Goal: Task Accomplishment & Management: Manage account settings

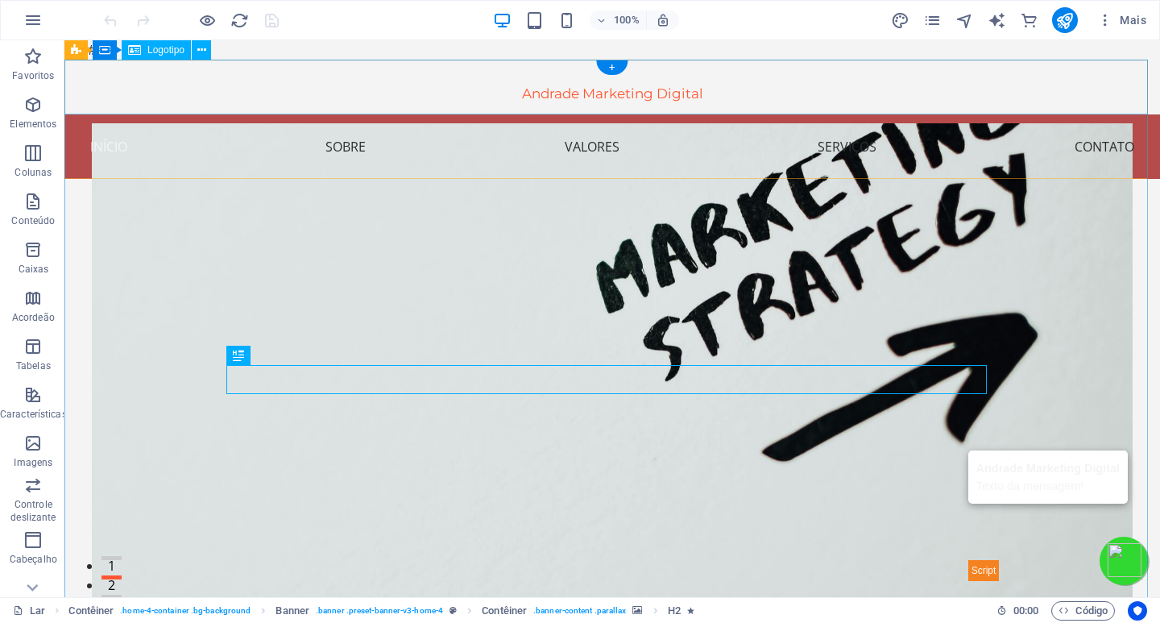
click at [616, 93] on div "Andrade Marketing Digital" at bounding box center [612, 87] width 1096 height 55
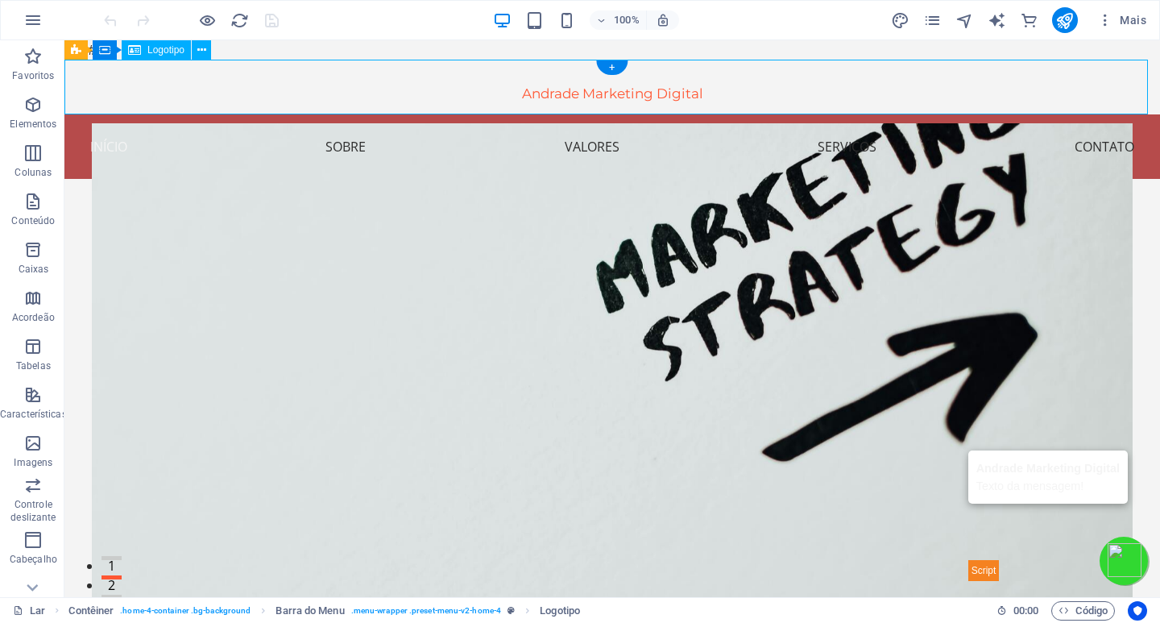
click at [583, 93] on div "Andrade Marketing Digital" at bounding box center [612, 87] width 1096 height 55
click at [396, 85] on div "Andrade Marketing Digital" at bounding box center [612, 87] width 1096 height 55
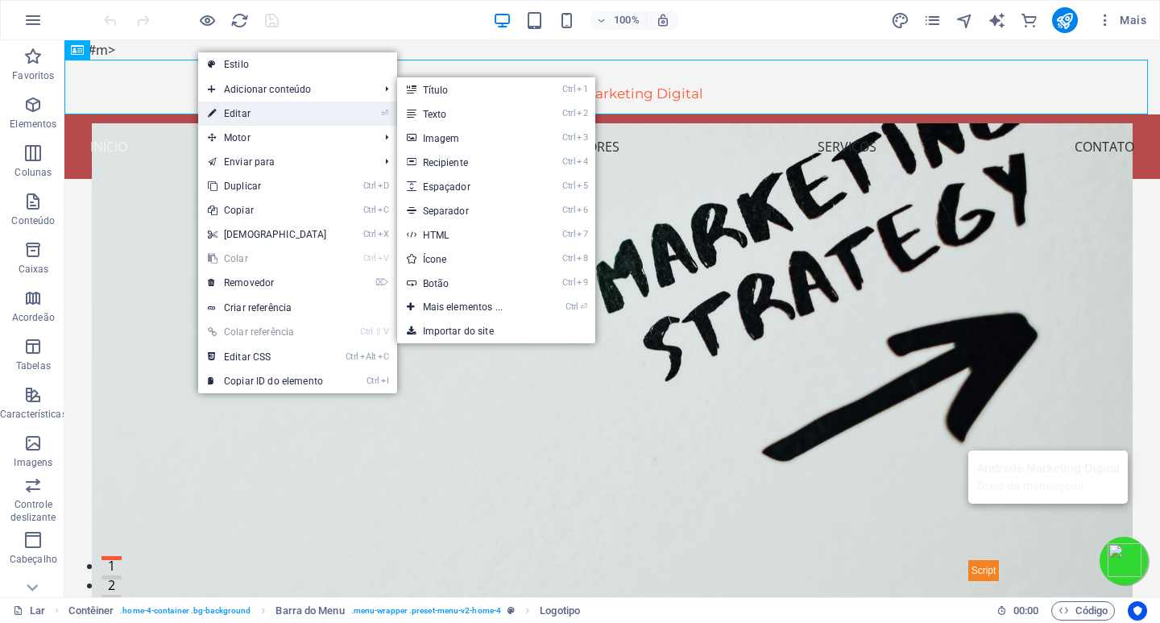
select select "px"
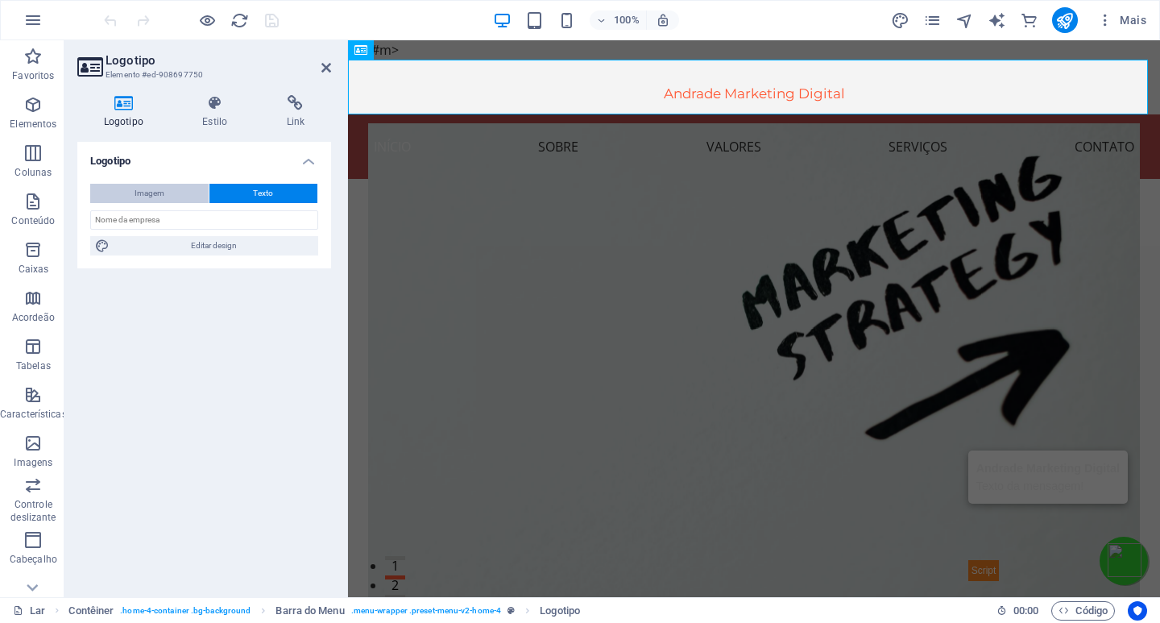
click at [150, 194] on font "Imagem" at bounding box center [150, 193] width 30 height 9
select select "DISABLED_OPTION_VALUE"
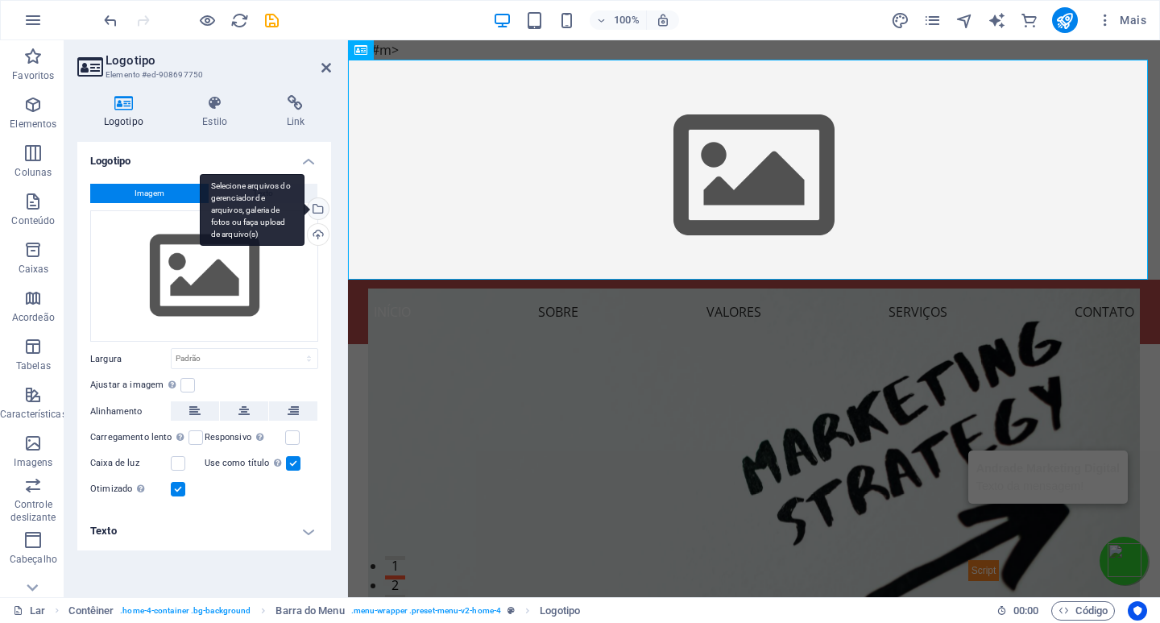
click at [305, 212] on div "Selecione arquivos do gerenciador de arquivos, galeria de fotos ou faça upload …" at bounding box center [252, 210] width 105 height 73
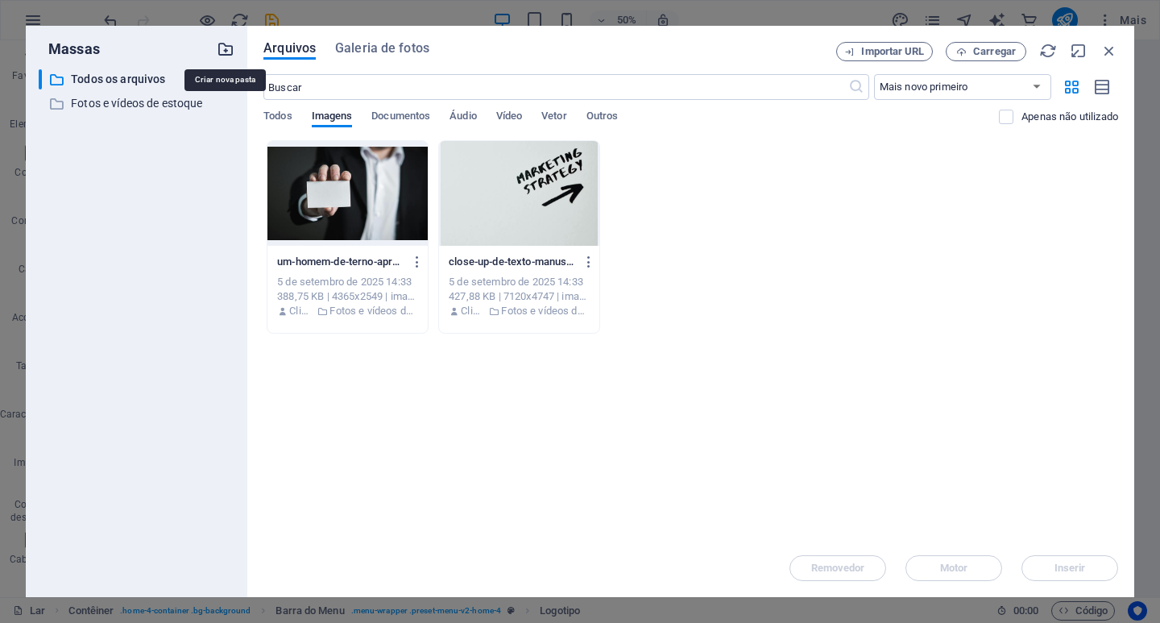
click at [230, 49] on icon "button" at bounding box center [226, 49] width 18 height 18
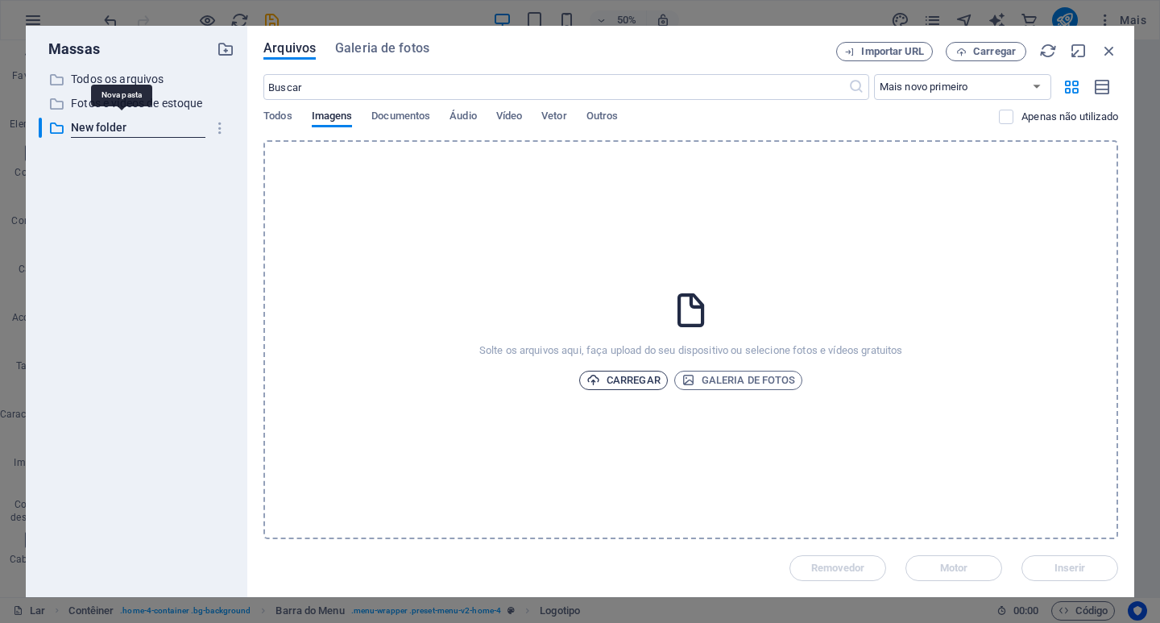
click at [630, 382] on font "Carregar" at bounding box center [634, 380] width 54 height 12
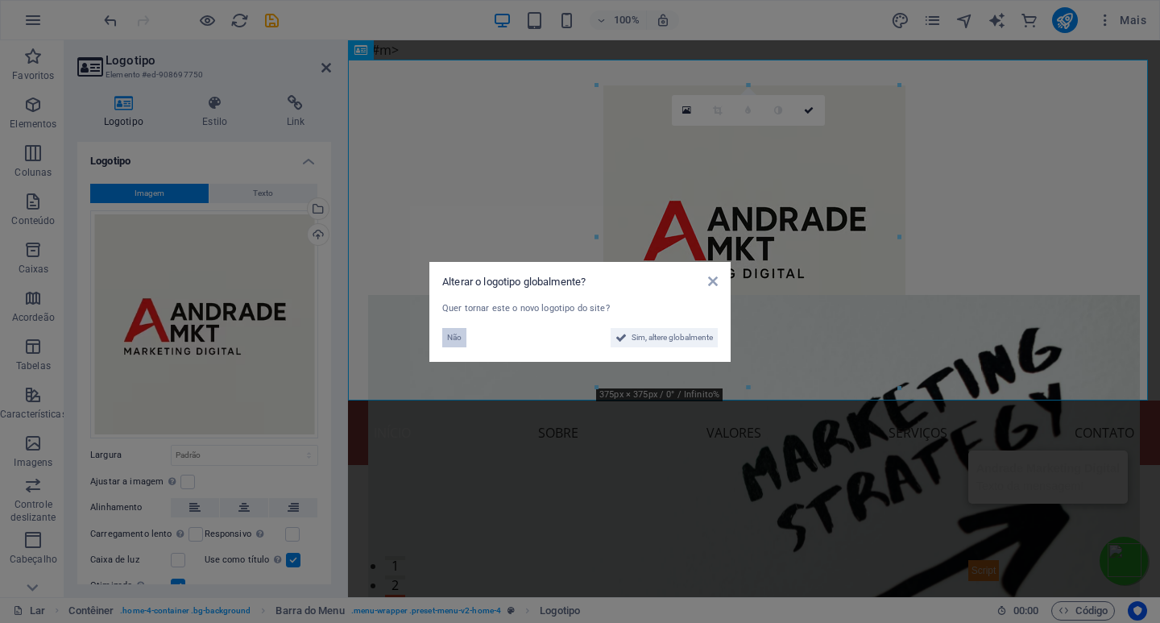
click at [457, 336] on font "Não" at bounding box center [454, 337] width 15 height 9
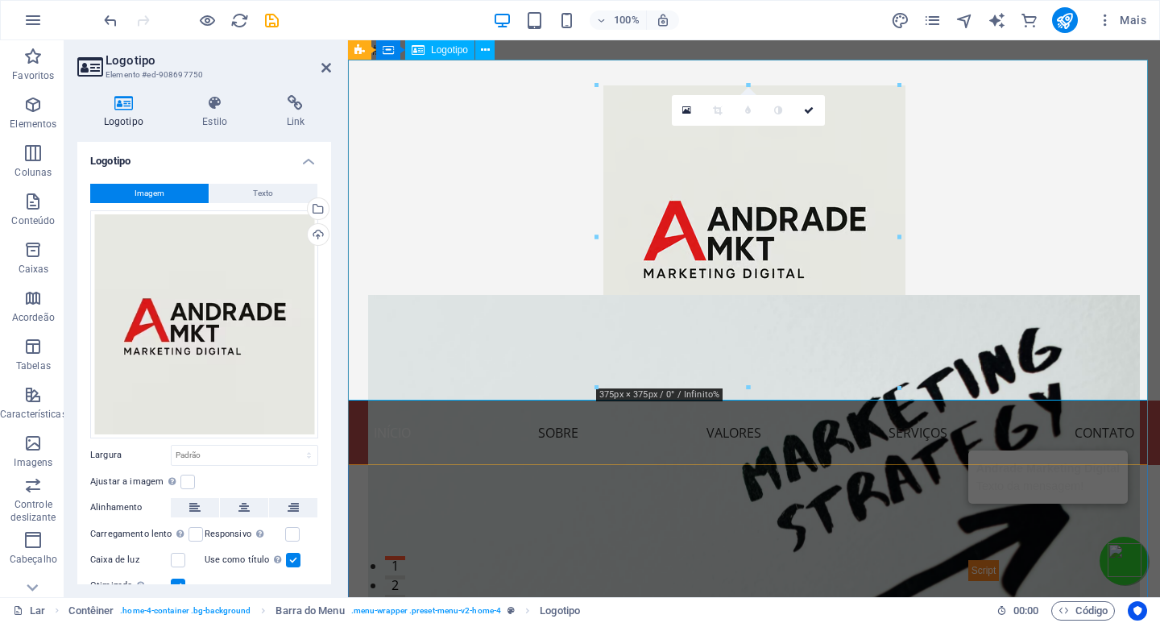
click at [387, 281] on div at bounding box center [754, 230] width 812 height 341
click at [316, 235] on div "Carregar" at bounding box center [317, 236] width 24 height 24
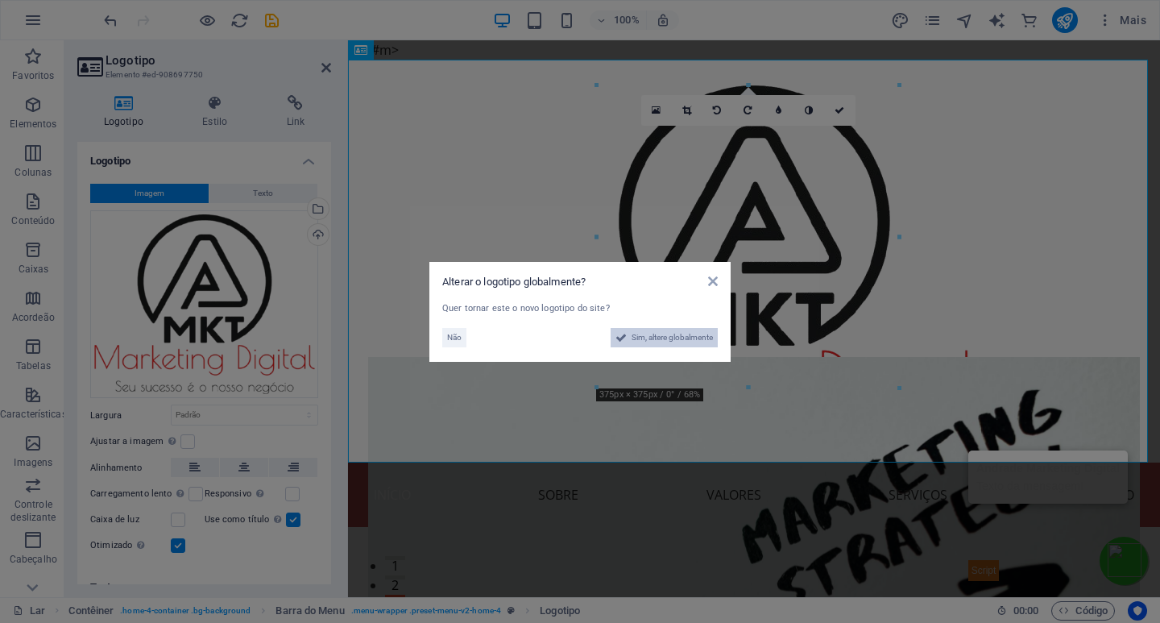
click at [655, 336] on font "Sim, altere globalmente" at bounding box center [672, 337] width 81 height 9
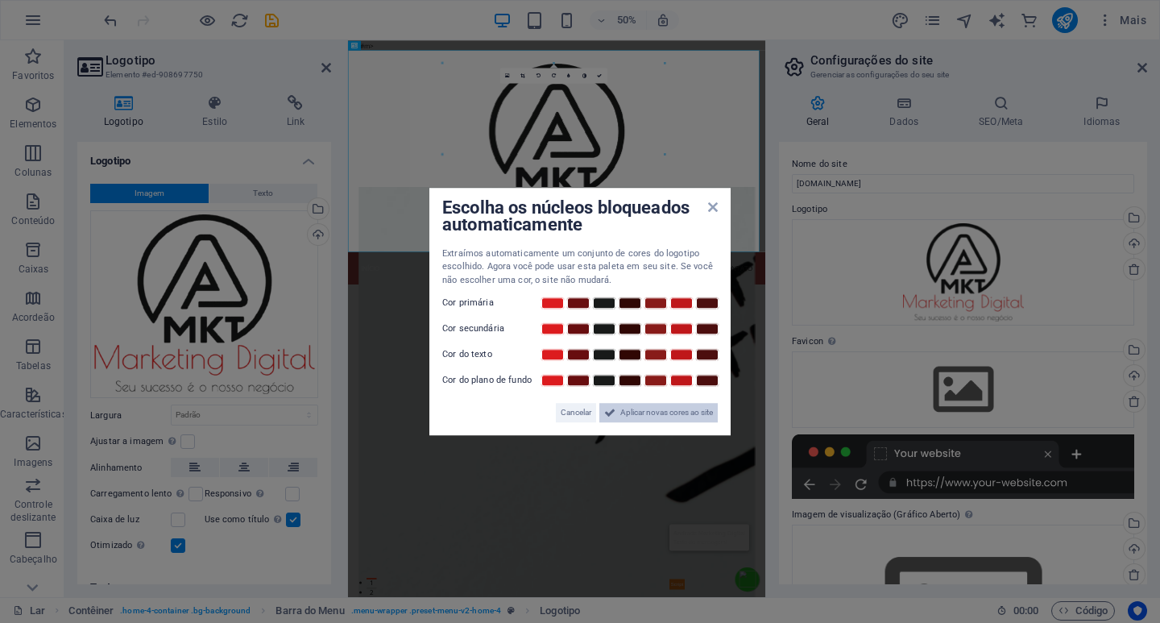
click at [637, 414] on font "Aplicar novas cores ao site" at bounding box center [666, 412] width 93 height 9
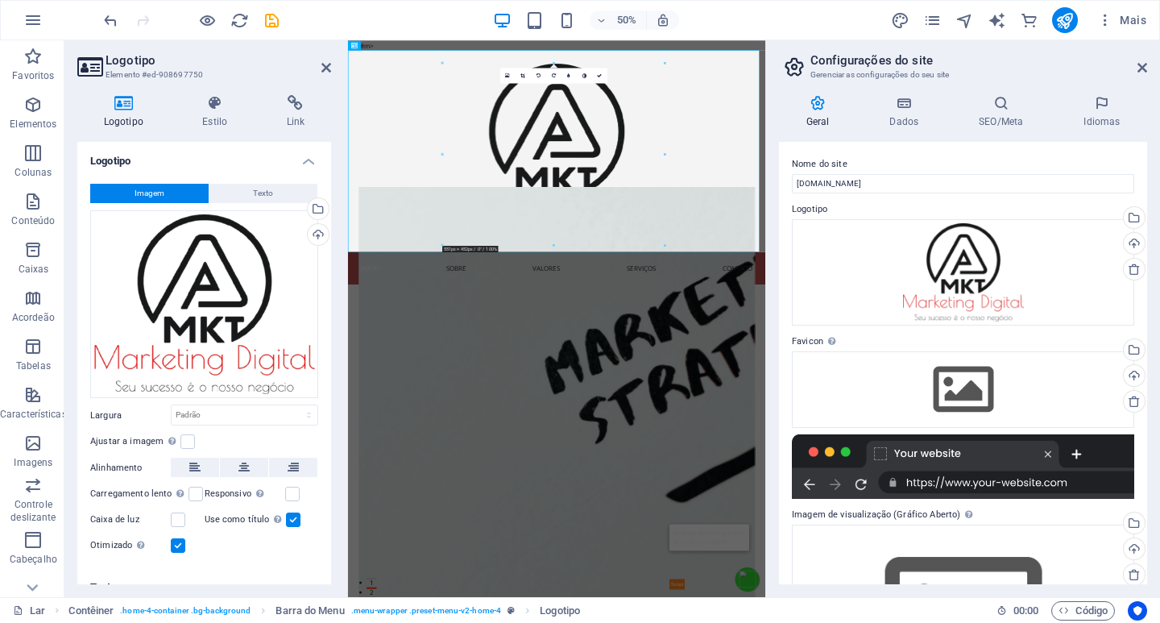
drag, startPoint x: 320, startPoint y: 68, endPoint x: 345, endPoint y: 73, distance: 25.4
click at [320, 68] on header "Logotipo Elemento #ed-908697750" at bounding box center [204, 61] width 254 height 42
click at [325, 68] on icon at bounding box center [326, 67] width 10 height 13
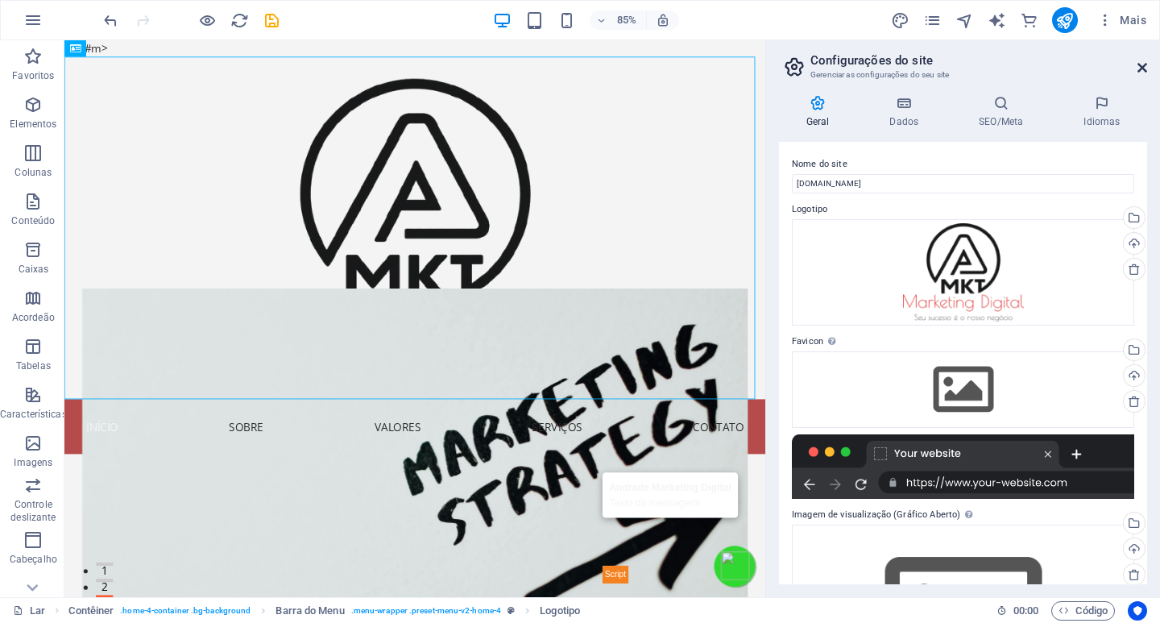
click at [1141, 66] on icon at bounding box center [1143, 67] width 10 height 13
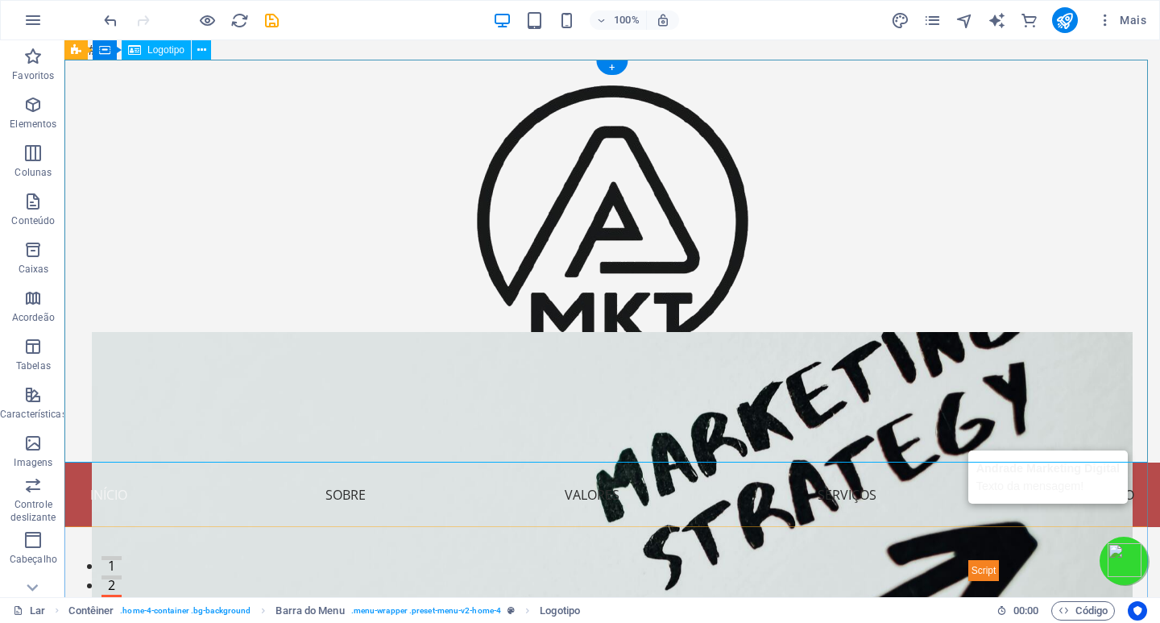
click at [624, 276] on div at bounding box center [612, 261] width 1096 height 403
click at [626, 264] on div at bounding box center [612, 261] width 1096 height 403
click at [612, 242] on div at bounding box center [612, 261] width 1096 height 403
click at [614, 266] on div at bounding box center [612, 261] width 1096 height 403
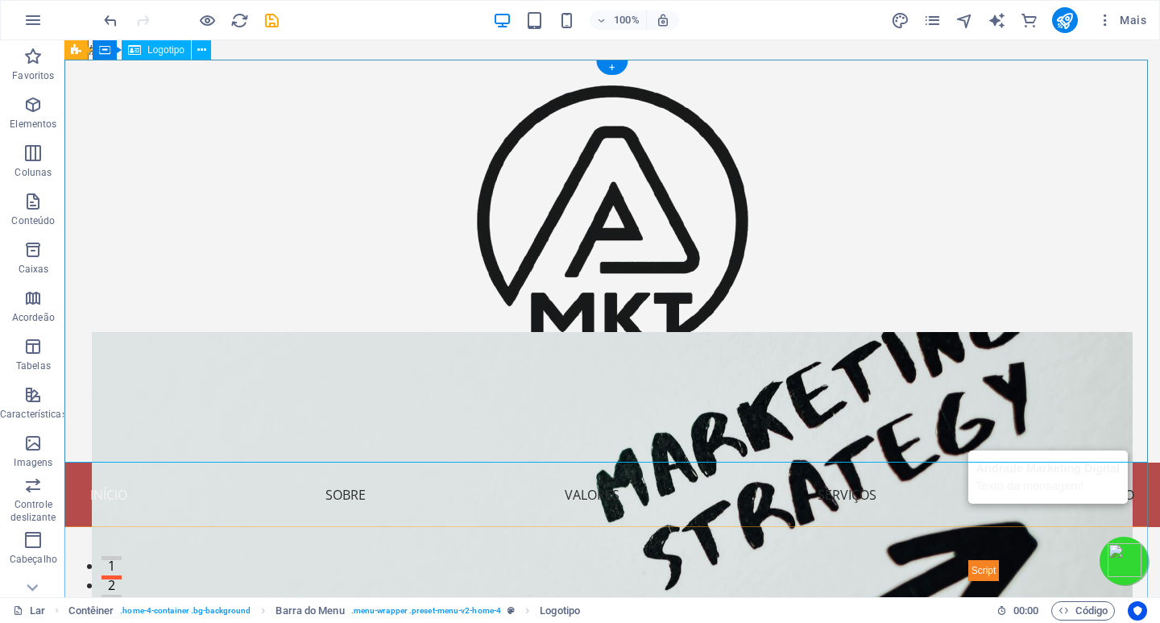
click at [330, 266] on div at bounding box center [612, 261] width 1096 height 403
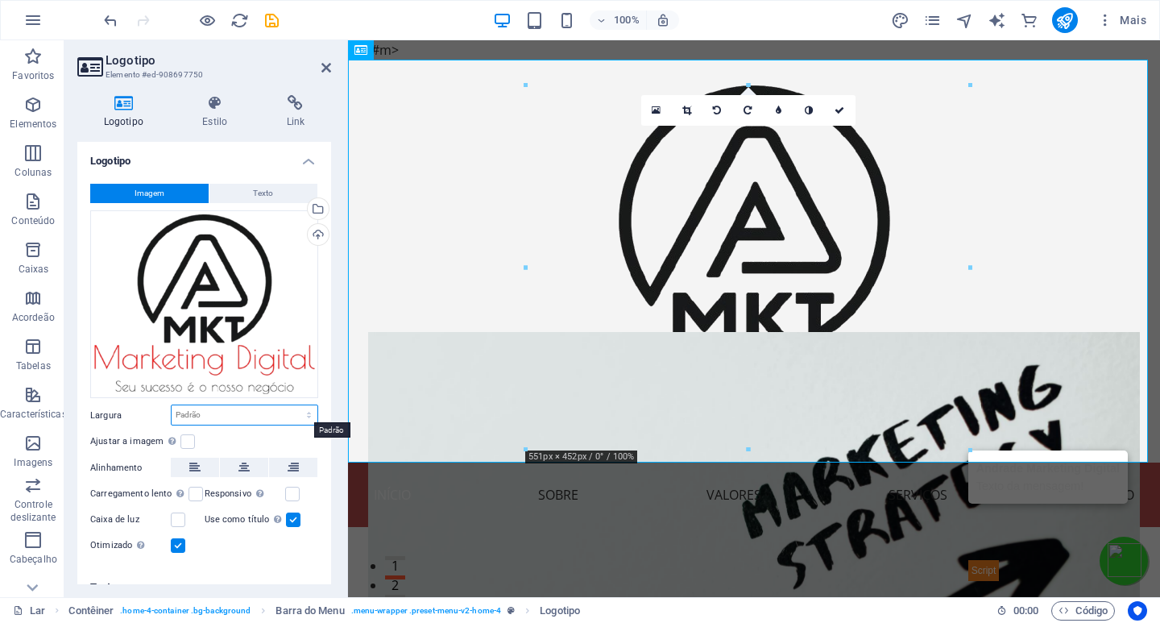
click at [189, 413] on select "Padrão automático px resto % em vh vw" at bounding box center [245, 414] width 146 height 19
click at [172, 405] on select "Padrão automático px resto % em vh vw" at bounding box center [245, 414] width 146 height 19
select select "DISABLED_OPTION_VALUE"
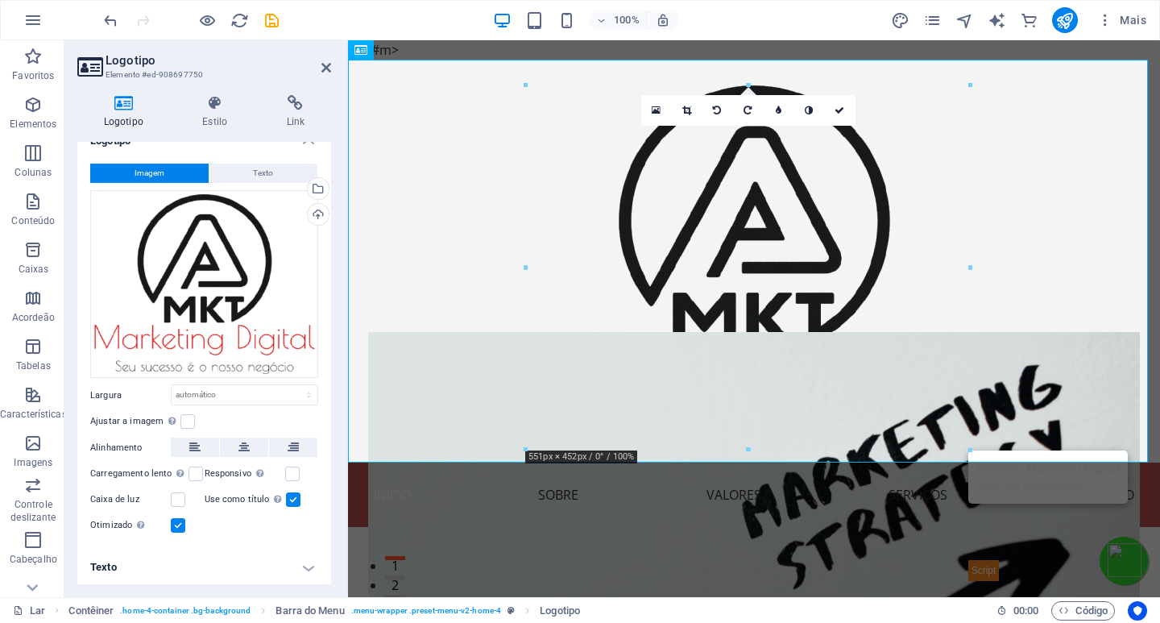
click at [178, 526] on label at bounding box center [178, 525] width 15 height 15
click at [0, 0] on input "Otimizado As imagens são compactadas para melhorar a velocidade da página." at bounding box center [0, 0] width 0 height 0
click at [178, 525] on label at bounding box center [178, 525] width 15 height 15
click at [0, 0] on input "Otimizado As imagens são compactadas para melhorar a velocidade da página." at bounding box center [0, 0] width 0 height 0
click at [289, 496] on label at bounding box center [293, 499] width 15 height 15
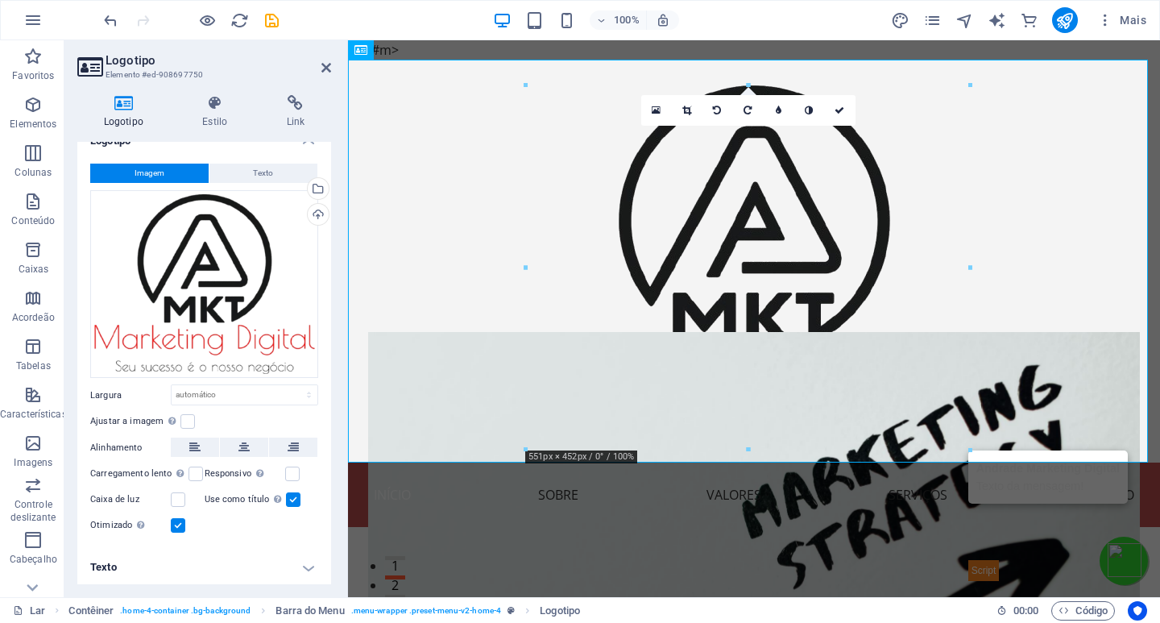
click at [0, 0] on input "Use como título A imagem estará envolvida em uma tag com título H1. Útil para d…" at bounding box center [0, 0] width 0 height 0
click at [290, 493] on label at bounding box center [293, 499] width 15 height 15
click at [0, 0] on input "Use como título A imagem estará envolvida em uma tag com título H1. Útil para d…" at bounding box center [0, 0] width 0 height 0
click at [177, 496] on label at bounding box center [178, 499] width 15 height 15
click at [0, 0] on input "Caixa de luz" at bounding box center [0, 0] width 0 height 0
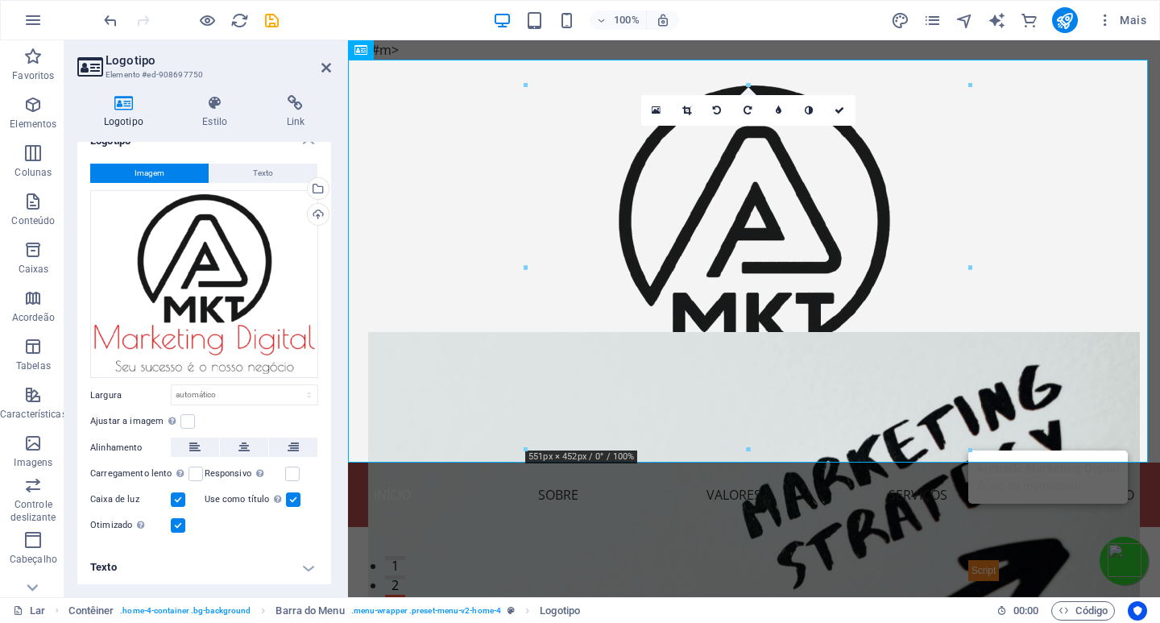
click at [177, 496] on label at bounding box center [178, 499] width 15 height 15
click at [0, 0] on input "Caixa de luz" at bounding box center [0, 0] width 0 height 0
click at [309, 565] on h4 "Texto" at bounding box center [204, 567] width 254 height 39
click at [304, 564] on h4 "Texto" at bounding box center [204, 562] width 254 height 29
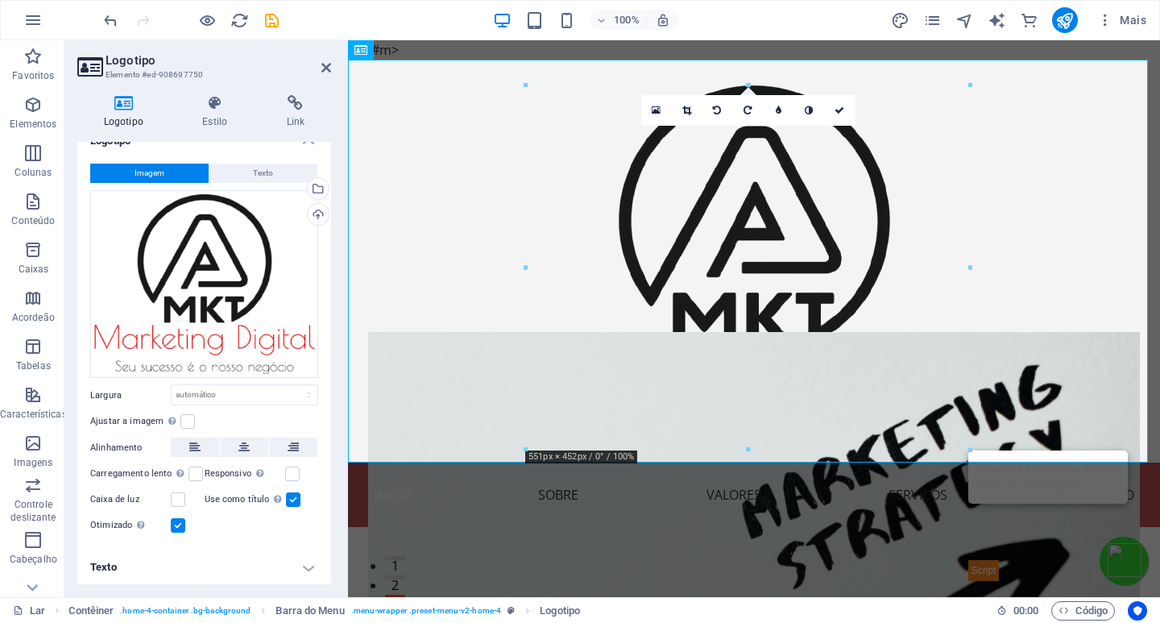
click at [307, 562] on h4 "Texto" at bounding box center [204, 567] width 254 height 39
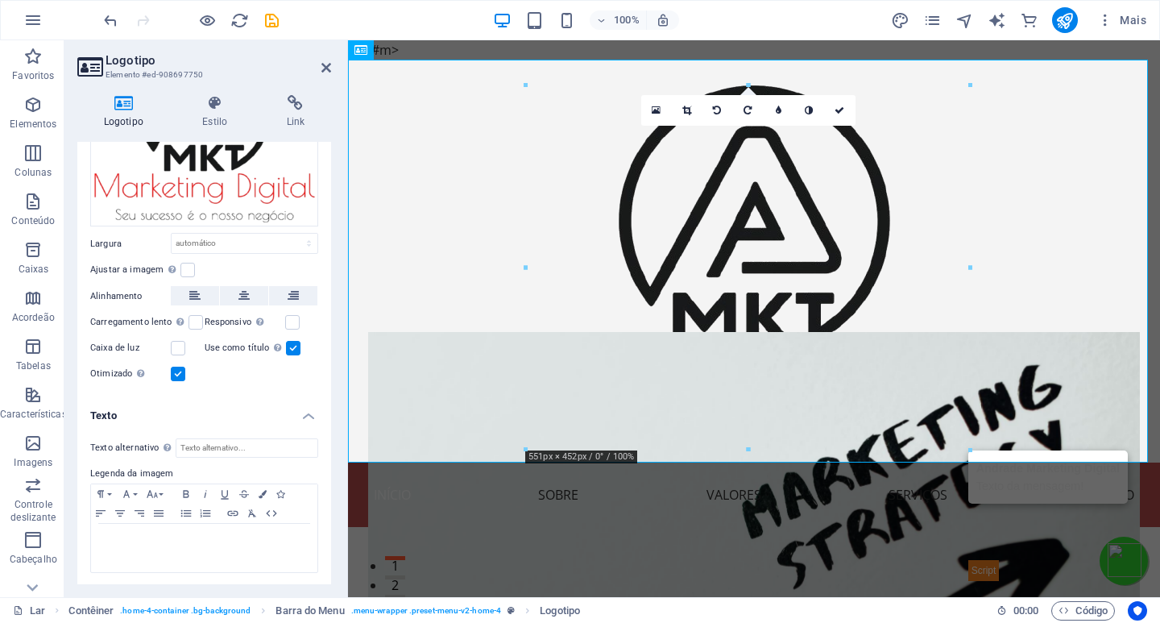
click at [302, 409] on h4 "Texto" at bounding box center [204, 410] width 254 height 29
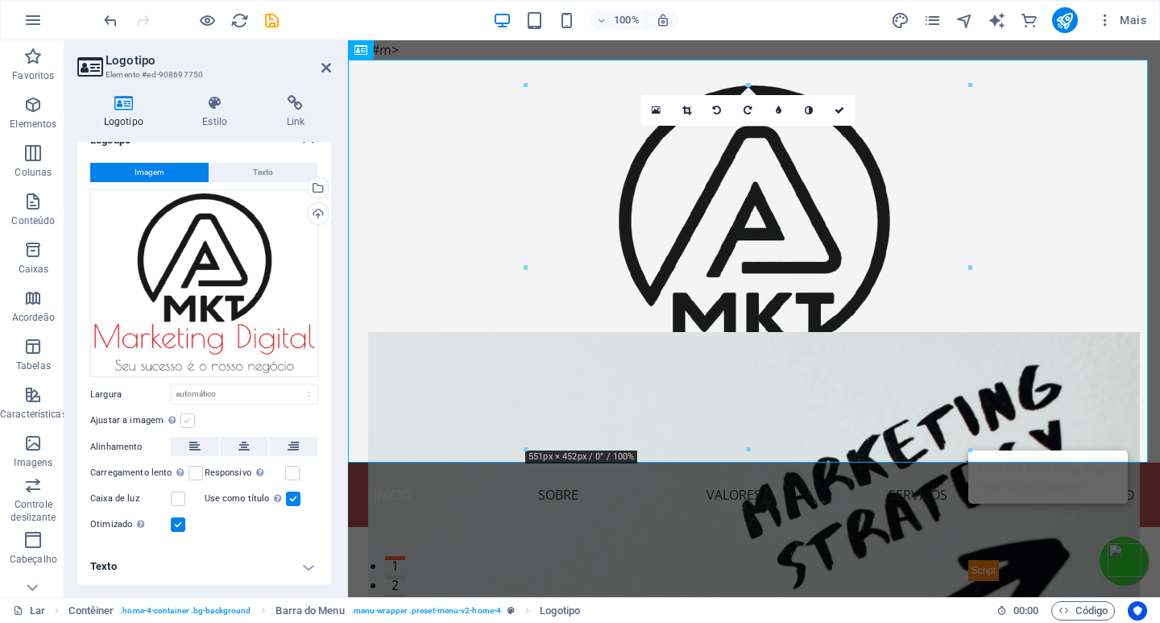
click at [183, 418] on label at bounding box center [187, 420] width 15 height 15
click at [0, 0] on input "Ajustar a imagem Ajustar a imagem automaticamente a uma largura e altura fixas" at bounding box center [0, 0] width 0 height 0
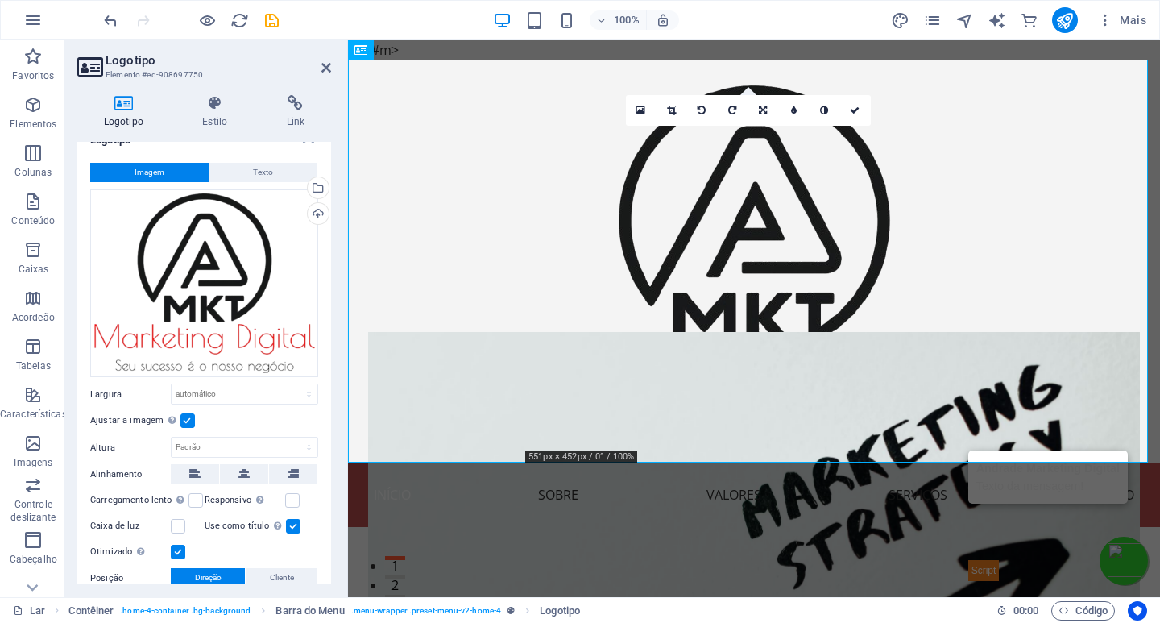
scroll to position [130, 0]
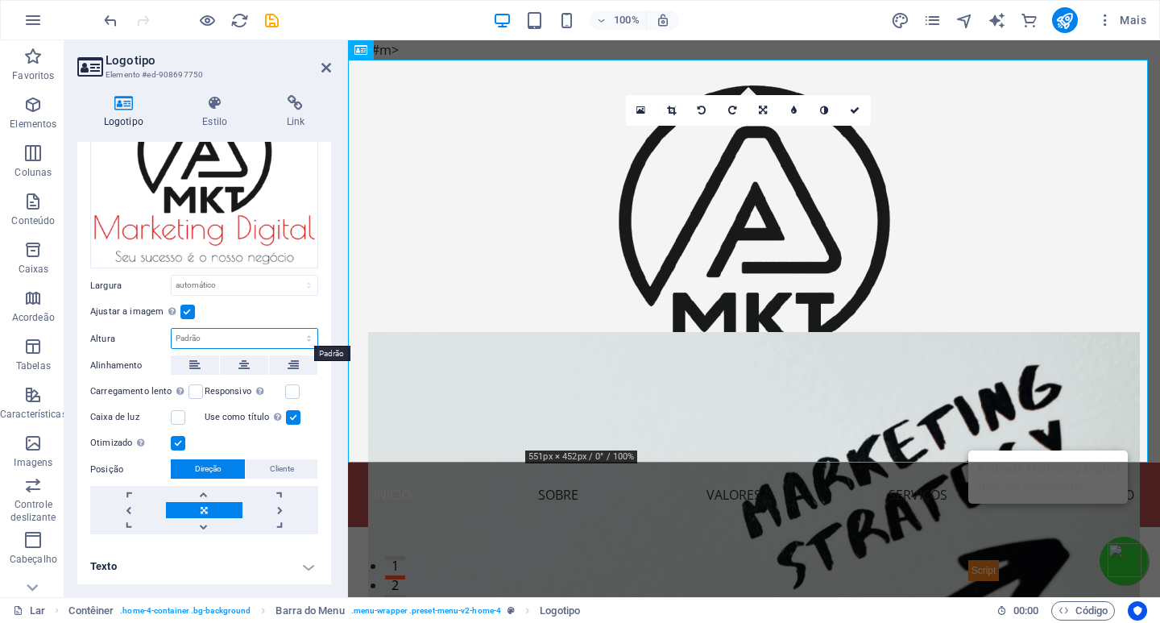
click at [202, 337] on select "Padrão automático px" at bounding box center [245, 338] width 146 height 19
click at [172, 329] on select "Padrão automático px" at bounding box center [245, 338] width 146 height 19
click at [228, 338] on select "Padrão automático px" at bounding box center [245, 338] width 146 height 19
select select "px"
click at [292, 329] on select "Padrão automático px" at bounding box center [245, 338] width 146 height 19
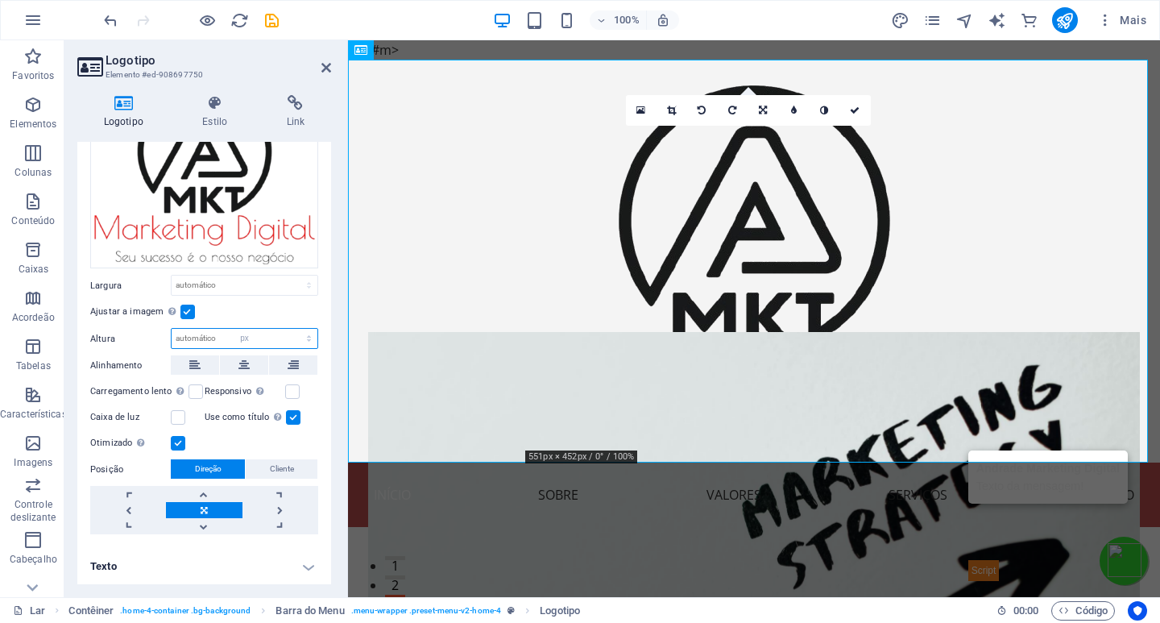
type input "452"
click at [226, 280] on select "Padrão automático px resto % em vh vw" at bounding box center [245, 285] width 146 height 19
select select "px"
click at [292, 276] on select "Padrão automático px resto % em vh vw" at bounding box center [245, 285] width 146 height 19
type input "200"
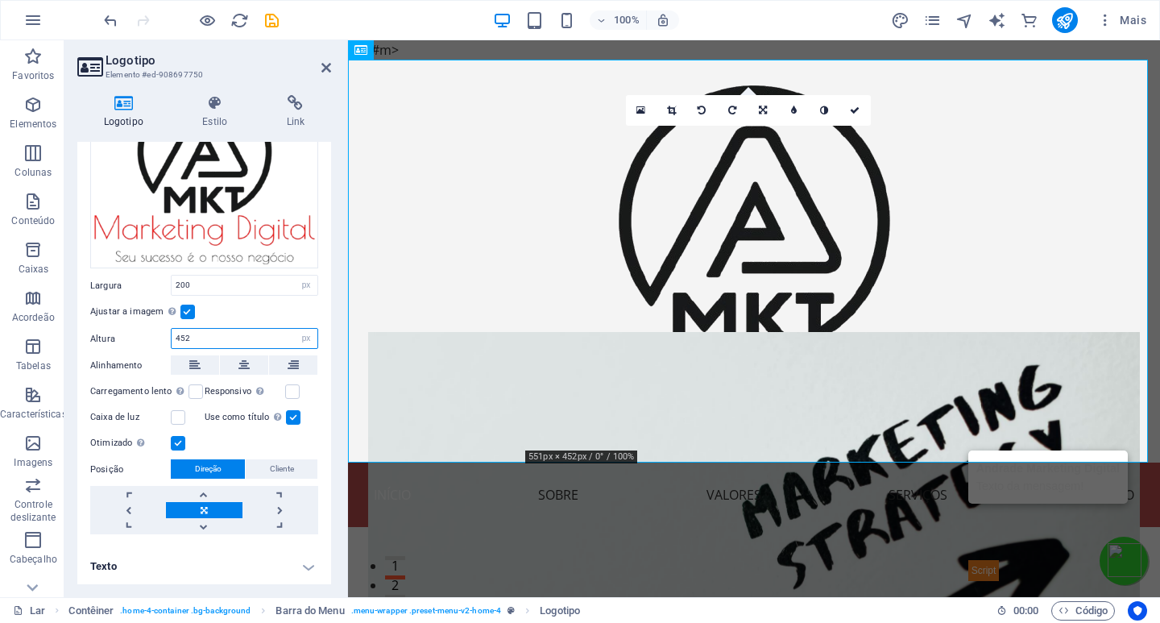
click at [195, 340] on input "452" at bounding box center [245, 338] width 146 height 19
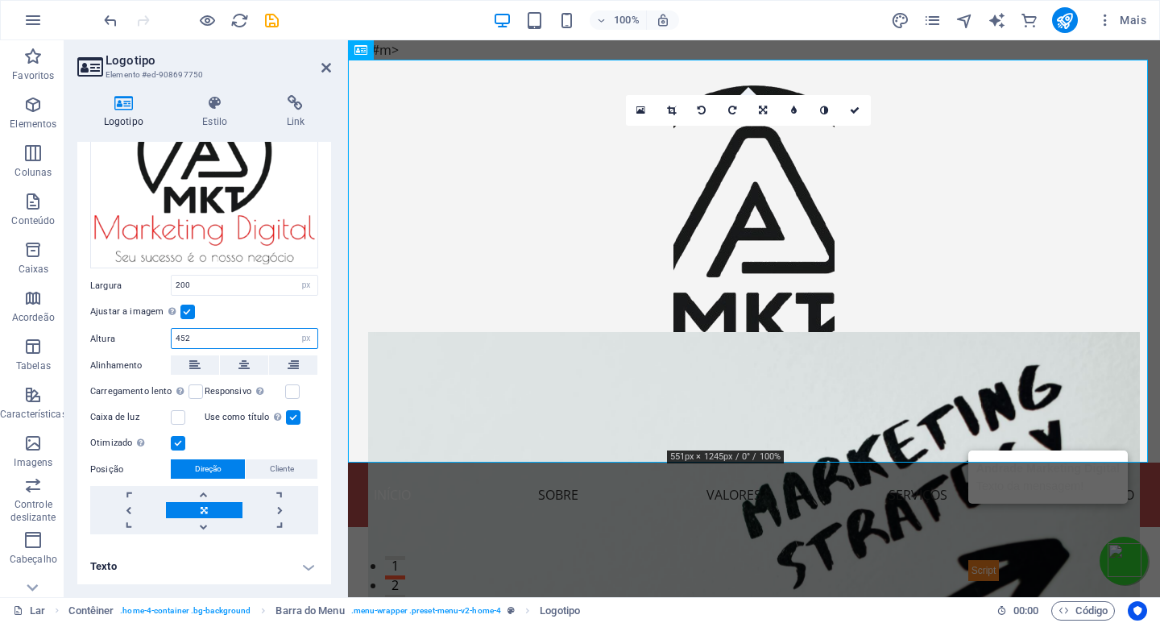
drag, startPoint x: 195, startPoint y: 339, endPoint x: 164, endPoint y: 338, distance: 31.5
click at [164, 338] on div "Altura 452 Padrão automático px" at bounding box center [204, 338] width 228 height 21
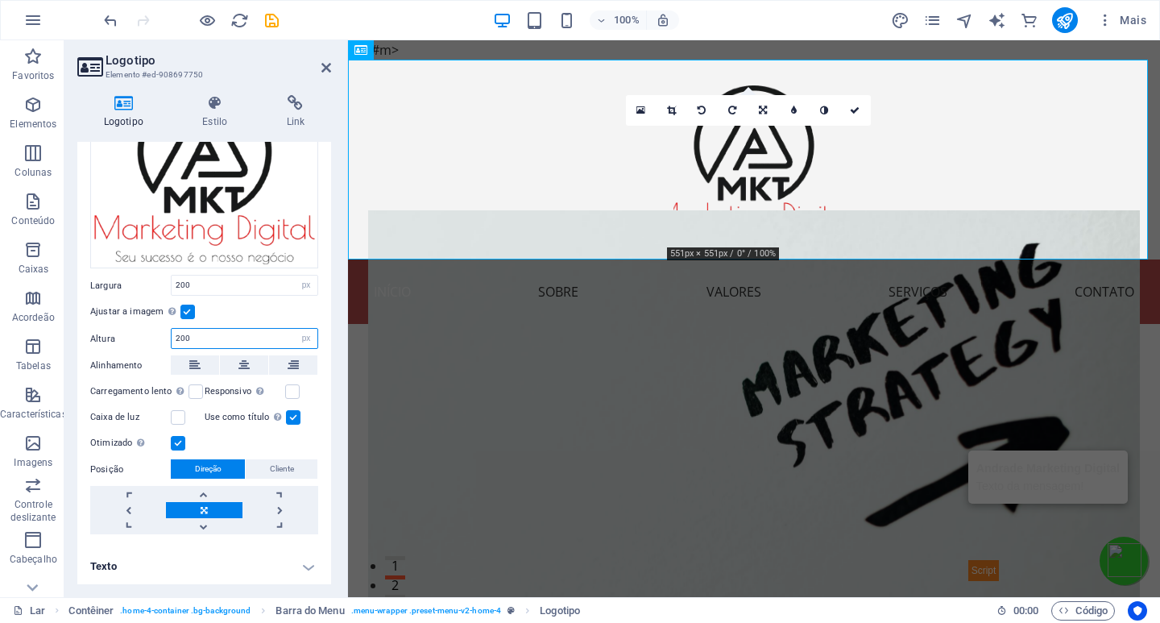
type input "200"
click at [279, 309] on div "Ajustar a imagem Ajustar a imagem automaticamente a uma largura e altura fixas" at bounding box center [204, 311] width 228 height 19
drag, startPoint x: 189, startPoint y: 280, endPoint x: 127, endPoint y: 287, distance: 63.2
click at [127, 287] on div "Largura 200 Padrão automático px resto % em vh vw" at bounding box center [204, 285] width 228 height 21
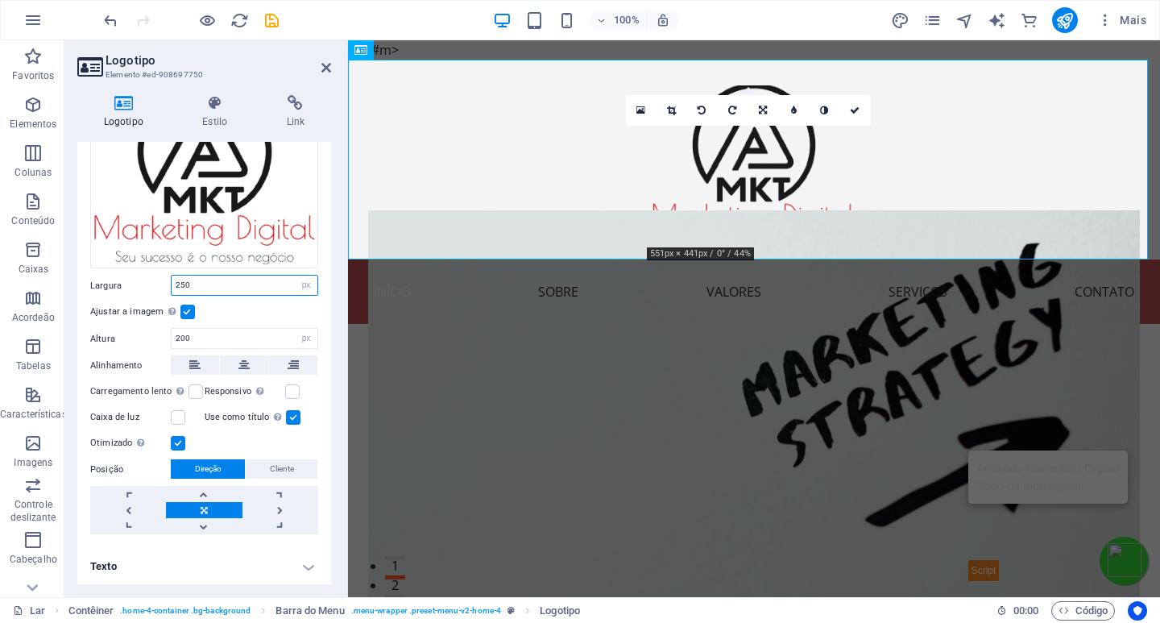
drag, startPoint x: 190, startPoint y: 282, endPoint x: 157, endPoint y: 285, distance: 33.2
click at [157, 285] on div "Largura 250 Padrão automático px resto % em vh vw" at bounding box center [204, 285] width 228 height 21
type input "150"
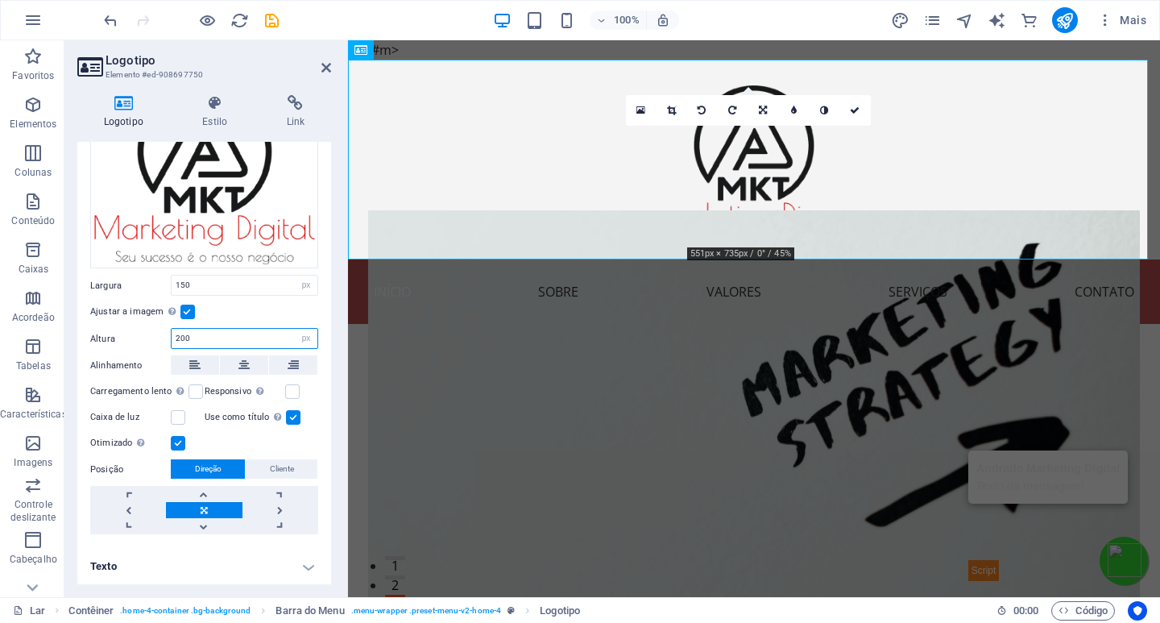
drag, startPoint x: 192, startPoint y: 337, endPoint x: 170, endPoint y: 337, distance: 21.8
click at [170, 337] on div "Altura 200 Padrão automático px" at bounding box center [204, 338] width 228 height 21
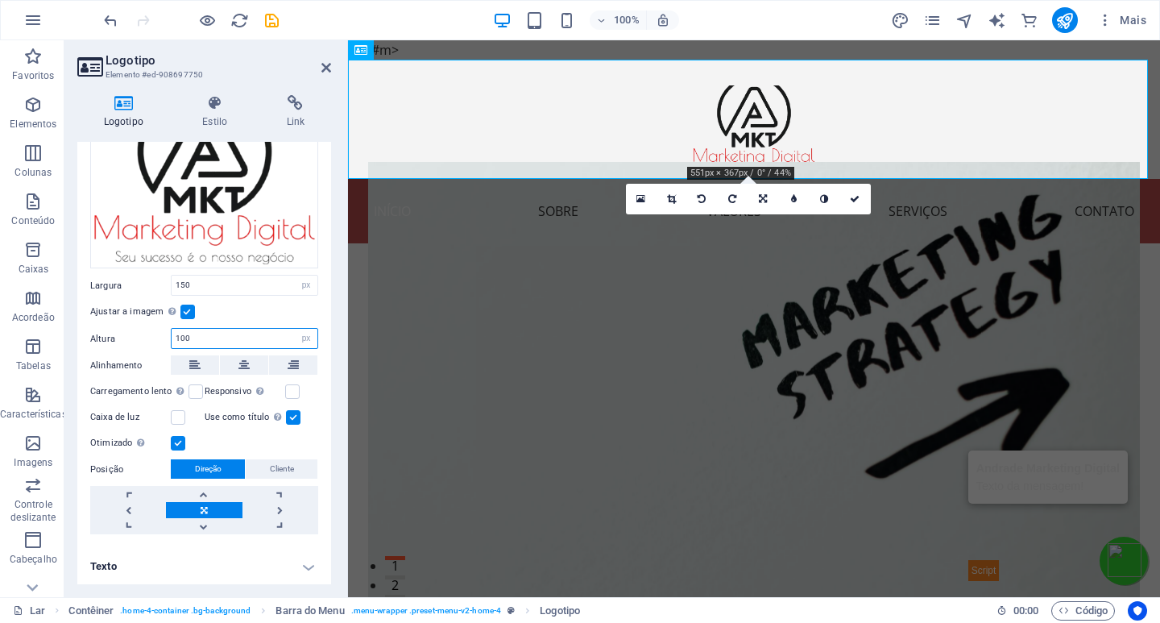
drag, startPoint x: 191, startPoint y: 335, endPoint x: 164, endPoint y: 335, distance: 26.6
click at [164, 335] on div "Altura 100 Padrão automático px" at bounding box center [204, 338] width 228 height 21
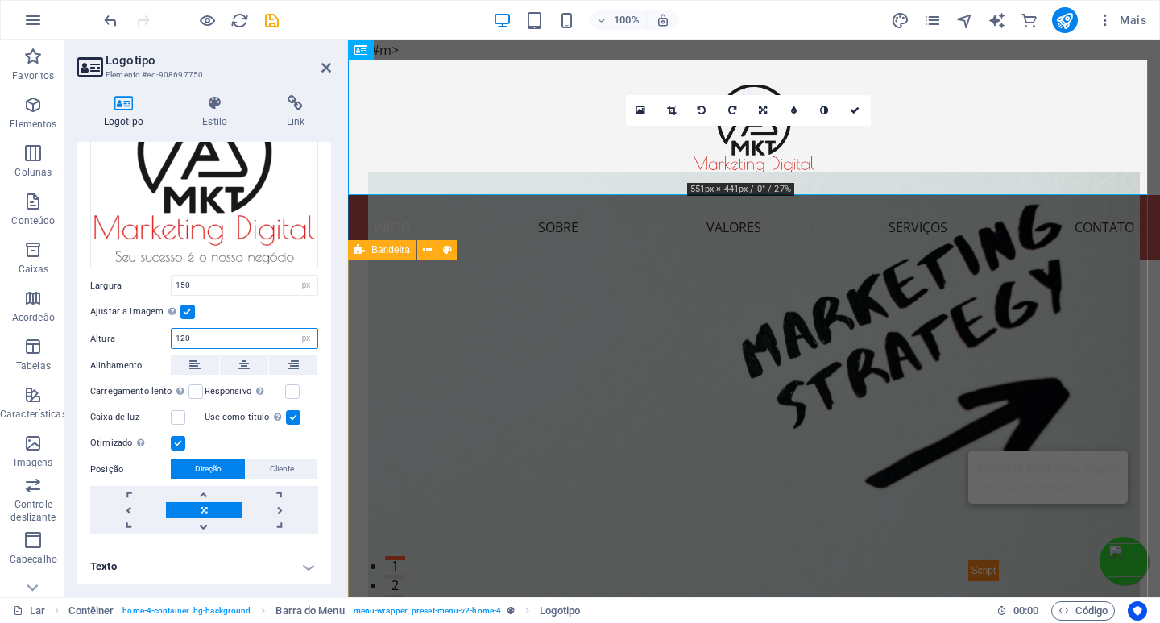
drag, startPoint x: 197, startPoint y: 336, endPoint x: 160, endPoint y: 336, distance: 37.1
click at [160, 336] on div "Altura 120 Padrão automático px" at bounding box center [204, 338] width 228 height 21
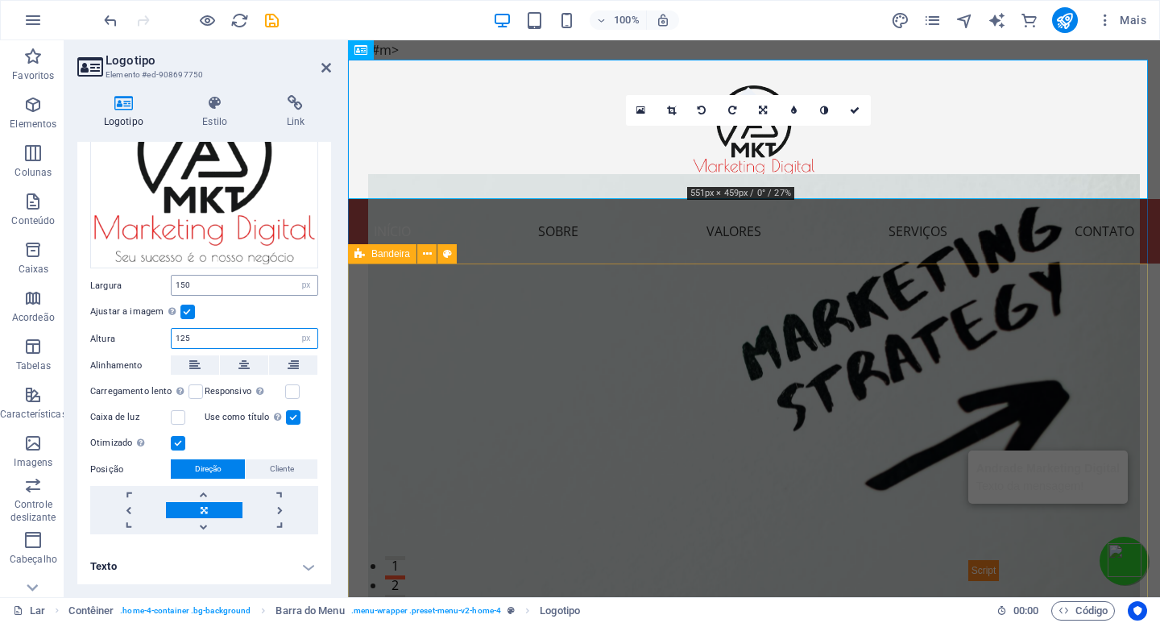
type input "125"
drag, startPoint x: 193, startPoint y: 284, endPoint x: 164, endPoint y: 285, distance: 29.9
click at [164, 285] on div "Largura 150 Padrão automático px resto % em vh vw" at bounding box center [204, 285] width 228 height 21
drag, startPoint x: 202, startPoint y: 284, endPoint x: 163, endPoint y: 287, distance: 39.6
click at [163, 287] on div "Largura 160 Padrão automático px resto % em vh vw" at bounding box center [204, 285] width 228 height 21
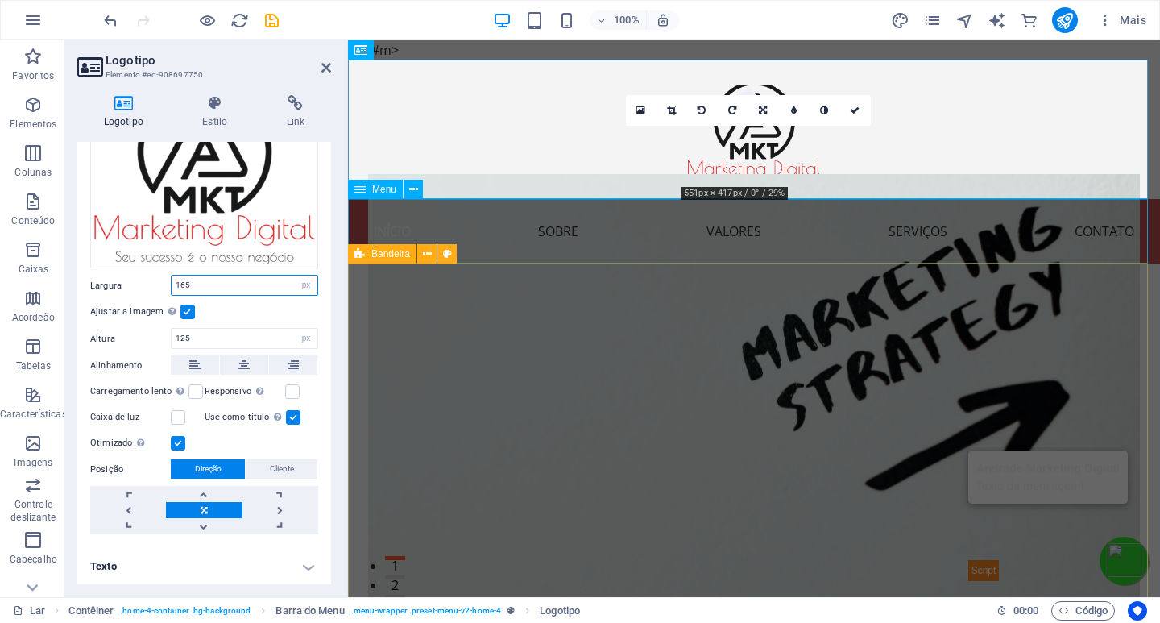
type input "165"
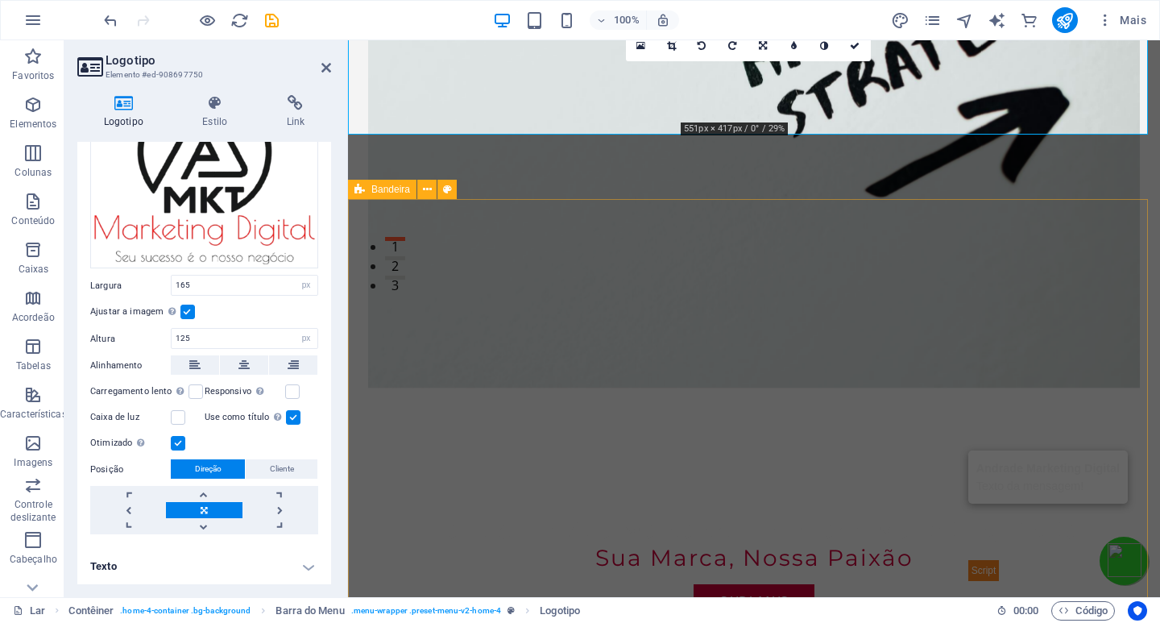
scroll to position [0, 0]
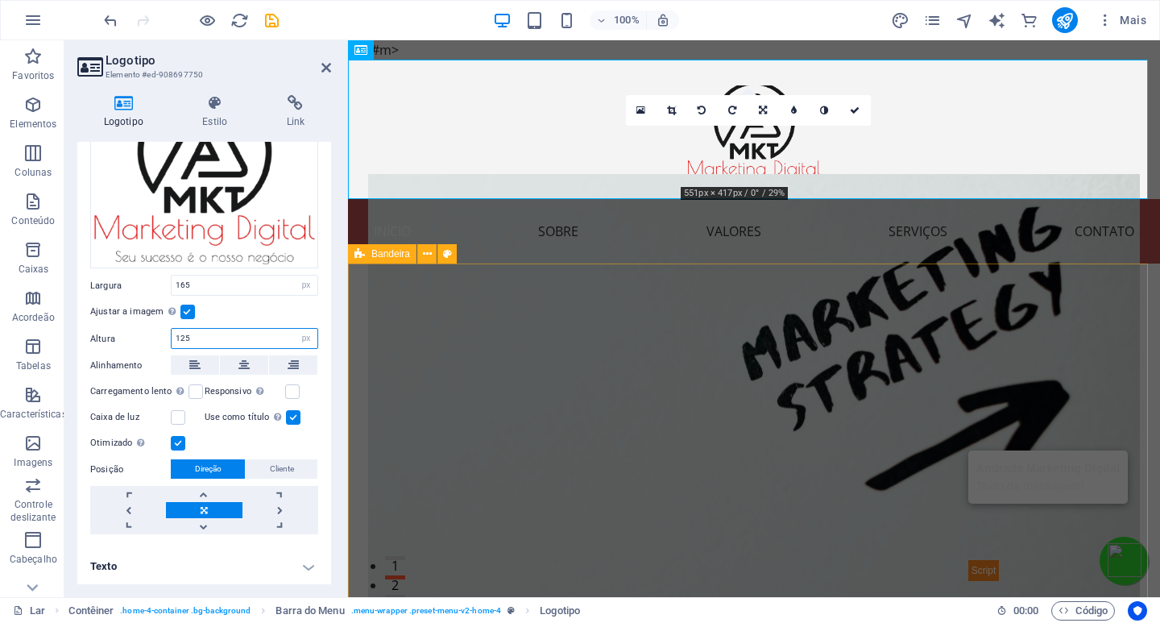
drag, startPoint x: 192, startPoint y: 338, endPoint x: 167, endPoint y: 333, distance: 25.4
click at [167, 333] on div "Altura 125 Padrão automático px" at bounding box center [204, 338] width 228 height 21
click at [220, 309] on div "Ajustar a imagem Ajustar a imagem automaticamente a uma largura e altura fixas" at bounding box center [204, 311] width 228 height 19
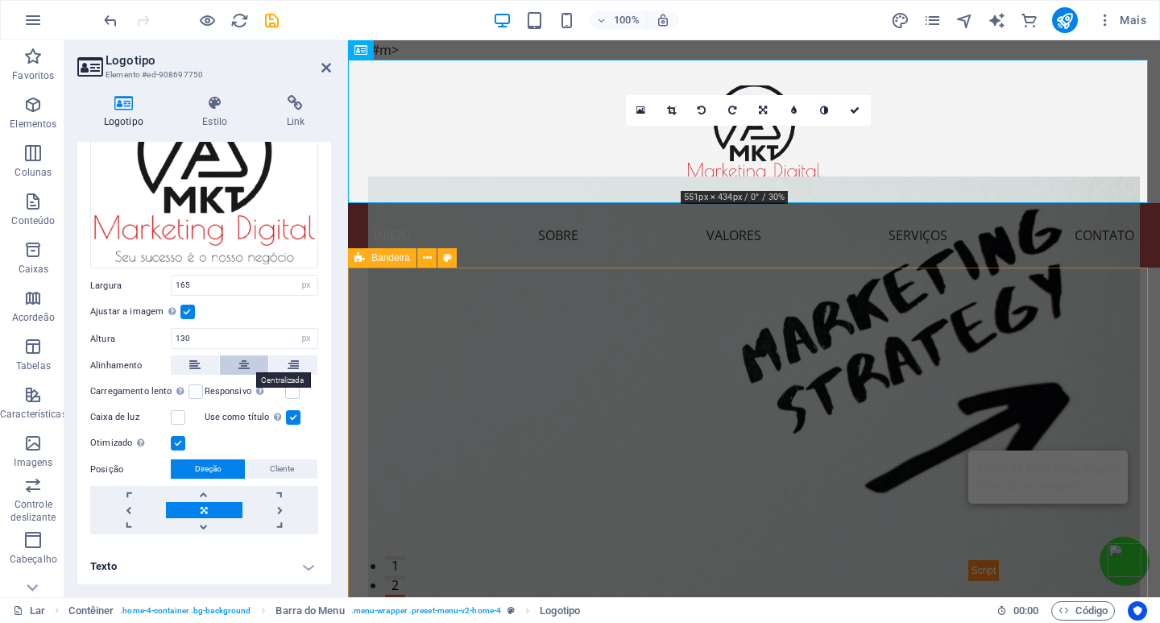
click at [243, 362] on icon at bounding box center [243, 364] width 11 height 19
click at [178, 436] on label at bounding box center [178, 443] width 15 height 15
click at [0, 0] on input "Otimizado As imagens são compactadas para melhorar a velocidade da página." at bounding box center [0, 0] width 0 height 0
click at [178, 436] on label at bounding box center [178, 443] width 15 height 15
click at [0, 0] on input "Otimizado As imagens são compactadas para melhorar a velocidade da página." at bounding box center [0, 0] width 0 height 0
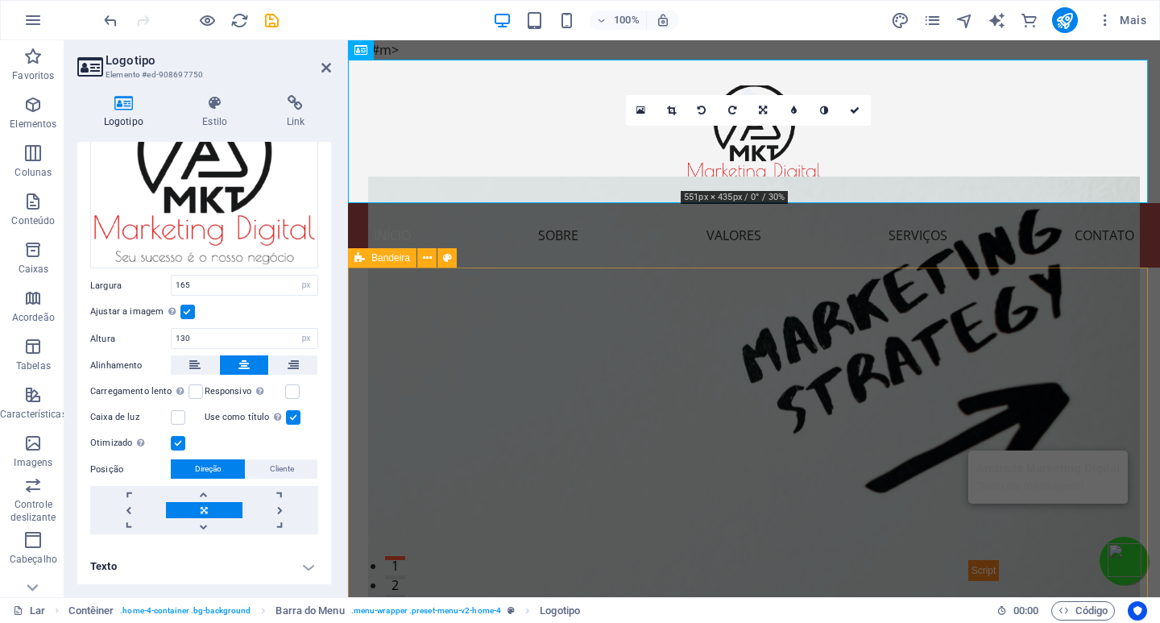
click at [178, 436] on label at bounding box center [178, 443] width 15 height 15
click at [0, 0] on input "Otimizado As imagens são compactadas para melhorar a velocidade da página." at bounding box center [0, 0] width 0 height 0
click at [178, 436] on label at bounding box center [178, 443] width 15 height 15
click at [0, 0] on input "Otimizado As imagens são compactadas para melhorar a velocidade da página." at bounding box center [0, 0] width 0 height 0
click at [178, 436] on label at bounding box center [178, 443] width 15 height 15
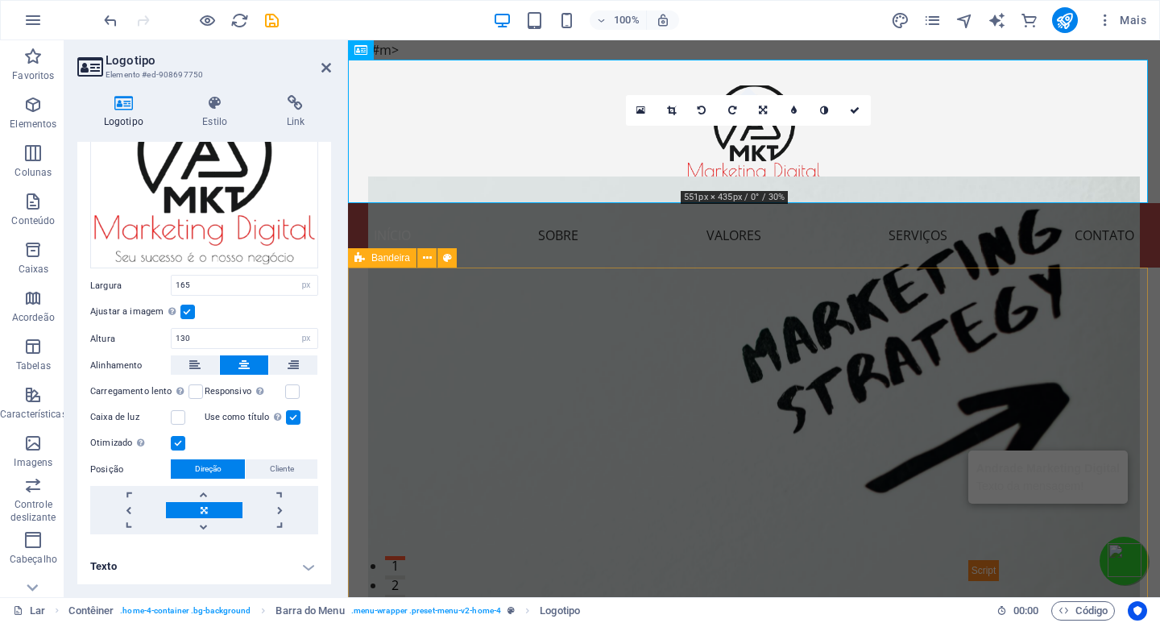
click at [0, 0] on input "Otimizado As imagens são compactadas para melhorar a velocidade da página." at bounding box center [0, 0] width 0 height 0
click at [178, 436] on label at bounding box center [178, 443] width 15 height 15
click at [0, 0] on input "Otimizado As imagens são compactadas para melhorar a velocidade da página." at bounding box center [0, 0] width 0 height 0
click at [285, 388] on label at bounding box center [292, 391] width 15 height 15
click at [0, 0] on input "Responsivo Carregue automaticamente imagens de retina e tamanhos otimizados par…" at bounding box center [0, 0] width 0 height 0
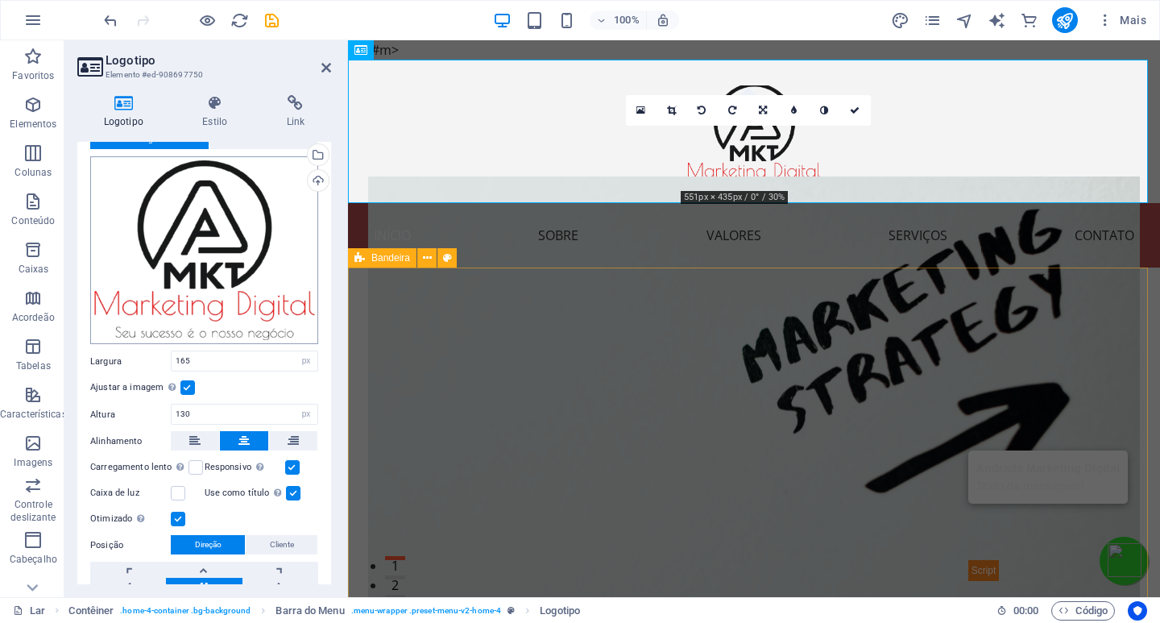
scroll to position [129, 0]
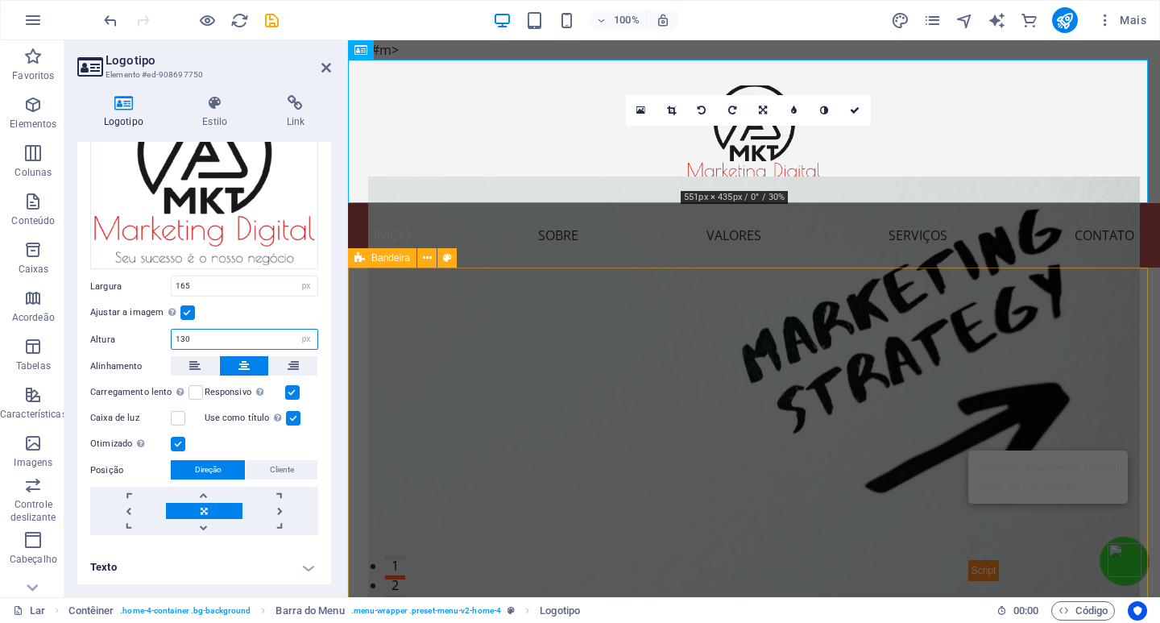
drag, startPoint x: 193, startPoint y: 337, endPoint x: 160, endPoint y: 341, distance: 34.1
click at [160, 341] on div "Altura 130 Padrão automático px" at bounding box center [204, 339] width 228 height 21
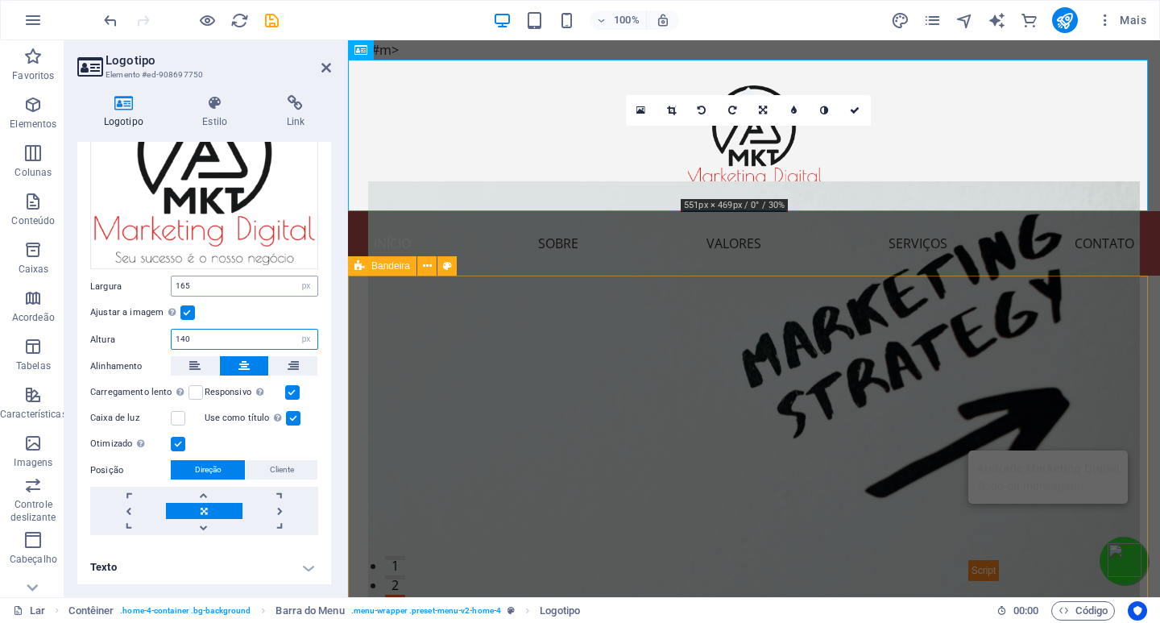
type input "140"
drag, startPoint x: 195, startPoint y: 283, endPoint x: 169, endPoint y: 284, distance: 25.8
click at [169, 284] on div "Largura 165 Padrão automático px resto % em vh vw" at bounding box center [204, 286] width 228 height 21
type input "170"
click at [219, 308] on div "Ajustar a imagem Ajustar a imagem automaticamente a uma largura e altura fixas" at bounding box center [204, 312] width 228 height 19
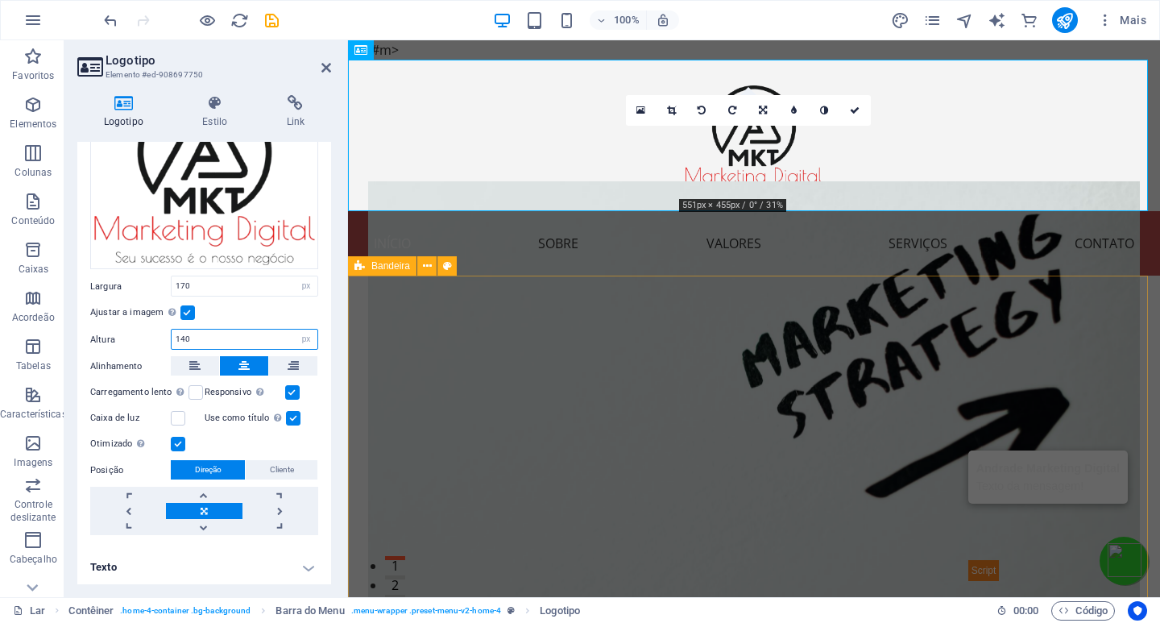
drag, startPoint x: 196, startPoint y: 336, endPoint x: 160, endPoint y: 337, distance: 35.5
click at [160, 337] on div "Altura 140 Padrão automático px" at bounding box center [204, 339] width 228 height 21
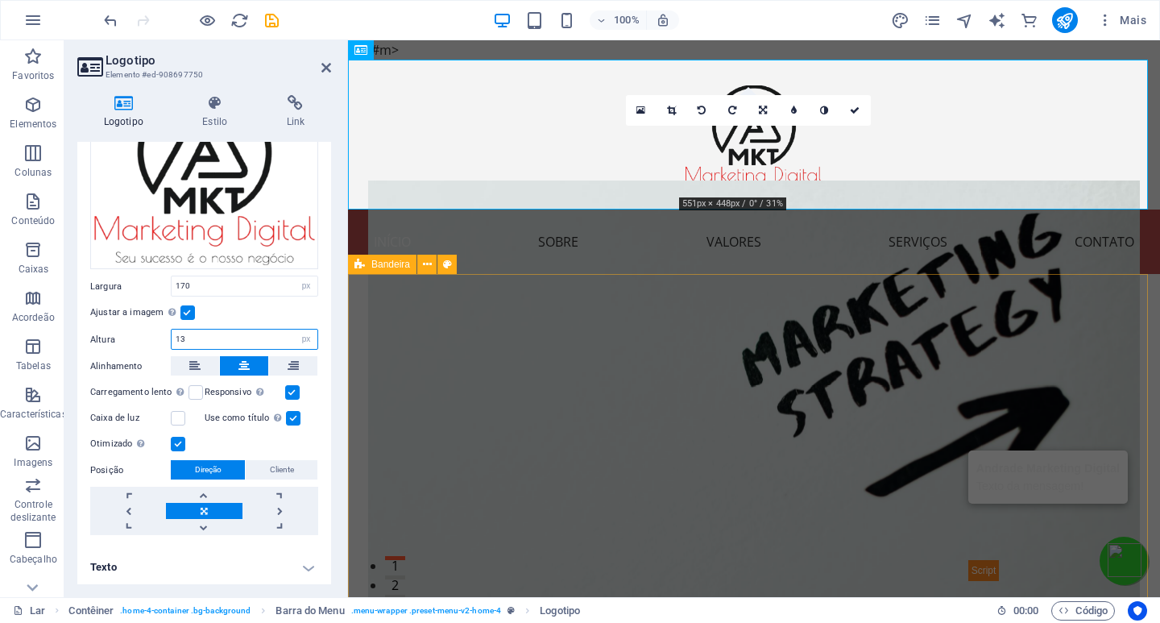
type input "139"
click at [856, 111] on icon at bounding box center [855, 111] width 10 height 10
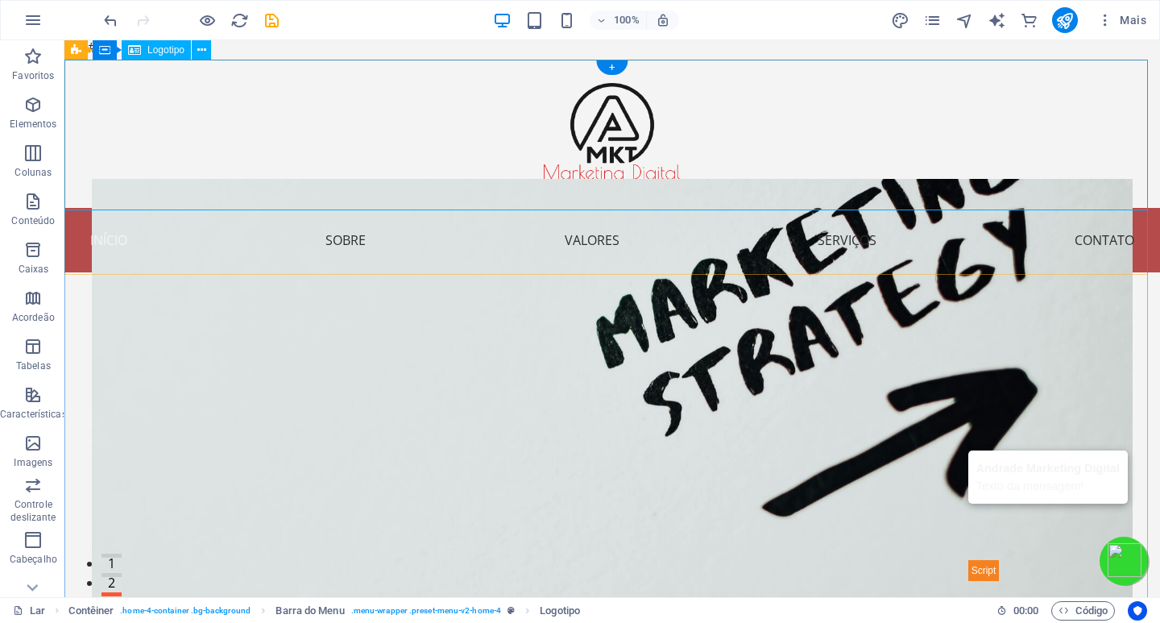
scroll to position [0, 0]
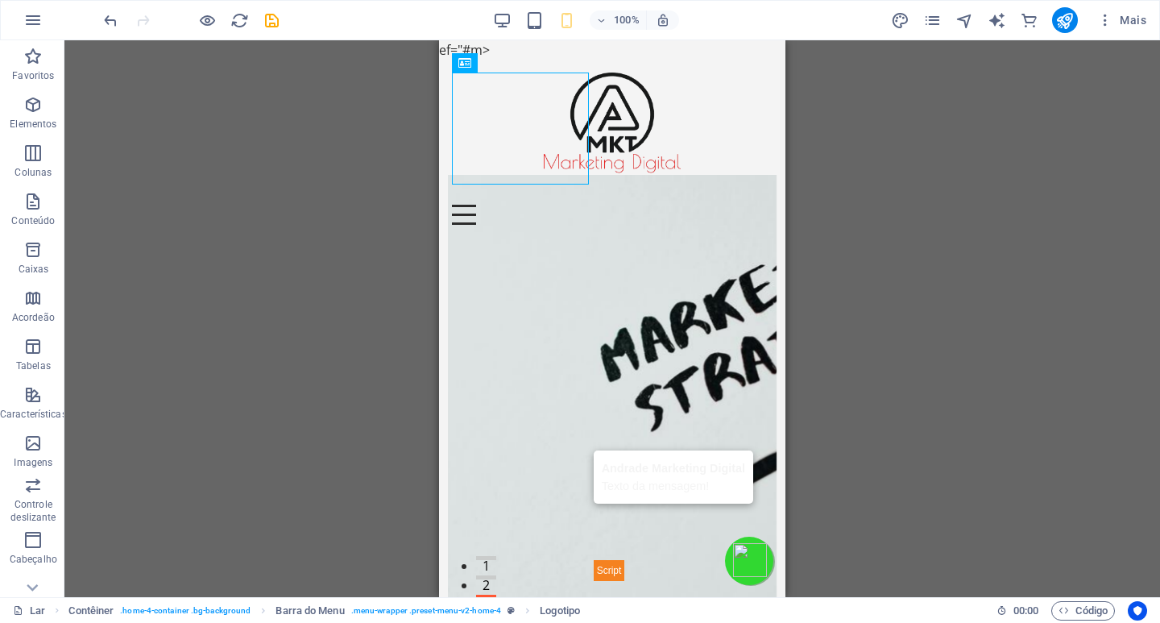
click at [1003, 274] on div "H2 Recipiente Contêiner Bandeira Recipiente Recipiente Logotipo Recipiente Barr…" at bounding box center [612, 318] width 1096 height 557
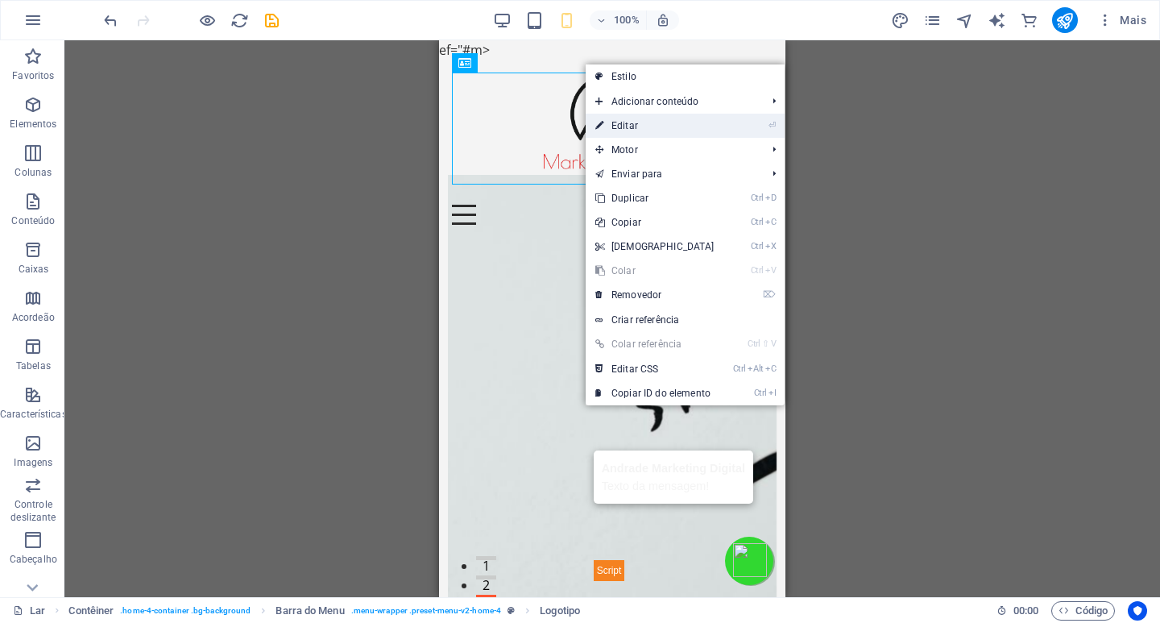
click at [625, 124] on font "Editar" at bounding box center [625, 125] width 27 height 11
select select "px"
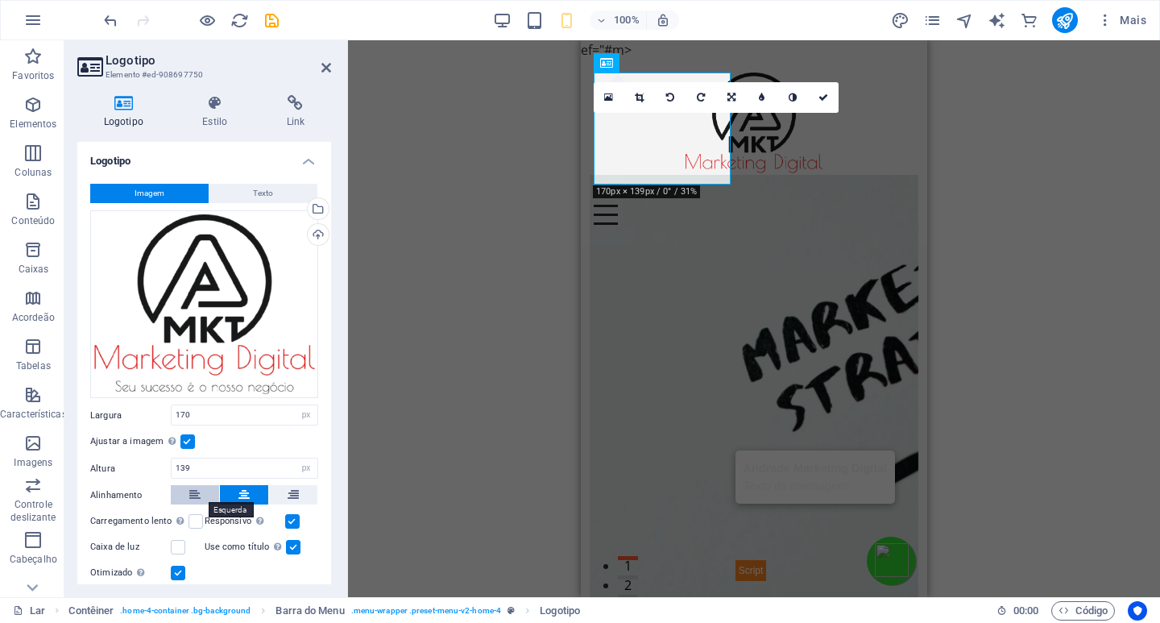
click at [193, 492] on icon at bounding box center [194, 494] width 11 height 19
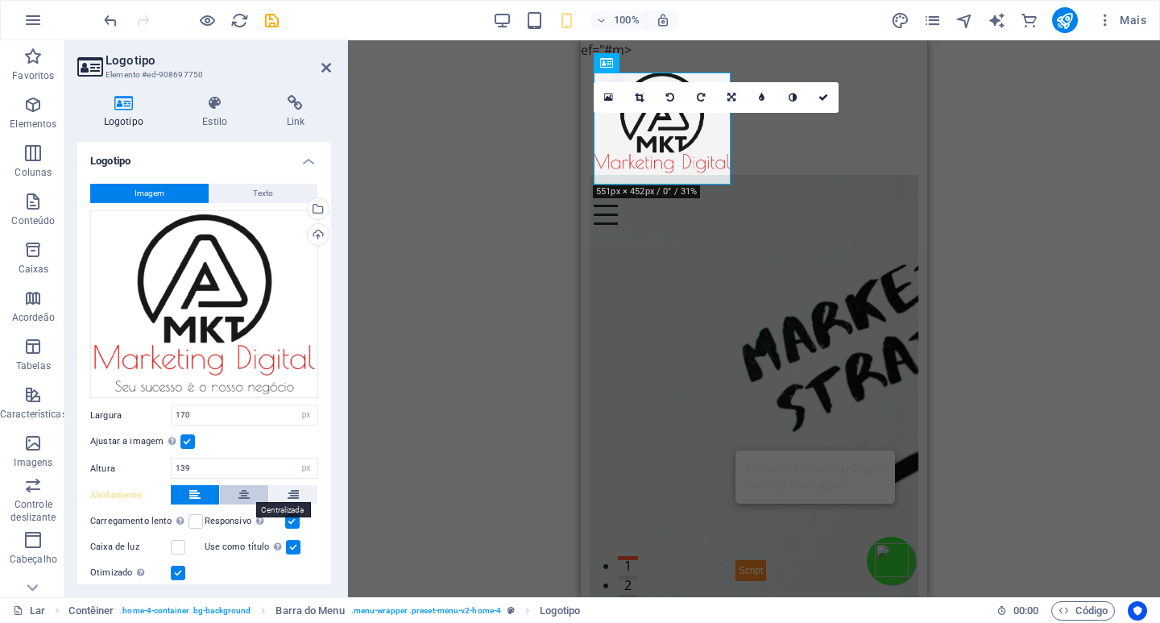
click at [240, 492] on icon at bounding box center [243, 494] width 11 height 19
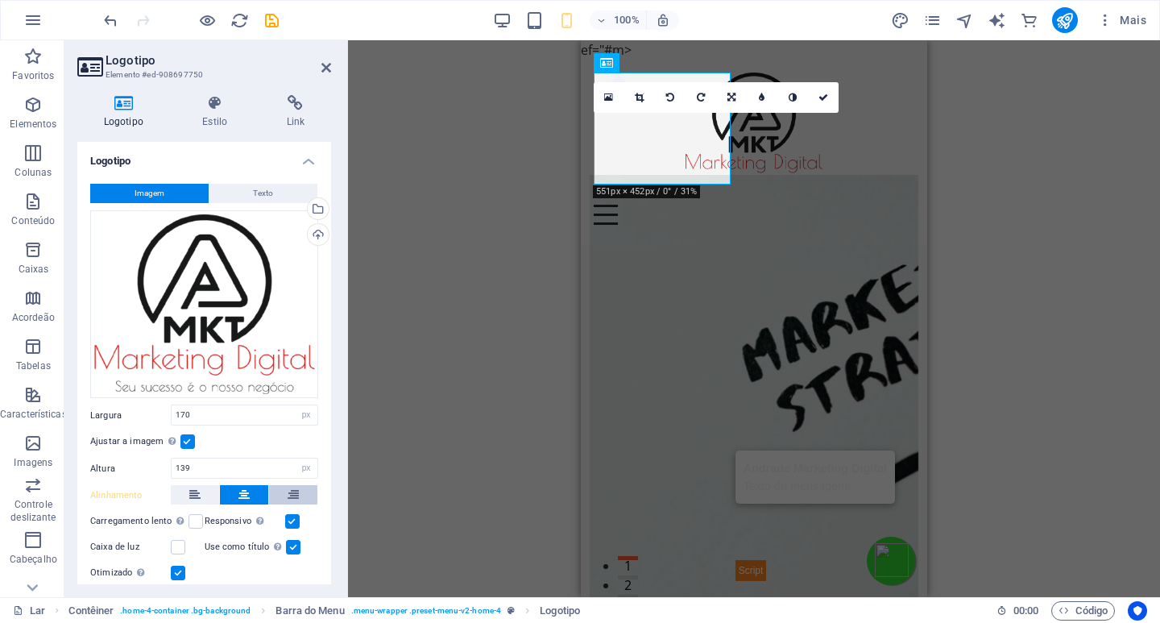
click at [283, 492] on button at bounding box center [293, 494] width 48 height 19
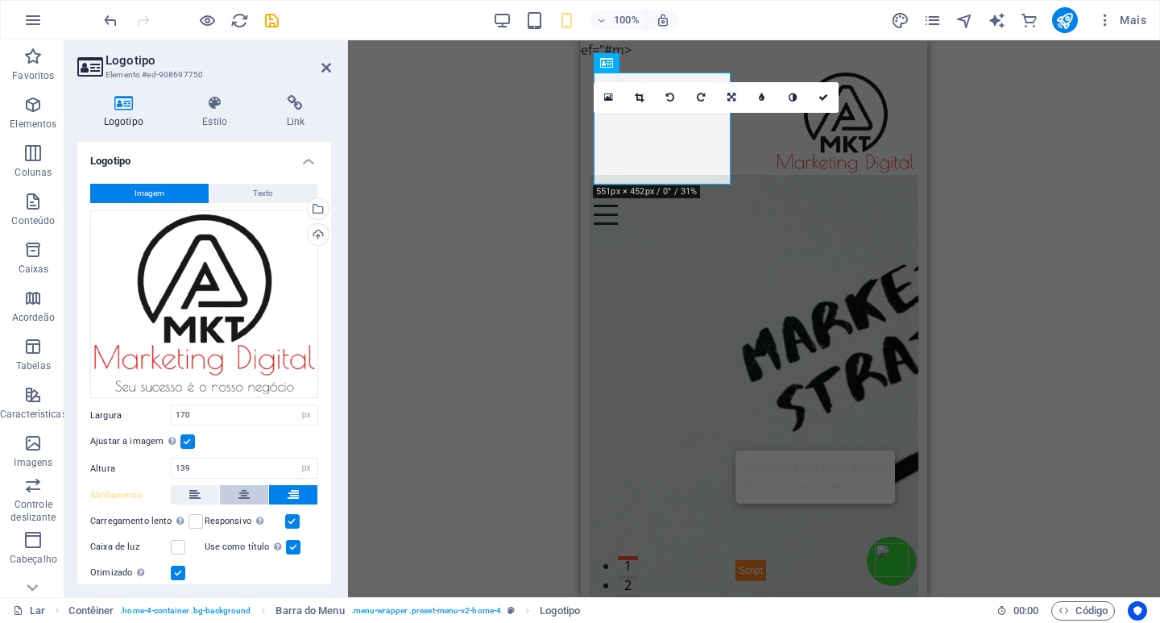
click at [244, 492] on icon at bounding box center [243, 494] width 11 height 19
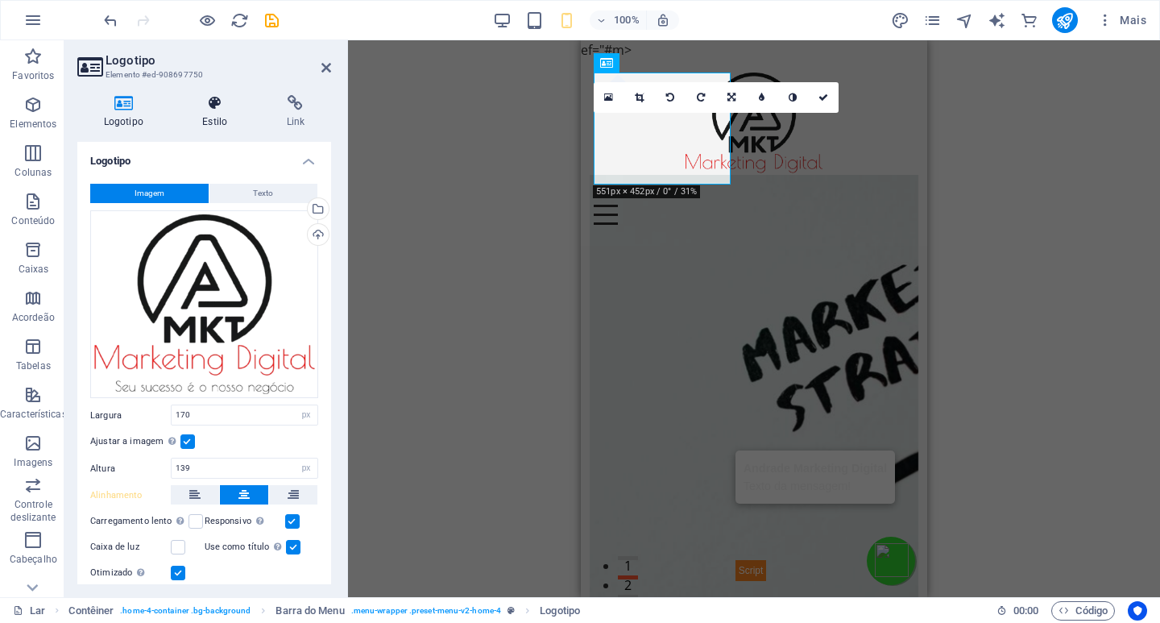
click at [219, 115] on h4 "Estilo" at bounding box center [218, 112] width 84 height 34
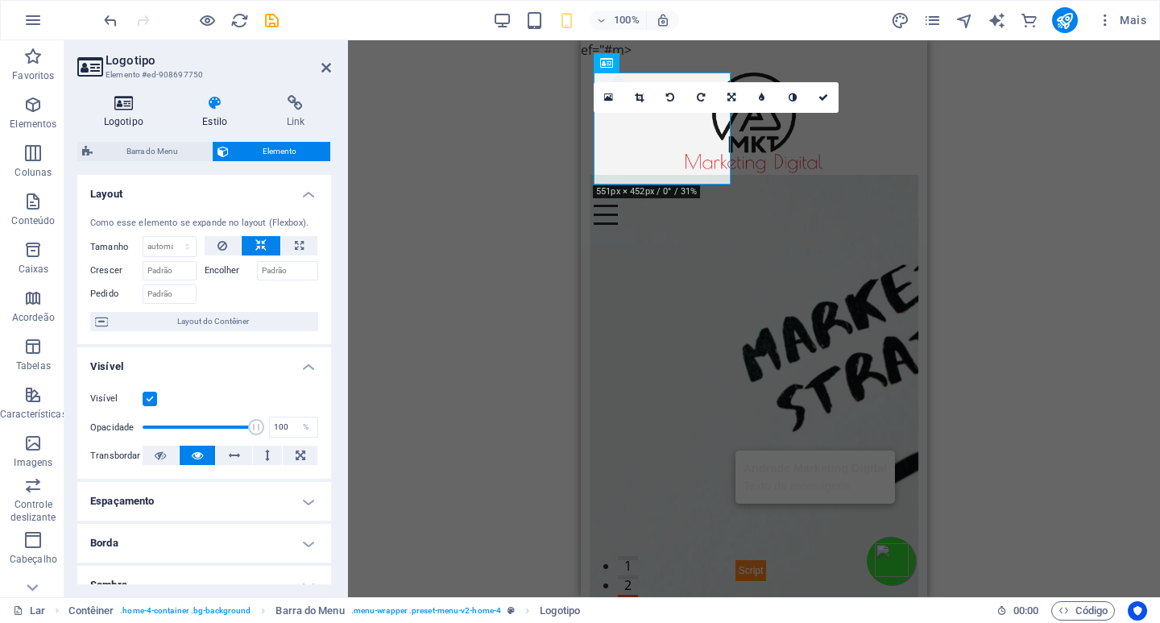
click at [122, 109] on icon at bounding box center [123, 103] width 93 height 16
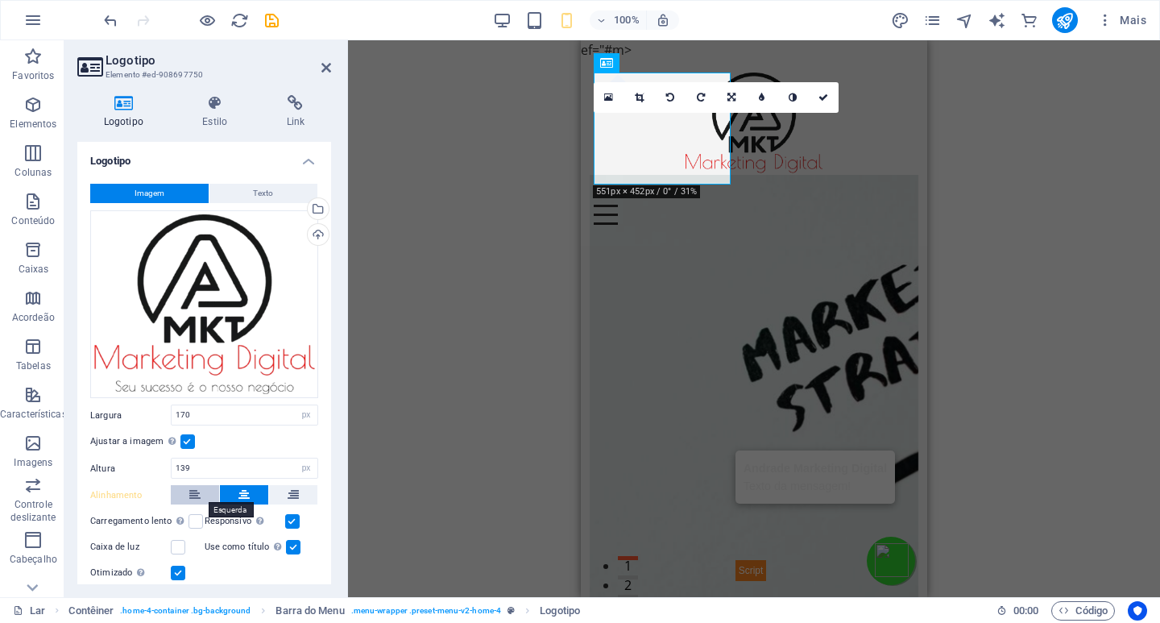
click at [196, 491] on icon at bounding box center [194, 494] width 11 height 19
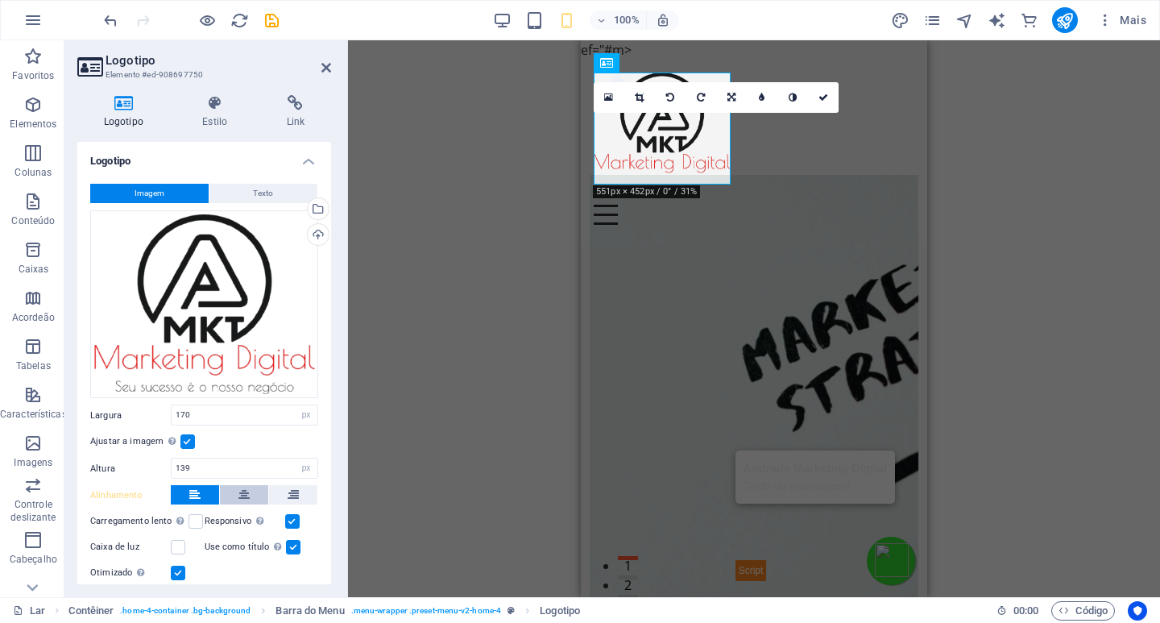
click at [239, 496] on icon at bounding box center [243, 494] width 11 height 19
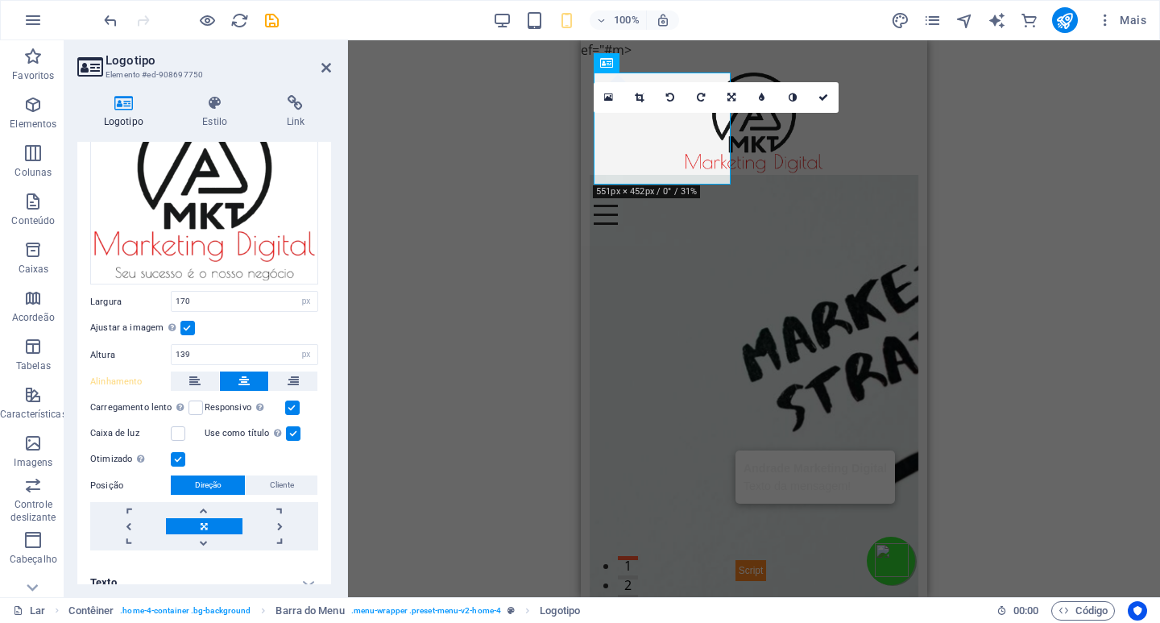
scroll to position [129, 0]
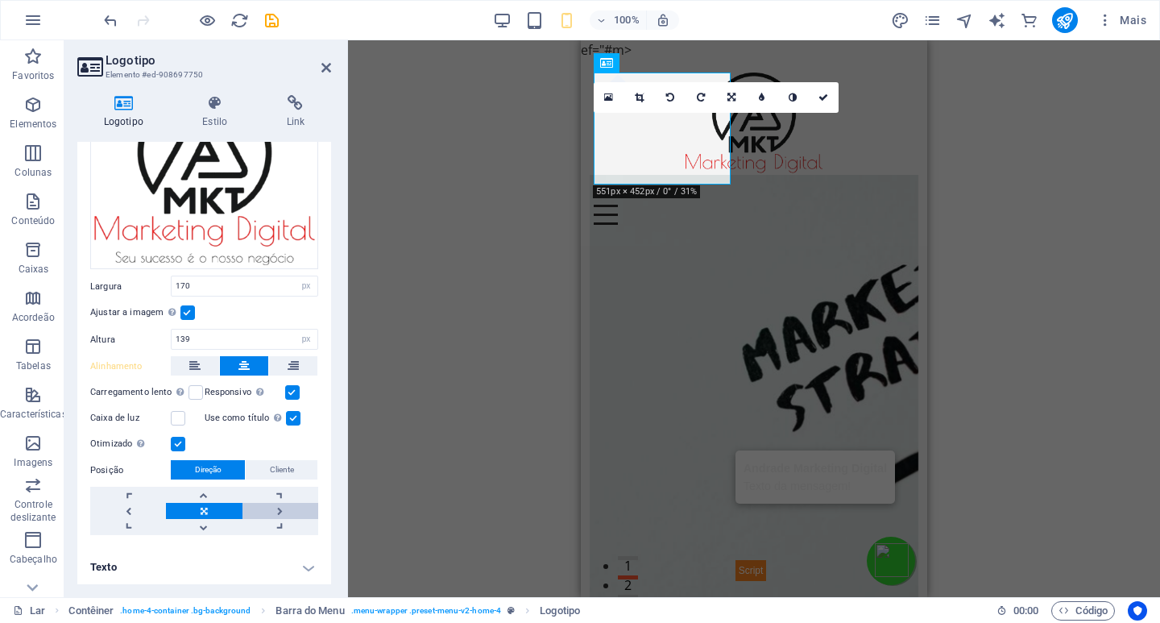
click at [273, 507] on link at bounding box center [281, 511] width 76 height 16
click at [290, 467] on font "Cliente" at bounding box center [282, 469] width 24 height 9
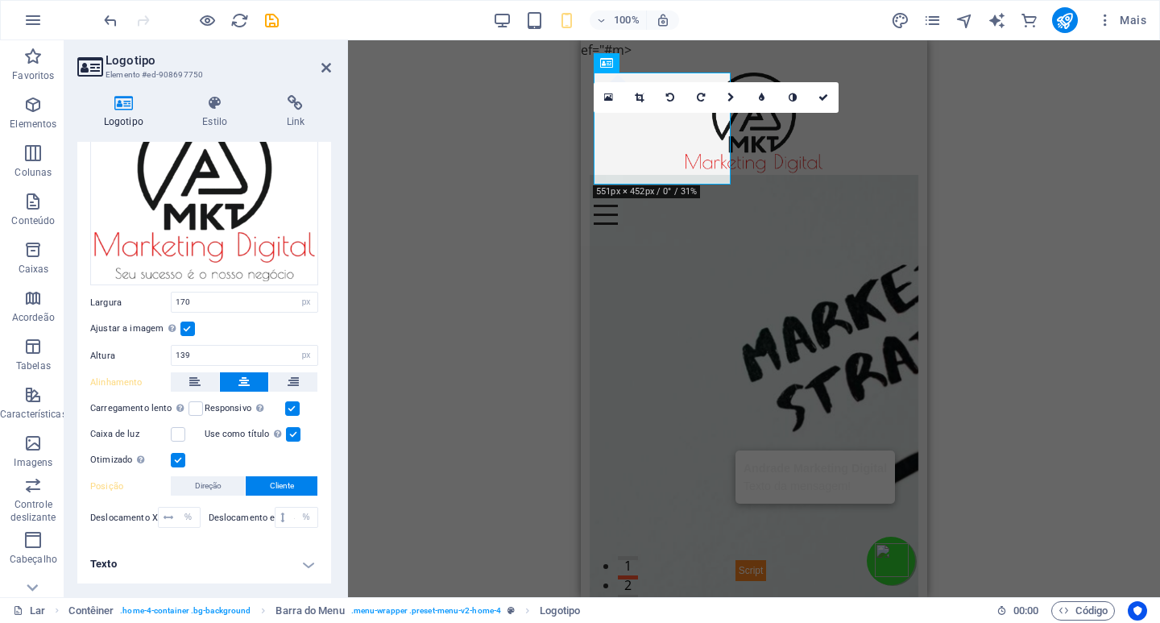
scroll to position [110, 0]
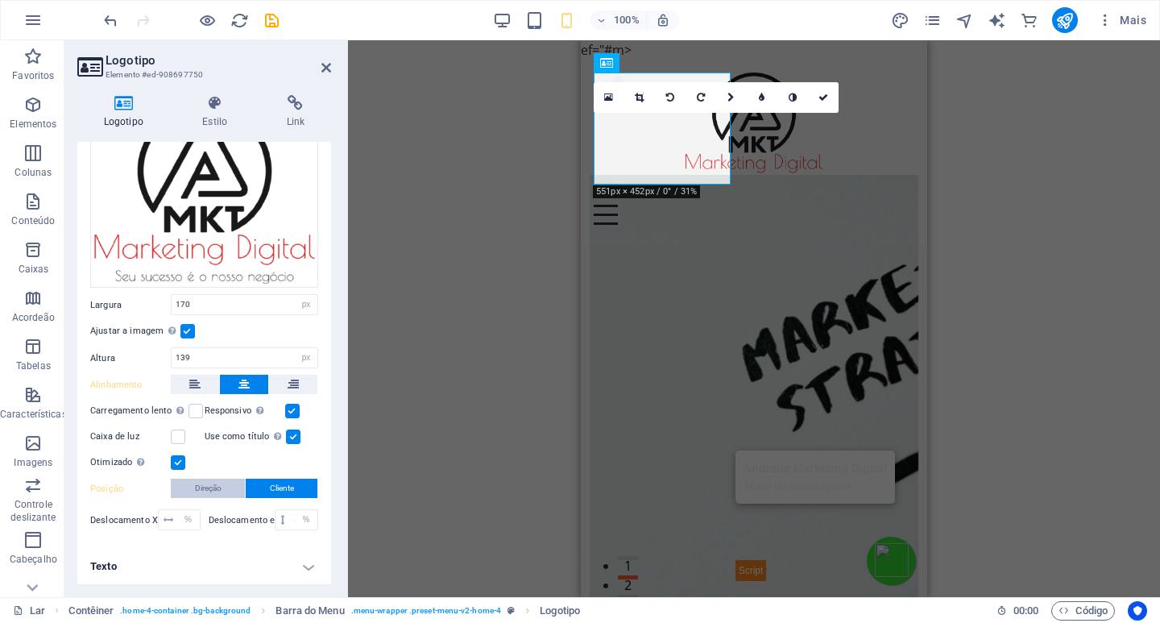
click at [216, 484] on font "Direção" at bounding box center [208, 487] width 27 height 9
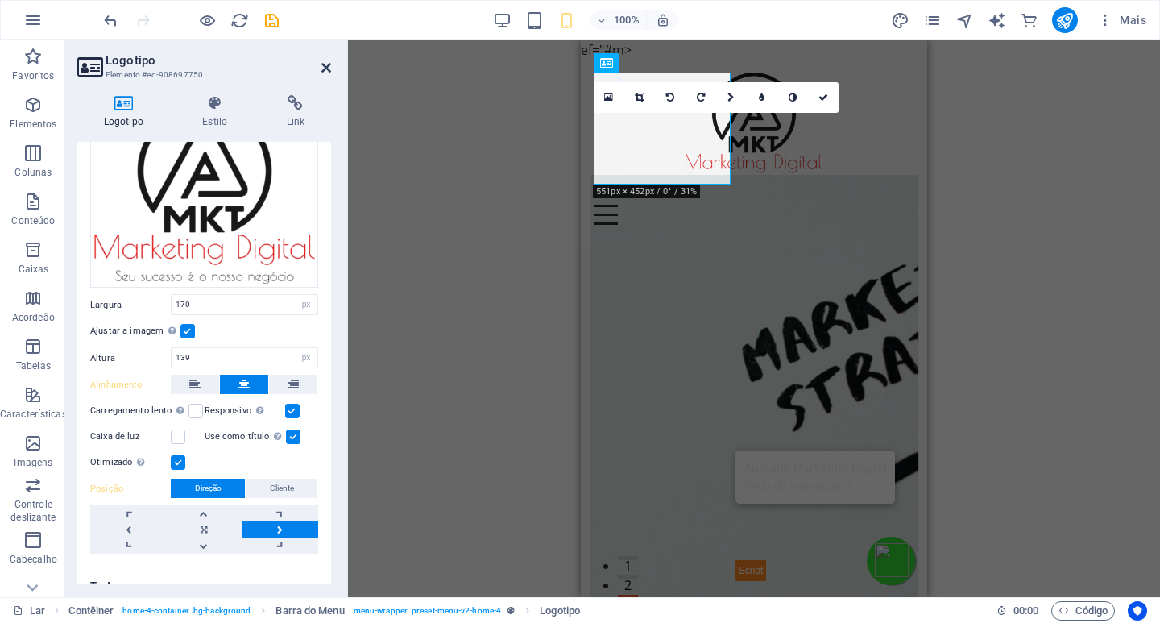
click at [326, 69] on icon at bounding box center [326, 67] width 10 height 13
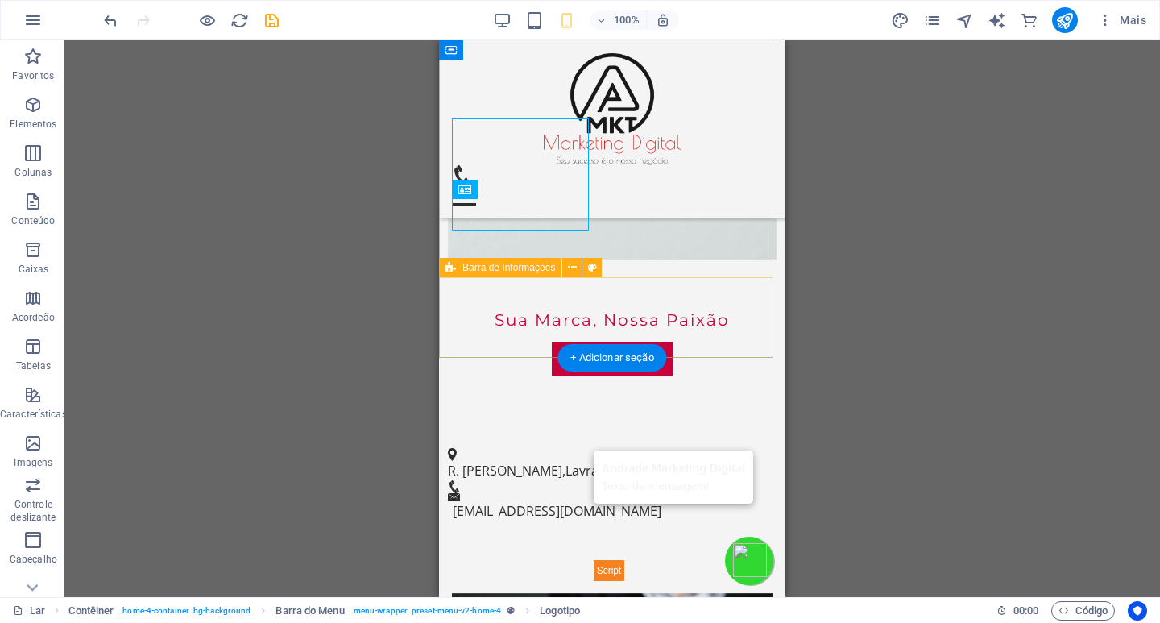
scroll to position [160, 0]
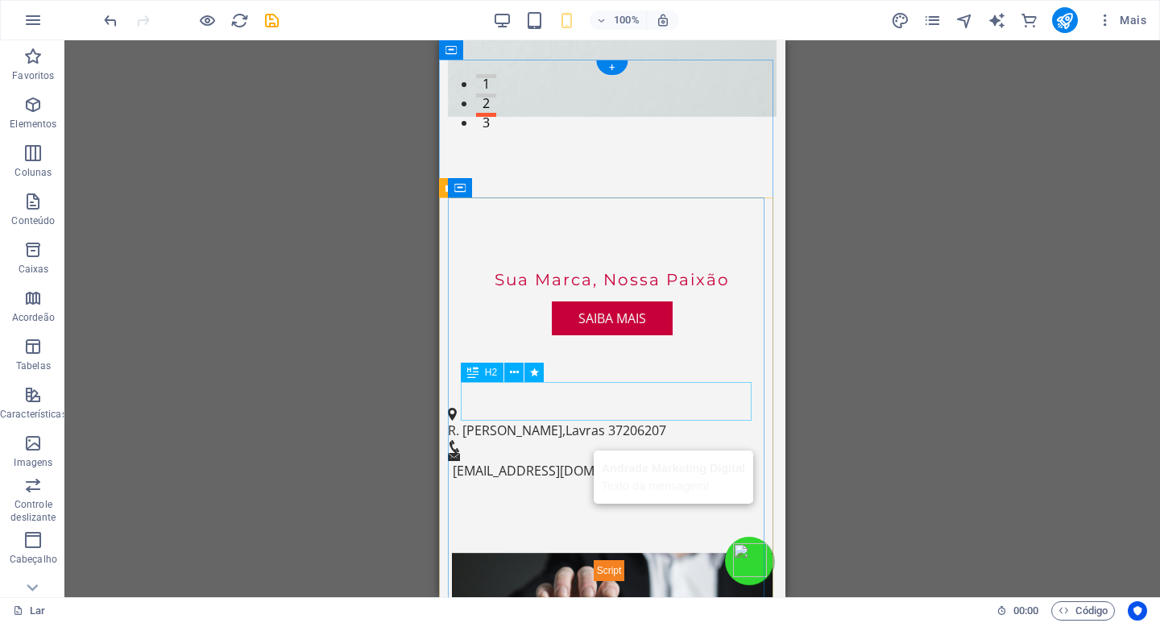
scroll to position [0, 0]
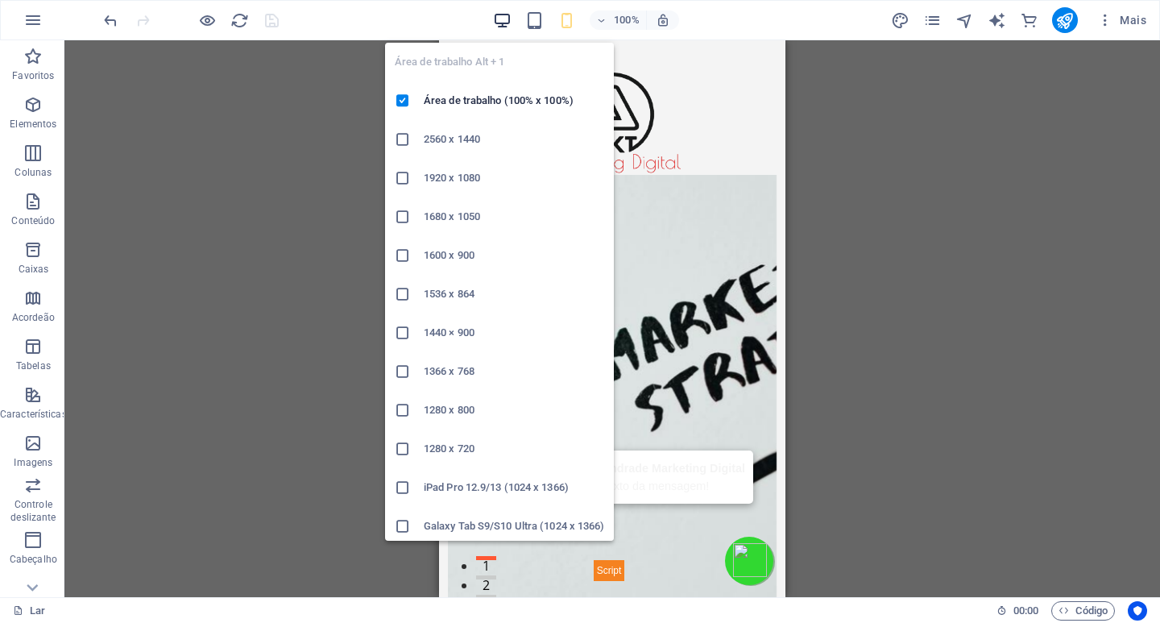
click at [0, 0] on icon "button" at bounding box center [0, 0] width 0 height 0
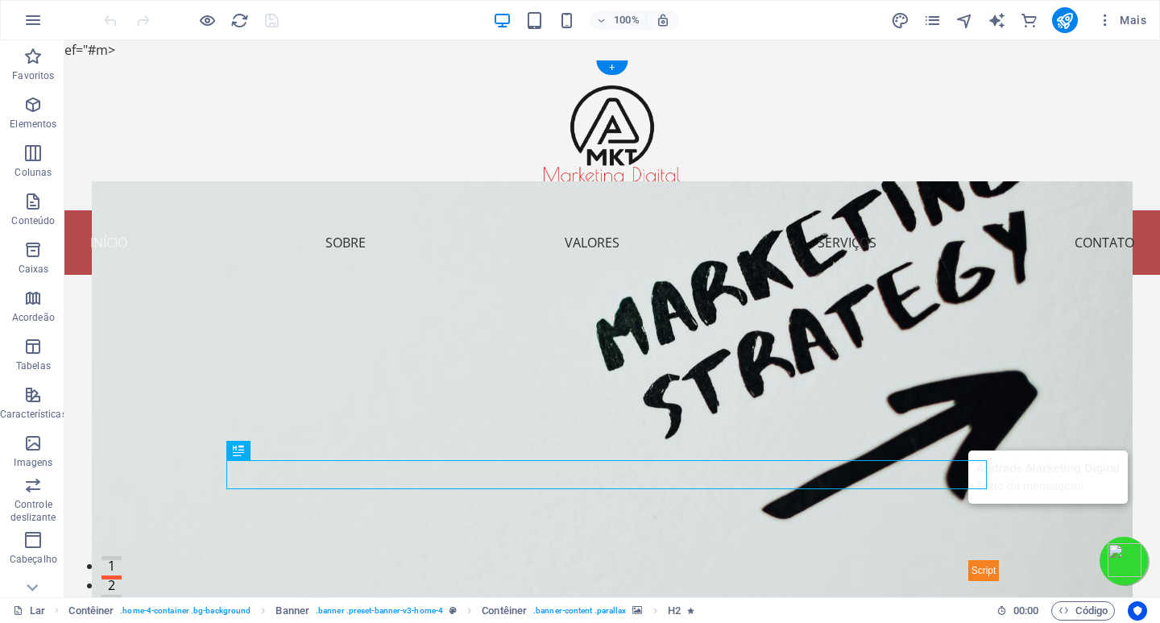
click at [1054, 500] on figure at bounding box center [612, 434] width 1041 height 507
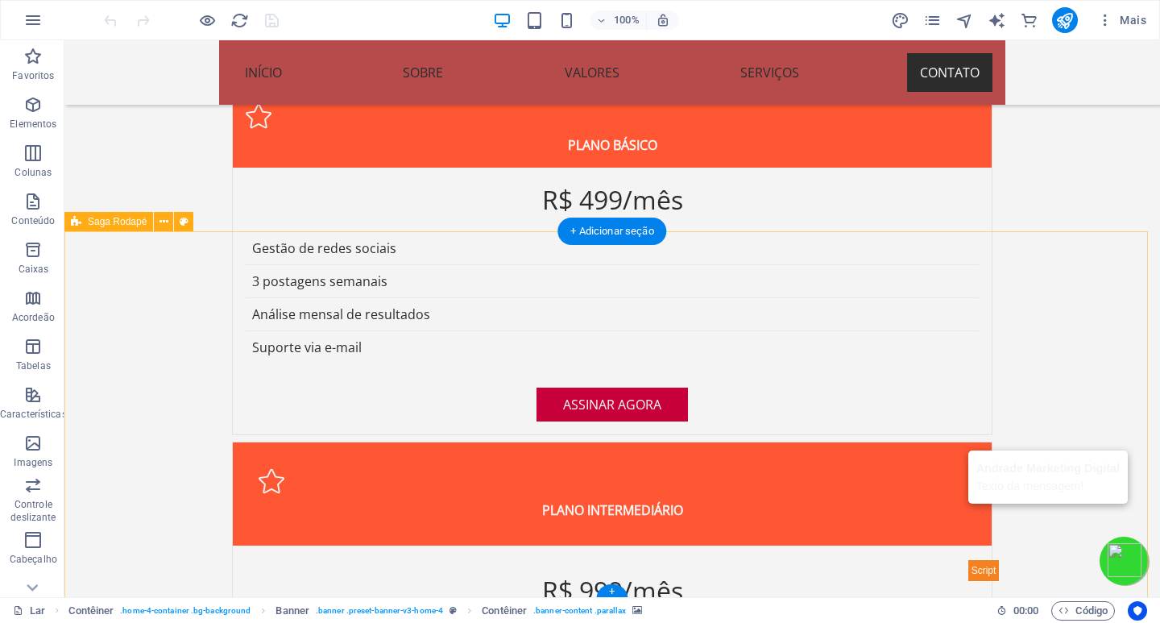
scroll to position [4108, 0]
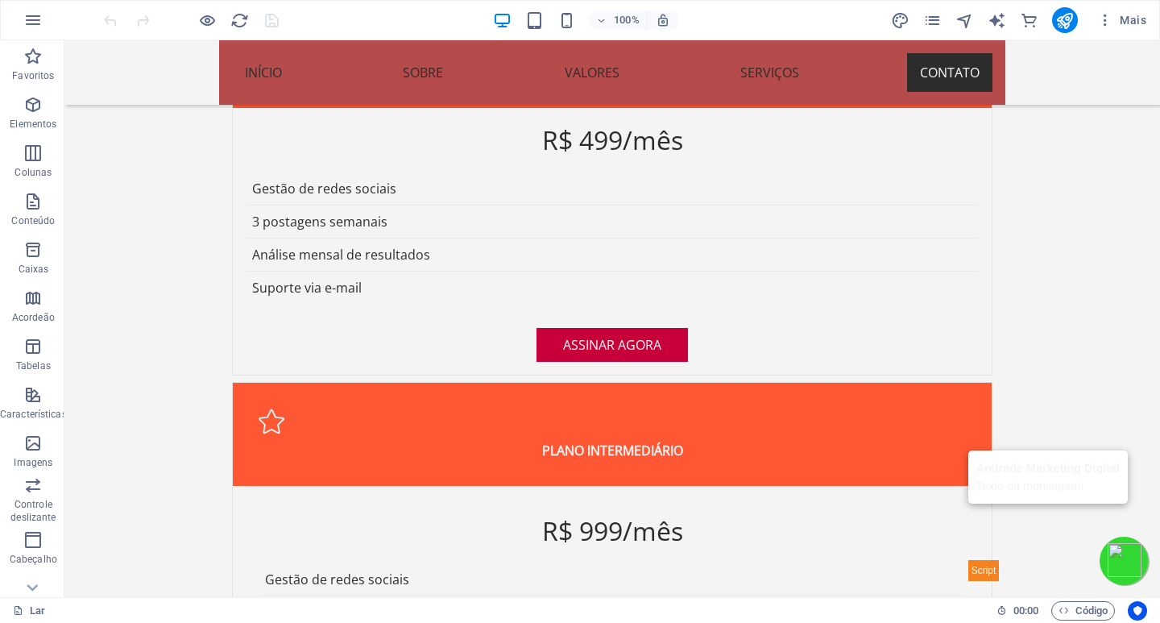
click at [31, 589] on icon at bounding box center [32, 587] width 11 height 7
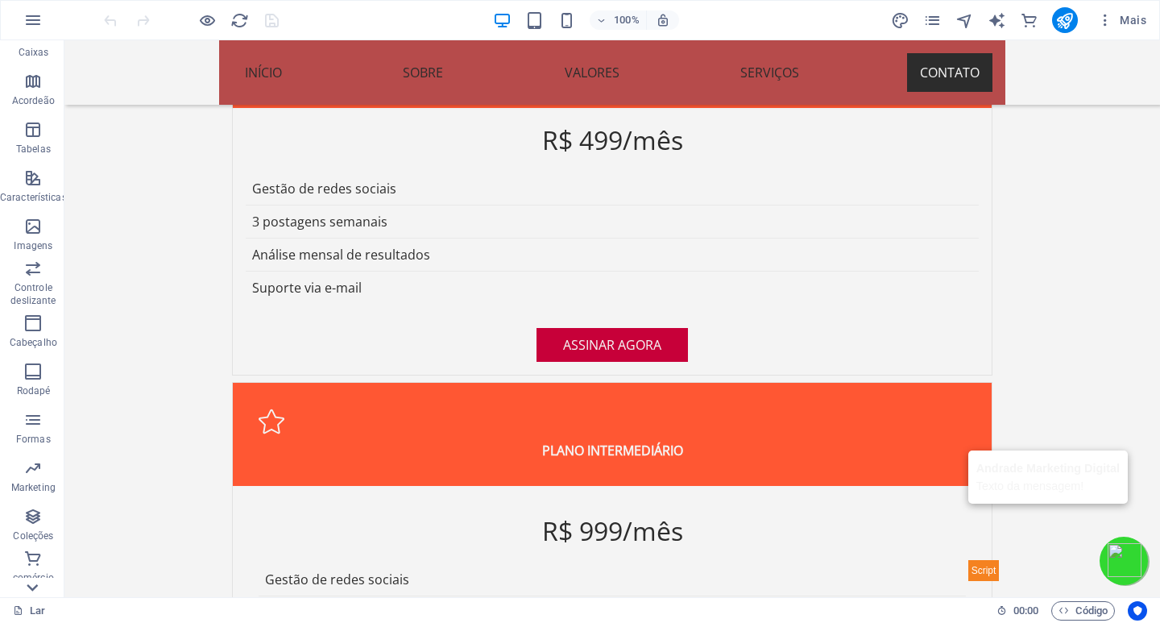
click at [31, 589] on icon at bounding box center [32, 587] width 11 height 7
click at [31, 589] on font "comércio eletrônico" at bounding box center [33, 584] width 44 height 24
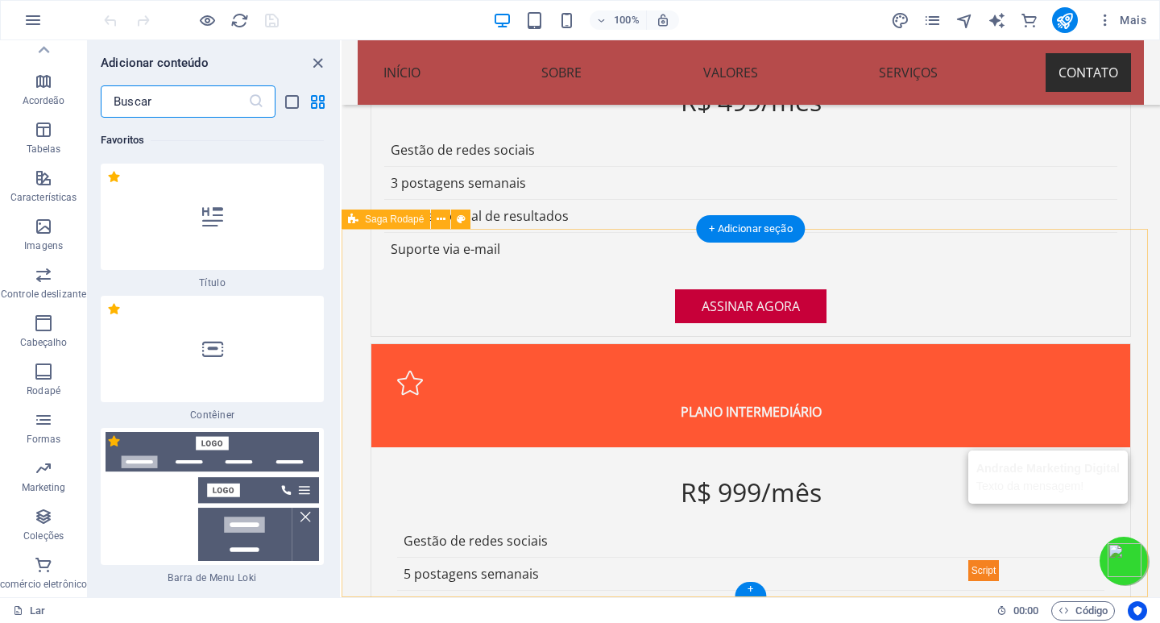
scroll to position [30432, 0]
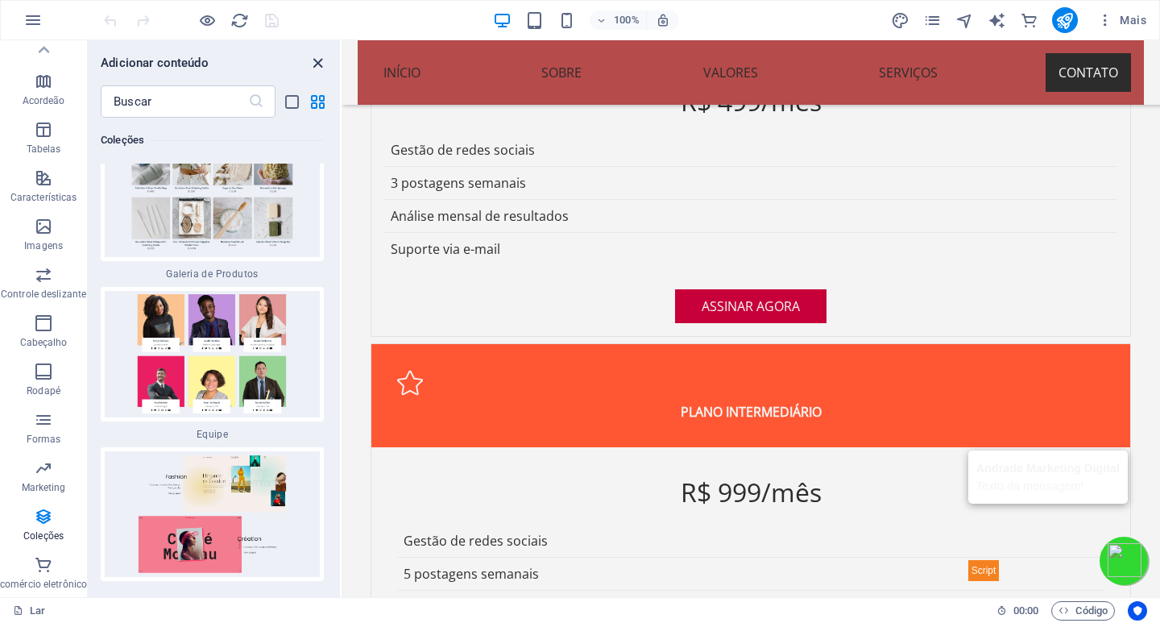
click at [316, 64] on icon "fechar painel" at bounding box center [318, 63] width 19 height 19
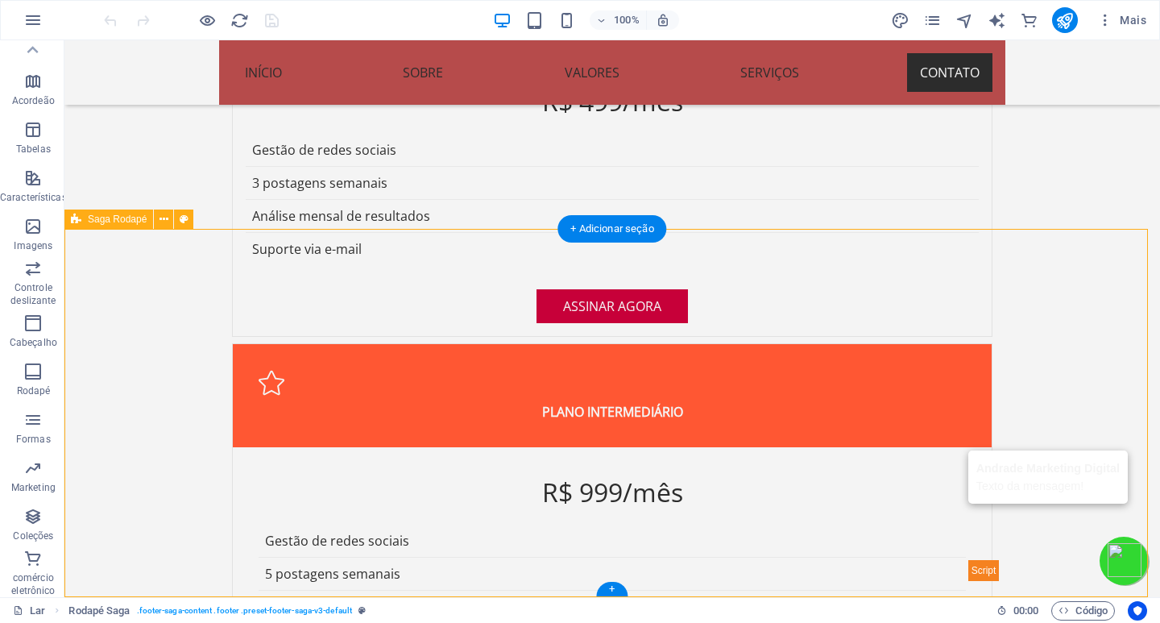
select select "footer"
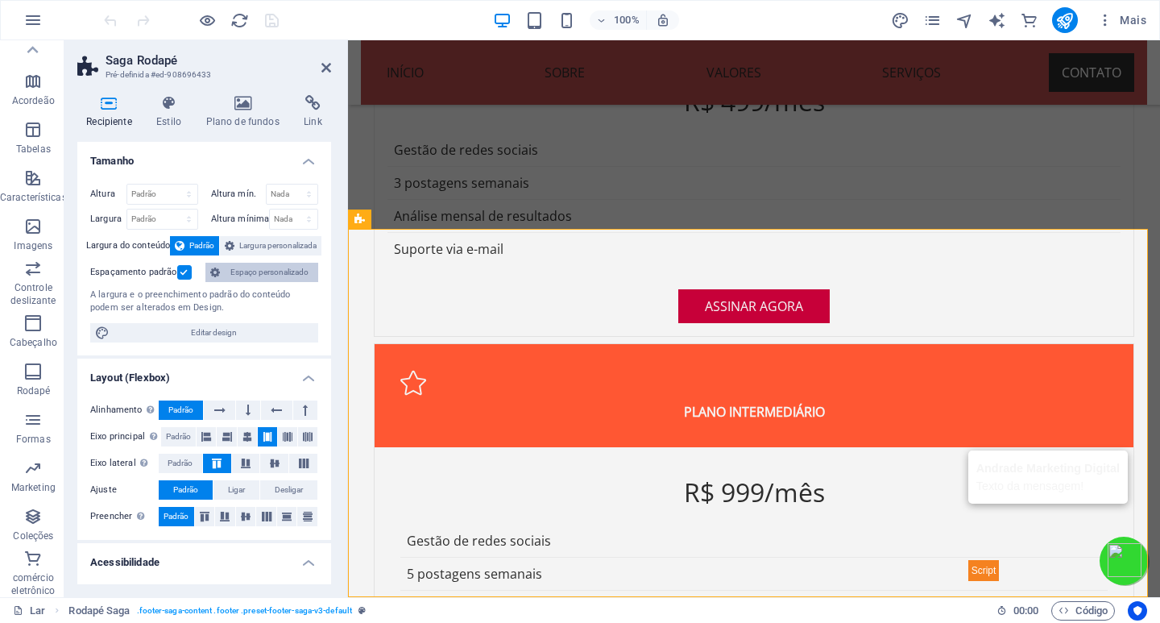
click at [263, 272] on font "Espaço personalizado" at bounding box center [269, 272] width 78 height 9
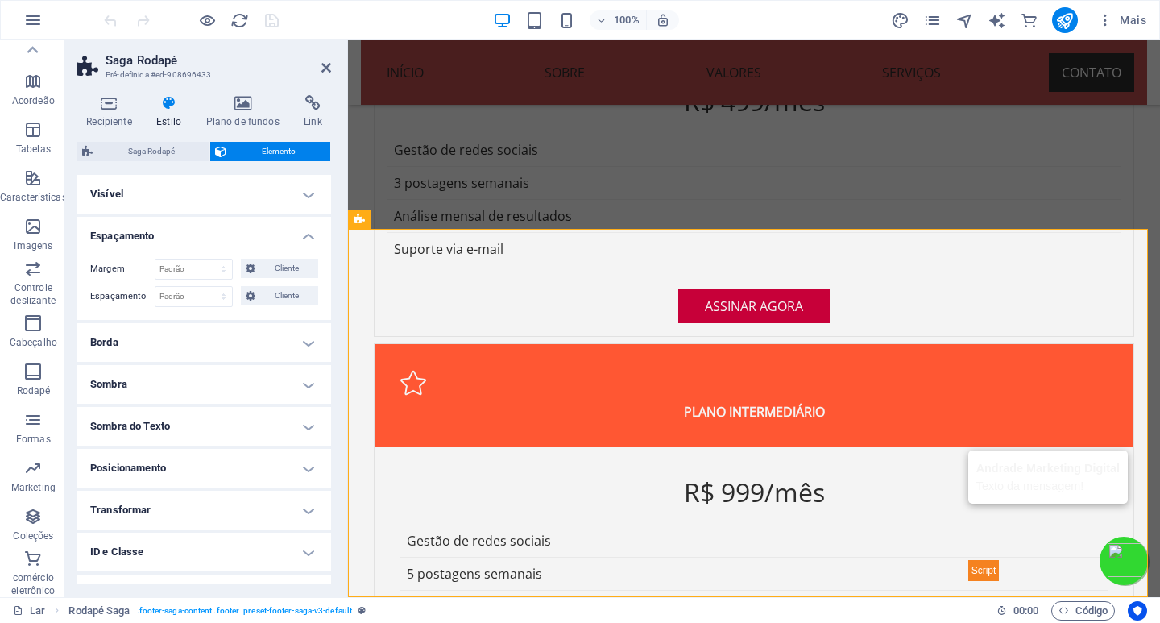
click at [305, 233] on h4 "Espaçamento" at bounding box center [204, 231] width 254 height 29
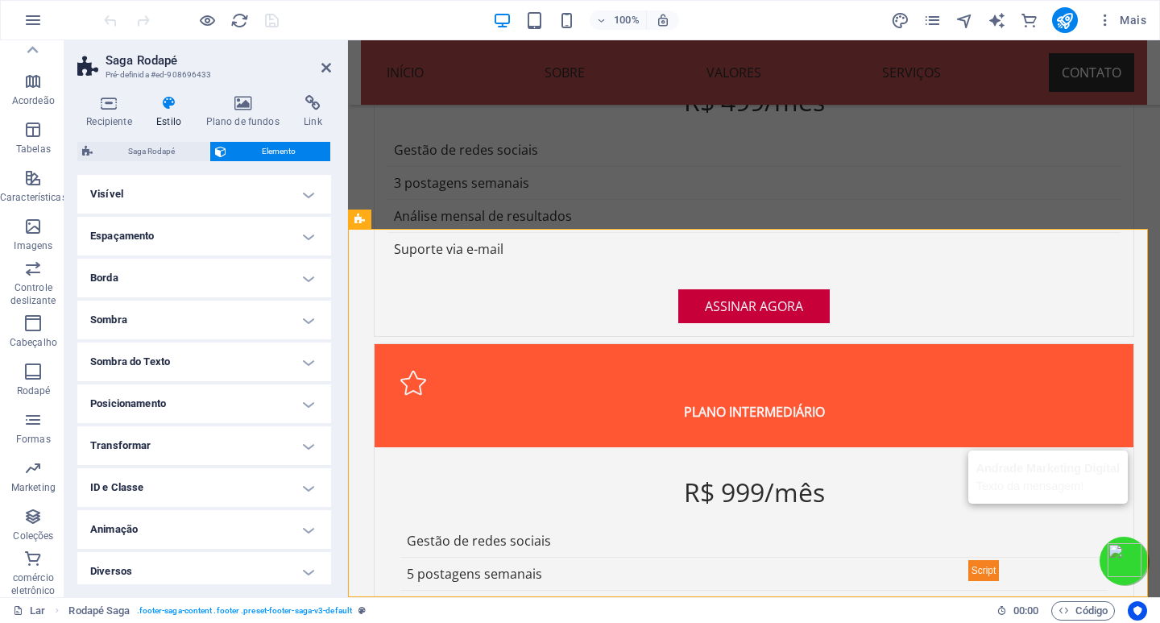
click at [303, 233] on h4 "Espaçamento" at bounding box center [204, 236] width 254 height 39
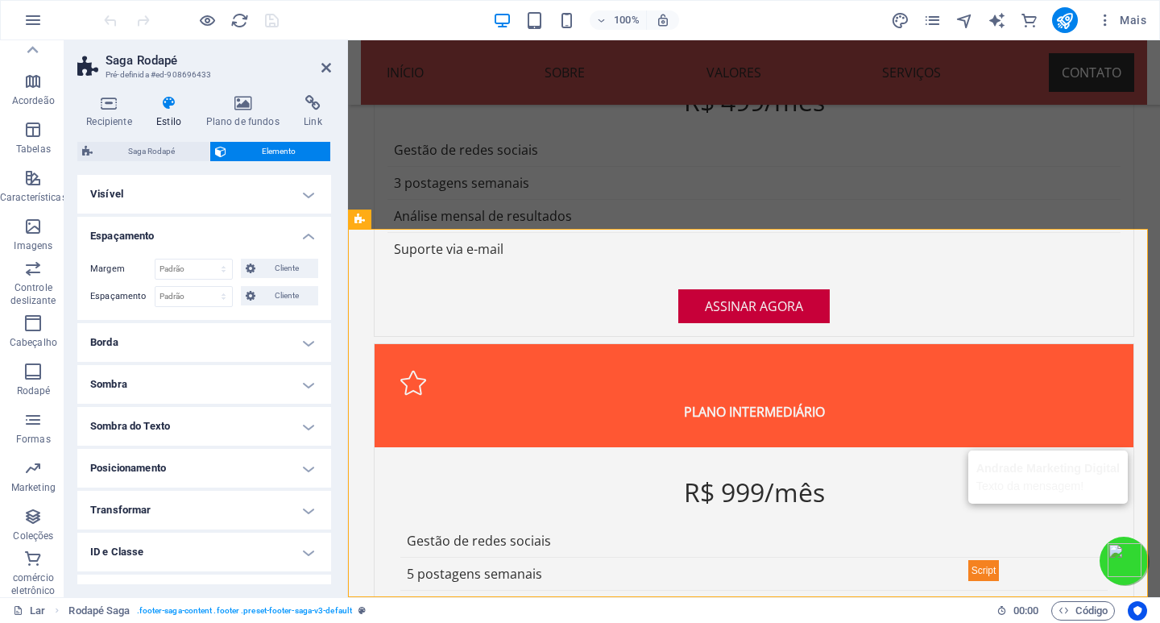
click at [304, 190] on h4 "Visível" at bounding box center [204, 194] width 254 height 39
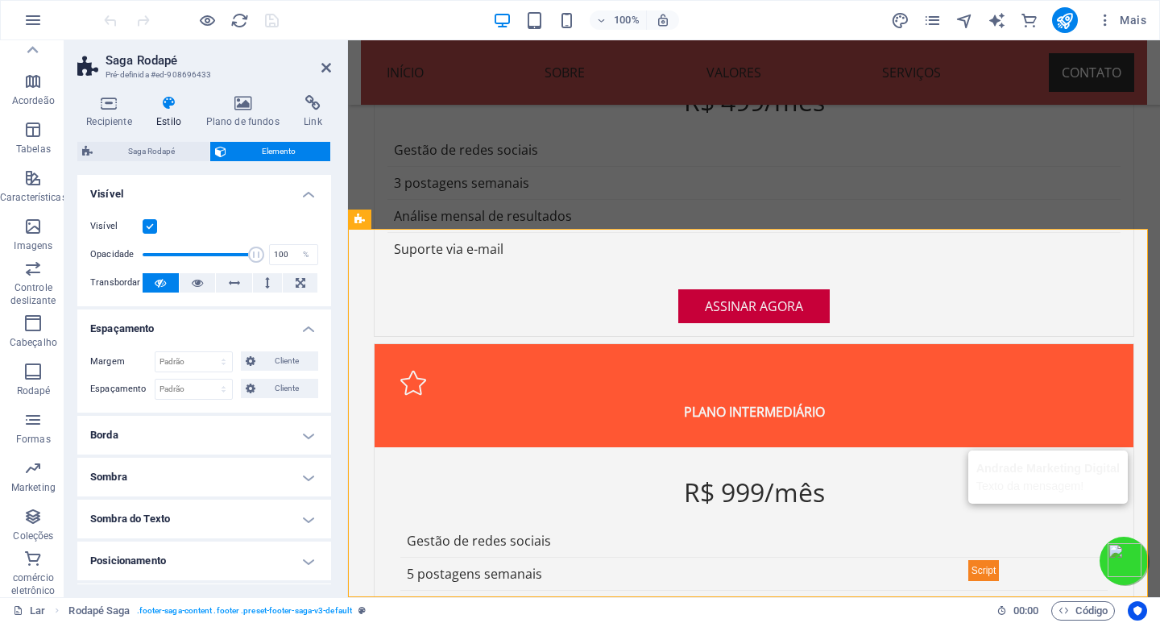
click at [307, 331] on h4 "Espaçamento" at bounding box center [204, 323] width 254 height 29
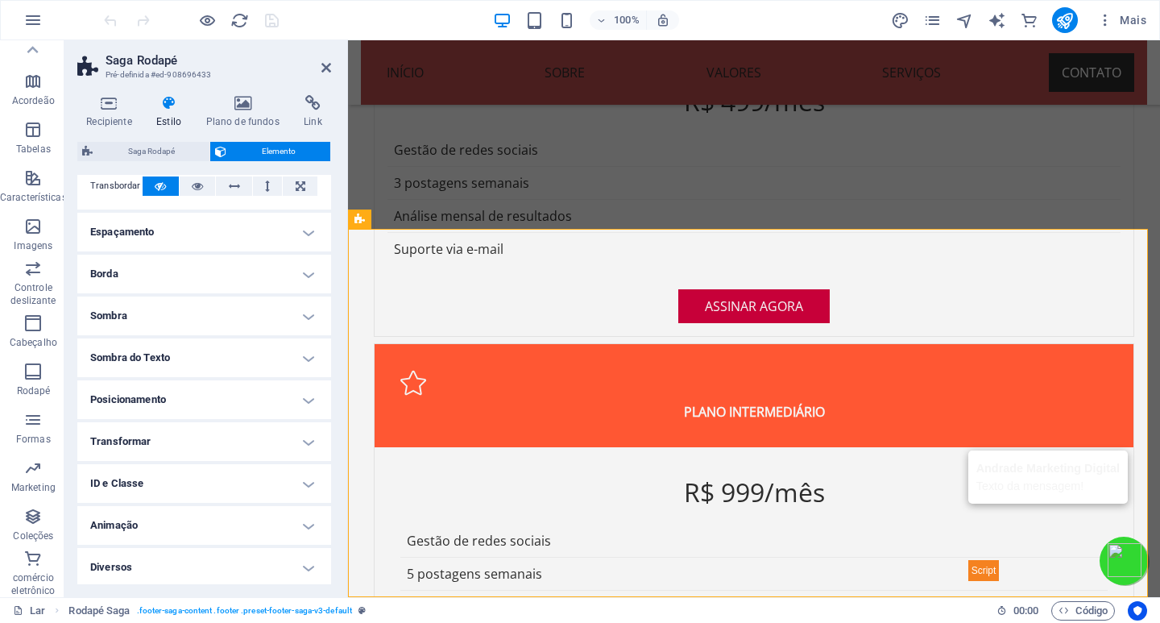
scroll to position [99, 0]
click at [299, 398] on h4 "Posicionamento" at bounding box center [204, 397] width 254 height 39
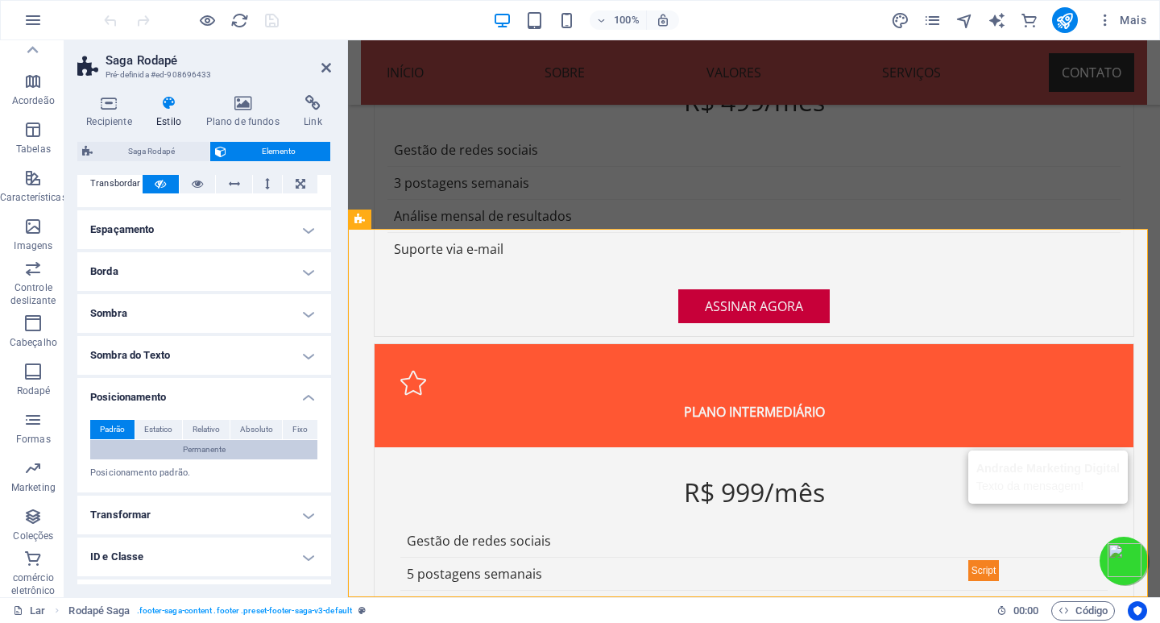
scroll to position [175, 0]
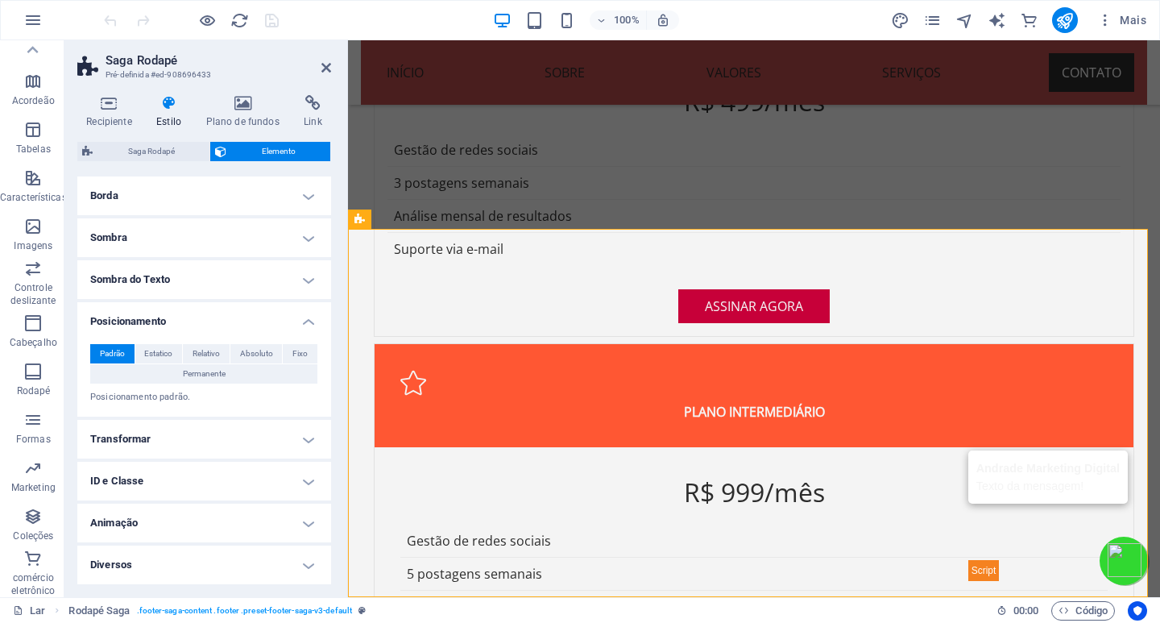
click at [241, 438] on h4 "Transformar" at bounding box center [204, 439] width 254 height 39
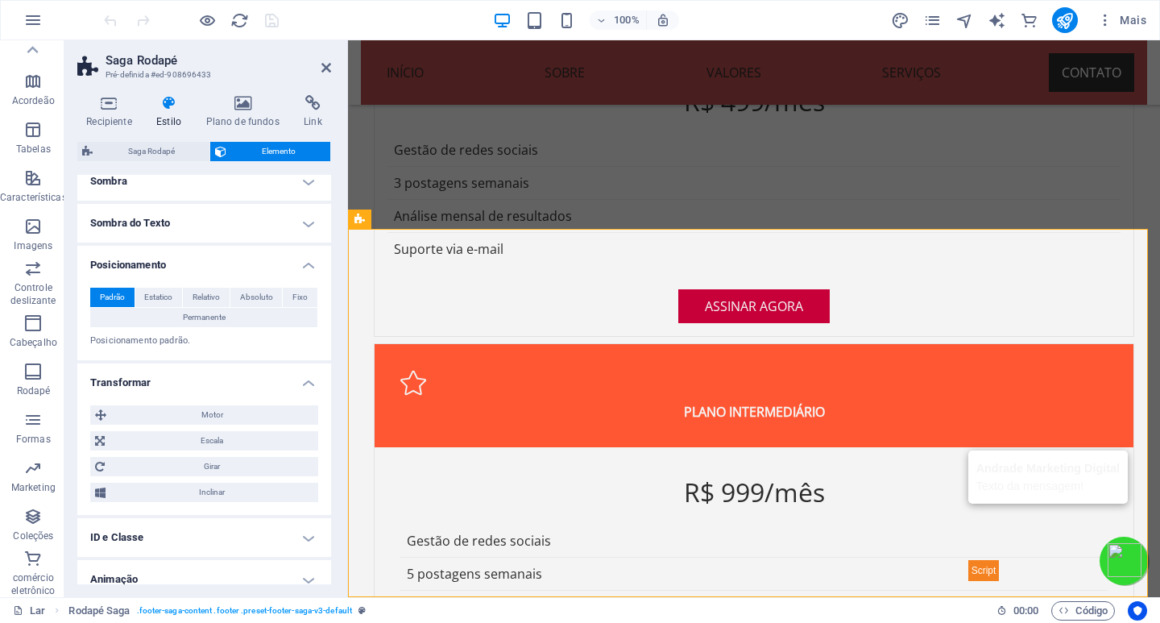
scroll to position [255, 0]
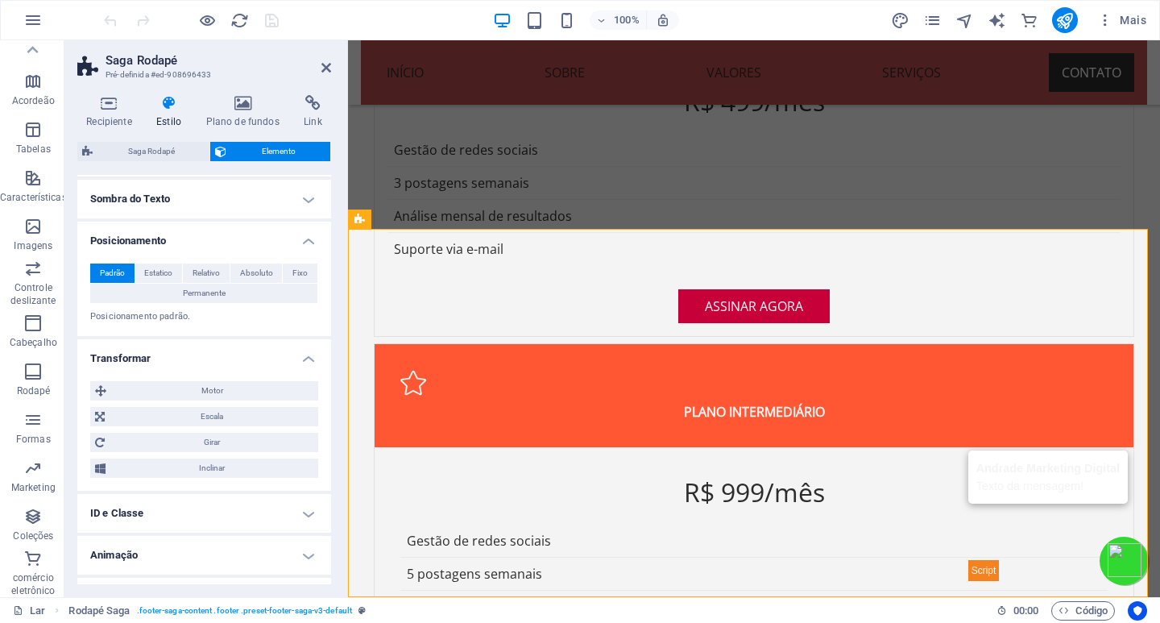
click at [250, 513] on h4 "ID e Classe" at bounding box center [204, 513] width 254 height 39
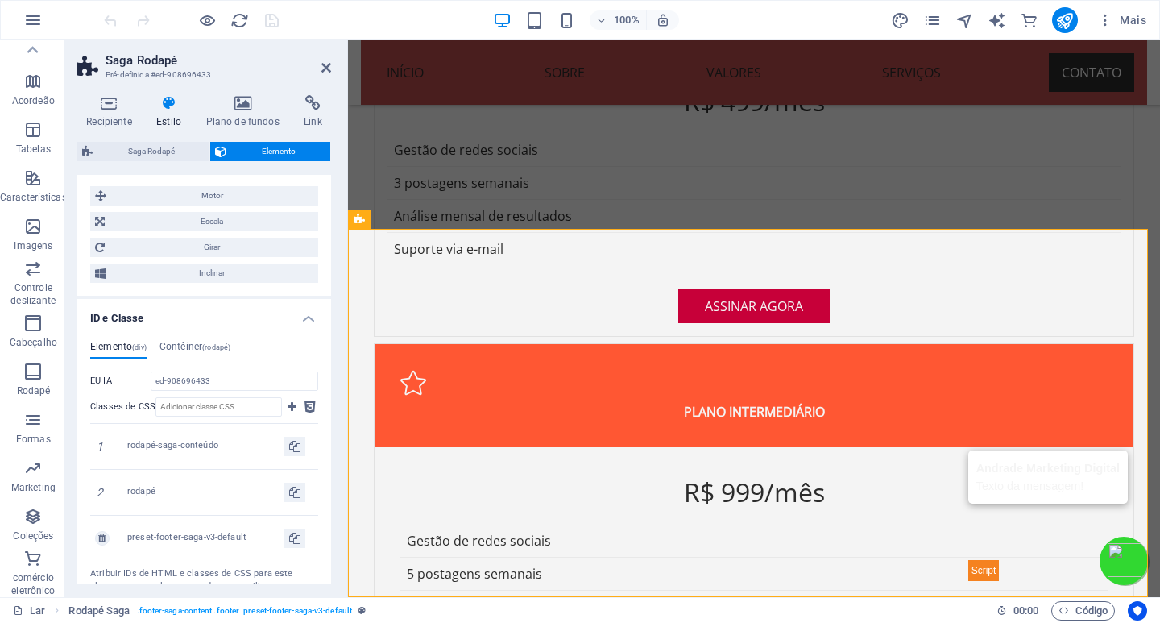
scroll to position [497, 0]
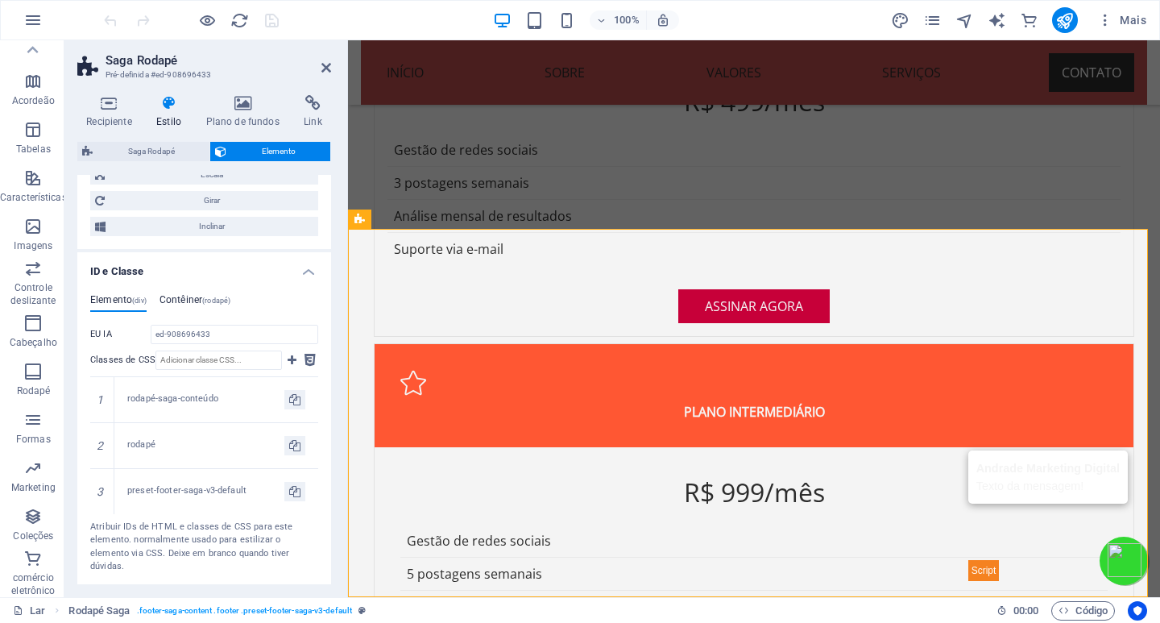
click at [201, 299] on font "Contêiner" at bounding box center [181, 299] width 43 height 11
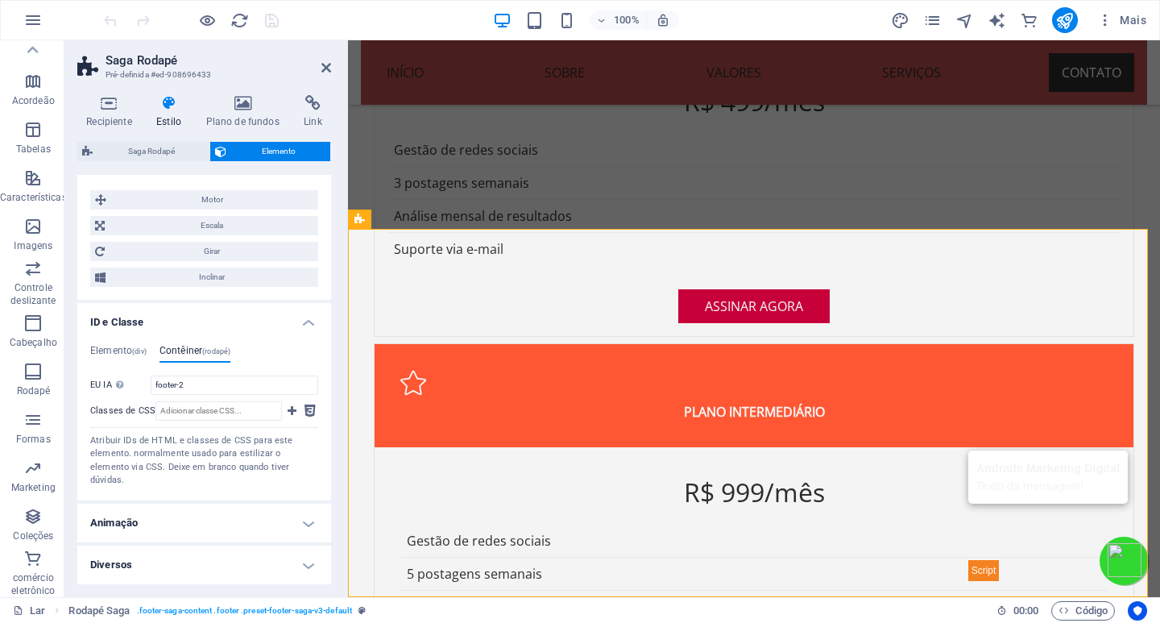
scroll to position [446, 0]
click at [118, 352] on font "Elemento" at bounding box center [111, 350] width 42 height 11
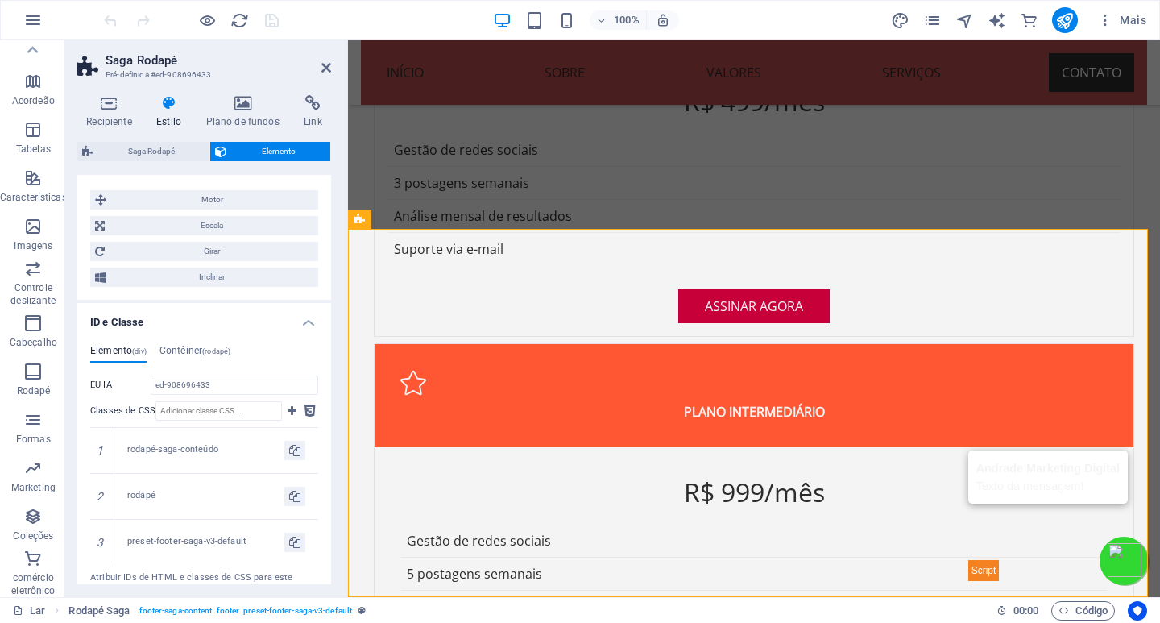
scroll to position [497, 0]
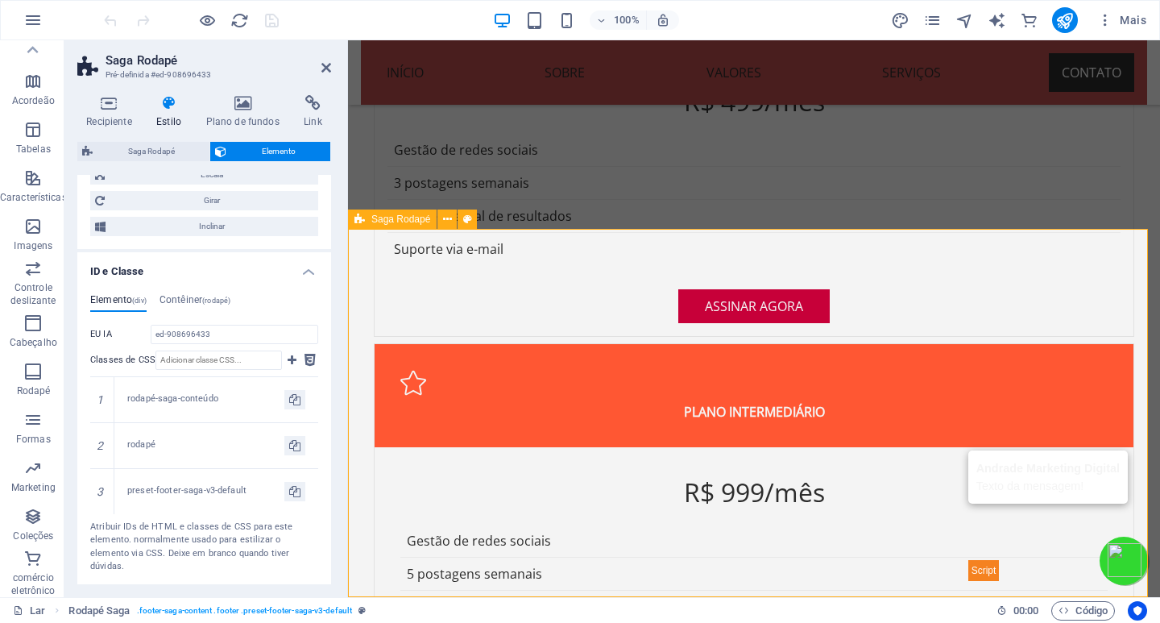
drag, startPoint x: 1066, startPoint y: 19, endPoint x: 934, endPoint y: 131, distance: 173.7
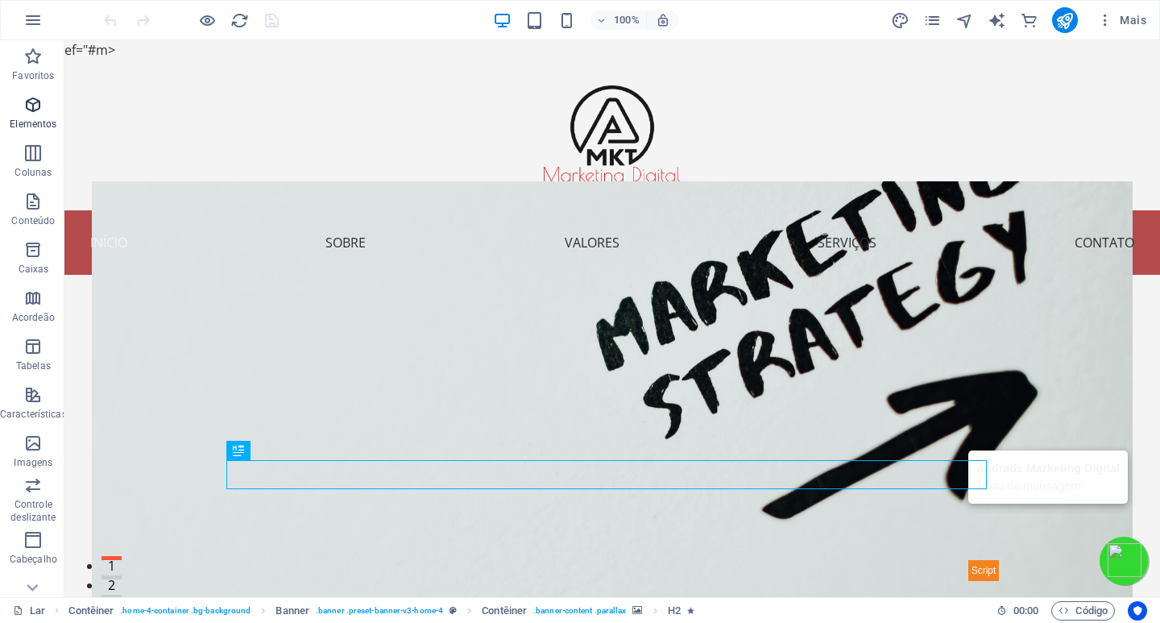
click at [28, 114] on span "Elementos" at bounding box center [33, 114] width 67 height 39
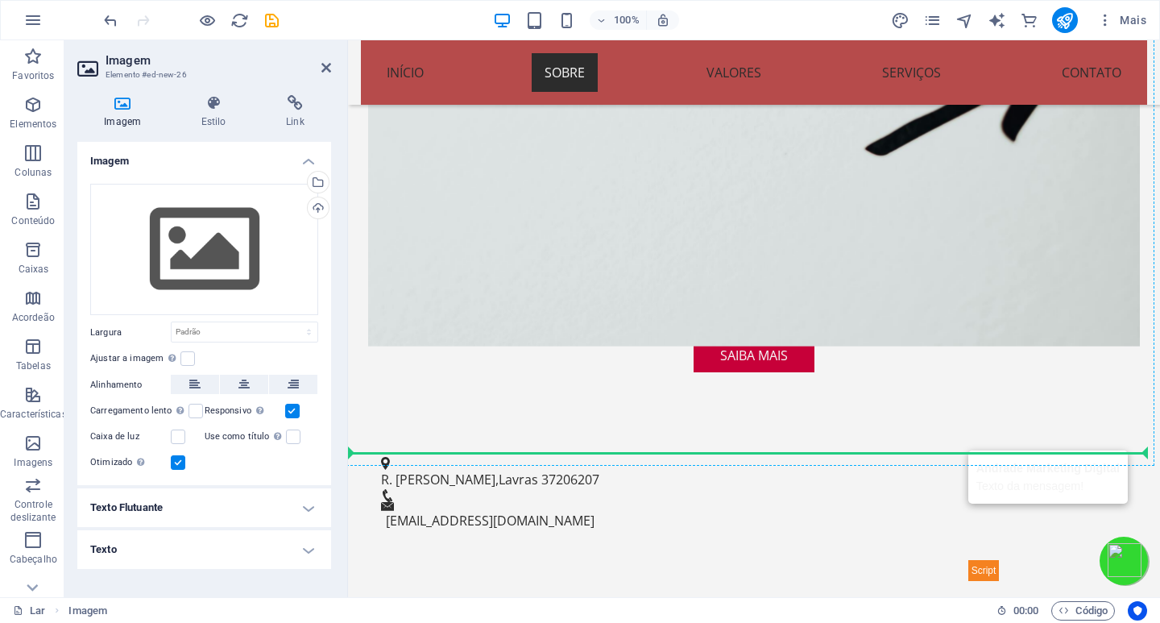
scroll to position [768, 0]
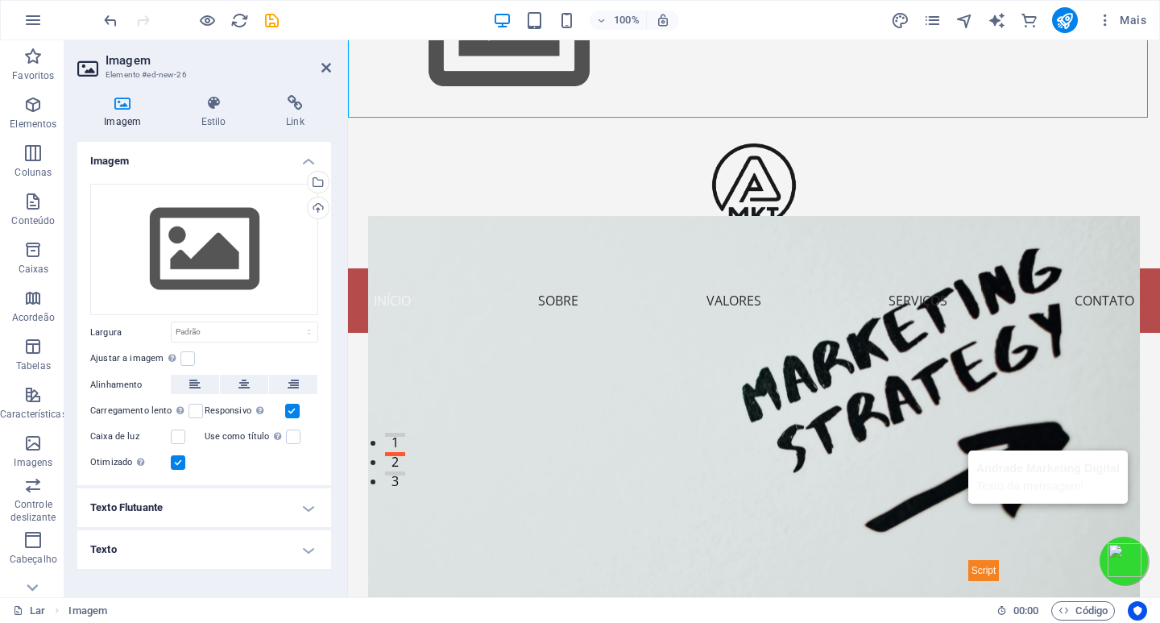
drag, startPoint x: 399, startPoint y: 100, endPoint x: 516, endPoint y: 433, distance: 353.4
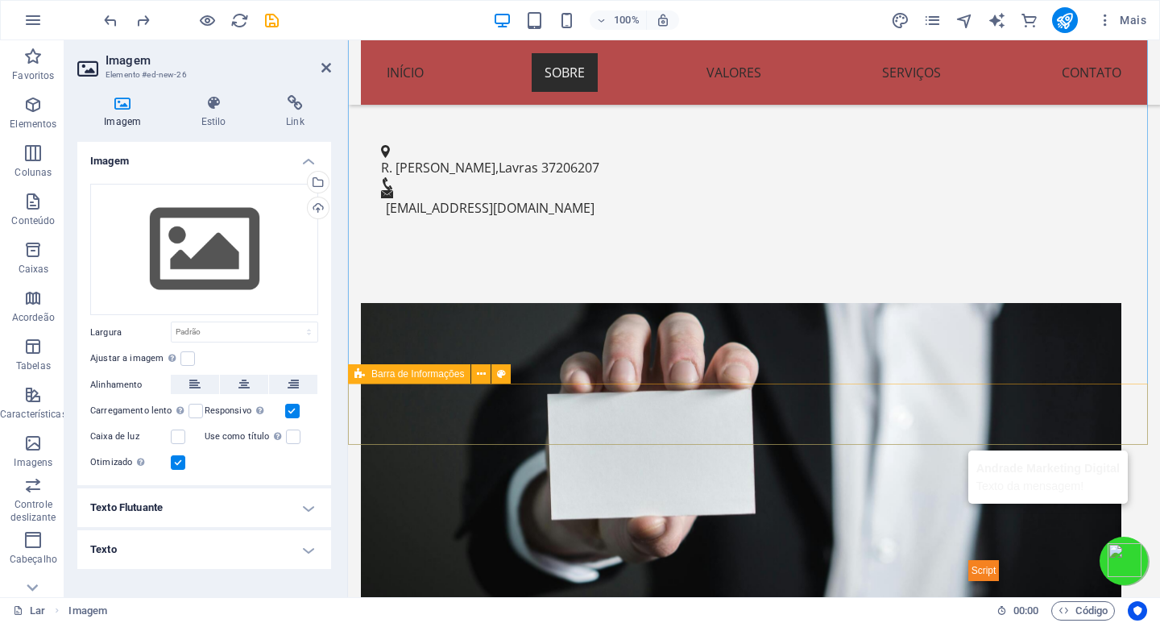
scroll to position [0, 0]
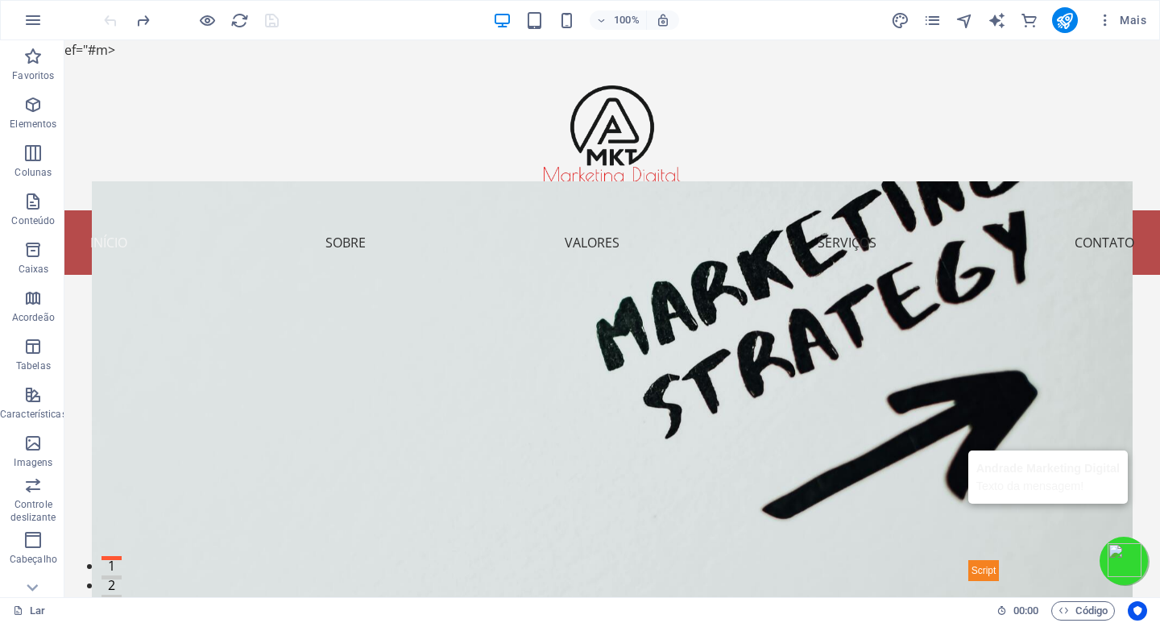
drag, startPoint x: 119, startPoint y: 48, endPoint x: 110, endPoint y: 47, distance: 8.9
click at [110, 47] on font "ef="#m>" at bounding box center [89, 50] width 51 height 18
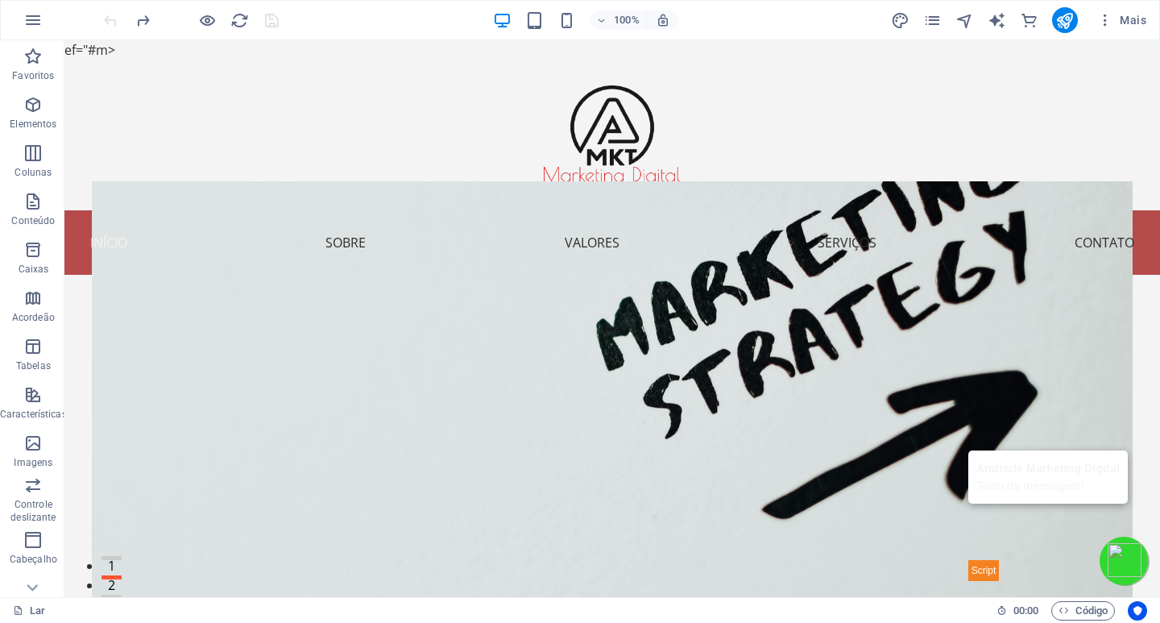
click at [106, 48] on font "ef="#m>" at bounding box center [89, 50] width 51 height 18
click at [92, 50] on font "ef="#m>" at bounding box center [89, 50] width 51 height 18
click at [96, 50] on font "ef="#m>" at bounding box center [89, 50] width 51 height 18
click at [105, 45] on font "ef="#m>" at bounding box center [89, 50] width 51 height 18
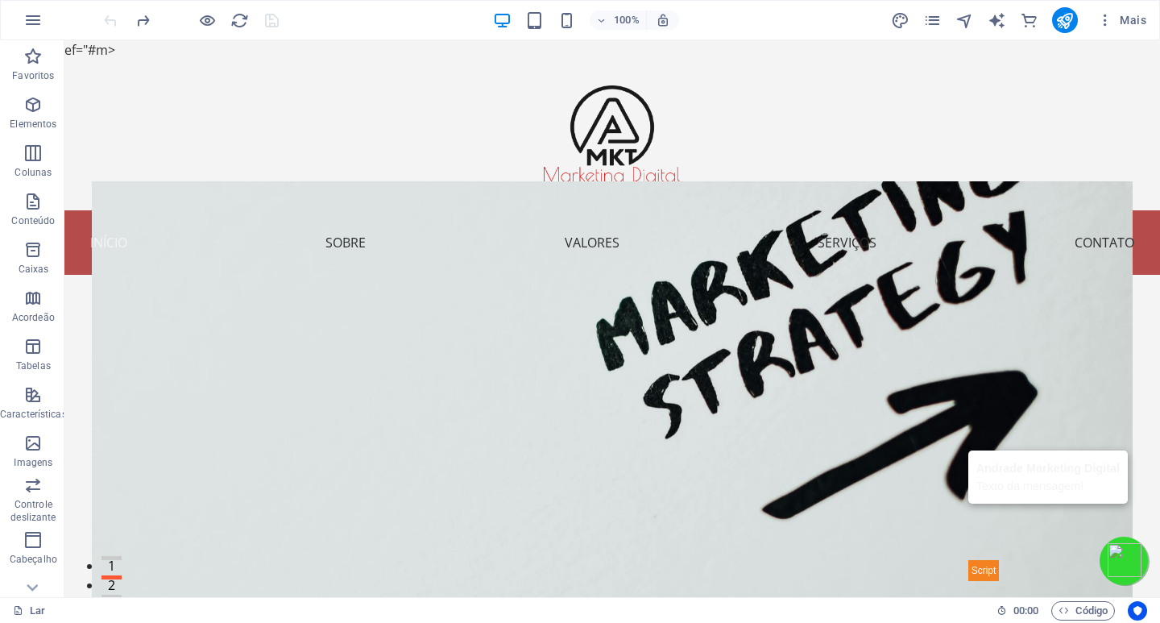
drag, startPoint x: 110, startPoint y: 49, endPoint x: 89, endPoint y: 56, distance: 22.9
click at [89, 56] on font "ef="#m>" at bounding box center [89, 50] width 51 height 18
click at [82, 48] on font "ef="#m>" at bounding box center [89, 50] width 51 height 18
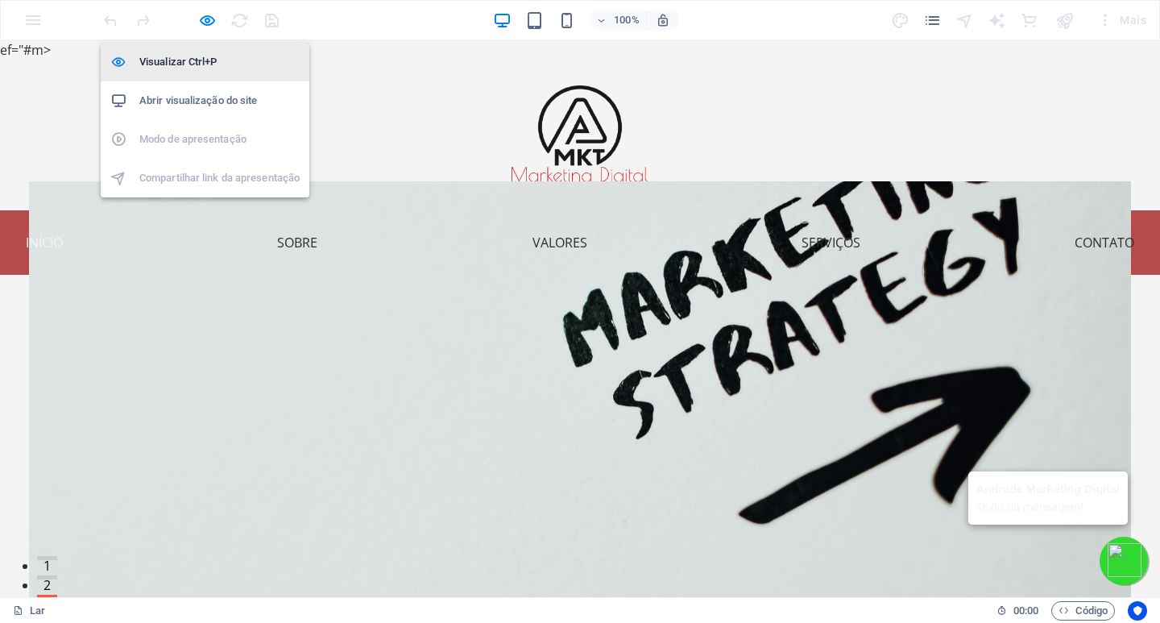
drag, startPoint x: 205, startPoint y: 19, endPoint x: 203, endPoint y: 52, distance: 33.9
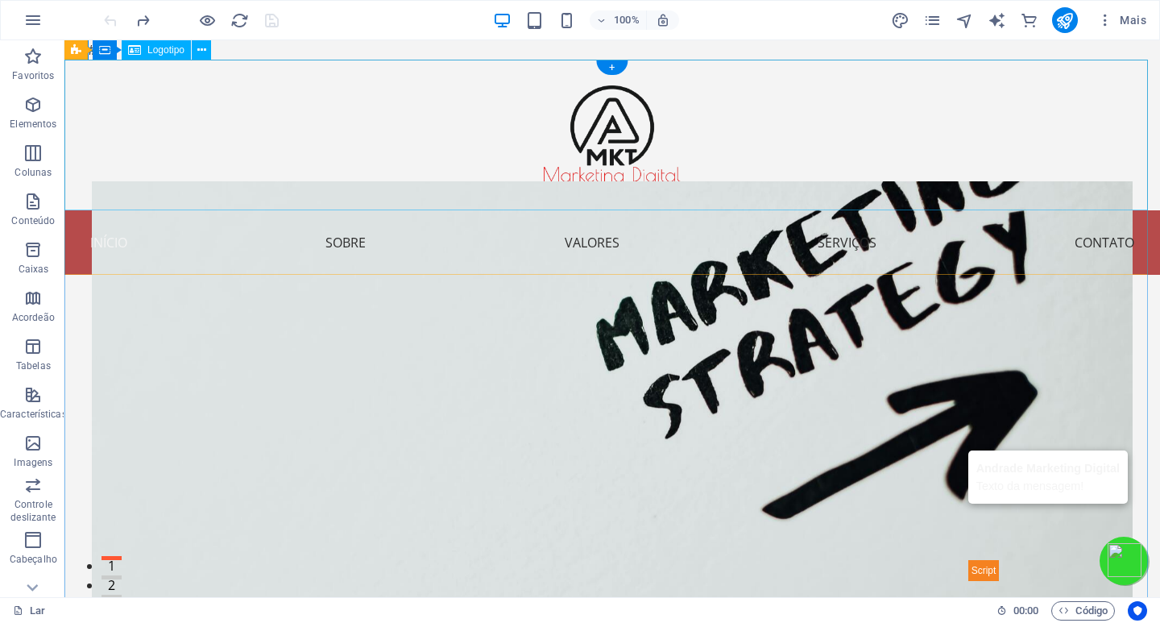
drag, startPoint x: 243, startPoint y: 163, endPoint x: 250, endPoint y: 178, distance: 16.9
click at [243, 163] on div at bounding box center [612, 135] width 1096 height 151
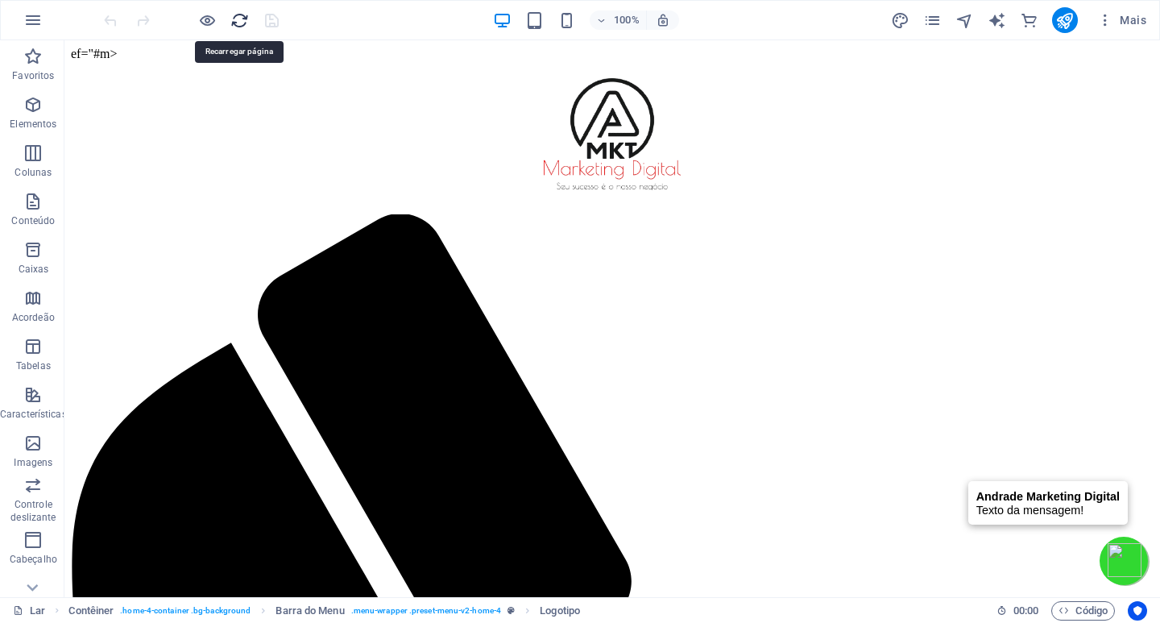
click at [236, 19] on icon "recarregar" at bounding box center [239, 20] width 19 height 19
click at [71, 49] on font "ef="#m>" at bounding box center [94, 54] width 46 height 14
click at [73, 50] on font "ef="#m>" at bounding box center [94, 54] width 46 height 14
click at [92, 51] on font "ef="#m>" at bounding box center [94, 54] width 46 height 14
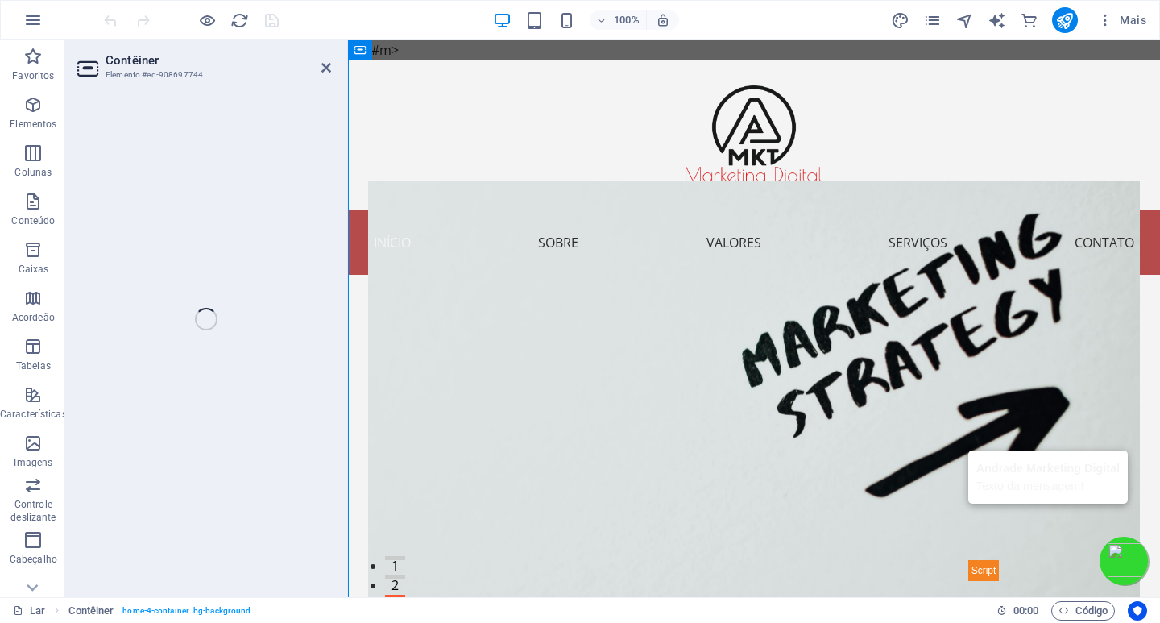
select select "header"
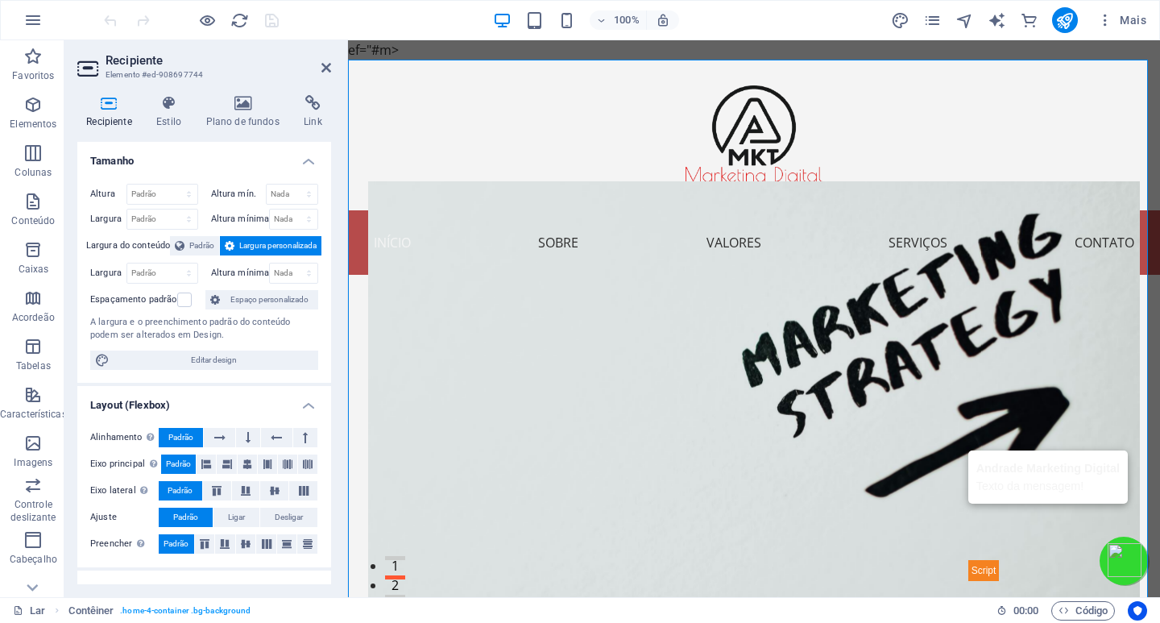
click at [93, 111] on h4 "Recipiente" at bounding box center [112, 112] width 70 height 34
click at [186, 112] on h4 "Estilo" at bounding box center [171, 112] width 49 height 34
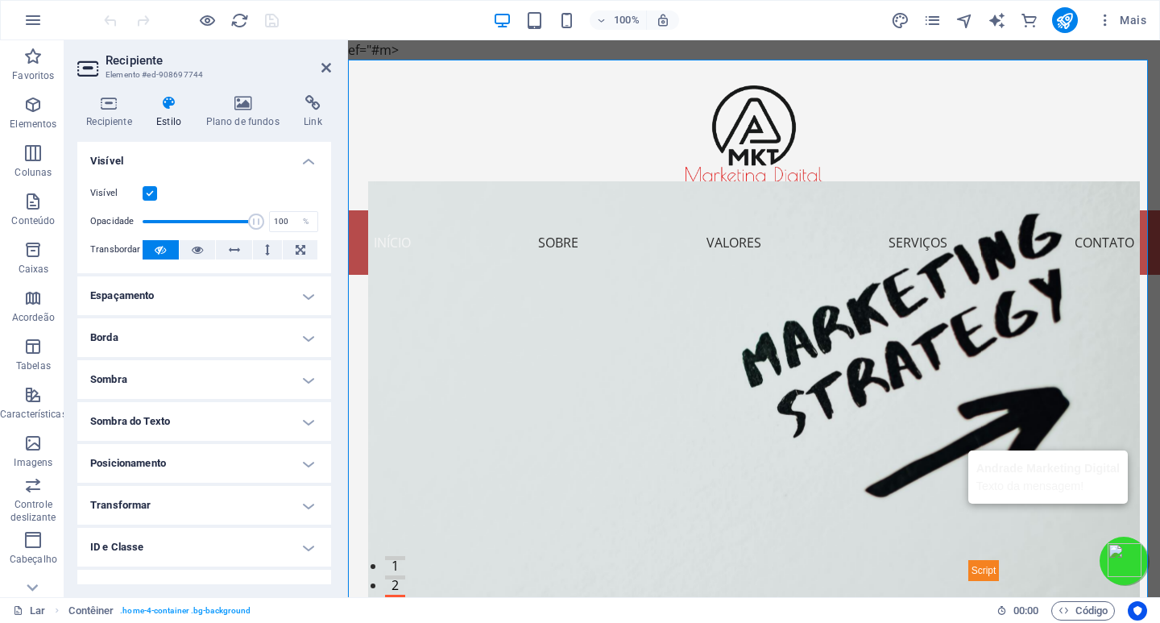
click at [147, 193] on label at bounding box center [150, 193] width 15 height 15
click at [0, 0] on input "Visível" at bounding box center [0, 0] width 0 height 0
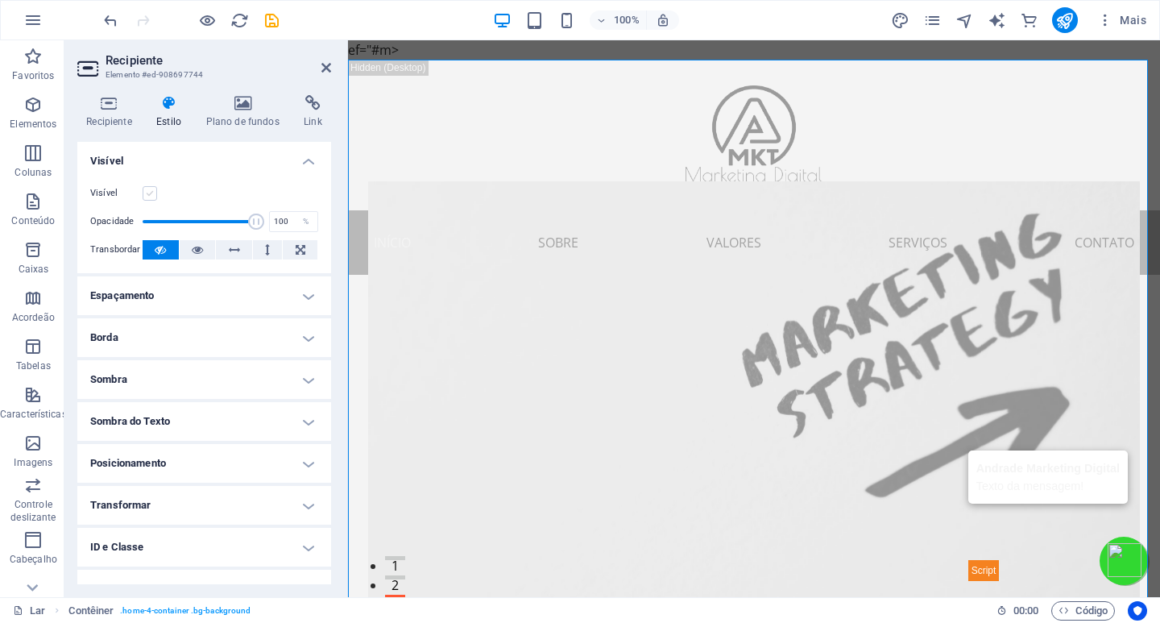
click at [147, 193] on label at bounding box center [150, 193] width 15 height 15
click at [0, 0] on input "Visível" at bounding box center [0, 0] width 0 height 0
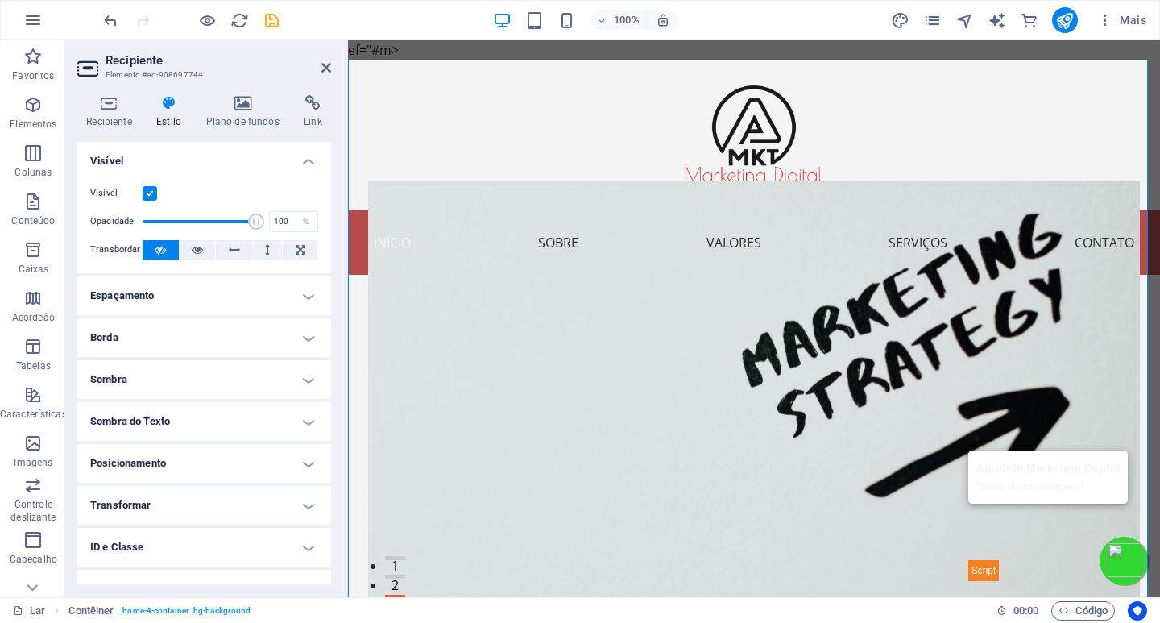
click at [147, 193] on label at bounding box center [150, 193] width 15 height 15
click at [0, 0] on input "Visível" at bounding box center [0, 0] width 0 height 0
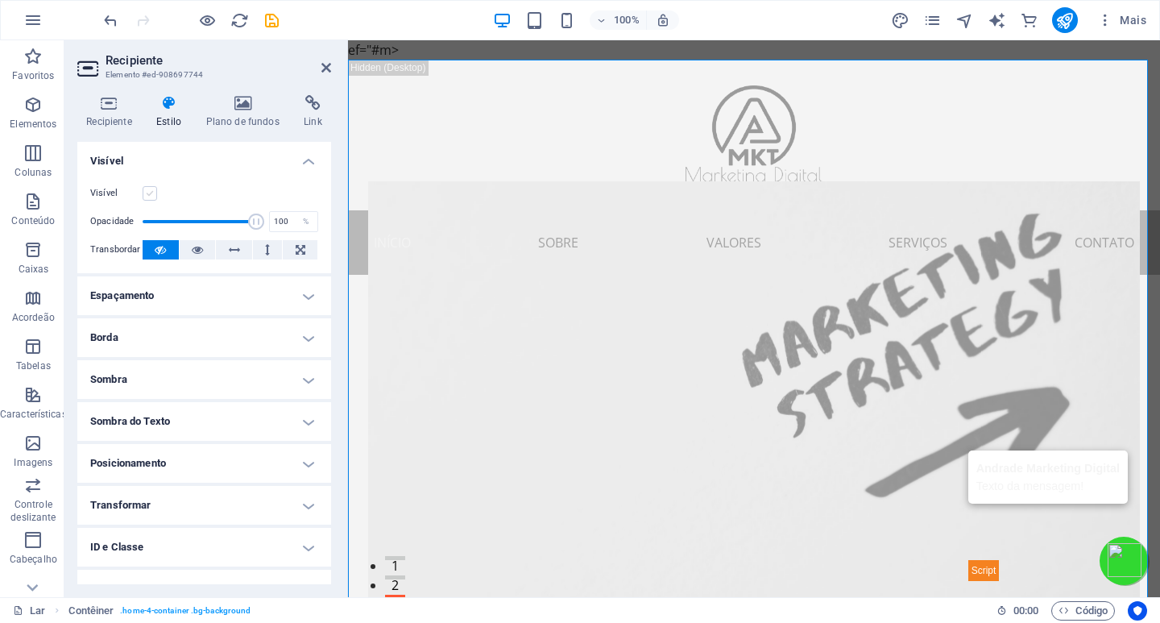
click at [147, 193] on label at bounding box center [150, 193] width 15 height 15
click at [0, 0] on input "Visível" at bounding box center [0, 0] width 0 height 0
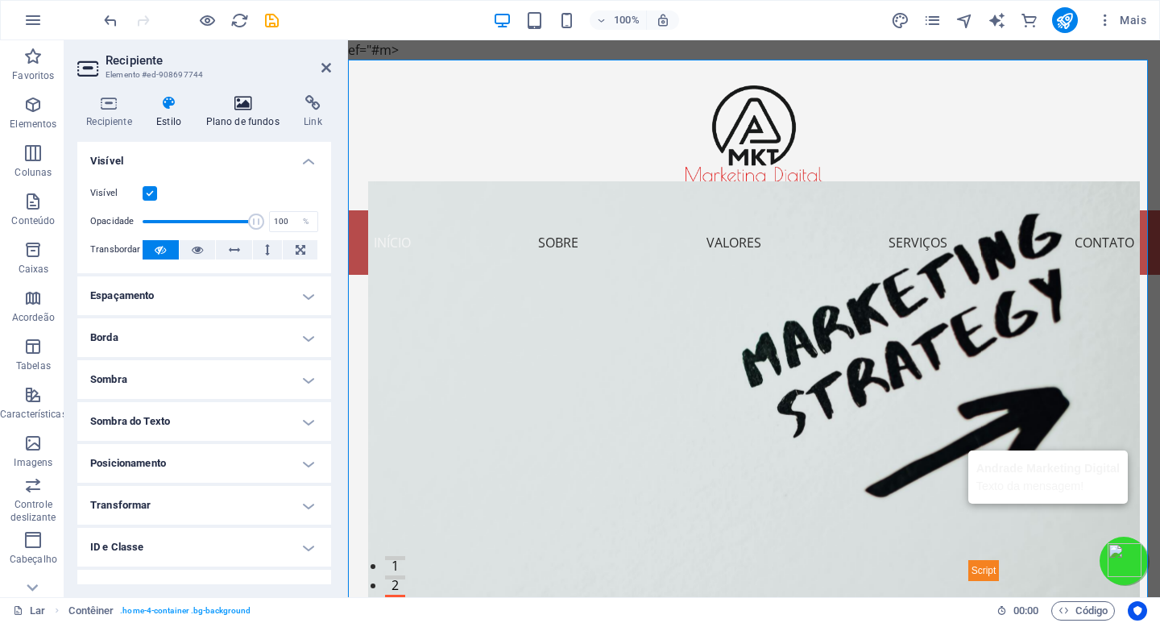
click at [227, 116] on font "Plano de fundos" at bounding box center [242, 121] width 73 height 11
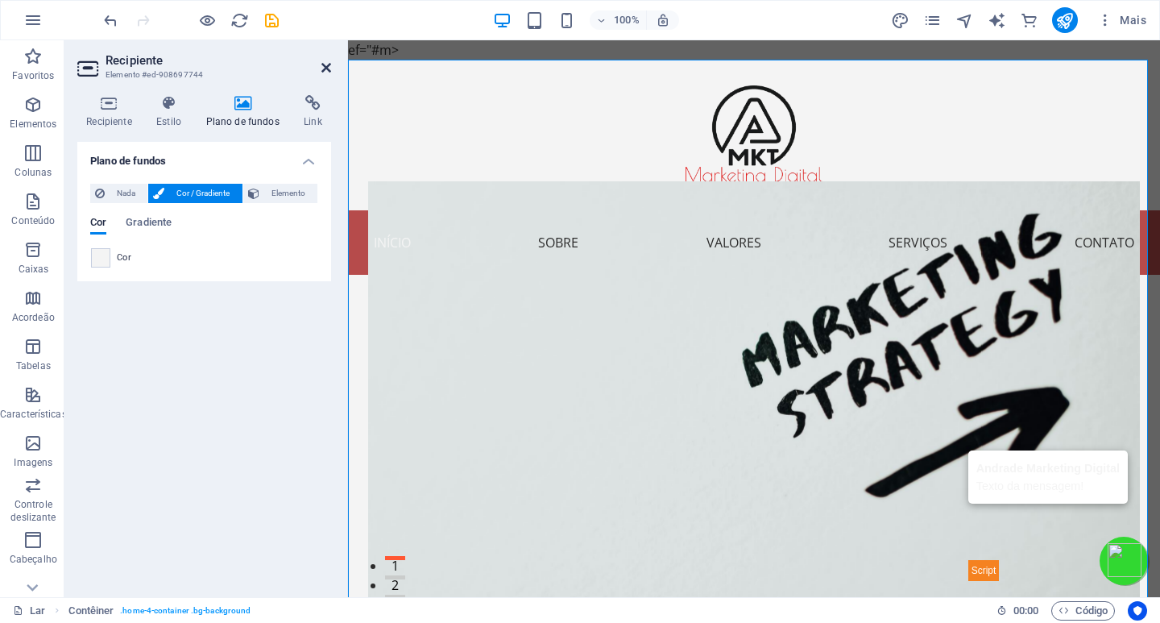
click at [326, 65] on icon at bounding box center [326, 67] width 10 height 13
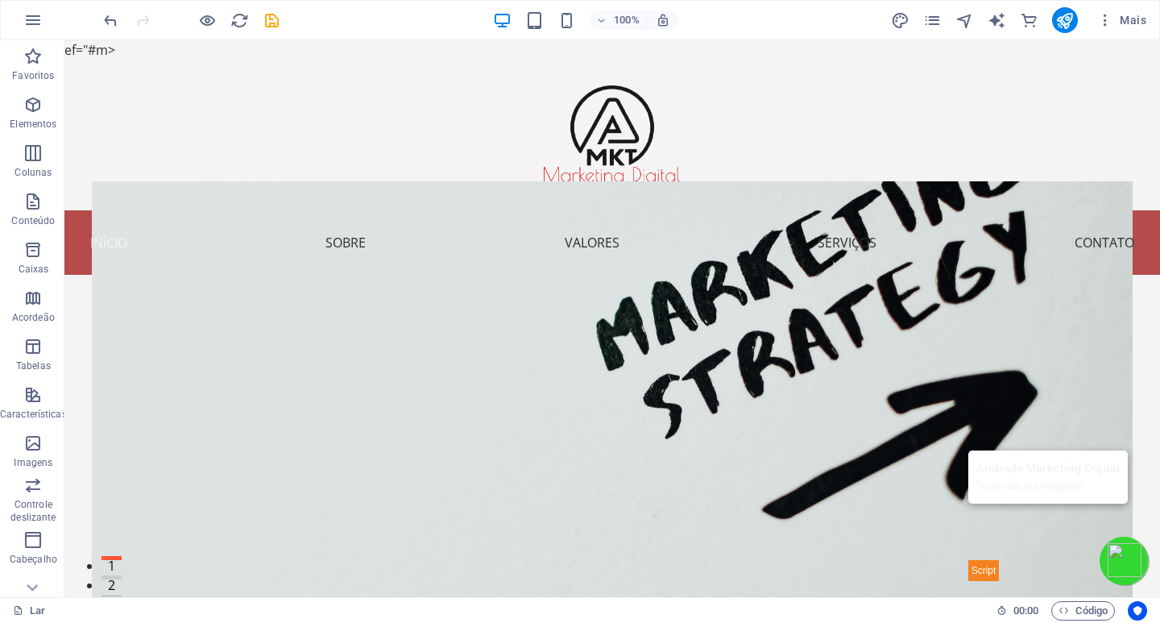
drag, startPoint x: 109, startPoint y: 52, endPoint x: 82, endPoint y: 48, distance: 27.0
click at [67, 48] on font "ef="#m>" at bounding box center [89, 50] width 51 height 18
drag, startPoint x: 93, startPoint y: 48, endPoint x: 82, endPoint y: 49, distance: 10.5
click at [82, 49] on font "ef="#m>" at bounding box center [89, 50] width 51 height 18
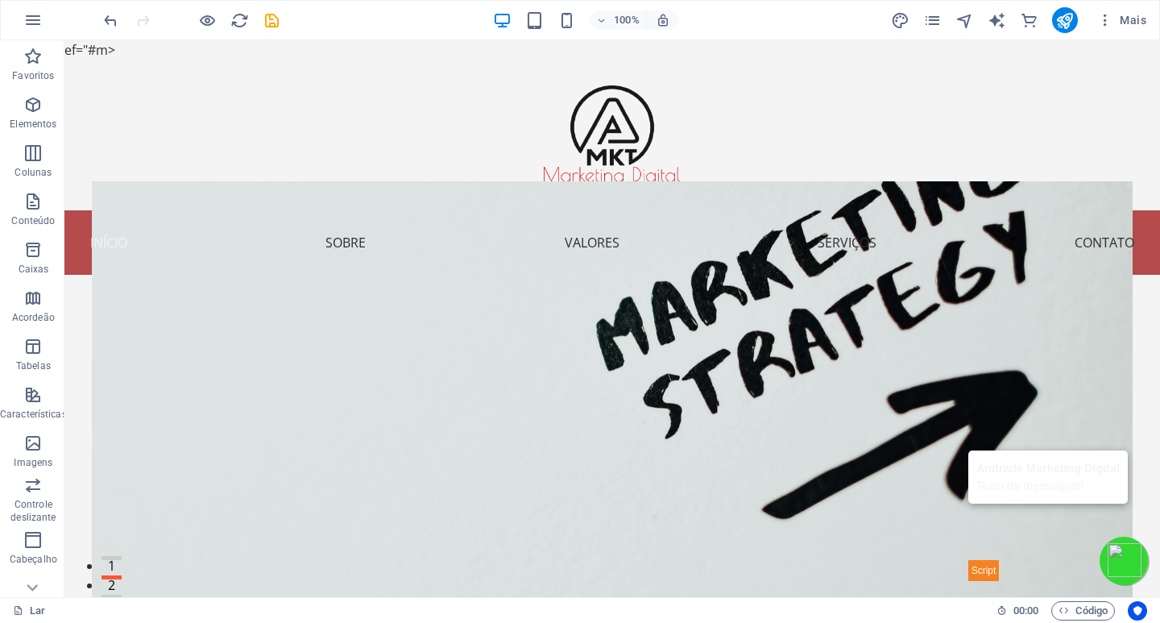
click at [82, 49] on font "ef="#m>" at bounding box center [89, 50] width 51 height 18
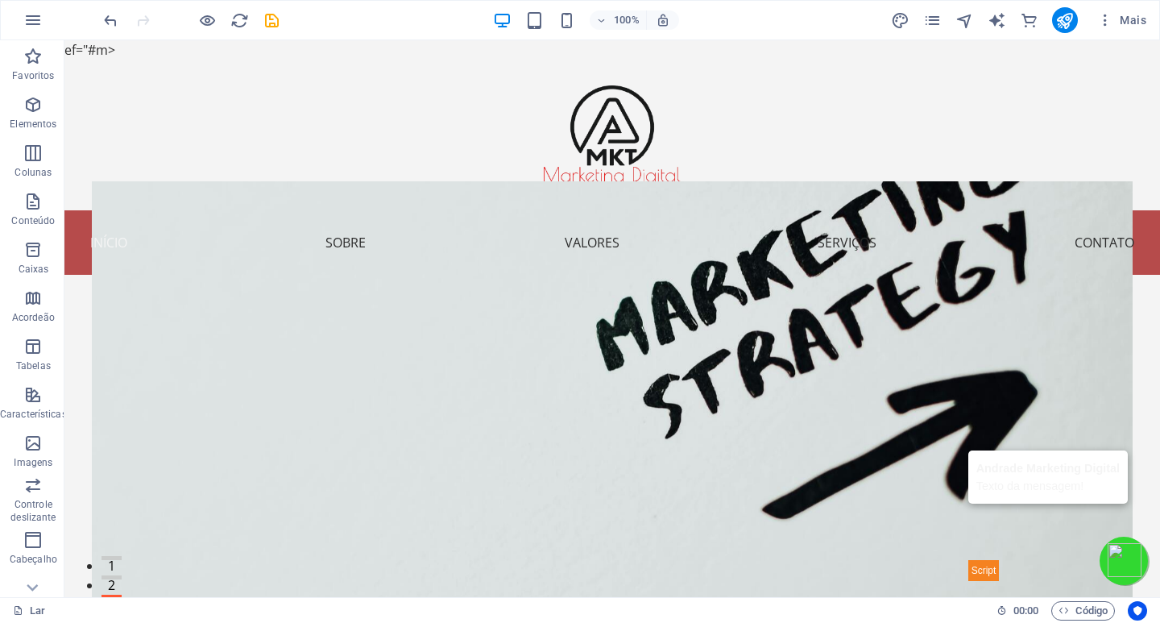
click at [96, 54] on font "ef="#m>" at bounding box center [89, 50] width 51 height 18
click at [111, 53] on font "ef="#m>" at bounding box center [89, 50] width 51 height 18
click at [112, 51] on font "ef="#m>" at bounding box center [89, 50] width 51 height 18
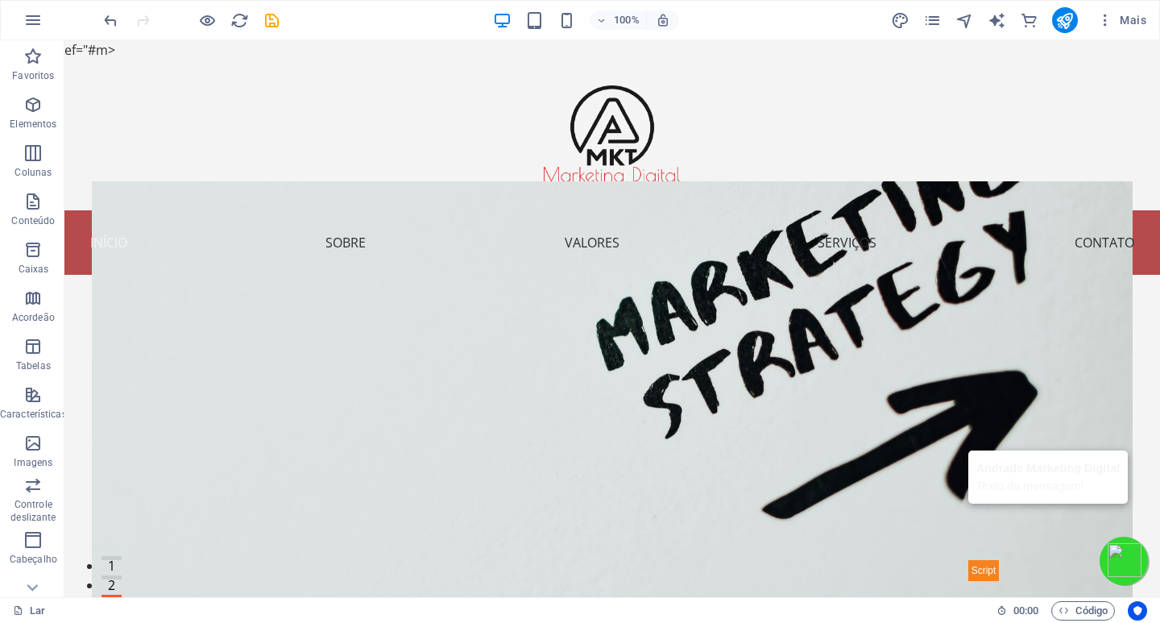
click at [97, 49] on font "ef="#m>" at bounding box center [89, 50] width 51 height 18
click at [355, 174] on div at bounding box center [612, 135] width 1096 height 151
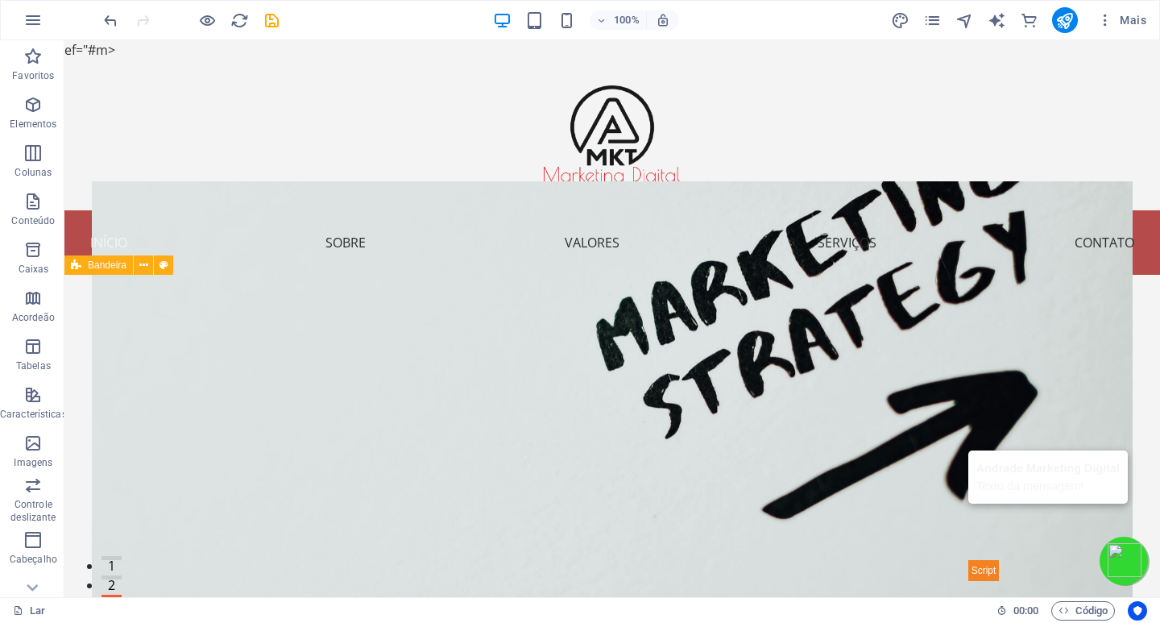
click at [81, 46] on font "ef="#m>" at bounding box center [89, 50] width 51 height 18
drag, startPoint x: 81, startPoint y: 46, endPoint x: 72, endPoint y: 52, distance: 10.5
click at [72, 52] on font "ef="#m>" at bounding box center [89, 50] width 51 height 18
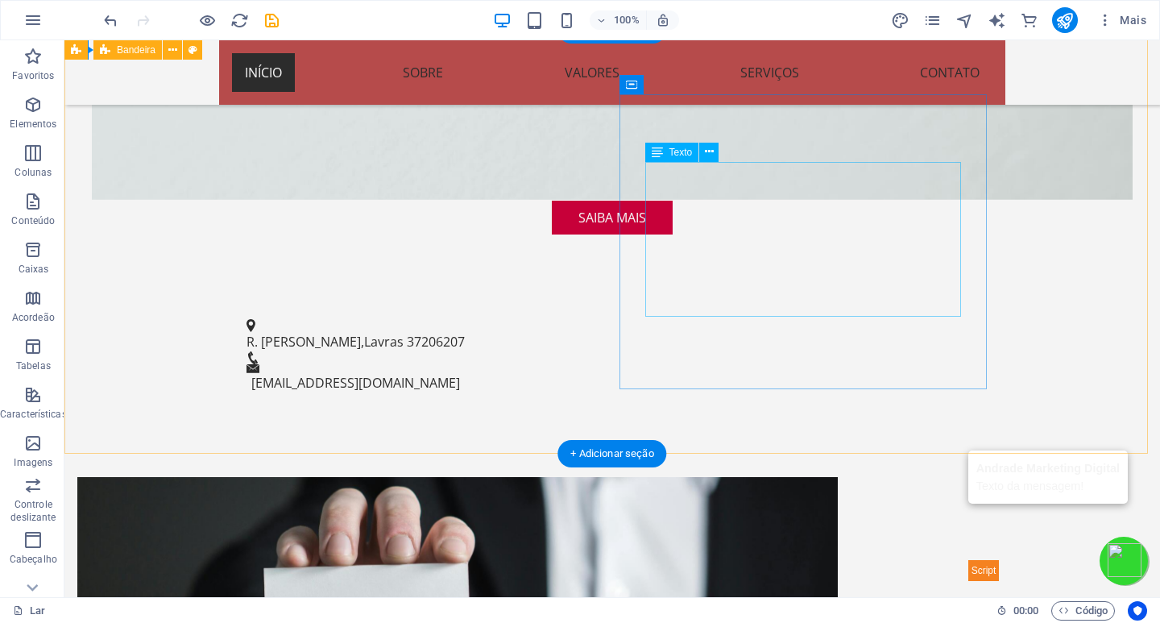
scroll to position [564, 0]
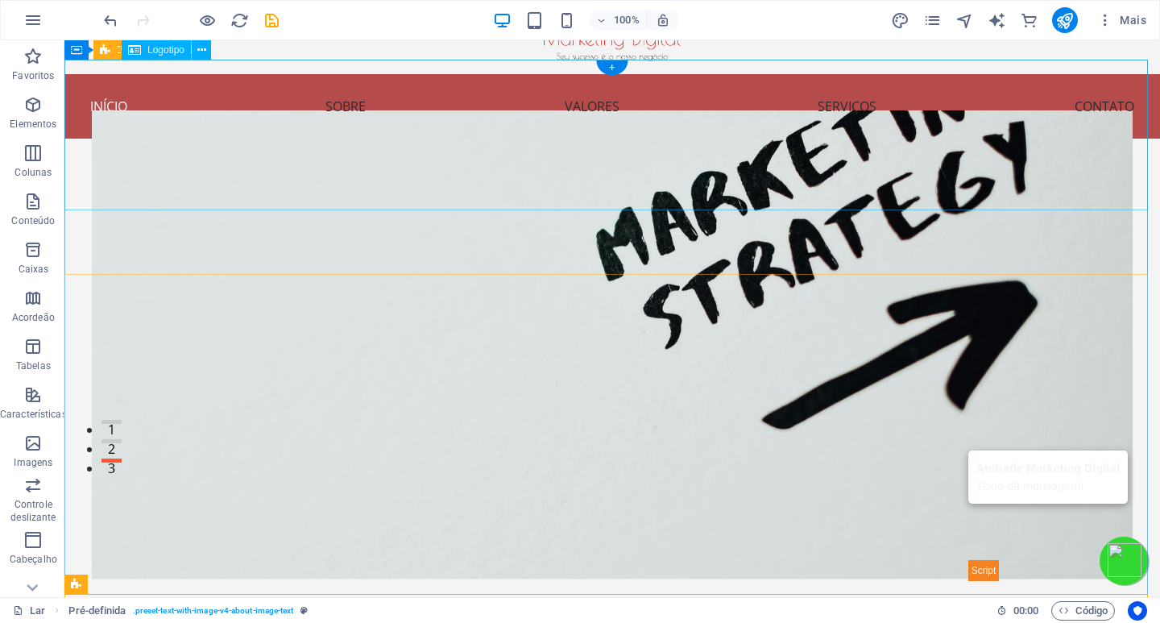
scroll to position [0, 0]
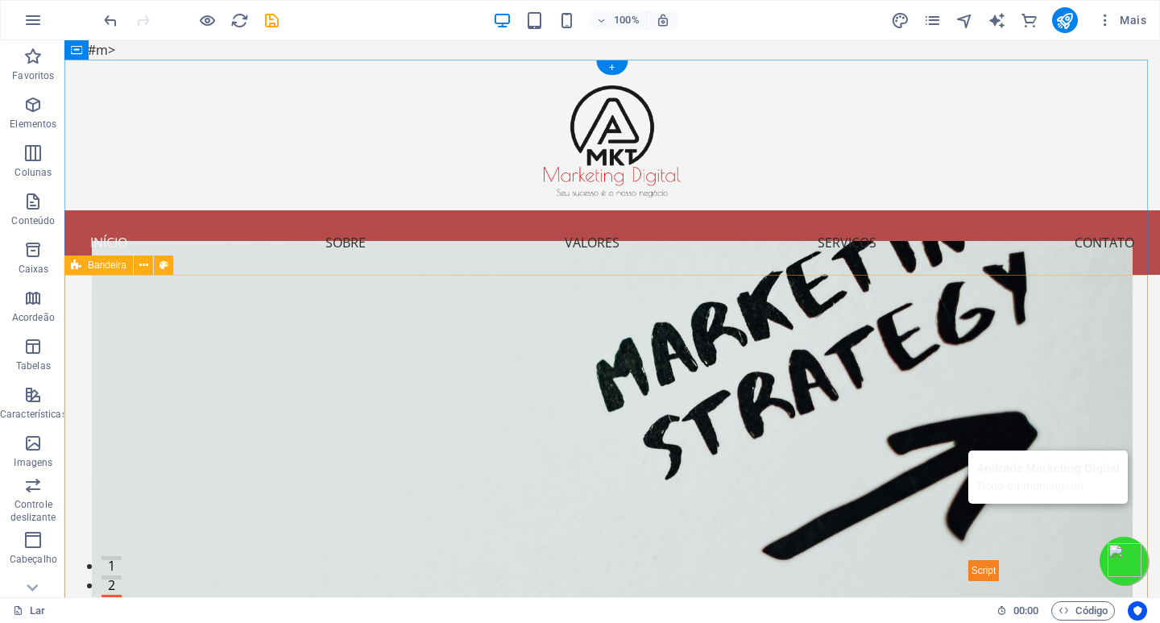
click at [81, 313] on div "Transforme Sua Marca com Andrade Marketing Digital Sua Marca, Nossa Paixão Saib…" at bounding box center [612, 624] width 1096 height 699
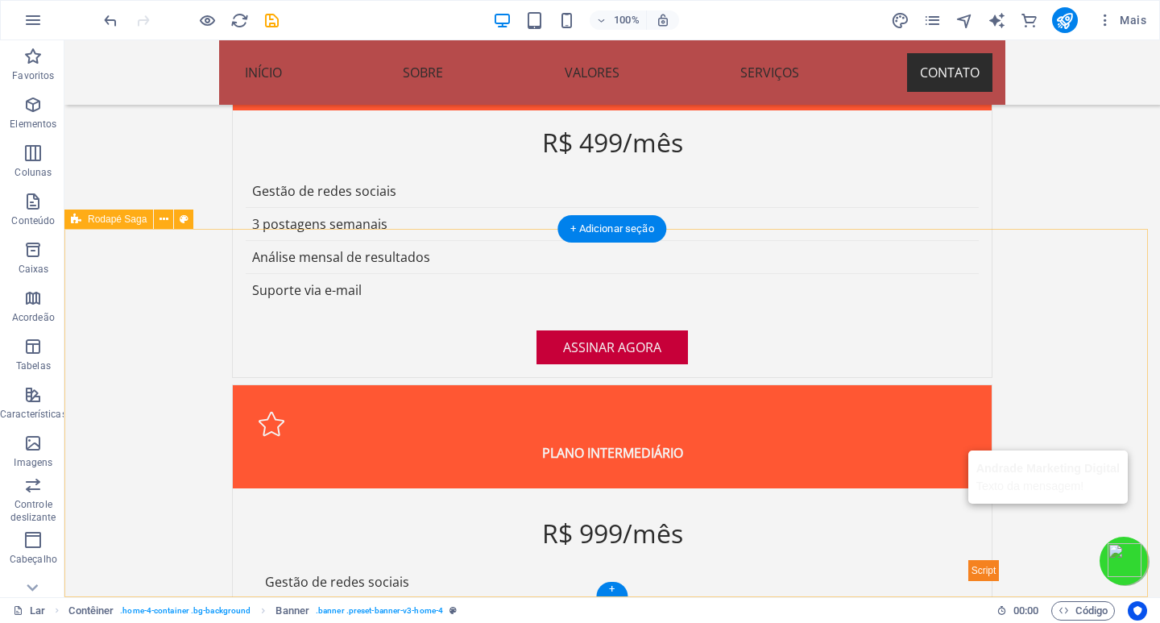
scroll to position [4108, 0]
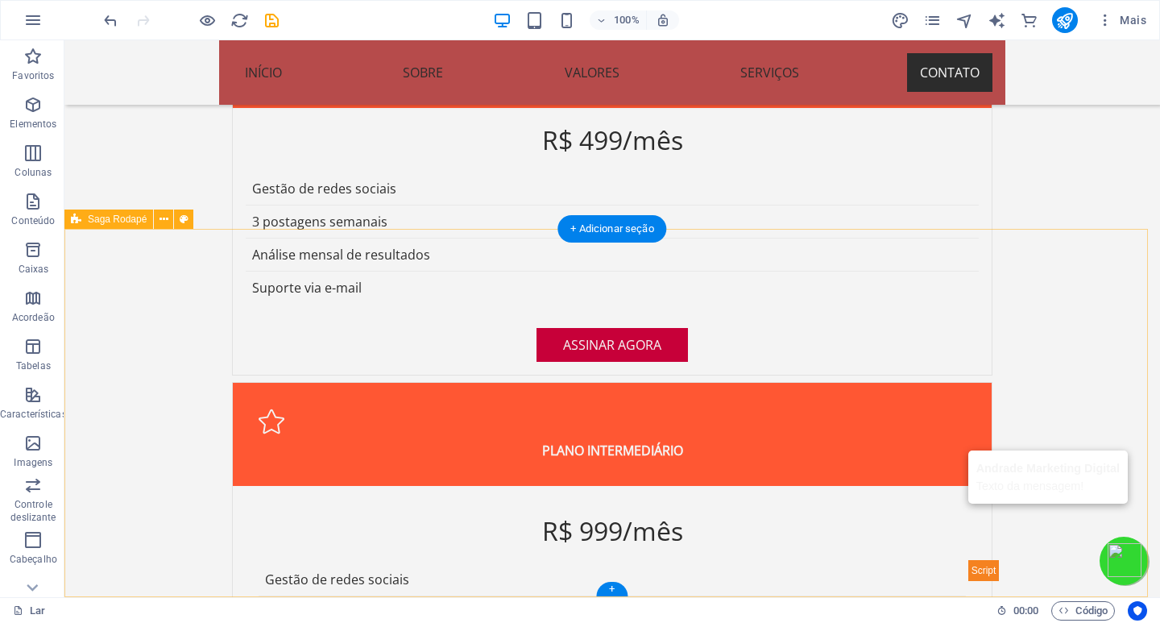
drag, startPoint x: 1011, startPoint y: 396, endPoint x: 998, endPoint y: 524, distance: 128.8
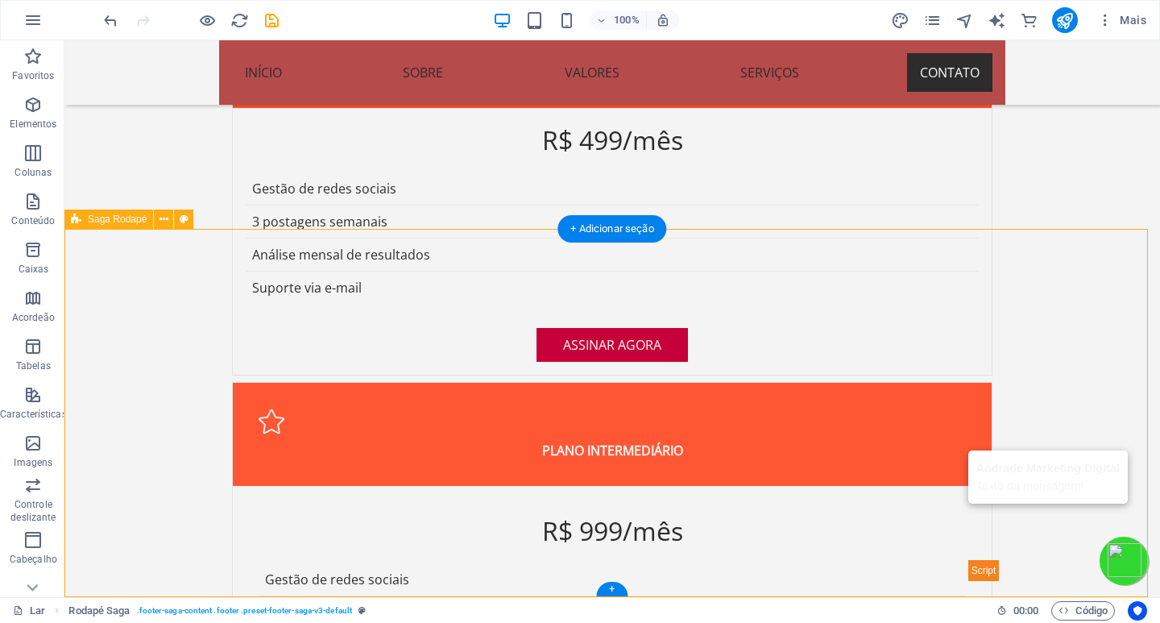
drag, startPoint x: 1017, startPoint y: 457, endPoint x: 1014, endPoint y: 529, distance: 71.8
drag, startPoint x: 1019, startPoint y: 509, endPoint x: 1019, endPoint y: 361, distance: 148.3
drag, startPoint x: 1003, startPoint y: 445, endPoint x: 1017, endPoint y: 370, distance: 76.2
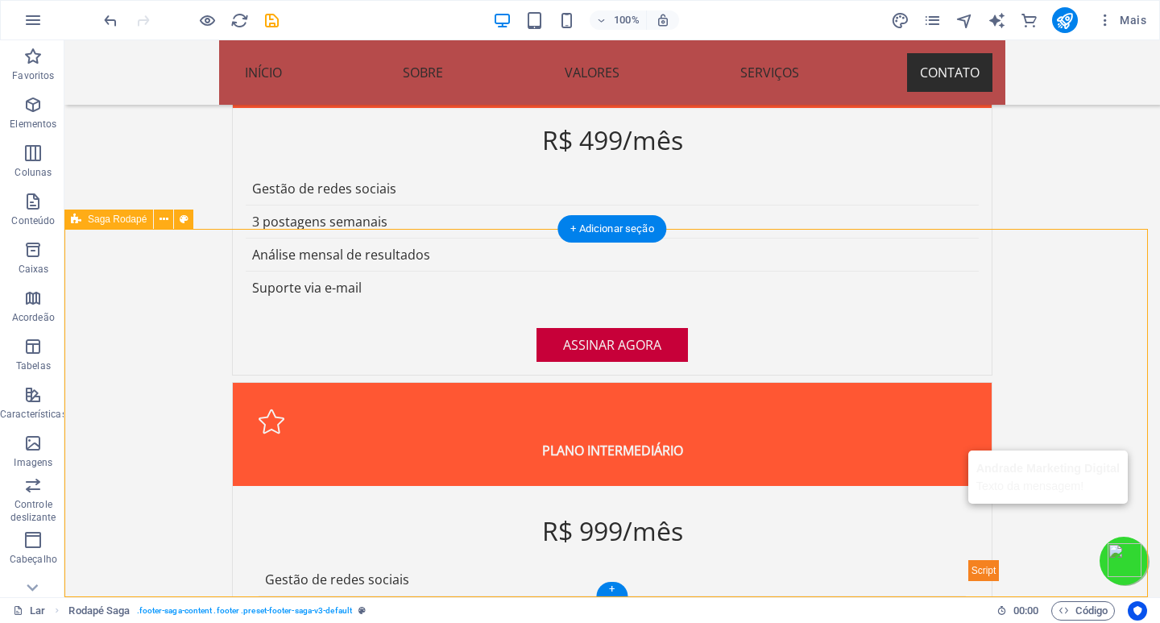
drag, startPoint x: 1009, startPoint y: 514, endPoint x: 1009, endPoint y: 496, distance: 17.7
drag, startPoint x: 1006, startPoint y: 489, endPoint x: 994, endPoint y: 537, distance: 49.6
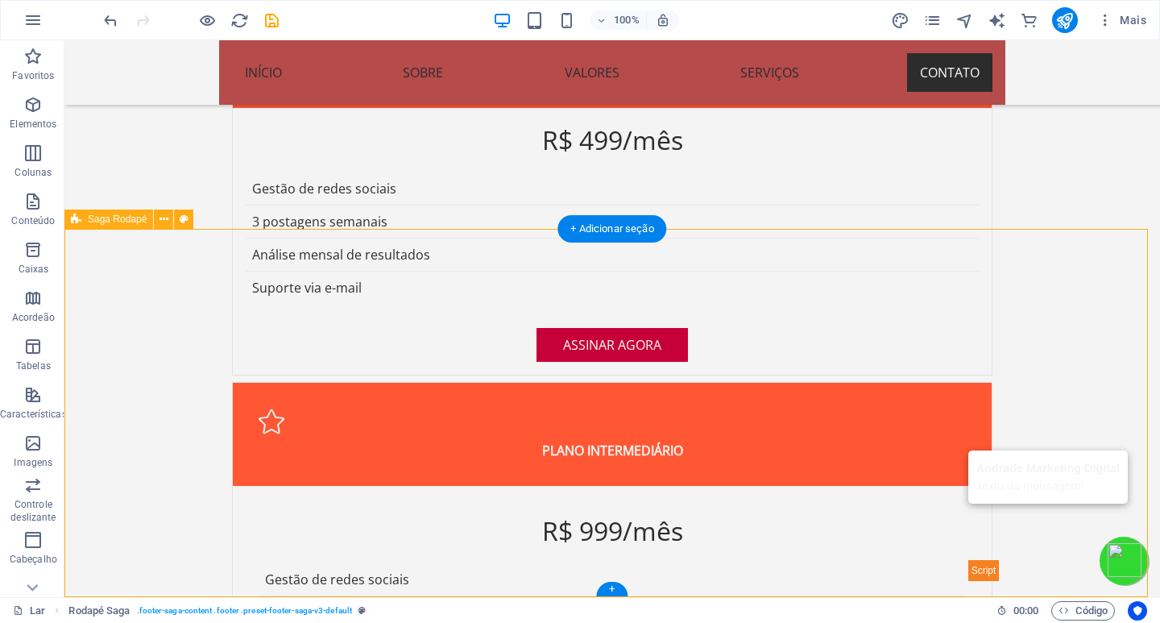
drag, startPoint x: 994, startPoint y: 537, endPoint x: 978, endPoint y: 557, distance: 25.2
drag, startPoint x: 981, startPoint y: 546, endPoint x: 976, endPoint y: 567, distance: 21.5
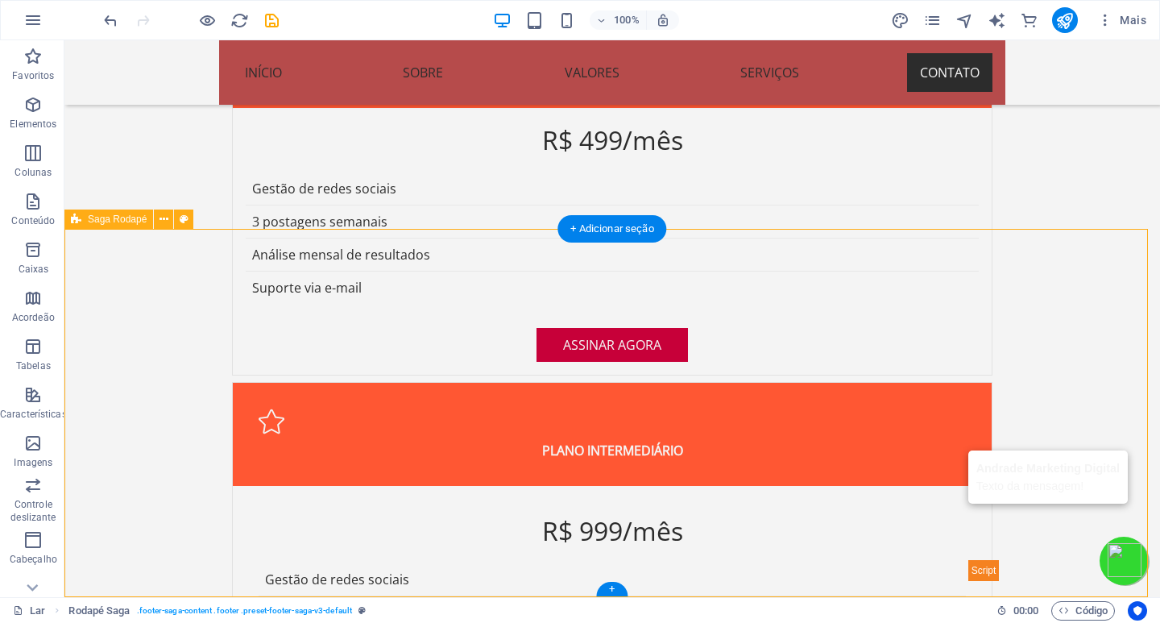
drag, startPoint x: 975, startPoint y: 562, endPoint x: 988, endPoint y: 527, distance: 37.0
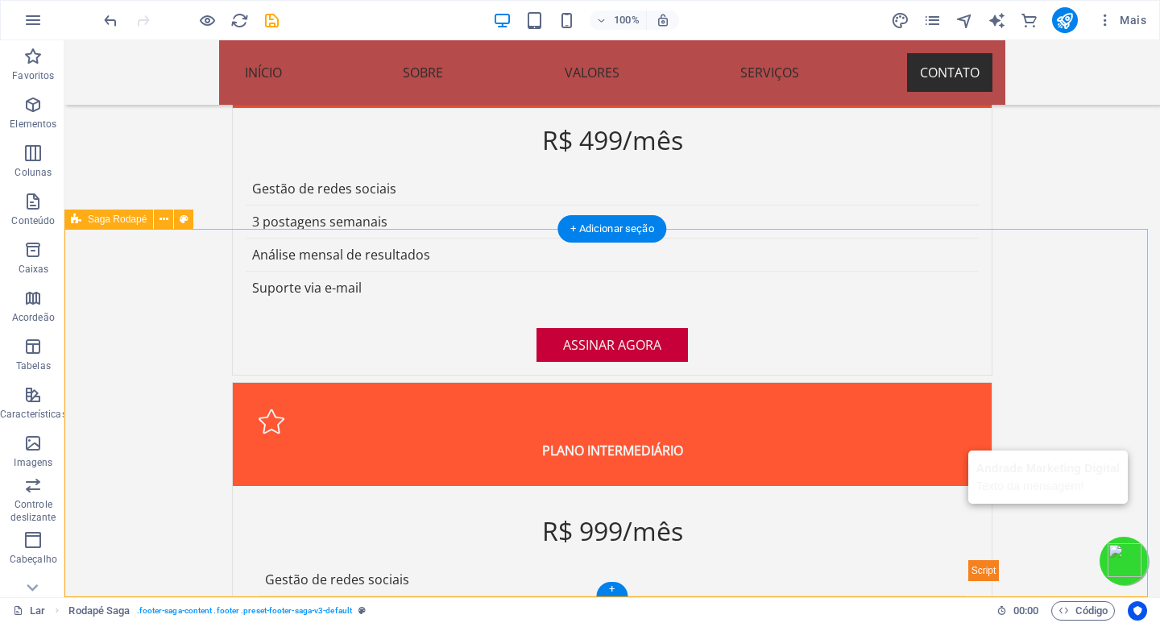
select select "footer"
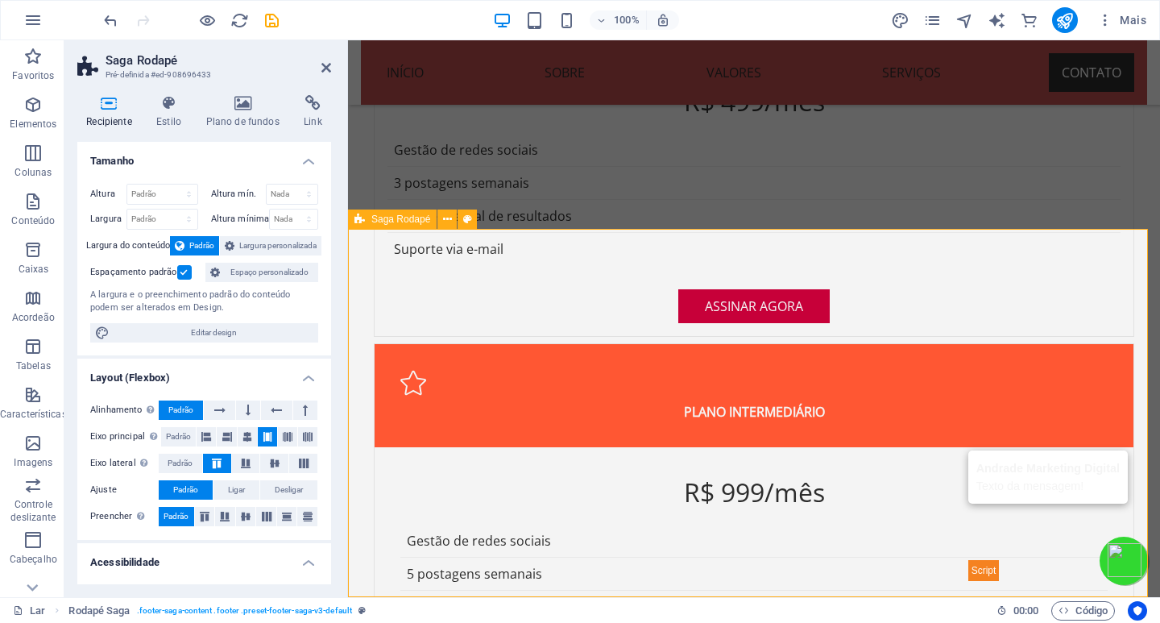
click at [396, 219] on font "Saga Rodapé" at bounding box center [400, 219] width 59 height 11
click at [447, 220] on icon at bounding box center [447, 219] width 9 height 17
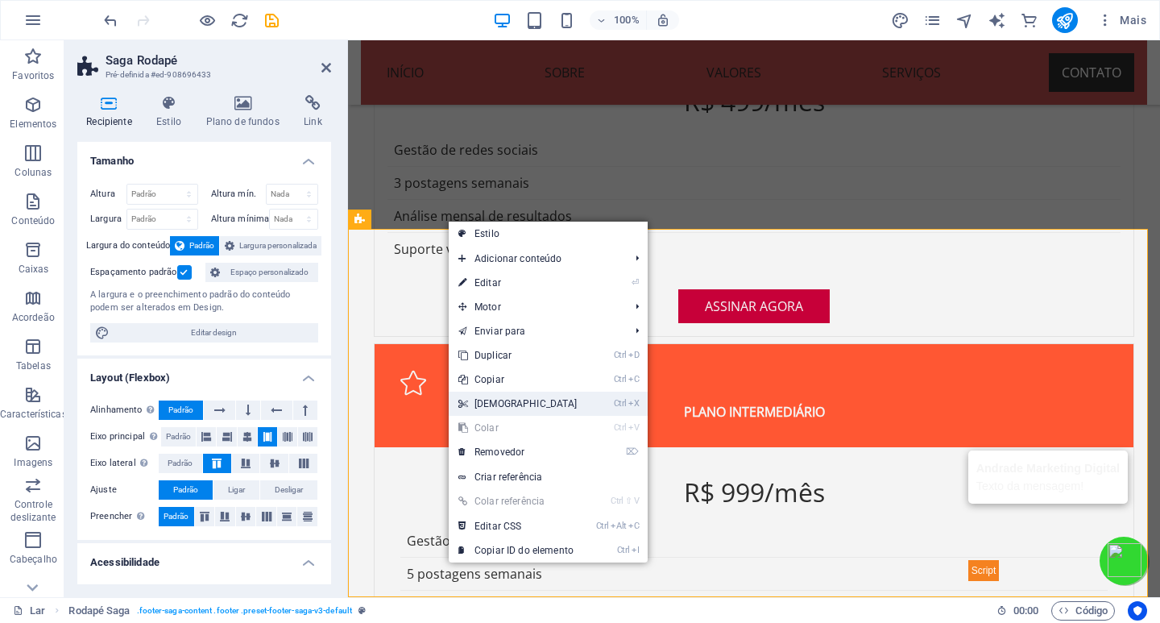
click at [480, 403] on font "[DEMOGRAPHIC_DATA]" at bounding box center [526, 403] width 103 height 11
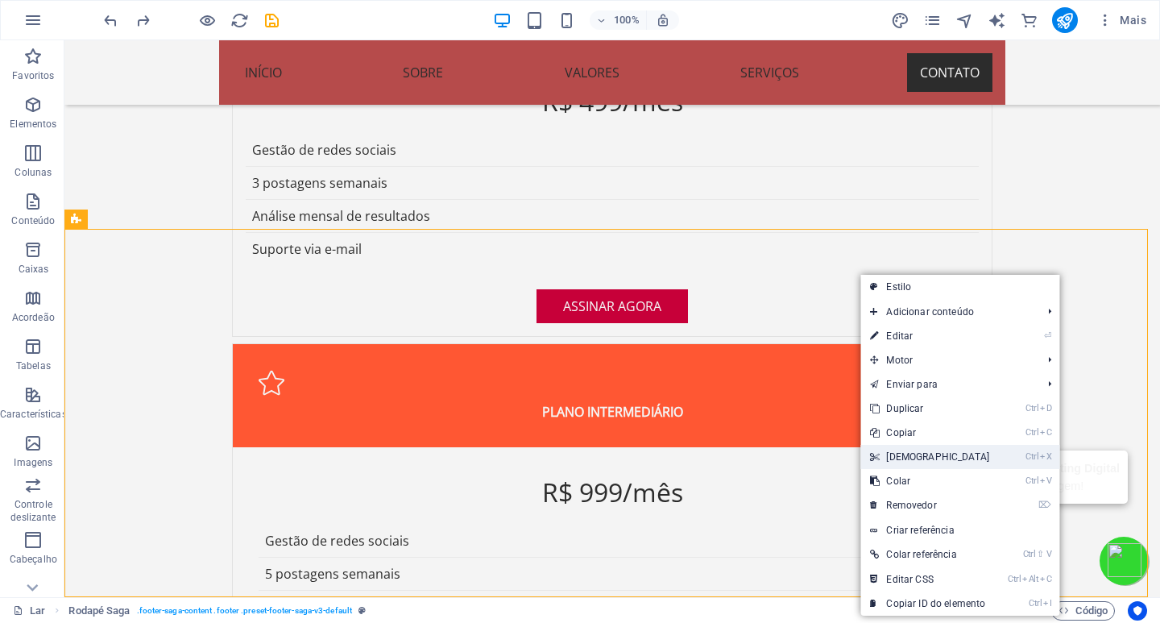
click at [918, 450] on link "Ctrl X Cortar" at bounding box center [930, 457] width 139 height 24
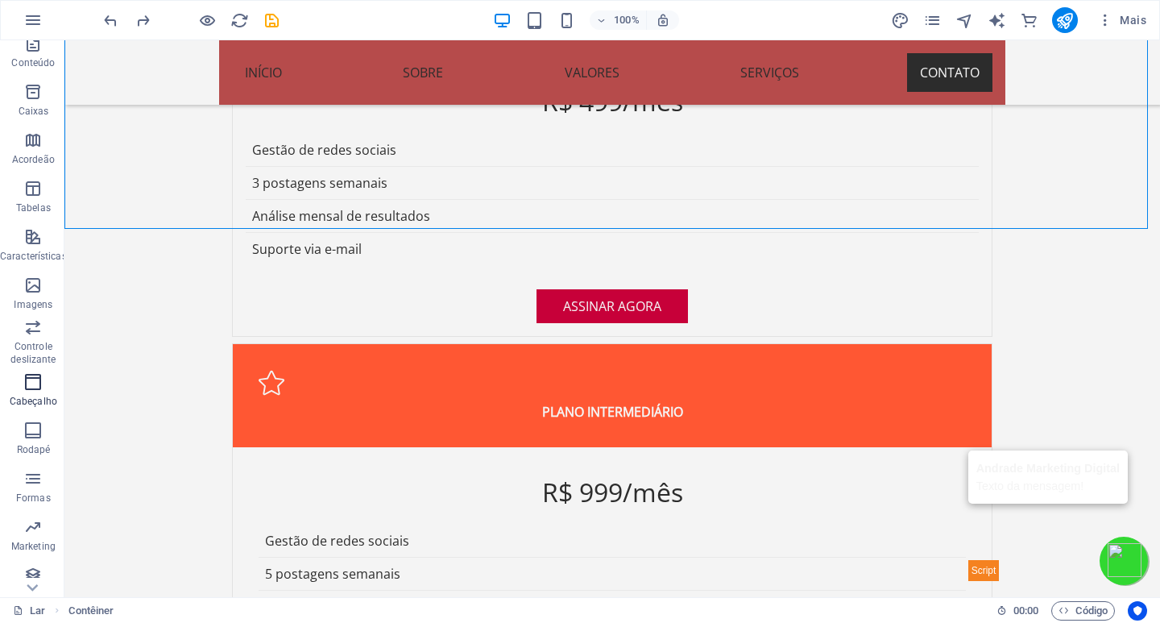
scroll to position [161, 0]
click at [30, 435] on icon "button" at bounding box center [32, 426] width 19 height 19
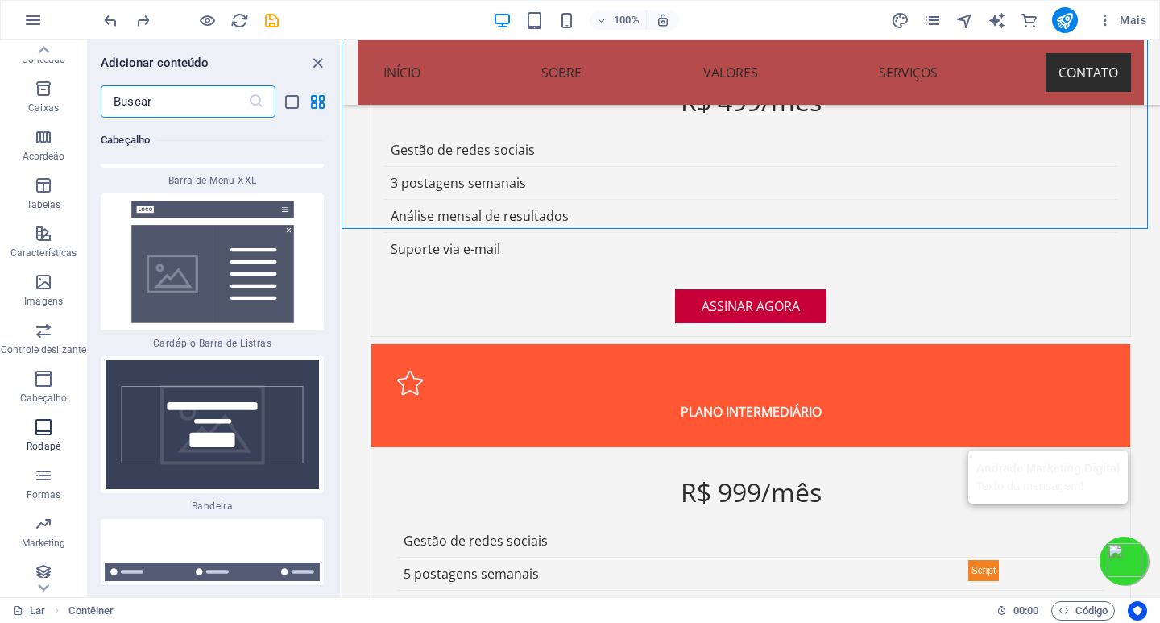
scroll to position [20711, 0]
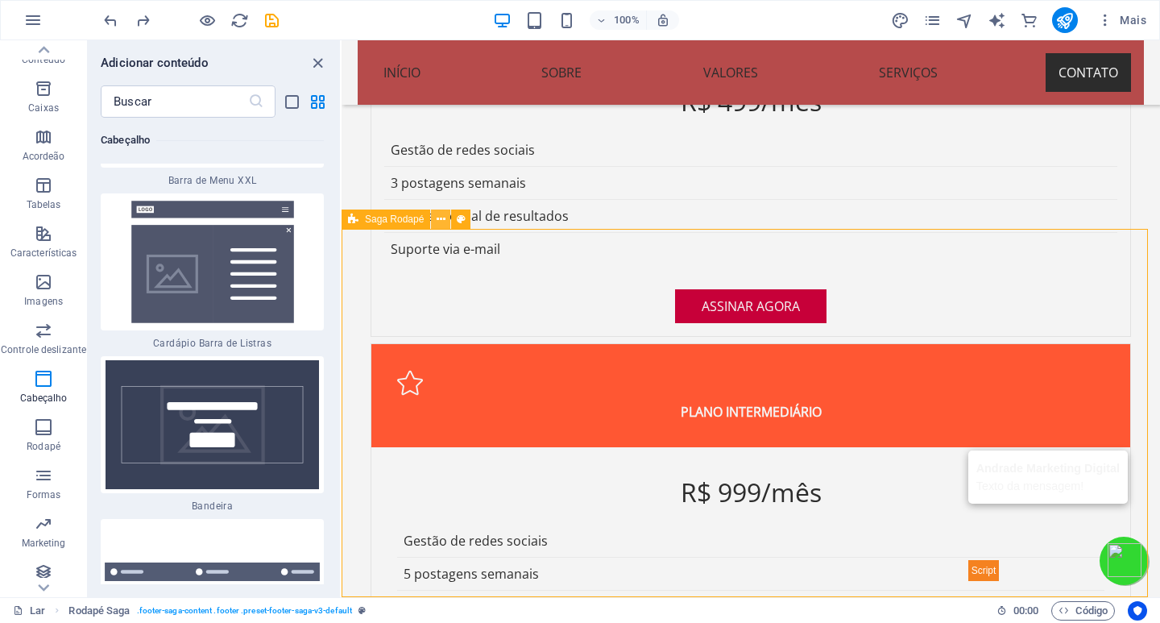
click at [442, 223] on icon at bounding box center [441, 219] width 9 height 17
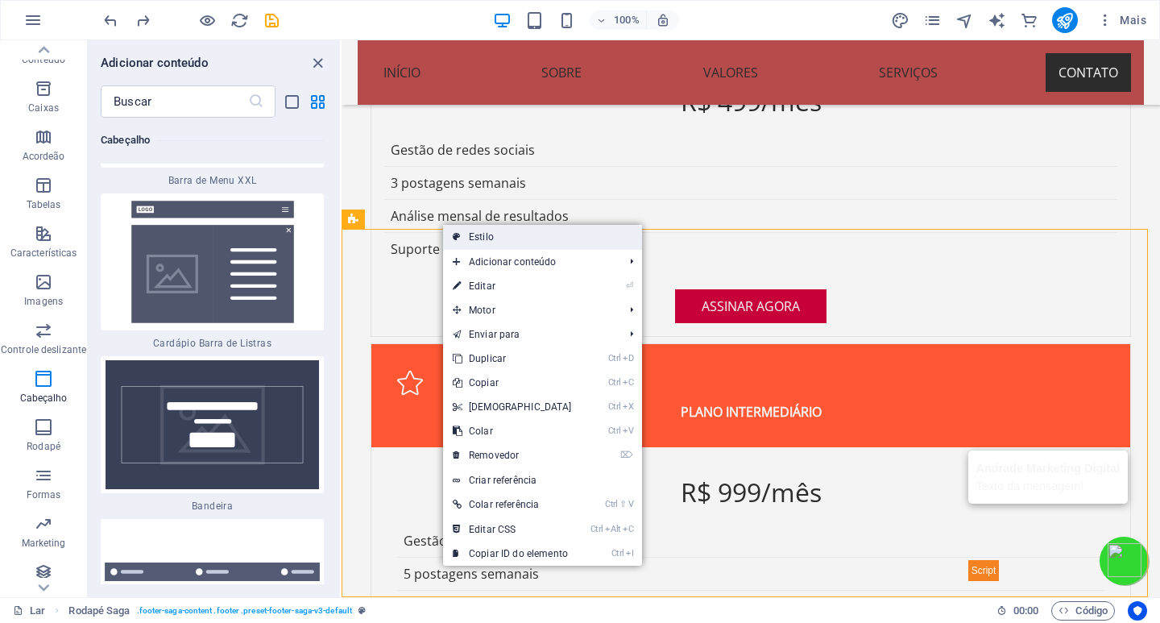
click at [495, 237] on link "Estilo" at bounding box center [542, 237] width 199 height 24
select select "rem"
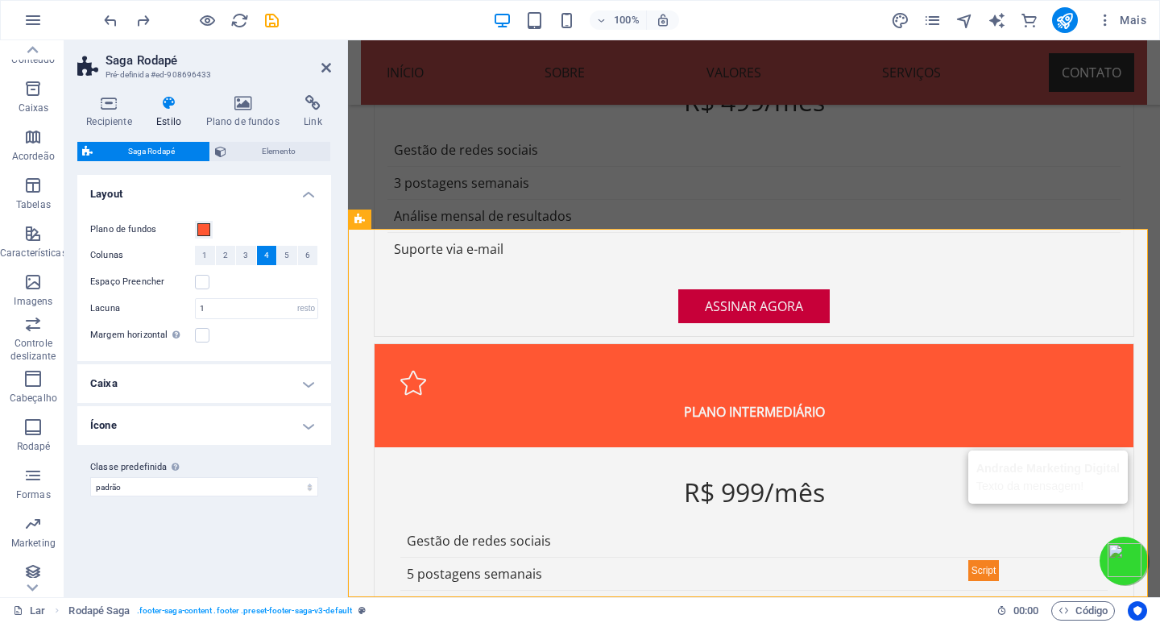
click at [304, 428] on h4 "Ícone" at bounding box center [204, 425] width 254 height 39
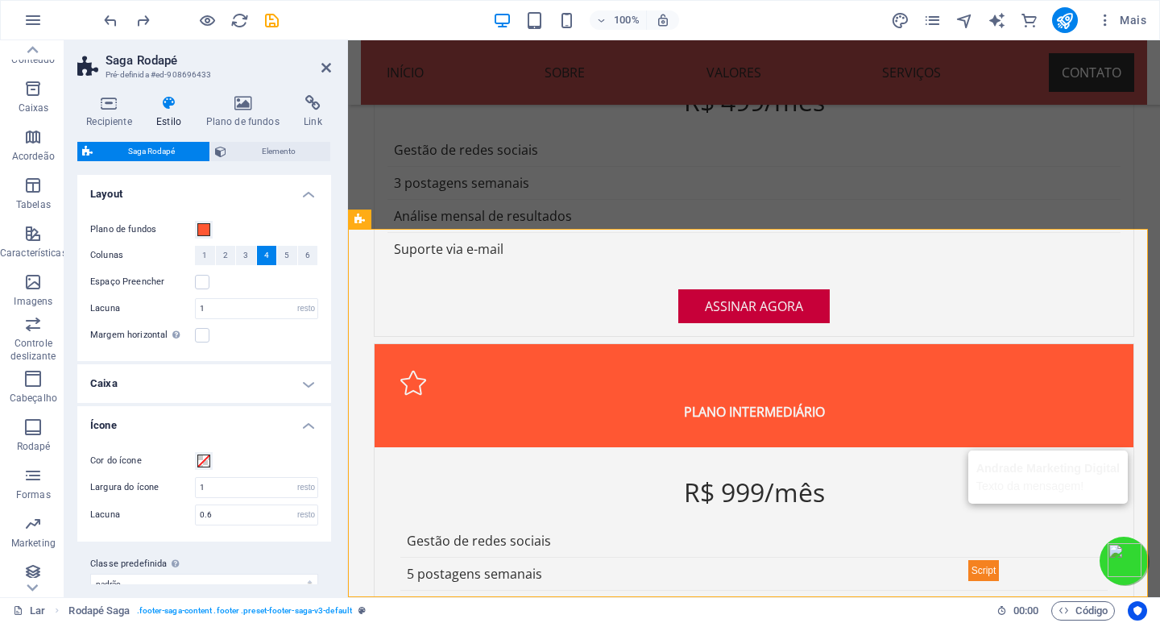
scroll to position [22, 0]
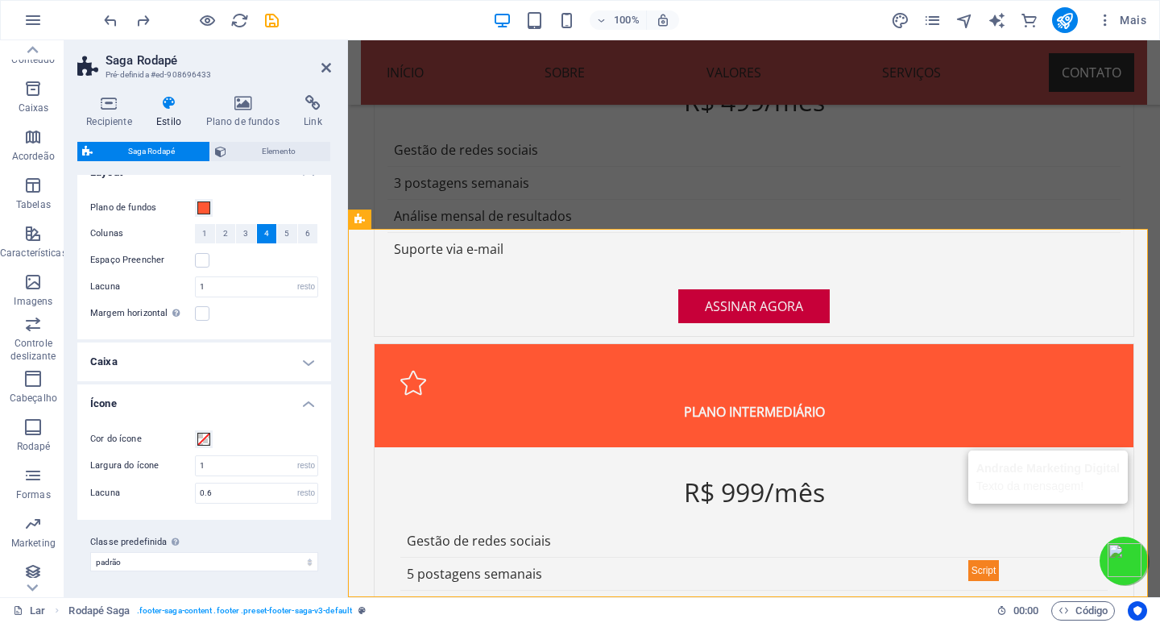
click at [305, 404] on h4 "Ícone" at bounding box center [204, 398] width 254 height 29
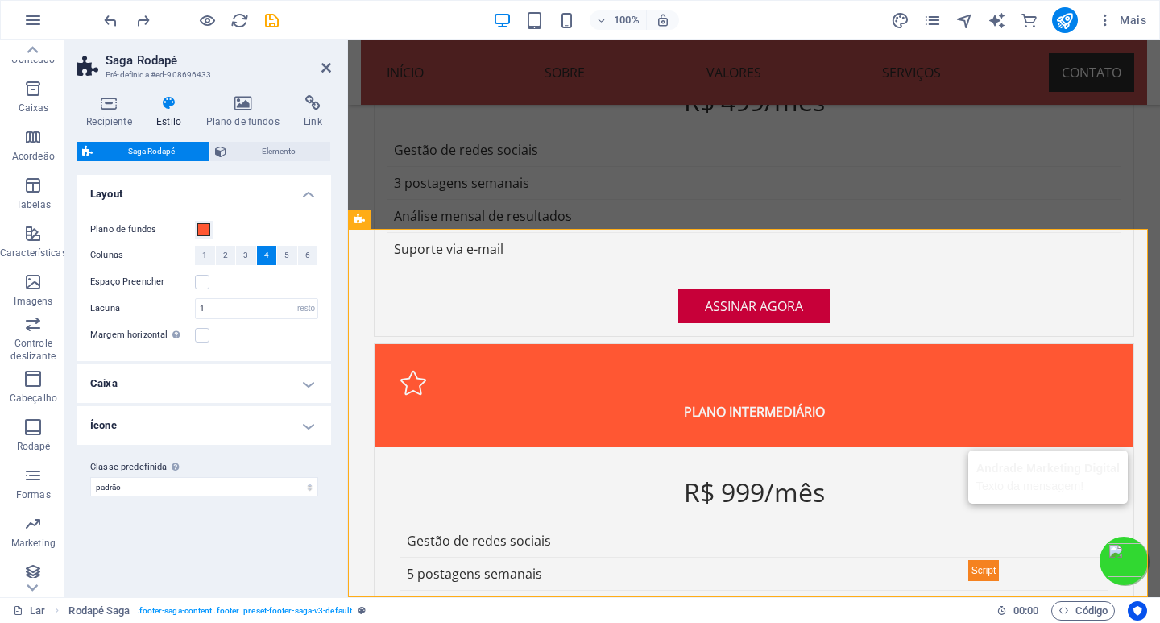
click at [309, 384] on h4 "Caixa" at bounding box center [204, 383] width 254 height 39
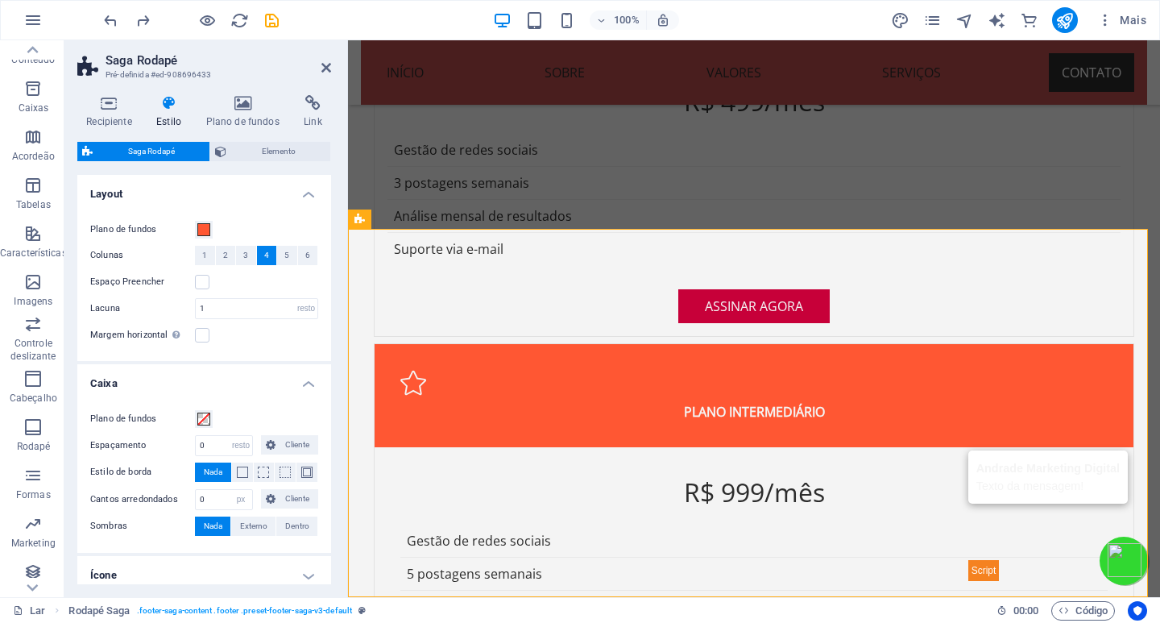
click at [309, 384] on h4 "Caixa" at bounding box center [204, 378] width 254 height 29
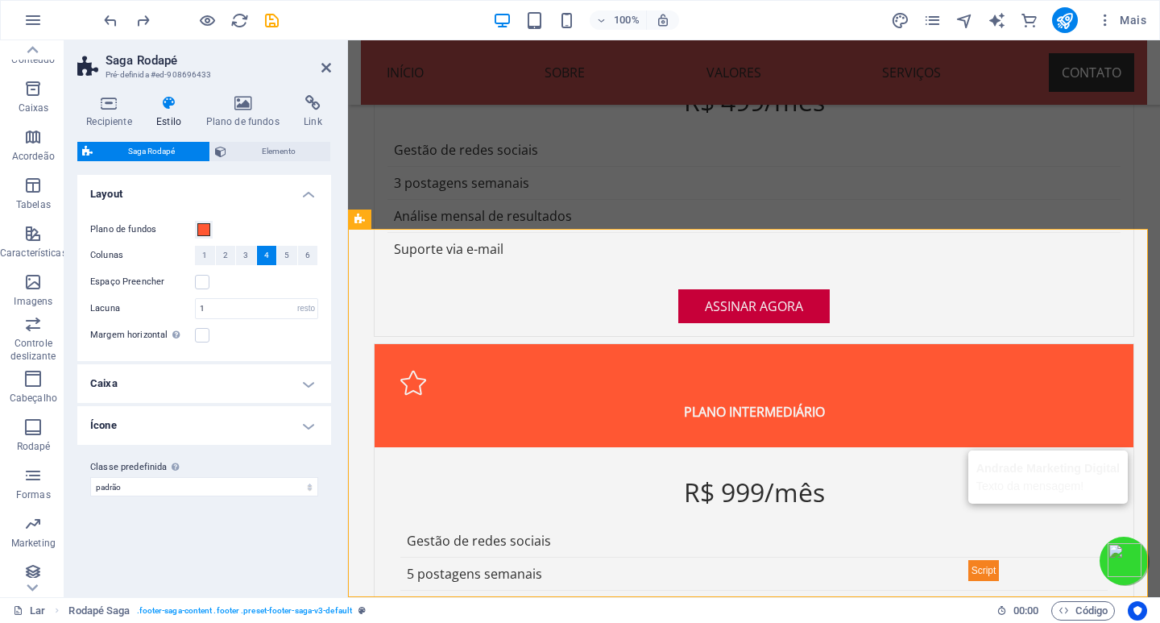
click at [308, 190] on h4 "Layout" at bounding box center [204, 189] width 254 height 29
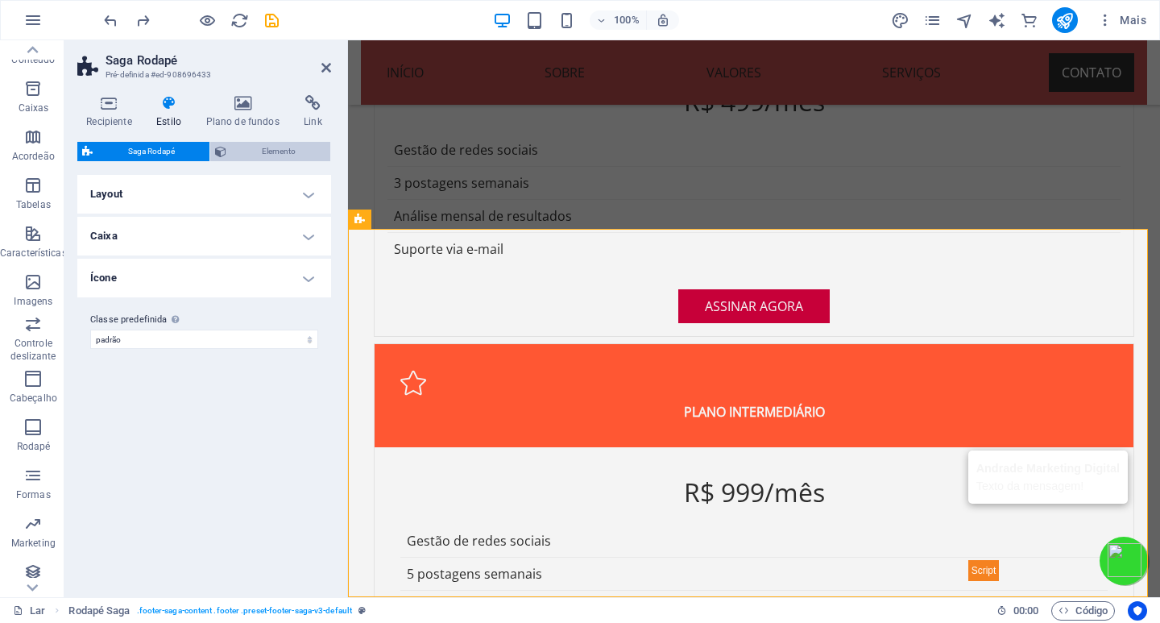
click at [251, 146] on span "Elemento" at bounding box center [278, 151] width 94 height 19
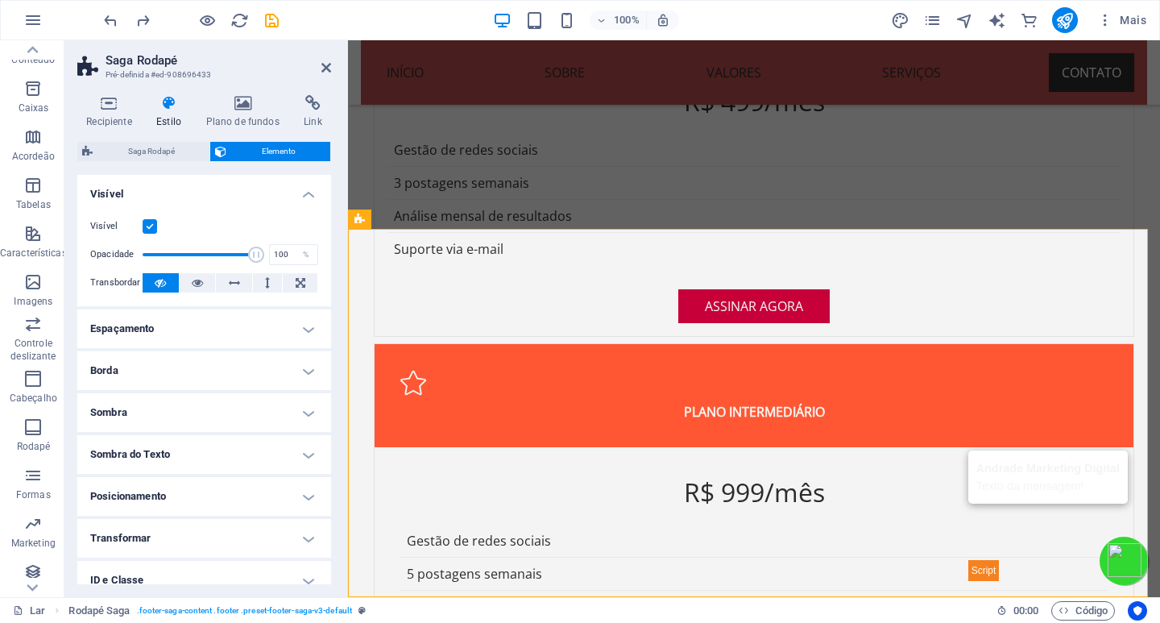
click at [147, 226] on label at bounding box center [150, 226] width 15 height 15
click at [0, 0] on input "Visível" at bounding box center [0, 0] width 0 height 0
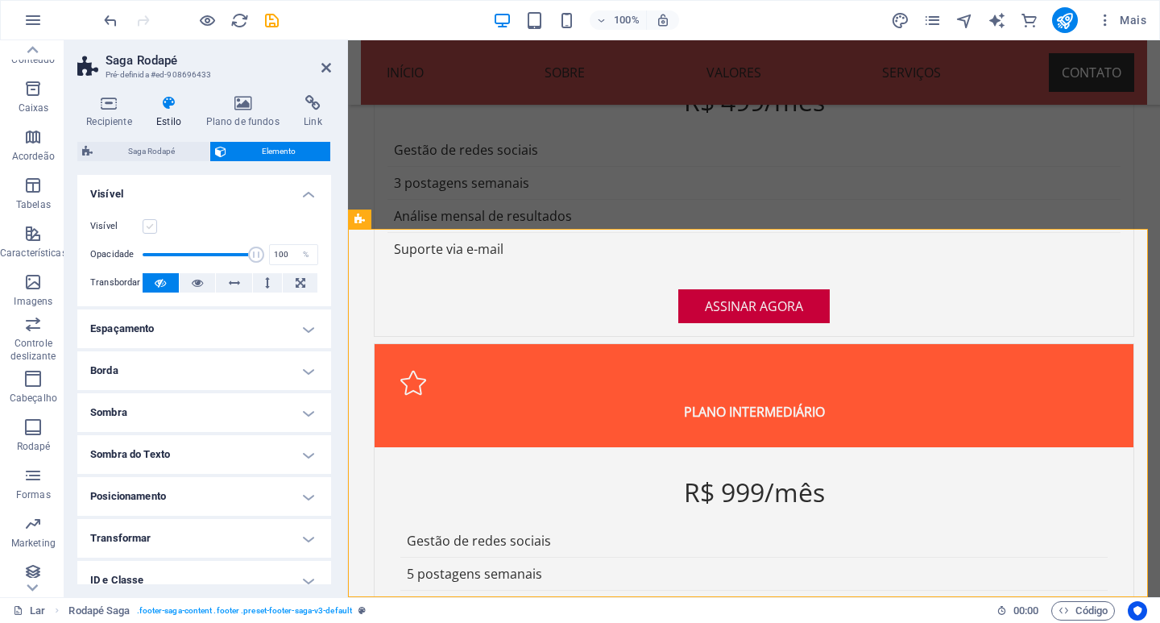
click at [147, 226] on label at bounding box center [150, 226] width 15 height 15
click at [0, 0] on input "Visível" at bounding box center [0, 0] width 0 height 0
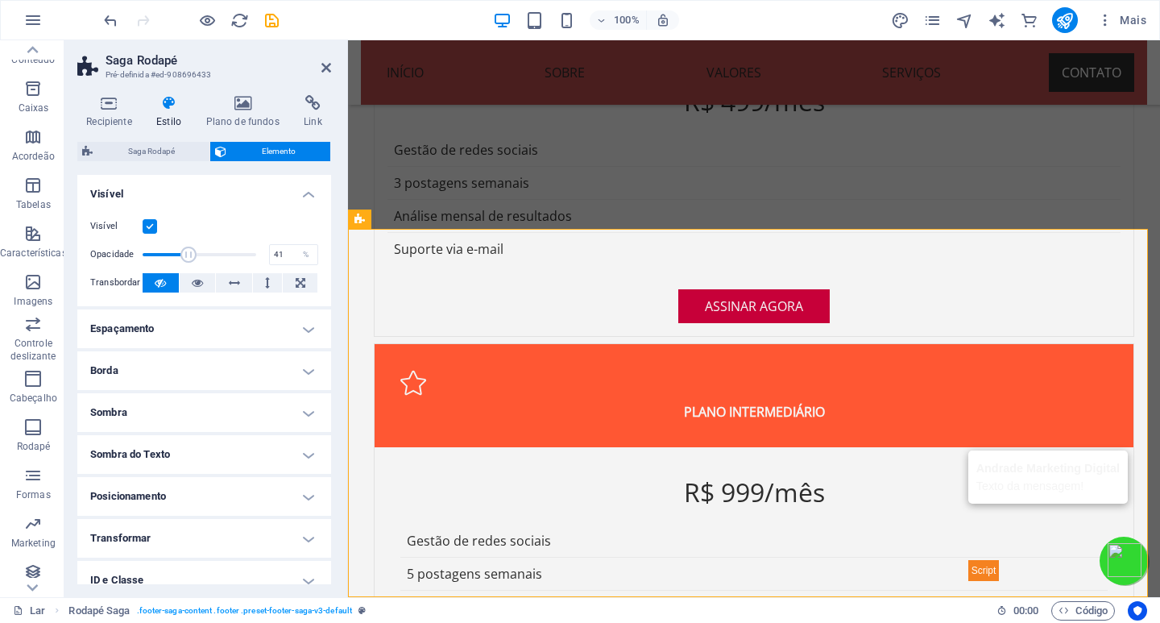
drag, startPoint x: 250, startPoint y: 254, endPoint x: 187, endPoint y: 254, distance: 62.8
click at [187, 254] on span at bounding box center [188, 255] width 16 height 16
type input "100"
drag, startPoint x: 187, startPoint y: 254, endPoint x: 276, endPoint y: 262, distance: 89.0
click at [276, 262] on div "Opacidade 100 %" at bounding box center [204, 255] width 228 height 24
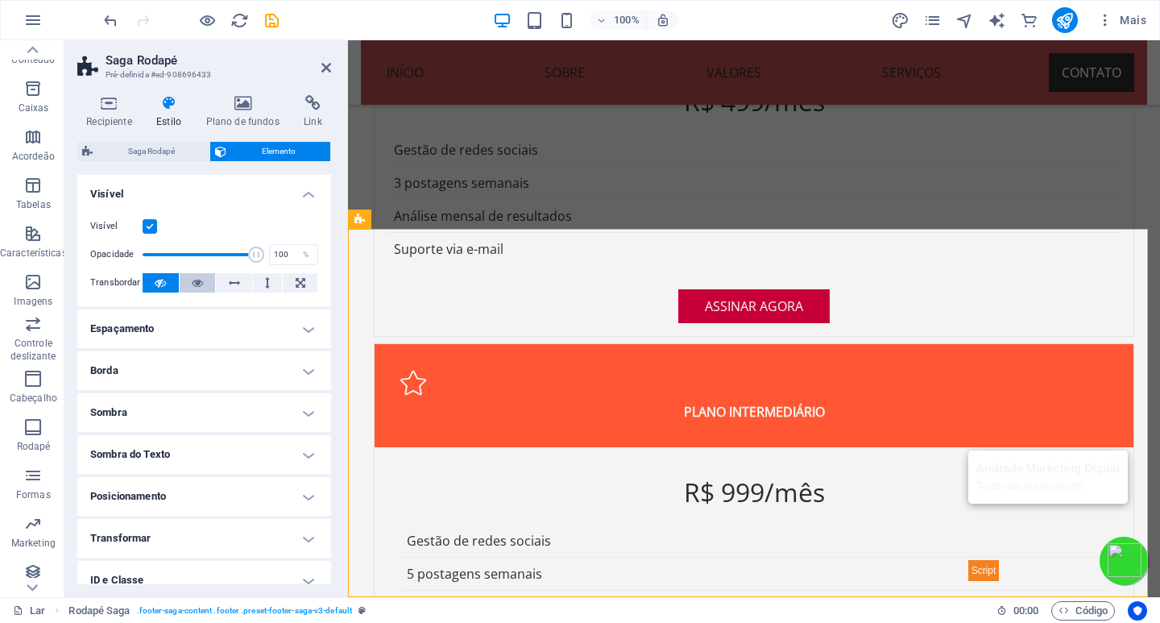
click at [194, 282] on icon at bounding box center [197, 282] width 11 height 19
click at [162, 279] on icon at bounding box center [160, 282] width 11 height 19
click at [213, 332] on h4 "Espaçamento" at bounding box center [204, 328] width 254 height 39
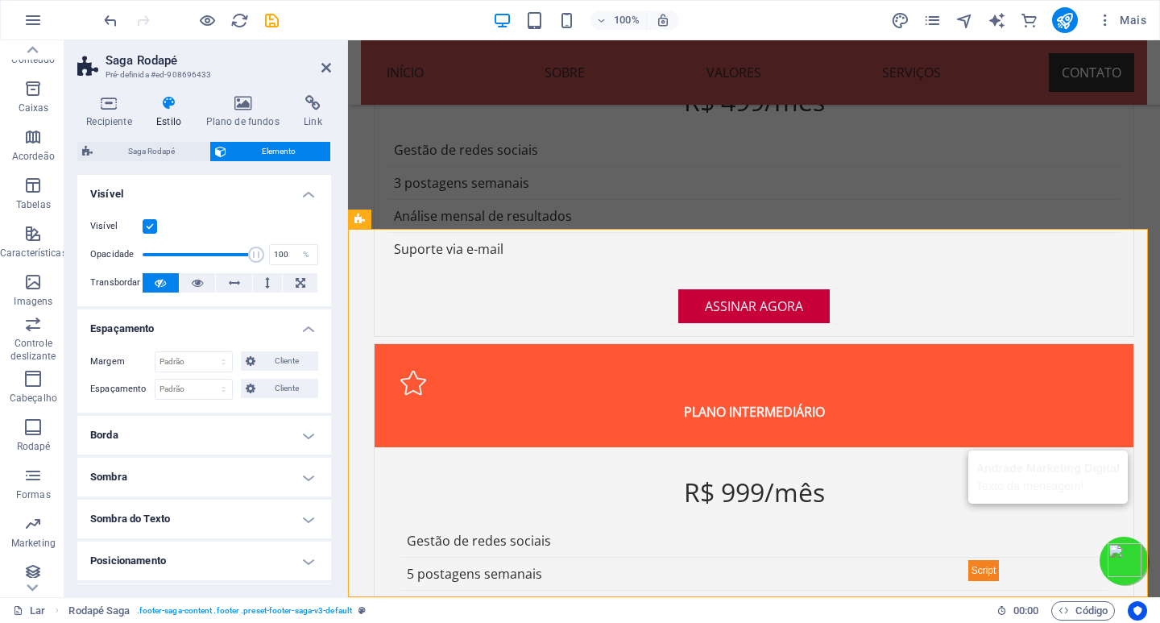
click at [213, 332] on h4 "Espaçamento" at bounding box center [204, 323] width 254 height 29
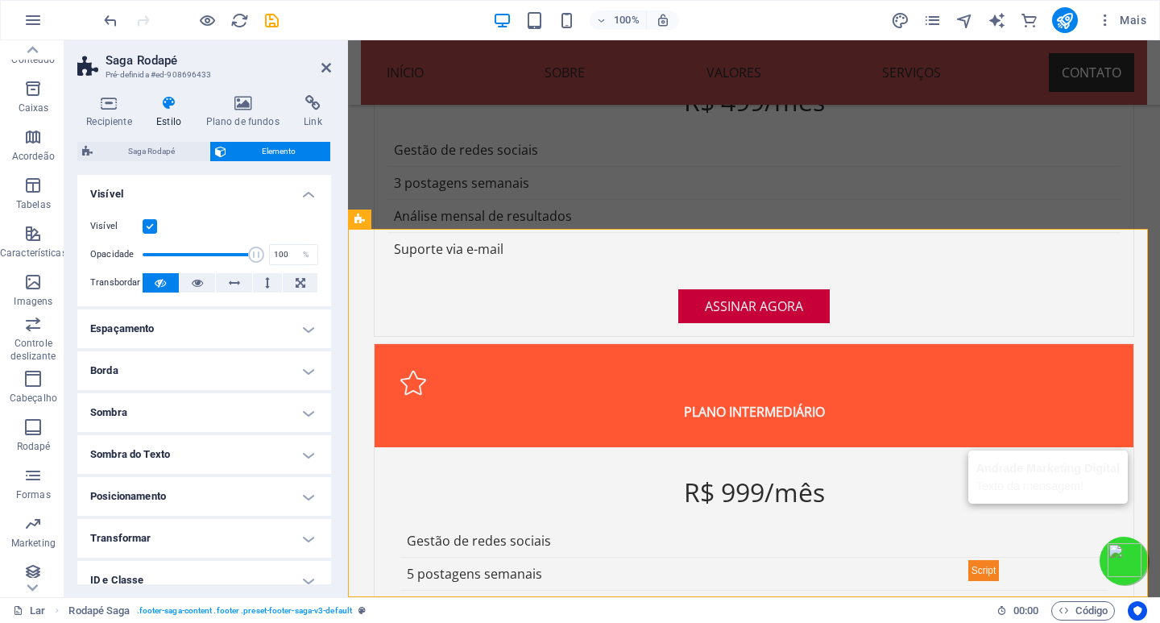
click at [191, 373] on h4 "Borda" at bounding box center [204, 370] width 254 height 39
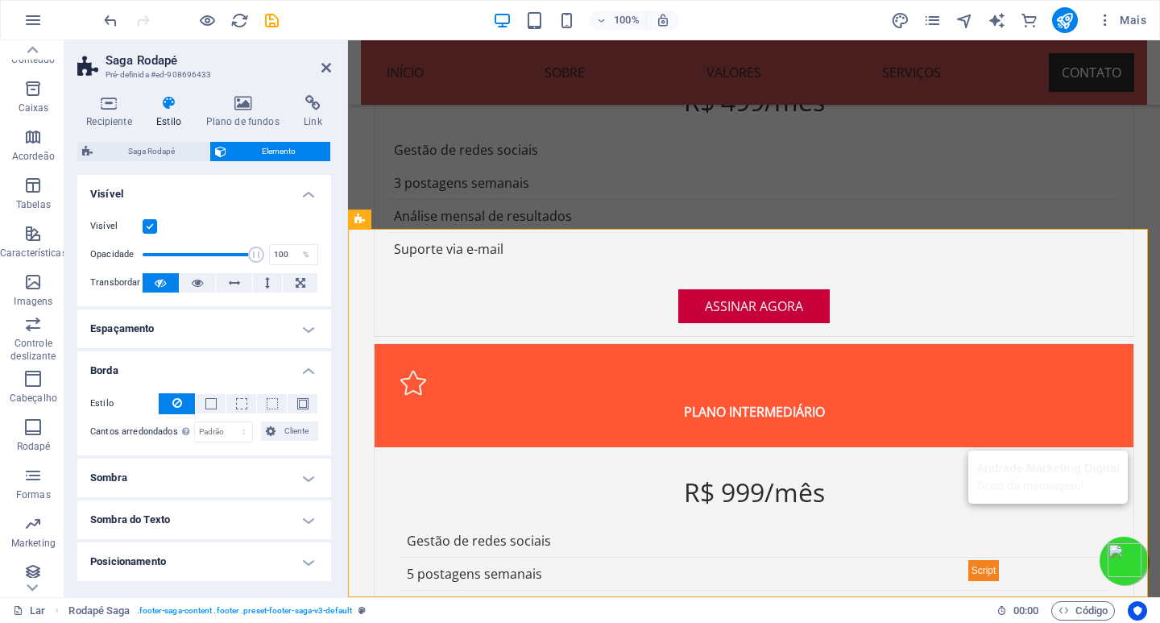
click at [191, 371] on h4 "Borda" at bounding box center [204, 365] width 254 height 29
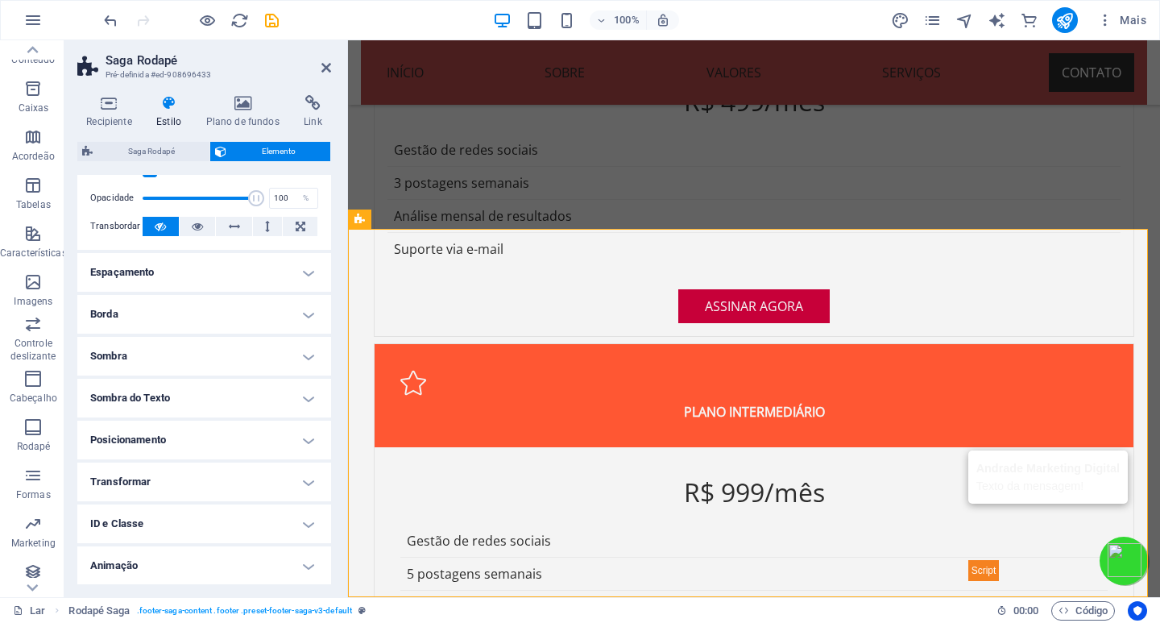
scroll to position [81, 0]
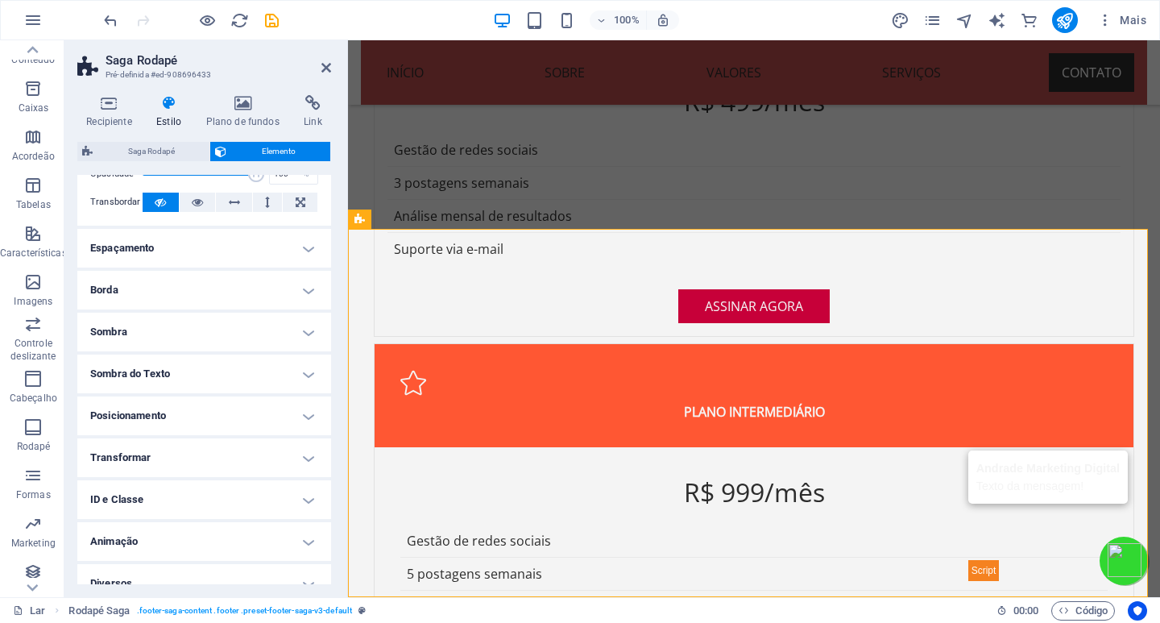
click at [202, 336] on h4 "Sombra" at bounding box center [204, 332] width 254 height 39
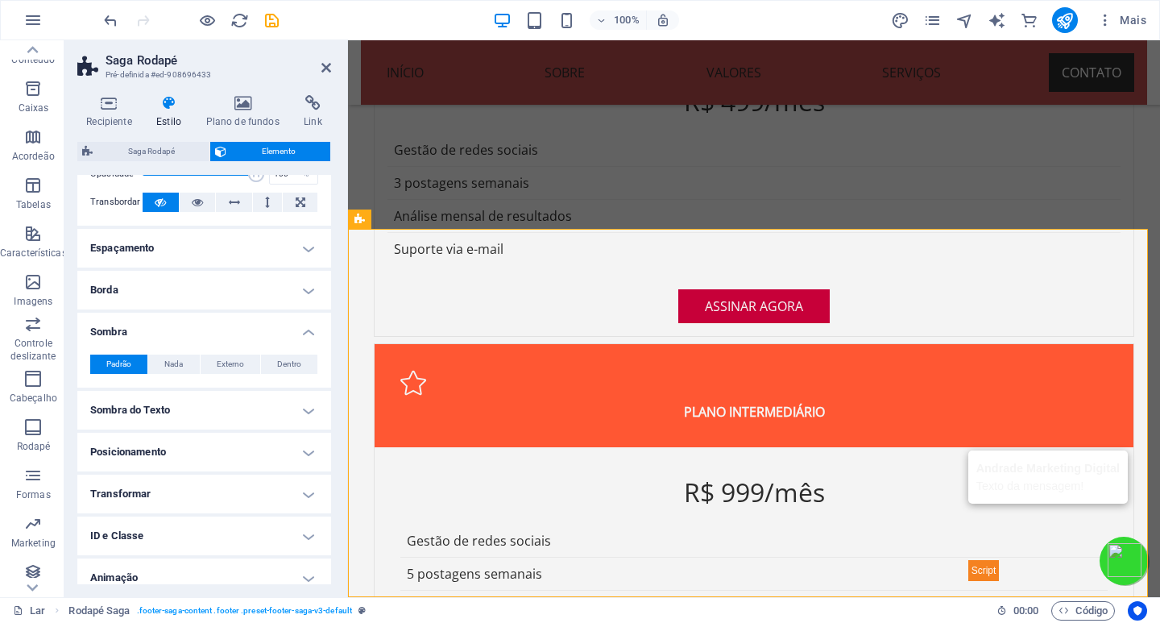
click at [202, 336] on h4 "Sombra" at bounding box center [204, 327] width 254 height 29
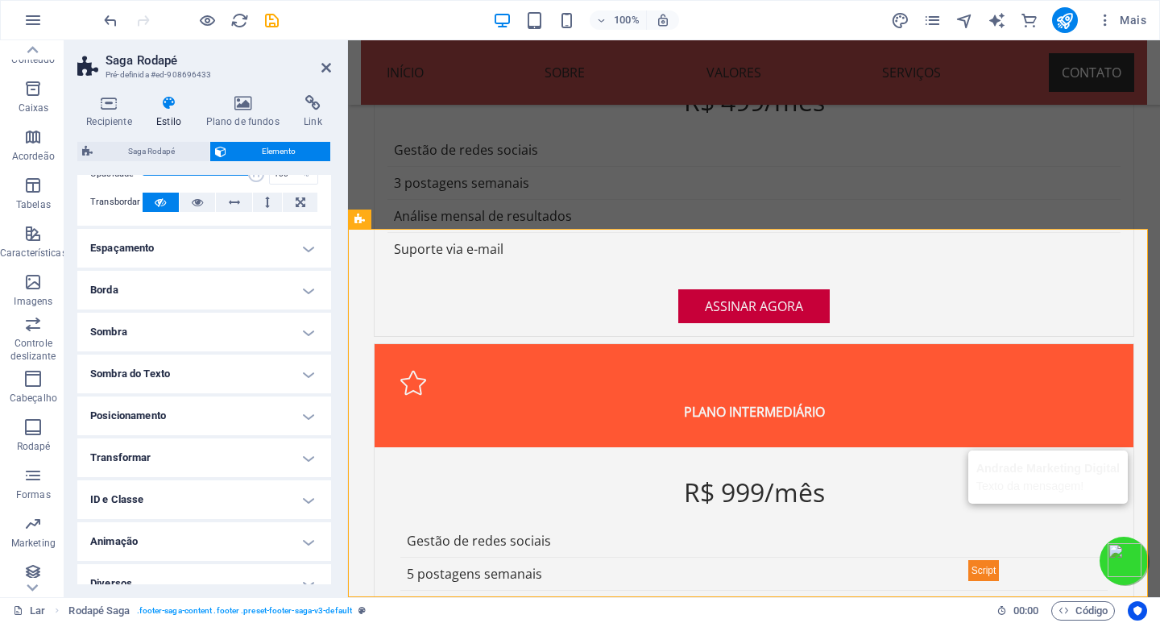
click at [193, 372] on h4 "Sombra do Texto" at bounding box center [204, 374] width 254 height 39
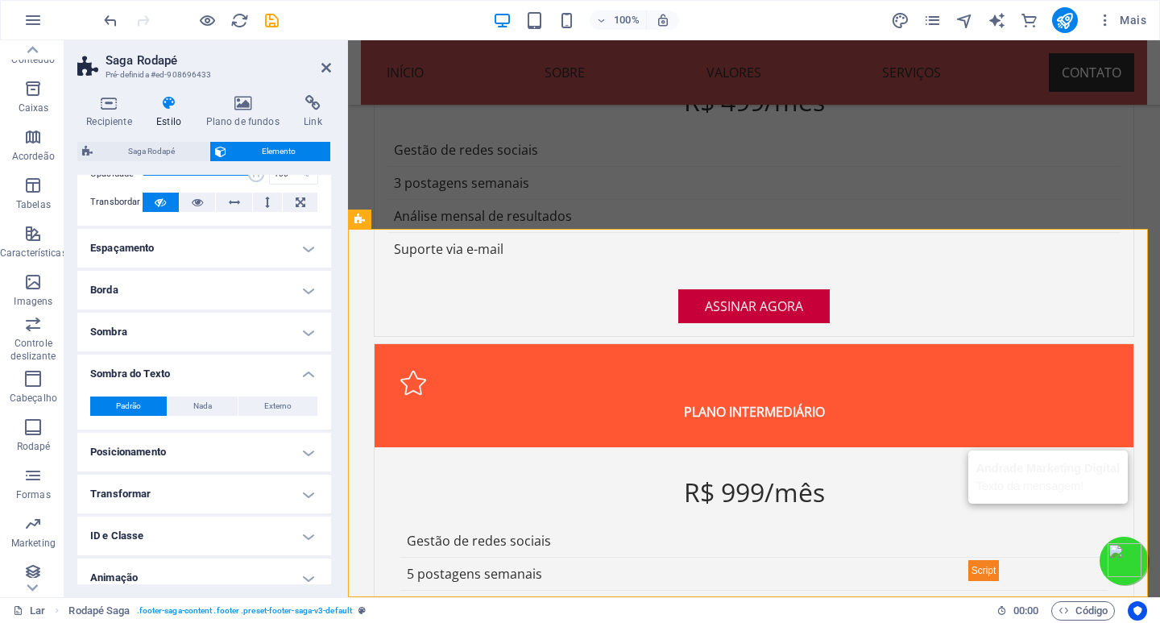
click at [193, 372] on h4 "Sombra do Texto" at bounding box center [204, 369] width 254 height 29
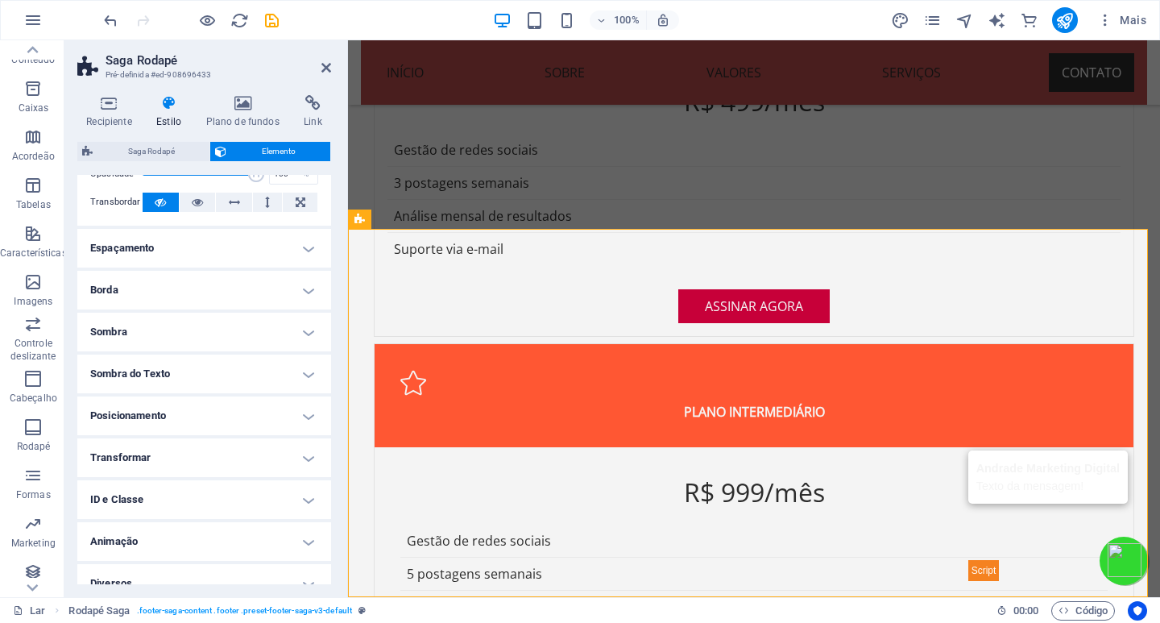
click at [180, 414] on h4 "Posicionamento" at bounding box center [204, 415] width 254 height 39
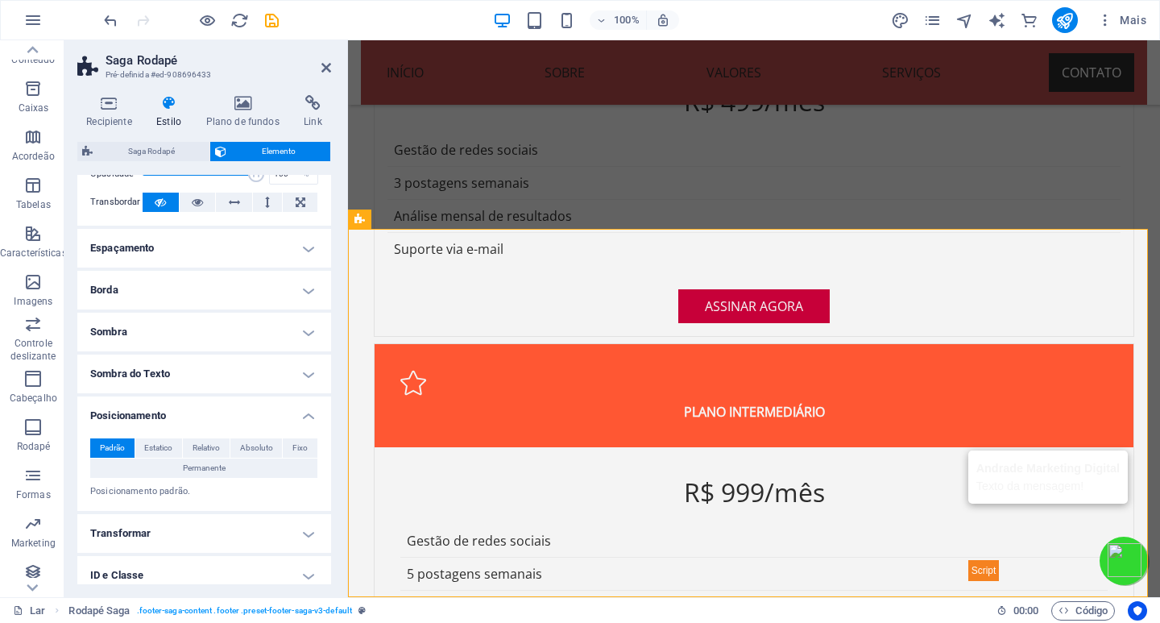
click at [180, 415] on h4 "Posicionamento" at bounding box center [204, 410] width 254 height 29
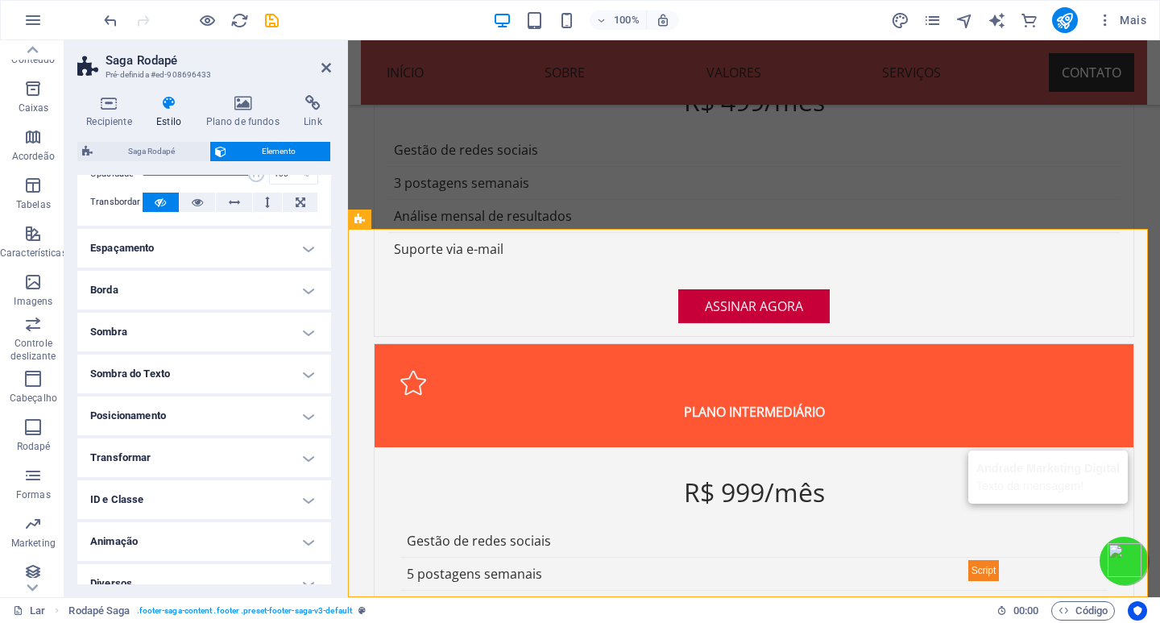
scroll to position [99, 0]
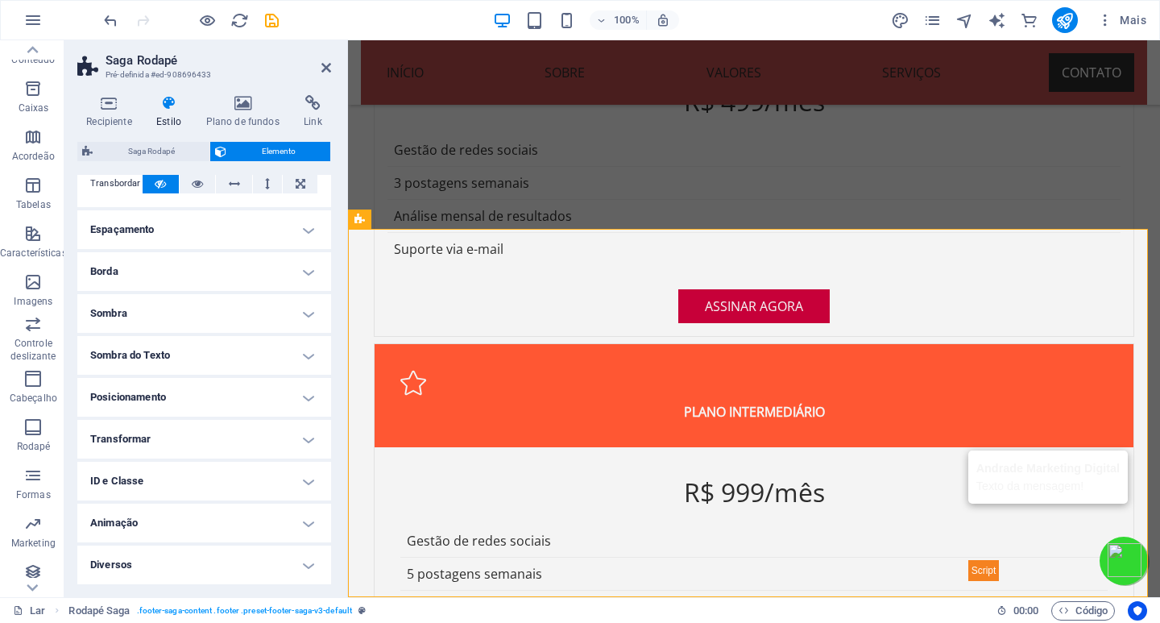
click at [164, 438] on h4 "Transformar" at bounding box center [204, 439] width 254 height 39
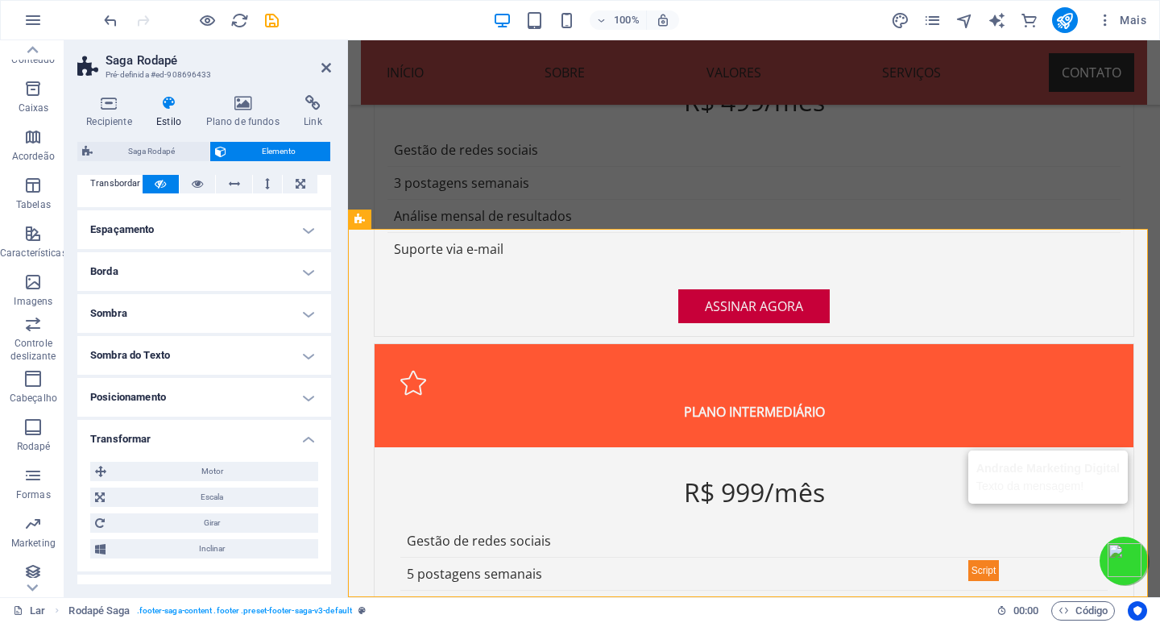
drag, startPoint x: 160, startPoint y: 432, endPoint x: 148, endPoint y: 445, distance: 17.7
click at [160, 432] on h4 "Transformar" at bounding box center [204, 434] width 254 height 29
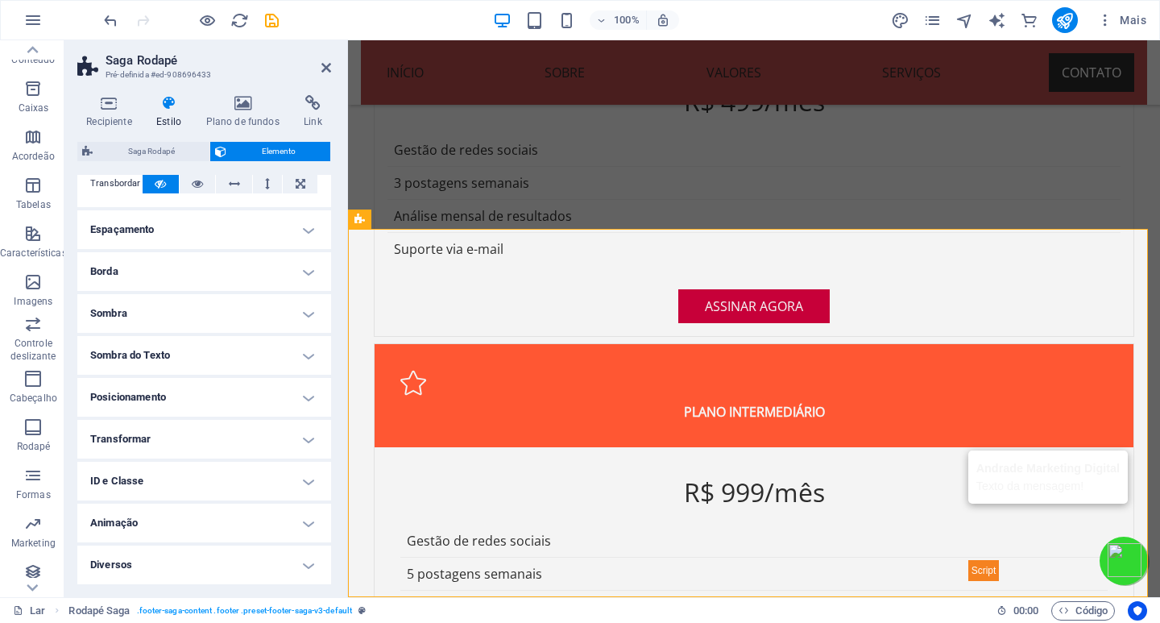
click at [147, 478] on h4 "ID e Classe" at bounding box center [204, 481] width 254 height 39
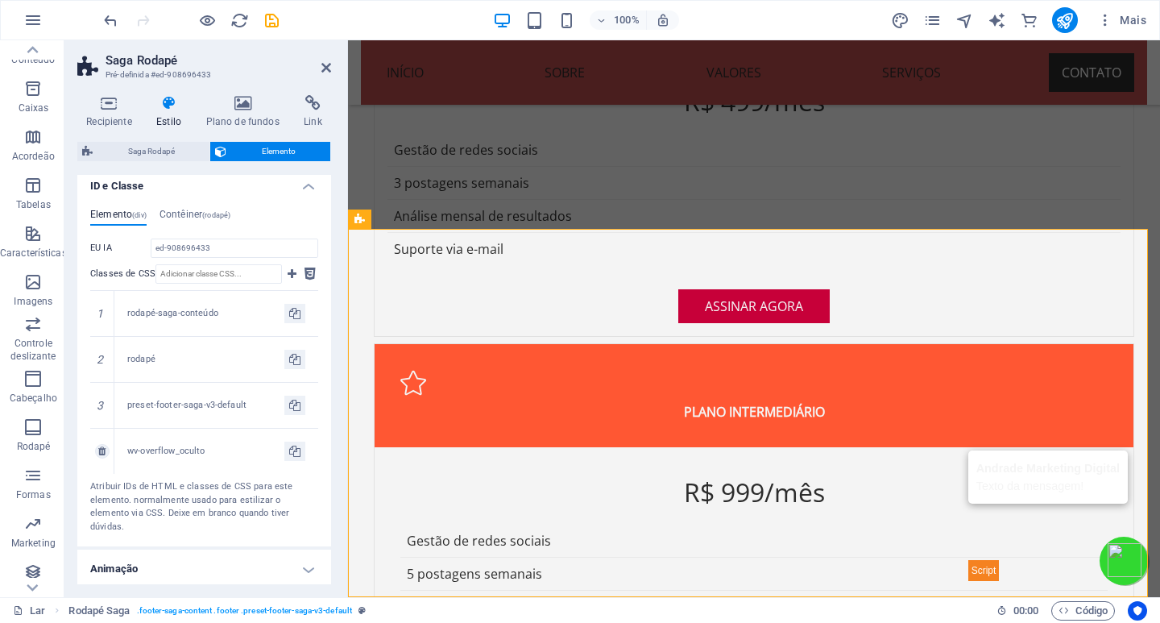
scroll to position [421, 0]
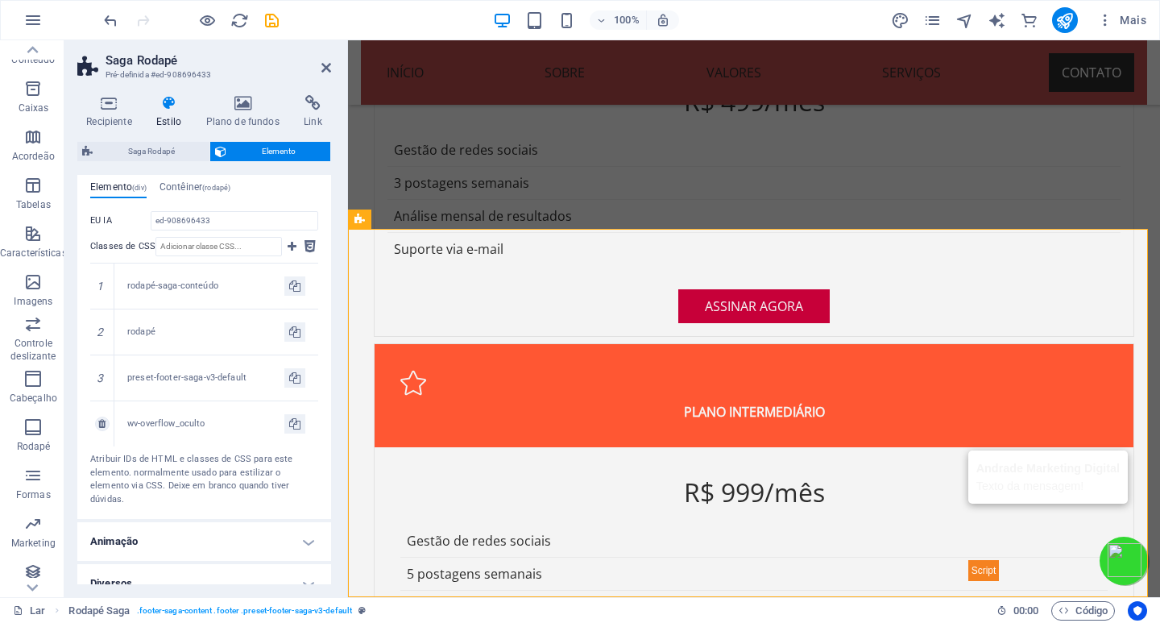
click at [170, 424] on font "wv-overflow_oculto" at bounding box center [166, 423] width 78 height 10
click at [99, 425] on icon at bounding box center [101, 424] width 7 height 10
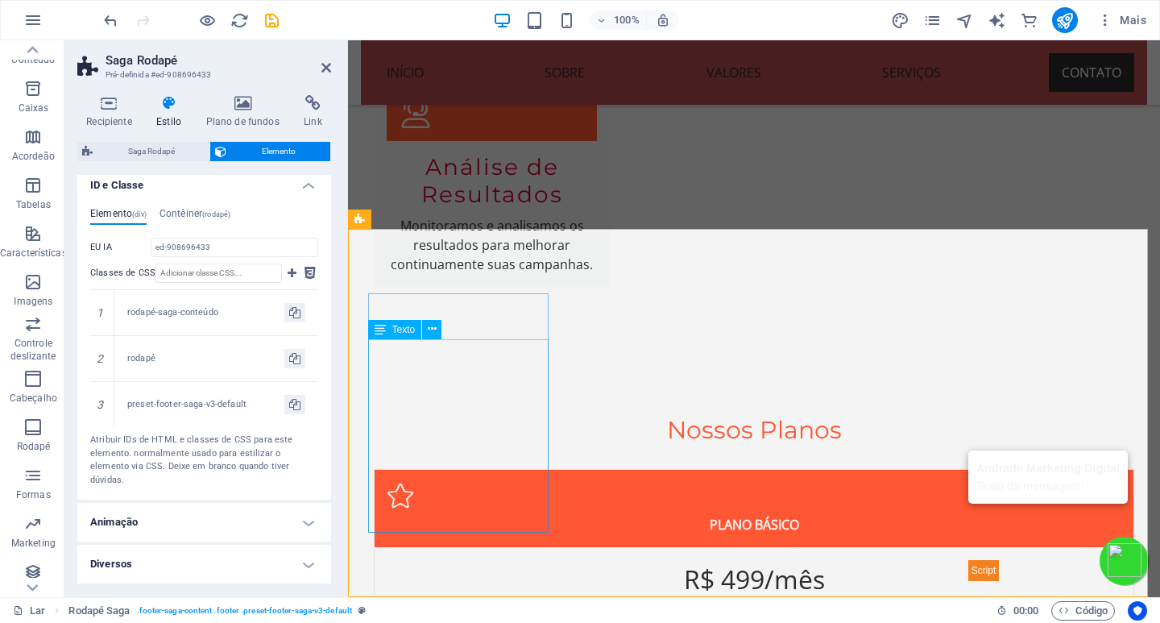
scroll to position [4108, 0]
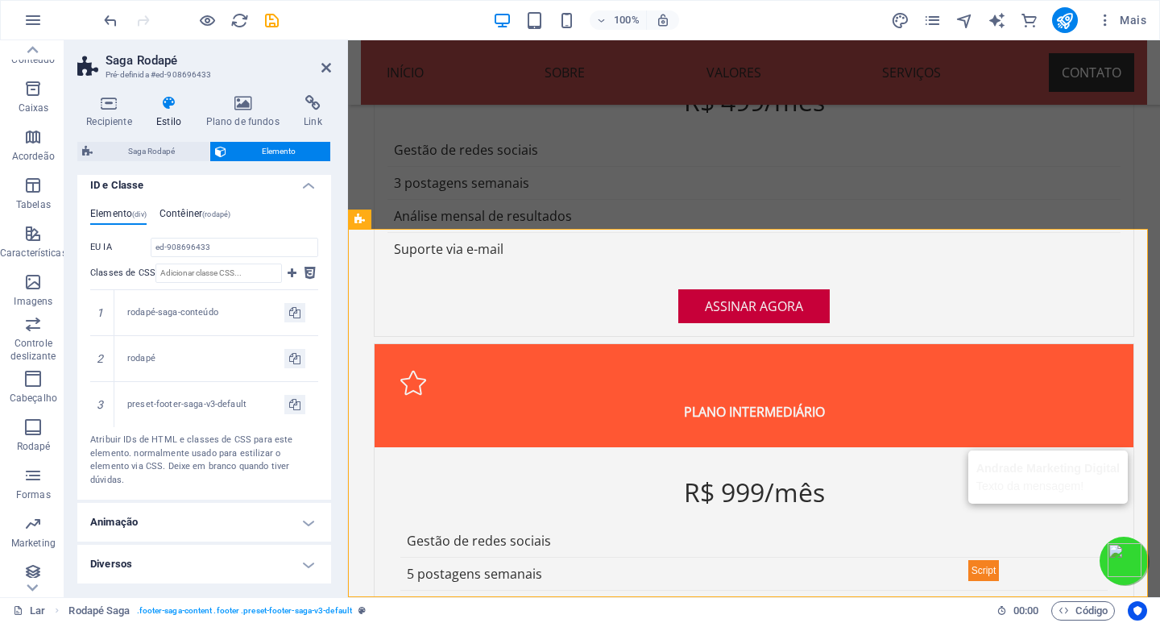
click at [181, 213] on font "Contêiner" at bounding box center [181, 213] width 43 height 11
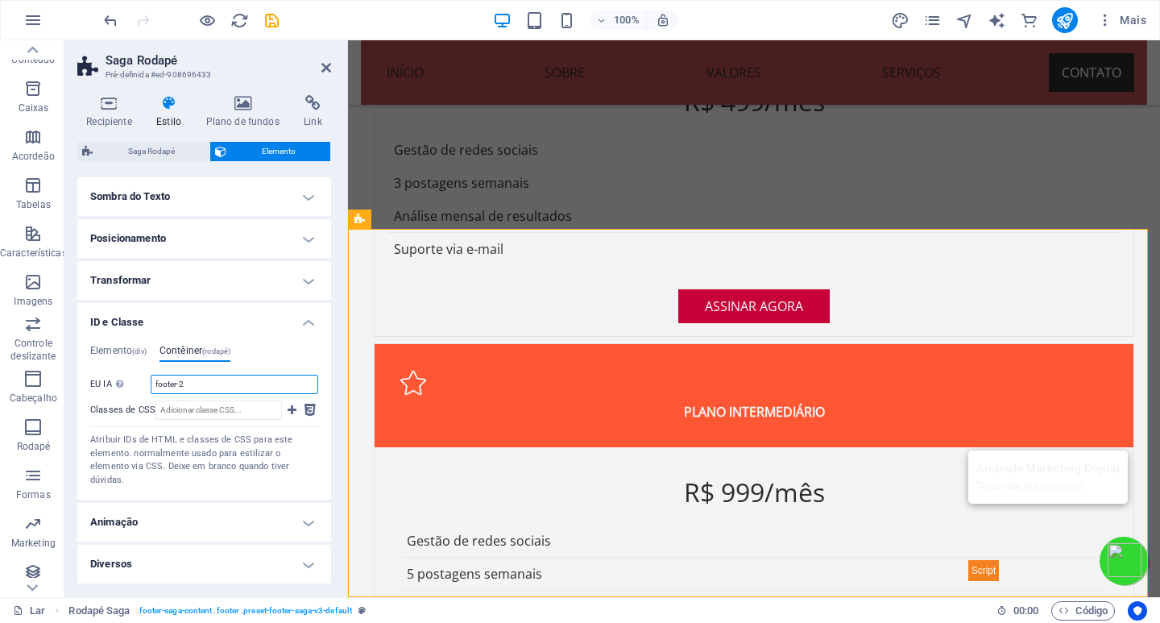
drag, startPoint x: 215, startPoint y: 381, endPoint x: 69, endPoint y: 380, distance: 145.8
click at [69, 380] on div "Recipiente Estilo Plano de fundos Link Tamanho Altura Padrão px resto % vh vw A…" at bounding box center [204, 339] width 280 height 515
click at [270, 357] on ul "Elemento (div) Contêiner (rodapé)" at bounding box center [204, 354] width 228 height 18
click at [237, 483] on div "Atribuir IDs de HTML e classes de CSS para este elemento. normalmente usado par…" at bounding box center [204, 459] width 228 height 53
click at [119, 354] on font "Elemento" at bounding box center [111, 350] width 42 height 11
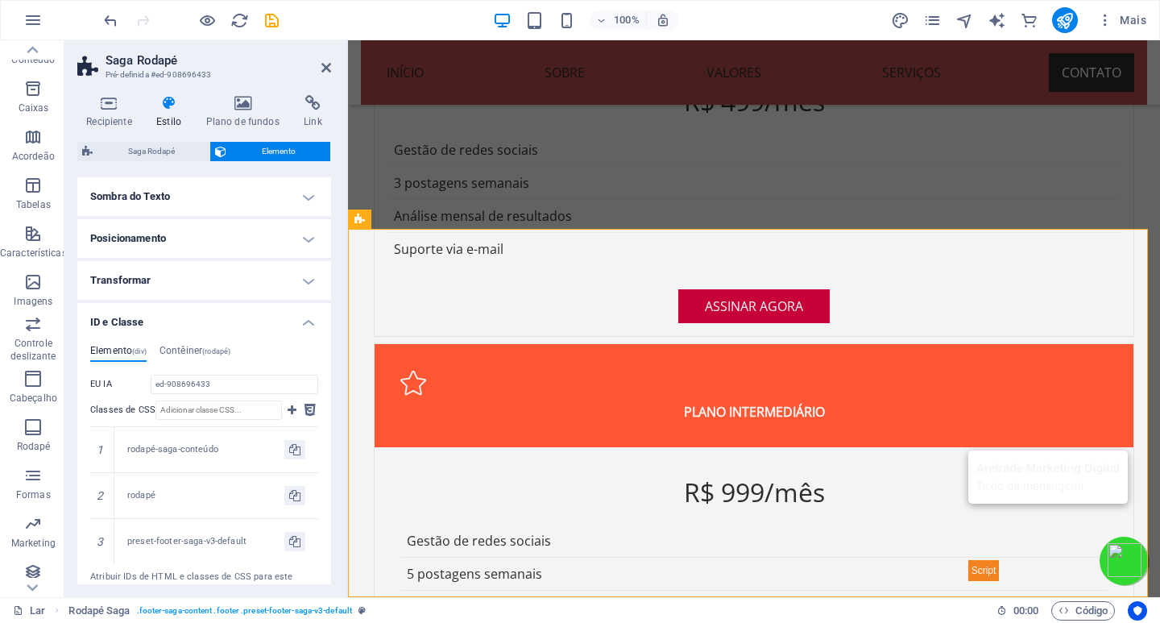
click at [104, 384] on font "EU IA" at bounding box center [101, 384] width 22 height 10
click at [151, 384] on input "ed-908696433" at bounding box center [235, 384] width 168 height 19
click at [182, 350] on font "Contêiner" at bounding box center [181, 350] width 43 height 11
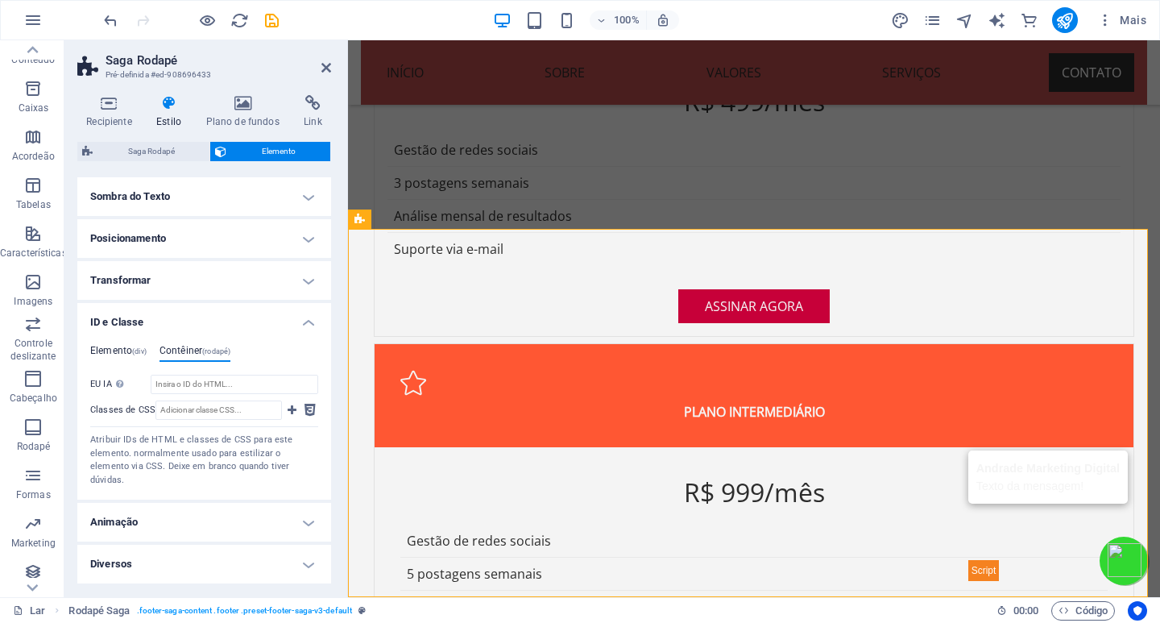
click at [111, 345] on font "Elemento" at bounding box center [111, 350] width 42 height 11
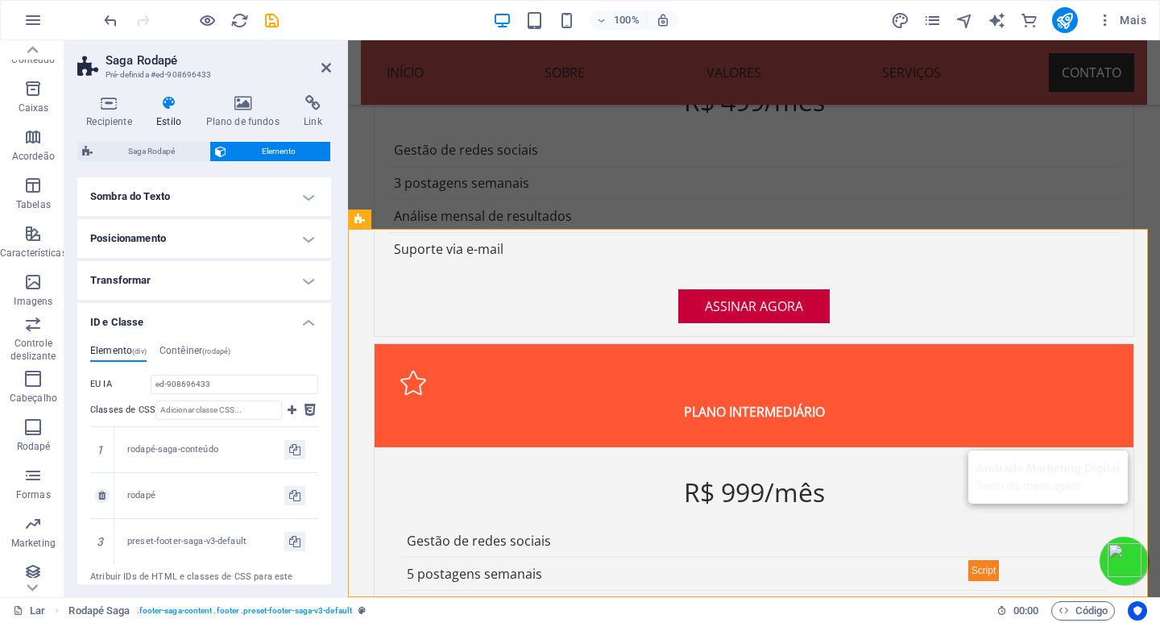
scroll to position [338, 0]
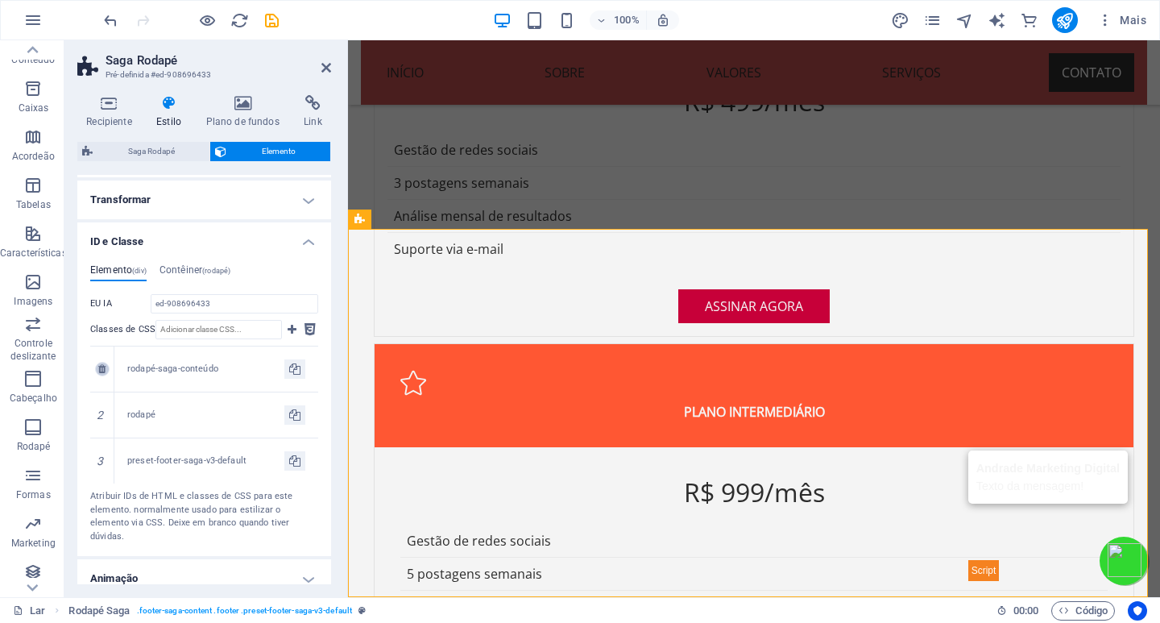
click at [103, 371] on icon at bounding box center [101, 369] width 7 height 10
click at [100, 419] on icon at bounding box center [101, 415] width 7 height 10
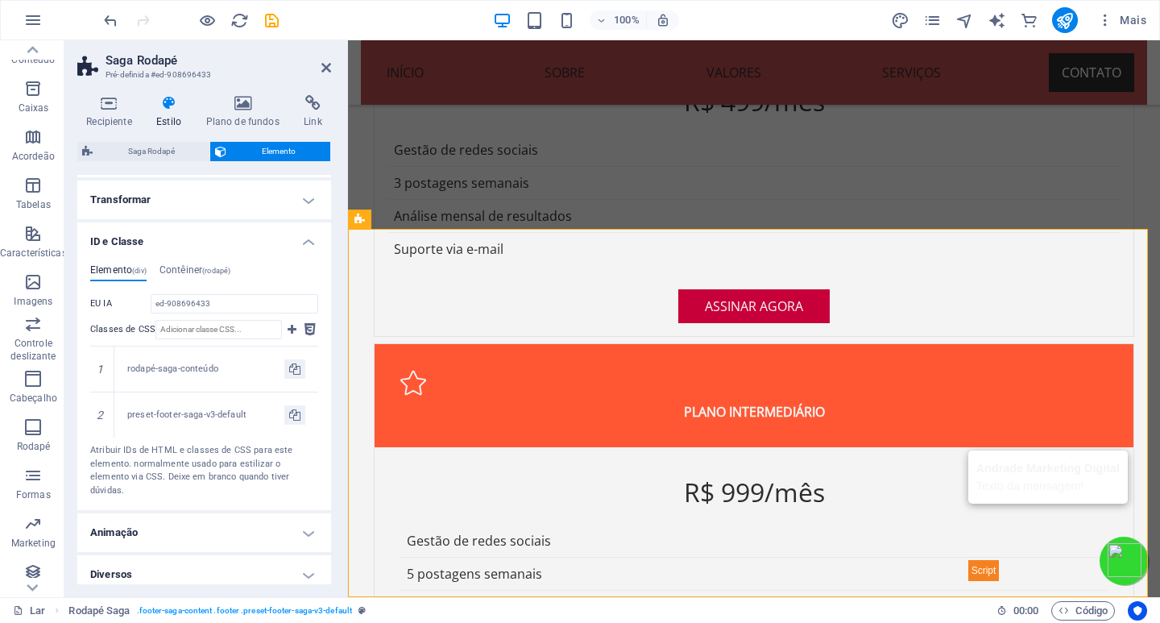
click at [229, 499] on div "Elemento (div) Contêiner (rodapé) EU IA ed-908696433 Classes de CSS 1 rodapé-sa…" at bounding box center [204, 380] width 254 height 259
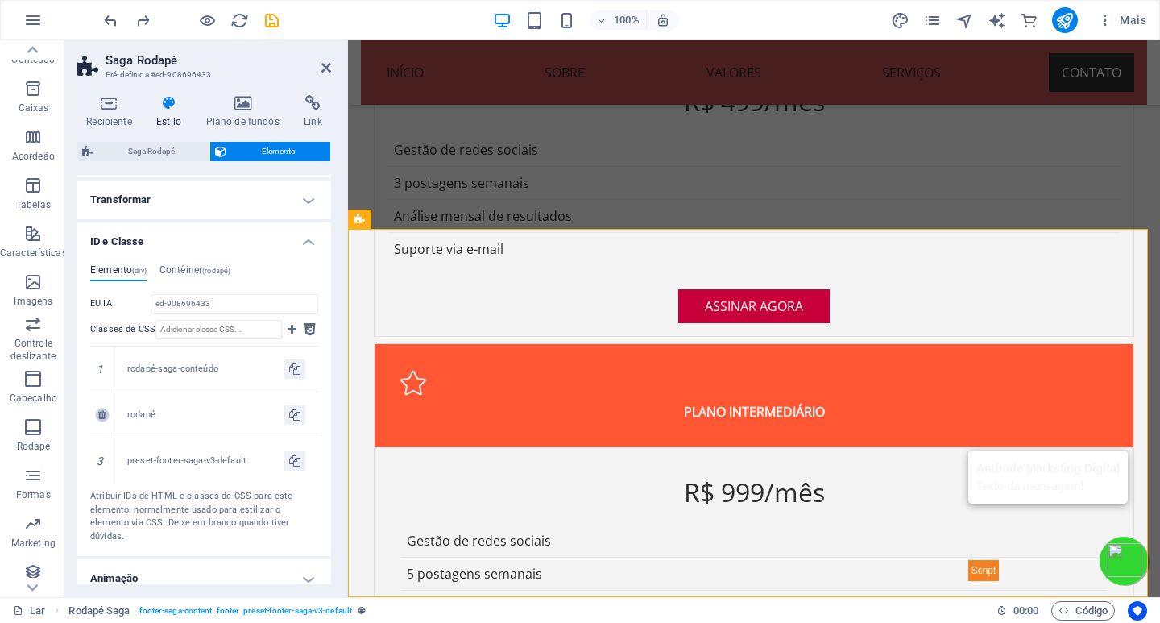
click at [101, 417] on icon at bounding box center [101, 415] width 7 height 10
click at [103, 460] on icon at bounding box center [101, 461] width 7 height 10
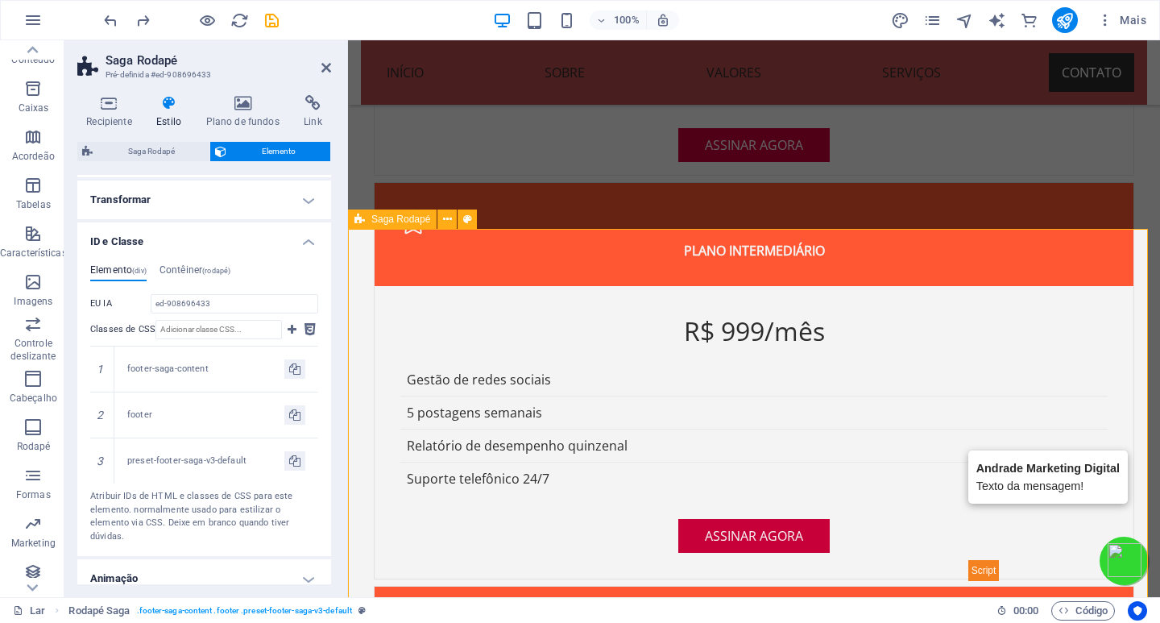
scroll to position [4108, 0]
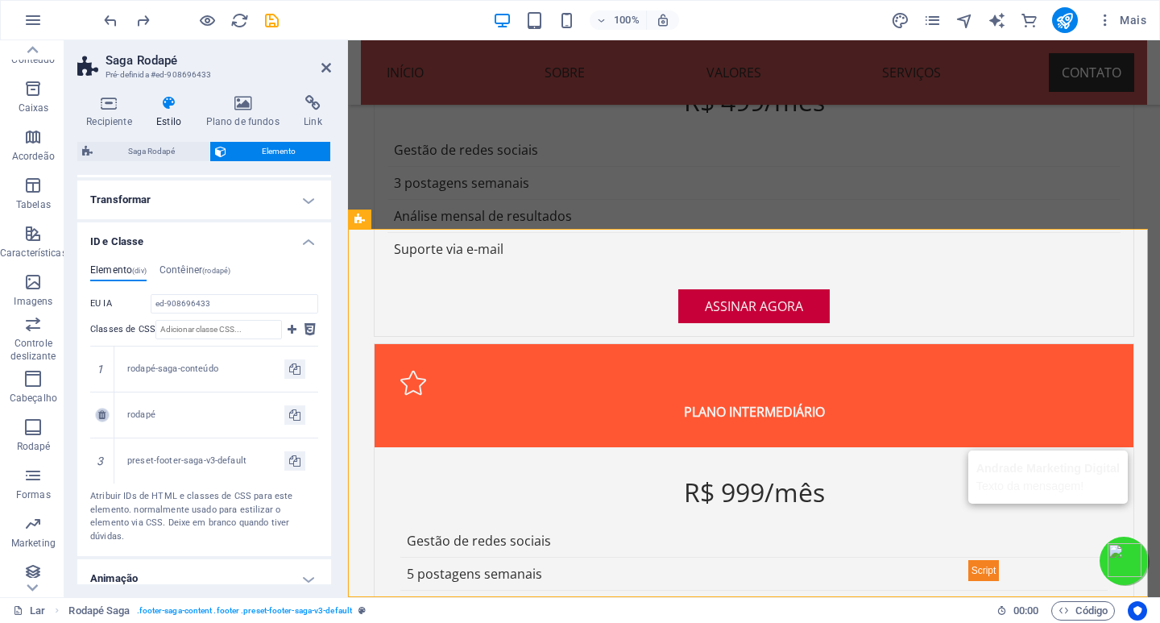
click at [102, 417] on icon at bounding box center [101, 415] width 7 height 10
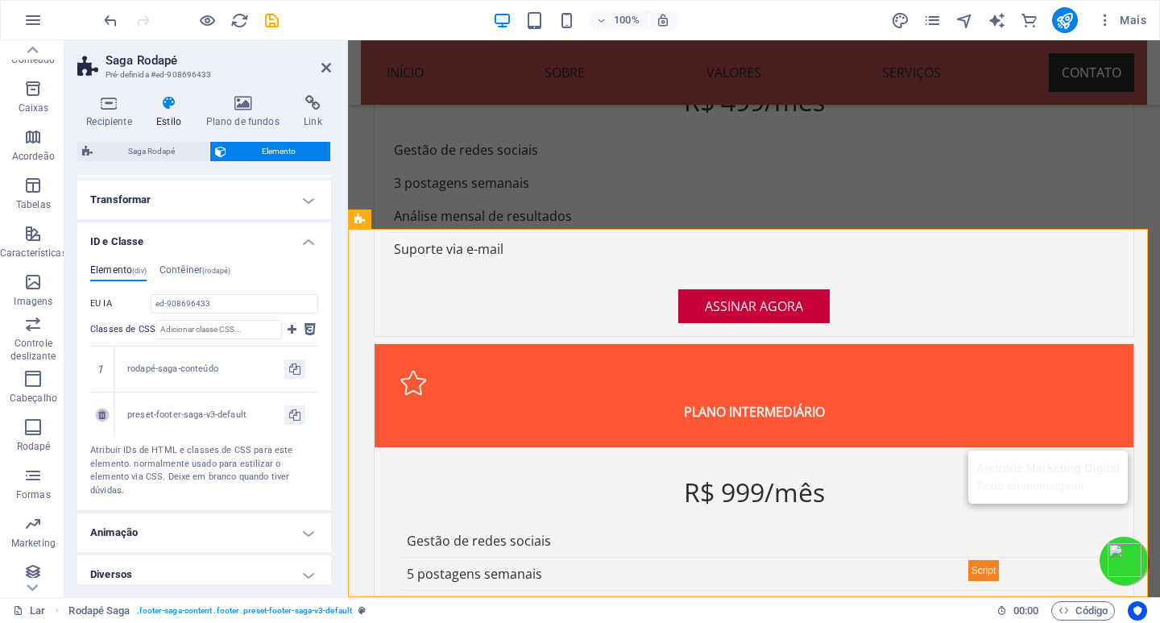
click at [102, 417] on icon at bounding box center [101, 415] width 7 height 10
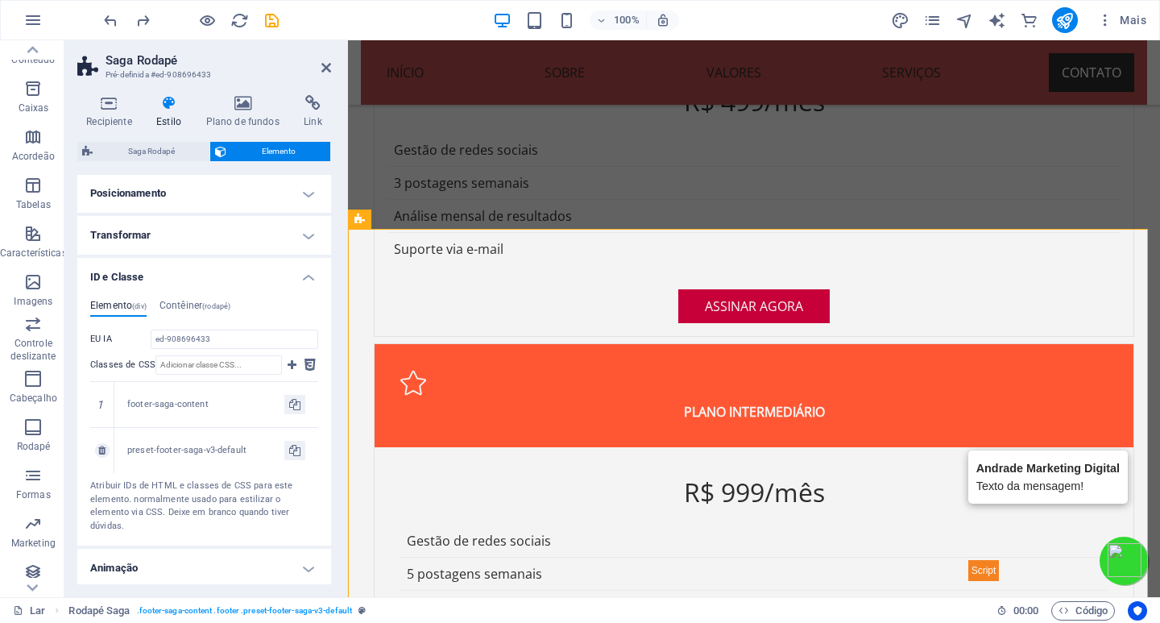
scroll to position [338, 0]
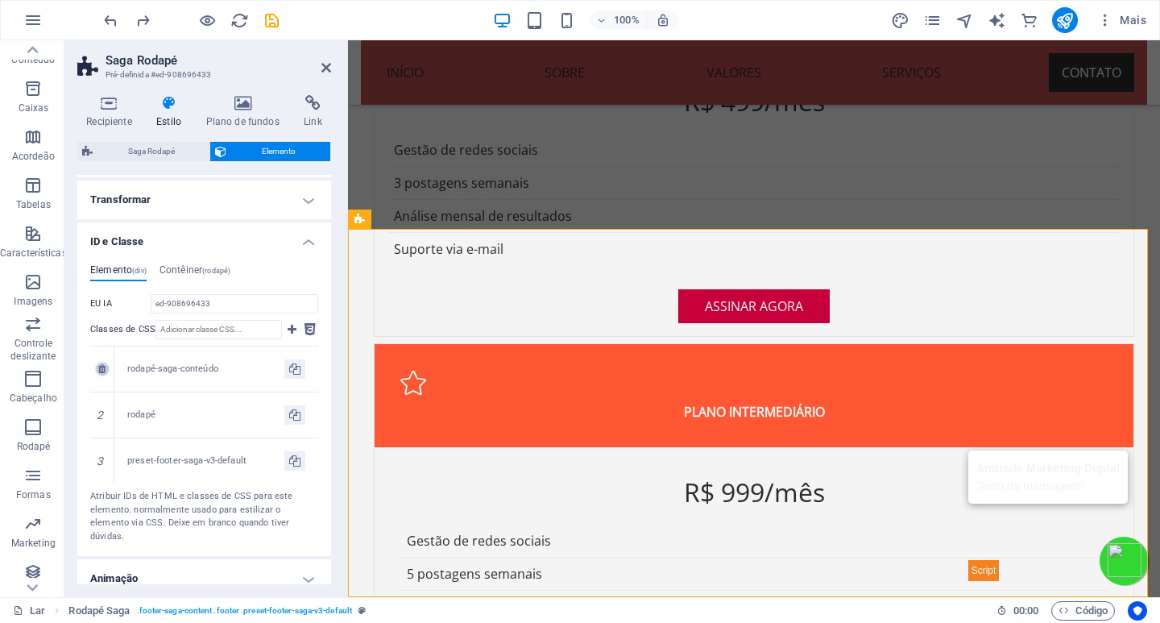
click at [106, 368] on link at bounding box center [102, 369] width 15 height 15
click at [185, 267] on font "Contêiner" at bounding box center [181, 269] width 43 height 11
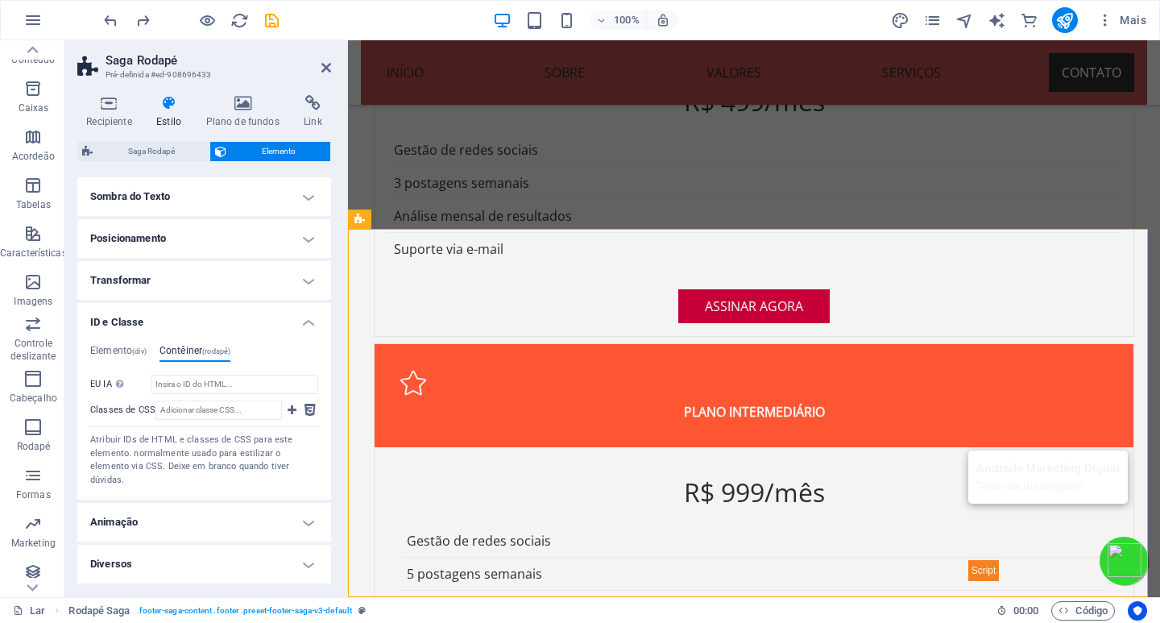
scroll to position [257, 0]
click at [307, 405] on icon at bounding box center [310, 410] width 11 height 19
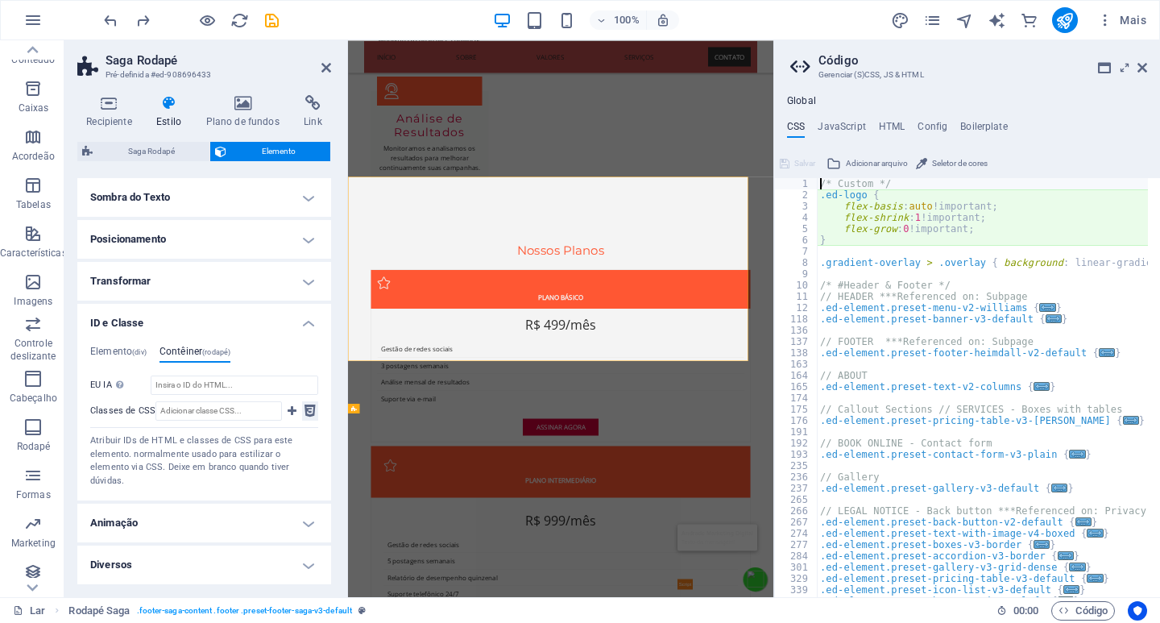
scroll to position [4025, 0]
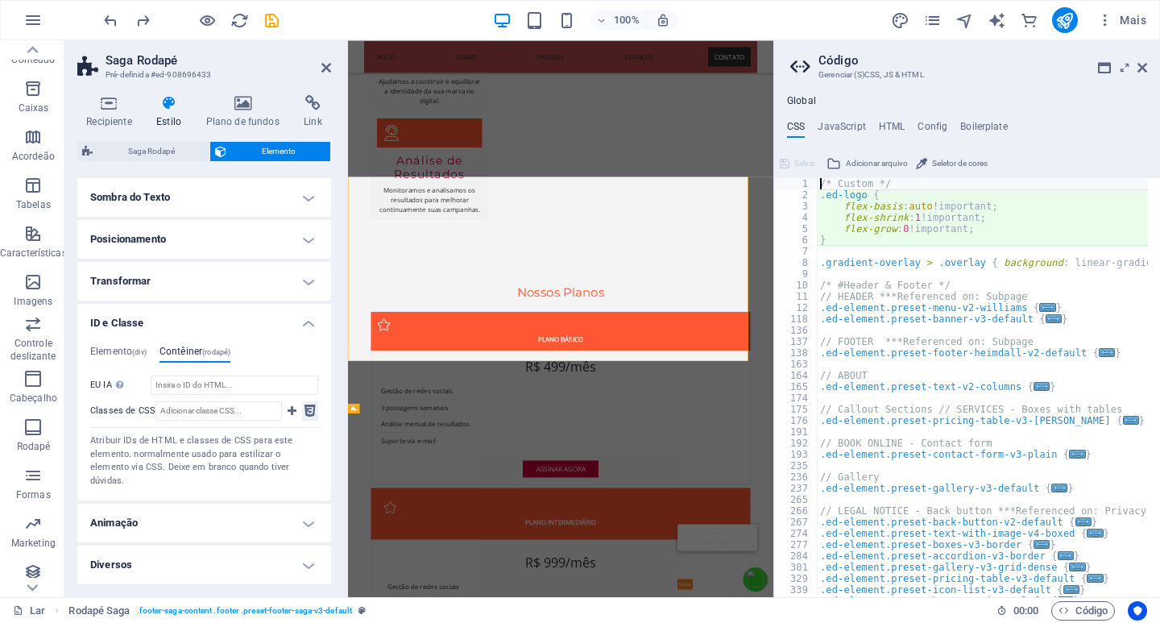
type textarea "@include footer-saga-v3;"
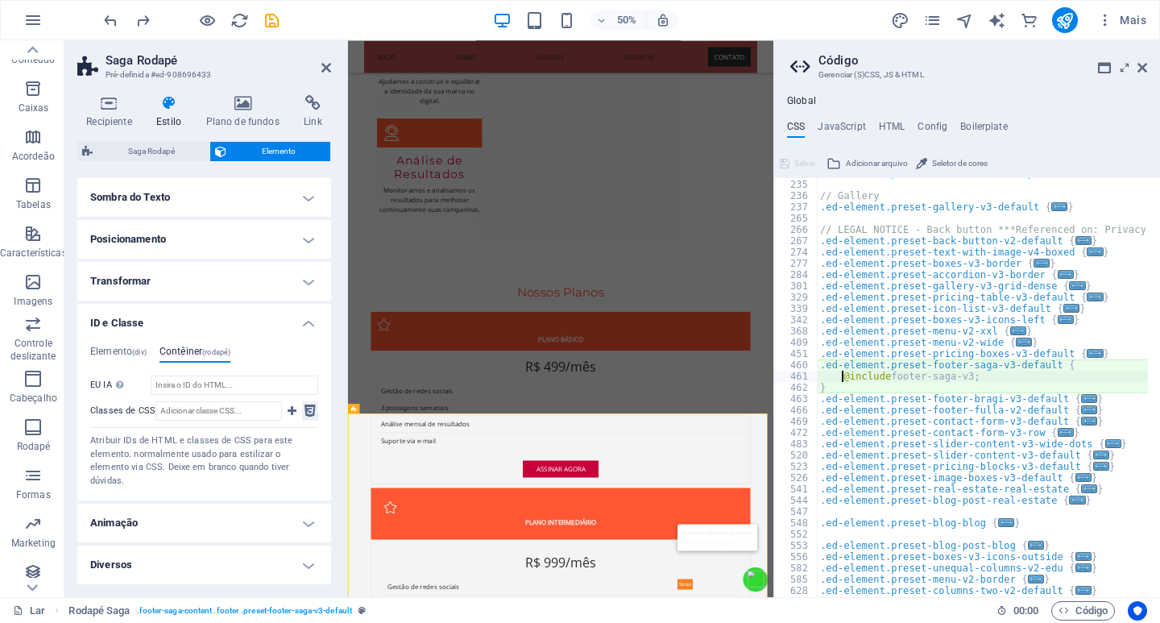
scroll to position [282, 0]
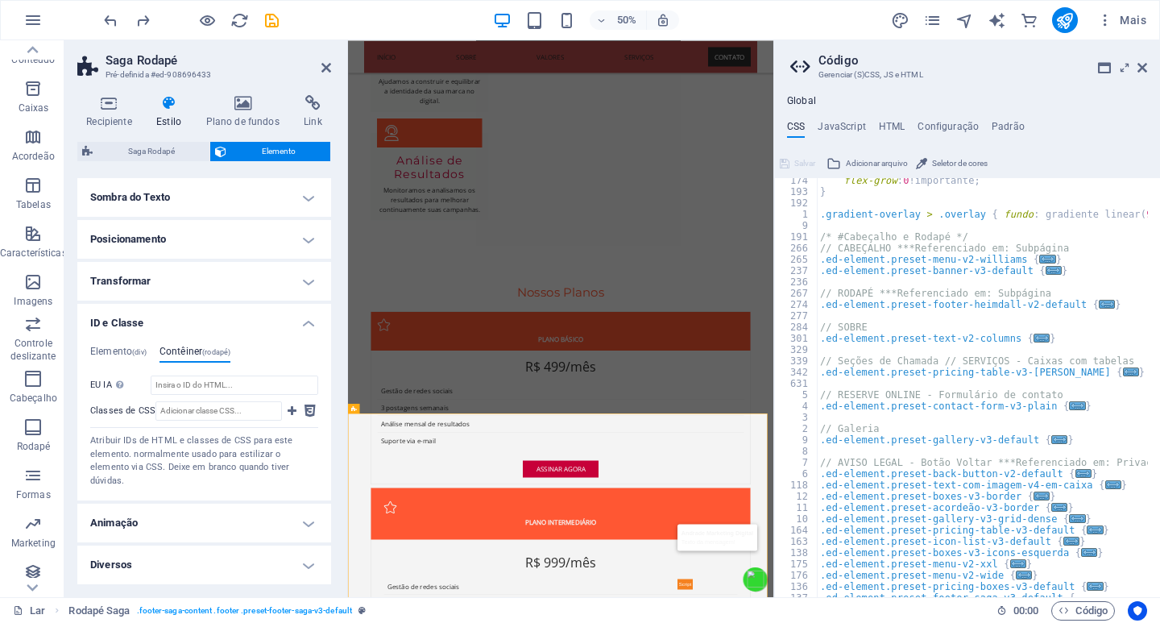
scroll to position [97, 0]
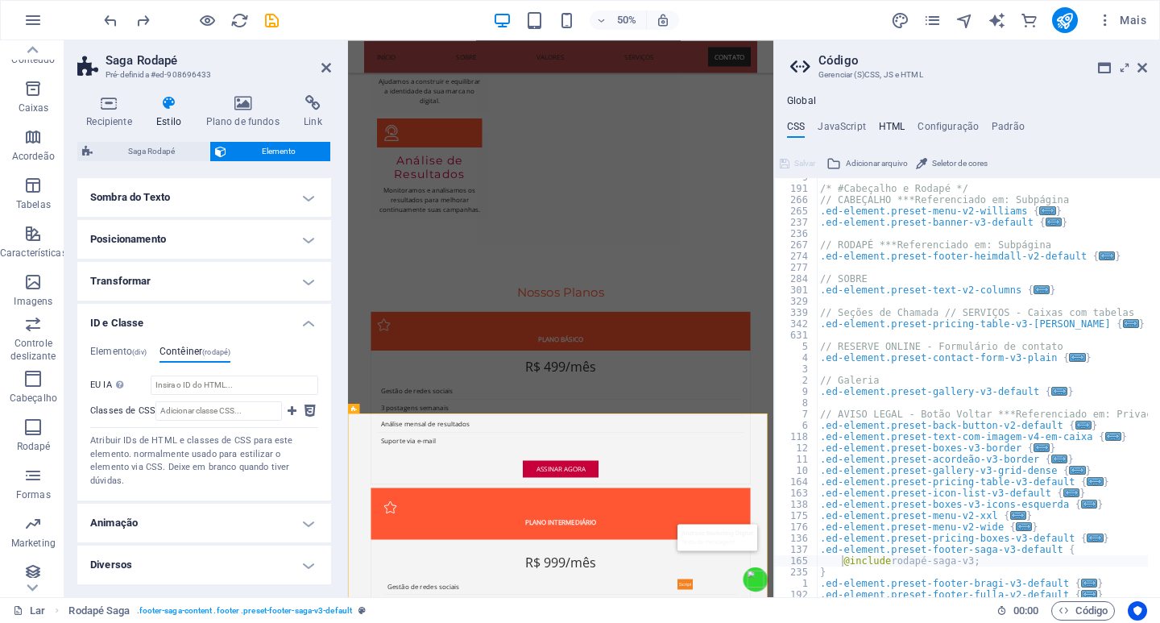
click at [883, 124] on font "HTML" at bounding box center [892, 126] width 27 height 11
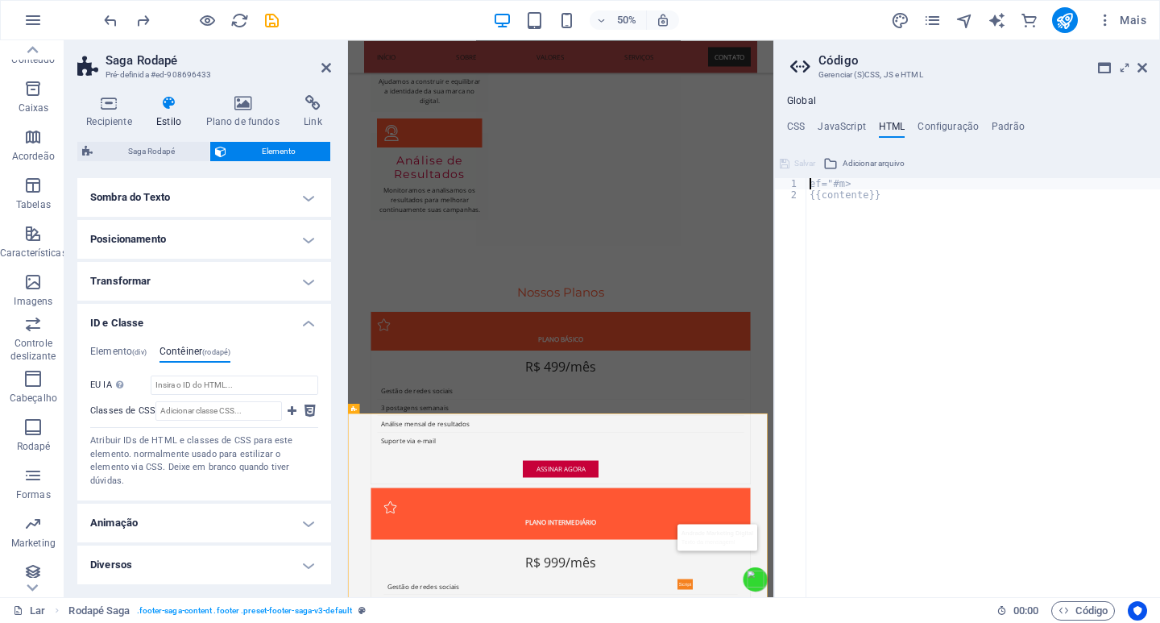
click at [873, 203] on div "ef="#m> {{contente}}" at bounding box center [984, 399] width 354 height 442
type textarea "ef="#m>"
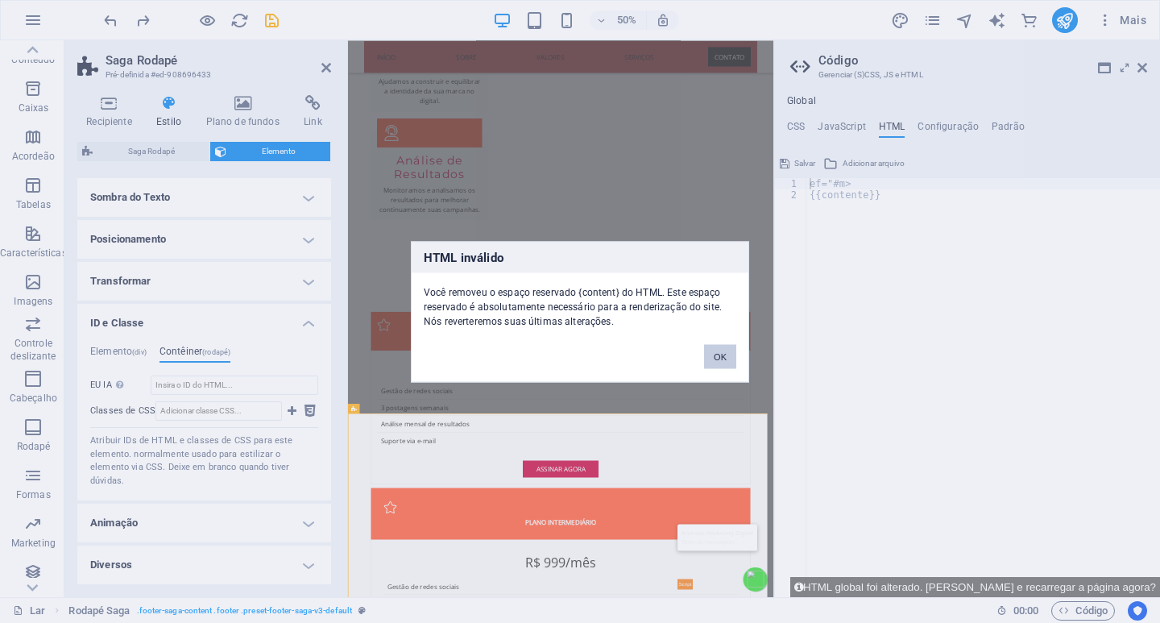
click at [718, 359] on font "OK" at bounding box center [720, 356] width 13 height 10
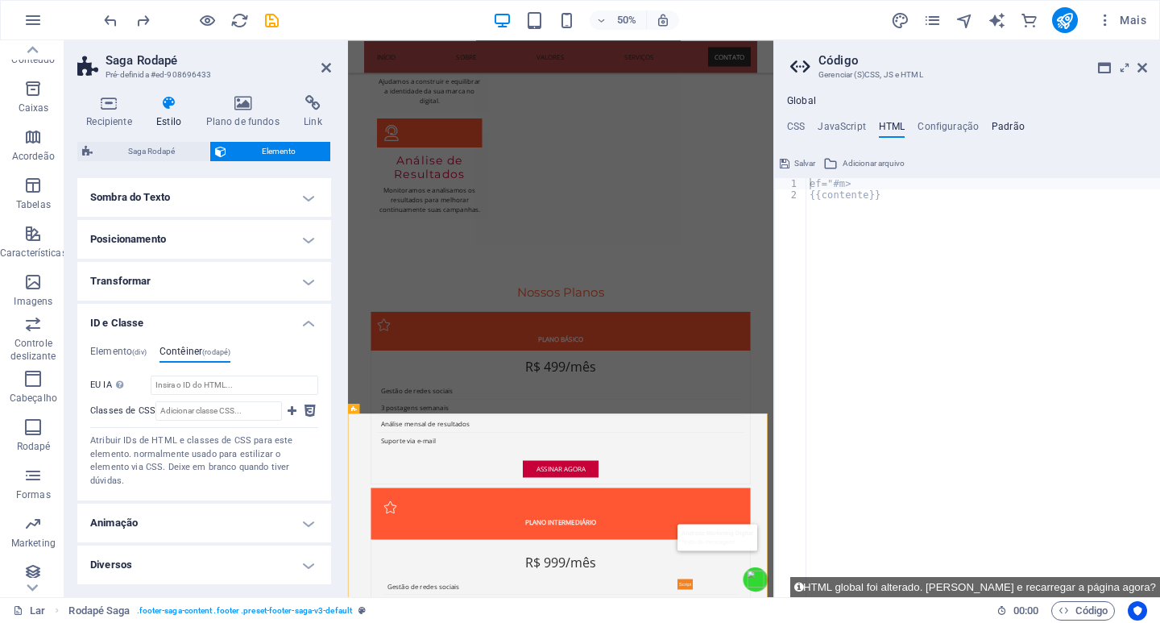
click at [1005, 127] on font "Padrão" at bounding box center [1008, 126] width 33 height 11
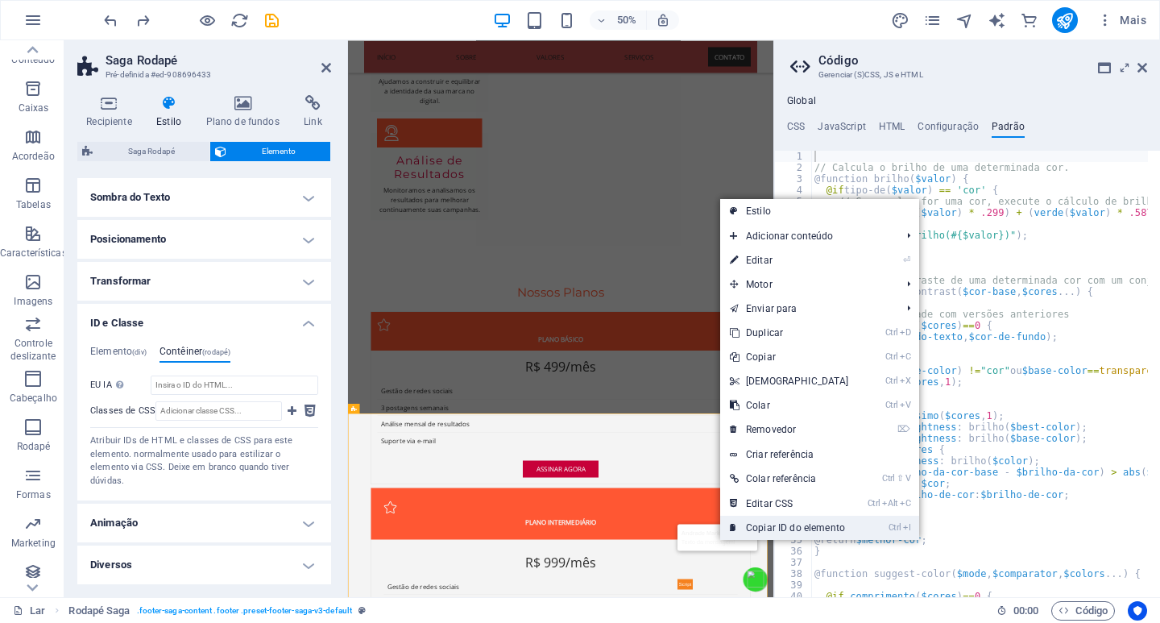
click at [766, 521] on link "Ctrl I Copiar ID do elemento" at bounding box center [789, 528] width 139 height 24
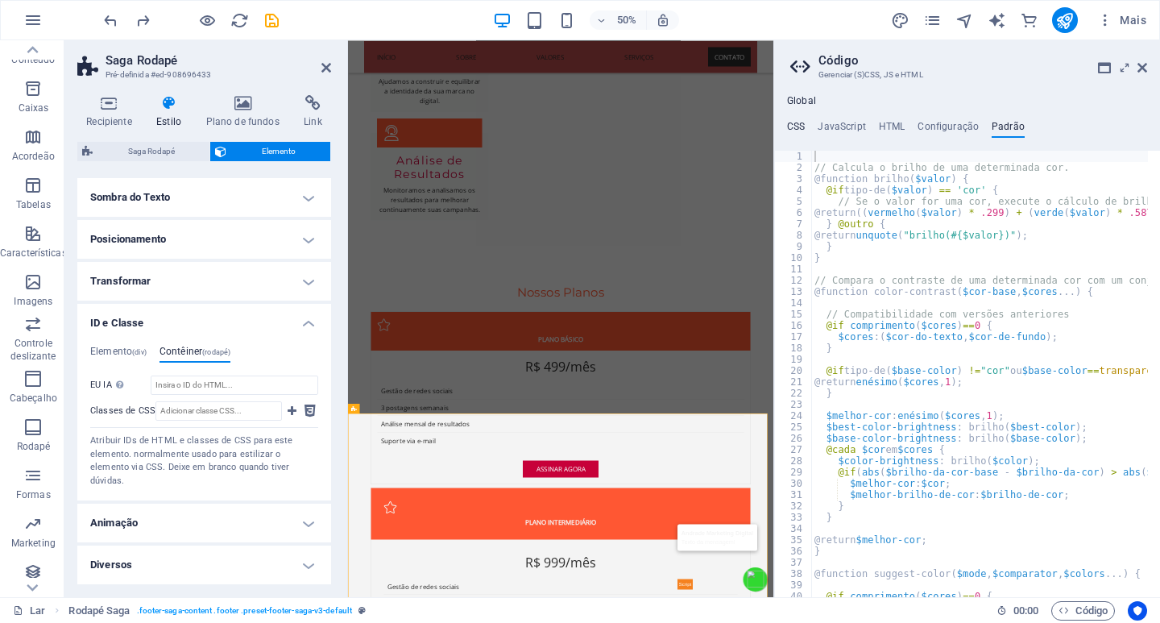
click at [798, 122] on font "CSS" at bounding box center [796, 126] width 18 height 11
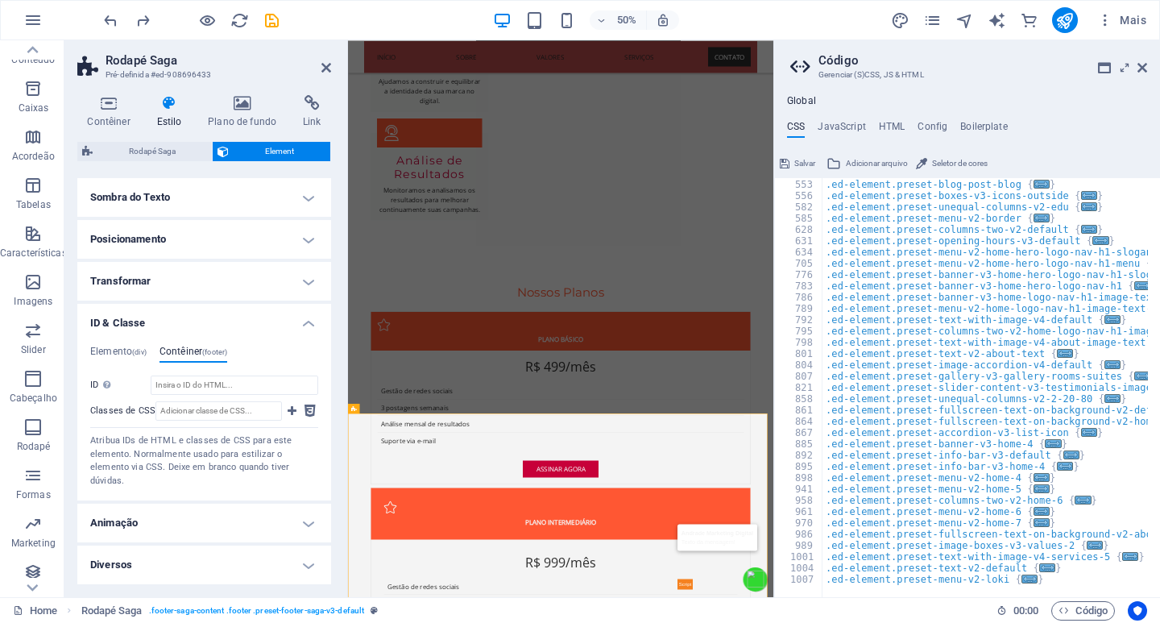
scroll to position [642, 0]
click at [847, 514] on div ".ed-element.preset-blog-post-blog { ... } .ed-element.preset-boxes-v3-icons-out…" at bounding box center [1154, 382] width 663 height 429
click at [1039, 564] on span "..." at bounding box center [1047, 567] width 16 height 9
type textarea ".ed-element.preset-text-v2-default {"
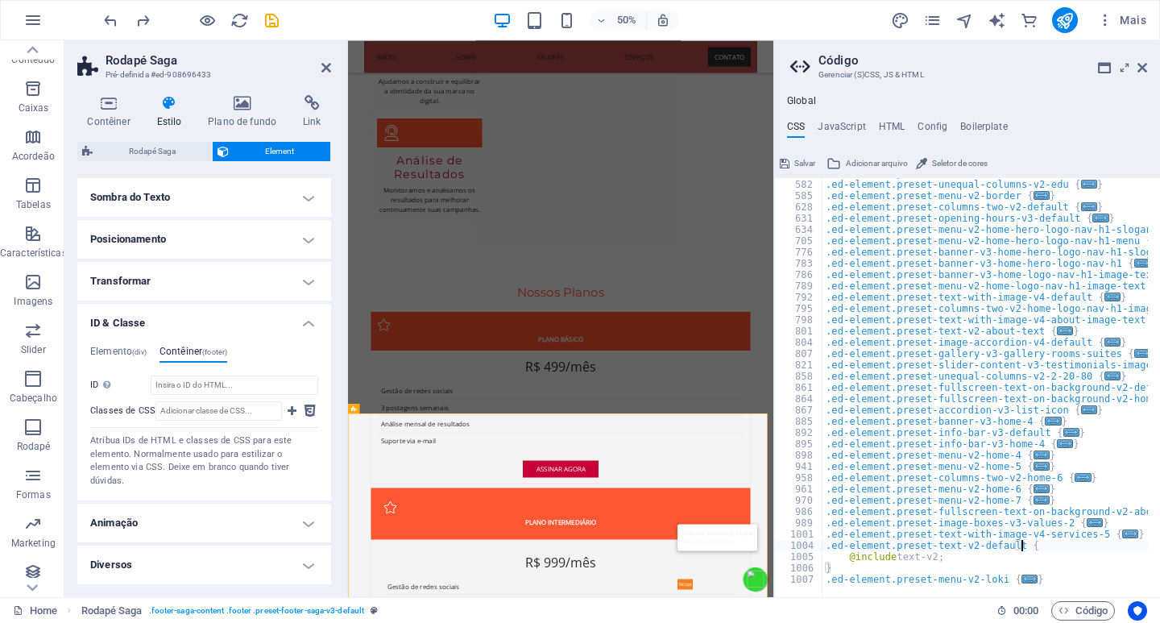
scroll to position [665, 0]
click at [1144, 67] on icon at bounding box center [1143, 67] width 10 height 13
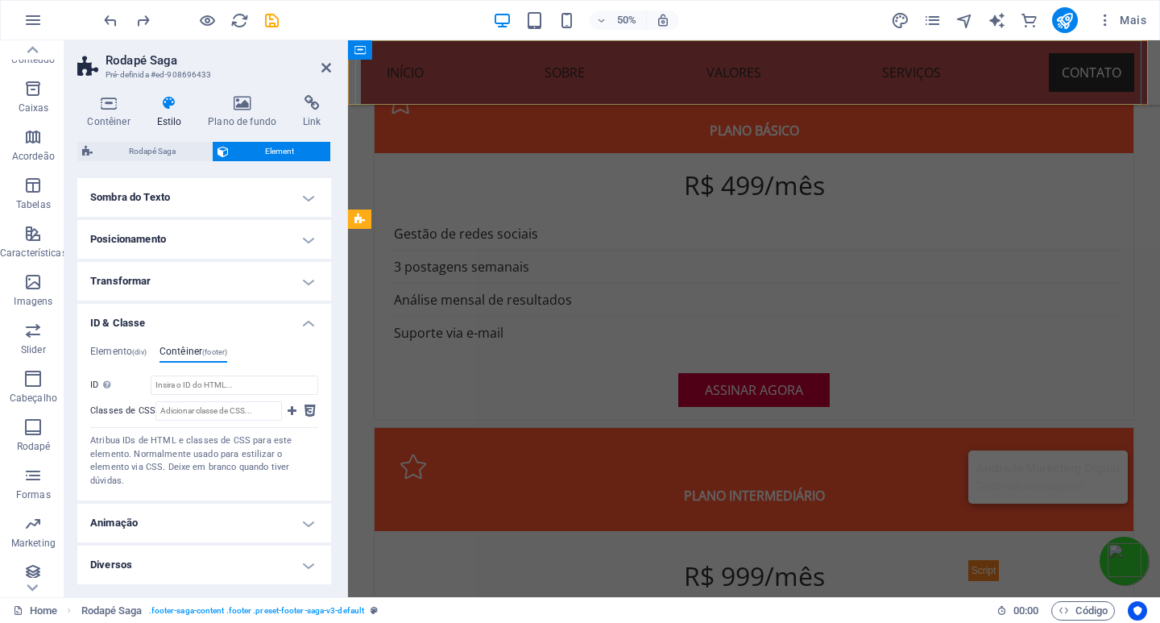
scroll to position [4108, 0]
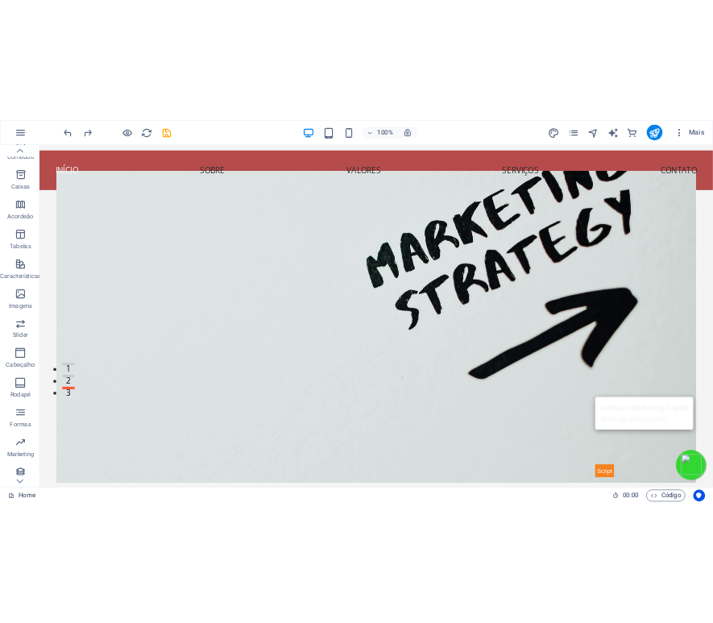
scroll to position [0, 0]
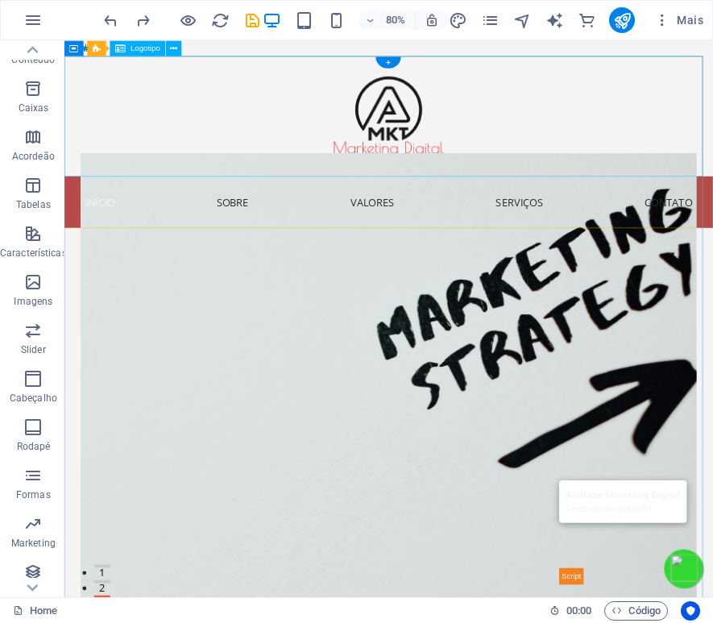
click at [226, 122] on div at bounding box center [469, 135] width 811 height 151
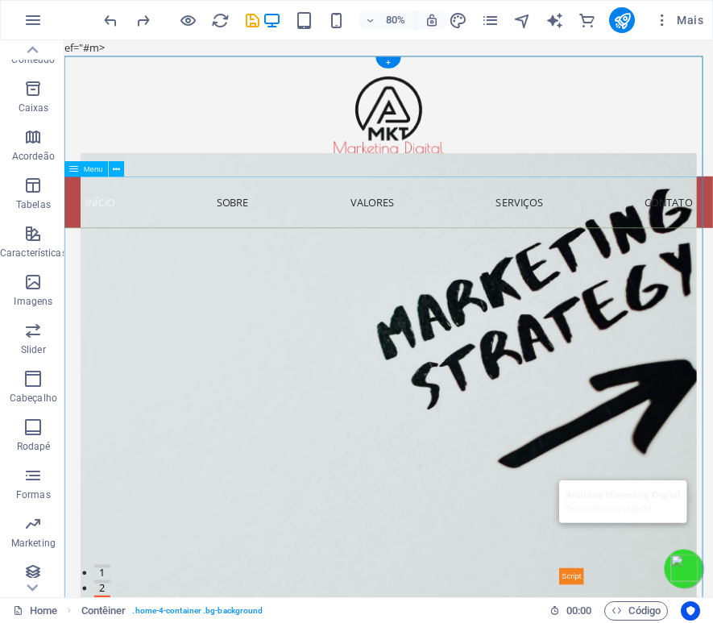
click at [606, 238] on nav "Início Sobre Valores Serviços Contato" at bounding box center [469, 242] width 811 height 64
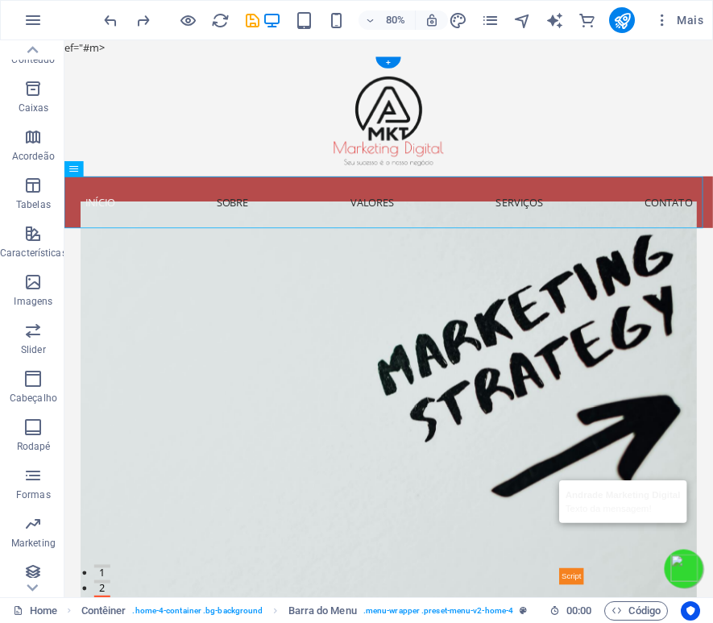
click at [815, 622] on figure at bounding box center [470, 538] width 770 height 595
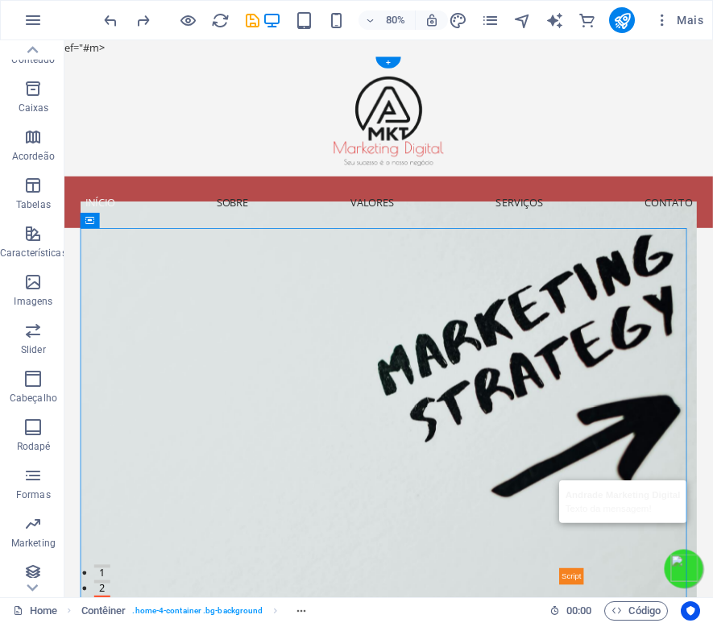
click at [767, 622] on figure at bounding box center [470, 538] width 770 height 595
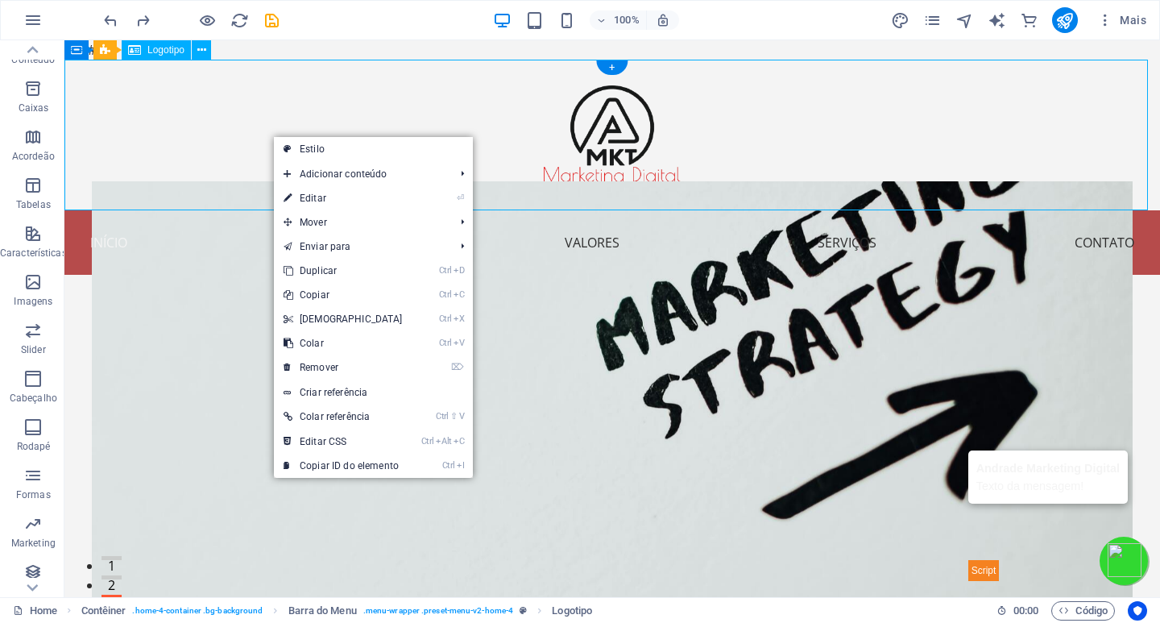
click at [205, 121] on div at bounding box center [612, 135] width 1096 height 151
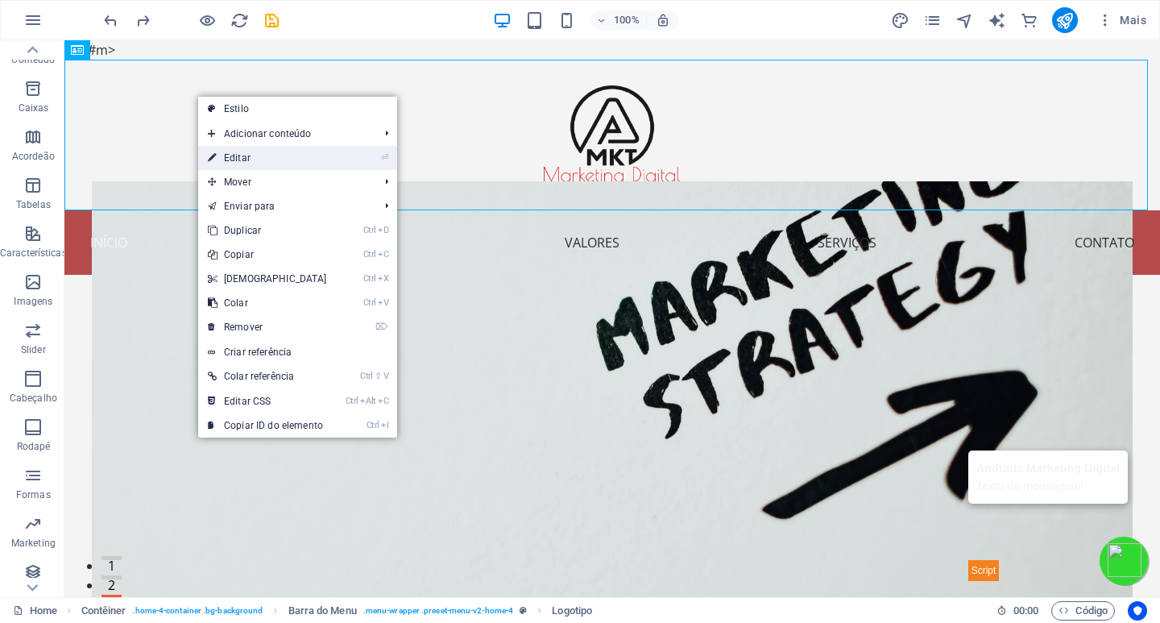
click at [231, 151] on link "⏎ Editar" at bounding box center [267, 158] width 139 height 24
select select "px"
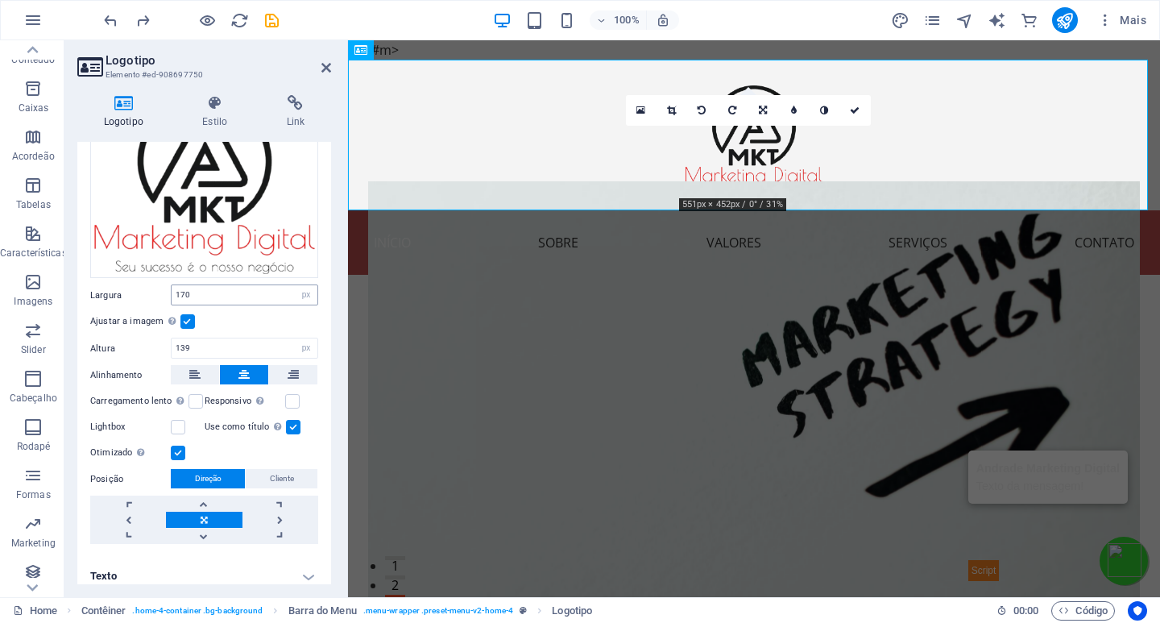
scroll to position [129, 0]
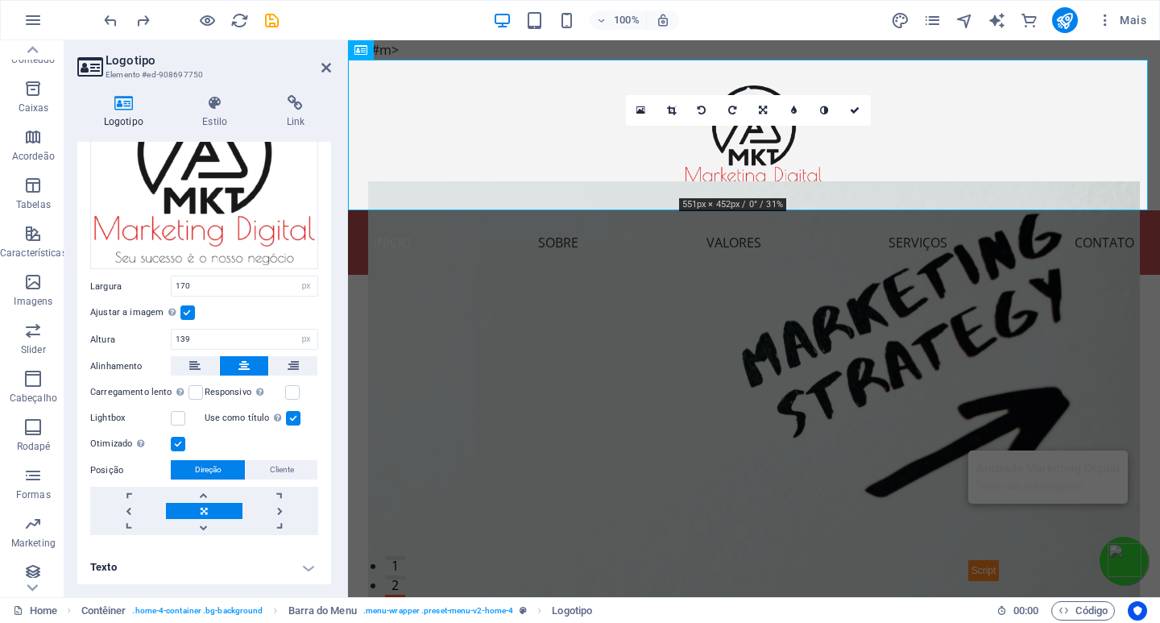
click at [175, 446] on label at bounding box center [178, 444] width 15 height 15
click at [0, 0] on input "Otimizado As imagens são compactadas para melhorar a velocidade da página." at bounding box center [0, 0] width 0 height 0
click at [292, 417] on label at bounding box center [293, 418] width 15 height 15
click at [0, 0] on input "Use como título A imagem será envolvida em uma tag com título H1. Útil para dar…" at bounding box center [0, 0] width 0 height 0
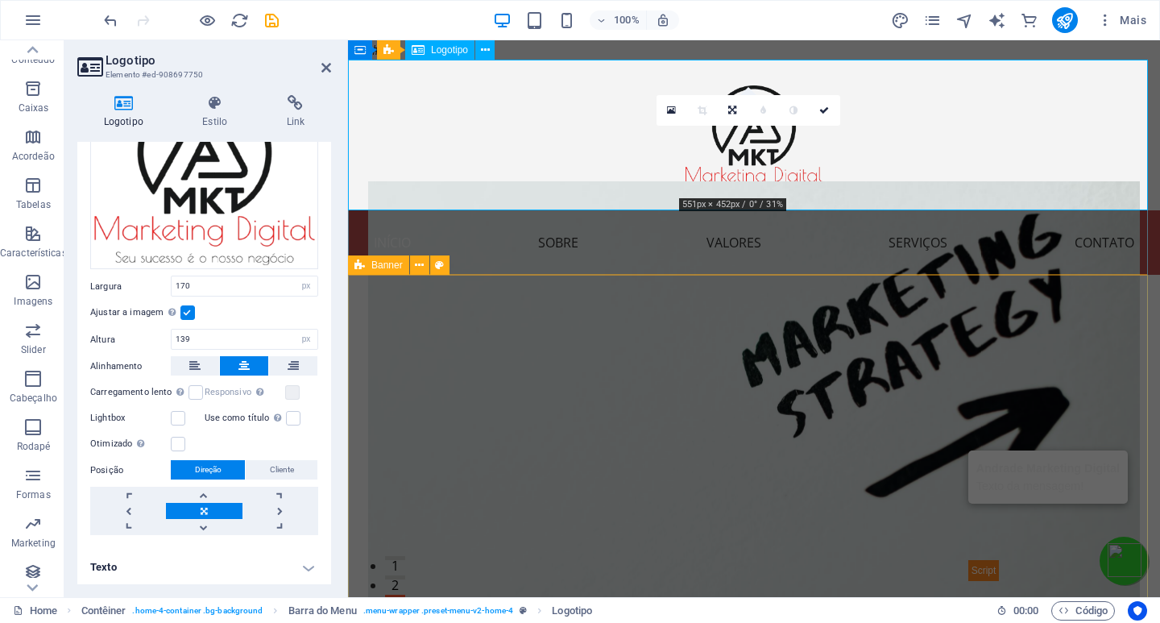
click at [470, 173] on div at bounding box center [754, 135] width 812 height 151
click at [468, 173] on div at bounding box center [754, 135] width 812 height 151
click at [286, 414] on label at bounding box center [293, 418] width 15 height 15
click at [0, 0] on input "Use como título A imagem será envolvida em uma tag com título H1. Útil para dar…" at bounding box center [0, 0] width 0 height 0
click at [180, 445] on label at bounding box center [178, 444] width 15 height 15
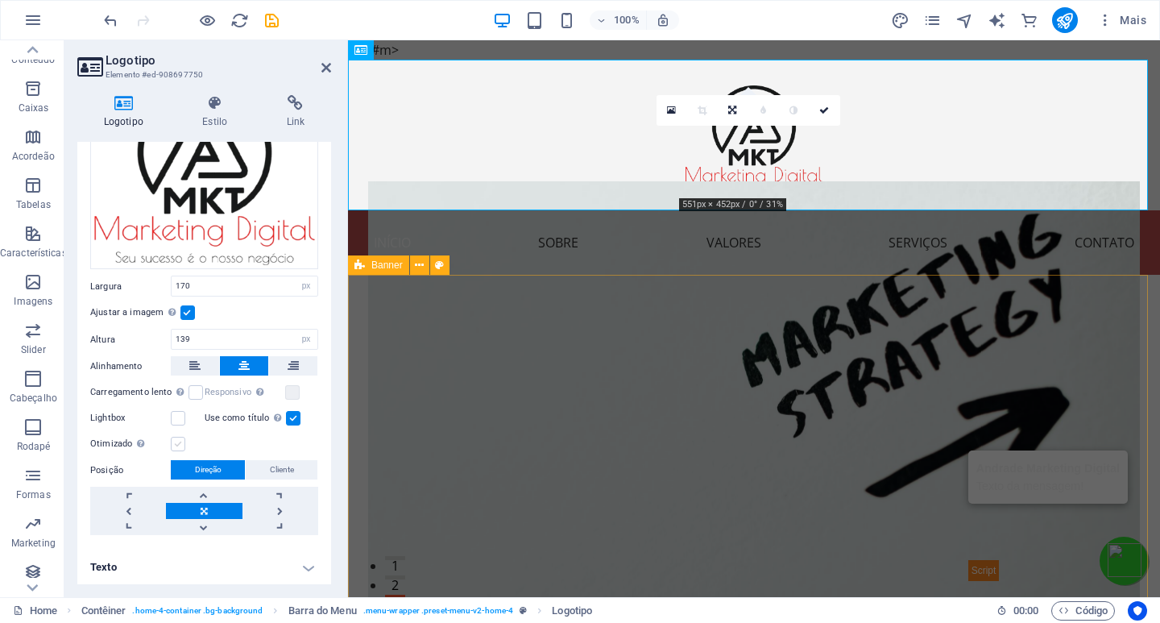
click at [0, 0] on input "Otimizado As imagens são compactadas para melhorar a velocidade da página." at bounding box center [0, 0] width 0 height 0
click at [190, 311] on label at bounding box center [187, 312] width 15 height 15
click at [0, 0] on input "Ajustar a imagem Ajustar a imagem automaticamente a uma largura e altura fixas" at bounding box center [0, 0] width 0 height 0
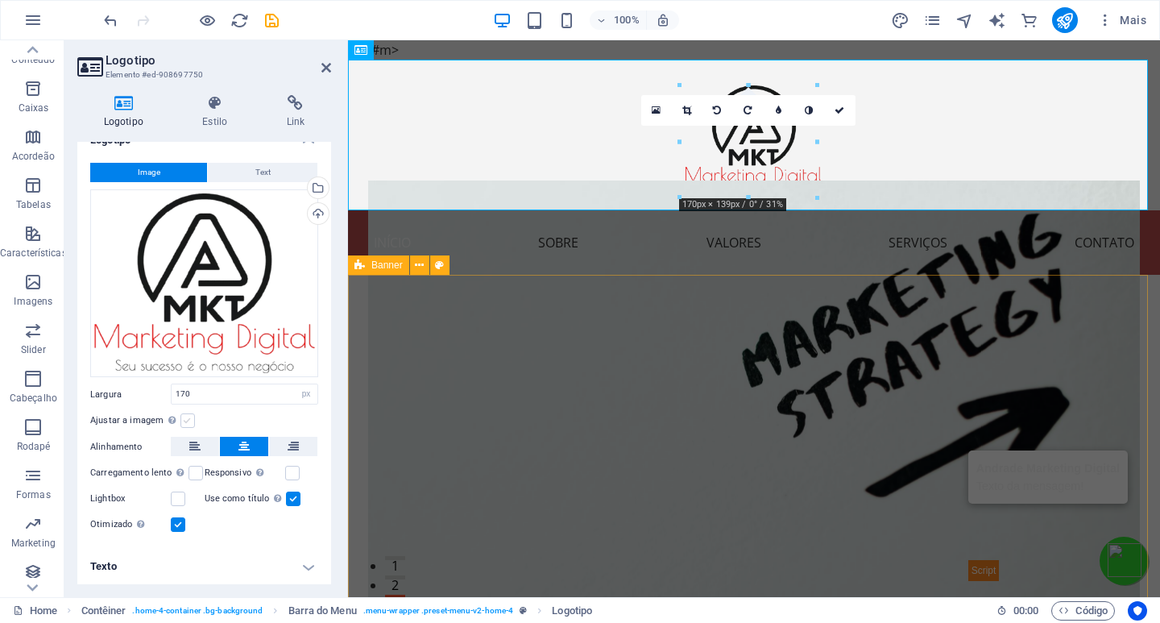
click at [189, 417] on label at bounding box center [187, 420] width 15 height 15
click at [0, 0] on input "Ajustar a imagem Ajustar a imagem automaticamente a uma largura e altura fixas" at bounding box center [0, 0] width 0 height 0
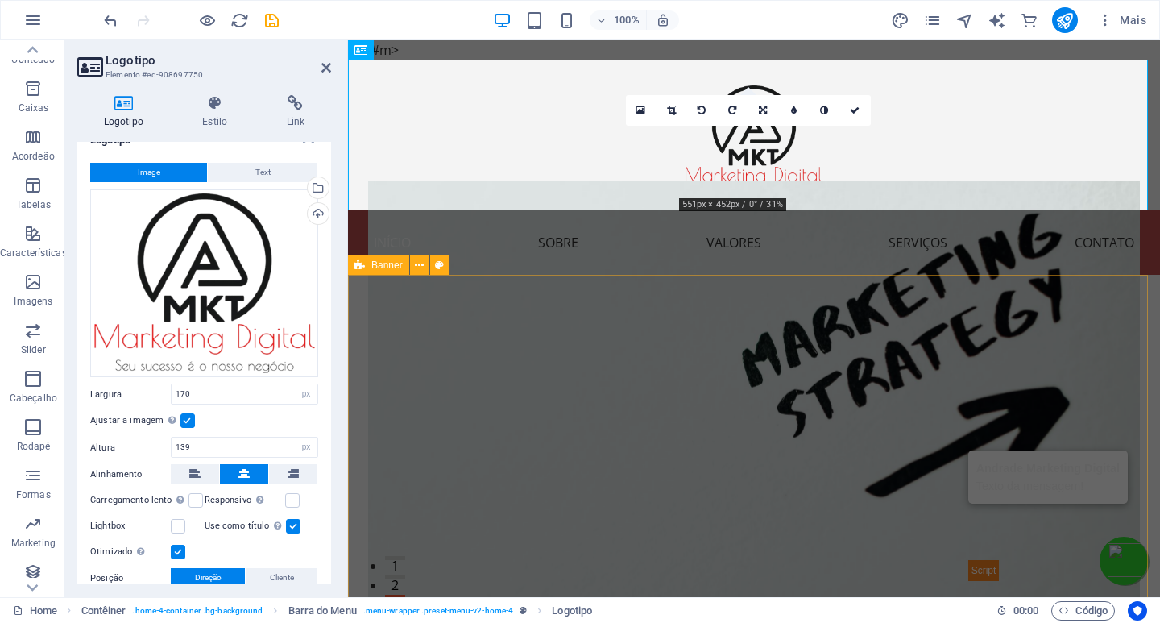
scroll to position [129, 0]
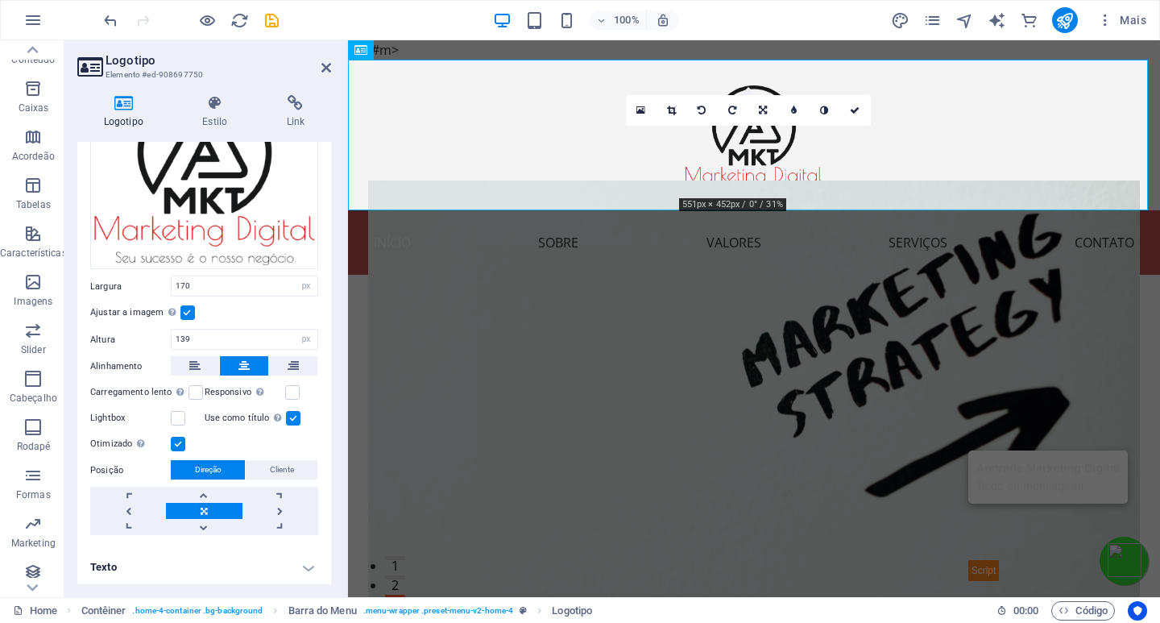
click at [185, 312] on label at bounding box center [187, 312] width 15 height 15
click at [0, 0] on input "Ajustar a imagem Ajustar a imagem automaticamente a uma largura e altura fixas" at bounding box center [0, 0] width 0 height 0
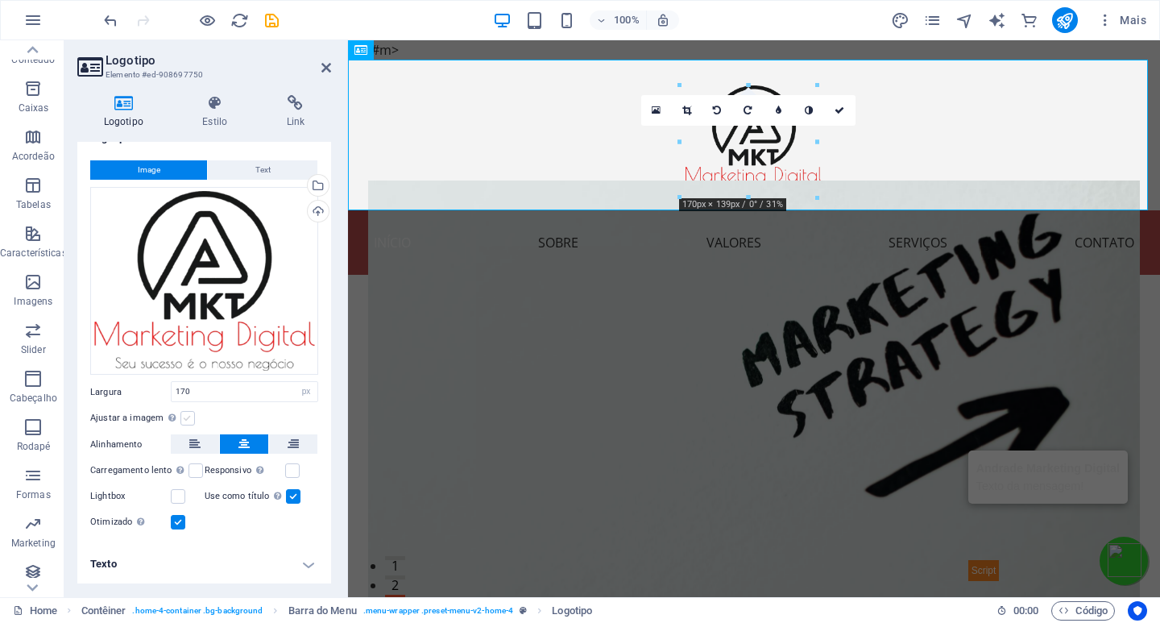
scroll to position [21, 0]
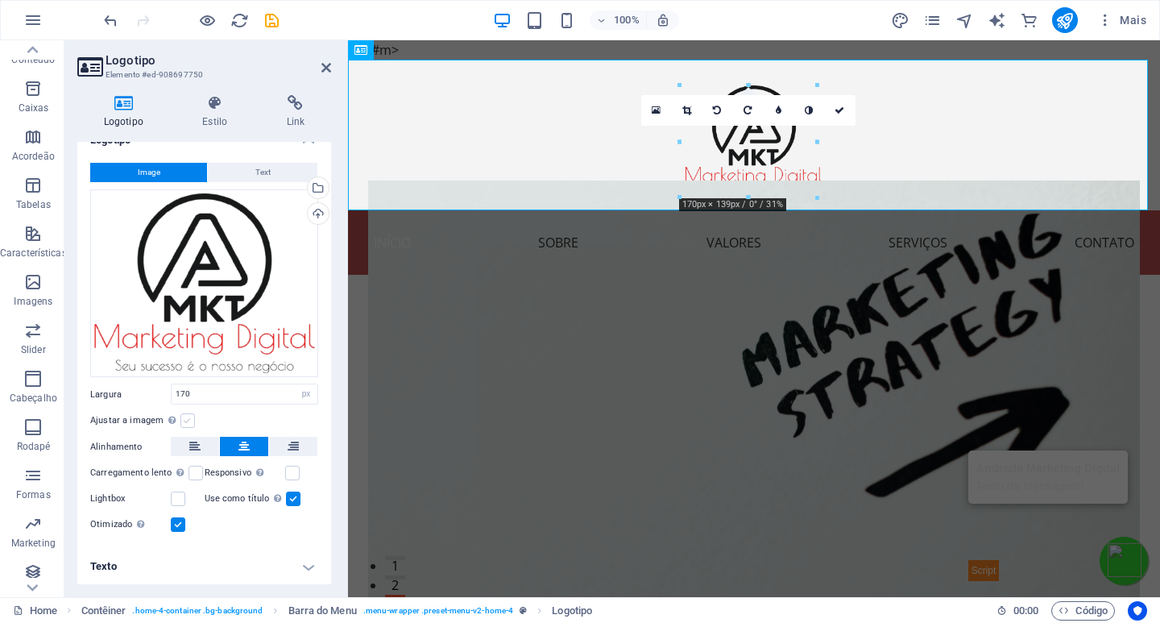
click at [180, 421] on label at bounding box center [187, 420] width 15 height 15
click at [0, 0] on input "Ajustar a imagem Ajustar a imagem automaticamente a uma largura e altura fixas" at bounding box center [0, 0] width 0 height 0
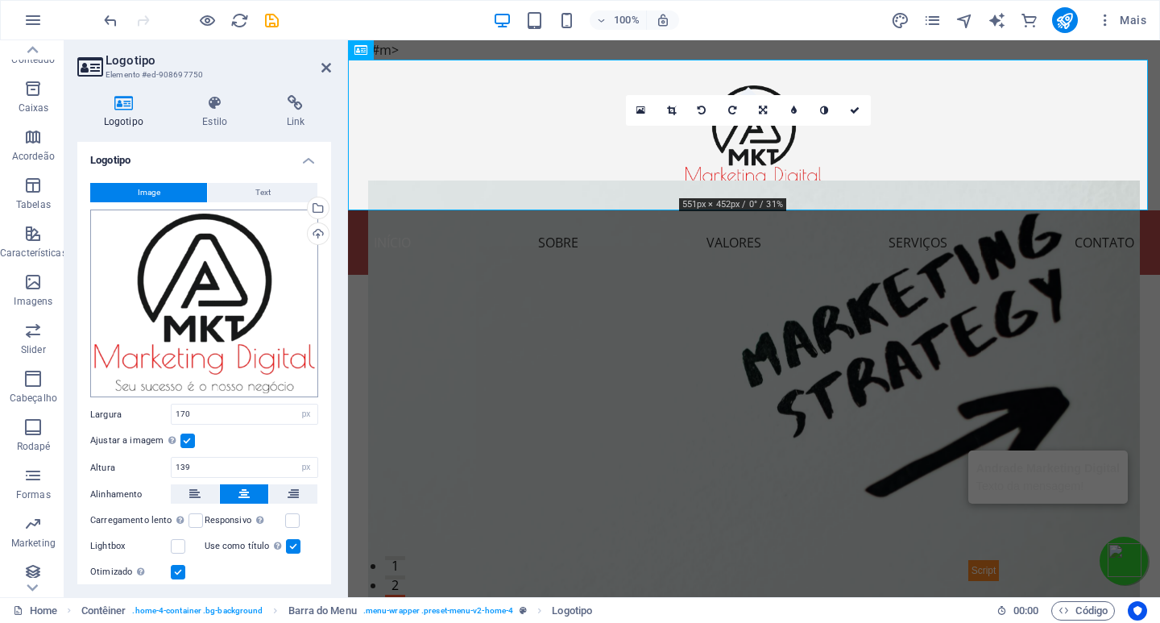
scroll to position [0, 0]
click at [249, 189] on button "Text" at bounding box center [263, 193] width 110 height 19
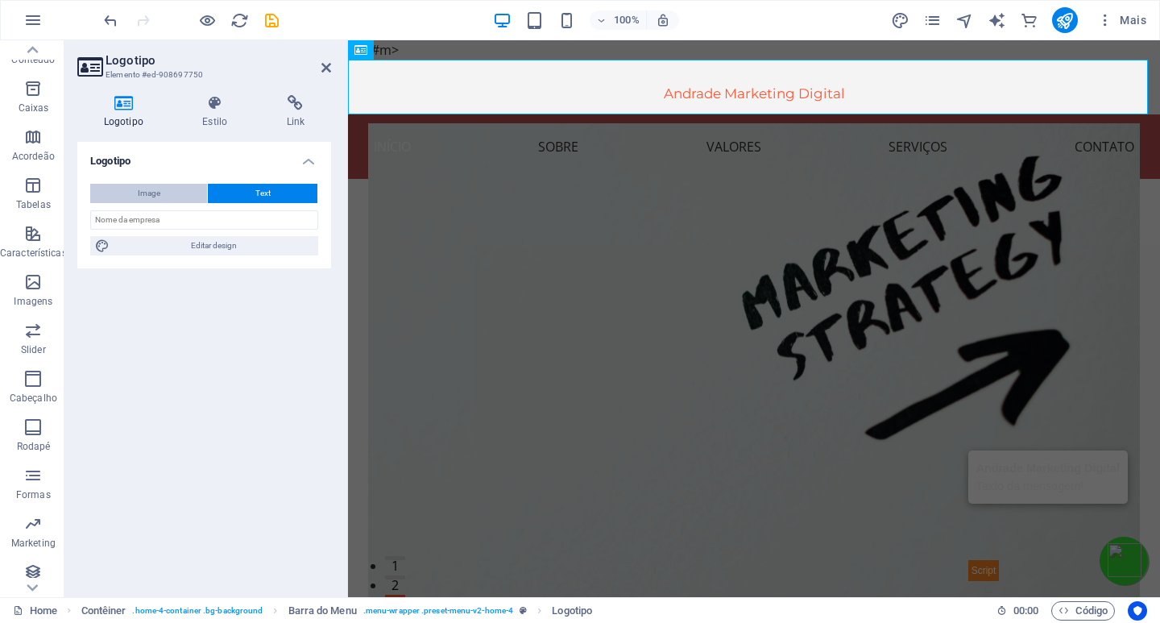
click at [162, 190] on button "Image" at bounding box center [148, 193] width 117 height 19
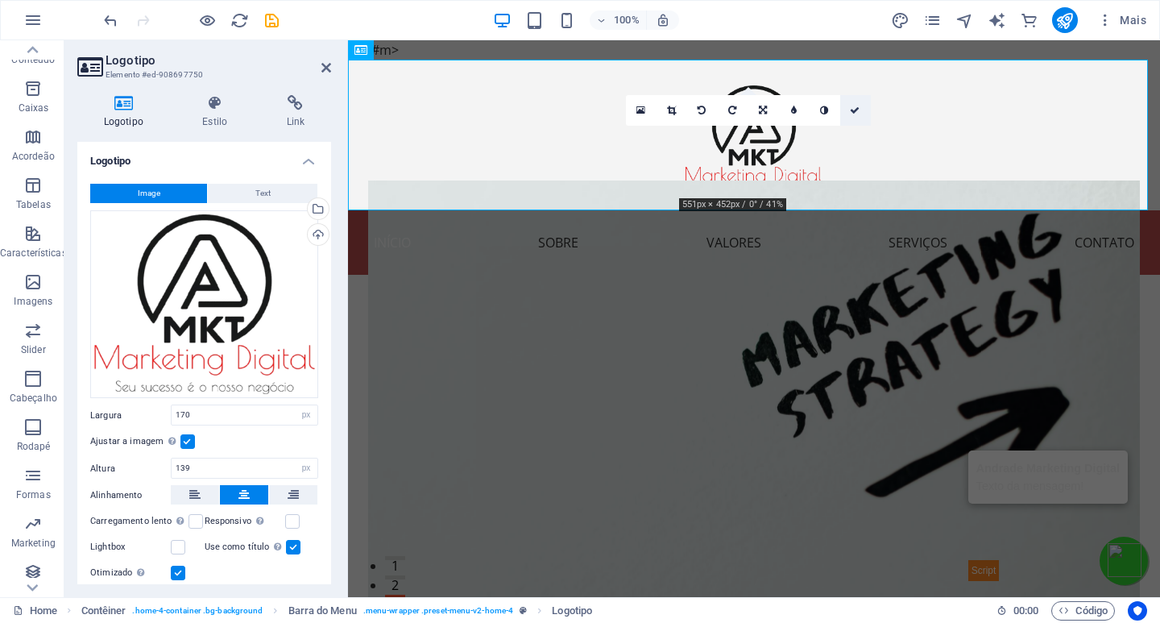
click at [859, 113] on icon at bounding box center [855, 111] width 10 height 10
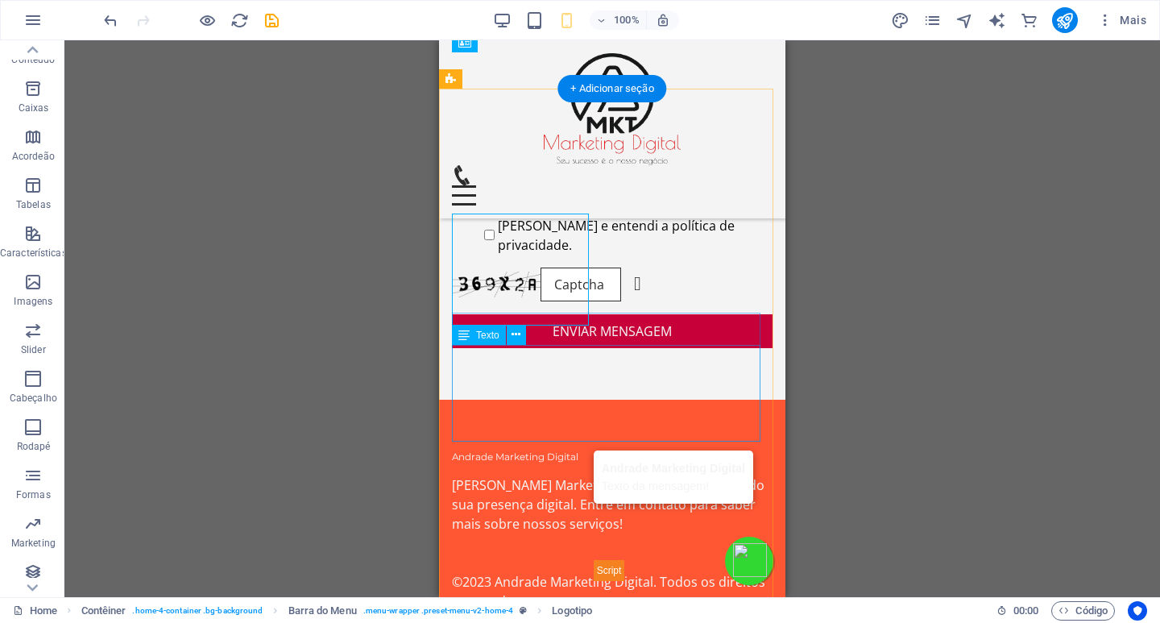
scroll to position [6416, 0]
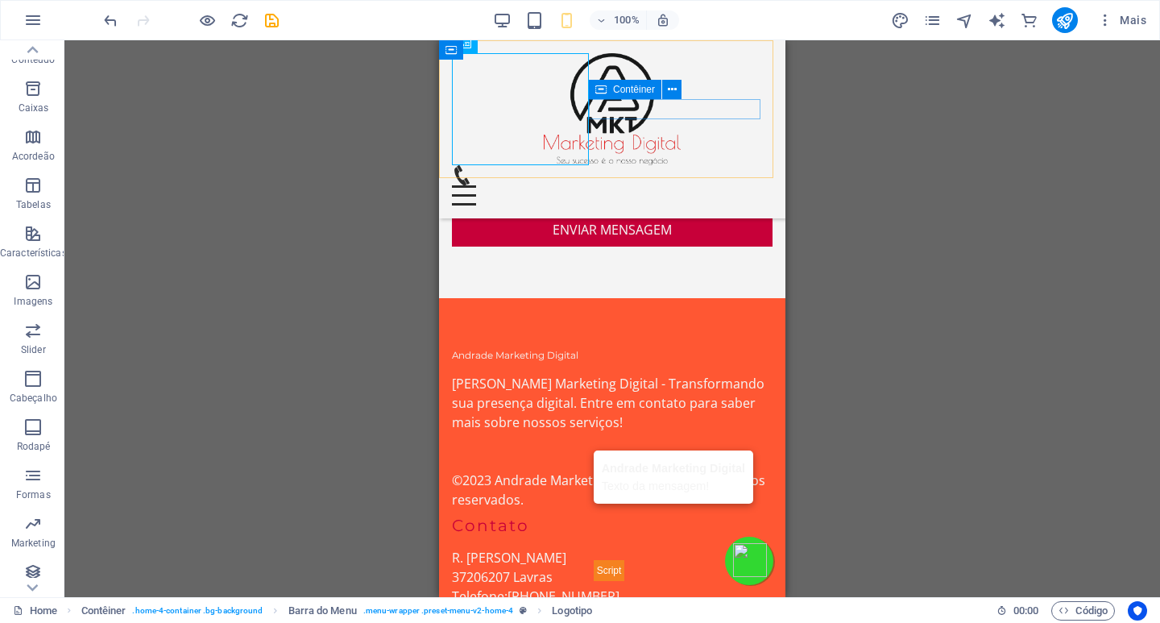
click at [686, 165] on div "Menu" at bounding box center [612, 185] width 321 height 40
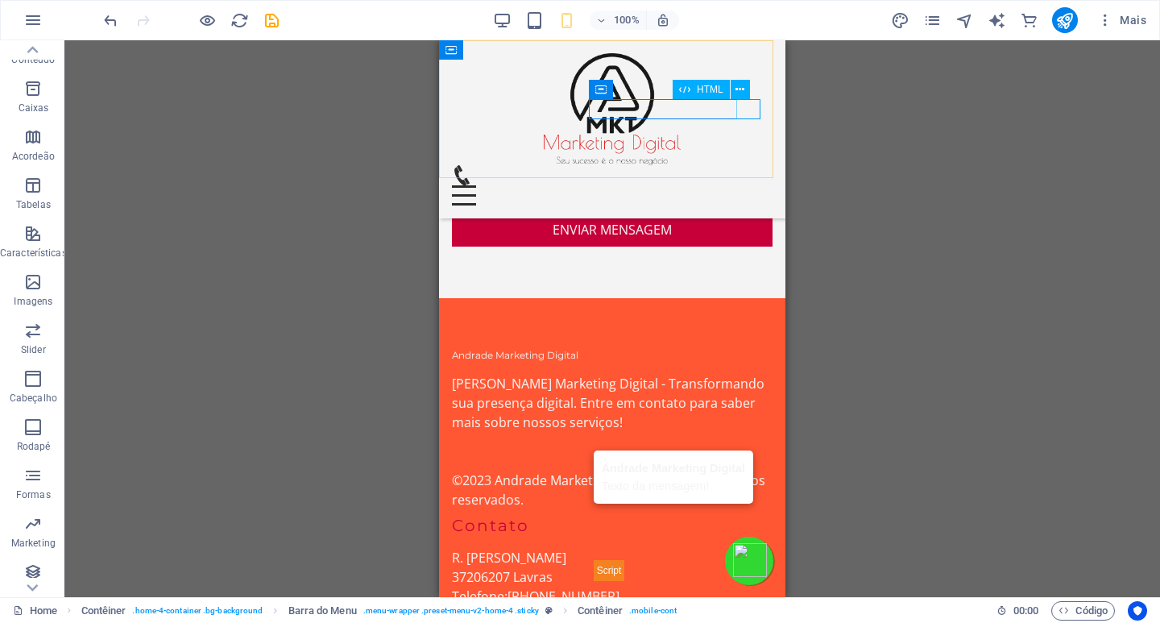
click at [748, 185] on div "Menu" at bounding box center [612, 195] width 321 height 20
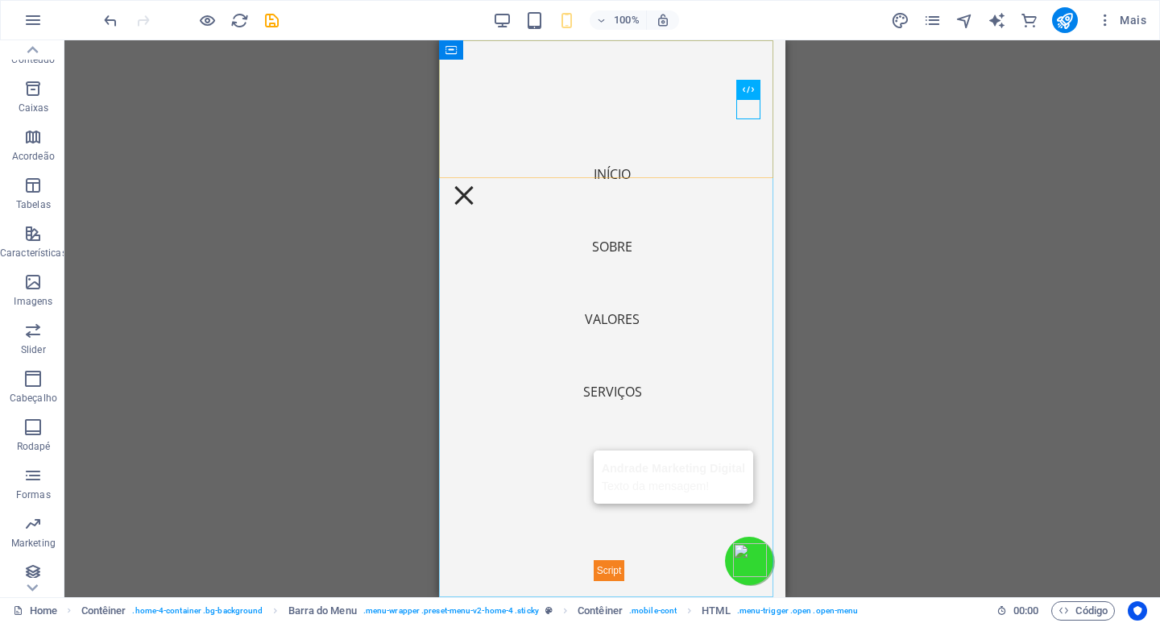
click at [686, 103] on nav "Início Sobre Valores Serviços Contato" at bounding box center [612, 318] width 346 height 557
click at [476, 185] on div "Menu" at bounding box center [464, 195] width 24 height 20
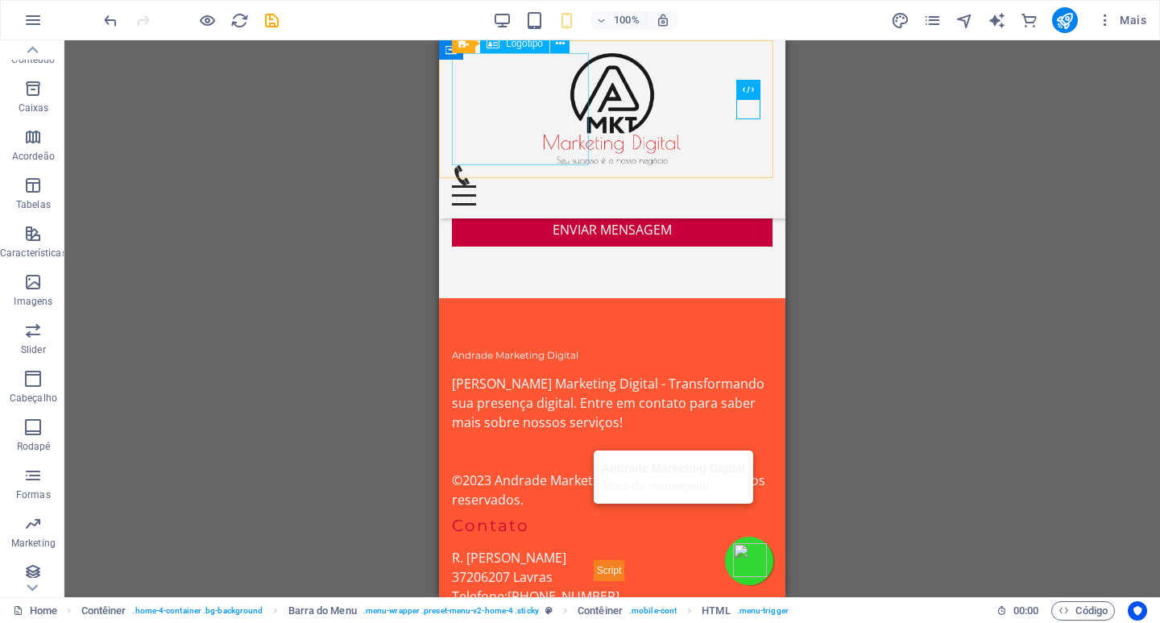
click at [489, 86] on div at bounding box center [612, 109] width 321 height 112
select select "px"
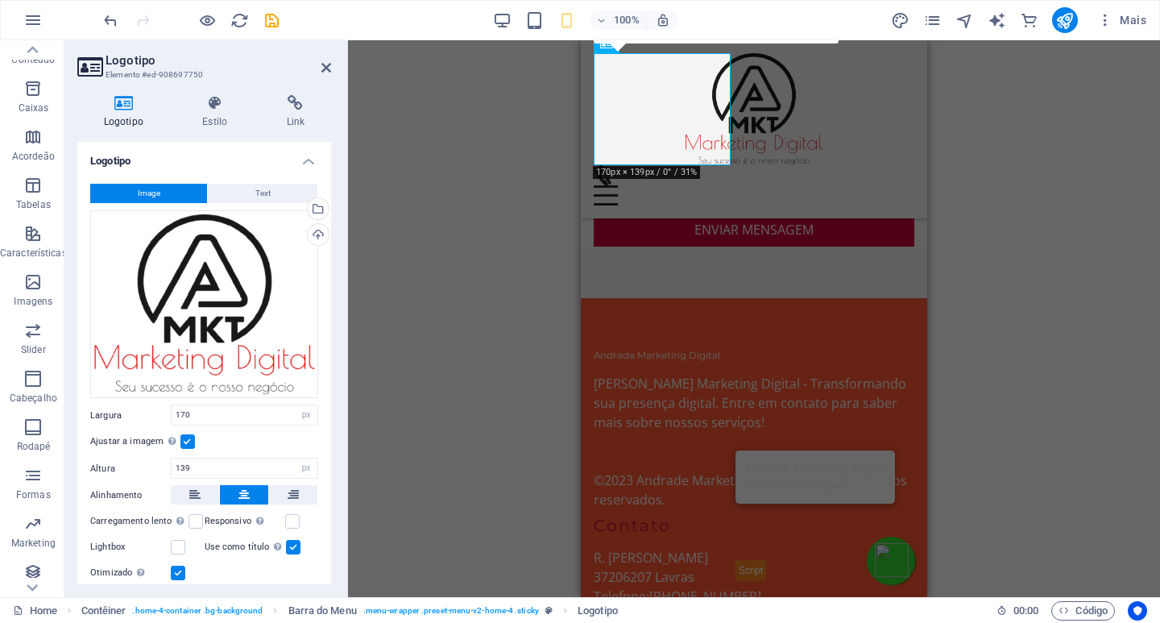
select select "DISABLED_OPTION_VALUE"
click at [293, 489] on icon at bounding box center [293, 494] width 11 height 19
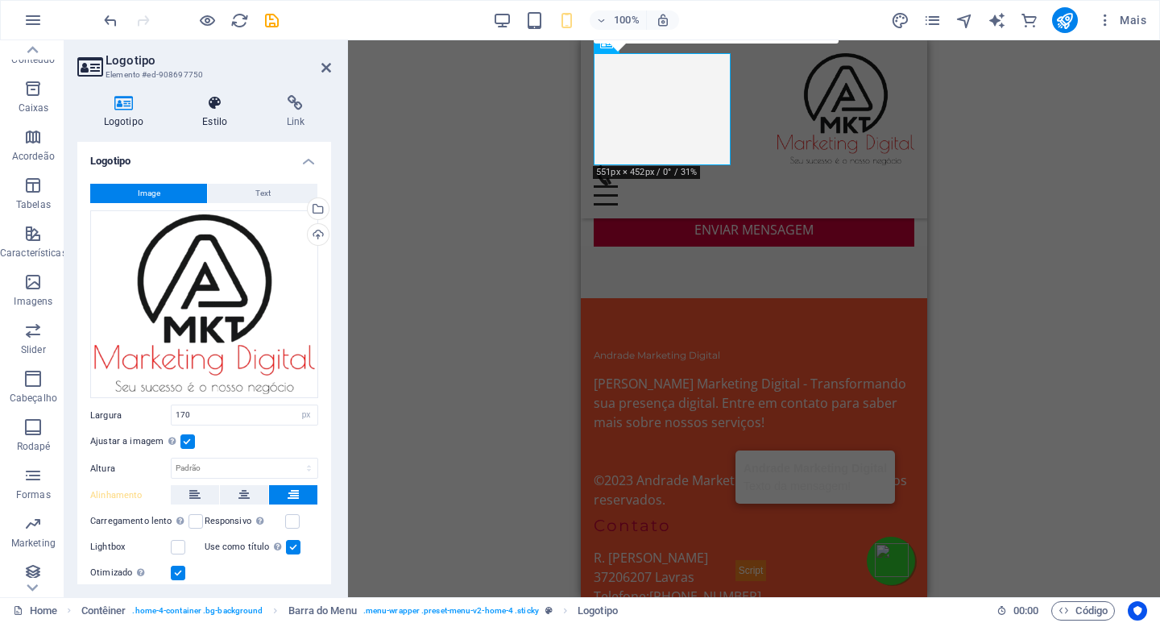
click at [206, 114] on h4 "Estilo" at bounding box center [218, 112] width 84 height 34
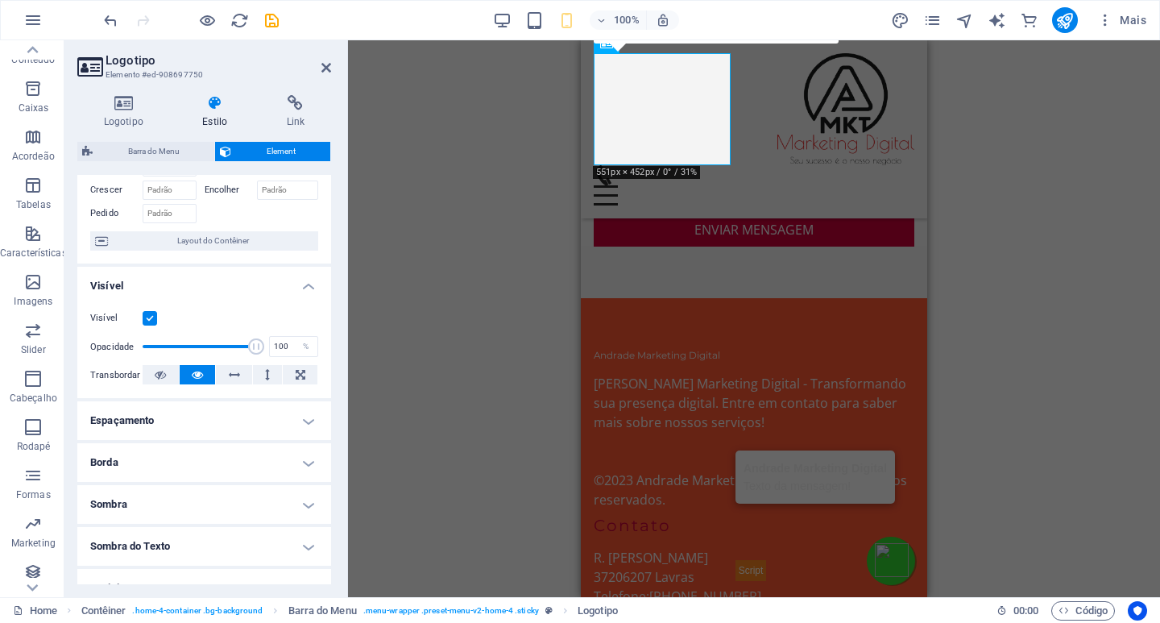
scroll to position [0, 0]
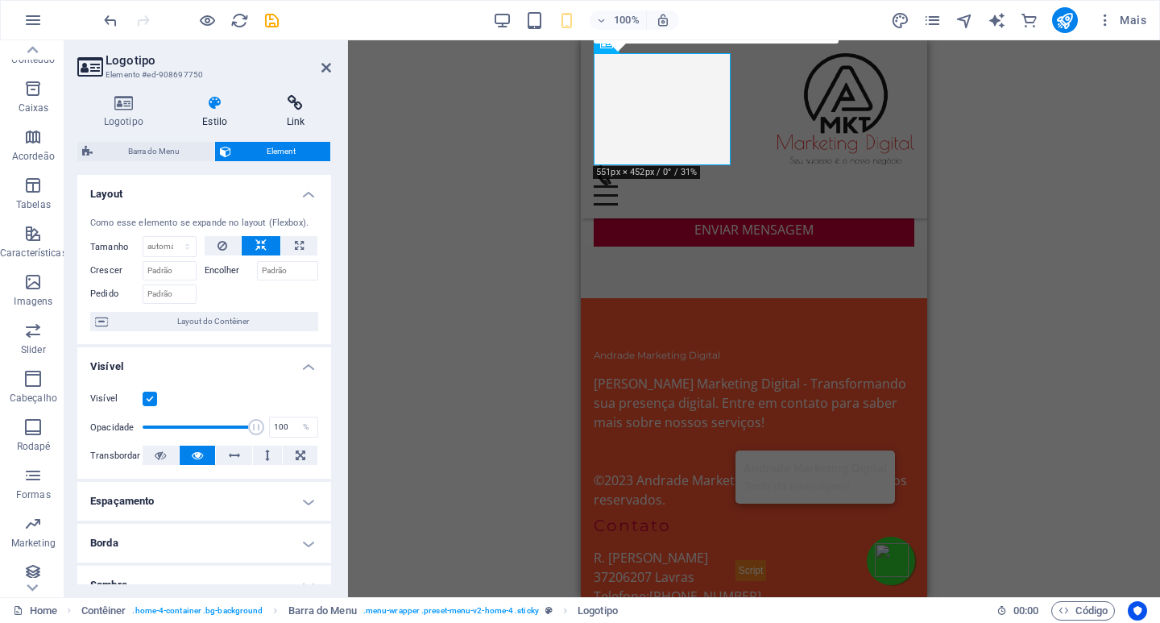
click at [290, 106] on icon at bounding box center [295, 103] width 71 height 16
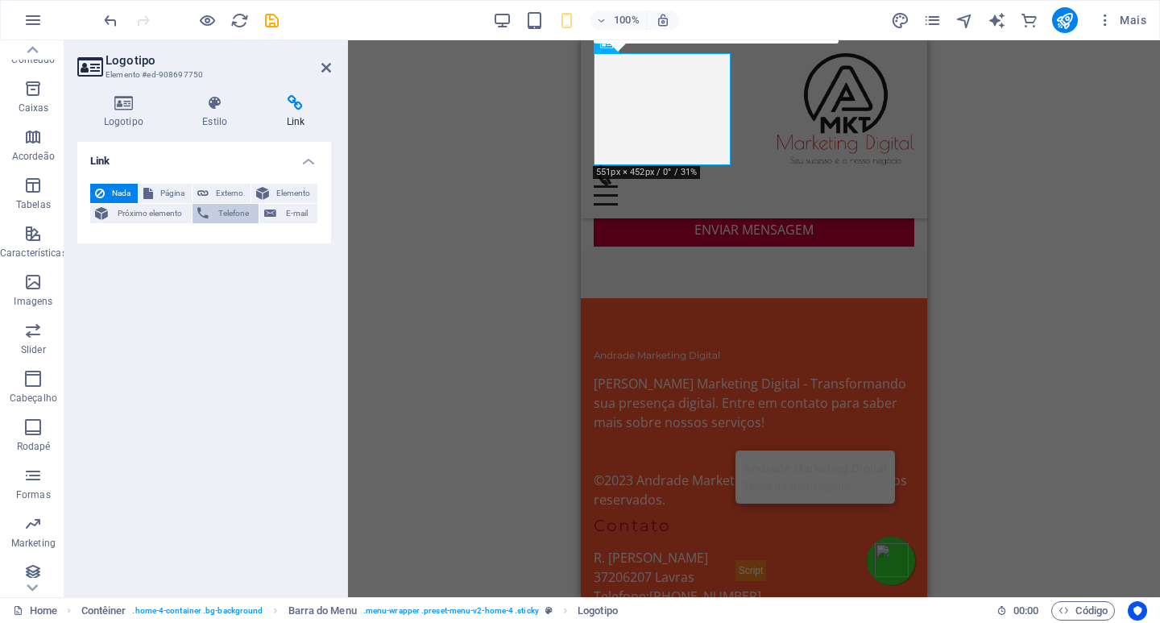
click at [236, 216] on span "Telefone" at bounding box center [234, 213] width 40 height 19
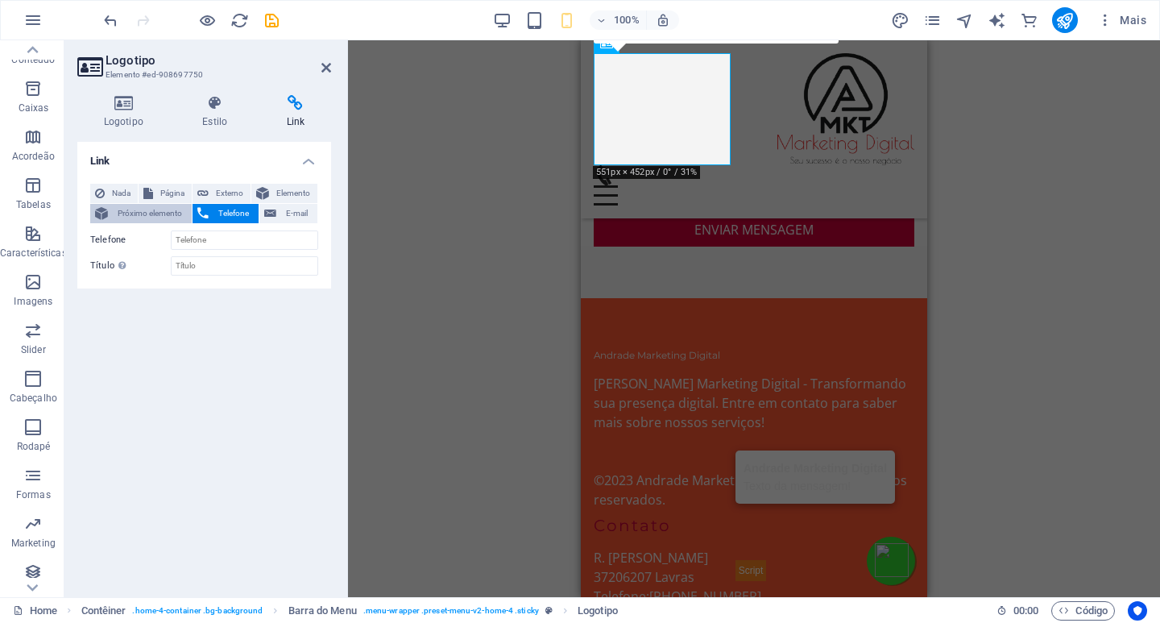
click at [155, 216] on span "Próximo elemento" at bounding box center [150, 213] width 74 height 19
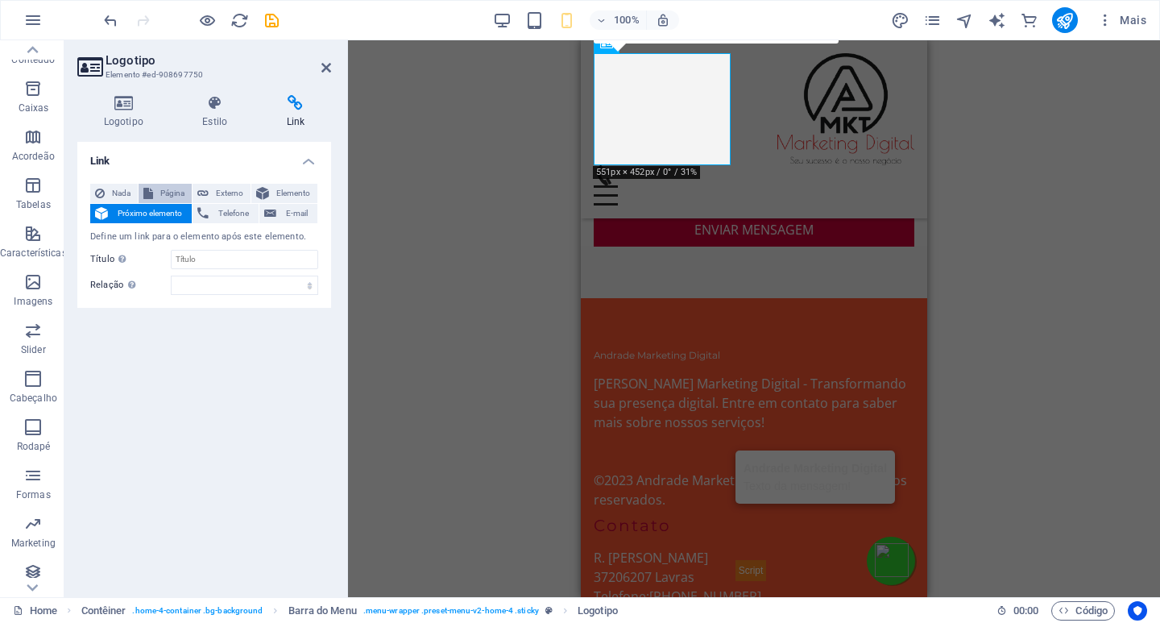
click at [173, 193] on span "Página" at bounding box center [172, 193] width 29 height 19
select select
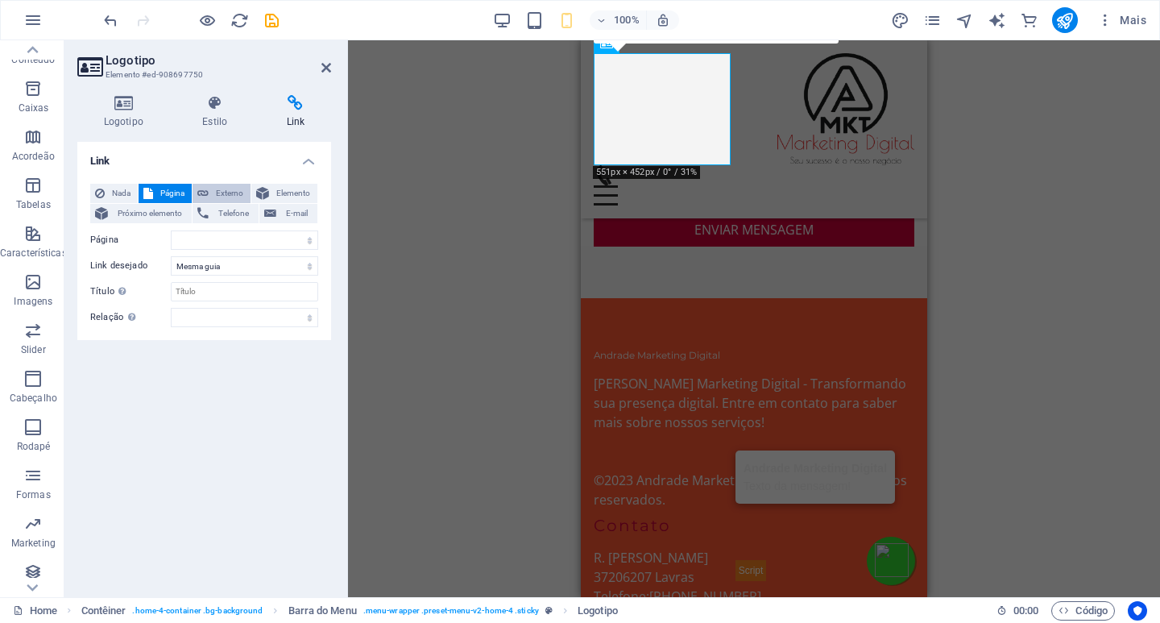
click at [214, 189] on span "Externo" at bounding box center [230, 193] width 32 height 19
select select "blank"
click at [299, 193] on span "Elemento" at bounding box center [293, 193] width 39 height 19
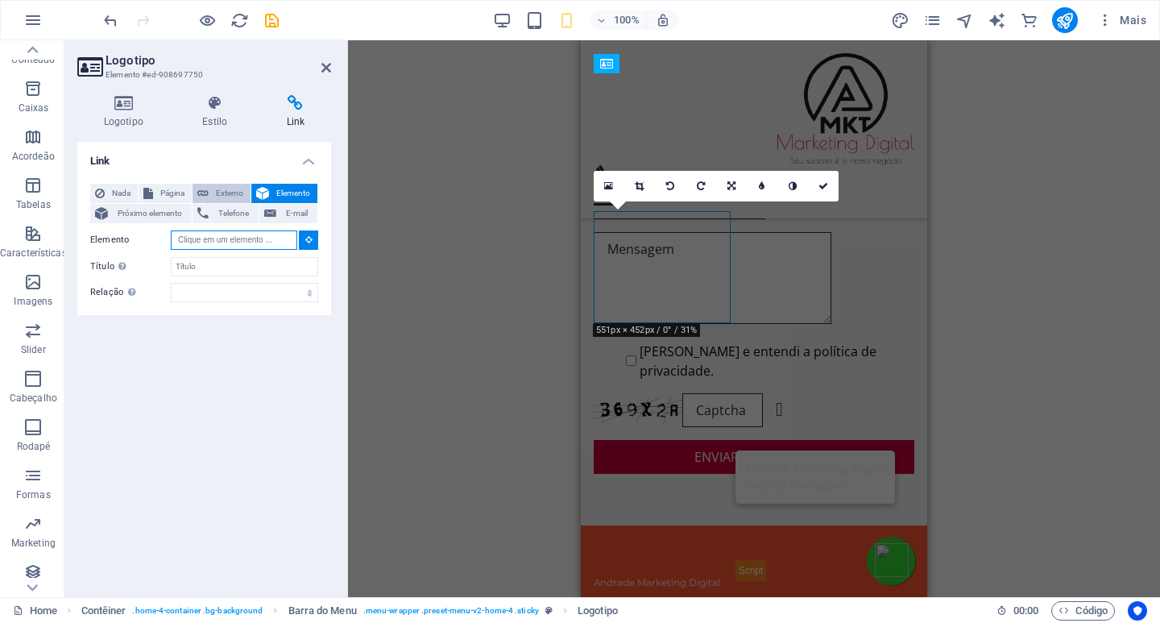
scroll to position [6141, 0]
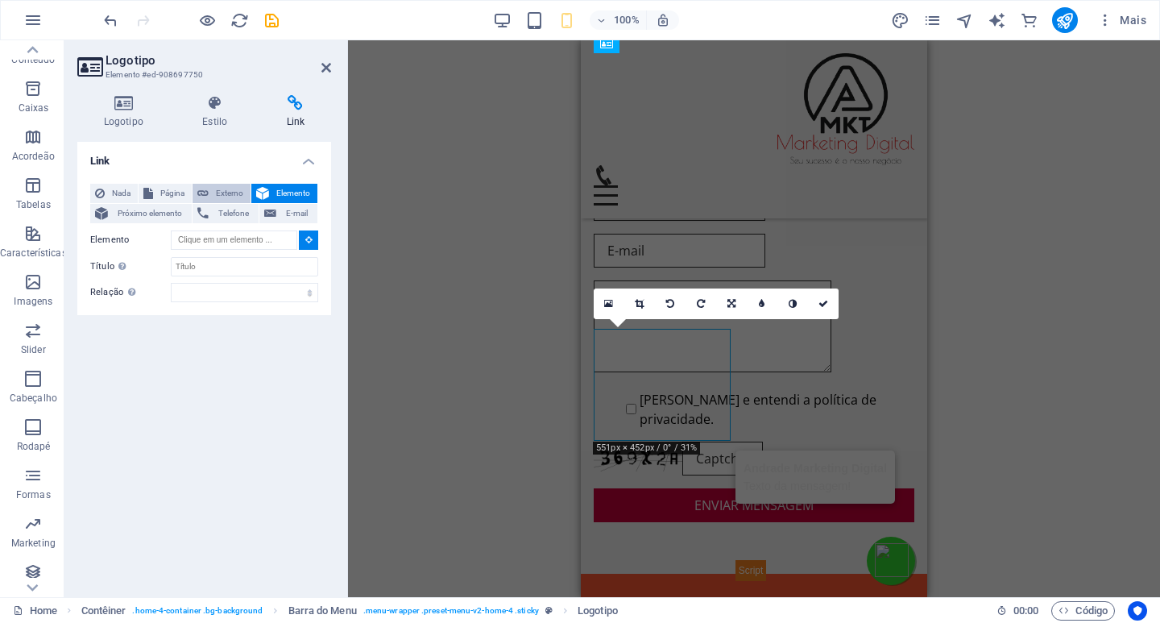
click at [215, 191] on span "Externo" at bounding box center [230, 193] width 32 height 19
select select
select select "blank"
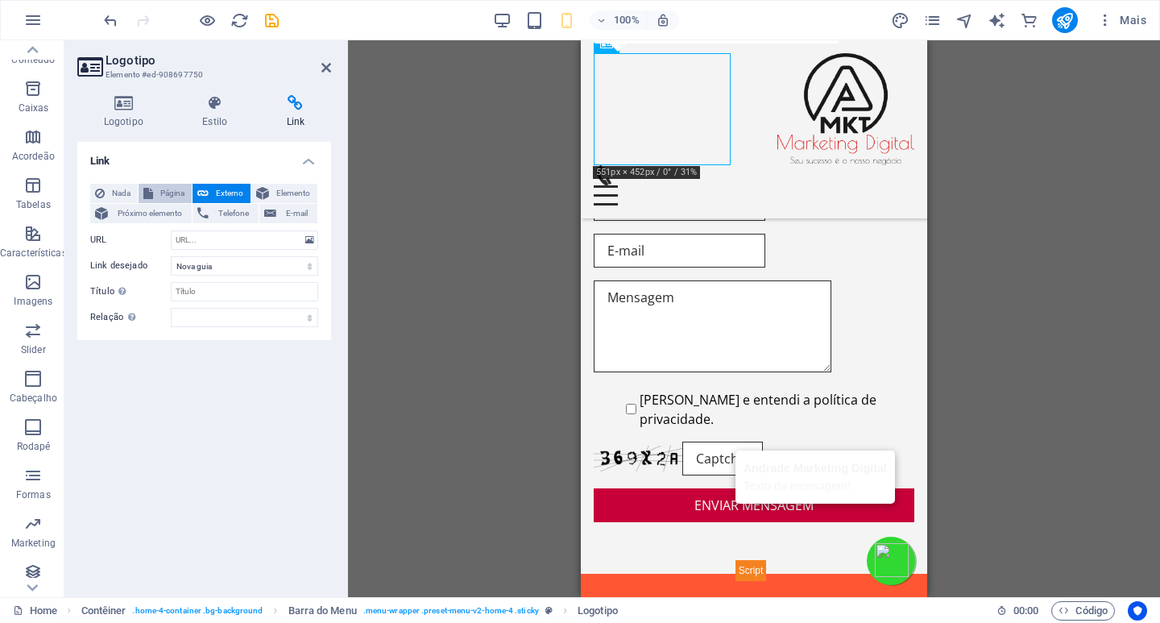
click at [172, 188] on span "Página" at bounding box center [172, 193] width 29 height 19
select select
click at [162, 209] on span "Próximo elemento" at bounding box center [150, 213] width 74 height 19
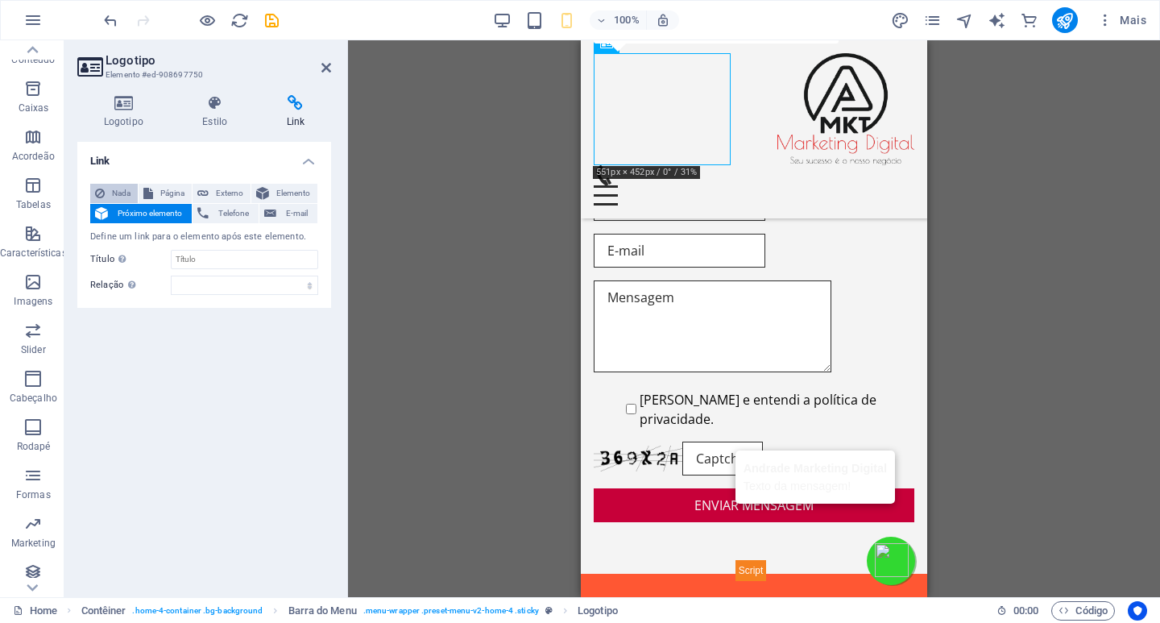
click at [110, 189] on span "Nada" at bounding box center [121, 193] width 23 height 19
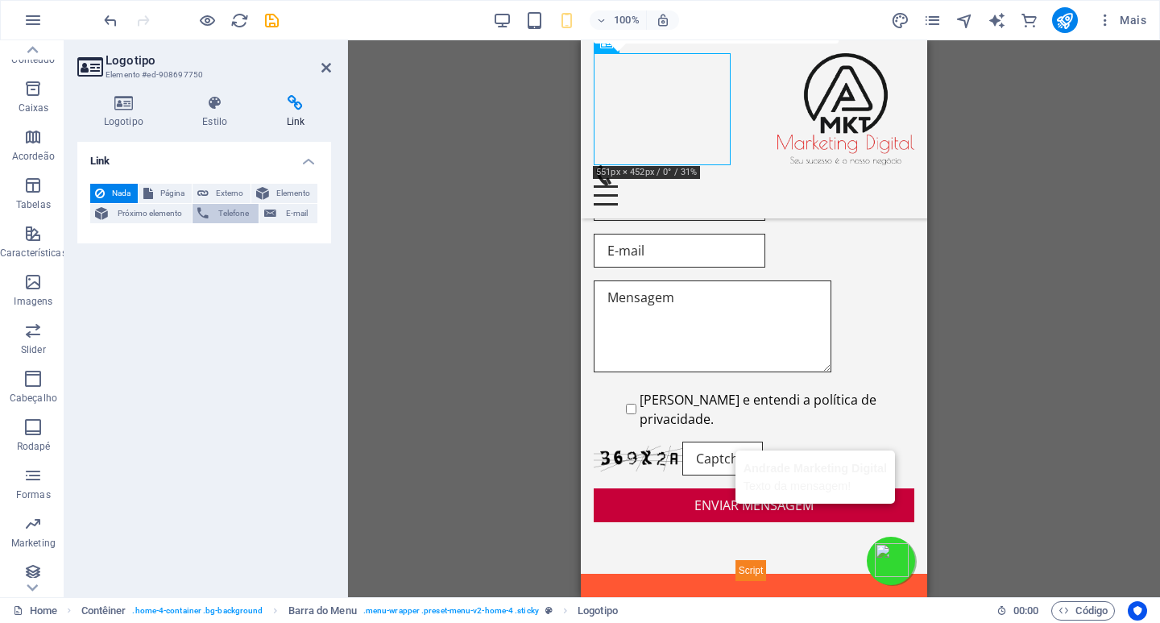
drag, startPoint x: 213, startPoint y: 214, endPoint x: 276, endPoint y: 203, distance: 64.5
click at [214, 213] on span "Telefone" at bounding box center [234, 213] width 40 height 19
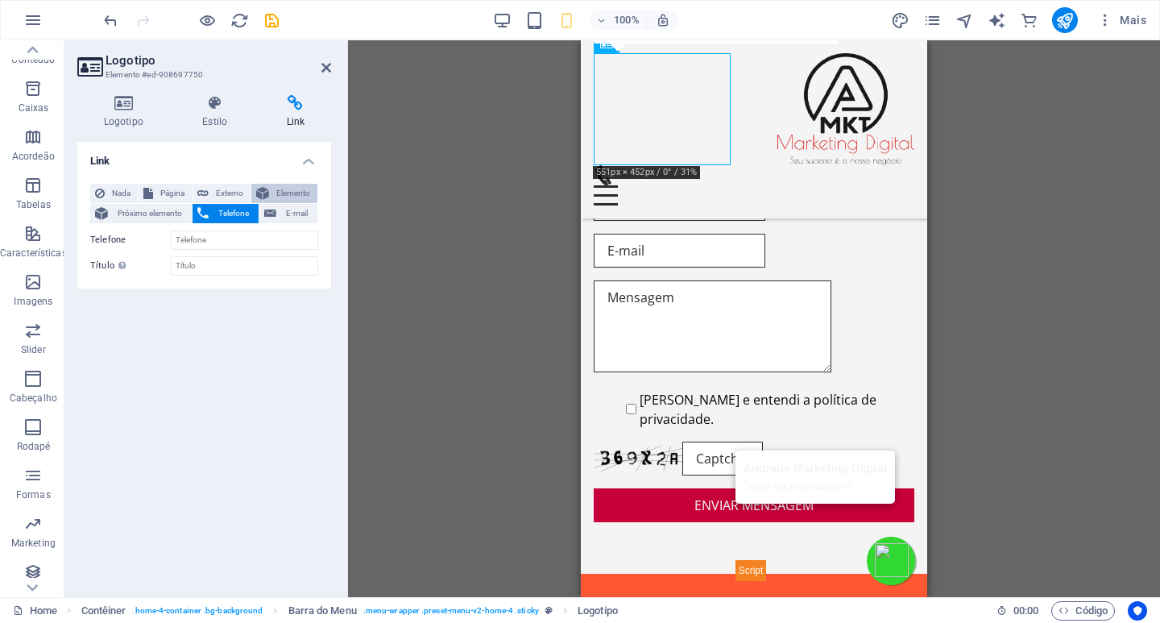
click at [287, 193] on span "Elemento" at bounding box center [293, 193] width 39 height 19
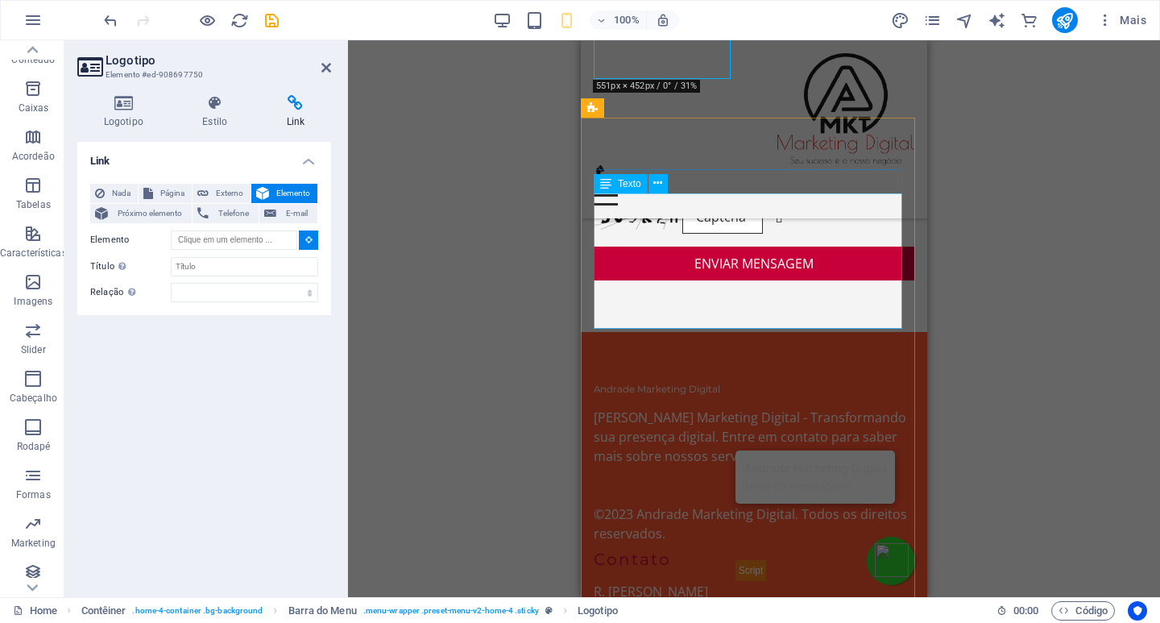
scroll to position [6416, 0]
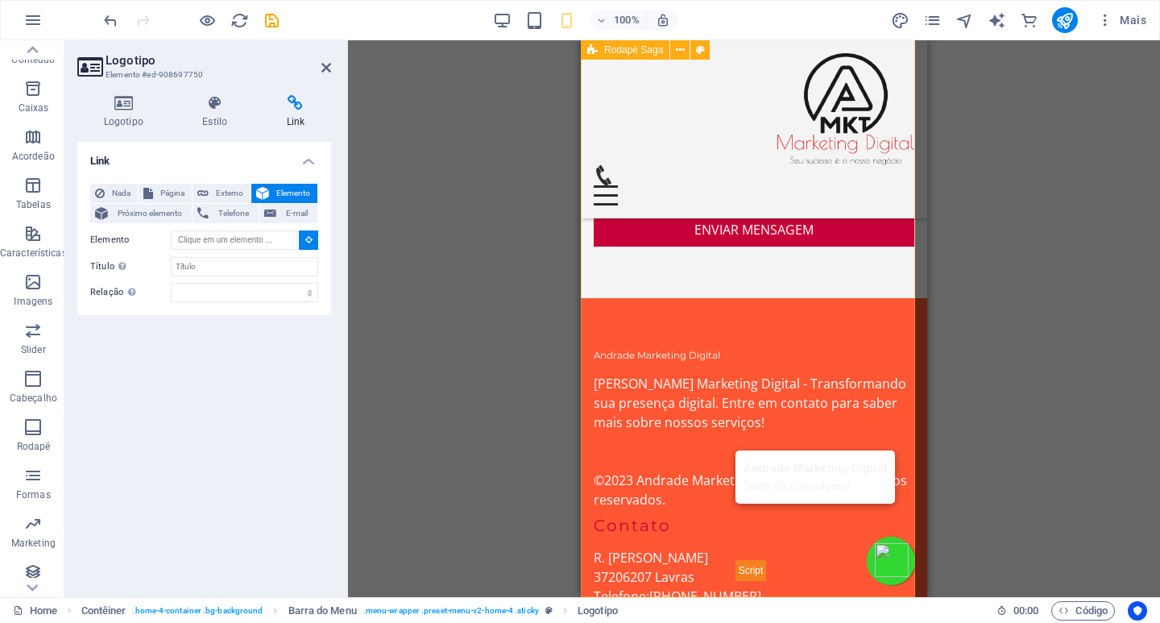
type input "#ed-908696433"
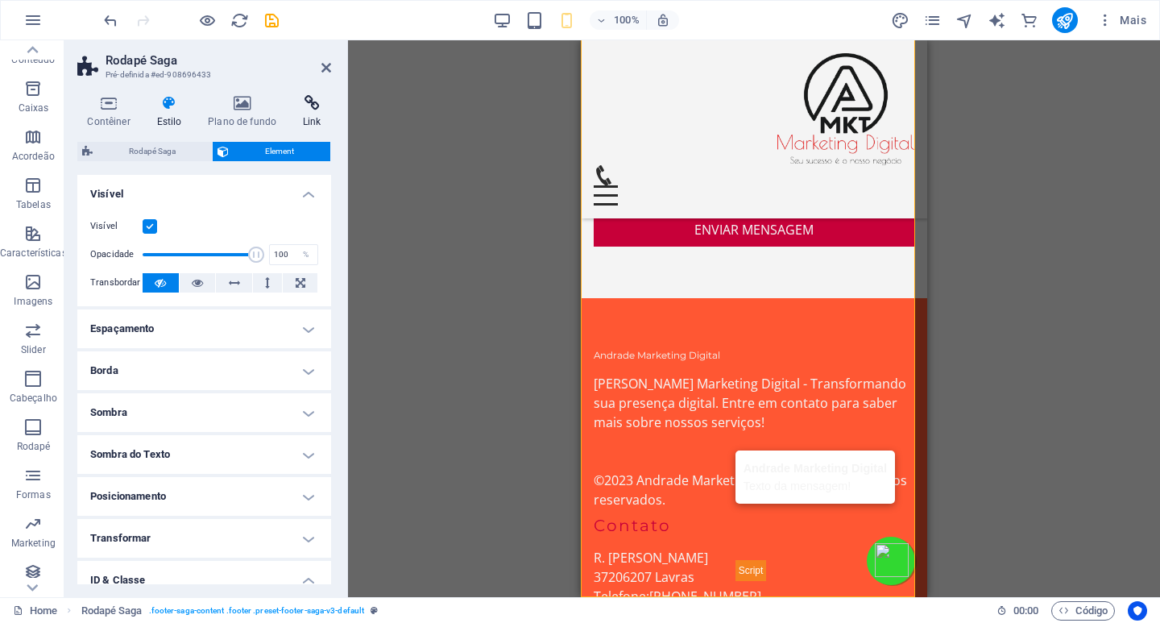
click at [313, 110] on icon at bounding box center [312, 103] width 38 height 16
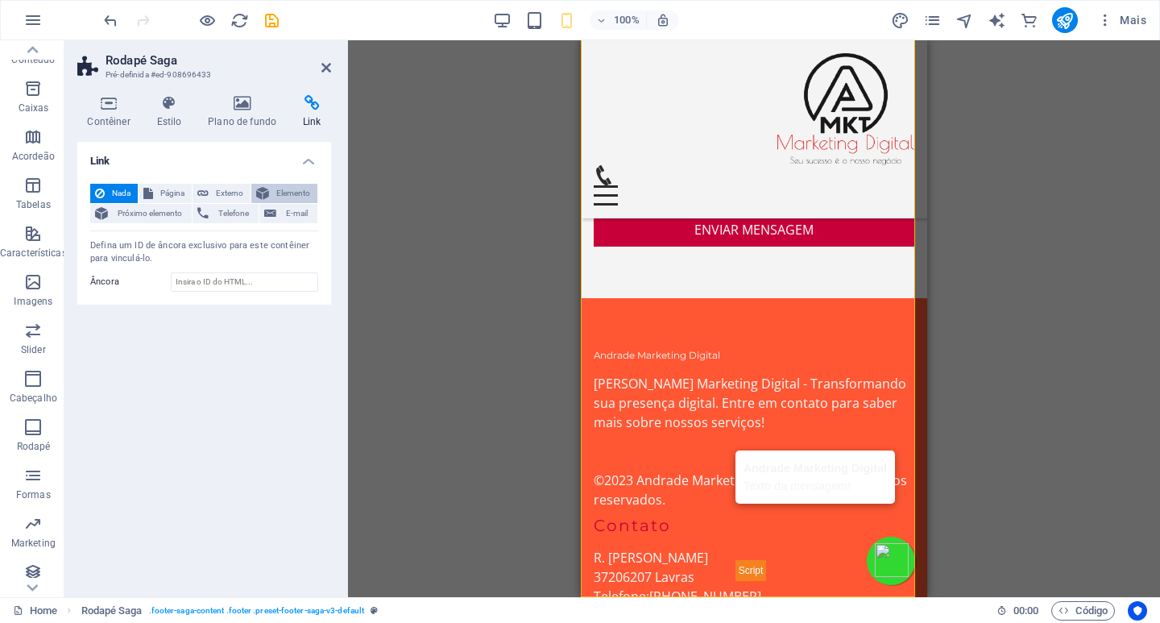
click at [287, 189] on span "Elemento" at bounding box center [293, 193] width 39 height 19
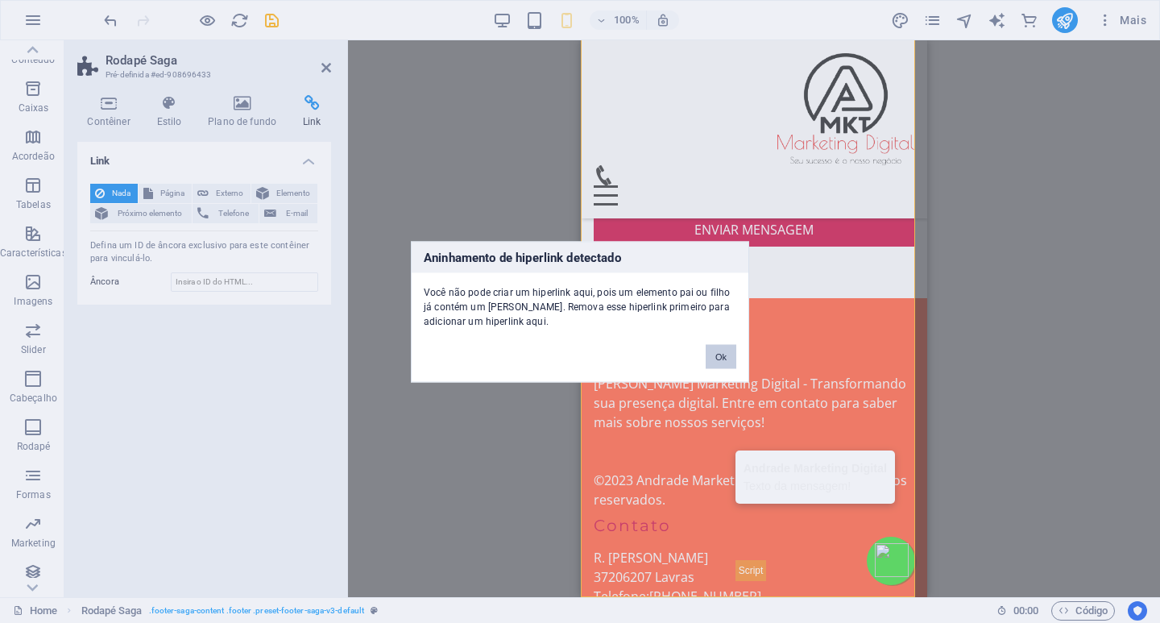
click at [720, 354] on button "Ok" at bounding box center [721, 356] width 31 height 24
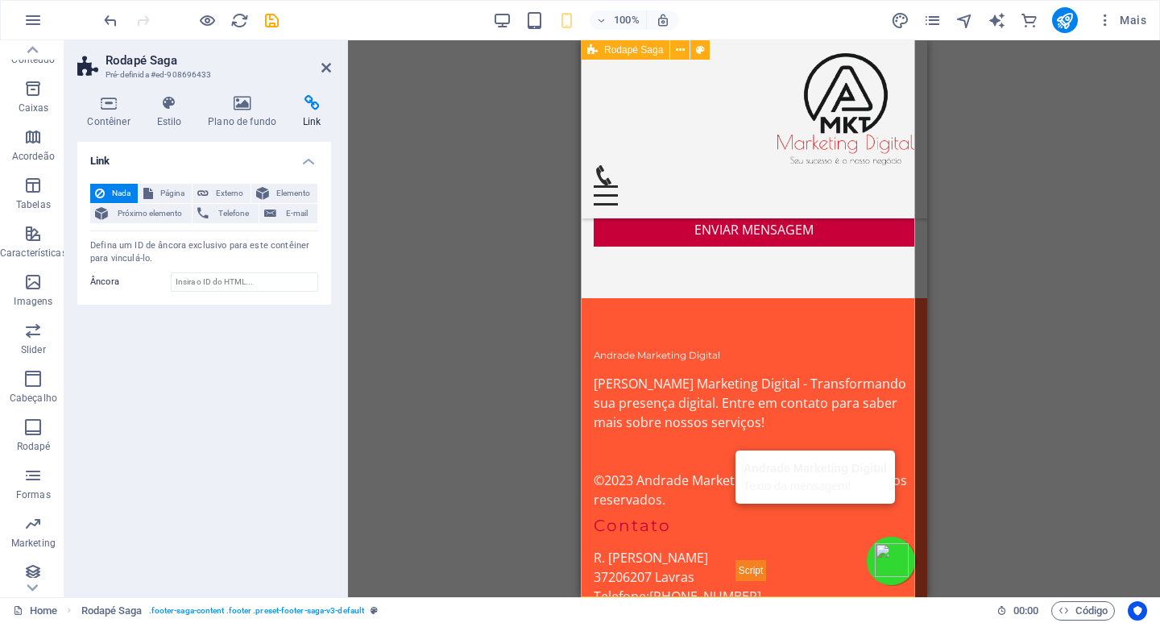
click at [294, 187] on span "Elemento" at bounding box center [293, 193] width 39 height 19
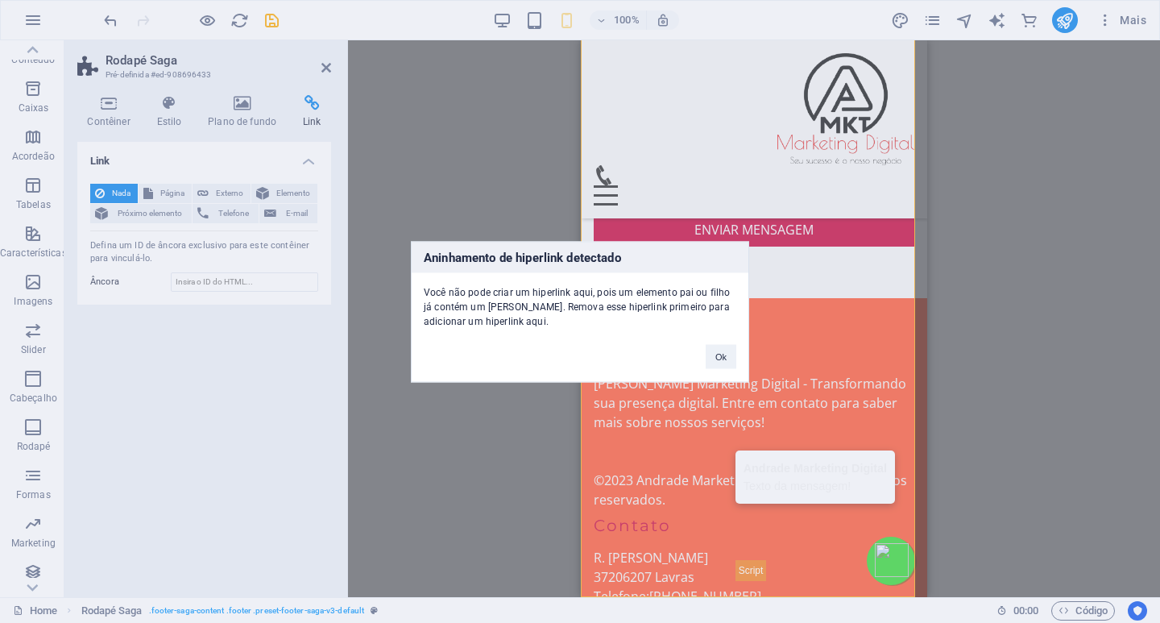
click at [236, 192] on div "Aninhamento de hiperlink detectado Você não pode criar um hiperlink aqui, pois …" at bounding box center [580, 311] width 1160 height 623
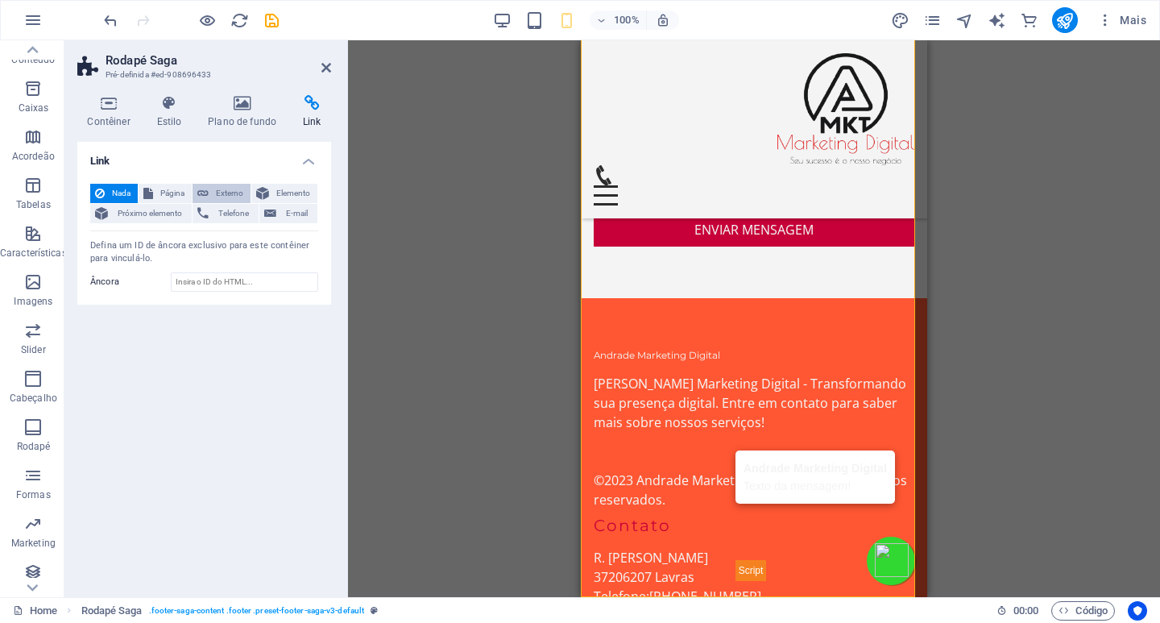
click at [226, 193] on span "Externo" at bounding box center [230, 193] width 32 height 19
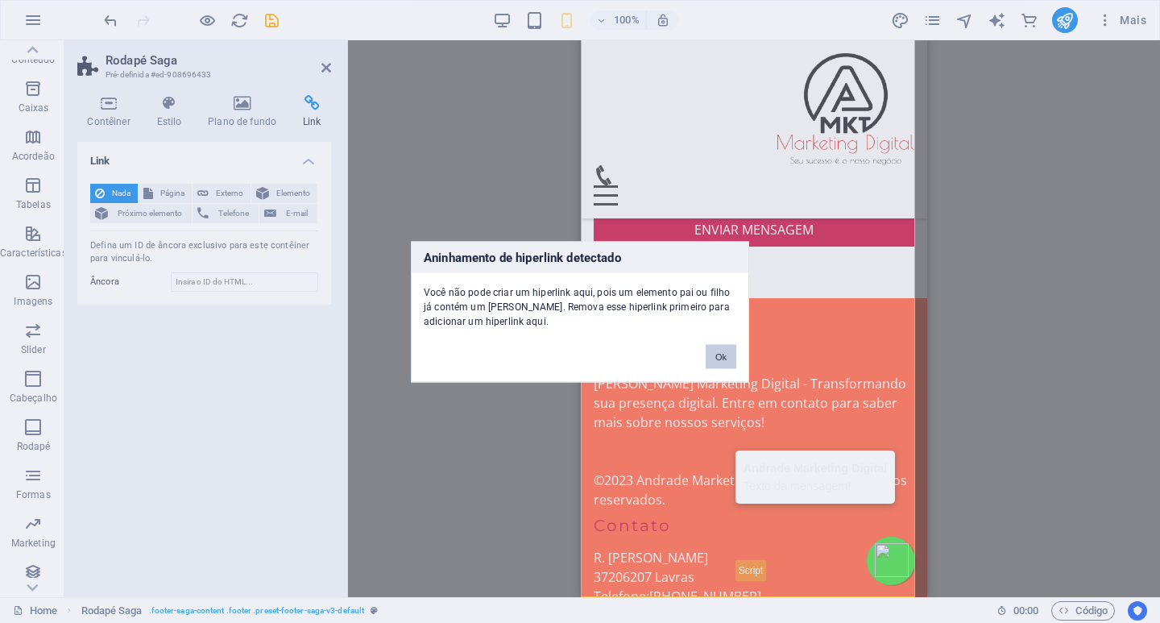
click at [724, 359] on button "Ok" at bounding box center [721, 356] width 31 height 24
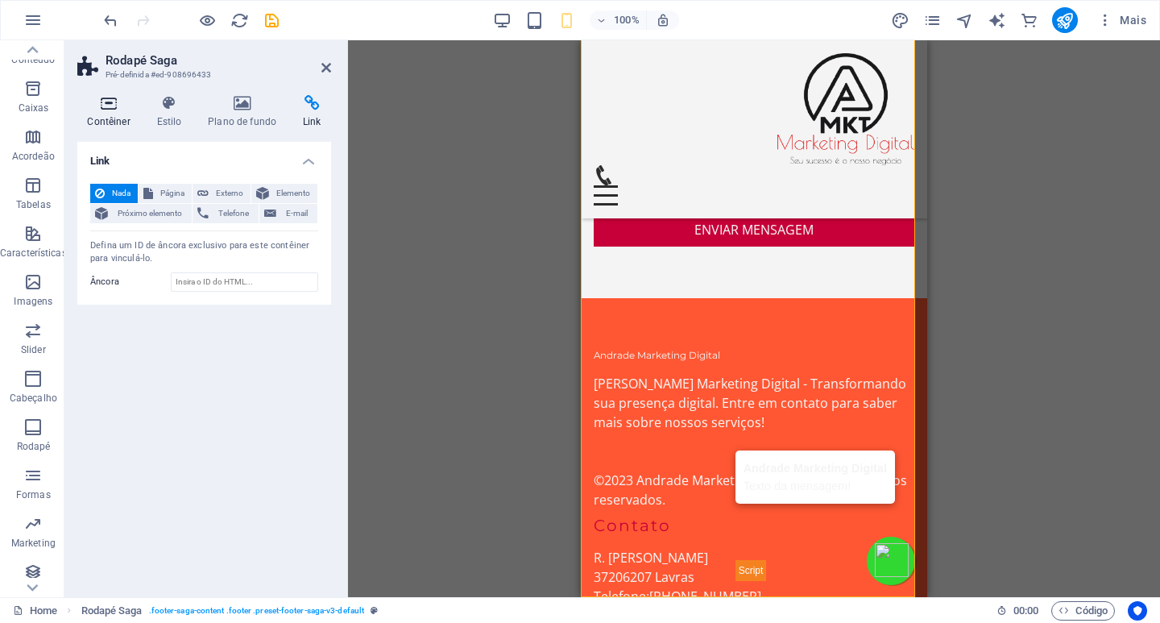
click at [118, 114] on h4 "Contêiner" at bounding box center [111, 112] width 69 height 34
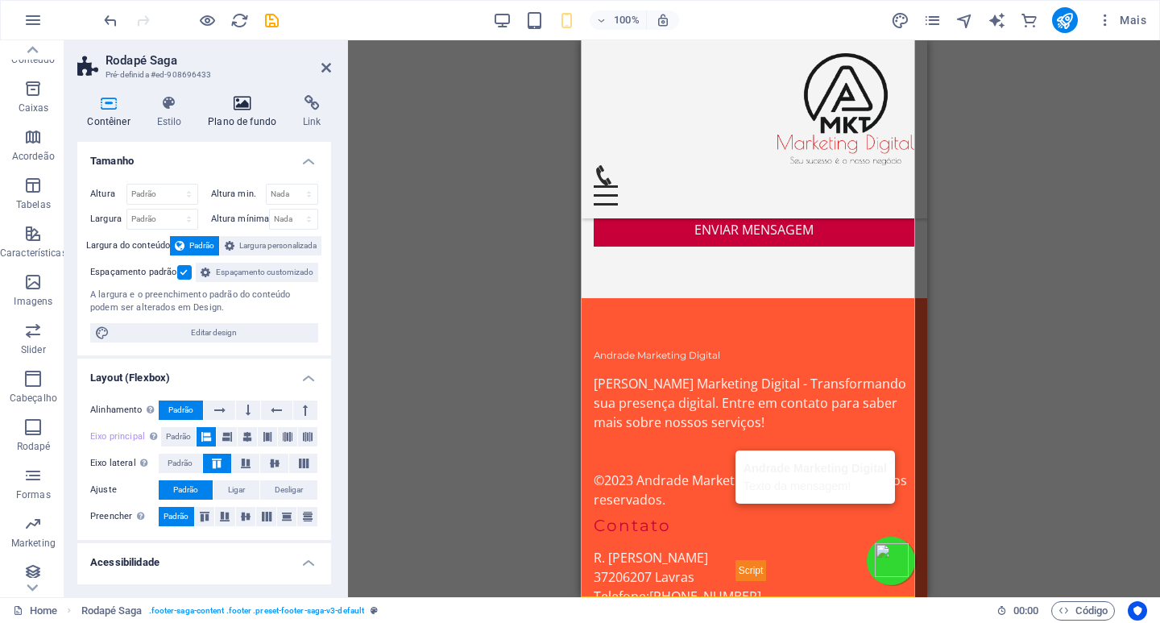
click at [250, 122] on h4 "Plano de fundo" at bounding box center [245, 112] width 95 height 34
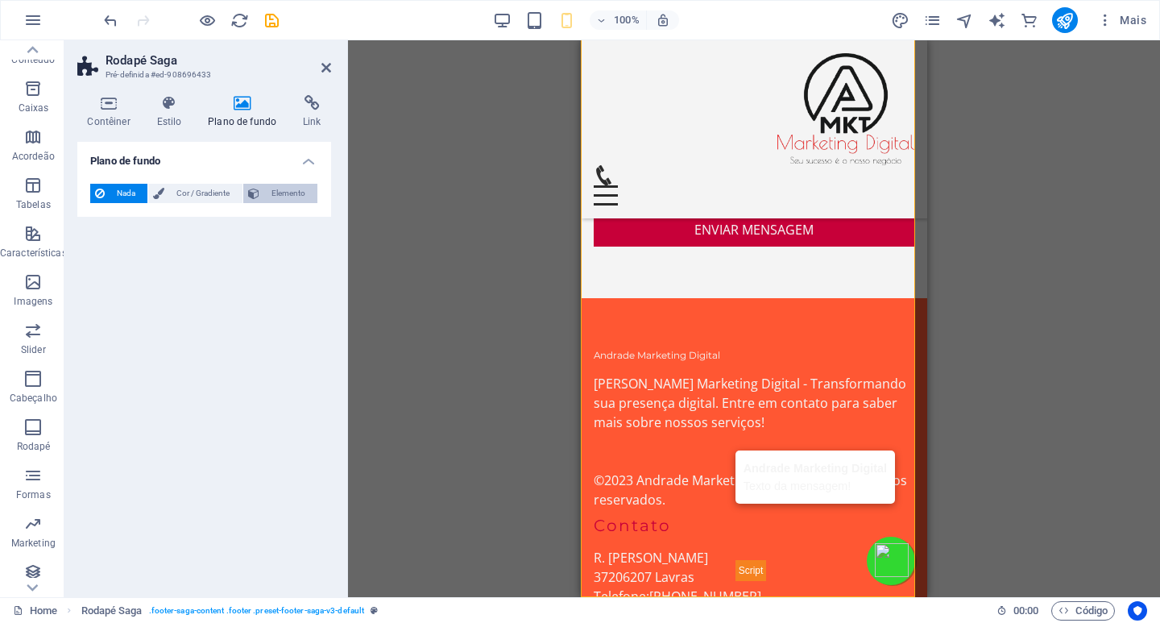
click at [285, 192] on span "Elemento" at bounding box center [288, 193] width 48 height 19
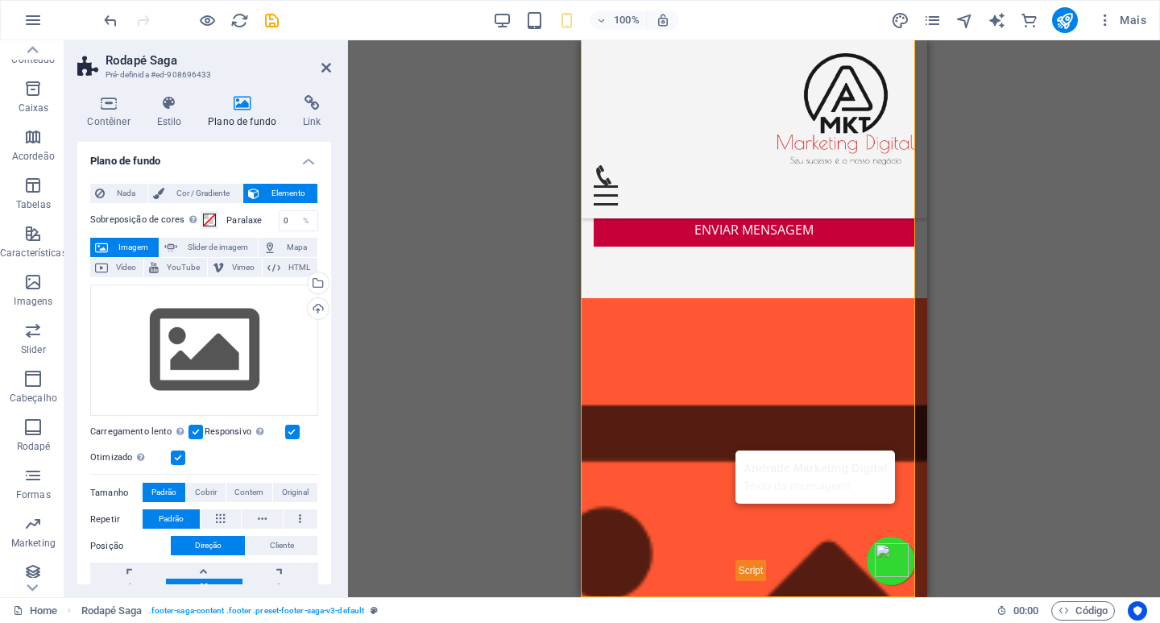
click at [285, 192] on span "Elemento" at bounding box center [288, 193] width 48 height 19
click at [196, 191] on span "Cor / Gradiente" at bounding box center [203, 193] width 68 height 19
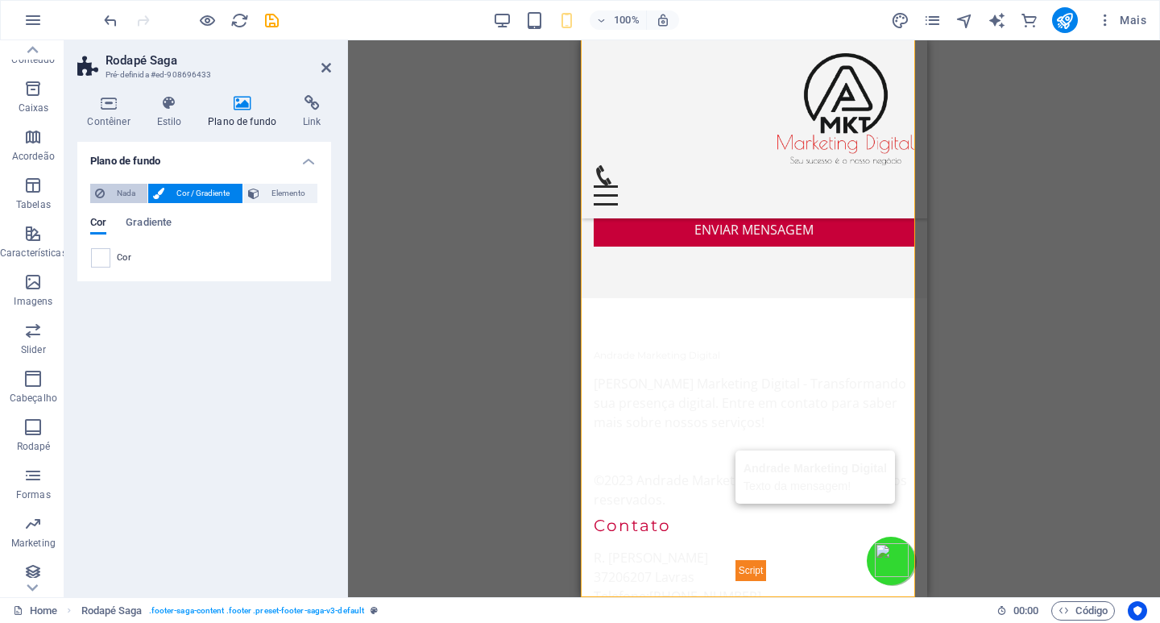
click at [127, 191] on span "Nada" at bounding box center [126, 193] width 33 height 19
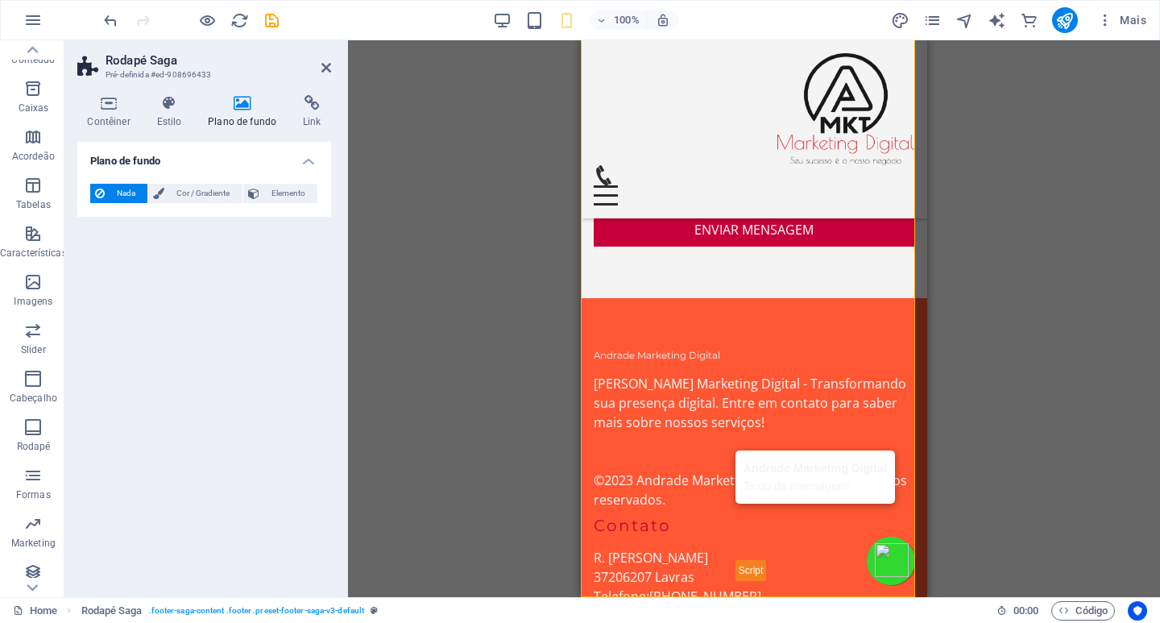
click at [307, 162] on h4 "Plano de fundo" at bounding box center [204, 156] width 254 height 29
click at [307, 162] on h4 "Plano de fundo" at bounding box center [204, 161] width 254 height 39
click at [182, 108] on icon at bounding box center [169, 103] width 45 height 16
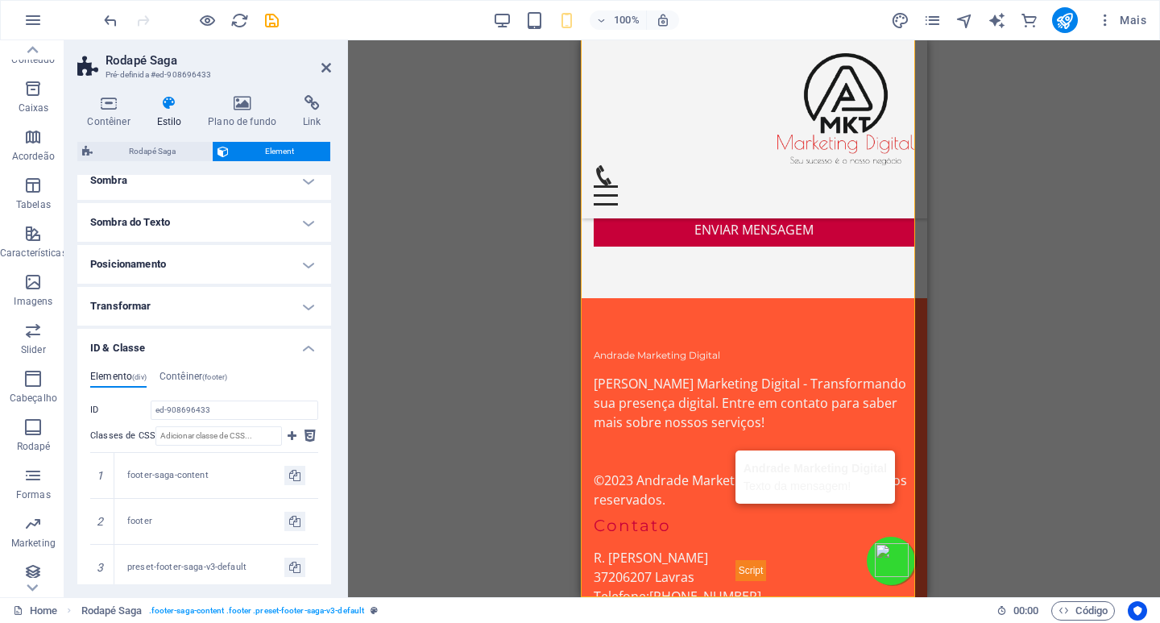
scroll to position [242, 0]
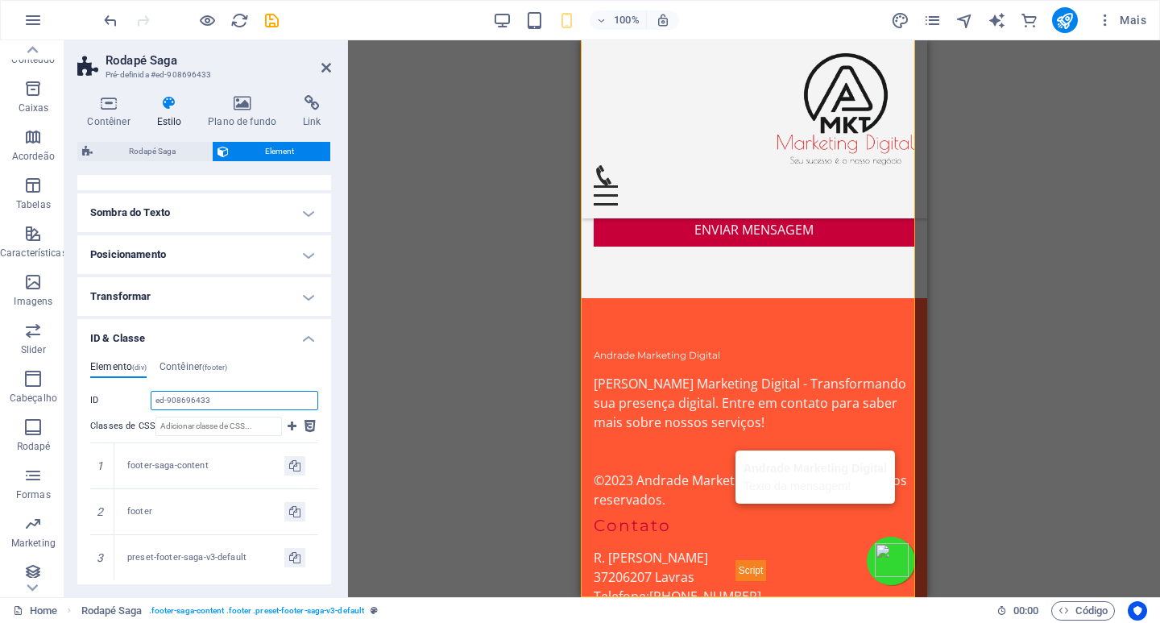
drag, startPoint x: 222, startPoint y: 398, endPoint x: 135, endPoint y: 400, distance: 87.0
click at [135, 400] on div "ID ed-908696433" at bounding box center [204, 400] width 228 height 19
click at [272, 368] on ul "Elemento (div) Contêiner (footer) Plano de fundo (div.background)" at bounding box center [204, 370] width 228 height 18
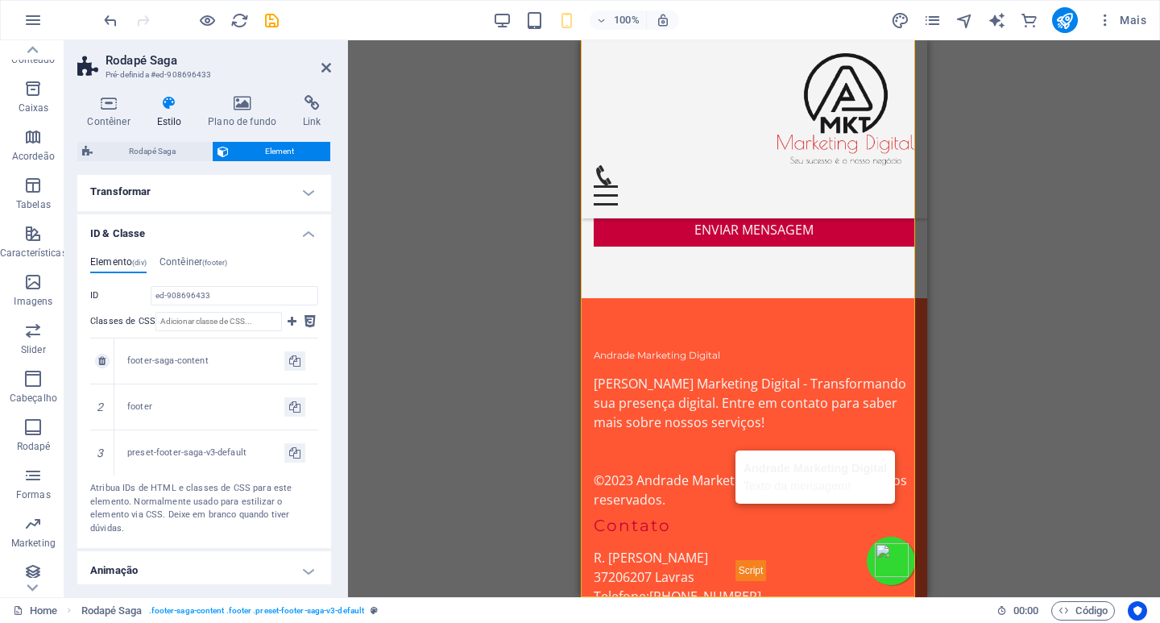
scroll to position [394, 0]
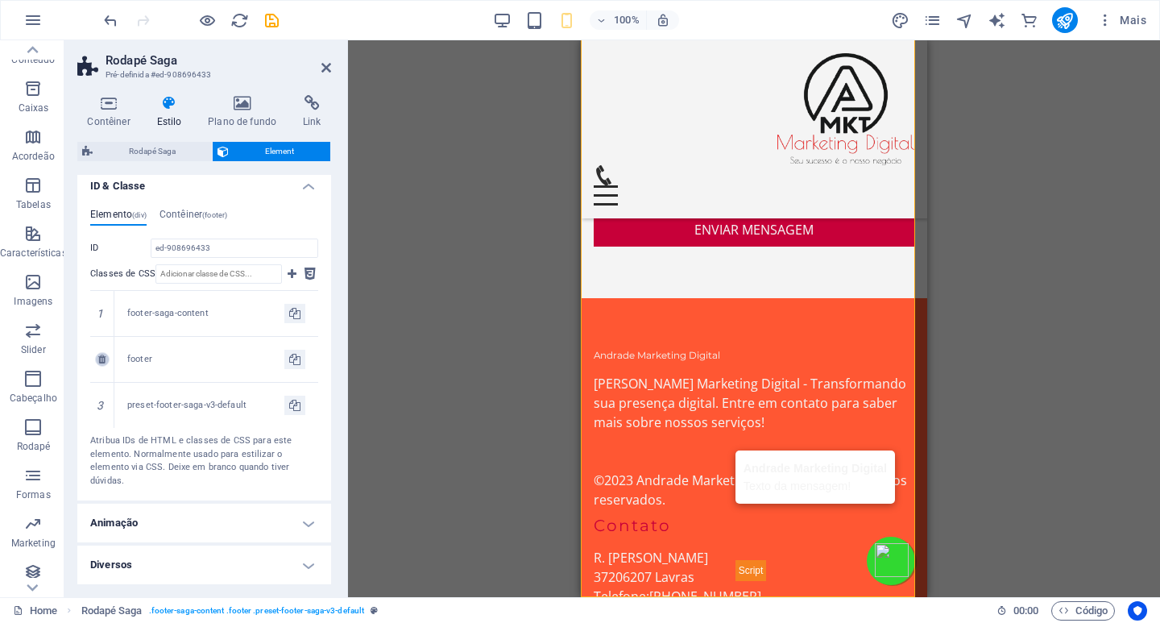
click at [105, 362] on icon at bounding box center [101, 360] width 7 height 10
click at [230, 249] on input "ed-908696433" at bounding box center [235, 247] width 168 height 19
click at [180, 214] on h4 "Contêiner (footer)" at bounding box center [194, 218] width 68 height 18
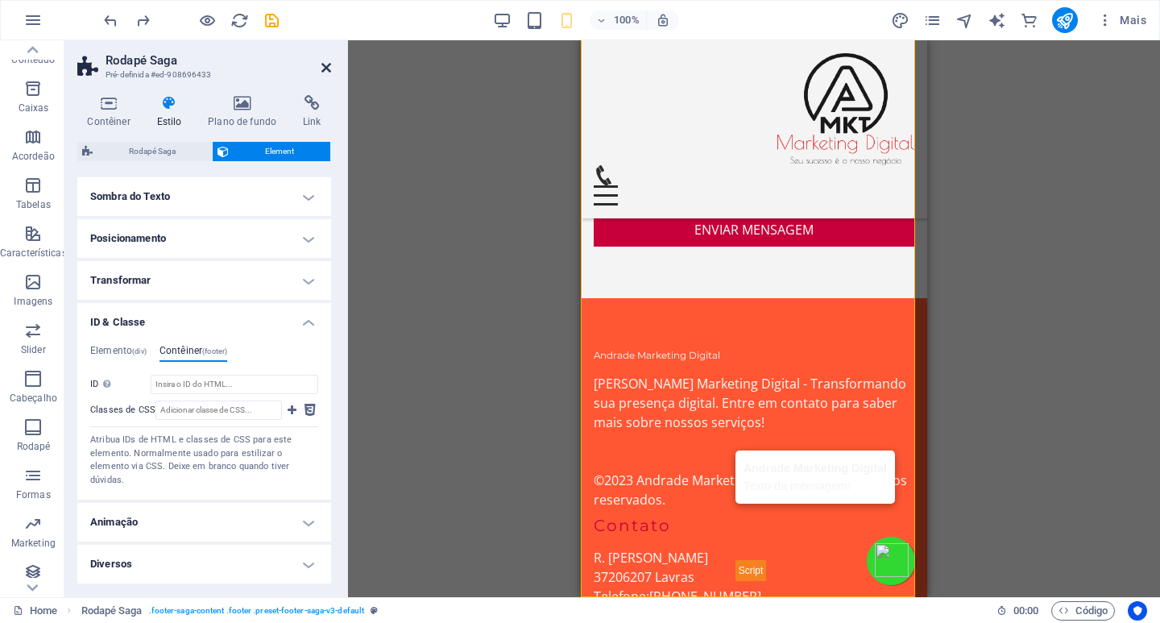
click at [323, 68] on icon at bounding box center [326, 67] width 10 height 13
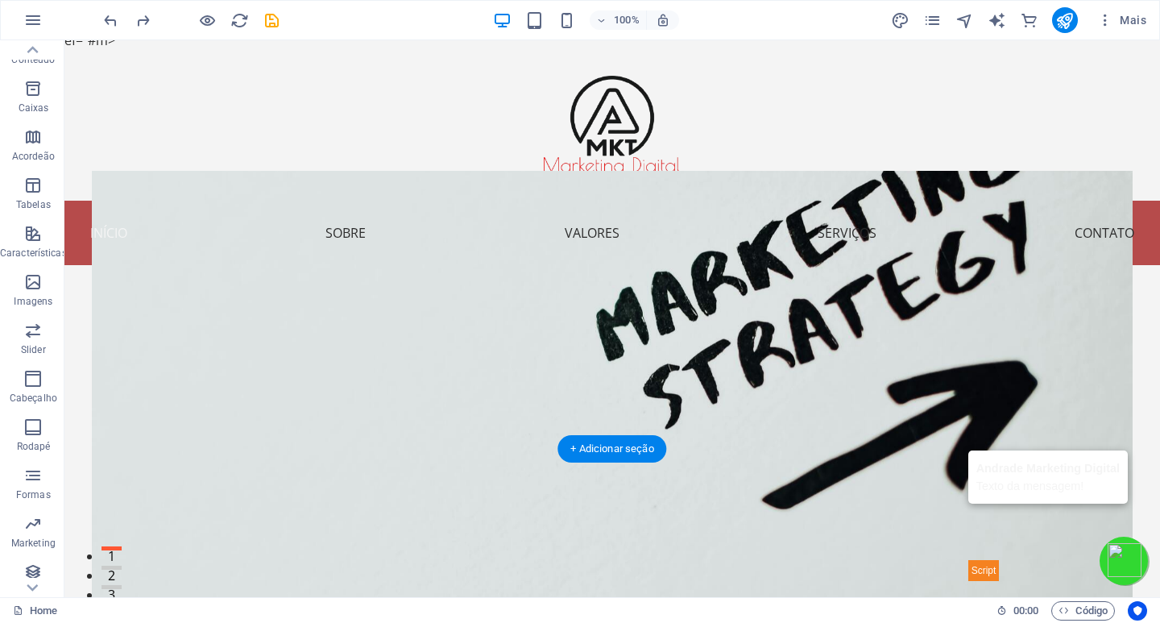
scroll to position [0, 0]
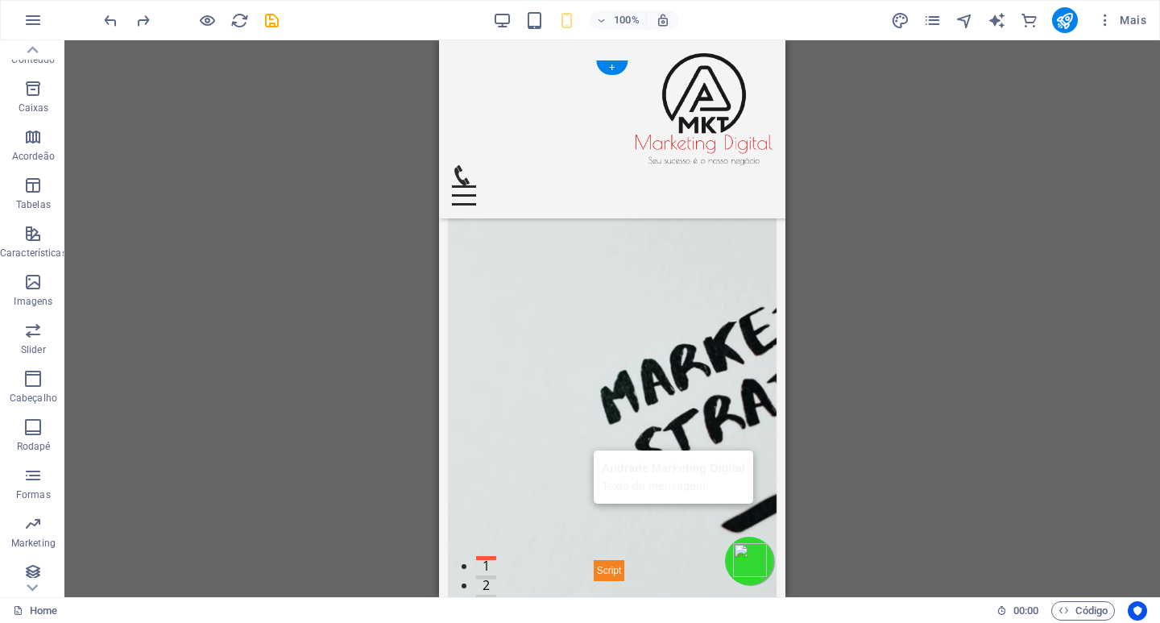
scroll to position [483, 0]
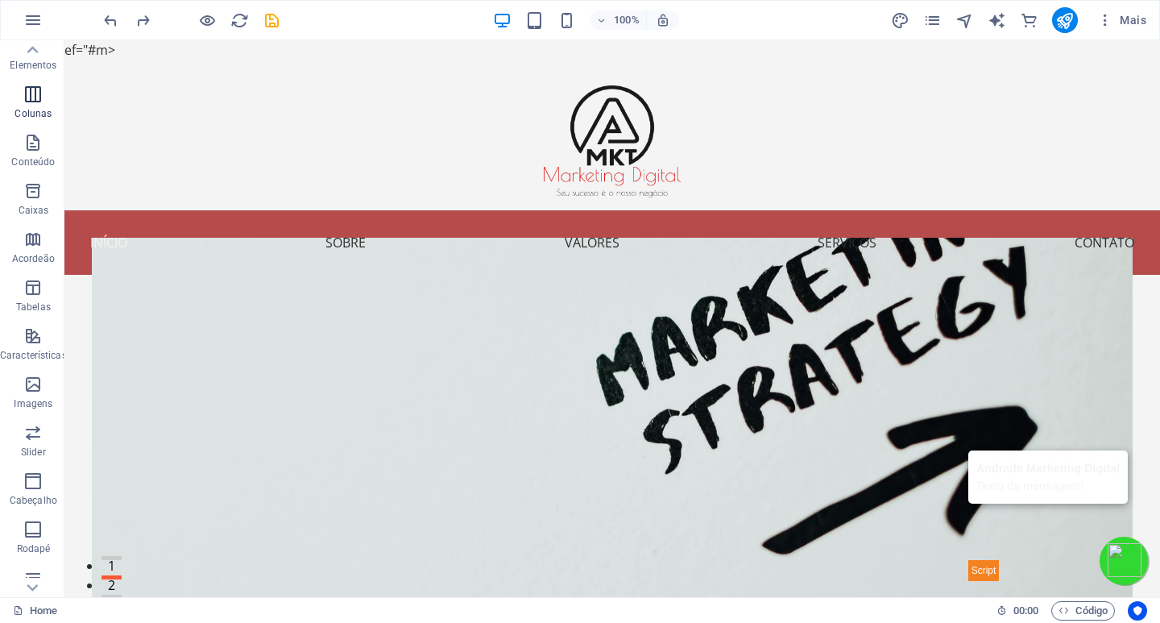
scroll to position [0, 0]
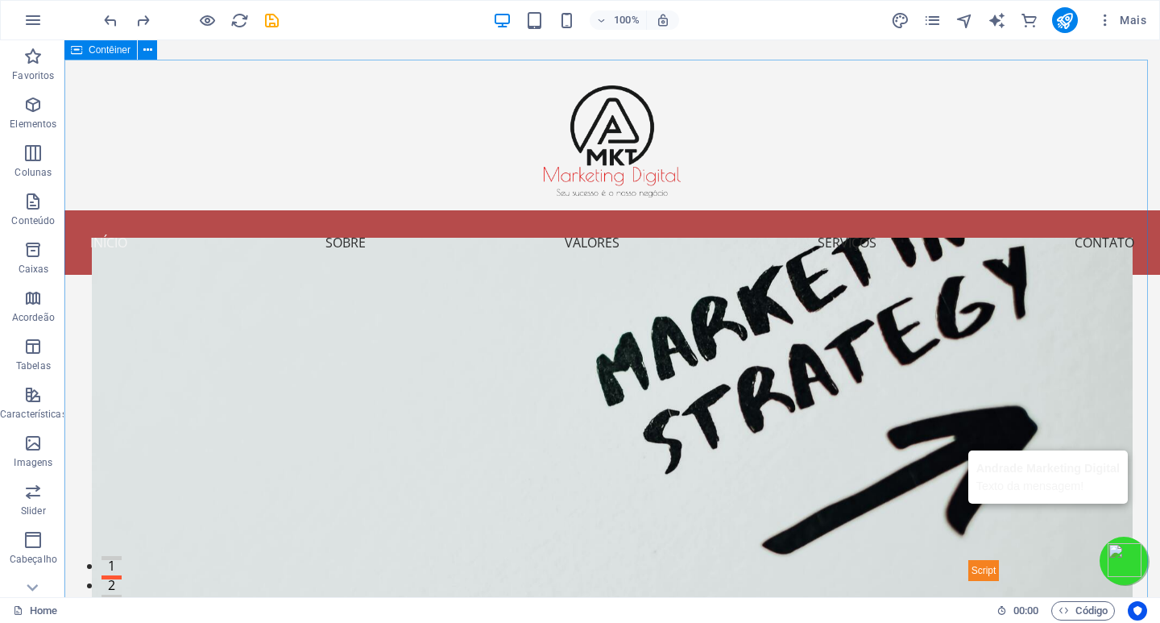
click at [37, 15] on icon "button" at bounding box center [32, 19] width 19 height 19
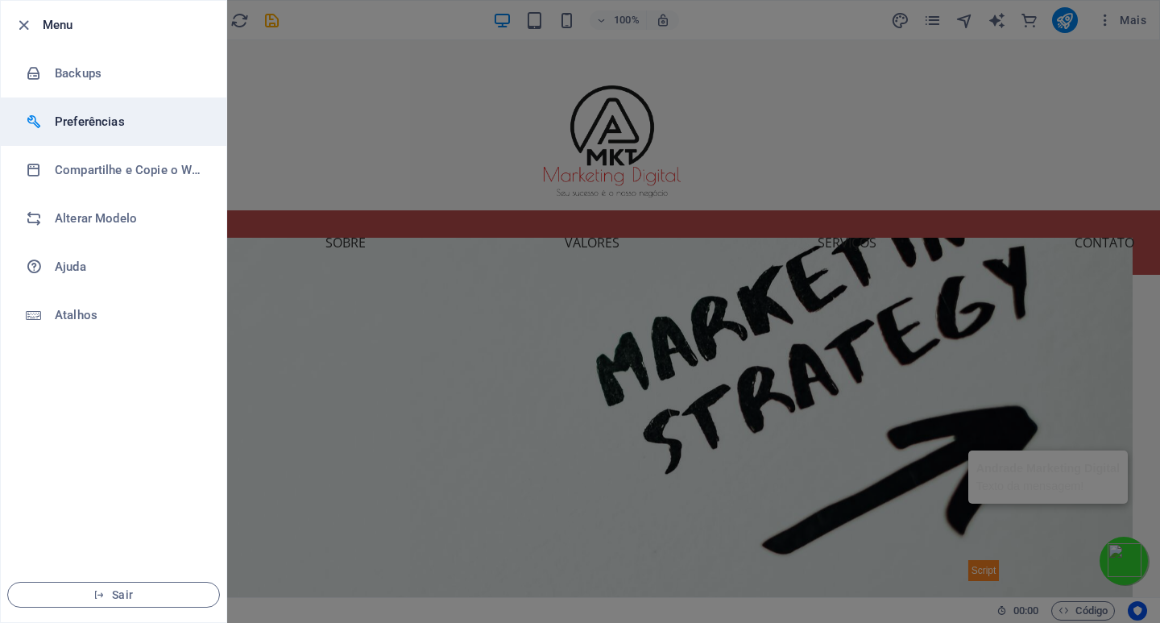
click at [76, 117] on h6 "Preferências" at bounding box center [129, 121] width 149 height 19
select select "pt"
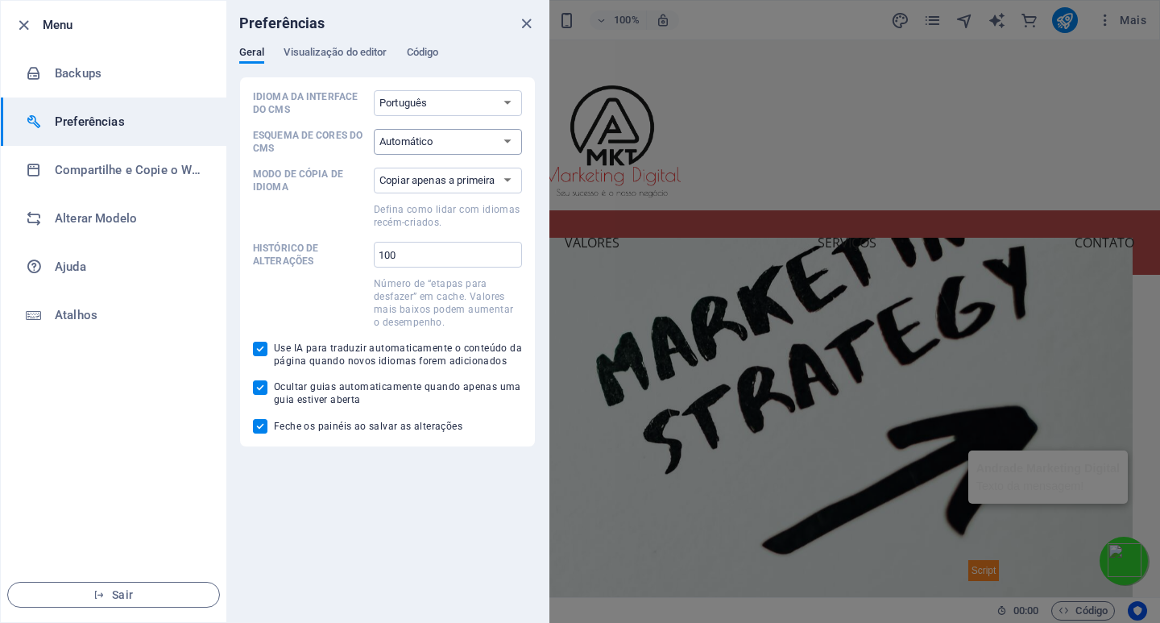
click at [426, 141] on select "Automático Escuro Light" at bounding box center [448, 142] width 148 height 26
click at [341, 48] on span "Visualização do editor" at bounding box center [335, 54] width 103 height 23
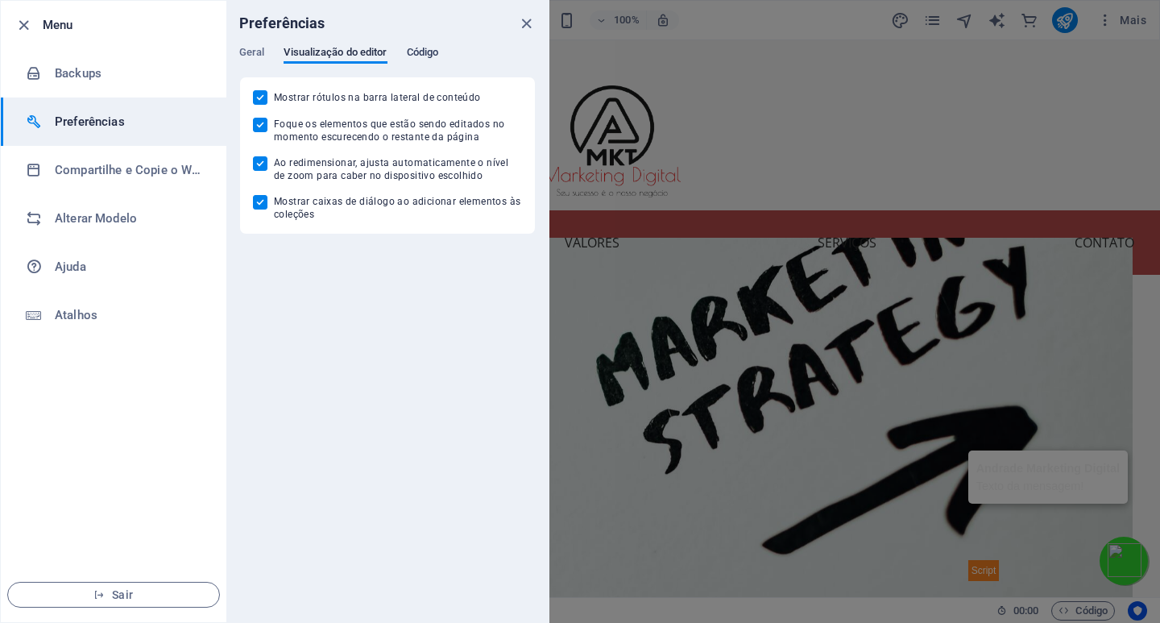
click at [424, 49] on span "Código" at bounding box center [423, 54] width 32 height 23
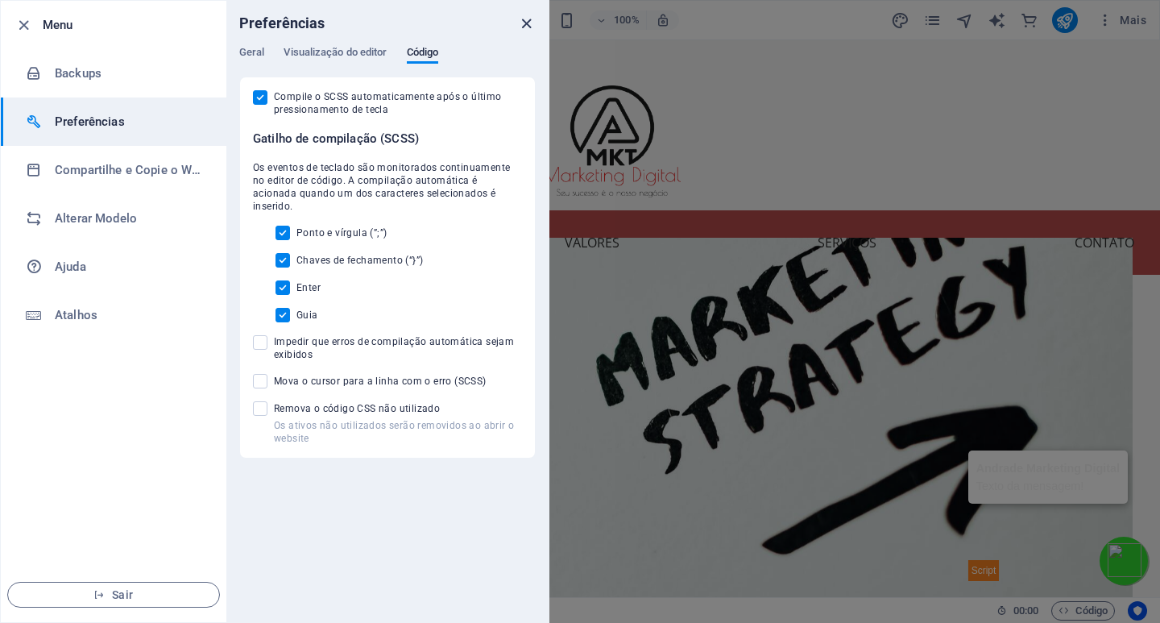
click at [522, 24] on icon "close" at bounding box center [526, 24] width 19 height 19
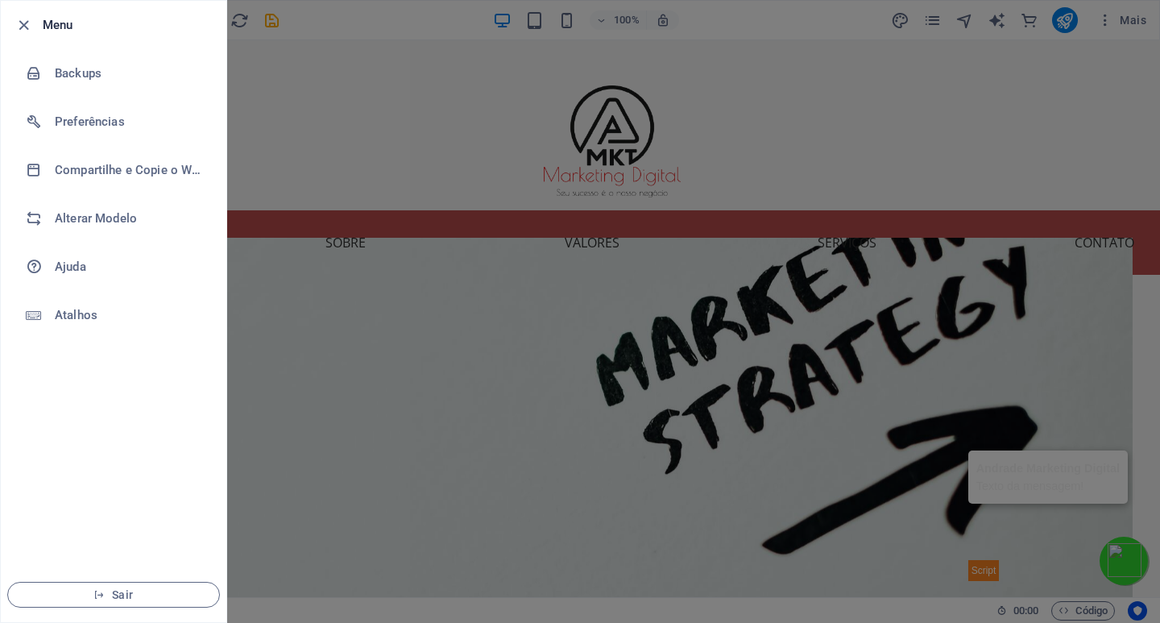
click at [289, 124] on div at bounding box center [580, 311] width 1160 height 623
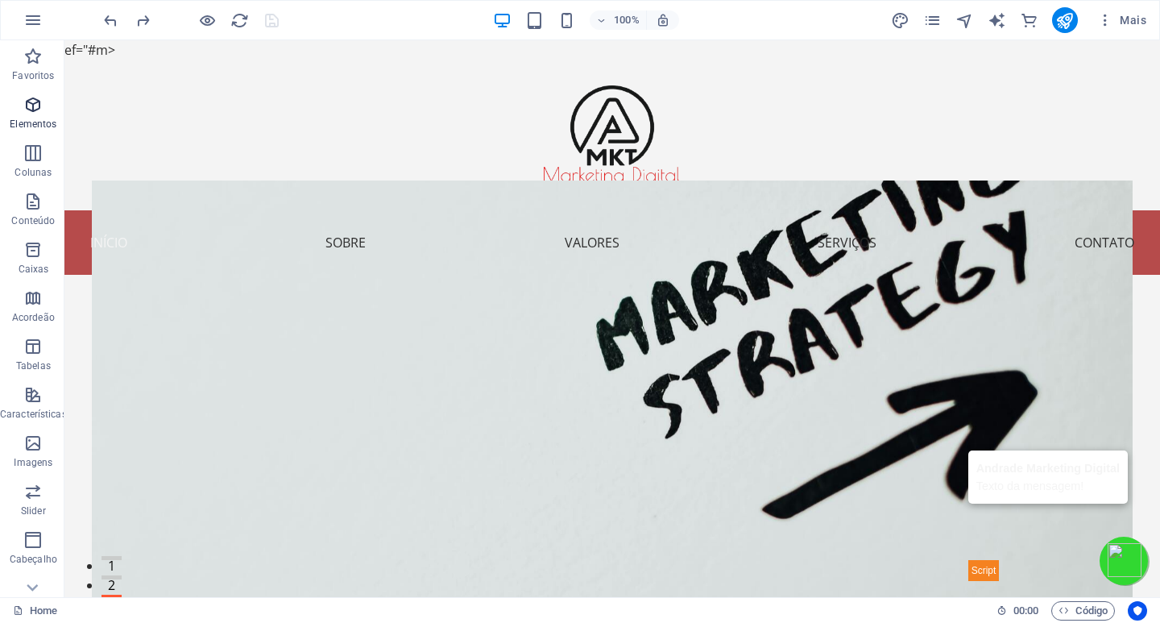
click at [32, 104] on icon "button" at bounding box center [32, 104] width 19 height 19
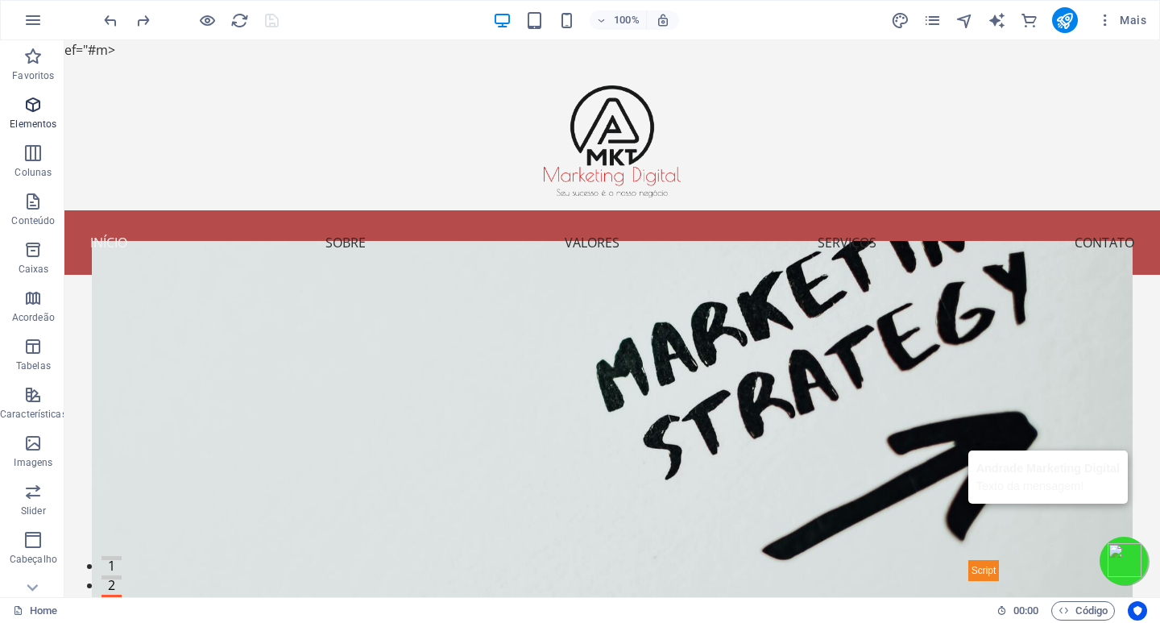
click at [27, 113] on icon "button" at bounding box center [32, 104] width 19 height 19
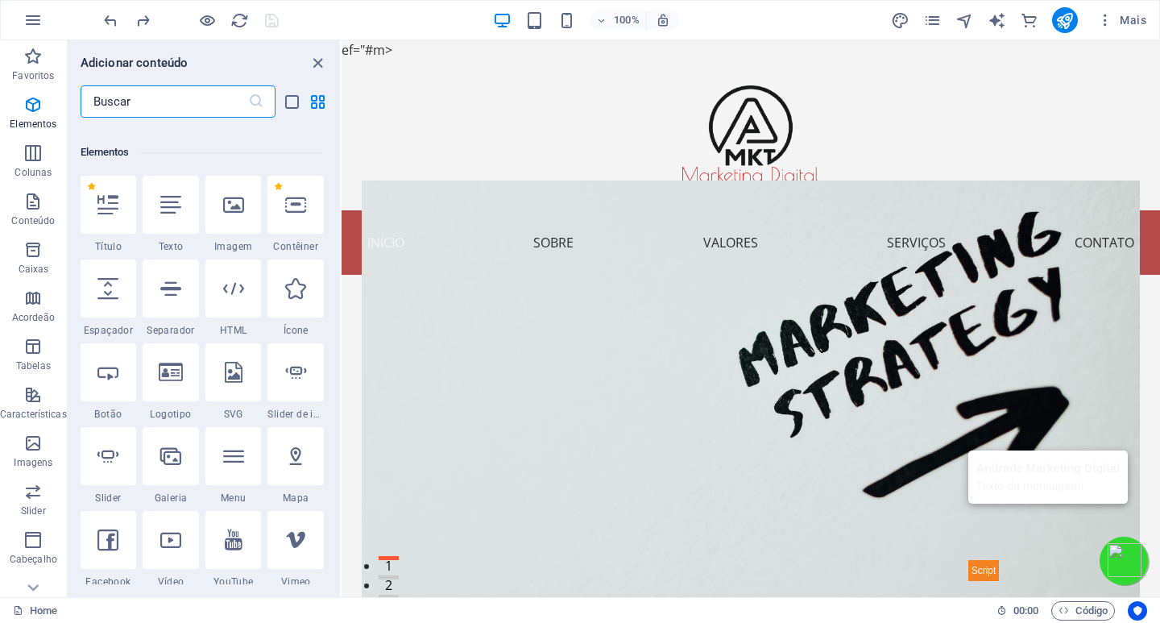
scroll to position [304, 0]
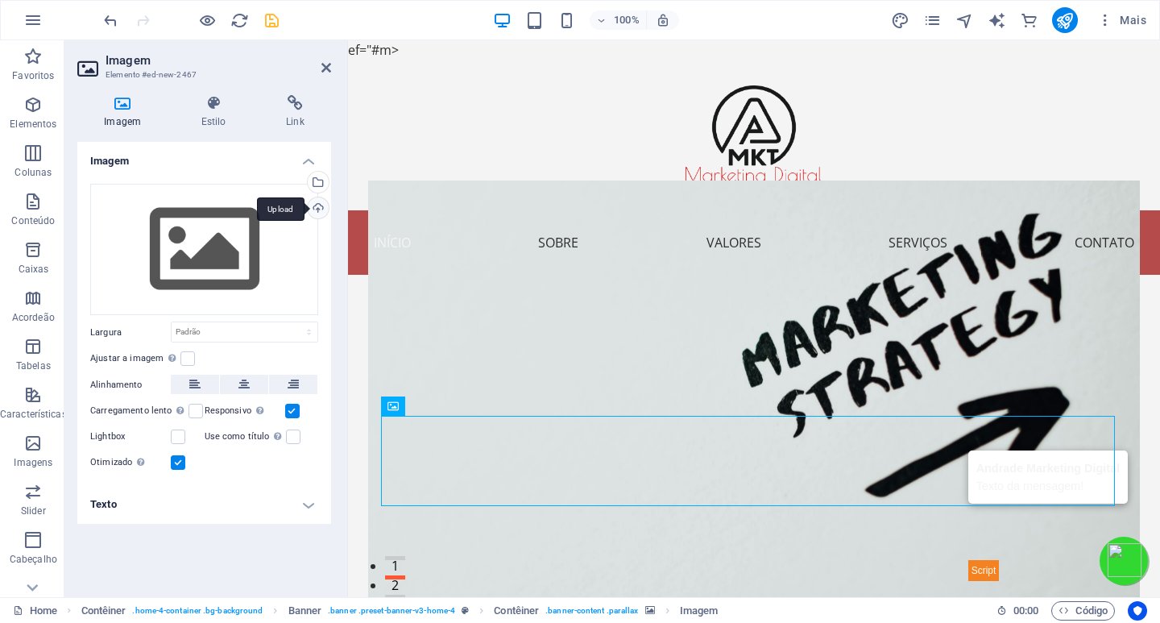
click at [316, 205] on div "Upload" at bounding box center [317, 209] width 24 height 24
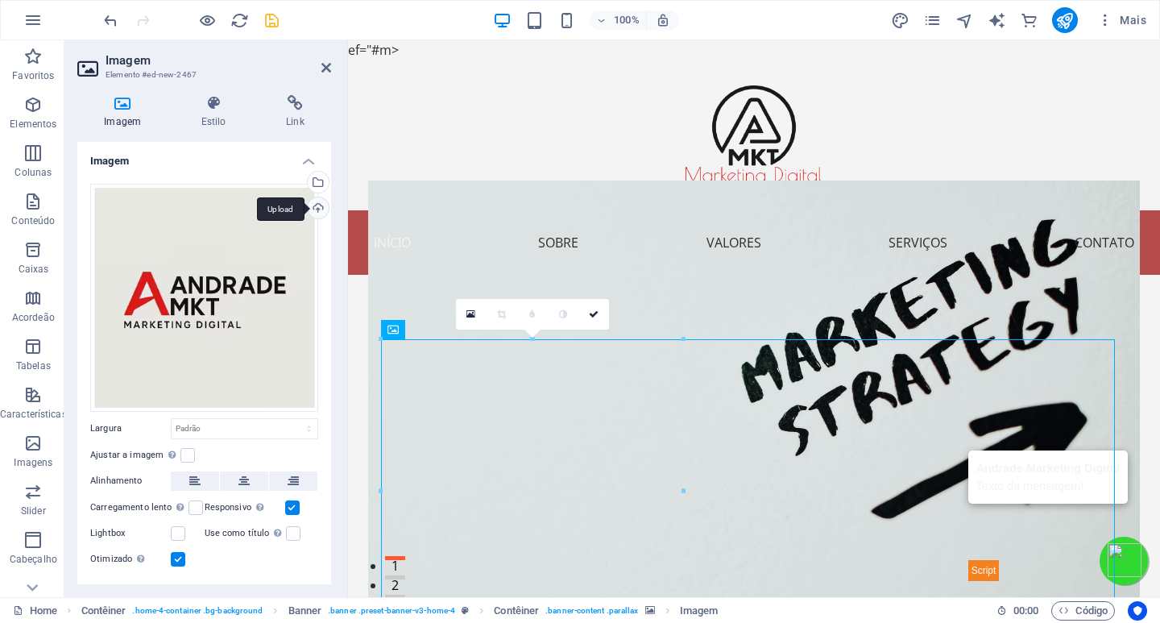
click at [312, 209] on div "Upload" at bounding box center [317, 209] width 24 height 24
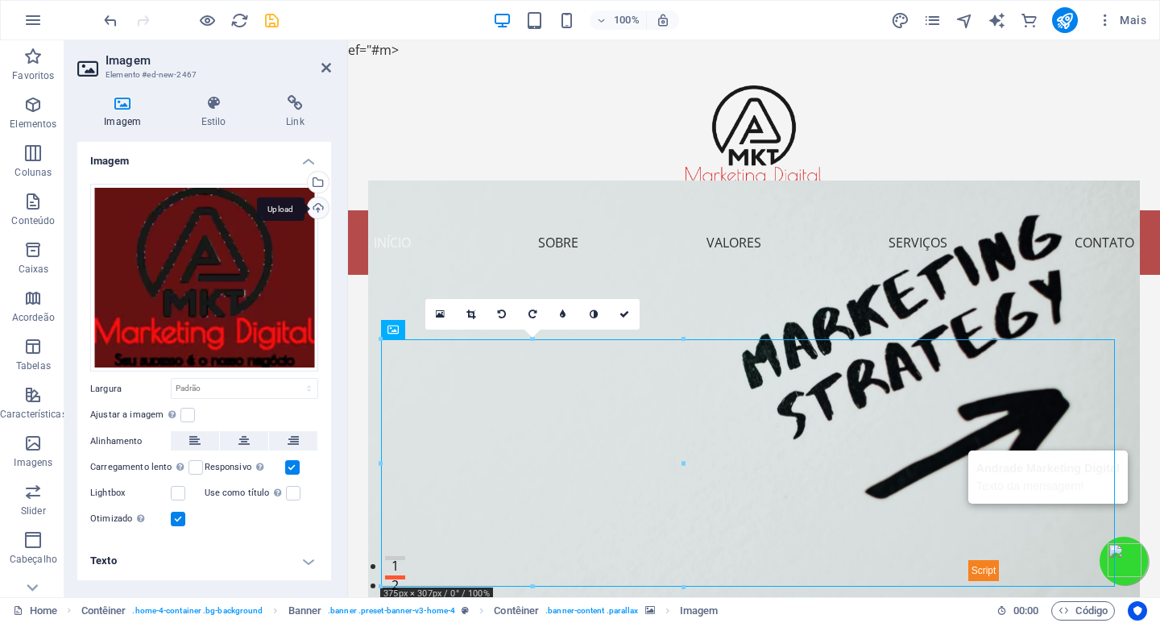
click at [314, 206] on div "Upload" at bounding box center [317, 209] width 24 height 24
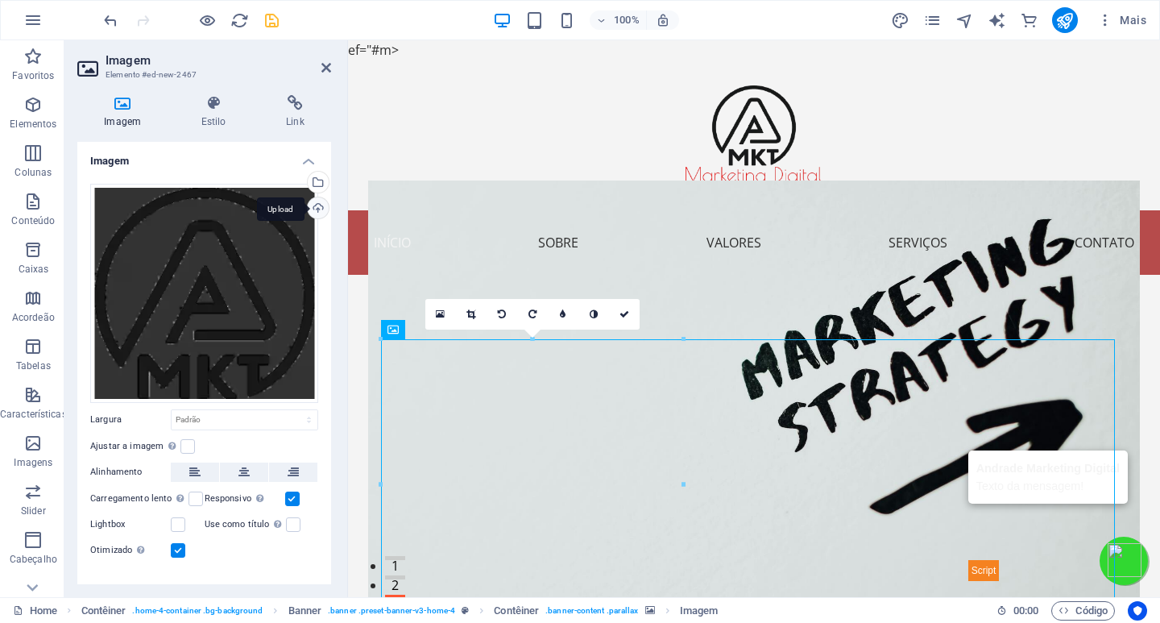
click at [317, 208] on div "Upload" at bounding box center [317, 209] width 24 height 24
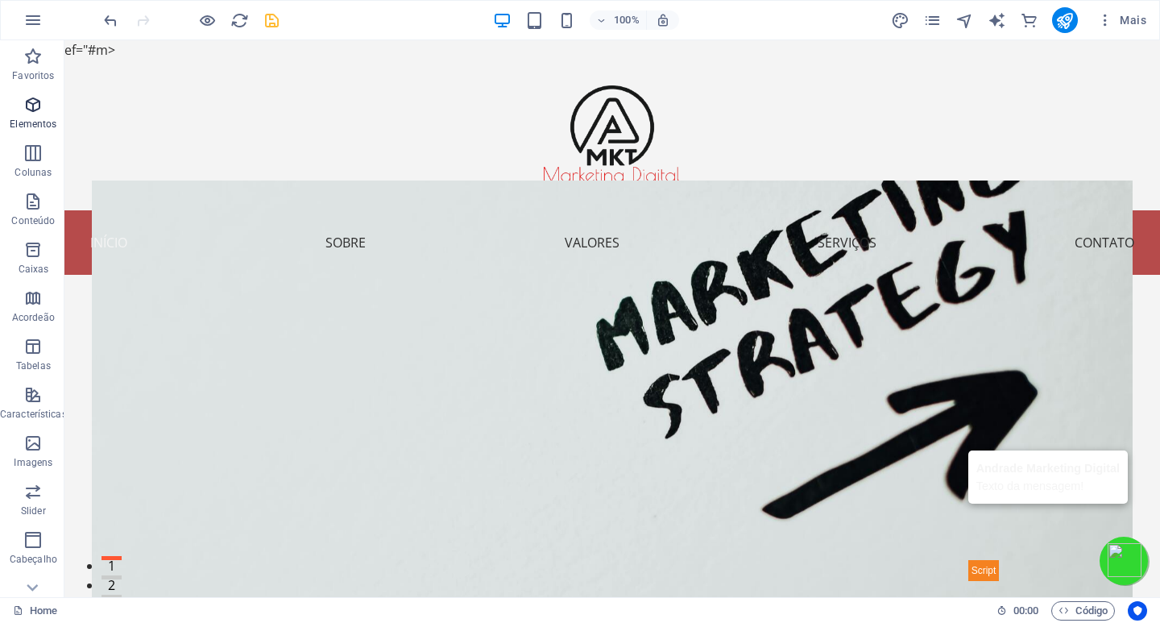
click at [31, 103] on icon "button" at bounding box center [32, 104] width 19 height 19
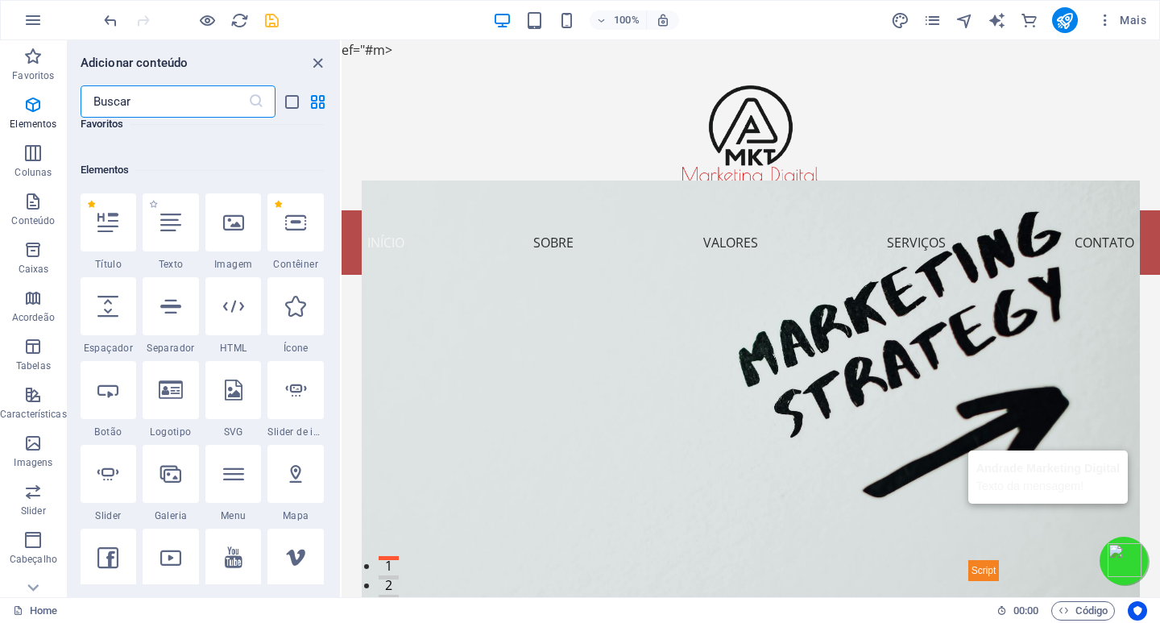
scroll to position [304, 0]
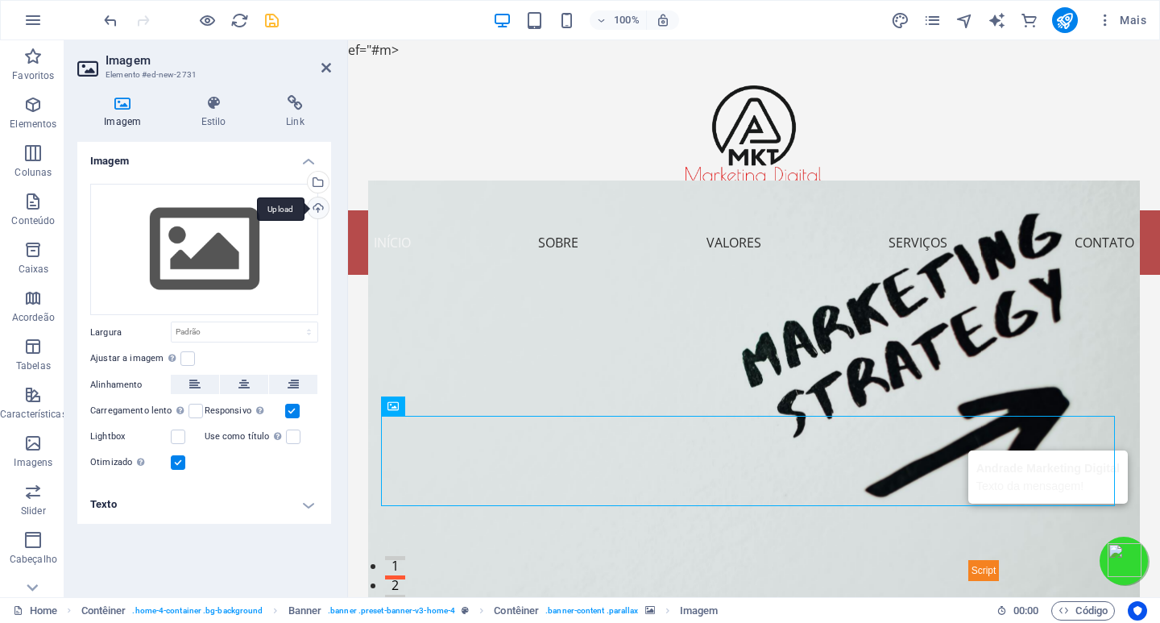
click at [324, 205] on div "Upload" at bounding box center [317, 209] width 24 height 24
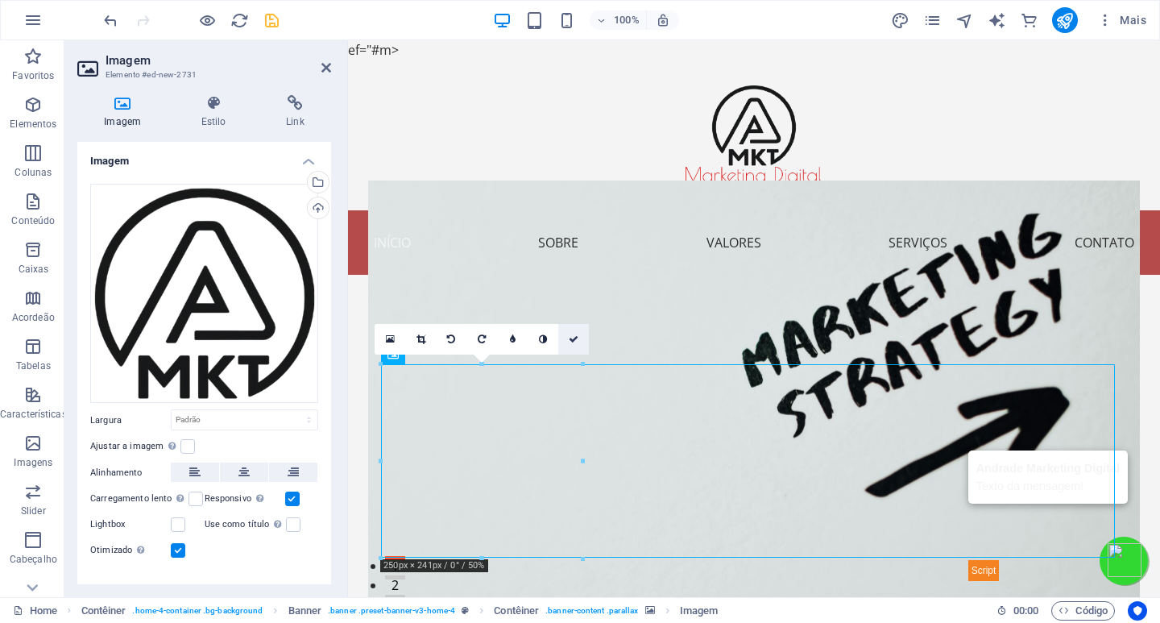
drag, startPoint x: 582, startPoint y: 365, endPoint x: 589, endPoint y: 330, distance: 36.2
click at [589, 330] on div "16:10 16:9 4:3 1:1 1:2 0" at bounding box center [482, 339] width 214 height 31
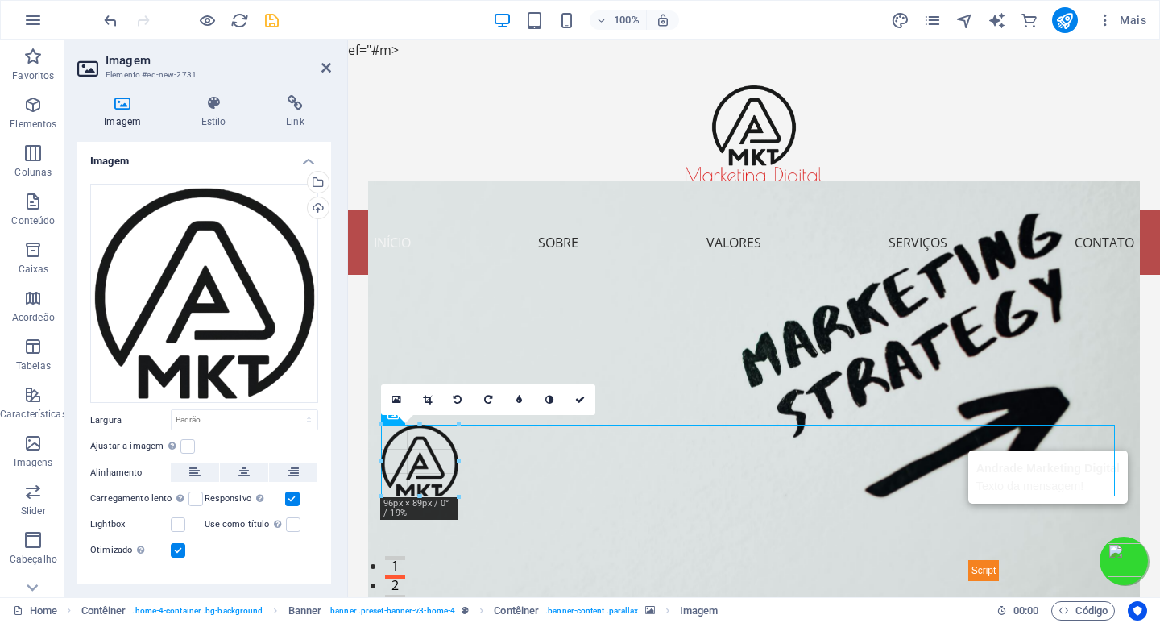
drag, startPoint x: 581, startPoint y: 367, endPoint x: 101, endPoint y: 450, distance: 487.2
type input "100"
select select "px"
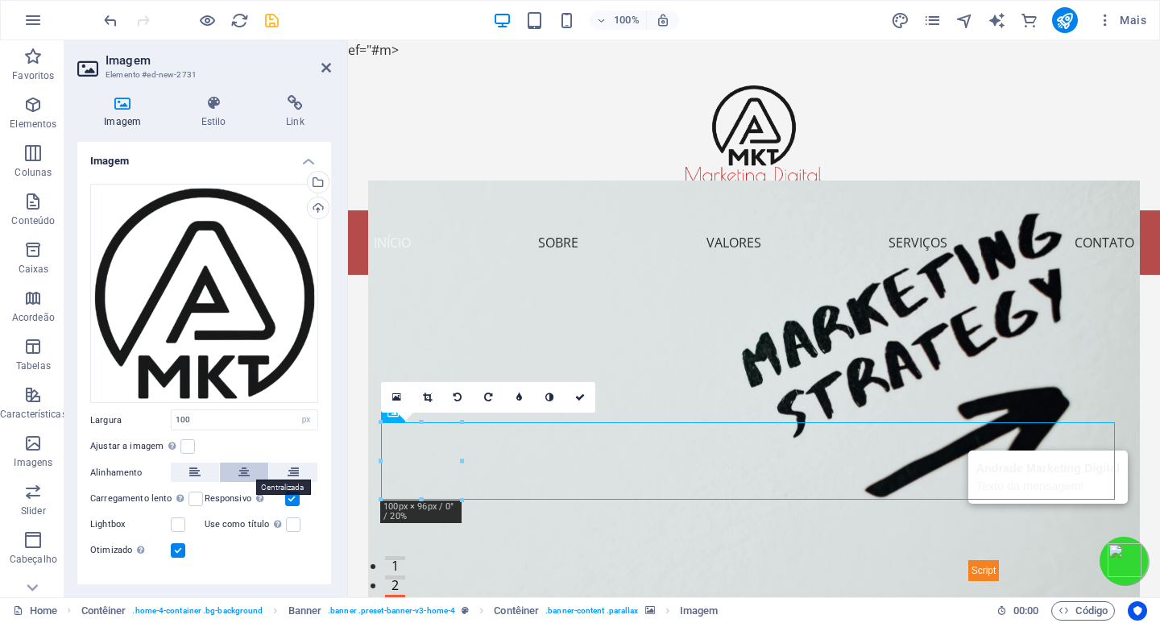
scroll to position [25, 0]
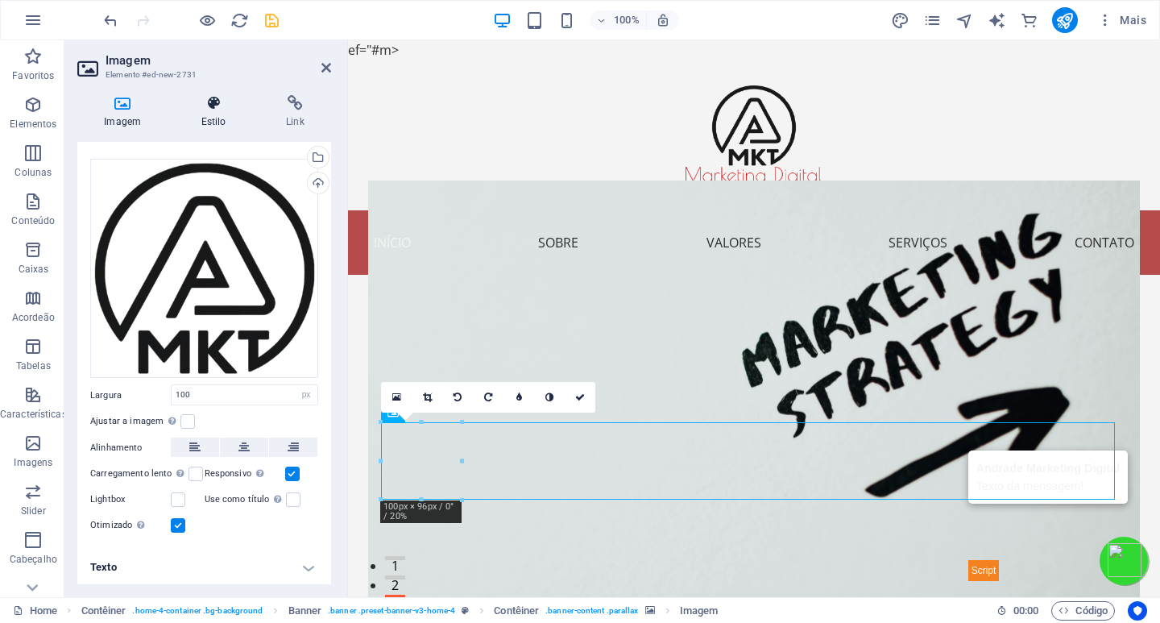
click at [213, 106] on icon at bounding box center [213, 103] width 78 height 16
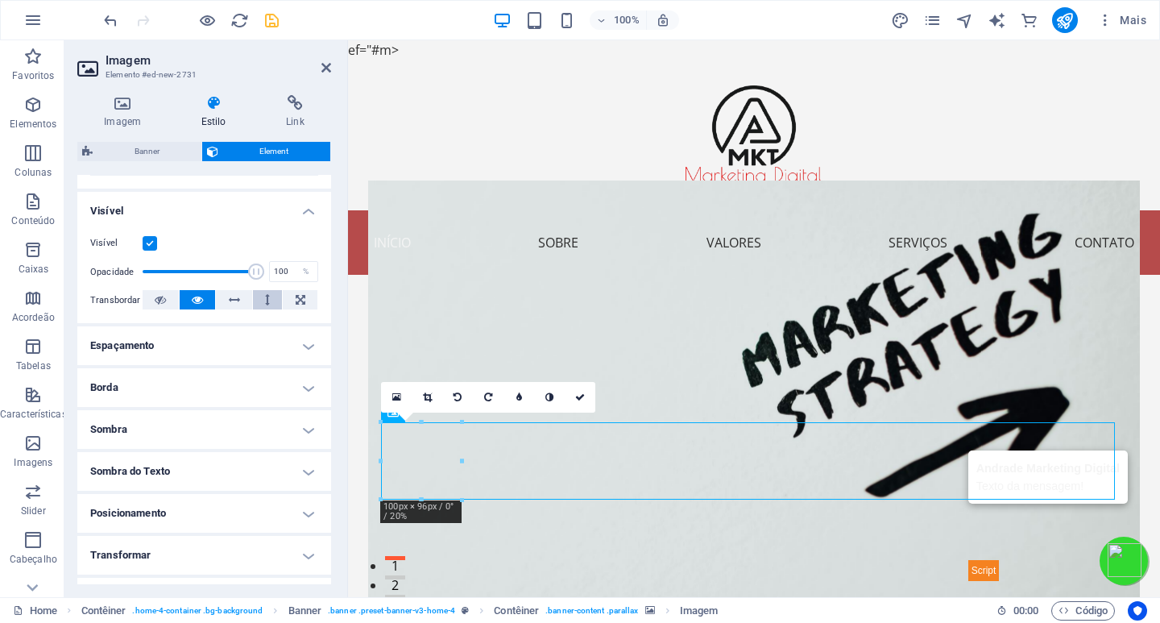
scroll to position [161, 0]
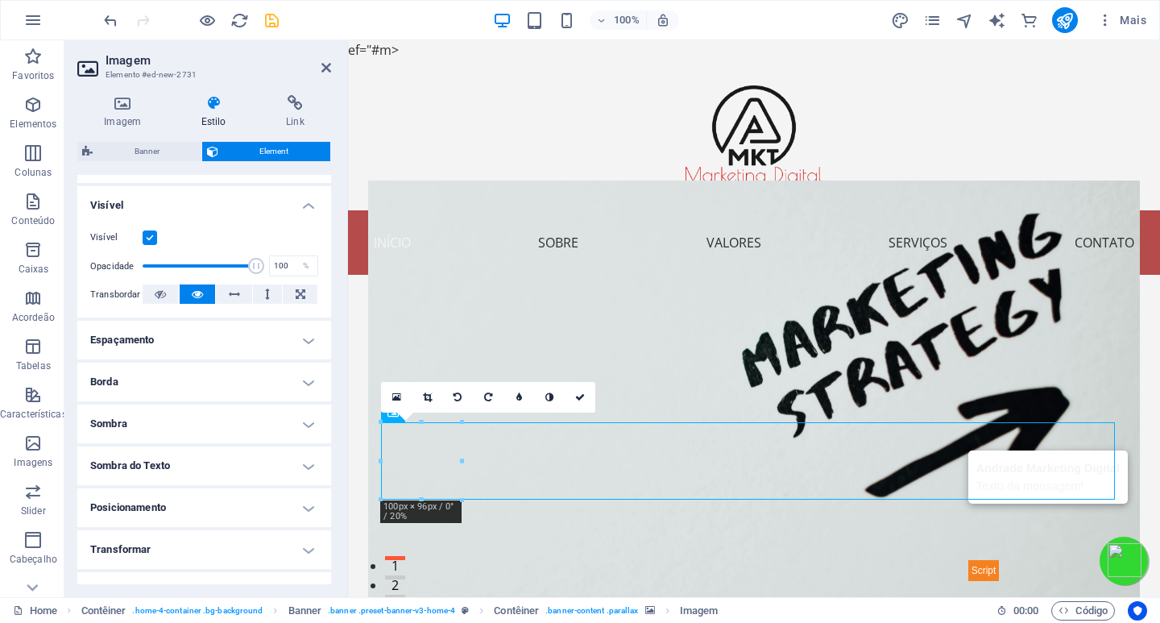
click at [272, 499] on h4 "Posicionamento" at bounding box center [204, 507] width 254 height 39
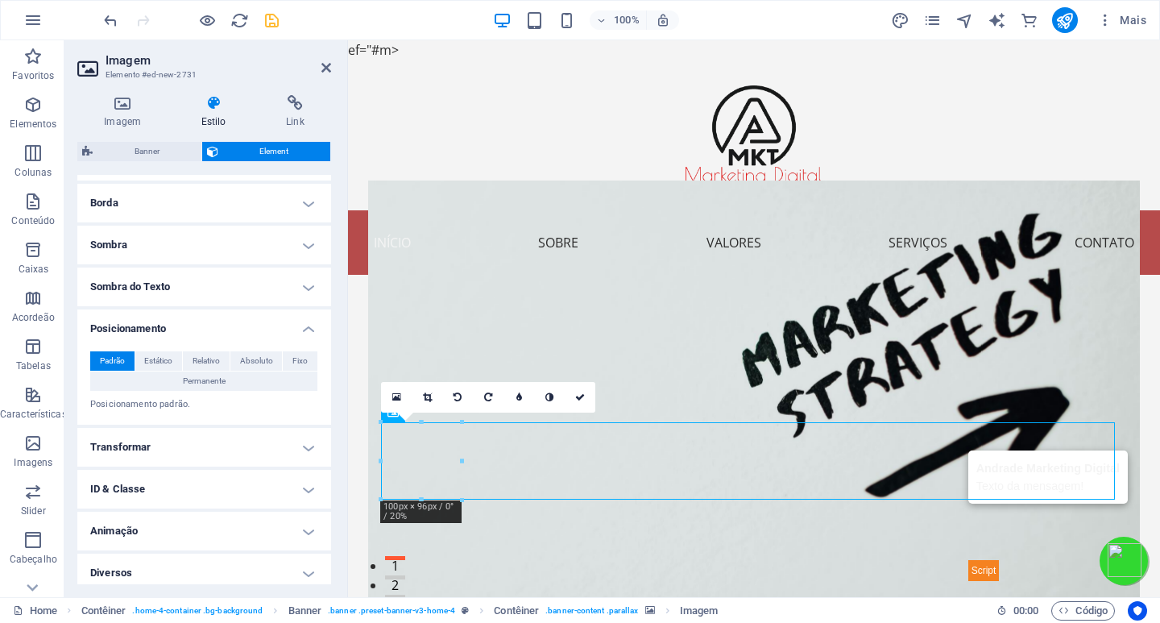
scroll to position [348, 0]
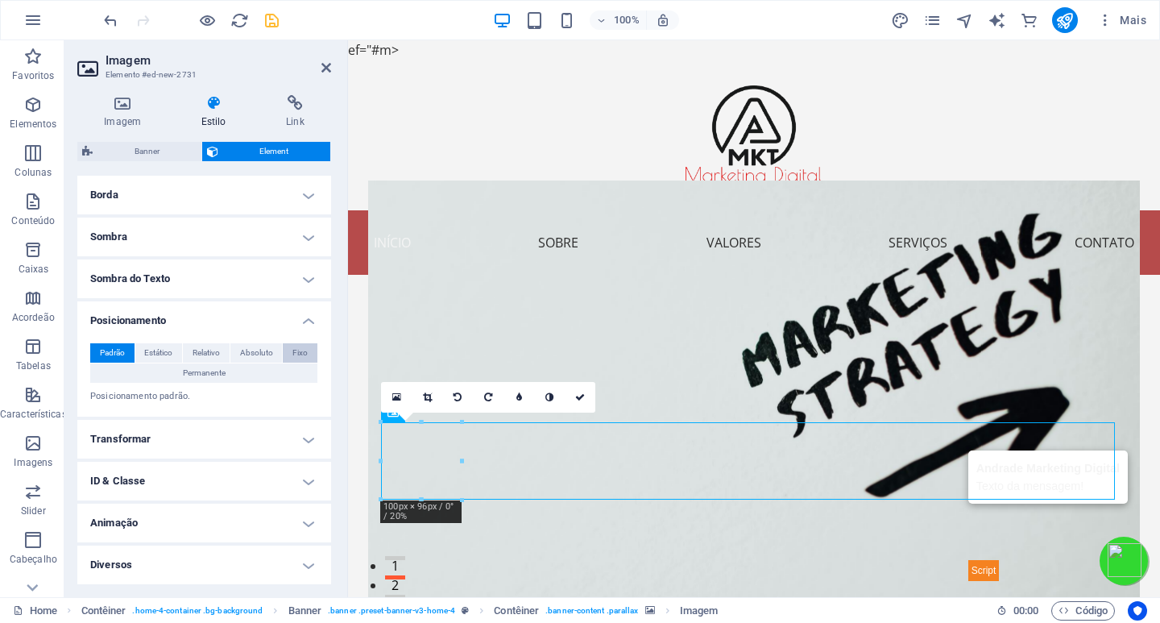
click at [295, 353] on span "Fixo" at bounding box center [299, 352] width 15 height 19
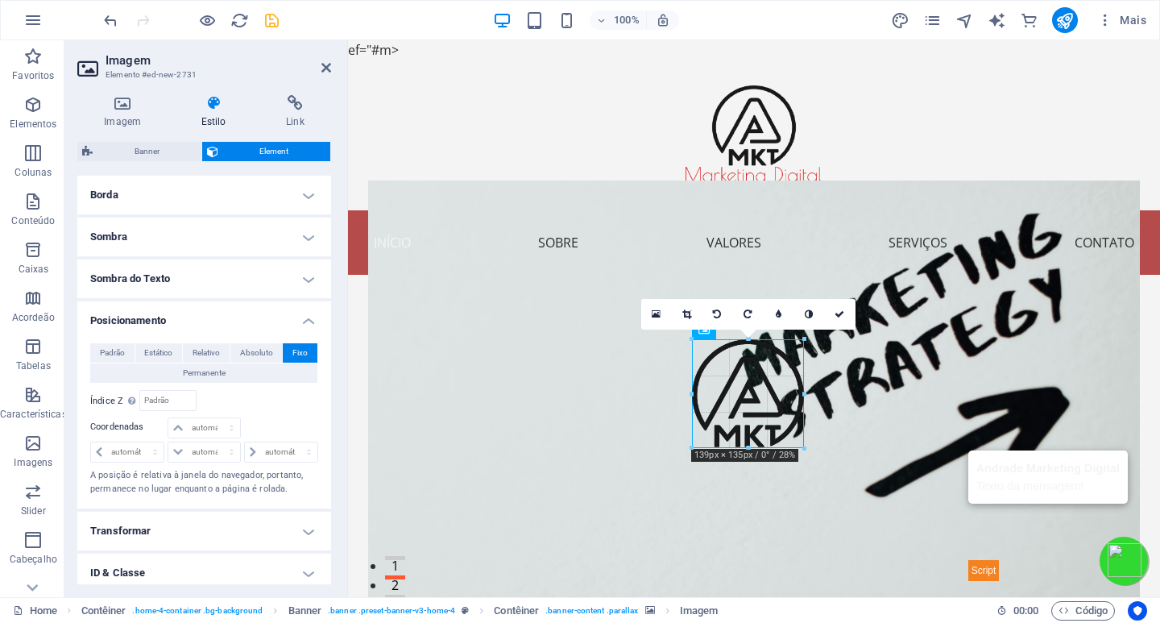
drag, startPoint x: 707, startPoint y: 375, endPoint x: 325, endPoint y: 338, distance: 384.4
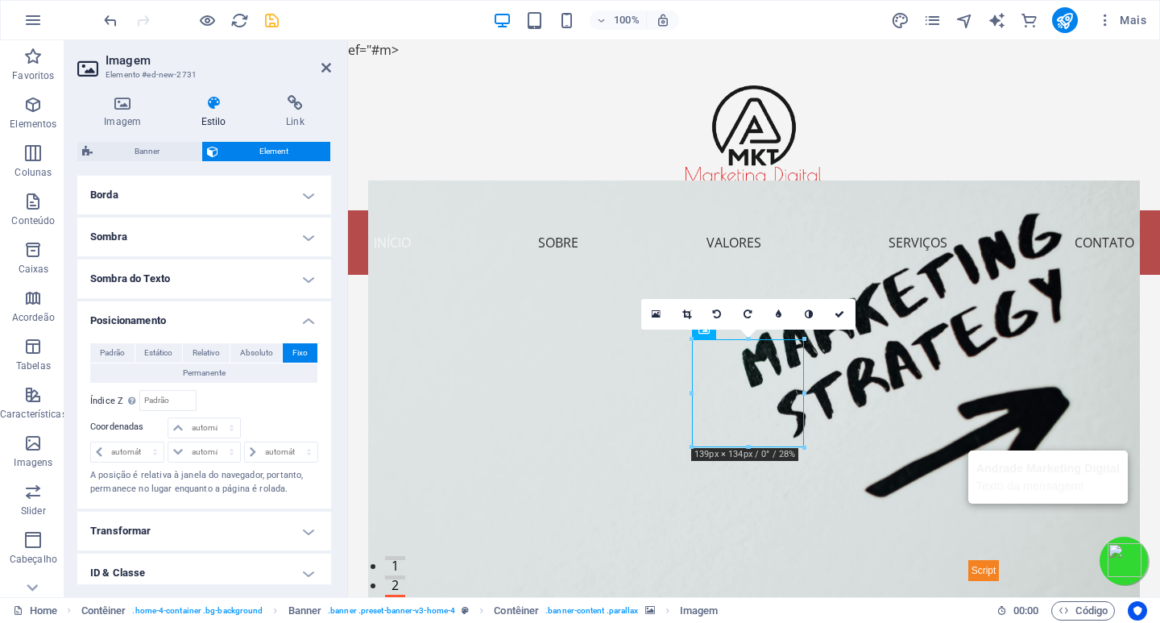
drag, startPoint x: 696, startPoint y: 350, endPoint x: 565, endPoint y: 348, distance: 131.3
click at [249, 353] on span "Absoluto" at bounding box center [256, 352] width 33 height 19
click at [212, 350] on span "Relativo" at bounding box center [206, 352] width 27 height 19
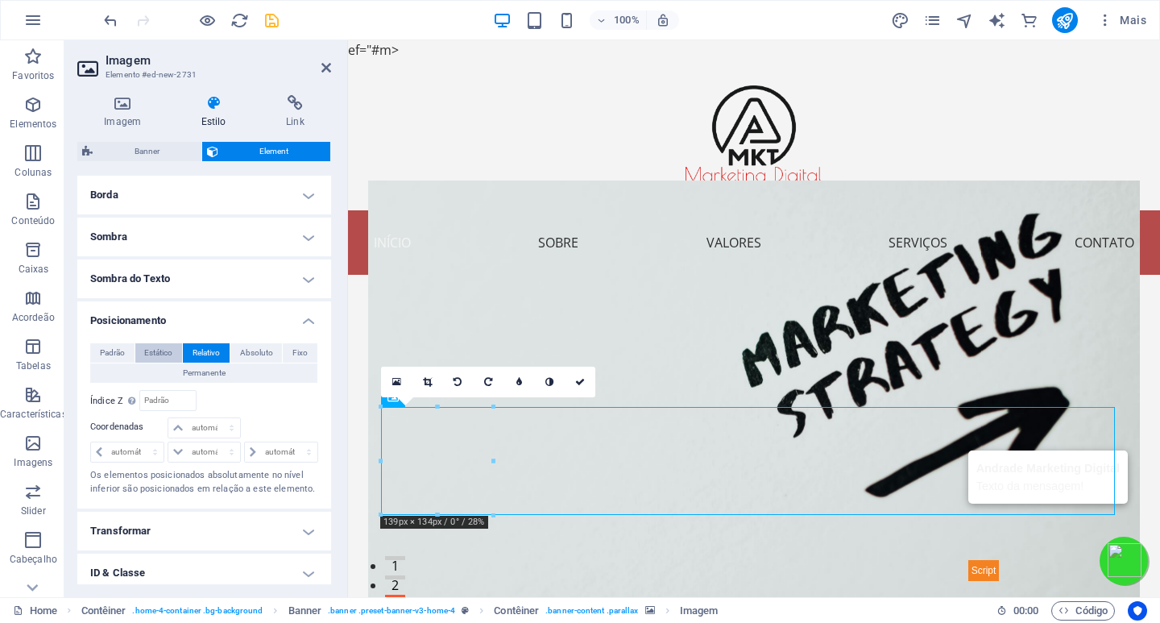
click at [153, 358] on span "Estático" at bounding box center [158, 352] width 28 height 19
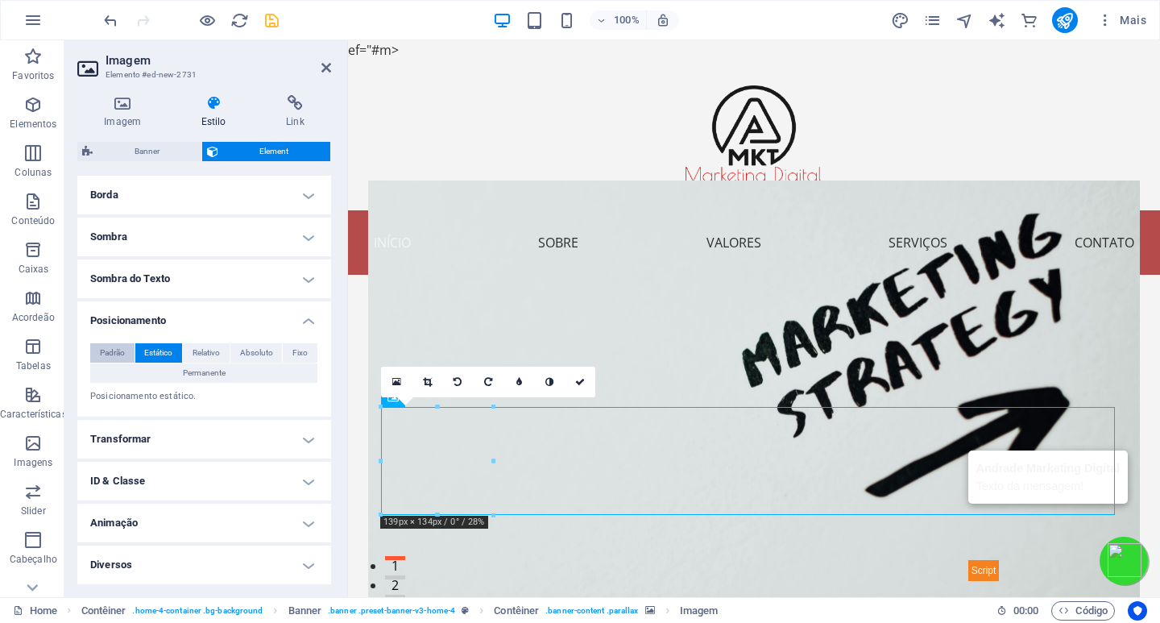
click at [109, 346] on span "Padrão" at bounding box center [112, 352] width 25 height 19
click at [189, 370] on span "Permanente" at bounding box center [204, 372] width 43 height 19
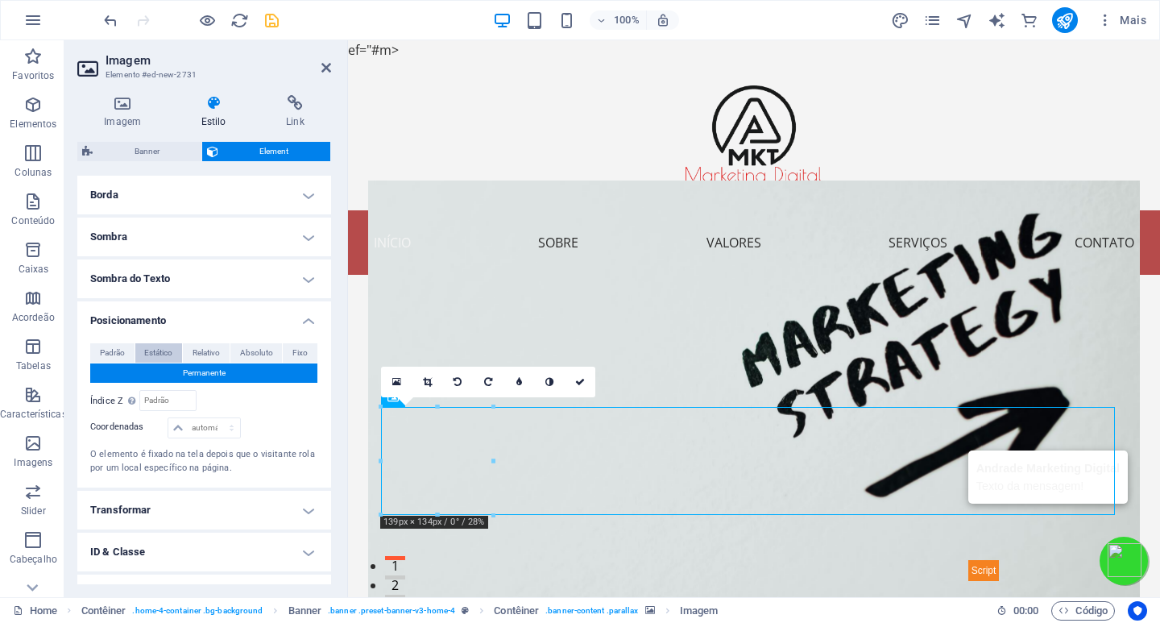
click at [164, 348] on span "Estático" at bounding box center [158, 352] width 28 height 19
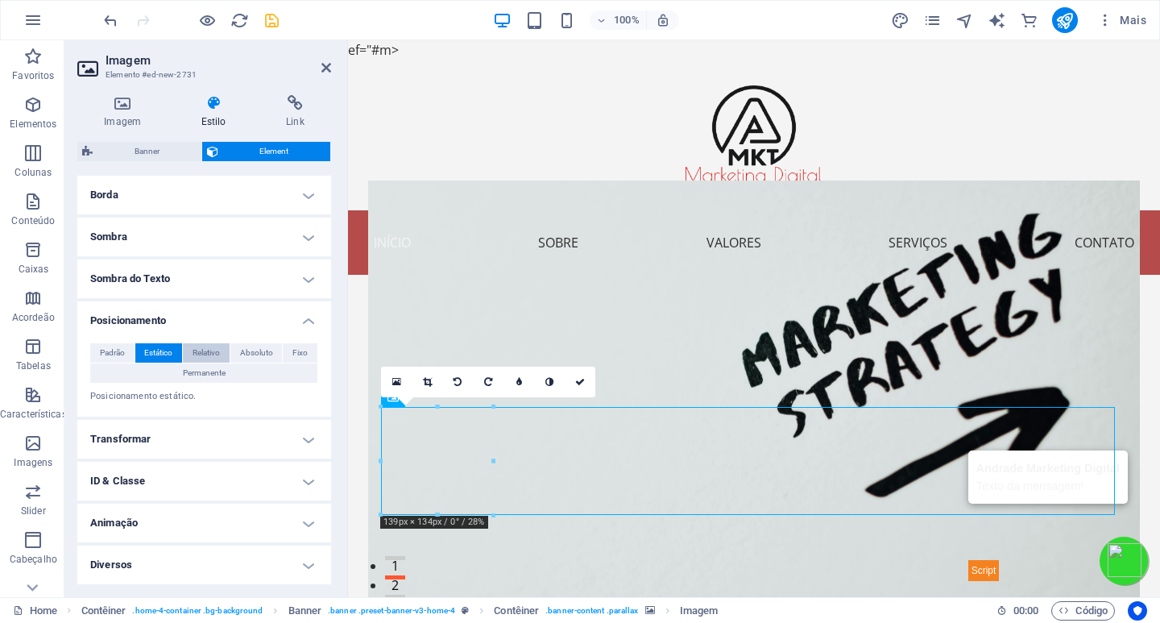
click at [209, 352] on span "Relativo" at bounding box center [206, 352] width 27 height 19
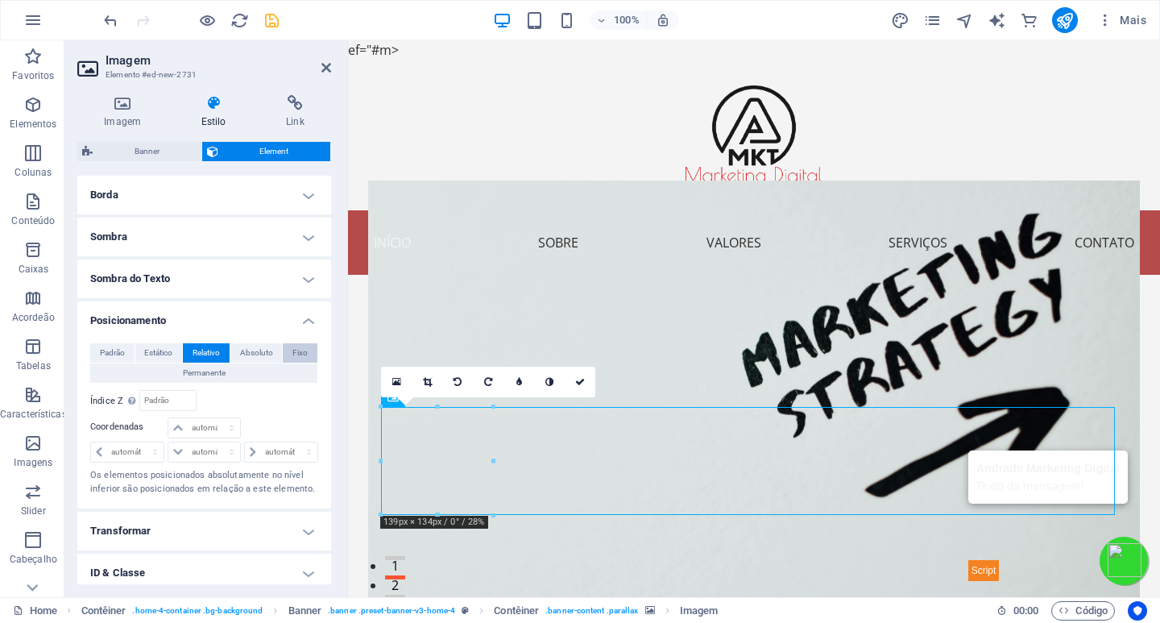
click at [292, 356] on span "Fixo" at bounding box center [299, 352] width 15 height 19
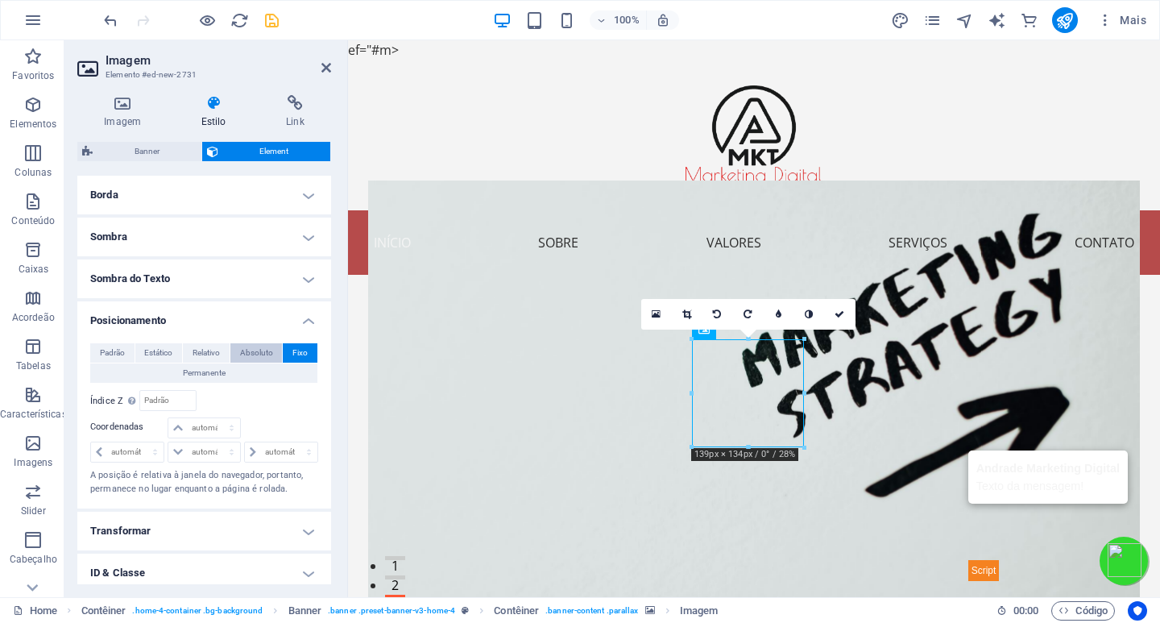
click at [262, 353] on span "Absoluto" at bounding box center [256, 352] width 33 height 19
click at [205, 351] on span "Relativo" at bounding box center [206, 352] width 27 height 19
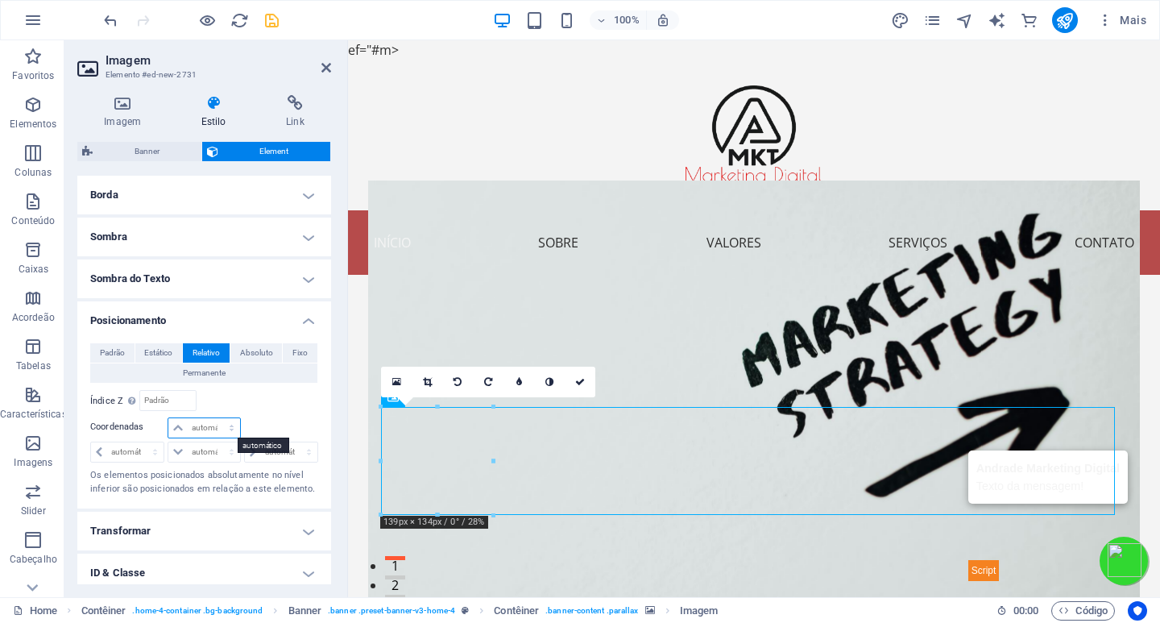
click at [206, 431] on select "automático px rem % em" at bounding box center [203, 427] width 71 height 19
select select "px"
click at [215, 418] on select "automático px rem % em" at bounding box center [203, 427] width 71 height 19
type input "0"
click at [114, 353] on span "Padrão" at bounding box center [112, 352] width 25 height 19
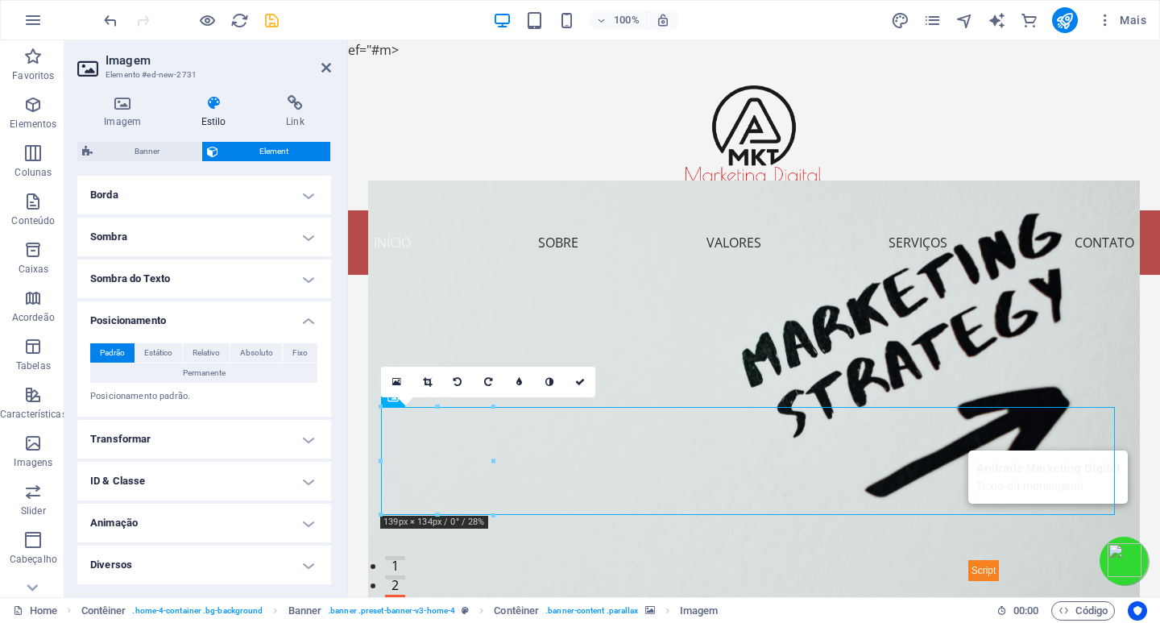
click at [198, 402] on p "Posicionamento padrão." at bounding box center [204, 397] width 228 height 14
click at [214, 371] on span "Permanente" at bounding box center [204, 372] width 43 height 19
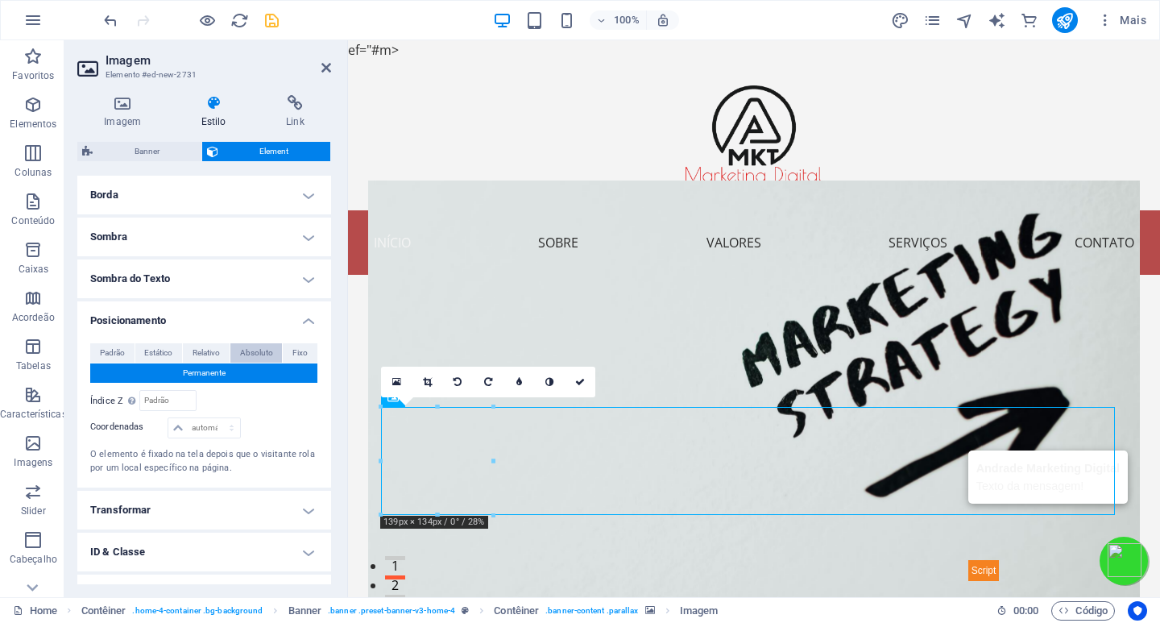
click at [269, 350] on span "Absoluto" at bounding box center [256, 352] width 33 height 19
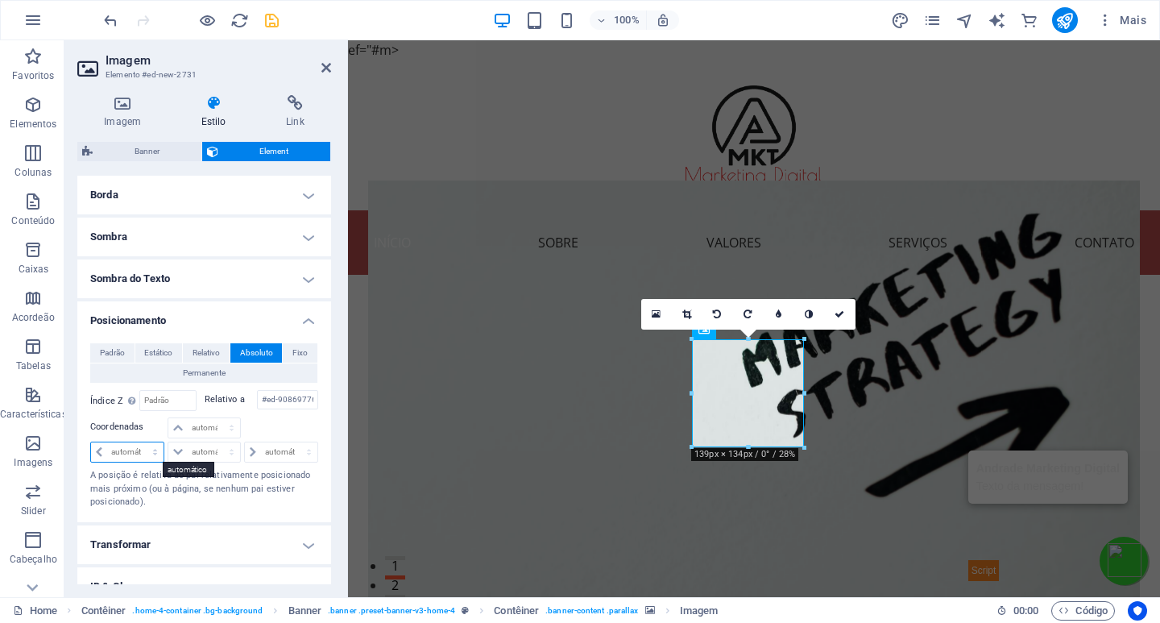
click at [102, 454] on select "automático px rem % em" at bounding box center [127, 451] width 73 height 19
click at [100, 454] on select "automático px rem % em" at bounding box center [127, 451] width 73 height 19
click at [91, 442] on select "automático px rem % em" at bounding box center [127, 451] width 73 height 19
click at [97, 453] on select "automático px rem % em" at bounding box center [127, 451] width 73 height 19
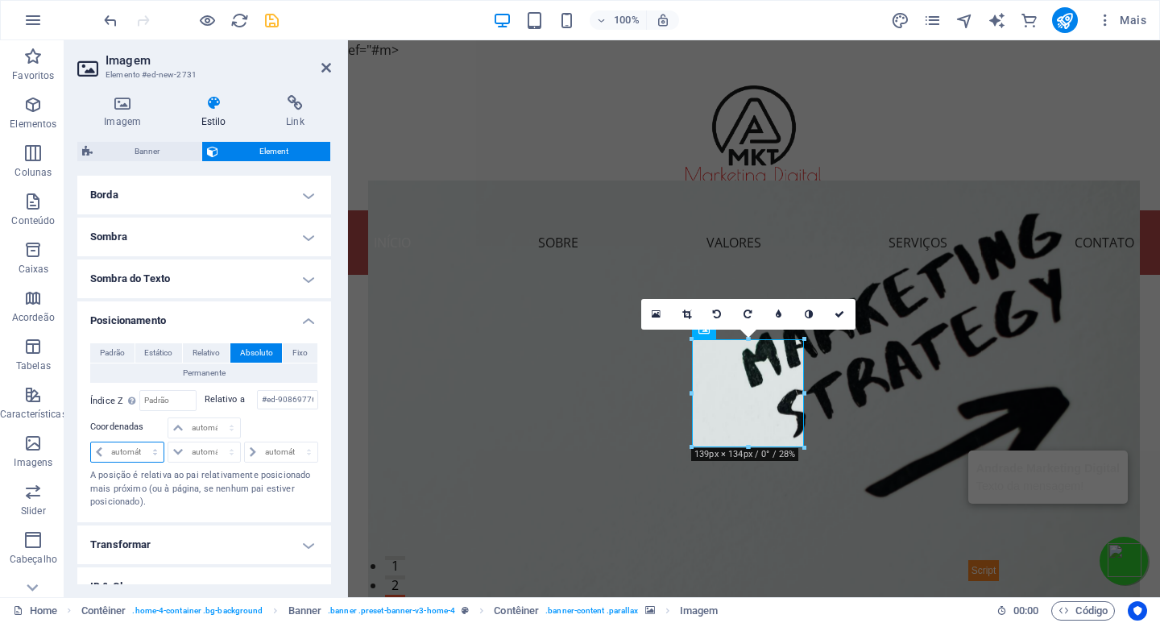
select select "px"
click at [140, 442] on select "automático px rem % em" at bounding box center [127, 451] width 73 height 19
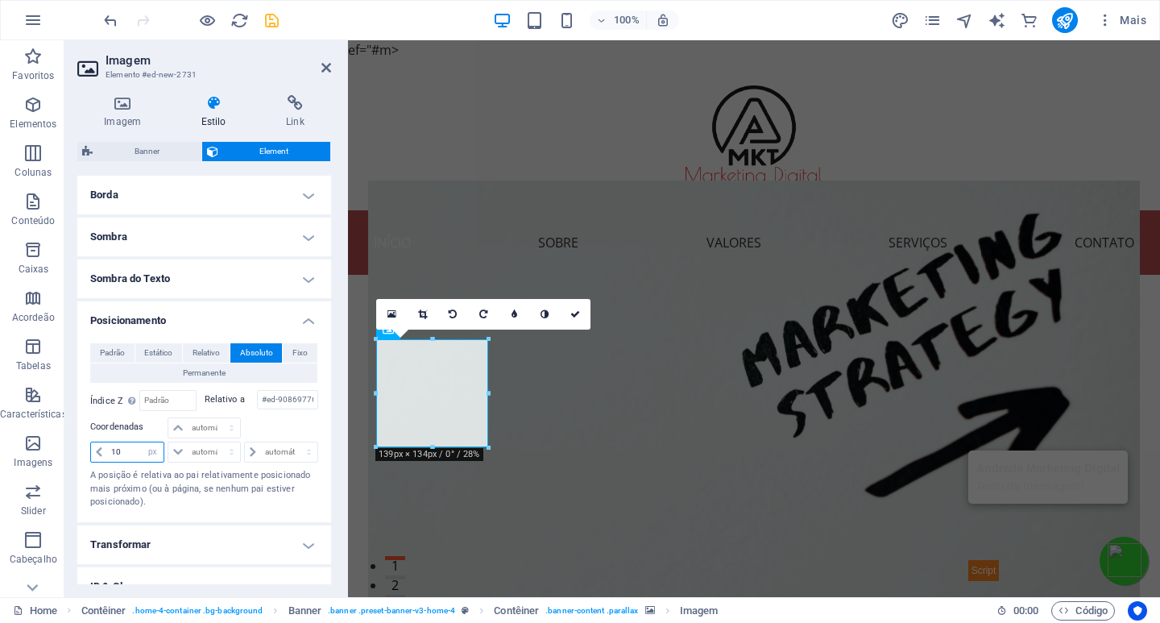
type input "10"
click at [228, 512] on div "Padrão Estático Relativo Absoluto Fixo Permanente Índice Z Define a ordem do el…" at bounding box center [204, 426] width 254 height 192
click at [183, 428] on select "automático px rem % em" at bounding box center [203, 427] width 71 height 19
select select "px"
click at [215, 418] on select "automático px rem % em" at bounding box center [203, 427] width 71 height 19
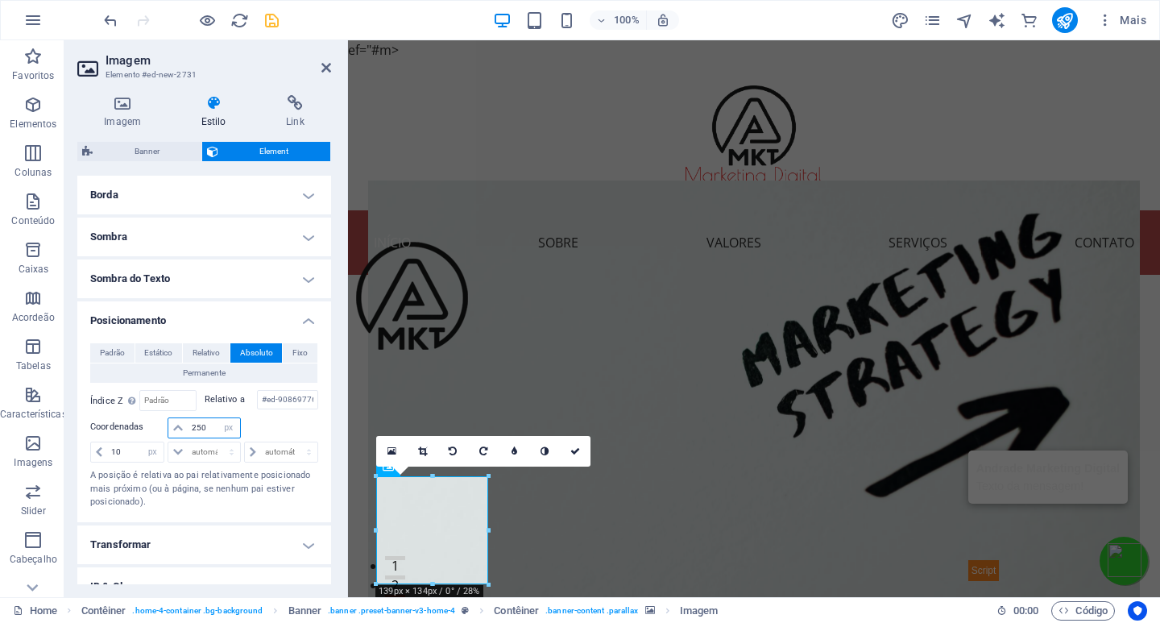
click at [207, 430] on input "250" at bounding box center [214, 427] width 52 height 19
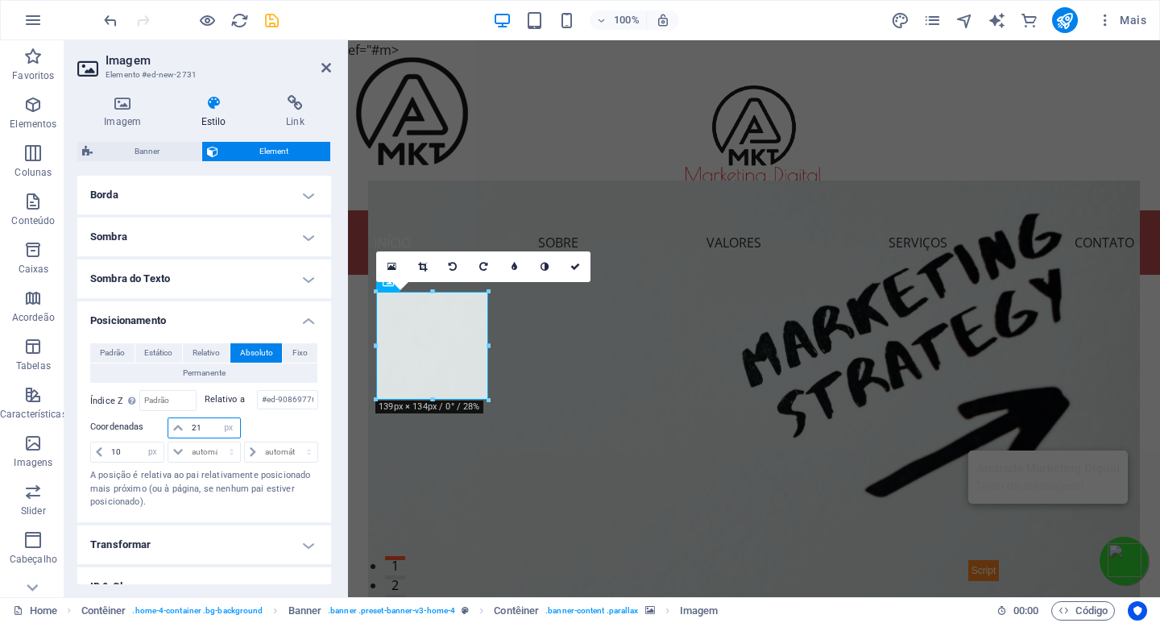
type input "2"
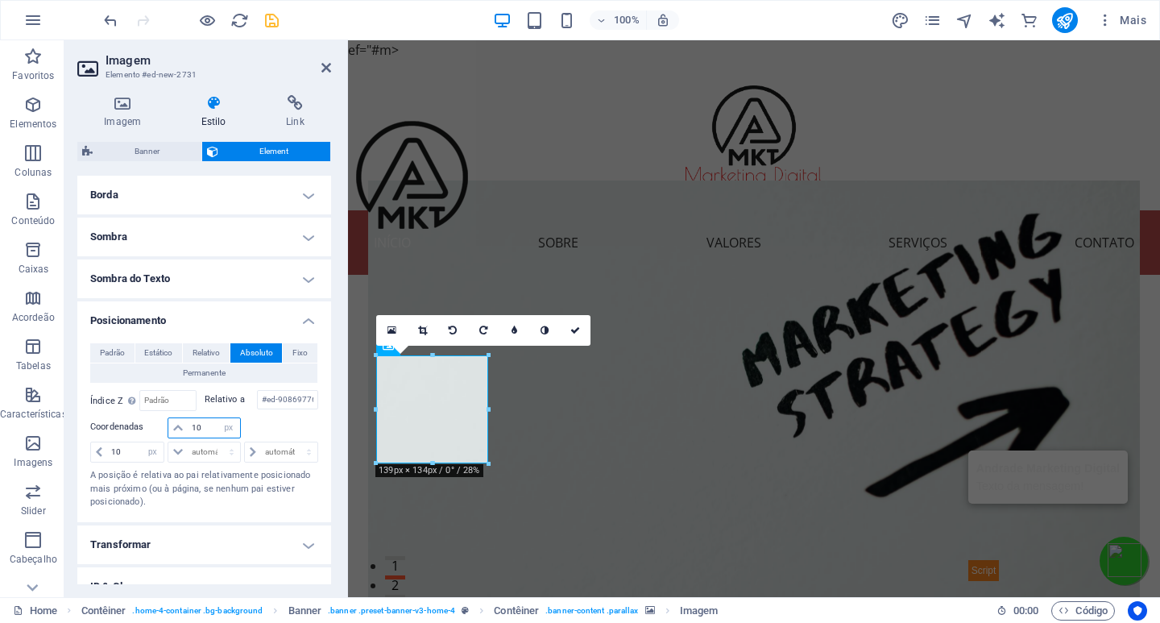
type input "1"
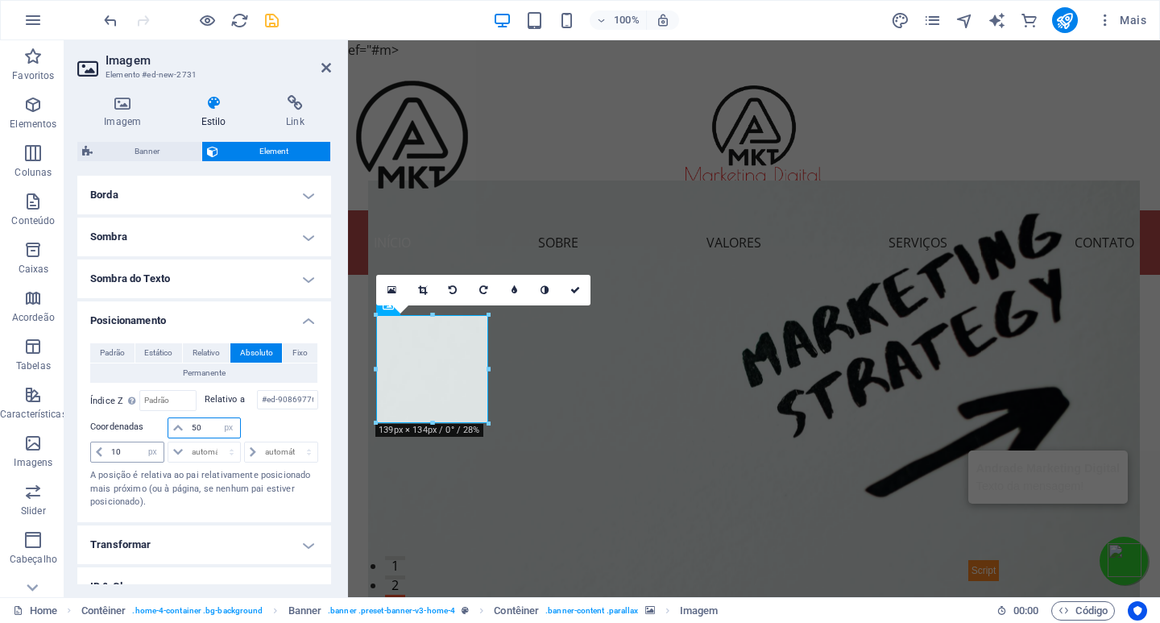
type input "50"
drag, startPoint x: 122, startPoint y: 449, endPoint x: 106, endPoint y: 456, distance: 17.7
click at [107, 456] on input "10" at bounding box center [135, 451] width 56 height 19
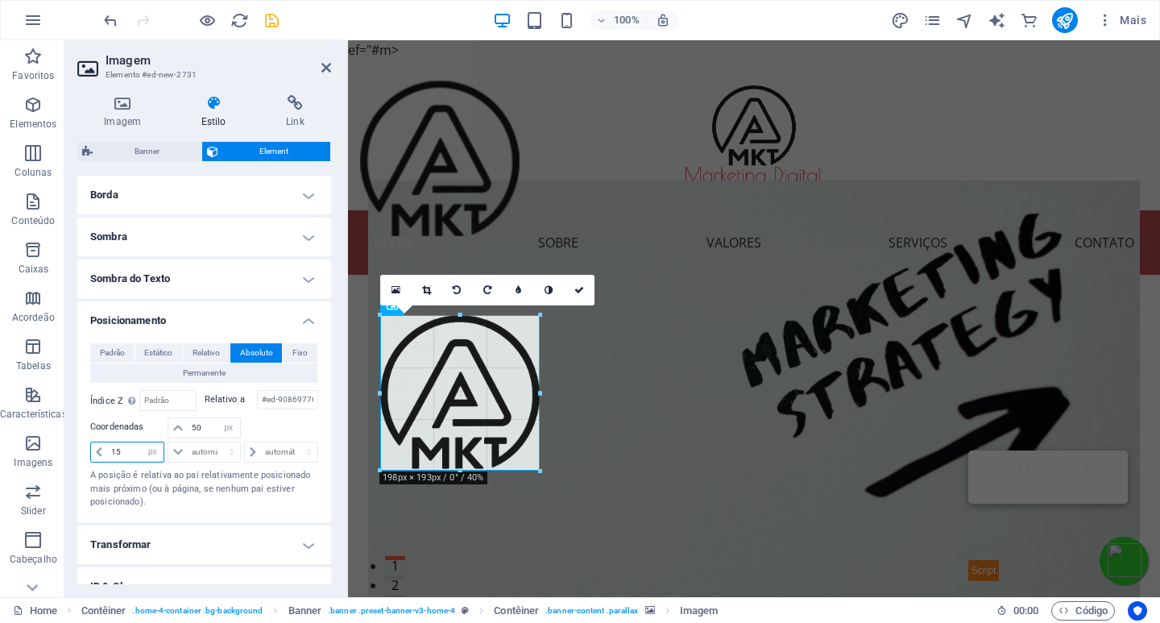
drag, startPoint x: 494, startPoint y: 422, endPoint x: 198, endPoint y: 421, distance: 295.7
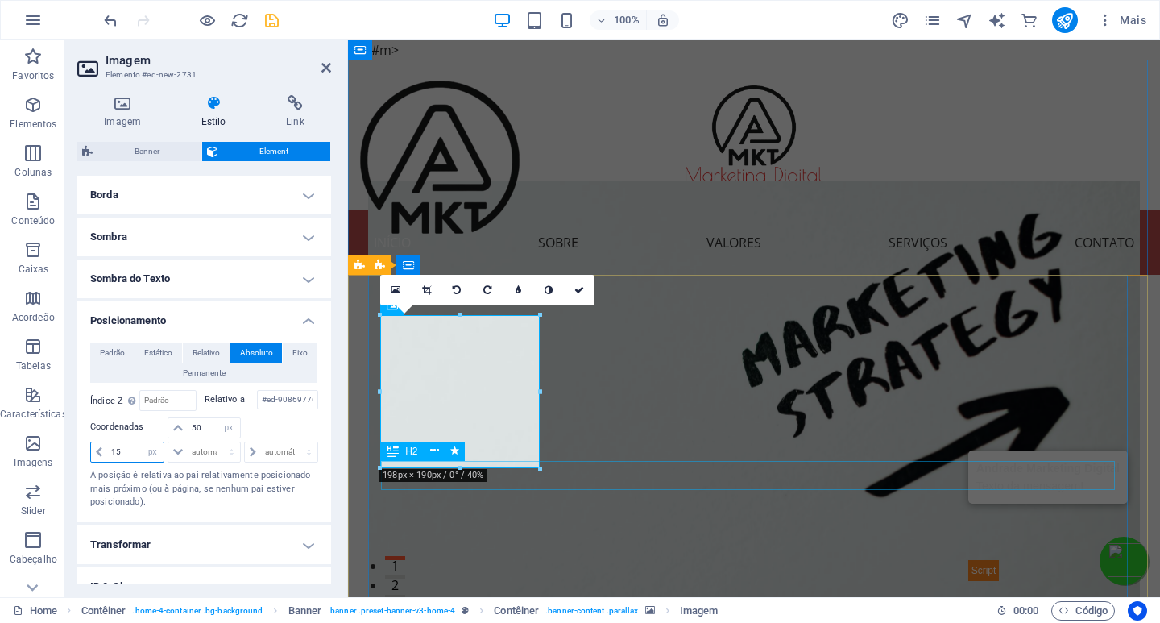
type input "15"
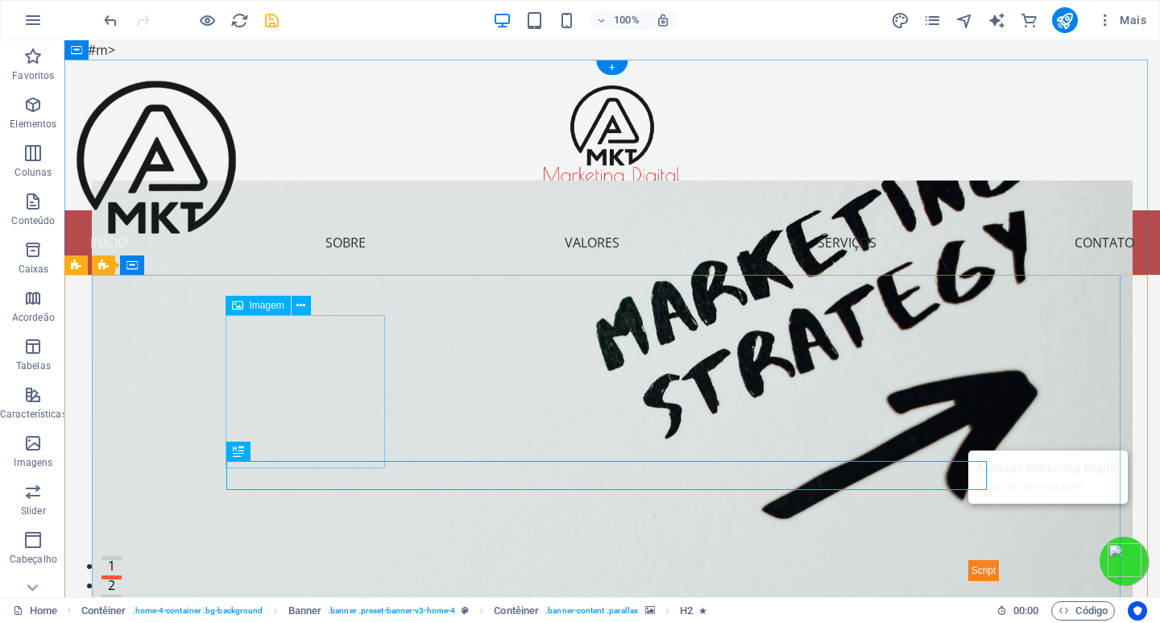
click at [236, 234] on figure at bounding box center [157, 157] width 160 height 153
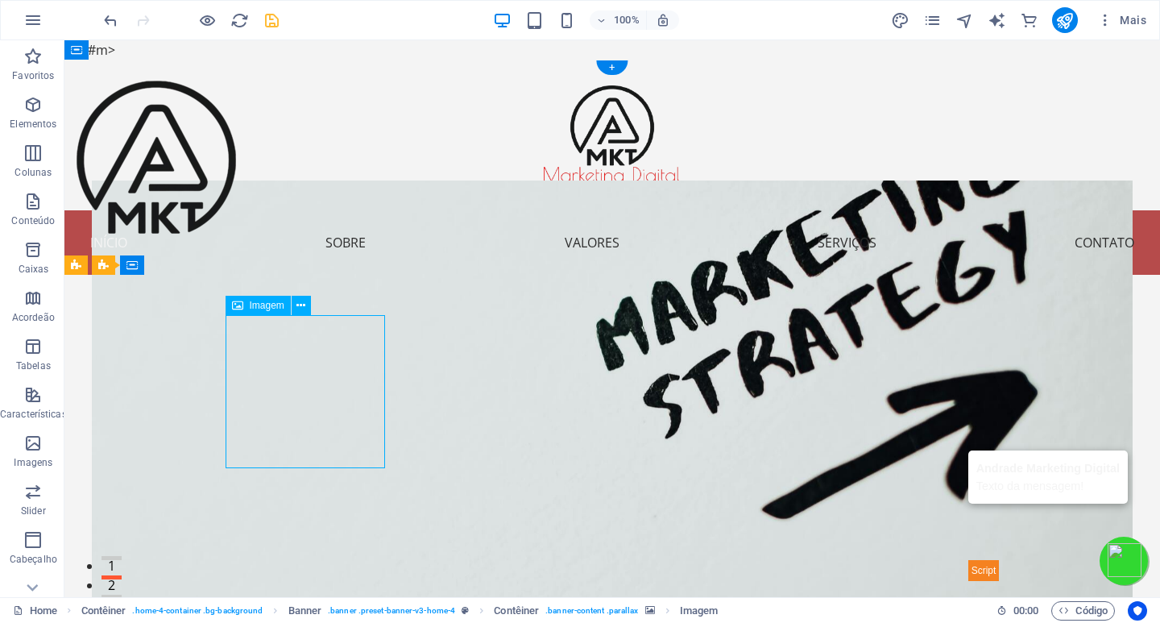
click at [236, 234] on figure at bounding box center [157, 157] width 160 height 153
select select "px"
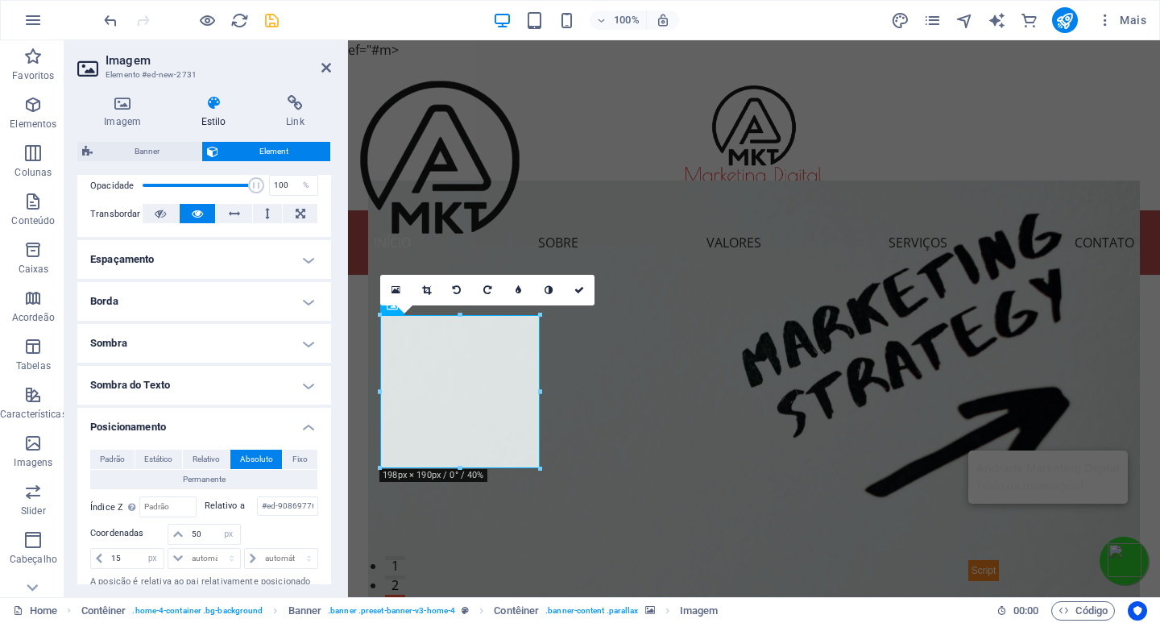
scroll to position [322, 0]
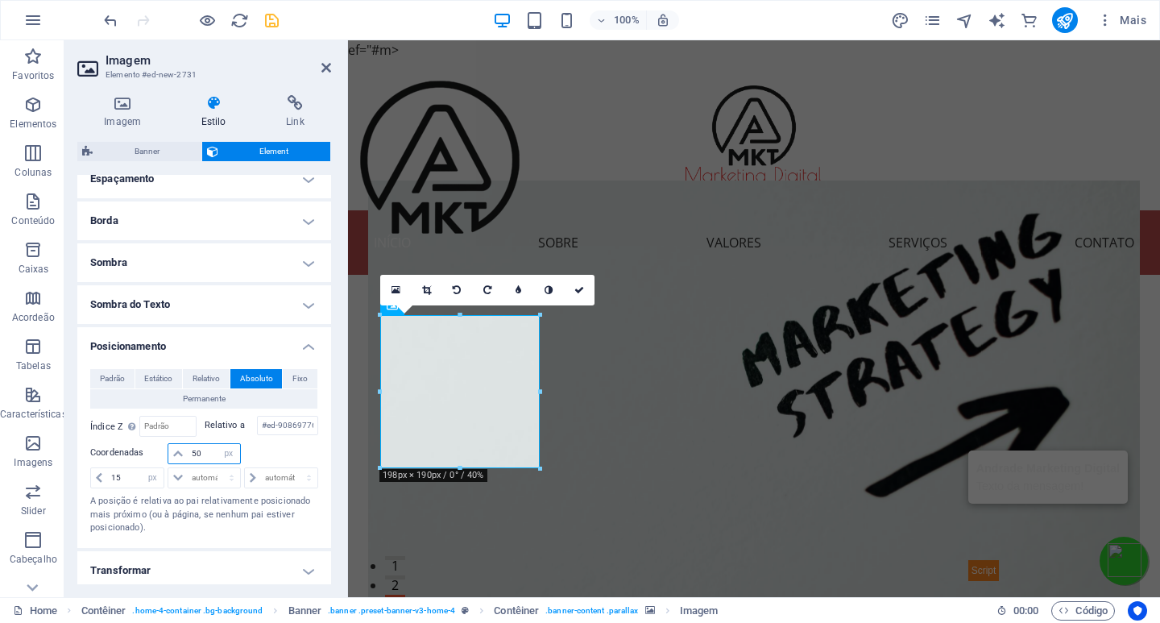
drag, startPoint x: 202, startPoint y: 454, endPoint x: 180, endPoint y: 458, distance: 22.8
click at [180, 458] on div "50 automático px rem % em" at bounding box center [204, 453] width 73 height 21
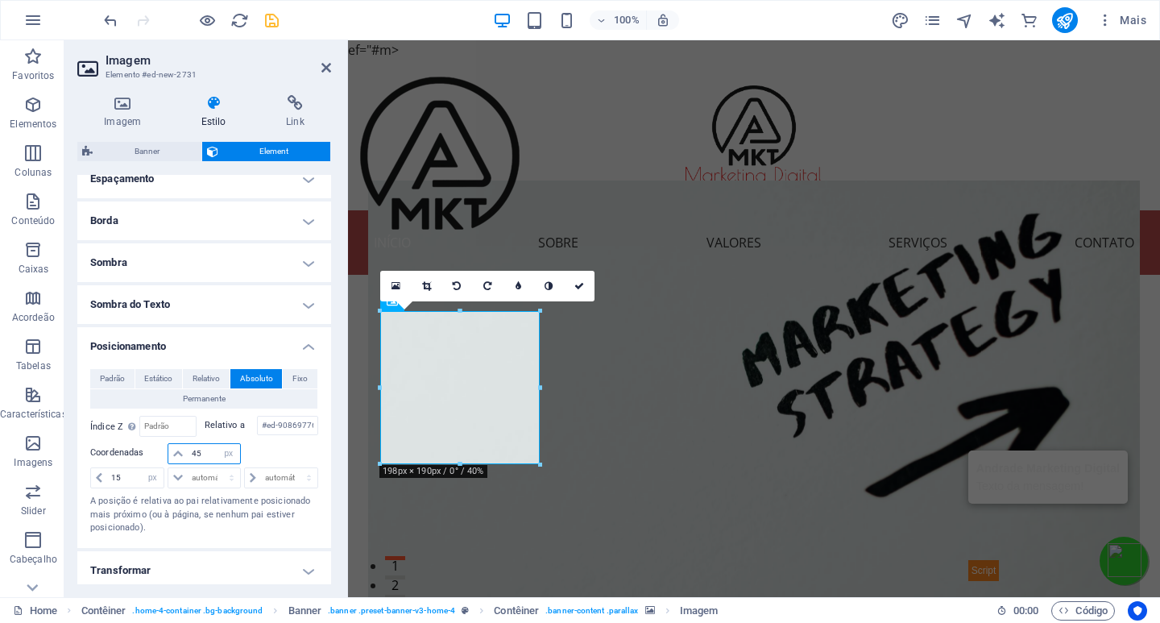
drag, startPoint x: 202, startPoint y: 449, endPoint x: 175, endPoint y: 462, distance: 30.3
click at [175, 458] on div "45 automático px rem % em" at bounding box center [204, 453] width 73 height 21
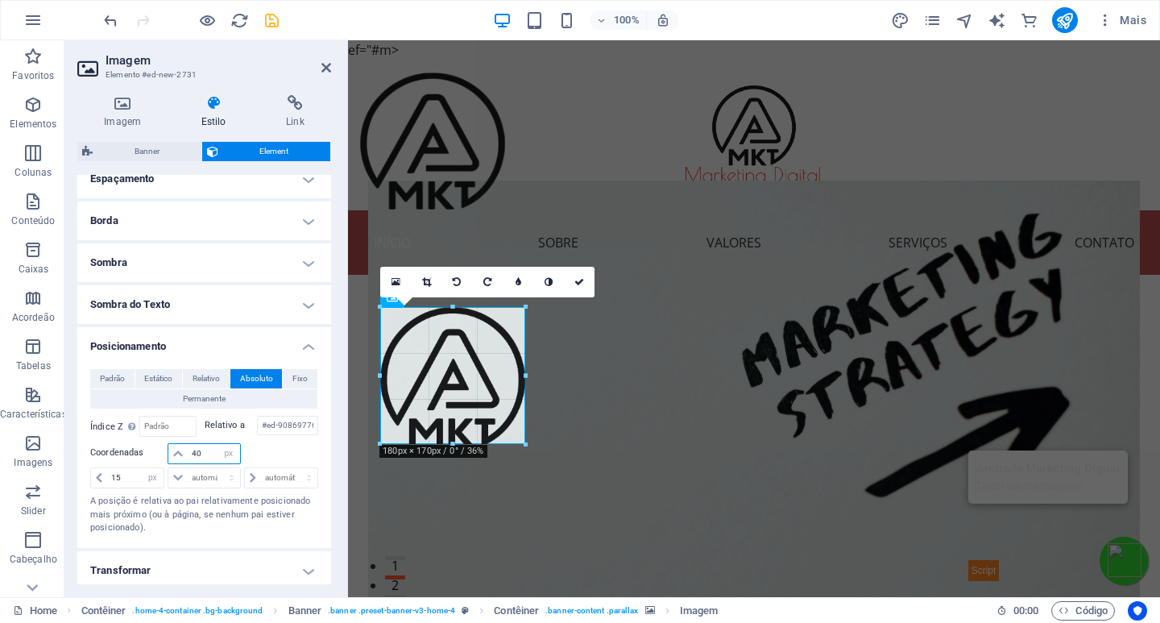
drag, startPoint x: 540, startPoint y: 458, endPoint x: 173, endPoint y: 402, distance: 370.9
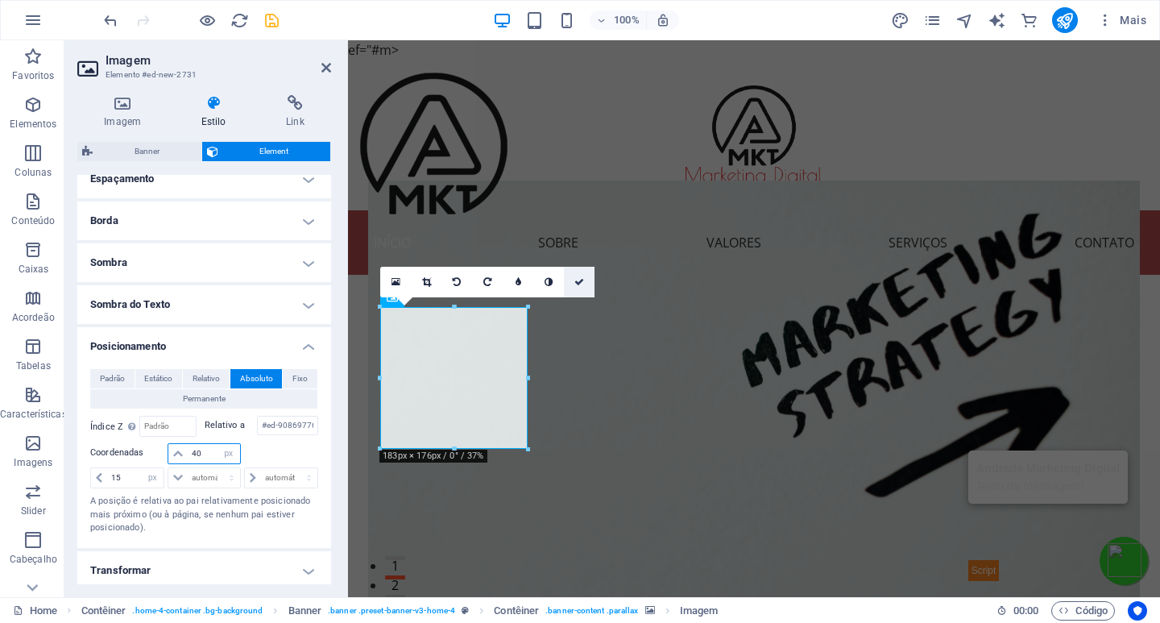
type input "40"
click at [580, 278] on icon at bounding box center [579, 282] width 10 height 10
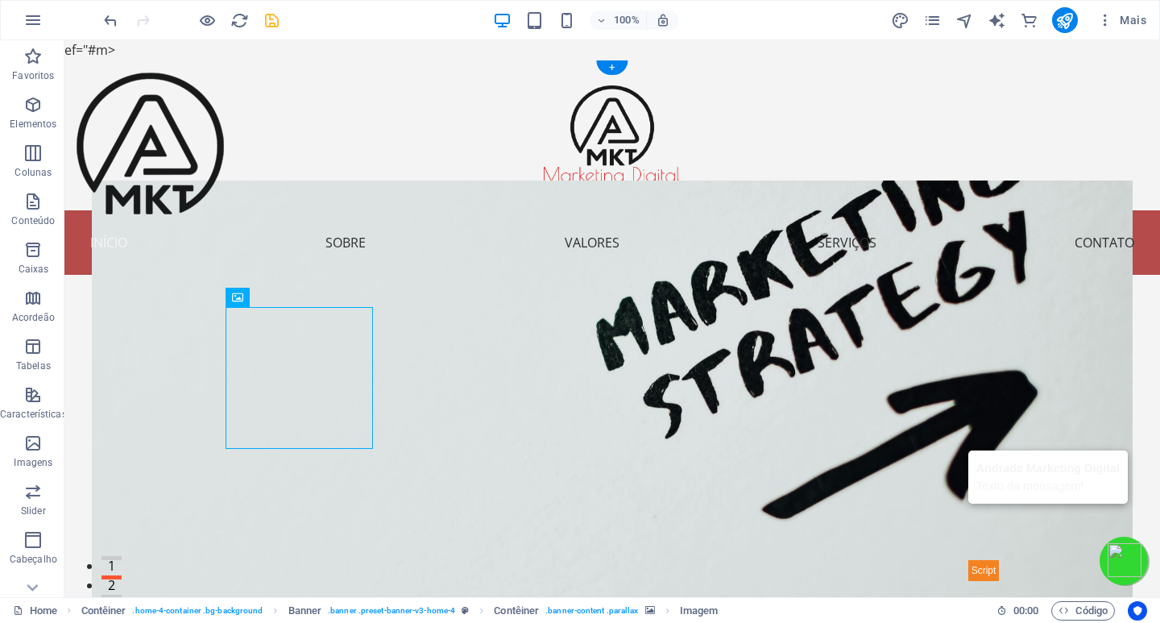
click at [582, 385] on figure at bounding box center [612, 434] width 1041 height 507
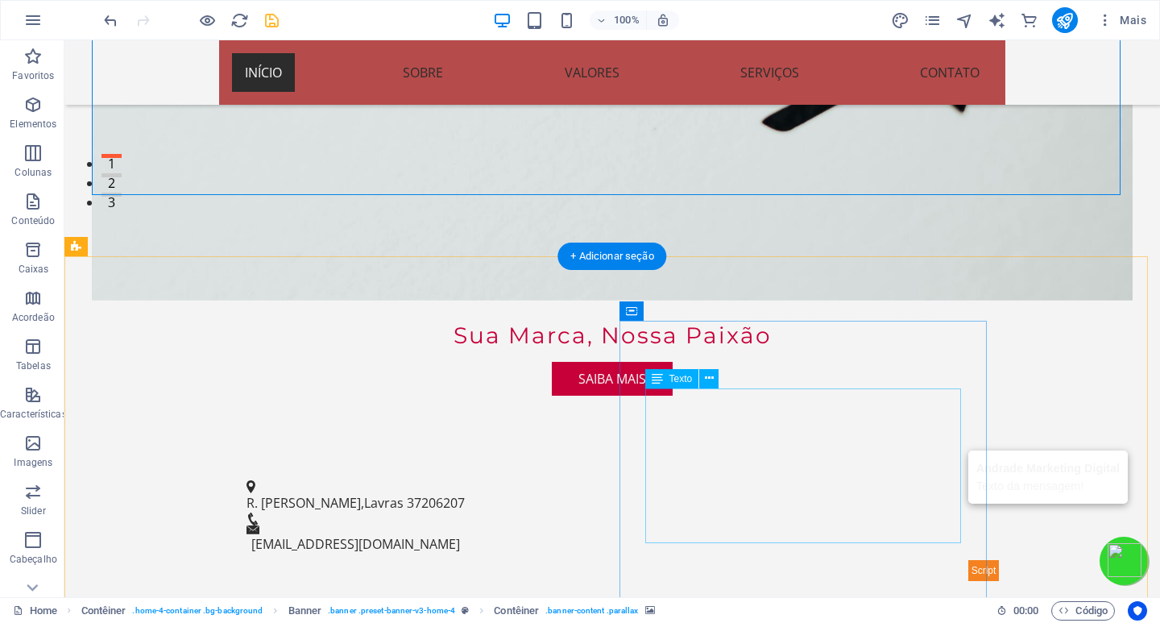
scroll to position [413, 0]
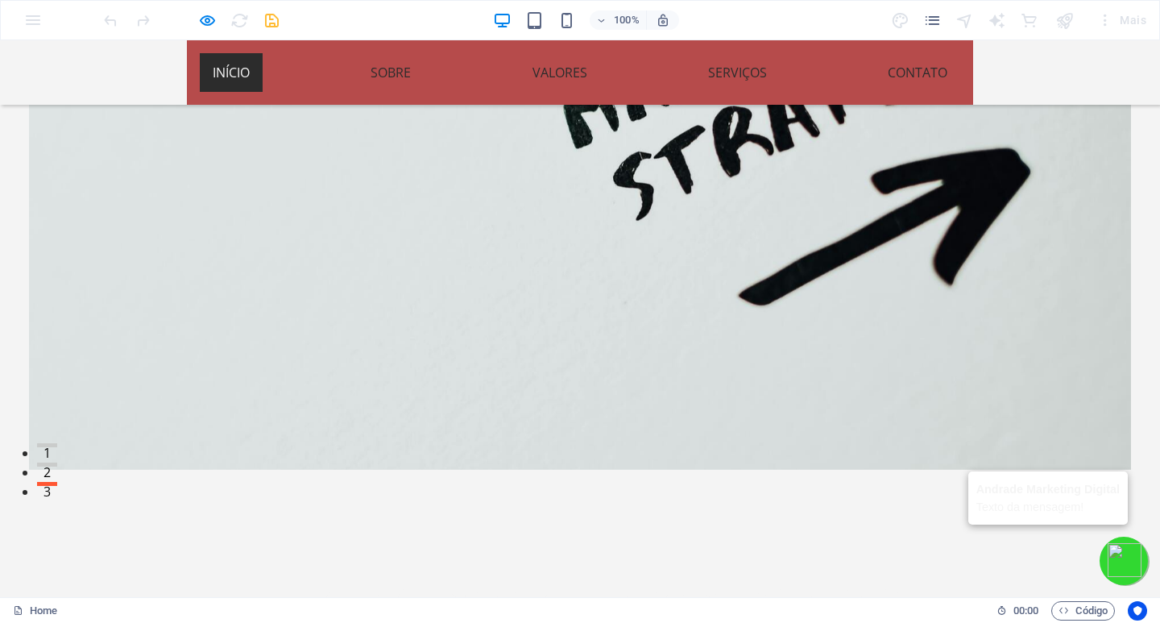
scroll to position [0, 0]
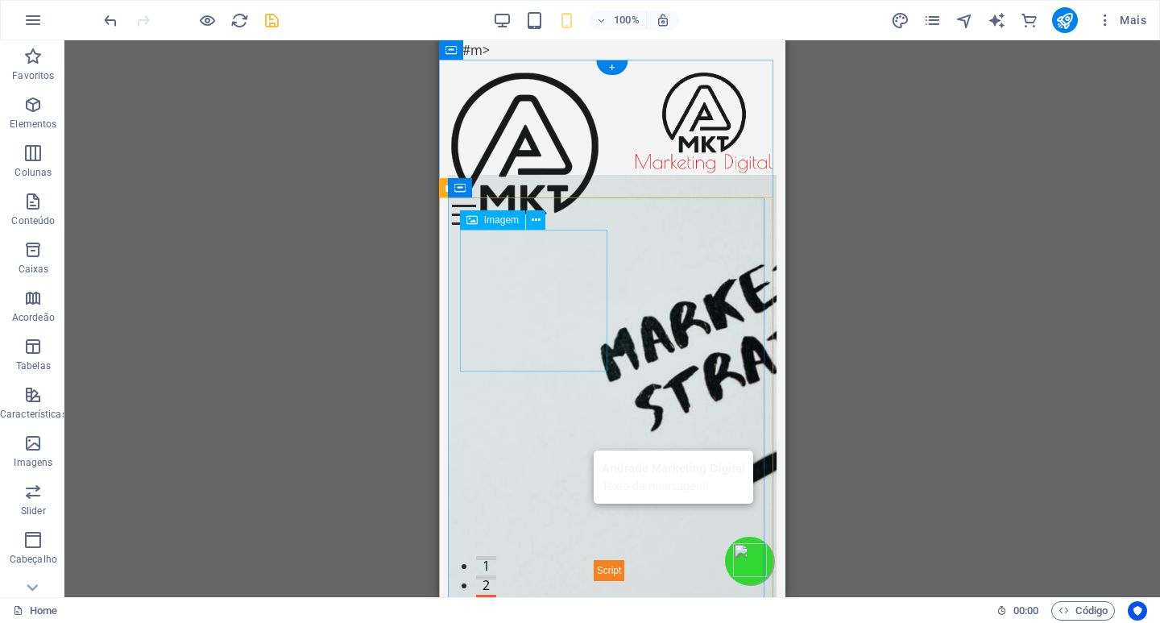
click at [508, 214] on figure at bounding box center [524, 144] width 147 height 142
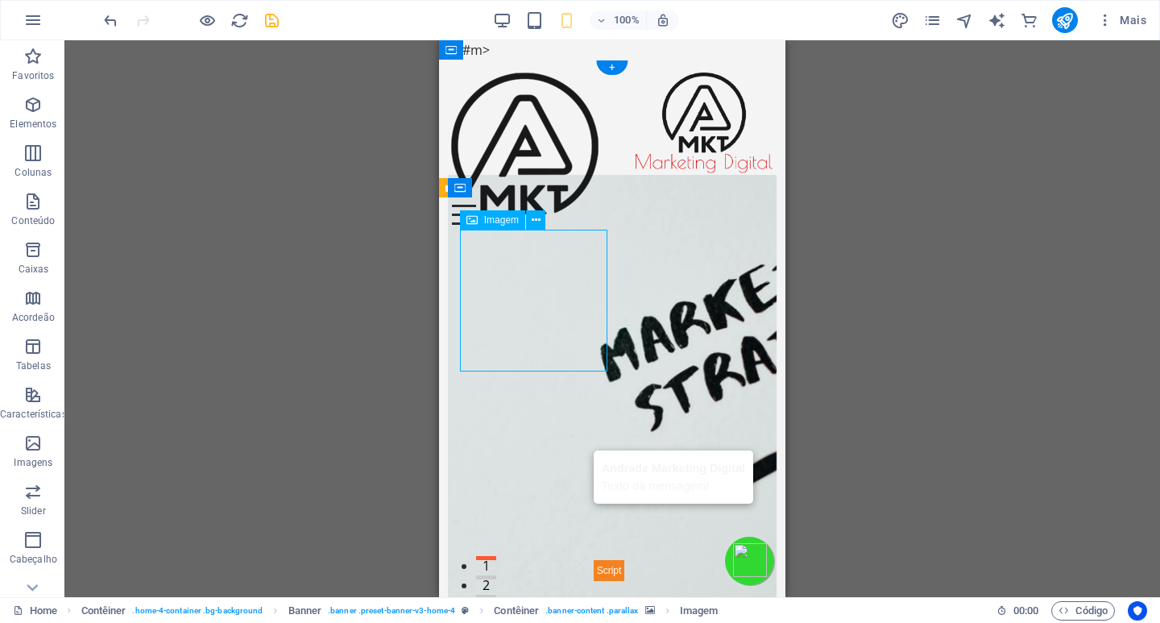
click at [508, 214] on figure at bounding box center [524, 144] width 147 height 142
select select "px"
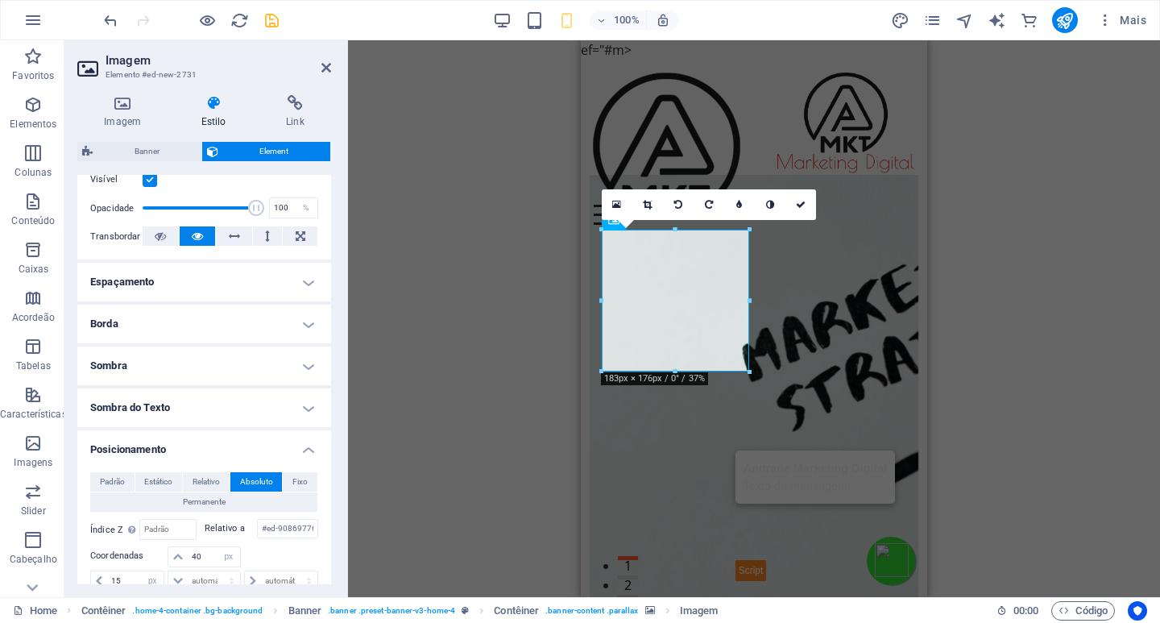
scroll to position [322, 0]
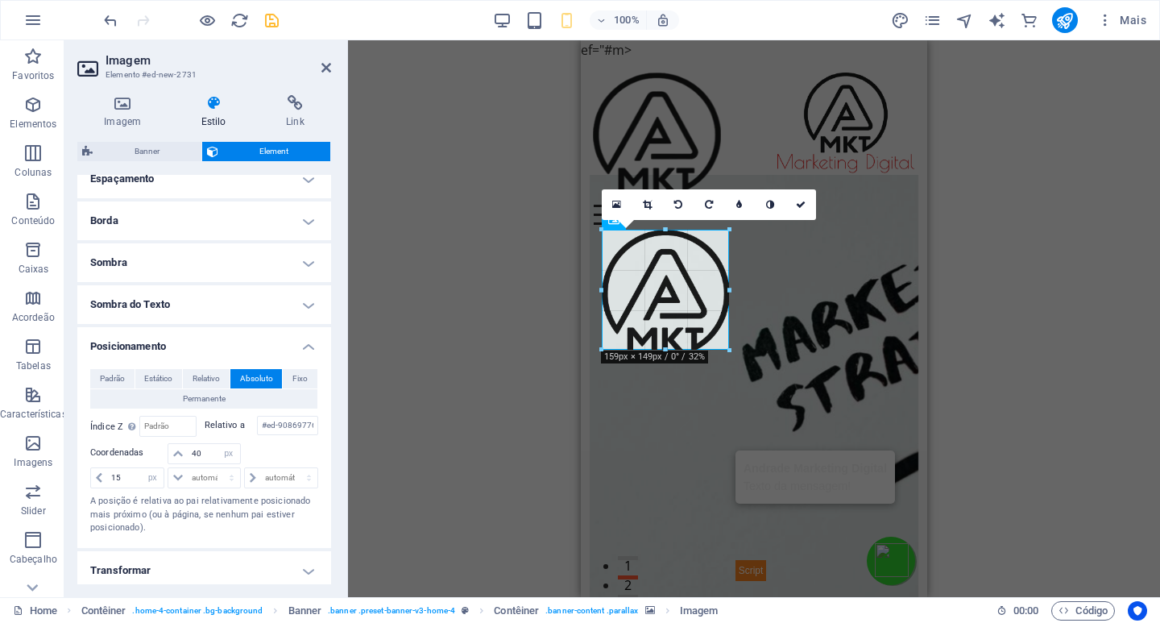
drag, startPoint x: 749, startPoint y: 371, endPoint x: 137, endPoint y: 309, distance: 615.5
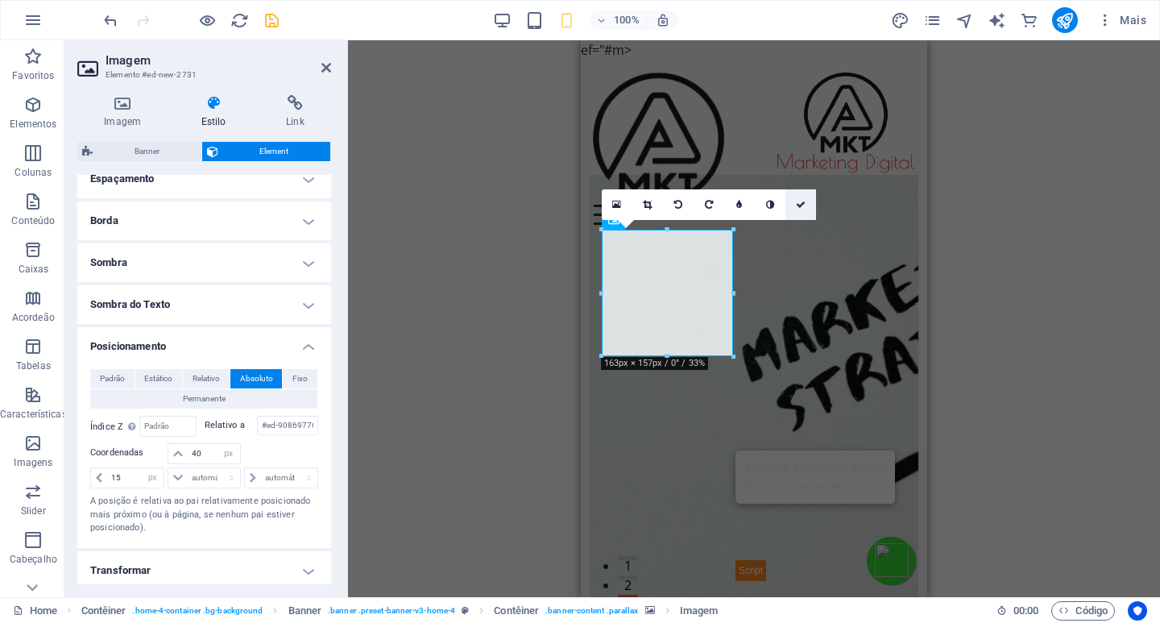
click at [801, 206] on icon at bounding box center [801, 205] width 10 height 10
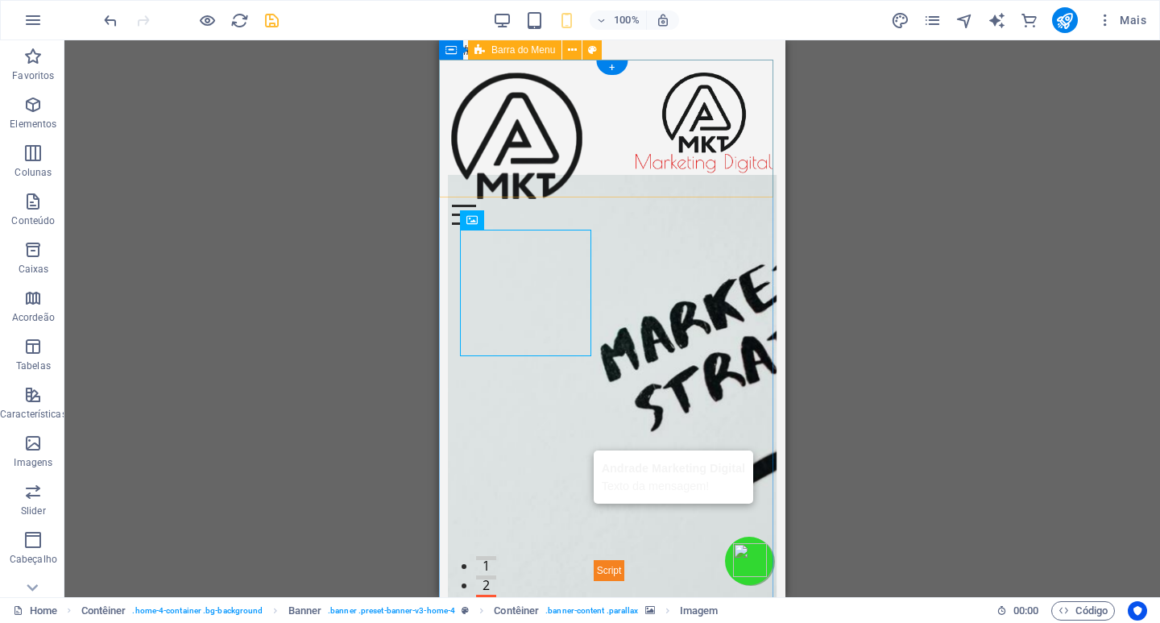
click at [729, 176] on div "Menu Início Sobre Valores Serviços Contato" at bounding box center [612, 149] width 346 height 178
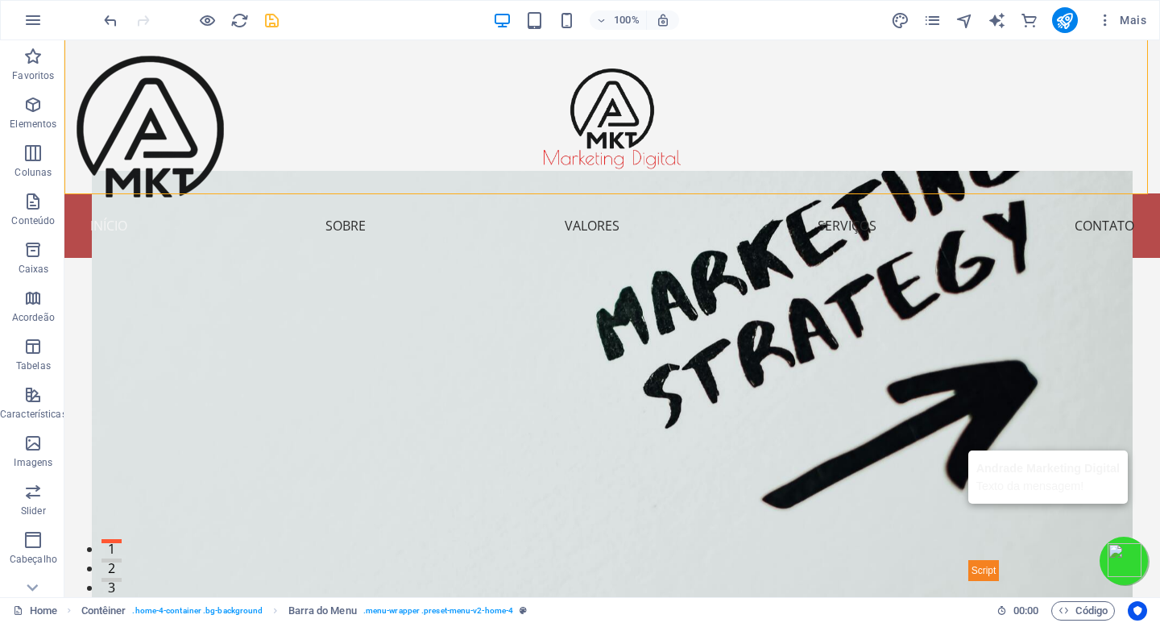
scroll to position [0, 0]
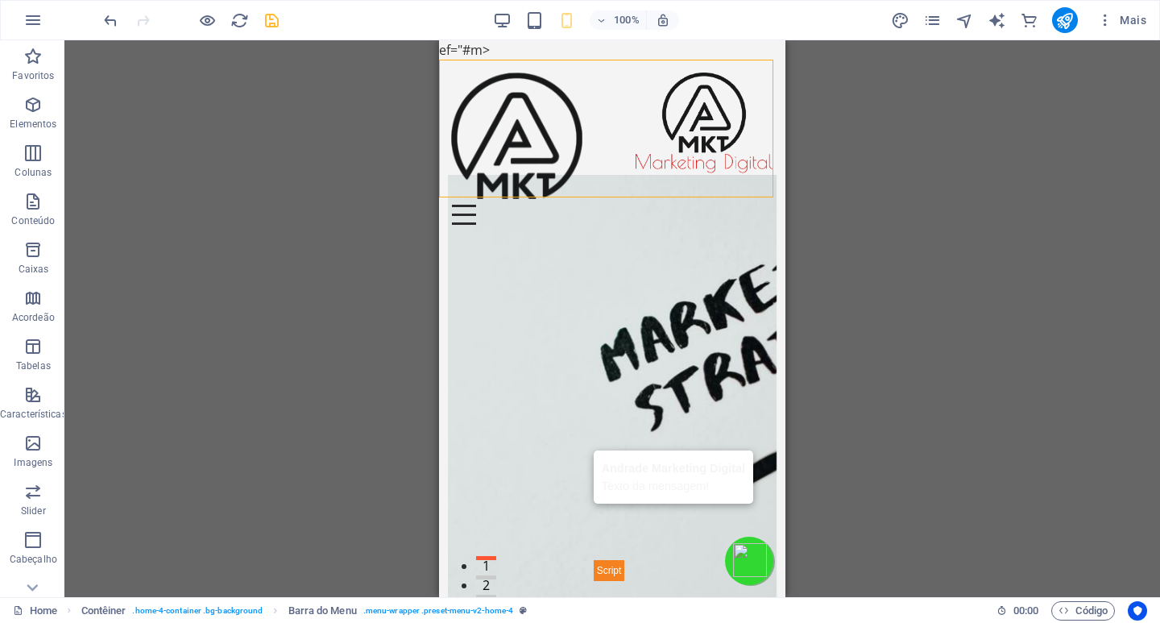
click at [860, 413] on div "H2 Contêiner Banner Banner Contêiner Menu Contêiner Barra do Menu Barra do Menu…" at bounding box center [612, 318] width 1096 height 557
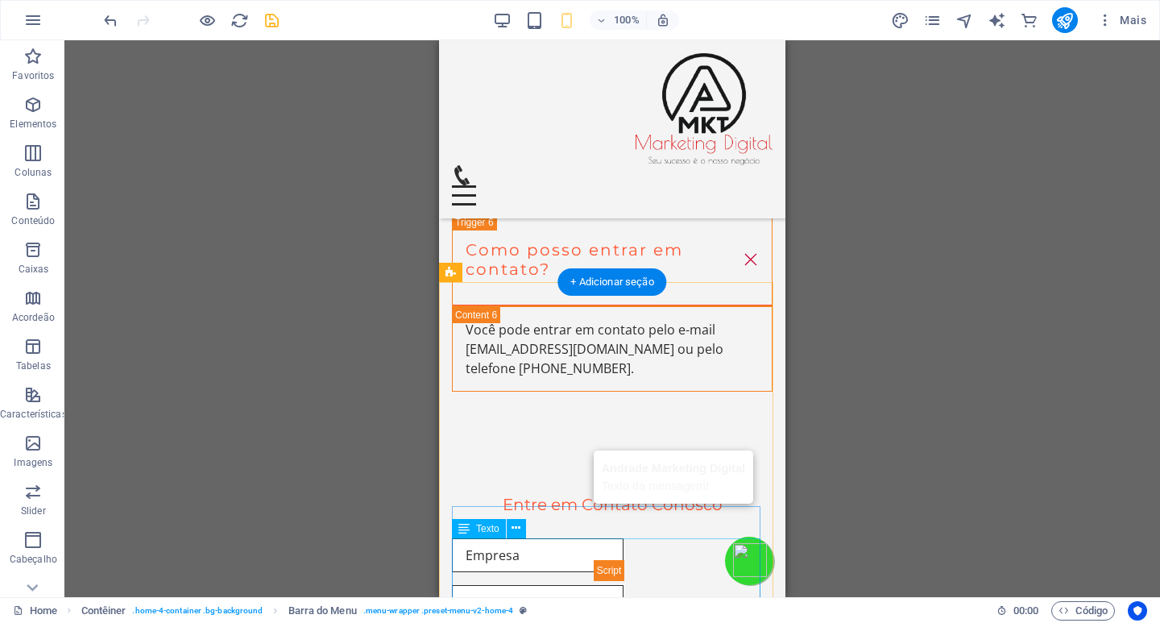
scroll to position [6397, 0]
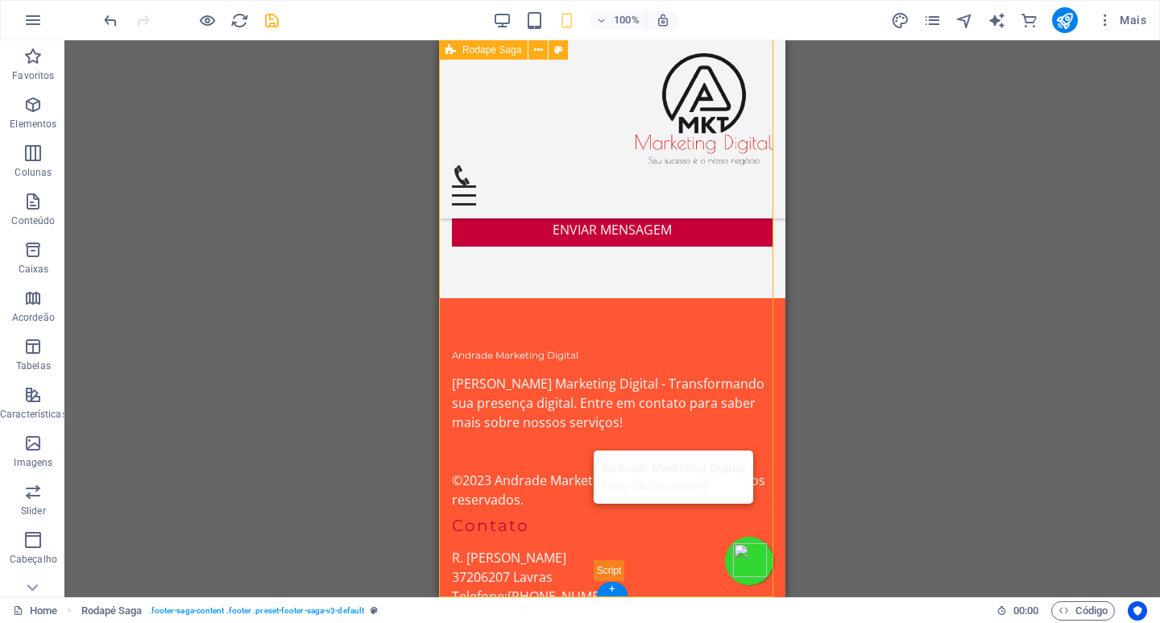
drag, startPoint x: 739, startPoint y: 570, endPoint x: 650, endPoint y: 574, distance: 88.7
click at [299, 608] on span ". footer-saga-content .footer .preset-footer-saga-v3-default" at bounding box center [256, 610] width 215 height 19
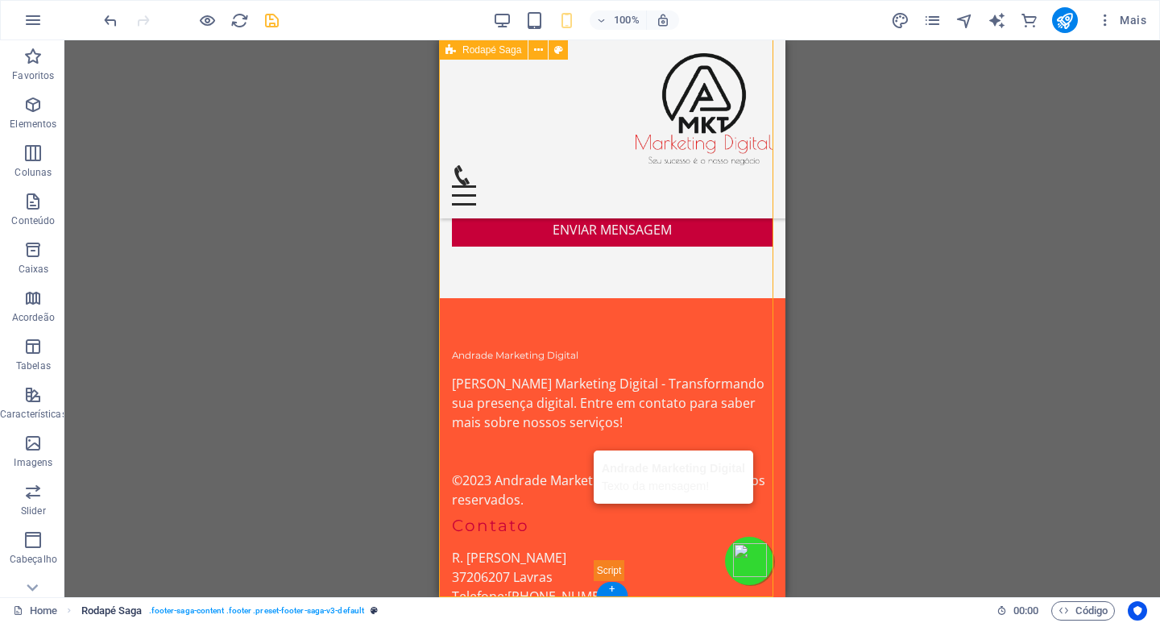
click at [300, 608] on span ". footer-saga-content .footer .preset-footer-saga-v3-default" at bounding box center [256, 610] width 215 height 19
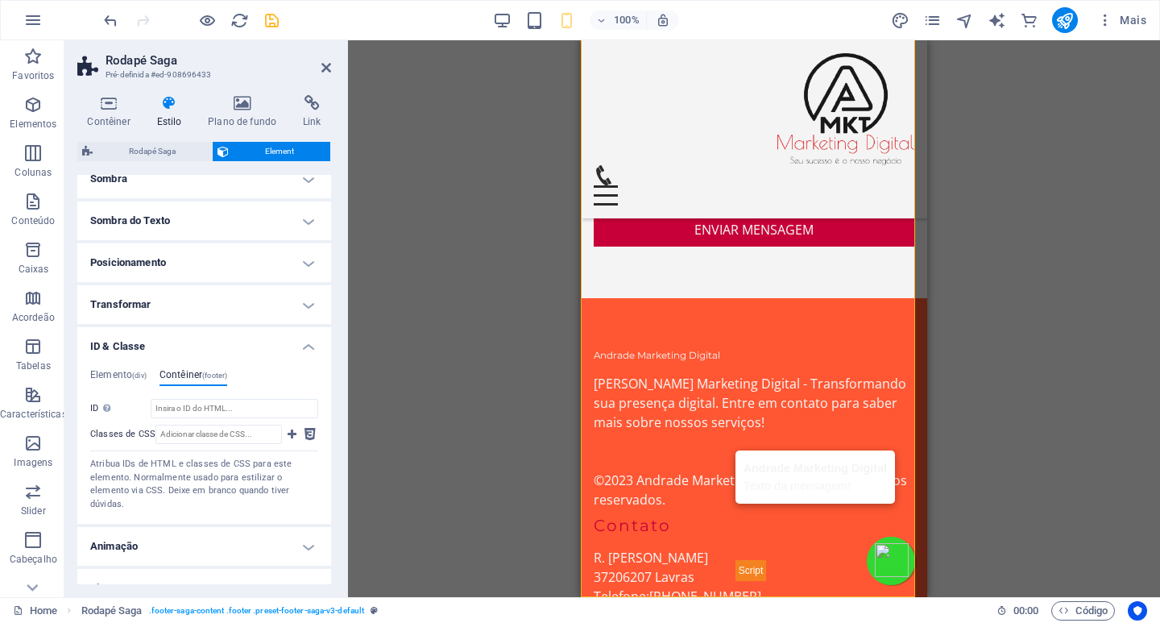
scroll to position [242, 0]
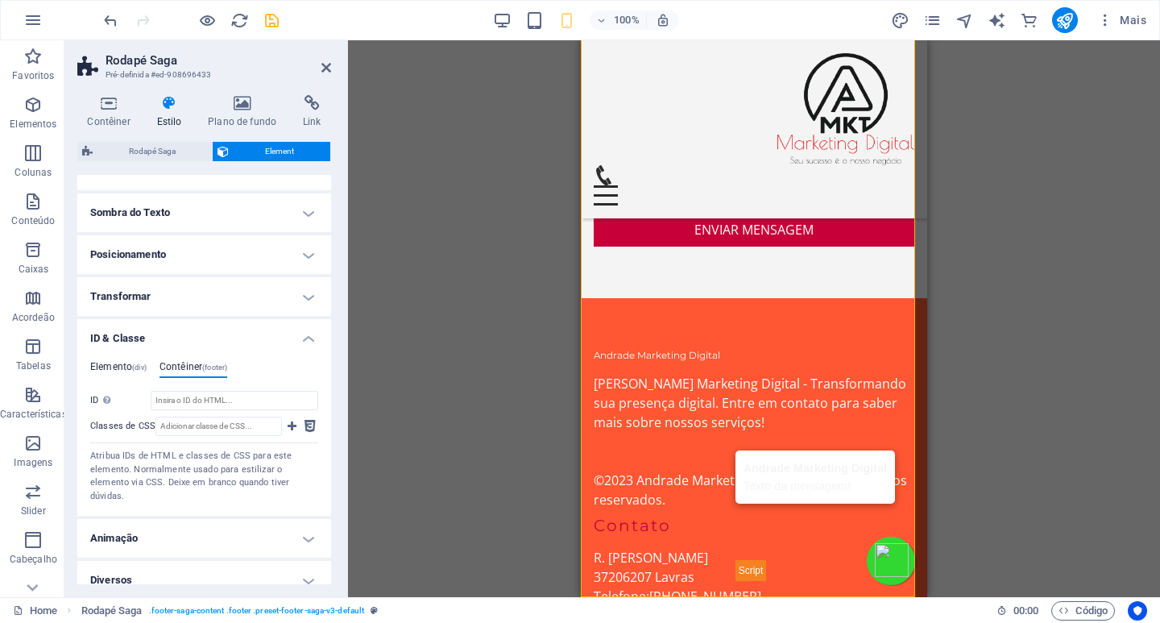
click at [124, 363] on h4 "Elemento (div)" at bounding box center [118, 370] width 56 height 18
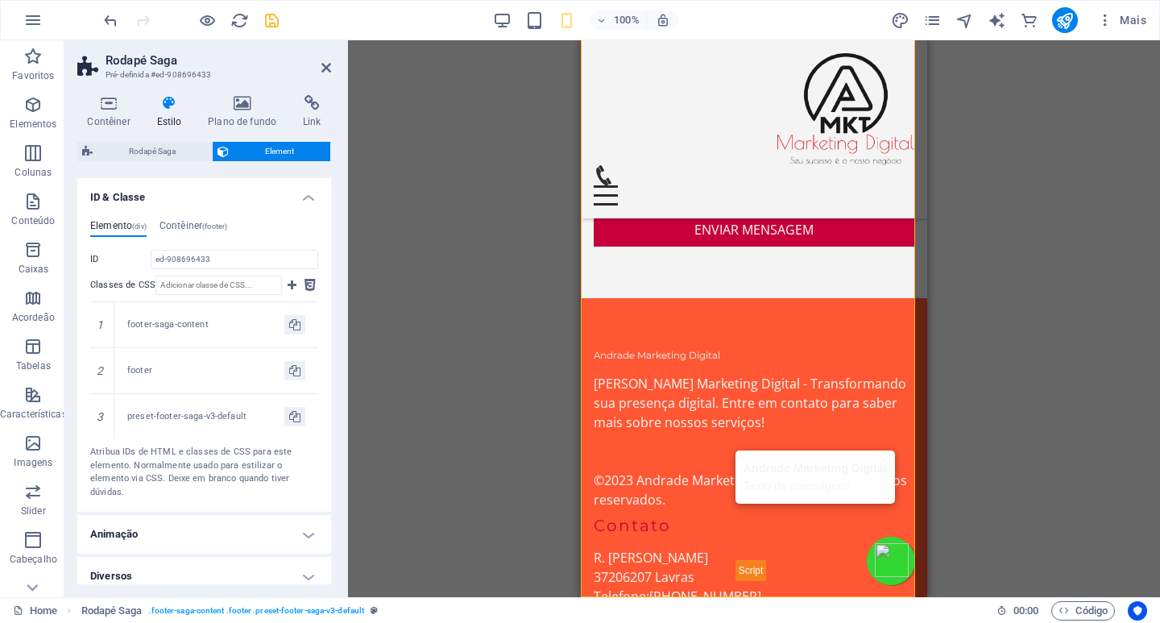
scroll to position [394, 0]
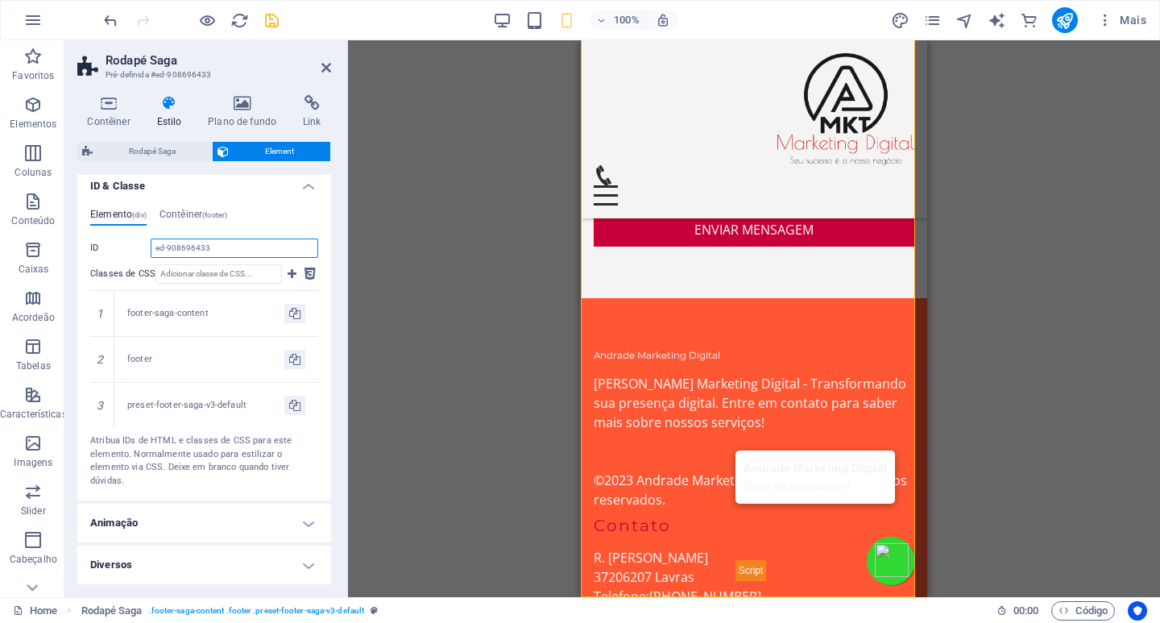
drag, startPoint x: 218, startPoint y: 250, endPoint x: 89, endPoint y: 254, distance: 129.8
click at [89, 254] on div "Elemento (div) Contêiner (footer) Plano de fundo (div.background) ID ed-9086964…" at bounding box center [204, 348] width 254 height 305
click at [275, 226] on div "Elemento (div) Contêiner (footer) Plano de fundo (div.background) ID ed-9086964…" at bounding box center [204, 349] width 228 height 280
click at [202, 217] on h4 "Contêiner (footer)" at bounding box center [194, 218] width 68 height 18
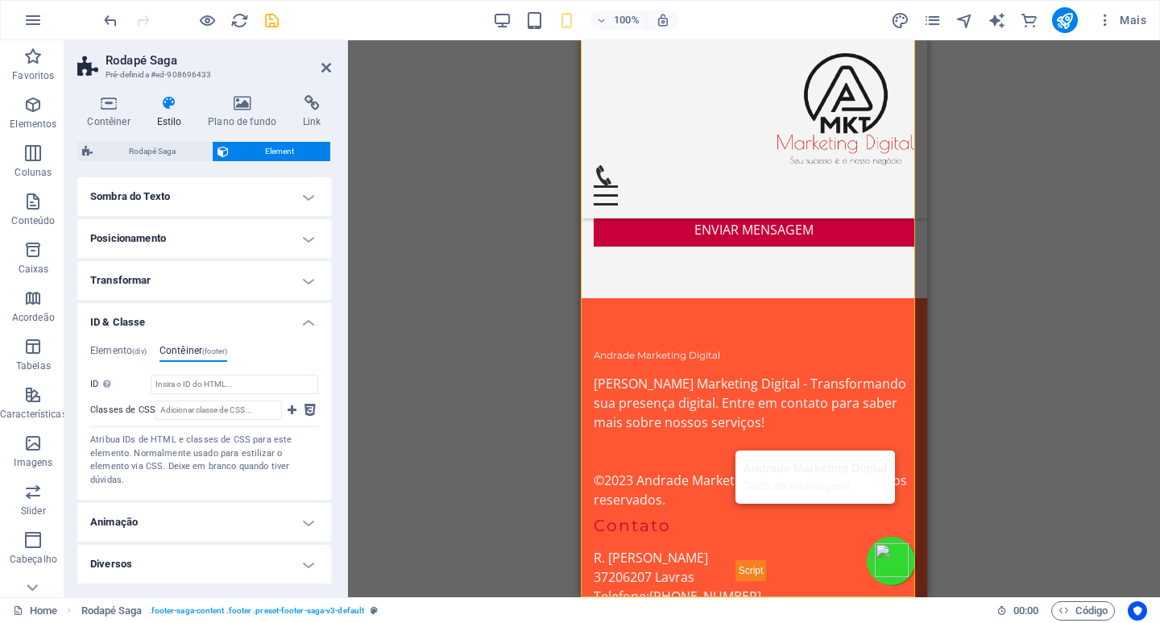
scroll to position [257, 0]
click at [175, 525] on h4 "Animação" at bounding box center [204, 523] width 254 height 39
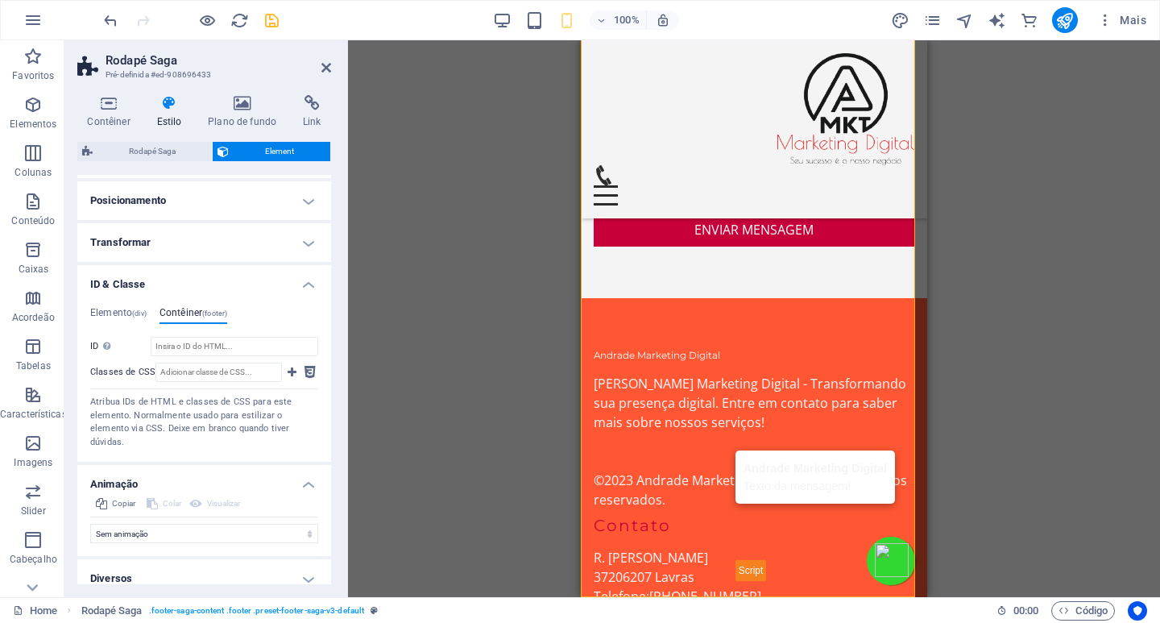
scroll to position [309, 0]
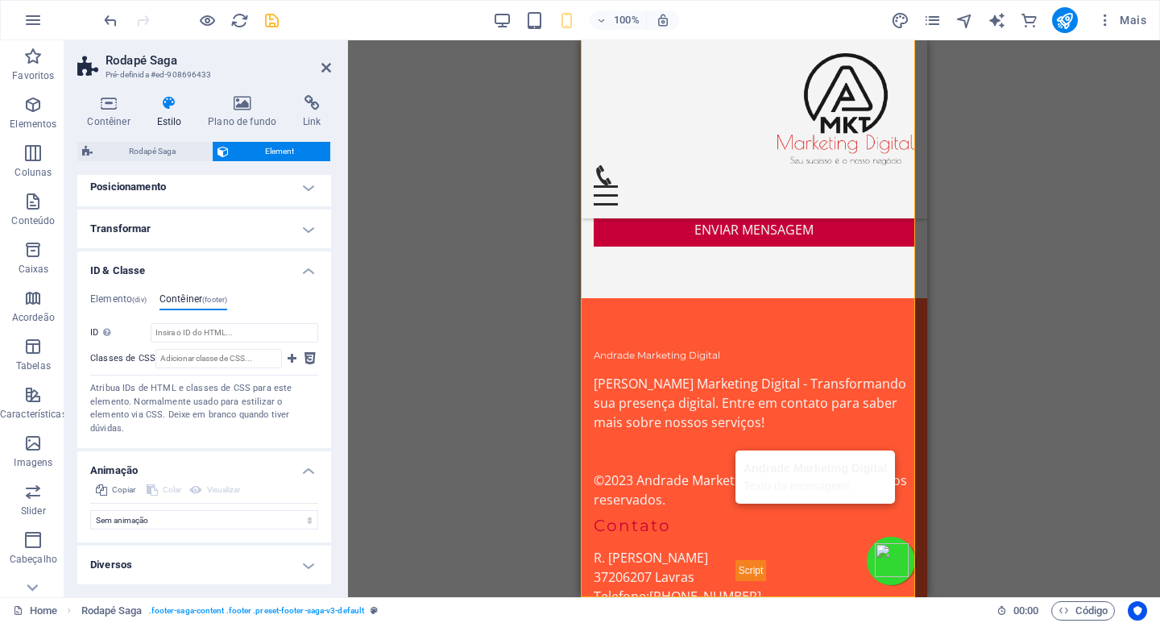
click at [148, 566] on h4 "Diversos" at bounding box center [204, 564] width 254 height 39
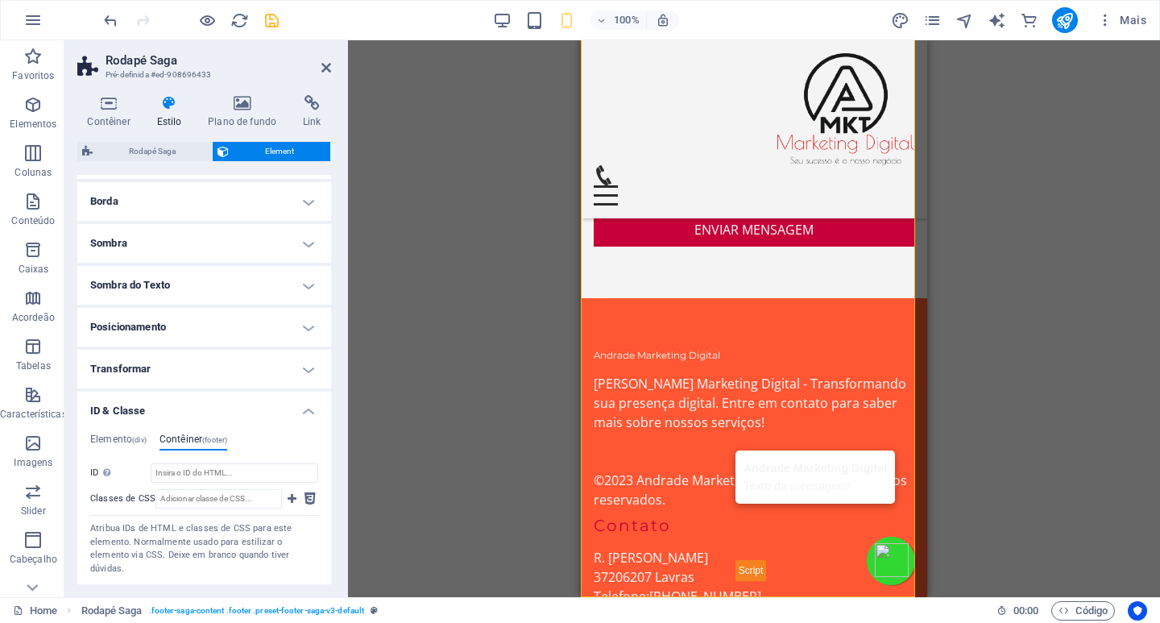
scroll to position [168, 0]
click at [135, 326] on h4 "Posicionamento" at bounding box center [204, 328] width 254 height 39
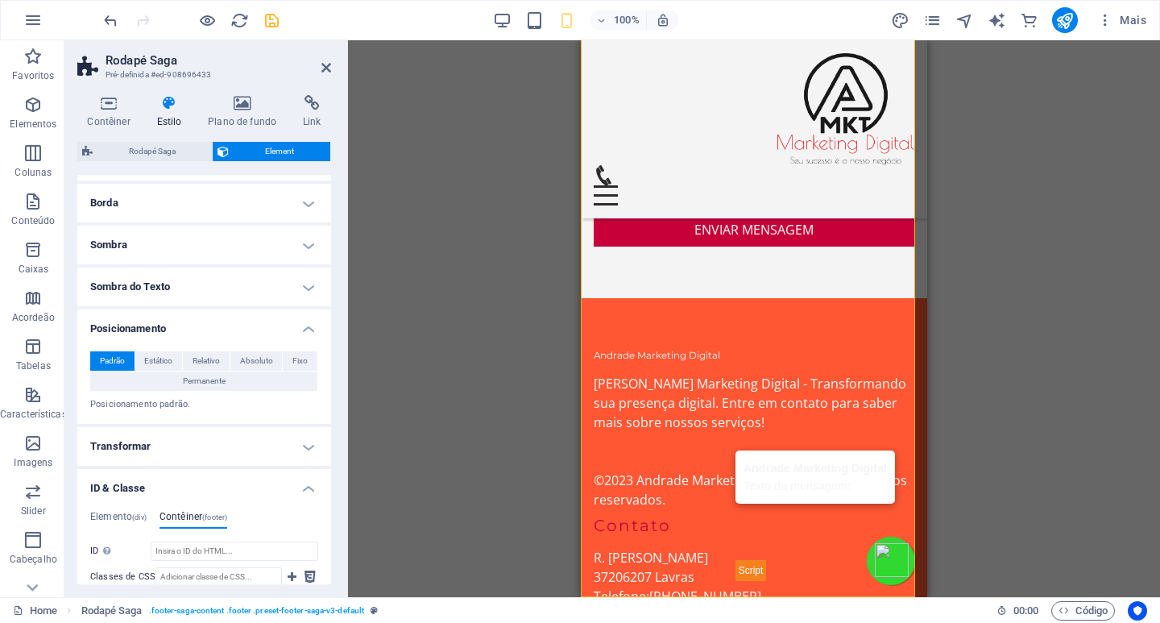
click at [157, 281] on h4 "Sombra do Texto" at bounding box center [204, 287] width 254 height 39
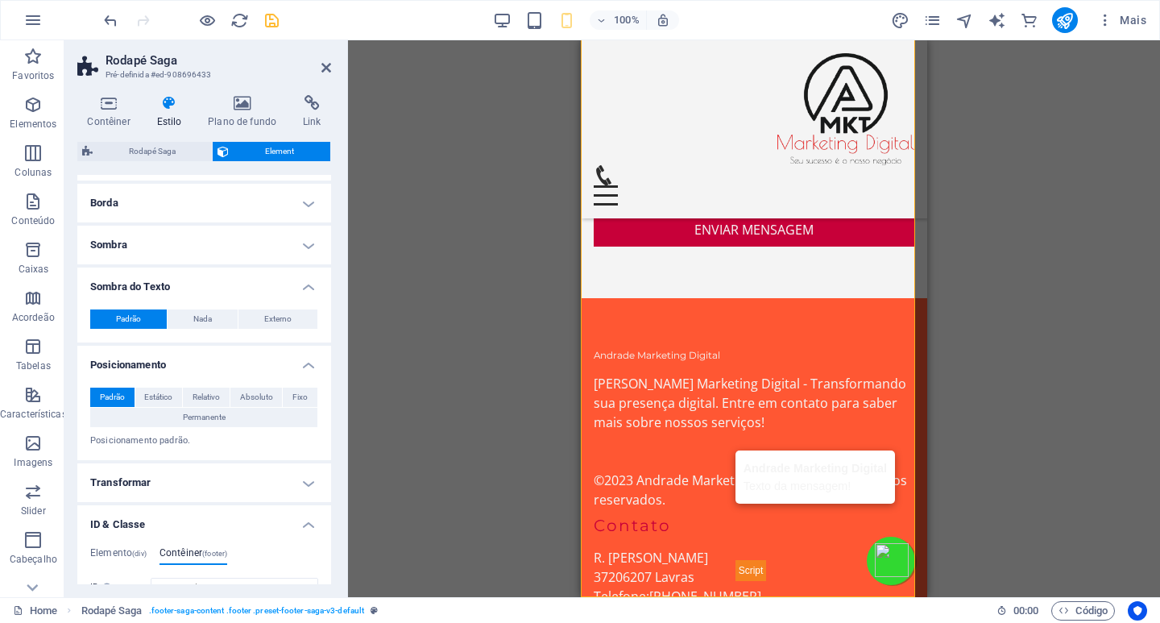
click at [143, 236] on h4 "Sombra" at bounding box center [204, 245] width 254 height 39
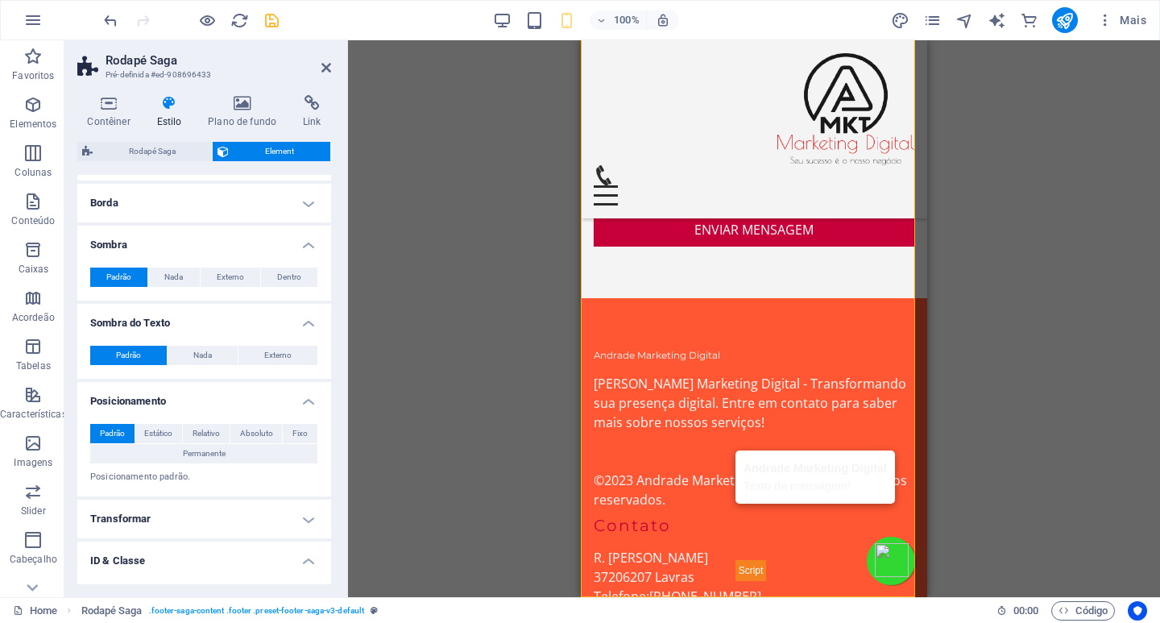
click at [110, 197] on h4 "Borda" at bounding box center [204, 203] width 254 height 39
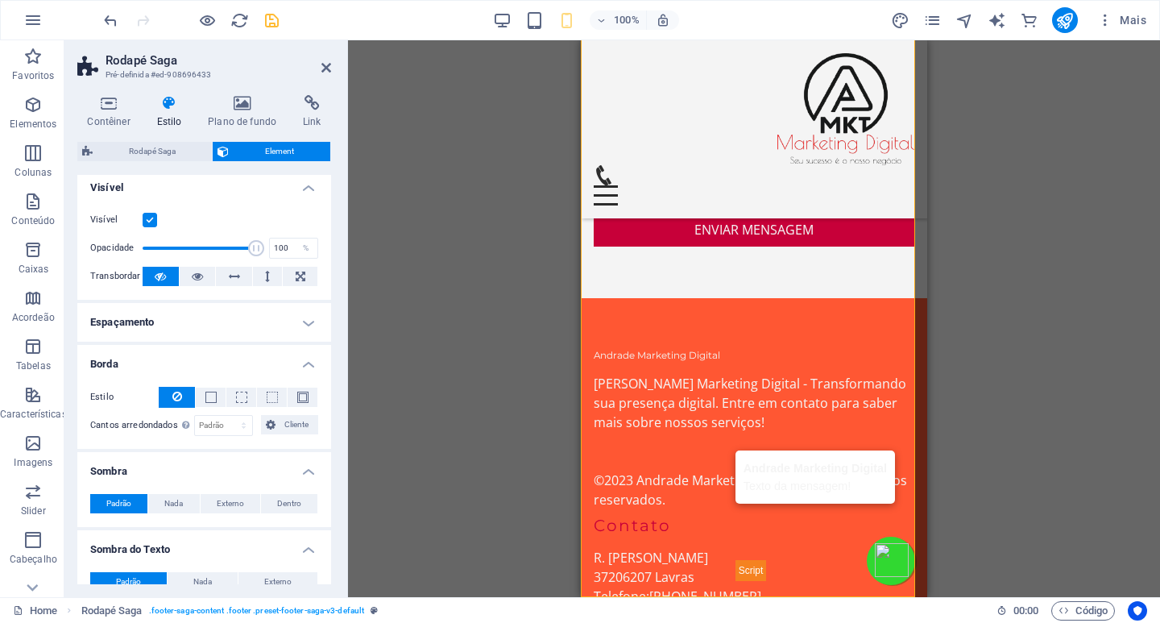
scroll to position [0, 0]
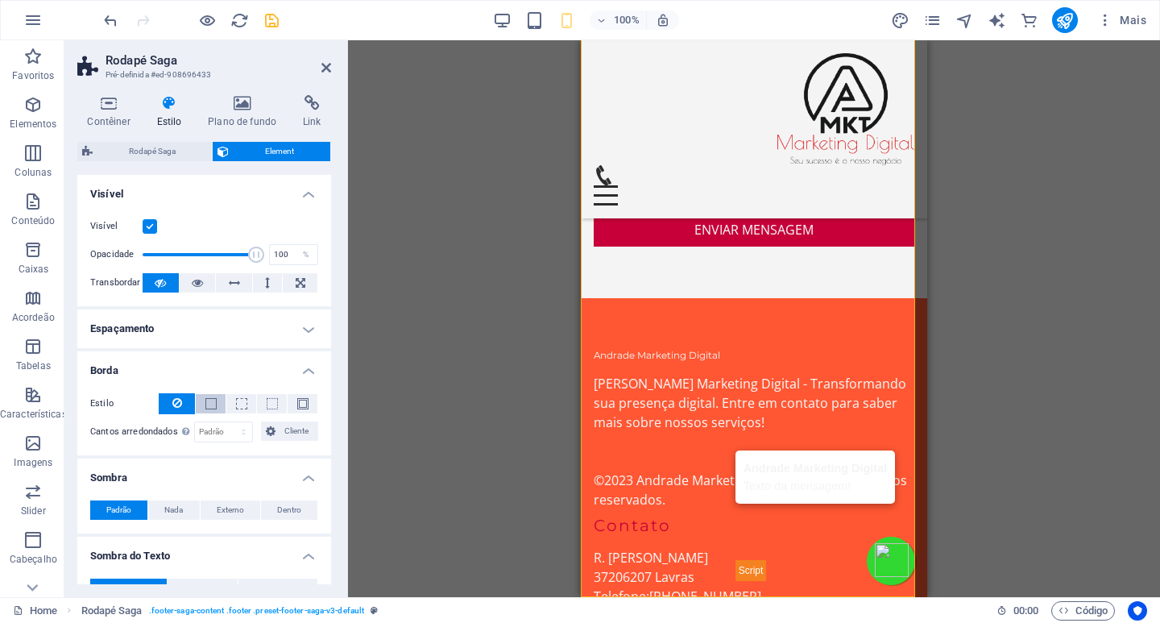
click at [210, 401] on span at bounding box center [210, 403] width 11 height 11
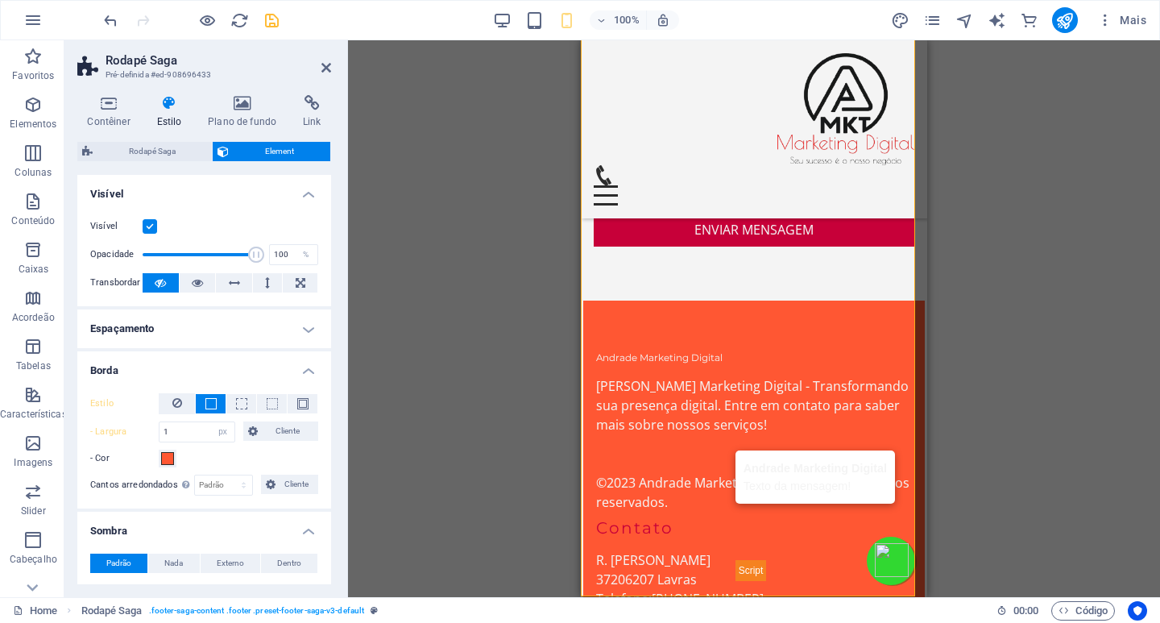
scroll to position [6398, 0]
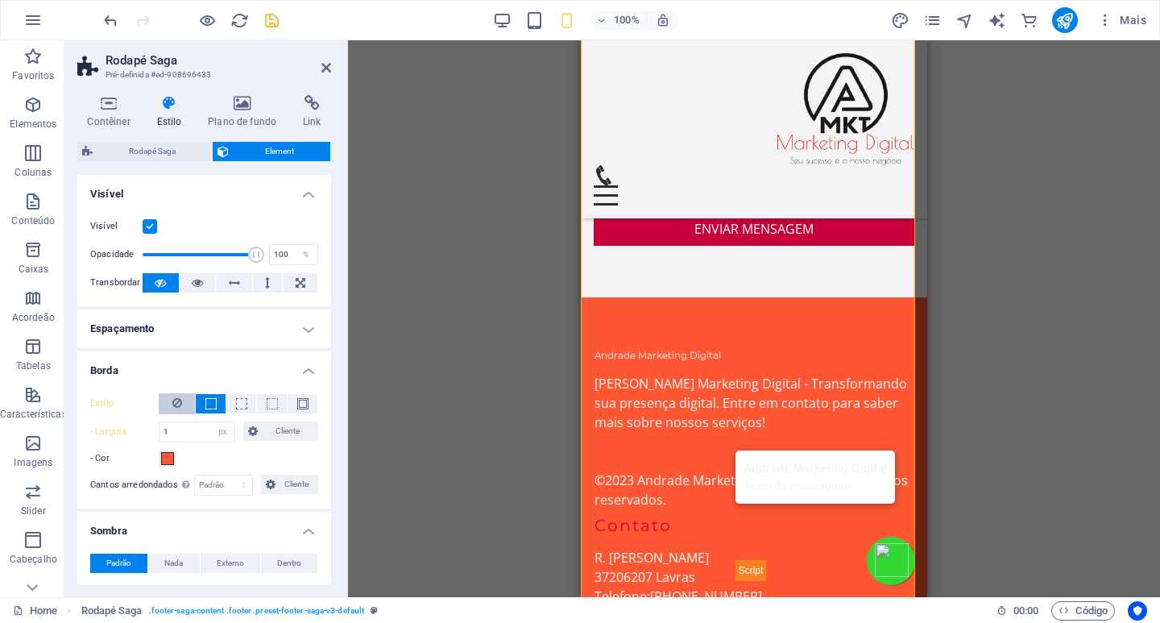
click at [166, 406] on button at bounding box center [177, 403] width 36 height 21
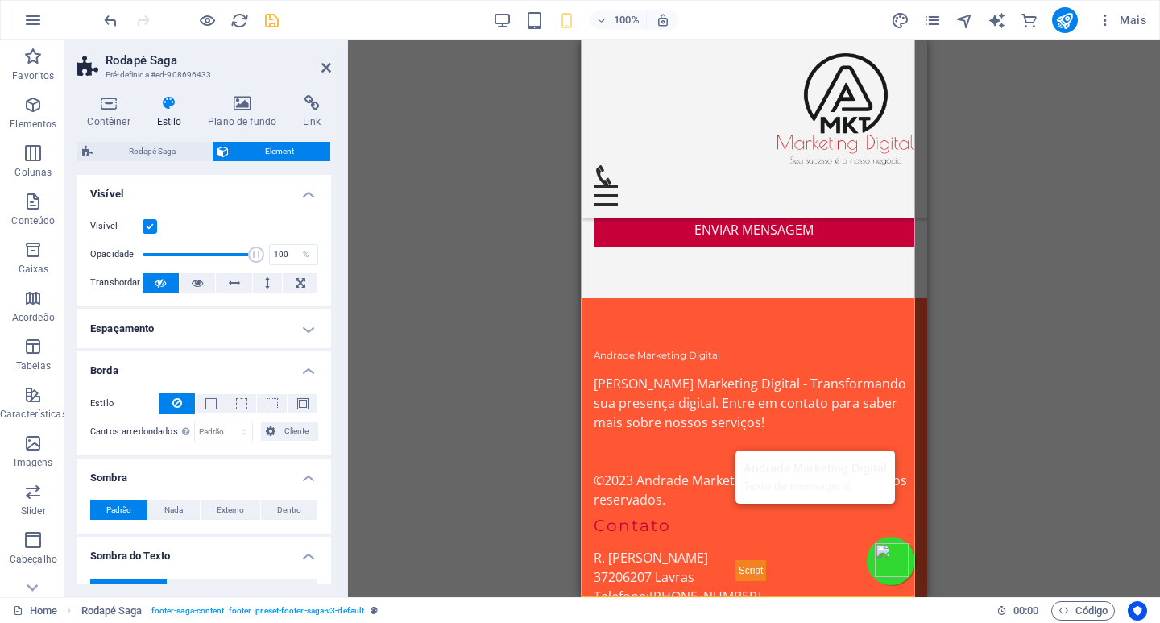
click at [152, 226] on label at bounding box center [150, 226] width 15 height 15
click at [0, 0] on input "Visível" at bounding box center [0, 0] width 0 height 0
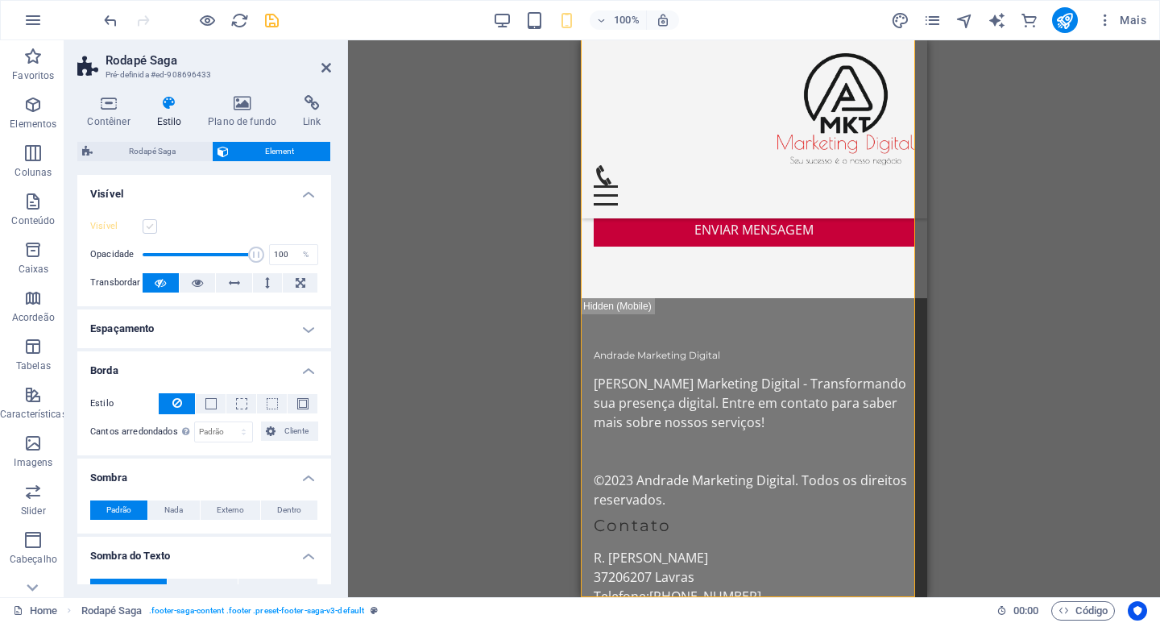
click at [152, 226] on label at bounding box center [150, 226] width 15 height 15
click at [0, 0] on input "Visível" at bounding box center [0, 0] width 0 height 0
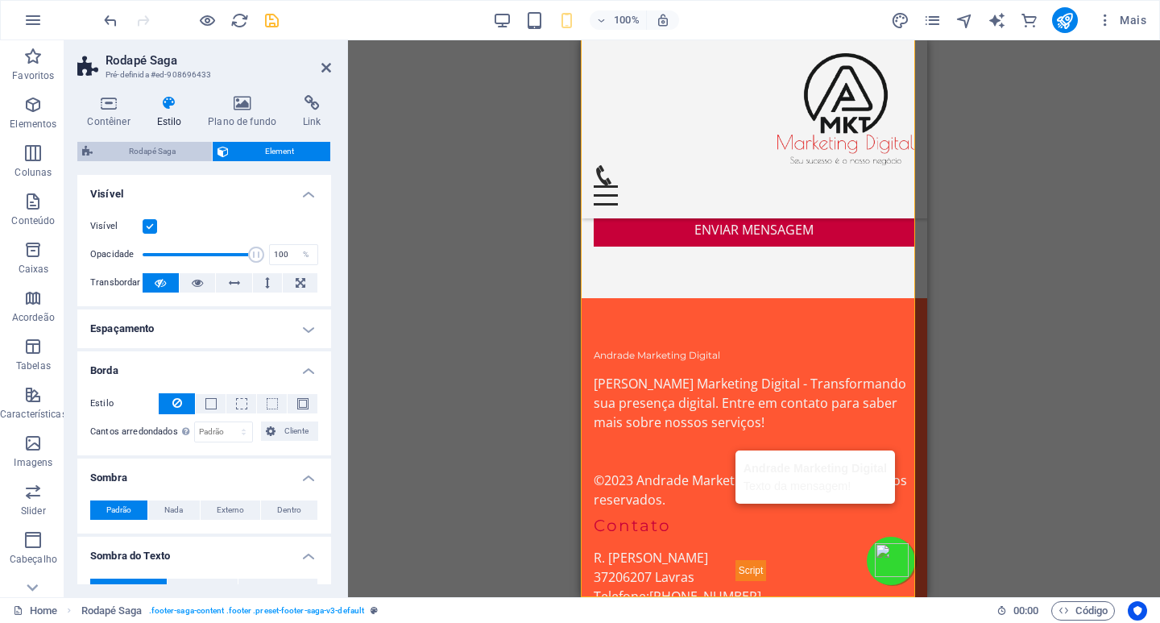
click at [137, 154] on span "Rodapé Saga" at bounding box center [152, 151] width 110 height 19
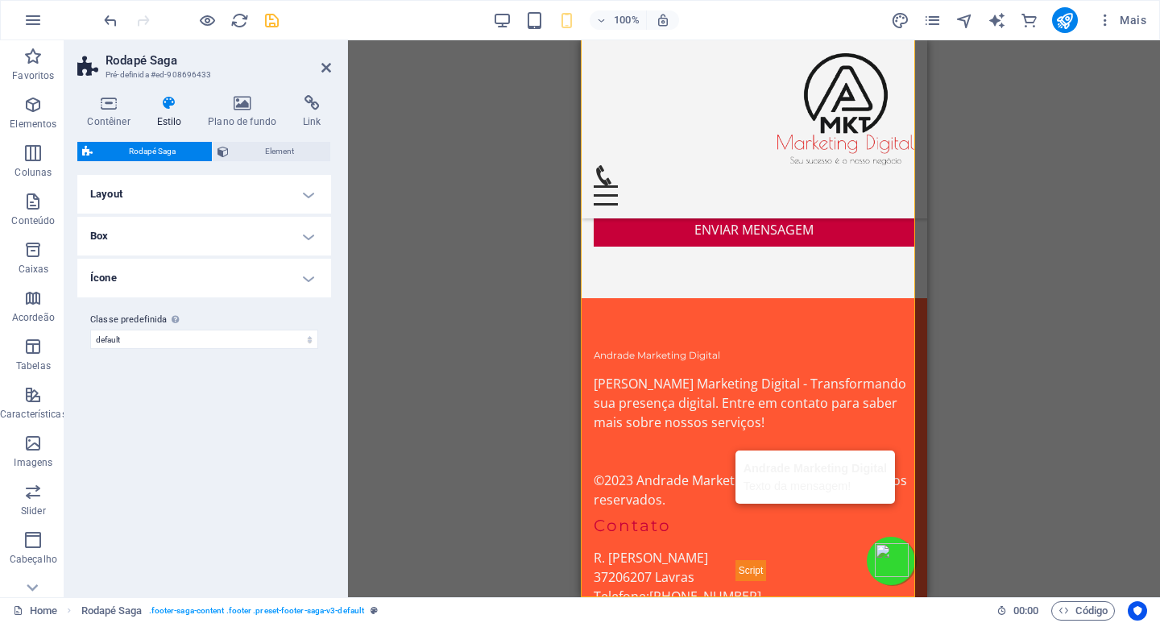
click at [138, 196] on h4 "Layout" at bounding box center [204, 194] width 254 height 39
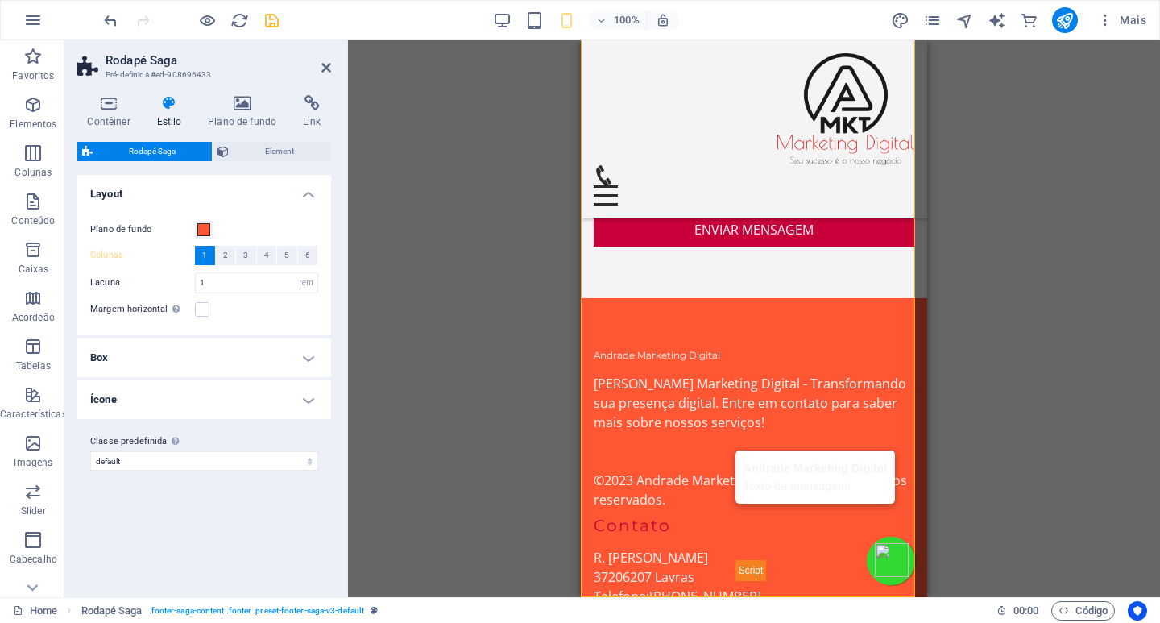
click at [125, 354] on h4 "Box" at bounding box center [204, 357] width 254 height 39
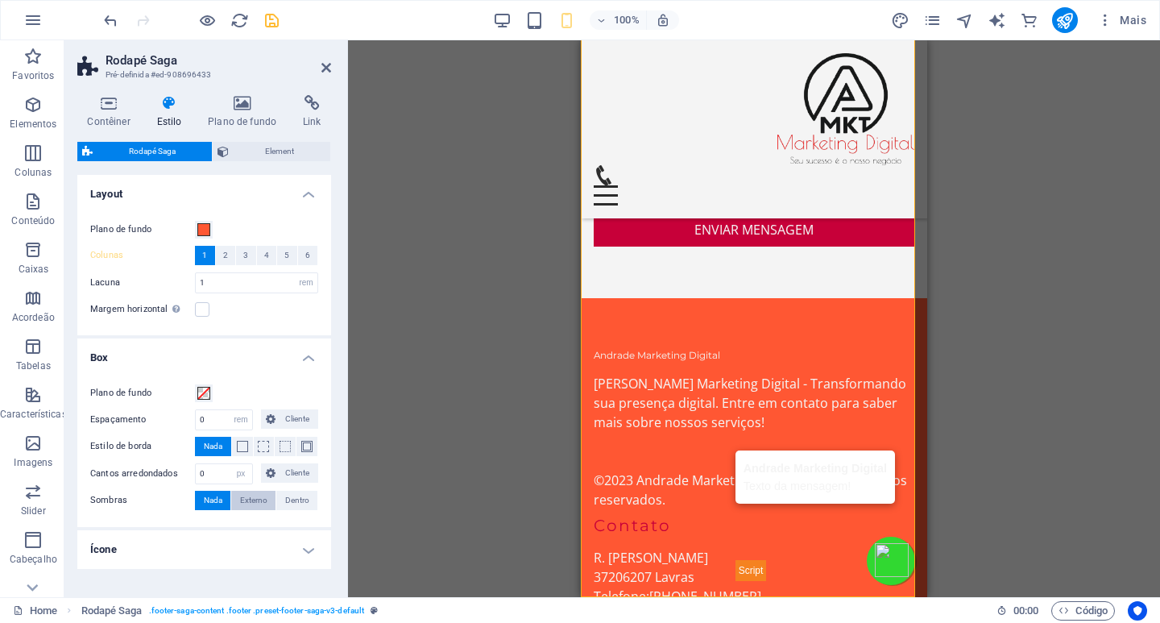
click at [254, 500] on span "Externo" at bounding box center [253, 500] width 27 height 19
type input "2"
type input "4"
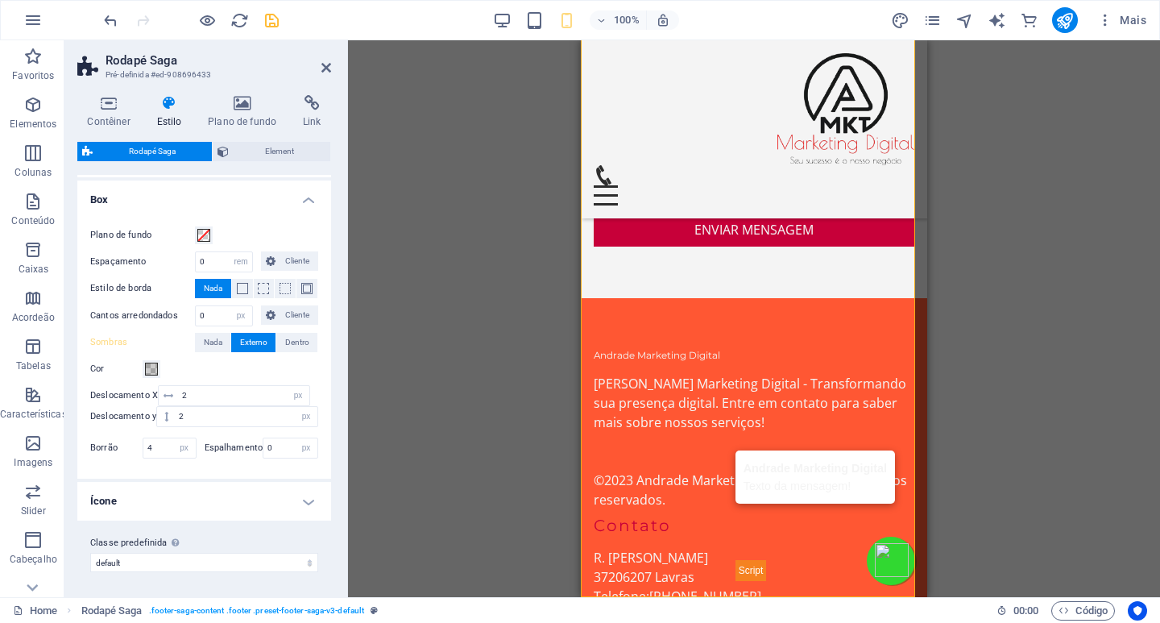
scroll to position [159, 0]
click at [295, 346] on span "Dentro" at bounding box center [297, 341] width 24 height 19
click at [208, 338] on span "Nada" at bounding box center [213, 341] width 19 height 19
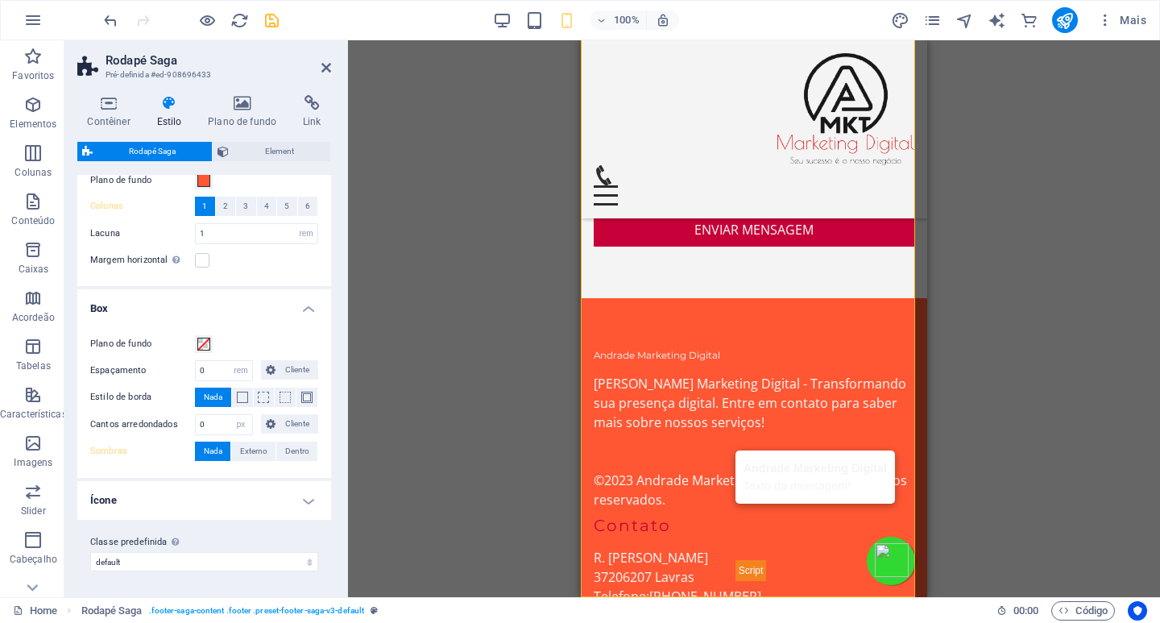
scroll to position [49, 0]
click at [234, 492] on h4 "Ícone" at bounding box center [204, 500] width 254 height 39
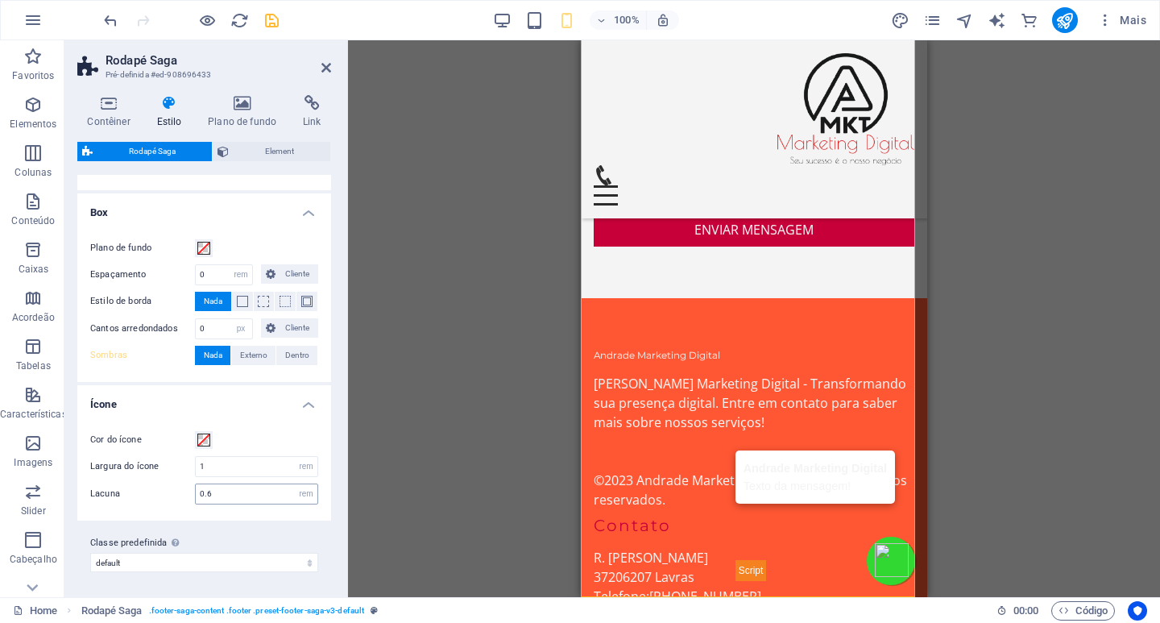
scroll to position [146, 0]
click at [300, 562] on select "default Adicionar classe predefinida" at bounding box center [204, 561] width 228 height 19
click at [90, 552] on select "default Adicionar classe predefinida" at bounding box center [204, 561] width 228 height 19
select select "preset-footer-saga-v3-default"
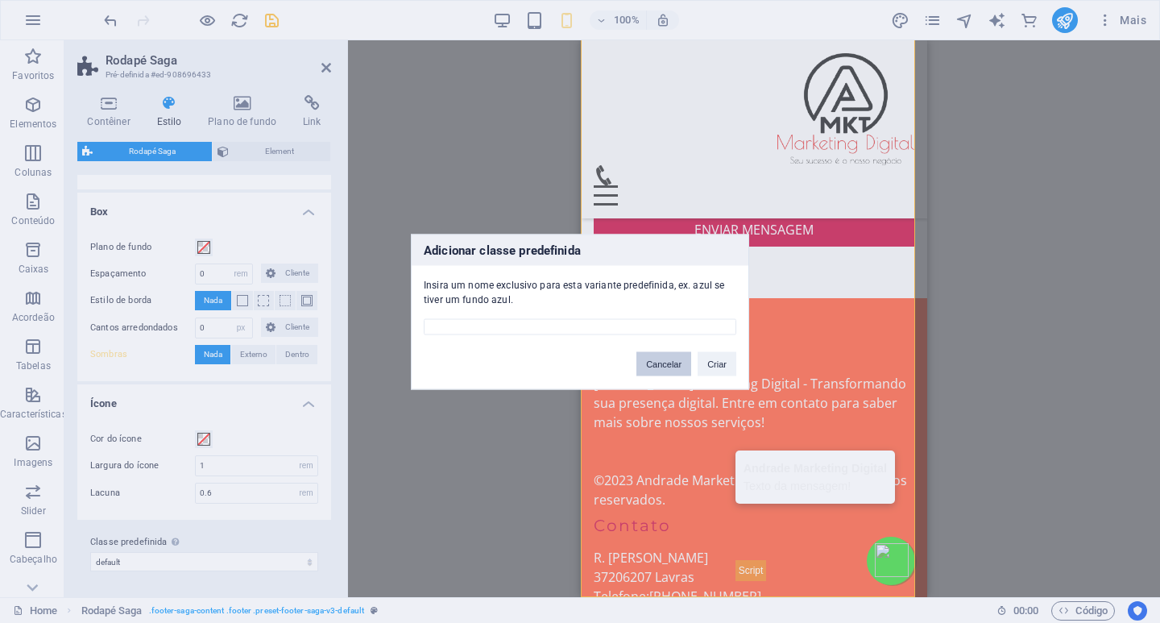
click at [666, 363] on button "Cancelar" at bounding box center [664, 363] width 55 height 24
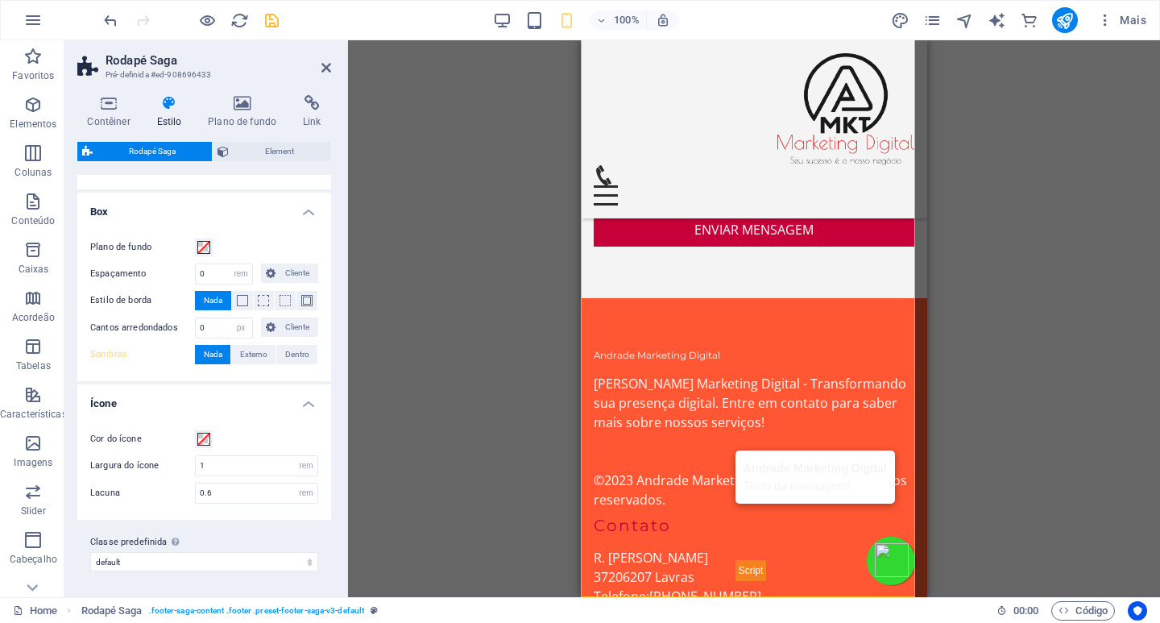
scroll to position [0, 0]
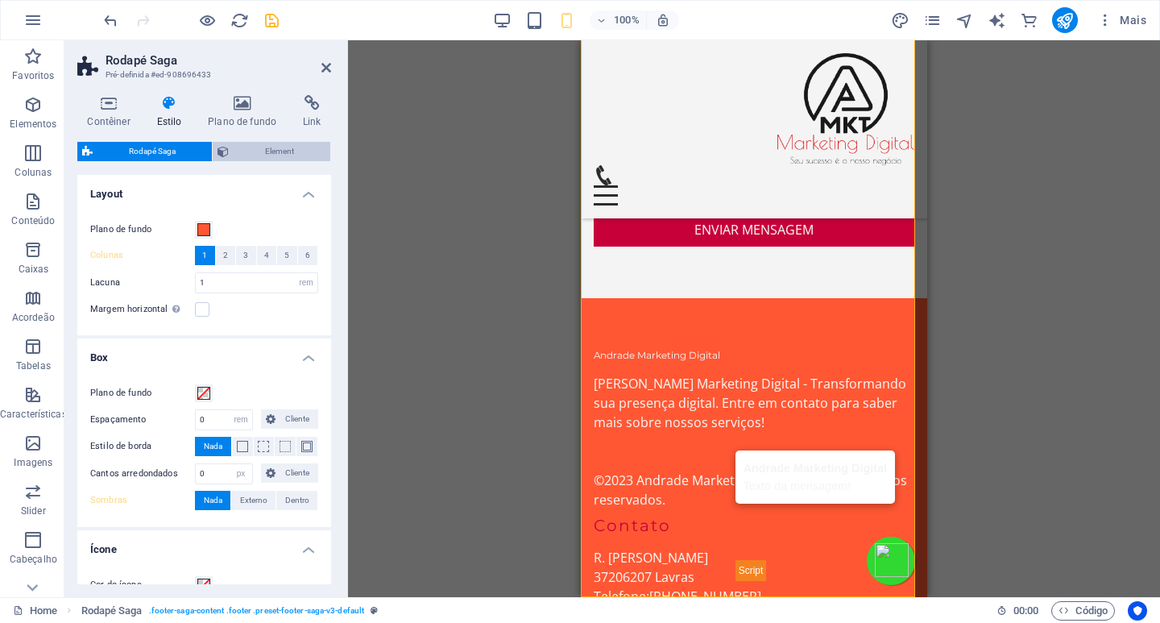
click at [282, 151] on span "Element" at bounding box center [280, 151] width 92 height 19
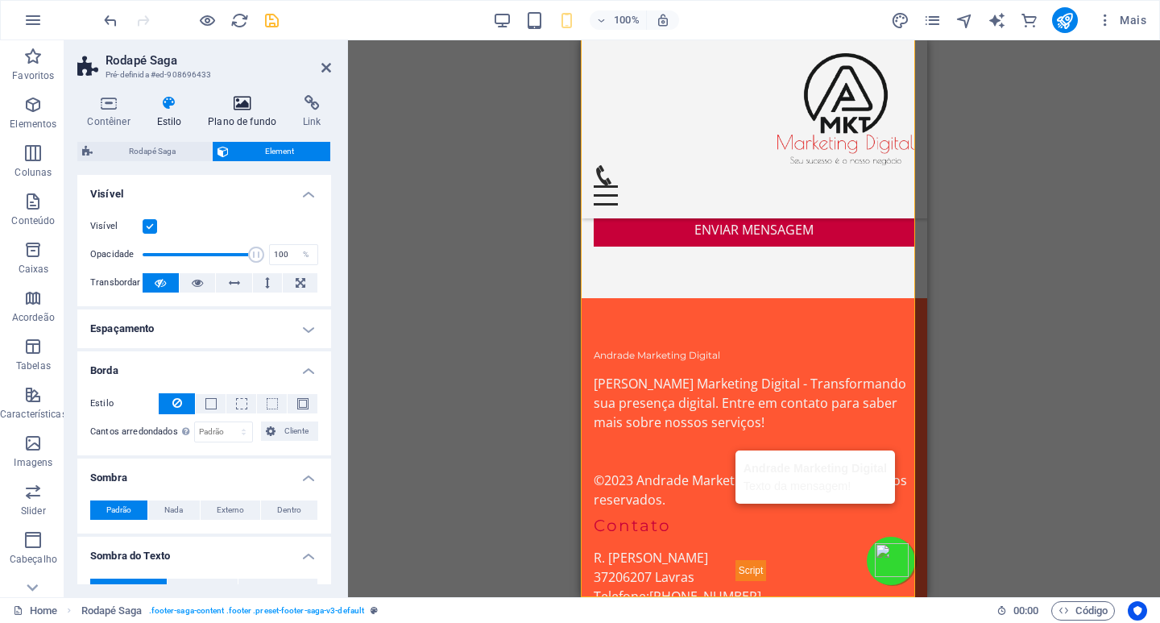
click at [245, 118] on h4 "Plano de fundo" at bounding box center [245, 112] width 95 height 34
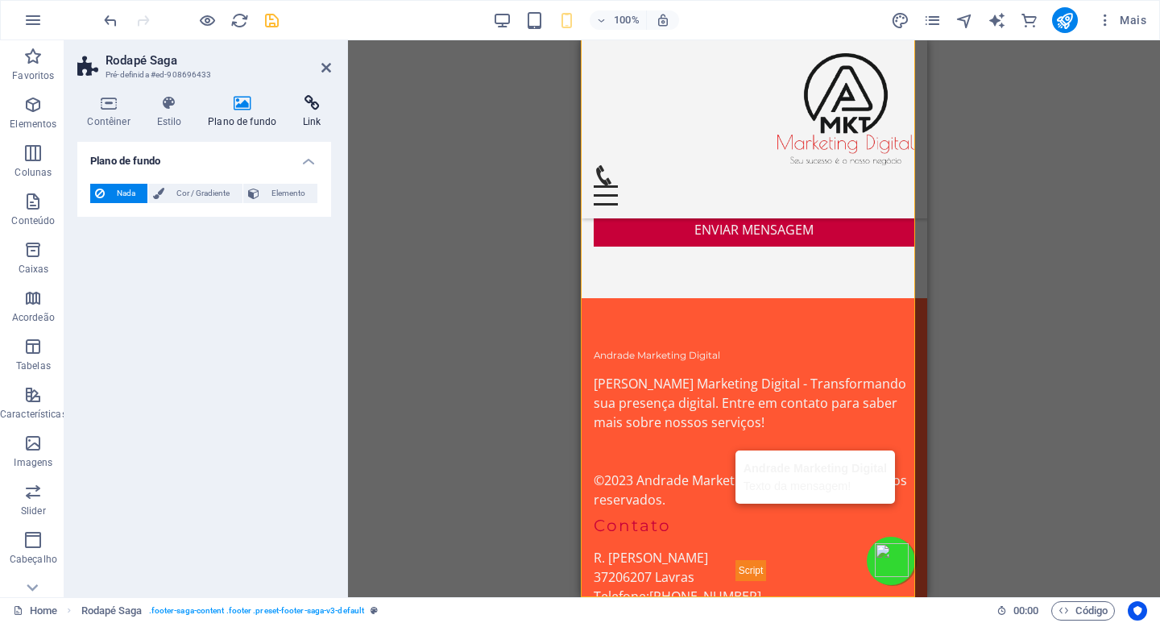
click at [317, 119] on h4 "Link" at bounding box center [312, 112] width 38 height 34
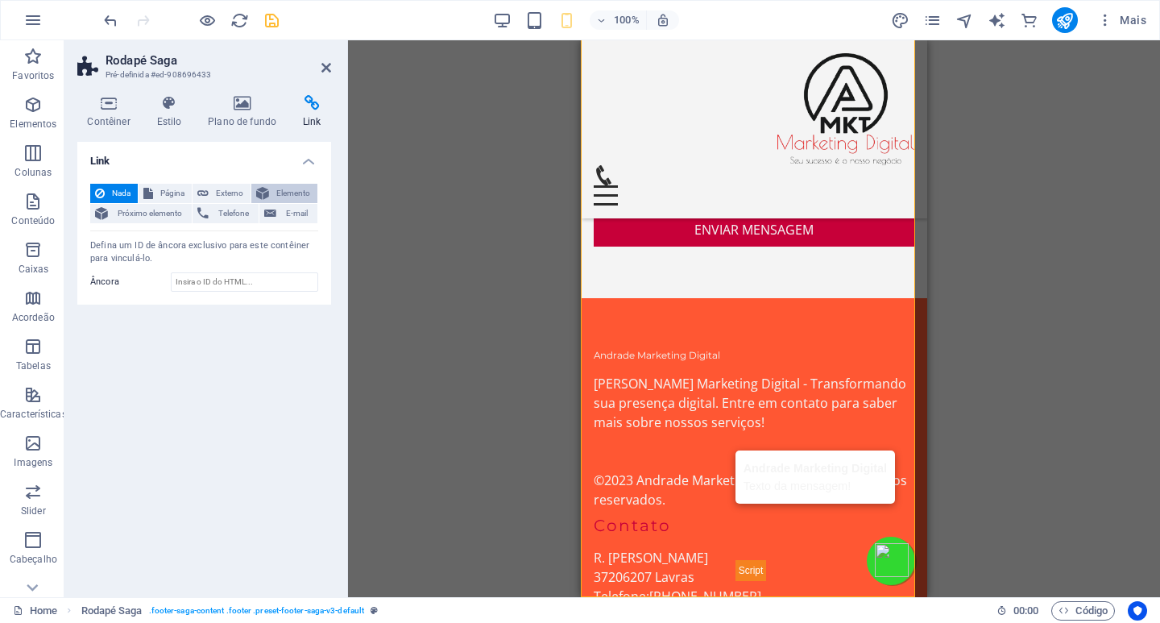
click at [289, 193] on span "Elemento" at bounding box center [293, 193] width 39 height 19
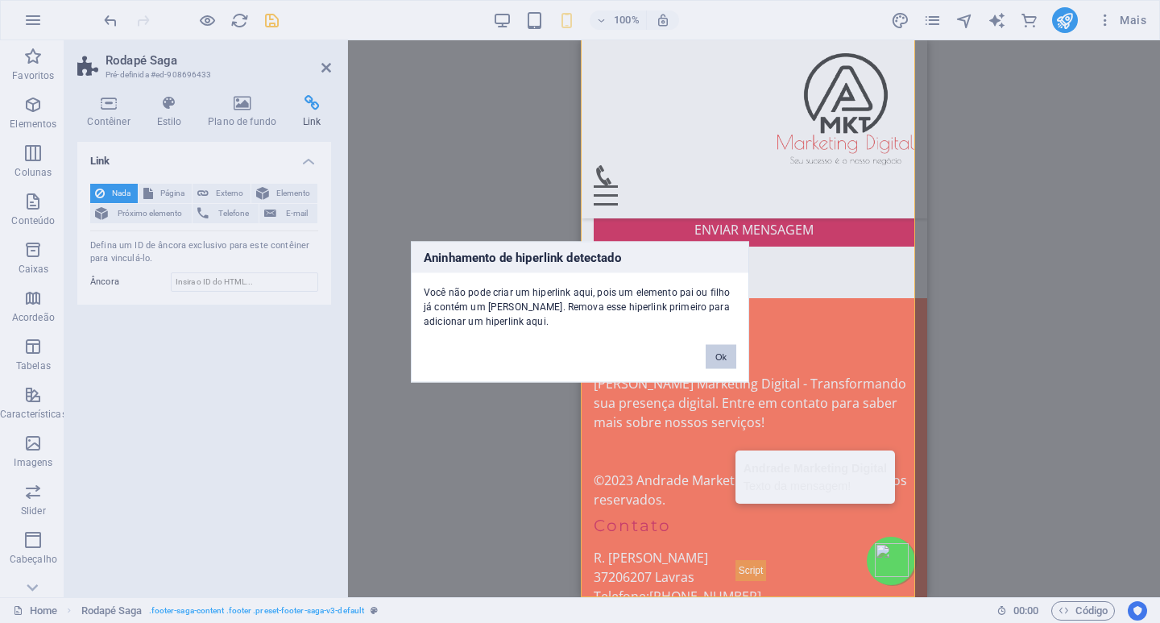
click at [719, 359] on button "Ok" at bounding box center [721, 356] width 31 height 24
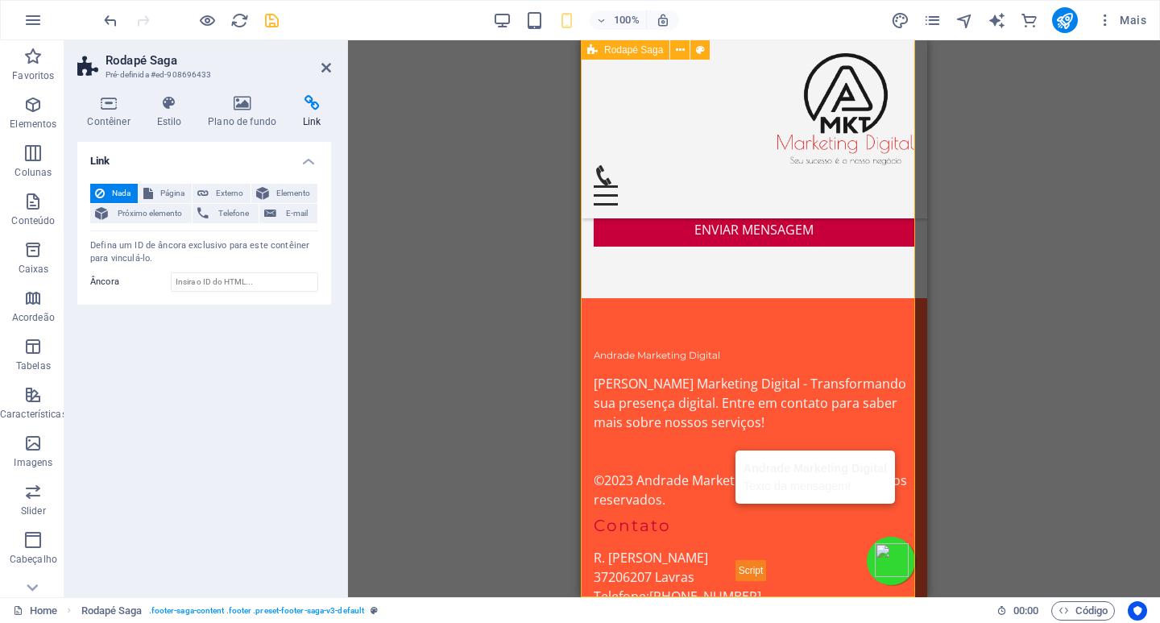
click at [284, 187] on span "Elemento" at bounding box center [293, 193] width 39 height 19
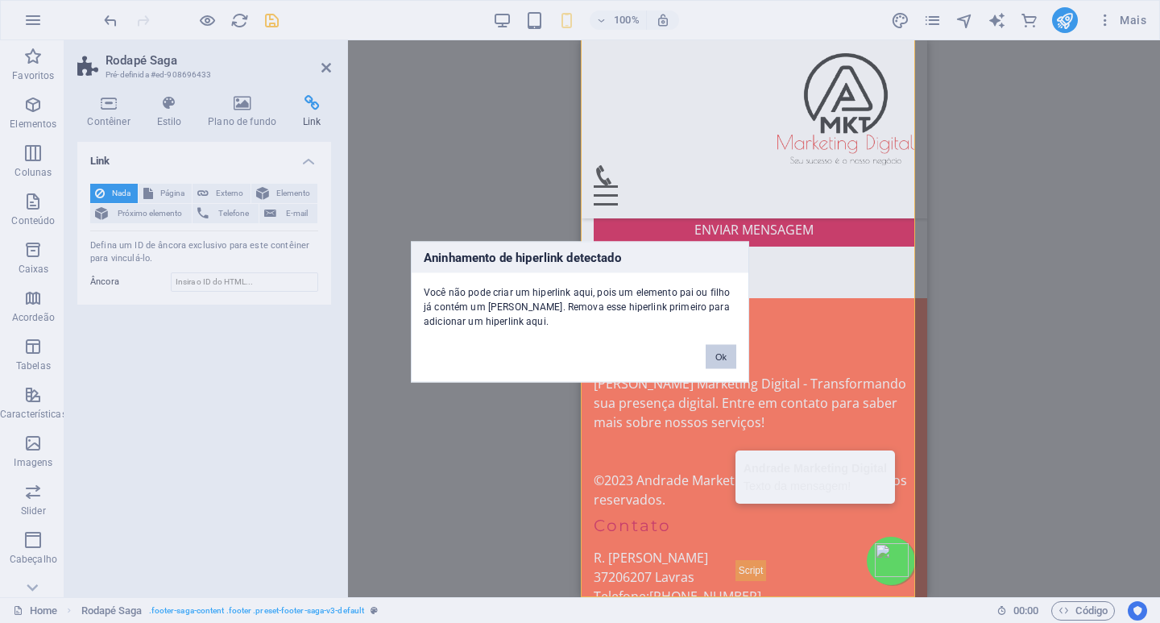
click at [729, 355] on button "Ok" at bounding box center [721, 356] width 31 height 24
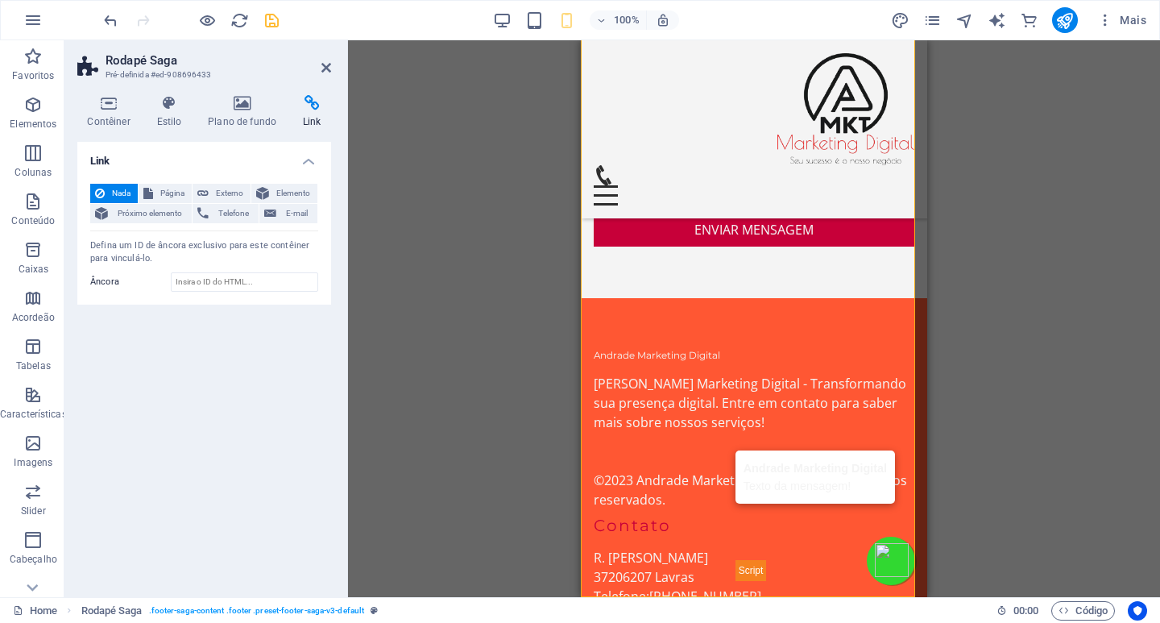
click at [114, 193] on span "Nada" at bounding box center [121, 193] width 23 height 19
click at [149, 192] on icon at bounding box center [148, 193] width 10 height 19
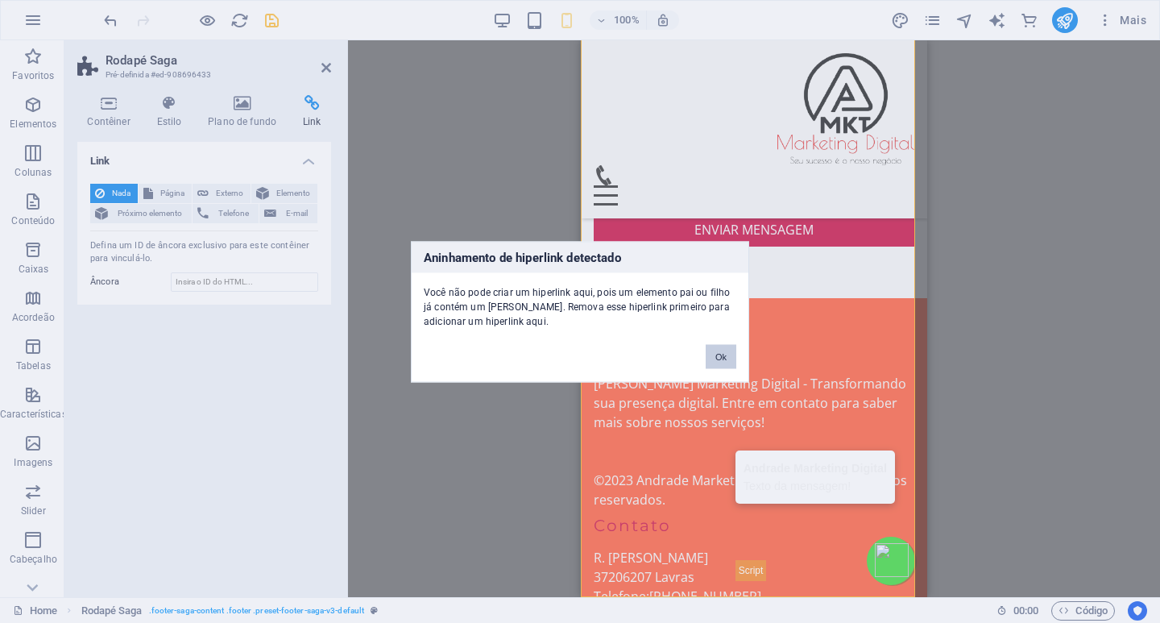
drag, startPoint x: 722, startPoint y: 349, endPoint x: 106, endPoint y: 313, distance: 616.6
click at [722, 349] on button "Ok" at bounding box center [721, 356] width 31 height 24
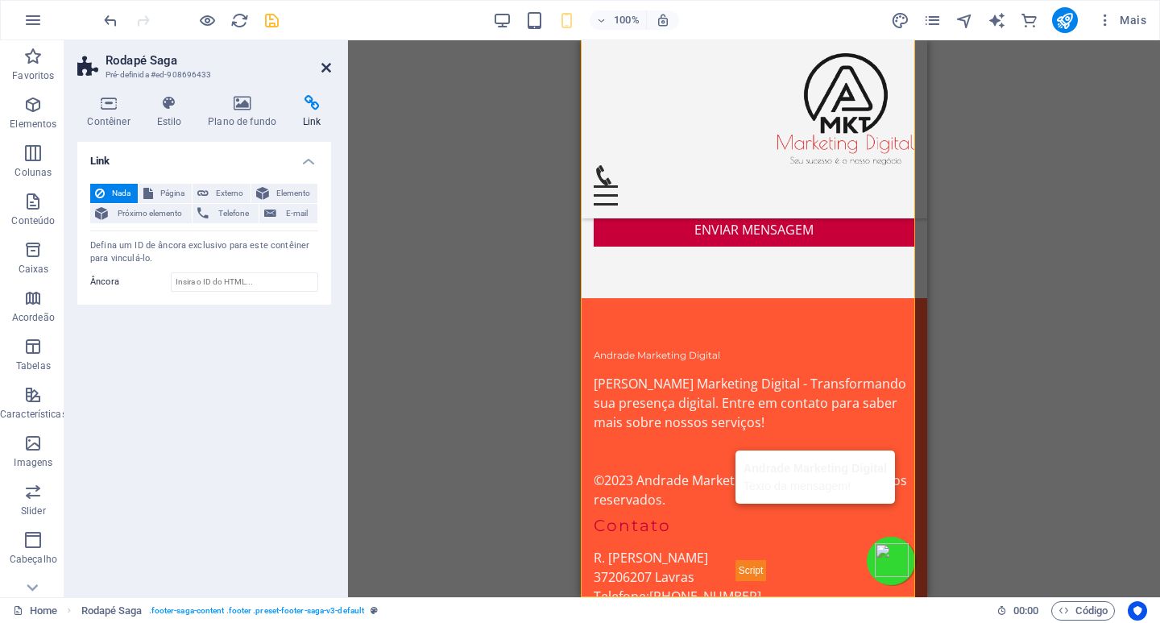
click at [325, 70] on icon at bounding box center [326, 67] width 10 height 13
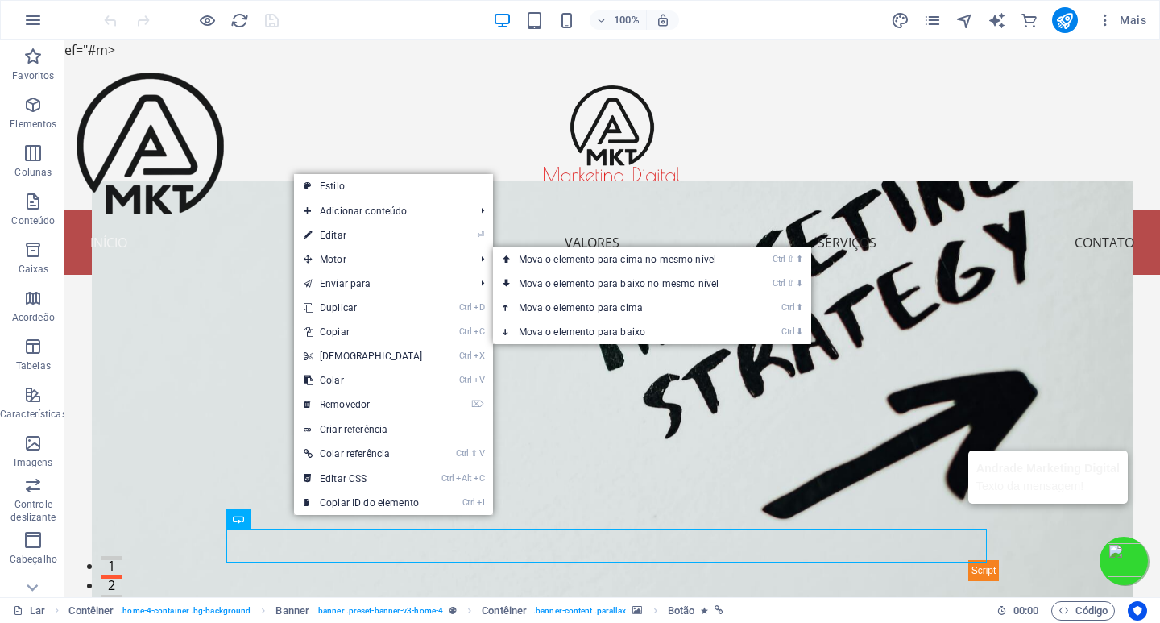
click at [335, 235] on font "Editar" at bounding box center [333, 235] width 27 height 11
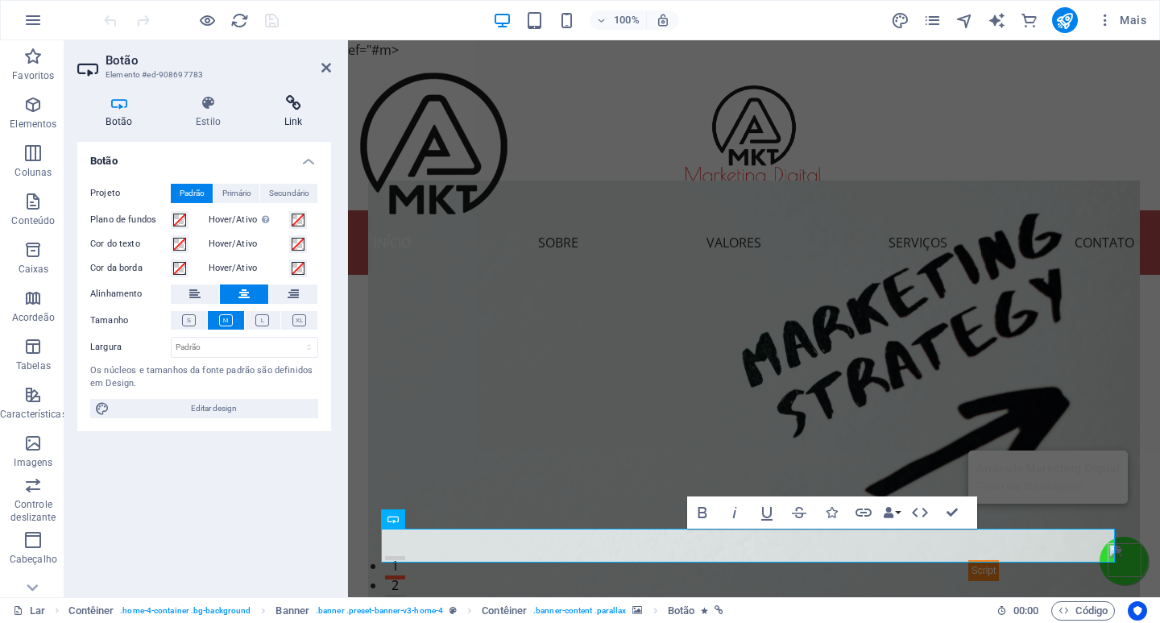
click at [289, 115] on h4 "Link" at bounding box center [293, 112] width 76 height 34
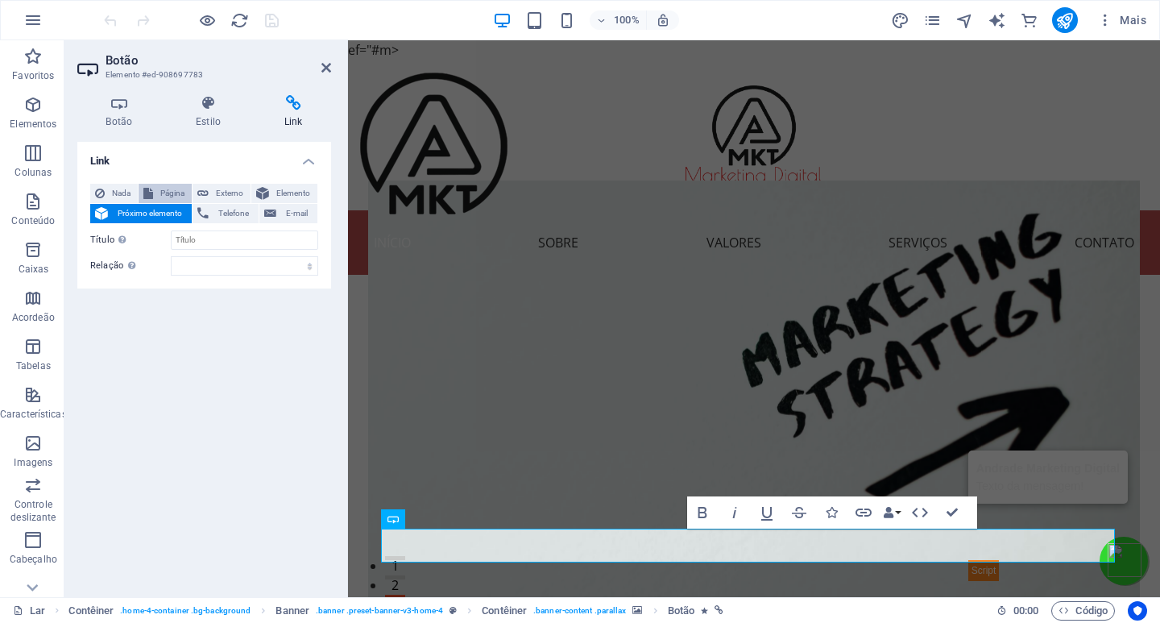
click at [169, 194] on font "Página" at bounding box center [172, 193] width 24 height 9
select select
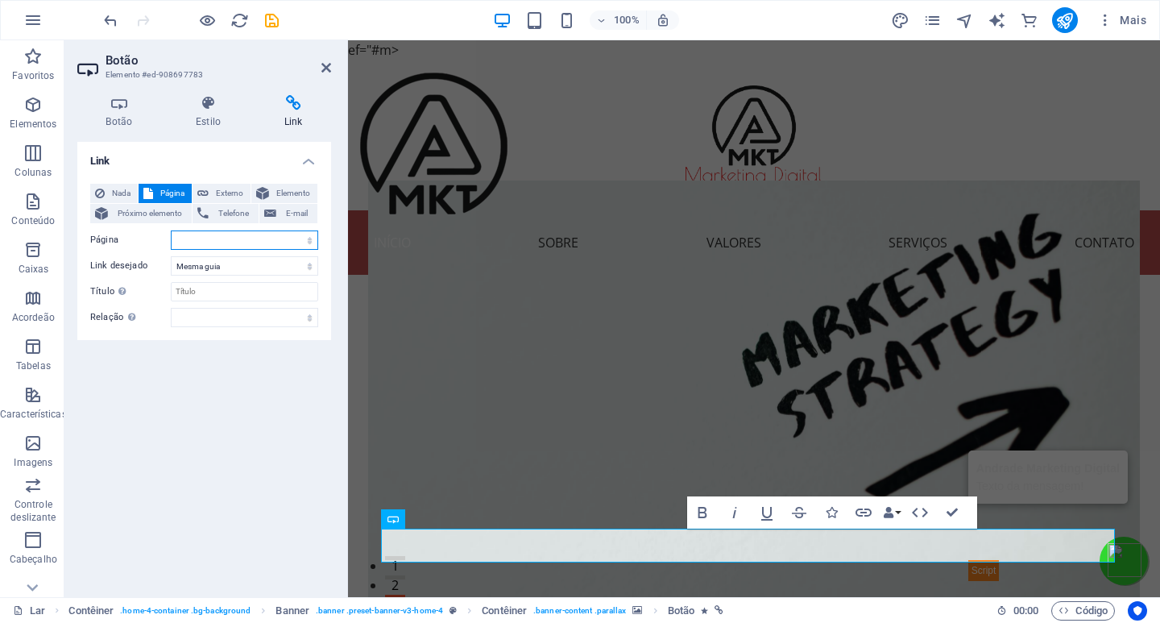
click at [222, 244] on select "Lar Subpágina Aviso Legal Privacidade" at bounding box center [244, 239] width 147 height 19
click at [189, 359] on div "Link Nada Página Externo Elemento Próximo elemento Telefone E-mail Página Lar S…" at bounding box center [204, 363] width 254 height 442
click at [206, 273] on select "Nova guia Mesma guia Sobreposição" at bounding box center [244, 265] width 147 height 19
click at [330, 68] on icon at bounding box center [326, 67] width 10 height 13
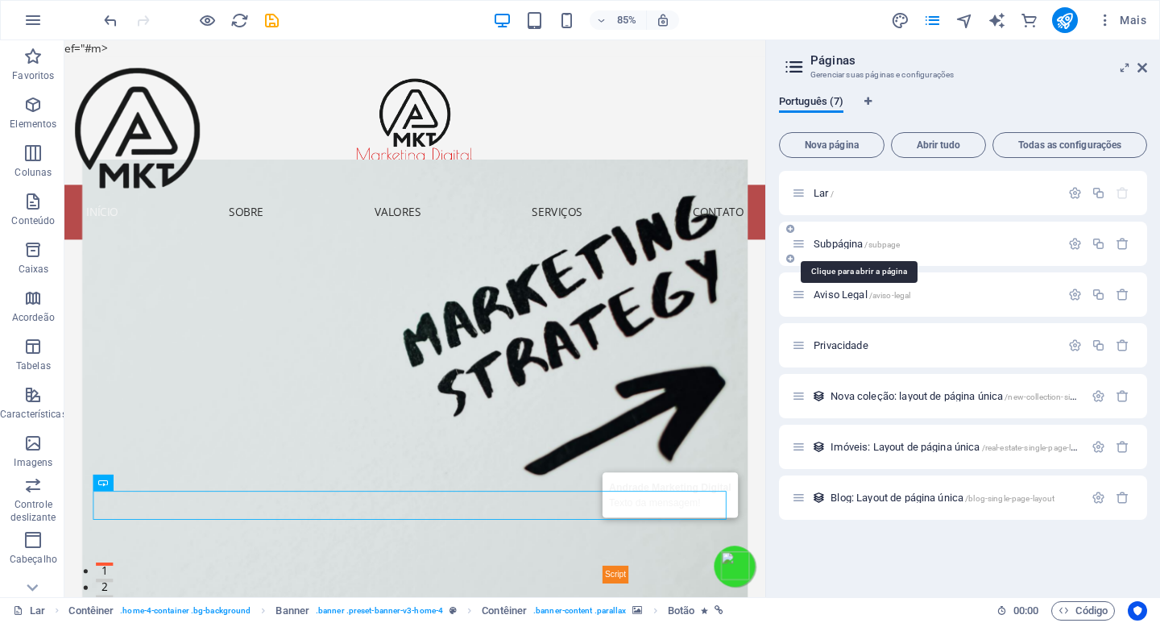
click at [829, 242] on font "Subpágina" at bounding box center [838, 244] width 49 height 12
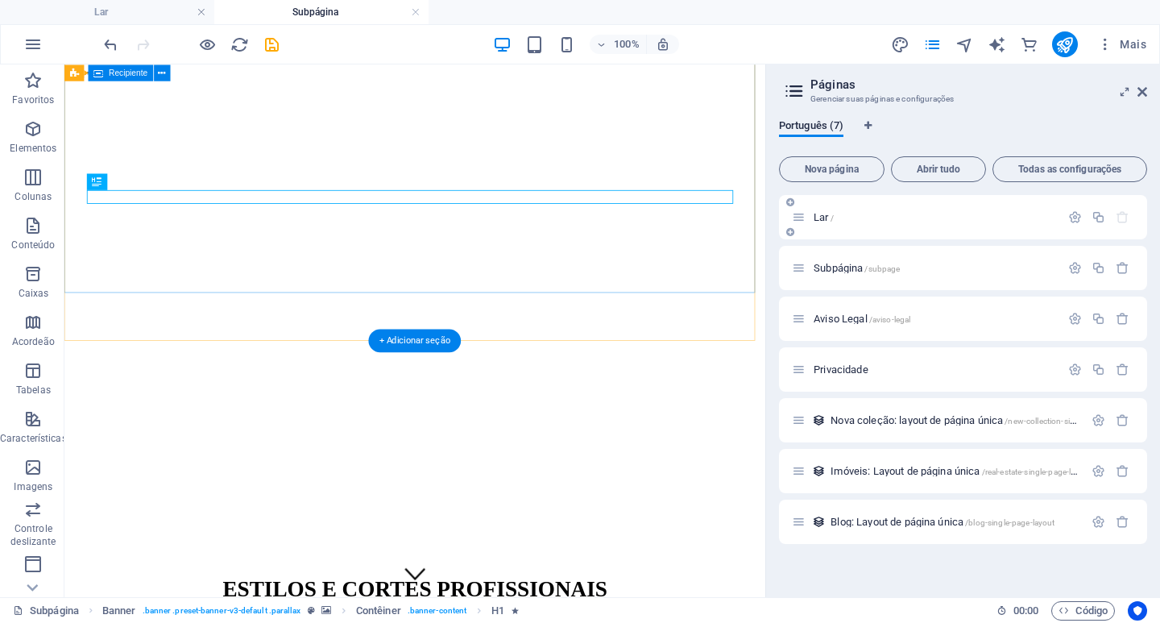
scroll to position [74, 0]
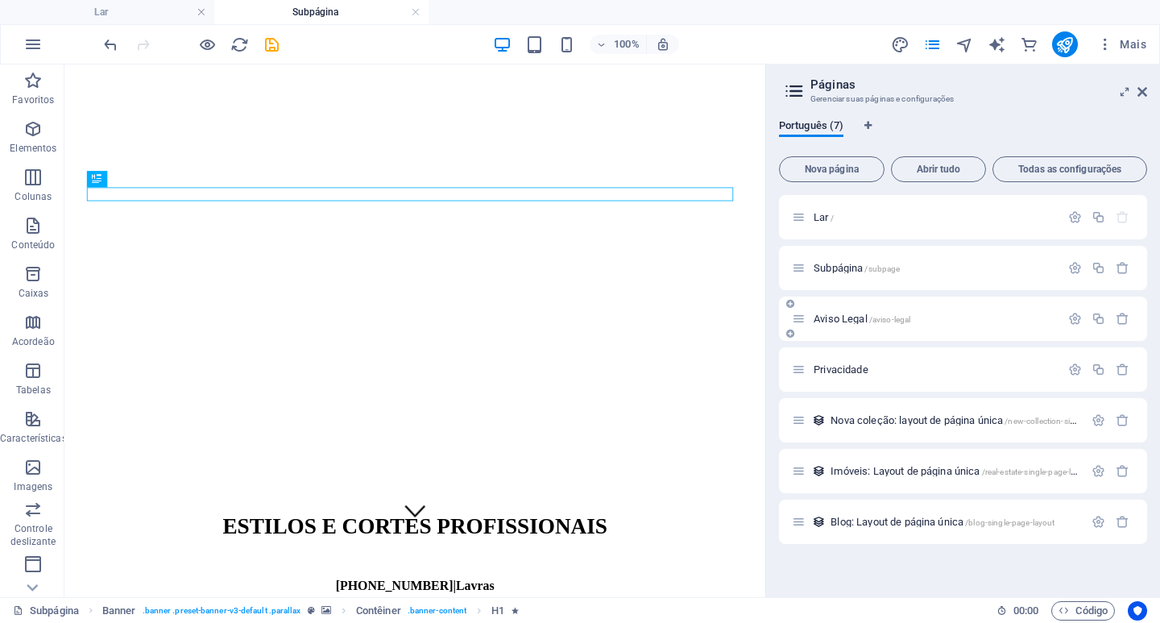
click at [851, 317] on font "Aviso Legal" at bounding box center [841, 319] width 54 height 12
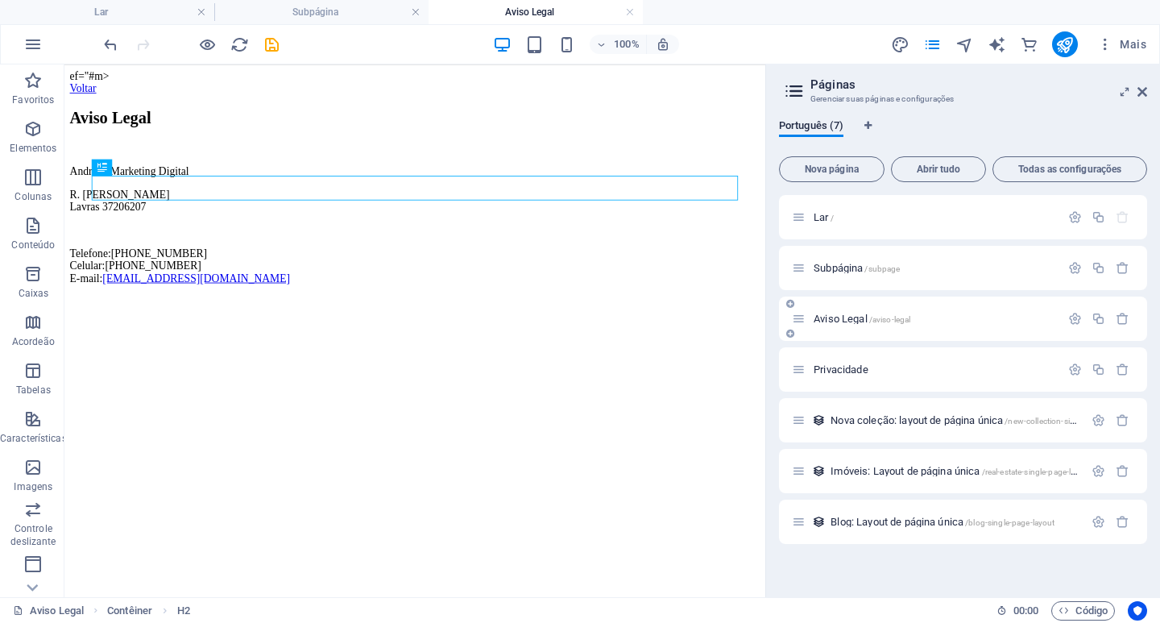
scroll to position [0, 0]
click at [840, 367] on font "Privacidade" at bounding box center [841, 369] width 55 height 12
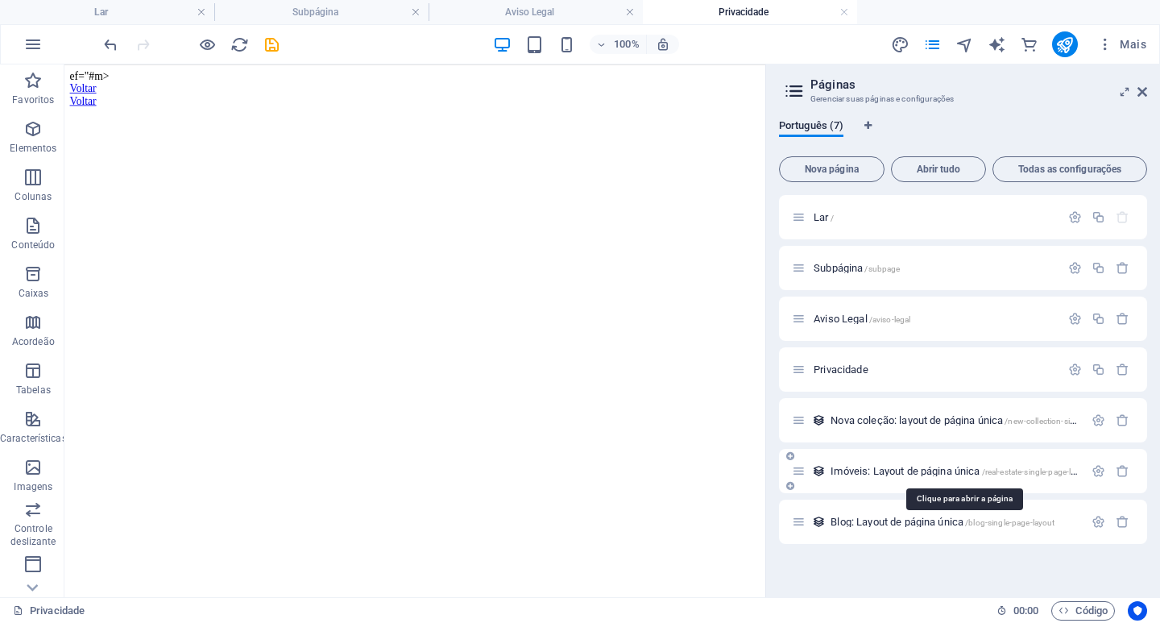
click at [874, 471] on font "Imóveis: Layout de página única" at bounding box center [905, 471] width 149 height 12
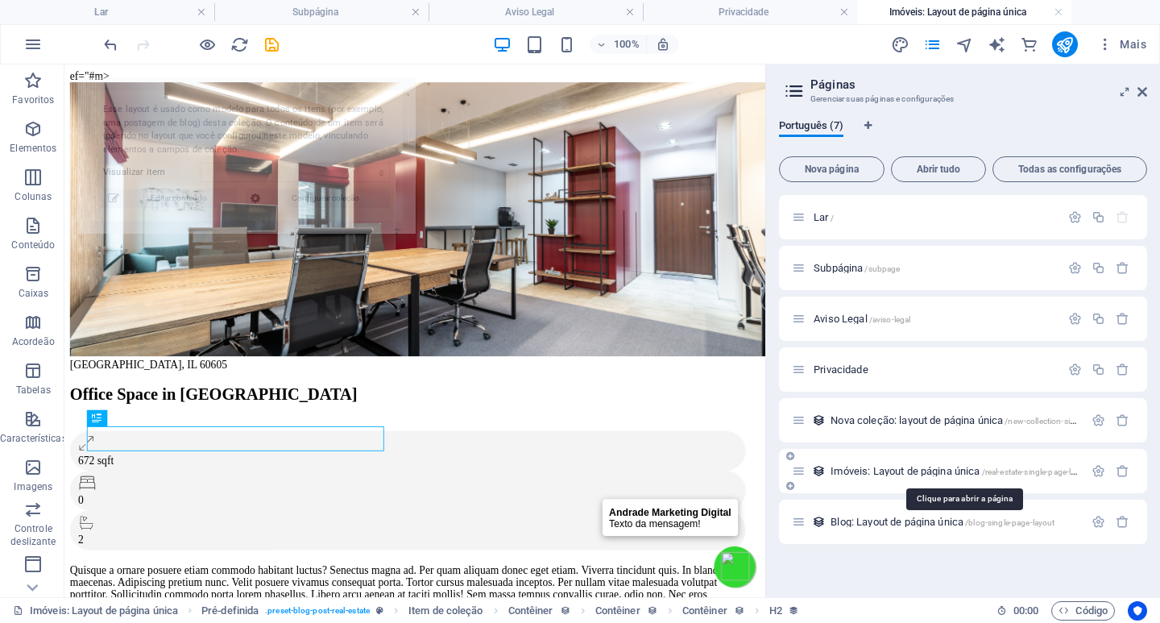
select select "68bacd270c49cd010703ce77"
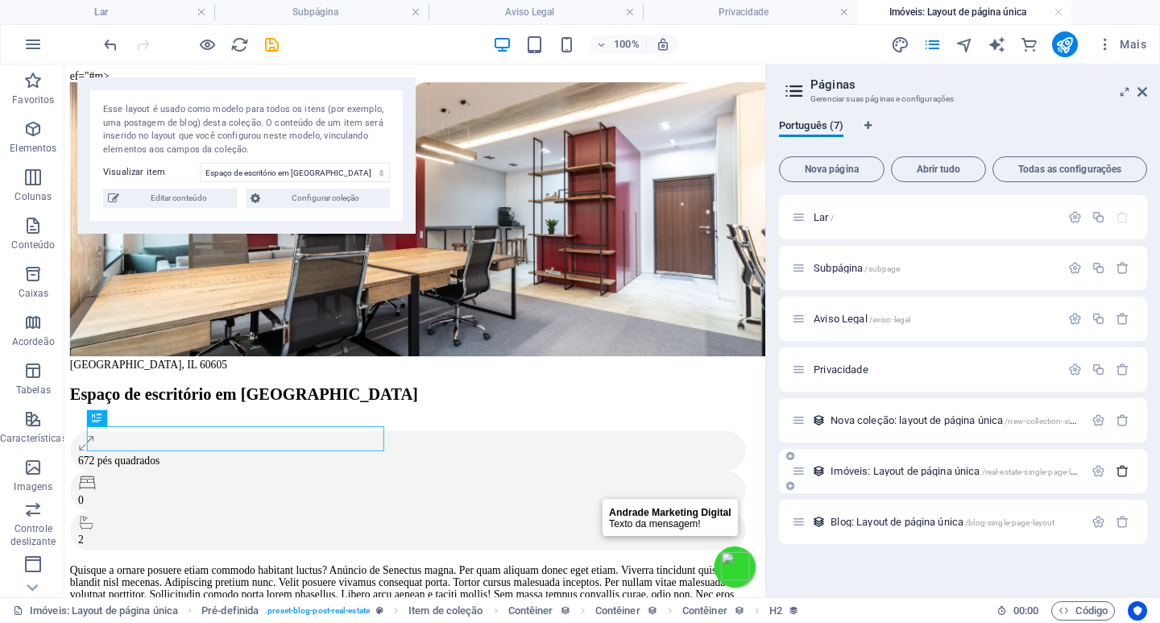
click at [1122, 474] on icon "button" at bounding box center [1123, 471] width 14 height 14
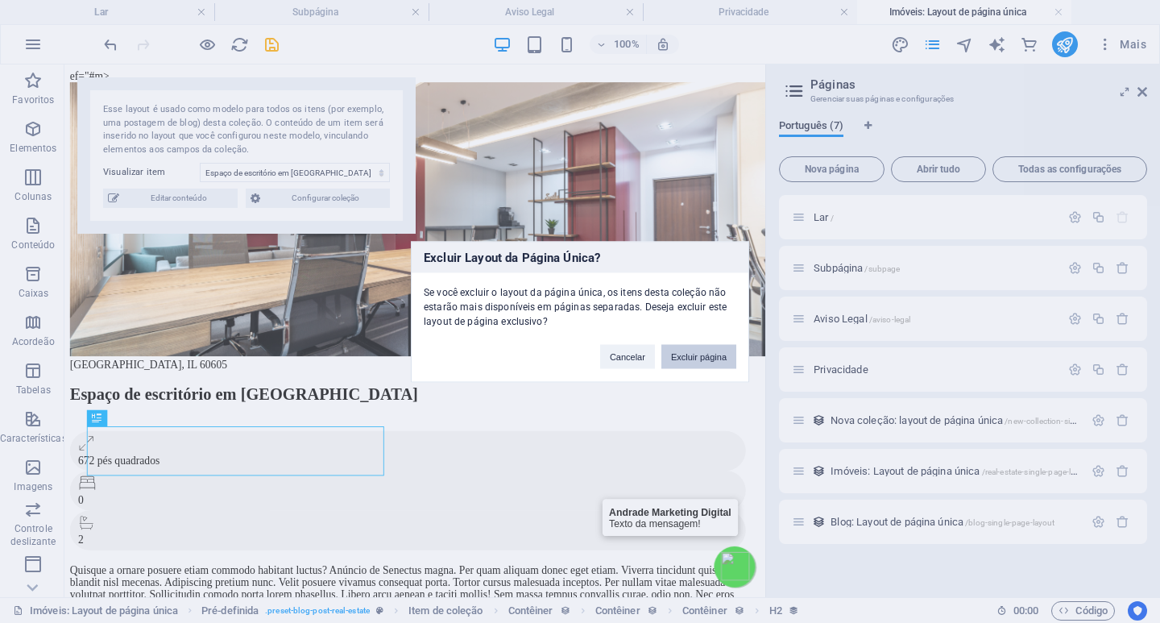
click at [707, 360] on font "Excluir página" at bounding box center [699, 356] width 56 height 10
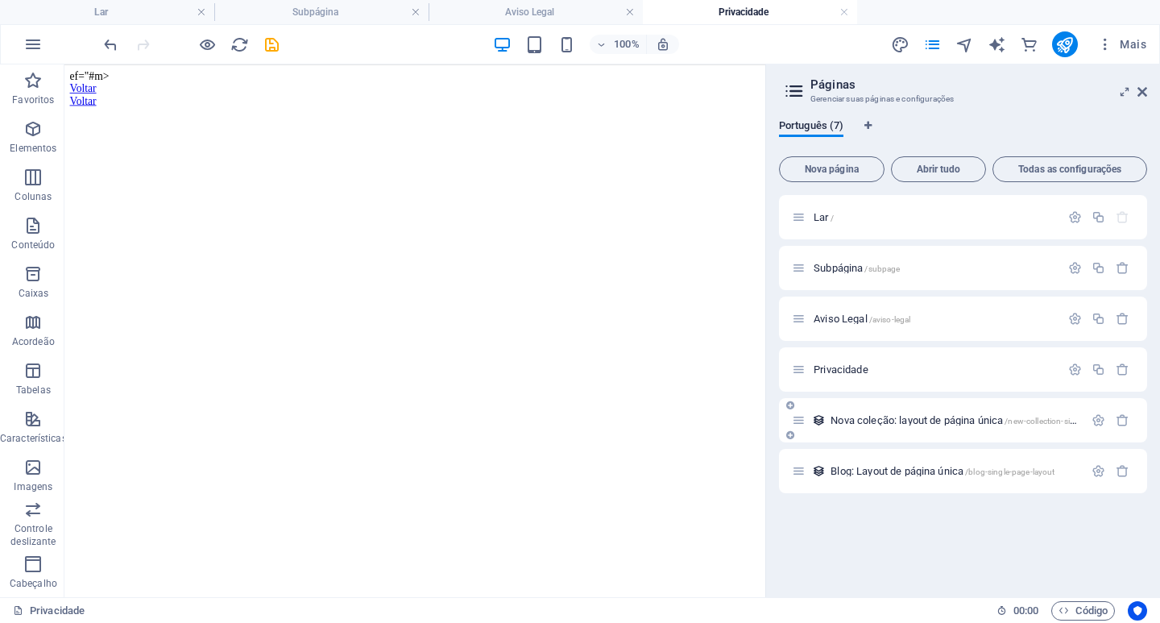
click at [869, 418] on font "Nova coleção: layout de página única" at bounding box center [917, 420] width 172 height 12
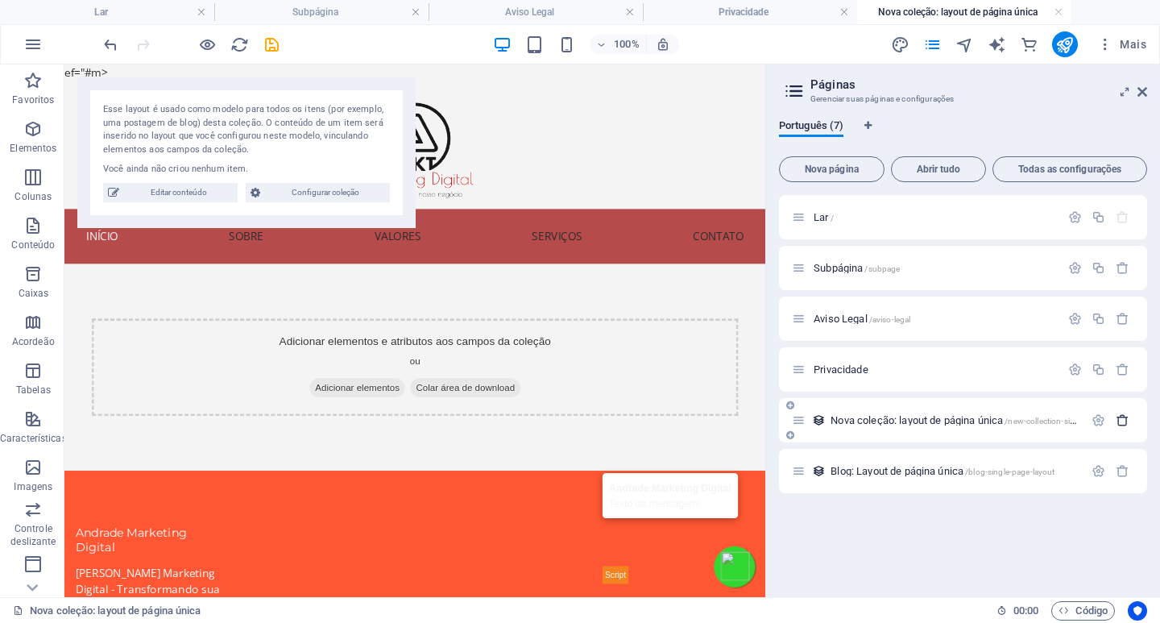
click at [1118, 417] on icon "button" at bounding box center [1123, 420] width 14 height 14
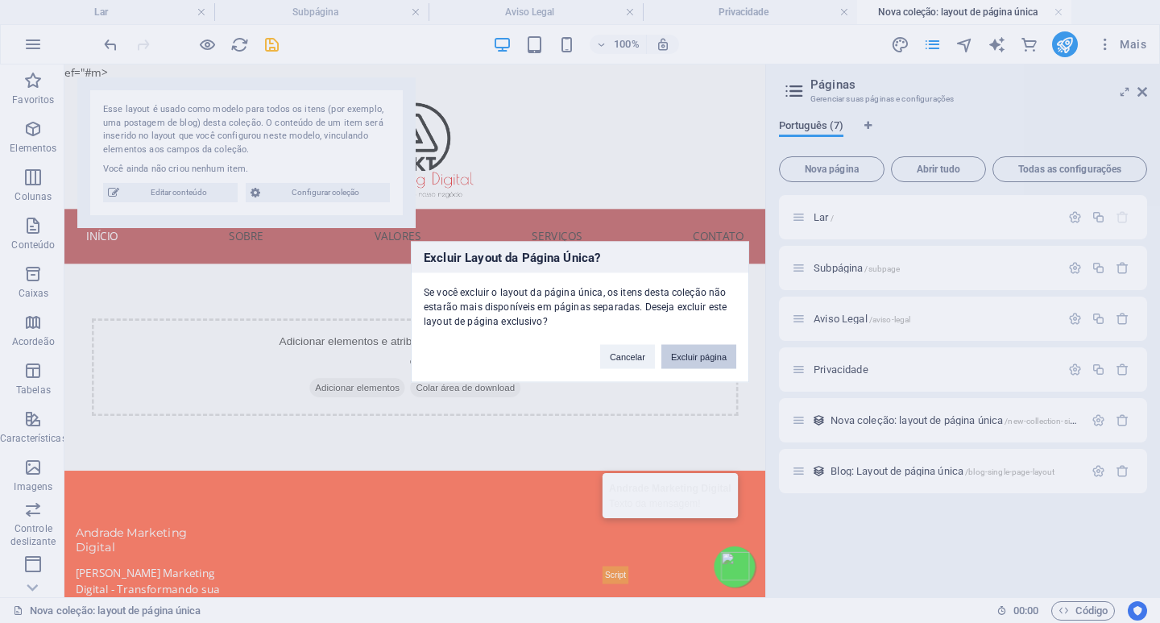
click at [694, 355] on font "Excluir página" at bounding box center [699, 356] width 56 height 10
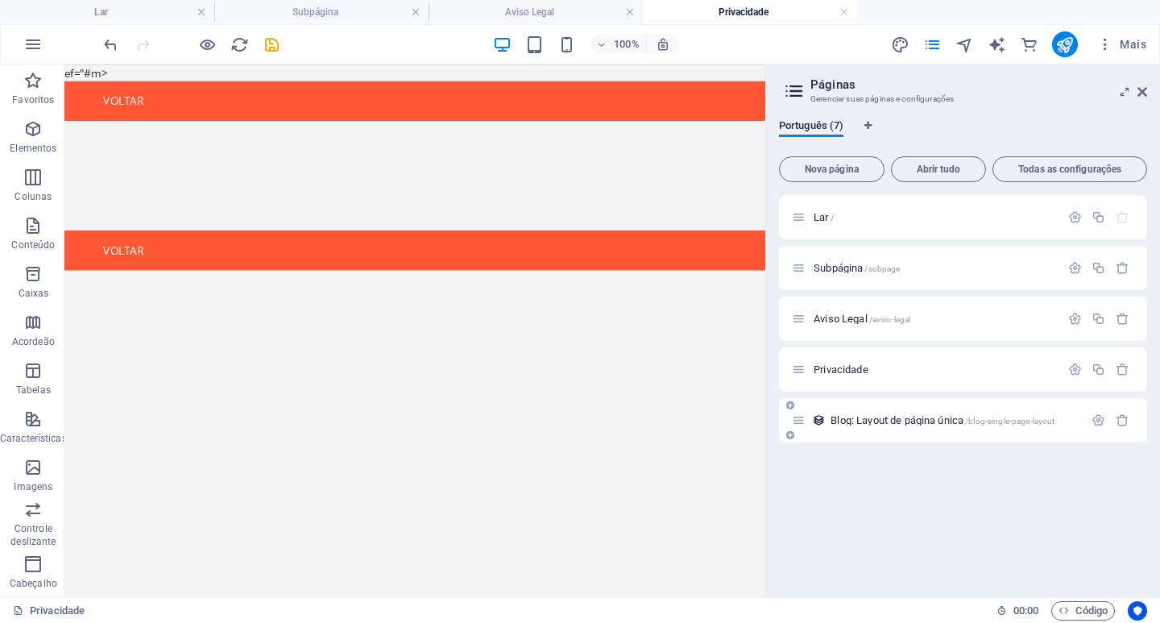
click at [890, 420] on font "Blog: Layout de página única" at bounding box center [897, 420] width 133 height 12
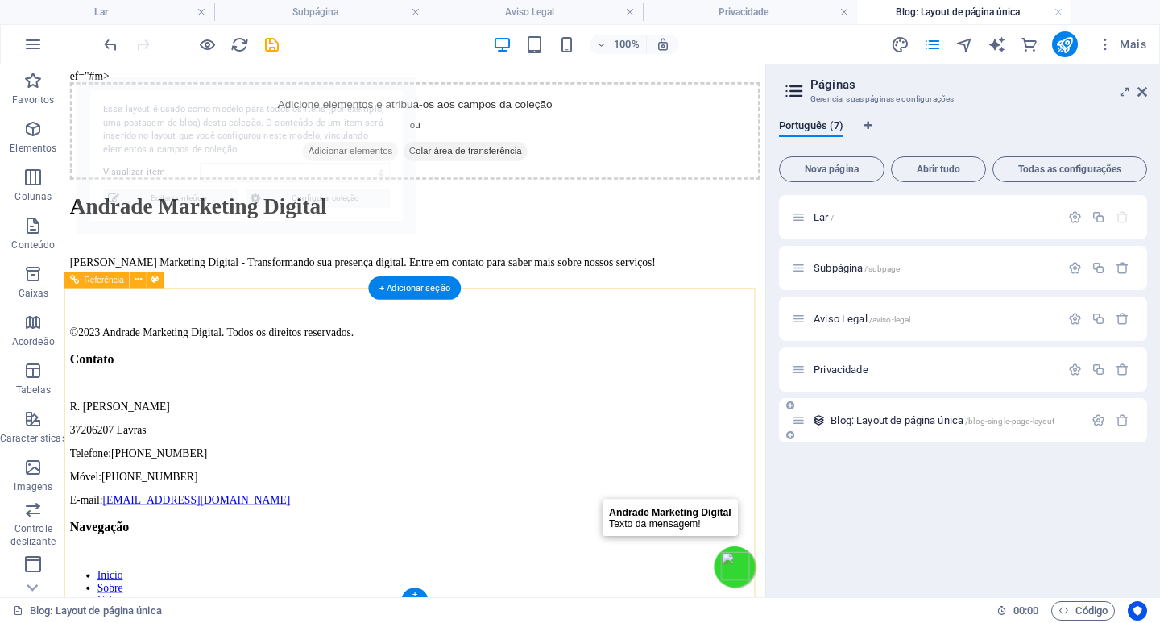
select select "68bacd270c49cd010703ce6e"
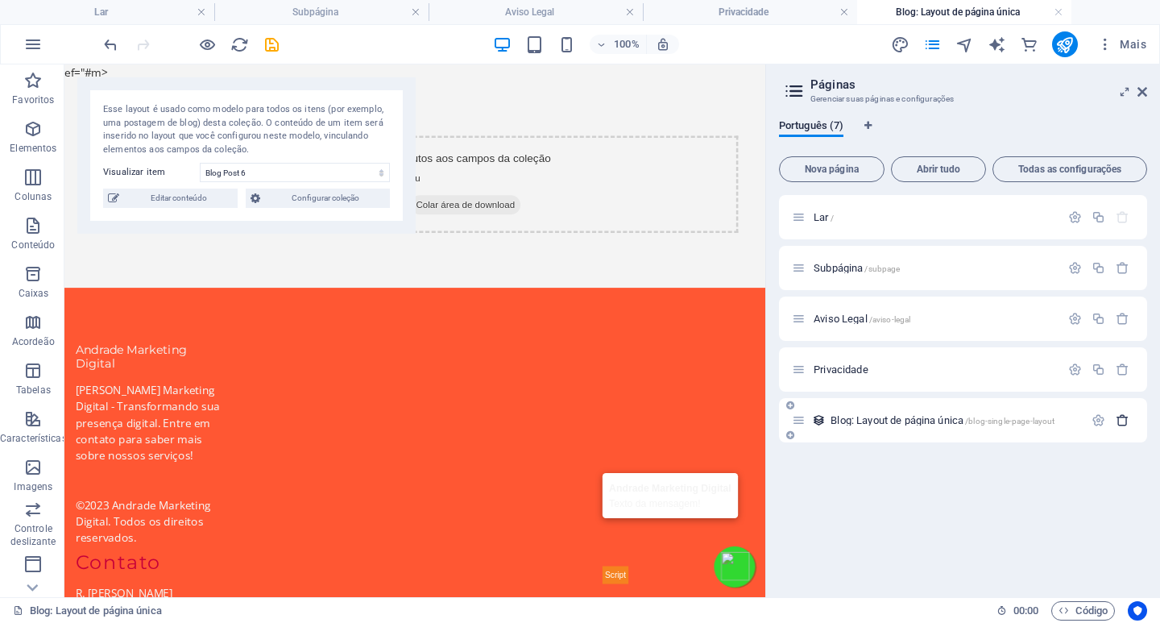
click at [1121, 421] on icon "button" at bounding box center [1123, 420] width 14 height 14
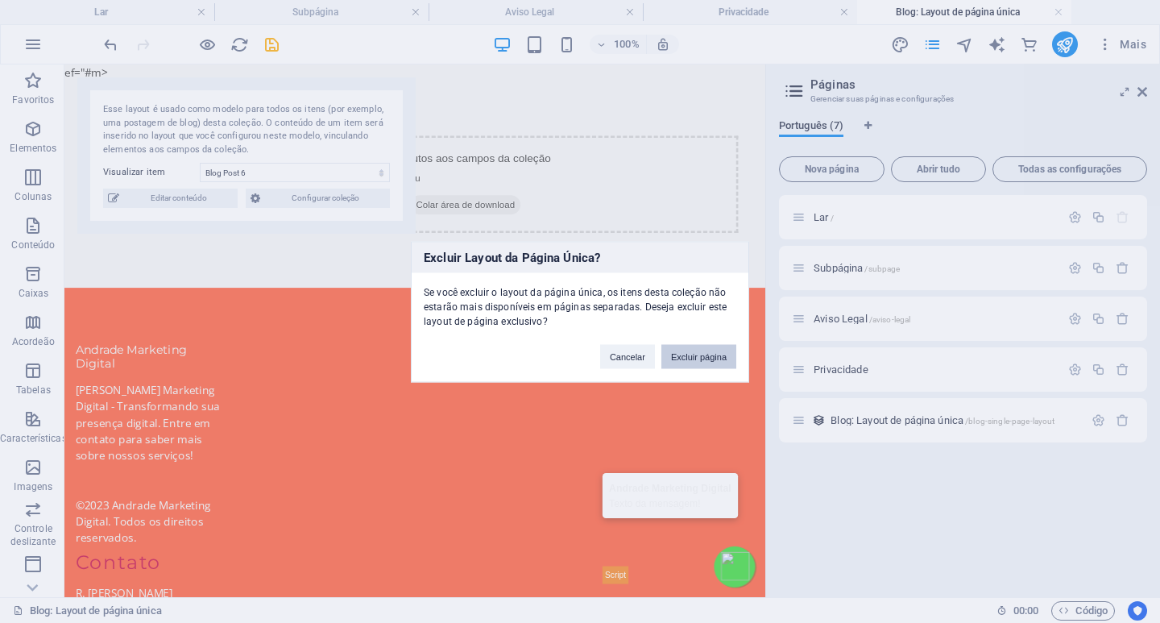
click at [688, 359] on font "Excluir página" at bounding box center [699, 356] width 56 height 10
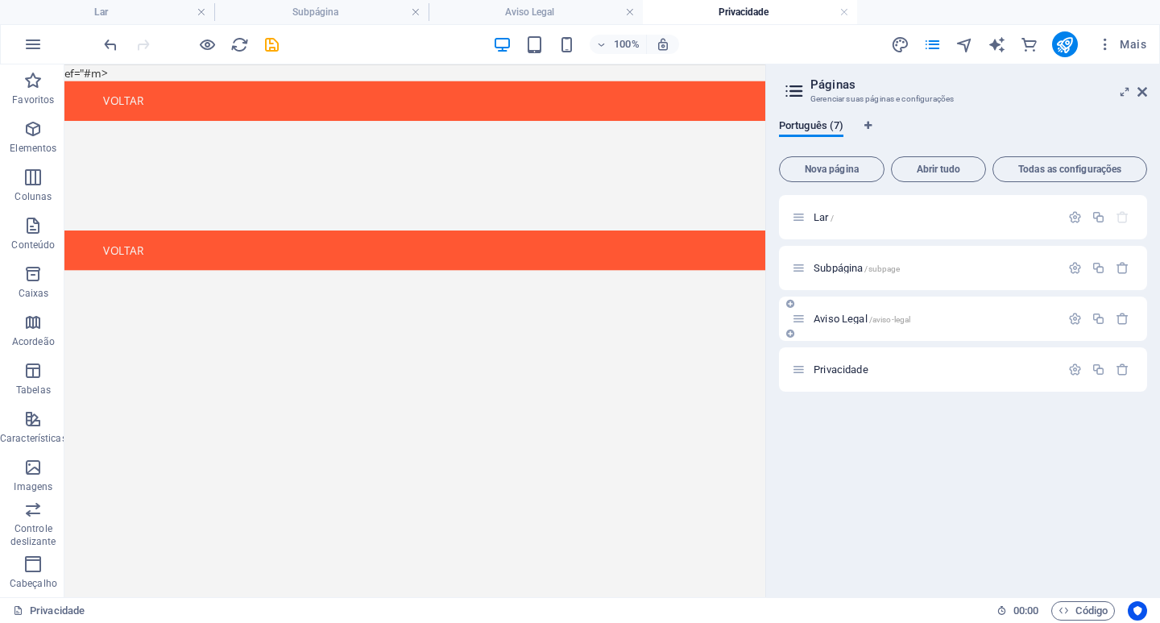
click at [845, 321] on font "Aviso Legal" at bounding box center [841, 319] width 54 height 12
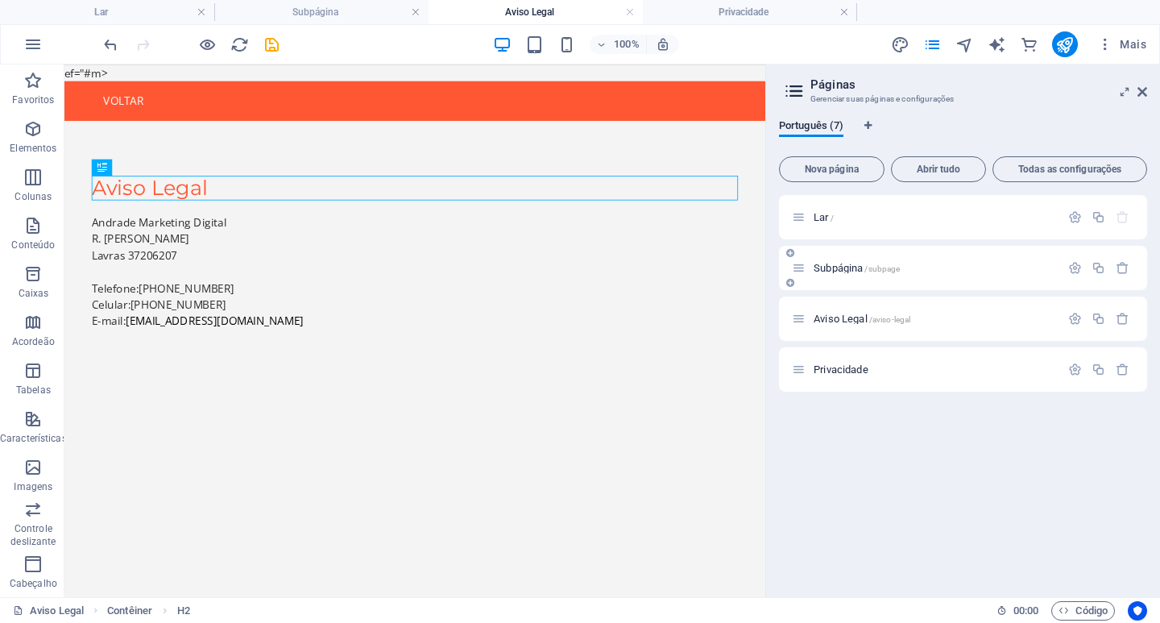
click at [841, 267] on font "Subpágina" at bounding box center [838, 268] width 49 height 12
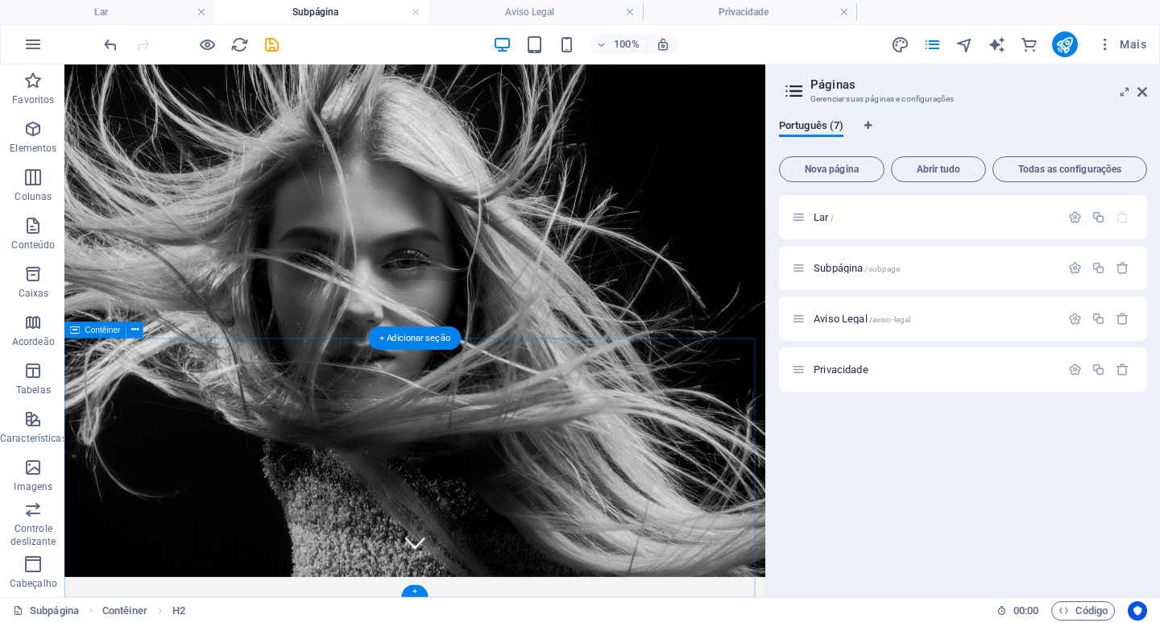
scroll to position [74, 0]
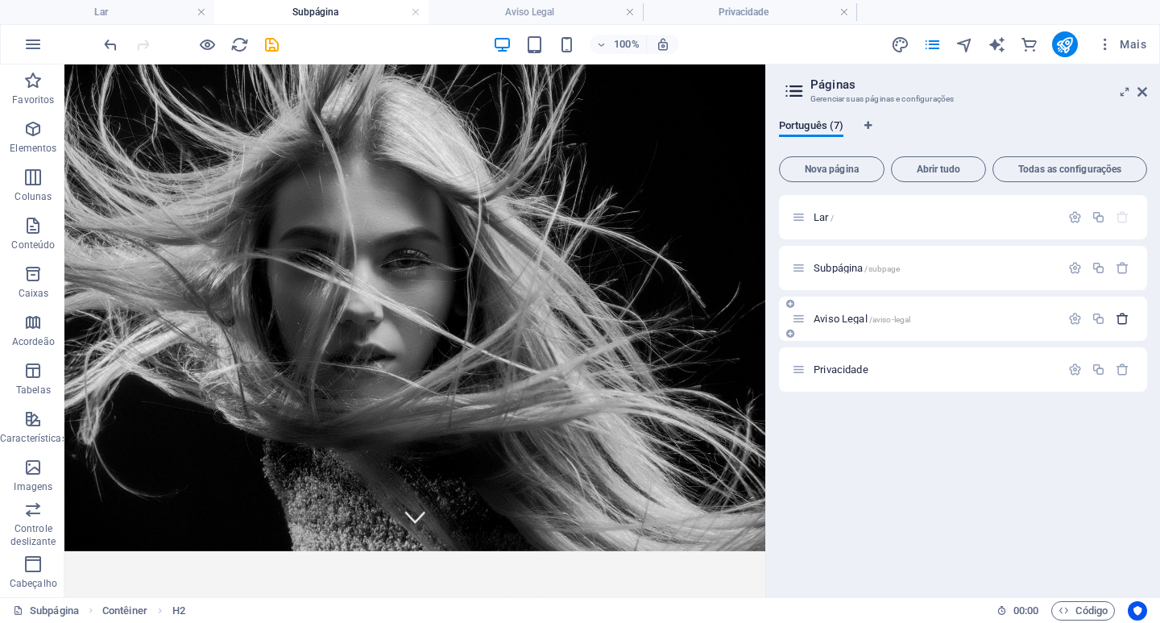
click at [1118, 319] on icon "button" at bounding box center [1123, 319] width 14 height 14
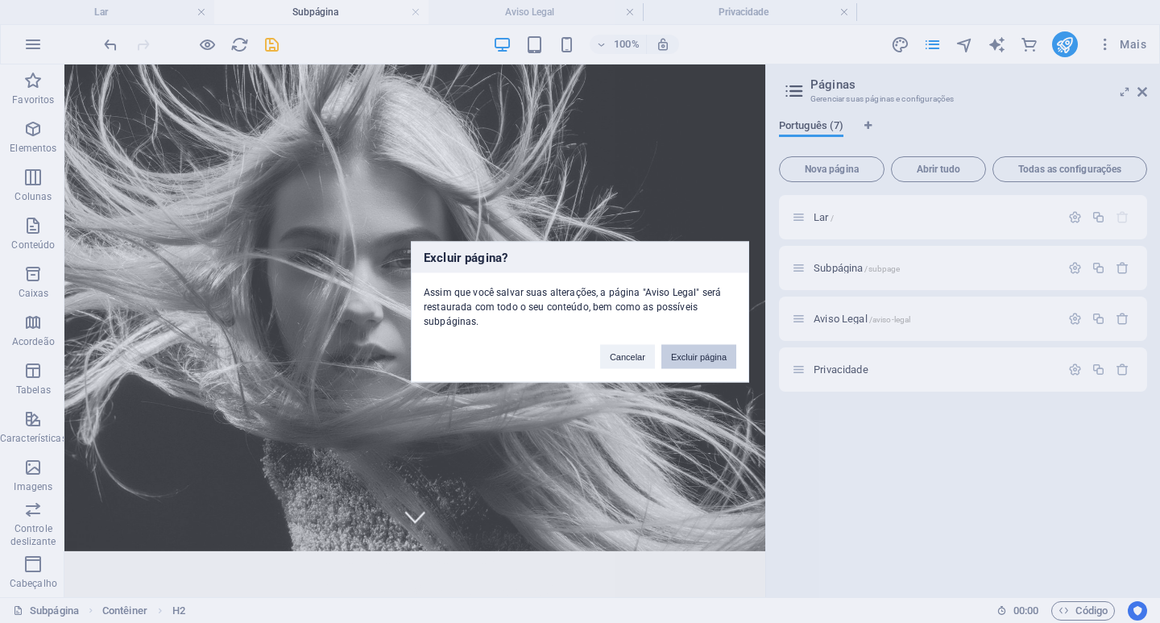
click at [711, 359] on font "Excluir página" at bounding box center [699, 356] width 56 height 10
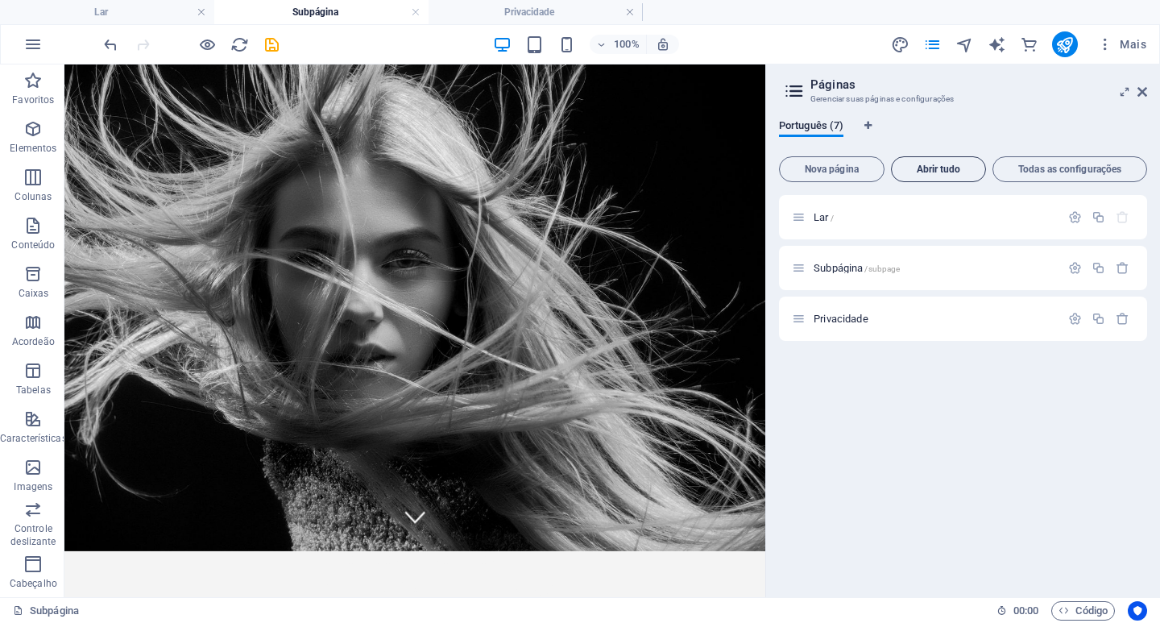
click at [943, 171] on font "Abrir tudo" at bounding box center [939, 169] width 44 height 11
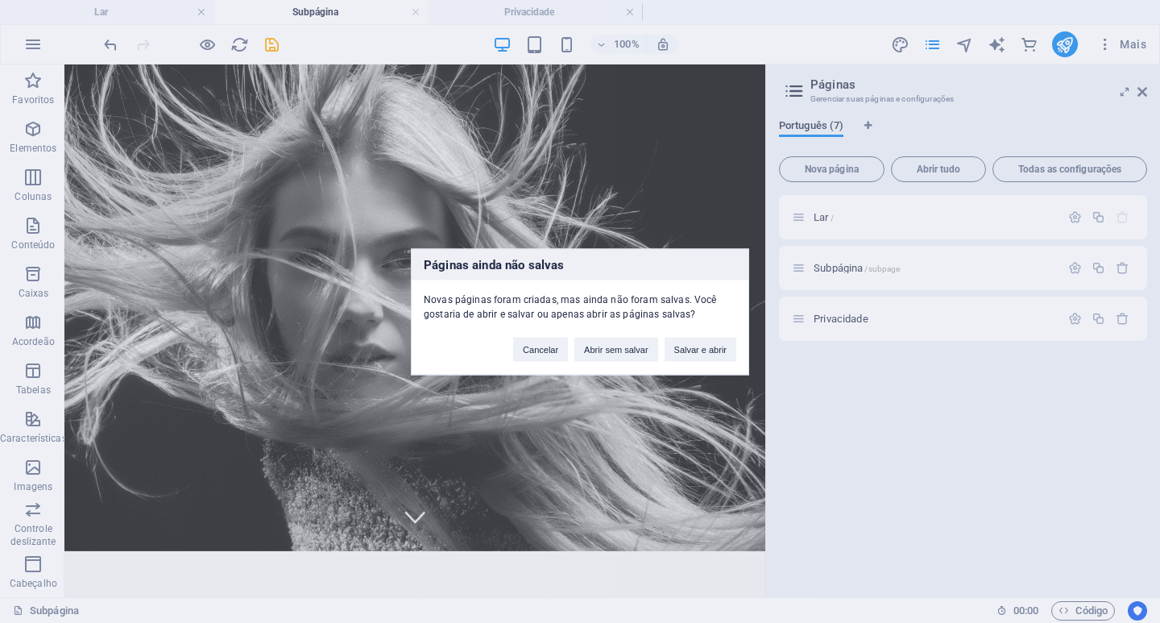
click at [823, 392] on div "Páginas ainda não salvas Novas páginas foram criadas, mas ainda não foram salva…" at bounding box center [580, 311] width 1160 height 623
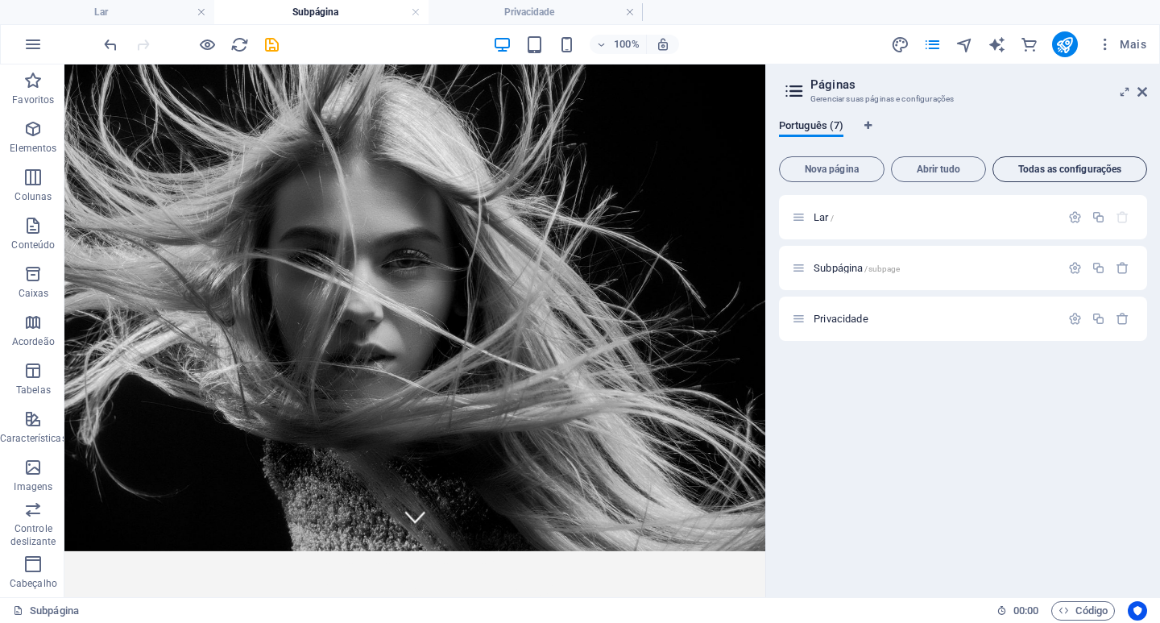
click at [1039, 168] on font "Todas as configurações" at bounding box center [1069, 169] width 103 height 11
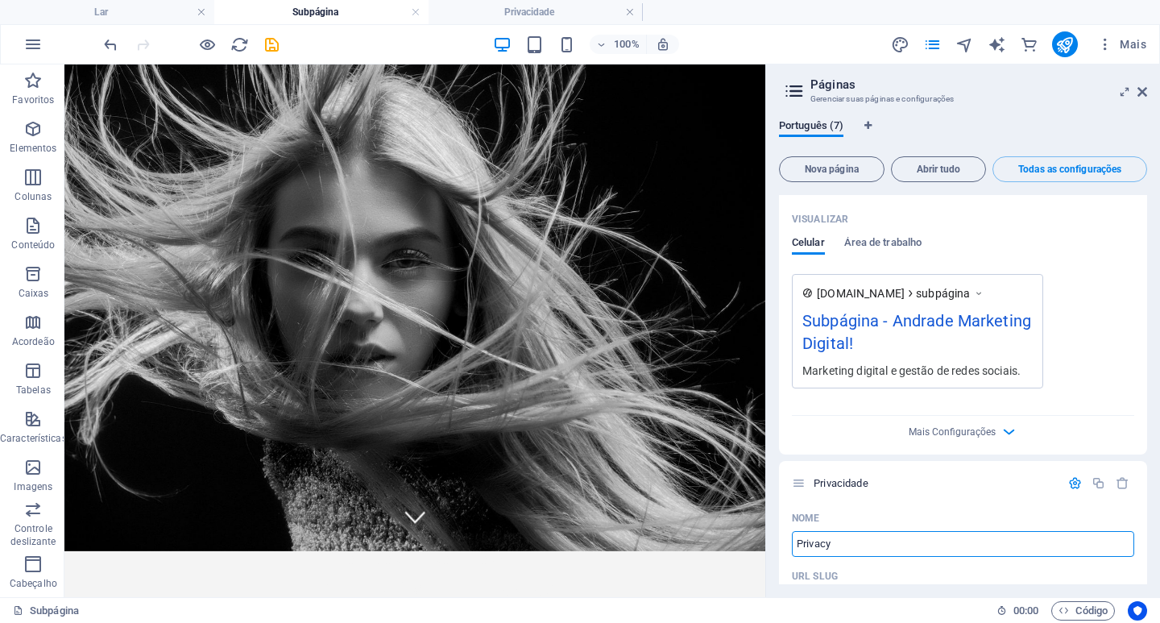
scroll to position [827, 0]
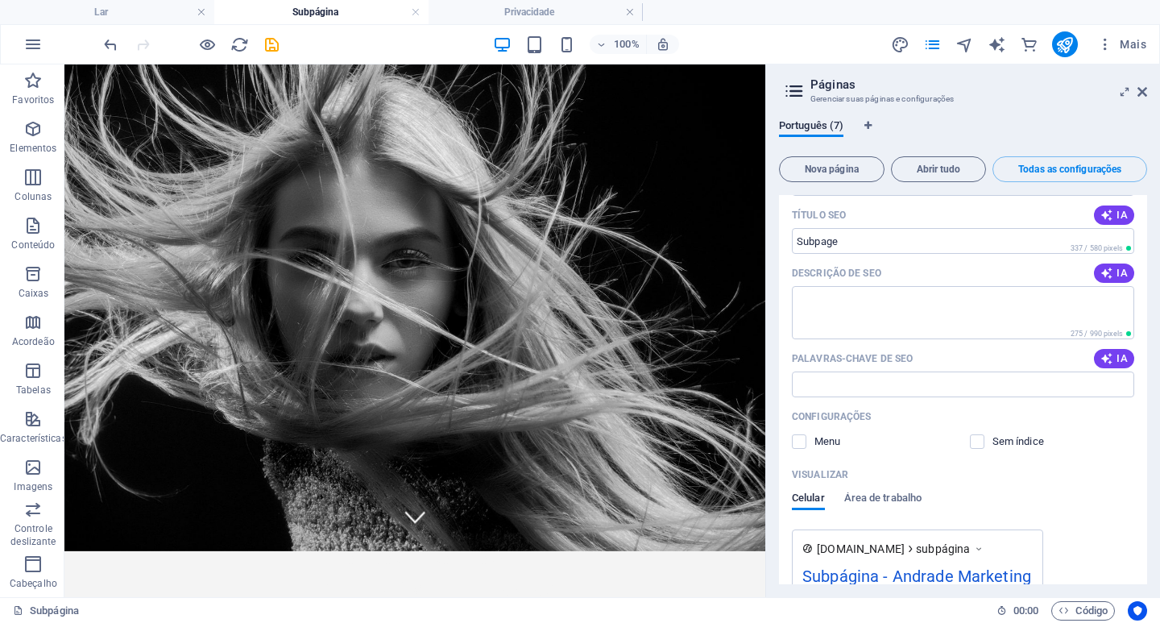
click at [924, 122] on div "Português (7)" at bounding box center [963, 134] width 368 height 31
click at [931, 168] on font "Abrir tudo" at bounding box center [939, 169] width 44 height 11
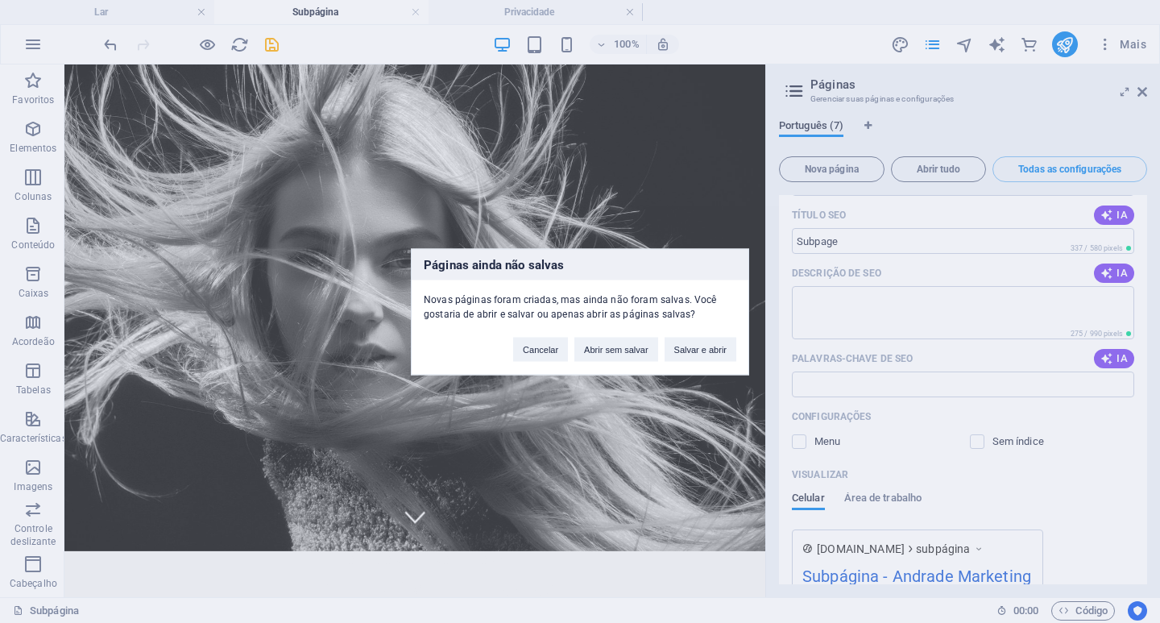
click at [906, 127] on div "Páginas ainda não salvas Novas páginas foram criadas, mas ainda não foram salva…" at bounding box center [580, 311] width 1160 height 623
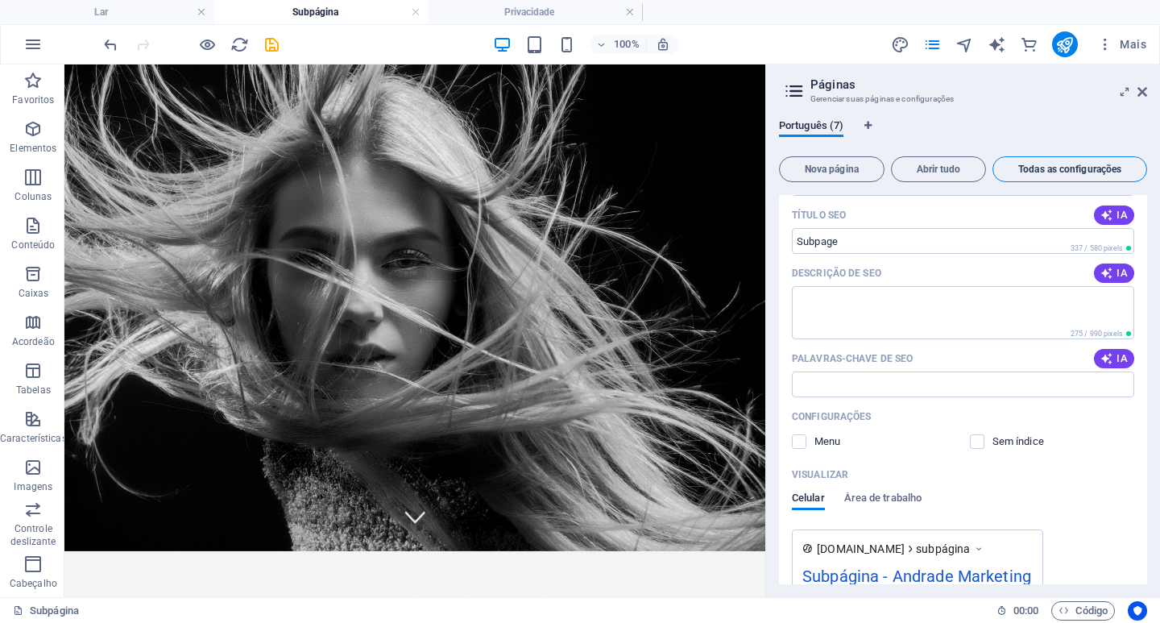
click at [1037, 167] on font "Todas as configurações" at bounding box center [1069, 169] width 103 height 11
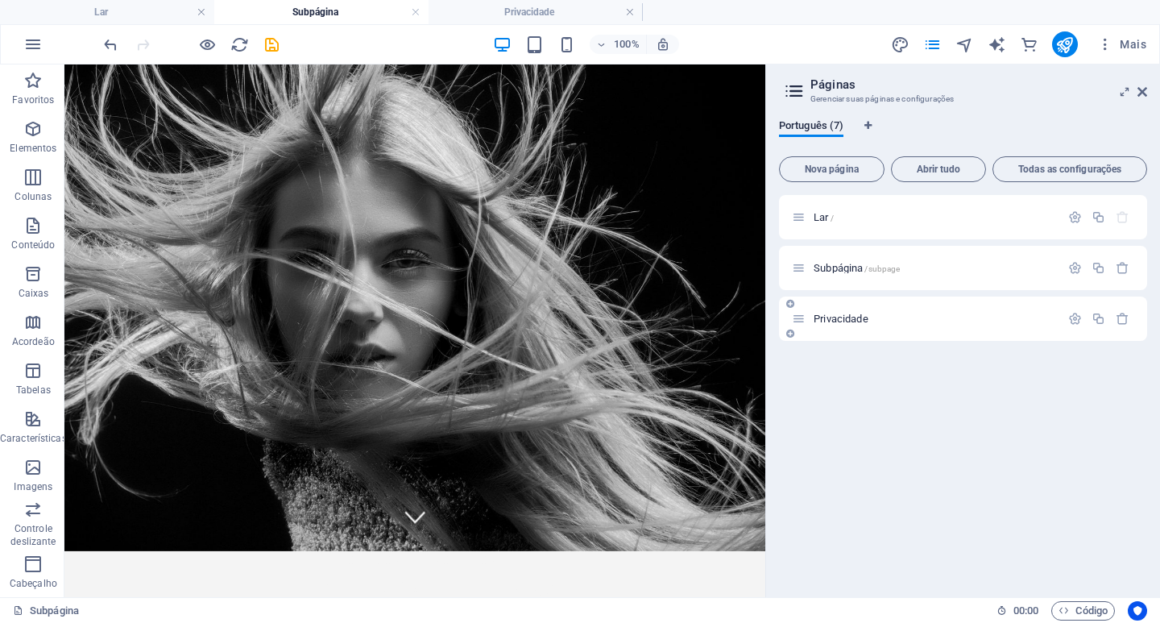
click at [848, 320] on font "Privacidade" at bounding box center [841, 319] width 55 height 12
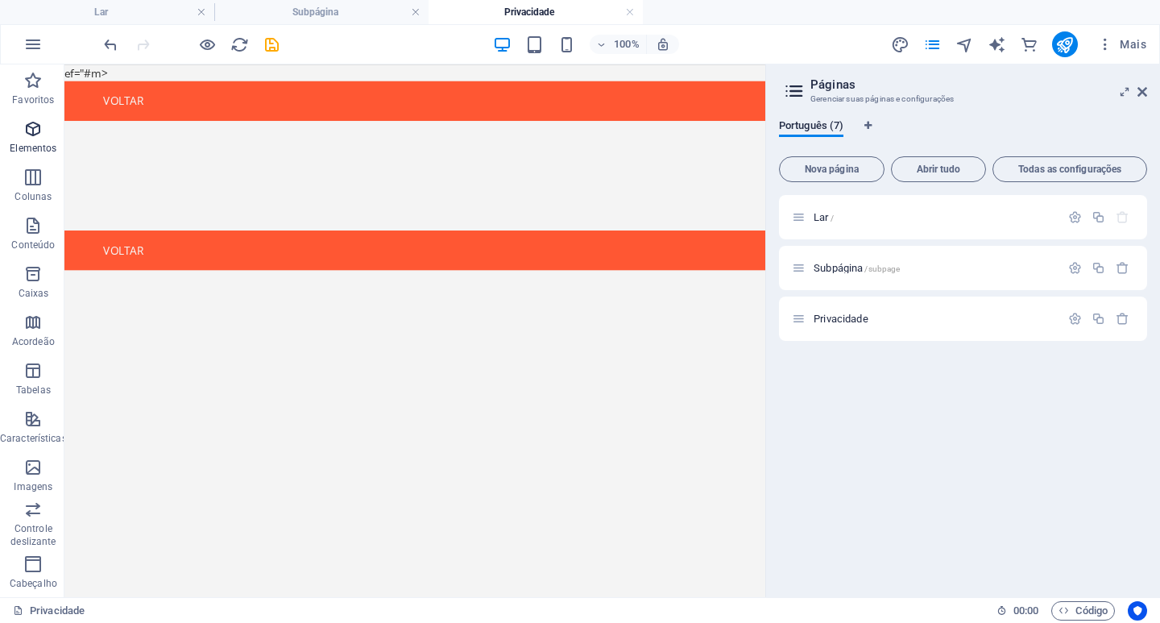
click at [31, 135] on icon "button" at bounding box center [32, 128] width 19 height 19
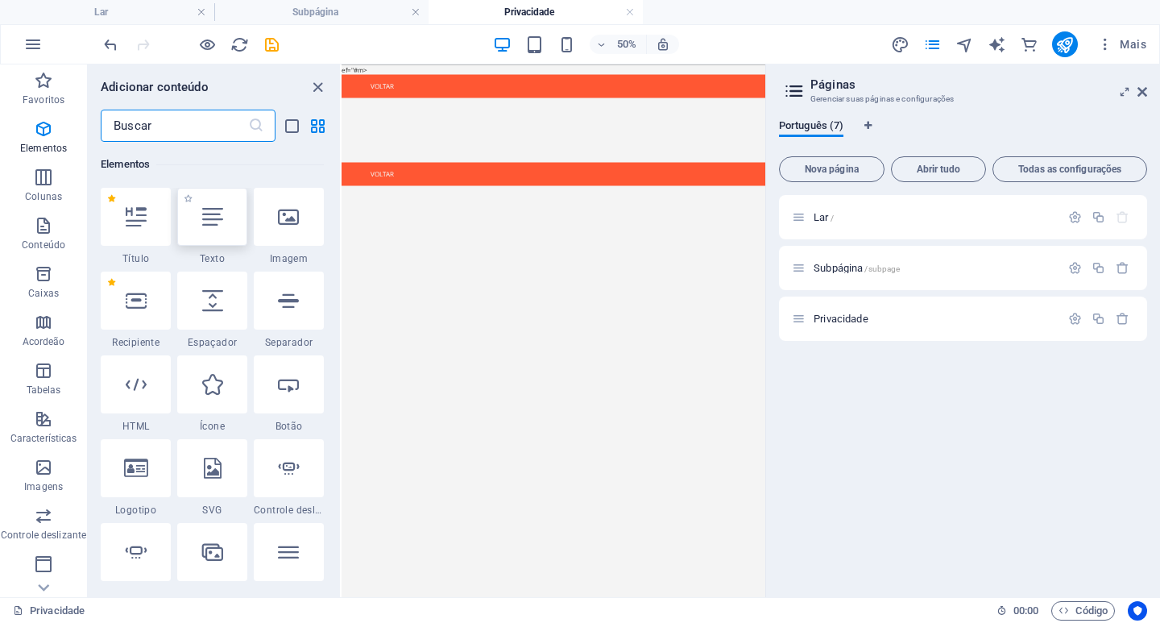
scroll to position [467, 0]
click at [211, 228] on div at bounding box center [212, 217] width 70 height 58
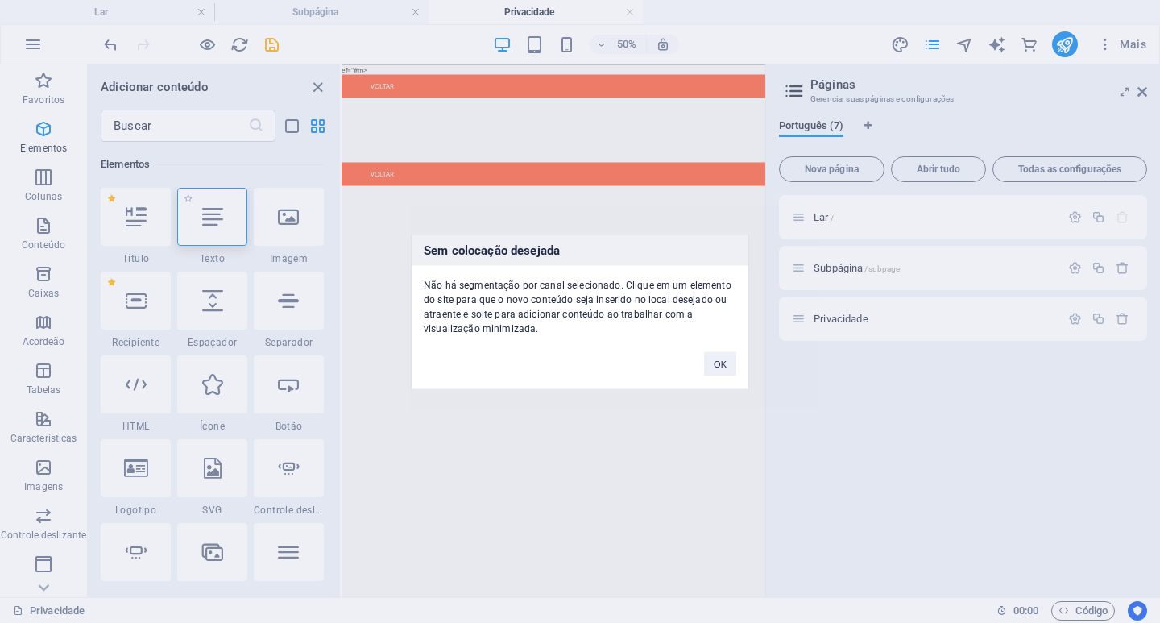
click at [211, 228] on div "Sem colocação desejada Não há segmentação por canal selecionado. Clique em um e…" at bounding box center [580, 311] width 1160 height 623
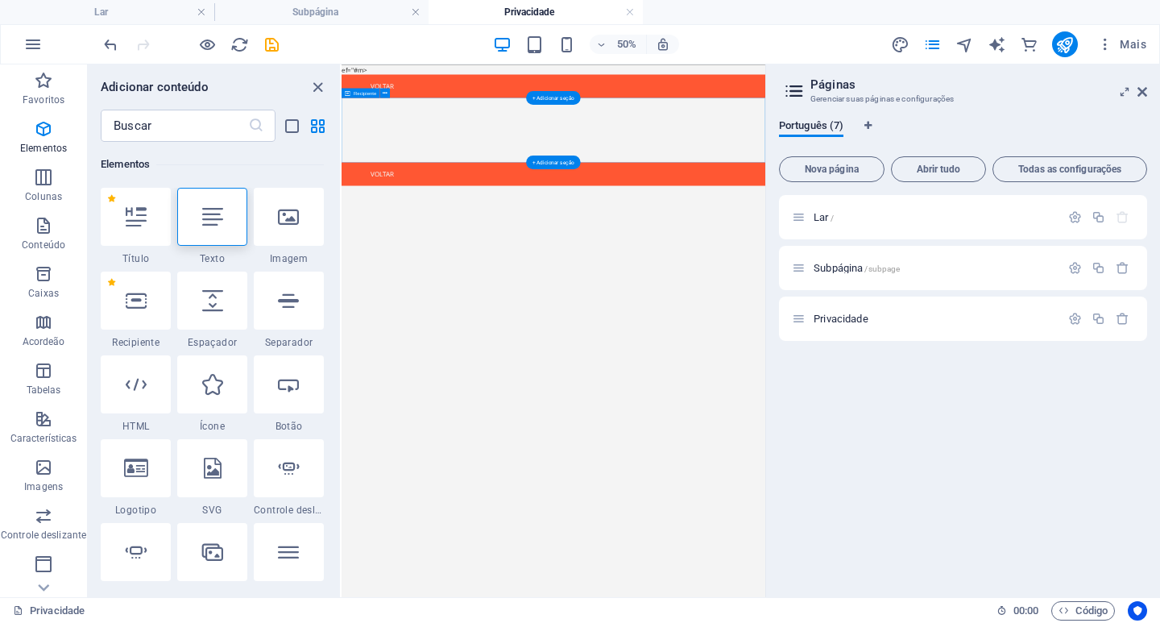
click at [699, 184] on div at bounding box center [766, 195] width 848 height 129
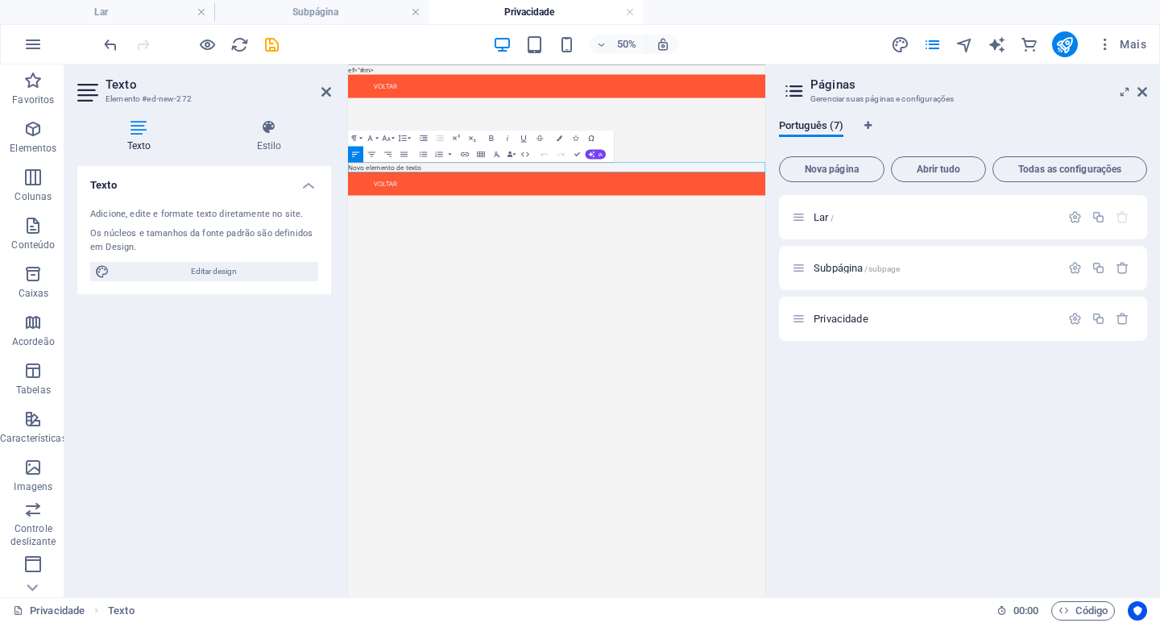
click at [487, 326] on html "ef="#m> Voltar Novo elemento de texto Voltar" at bounding box center [765, 194] width 835 height 261
click at [488, 271] on font "Novo elemento de texto" at bounding box center [421, 269] width 147 height 18
drag, startPoint x: 508, startPoint y: 268, endPoint x: 678, endPoint y: 240, distance: 172.2
click at [348, 287] on html "ef="#m> Voltar Novo elemento de texto Voltar" at bounding box center [765, 194] width 835 height 261
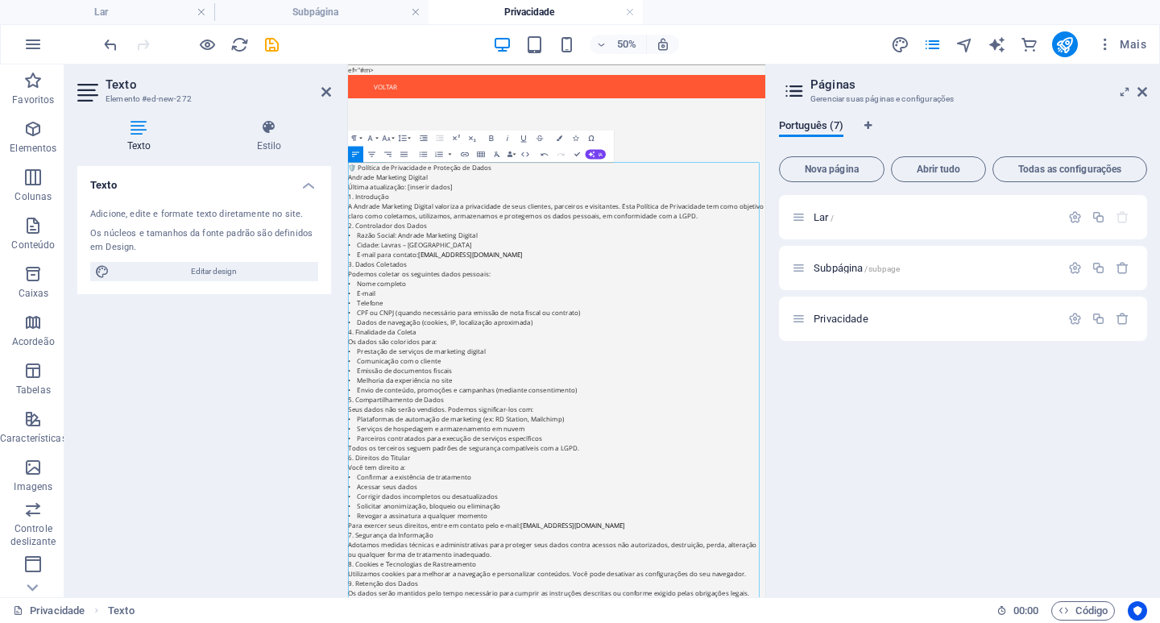
scroll to position [35259, 2]
click at [1139, 90] on icon at bounding box center [1143, 91] width 10 height 13
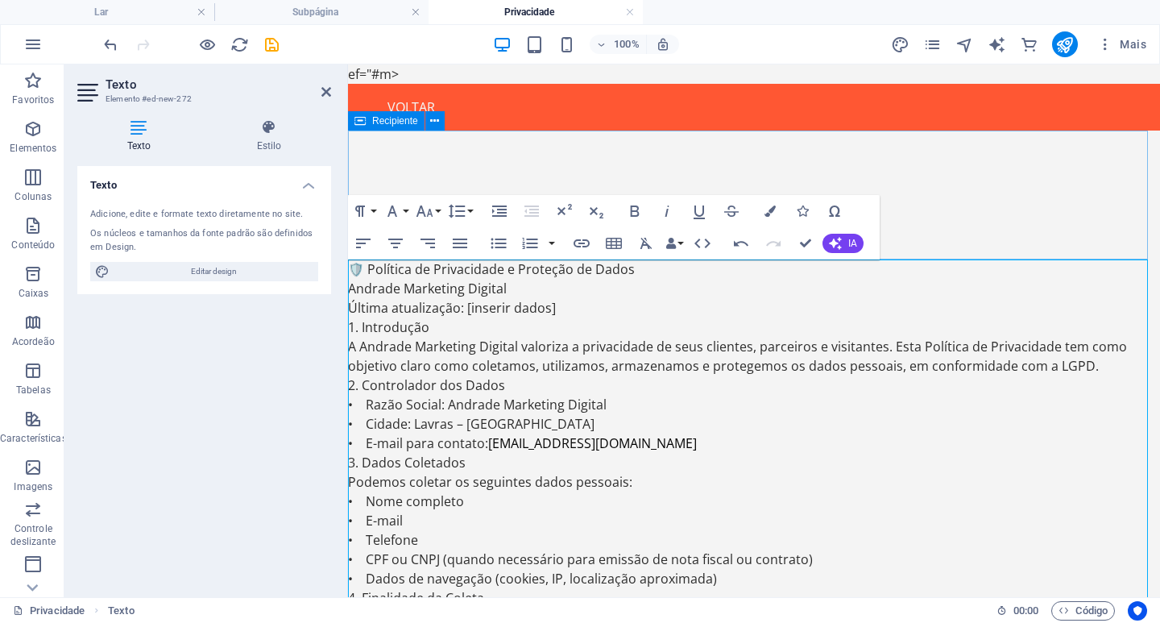
click at [936, 204] on div at bounding box center [754, 195] width 812 height 129
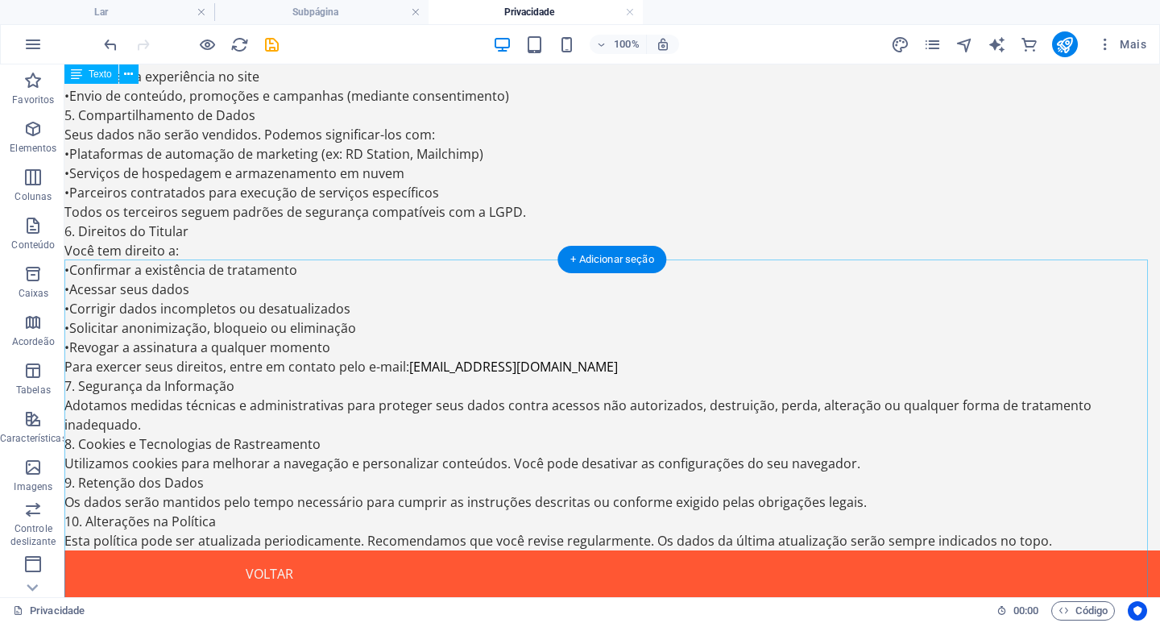
scroll to position [0, 0]
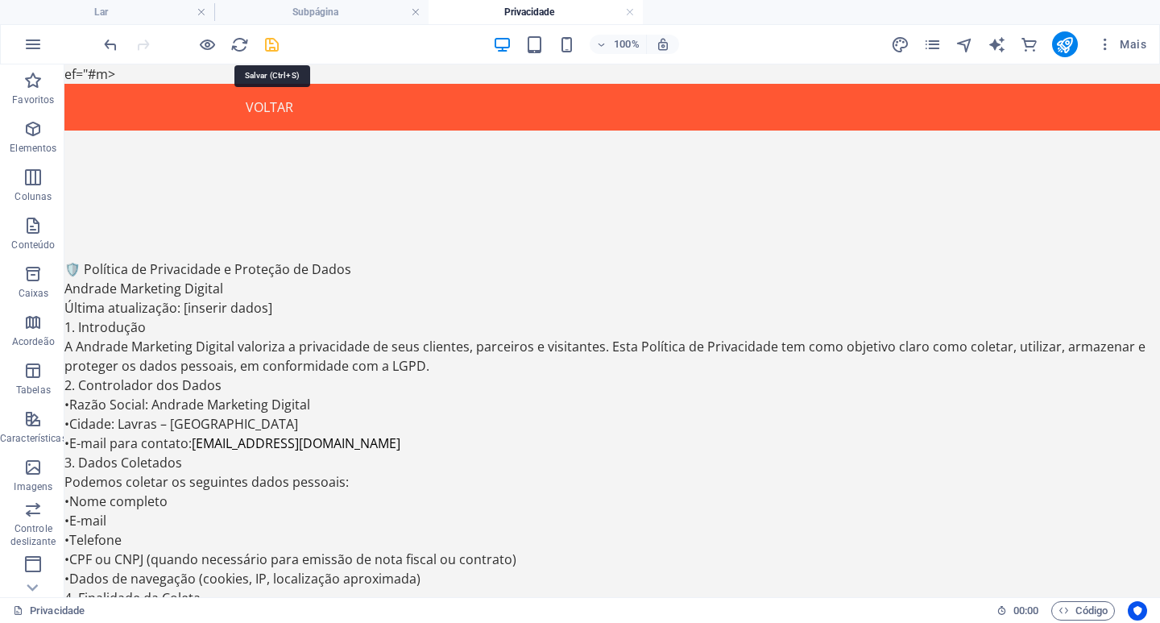
drag, startPoint x: 270, startPoint y: 46, endPoint x: 293, endPoint y: 194, distance: 150.1
click at [270, 46] on icon "salvar" at bounding box center [272, 44] width 19 height 19
click at [1064, 44] on icon "publicar" at bounding box center [1065, 44] width 19 height 19
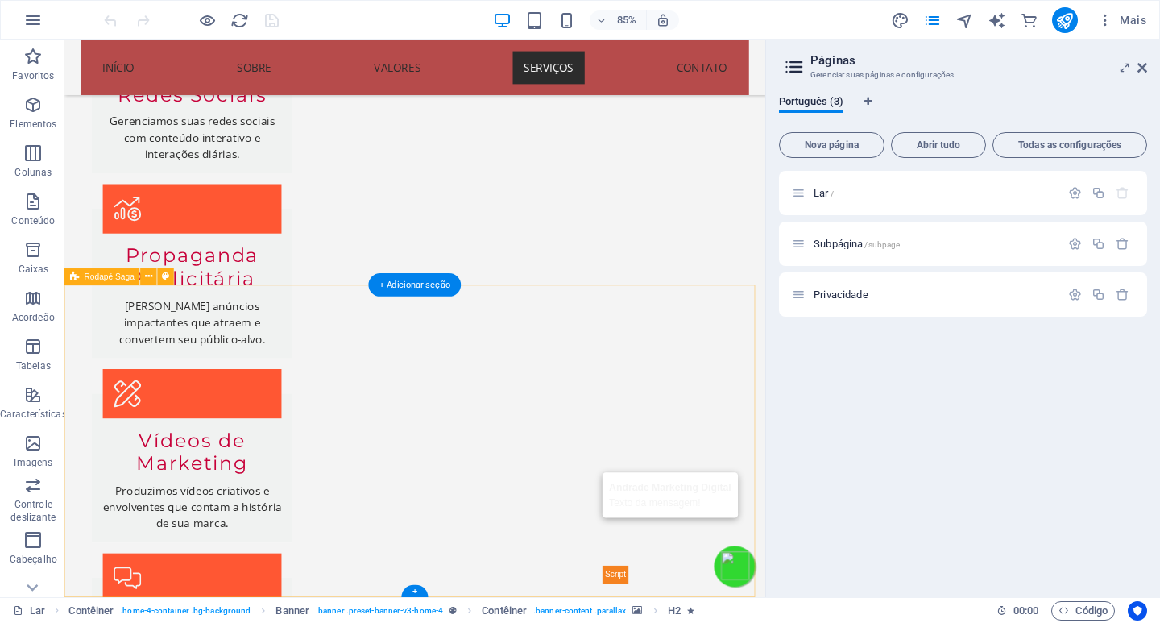
scroll to position [4093, 0]
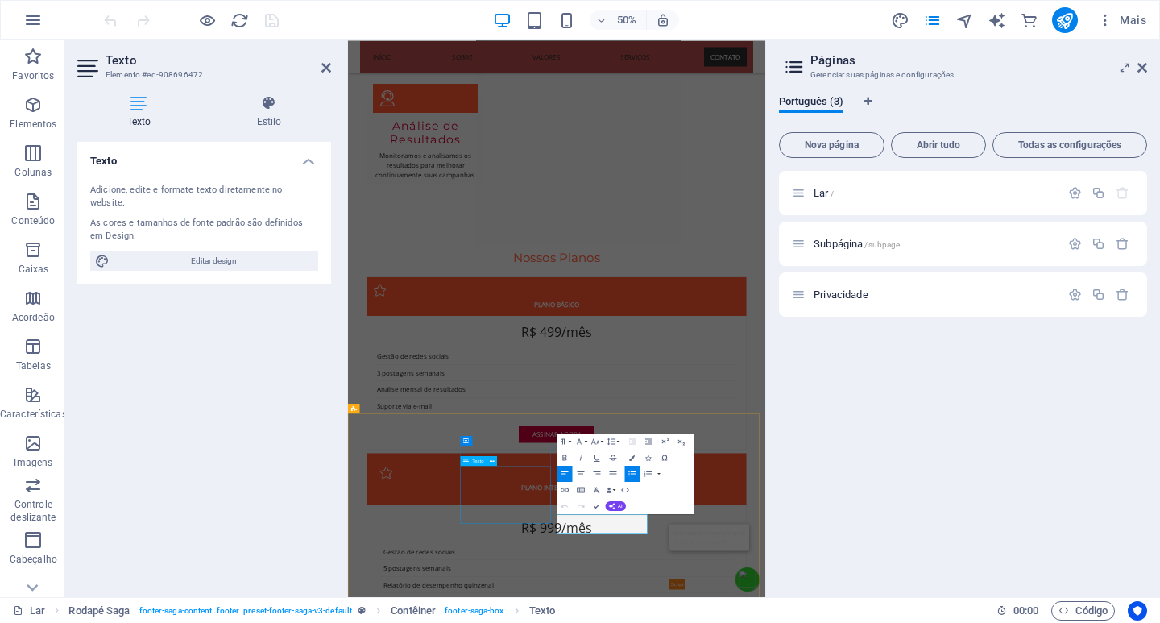
scroll to position [4025, 0]
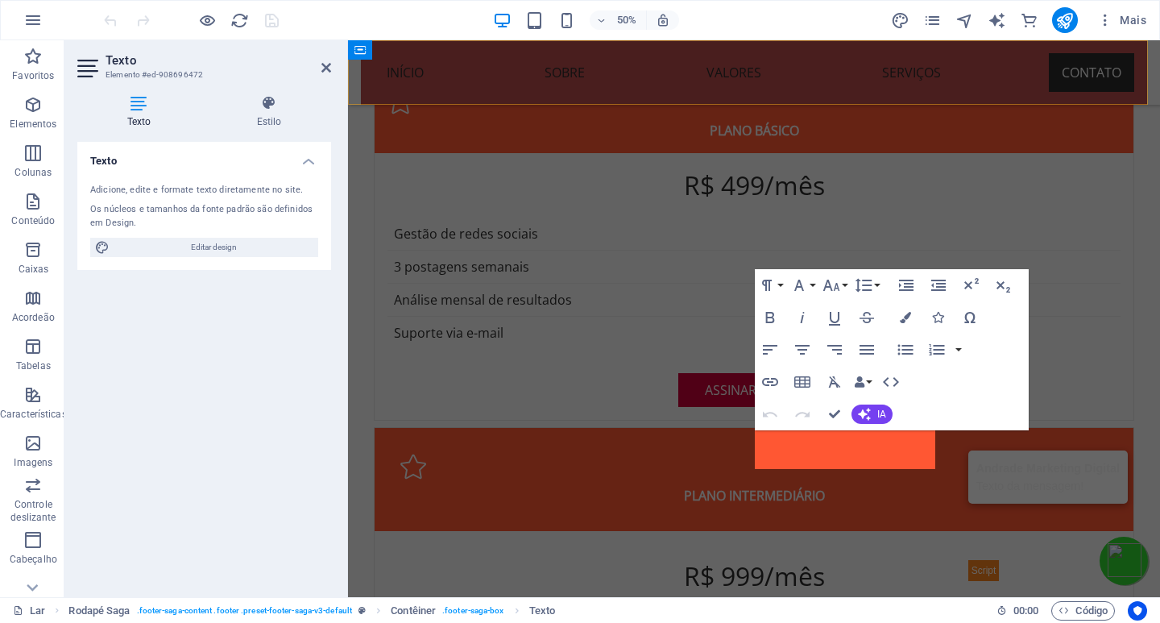
scroll to position [4108, 0]
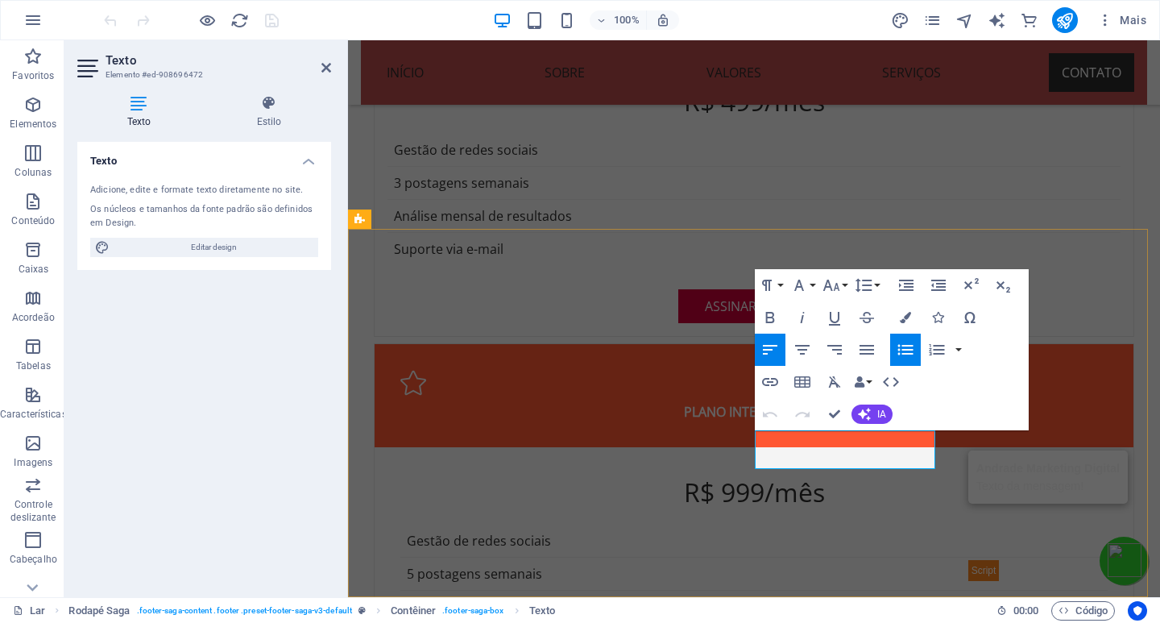
drag, startPoint x: 891, startPoint y: 459, endPoint x: 755, endPoint y: 463, distance: 136.2
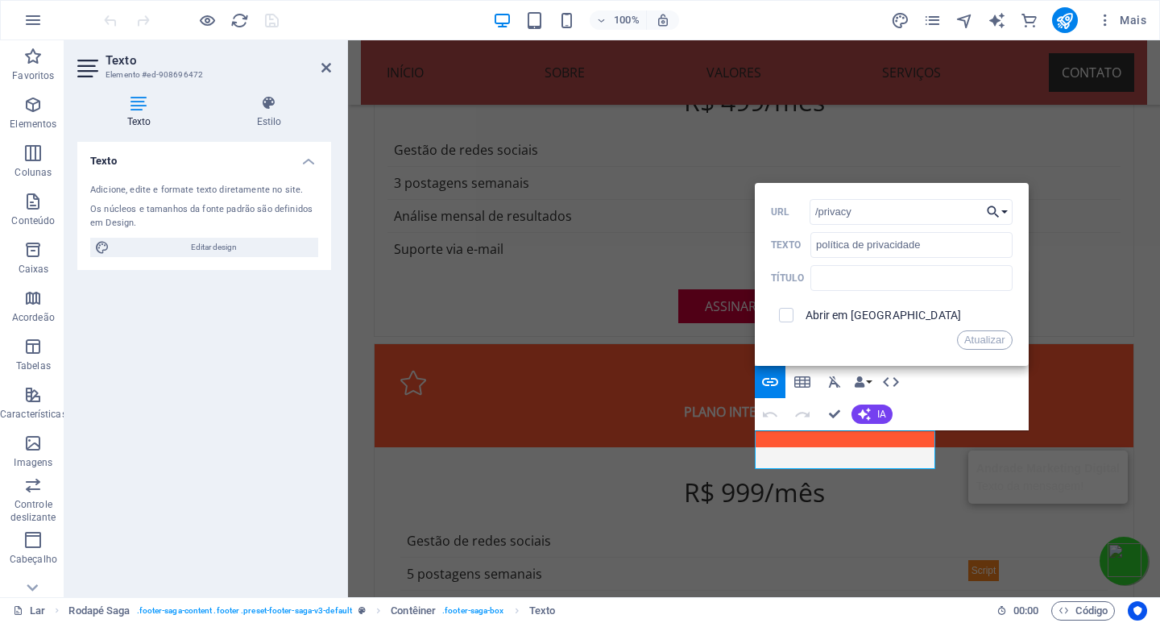
click at [1005, 209] on button "Escolha o link" at bounding box center [997, 212] width 31 height 26
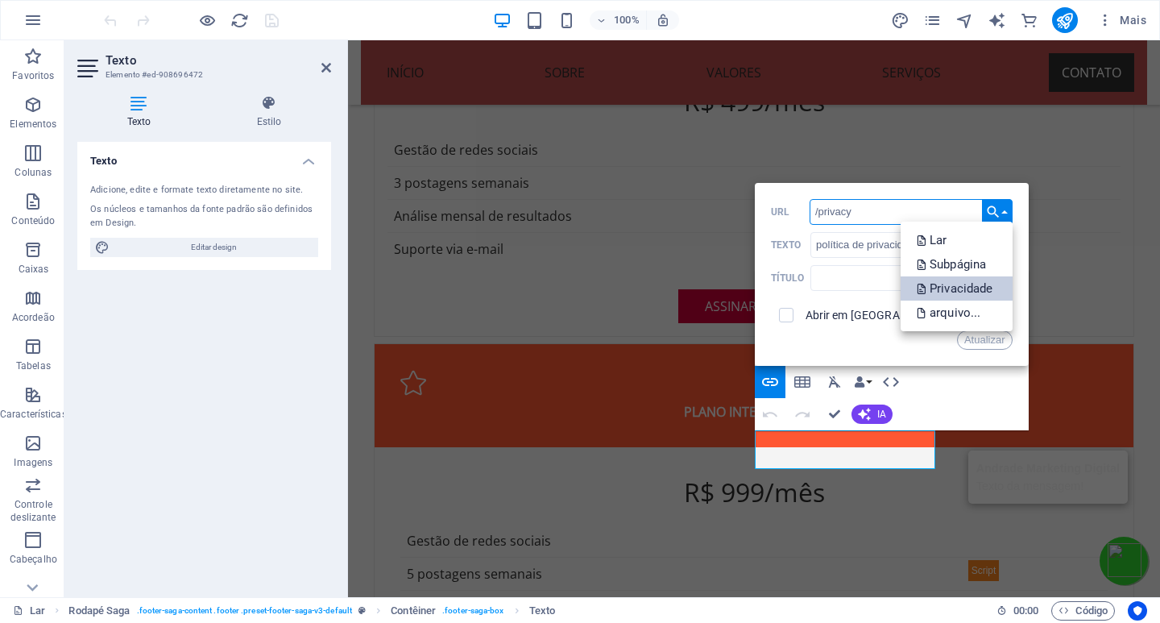
click at [952, 289] on font "Privacidade" at bounding box center [962, 288] width 64 height 15
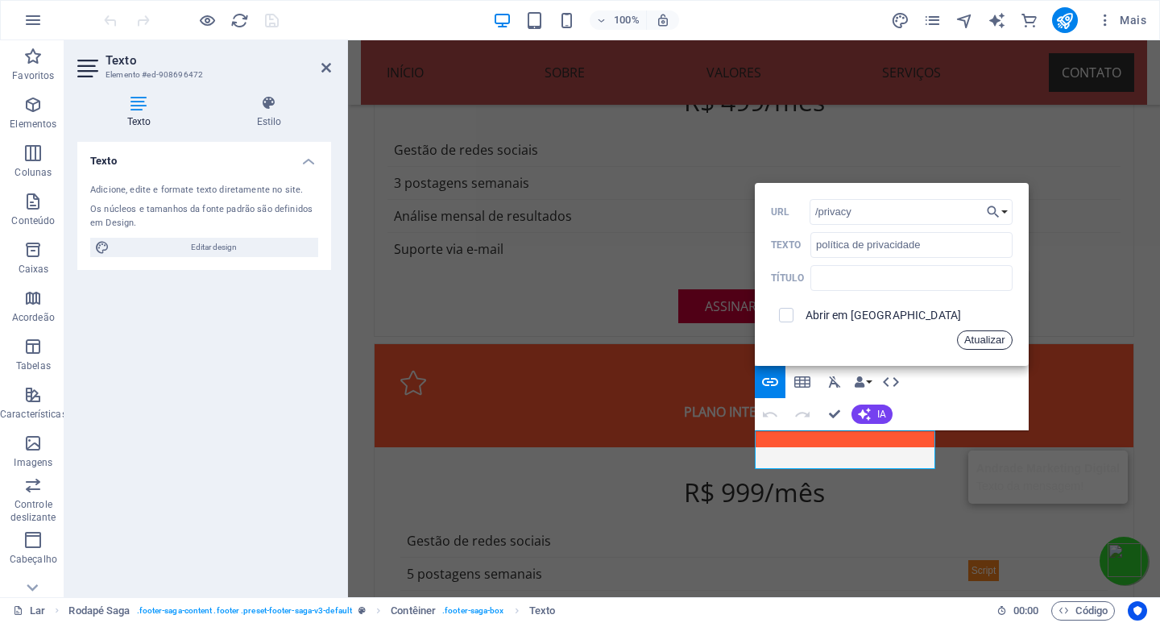
click at [975, 335] on font "Atualizar" at bounding box center [984, 340] width 41 height 12
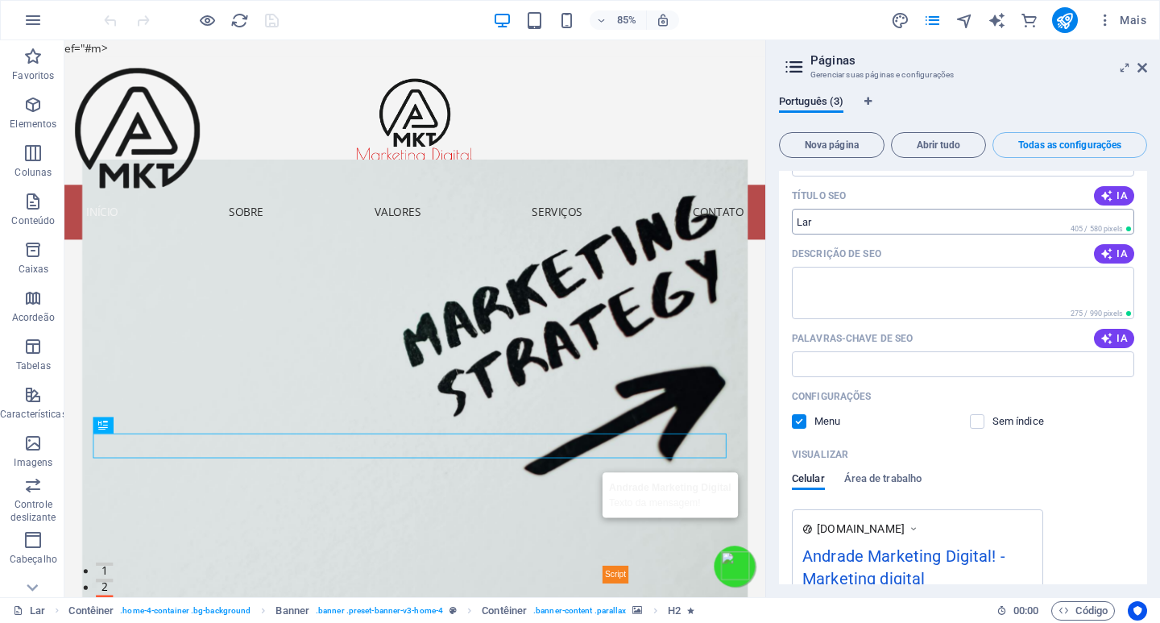
scroll to position [147, 0]
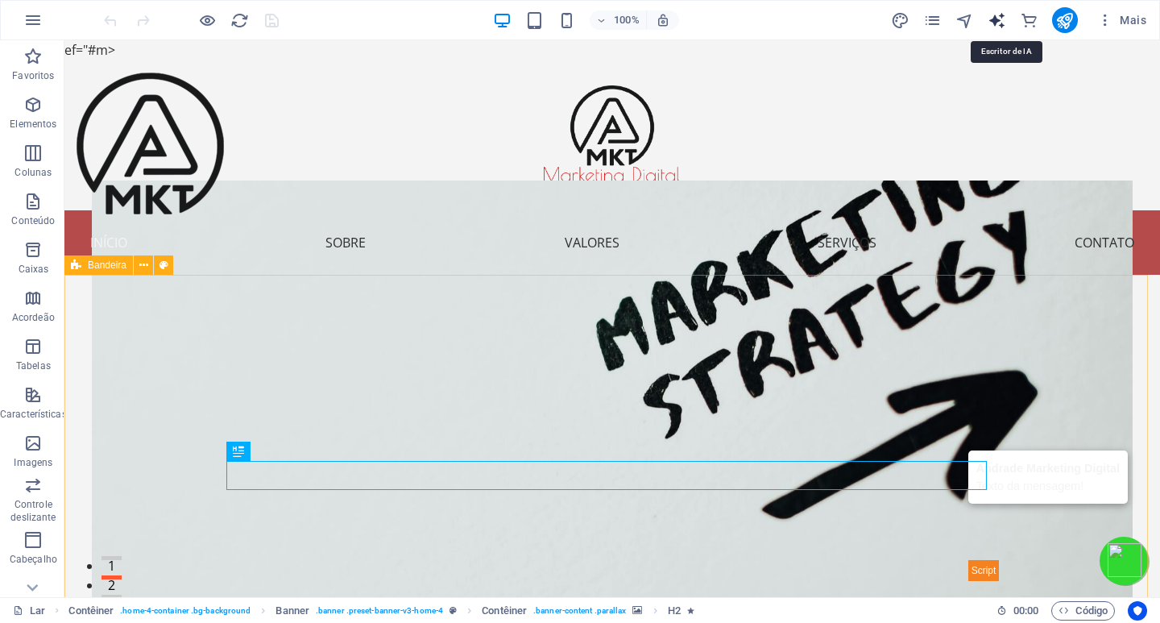
select select "English"
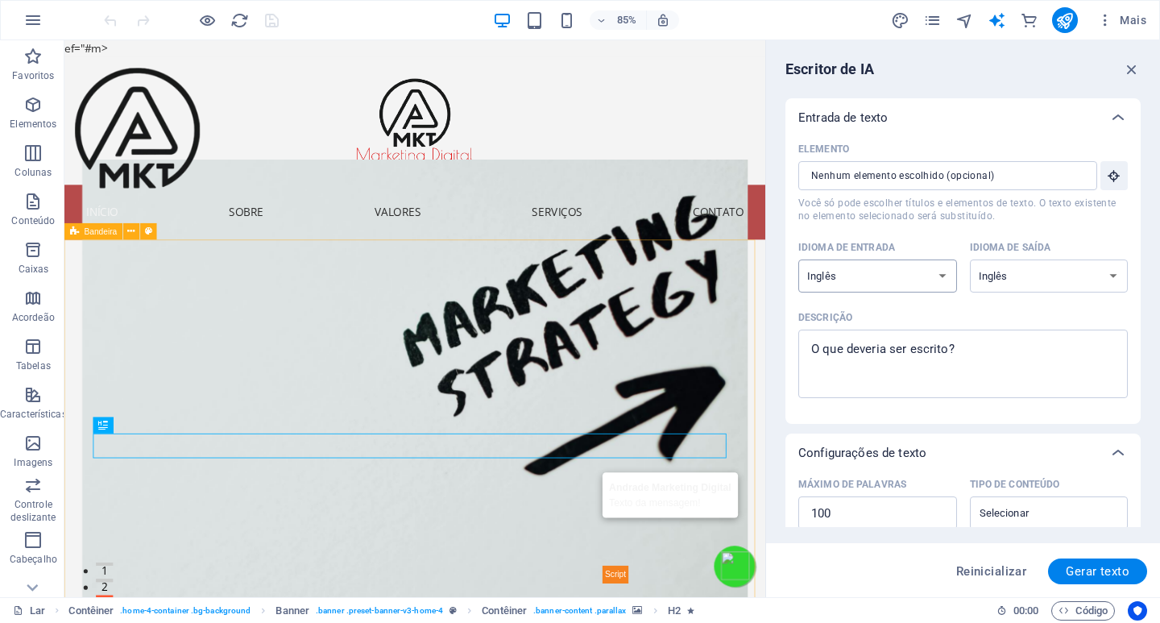
select select "Portuguese"
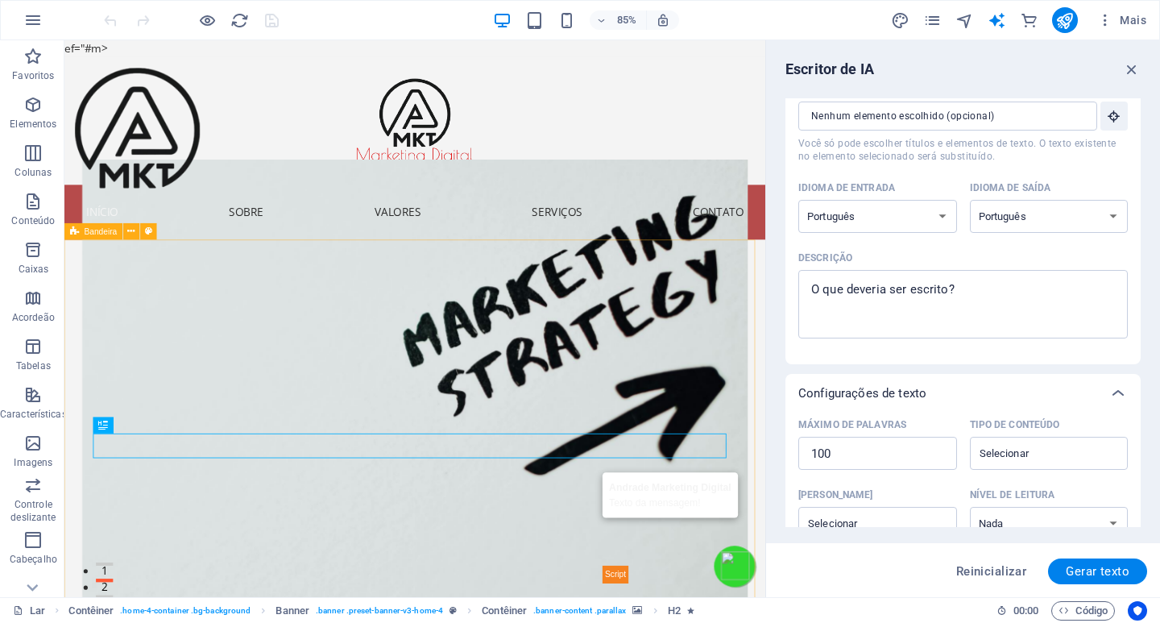
scroll to position [0, 0]
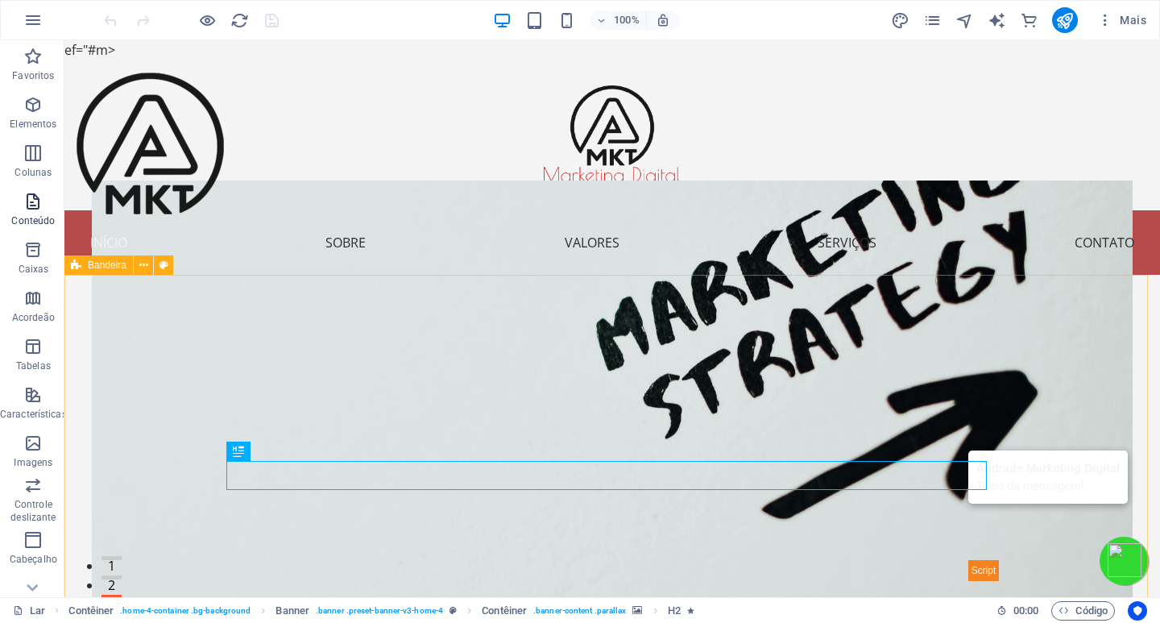
click at [34, 208] on icon "button" at bounding box center [32, 201] width 19 height 19
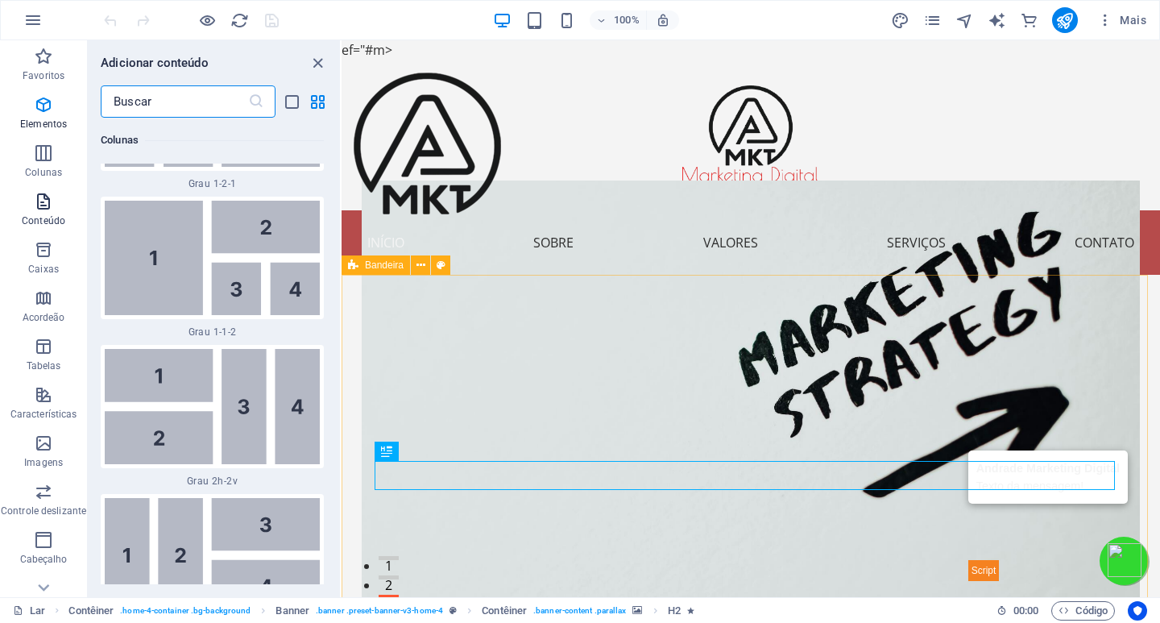
scroll to position [5413, 0]
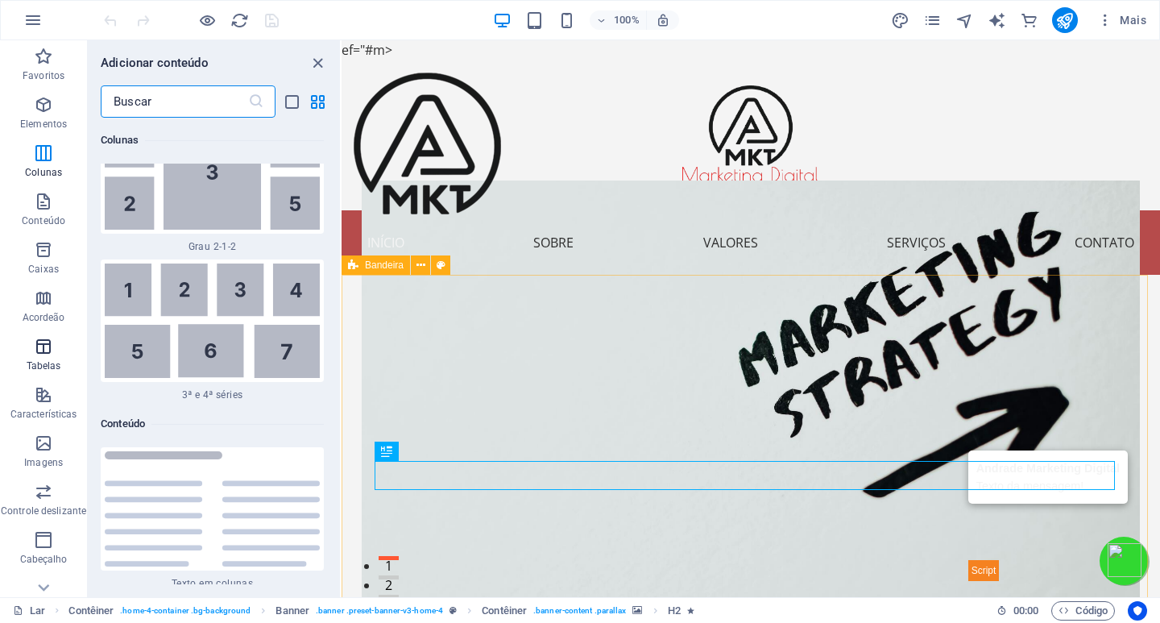
click at [44, 353] on icon "button" at bounding box center [43, 346] width 19 height 19
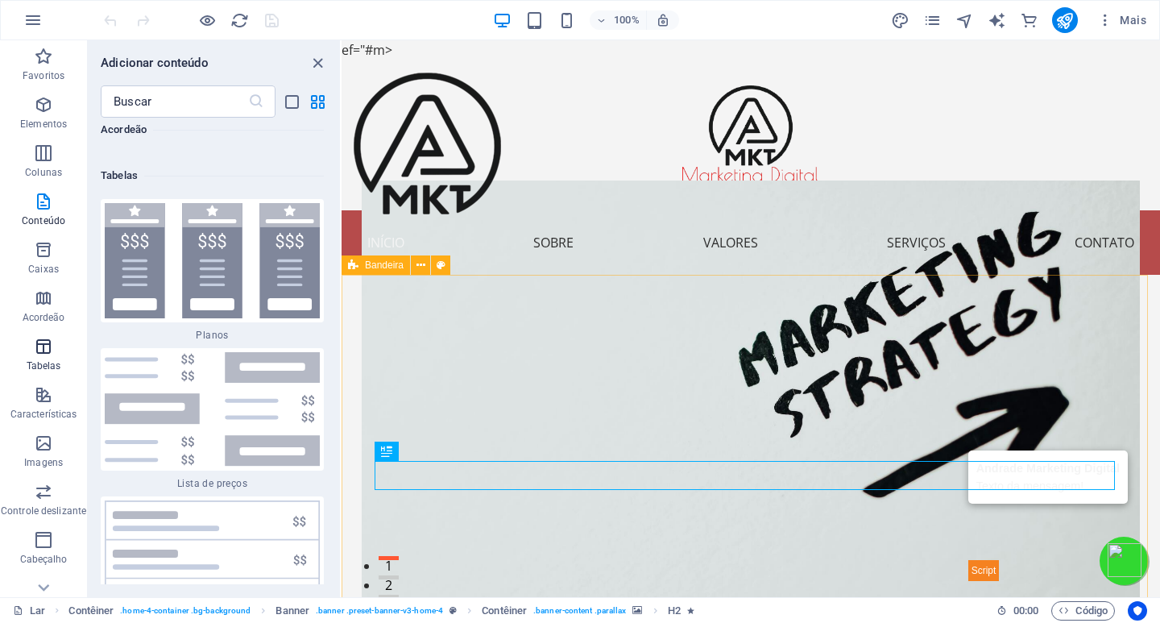
scroll to position [11064, 0]
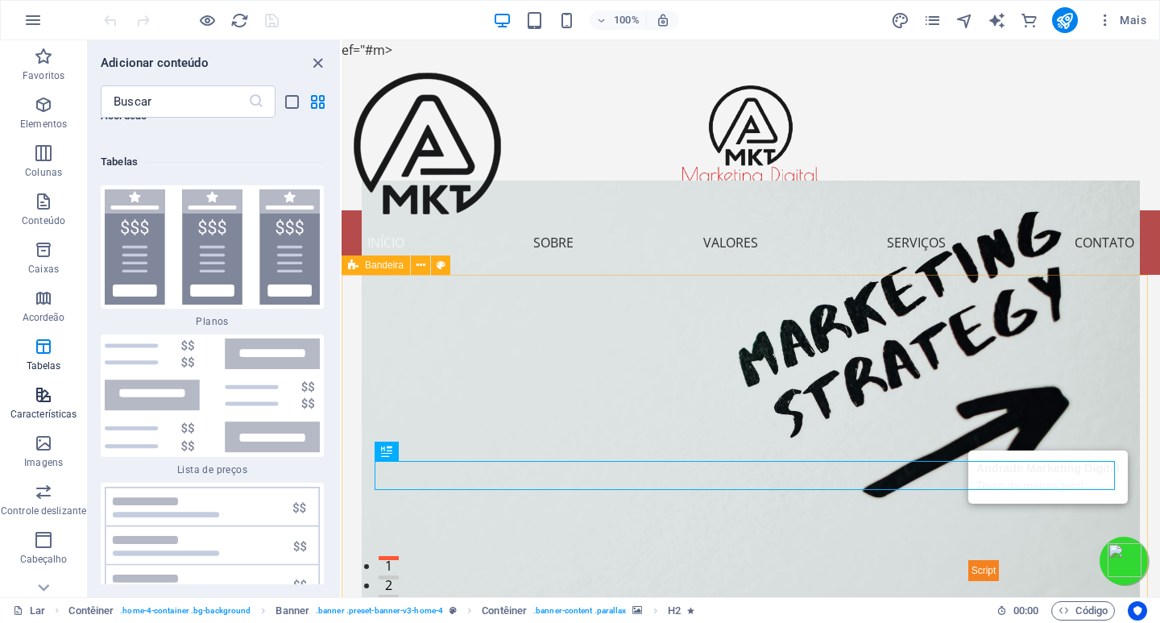
click at [41, 399] on icon "button" at bounding box center [43, 394] width 19 height 19
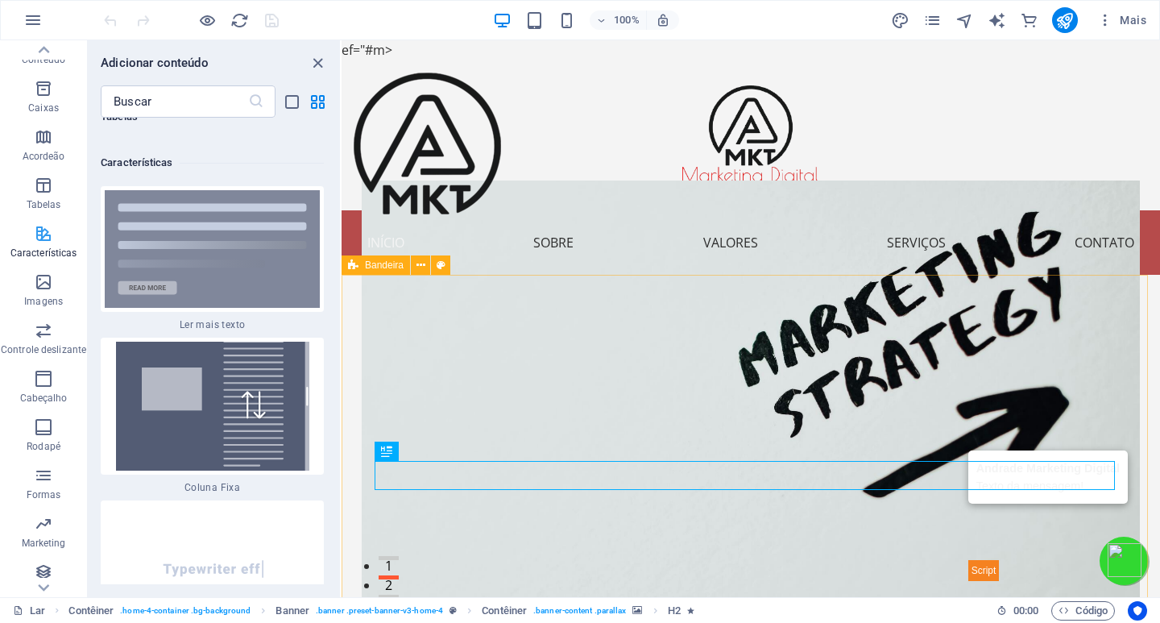
scroll to position [217, 0]
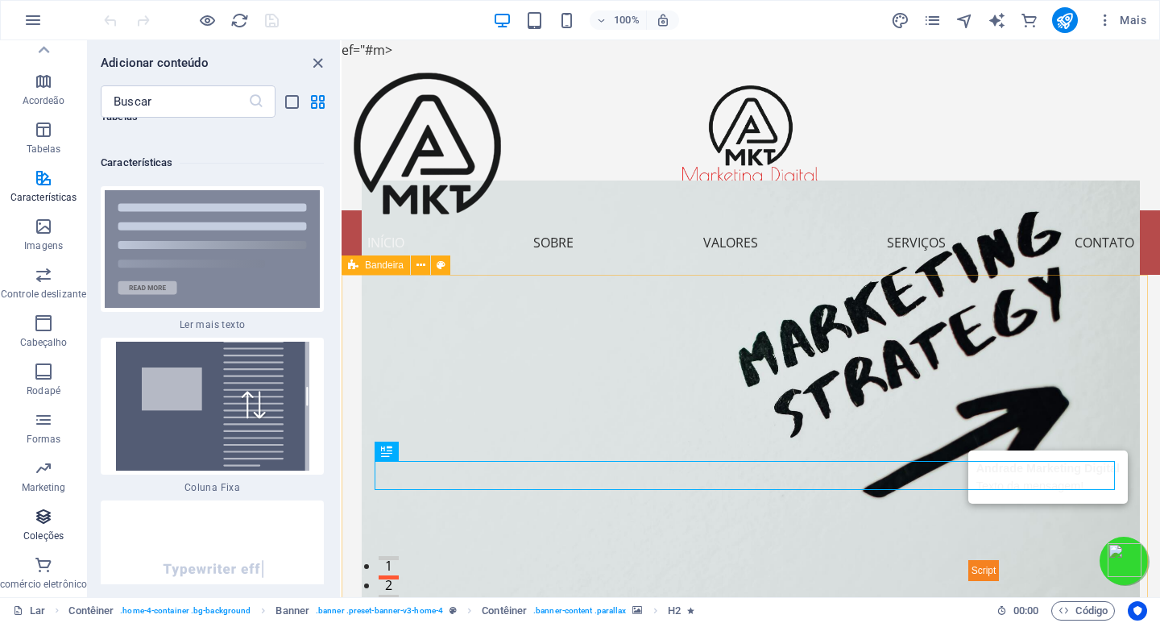
click at [37, 526] on span "Coleções" at bounding box center [43, 526] width 87 height 39
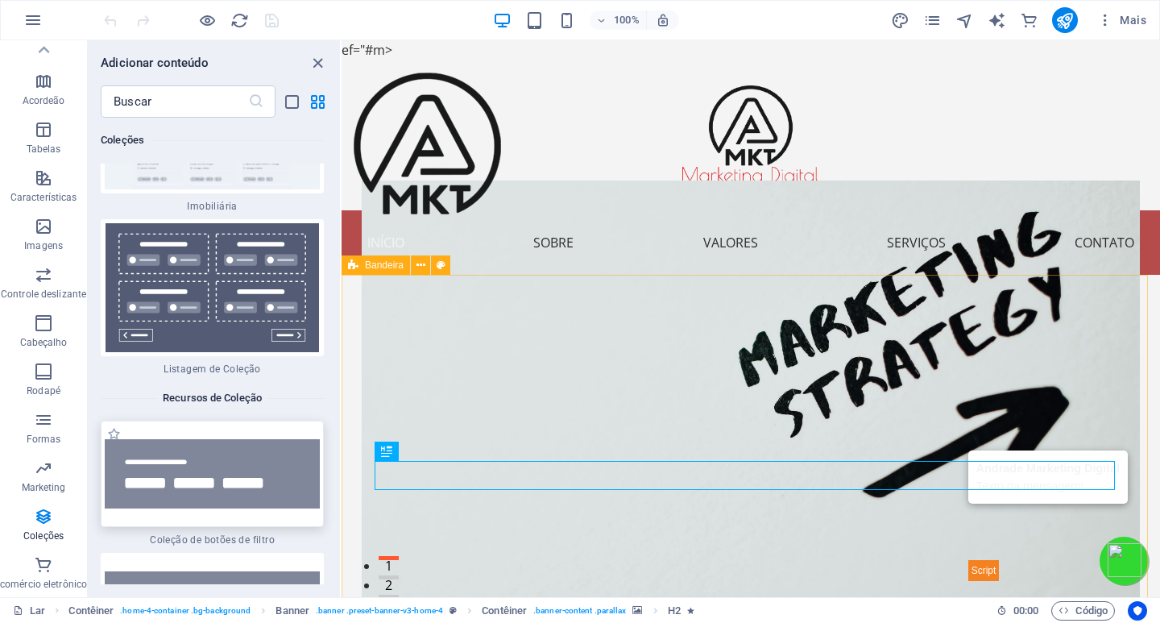
scroll to position [30416, 0]
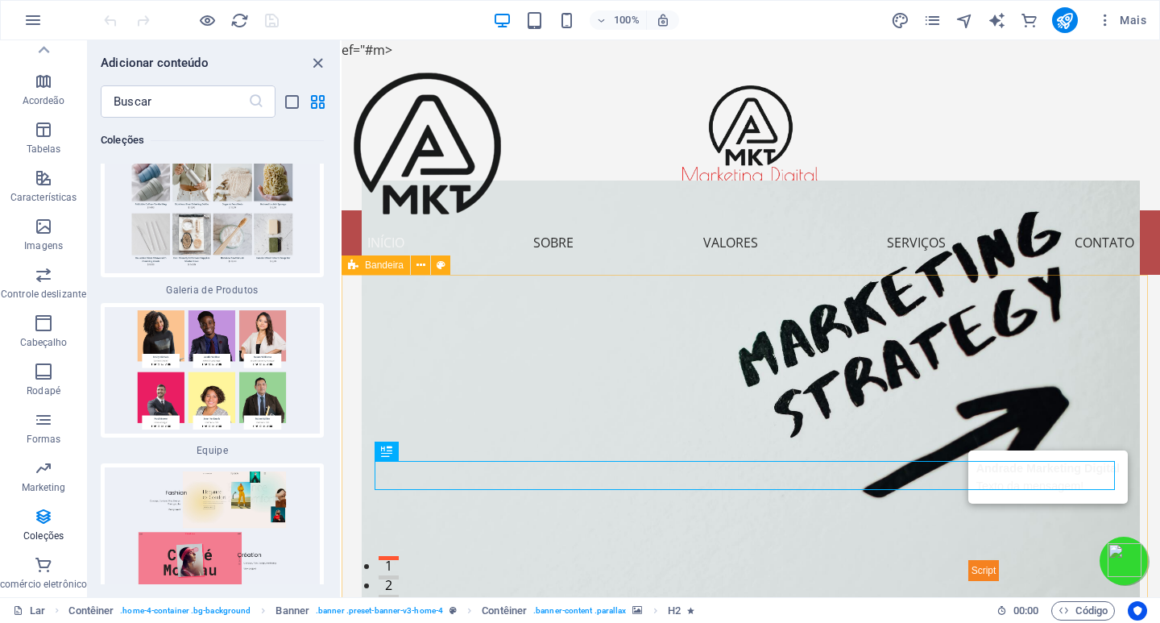
click at [359, 49] on font "ef="#m>" at bounding box center [367, 50] width 51 height 18
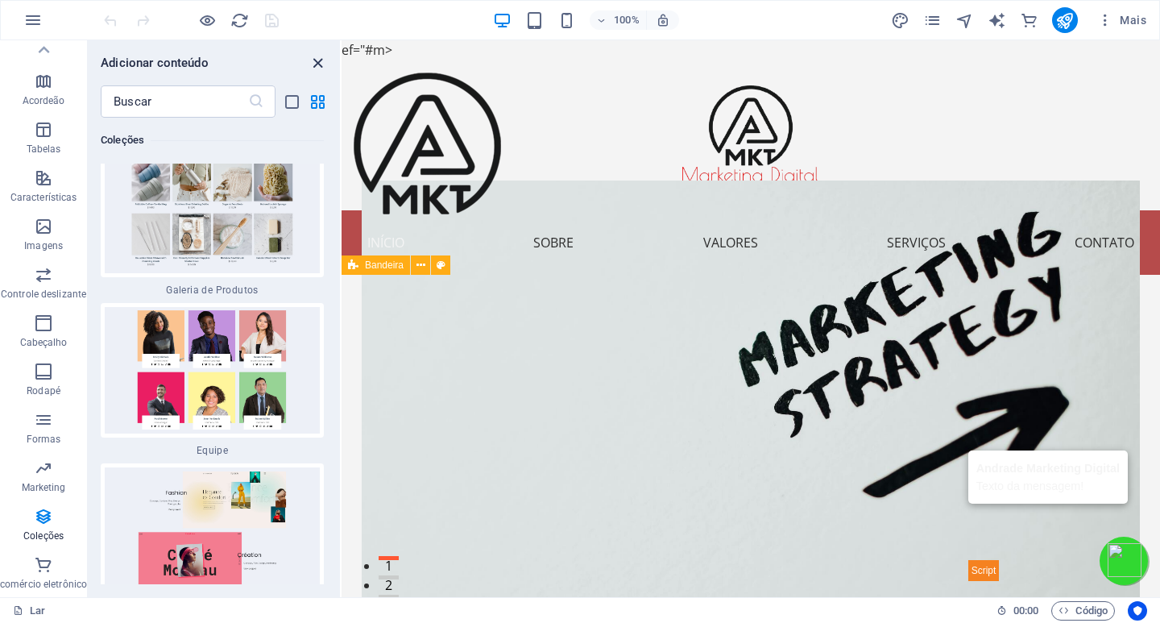
click at [321, 62] on icon "fechar painel" at bounding box center [318, 63] width 19 height 19
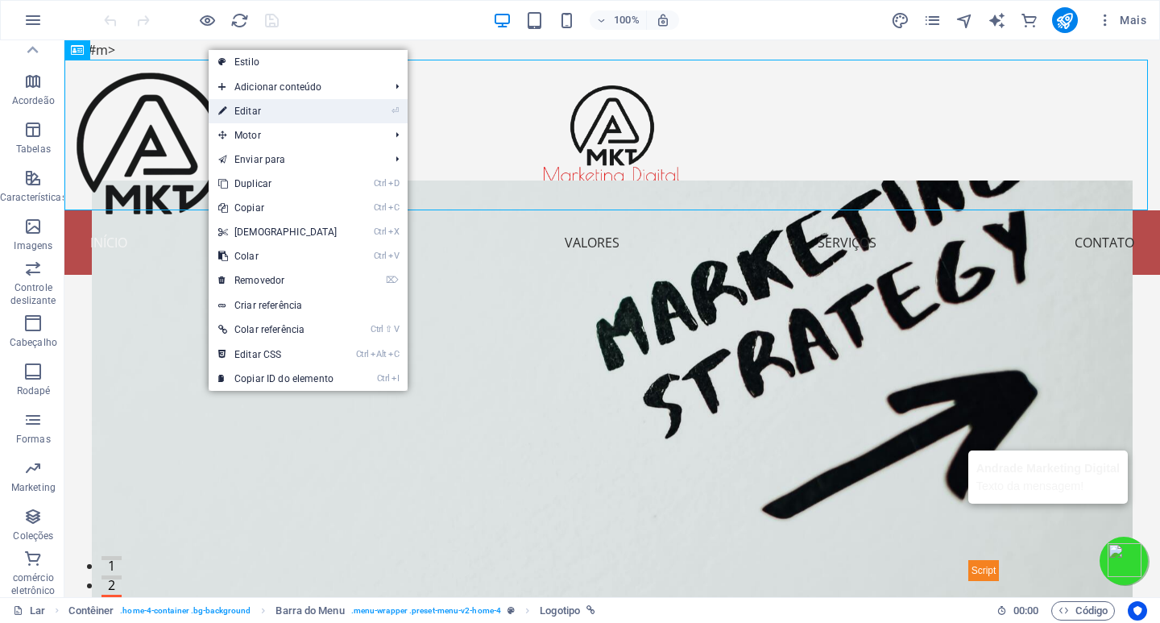
click at [244, 108] on font "Editar" at bounding box center [247, 111] width 27 height 11
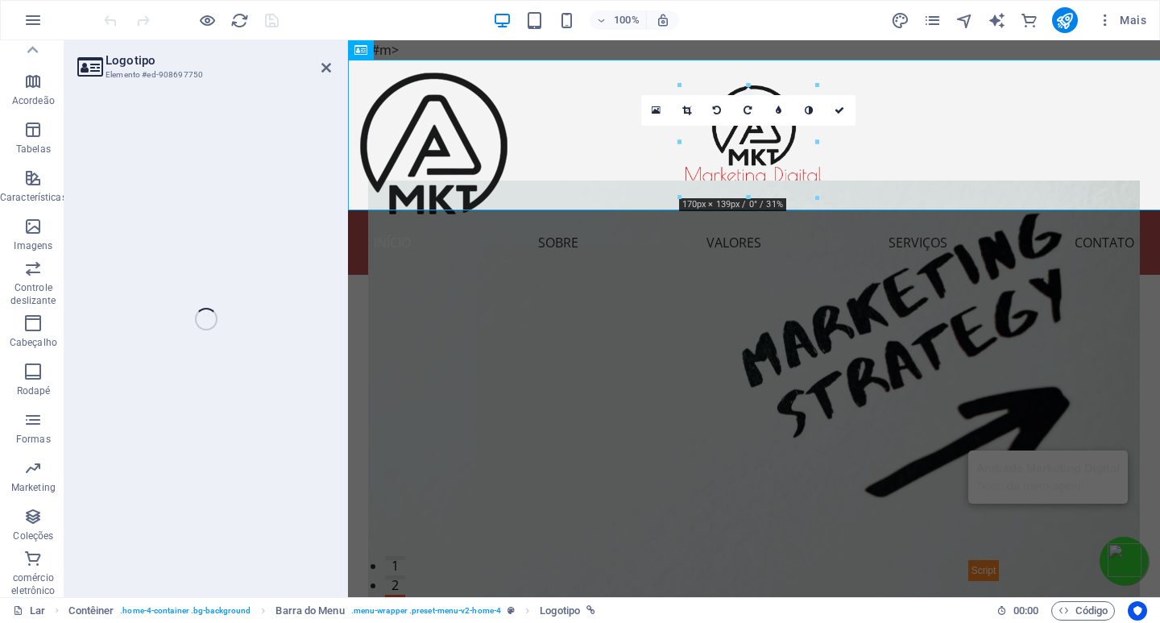
select select "px"
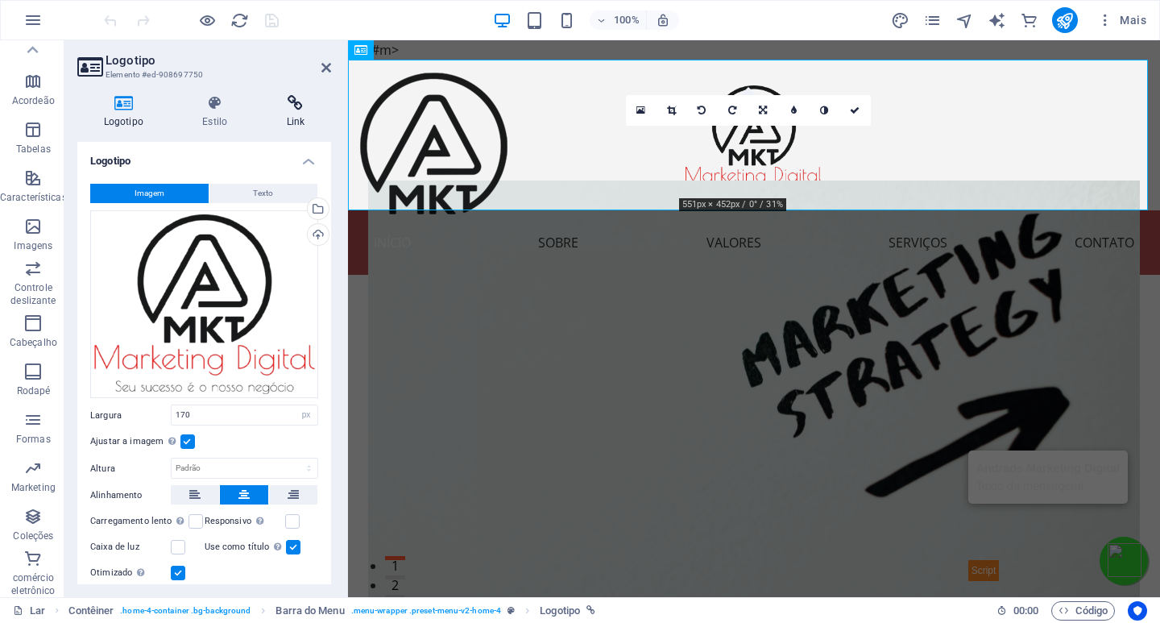
click at [286, 112] on h4 "Link" at bounding box center [295, 112] width 71 height 34
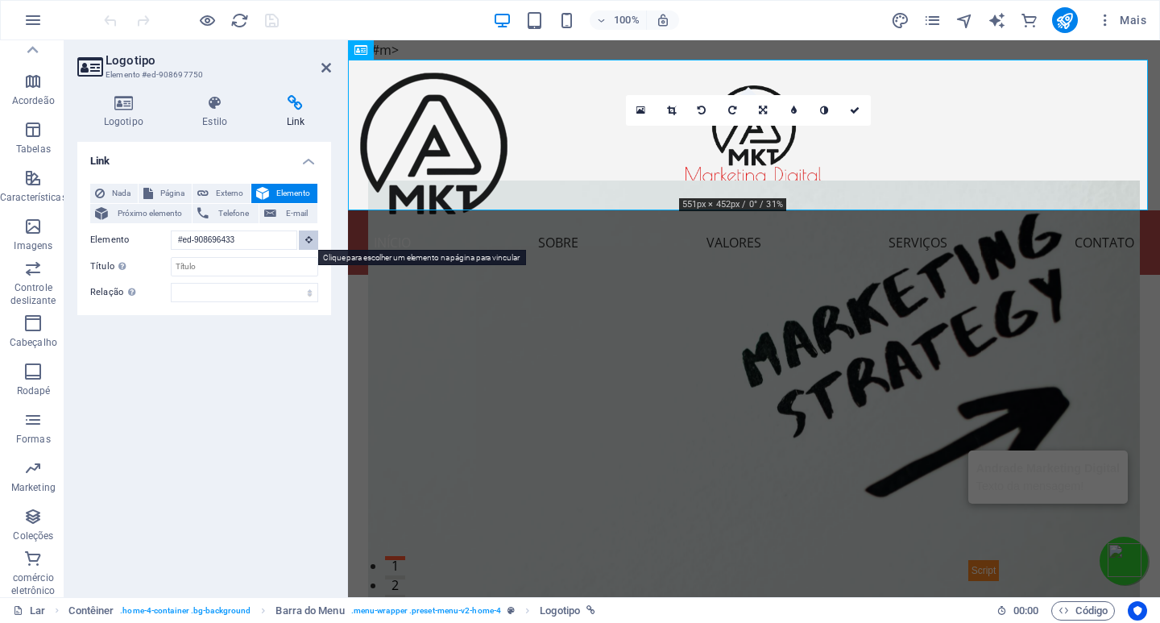
click at [309, 240] on icon at bounding box center [308, 239] width 7 height 8
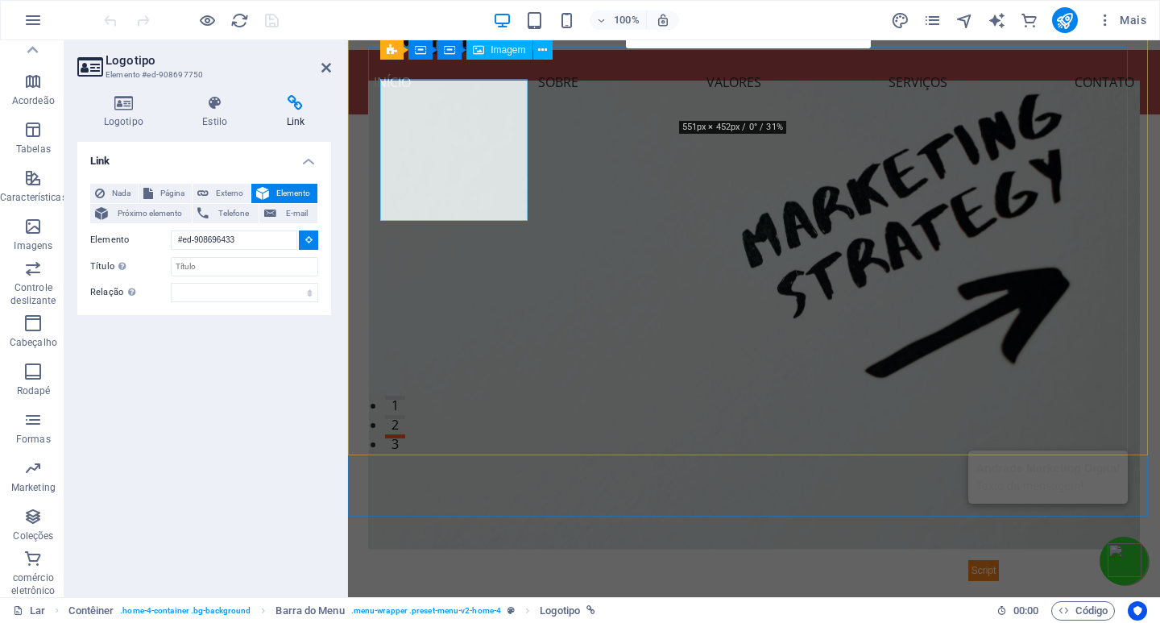
scroll to position [0, 0]
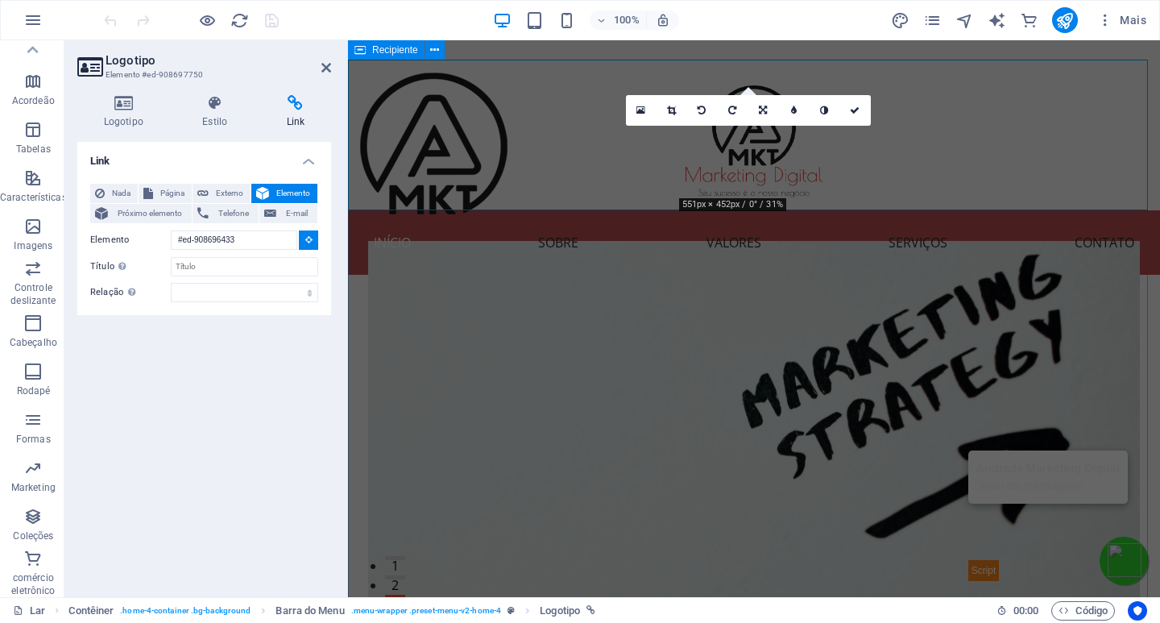
type input "#ed-908697744"
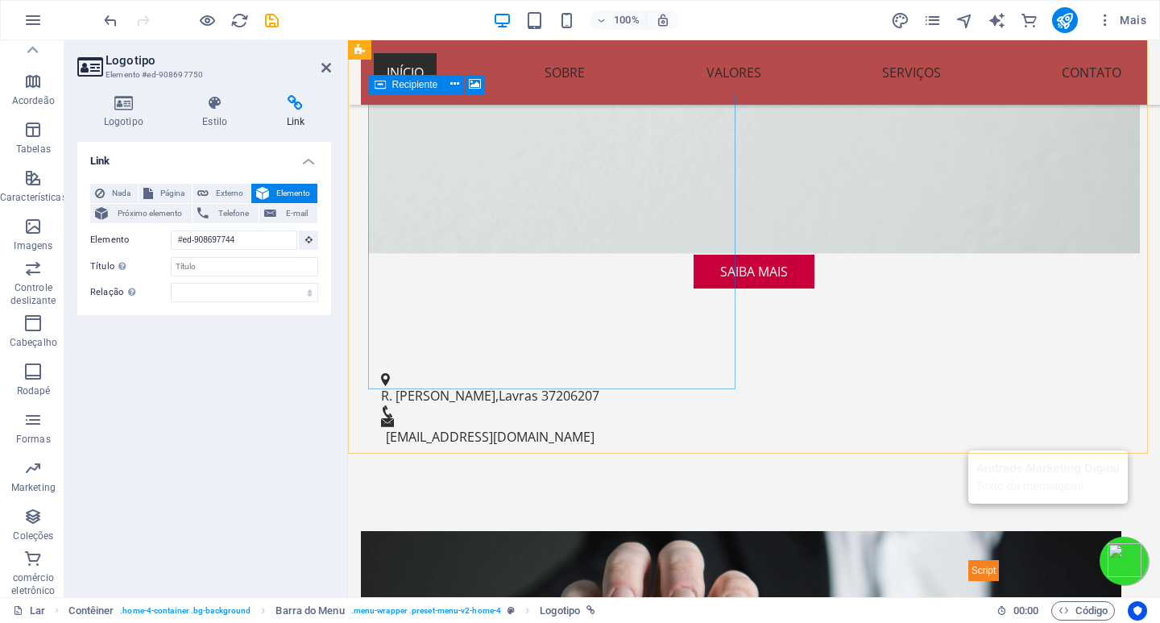
scroll to position [564, 0]
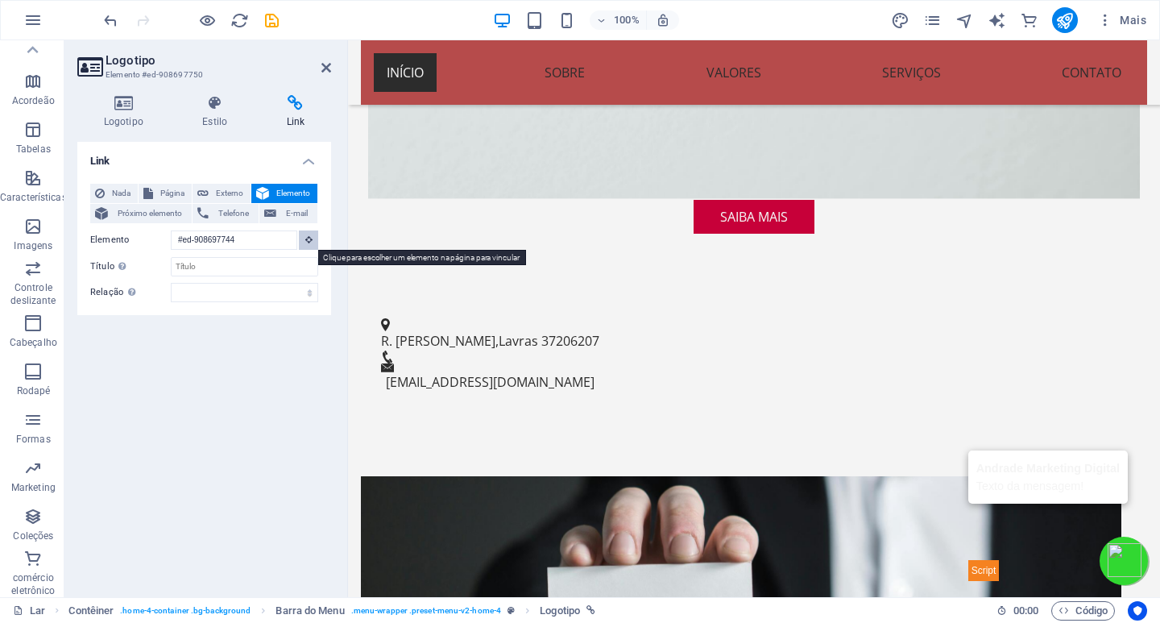
click at [310, 237] on icon at bounding box center [308, 239] width 7 height 8
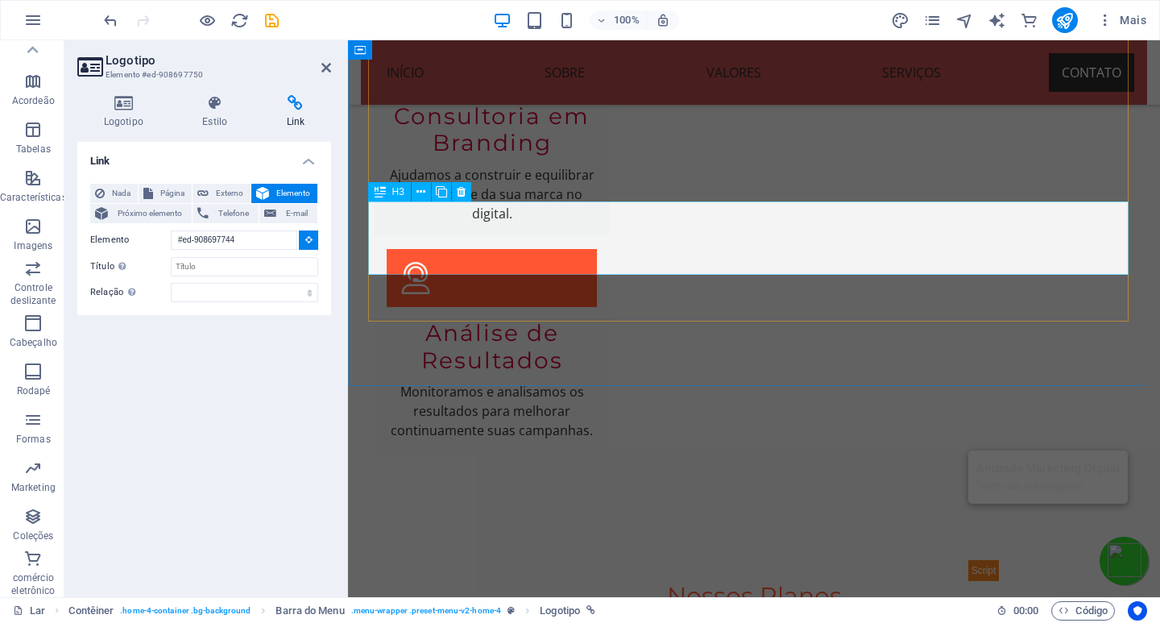
scroll to position [4108, 0]
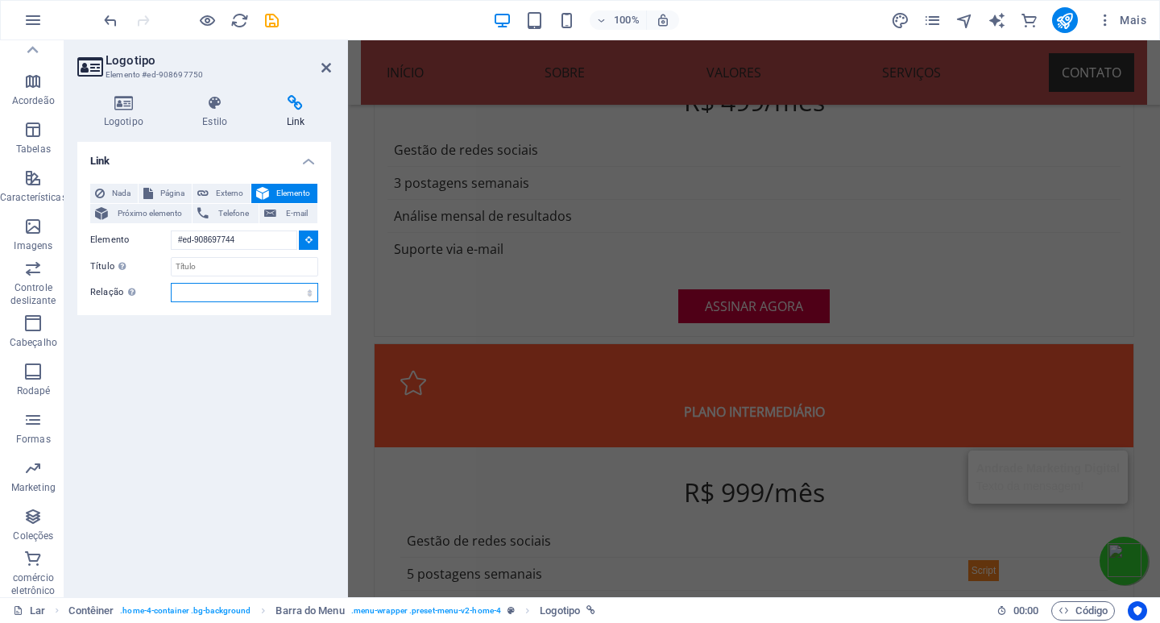
click at [244, 288] on select "alternado autor guia de favoritos externo ajuda licença avançar nofollow norefe…" at bounding box center [244, 292] width 147 height 19
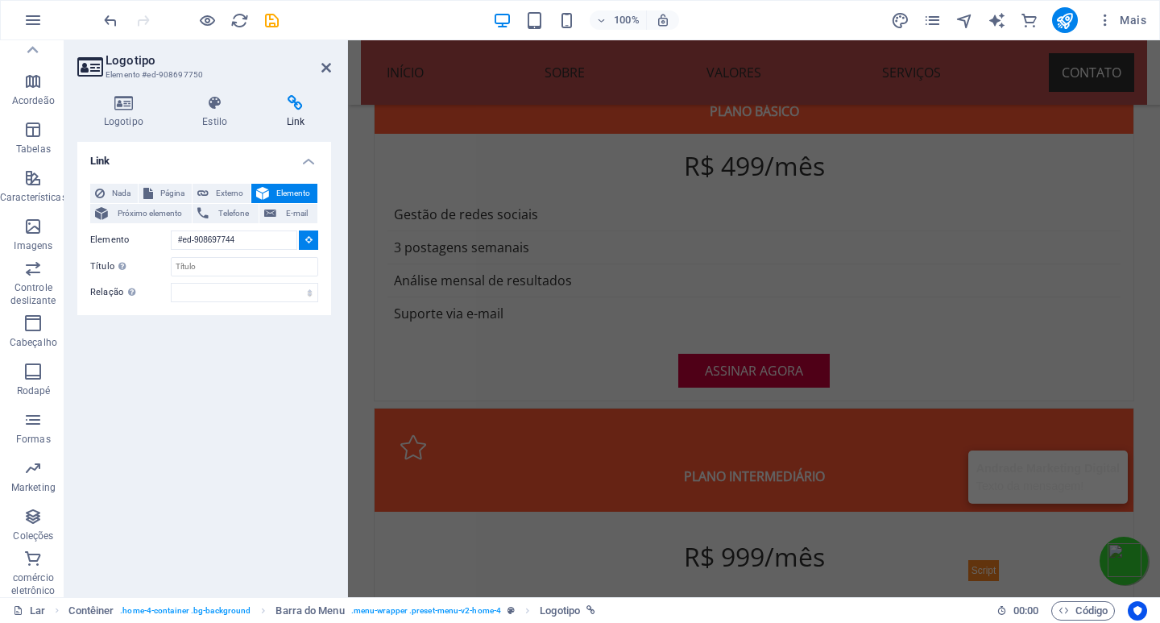
click at [308, 246] on button at bounding box center [308, 239] width 19 height 19
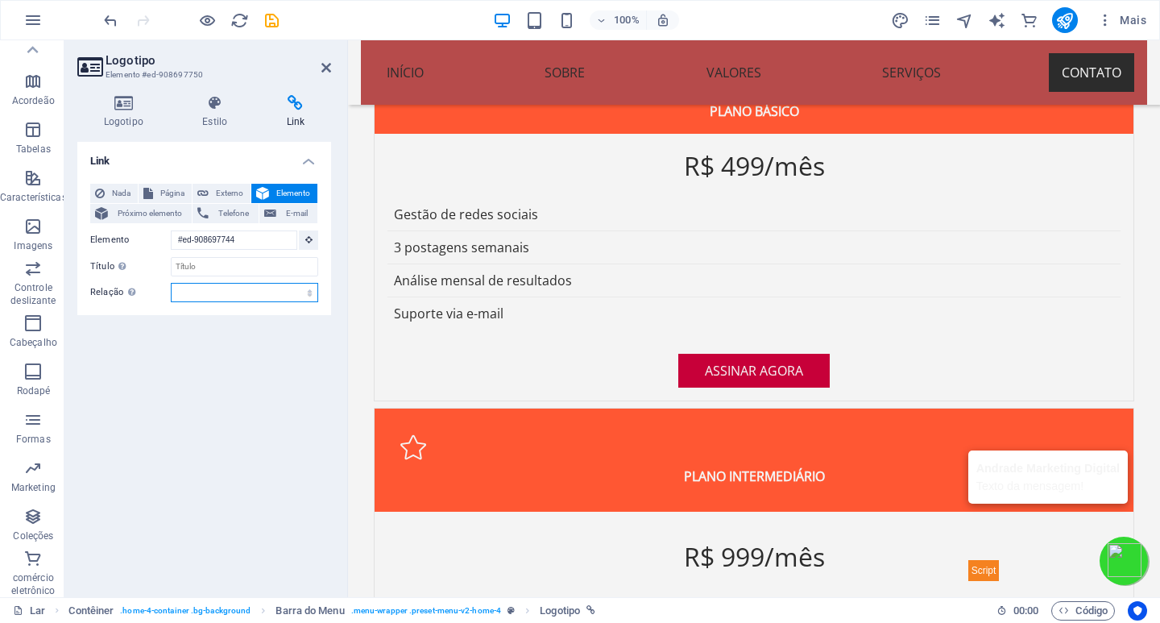
click at [207, 289] on select "alternado autor guia de favoritos externo ajuda licença avançar nofollow norefe…" at bounding box center [244, 292] width 147 height 19
click at [171, 283] on select "alternado autor guia de favoritos externo ajuda licença avançar nofollow norefe…" at bounding box center [244, 292] width 147 height 19
click at [220, 296] on select "alternado autor guia de favoritos externo ajuda licença avançar nofollow norefe…" at bounding box center [244, 292] width 147 height 19
select select "alternate"
click at [171, 283] on select "alternado autor guia de favoritos externo ajuda licença avançar nofollow norefe…" at bounding box center [244, 292] width 147 height 19
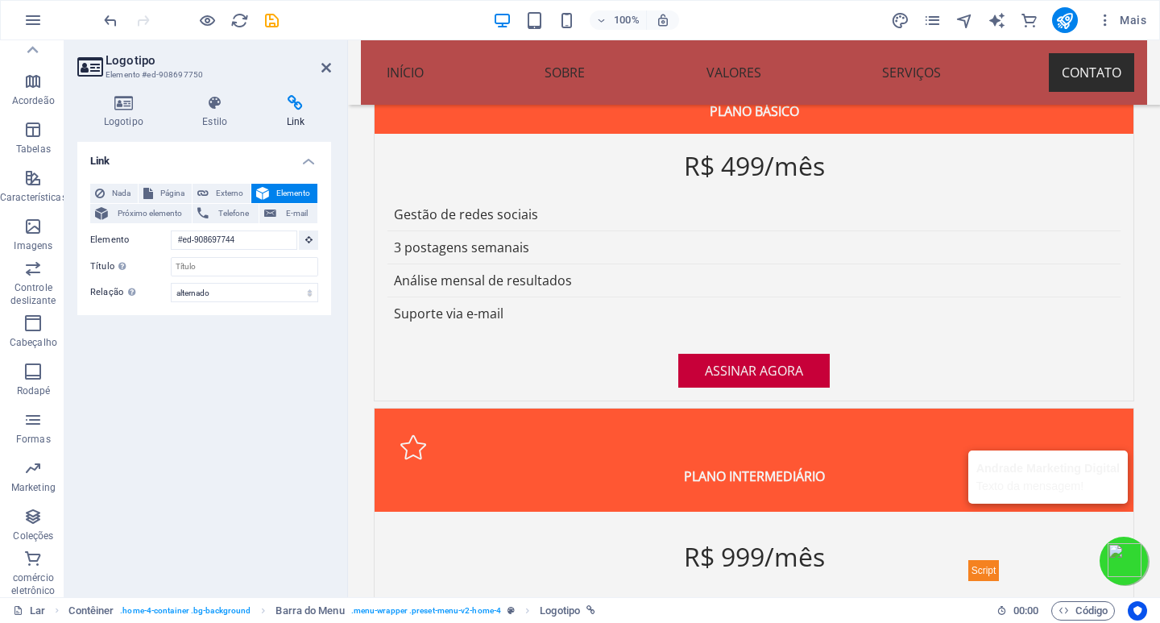
click at [240, 382] on div "Link Nada Página Externo Elemento Próximo elemento Telefone E-mail Página Lar S…" at bounding box center [204, 363] width 254 height 442
click at [206, 473] on div "Link Nada Página Externo Elemento Próximo elemento Telefone E-mail Página Lar S…" at bounding box center [204, 363] width 254 height 442
drag, startPoint x: 1012, startPoint y: 475, endPoint x: 1295, endPoint y: 479, distance: 282.8
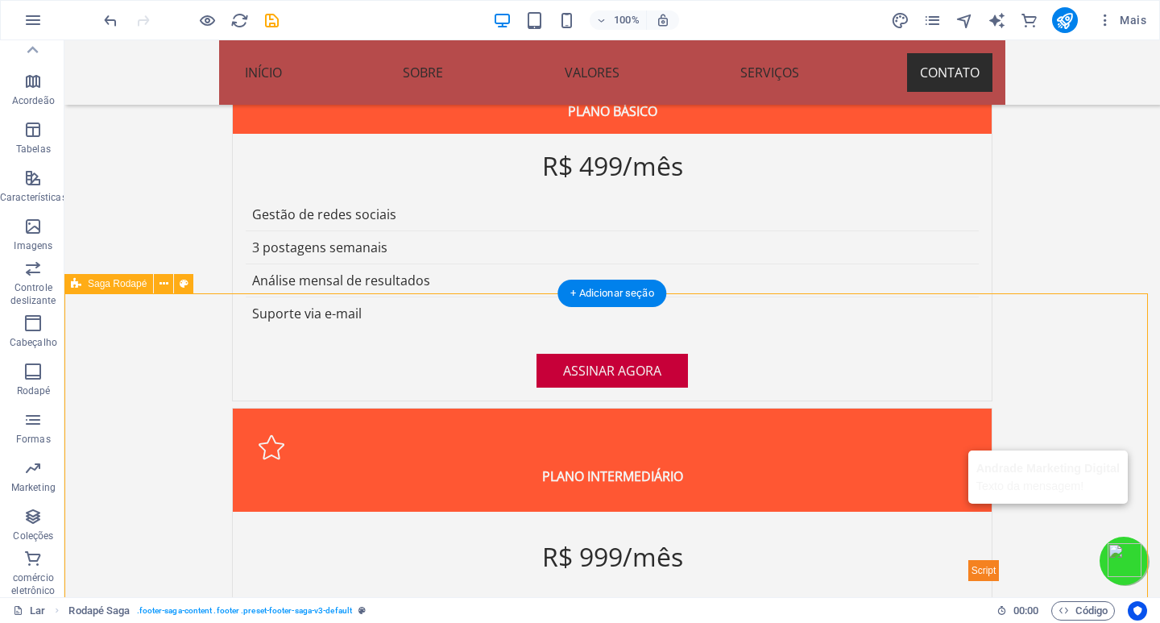
select select "footer"
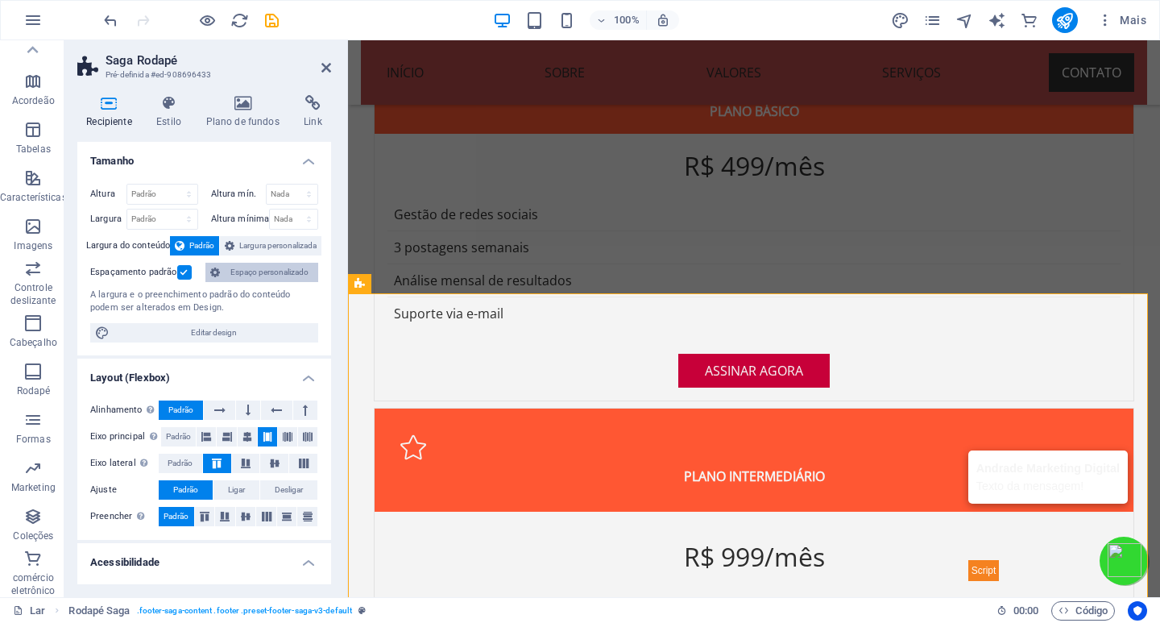
click at [211, 274] on icon at bounding box center [215, 272] width 10 height 19
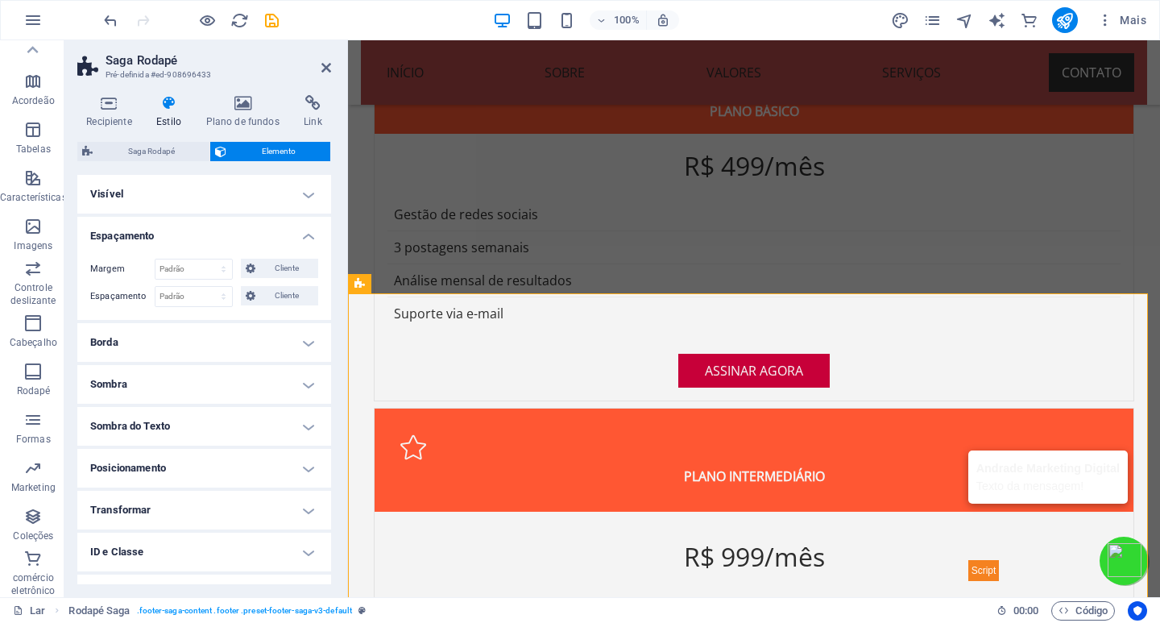
click at [302, 234] on h4 "Espaçamento" at bounding box center [204, 231] width 254 height 29
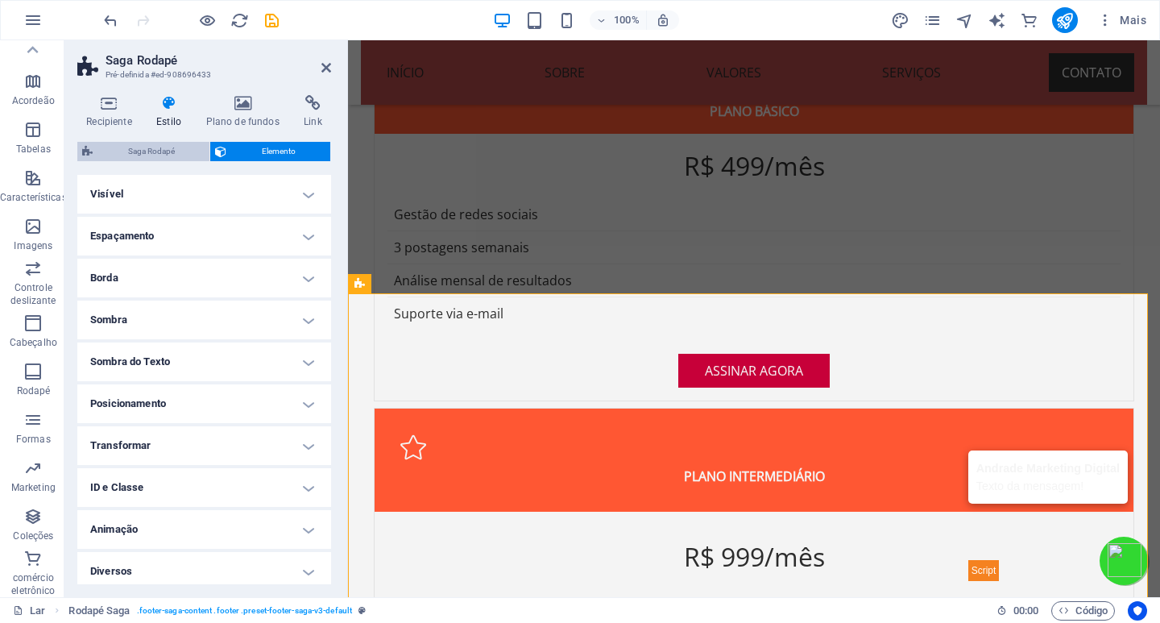
click at [141, 147] on font "Saga Rodapé" at bounding box center [151, 151] width 47 height 9
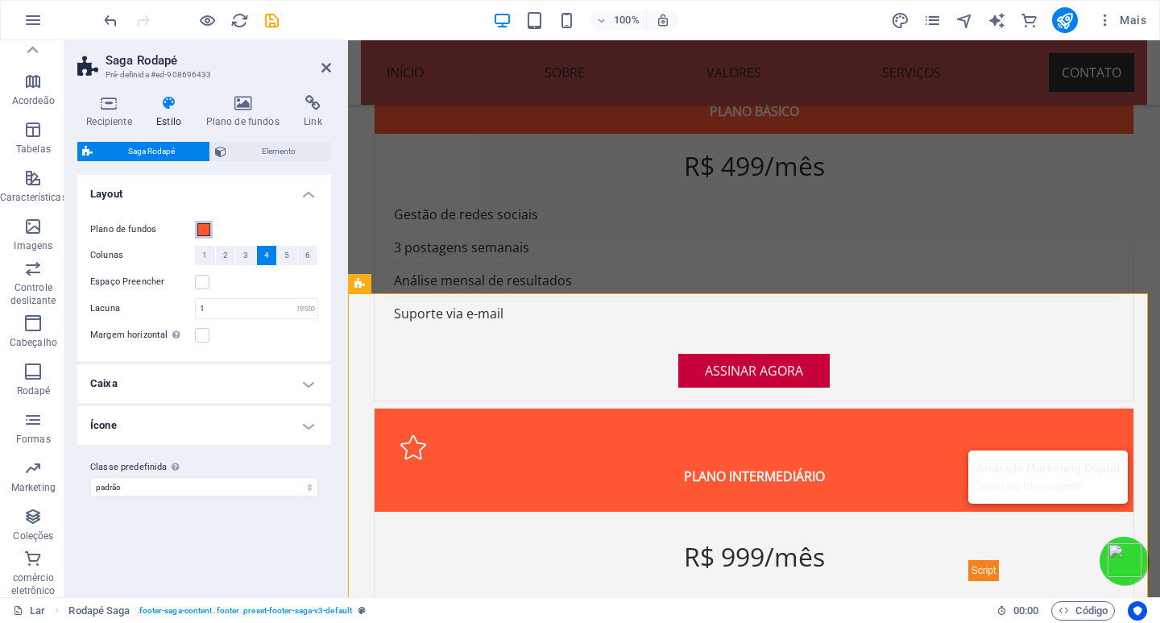
click at [205, 232] on span at bounding box center [203, 229] width 13 height 13
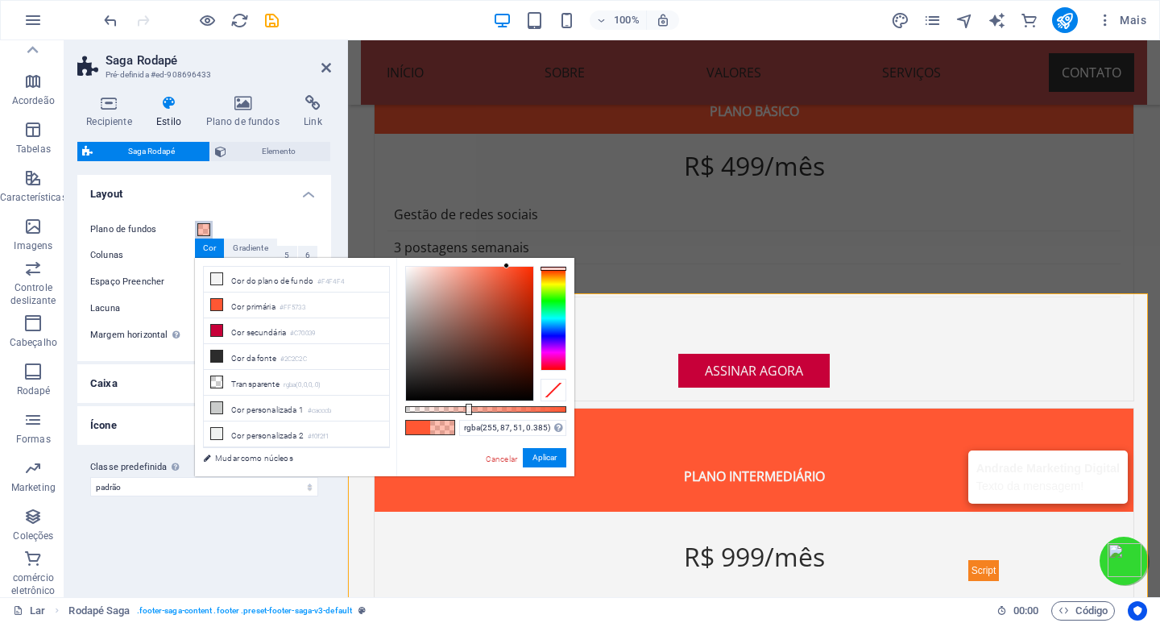
drag, startPoint x: 567, startPoint y: 411, endPoint x: 467, endPoint y: 411, distance: 99.9
click at [467, 411] on div at bounding box center [469, 409] width 6 height 11
drag, startPoint x: 467, startPoint y: 411, endPoint x: 451, endPoint y: 416, distance: 16.8
click at [451, 416] on div "rgba(255, 87, 51, 0.285) Formatos suportados #0852ed rgb(8, 82, 237) rgba(8, 82…" at bounding box center [485, 484] width 178 height 453
type input "#ff5733"
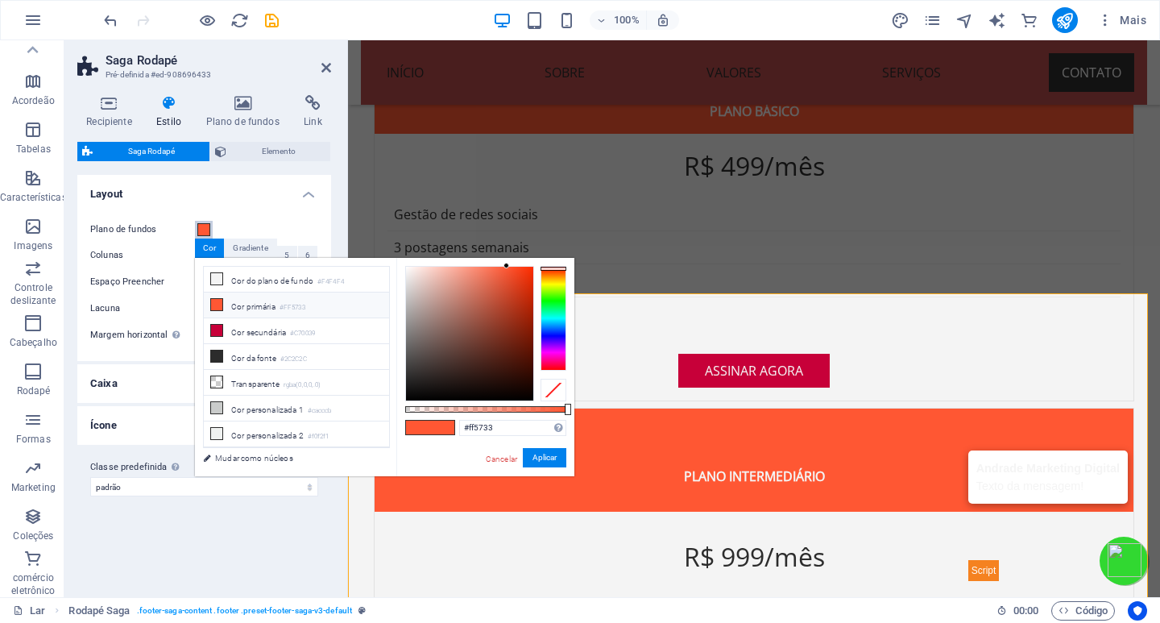
drag, startPoint x: 451, startPoint y: 411, endPoint x: 588, endPoint y: 409, distance: 137.0
click at [588, 409] on body "Andrade Marketing Digital Lar Favoritos Elementos Colunas Conteúdo Caixas Acord…" at bounding box center [580, 311] width 1160 height 623
click at [493, 458] on font "Cancelar" at bounding box center [501, 458] width 31 height 9
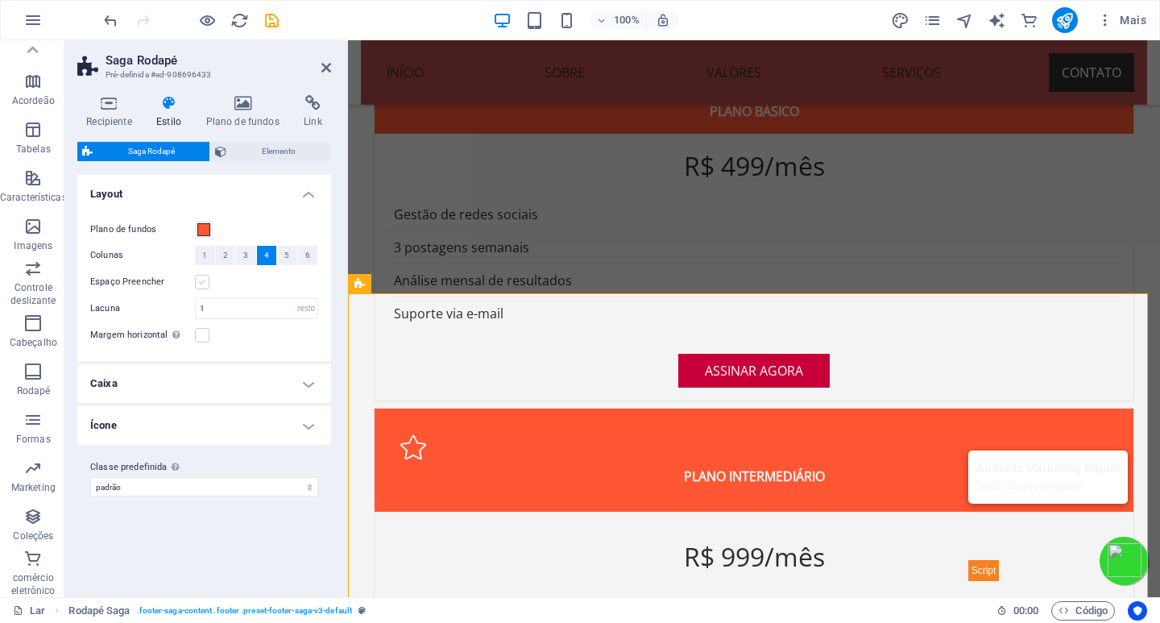
click at [197, 280] on label at bounding box center [202, 282] width 15 height 15
click at [0, 0] on input "Espaço Preencher" at bounding box center [0, 0] width 0 height 0
click at [199, 280] on label at bounding box center [202, 282] width 15 height 15
click at [0, 0] on input "Espaço Preencher" at bounding box center [0, 0] width 0 height 0
click at [129, 393] on h4 "Caixa" at bounding box center [204, 383] width 254 height 39
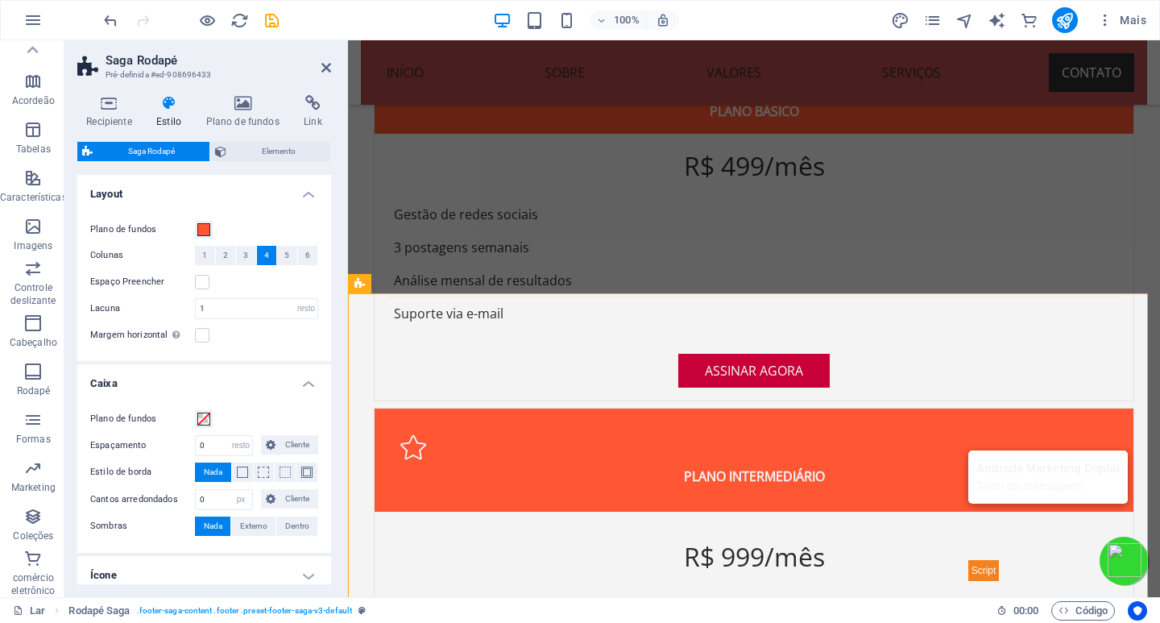
click at [134, 382] on h4 "Caixa" at bounding box center [204, 378] width 254 height 29
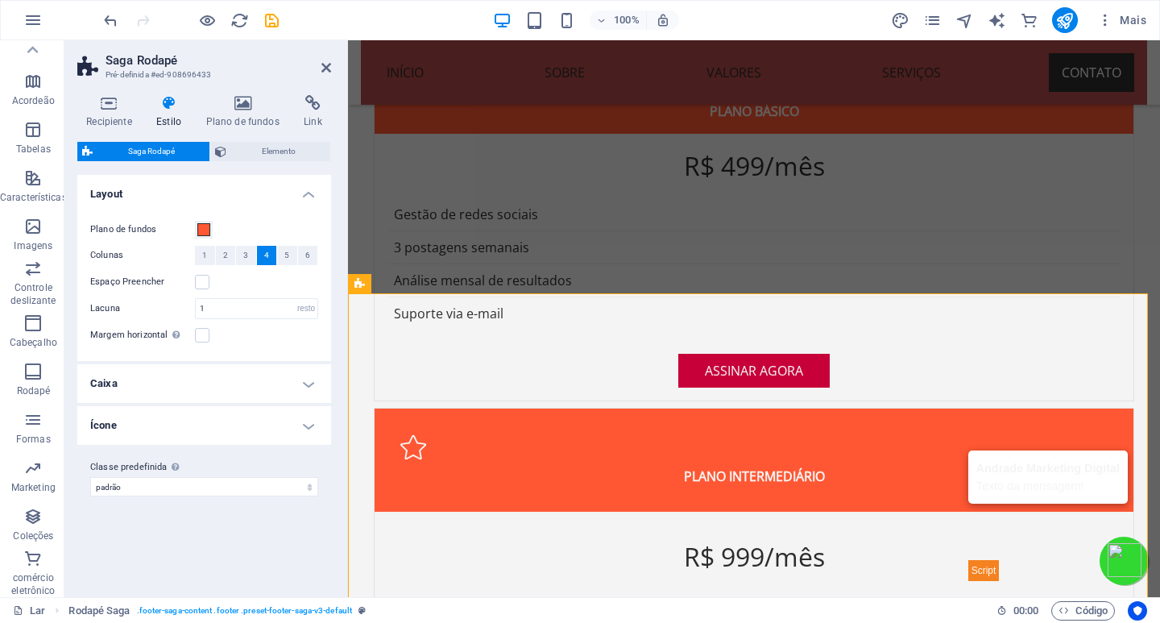
click at [139, 429] on h4 "Ícone" at bounding box center [204, 425] width 254 height 39
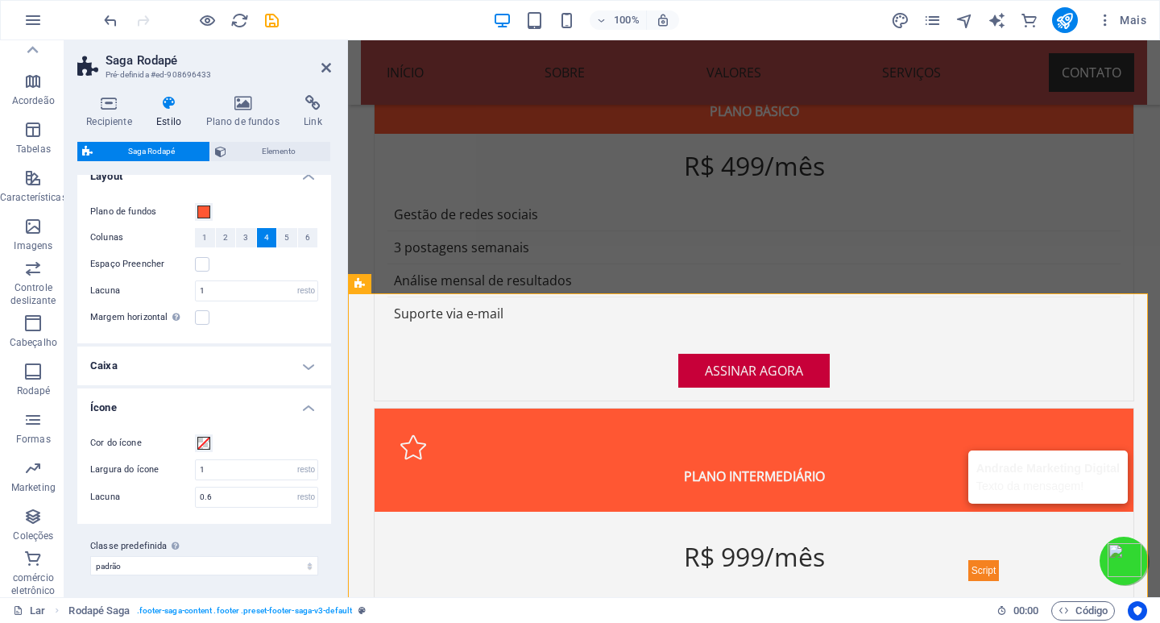
scroll to position [22, 0]
click at [205, 442] on span at bounding box center [203, 439] width 13 height 13
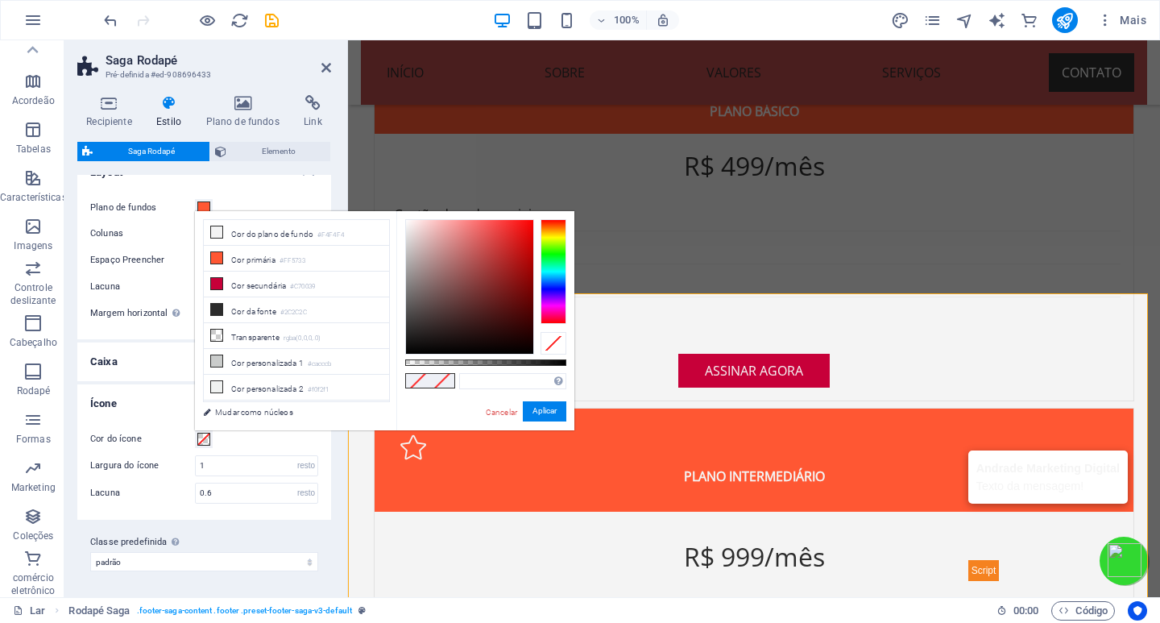
click at [205, 442] on span at bounding box center [203, 439] width 13 height 13
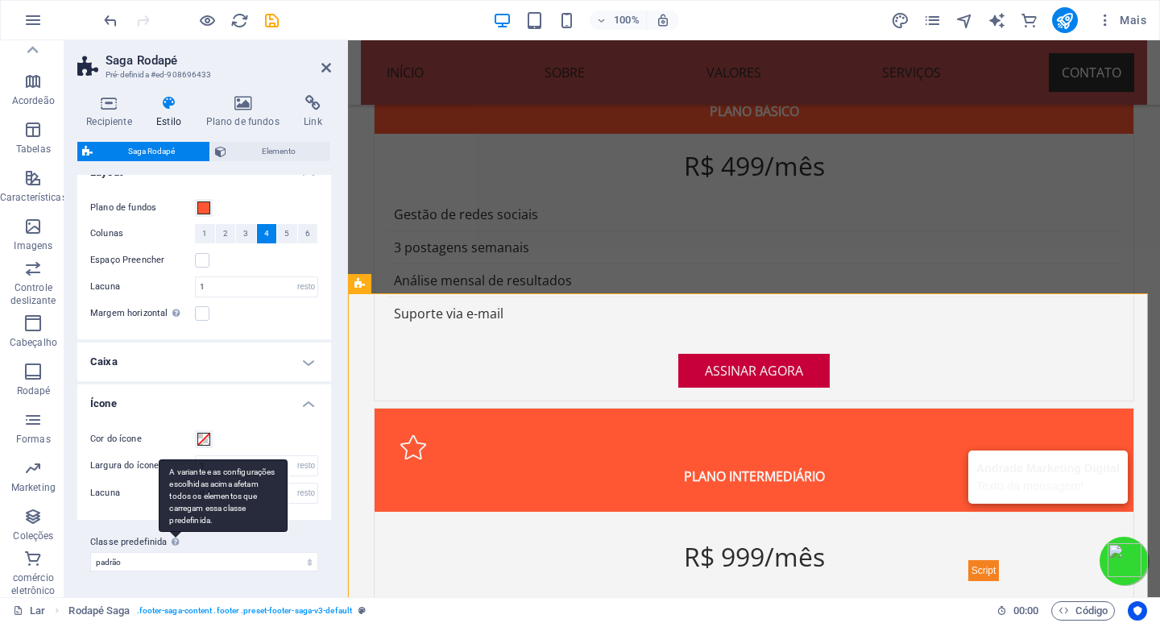
click at [172, 532] on div "A variante e as configurações escolhidas acima afetam todos os elementos que ca…" at bounding box center [223, 495] width 129 height 73
click at [172, 552] on select "padrão Adicionar classe predefinida" at bounding box center [204, 561] width 228 height 19
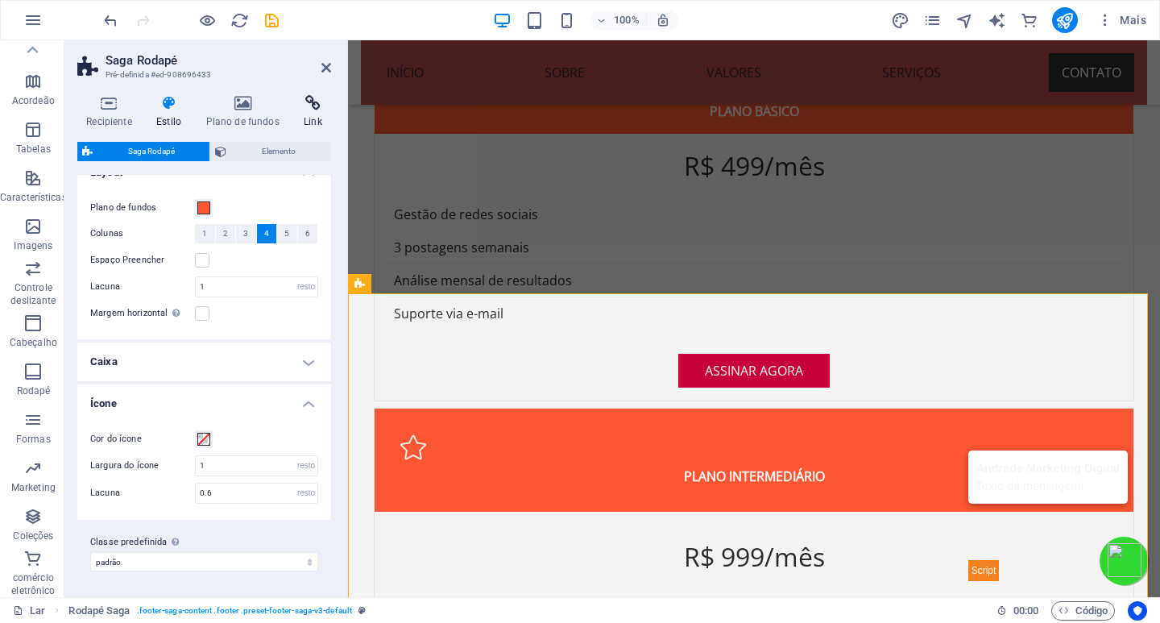
click at [314, 114] on h4 "Link" at bounding box center [313, 112] width 36 height 34
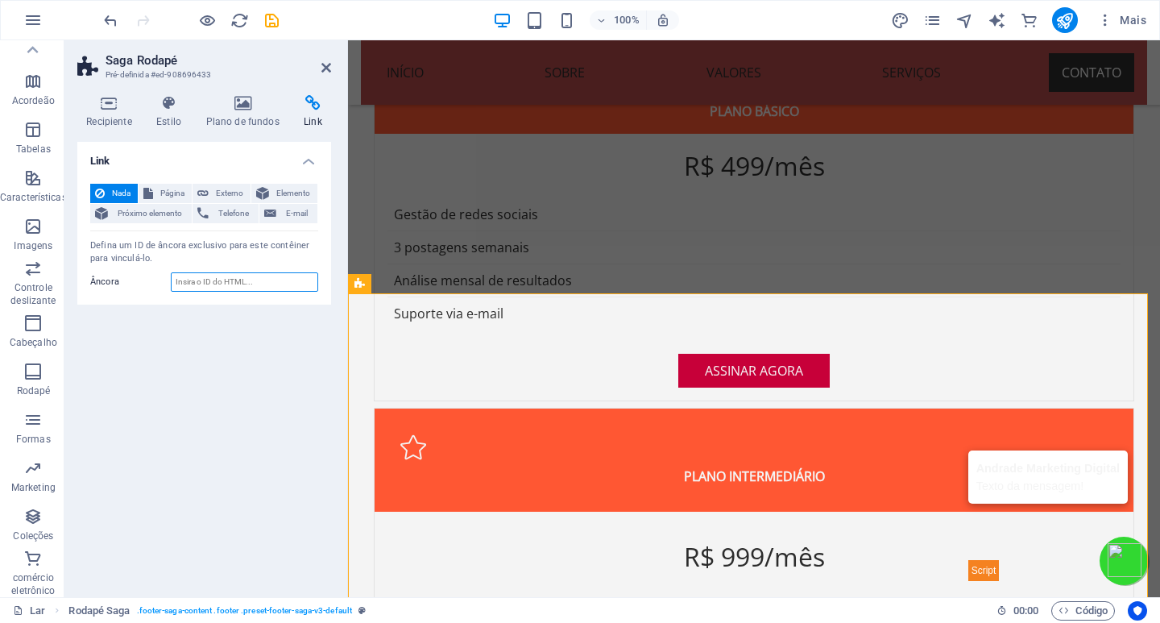
click at [218, 279] on input "Âncora" at bounding box center [244, 281] width 147 height 19
click at [295, 191] on font "Elemento" at bounding box center [293, 193] width 34 height 9
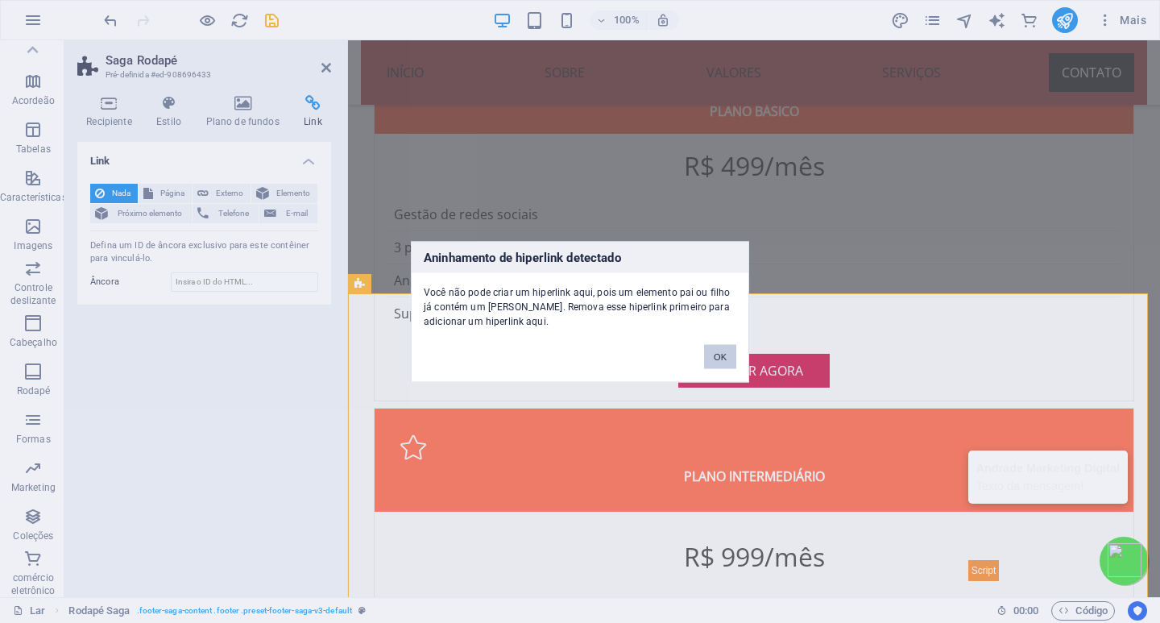
click at [721, 353] on font "OK" at bounding box center [720, 356] width 13 height 10
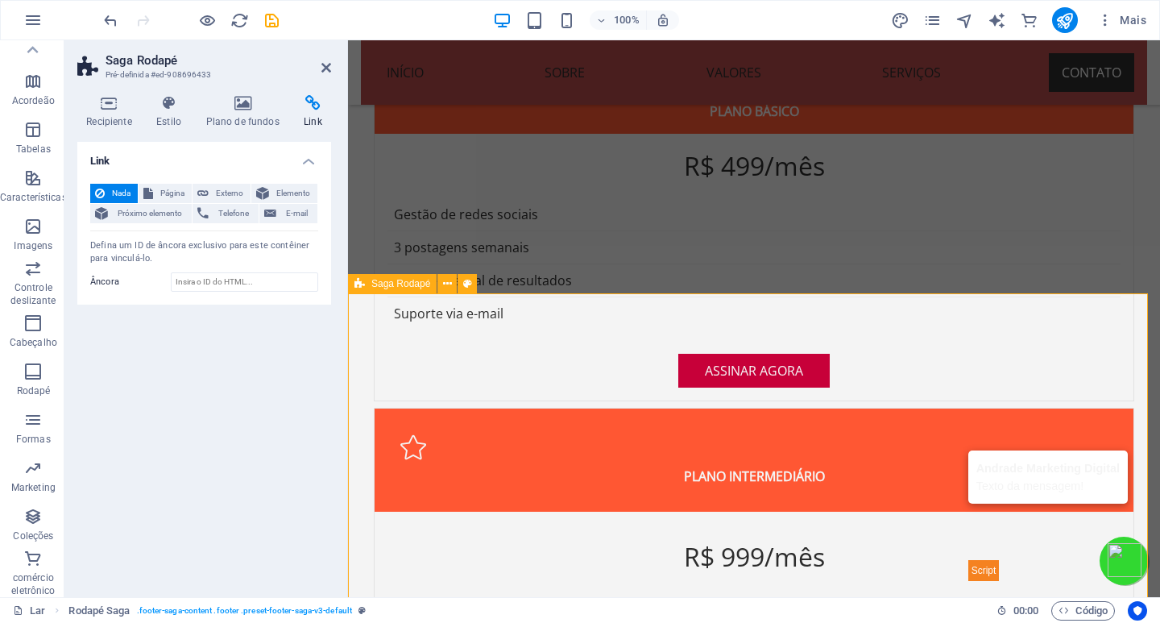
click at [297, 205] on span "E-mail" at bounding box center [296, 213] width 31 height 19
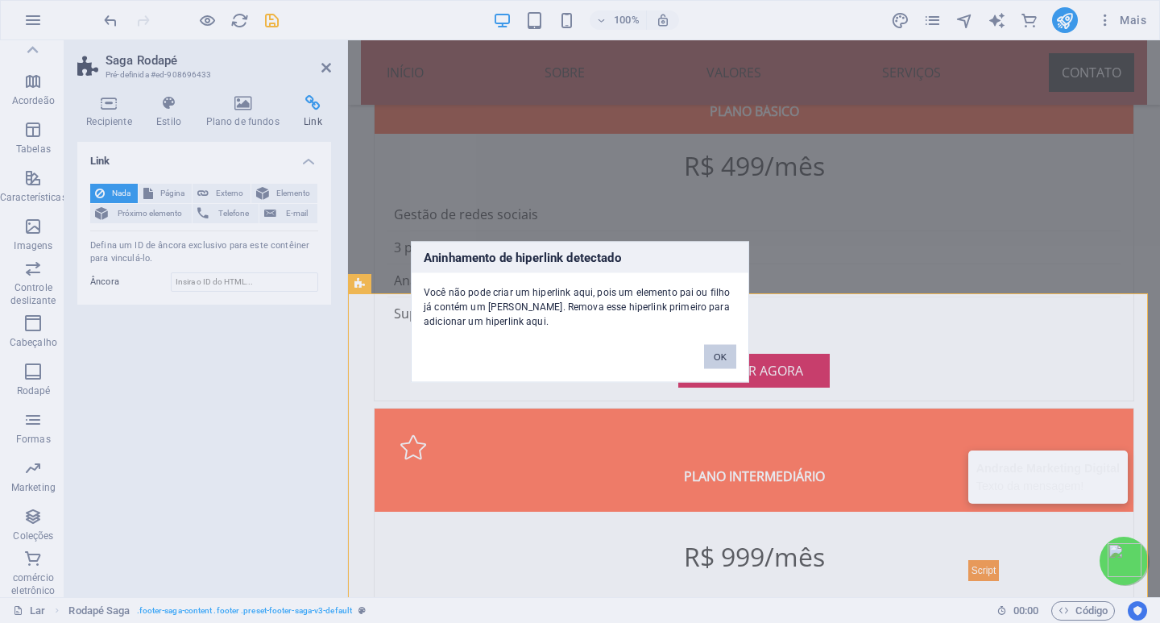
click at [722, 360] on font "OK" at bounding box center [720, 356] width 13 height 10
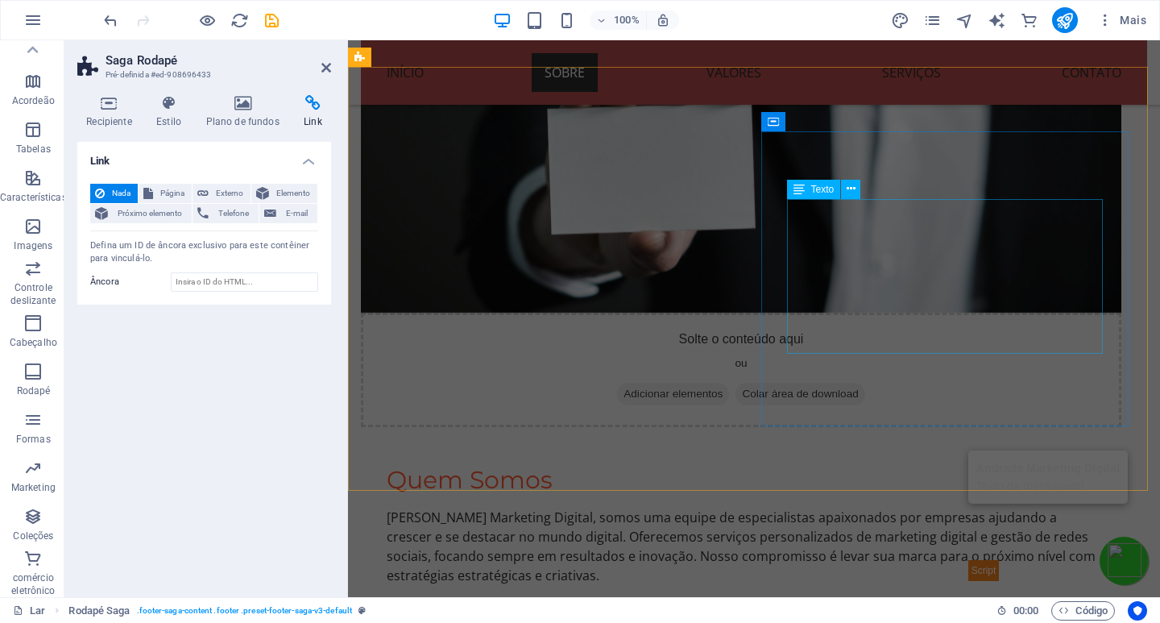
scroll to position [418, 0]
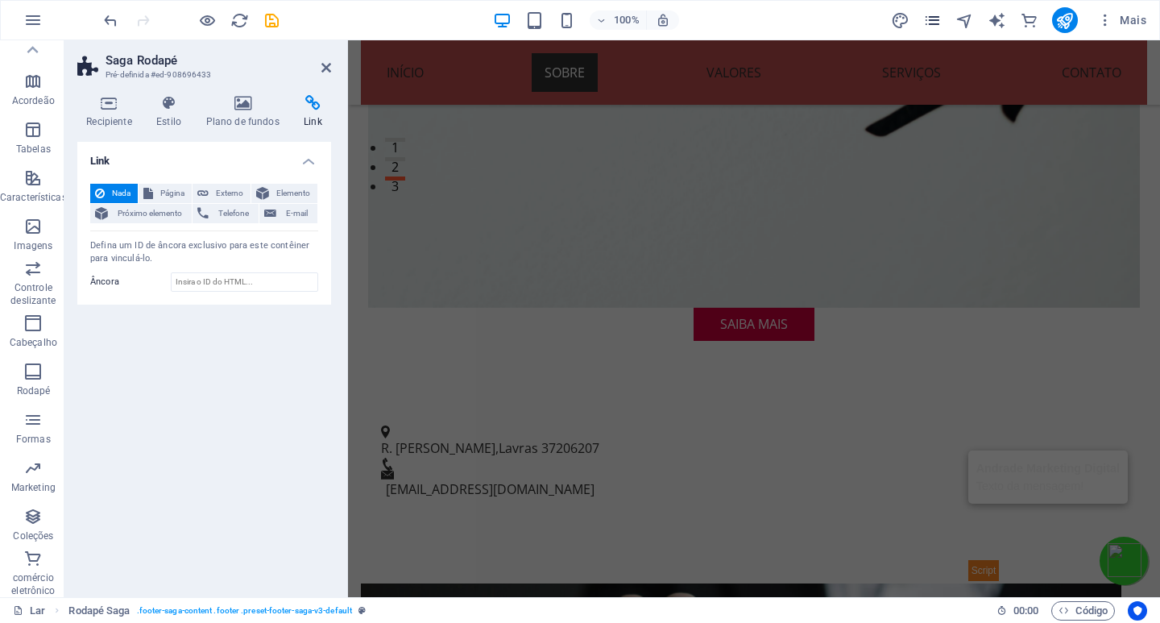
click at [779, 430] on icon "páginas" at bounding box center [406, 444] width 746 height 28
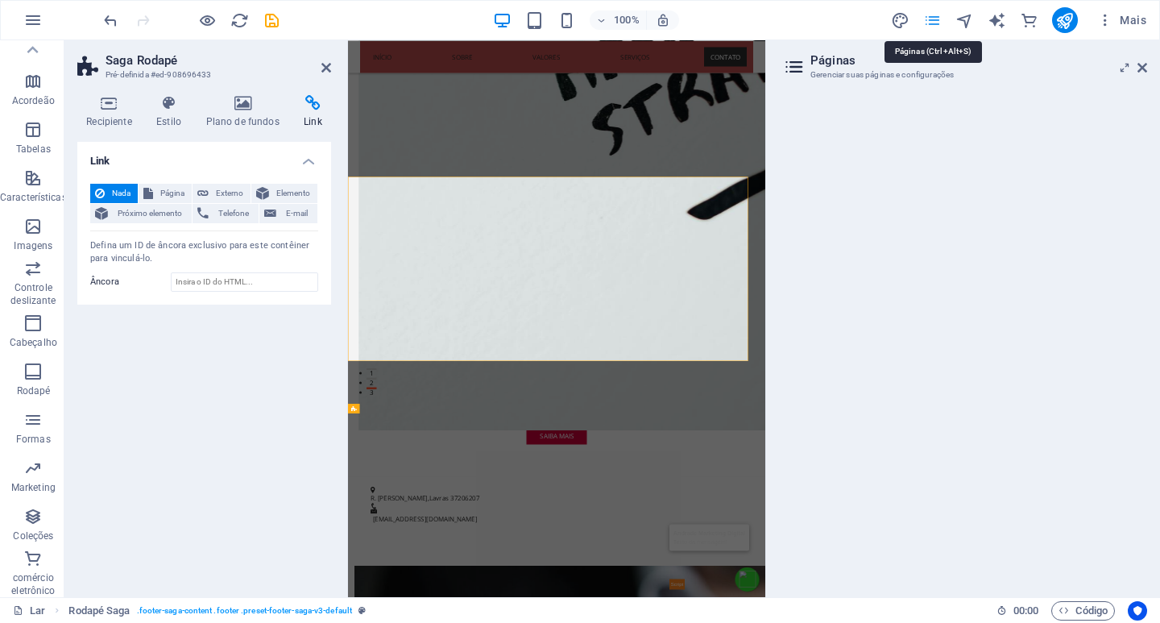
scroll to position [4025, 0]
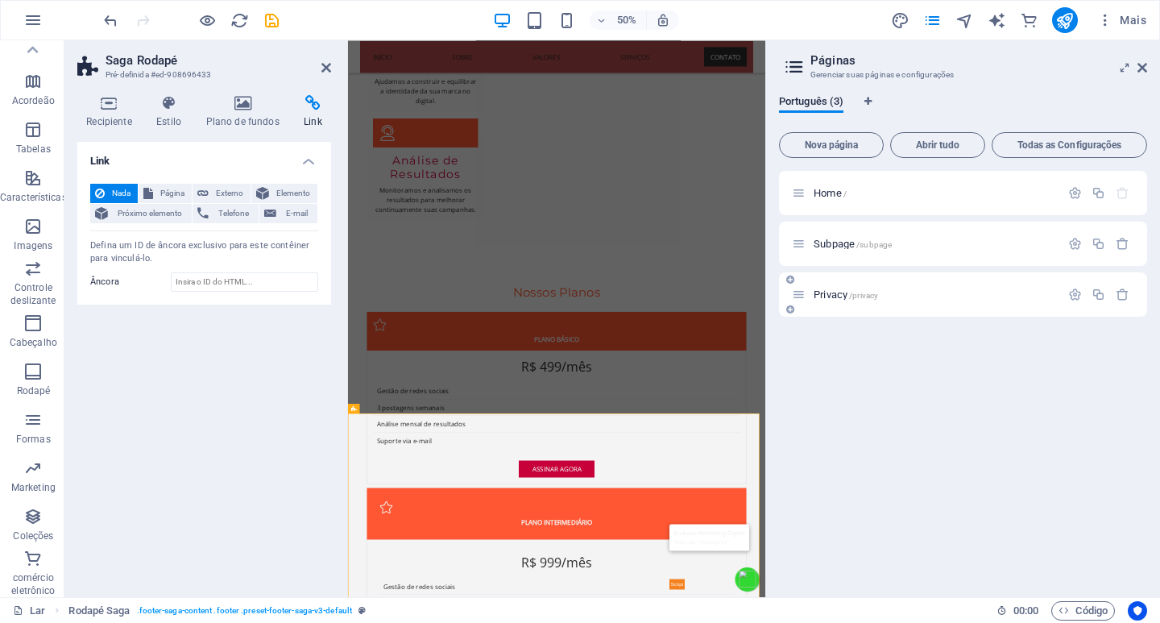
click at [836, 292] on span "Privacy /privacy" at bounding box center [846, 294] width 64 height 12
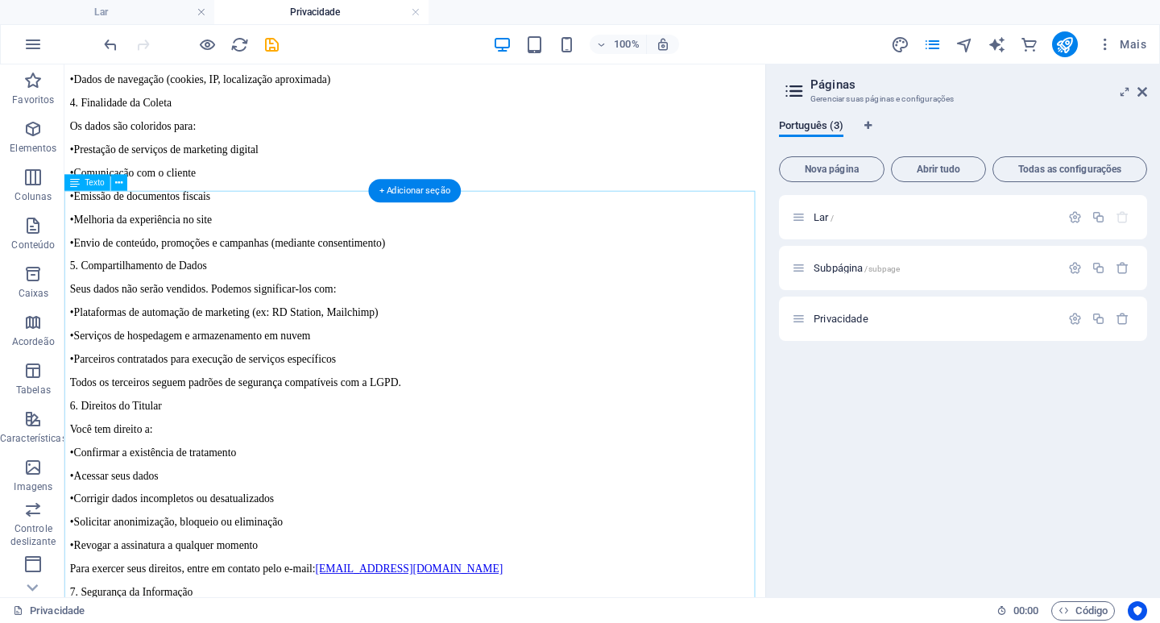
scroll to position [0, 0]
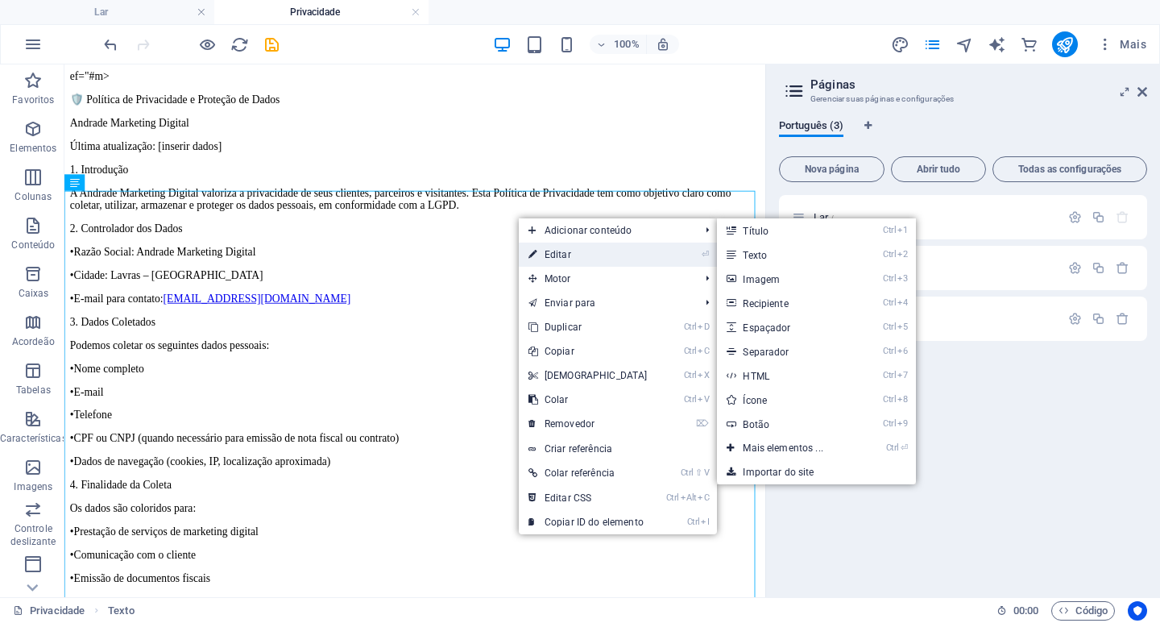
click at [570, 255] on font "Editar" at bounding box center [558, 254] width 27 height 11
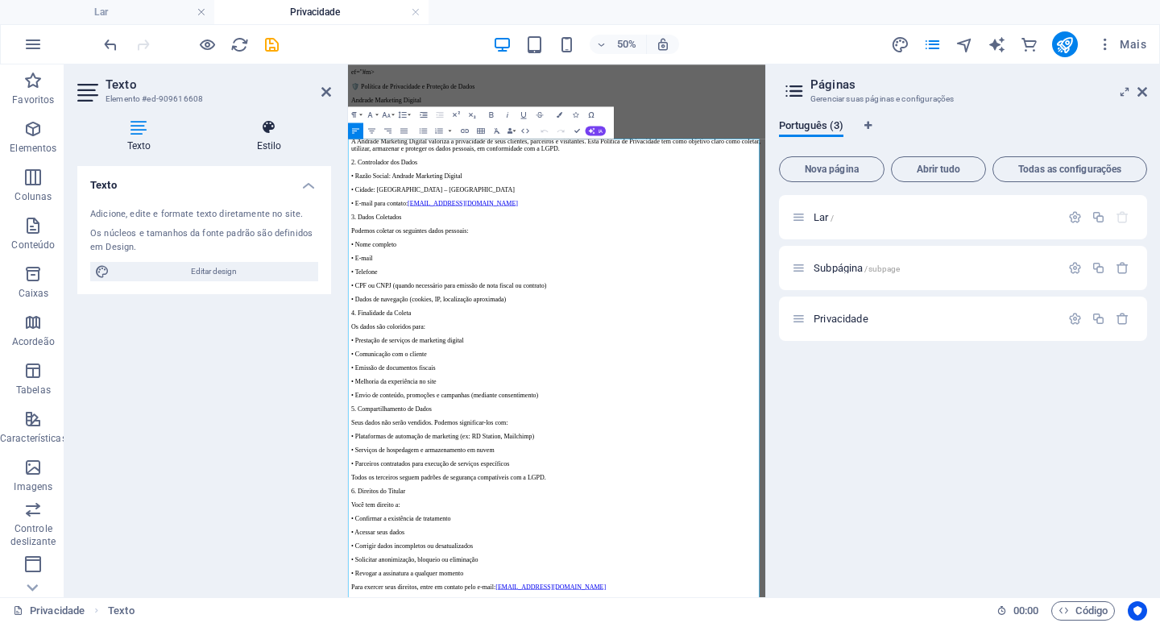
click at [264, 143] on font "Estilo" at bounding box center [269, 145] width 25 height 11
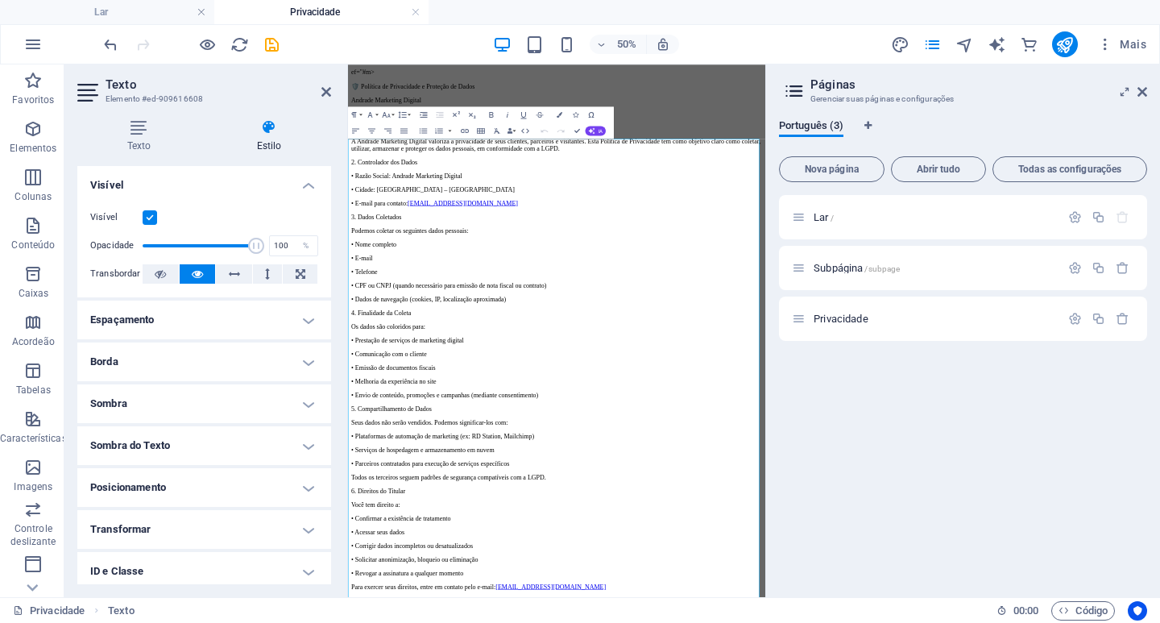
click at [148, 220] on label at bounding box center [150, 217] width 15 height 15
click at [0, 0] on input "Visível" at bounding box center [0, 0] width 0 height 0
click at [148, 220] on label at bounding box center [150, 217] width 15 height 15
click at [0, 0] on input "Visível" at bounding box center [0, 0] width 0 height 0
click at [162, 274] on icon at bounding box center [160, 273] width 11 height 19
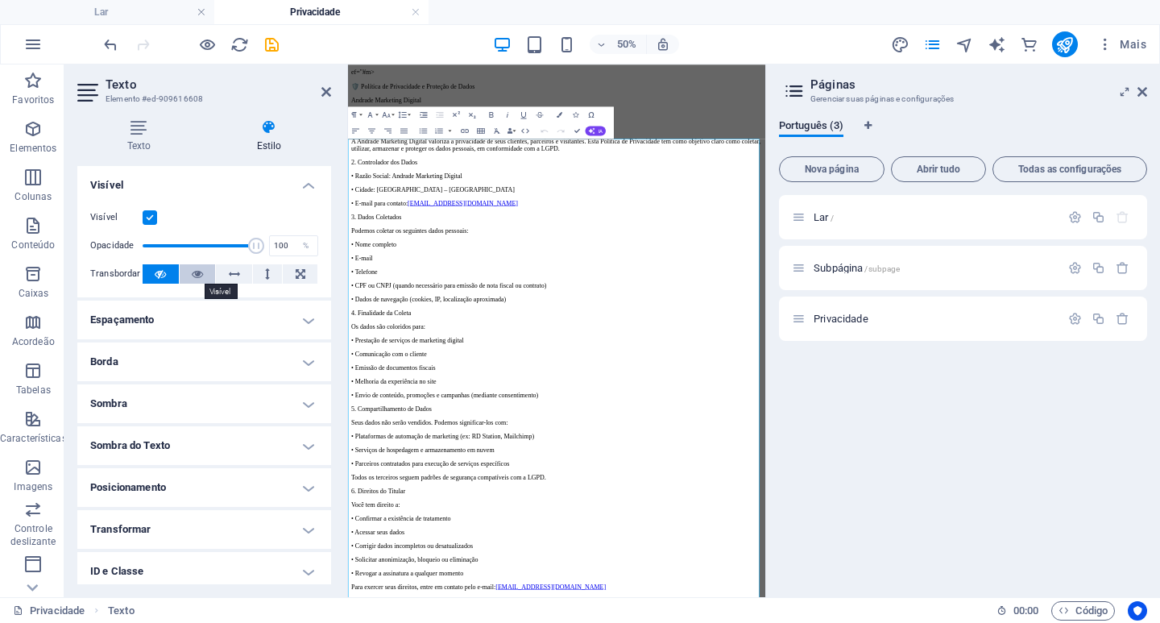
click at [194, 272] on icon at bounding box center [197, 273] width 11 height 19
click at [181, 316] on h4 "Espaçamento" at bounding box center [204, 320] width 254 height 39
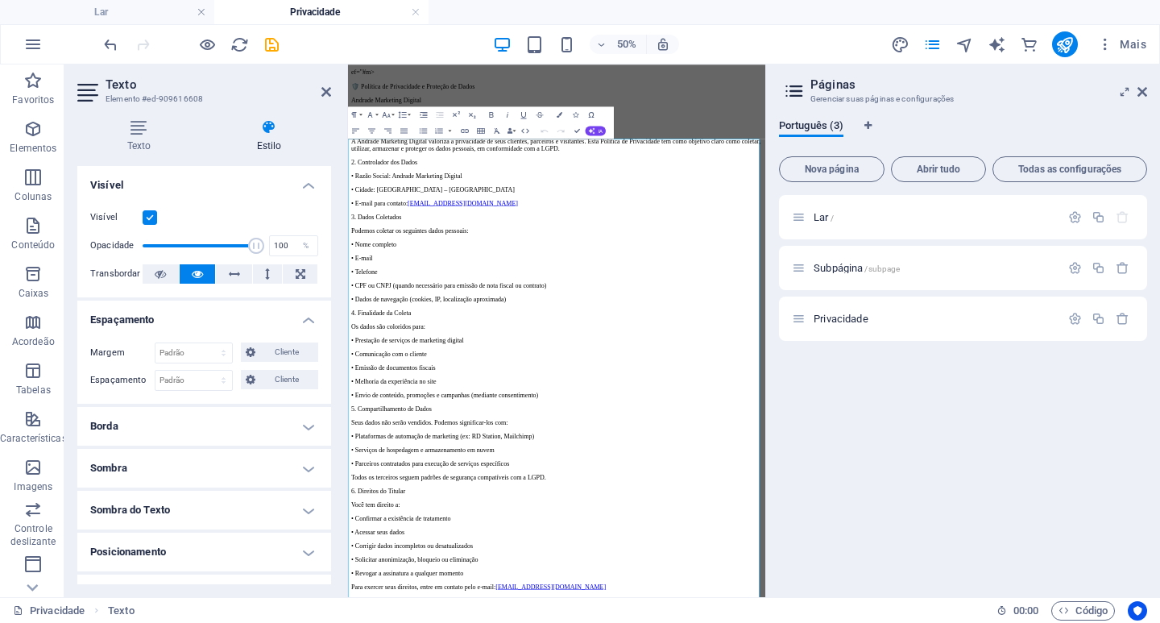
click at [181, 316] on h4 "Espaçamento" at bounding box center [204, 315] width 254 height 29
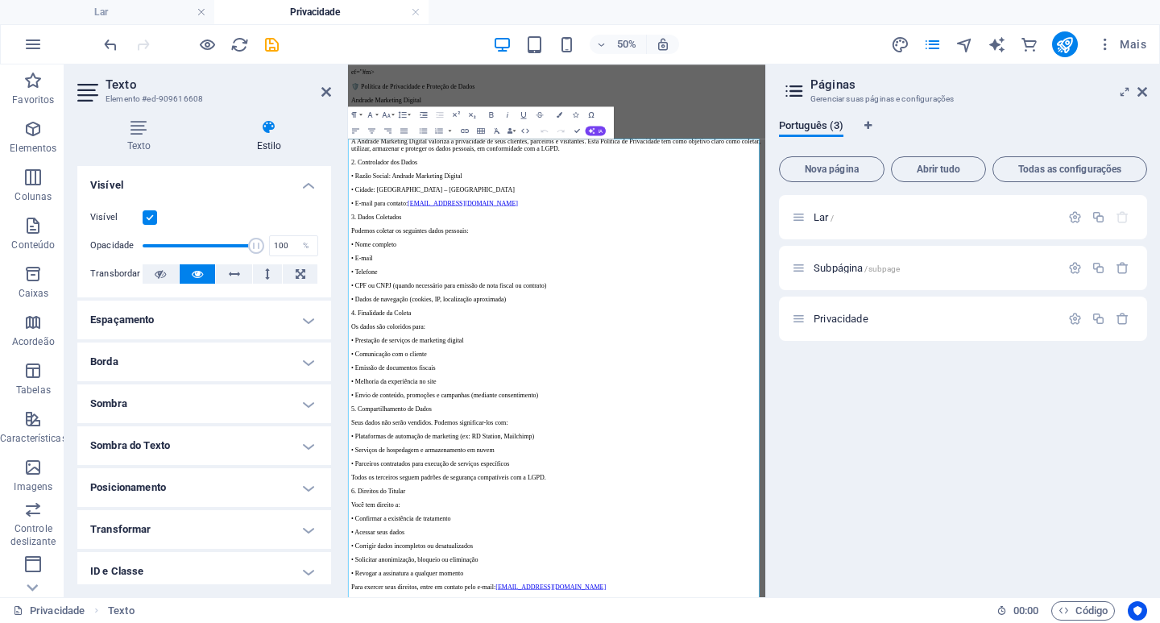
click at [174, 366] on h4 "Borda" at bounding box center [204, 361] width 254 height 39
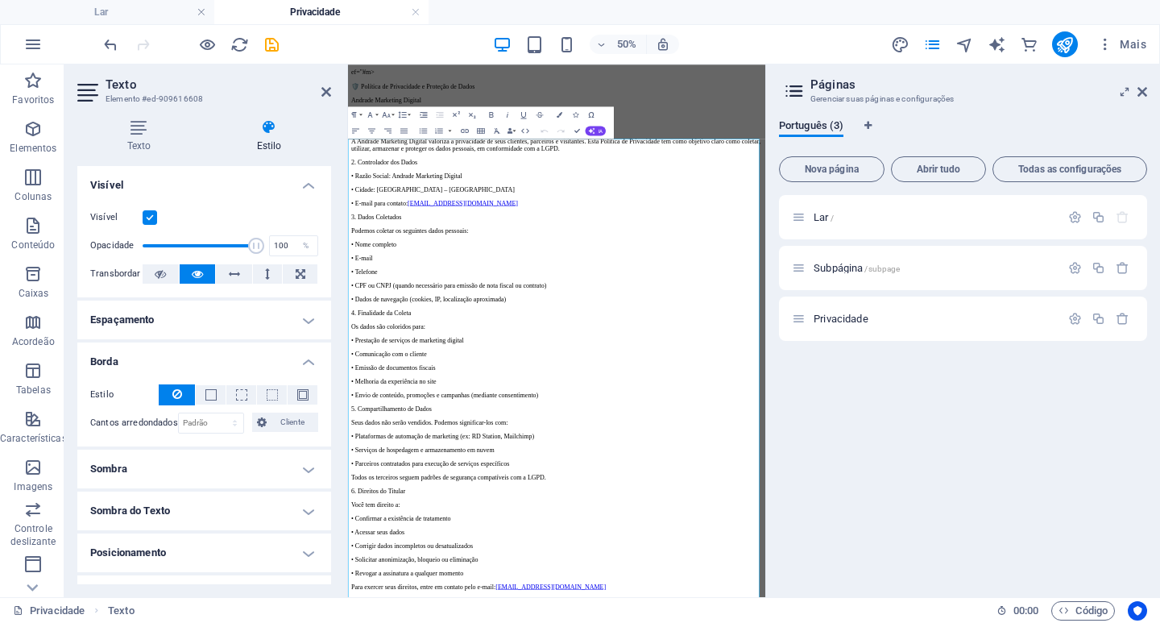
click at [174, 366] on h4 "Borda" at bounding box center [204, 356] width 254 height 29
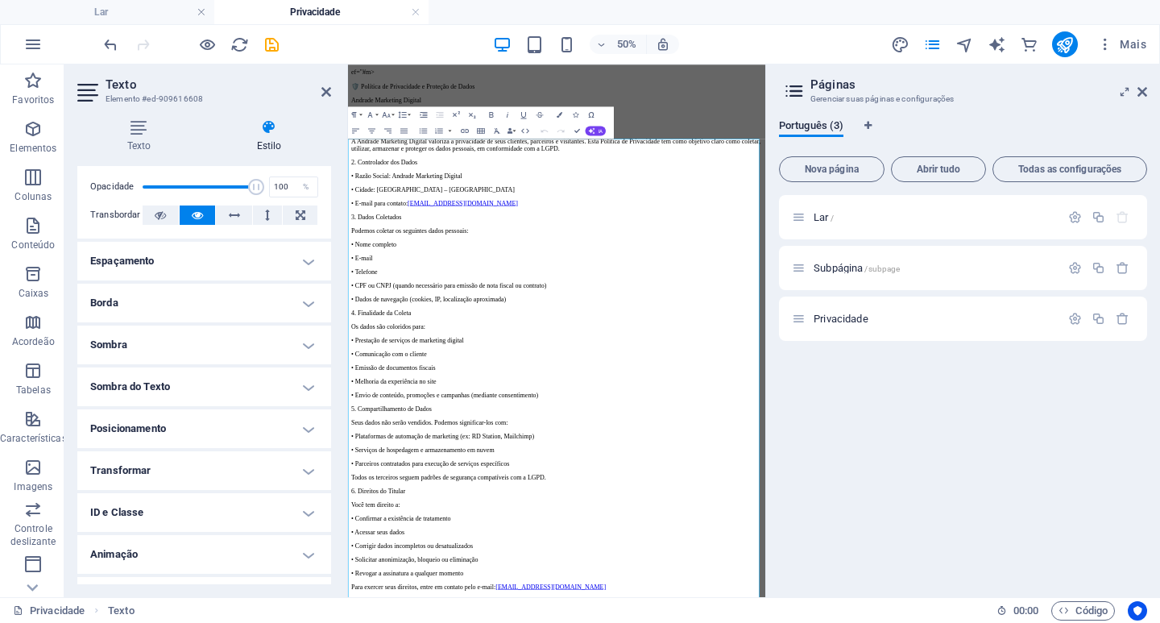
scroll to position [90, 0]
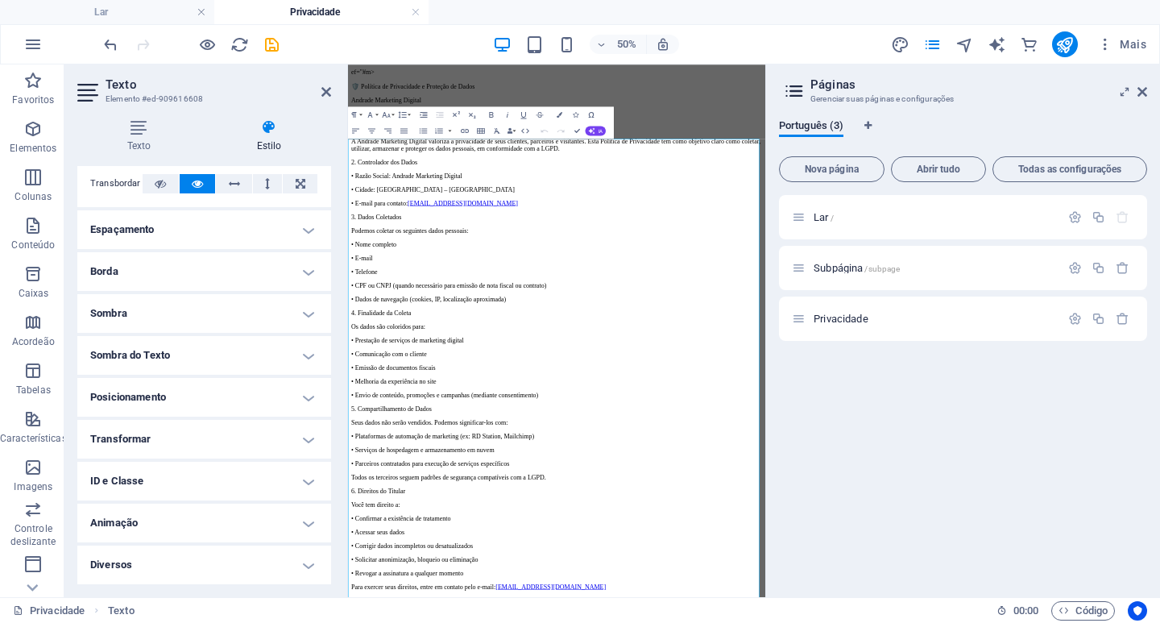
click at [172, 403] on h4 "Posicionamento" at bounding box center [204, 397] width 254 height 39
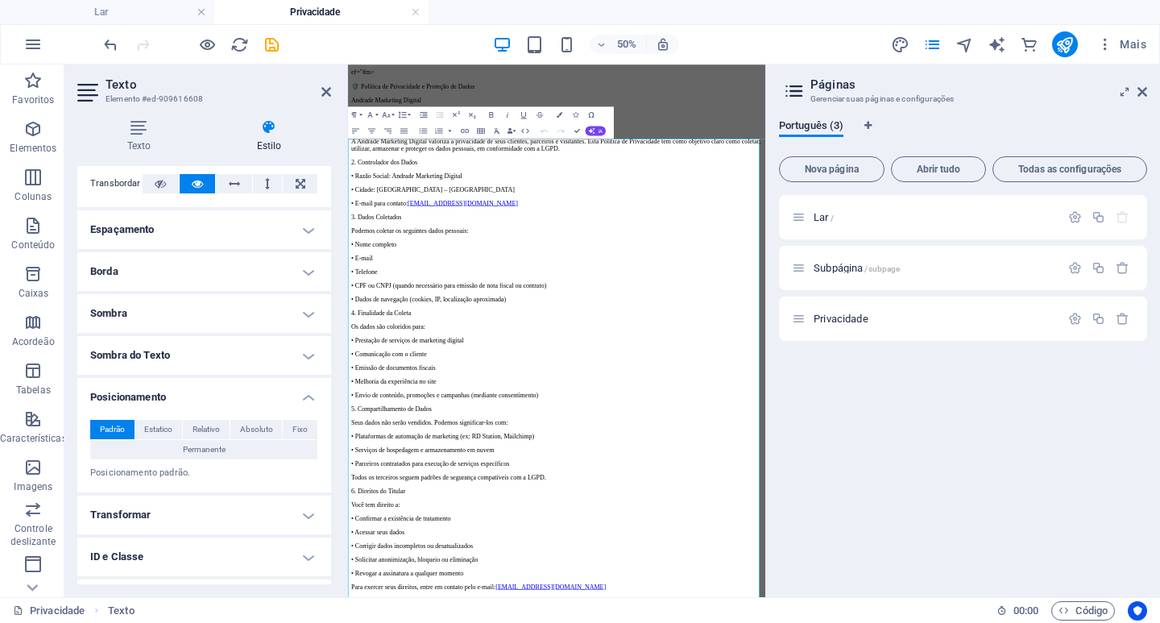
click at [174, 397] on h4 "Posicionamento" at bounding box center [204, 392] width 254 height 29
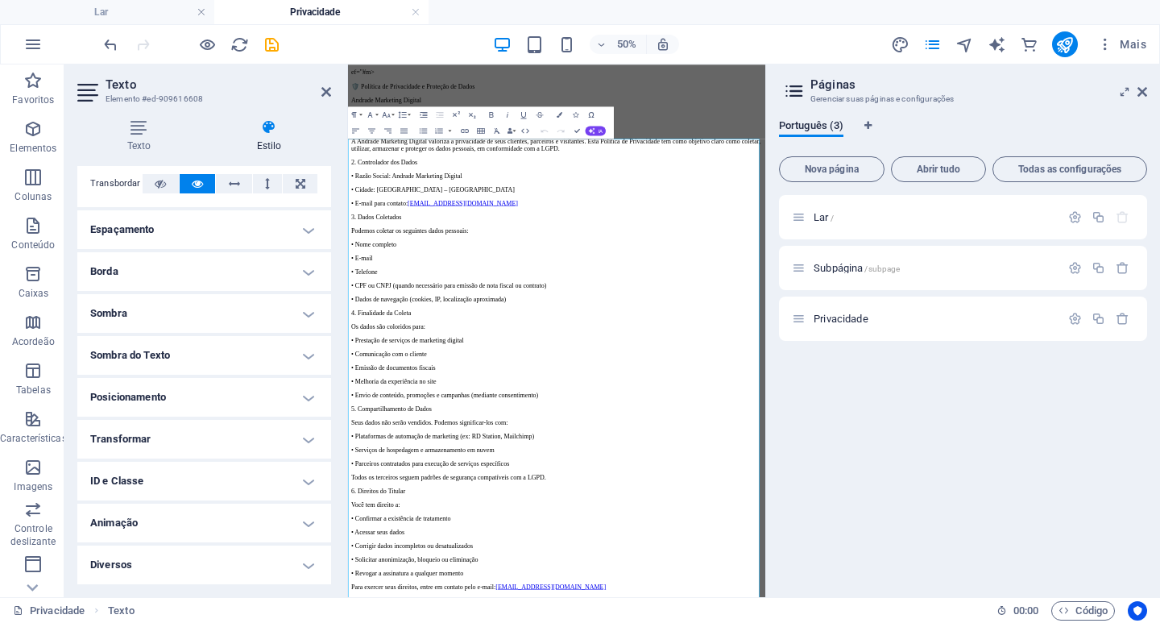
click at [159, 479] on h4 "ID e Classe" at bounding box center [204, 481] width 254 height 39
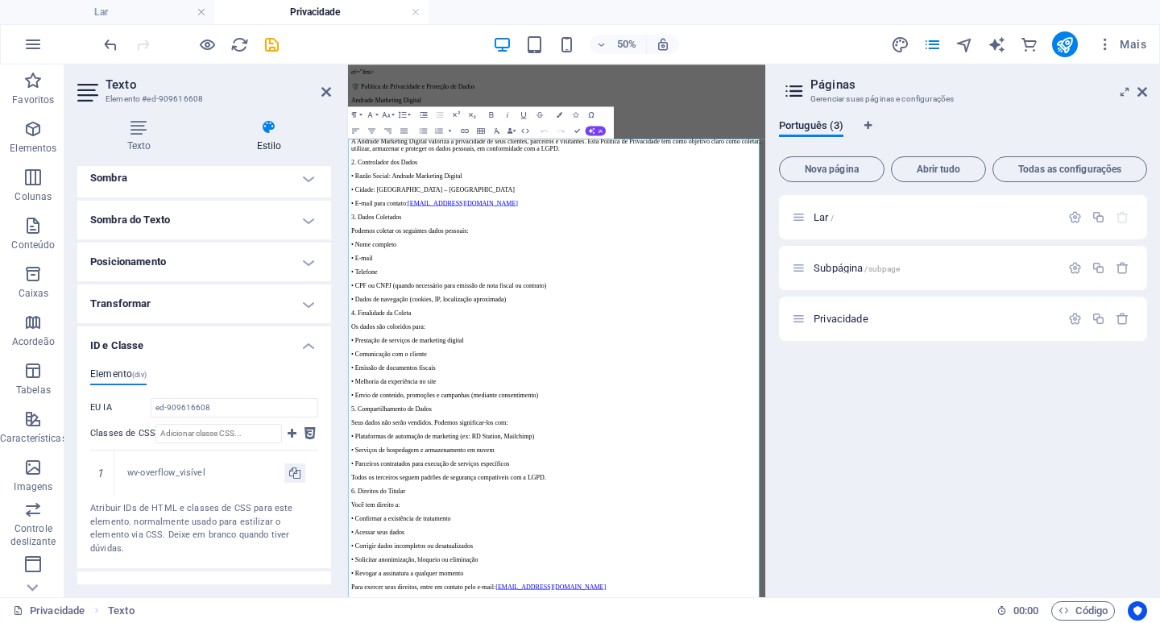
scroll to position [251, 0]
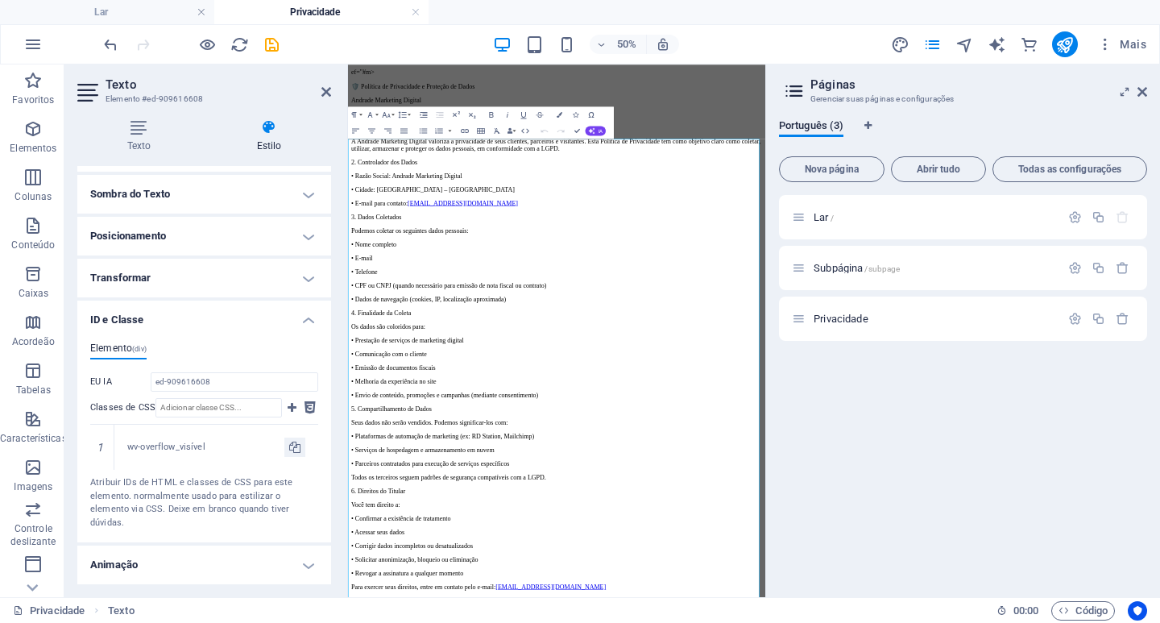
click at [203, 350] on ul "Elemento (div)" at bounding box center [204, 351] width 228 height 18
click at [268, 311] on h4 "ID e Classe" at bounding box center [204, 315] width 254 height 29
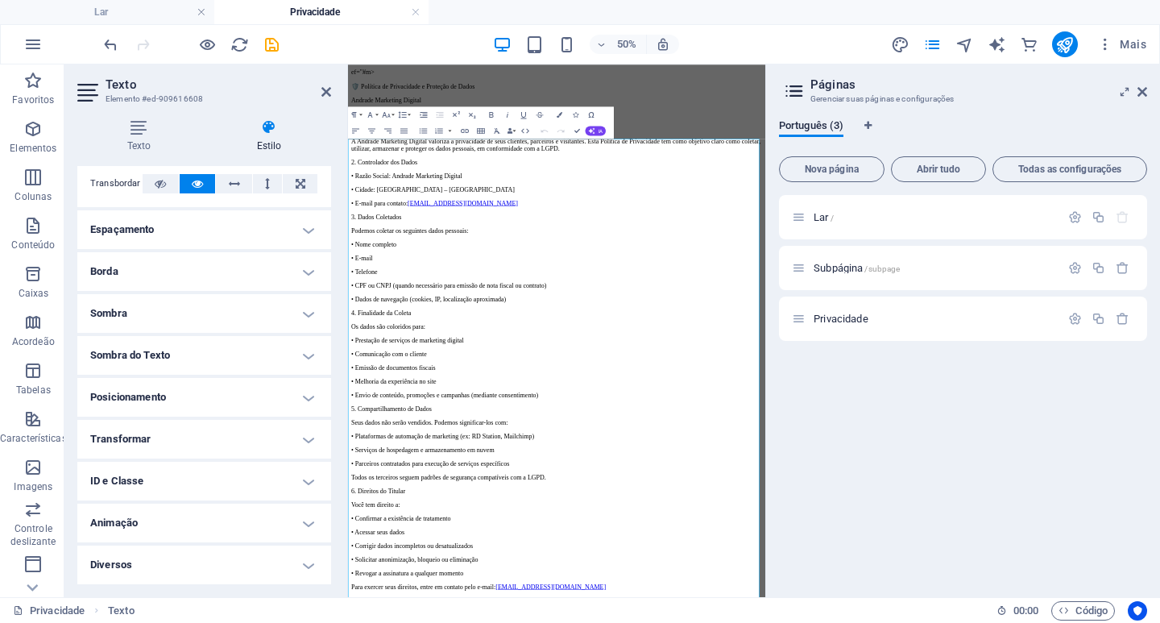
click at [156, 485] on h4 "ID e Classe" at bounding box center [204, 481] width 254 height 39
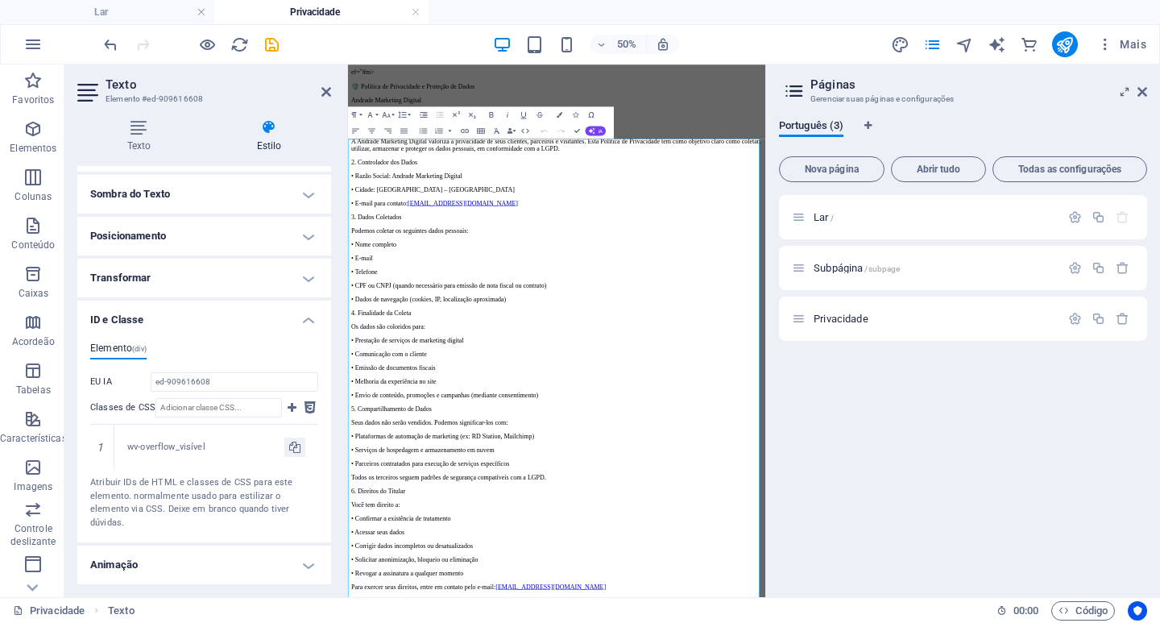
click at [276, 331] on div "Elemento (div) EU IA ed-909616608 Classes de CSS 1 wv-overflow_visível Atribuir…" at bounding box center [204, 437] width 254 height 214
click at [276, 323] on h4 "ID e Classe" at bounding box center [204, 315] width 254 height 29
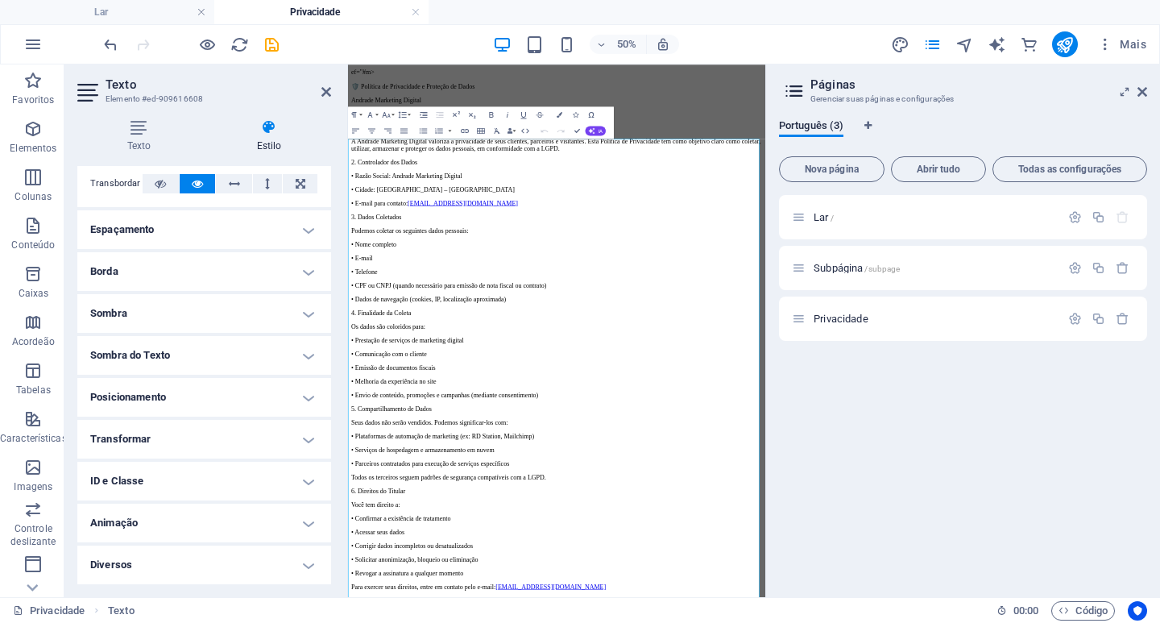
click at [155, 515] on h4 "Animação" at bounding box center [204, 523] width 254 height 39
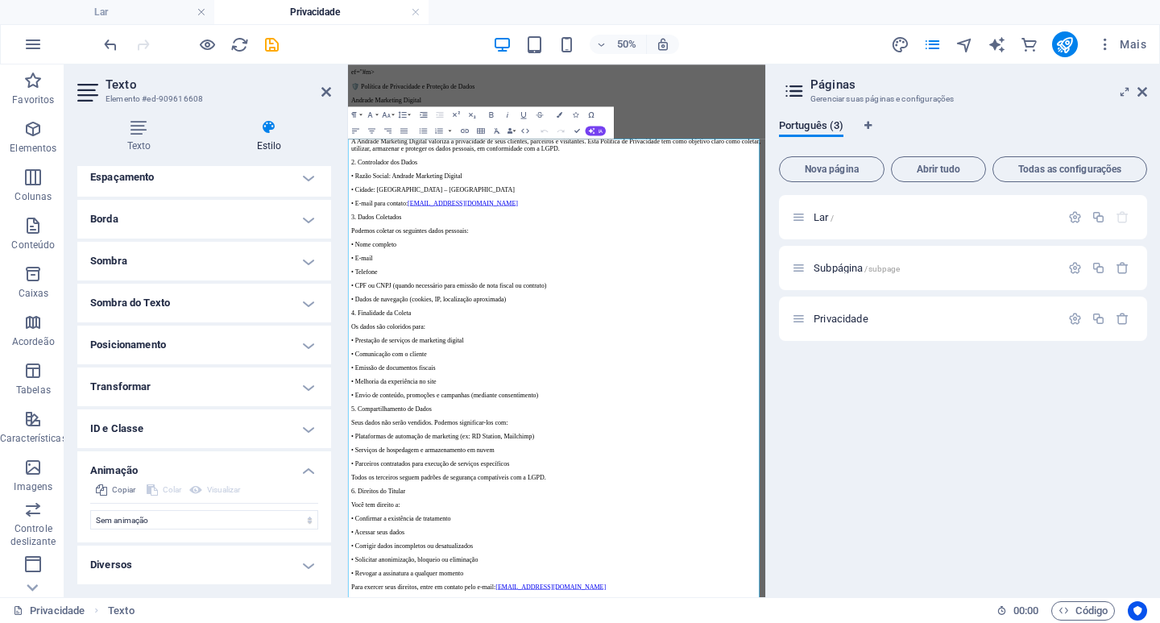
click at [151, 566] on h4 "Diversos" at bounding box center [204, 564] width 254 height 39
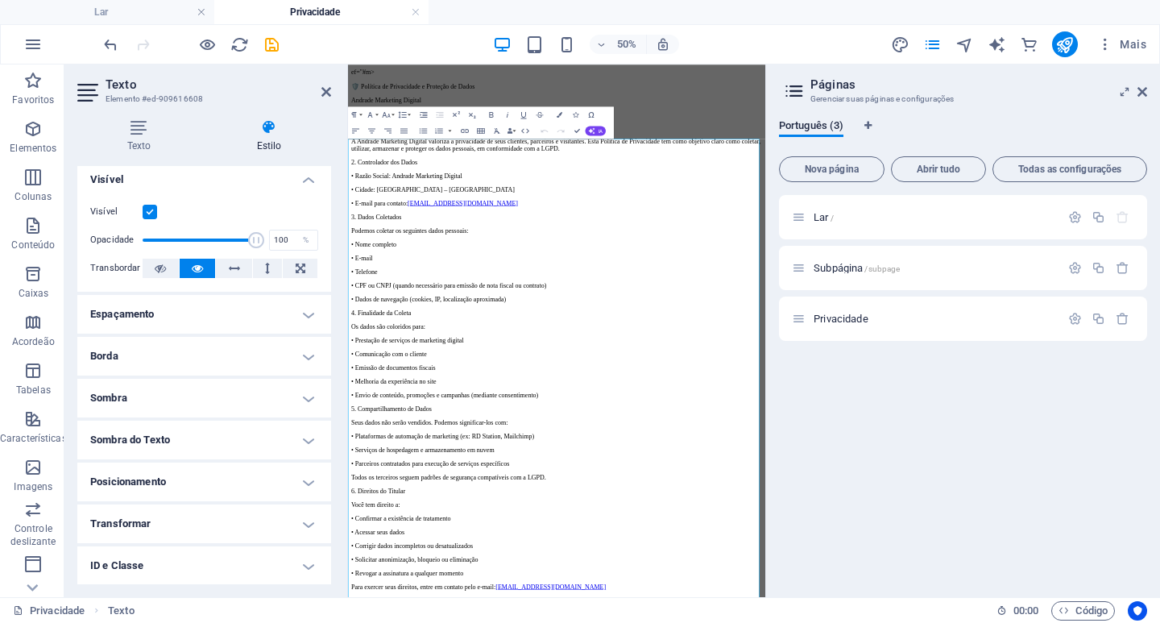
scroll to position [0, 0]
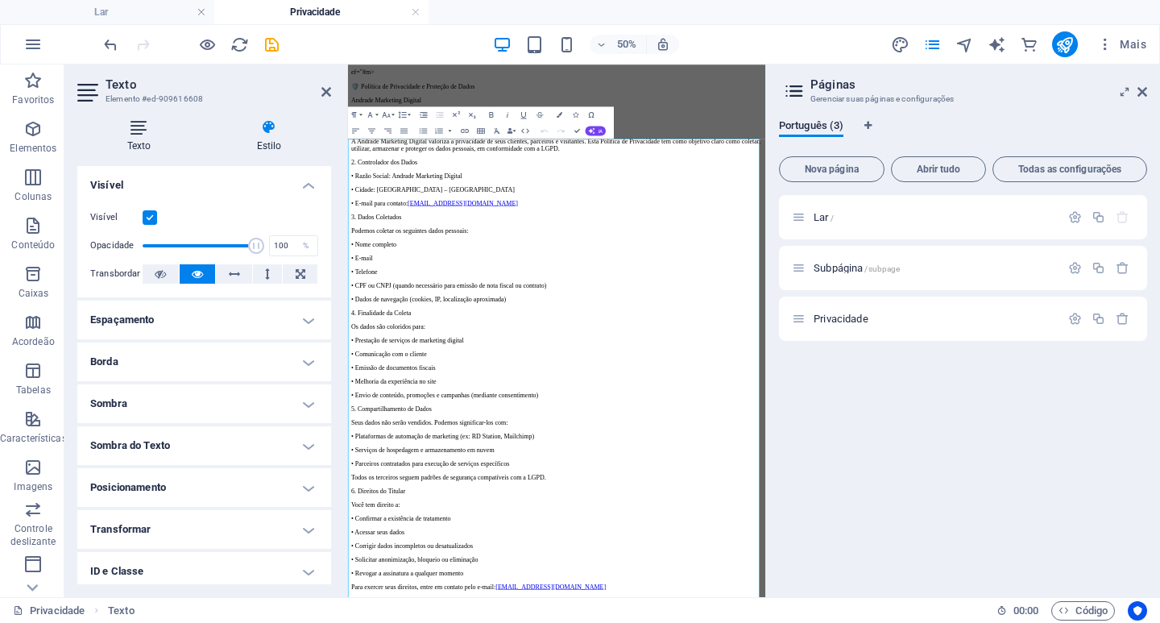
click at [135, 129] on icon at bounding box center [138, 127] width 123 height 16
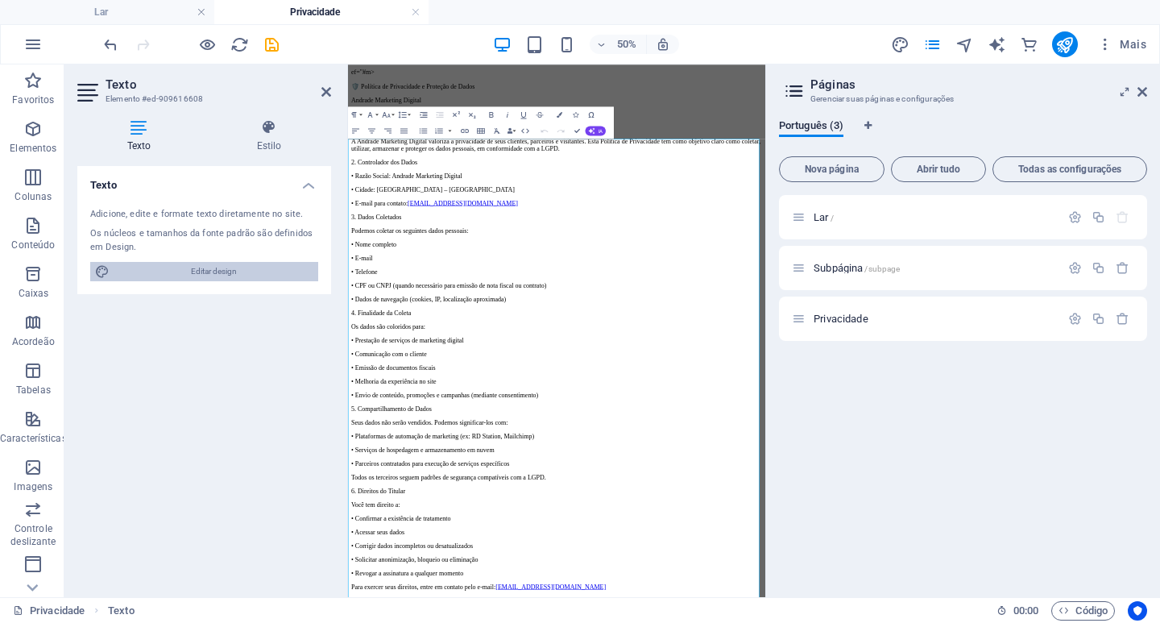
click at [201, 272] on font "Editar design" at bounding box center [214, 271] width 46 height 9
select select "px"
select select "200"
select select "px"
select select "200"
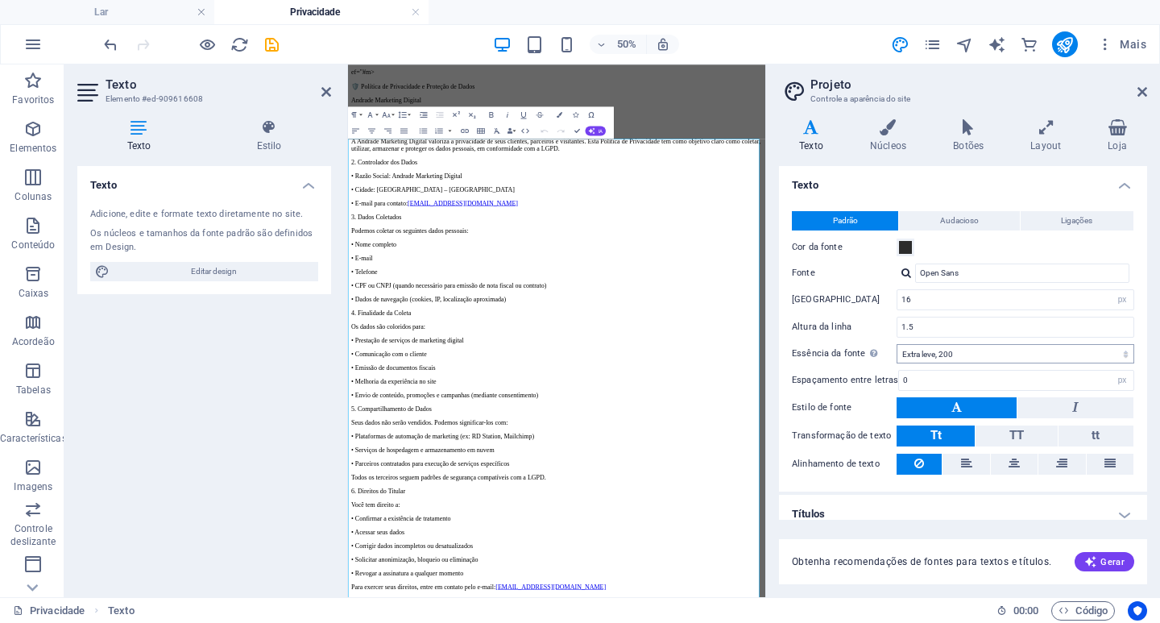
scroll to position [14, 0]
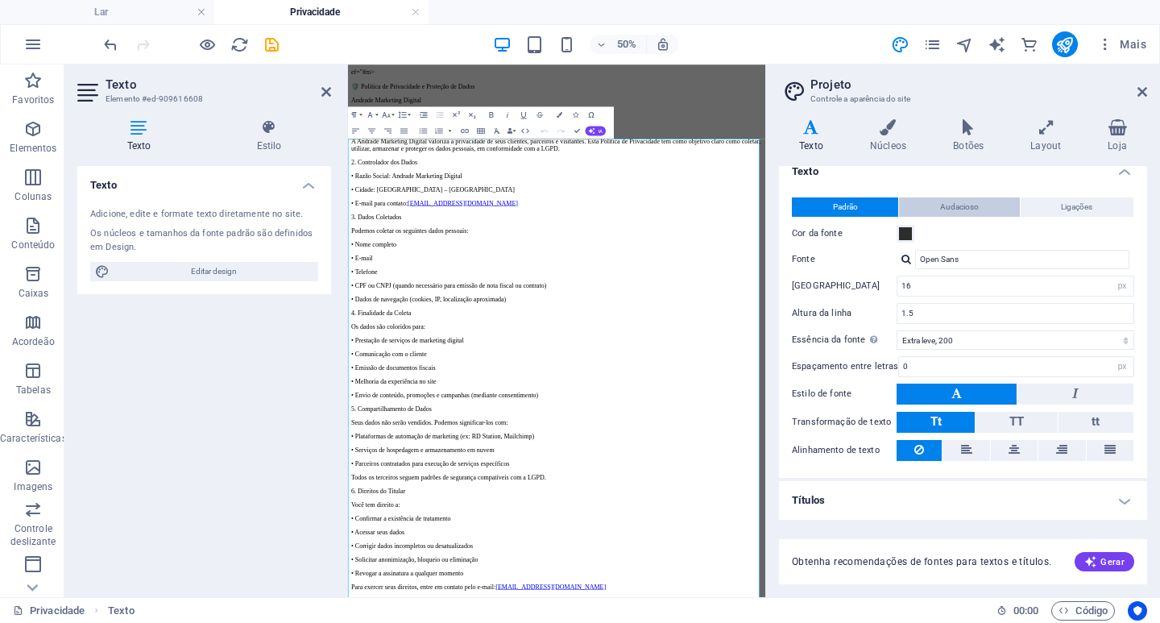
click at [951, 206] on font "Audacioso" at bounding box center [959, 206] width 39 height 9
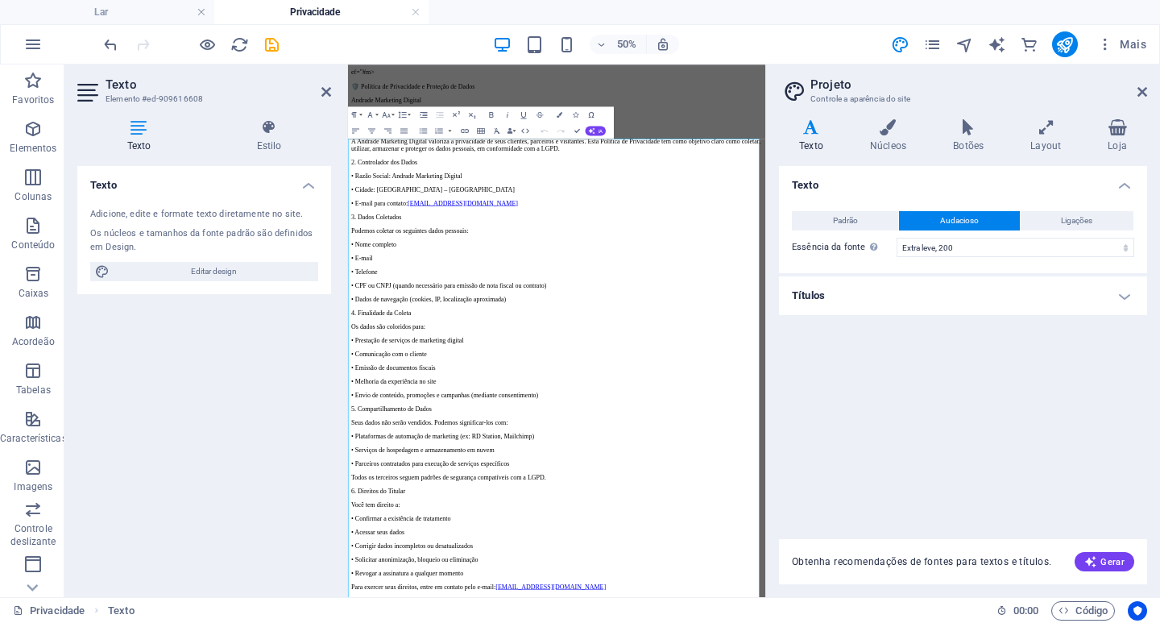
scroll to position [0, 0]
click at [867, 219] on button "Padrão" at bounding box center [845, 220] width 106 height 19
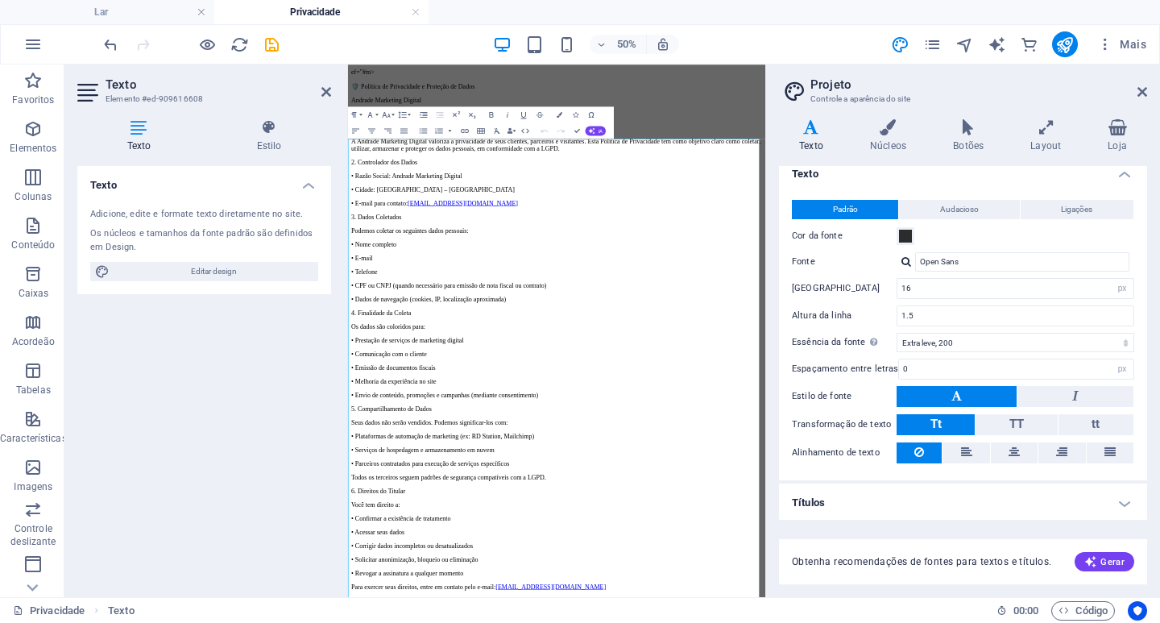
scroll to position [14, 0]
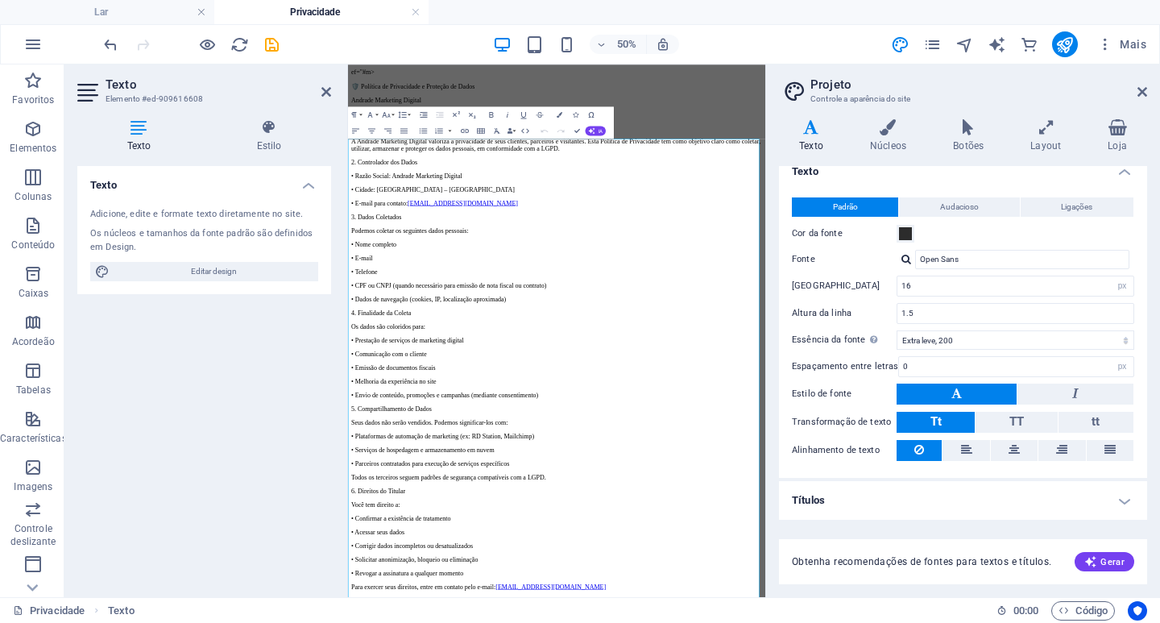
click at [1006, 493] on h4 "Títulos" at bounding box center [963, 500] width 368 height 39
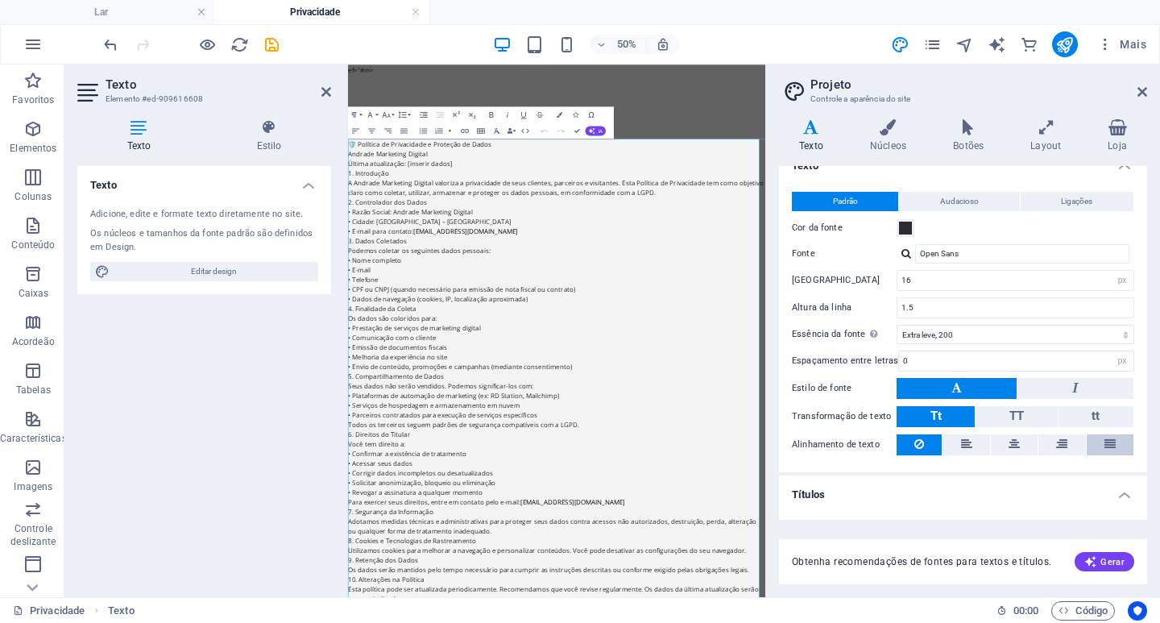
scroll to position [94, 0]
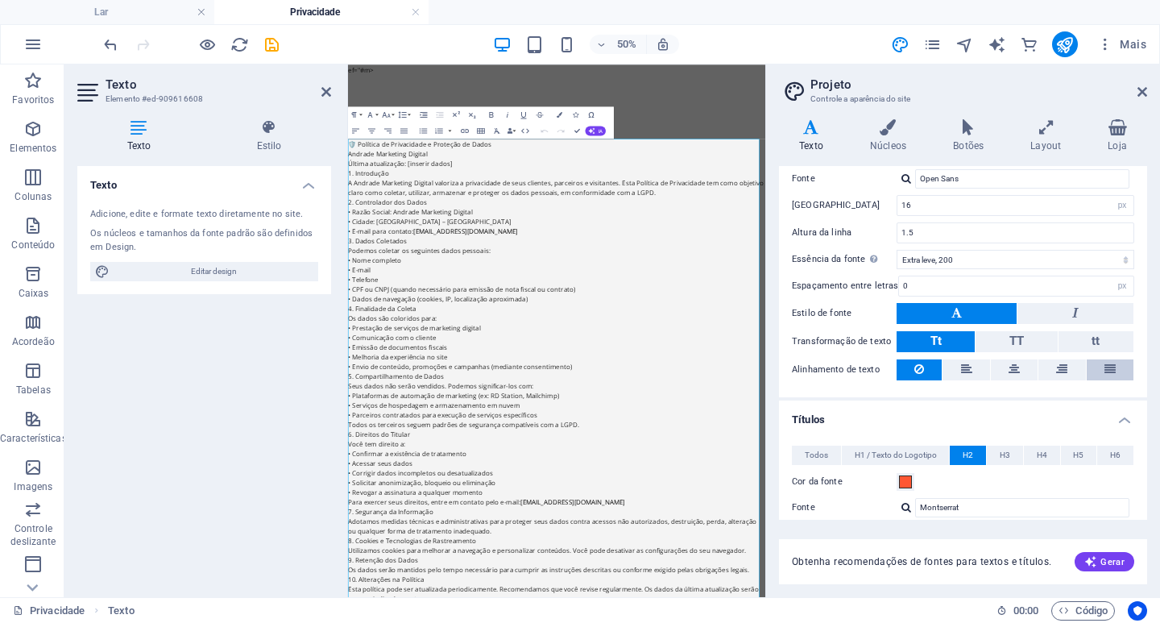
click at [1113, 367] on icon at bounding box center [1110, 368] width 11 height 19
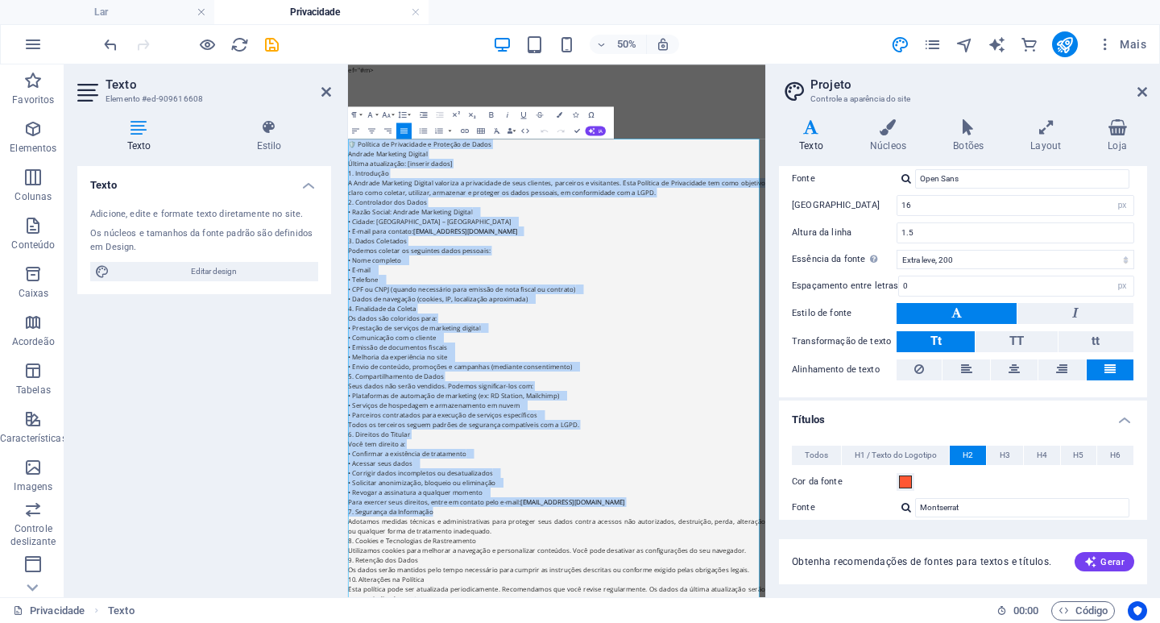
scroll to position [11, 0]
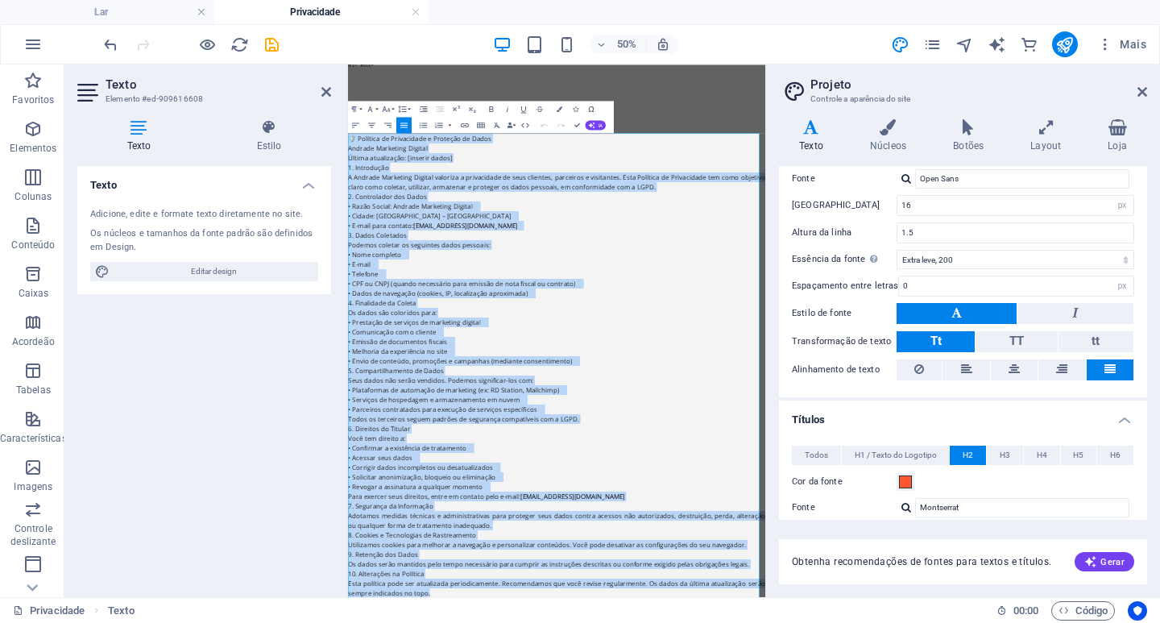
drag, startPoint x: 348, startPoint y: 224, endPoint x: 878, endPoint y: 1117, distance: 1038.3
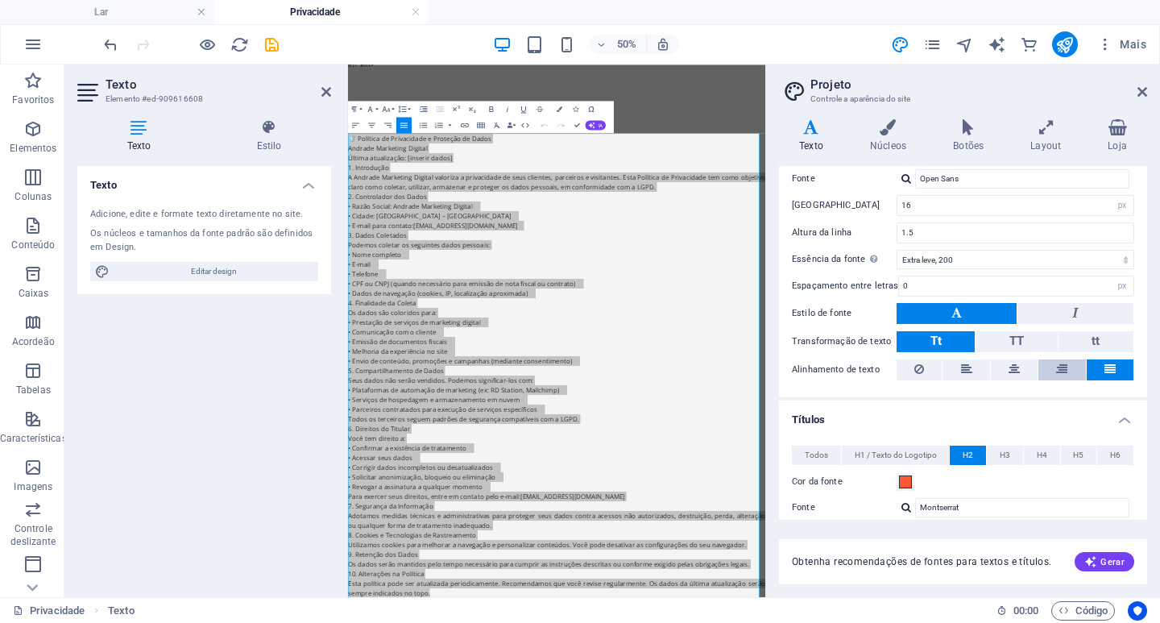
click at [1058, 374] on icon at bounding box center [1061, 368] width 11 height 19
click at [1094, 367] on button at bounding box center [1110, 369] width 47 height 21
click at [1009, 367] on icon at bounding box center [1014, 368] width 11 height 19
click at [969, 371] on icon at bounding box center [966, 368] width 11 height 19
click at [963, 409] on h4 "Títulos" at bounding box center [963, 414] width 368 height 29
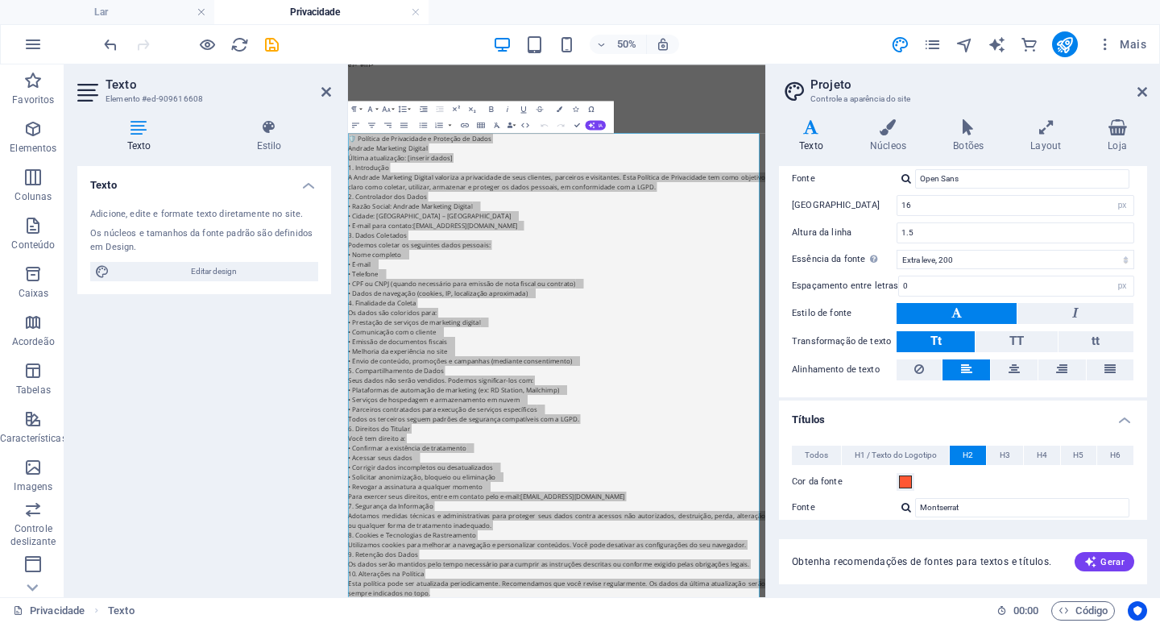
scroll to position [14, 0]
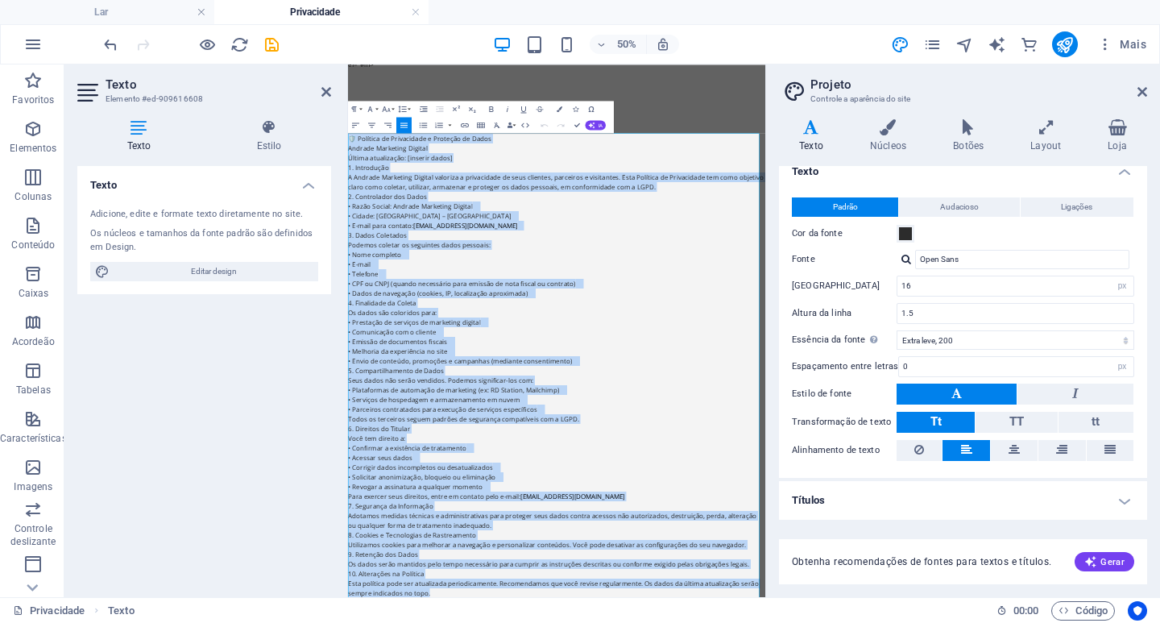
drag, startPoint x: 521, startPoint y: 1120, endPoint x: 683, endPoint y: 189, distance: 944.8
click at [348, 185] on html "ef="#m> 🛡️ Política de Privacidade e Proteção de Dados Andrade Marketing Digita…" at bounding box center [765, 591] width 835 height 1076
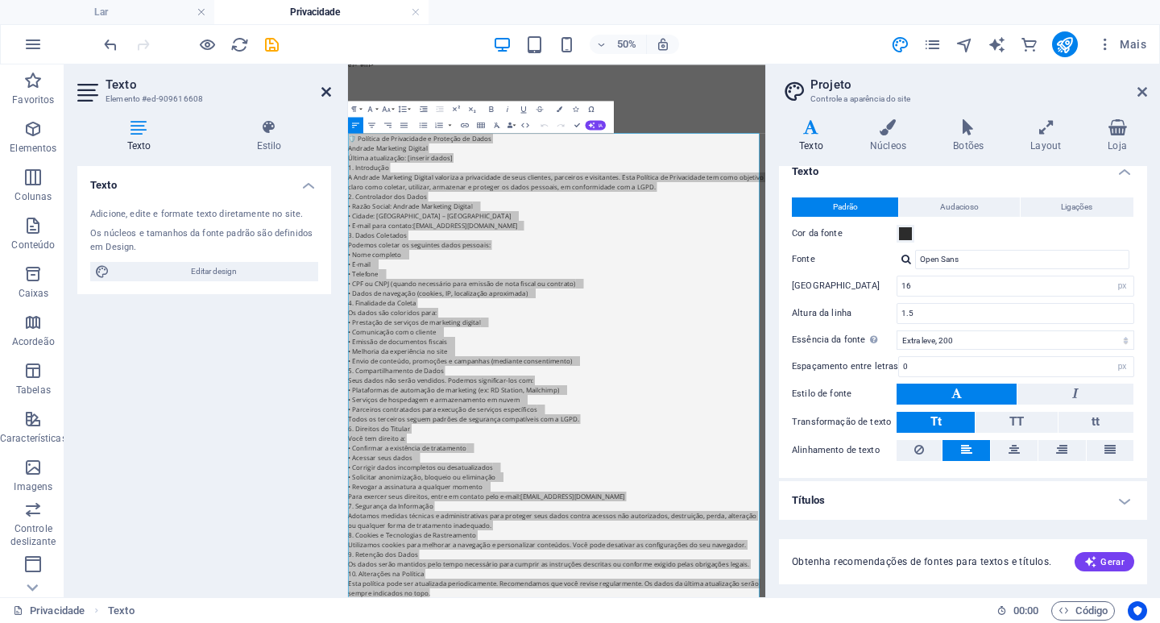
click at [326, 88] on icon at bounding box center [326, 91] width 10 height 13
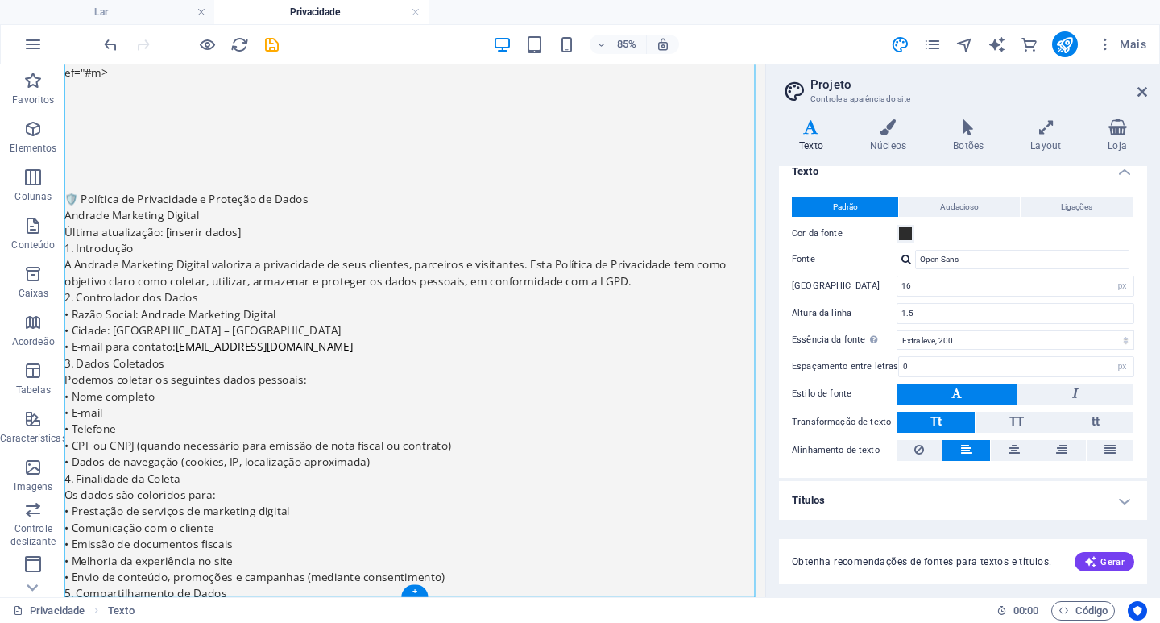
scroll to position [450, 0]
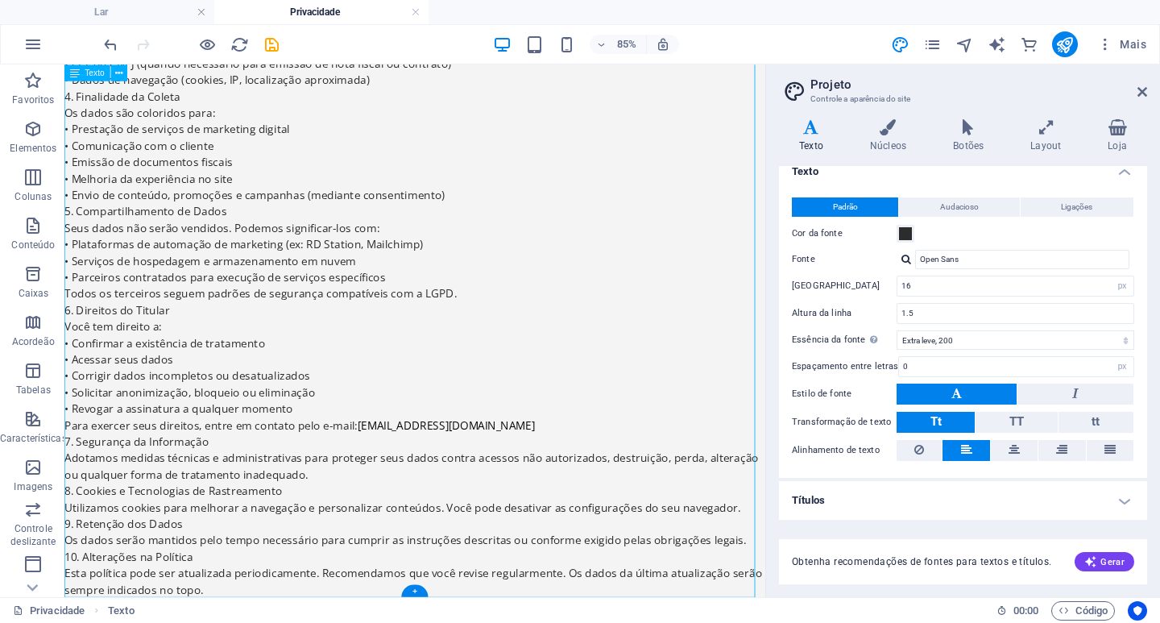
drag, startPoint x: 232, startPoint y: 683, endPoint x: 218, endPoint y: 673, distance: 17.9
click at [199, 622] on div "🛡️ Política de Privacidade e Proteção de Dados Andrade Marketing Digital Última…" at bounding box center [476, 227] width 825 height 928
click at [226, 622] on div "🛡️ Política de Privacidade e Proteção de Dados Andrade Marketing Digital Última…" at bounding box center [476, 227] width 825 height 928
click at [233, 622] on div "🛡️ Política de Privacidade e Proteção de Dados Andrade Marketing Digital Última…" at bounding box center [476, 227] width 825 height 928
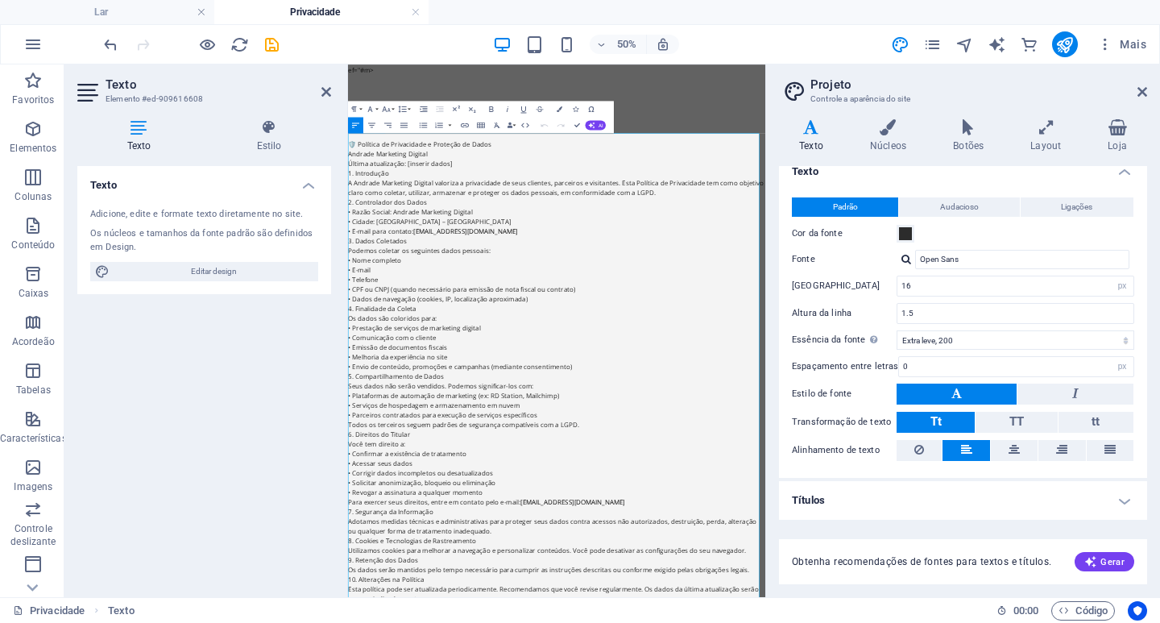
scroll to position [11, 0]
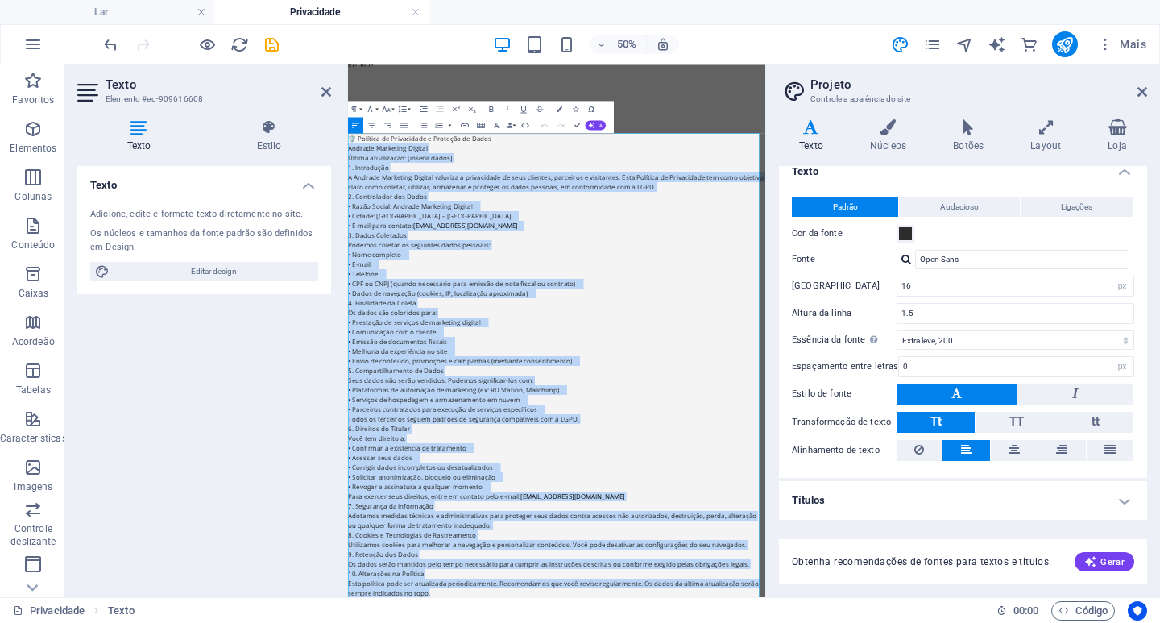
drag, startPoint x: 351, startPoint y: 211, endPoint x: 778, endPoint y: 1149, distance: 1030.5
click at [778, 622] on html "ef="#m> 🛡️ Política de Privacidade e Proteção de Dados Andrade Marketing Digita…" at bounding box center [765, 591] width 835 height 1076
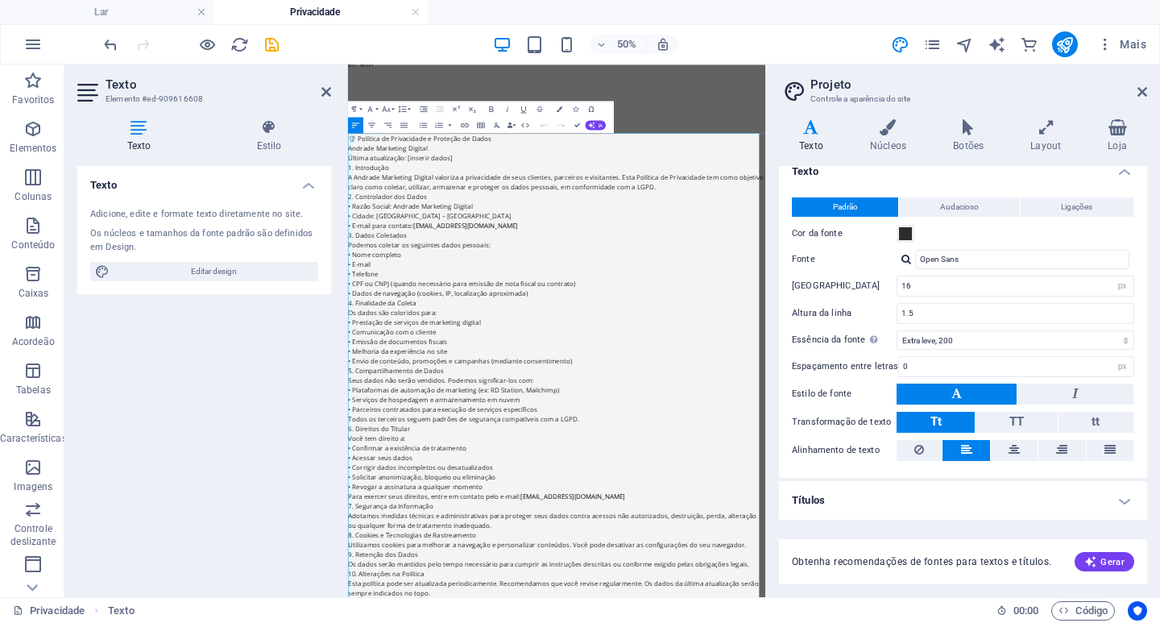
click at [1059, 561] on p "Os dados são coloridos para:" at bounding box center [765, 559] width 835 height 19
click at [1099, 227] on p "Andrade Marketing Digital" at bounding box center [765, 230] width 835 height 19
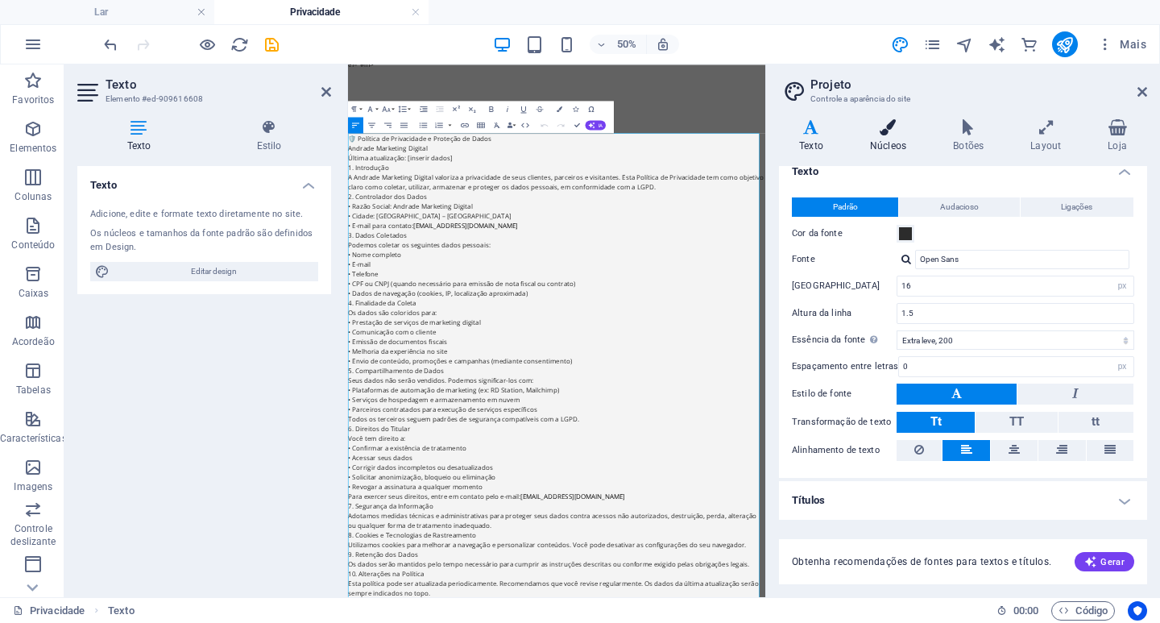
click at [895, 132] on icon at bounding box center [888, 127] width 77 height 16
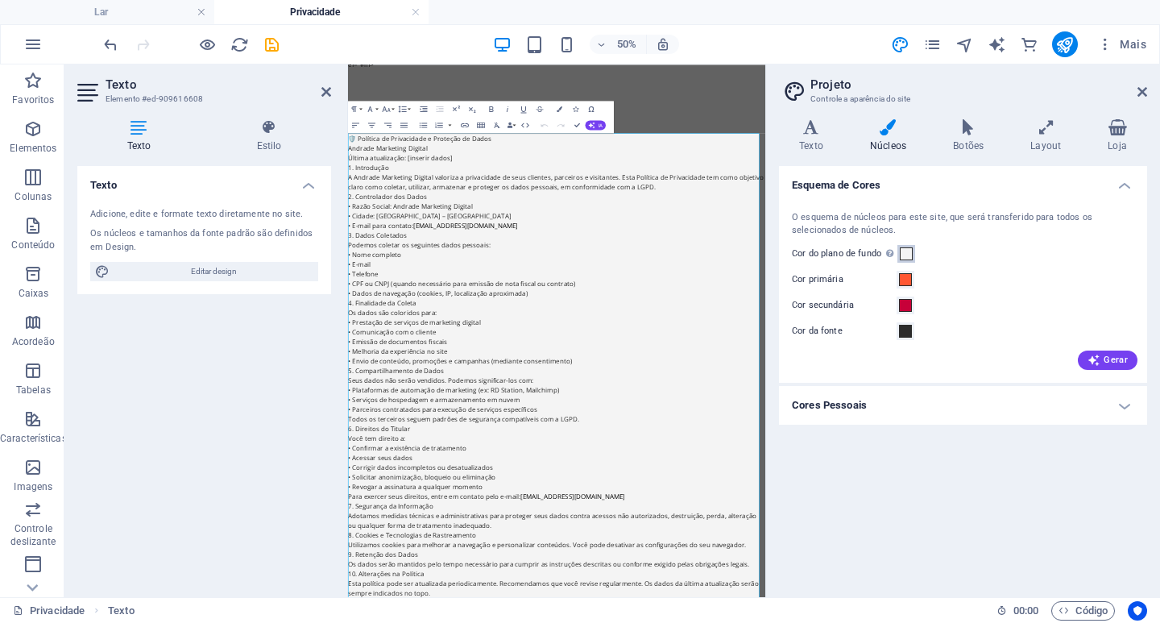
click at [905, 252] on span at bounding box center [906, 253] width 13 height 13
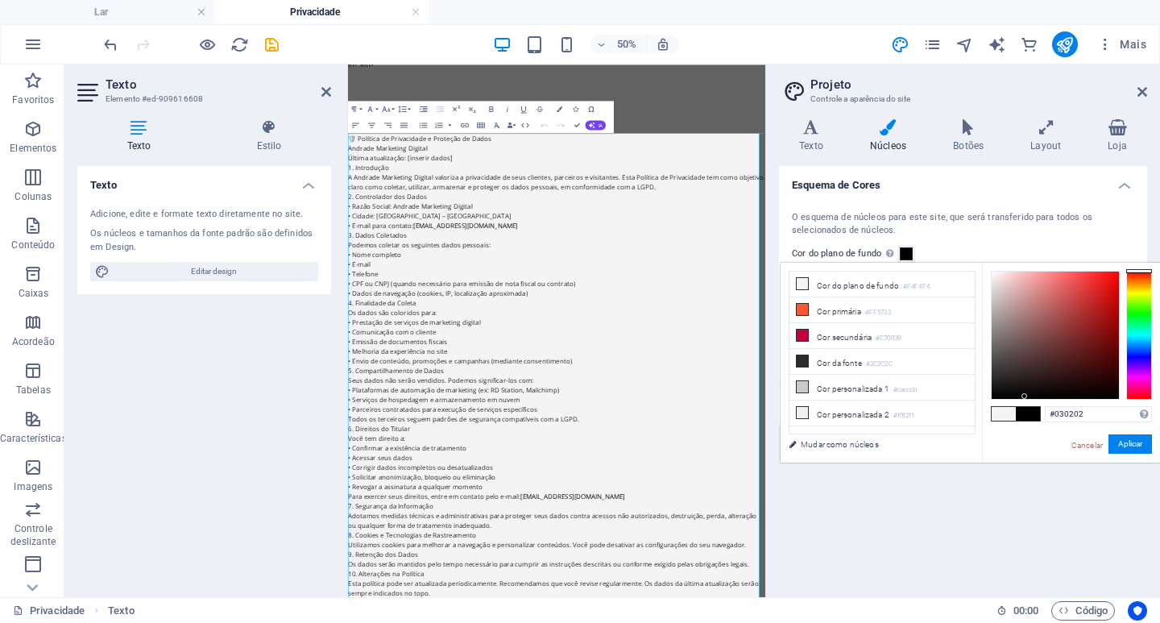
click at [1025, 396] on div at bounding box center [1055, 335] width 127 height 127
click at [1139, 275] on div at bounding box center [1139, 335] width 26 height 129
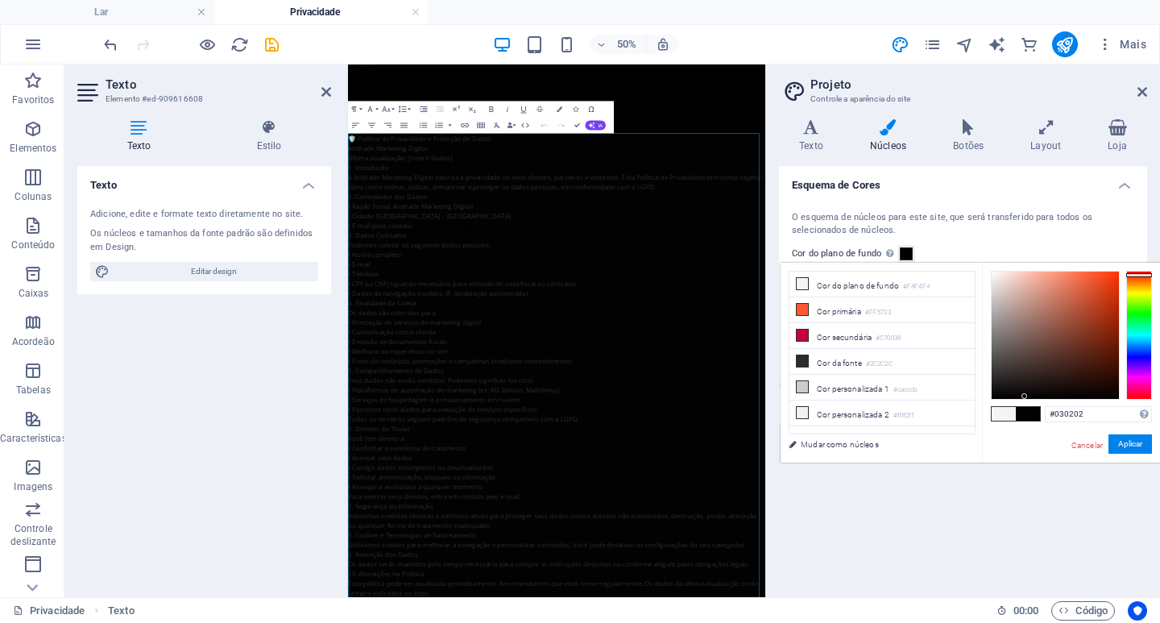
click at [1141, 280] on div at bounding box center [1139, 335] width 26 height 129
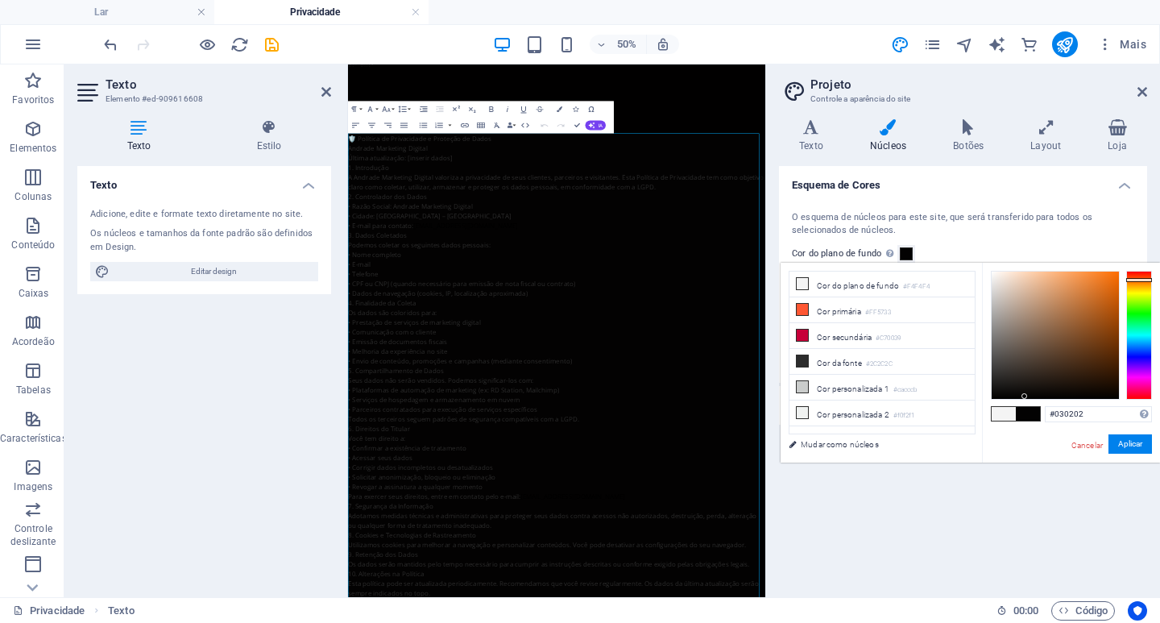
click at [1141, 285] on div at bounding box center [1139, 335] width 26 height 129
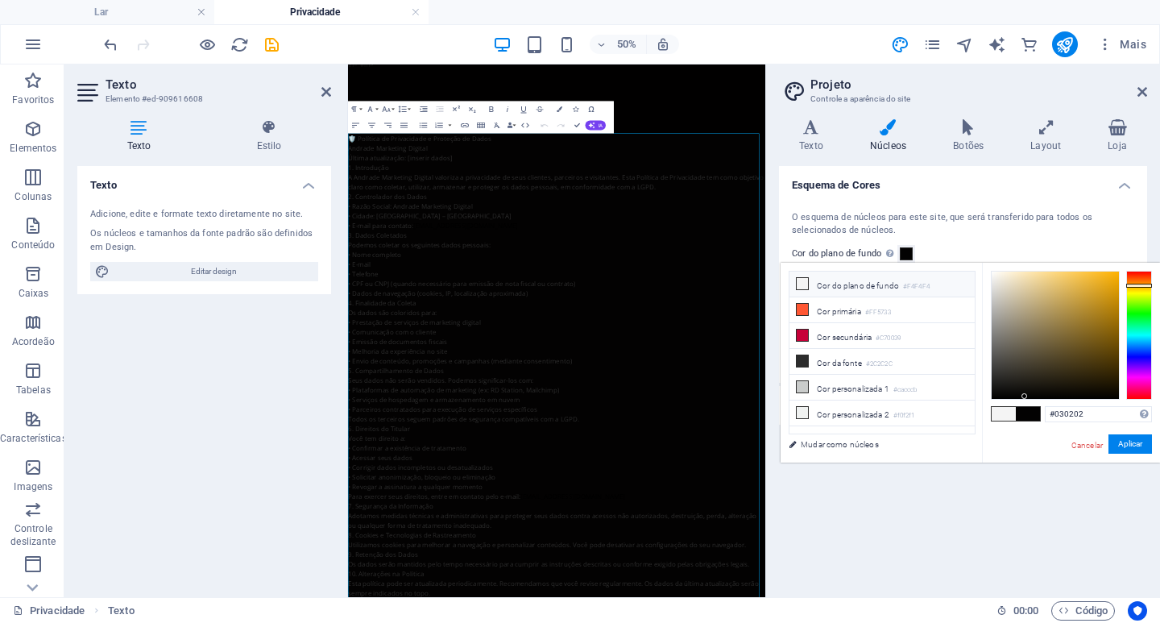
click at [798, 281] on icon at bounding box center [802, 283] width 11 height 11
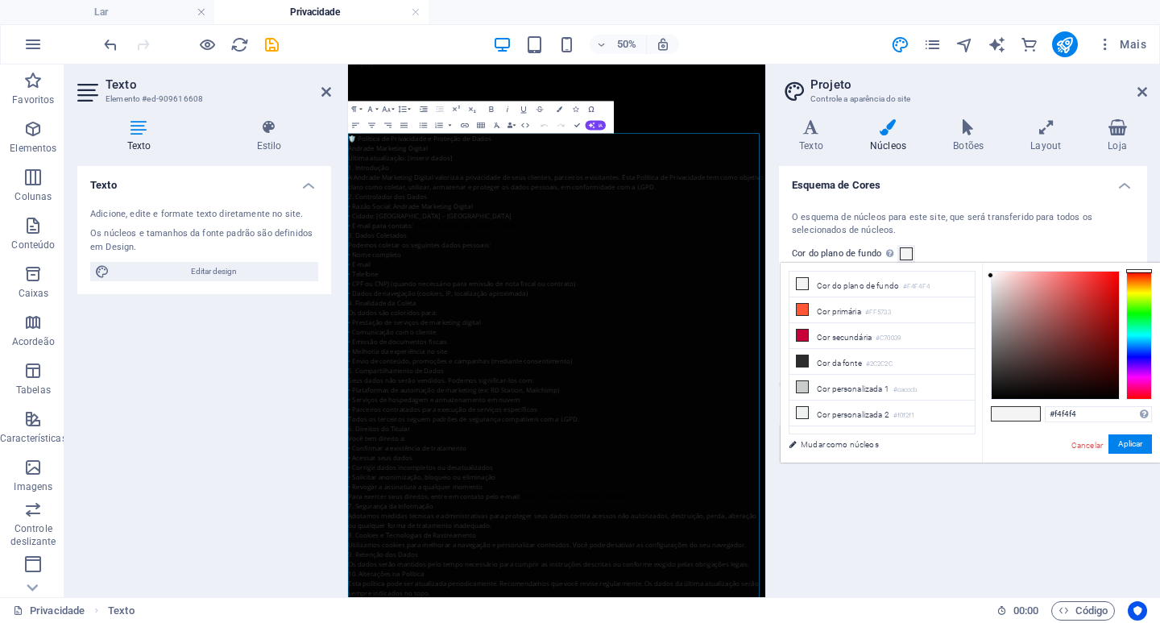
click at [1009, 413] on span at bounding box center [1004, 414] width 24 height 14
click at [1129, 443] on font "Aplicar" at bounding box center [1130, 443] width 24 height 9
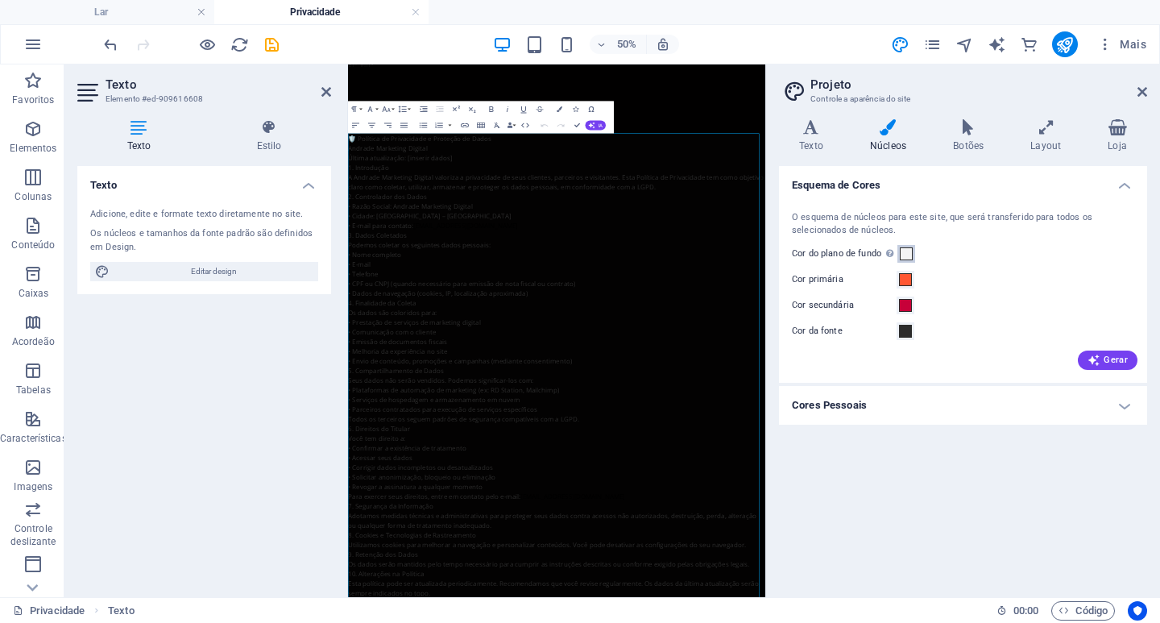
click at [912, 258] on span at bounding box center [906, 253] width 13 height 13
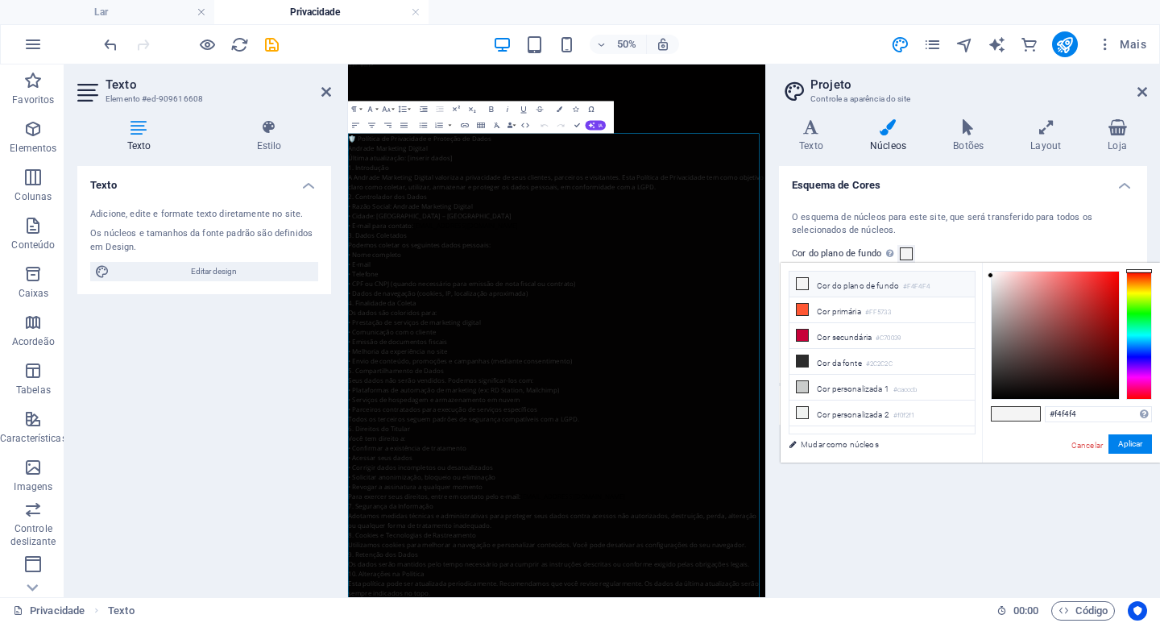
click at [816, 288] on li "Cor do plano de fundo #F4F4F4" at bounding box center [882, 285] width 185 height 26
click at [803, 330] on icon at bounding box center [802, 335] width 11 height 11
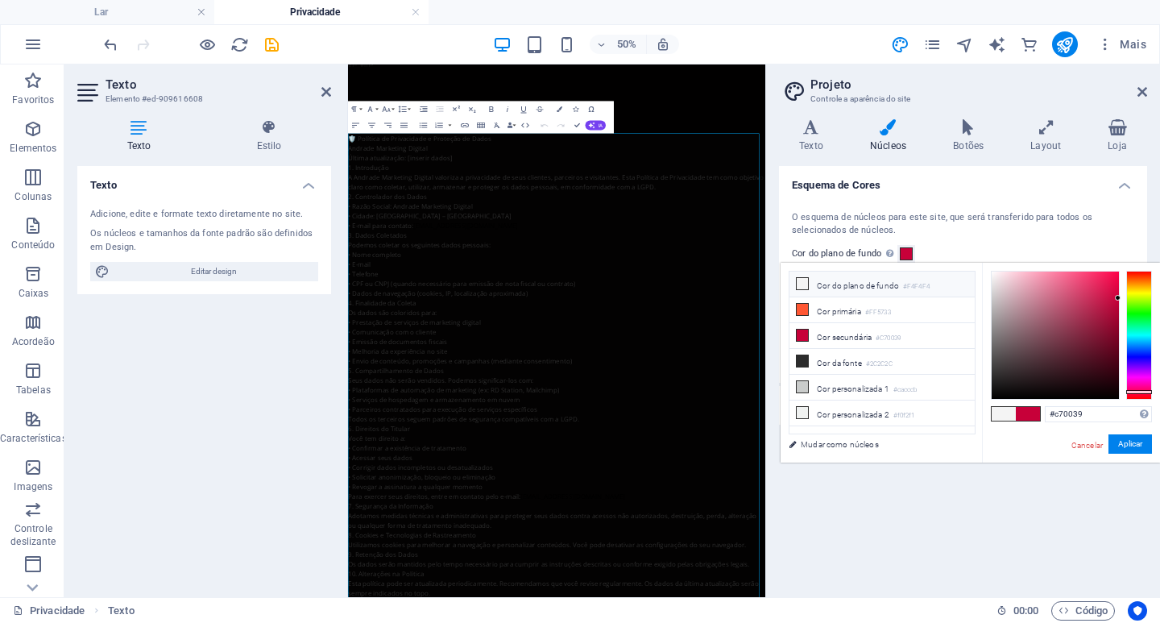
click at [803, 280] on icon at bounding box center [802, 283] width 11 height 11
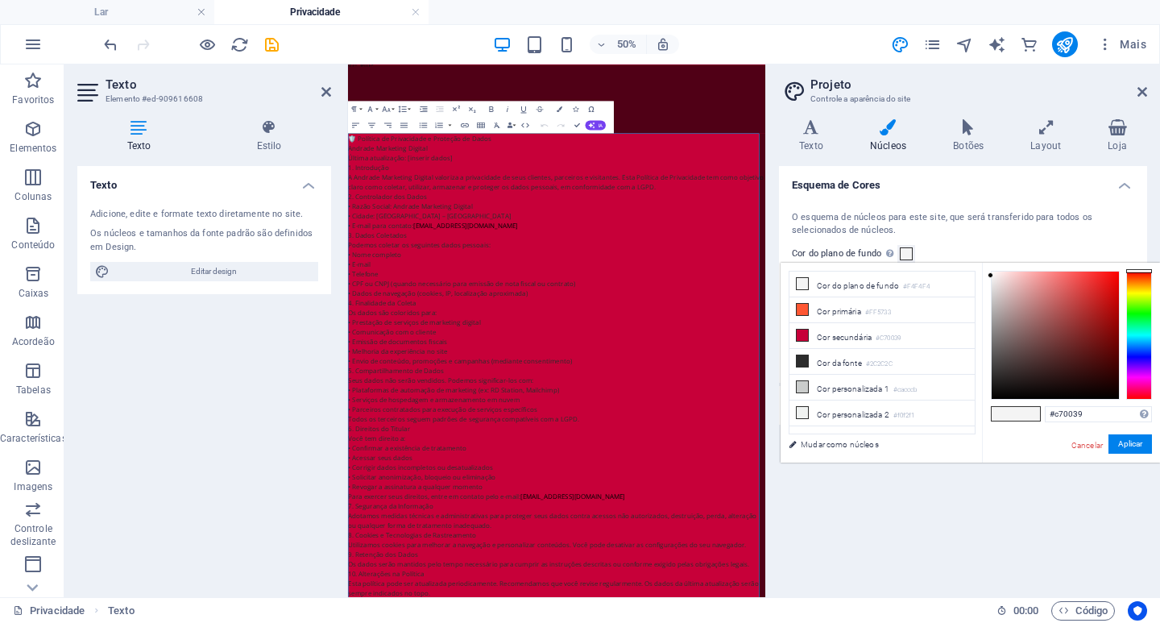
type input "#f4f4f4"
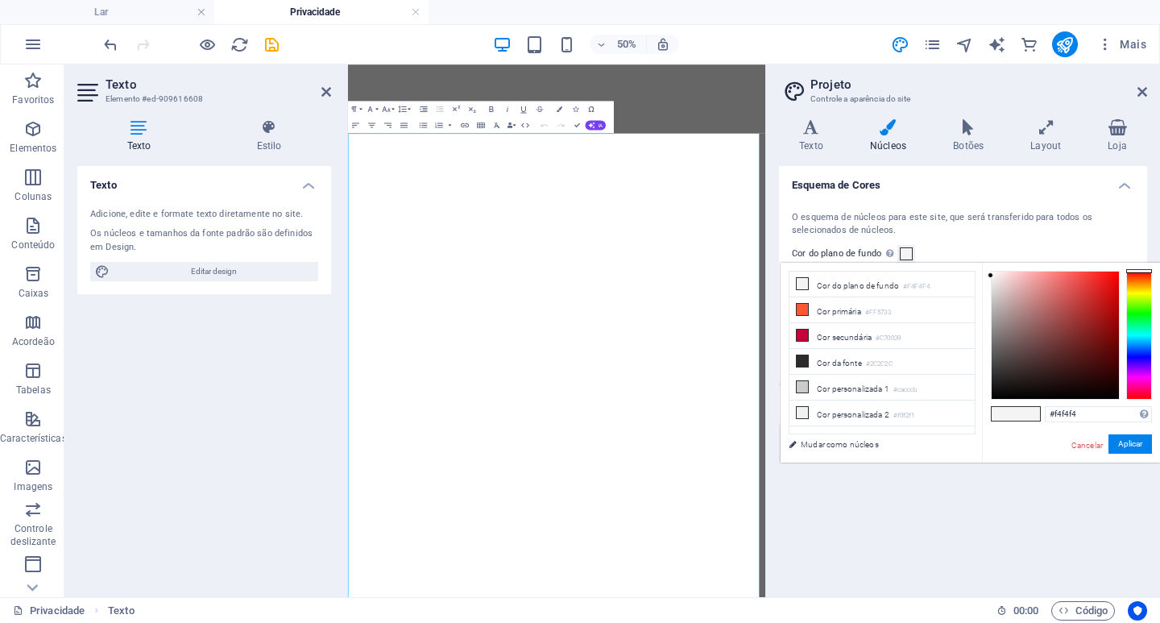
click at [802, 355] on icon at bounding box center [802, 360] width 11 height 11
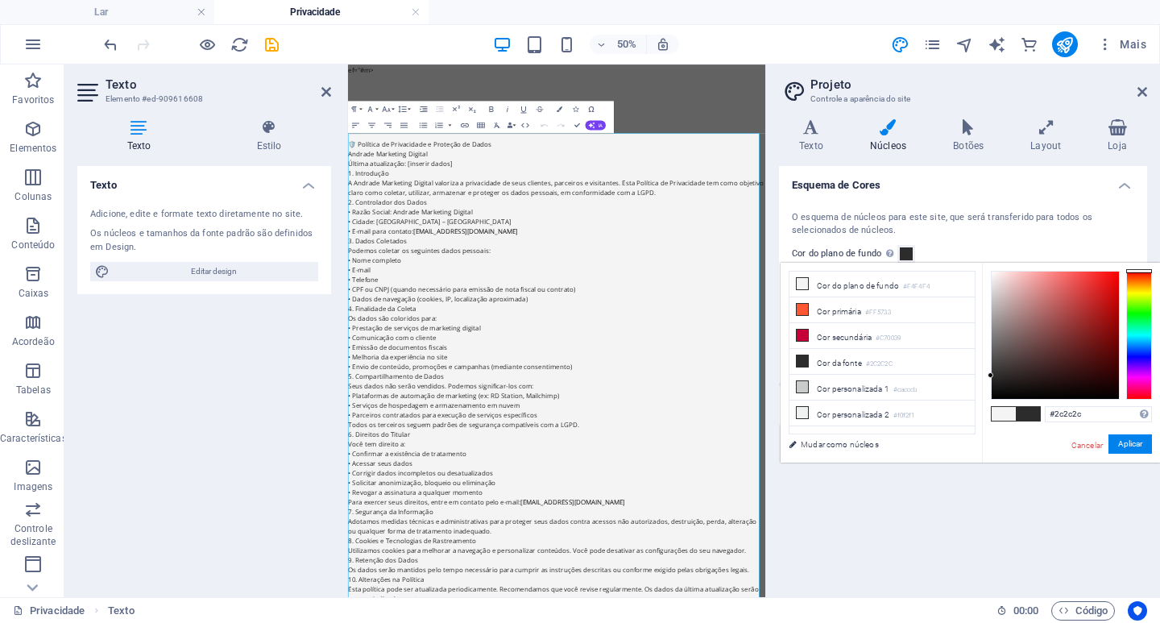
scroll to position [11, 0]
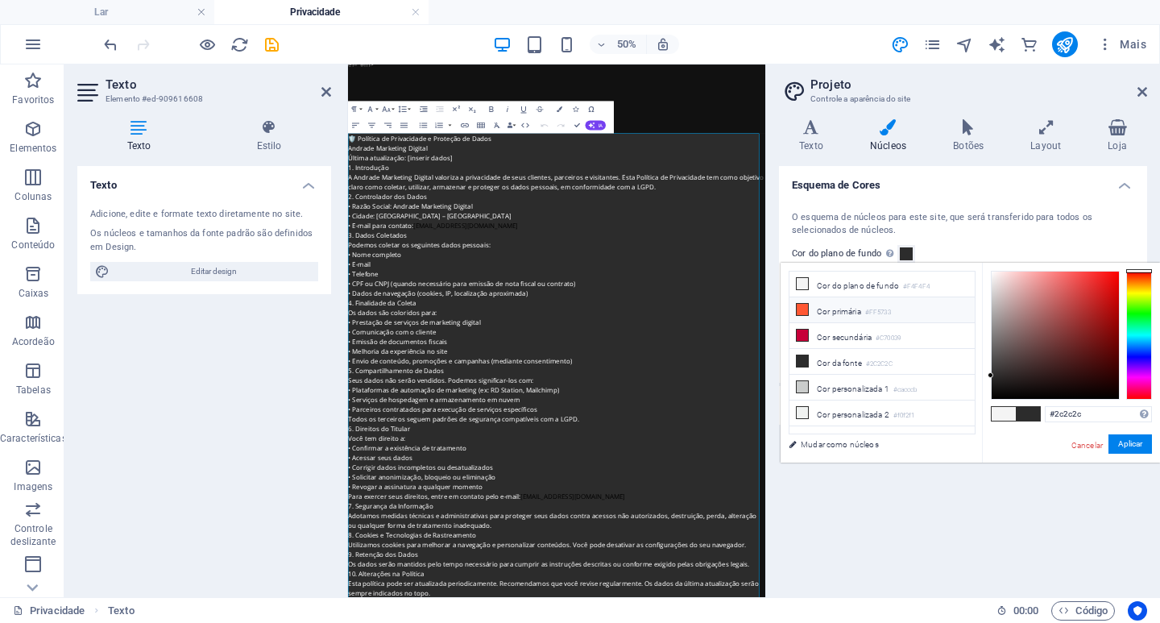
click at [802, 309] on icon at bounding box center [802, 309] width 11 height 11
type input "#ff5733"
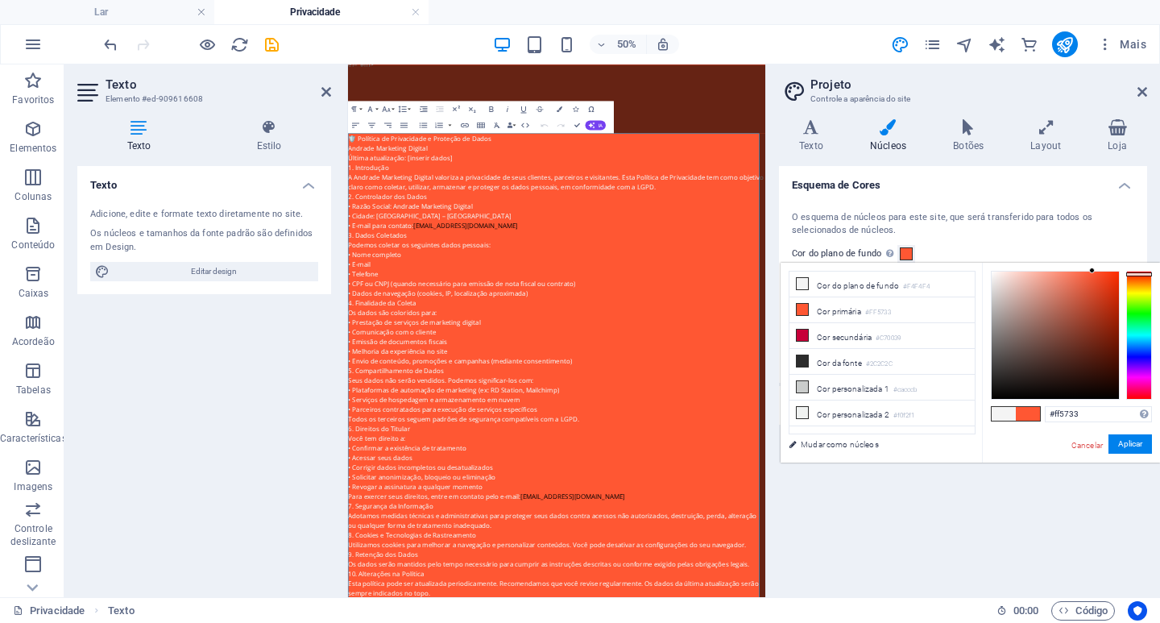
click at [906, 256] on span at bounding box center [906, 253] width 13 height 13
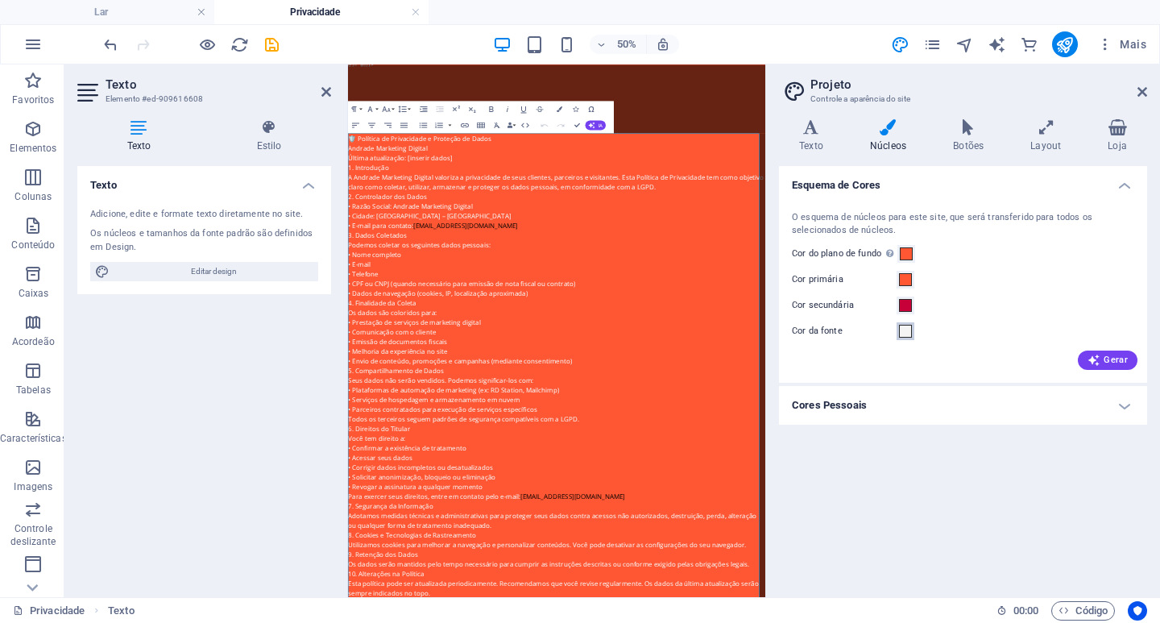
click at [900, 332] on span at bounding box center [905, 331] width 13 height 13
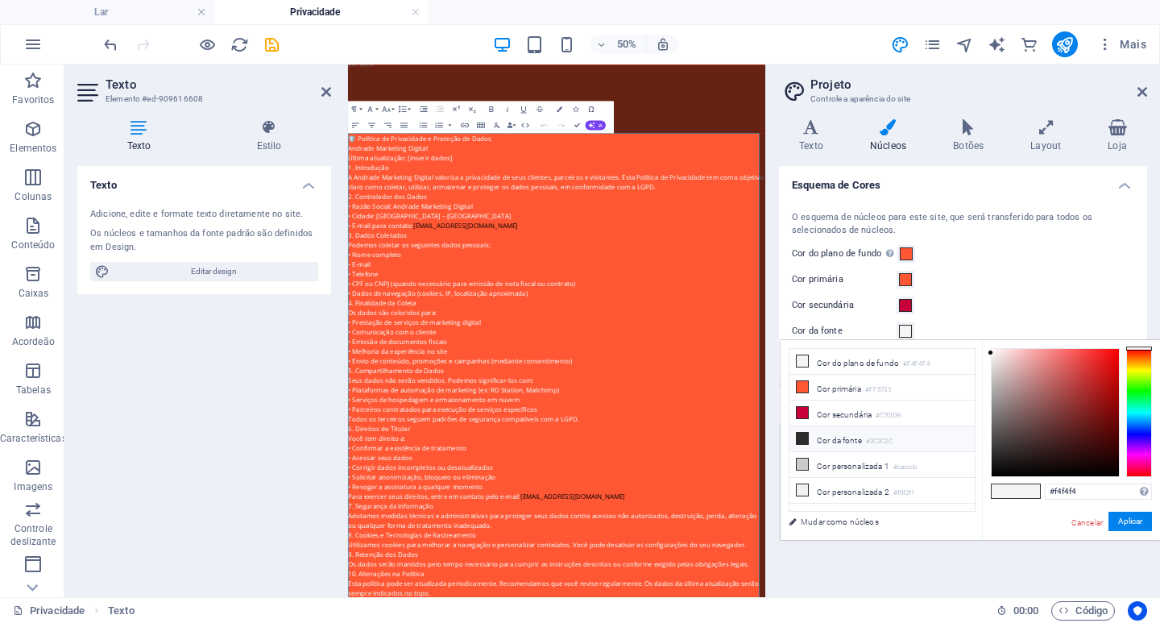
click at [804, 436] on icon at bounding box center [802, 438] width 11 height 11
type input "#2c2c2c"
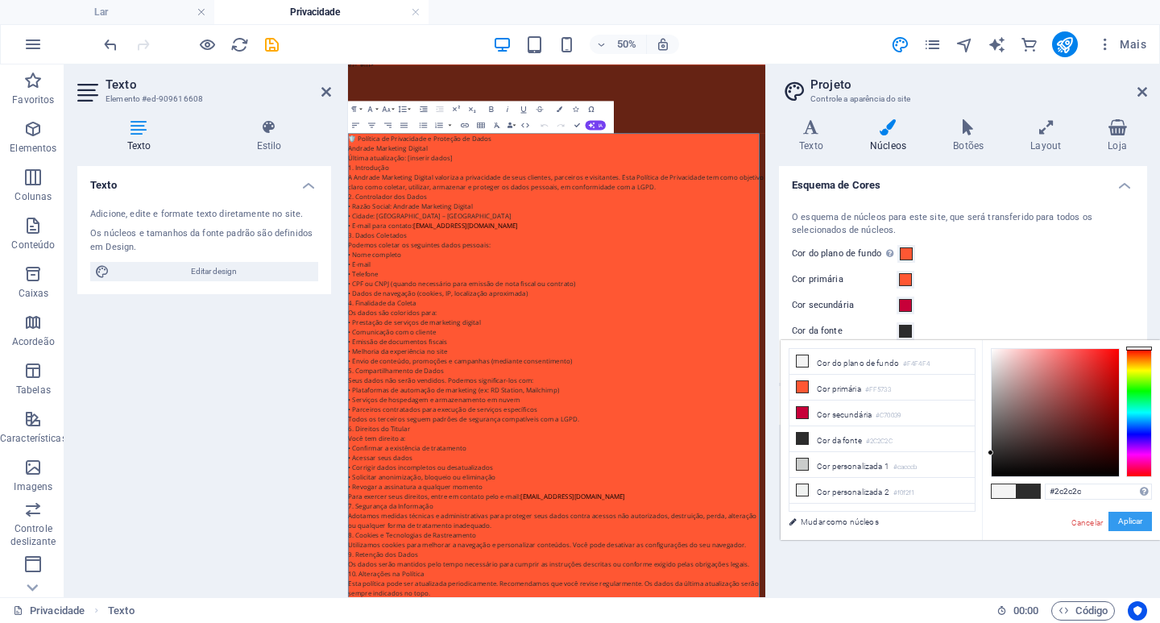
click at [1126, 525] on font "Aplicar" at bounding box center [1130, 520] width 24 height 9
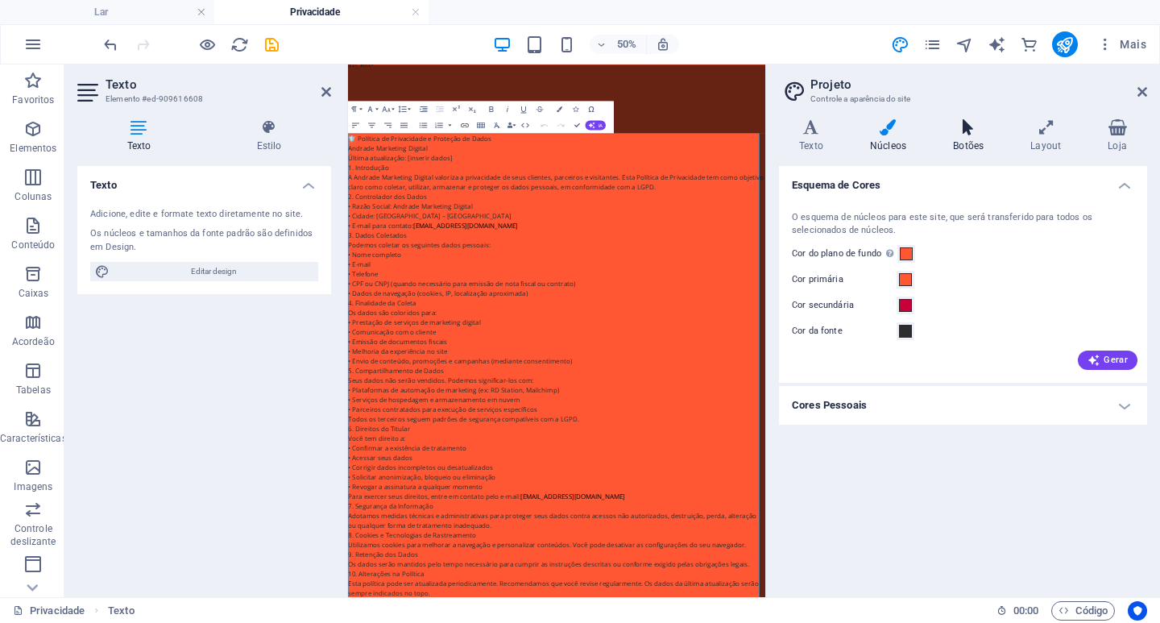
click at [977, 135] on icon at bounding box center [968, 127] width 71 height 16
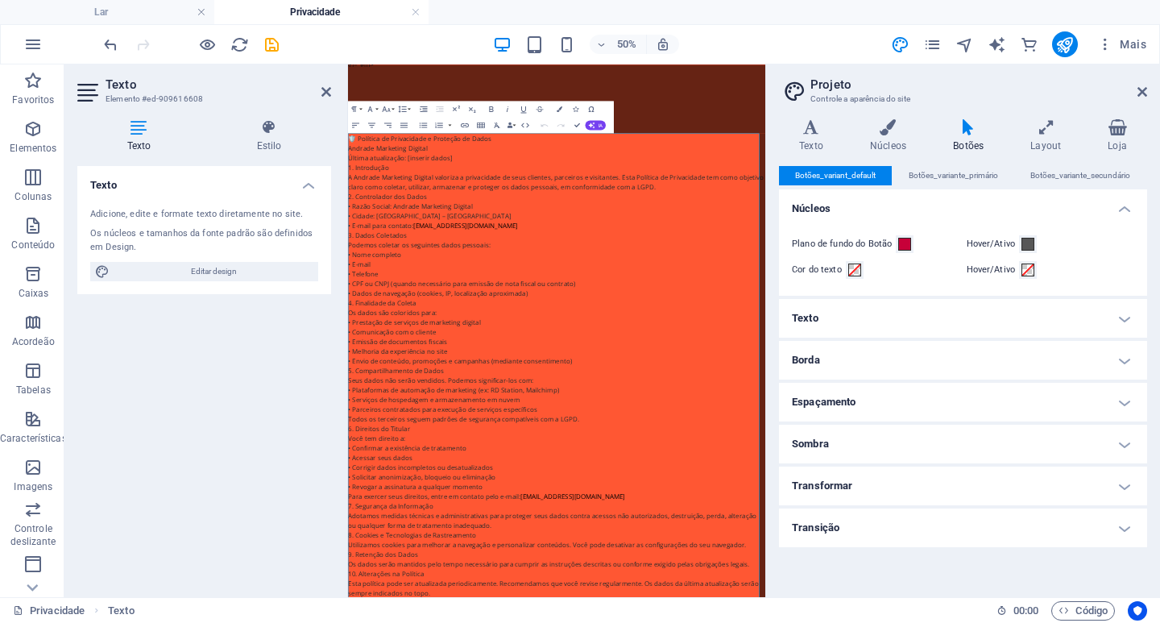
click at [875, 510] on h4 "Transição" at bounding box center [963, 527] width 368 height 39
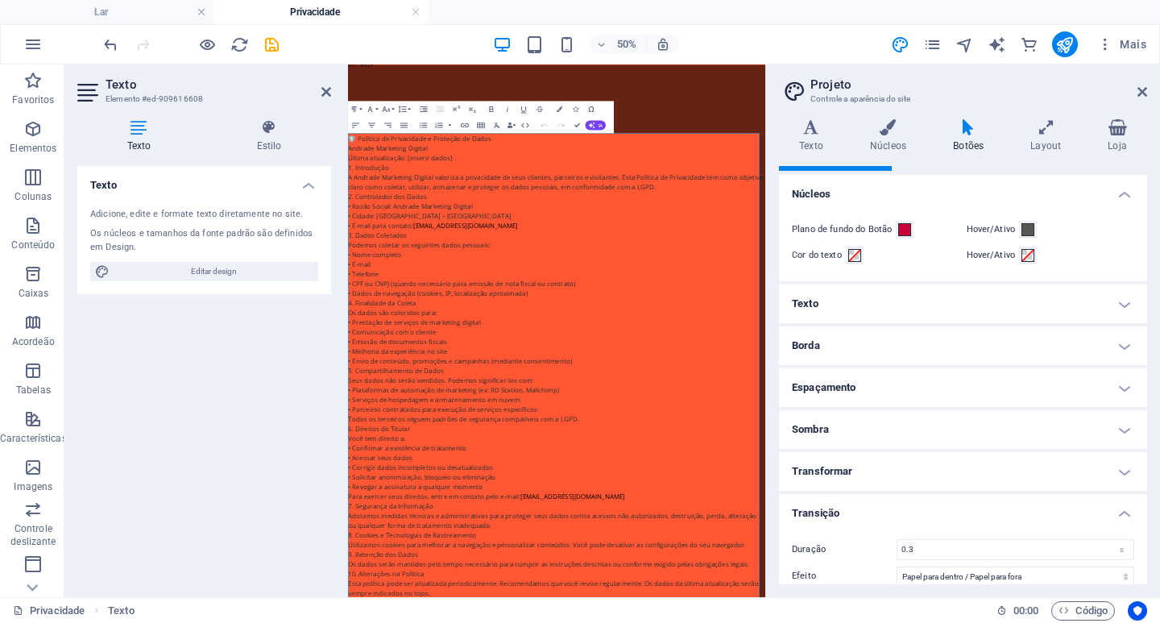
scroll to position [0, 0]
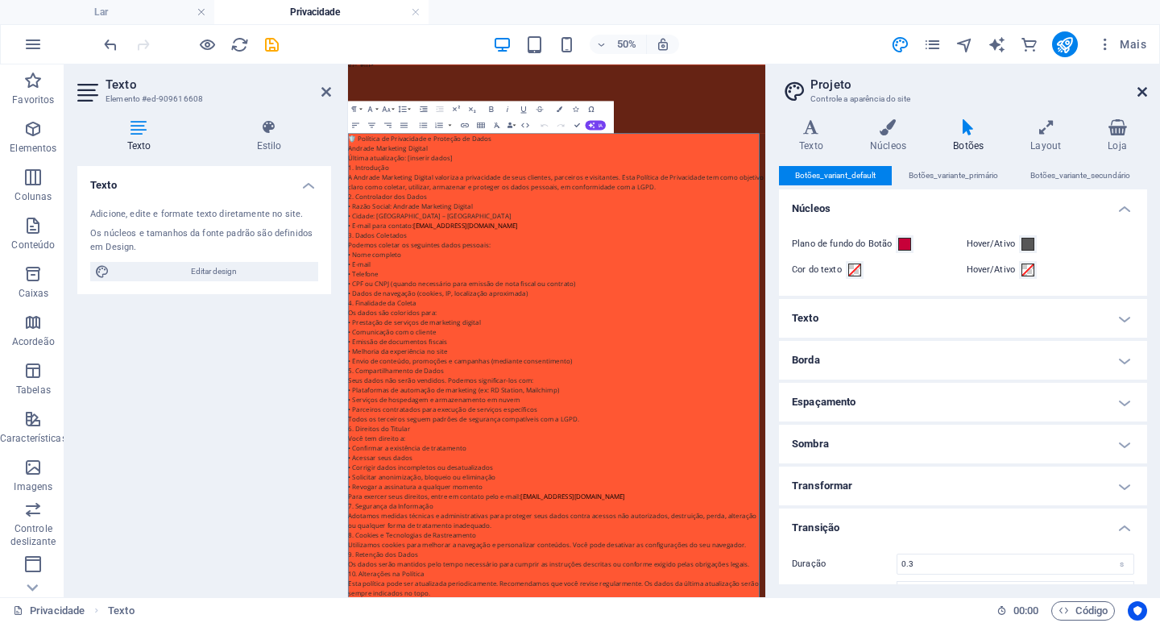
click at [1139, 92] on icon at bounding box center [1143, 91] width 10 height 13
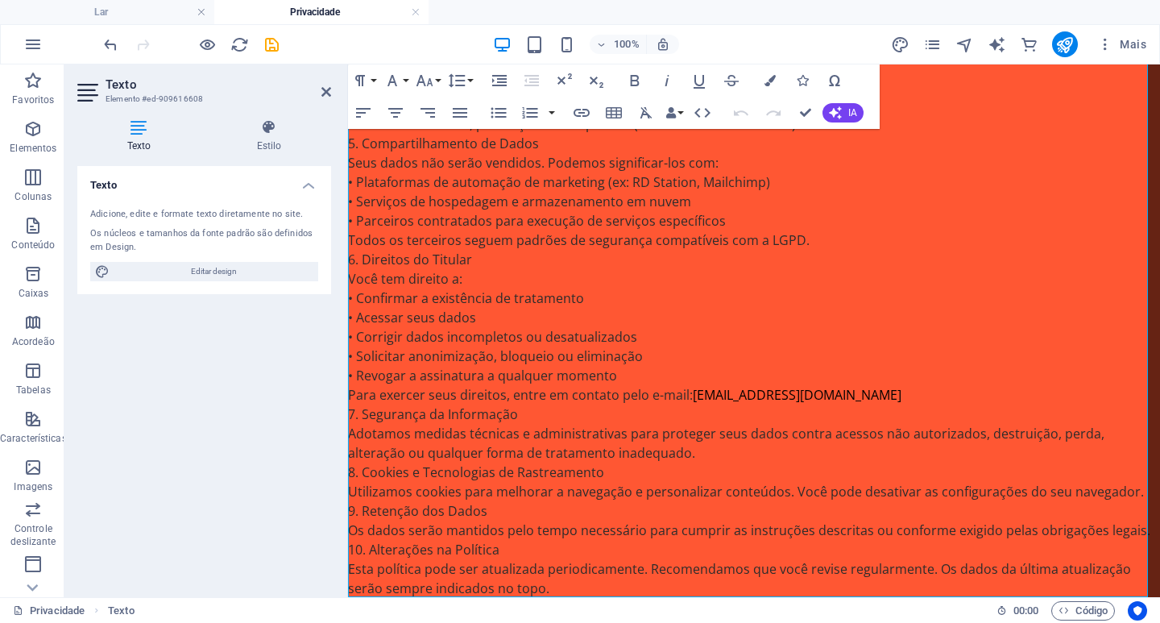
scroll to position [544, 0]
click at [326, 91] on icon at bounding box center [326, 91] width 10 height 13
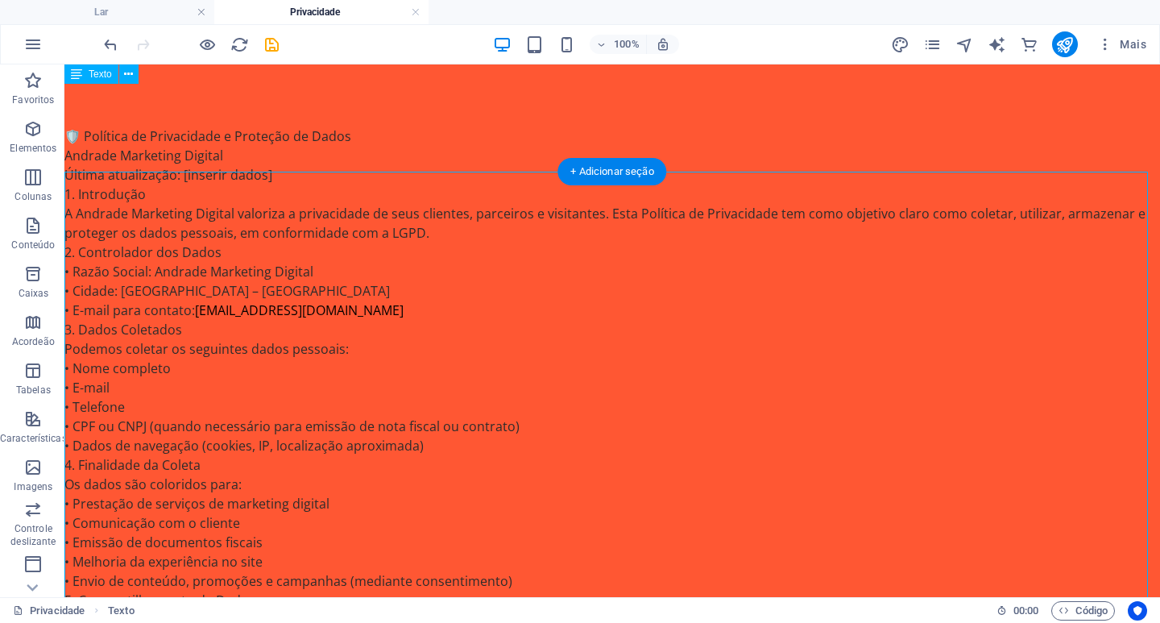
scroll to position [41, 0]
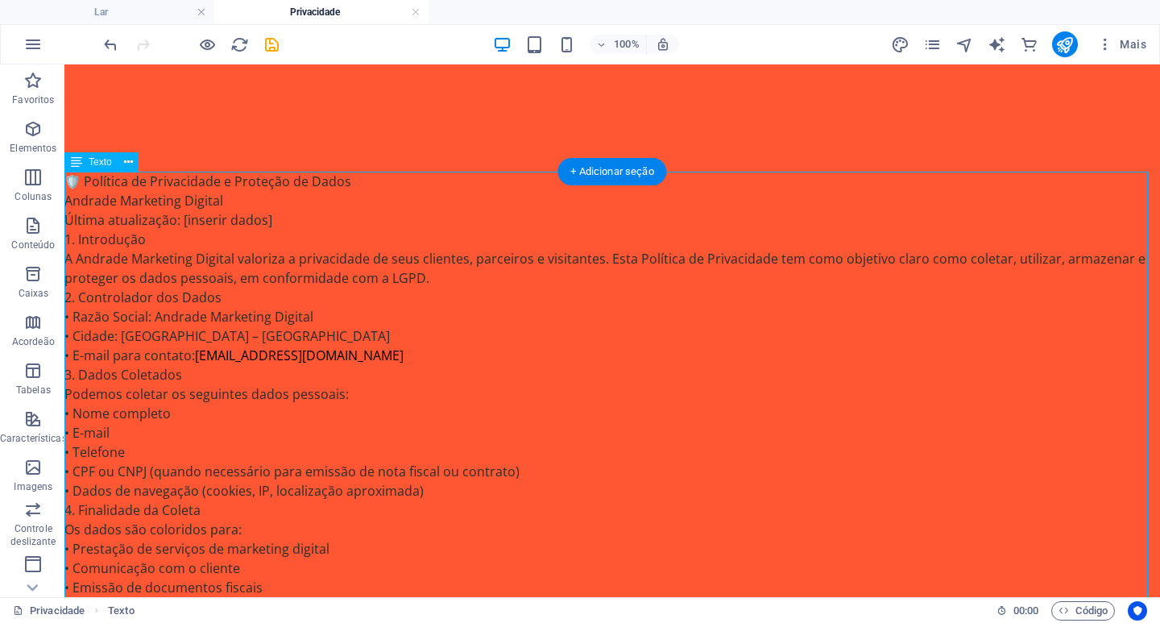
click at [151, 252] on div "🛡️ Política de Privacidade e Proteção de [PERSON_NAME] Marketing Digital Última…" at bounding box center [612, 626] width 1096 height 909
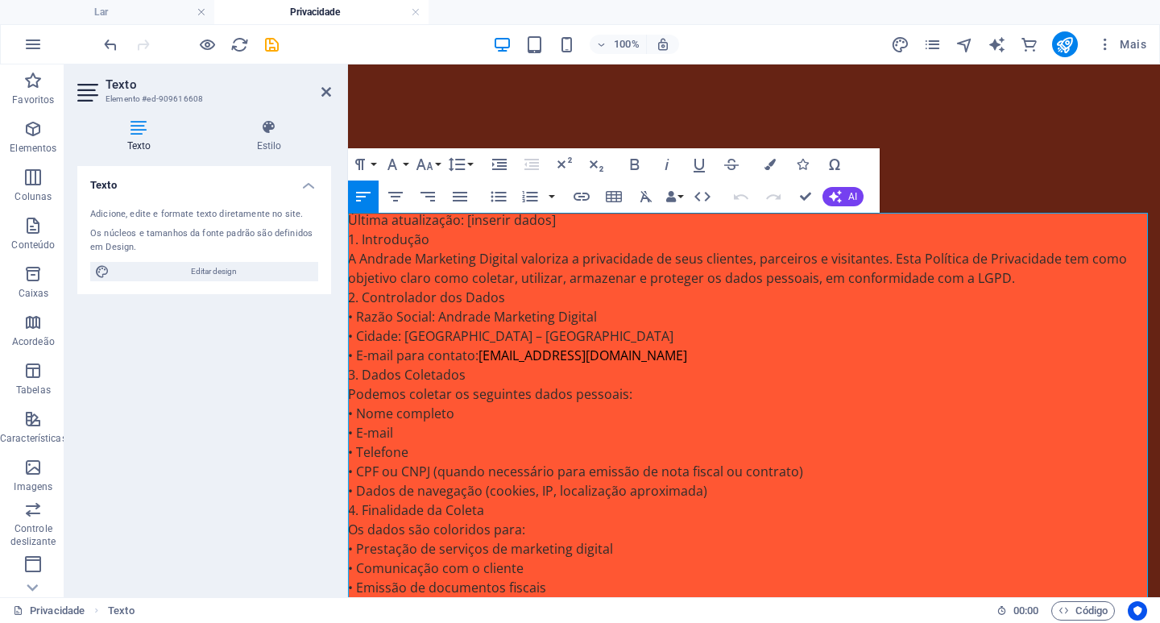
scroll to position [0, 0]
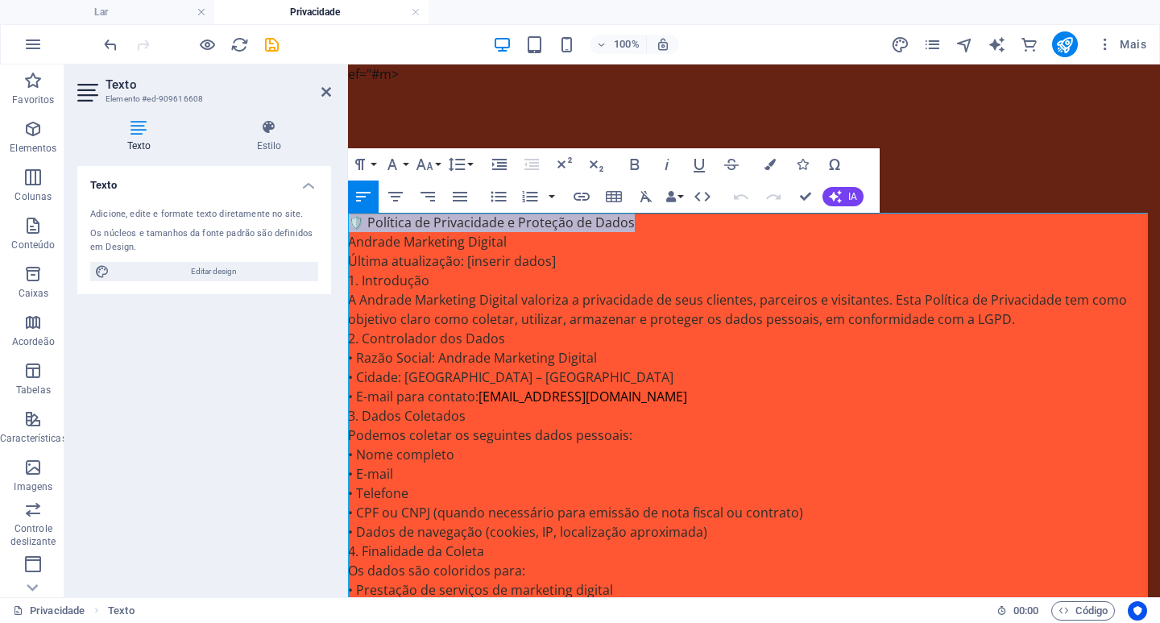
drag, startPoint x: 639, startPoint y: 220, endPoint x: 695, endPoint y: 294, distance: 93.1
click at [348, 230] on html "ef="#m> 🛡️ Política de Privacidade e Proteção de Dados Andrade Marketing Digita…" at bounding box center [754, 602] width 812 height 1076
click at [638, 167] on icon "button" at bounding box center [635, 164] width 9 height 11
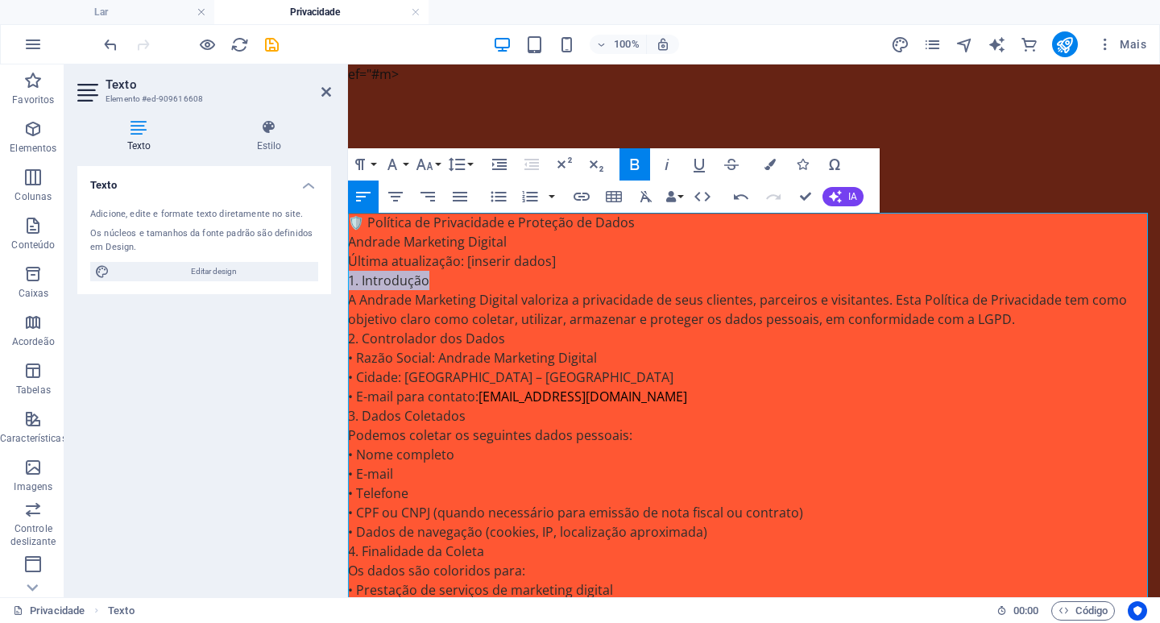
drag, startPoint x: 435, startPoint y: 280, endPoint x: 690, endPoint y: 349, distance: 263.9
click at [348, 284] on html "ef="#m> 🛡️ Política de Privacidade e Proteção de Dados Andrade Marketing Digita…" at bounding box center [754, 602] width 812 height 1076
click at [637, 165] on icon "button" at bounding box center [635, 164] width 9 height 11
click at [517, 341] on p "2. Controlador dos Dados" at bounding box center [754, 338] width 812 height 19
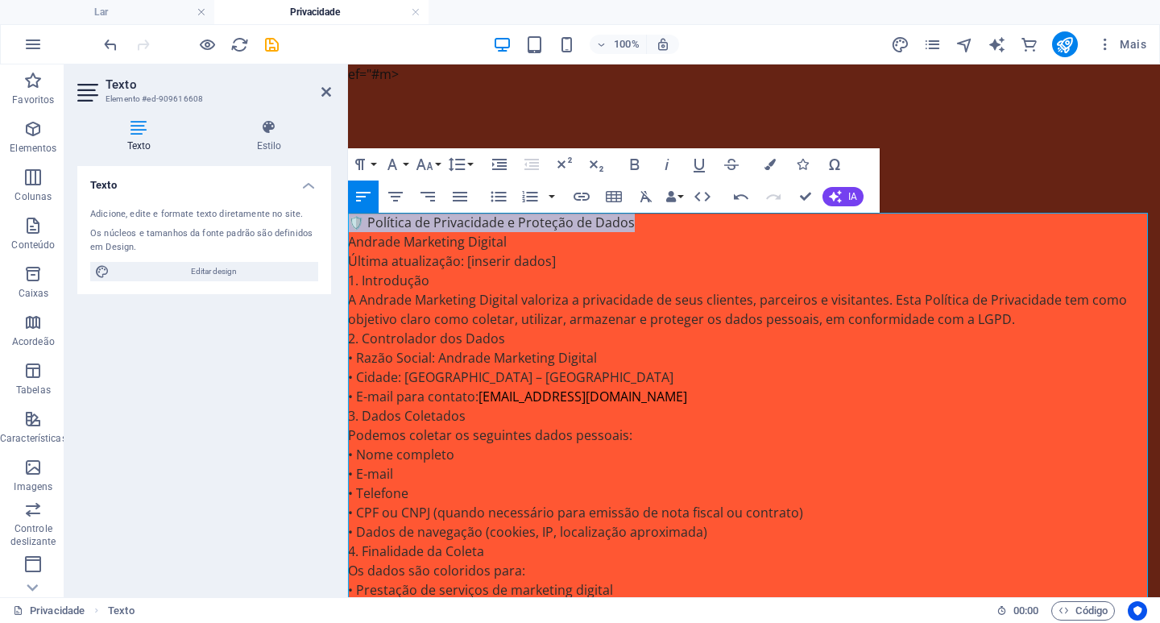
drag, startPoint x: 628, startPoint y: 226, endPoint x: 341, endPoint y: 224, distance: 287.7
click at [348, 224] on html "ef="#m> 🛡️ Política de Privacidade e Proteção de Dados Andrade Marketing Digita…" at bounding box center [754, 602] width 812 height 1076
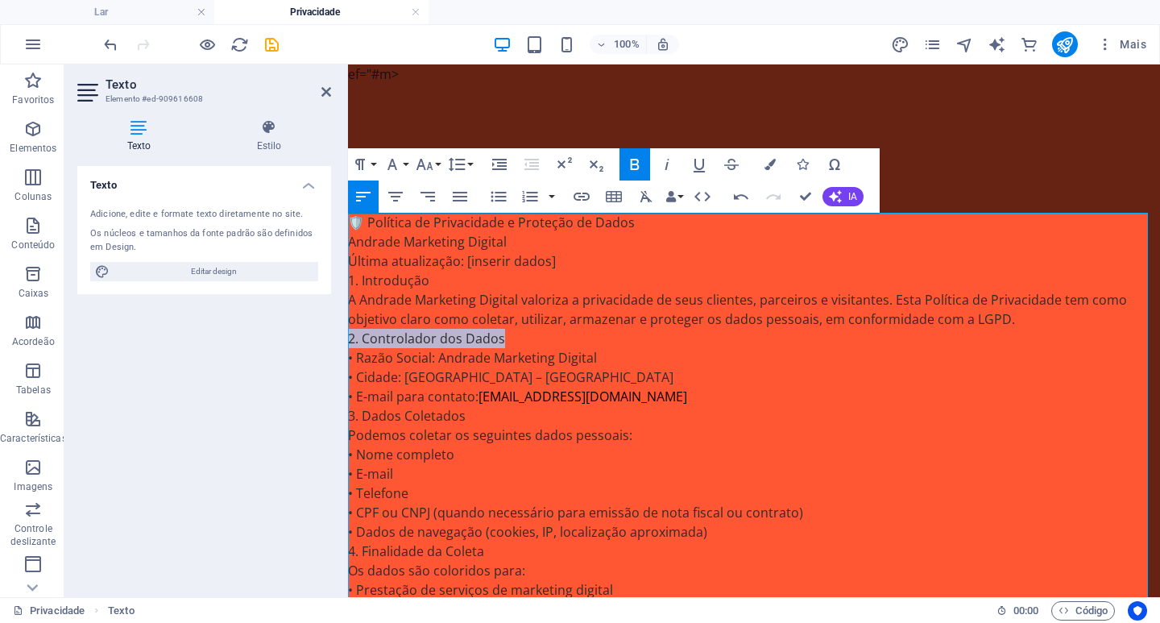
drag, startPoint x: 504, startPoint y: 336, endPoint x: 346, endPoint y: 339, distance: 158.8
click at [348, 339] on html "ef="#m> 🛡️ Política de Privacidade e Proteção de Dados Andrade Marketing Digita…" at bounding box center [754, 602] width 812 height 1076
click at [632, 167] on icon "button" at bounding box center [635, 164] width 9 height 11
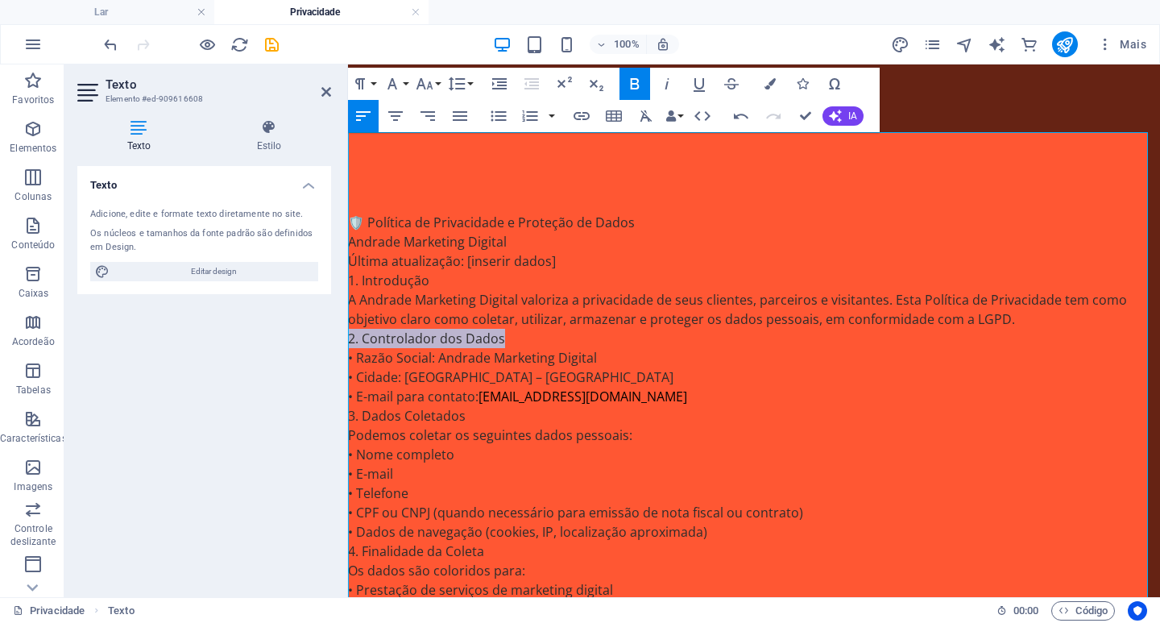
scroll to position [81, 0]
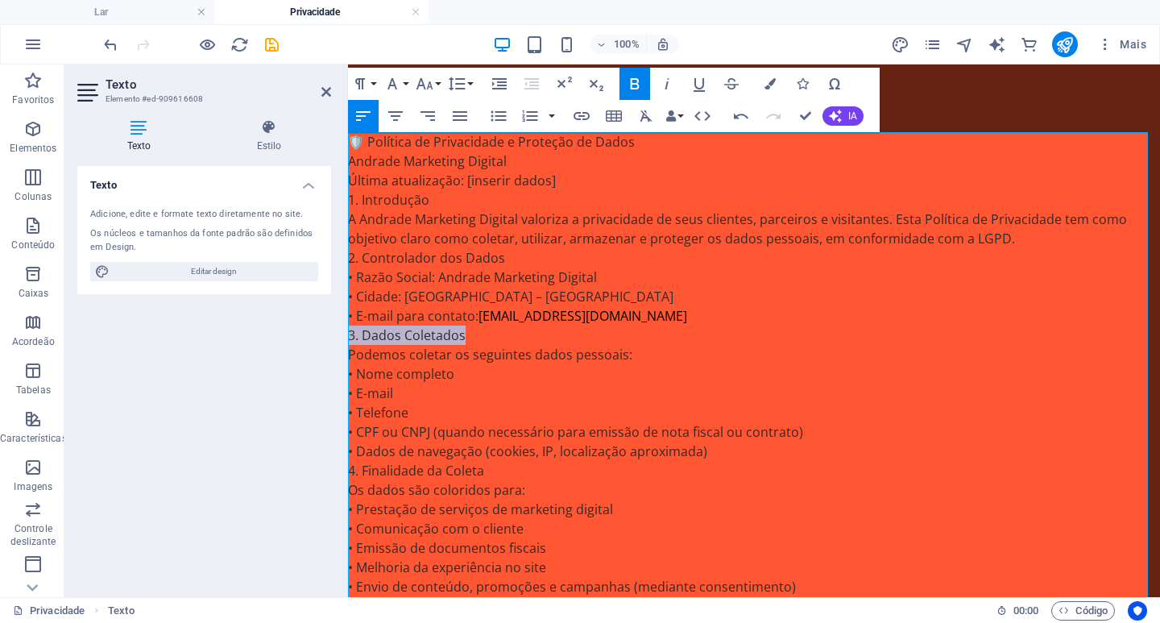
drag, startPoint x: 467, startPoint y: 338, endPoint x: 317, endPoint y: 342, distance: 149.9
click at [348, 342] on html "ef="#m> 🛡️ Política de Privacidade e Proteção de Dados Andrade Marketing Digita…" at bounding box center [754, 522] width 812 height 1076
click at [640, 85] on icon "button" at bounding box center [634, 83] width 19 height 19
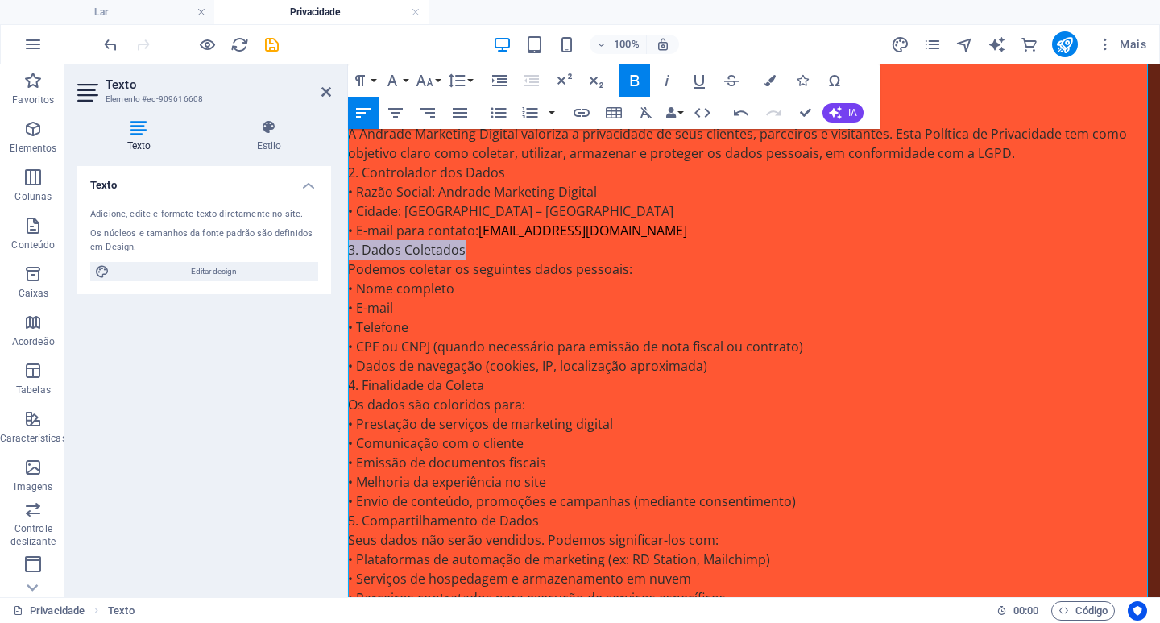
scroll to position [242, 0]
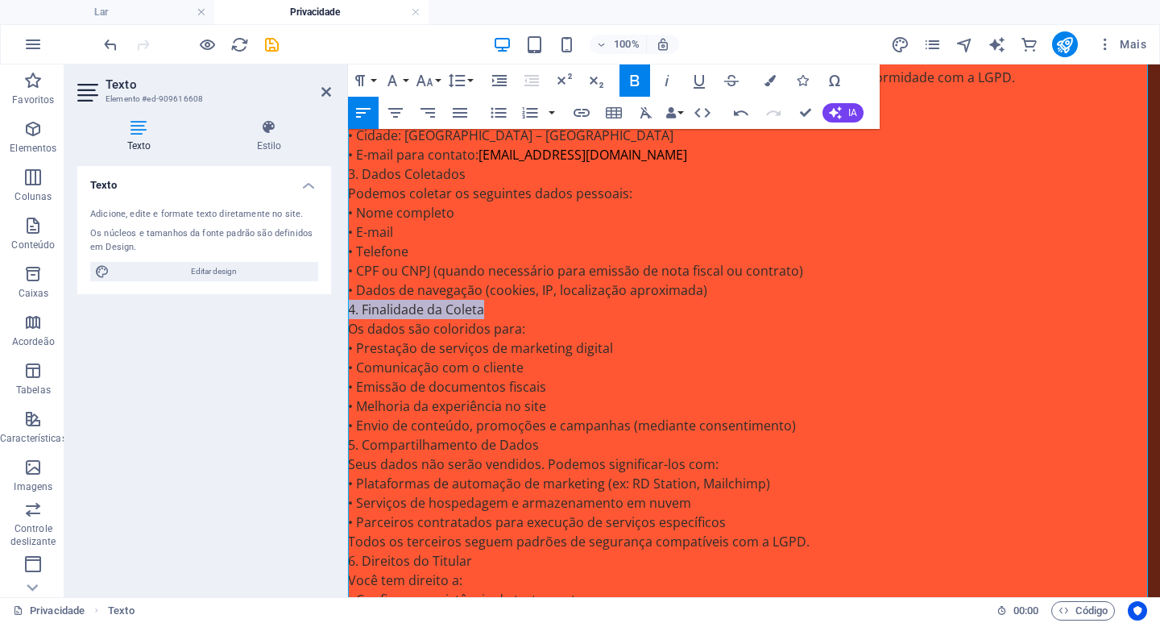
drag, startPoint x: 496, startPoint y: 309, endPoint x: 670, endPoint y: 376, distance: 186.4
click at [348, 310] on html "ef="#m> 🛡️ Política de Privacidade e Proteção de Dados Andrade Marketing Digita…" at bounding box center [754, 361] width 812 height 1076
click at [636, 85] on icon "button" at bounding box center [635, 80] width 9 height 11
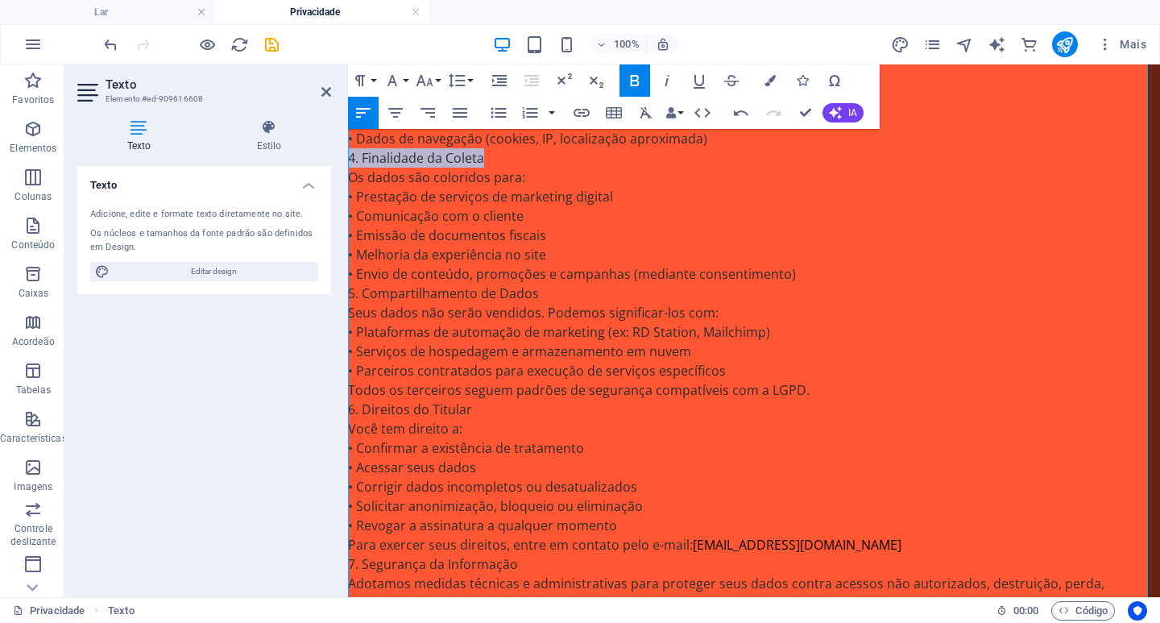
scroll to position [403, 0]
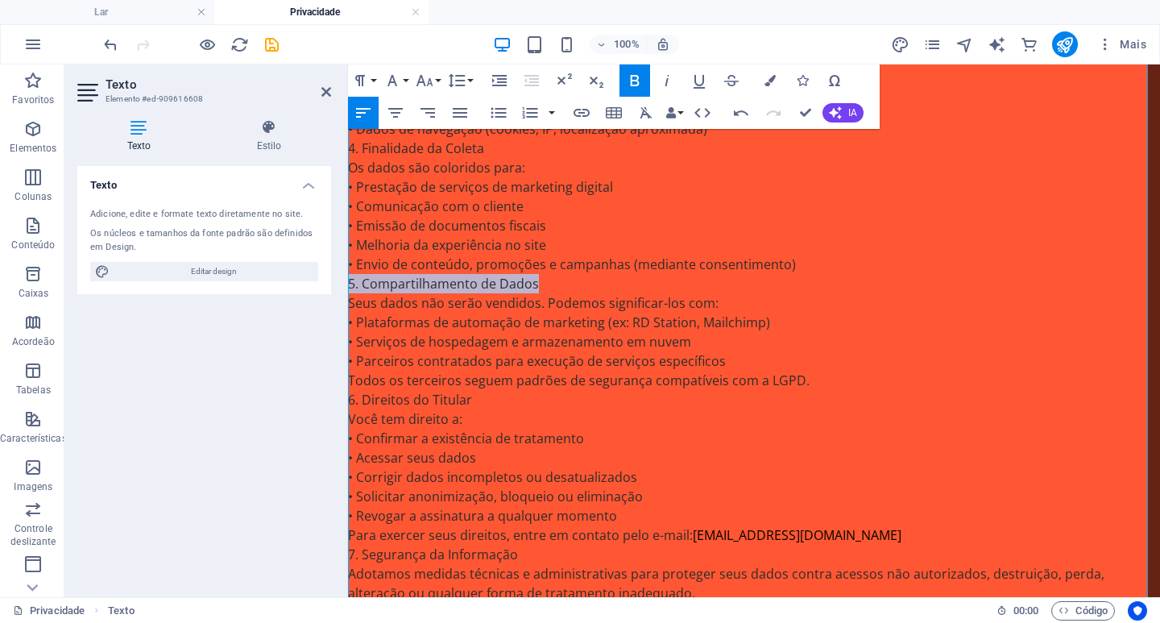
drag, startPoint x: 552, startPoint y: 284, endPoint x: 319, endPoint y: 282, distance: 232.9
click at [348, 282] on html "ef="#m> 🛡️ Política de Privacidade e Proteção de Dados Andrade Marketing Digita…" at bounding box center [754, 200] width 812 height 1076
click at [633, 80] on icon "button" at bounding box center [635, 80] width 9 height 11
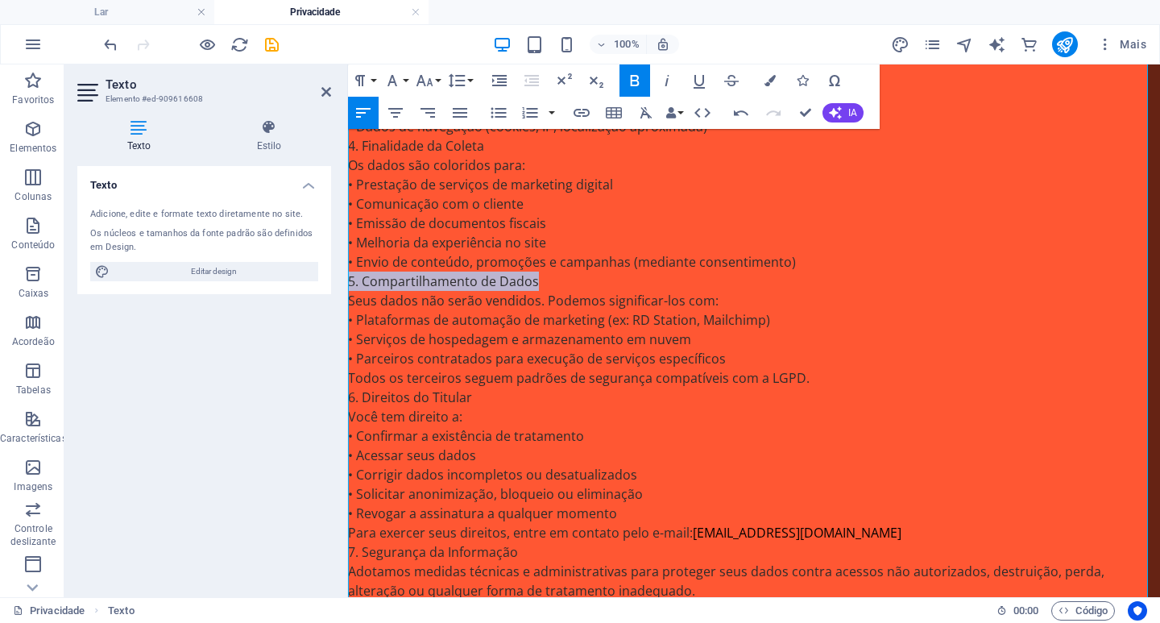
scroll to position [544, 0]
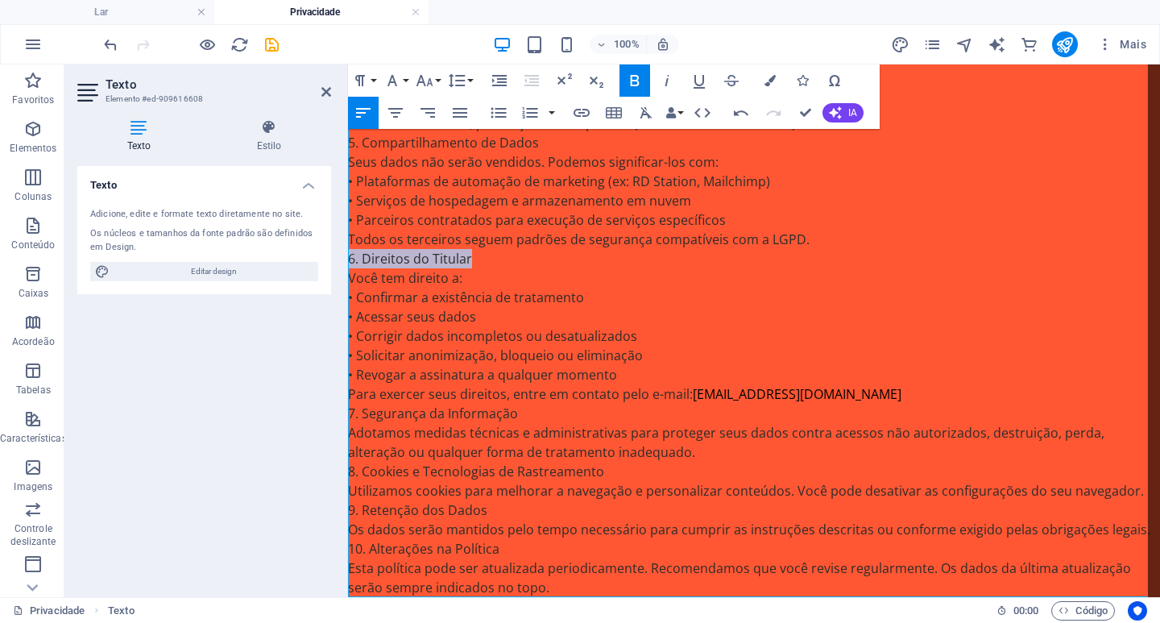
drag, startPoint x: 471, startPoint y: 261, endPoint x: 316, endPoint y: 255, distance: 154.8
click at [348, 255] on html "ef="#m> 🛡️ Política de Privacidade e Proteção de Dados Andrade Marketing Digita…" at bounding box center [754, 59] width 812 height 1076
click at [635, 89] on icon "button" at bounding box center [634, 80] width 19 height 19
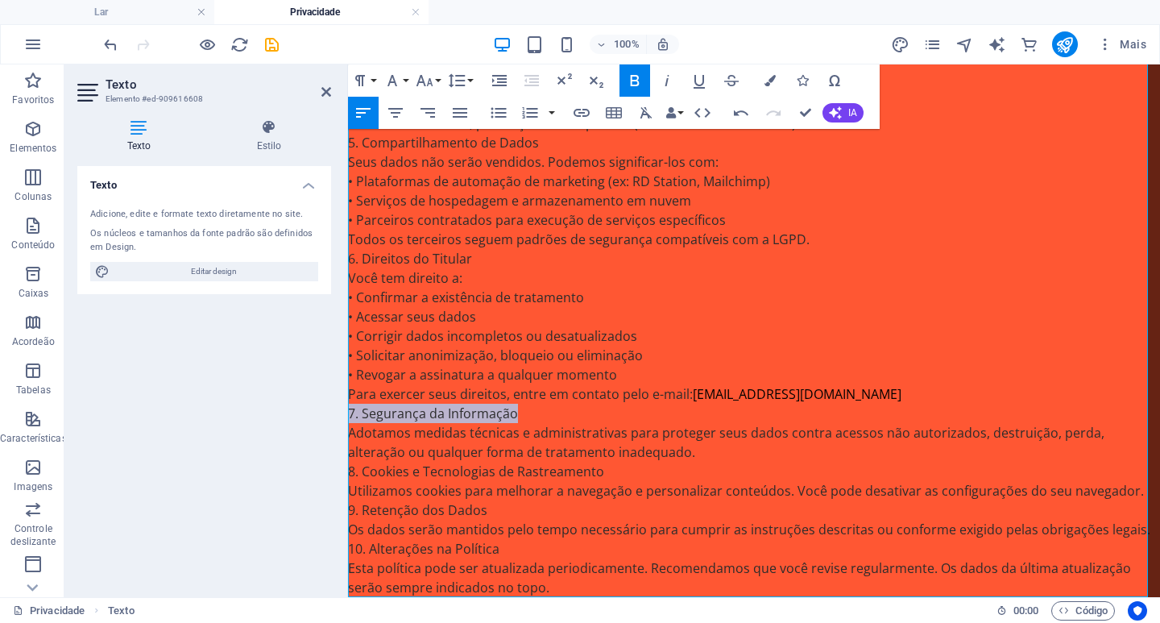
drag, startPoint x: 521, startPoint y: 413, endPoint x: 313, endPoint y: 406, distance: 208.8
click at [348, 406] on html "ef="#m> 🛡️ Política de Privacidade e Proteção de Dados Andrade Marketing Digita…" at bounding box center [754, 59] width 812 height 1076
click at [636, 78] on icon "button" at bounding box center [634, 80] width 19 height 19
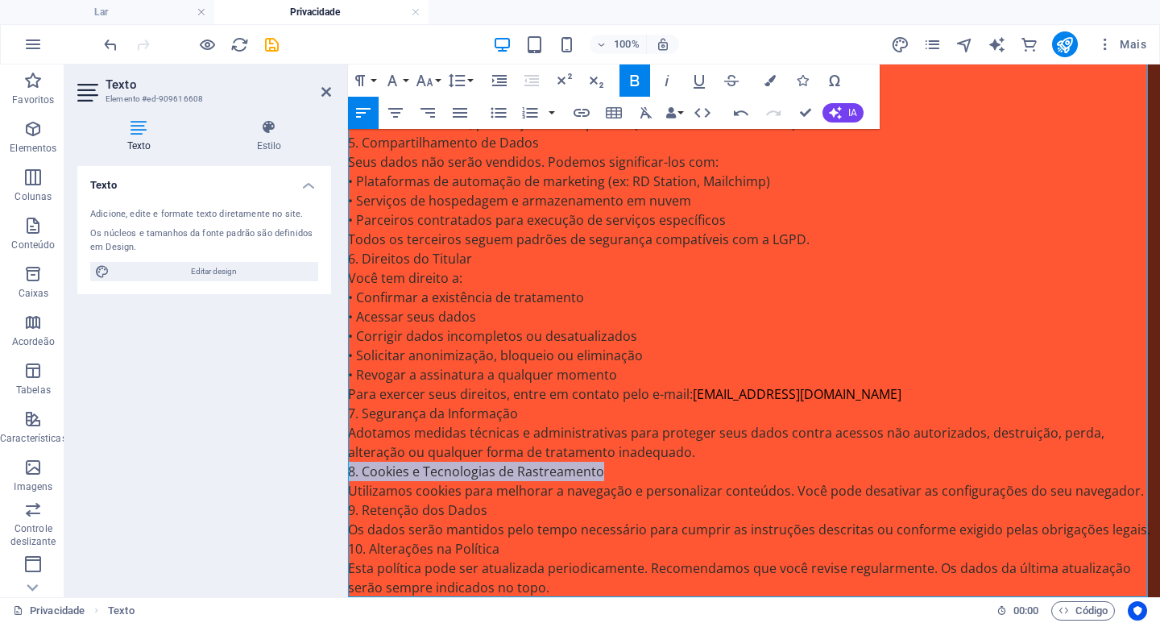
drag, startPoint x: 610, startPoint y: 475, endPoint x: 313, endPoint y: 473, distance: 297.3
click at [348, 473] on html "ef="#m> 🛡️ Política de Privacidade e Proteção de Dados Andrade Marketing Digita…" at bounding box center [754, 59] width 812 height 1076
click at [635, 73] on icon "button" at bounding box center [634, 80] width 19 height 19
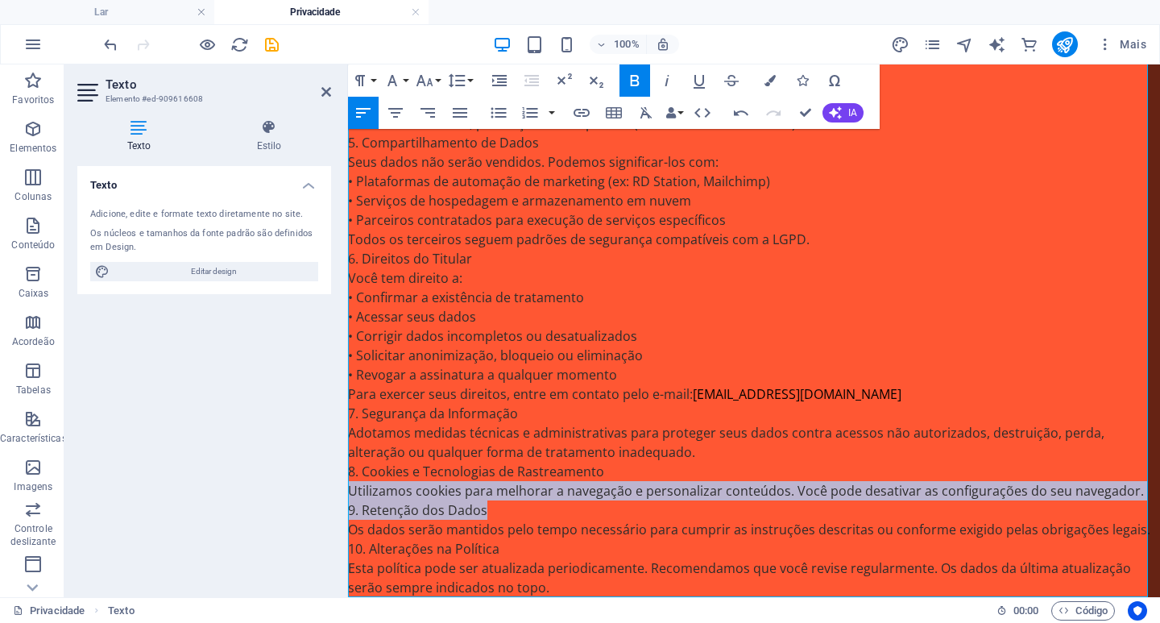
drag, startPoint x: 492, startPoint y: 508, endPoint x: 279, endPoint y: 500, distance: 212.8
click at [348, 500] on html "ef="#m> 🛡️ Política de Privacidade e Proteção de Dados Andrade Marketing Digita…" at bounding box center [754, 59] width 812 height 1076
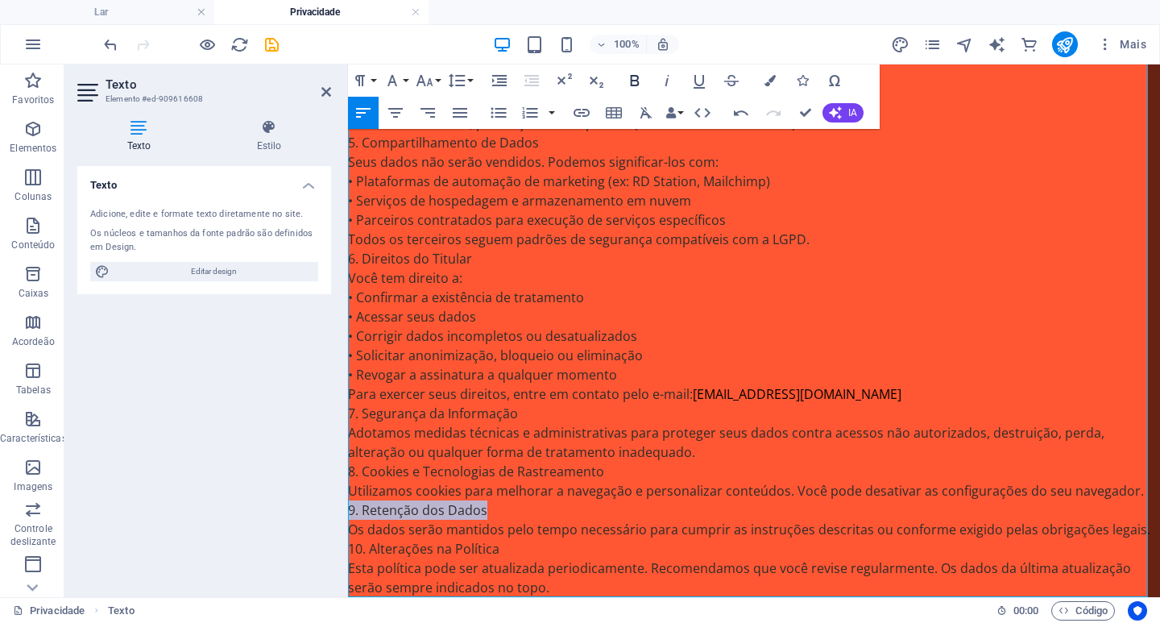
click at [634, 85] on icon "button" at bounding box center [635, 80] width 9 height 11
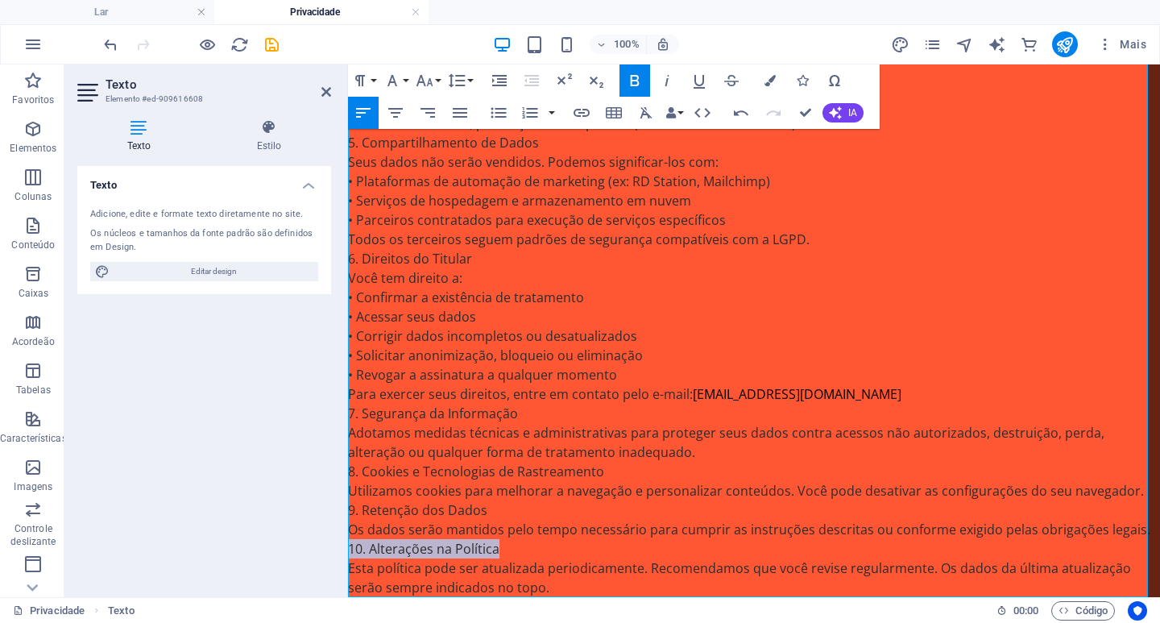
drag, startPoint x: 506, startPoint y: 549, endPoint x: 300, endPoint y: 542, distance: 206.4
click at [348, 542] on html "ef="#m> 🛡️ Política de Privacidade e Proteção de Dados Andrade Marketing Digita…" at bounding box center [754, 59] width 812 height 1076
click at [636, 82] on icon "button" at bounding box center [634, 80] width 19 height 19
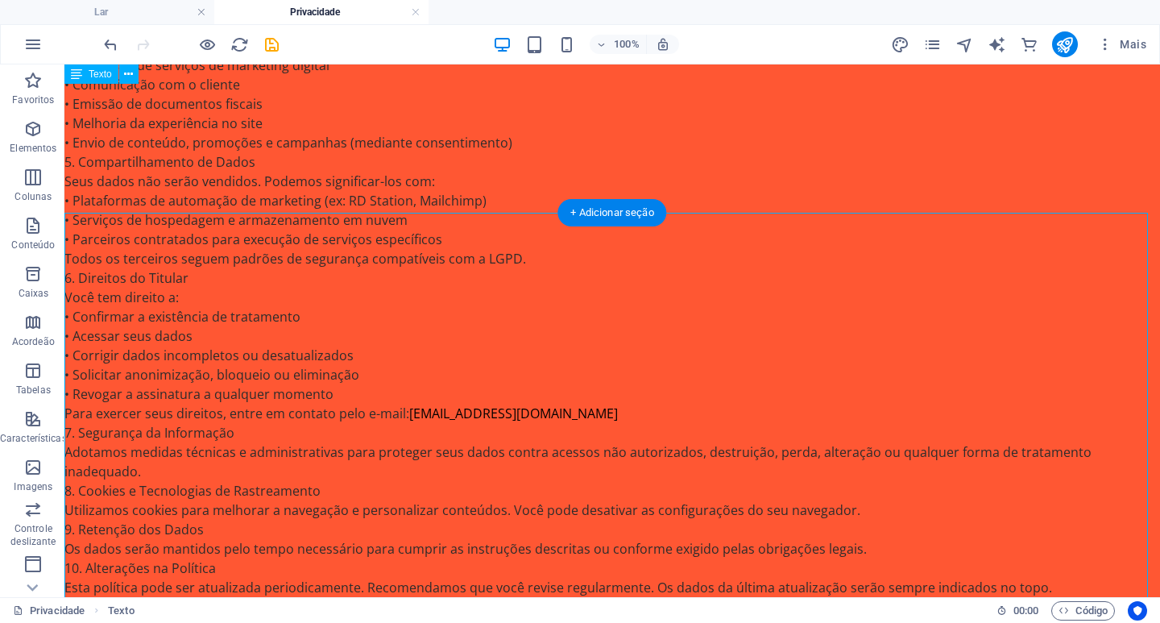
scroll to position [0, 0]
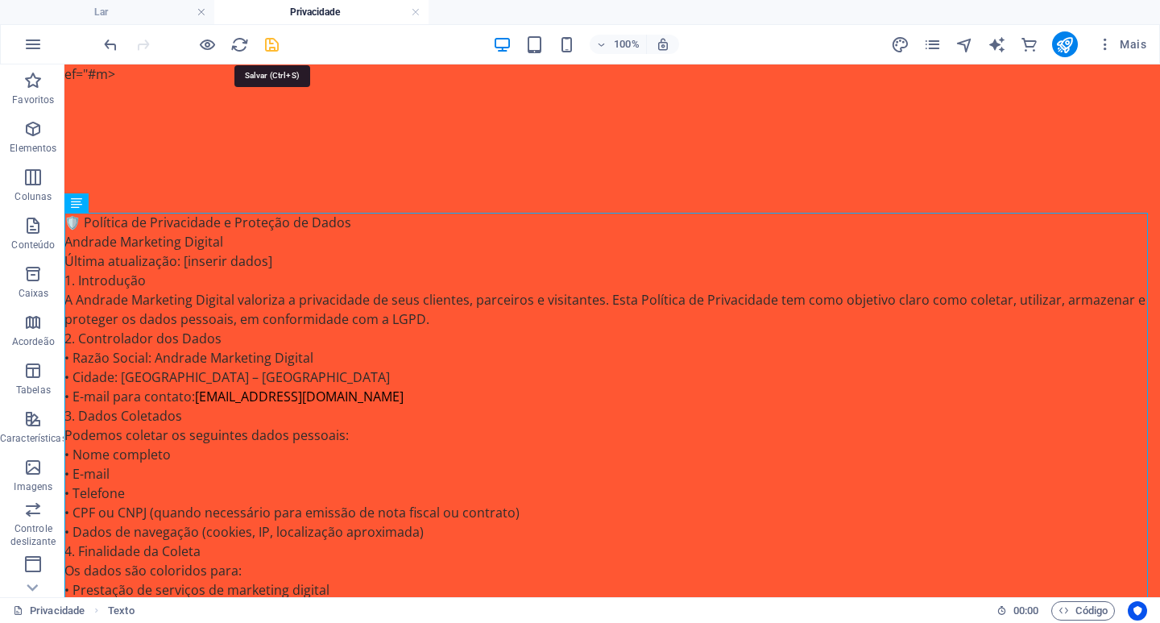
click at [268, 42] on icon "salvar" at bounding box center [272, 44] width 19 height 19
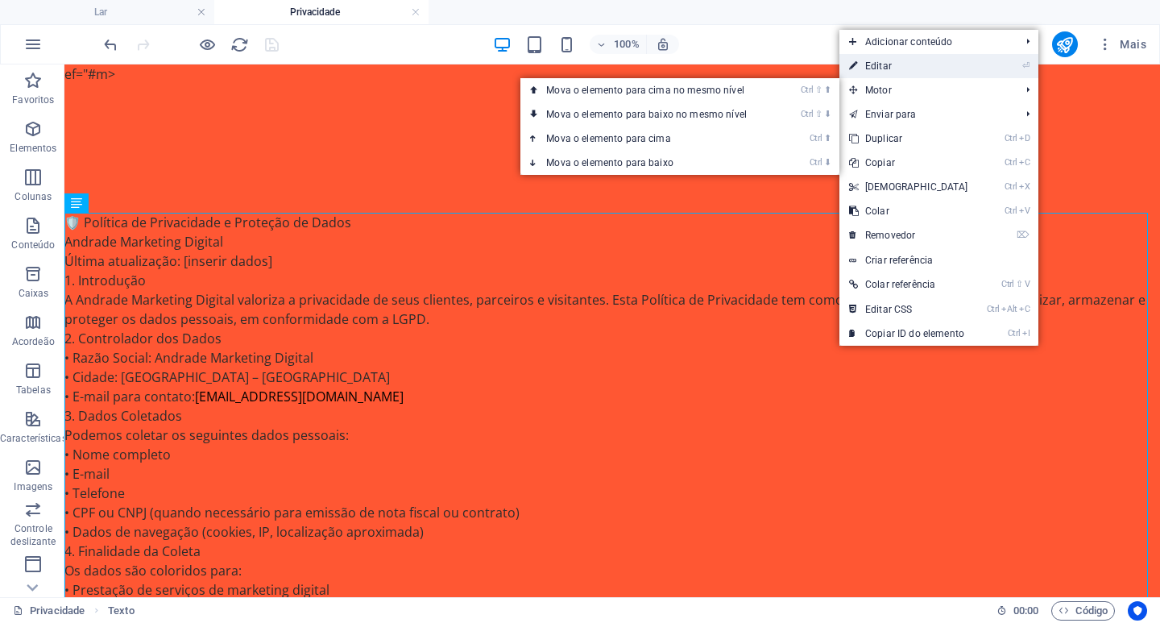
click at [888, 67] on font "Editar" at bounding box center [878, 65] width 27 height 11
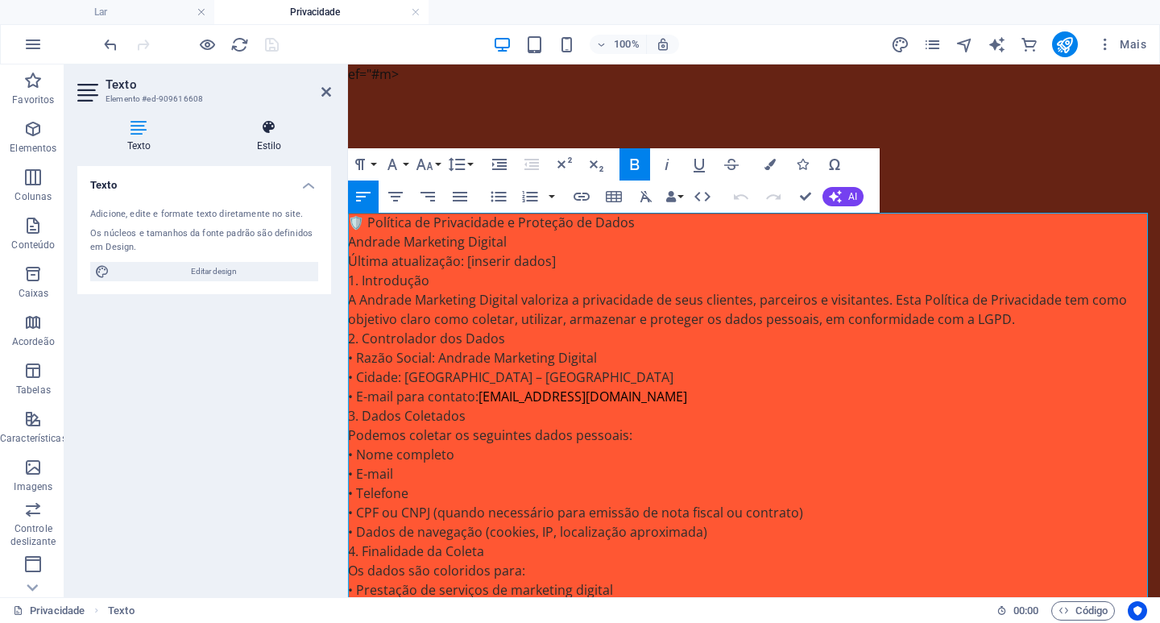
click at [270, 147] on font "Estilo" at bounding box center [269, 145] width 25 height 11
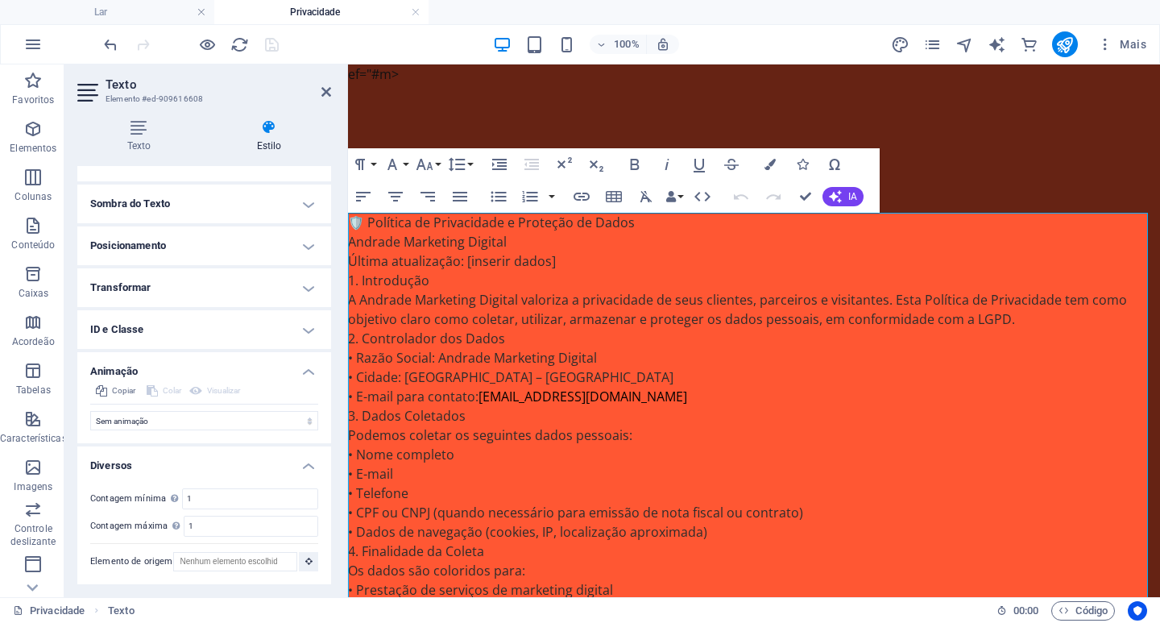
scroll to position [243, 0]
click at [158, 278] on h4 "Transformar" at bounding box center [204, 287] width 254 height 39
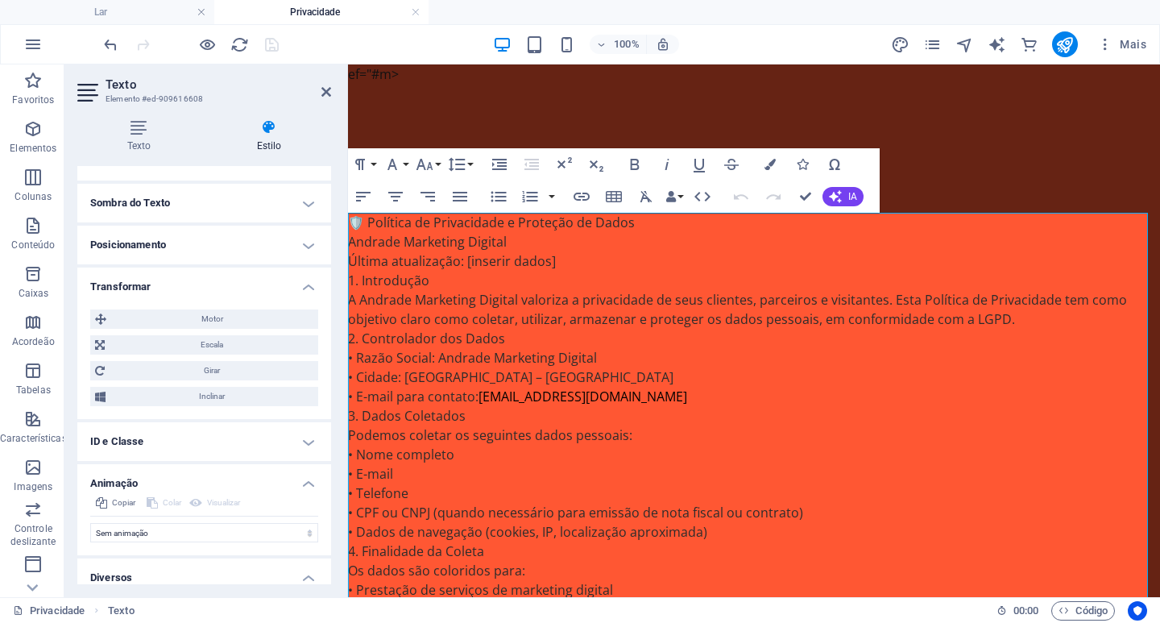
click at [157, 245] on font "Posicionamento" at bounding box center [128, 244] width 76 height 12
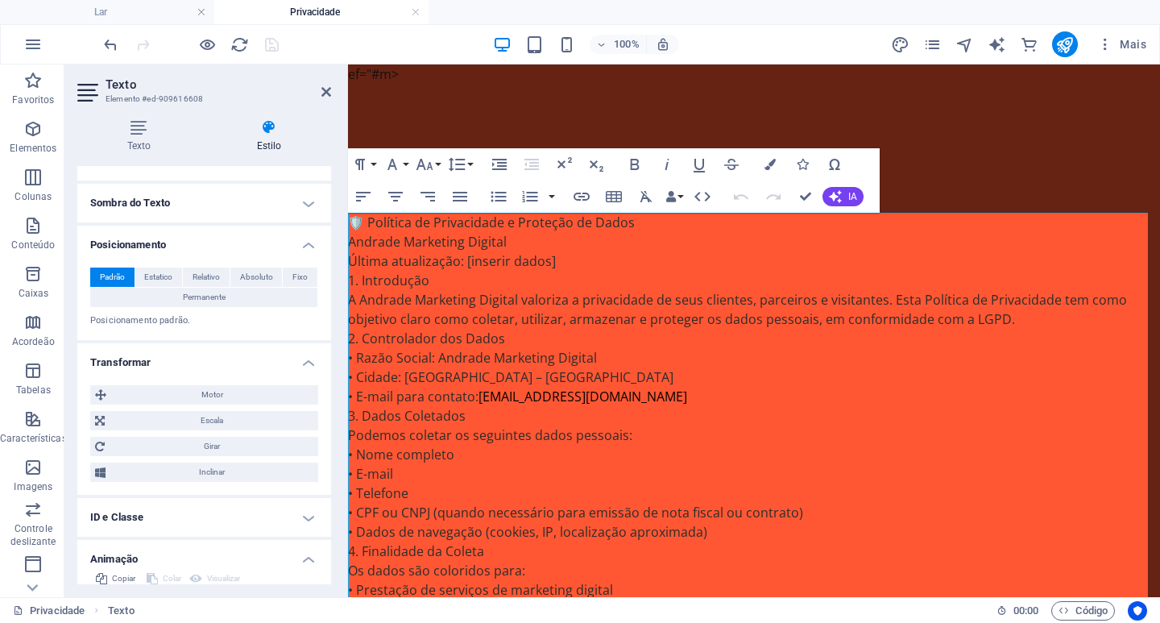
click at [158, 208] on font "Sombra do Texto" at bounding box center [130, 203] width 80 height 12
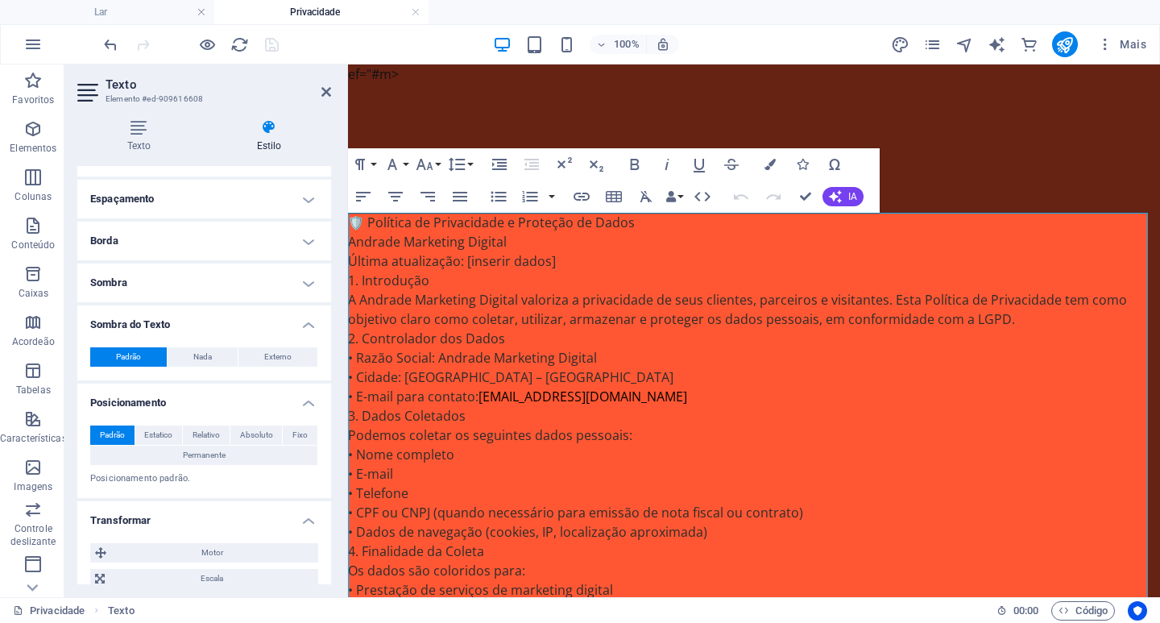
scroll to position [81, 0]
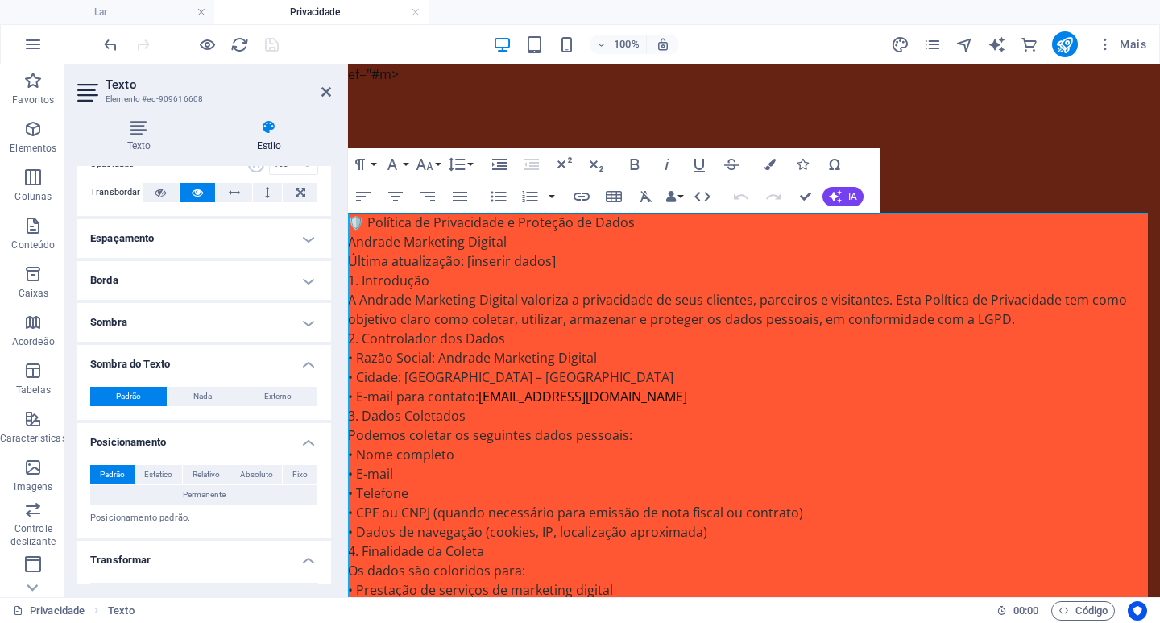
click at [146, 321] on h4 "Sombra" at bounding box center [204, 322] width 254 height 39
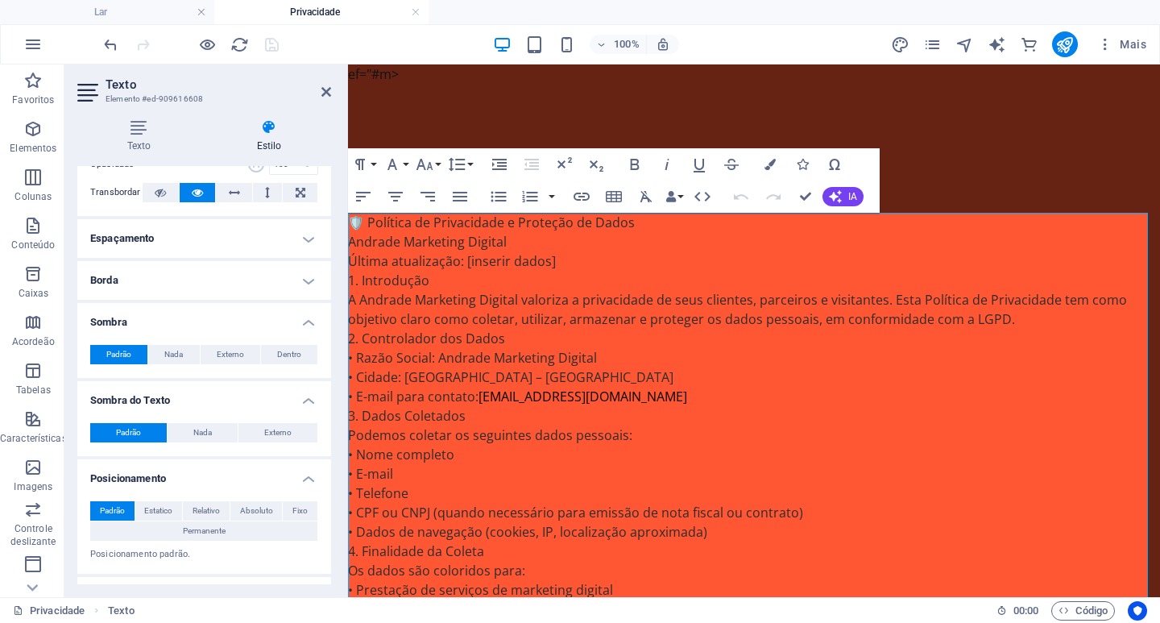
click at [152, 292] on h4 "Borda" at bounding box center [204, 280] width 254 height 39
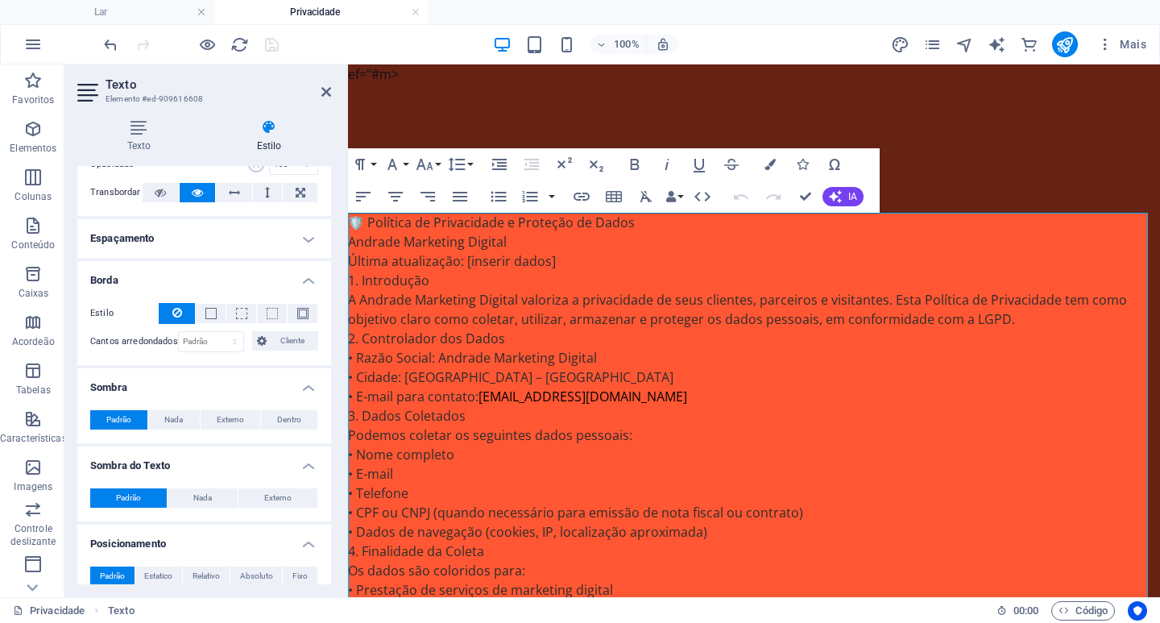
click at [168, 243] on h4 "Espaçamento" at bounding box center [204, 238] width 254 height 39
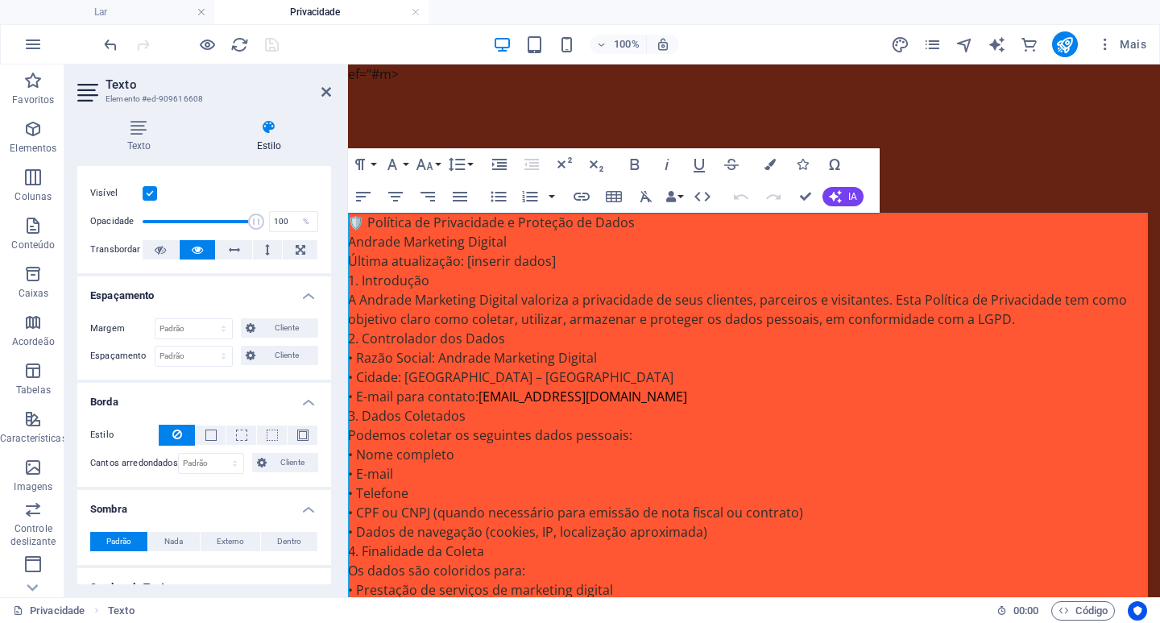
scroll to position [0, 0]
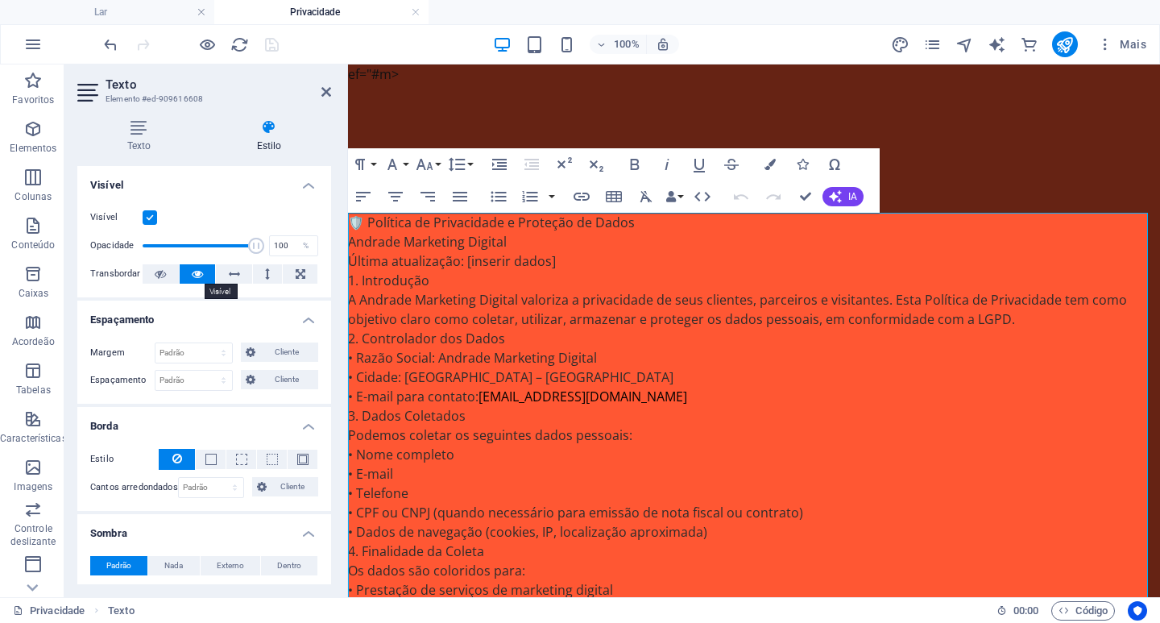
click at [193, 270] on icon at bounding box center [197, 273] width 11 height 19
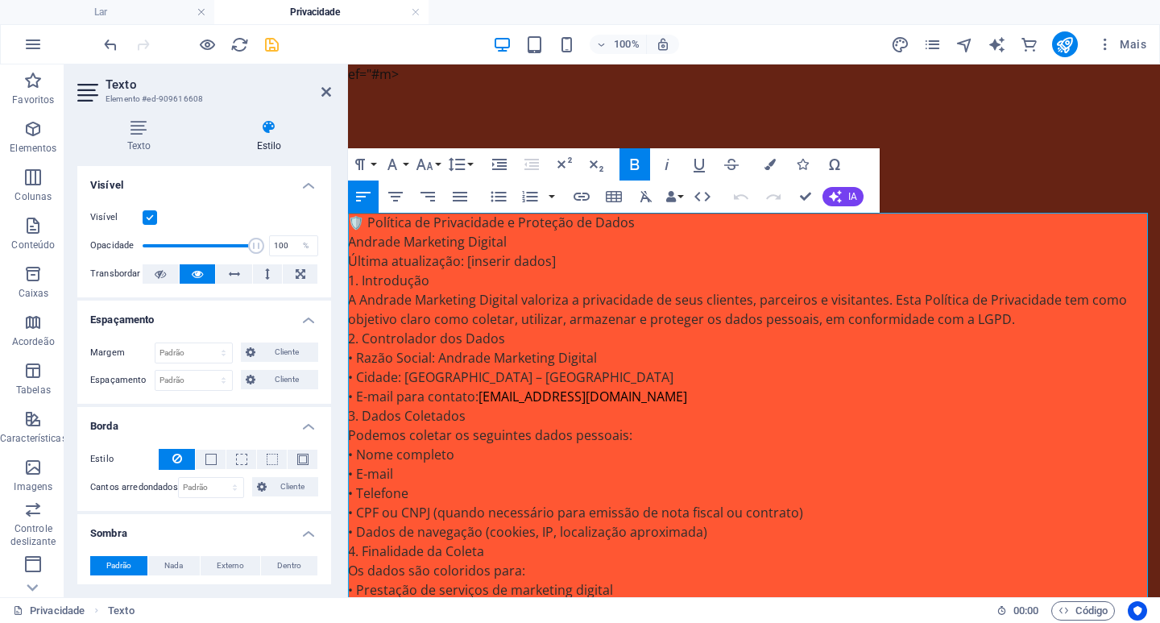
click at [88, 94] on icon at bounding box center [89, 93] width 24 height 26
click at [147, 213] on label at bounding box center [150, 217] width 15 height 15
click at [0, 0] on input "Visível" at bounding box center [0, 0] width 0 height 0
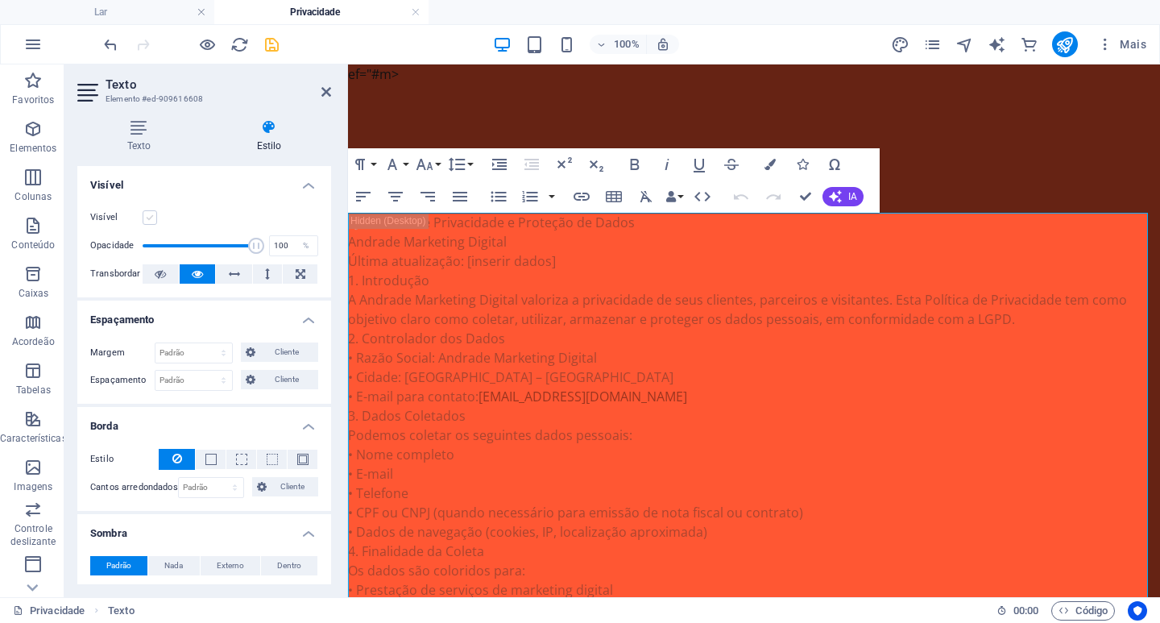
click at [147, 212] on label at bounding box center [150, 217] width 15 height 15
click at [0, 0] on input "Visível" at bounding box center [0, 0] width 0 height 0
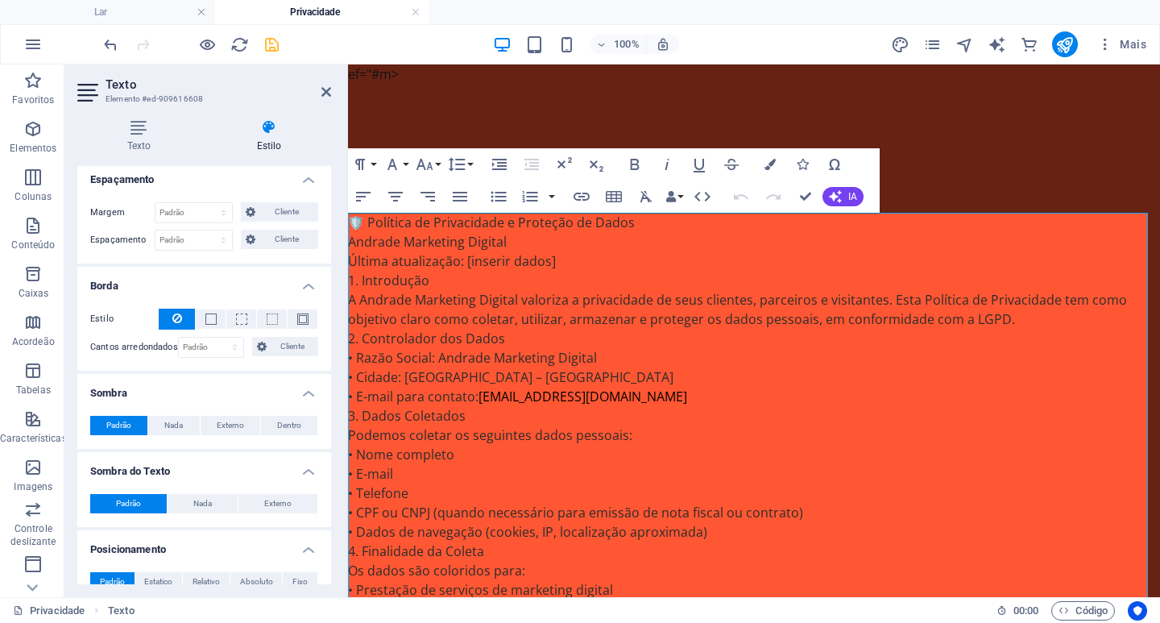
scroll to position [161, 0]
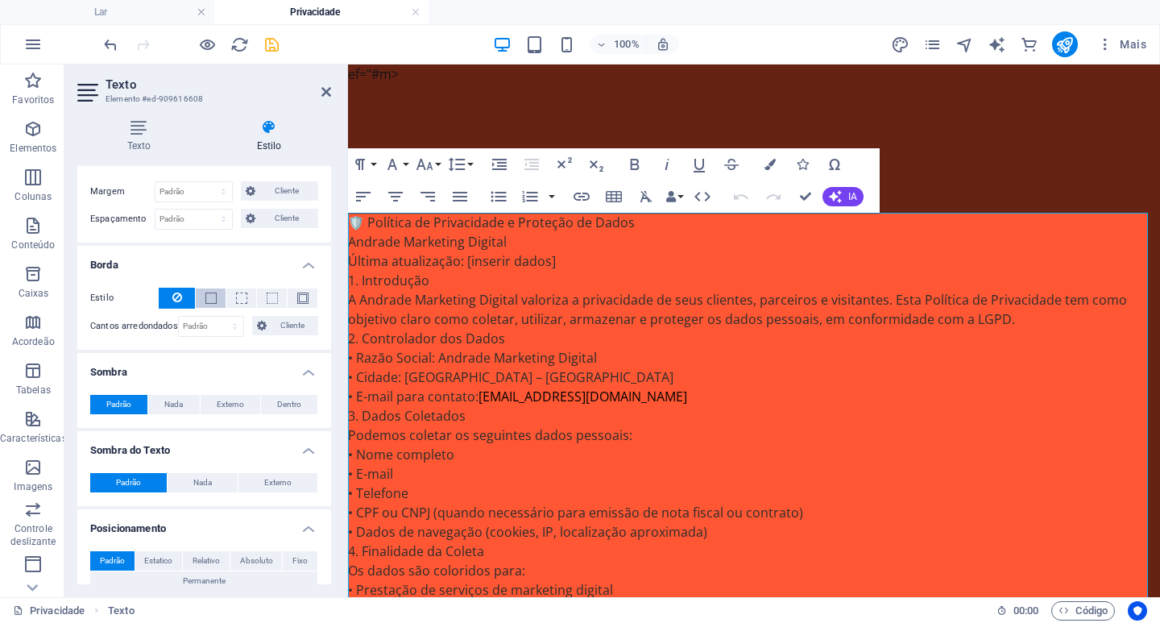
click at [201, 292] on button at bounding box center [211, 297] width 30 height 19
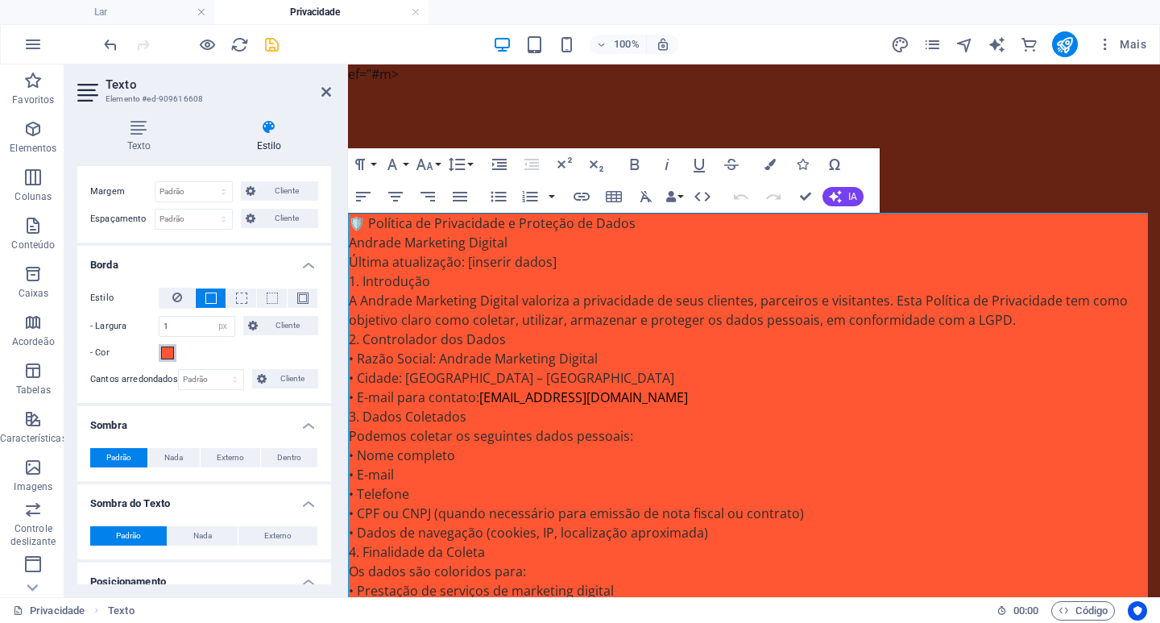
click at [166, 355] on span at bounding box center [167, 352] width 13 height 13
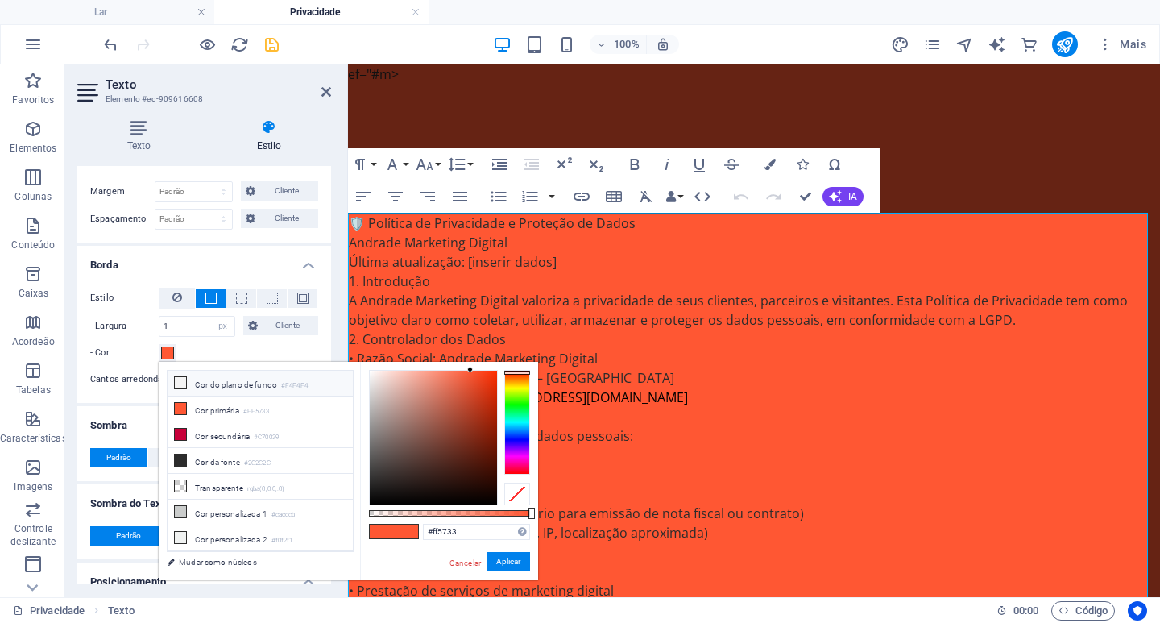
click at [186, 384] on li "Cor do plano de fundo #F4F4F4" at bounding box center [260, 384] width 185 height 26
type input "#f4f4f4"
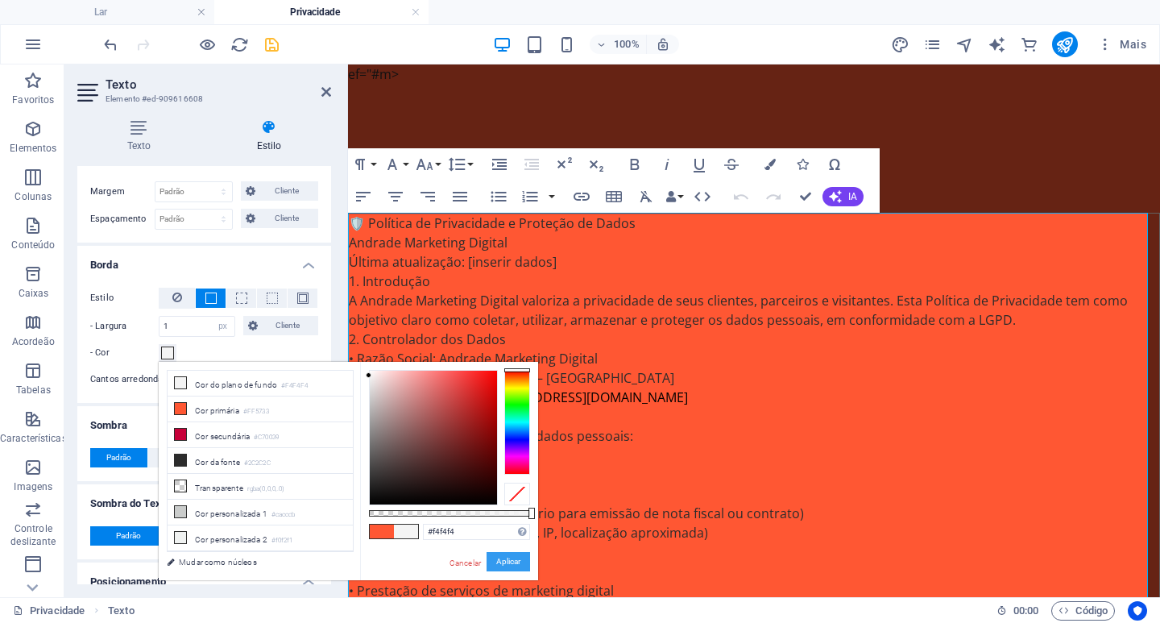
drag, startPoint x: 508, startPoint y: 562, endPoint x: 164, endPoint y: 492, distance: 351.0
click at [508, 562] on font "Aplicar" at bounding box center [508, 561] width 24 height 9
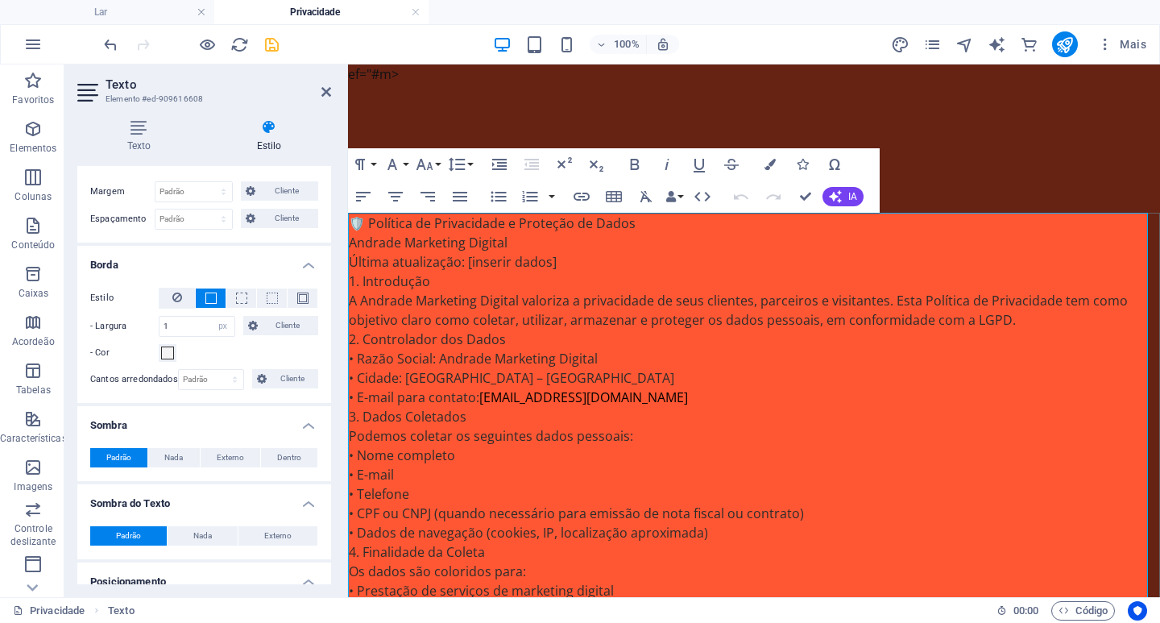
click at [304, 268] on h4 "Borda" at bounding box center [204, 260] width 254 height 29
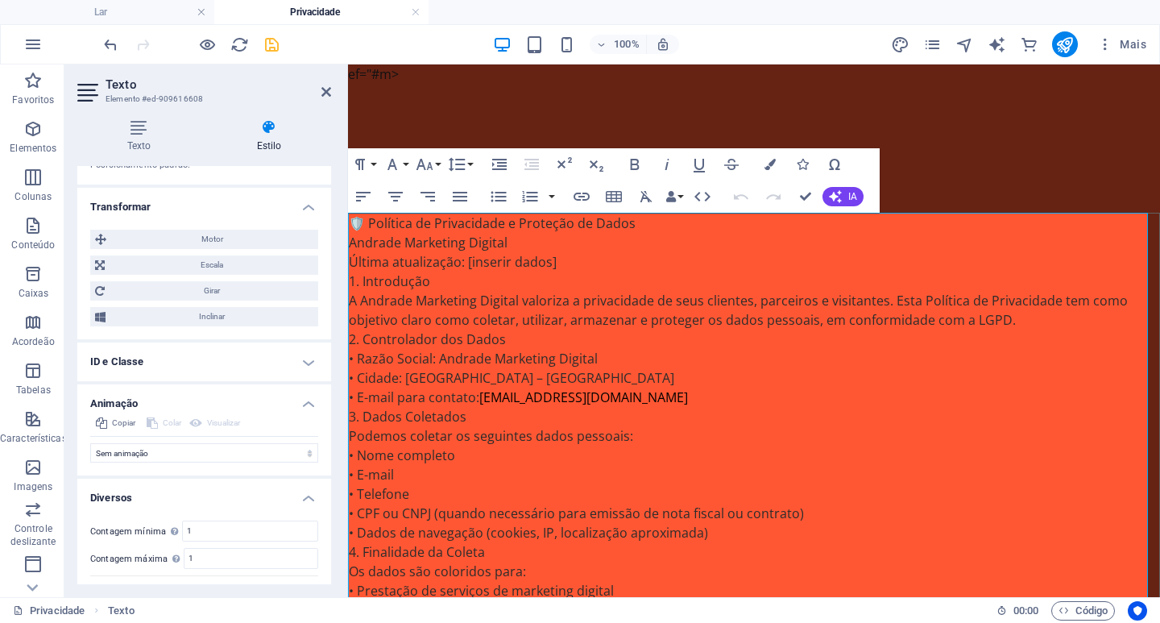
scroll to position [564, 0]
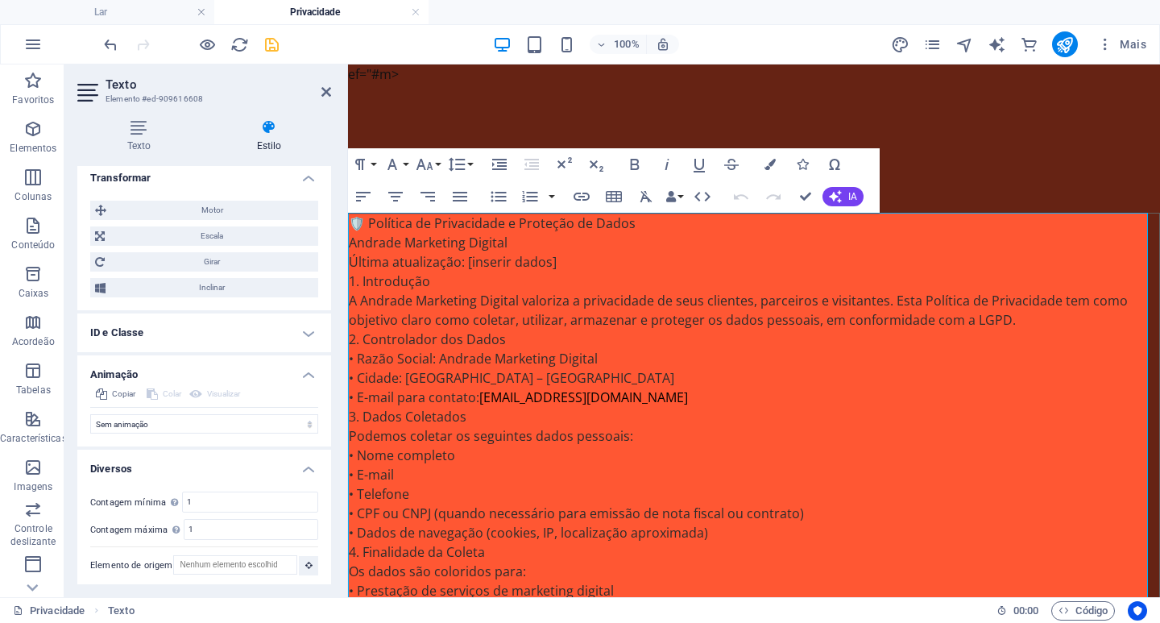
click at [172, 339] on h4 "ID e Classe" at bounding box center [204, 332] width 254 height 39
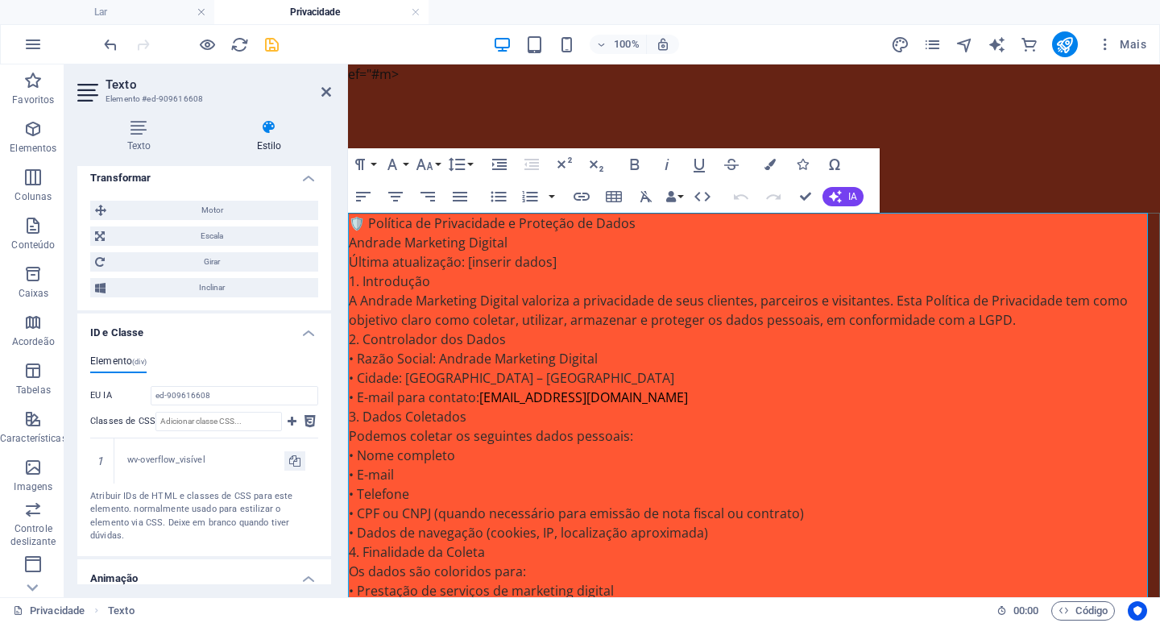
click at [172, 339] on h4 "ID e Classe" at bounding box center [204, 327] width 254 height 29
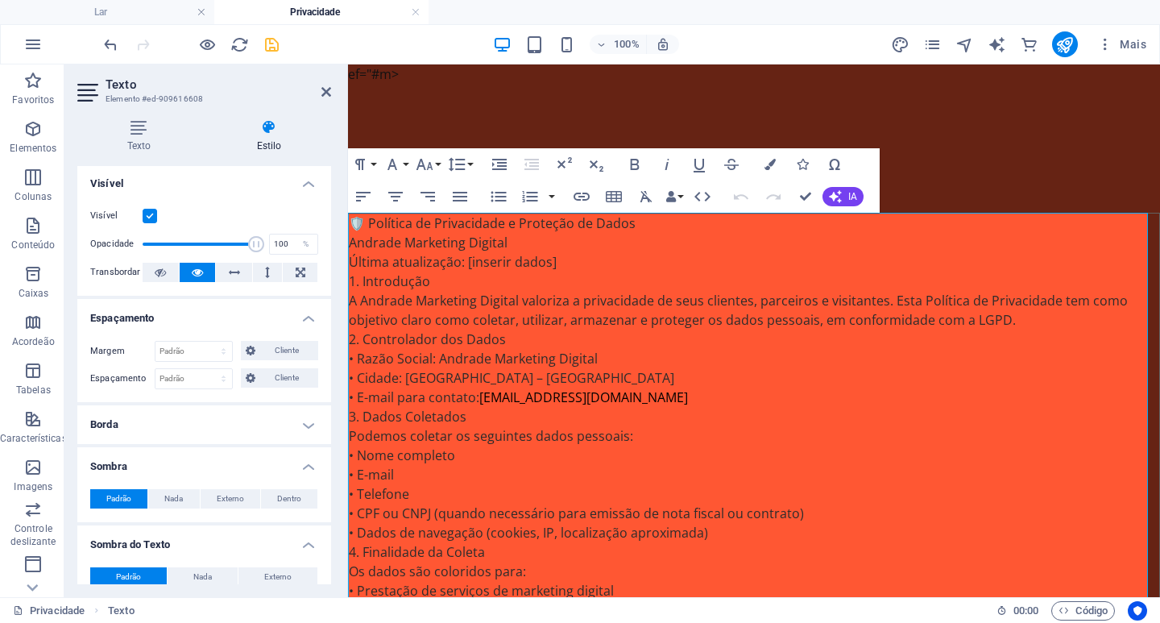
scroll to position [0, 0]
click at [733, 330] on p "2. Controlador dos Dados" at bounding box center [754, 339] width 811 height 19
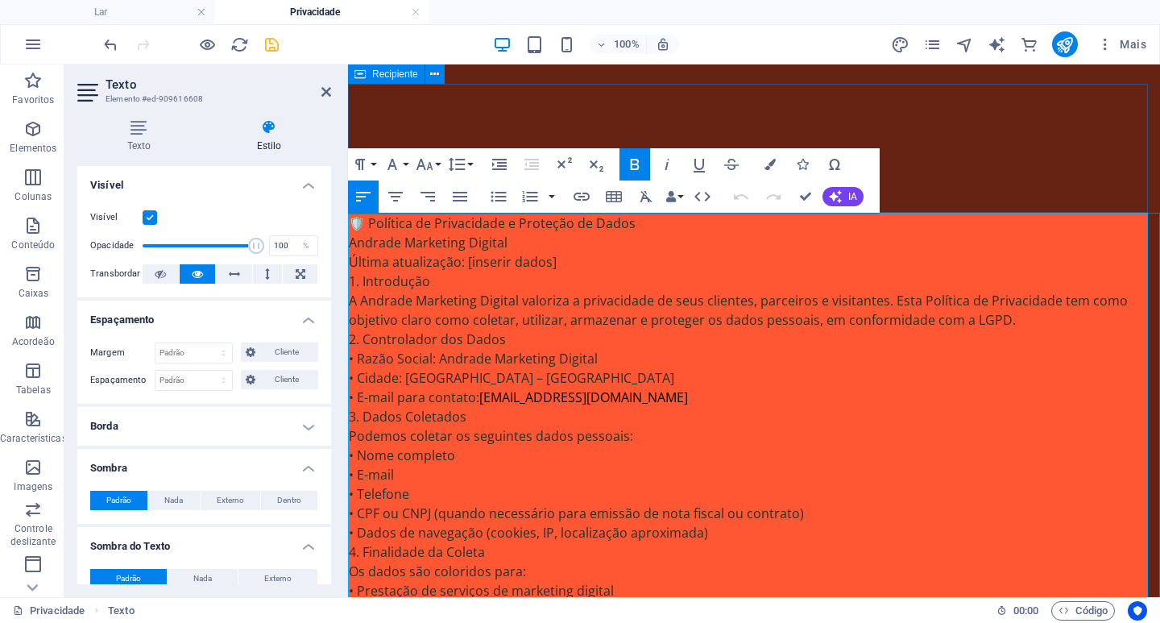
click at [943, 161] on div at bounding box center [754, 148] width 812 height 129
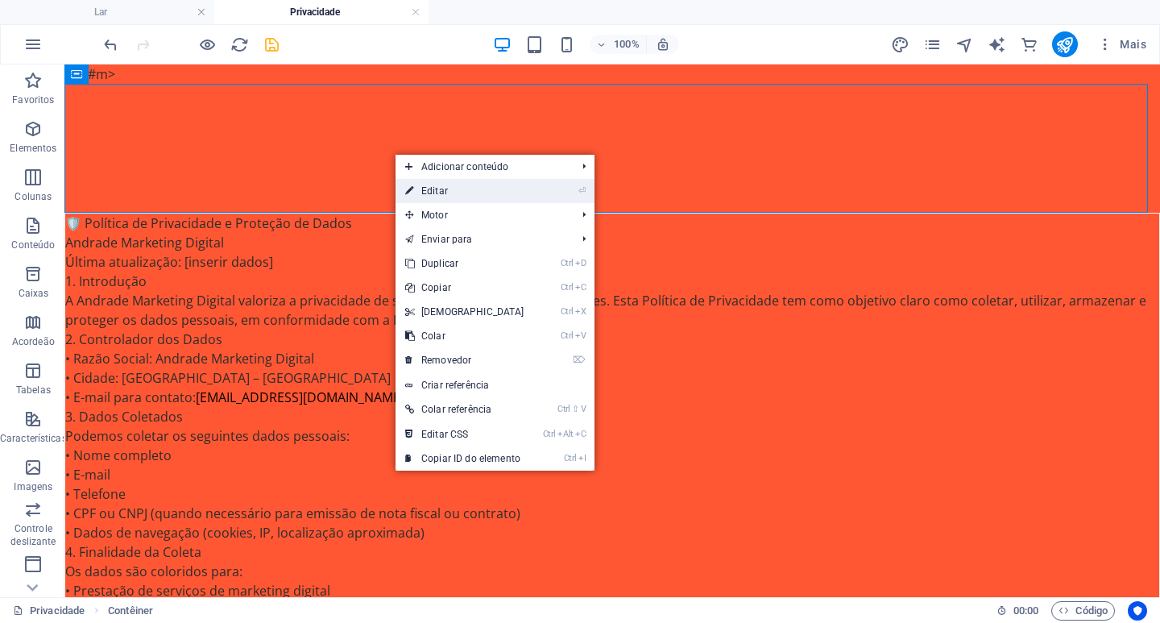
click at [440, 193] on font "Editar" at bounding box center [434, 190] width 27 height 11
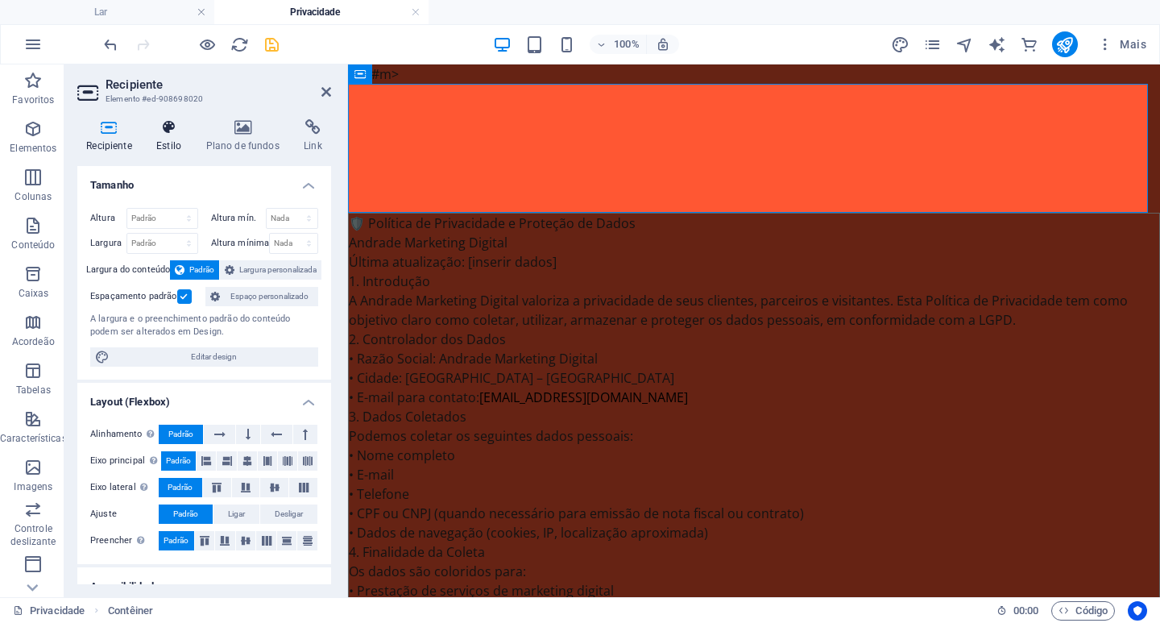
click at [163, 134] on icon at bounding box center [168, 127] width 43 height 16
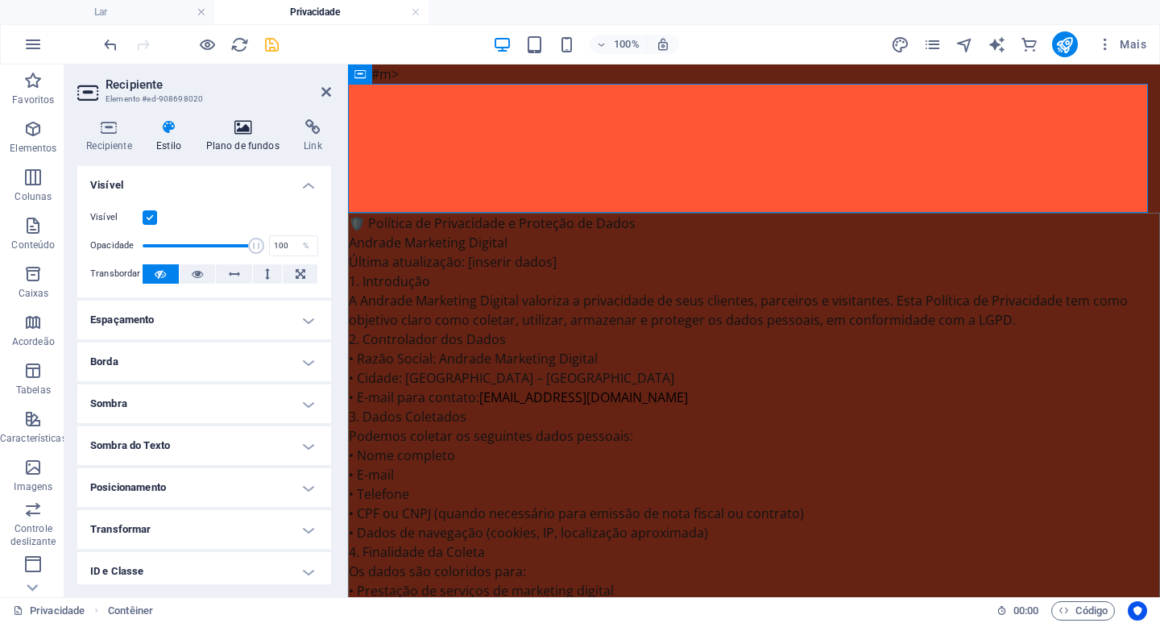
click at [228, 143] on font "Plano de fundos" at bounding box center [242, 145] width 73 height 11
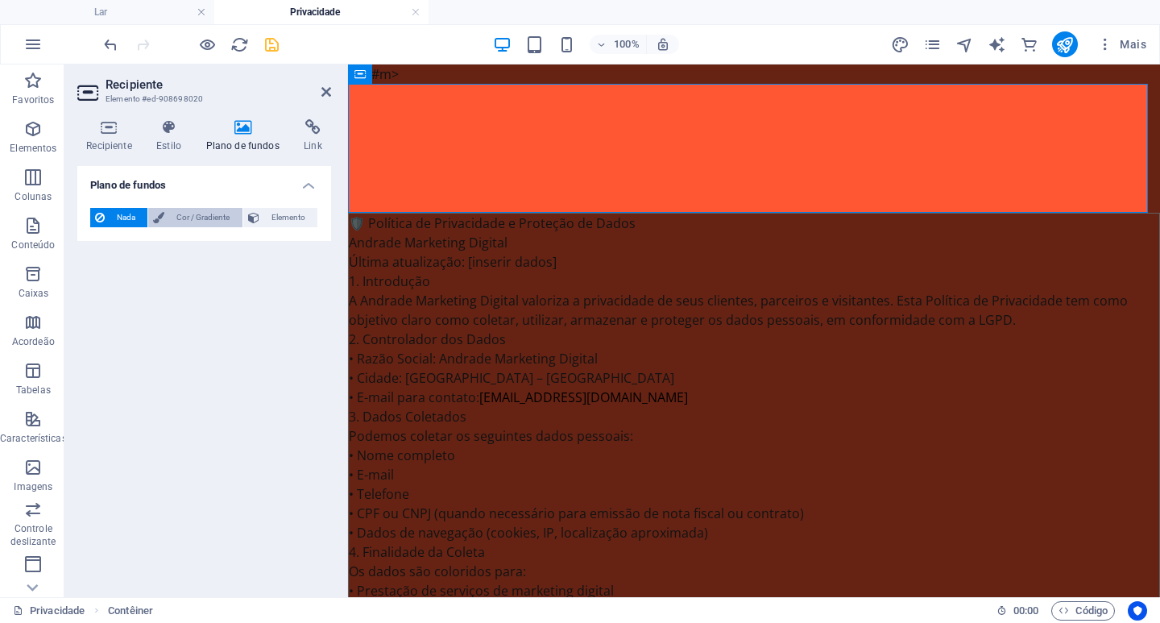
click at [174, 213] on span "Cor / Gradiente" at bounding box center [203, 217] width 68 height 19
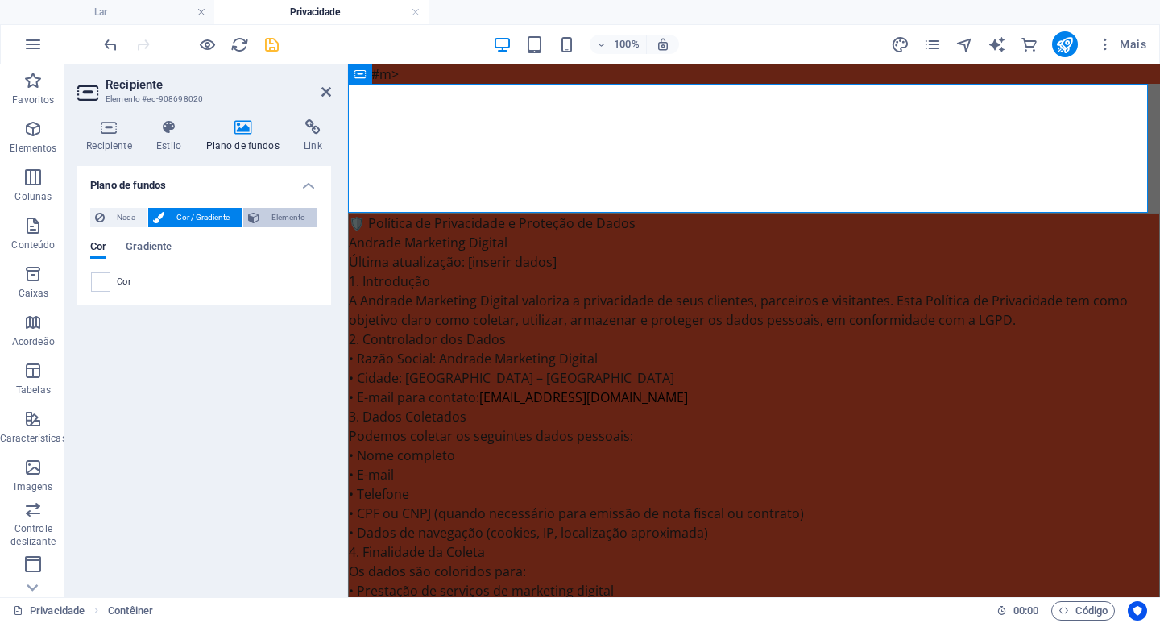
click at [288, 215] on font "Elemento" at bounding box center [289, 217] width 34 height 9
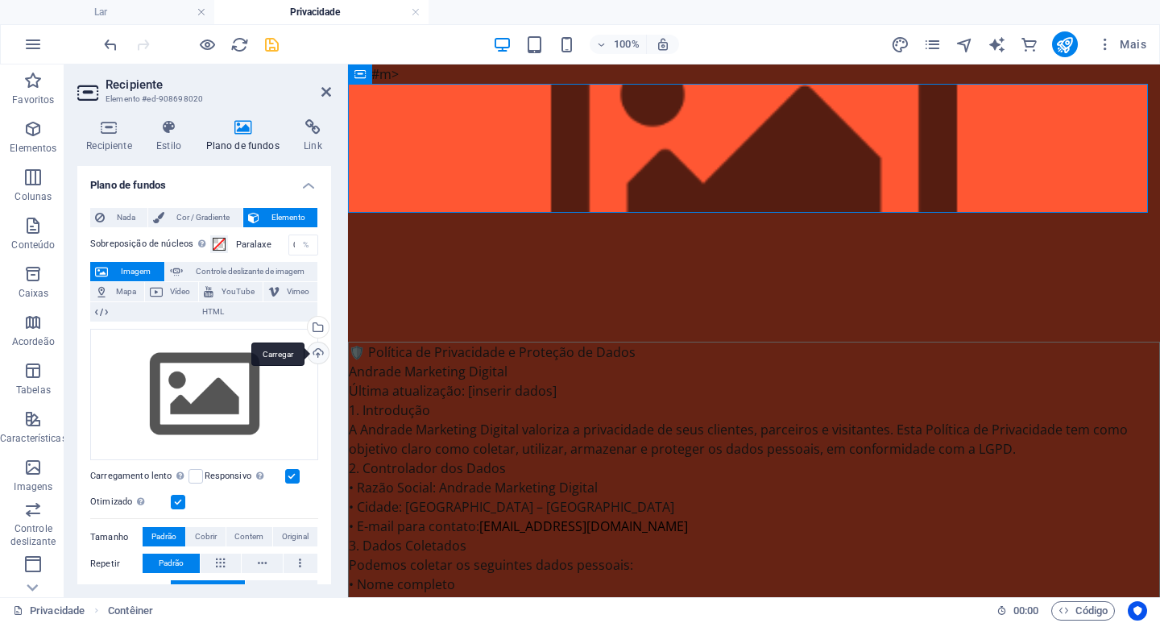
click at [315, 353] on div "Carregar" at bounding box center [317, 354] width 24 height 24
click at [313, 325] on div "Selecione arquivos do gerenciador de arquivos, galeria de fotos ou faça upload …" at bounding box center [317, 329] width 24 height 24
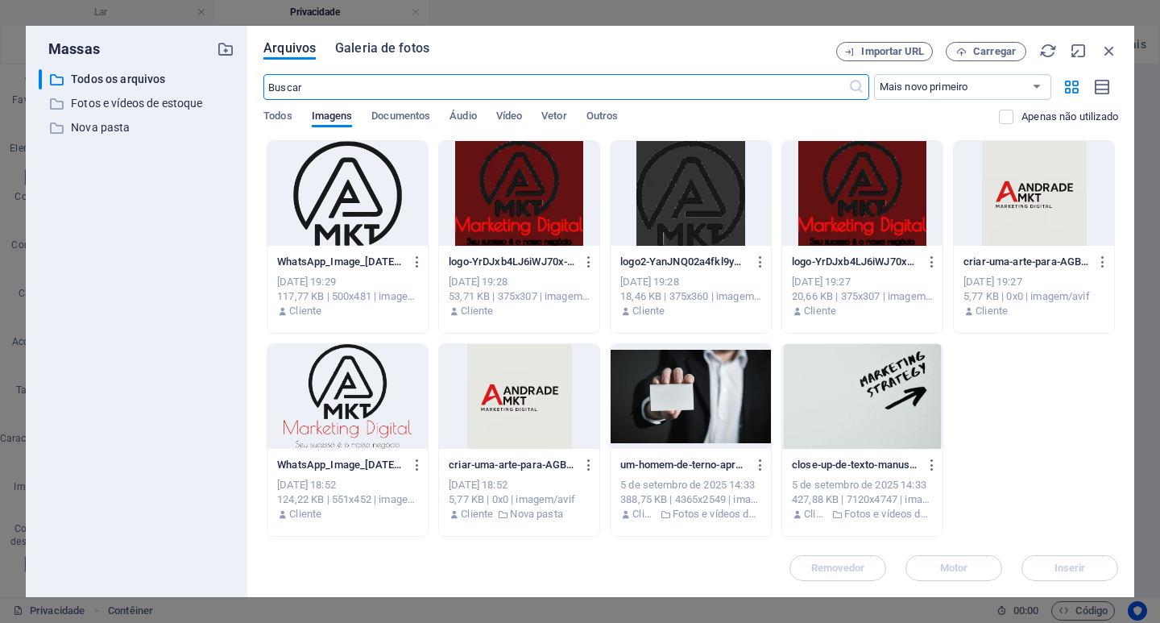
click at [363, 48] on font "Galeria de fotos" at bounding box center [382, 47] width 94 height 15
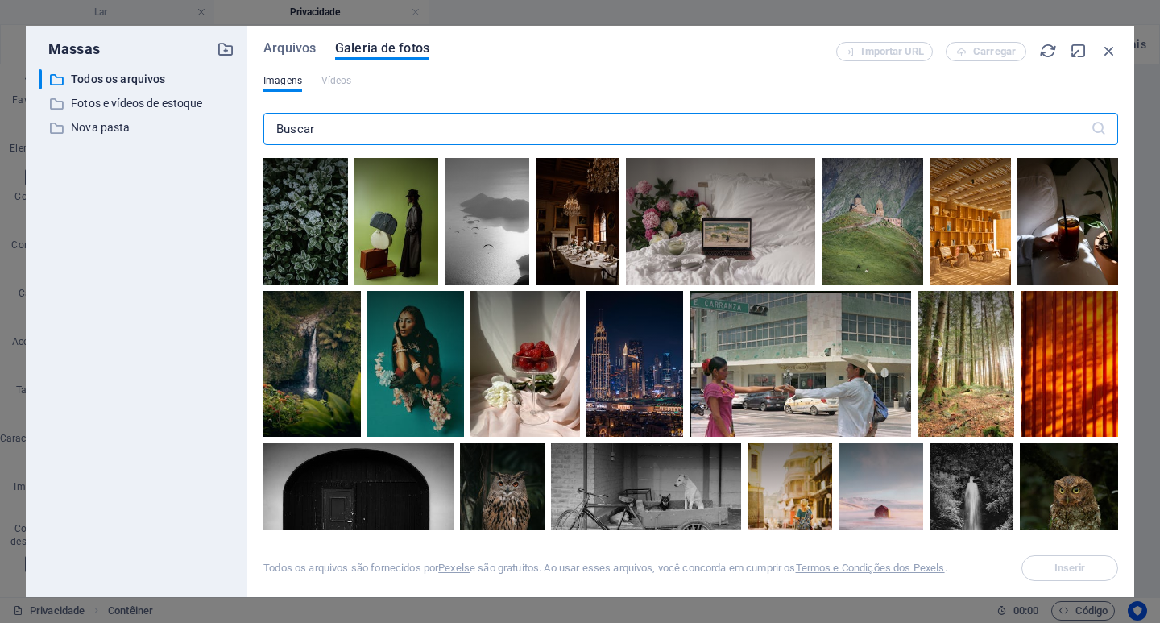
click at [373, 125] on input "text" at bounding box center [676, 129] width 827 height 32
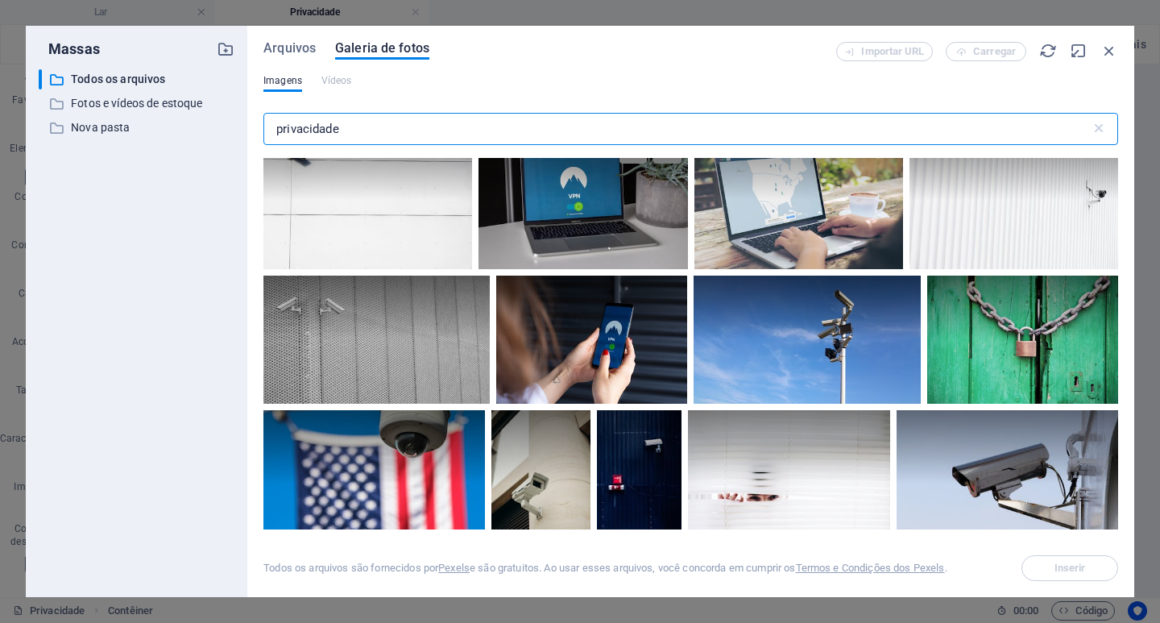
scroll to position [81, 0]
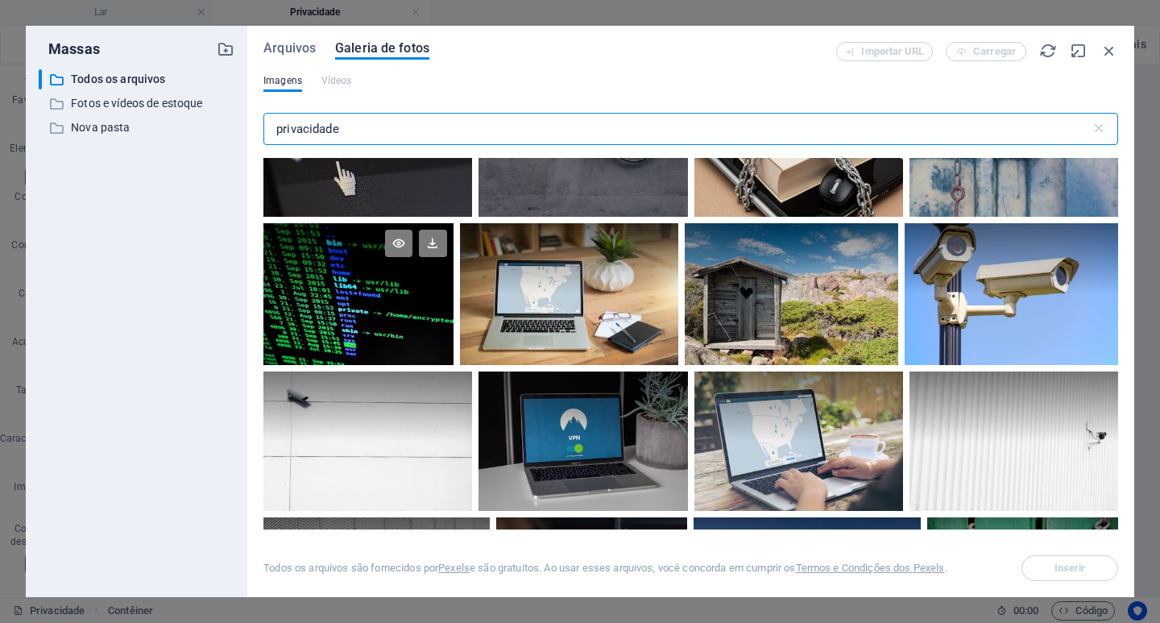
type input "privacidade"
click at [334, 263] on div at bounding box center [357, 258] width 189 height 71
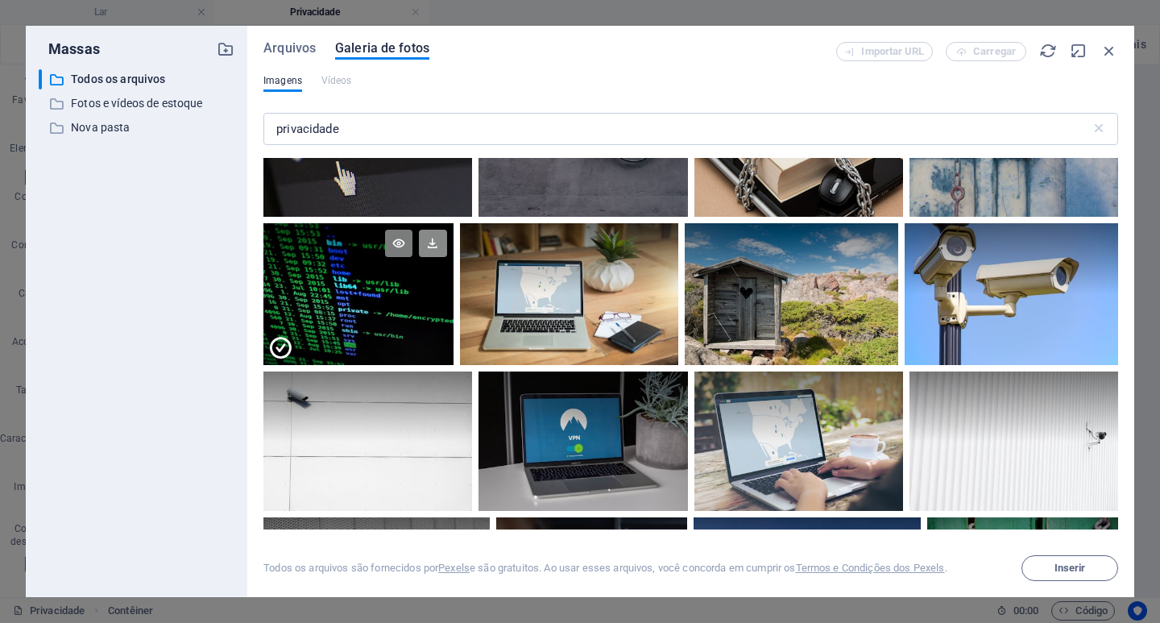
click at [424, 249] on icon at bounding box center [432, 243] width 27 height 27
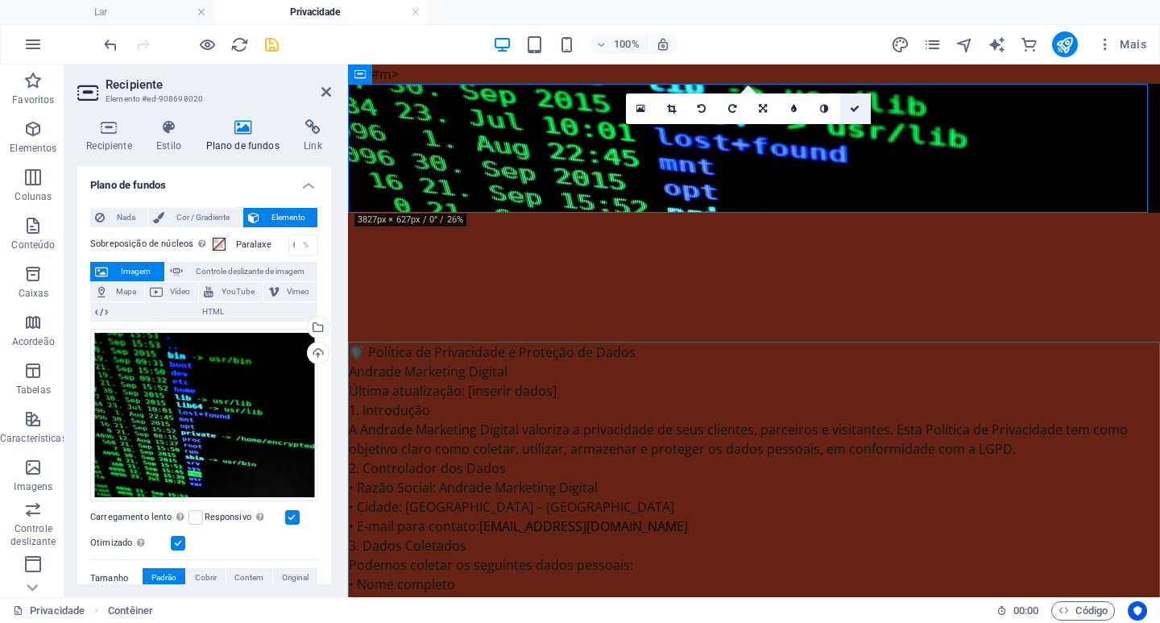
click at [855, 109] on icon at bounding box center [855, 109] width 10 height 10
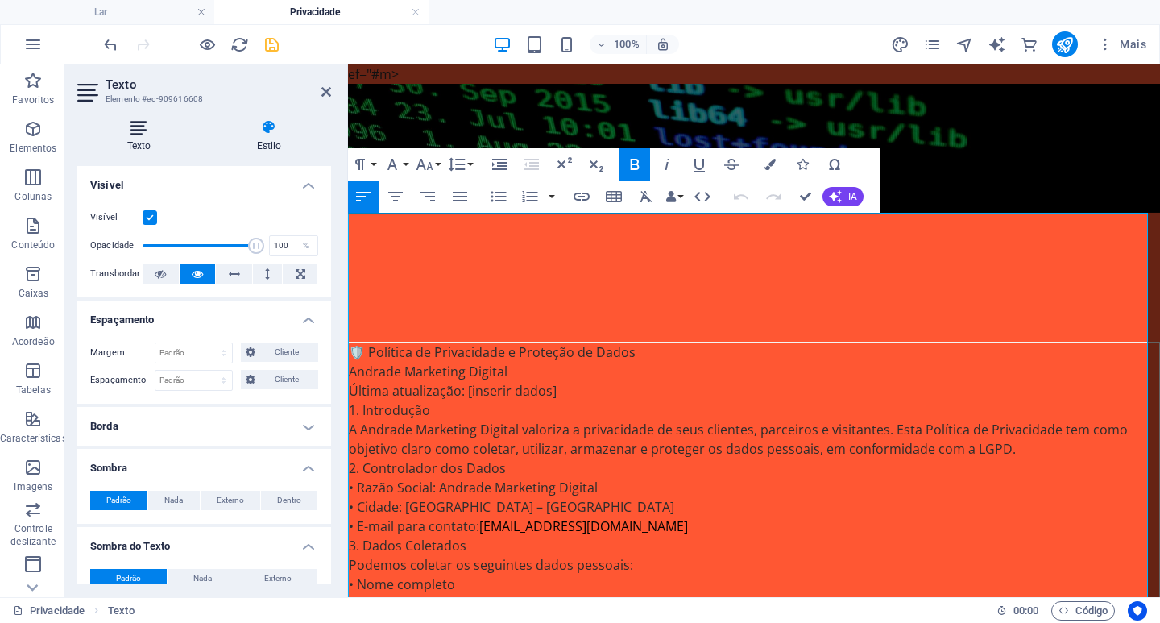
click at [134, 135] on icon at bounding box center [138, 127] width 123 height 16
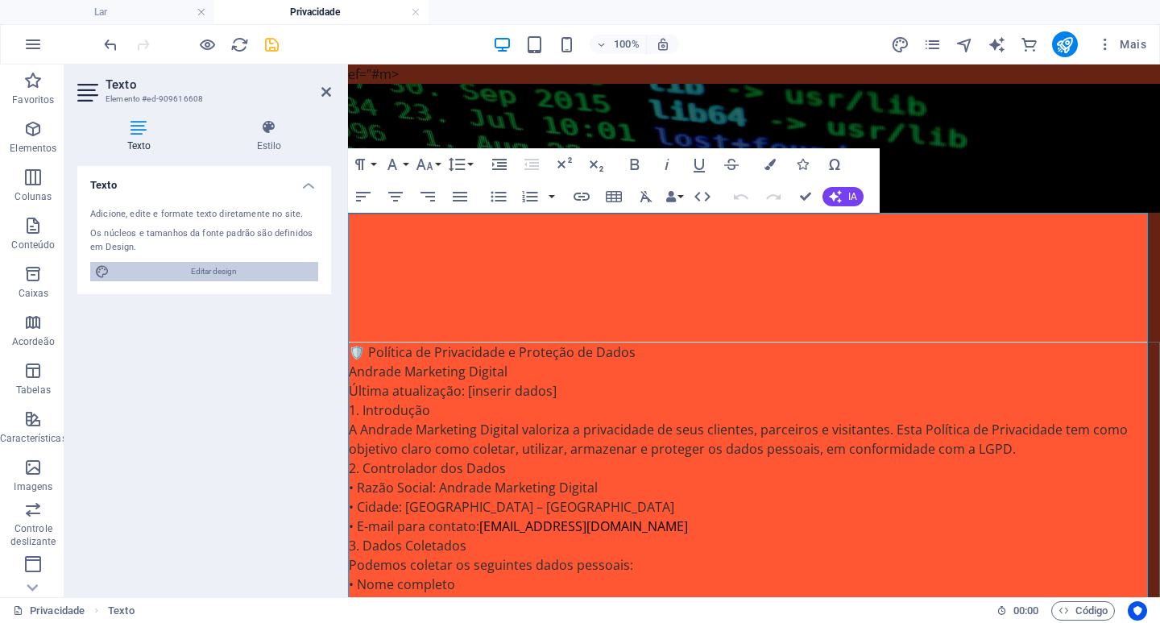
click at [199, 272] on font "Editar design" at bounding box center [214, 271] width 46 height 9
select select "px"
select select "200"
select select "px"
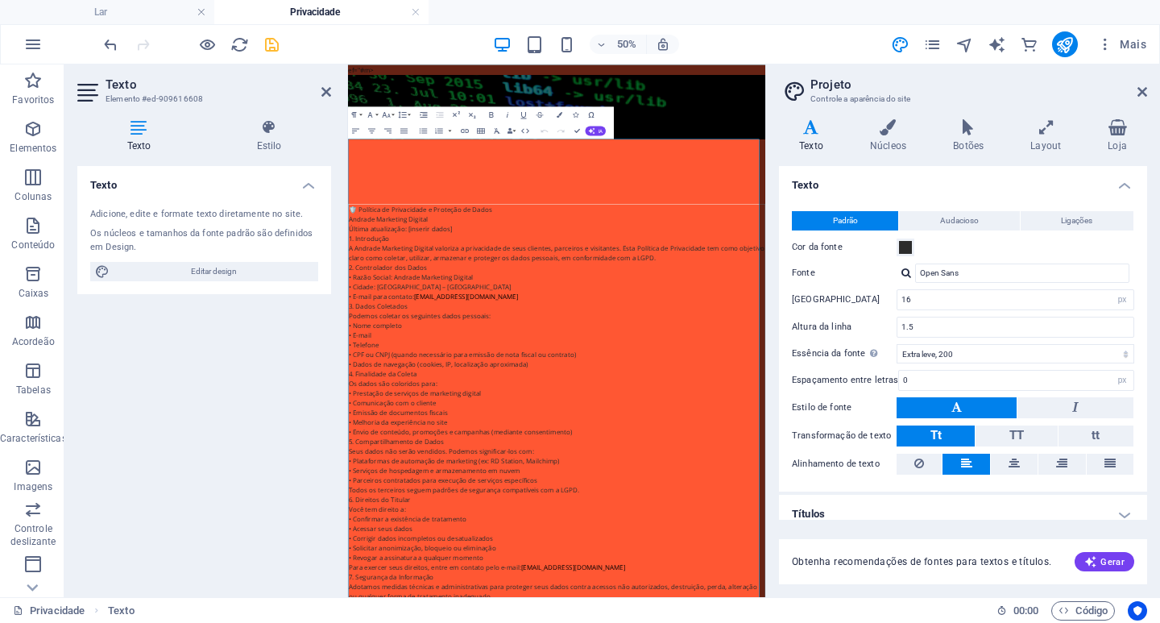
scroll to position [14, 0]
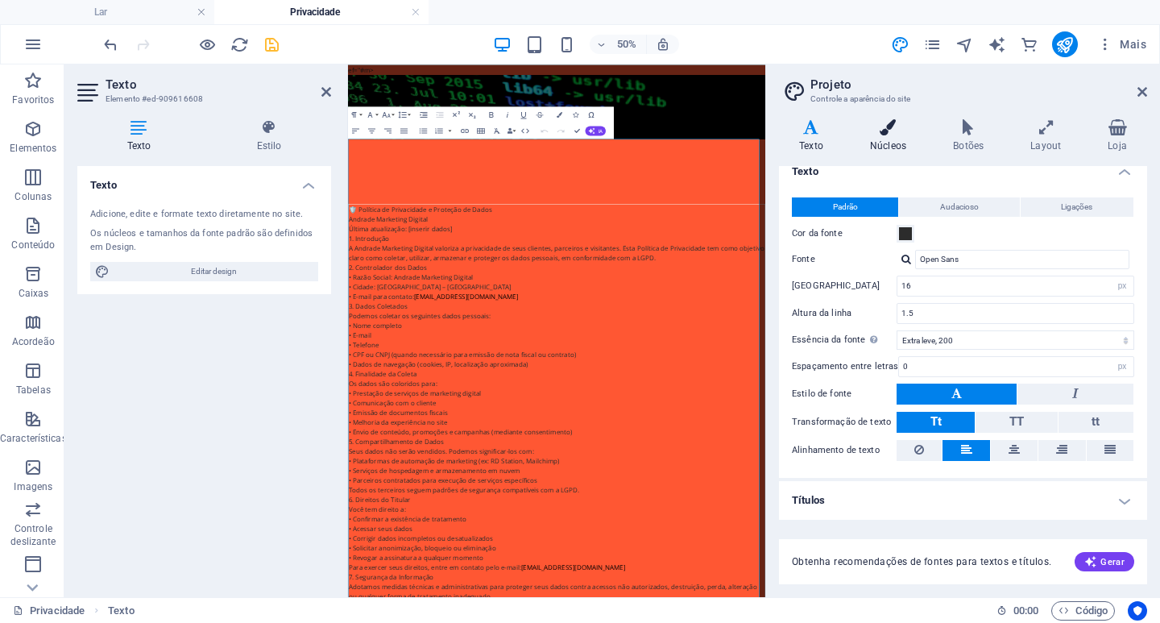
click at [891, 147] on font "Núcleos" at bounding box center [888, 145] width 36 height 11
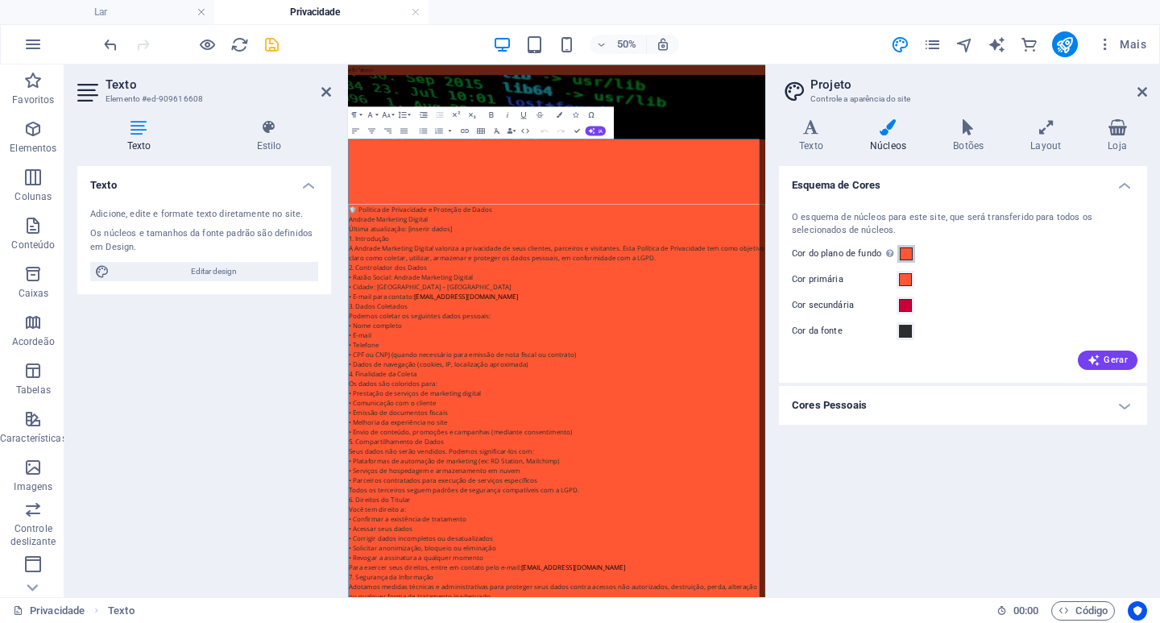
click at [907, 254] on span at bounding box center [906, 253] width 13 height 13
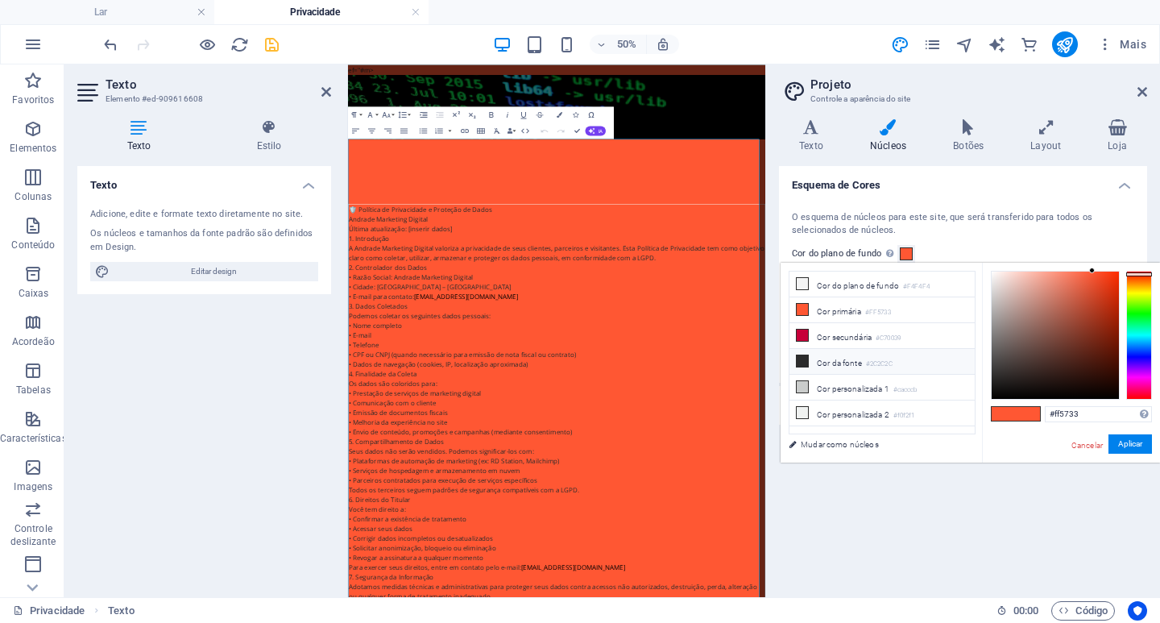
click at [803, 359] on icon at bounding box center [802, 360] width 11 height 11
type input "#2c2c2c"
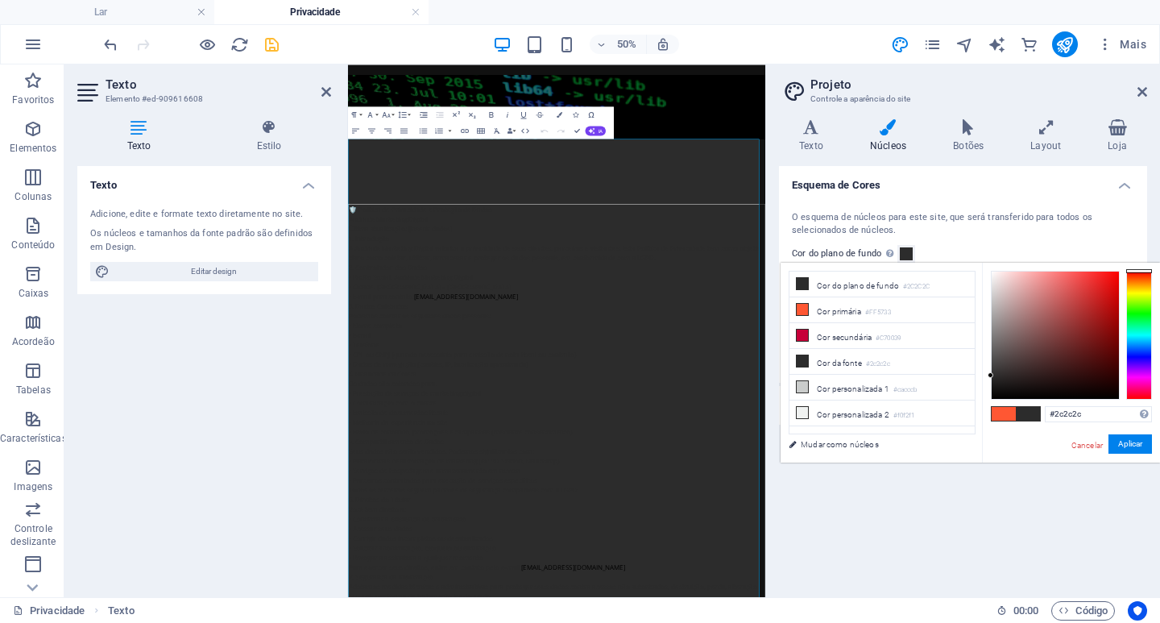
click at [906, 256] on span at bounding box center [906, 253] width 13 height 13
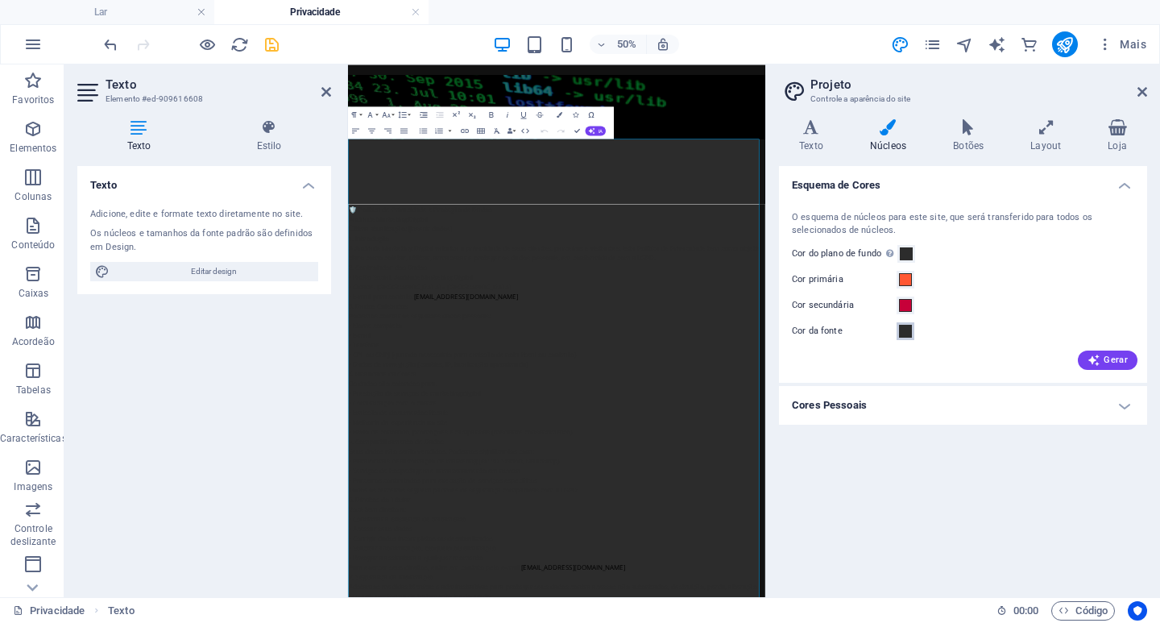
click at [909, 333] on span at bounding box center [905, 331] width 13 height 13
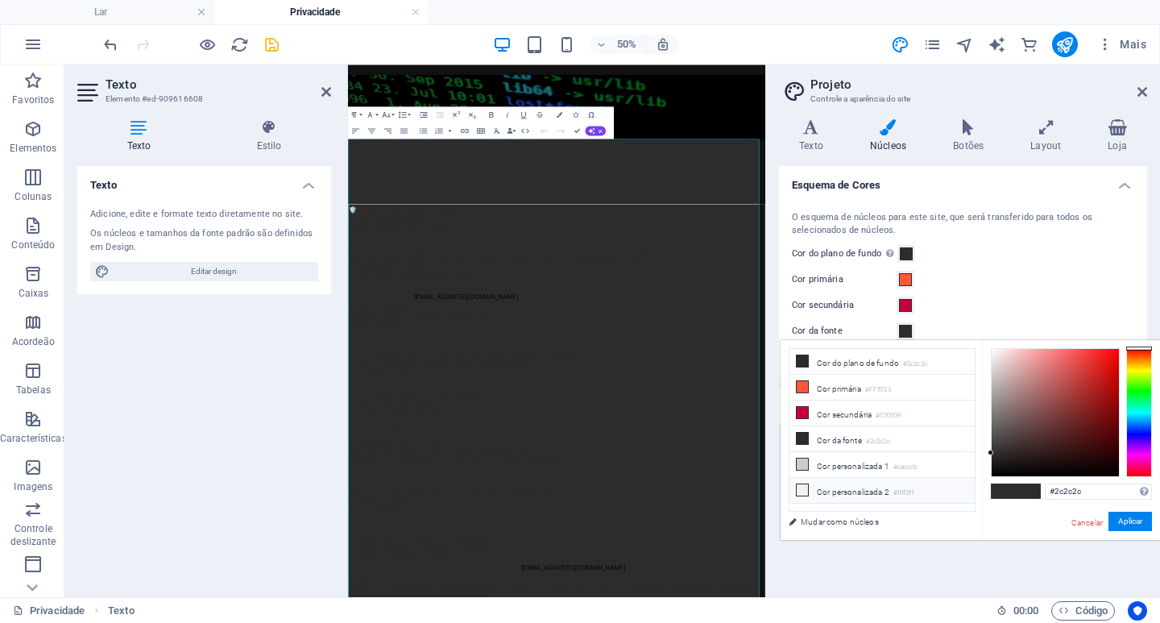
click at [803, 487] on icon at bounding box center [802, 489] width 11 height 11
type input "#f0f2f1"
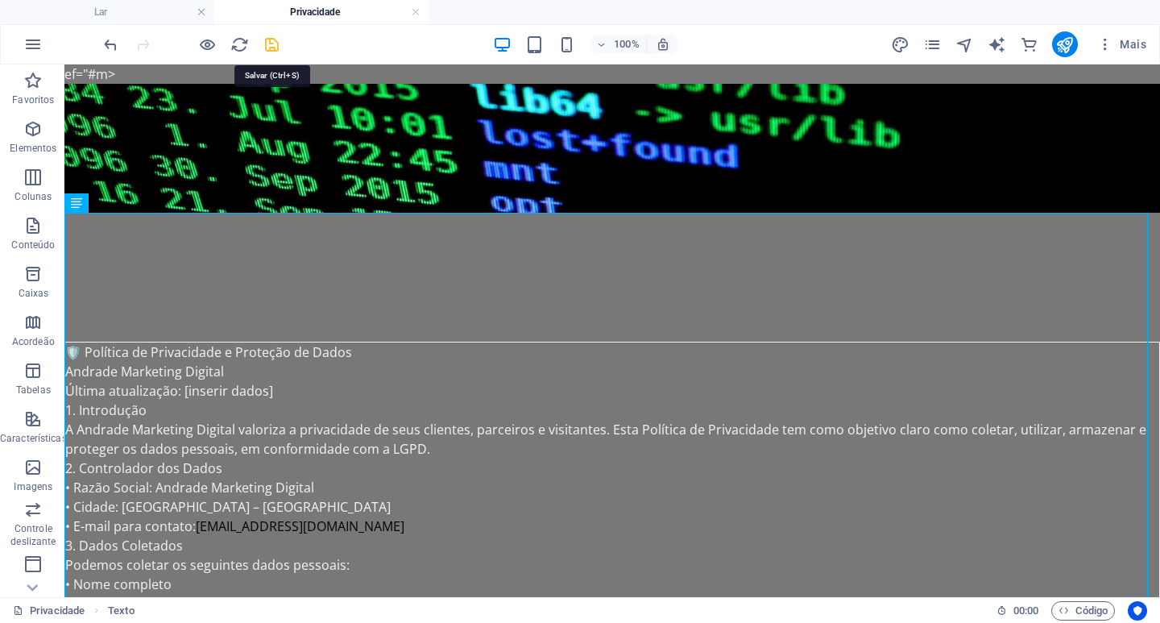
click at [0, 0] on icon "salvar" at bounding box center [0, 0] width 0 height 0
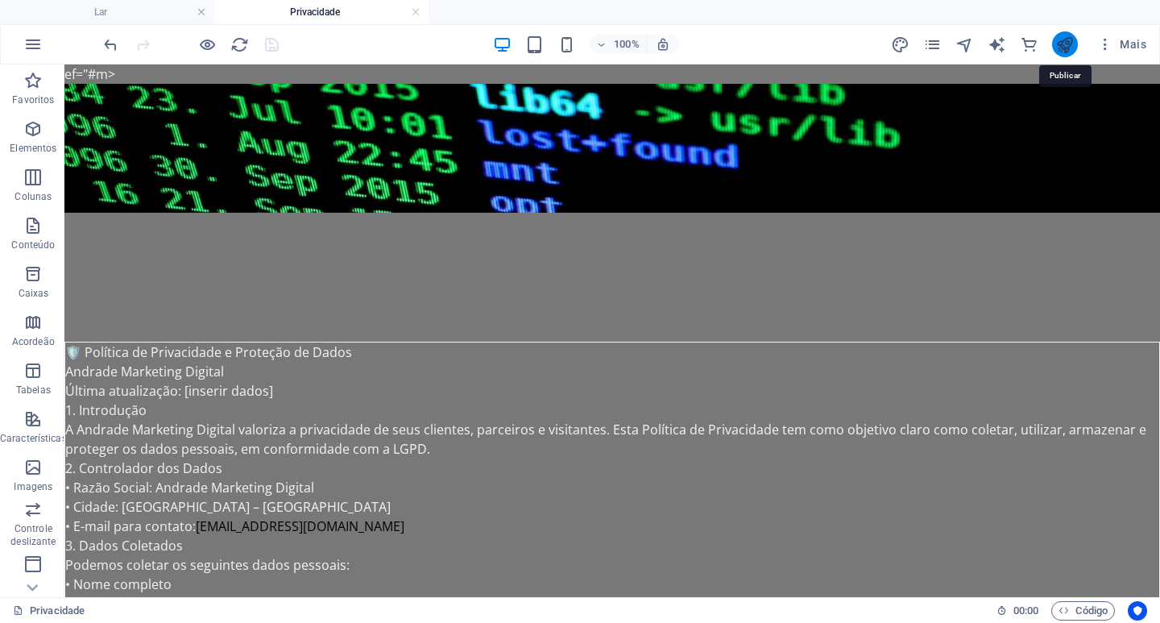
click at [0, 0] on icon "publicar" at bounding box center [0, 0] width 0 height 0
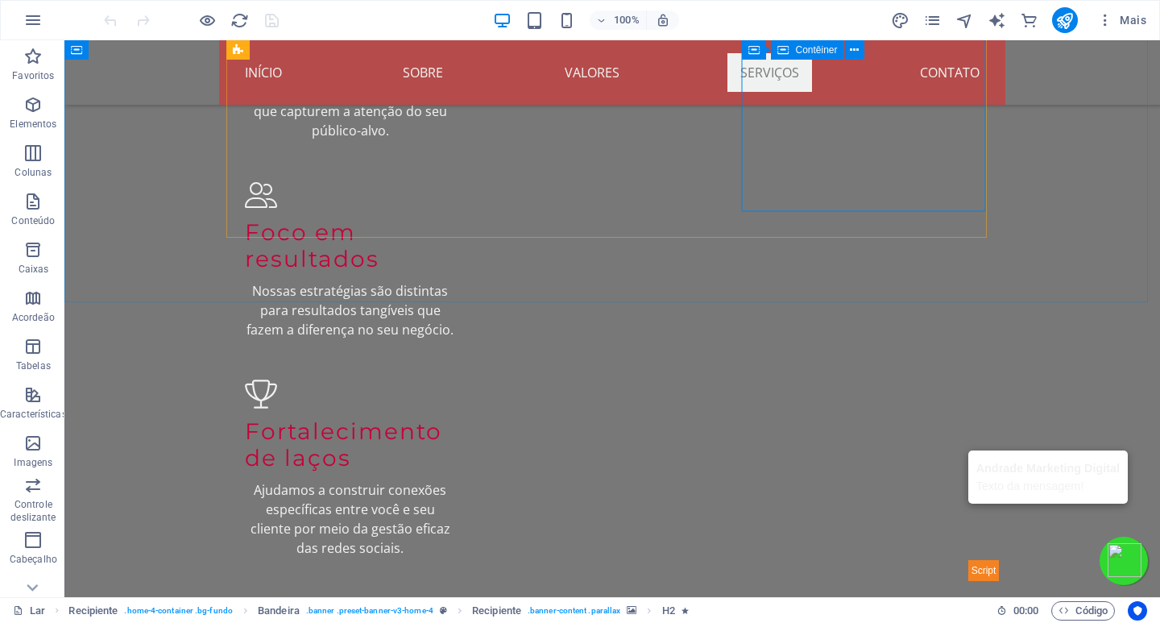
scroll to position [2337, 0]
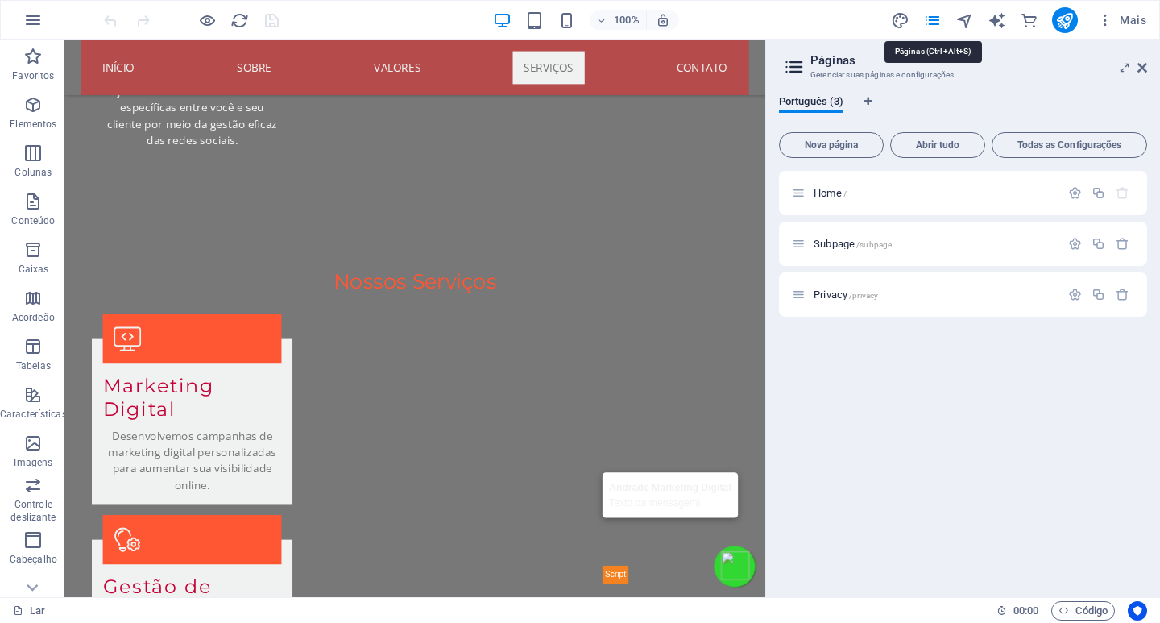
scroll to position [2420, 0]
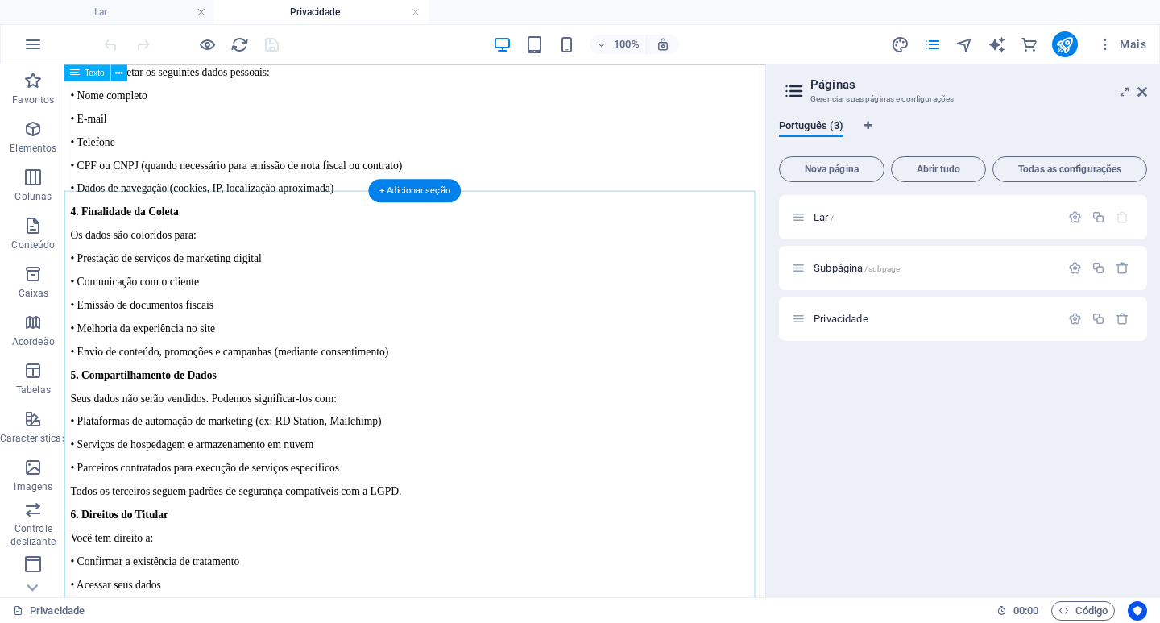
scroll to position [0, 0]
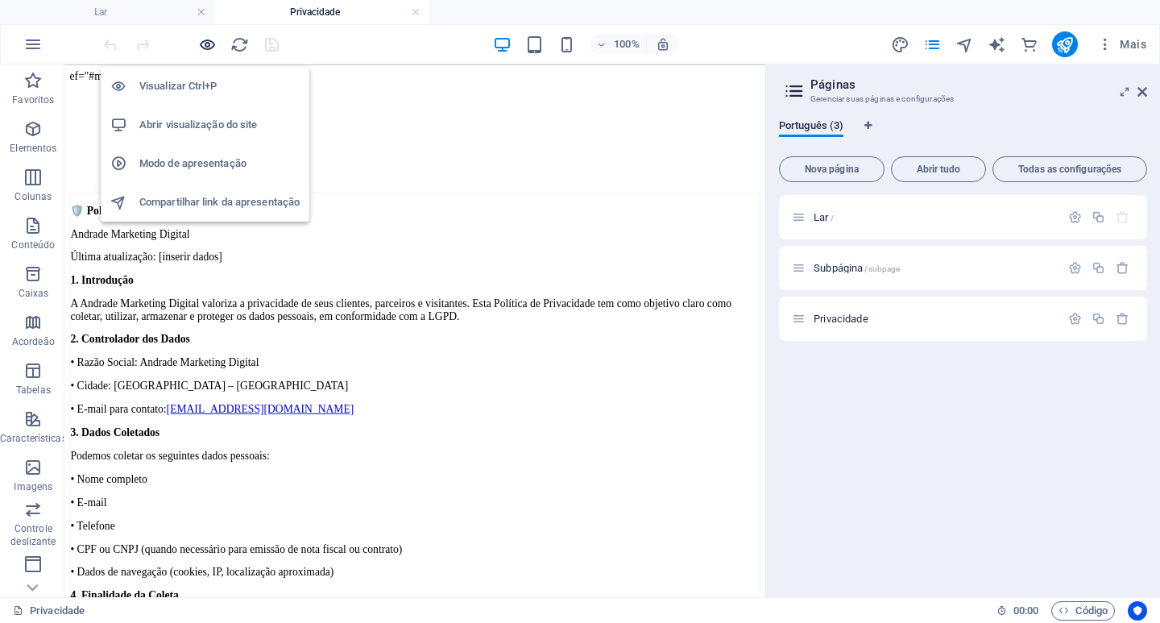
click at [0, 0] on icon "button" at bounding box center [0, 0] width 0 height 0
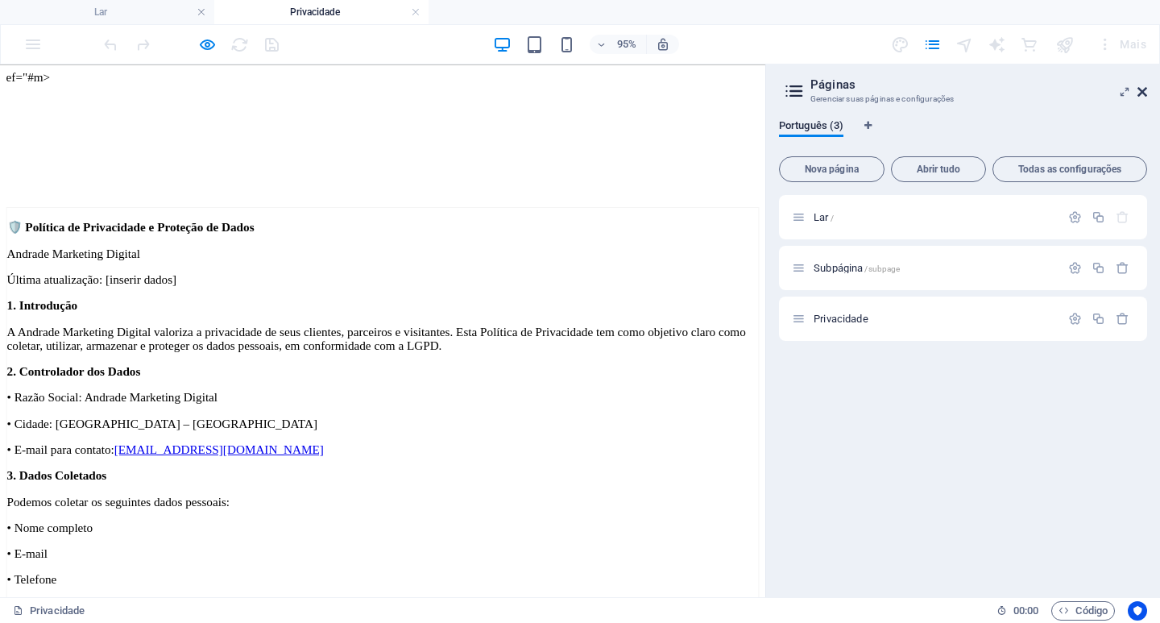
click at [0, 0] on icon at bounding box center [0, 0] width 0 height 0
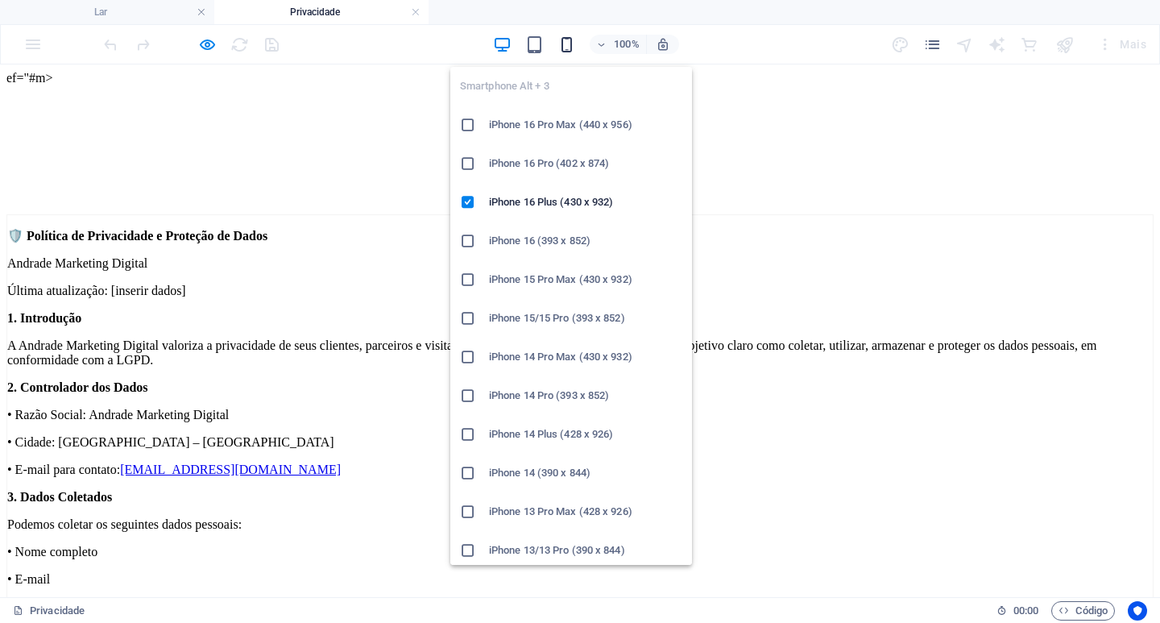
click at [0, 0] on icon "button" at bounding box center [0, 0] width 0 height 0
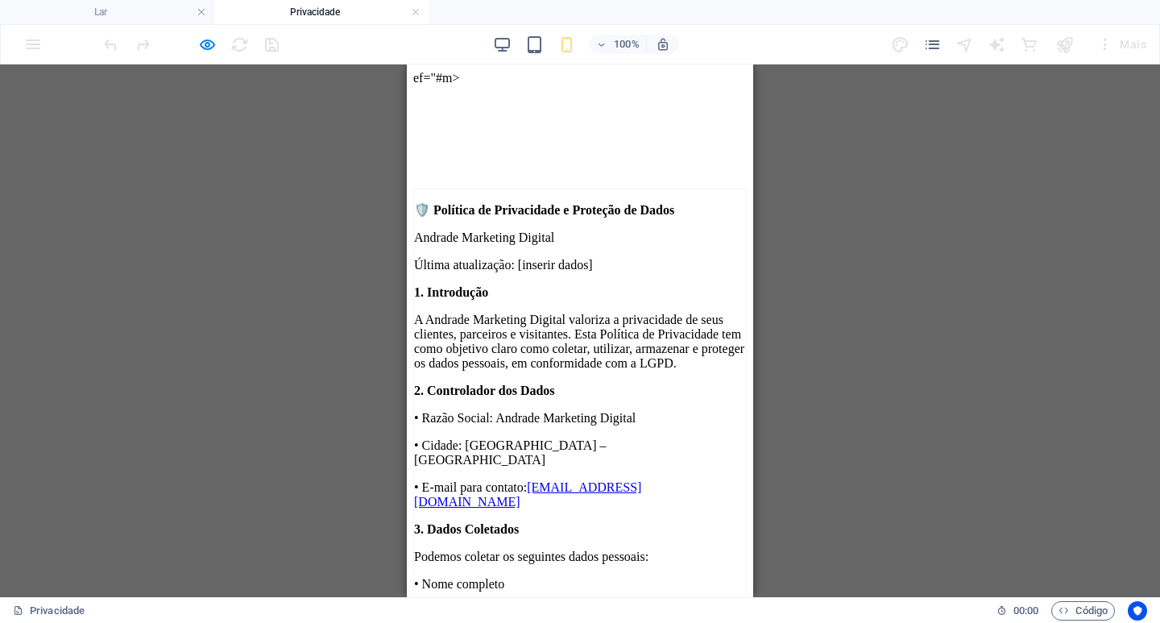
click at [446, 72] on font "ef="#m>" at bounding box center [436, 78] width 46 height 14
drag, startPoint x: 456, startPoint y: 73, endPoint x: 409, endPoint y: 80, distance: 48.1
click at [413, 80] on font "ef="#m>" at bounding box center [436, 78] width 46 height 14
drag, startPoint x: 30, startPoint y: 3, endPoint x: 381, endPoint y: 111, distance: 367.5
click at [0, 0] on div "Arraste aqui para substituir o conteúdo existente. Pressione “Ctrl” se quiser c…" at bounding box center [0, 0] width 0 height 0
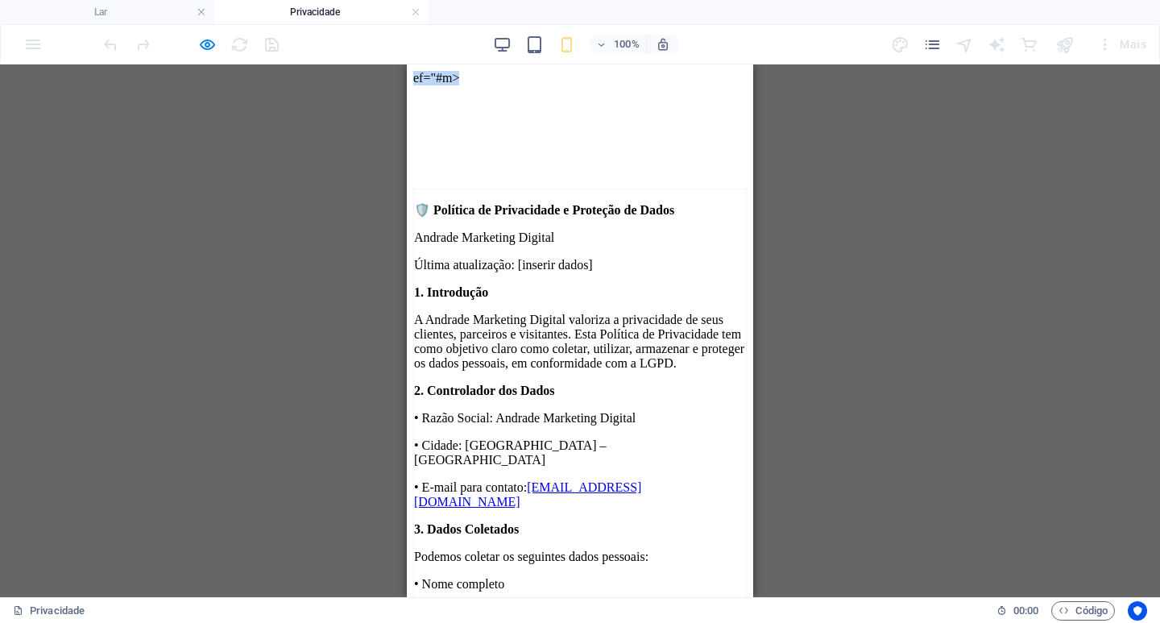
drag, startPoint x: 597, startPoint y: 95, endPoint x: 599, endPoint y: 75, distance: 20.2
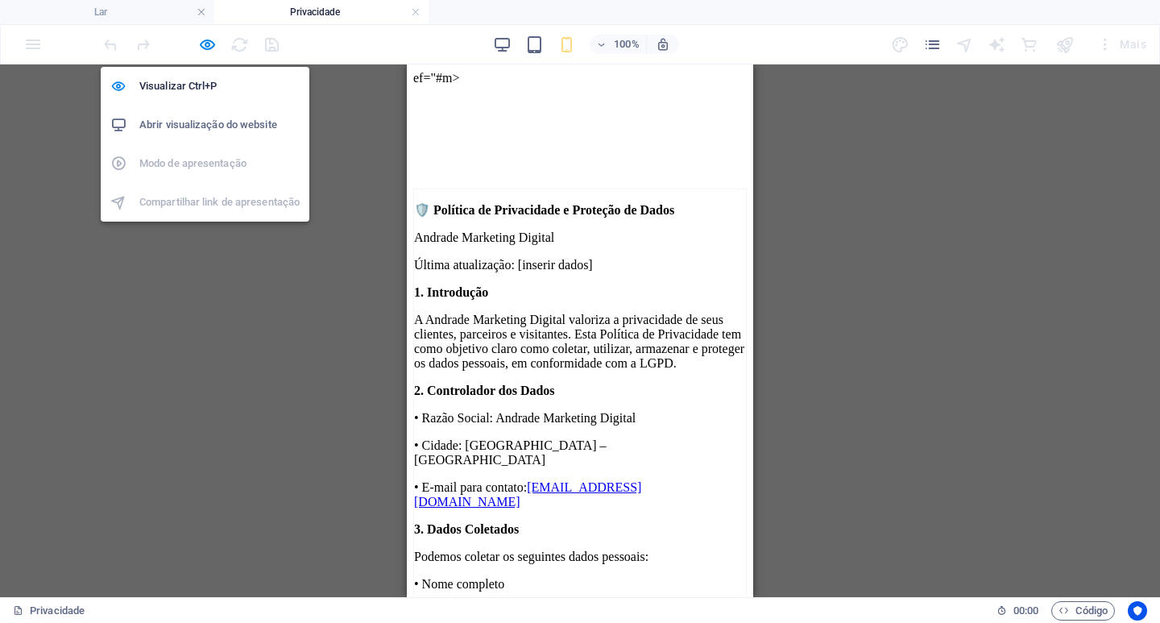
click at [0, 0] on icon "button" at bounding box center [0, 0] width 0 height 0
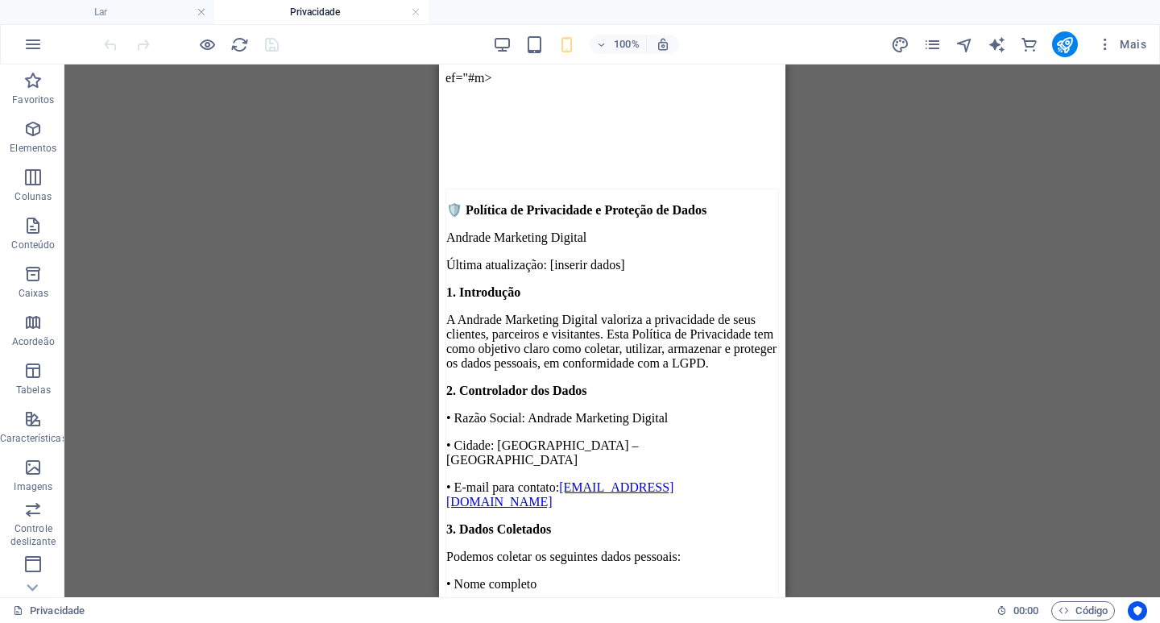
click at [491, 76] on font "ef="#m>" at bounding box center [469, 78] width 46 height 14
click at [476, 75] on font "ef="#m>" at bounding box center [469, 78] width 46 height 14
drag, startPoint x: 494, startPoint y: 127, endPoint x: 506, endPoint y: 181, distance: 56.1
click at [496, 85] on figure at bounding box center [613, 85] width 334 height 0
drag, startPoint x: 515, startPoint y: 250, endPoint x: 529, endPoint y: 67, distance: 183.5
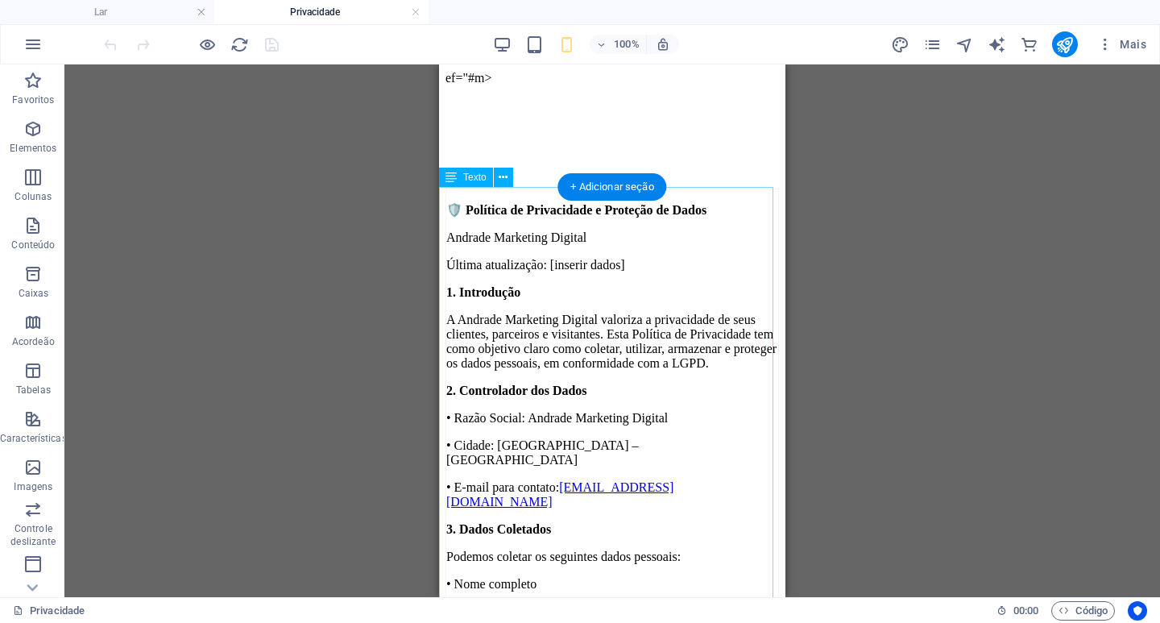
click at [512, 85] on figure at bounding box center [613, 85] width 334 height 0
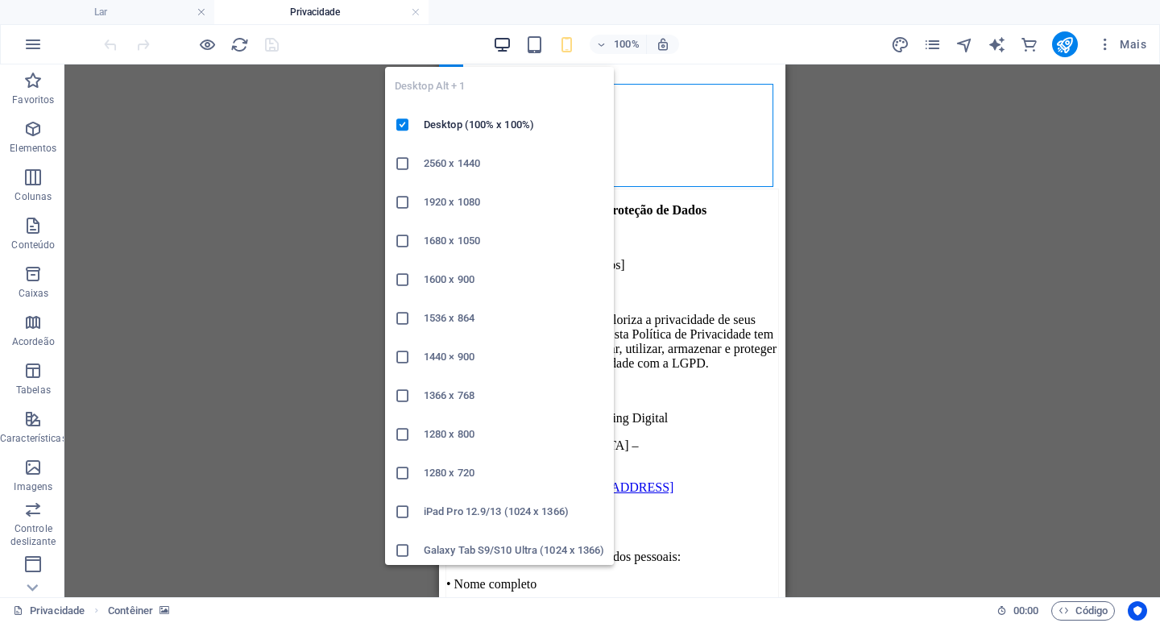
click at [0, 0] on icon "button" at bounding box center [0, 0] width 0 height 0
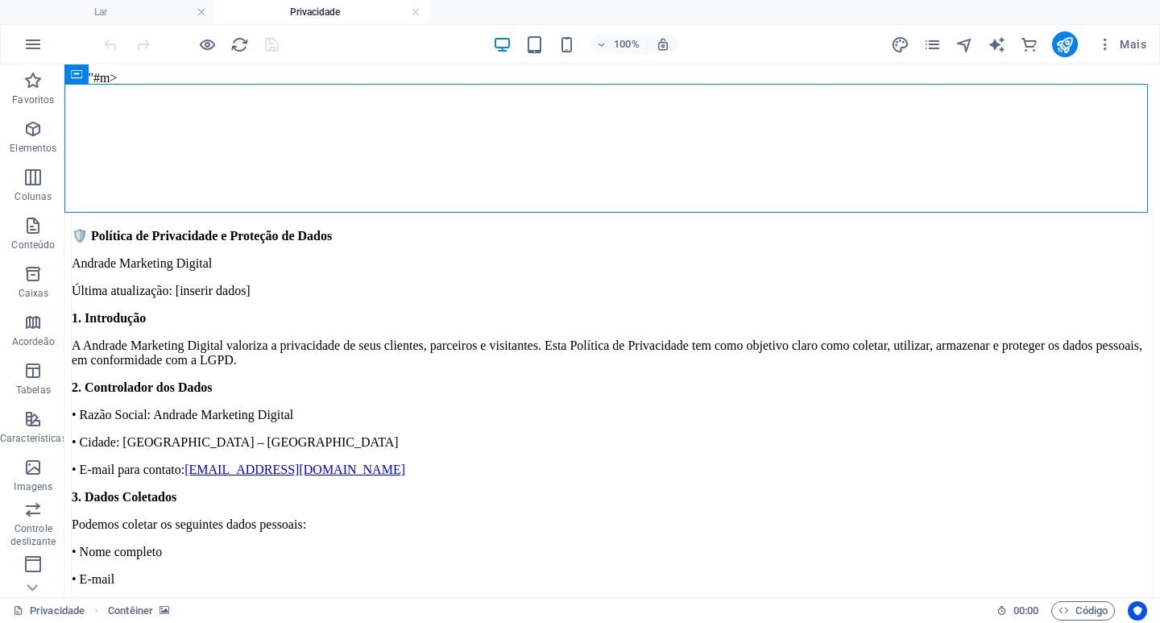
click at [113, 74] on font "ef="#m>" at bounding box center [94, 78] width 46 height 14
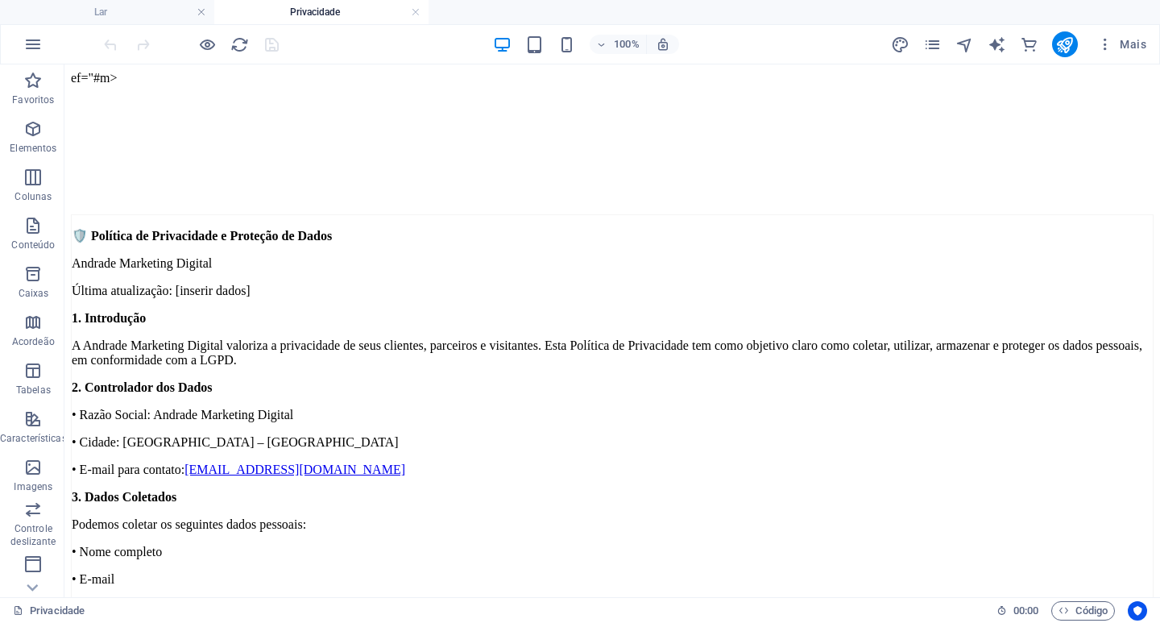
click at [113, 74] on font "ef="#m>" at bounding box center [94, 78] width 46 height 14
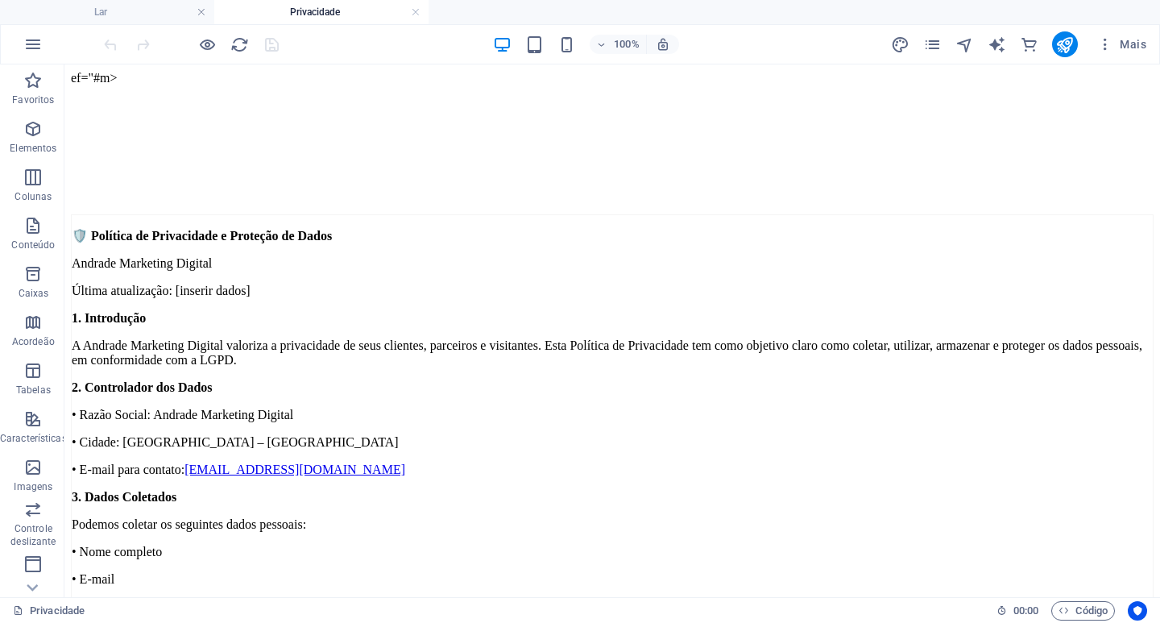
click at [0, 0] on icon "páginas" at bounding box center [0, 0] width 0 height 0
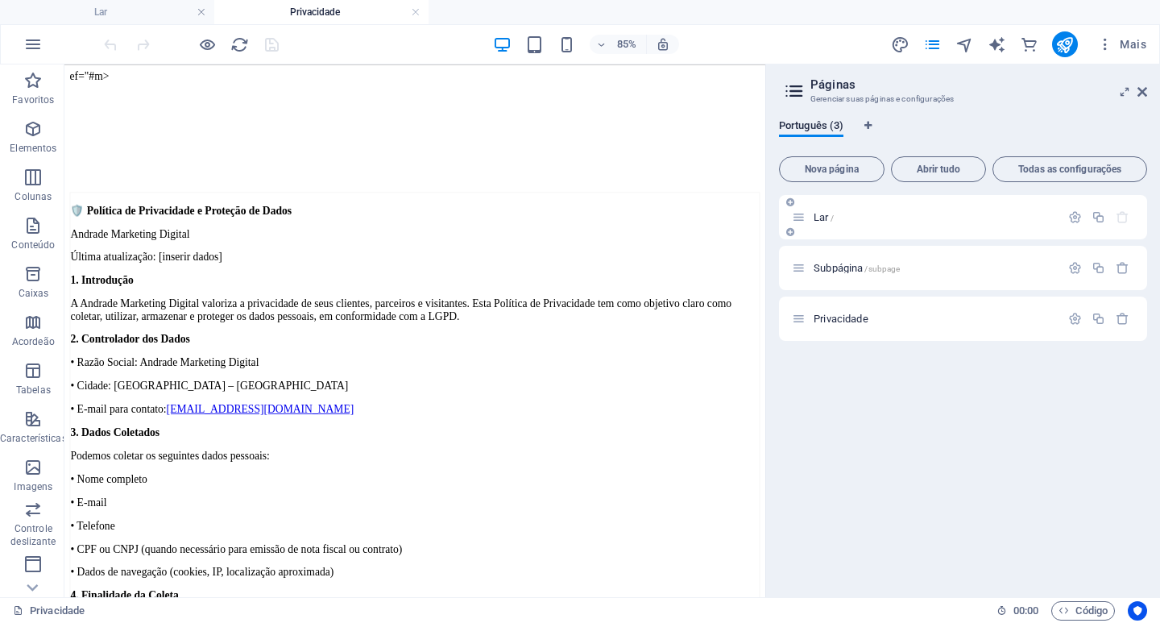
click at [0, 0] on font "Lar" at bounding box center [0, 0] width 0 height 0
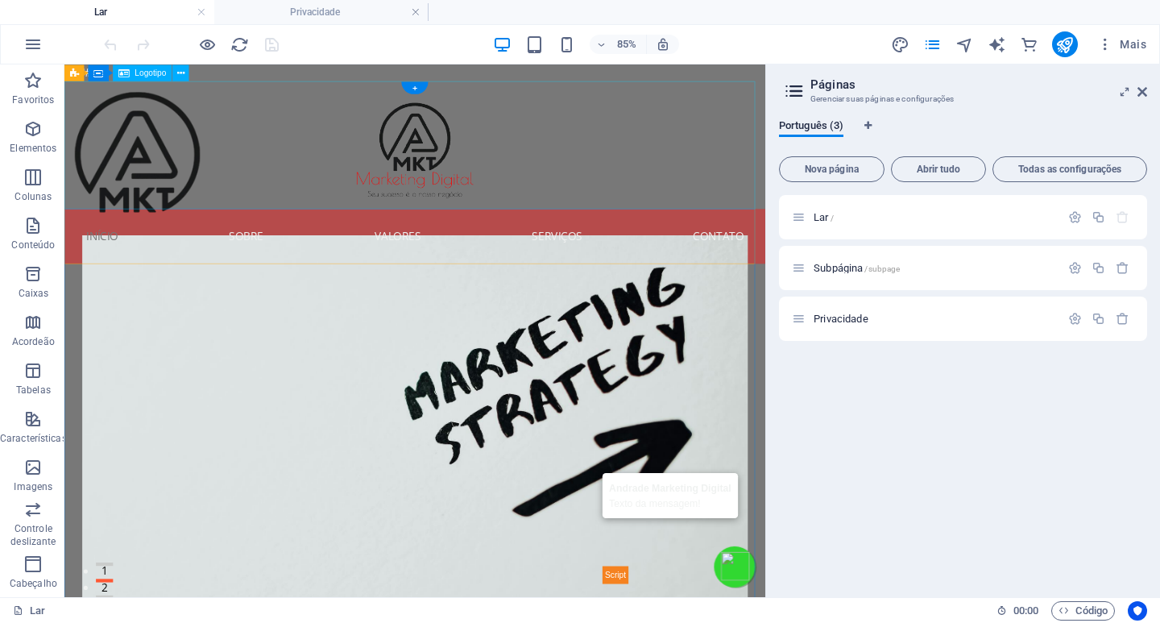
click at [382, 93] on div at bounding box center [476, 159] width 825 height 151
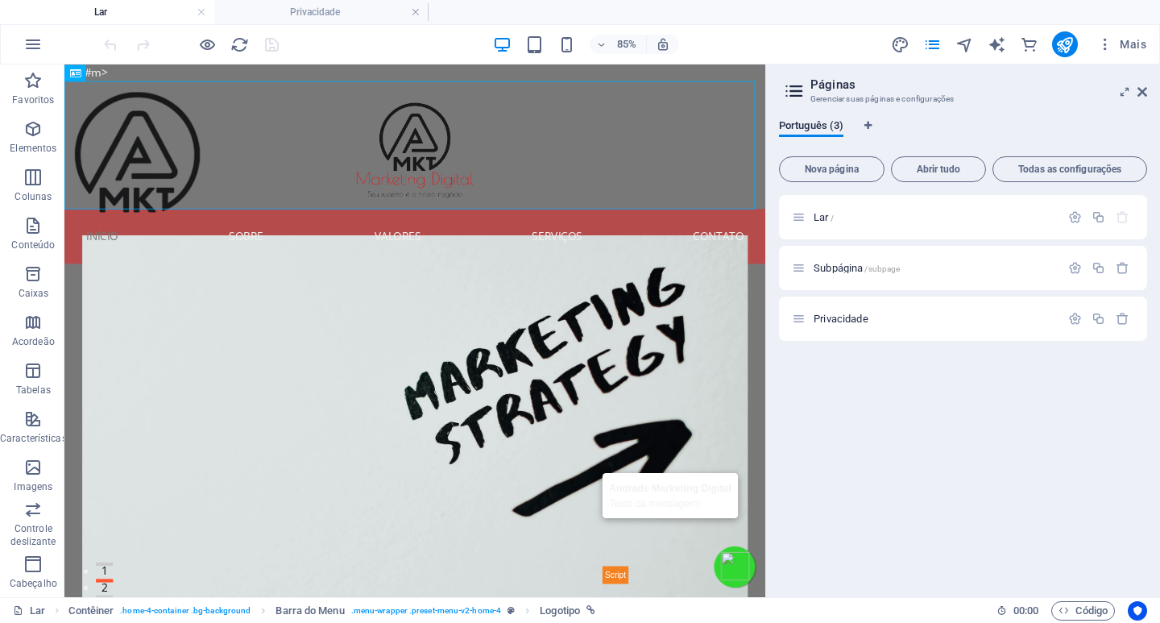
drag, startPoint x: 479, startPoint y: 150, endPoint x: 477, endPoint y: 68, distance: 81.4
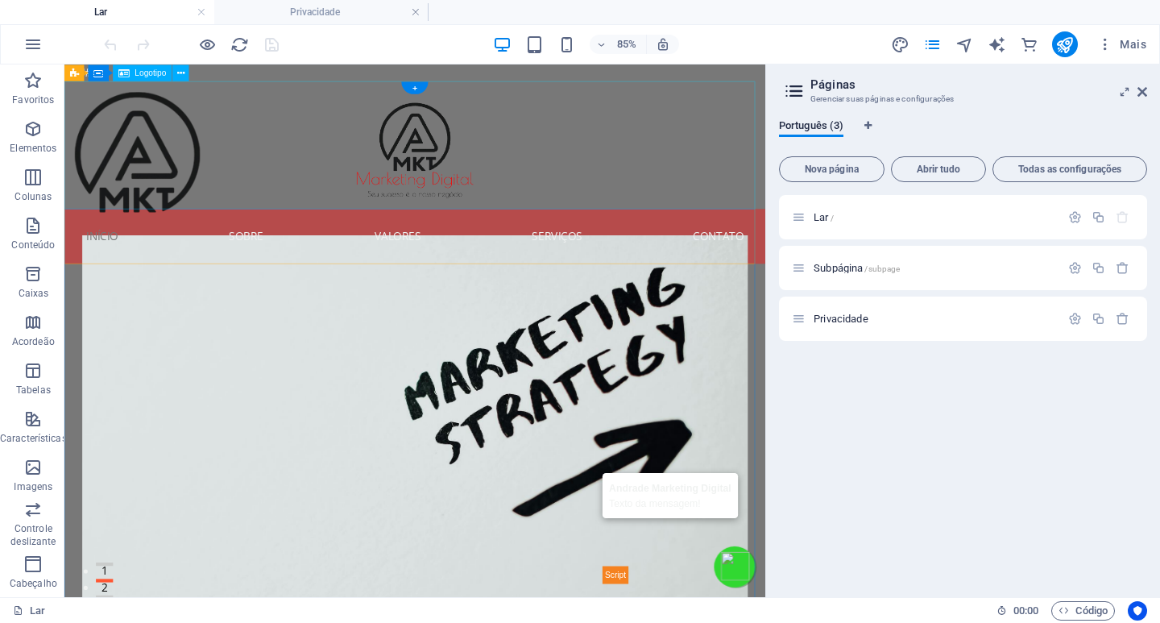
click at [251, 164] on div at bounding box center [476, 159] width 825 height 151
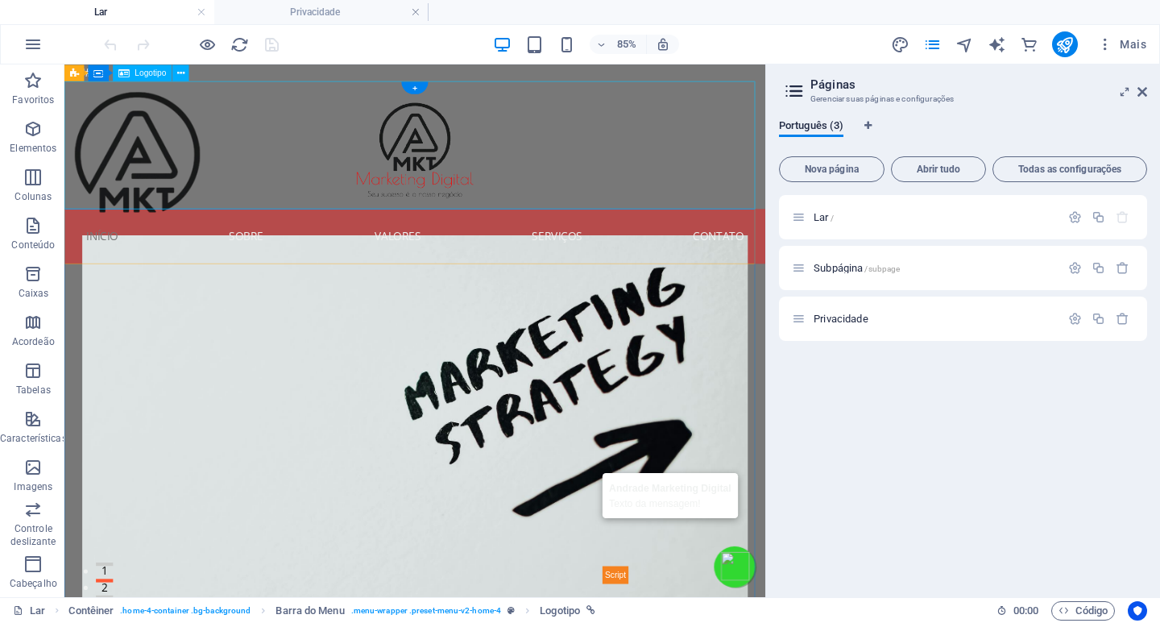
click at [480, 136] on div at bounding box center [476, 159] width 825 height 151
click at [471, 169] on div at bounding box center [476, 159] width 825 height 151
select select "px"
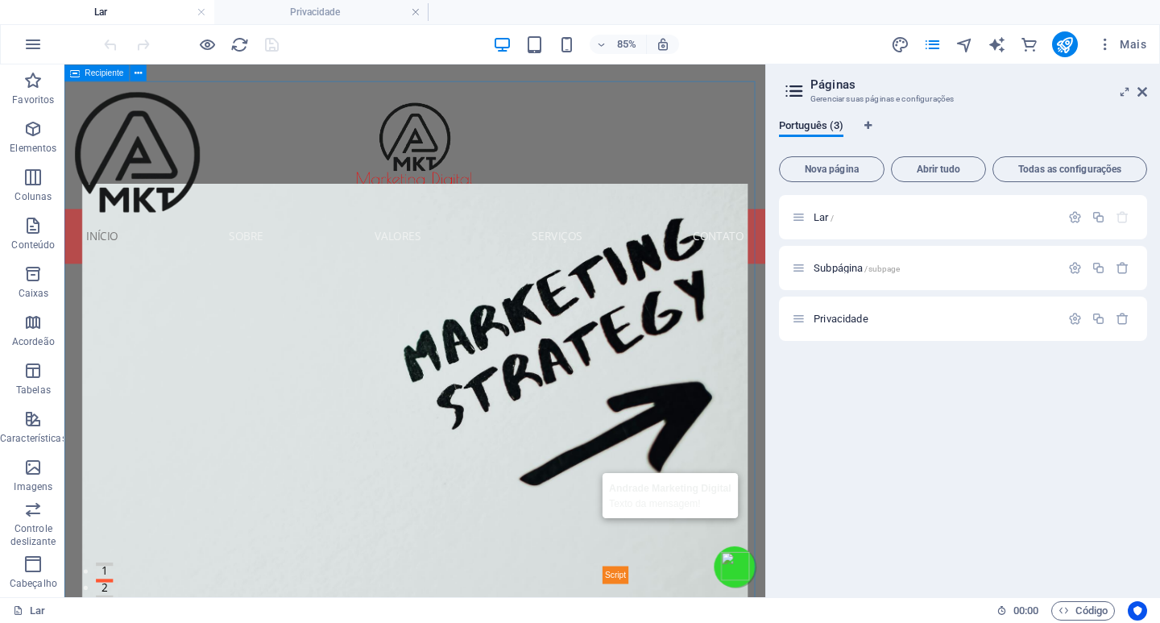
select select "header"
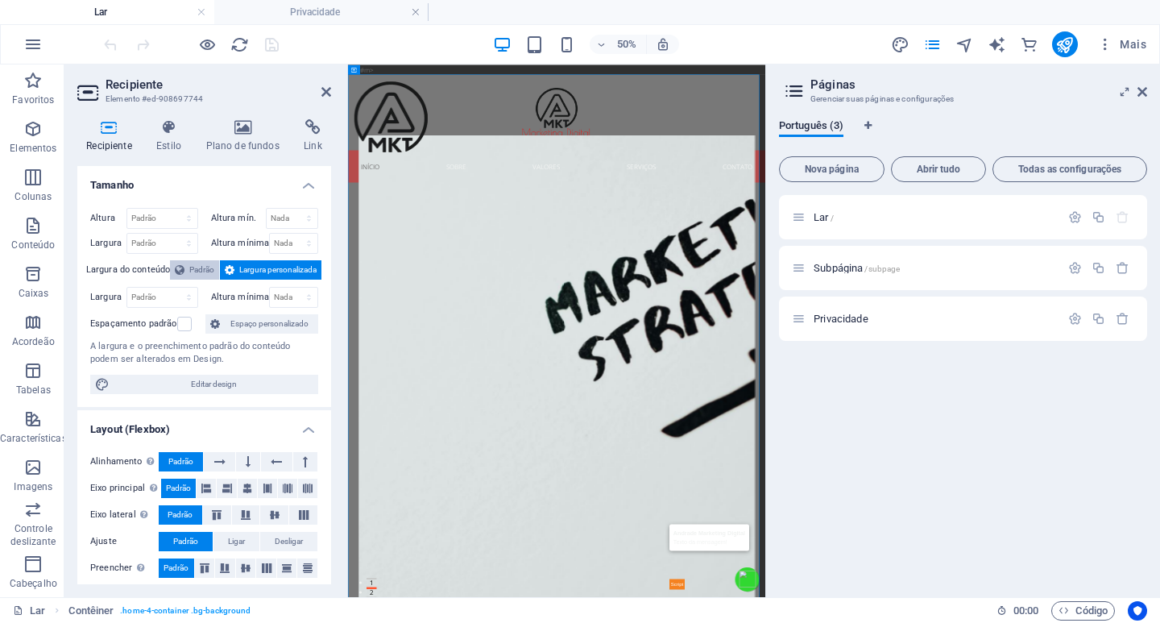
click at [194, 274] on font "Padrão" at bounding box center [201, 269] width 25 height 9
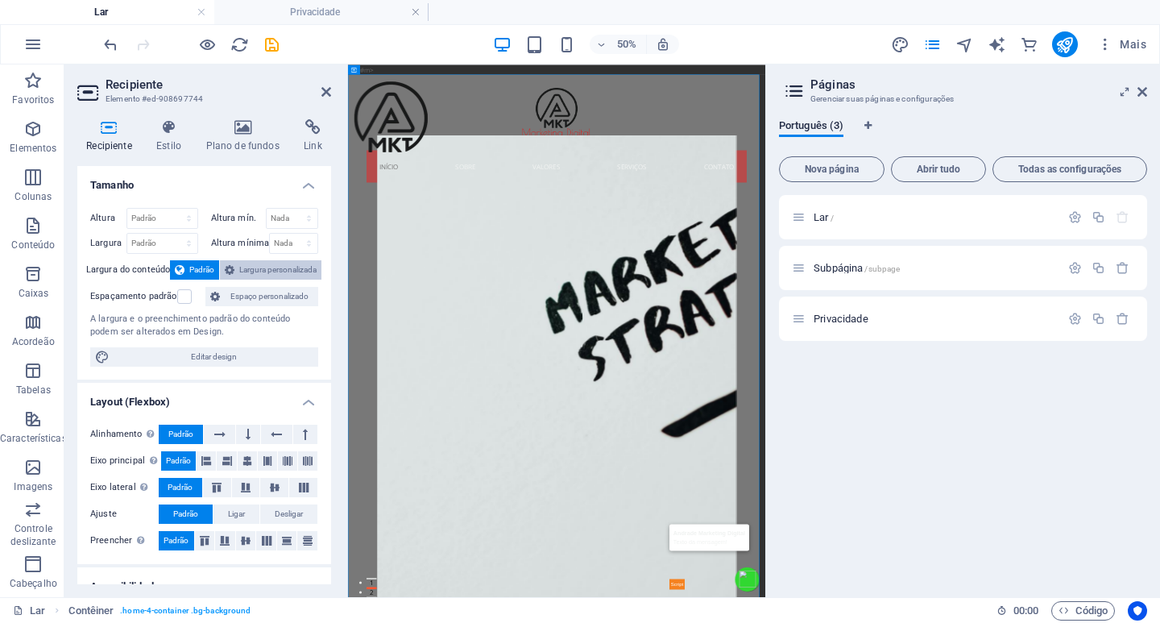
click at [262, 268] on font "Largura personalizada" at bounding box center [277, 269] width 77 height 9
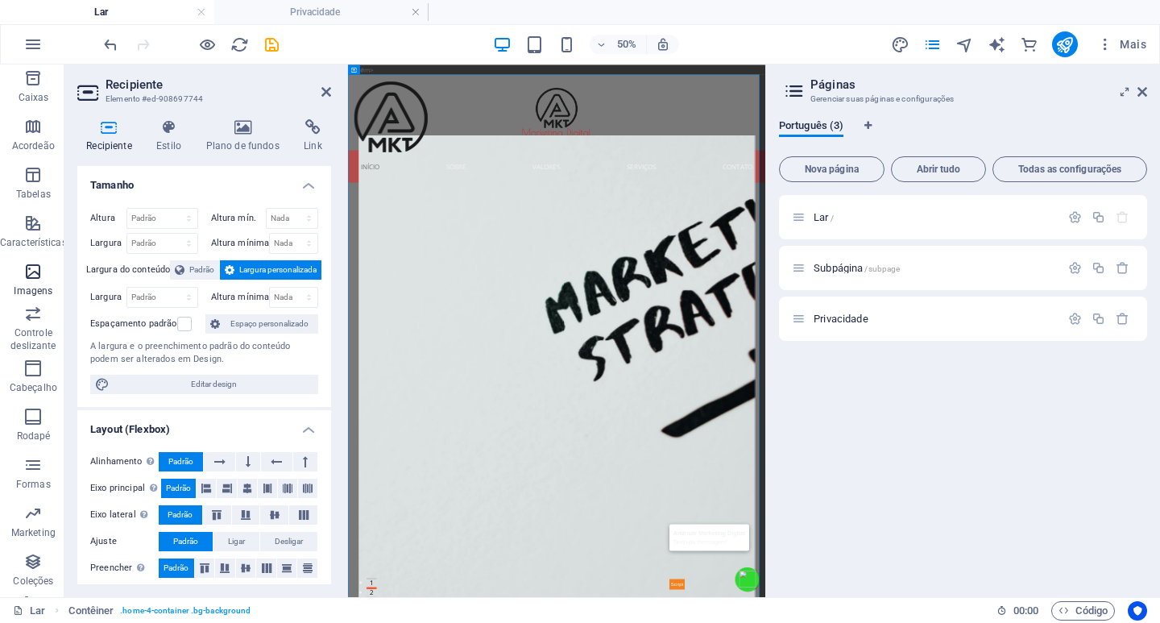
scroll to position [241, 0]
click at [541, 143] on div at bounding box center [765, 159] width 835 height 151
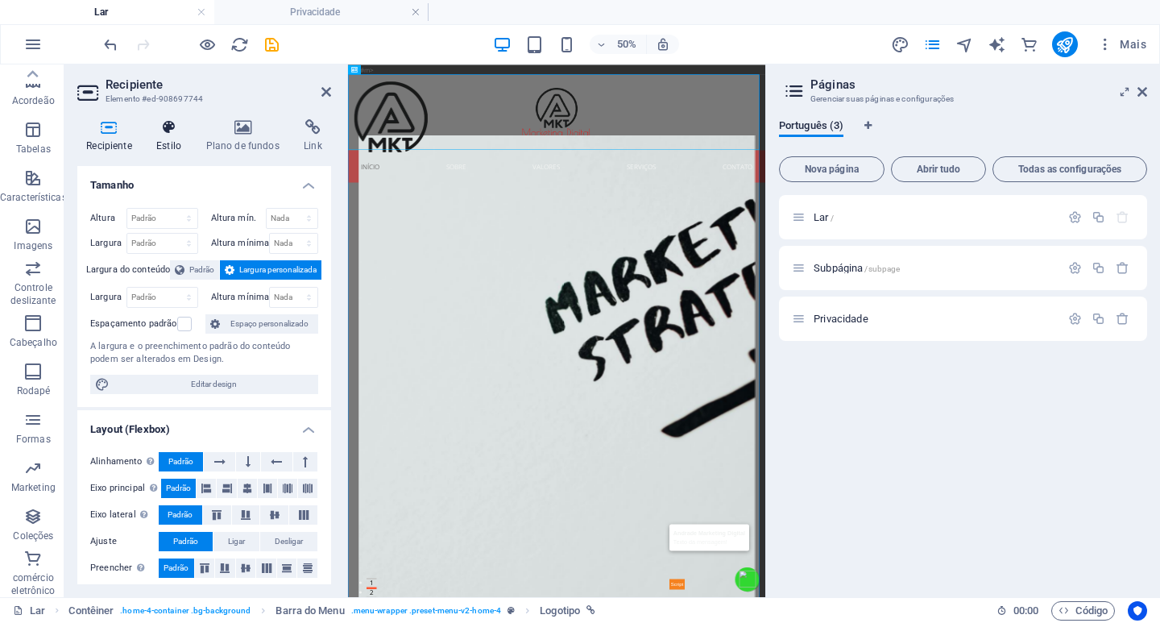
click at [170, 139] on h4 "Estilo" at bounding box center [171, 136] width 49 height 34
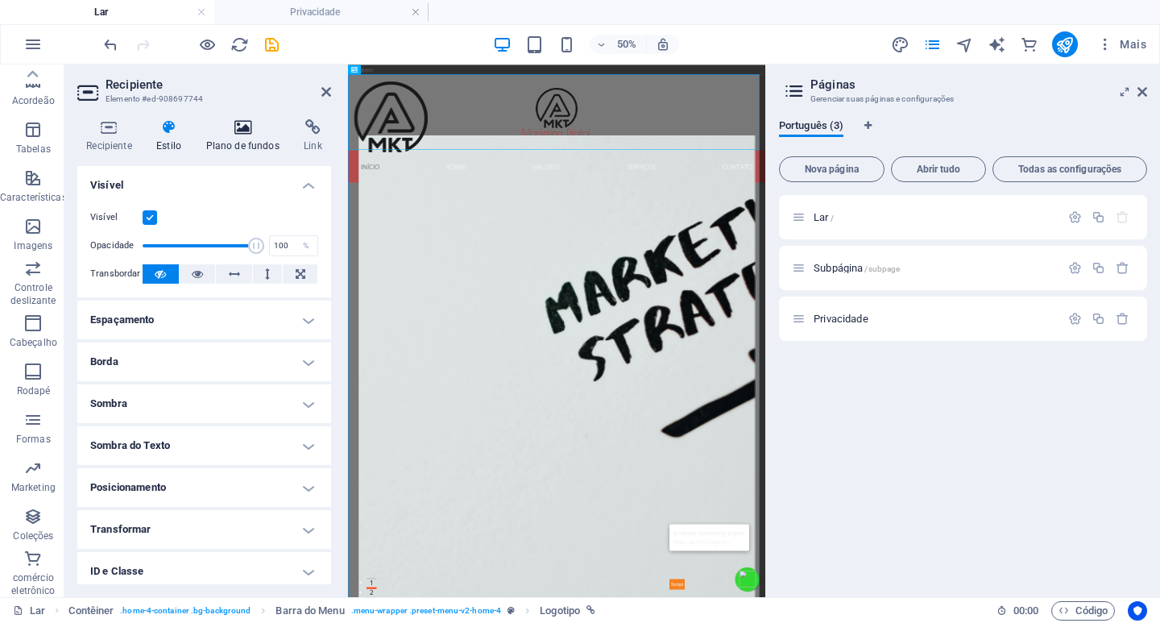
click at [230, 140] on font "Plano de fundos" at bounding box center [242, 145] width 73 height 11
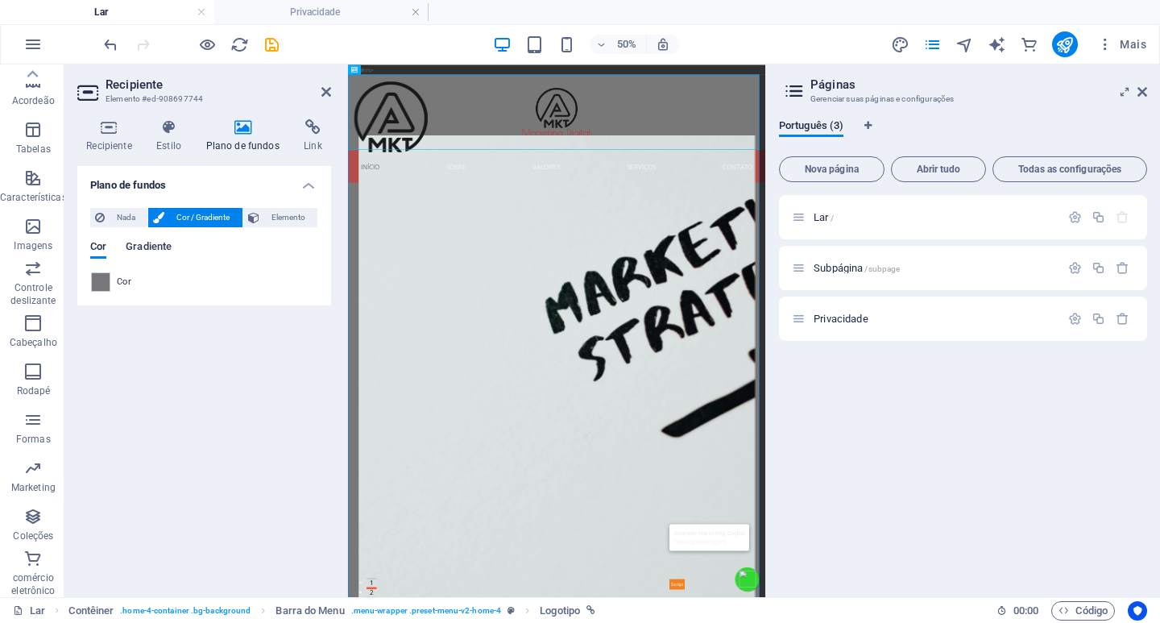
click at [141, 245] on font "Gradiente" at bounding box center [149, 246] width 46 height 12
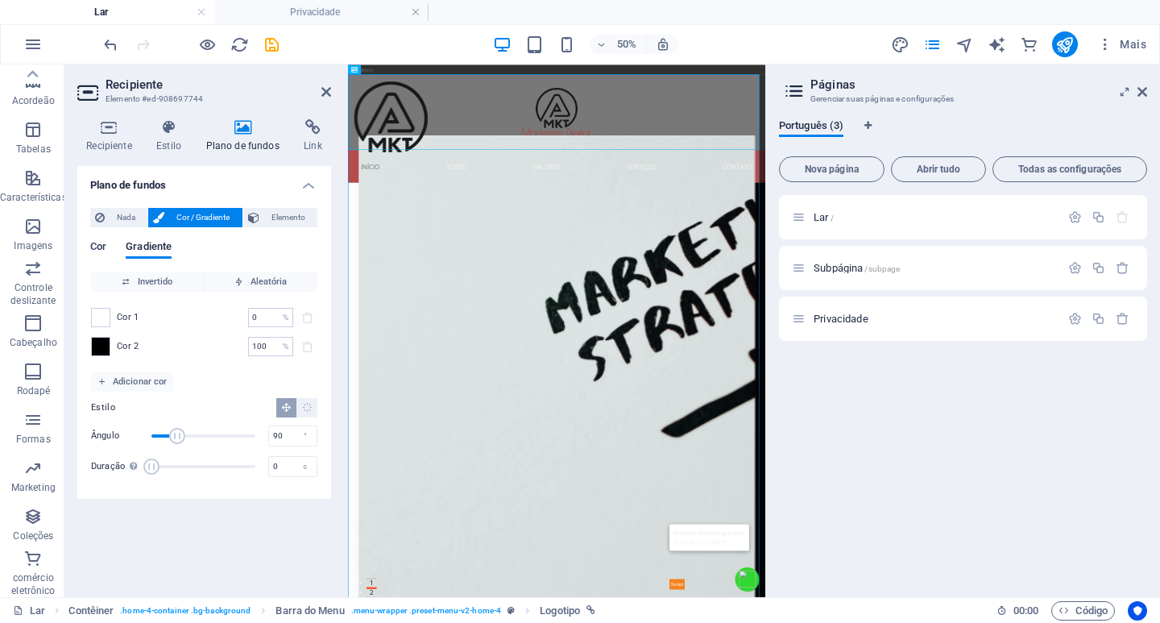
click at [103, 247] on font "Cor" at bounding box center [98, 246] width 16 height 12
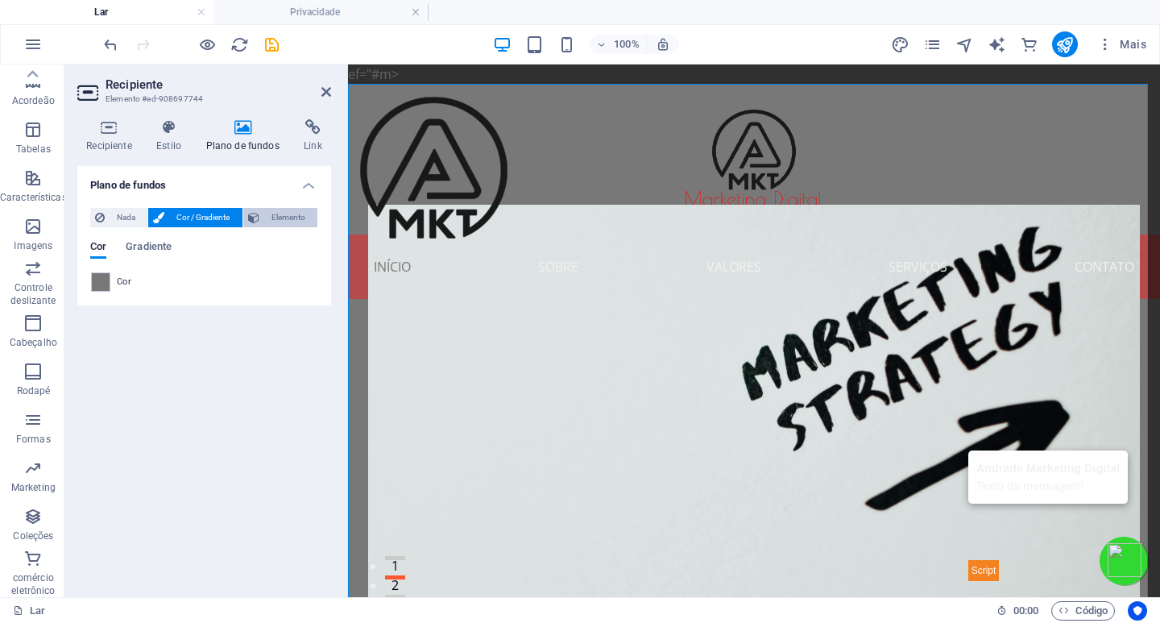
click at [282, 215] on font "Elemento" at bounding box center [289, 217] width 34 height 9
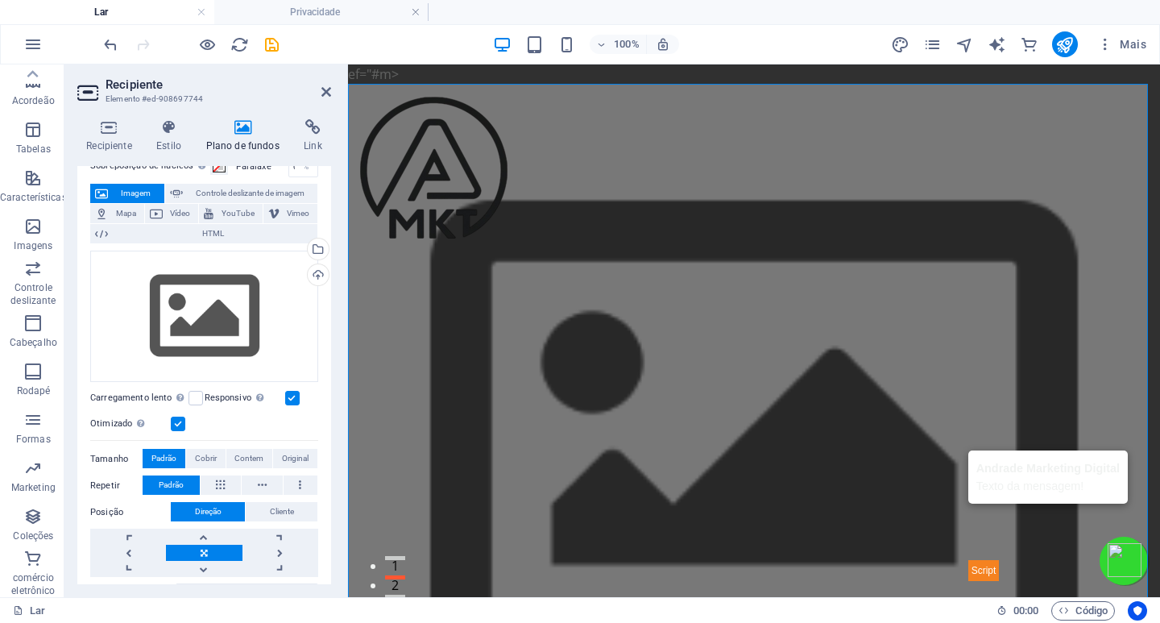
scroll to position [0, 0]
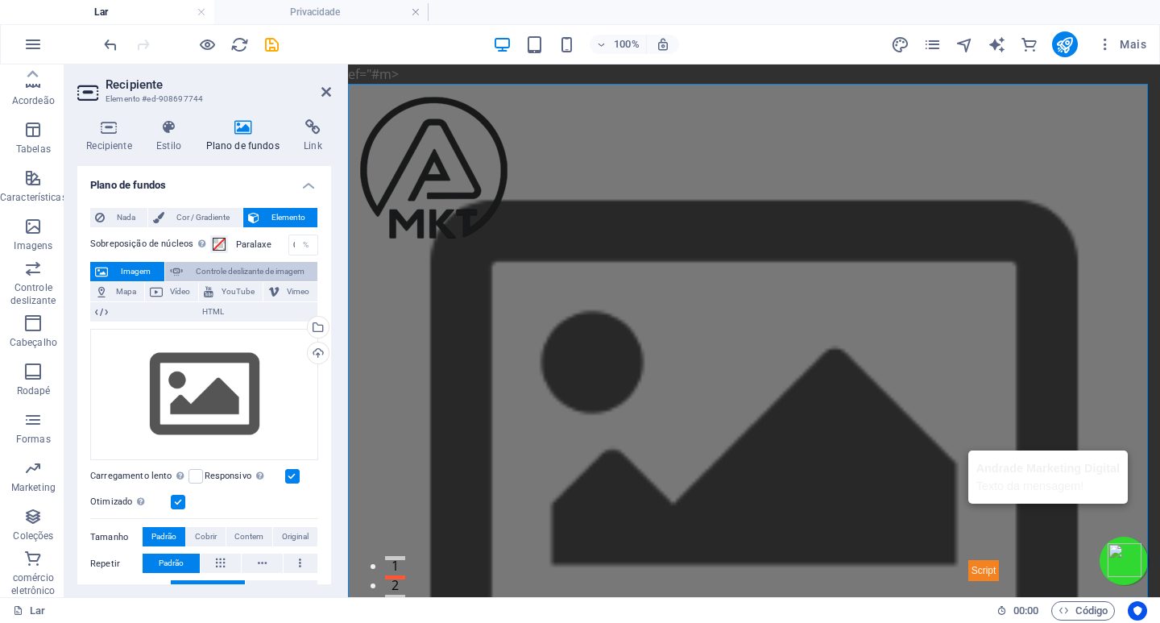
click at [235, 269] on font "Controle deslizante de imagem" at bounding box center [250, 271] width 109 height 9
select select "ms"
select select "s"
select select "progressive"
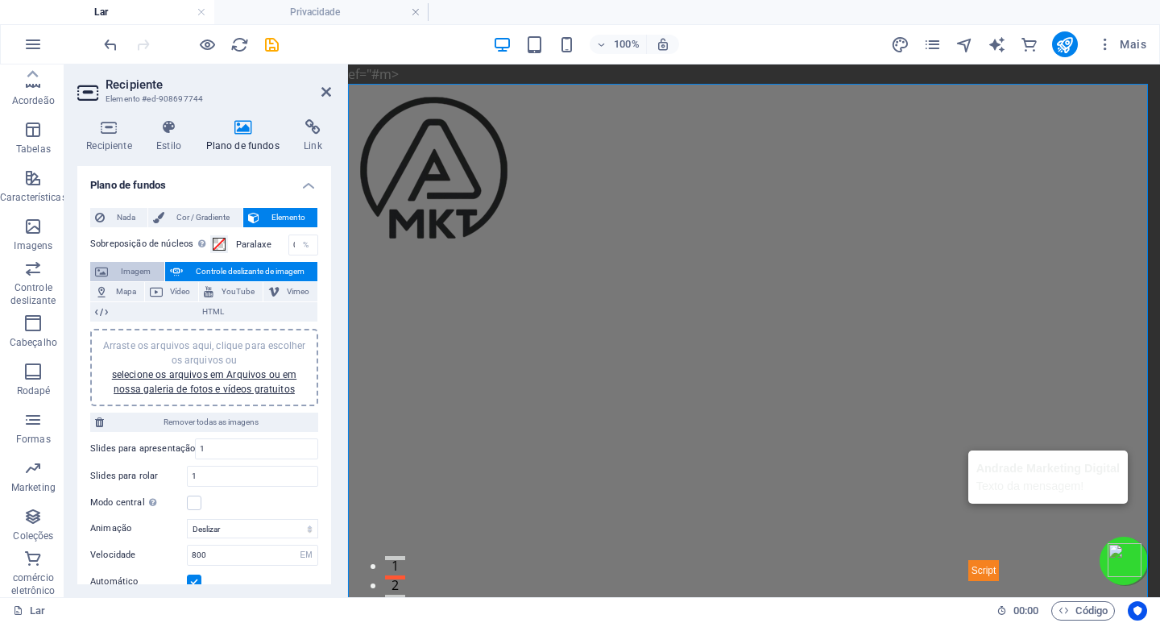
click at [118, 269] on span "Imagem" at bounding box center [136, 271] width 47 height 19
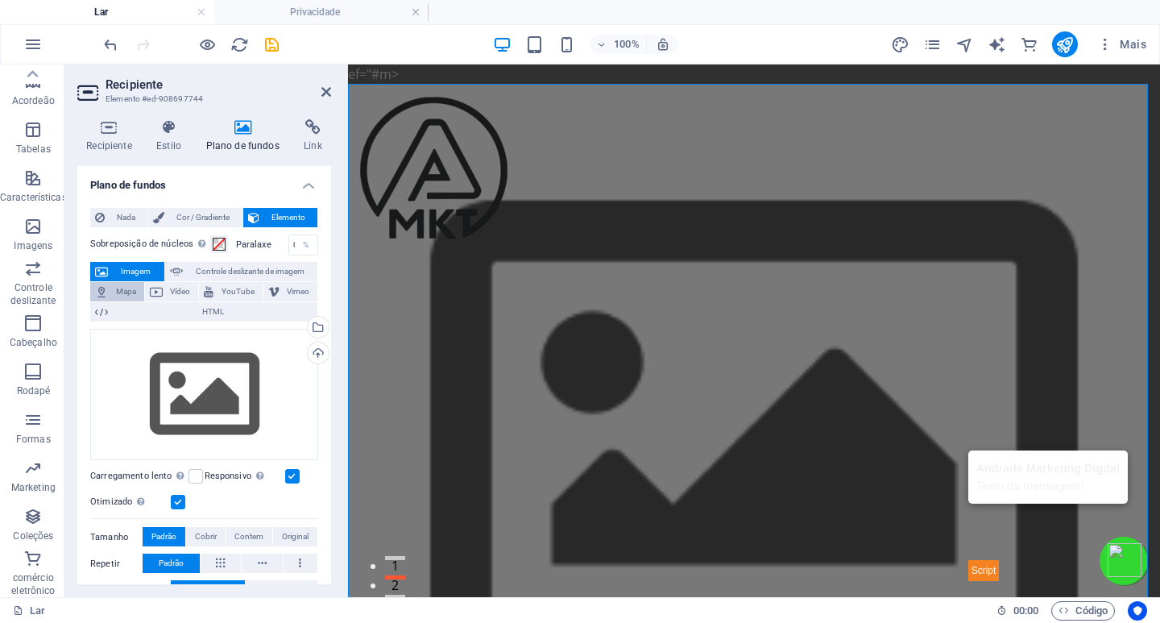
click at [127, 289] on font "Mapa" at bounding box center [126, 291] width 20 height 9
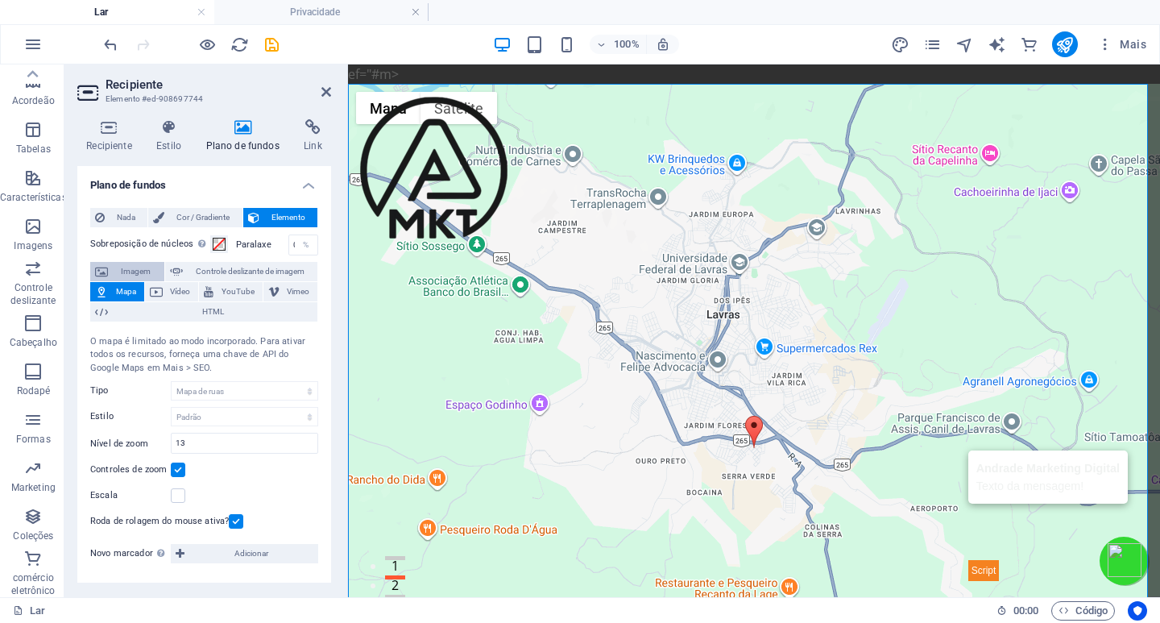
click at [136, 270] on font "Imagem" at bounding box center [136, 271] width 30 height 9
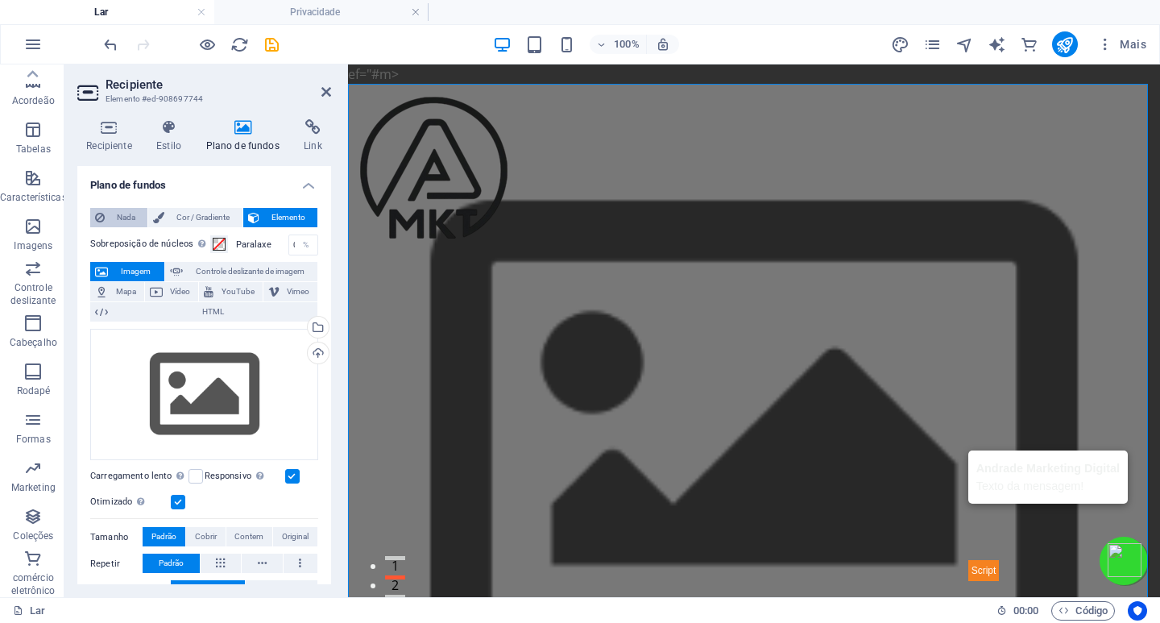
click at [122, 214] on font "Nada" at bounding box center [126, 217] width 19 height 9
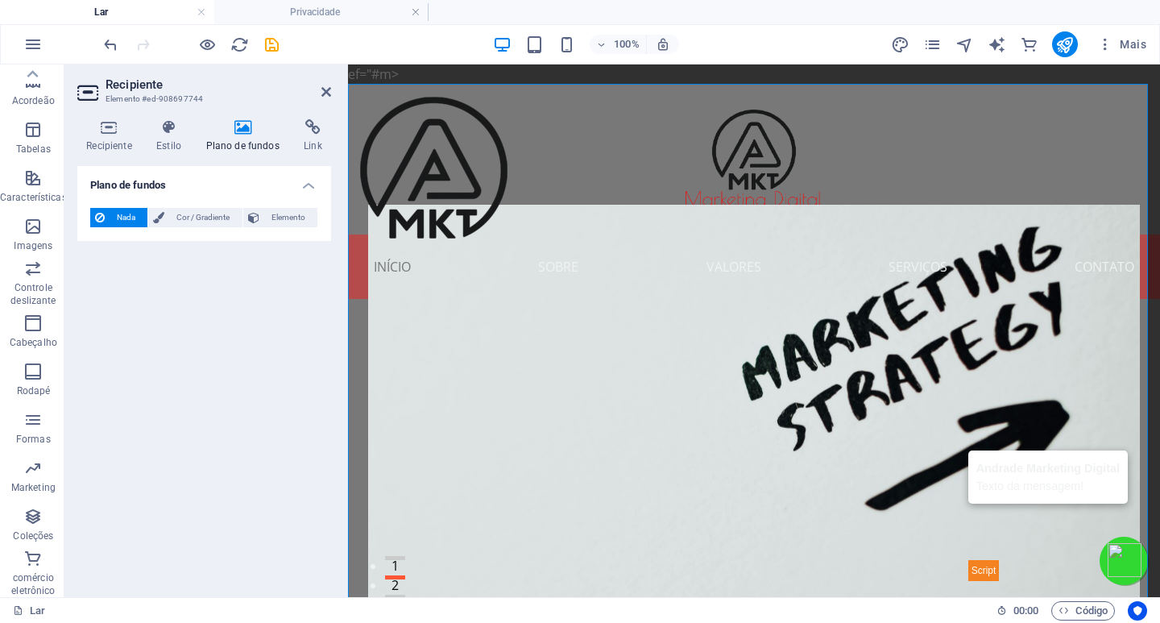
click at [309, 183] on h4 "Plano de fundos" at bounding box center [204, 180] width 254 height 29
click at [168, 133] on icon at bounding box center [168, 127] width 43 height 16
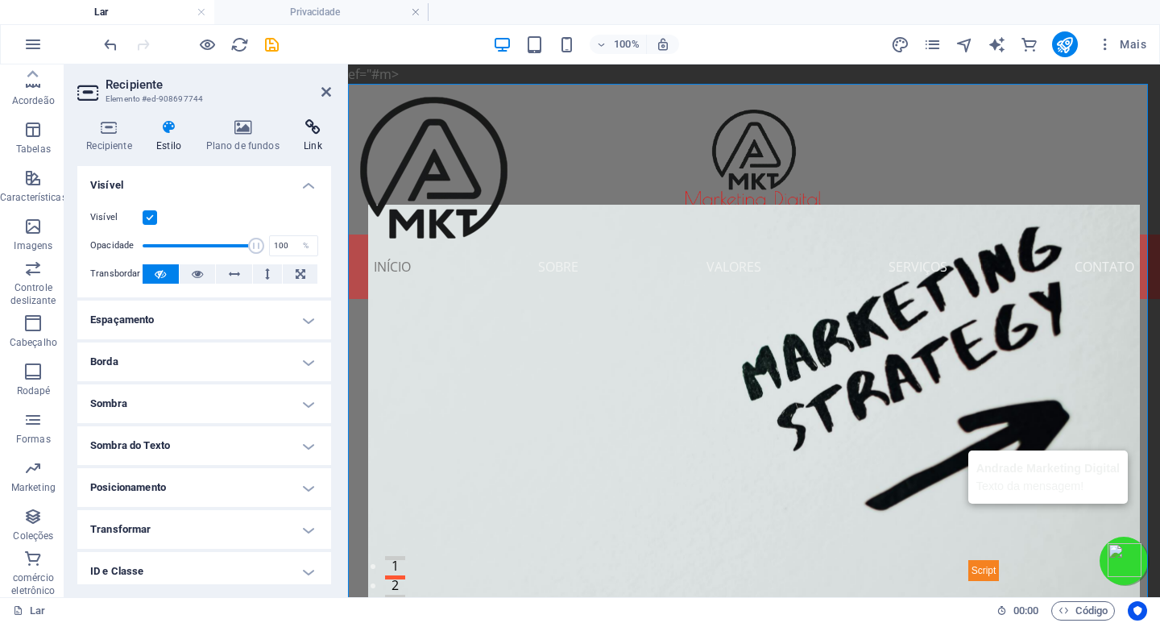
click at [307, 136] on h4 "Link" at bounding box center [313, 136] width 36 height 34
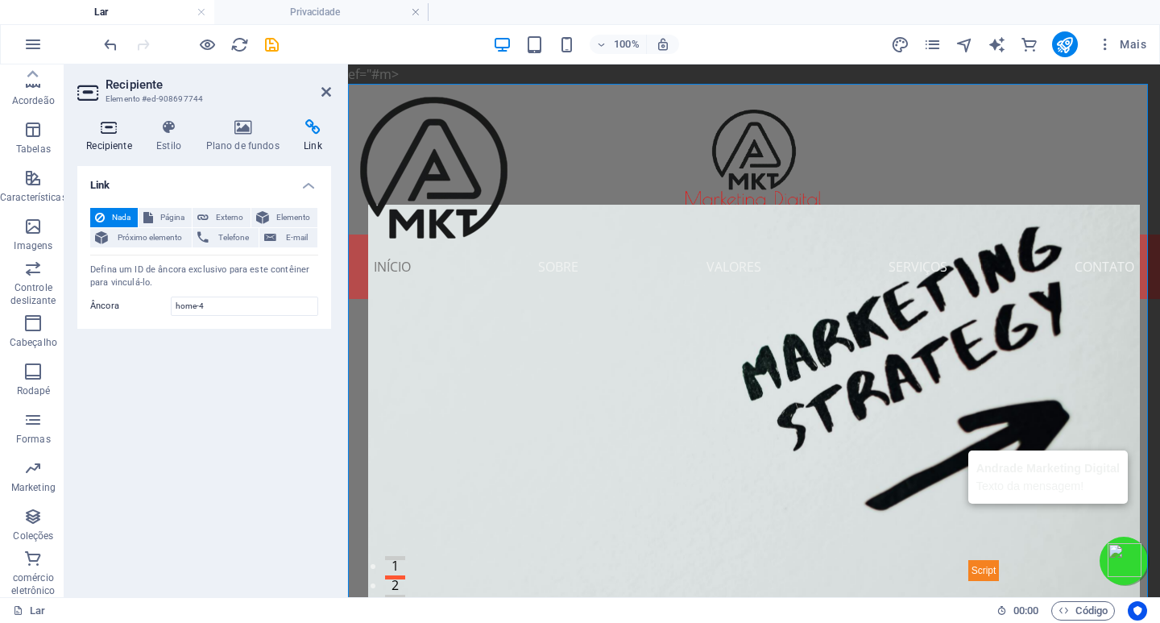
click at [108, 129] on icon at bounding box center [109, 127] width 64 height 16
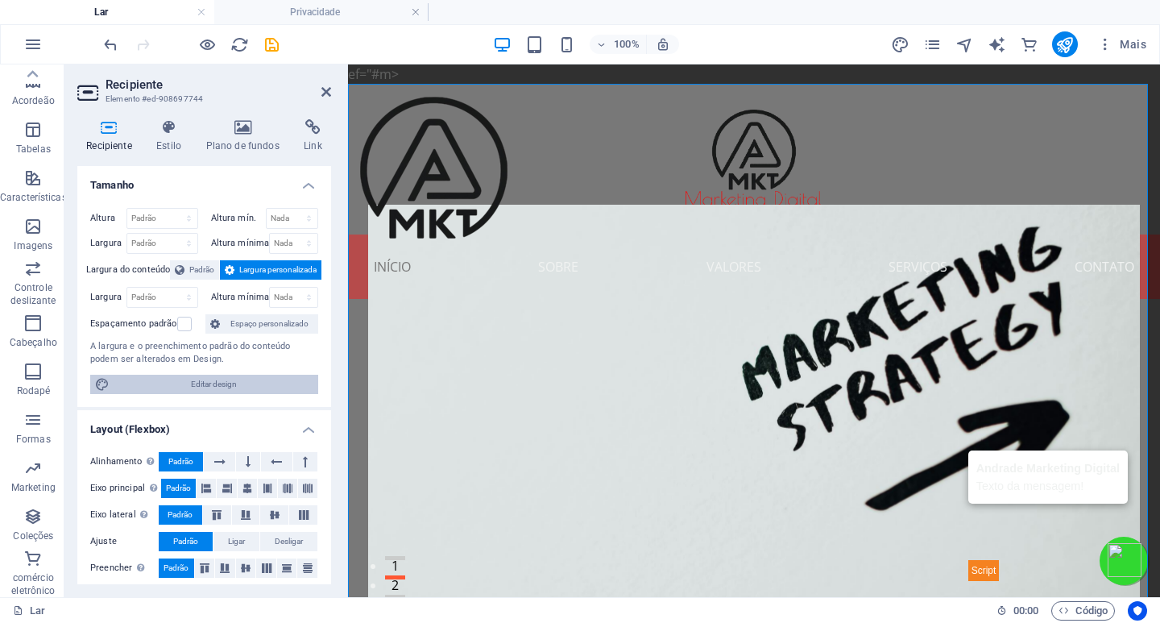
click at [231, 384] on font "Editar design" at bounding box center [214, 384] width 46 height 9
select select "px"
select select "200"
select select "px"
select select "rem"
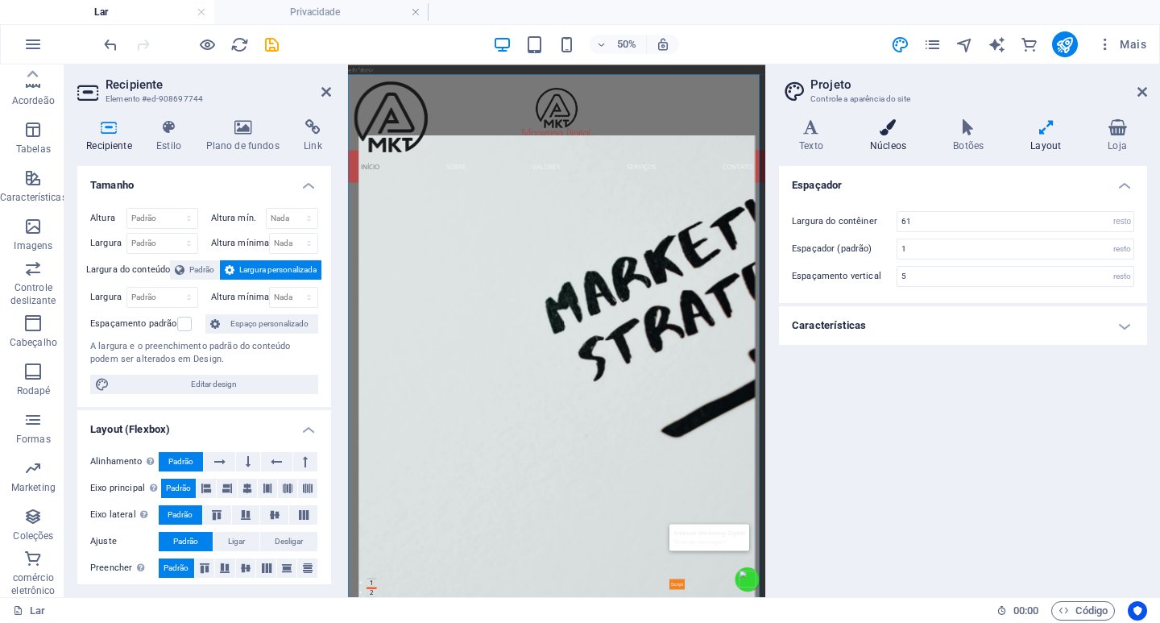
click at [898, 139] on h4 "Núcleos" at bounding box center [891, 136] width 83 height 34
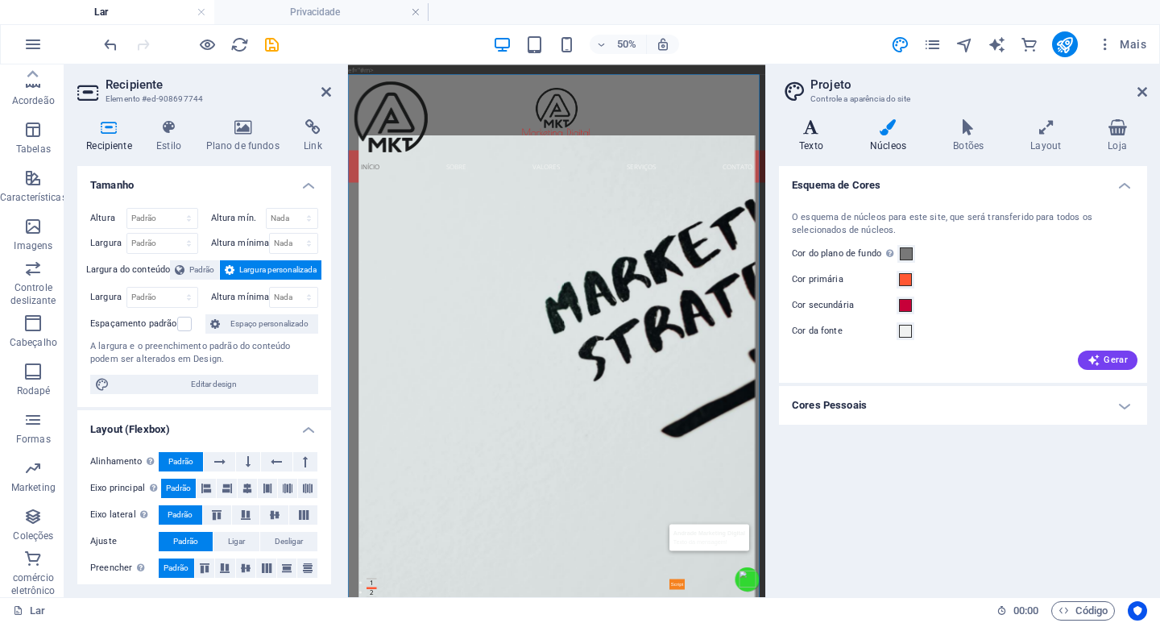
click at [814, 135] on icon at bounding box center [811, 127] width 64 height 16
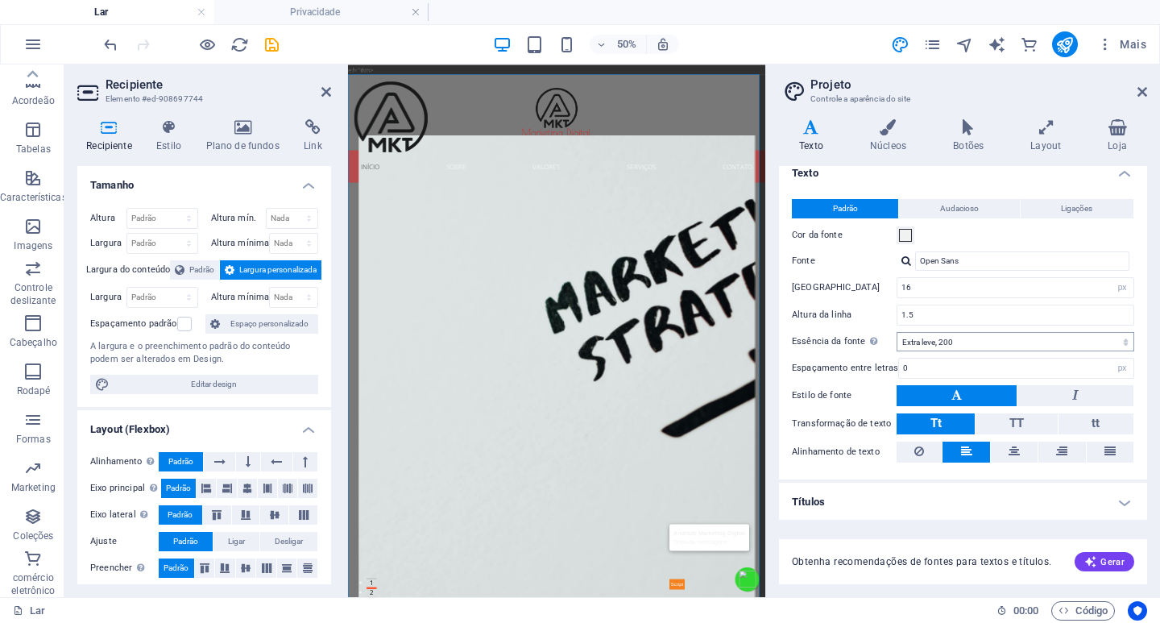
scroll to position [14, 0]
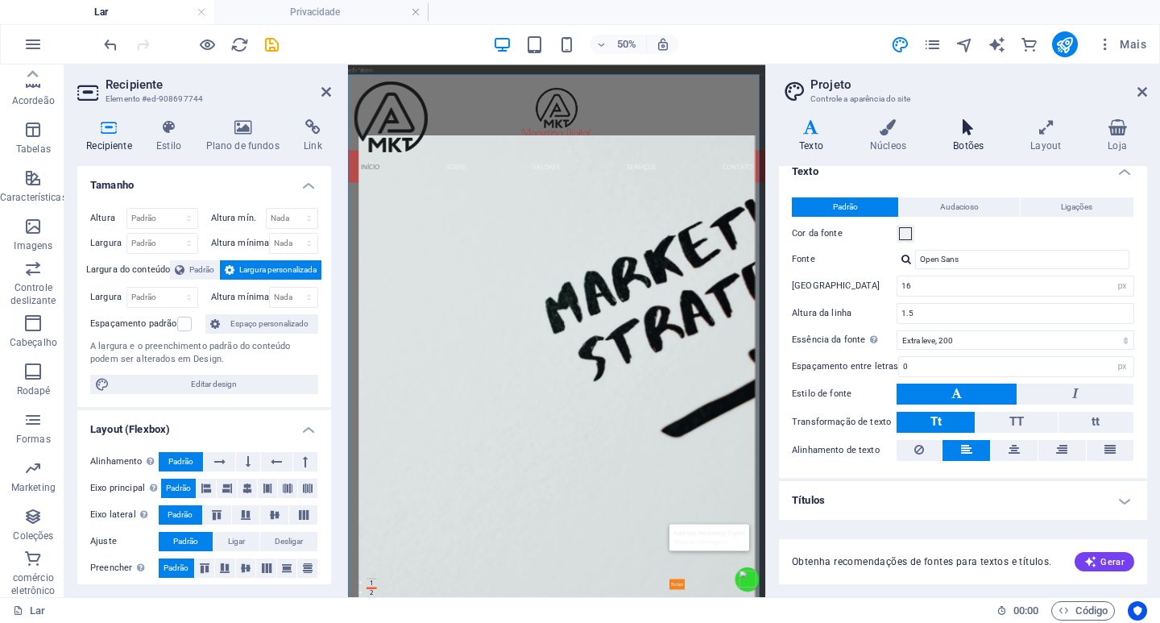
click at [971, 129] on icon at bounding box center [968, 127] width 71 height 16
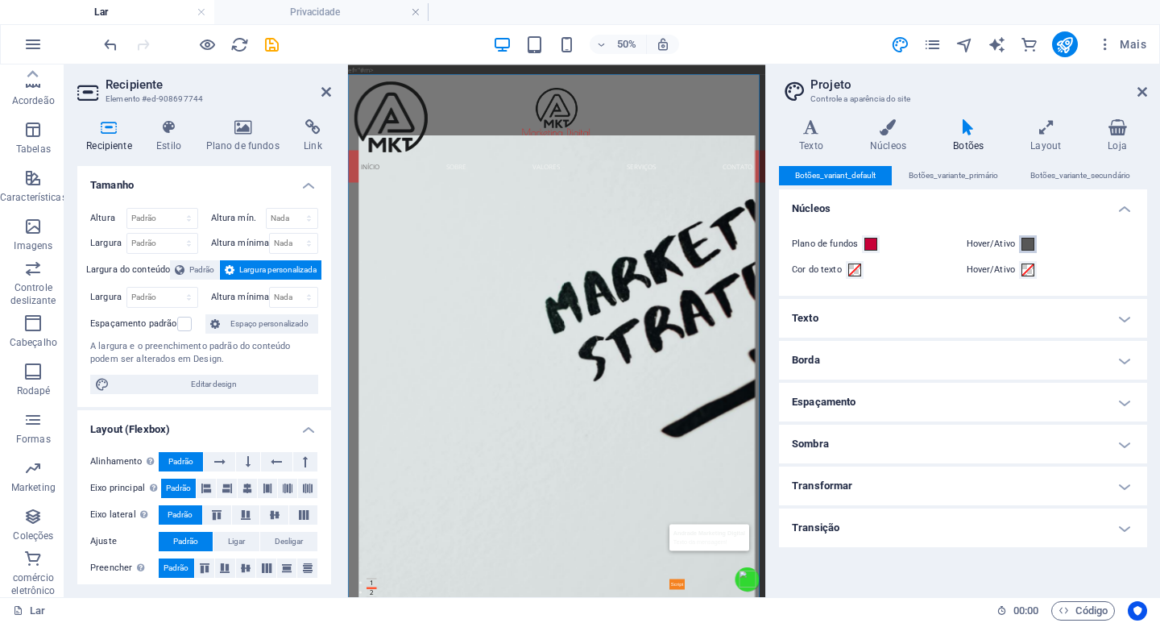
click at [1031, 246] on span at bounding box center [1028, 244] width 13 height 13
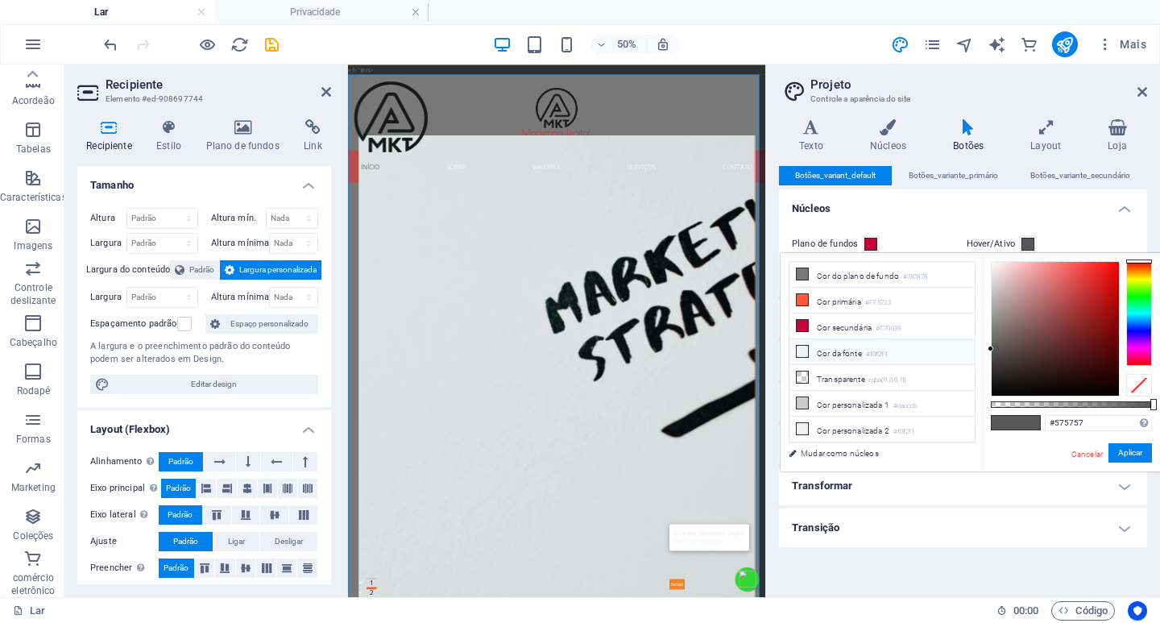
click at [803, 348] on icon at bounding box center [802, 351] width 11 height 11
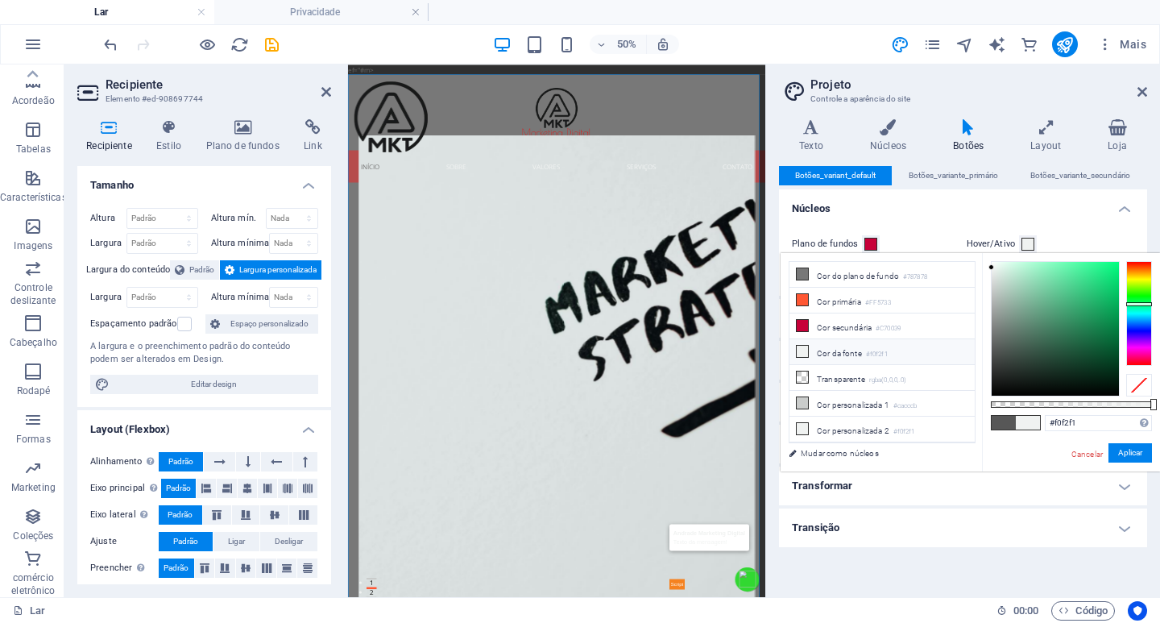
type input "#03f87e"
click at [1117, 264] on div at bounding box center [1055, 329] width 127 height 134
click at [1124, 451] on font "Aplicar" at bounding box center [1130, 452] width 24 height 9
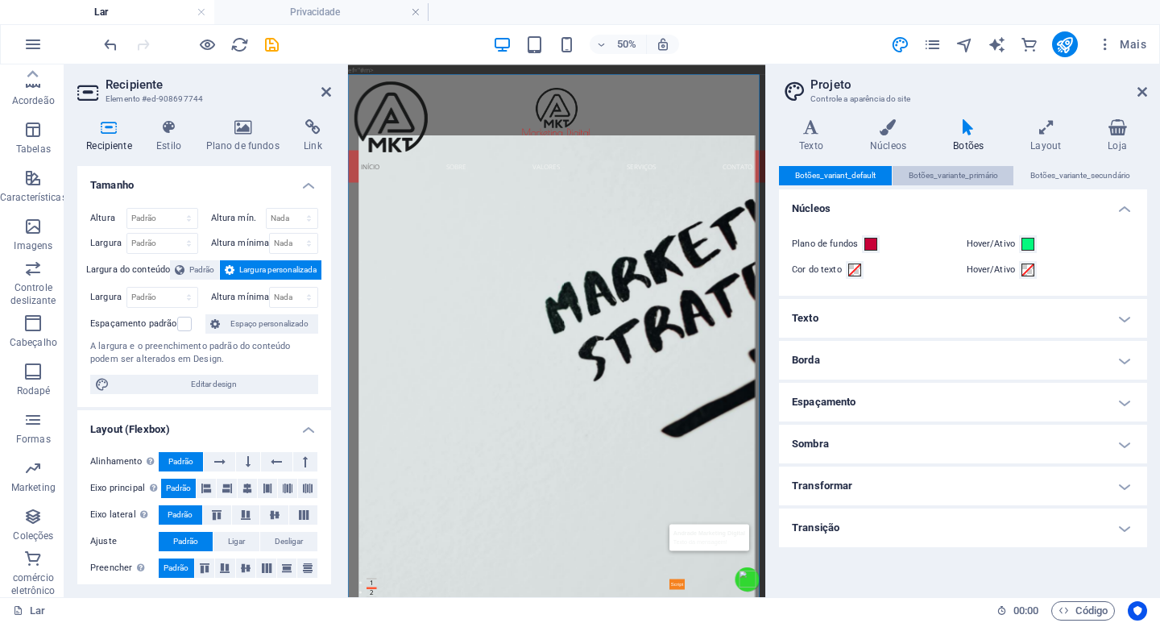
click at [953, 177] on font "Botões_variante_primário" at bounding box center [953, 175] width 89 height 9
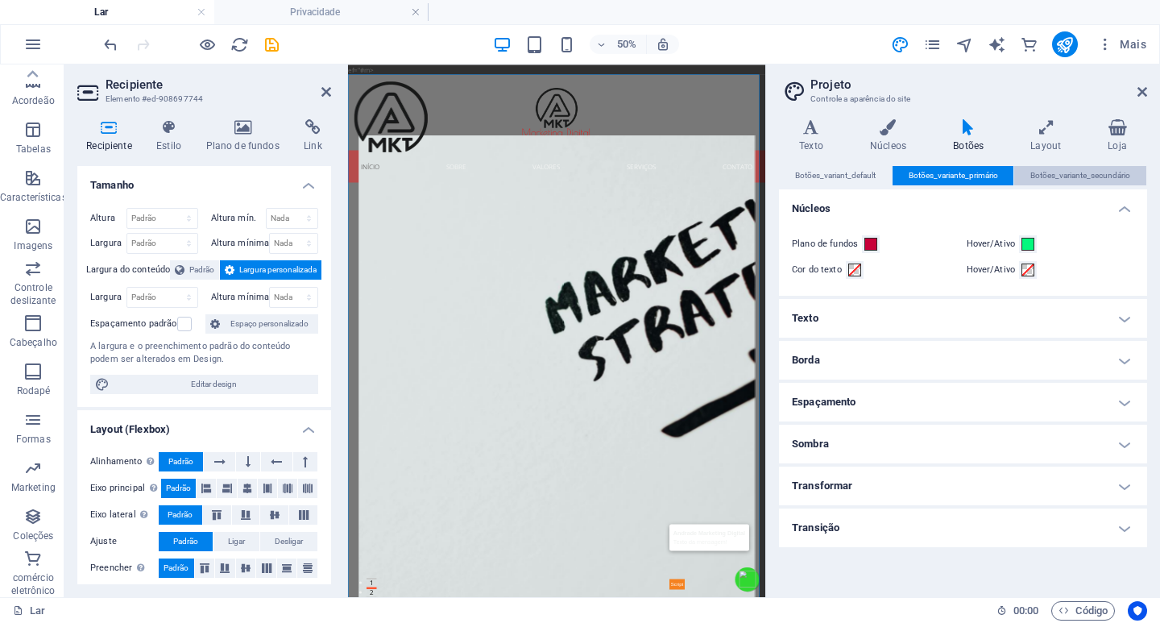
click at [1048, 174] on font "Botões_variante_secundário" at bounding box center [1081, 175] width 100 height 9
click at [1043, 136] on h4 "Layout" at bounding box center [1048, 136] width 77 height 34
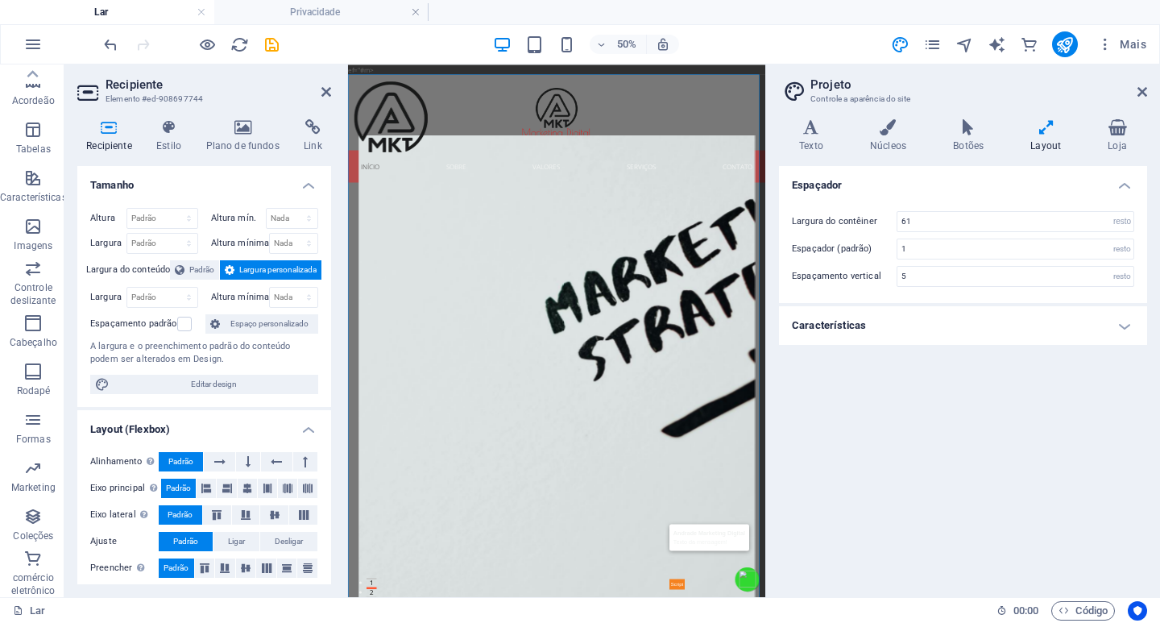
click at [1064, 311] on h4 "Características" at bounding box center [963, 325] width 368 height 39
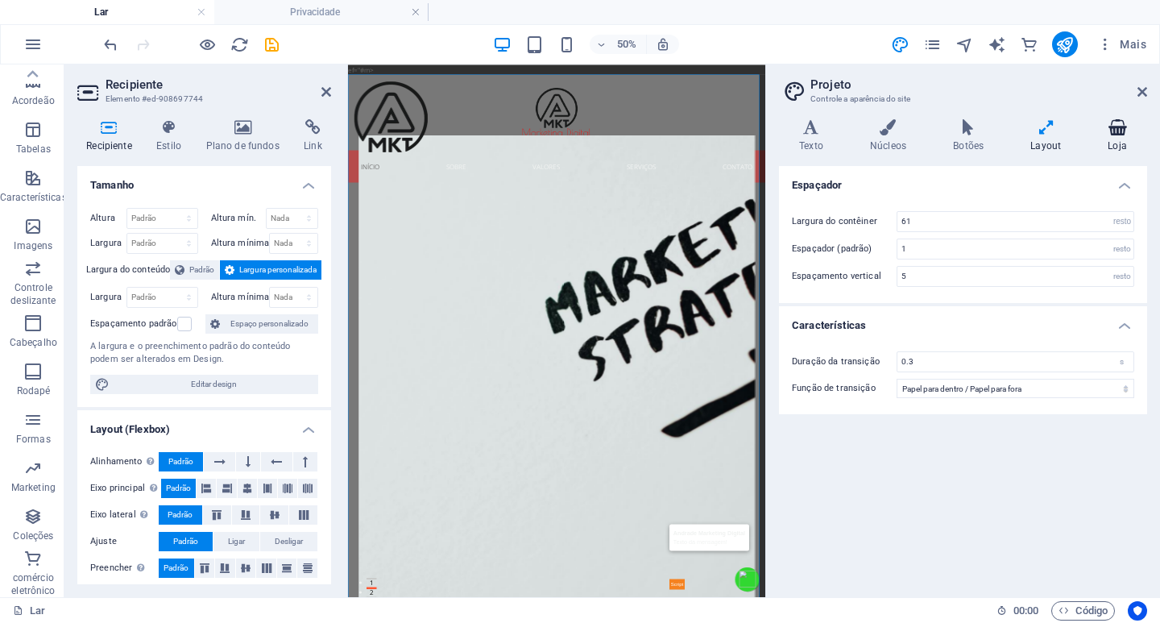
click at [1117, 134] on icon at bounding box center [1118, 127] width 60 height 16
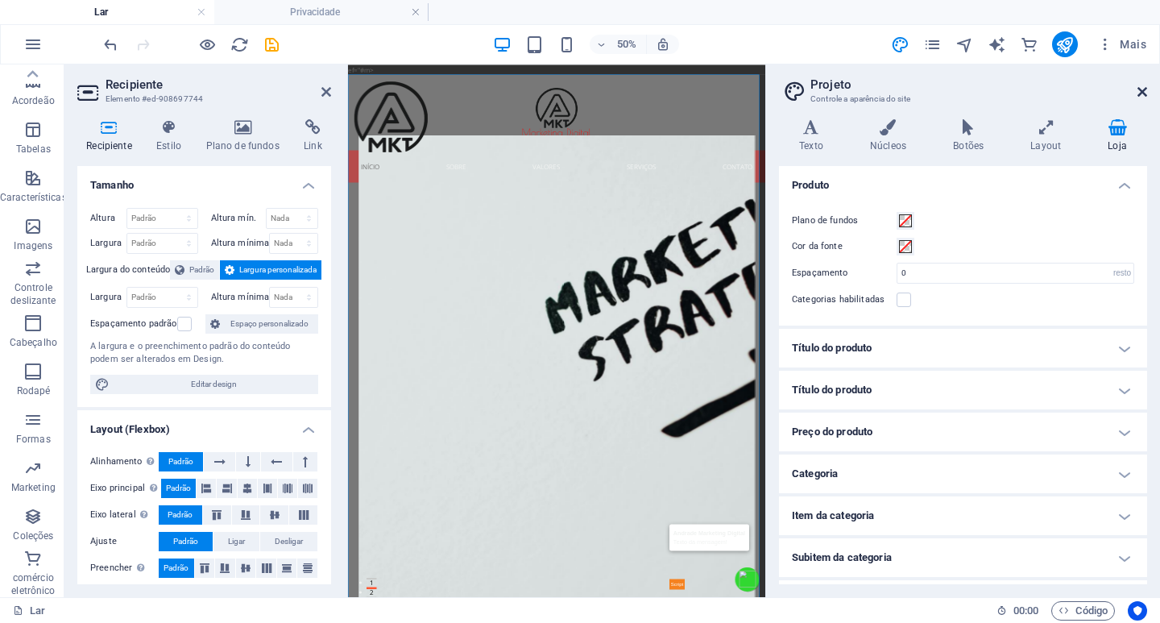
click at [1143, 89] on icon at bounding box center [1143, 91] width 10 height 13
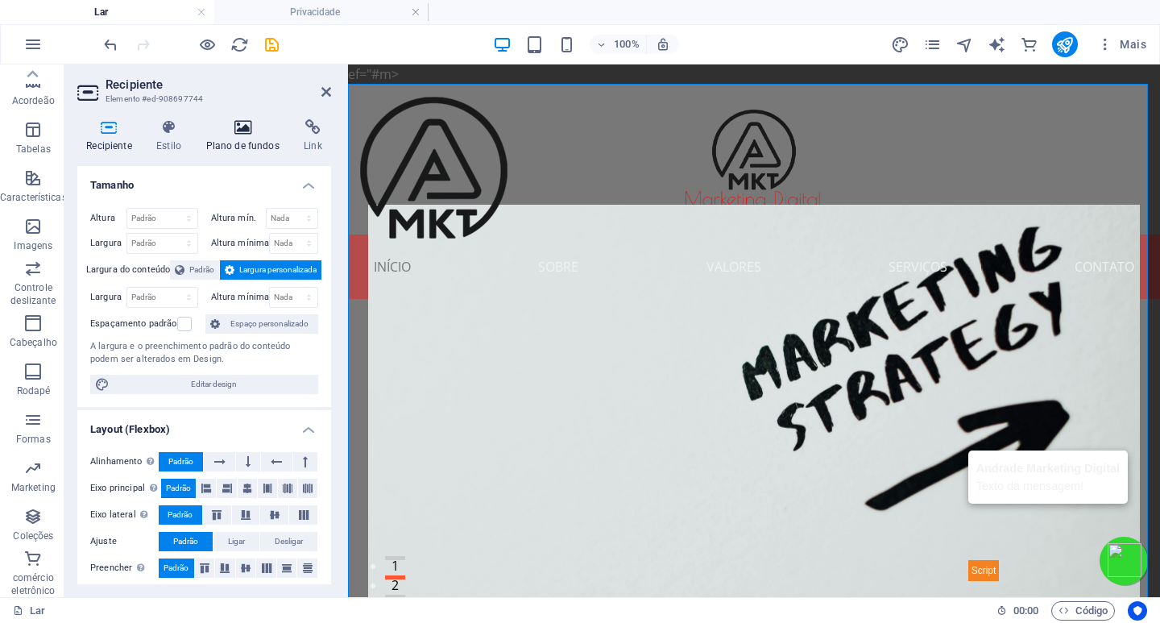
click at [238, 128] on icon at bounding box center [243, 127] width 92 height 16
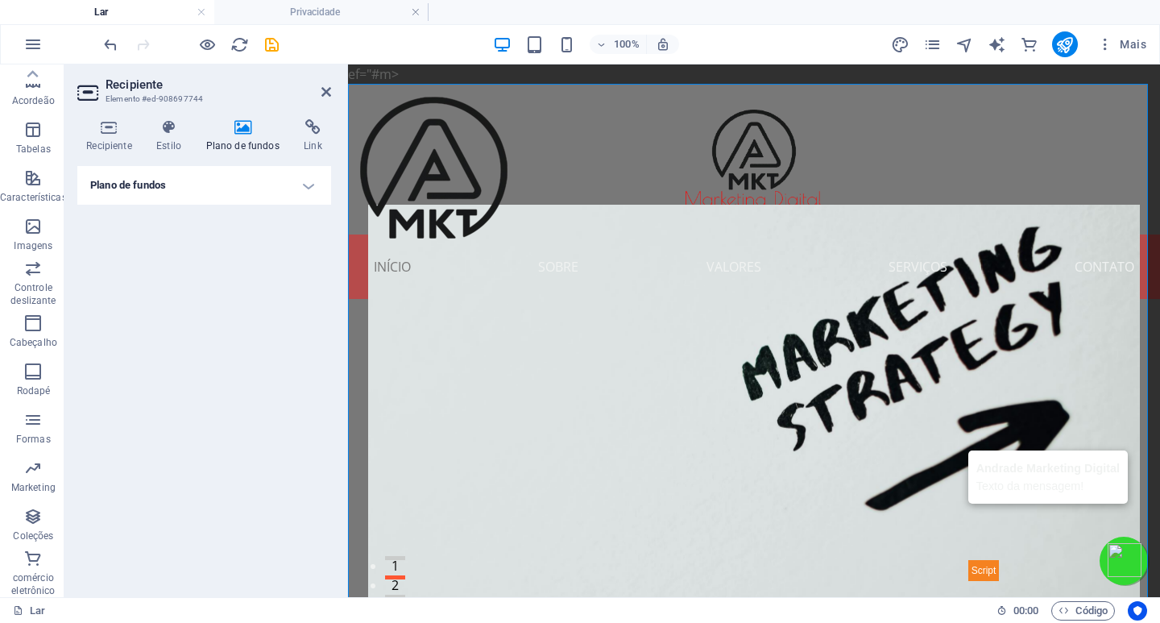
click at [240, 134] on icon at bounding box center [243, 127] width 92 height 16
click at [297, 187] on h4 "Plano de fundos" at bounding box center [204, 185] width 254 height 39
click at [222, 218] on font "Cor / Gradiente" at bounding box center [202, 217] width 53 height 9
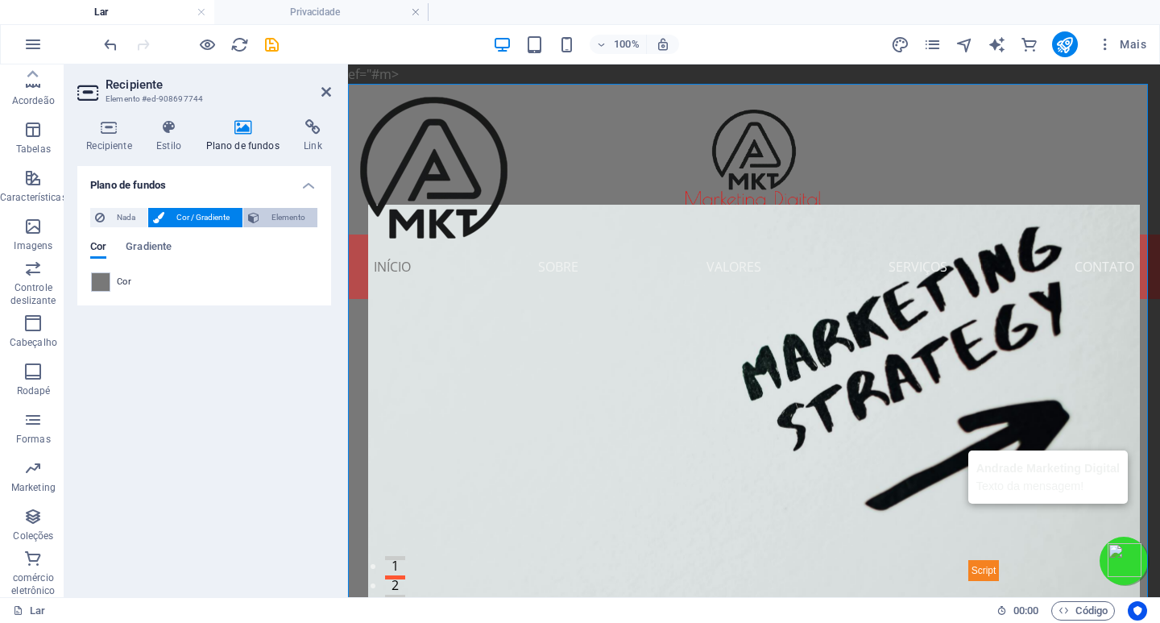
click at [260, 216] on button "Elemento" at bounding box center [280, 217] width 74 height 19
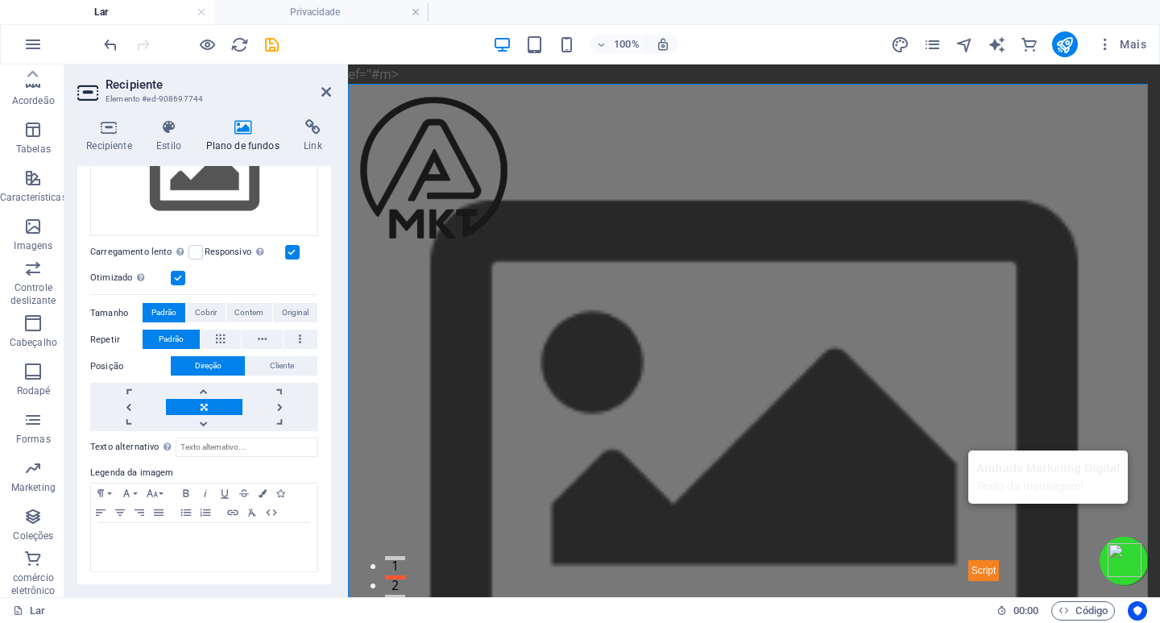
scroll to position [0, 0]
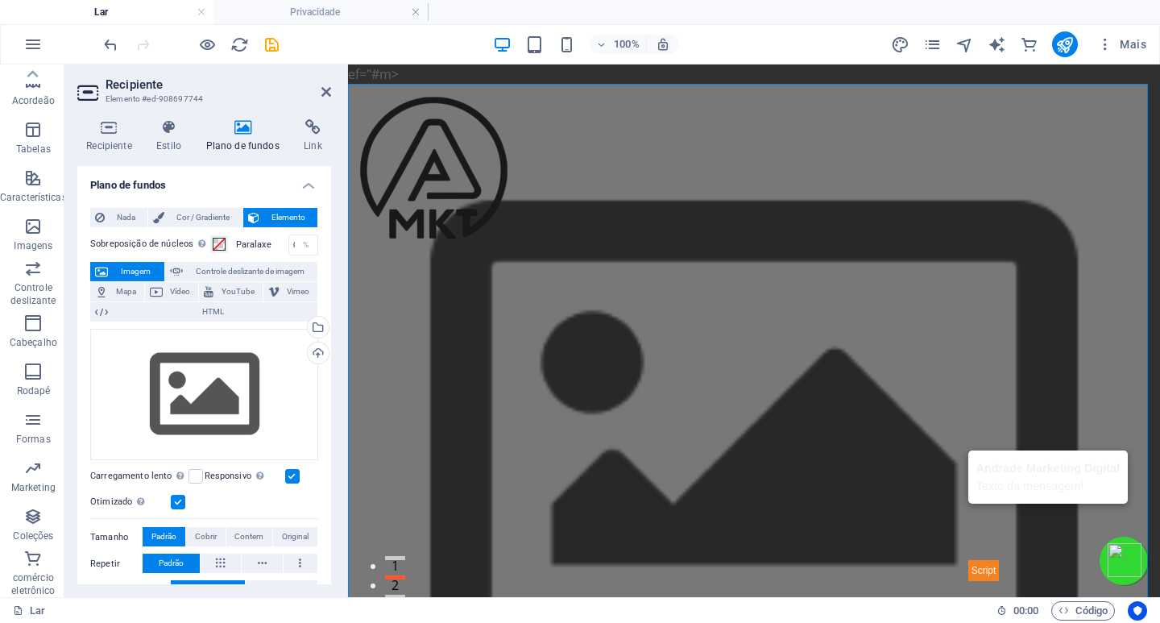
click at [217, 214] on font "Cor / Gradiente" at bounding box center [202, 217] width 53 height 9
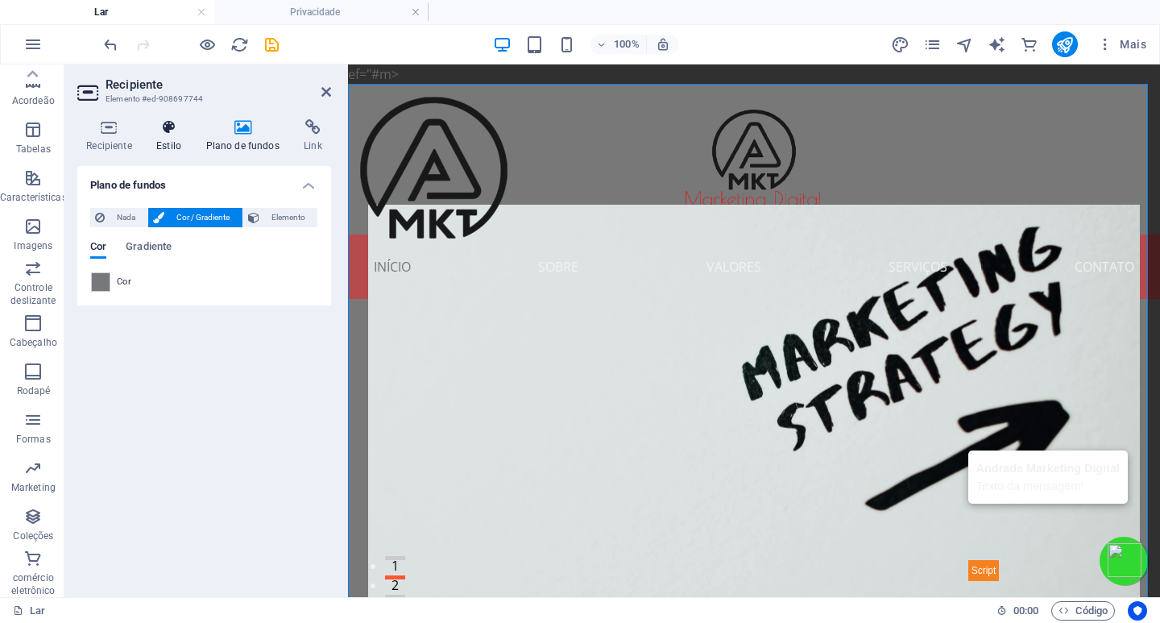
click at [162, 144] on font "Estilo" at bounding box center [168, 145] width 25 height 11
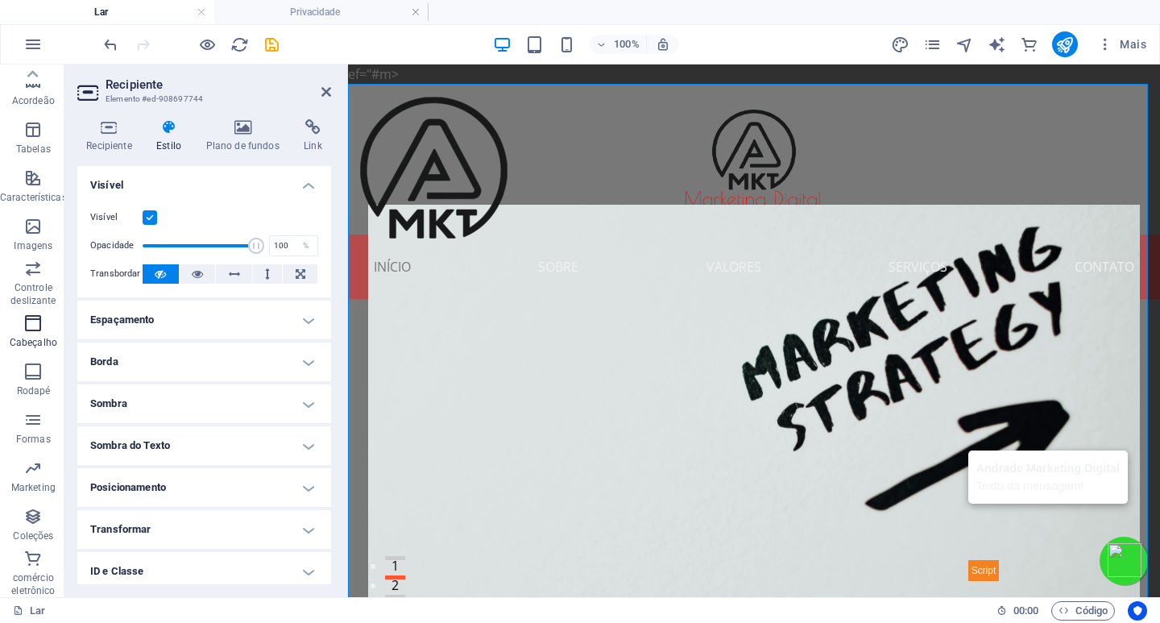
click at [31, 332] on icon "button" at bounding box center [32, 322] width 19 height 19
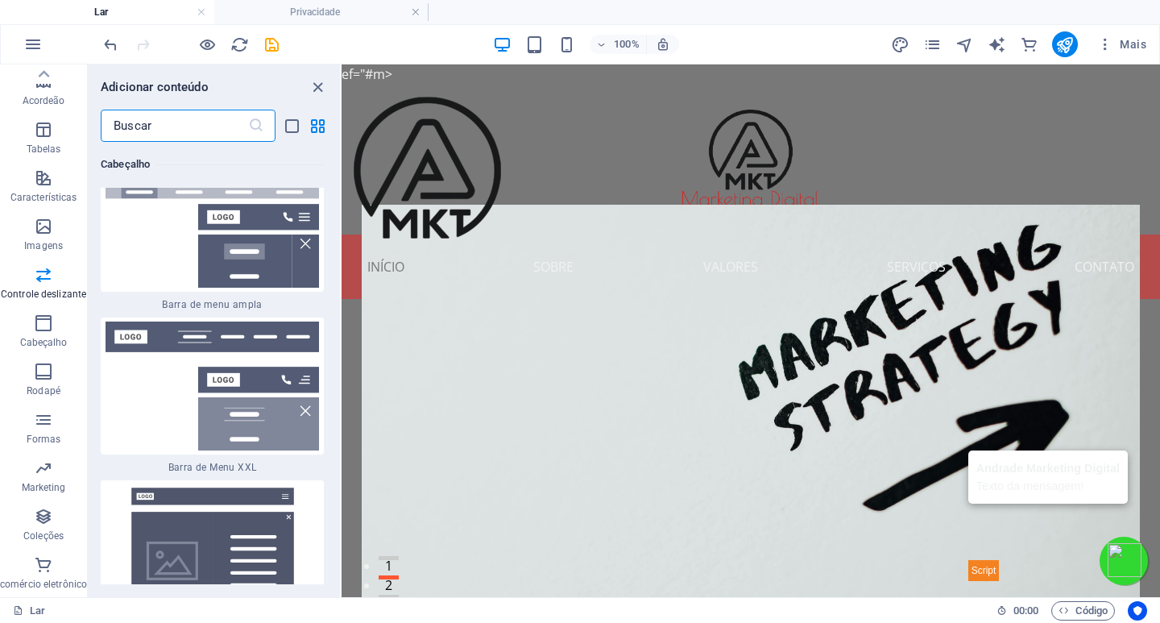
scroll to position [19090, 0]
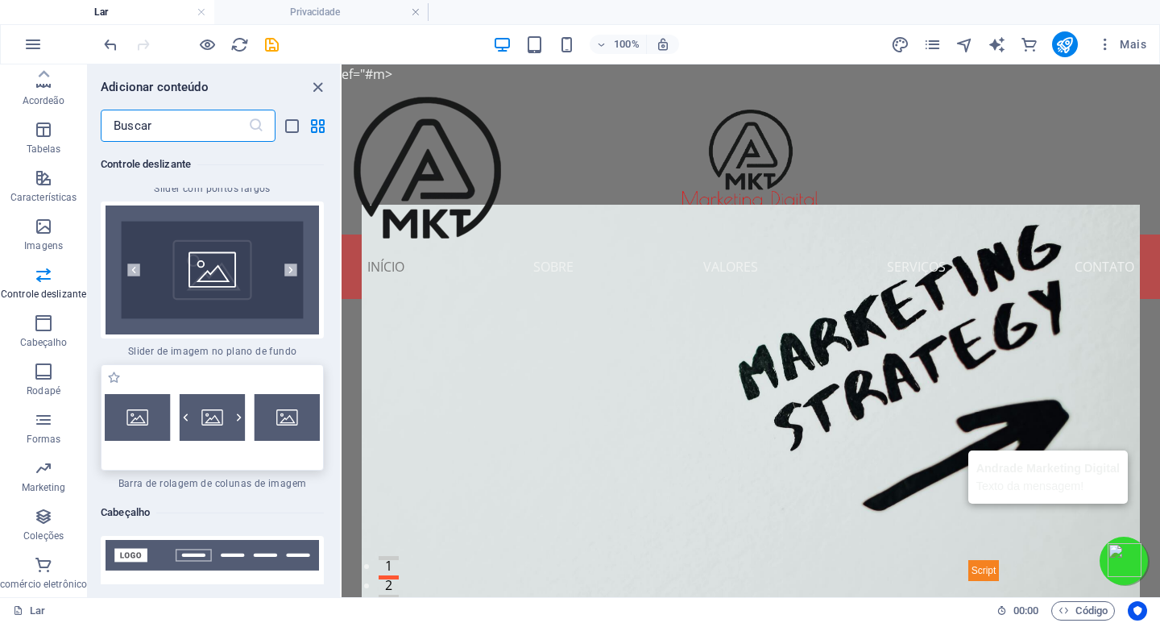
click at [219, 394] on img at bounding box center [212, 417] width 215 height 47
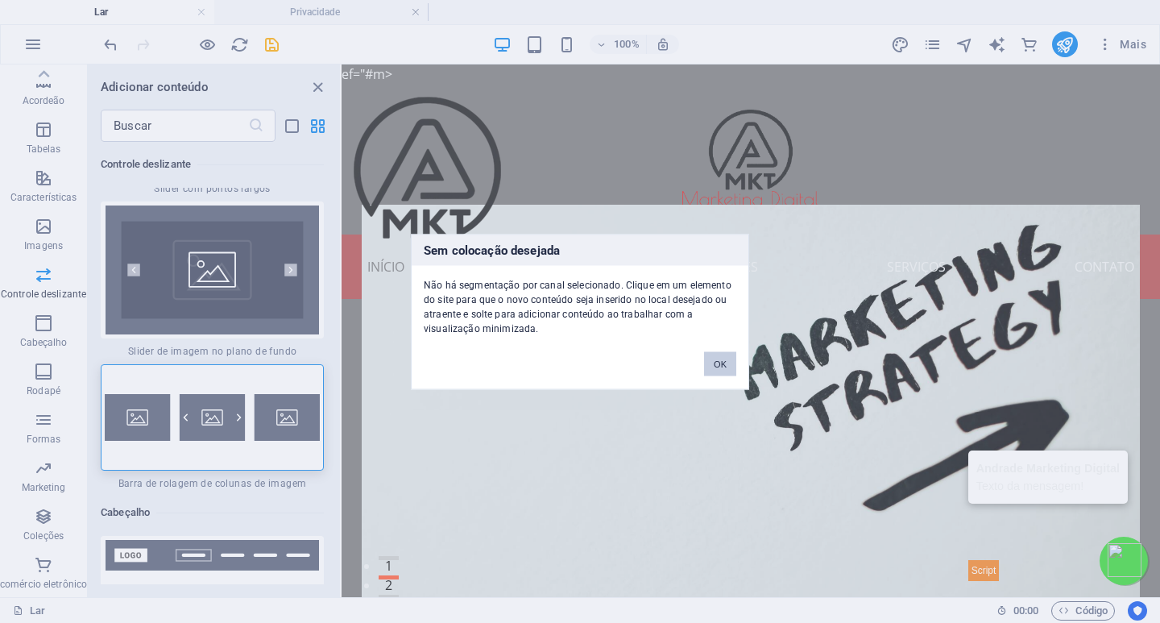
click at [721, 358] on button "OK" at bounding box center [720, 363] width 32 height 24
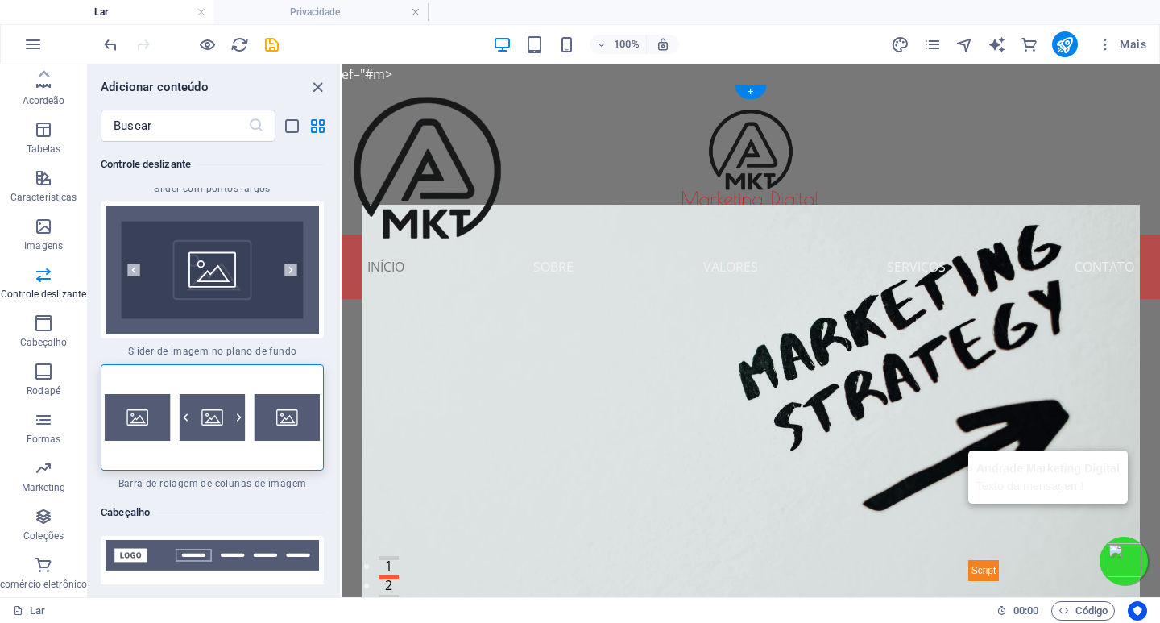
click at [529, 151] on div at bounding box center [751, 159] width 819 height 151
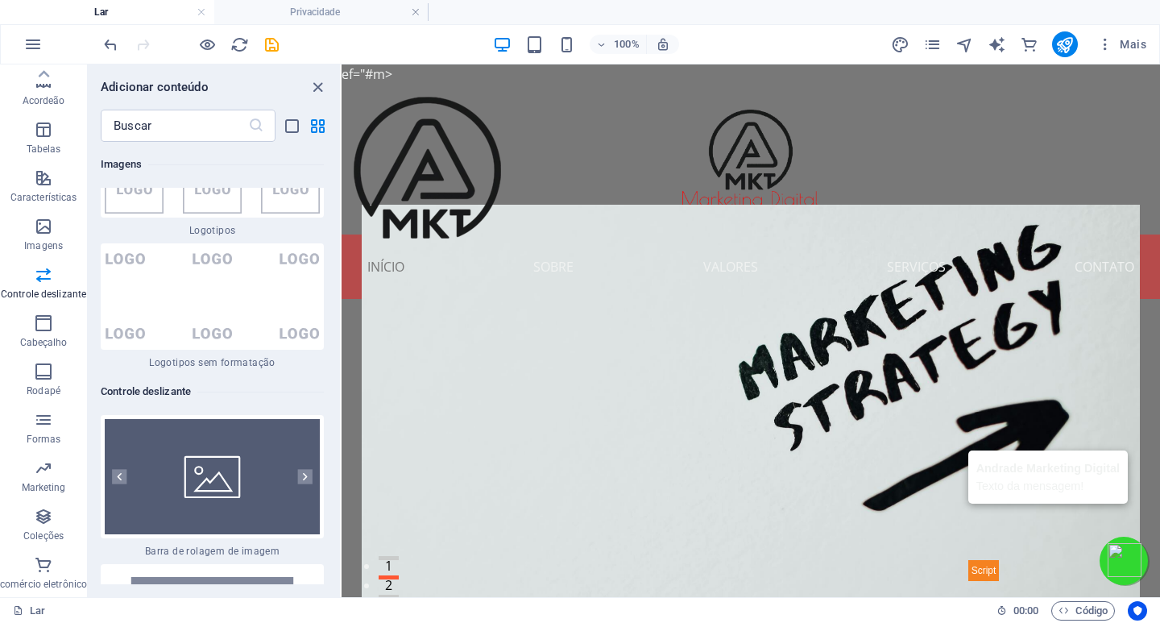
scroll to position [18526, 0]
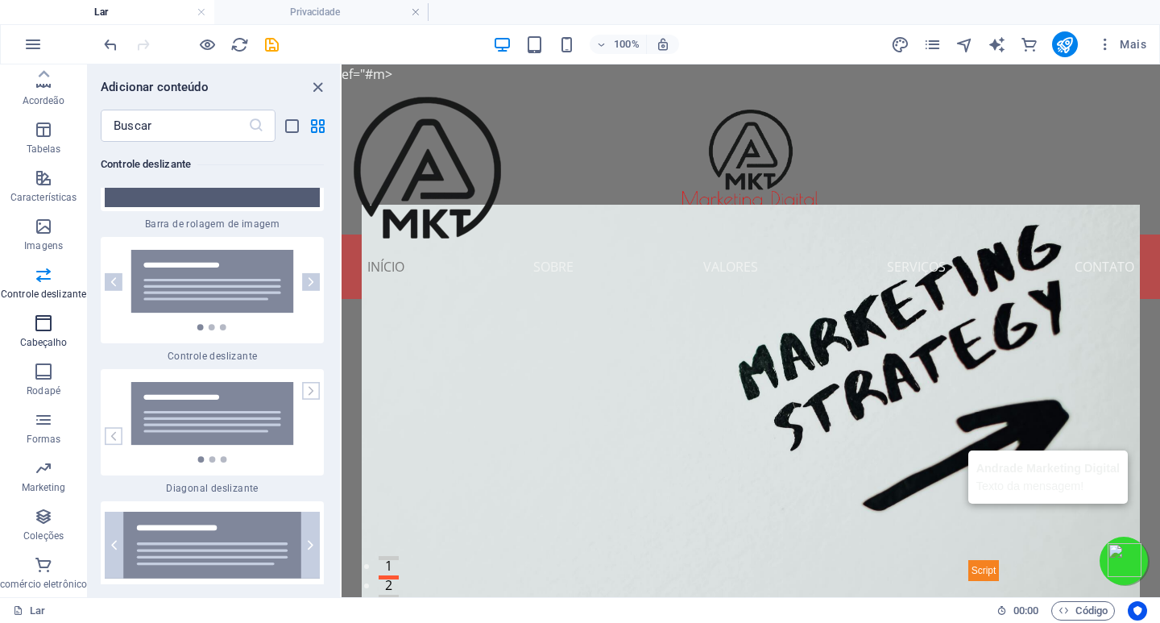
click at [48, 330] on icon "button" at bounding box center [43, 322] width 19 height 19
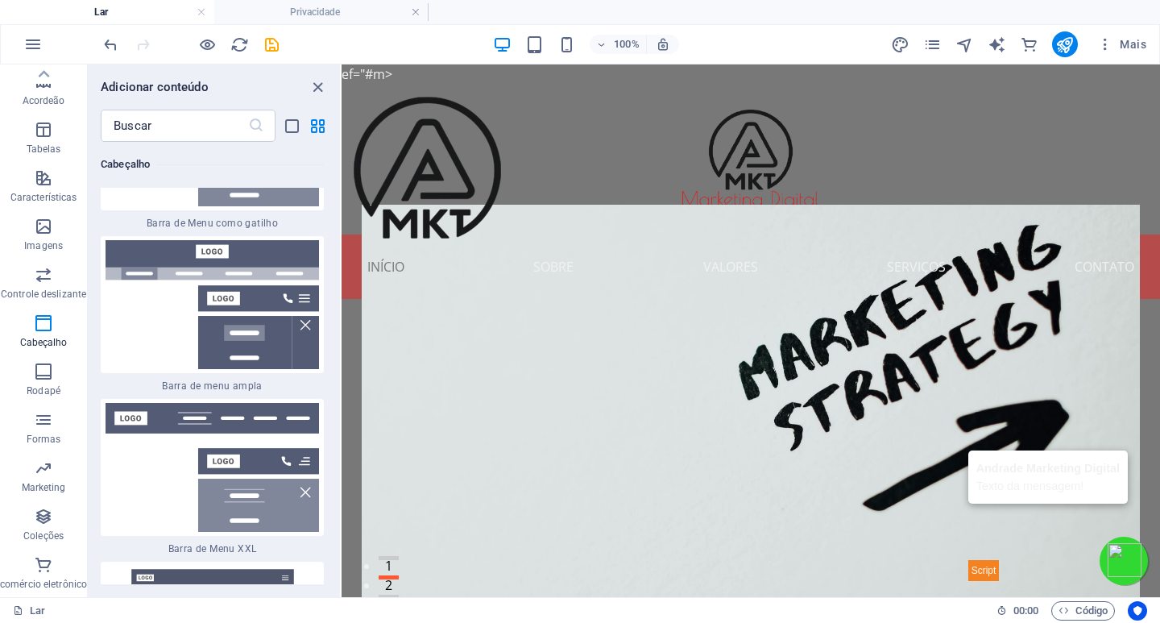
scroll to position [20331, 0]
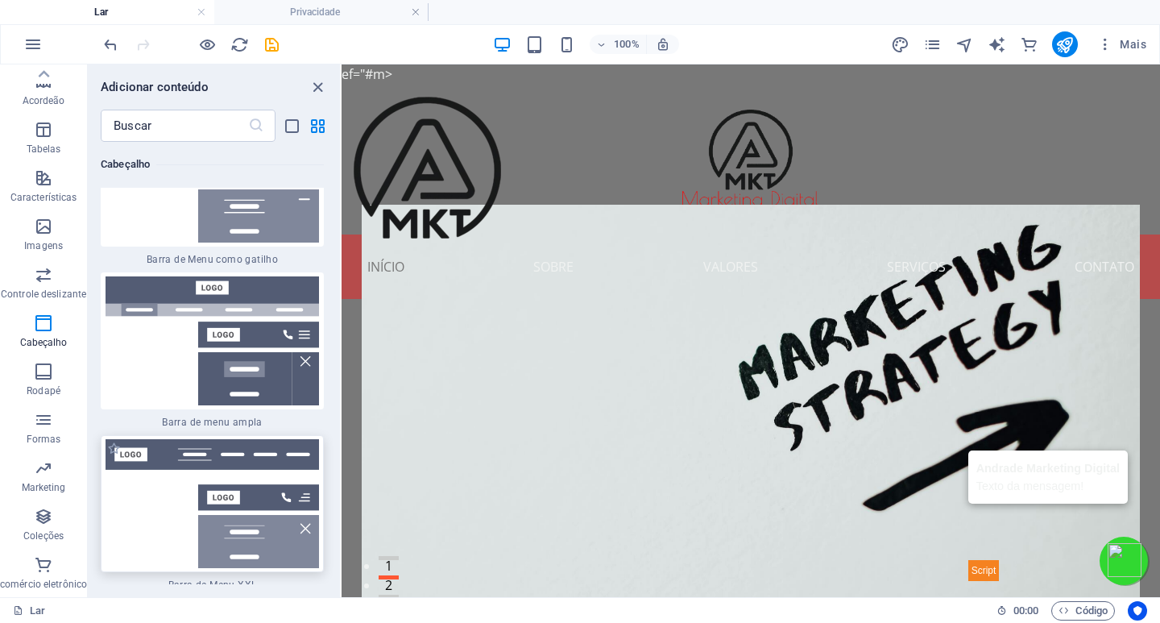
click at [253, 439] on img at bounding box center [212, 503] width 215 height 129
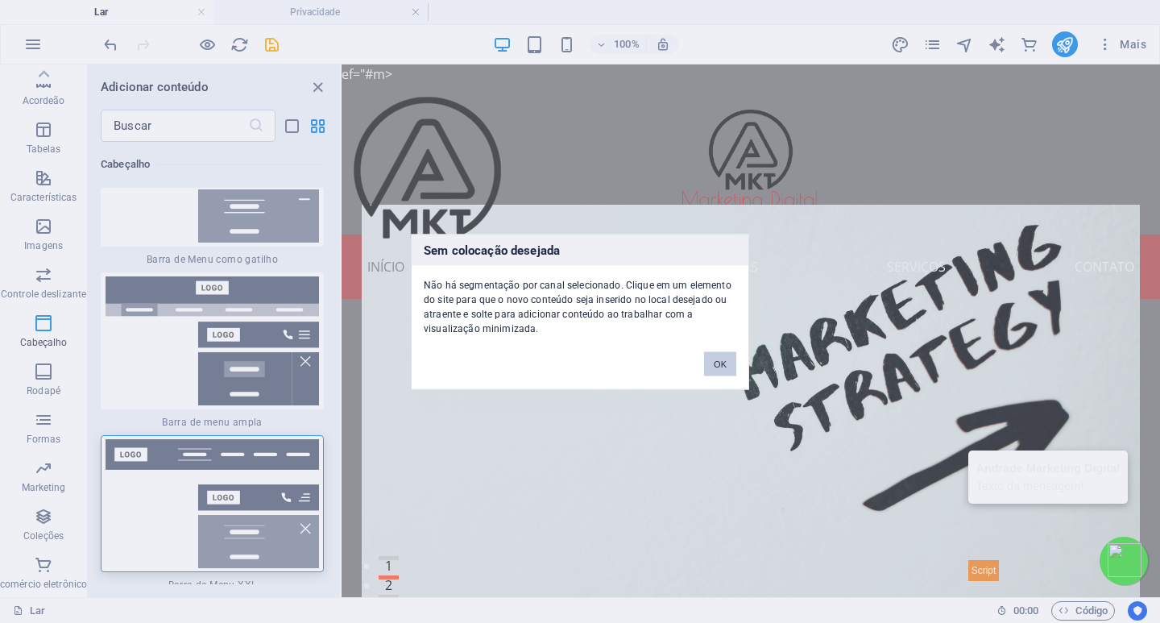
click at [716, 359] on font "OK" at bounding box center [720, 364] width 13 height 10
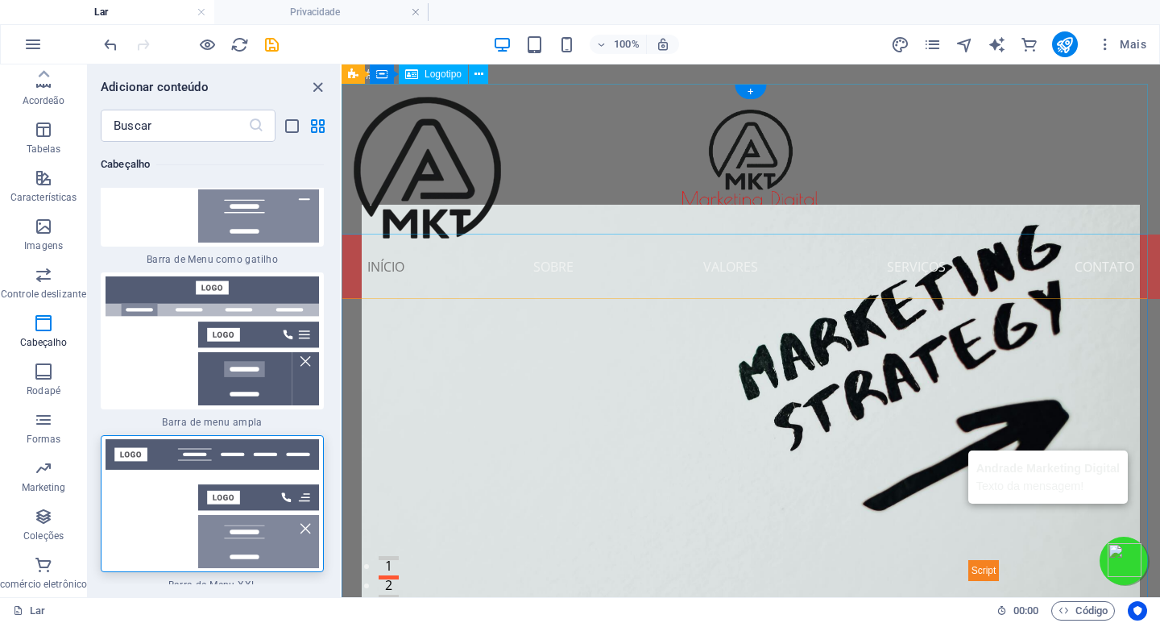
click at [566, 172] on div at bounding box center [751, 159] width 819 height 151
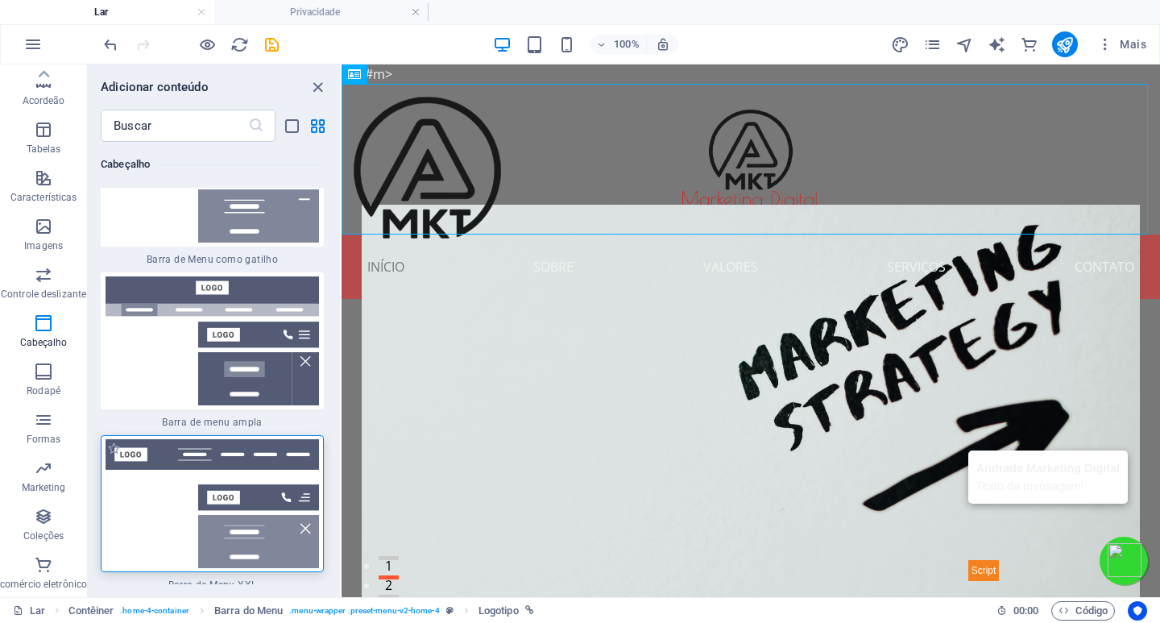
click at [246, 439] on img at bounding box center [212, 503] width 215 height 129
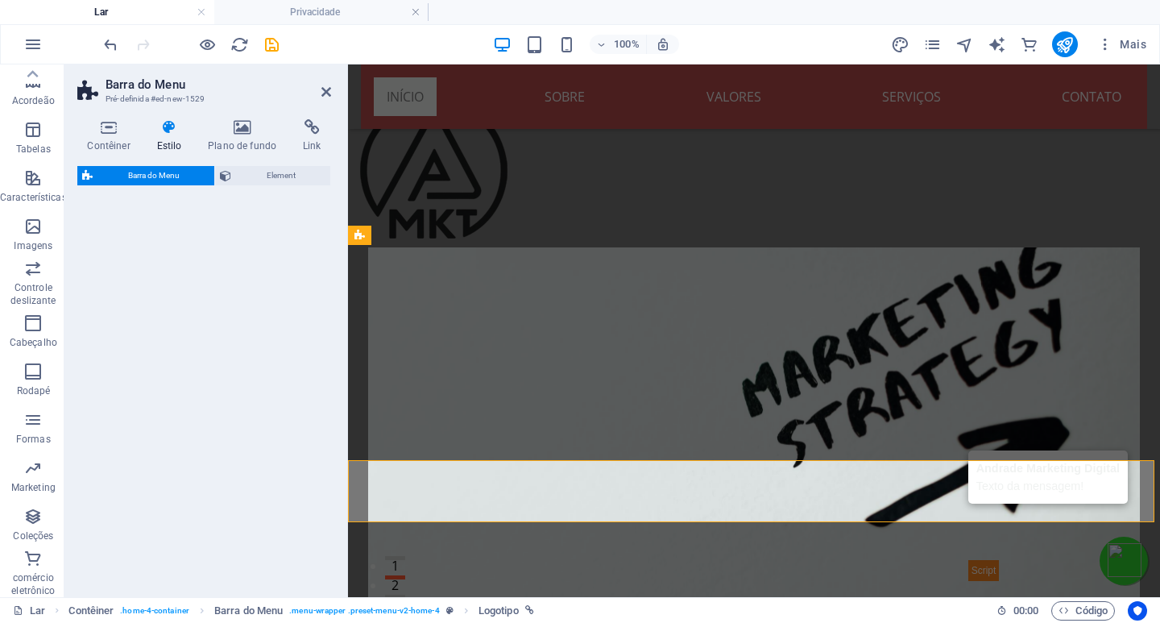
scroll to position [352, 0]
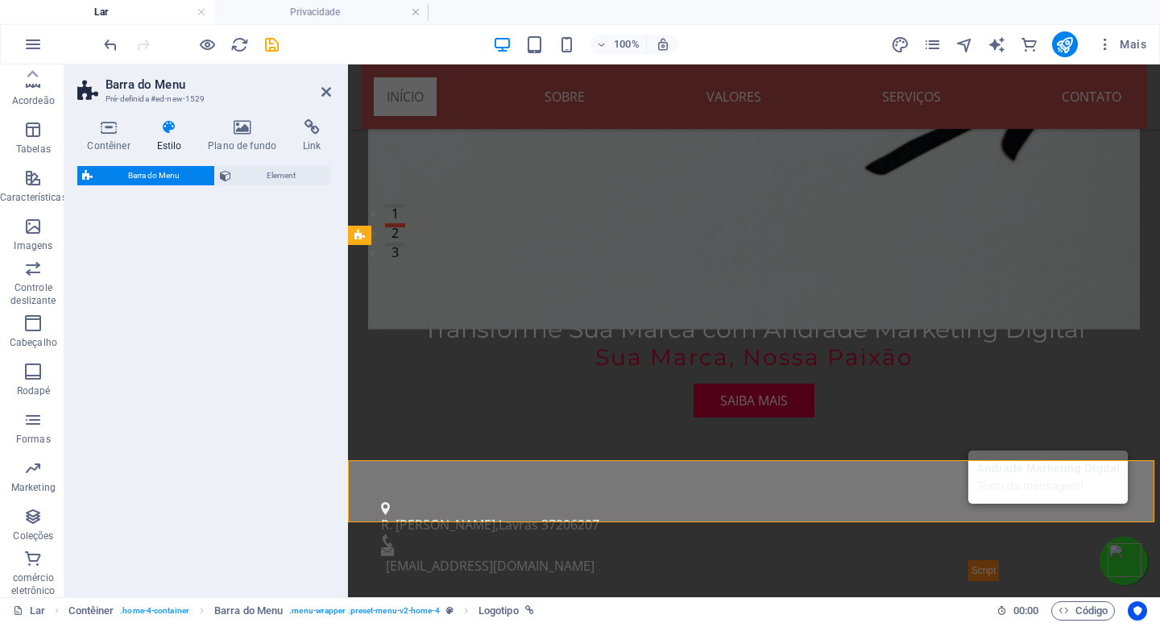
select select "rem"
select select "preset-menu-v2-xxl"
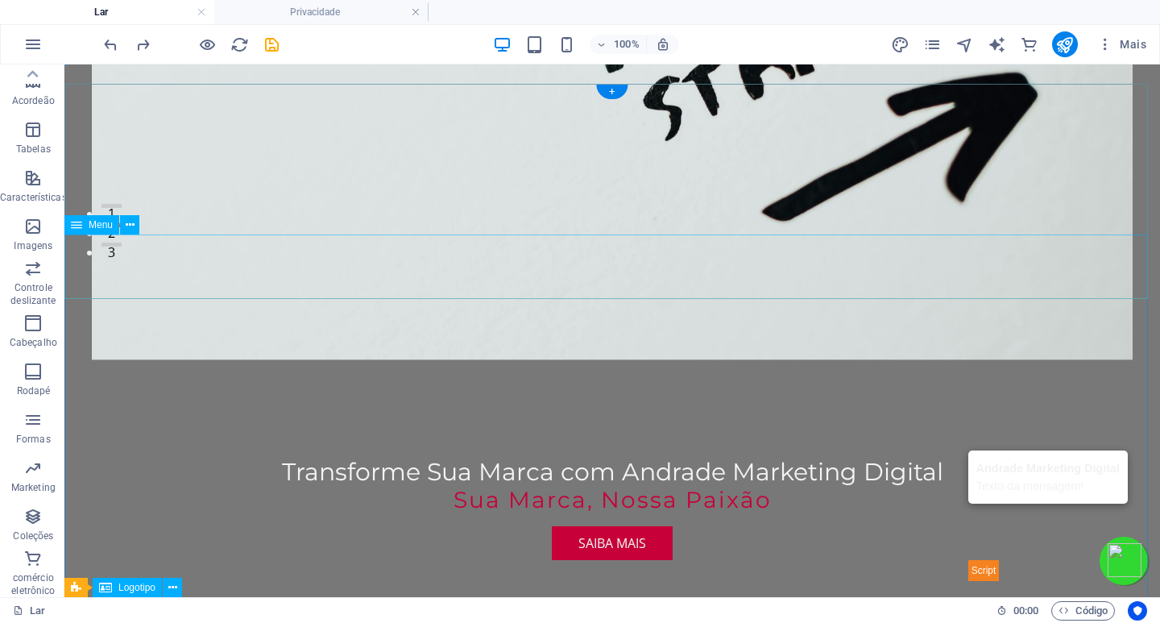
scroll to position [0, 0]
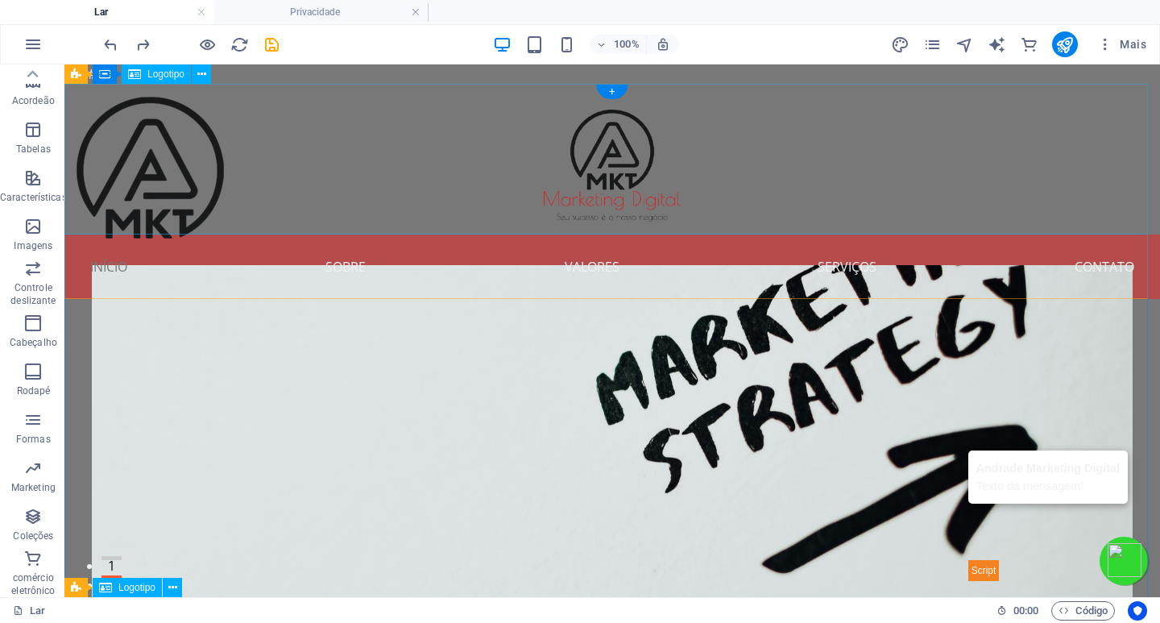
click at [272, 154] on div at bounding box center [612, 159] width 1096 height 151
select select "px"
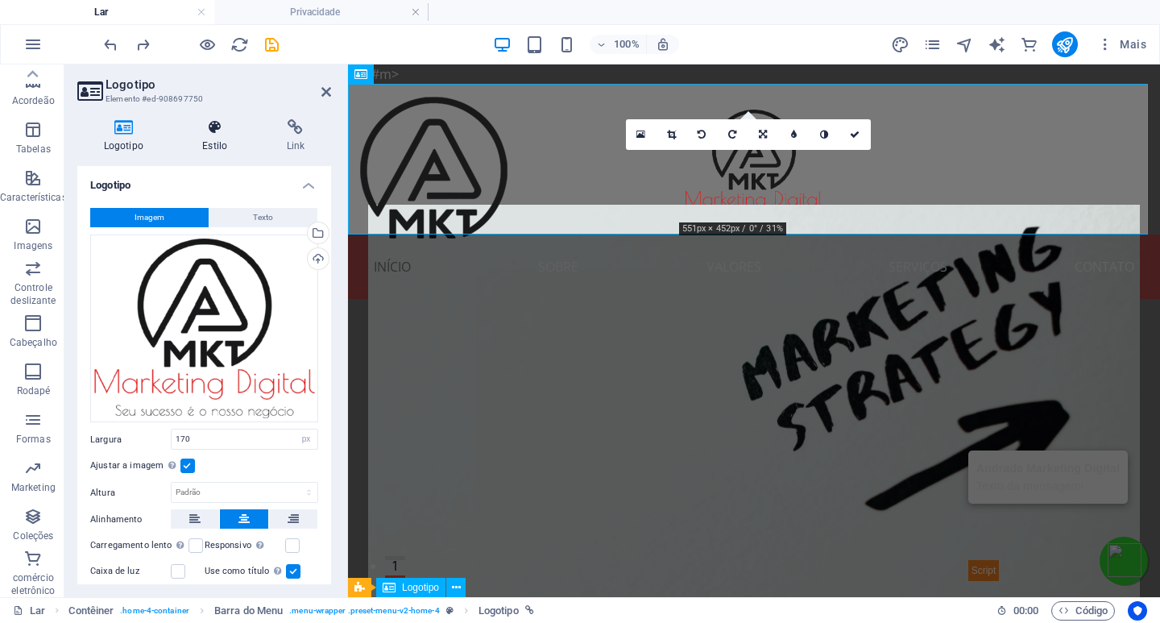
click at [209, 132] on icon at bounding box center [214, 127] width 77 height 16
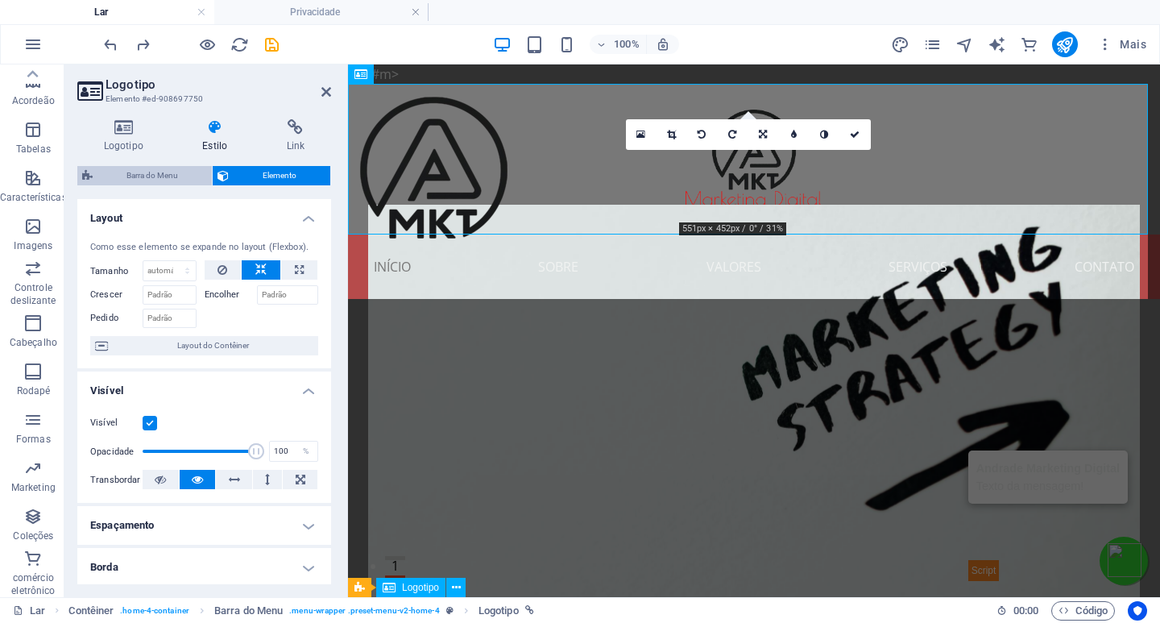
click at [155, 179] on font "Barra do Menu" at bounding box center [153, 175] width 52 height 9
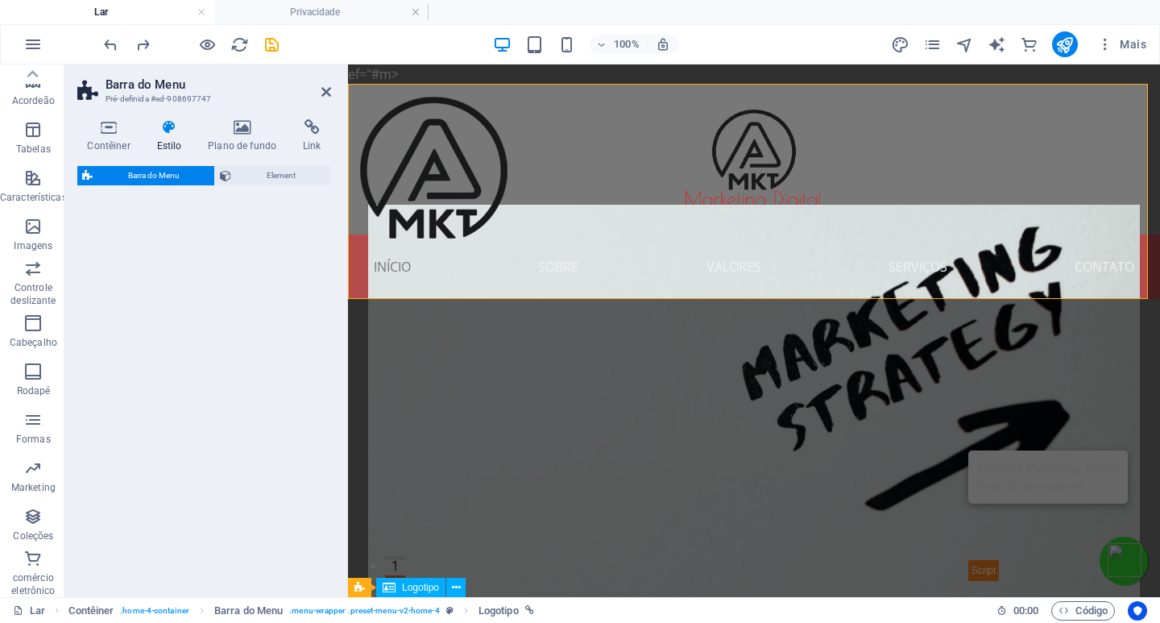
select select "rem"
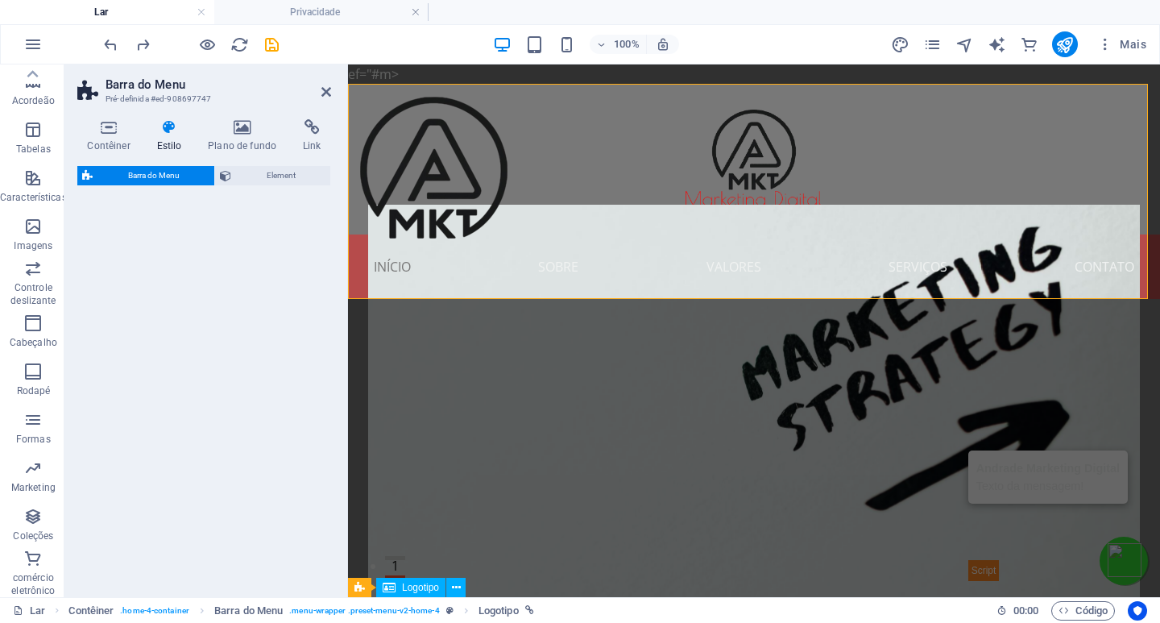
select select "rem"
select select "preset-menu-v2-home-4"
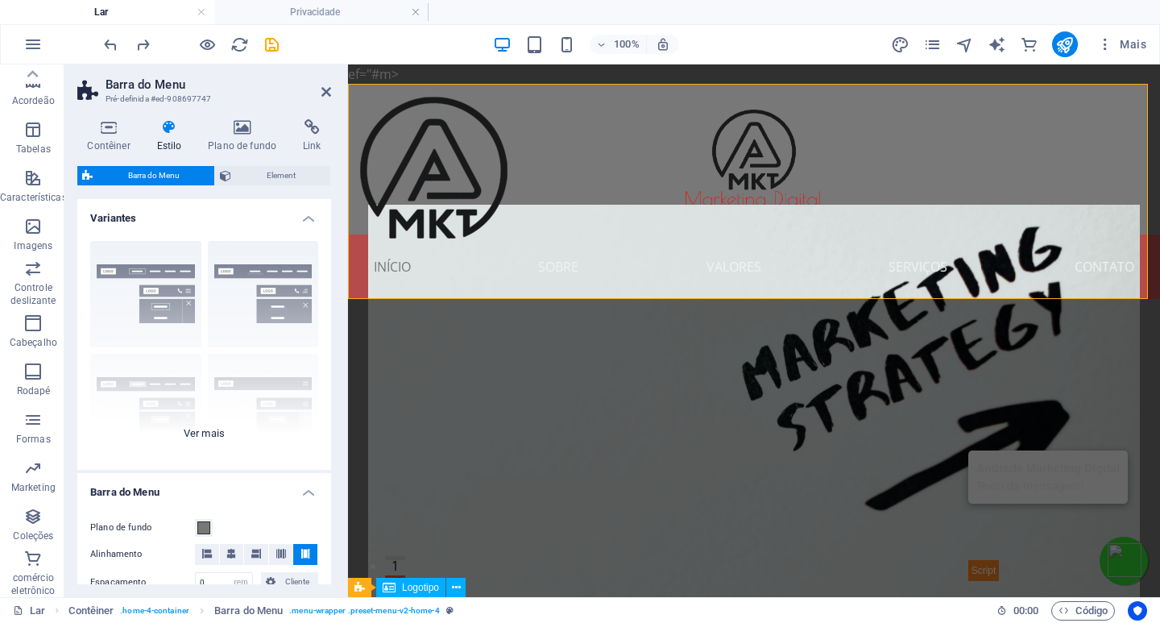
click at [204, 434] on div "Borda Centralizada Padrão Fixo Loki Trigger Largo XXL" at bounding box center [204, 349] width 254 height 242
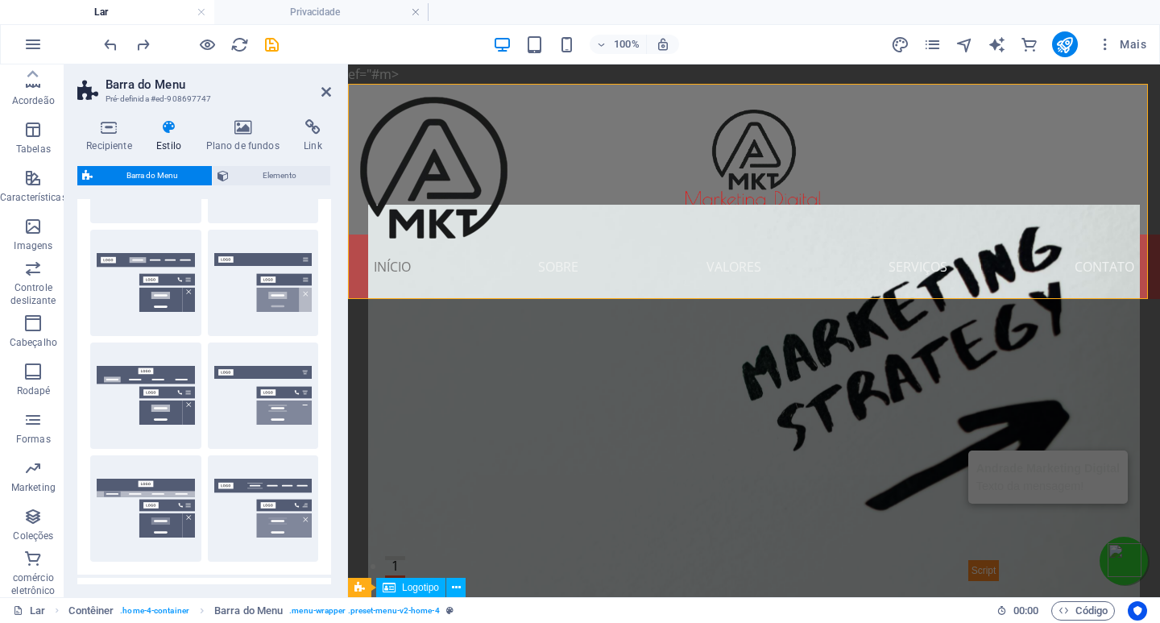
scroll to position [161, 0]
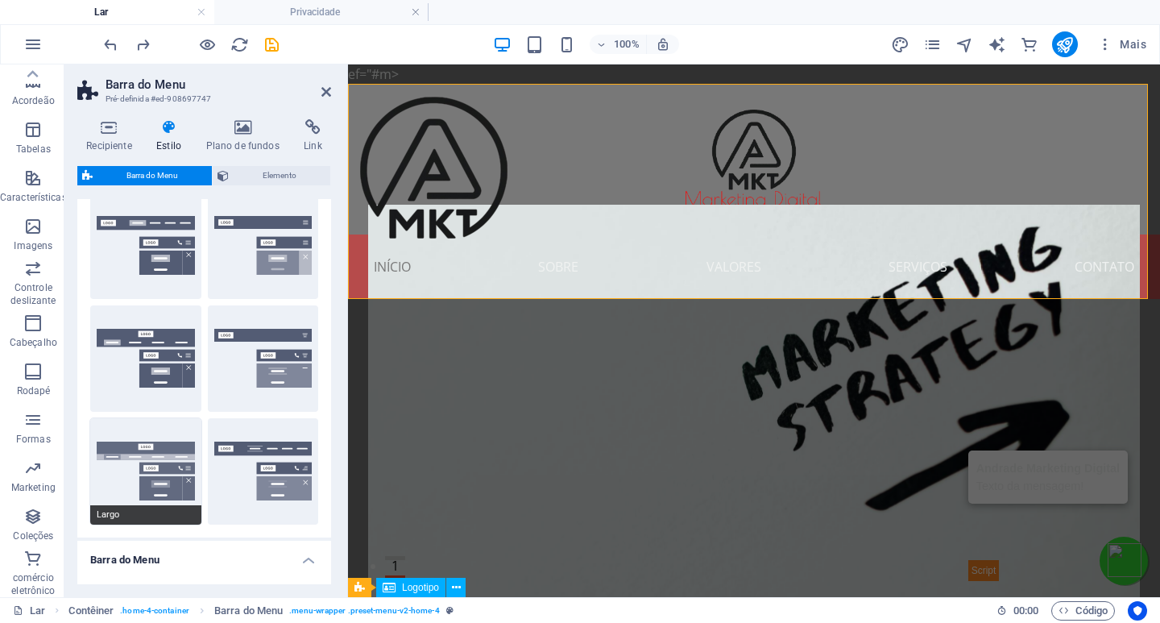
click at [147, 458] on button "Largo" at bounding box center [145, 471] width 111 height 106
type input "0"
type input "2"
select select "rem"
type input "2"
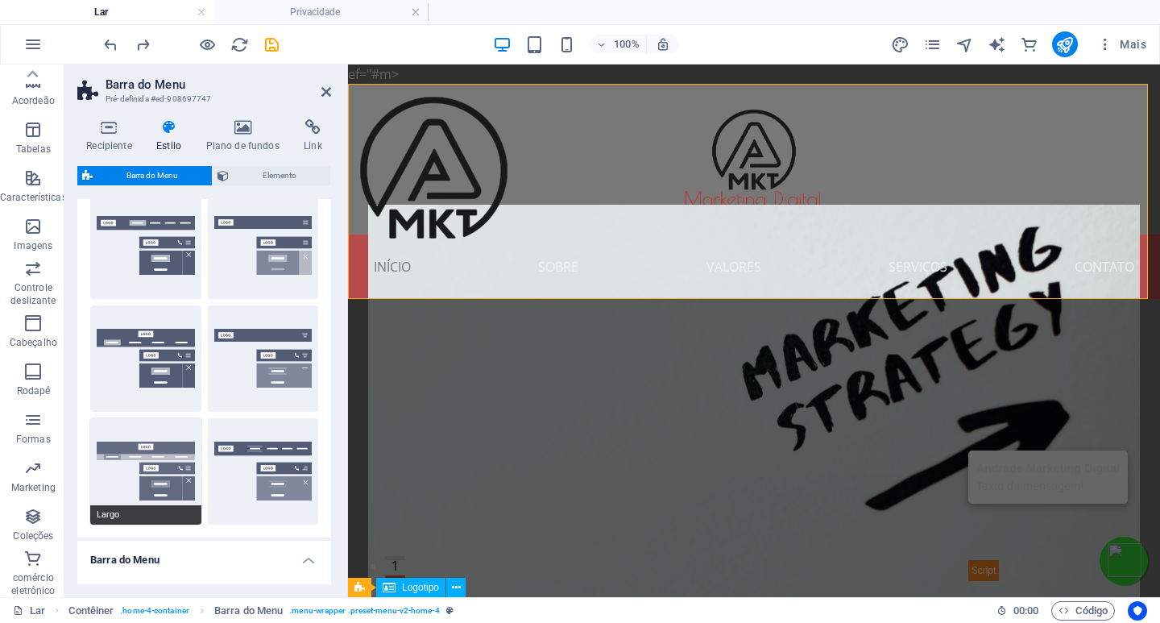
type input "2"
type input "0"
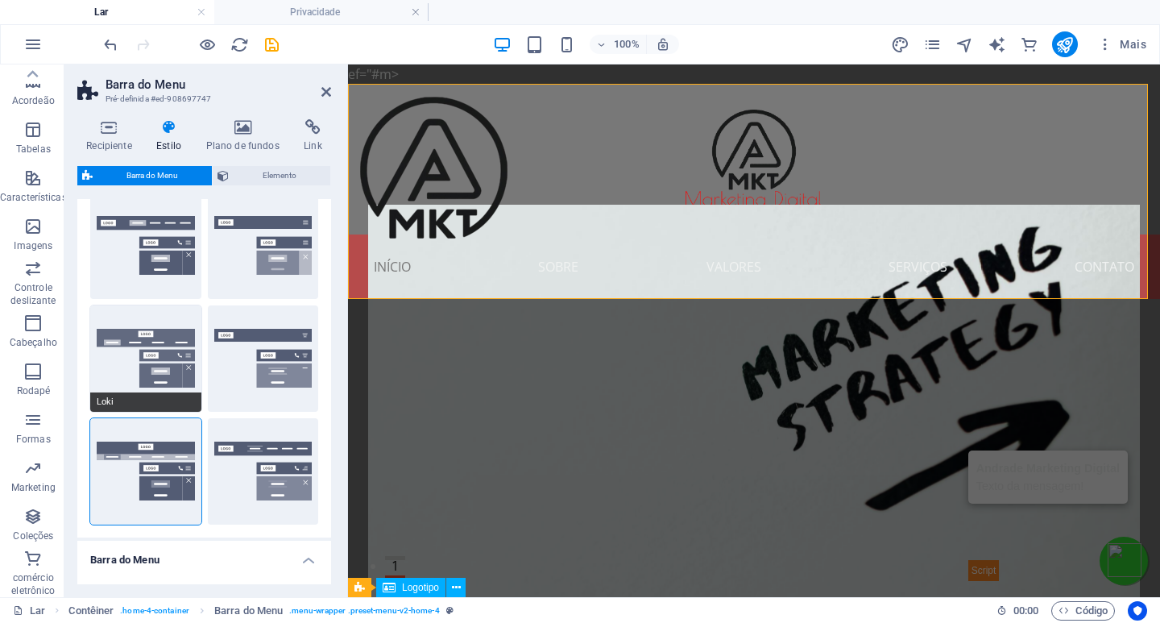
click at [144, 373] on button "Loki" at bounding box center [145, 358] width 111 height 106
type input "0"
select select "DISABLED_OPTION_VALUE"
type input "1"
type input "2"
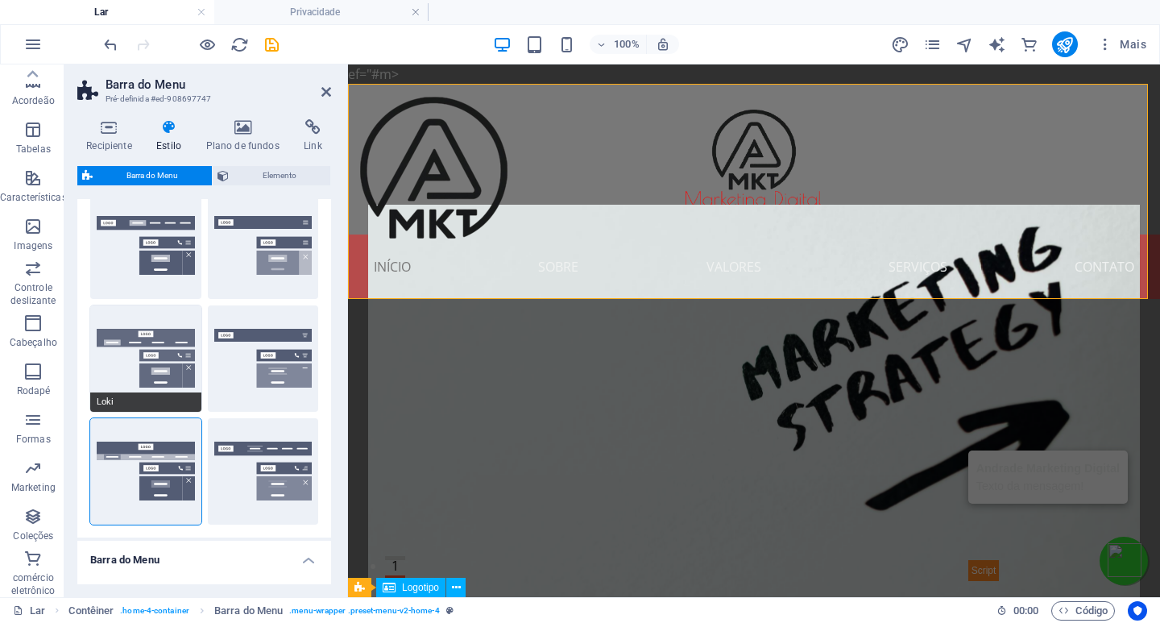
type input "1"
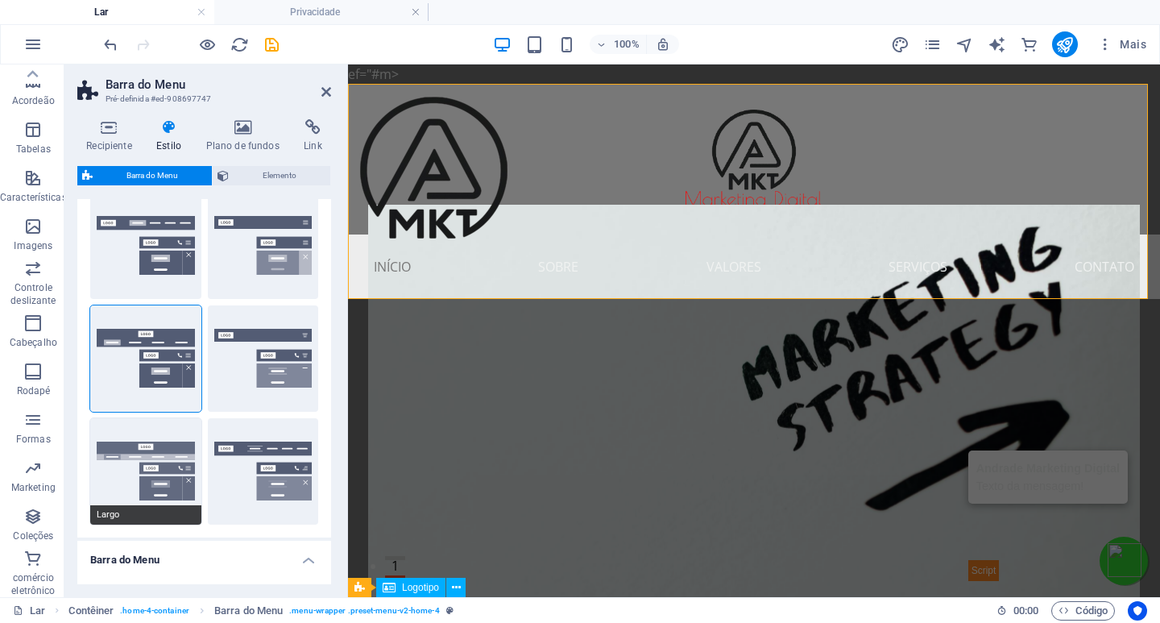
click at [140, 453] on button "Largo" at bounding box center [145, 471] width 111 height 106
type input "0"
type input "2"
select select "rem"
type input "2"
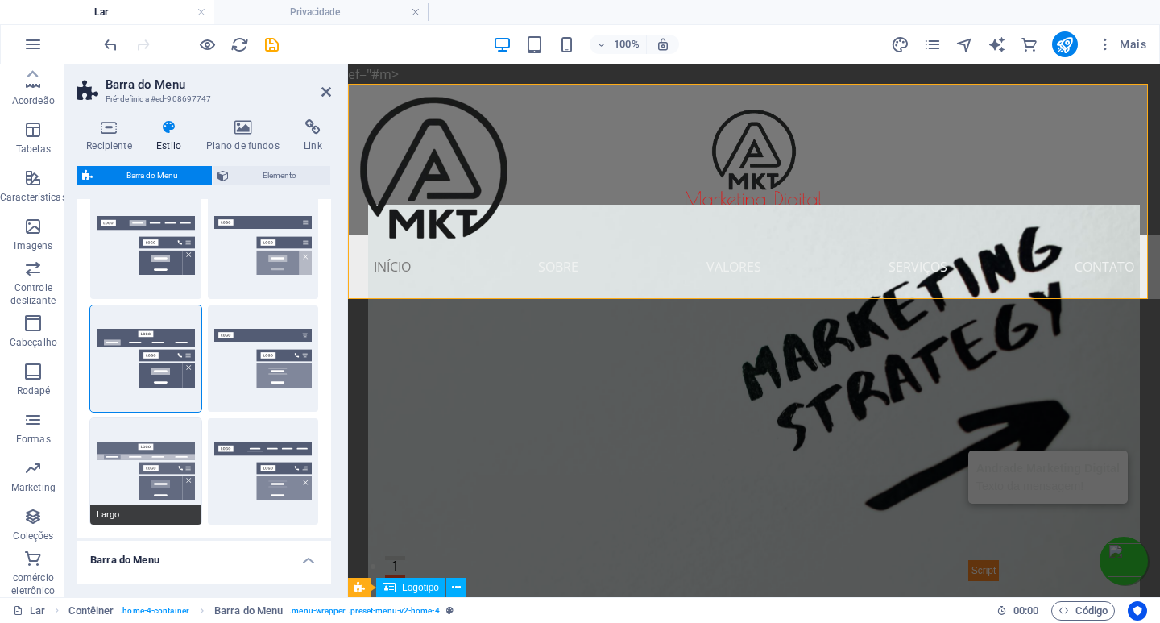
type input "2"
type input "0"
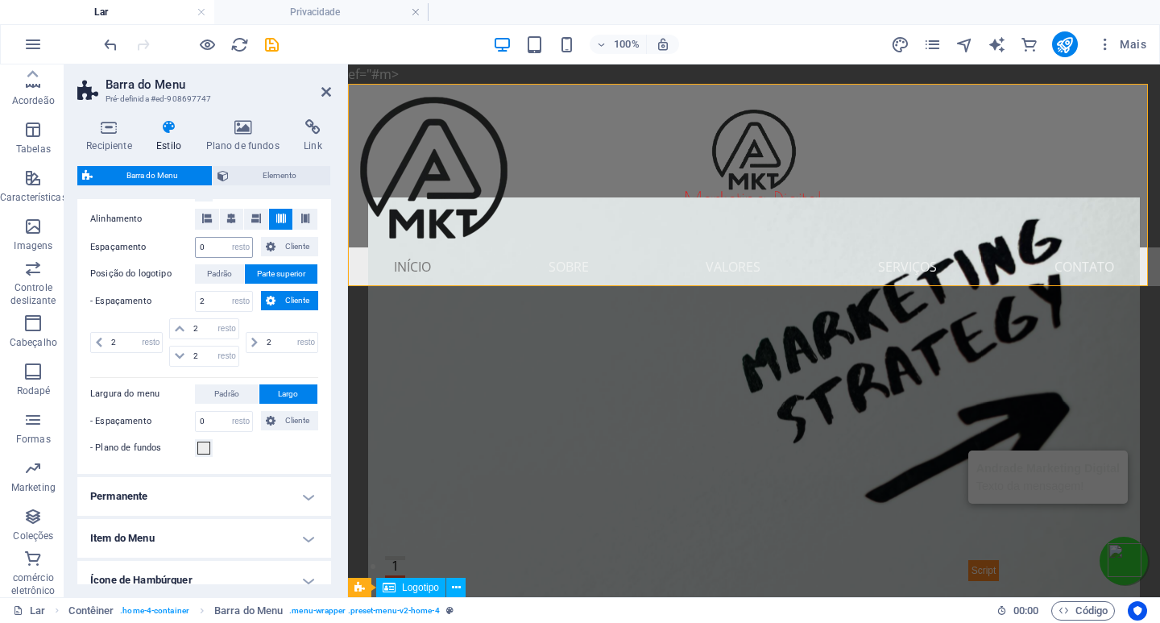
scroll to position [483, 0]
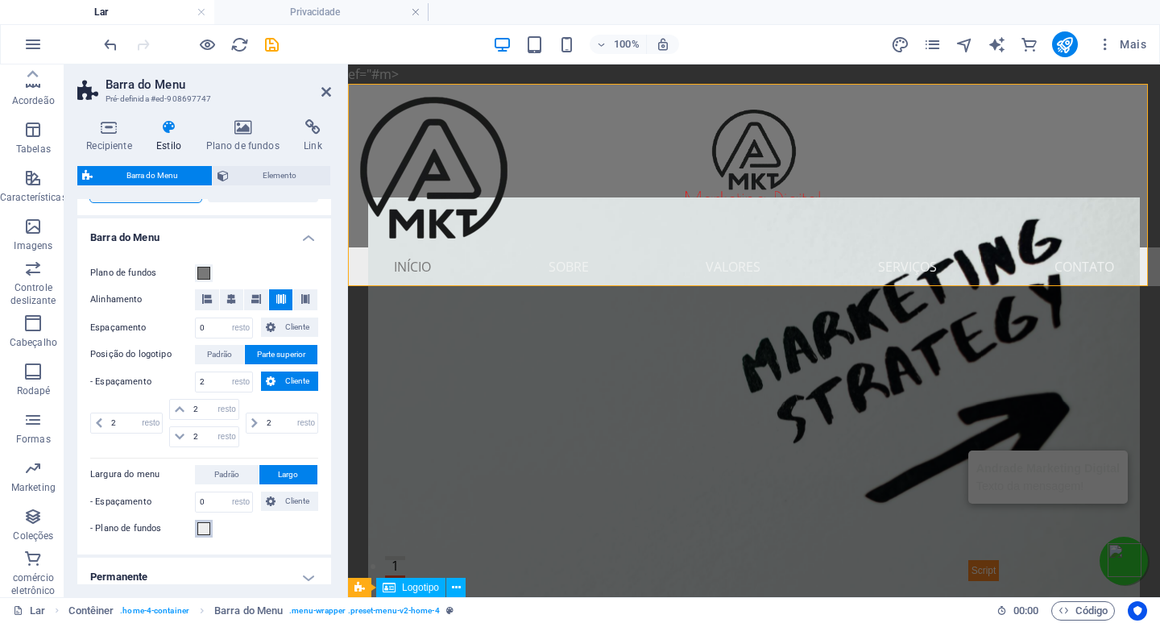
click at [203, 532] on span at bounding box center [203, 528] width 13 height 13
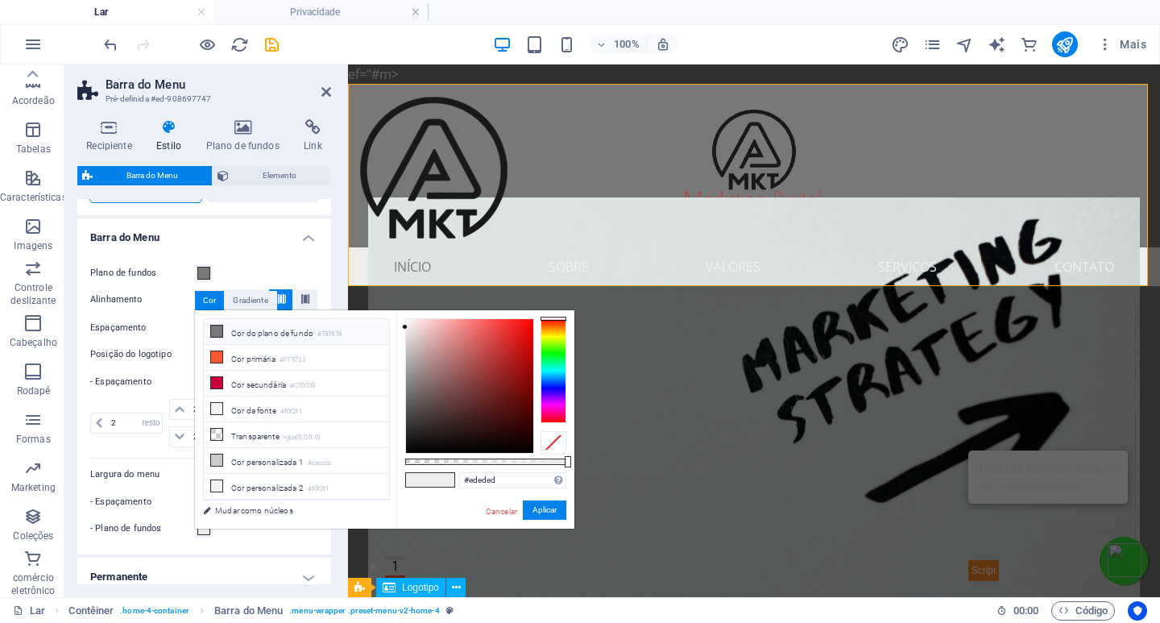
click at [216, 332] on icon at bounding box center [216, 331] width 11 height 11
type input "#787878"
click at [543, 512] on font "Aplicar" at bounding box center [545, 509] width 24 height 9
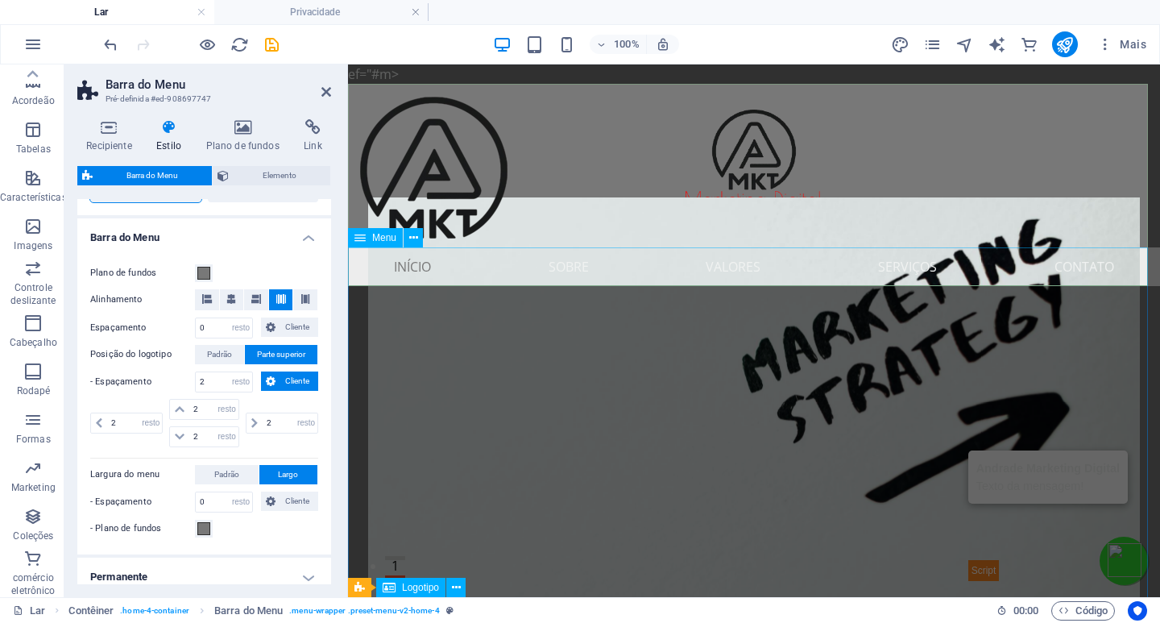
click at [464, 266] on nav "Início Sobre Valores Serviços Contato" at bounding box center [754, 266] width 812 height 39
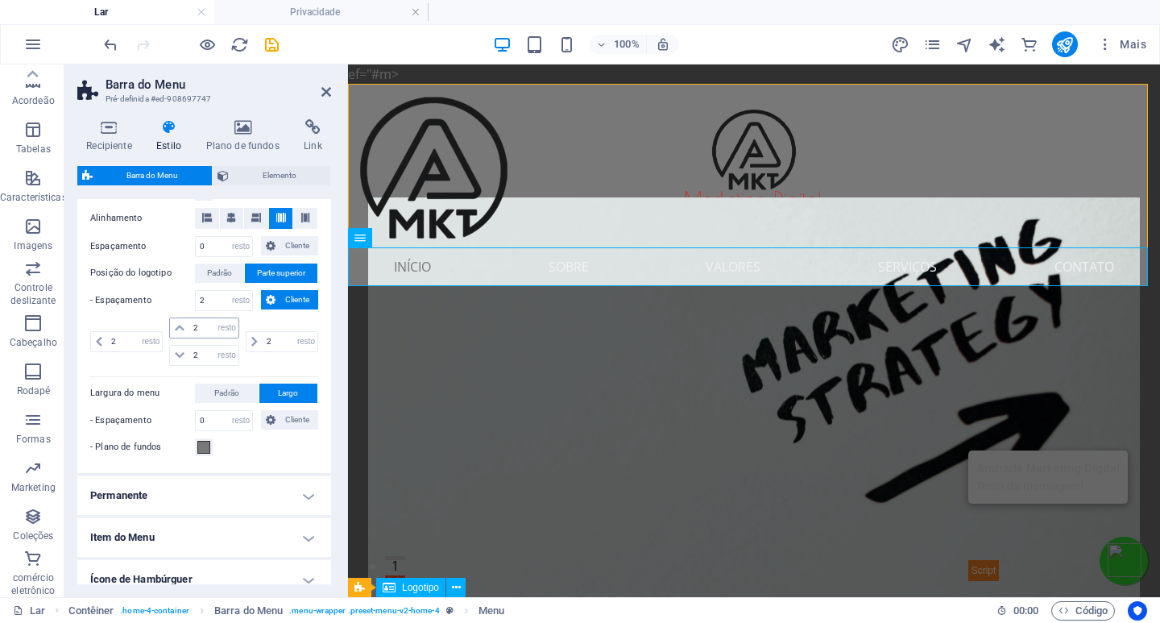
scroll to position [645, 0]
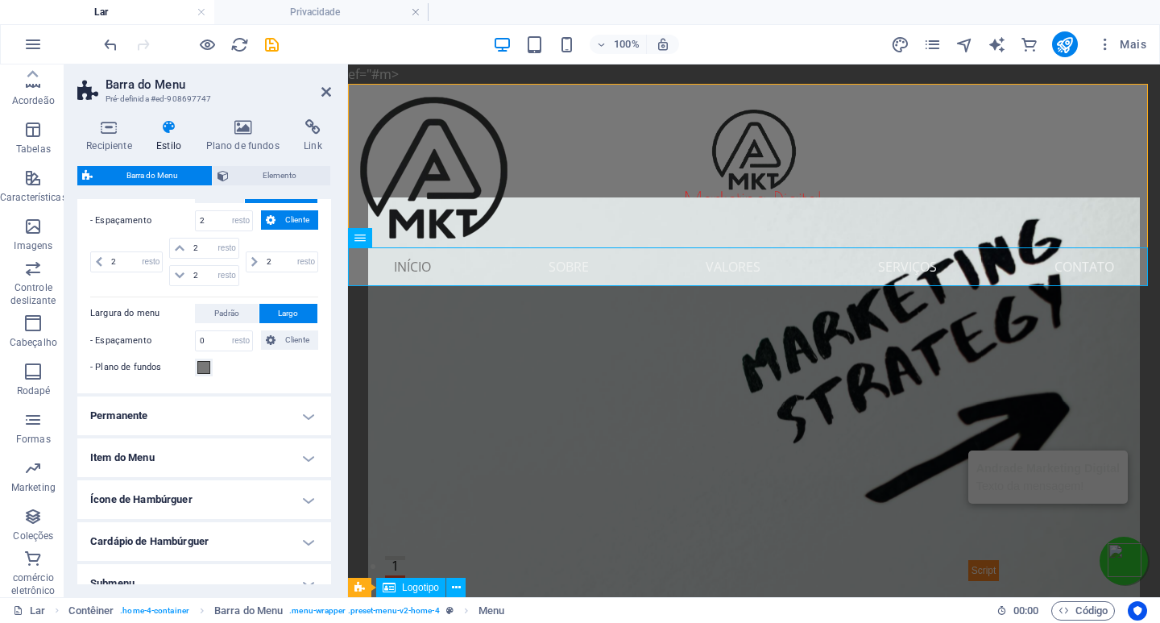
click at [179, 459] on h4 "Item do Menu" at bounding box center [204, 457] width 254 height 39
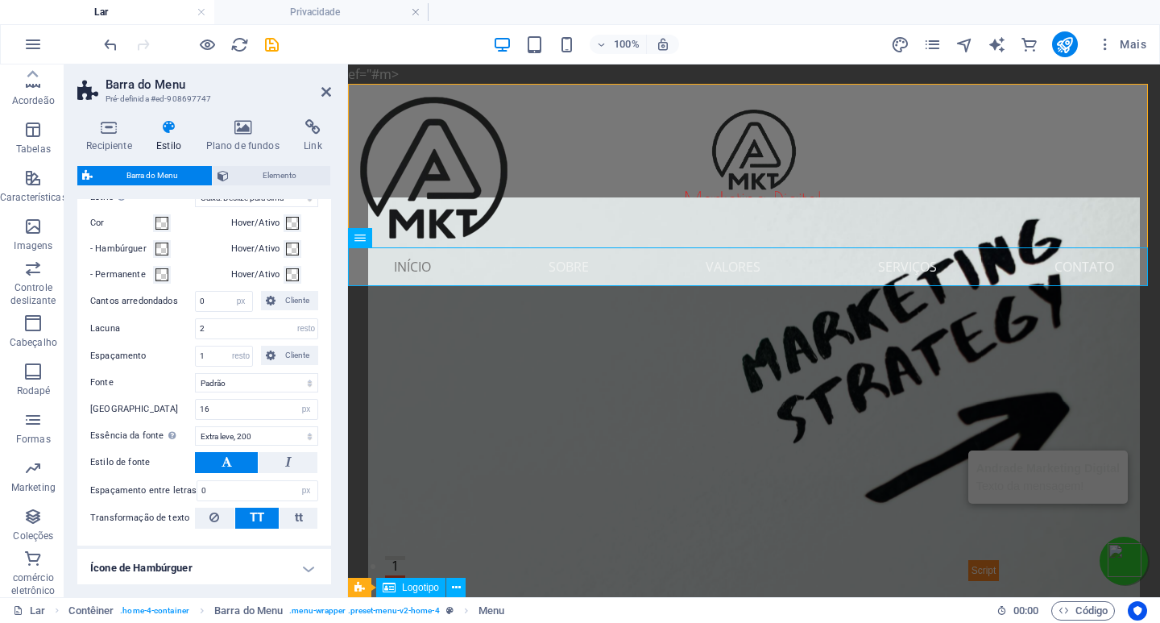
scroll to position [1047, 0]
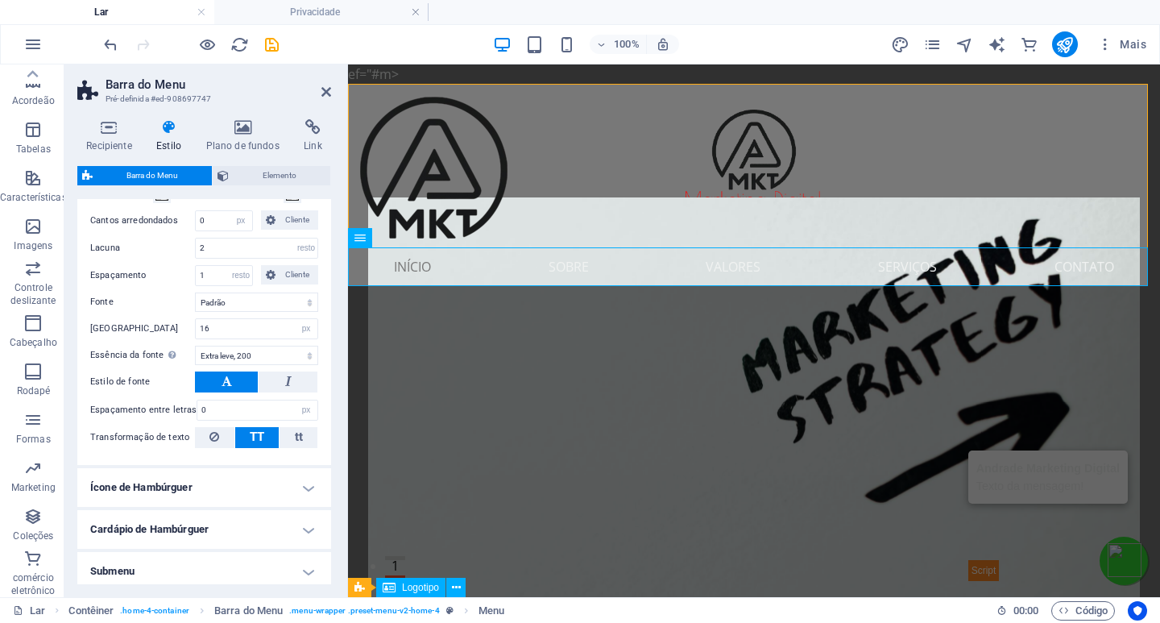
click at [182, 483] on font "Ícone de Hambúrguer" at bounding box center [141, 487] width 102 height 12
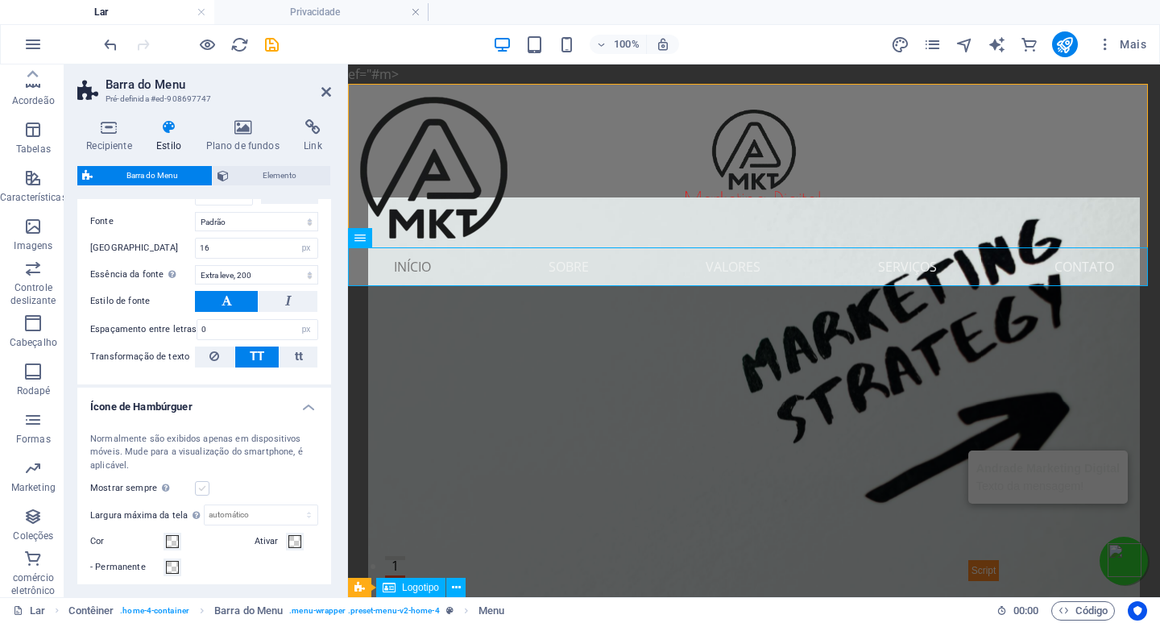
click at [201, 488] on label at bounding box center [202, 488] width 15 height 15
click at [0, 0] on input "Mostrar sempre Mostra o gatilho para todas as janelas de exibição." at bounding box center [0, 0] width 0 height 0
click at [205, 489] on label at bounding box center [202, 488] width 15 height 15
click at [0, 0] on input "Mostrar sempre Mostra o gatilho para todas as janelas de exibição." at bounding box center [0, 0] width 0 height 0
click at [205, 489] on label at bounding box center [202, 488] width 15 height 15
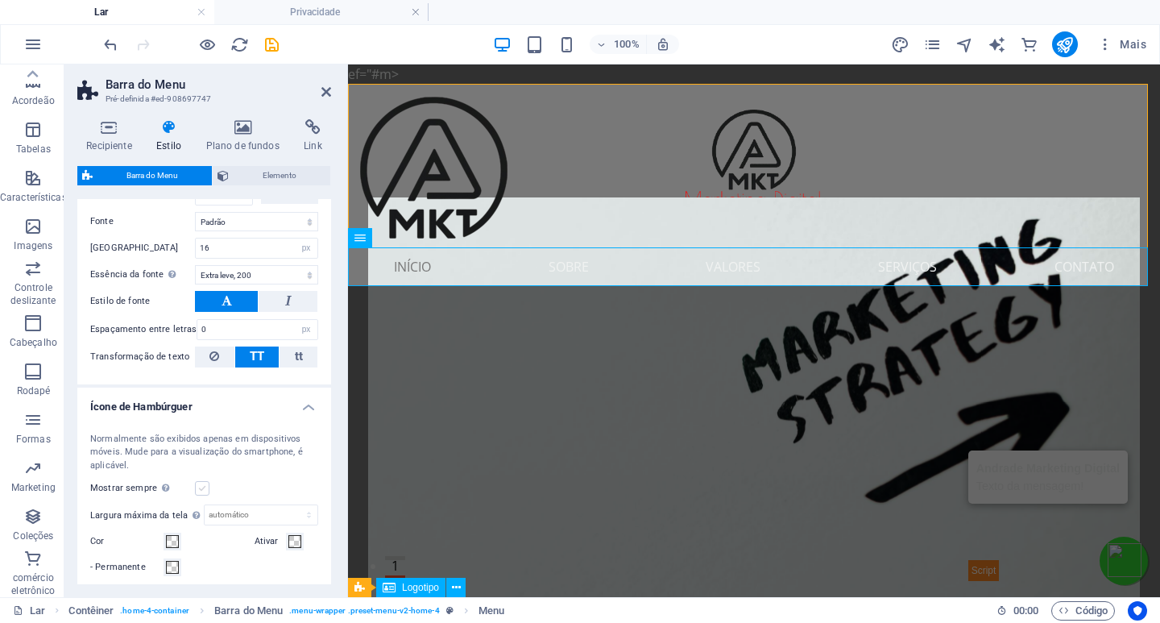
click at [0, 0] on input "Mostrar sempre Mostra o gatilho para todas as janelas de exibição." at bounding box center [0, 0] width 0 height 0
click at [198, 488] on label at bounding box center [202, 488] width 15 height 15
click at [0, 0] on input "Mostrar sempre Mostra o gatilho para todas as janelas de exibição." at bounding box center [0, 0] width 0 height 0
click at [198, 488] on label at bounding box center [202, 488] width 15 height 15
click at [0, 0] on input "Mostrar sempre Mostra o gatilho para todas as janelas de exibição." at bounding box center [0, 0] width 0 height 0
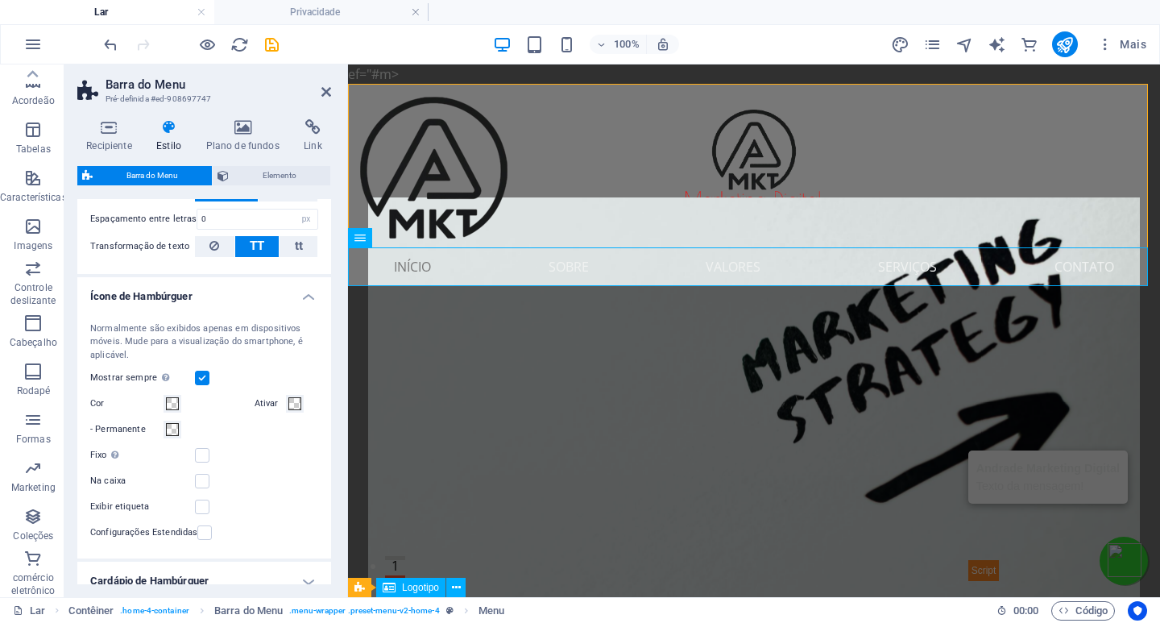
scroll to position [1289, 0]
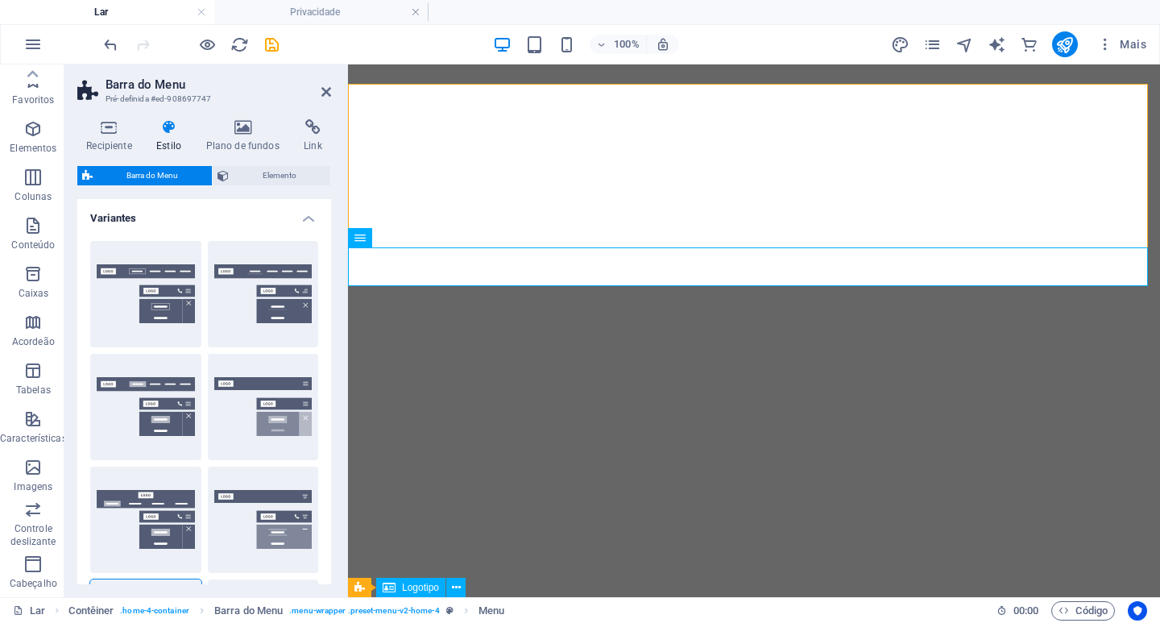
select select "rem"
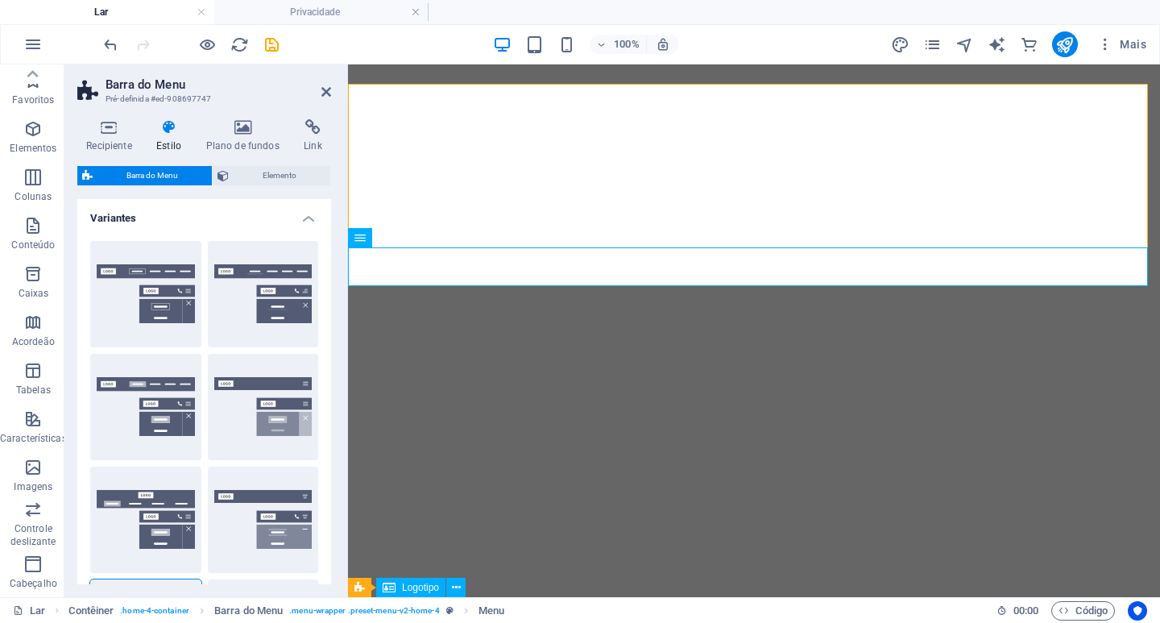
select select "rem"
select select "hover_box_bottom"
select select "px"
select select "rem"
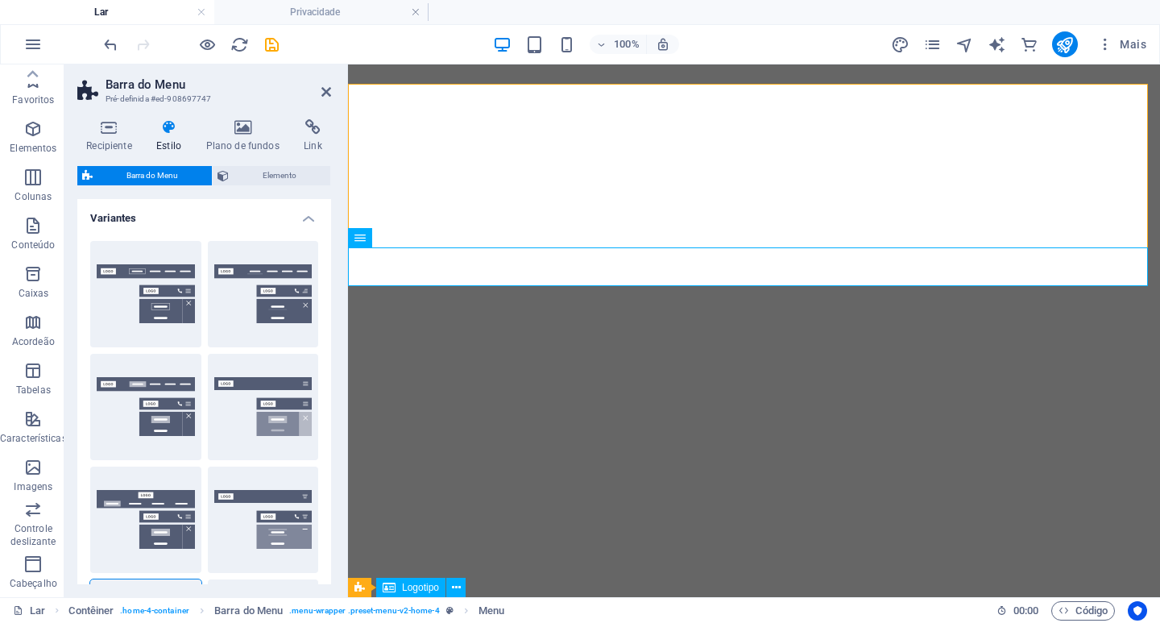
select select "rem"
select select "px"
select select "200"
select select "px"
select select "rem"
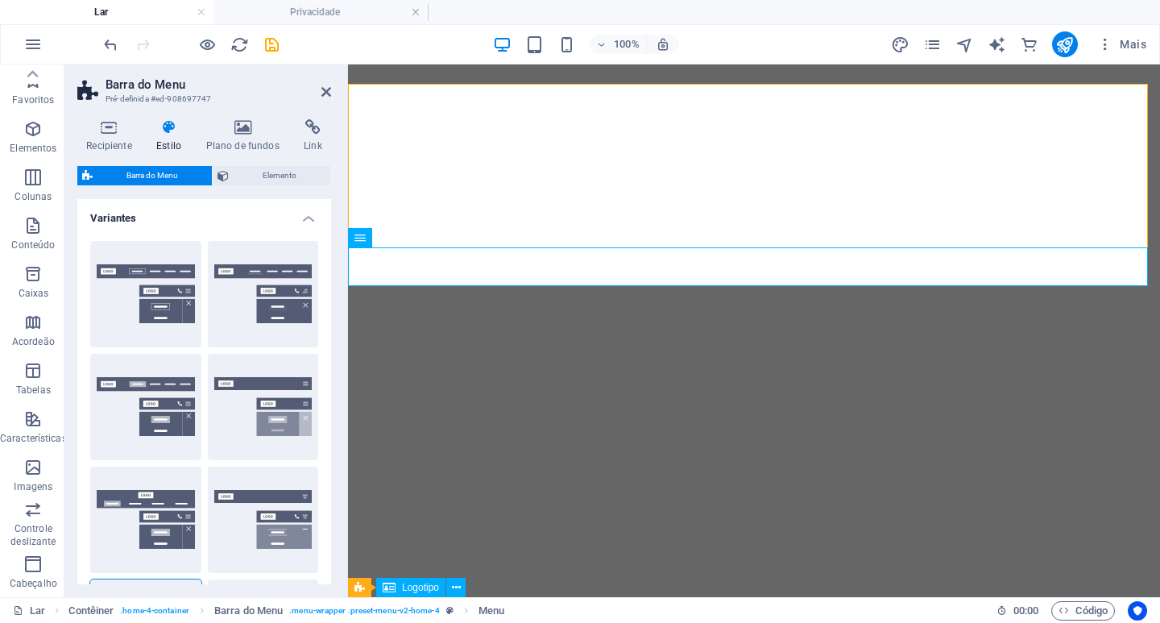
select select "px"
select select "preset-menu-v2-home-4"
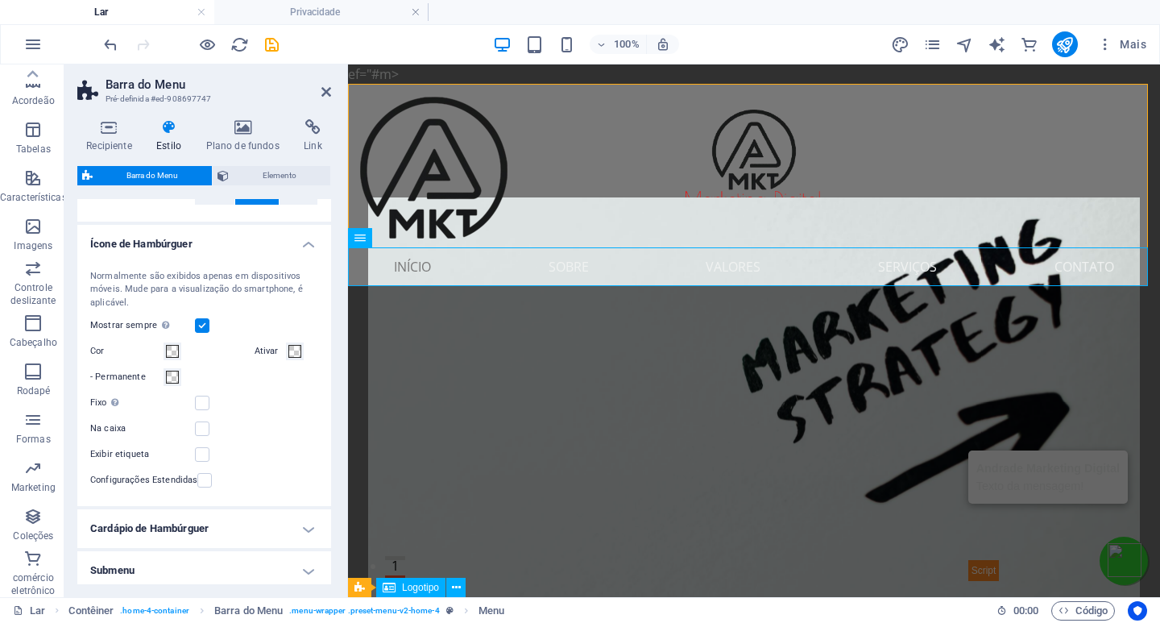
scroll to position [1361, 0]
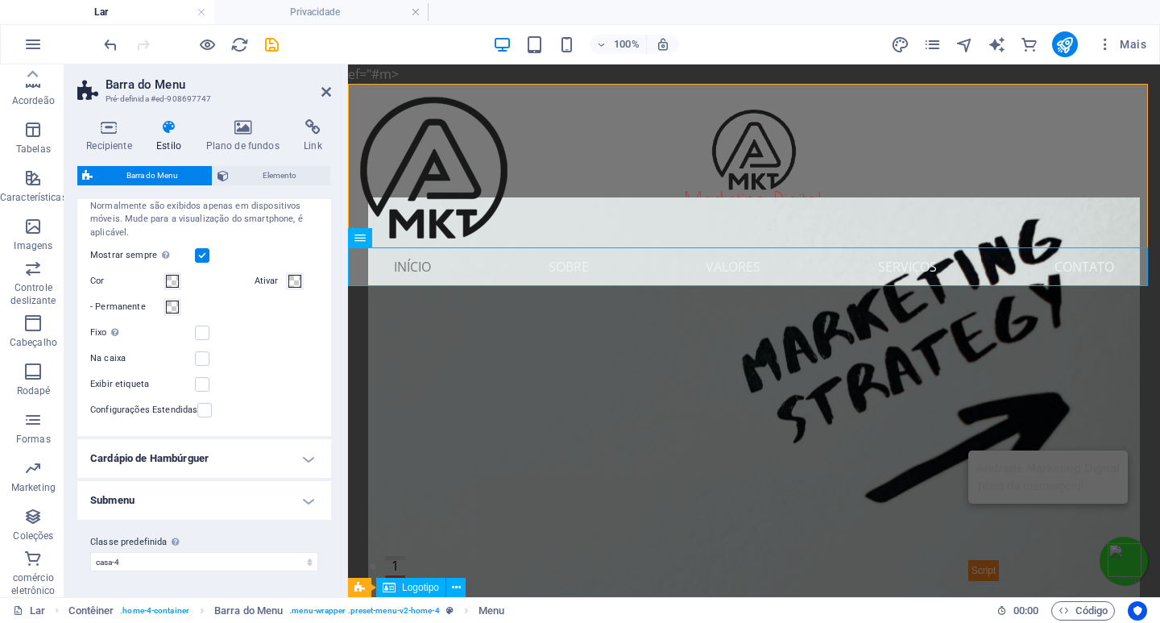
click at [218, 498] on h4 "Submenu" at bounding box center [204, 500] width 254 height 39
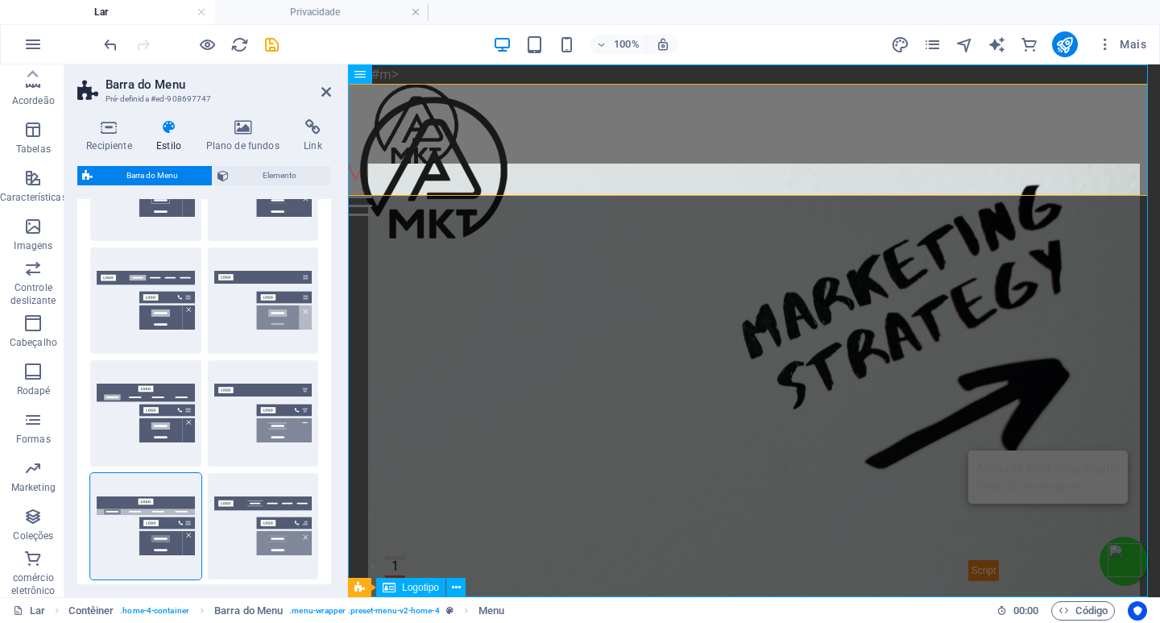
scroll to position [72, 0]
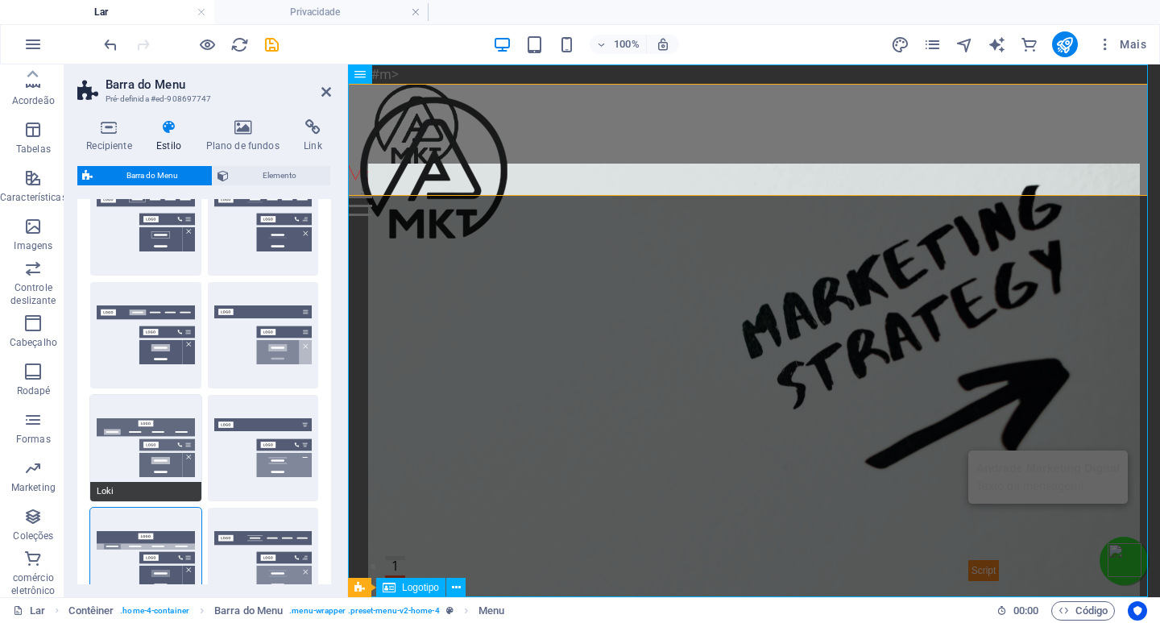
click at [170, 458] on button "Loki" at bounding box center [145, 448] width 111 height 106
type input "0"
select select "DISABLED_OPTION_VALUE"
type input "1"
type input "2"
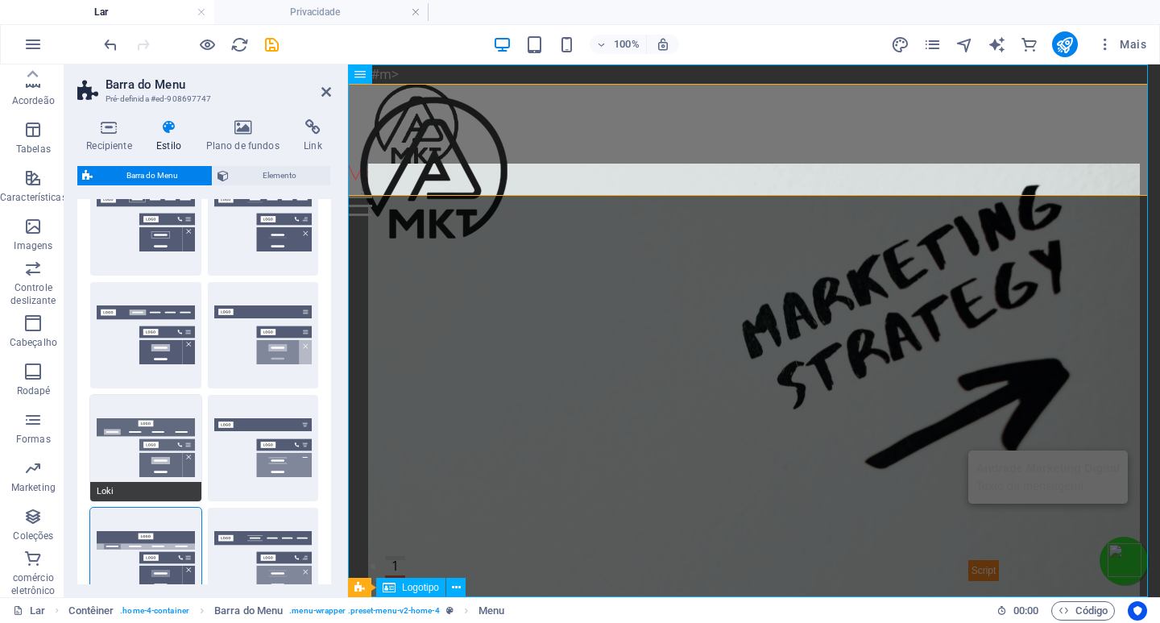
type input "1"
select select
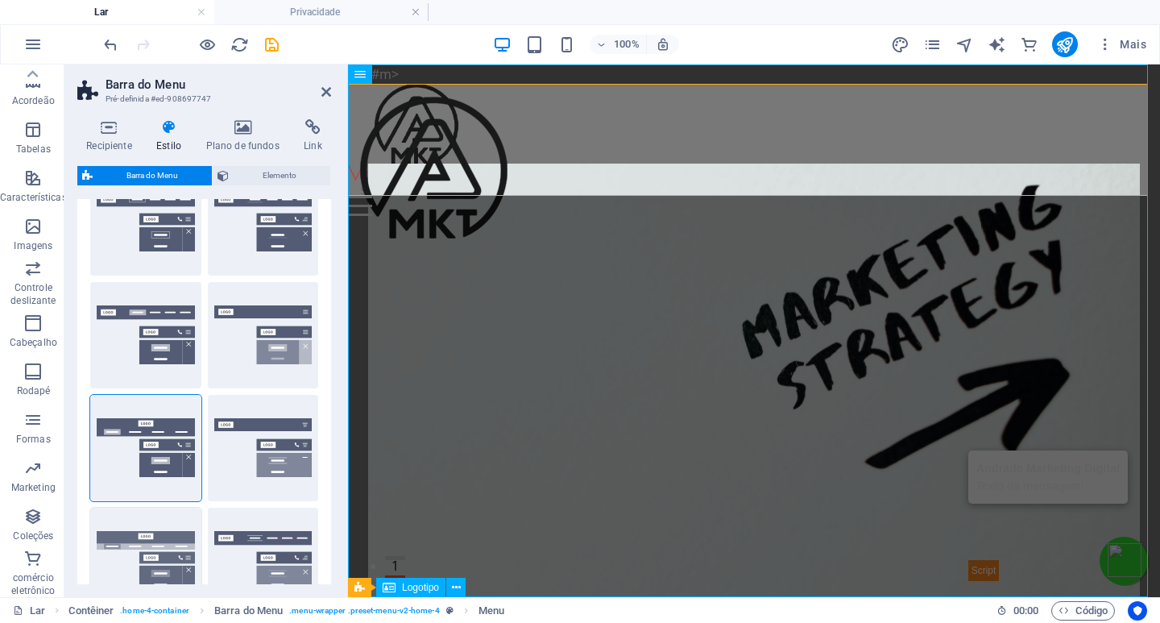
click at [158, 544] on button "Largo" at bounding box center [145, 561] width 111 height 106
type input "0"
type input "2"
select select "rem"
type input "2"
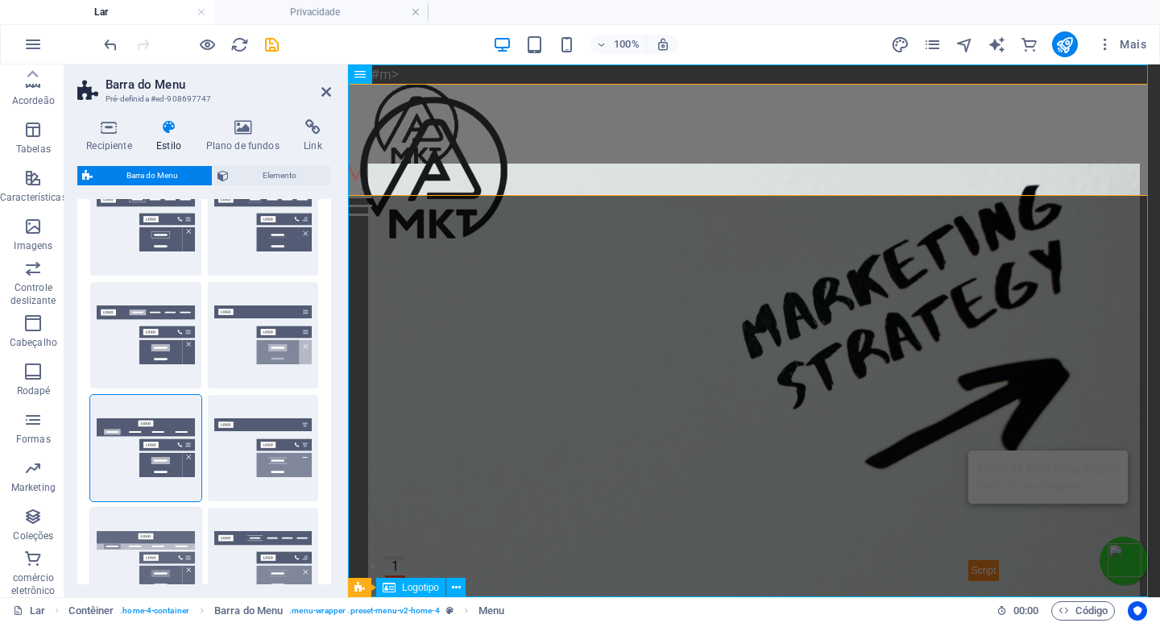
type input "2"
type input "0"
select select
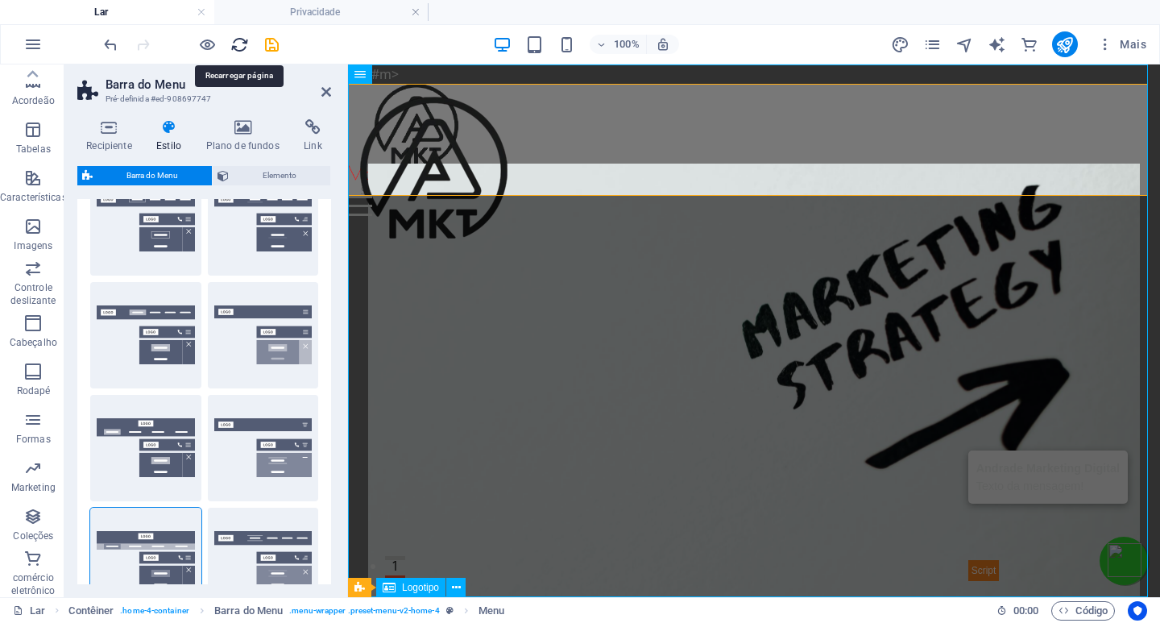
click at [236, 48] on icon "recarregar" at bounding box center [239, 44] width 19 height 19
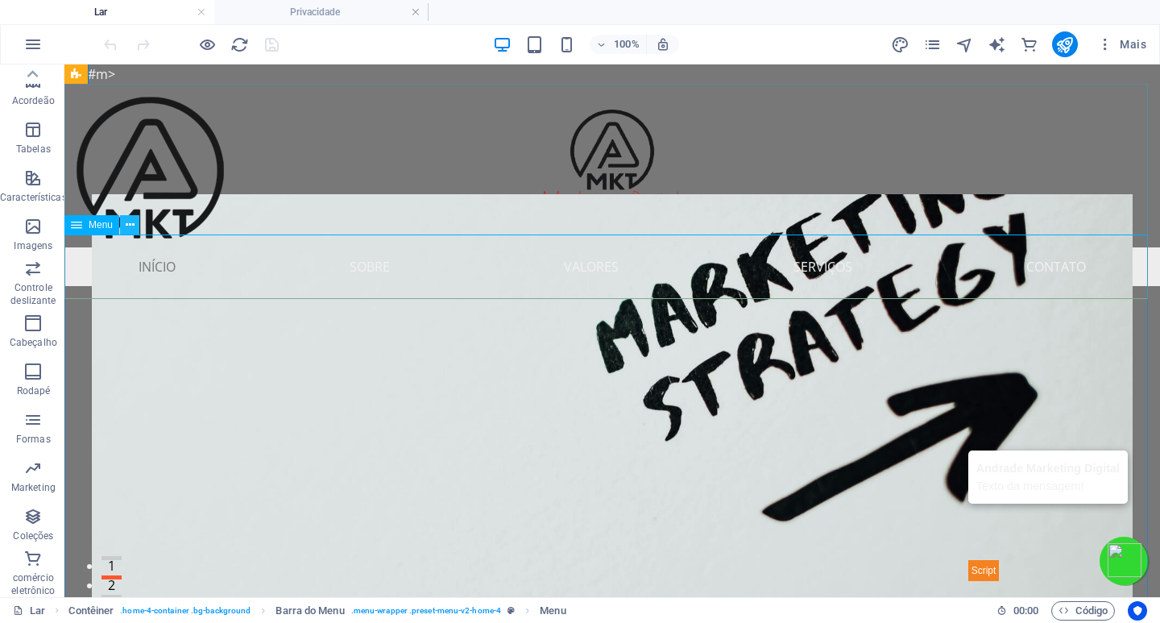
click at [126, 224] on icon at bounding box center [130, 225] width 9 height 17
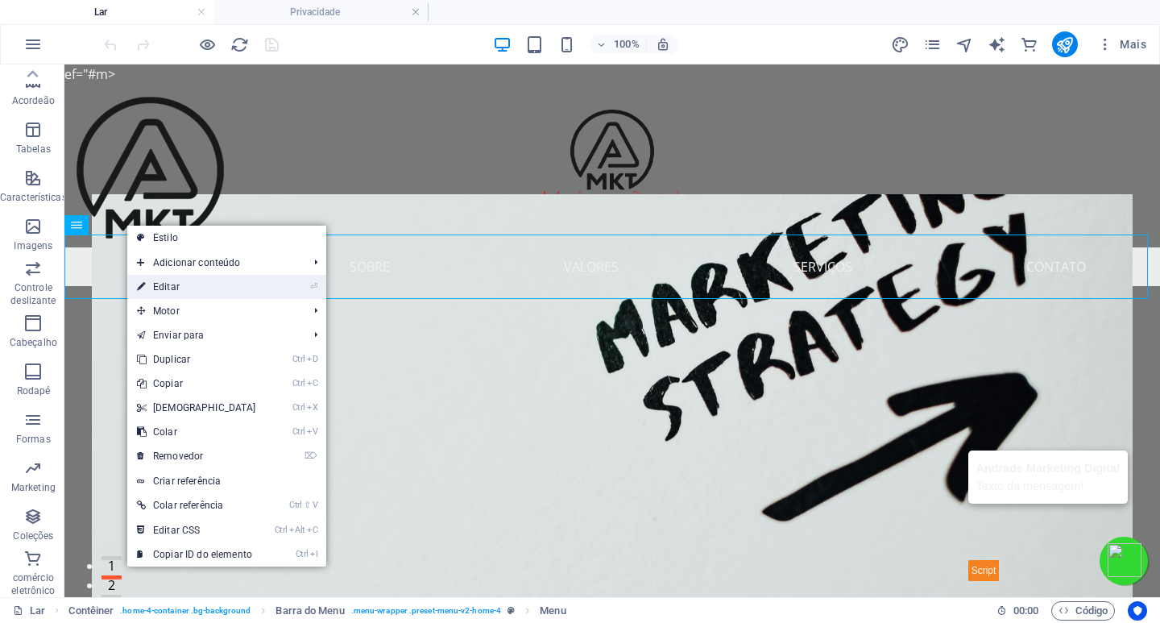
click at [184, 288] on link "⏎ Editar" at bounding box center [196, 287] width 139 height 24
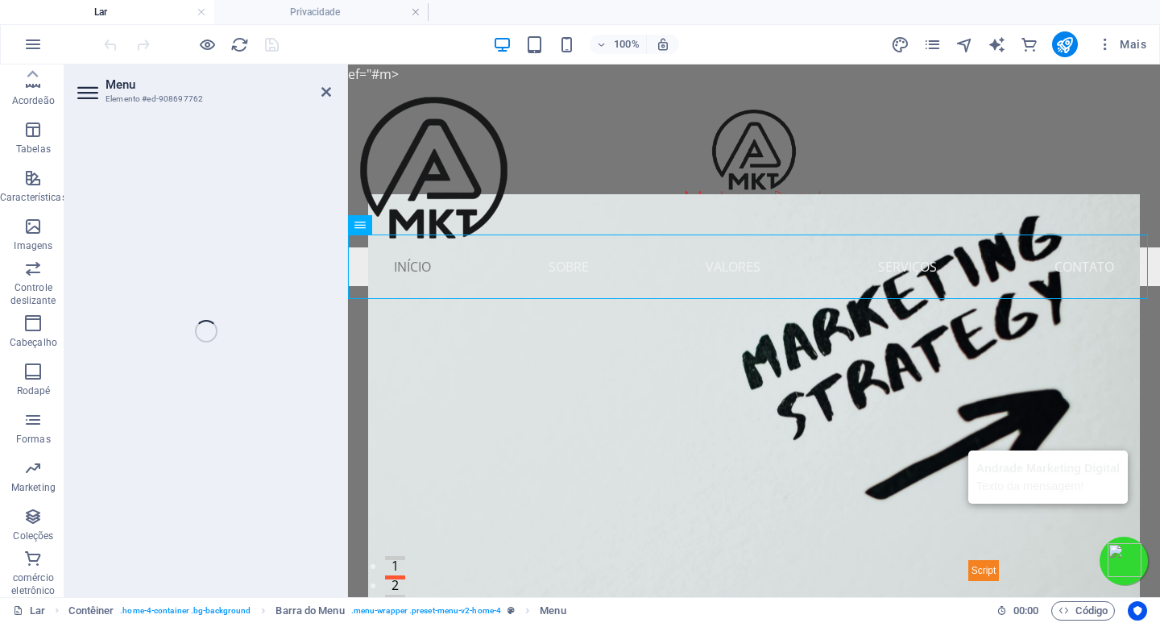
select select
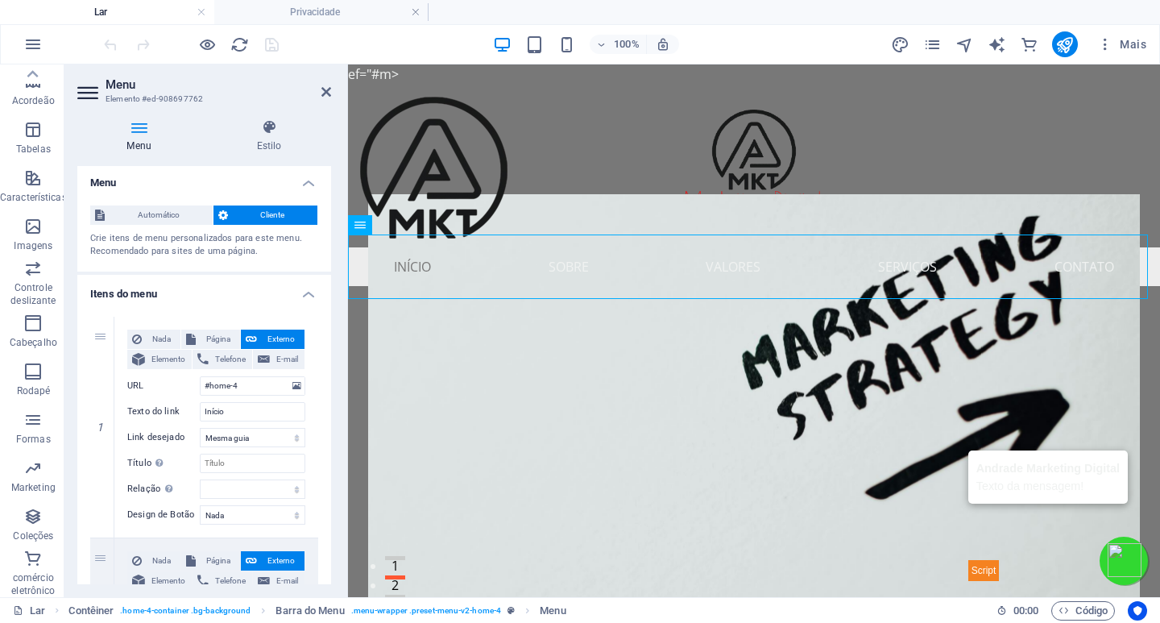
scroll to position [0, 0]
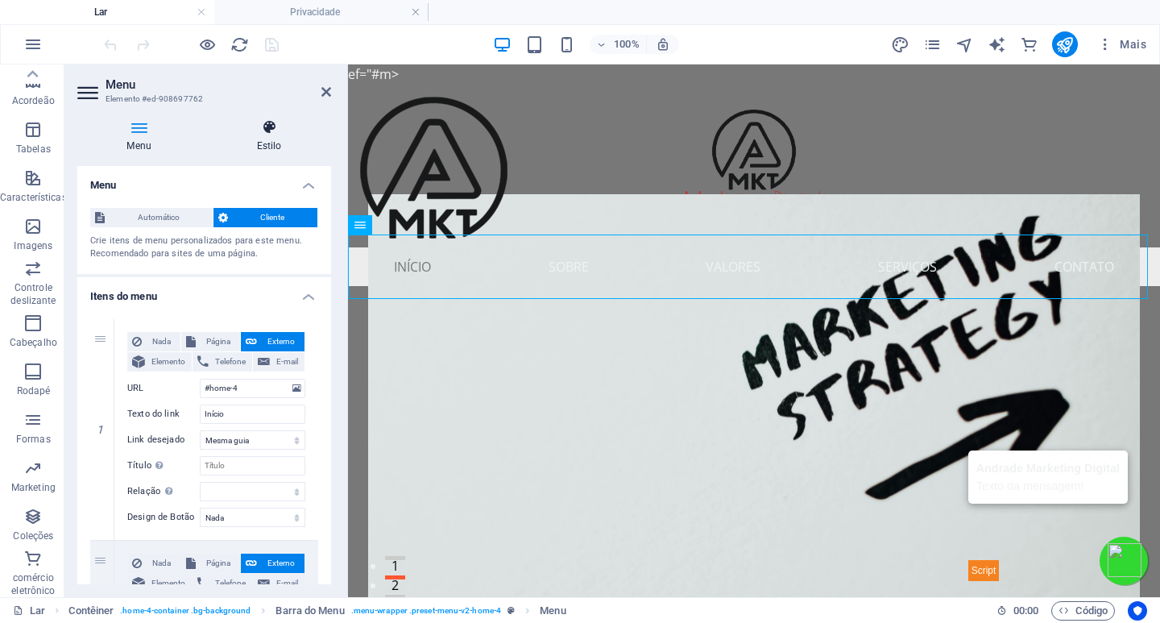
click at [263, 135] on icon at bounding box center [269, 127] width 124 height 16
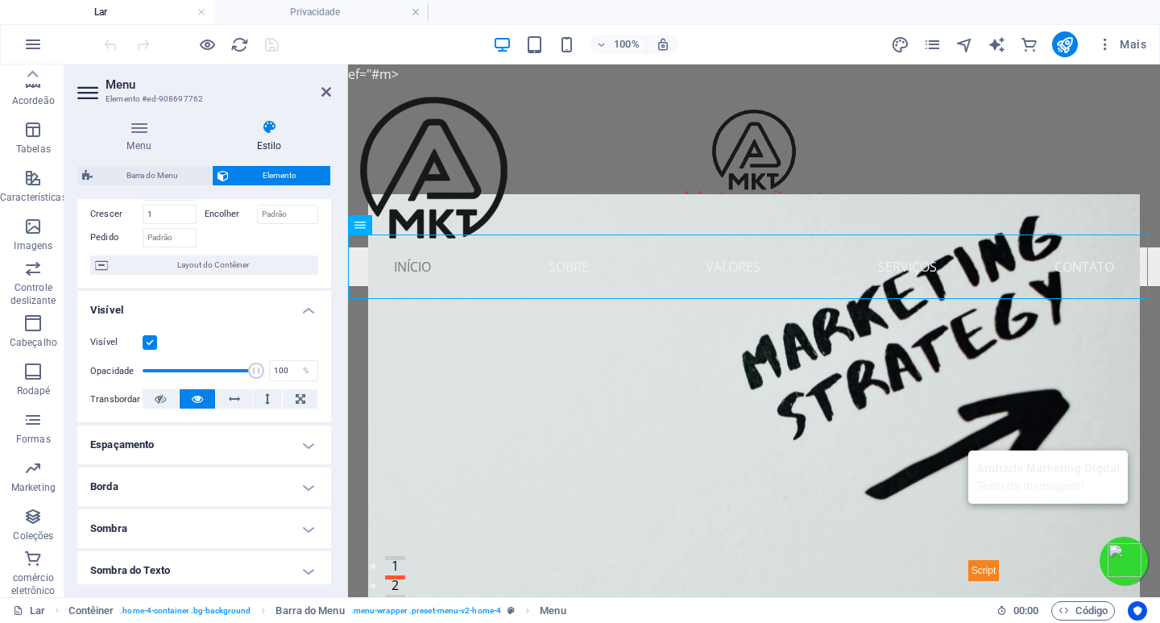
scroll to position [161, 0]
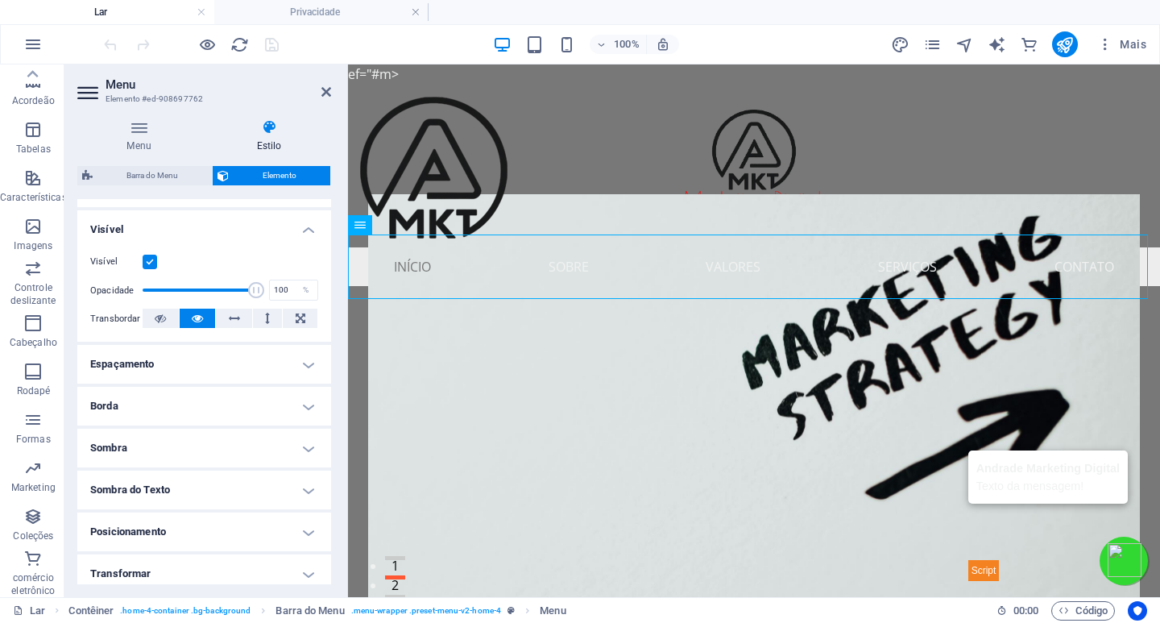
click at [297, 403] on h4 "Borda" at bounding box center [204, 406] width 254 height 39
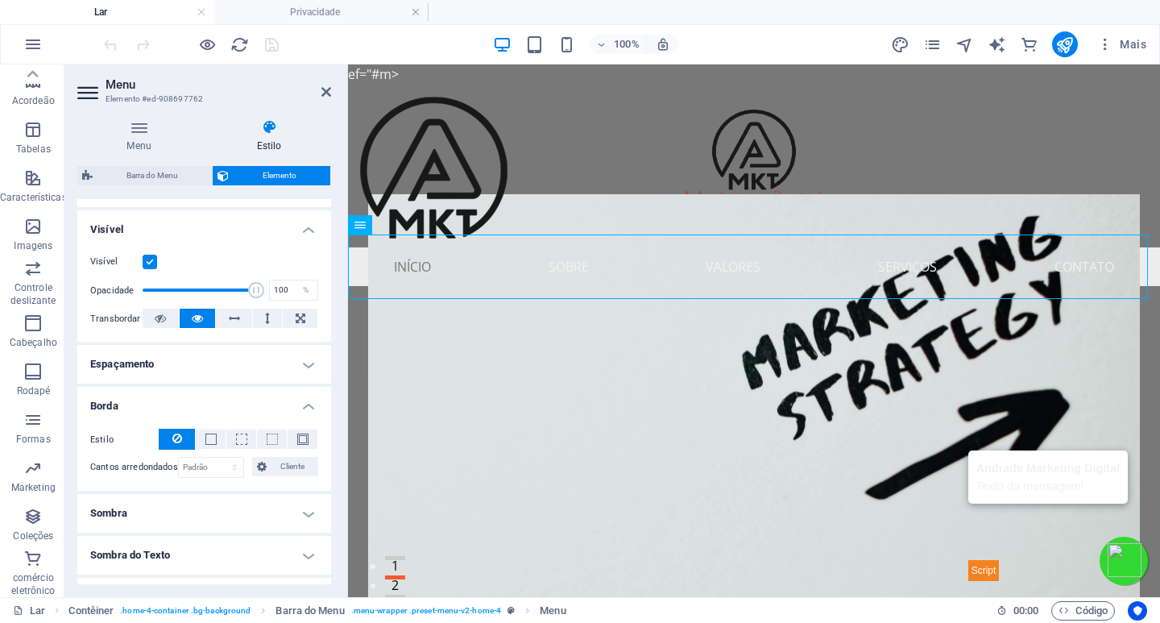
scroll to position [361, 0]
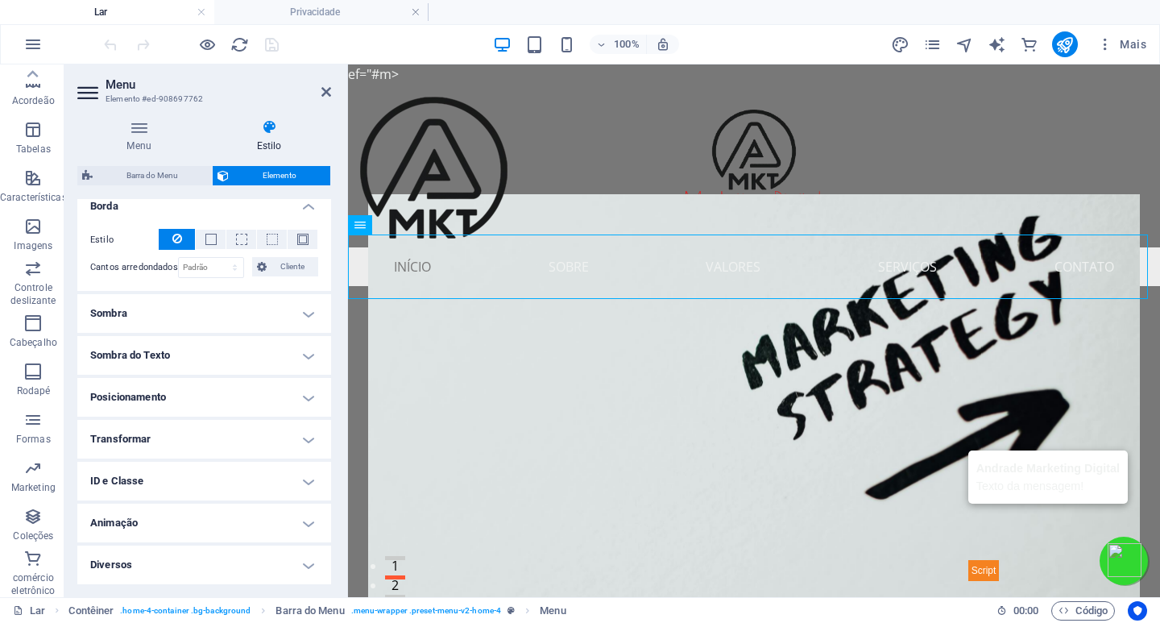
click at [292, 561] on h4 "Diversos" at bounding box center [204, 564] width 254 height 39
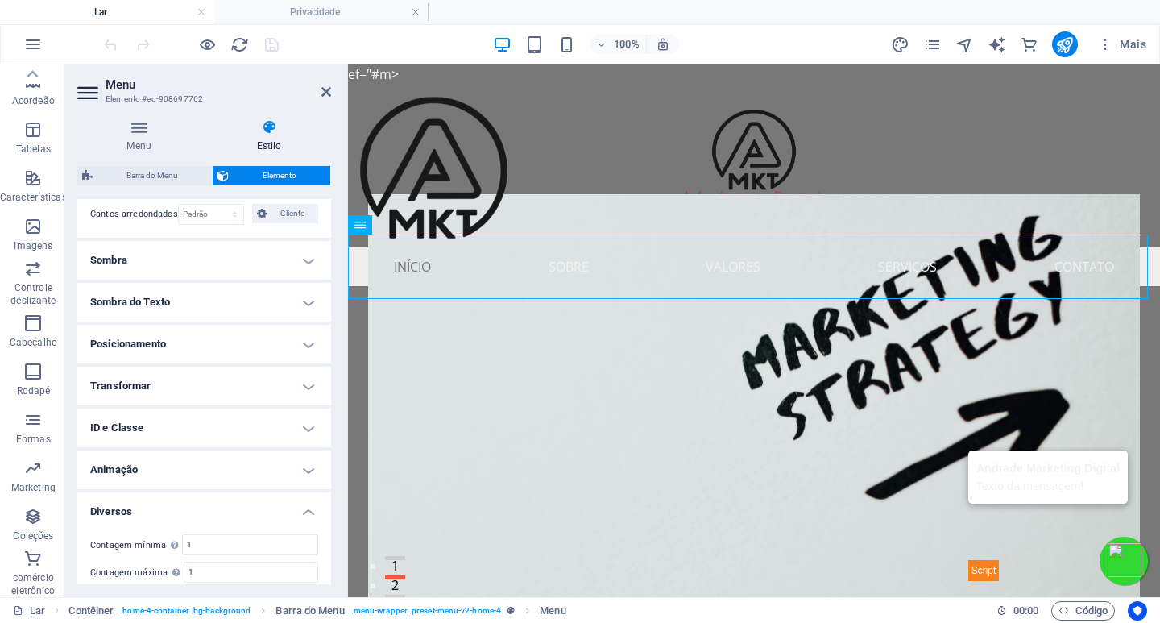
scroll to position [461, 0]
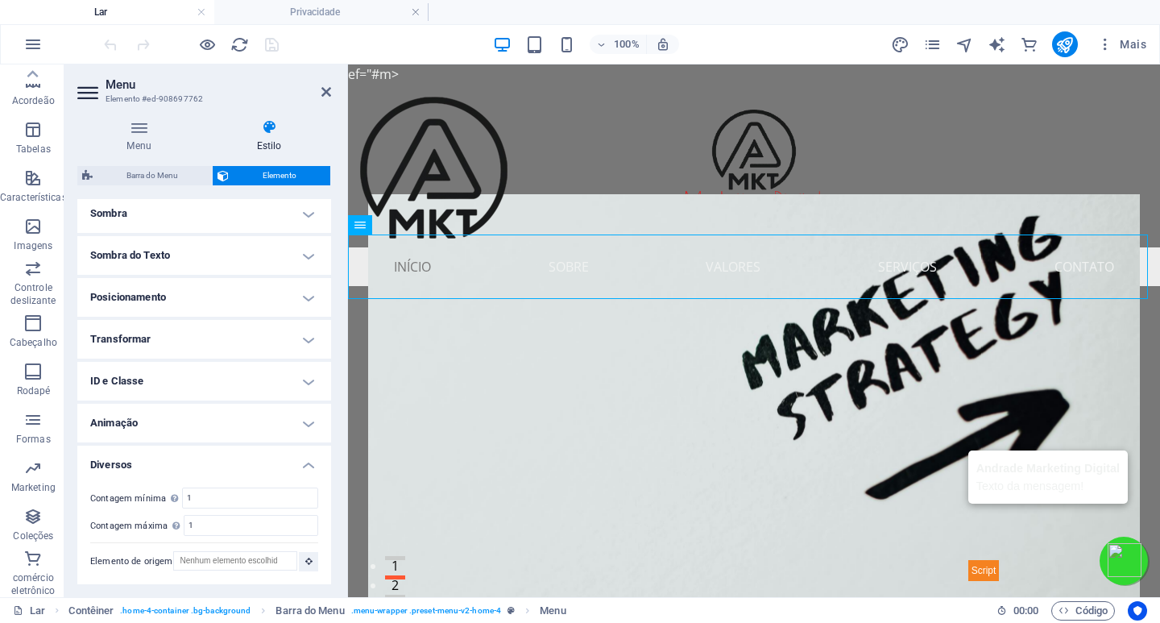
click at [293, 417] on h4 "Animação" at bounding box center [204, 423] width 254 height 39
click at [297, 383] on h4 "ID e Classe" at bounding box center [204, 381] width 254 height 39
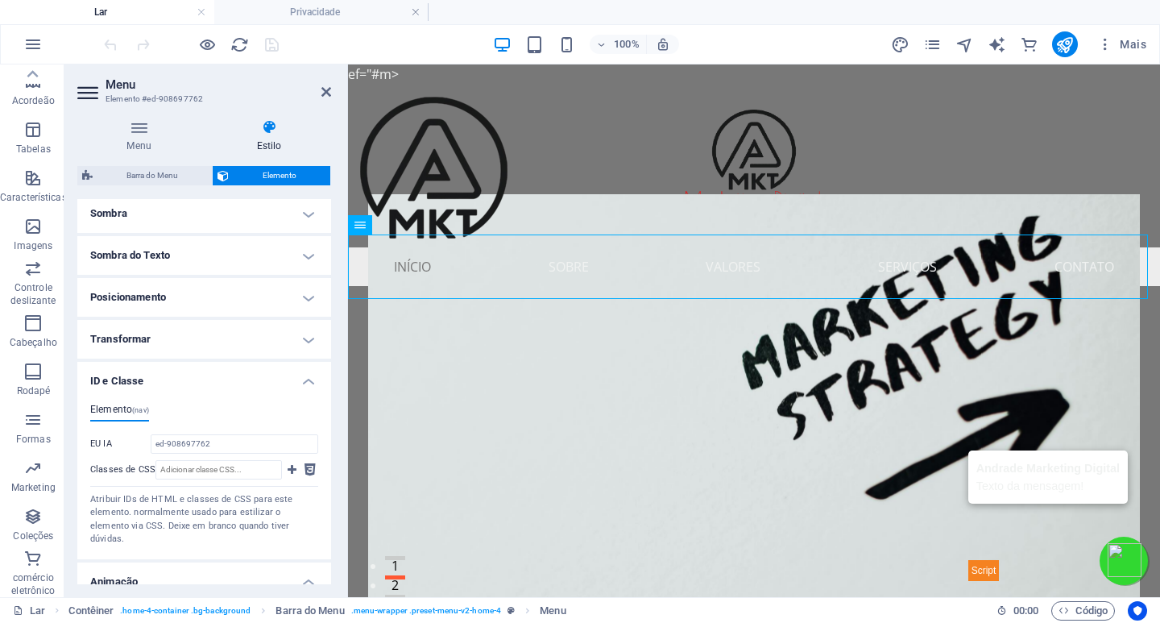
click at [300, 338] on h4 "Transformar" at bounding box center [204, 339] width 254 height 39
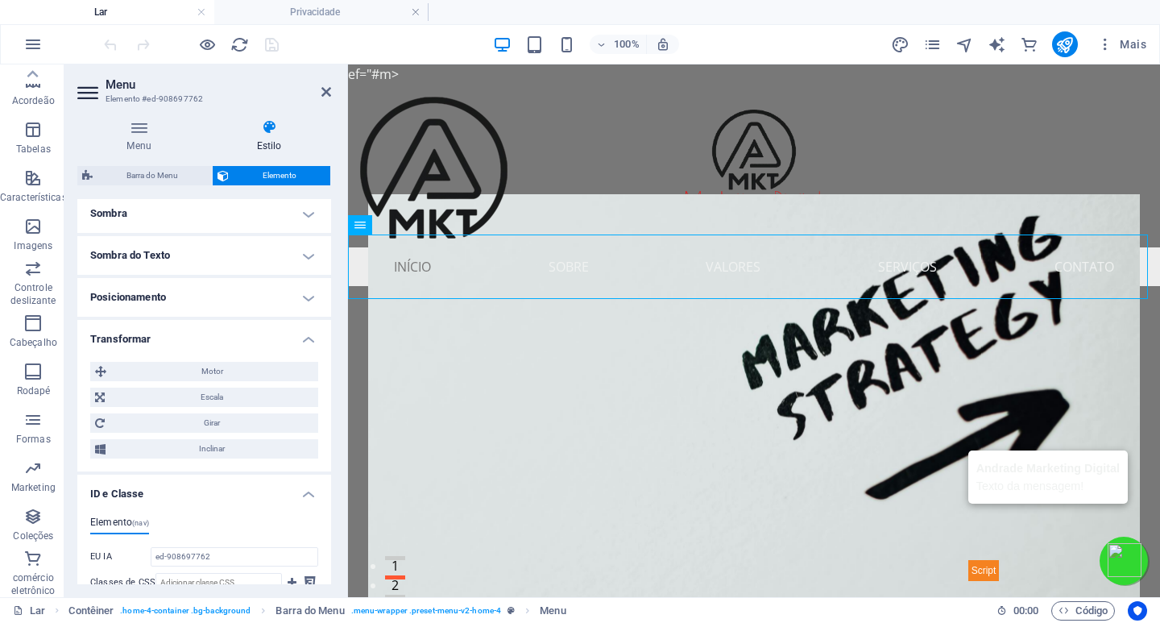
click at [299, 296] on h4 "Posicionamento" at bounding box center [204, 297] width 254 height 39
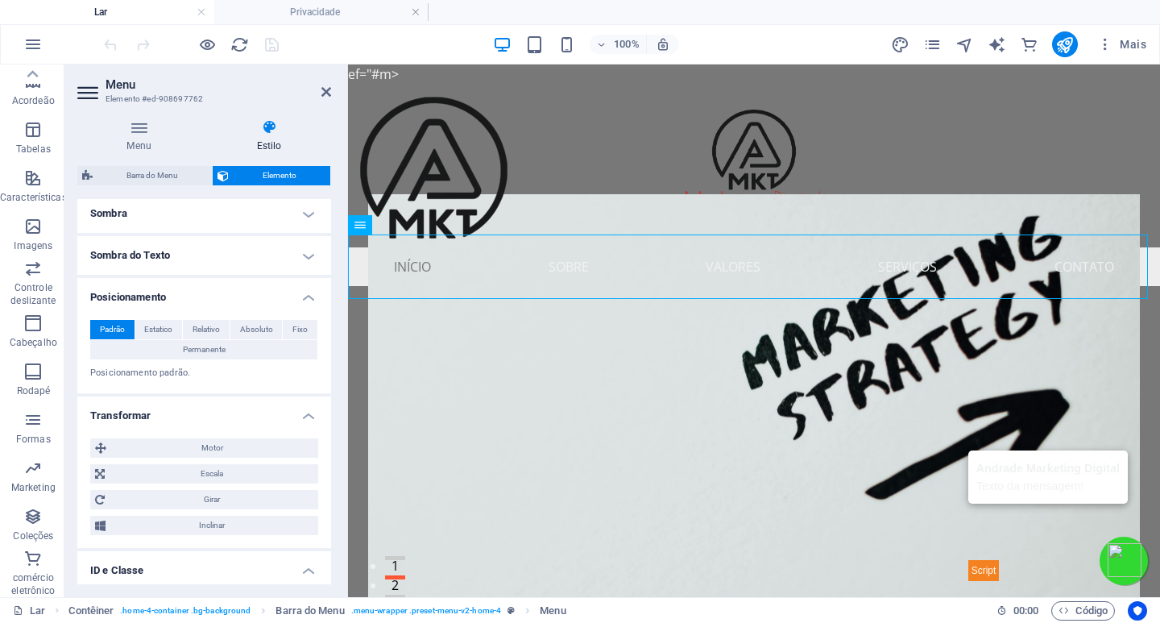
click at [301, 254] on h4 "Sombra do Texto" at bounding box center [204, 255] width 254 height 39
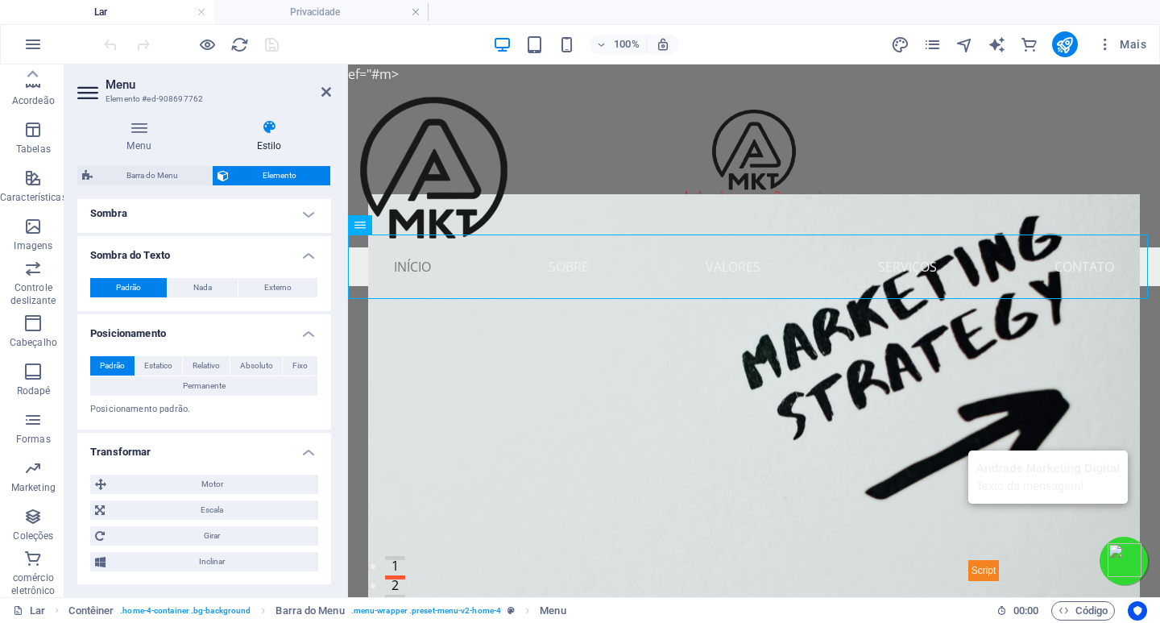
click at [297, 210] on h4 "Sombra" at bounding box center [204, 213] width 254 height 39
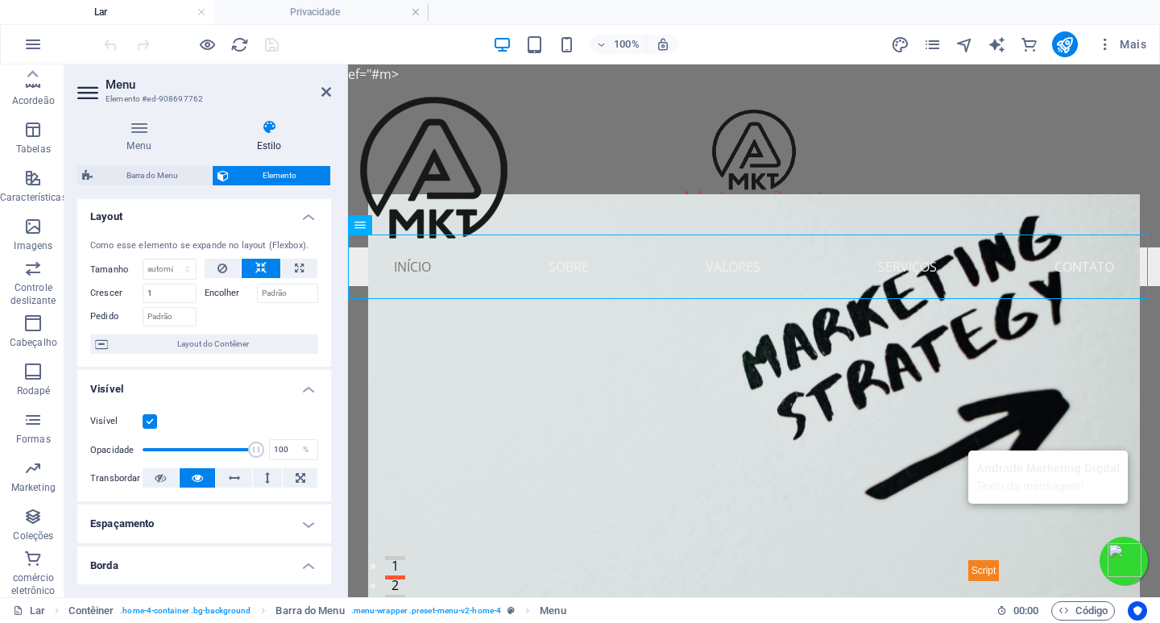
scroll to position [0, 0]
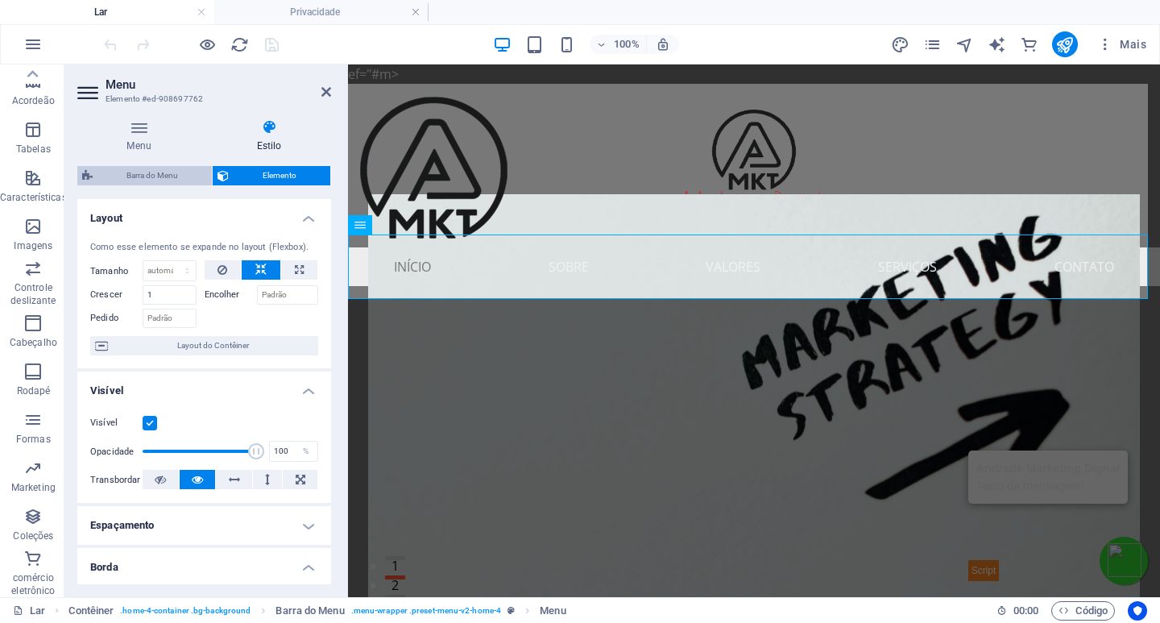
click at [153, 176] on font "Barra do Menu" at bounding box center [153, 175] width 52 height 9
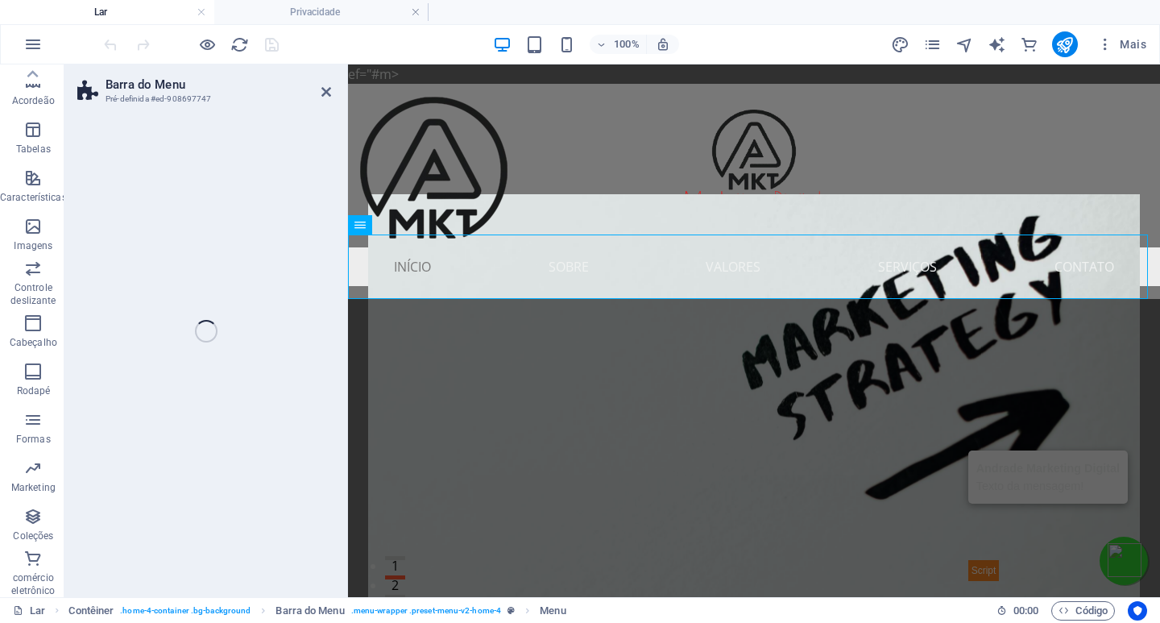
select select "rem"
select select "preset-menu-v2-home-4"
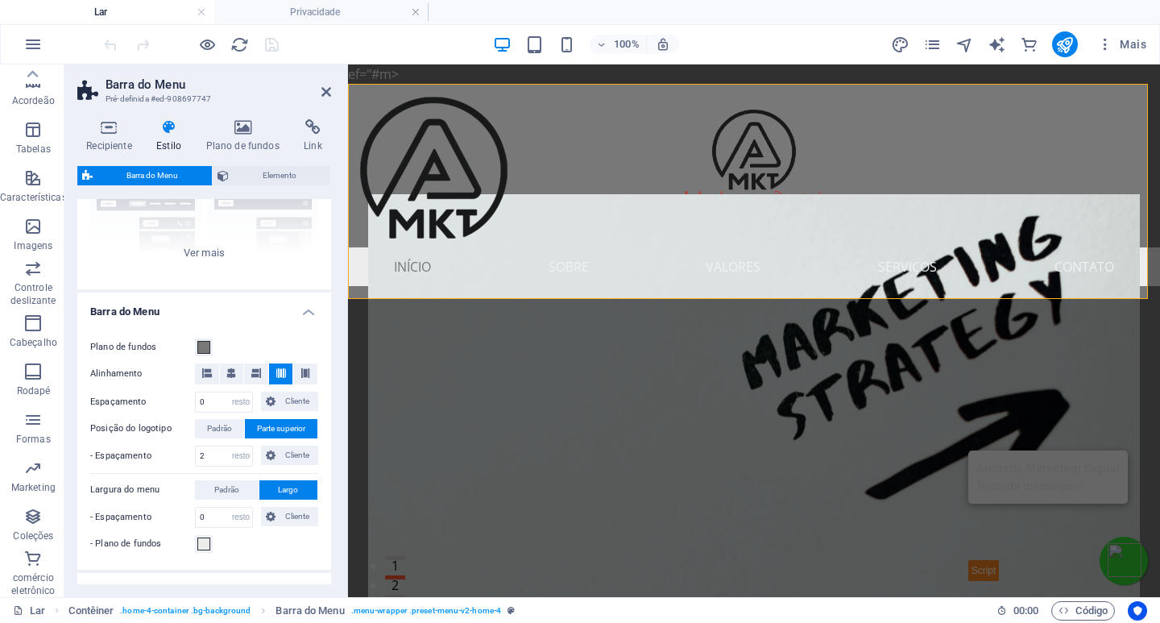
scroll to position [440, 0]
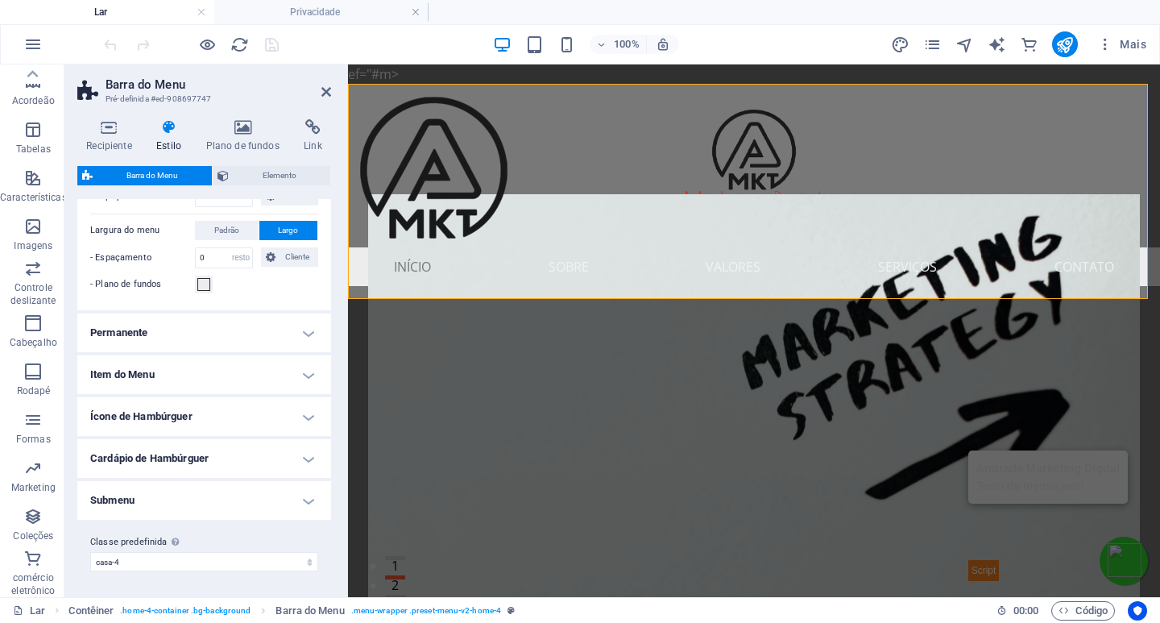
click at [132, 375] on font "Item do Menu" at bounding box center [122, 374] width 64 height 12
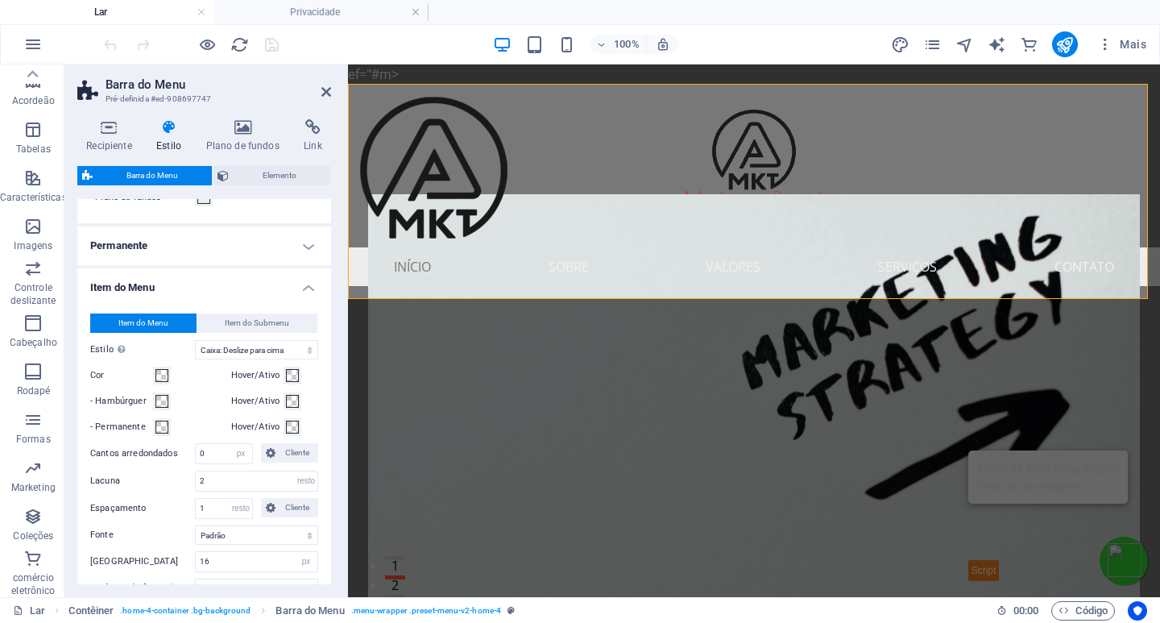
scroll to position [601, 0]
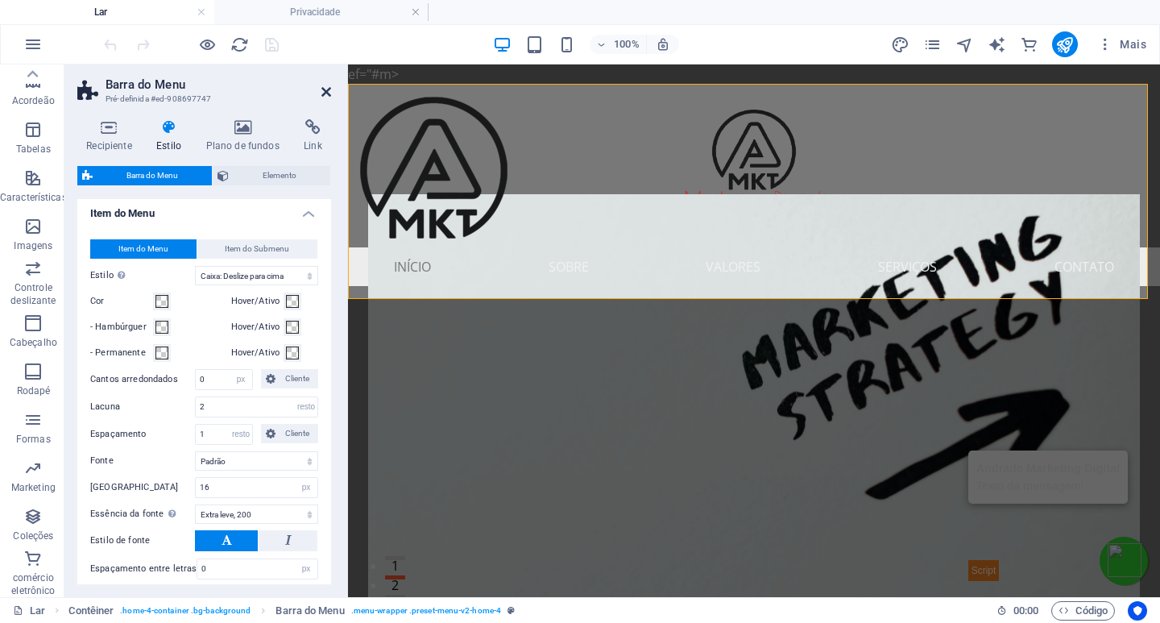
click at [325, 90] on icon at bounding box center [326, 91] width 10 height 13
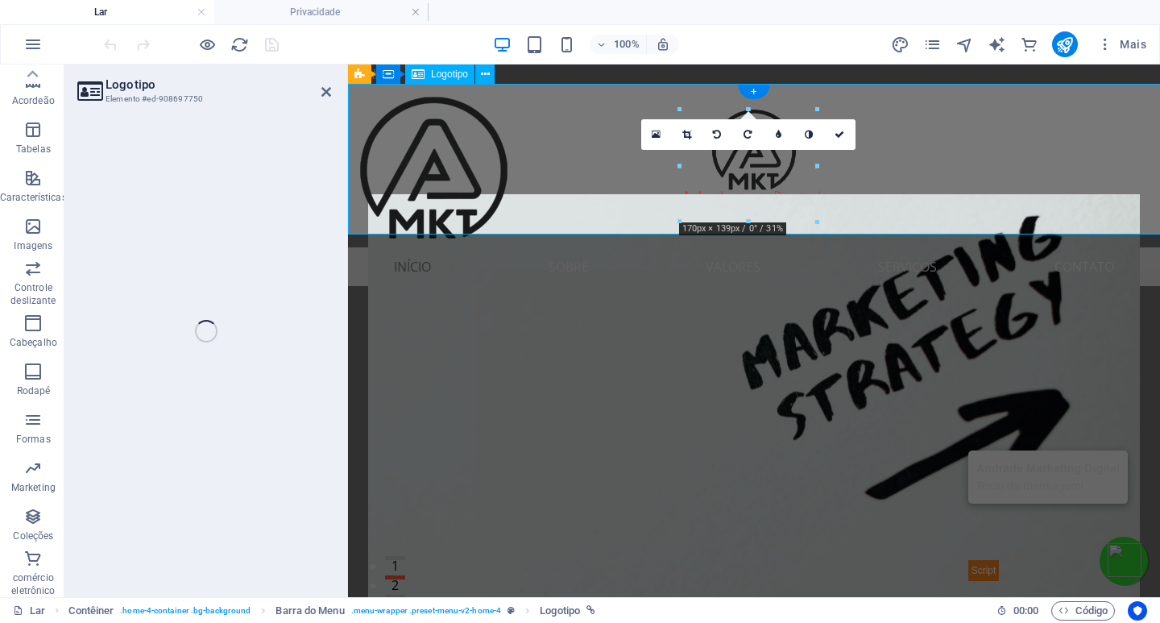
select select "px"
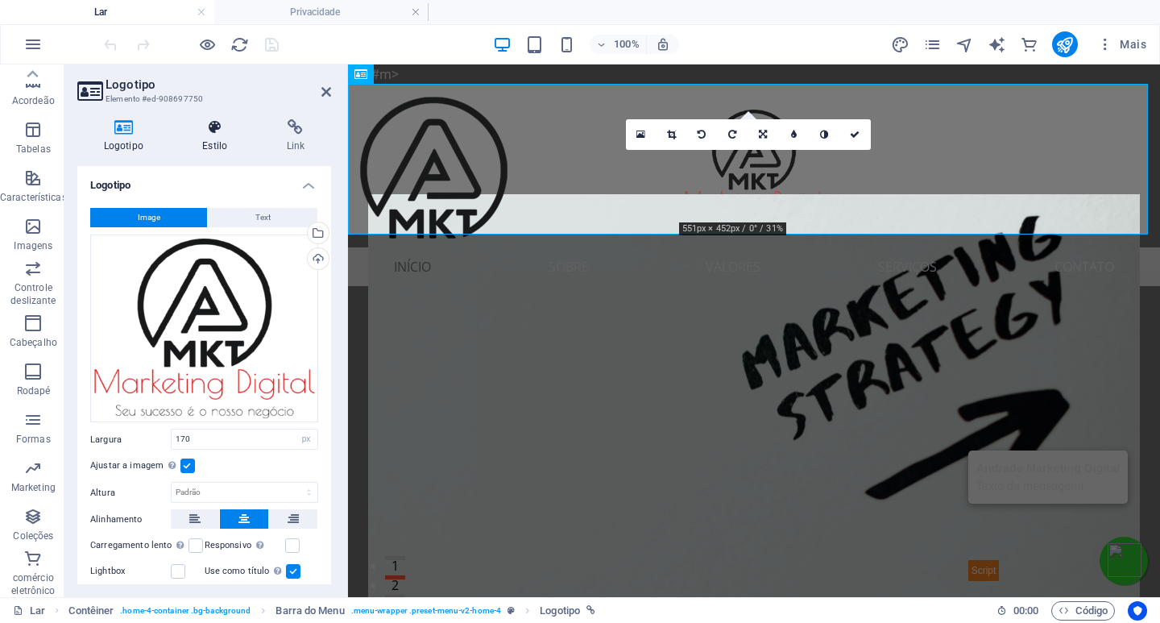
click at [215, 140] on h4 "Estilo" at bounding box center [218, 136] width 84 height 34
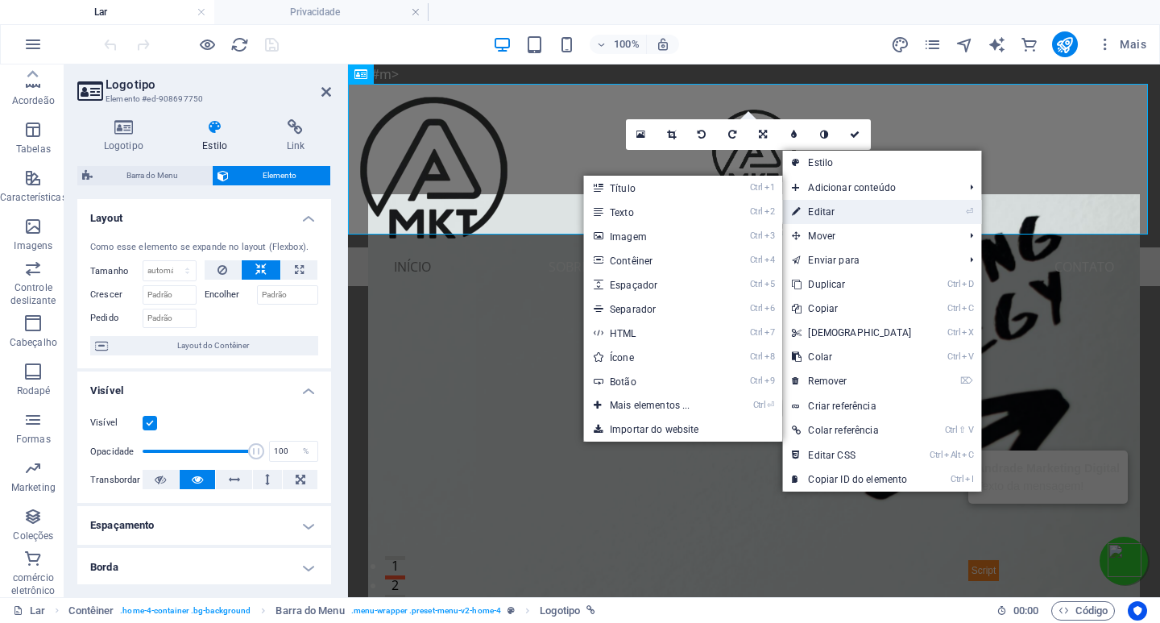
click at [845, 212] on link "⏎ Editar" at bounding box center [851, 212] width 139 height 24
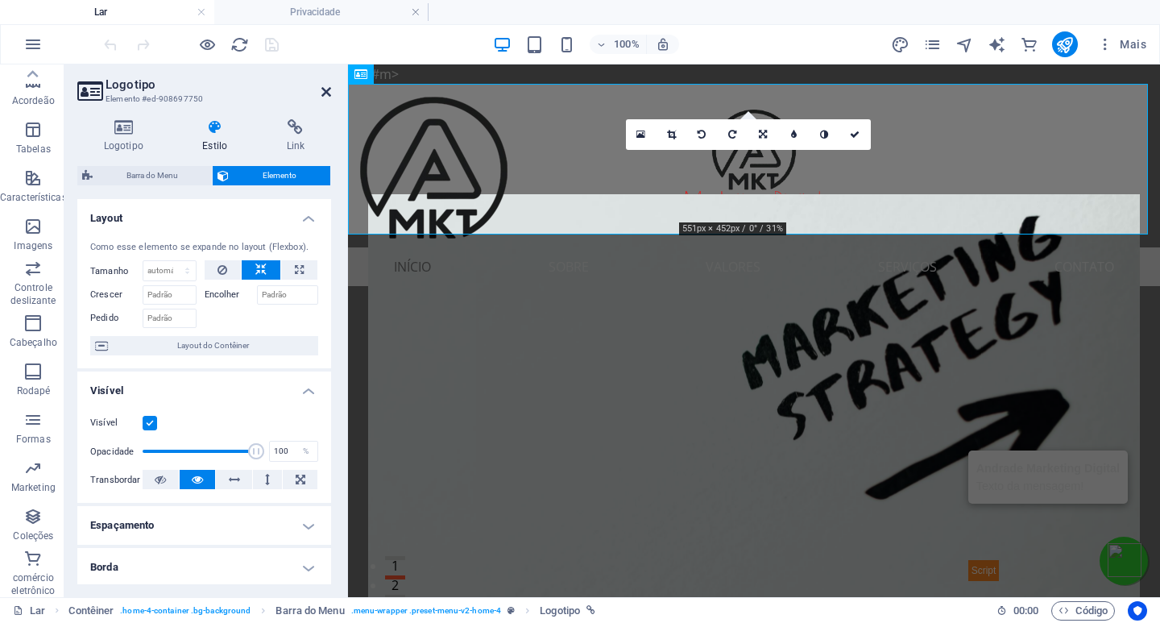
click at [322, 95] on icon at bounding box center [326, 91] width 10 height 13
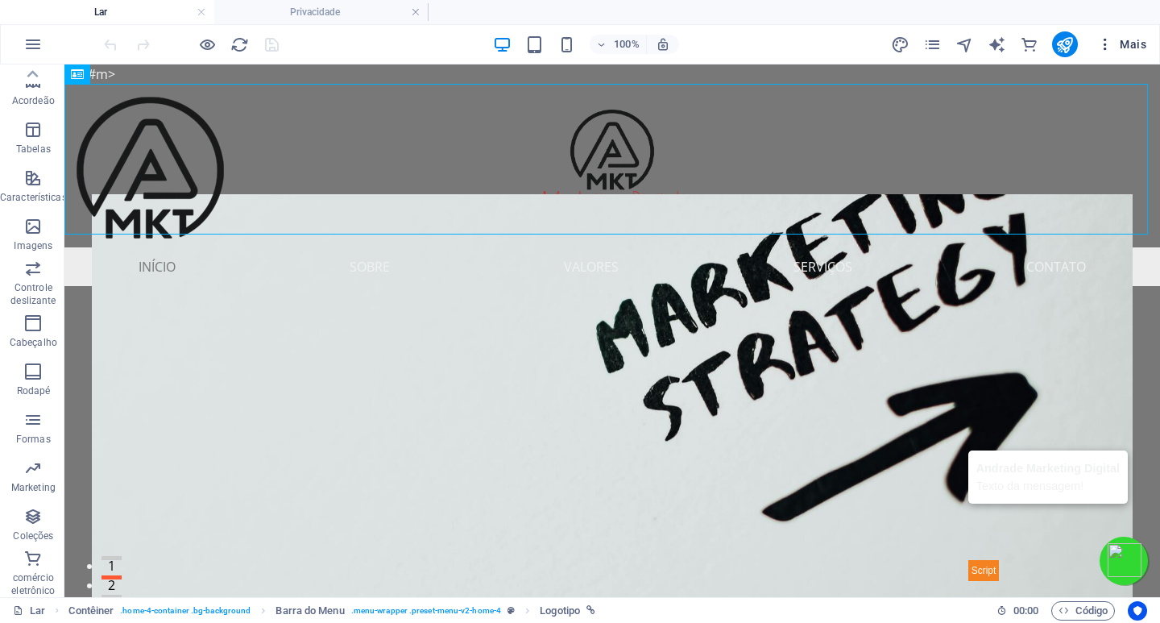
click at [1106, 44] on icon "button" at bounding box center [1105, 44] width 16 height 16
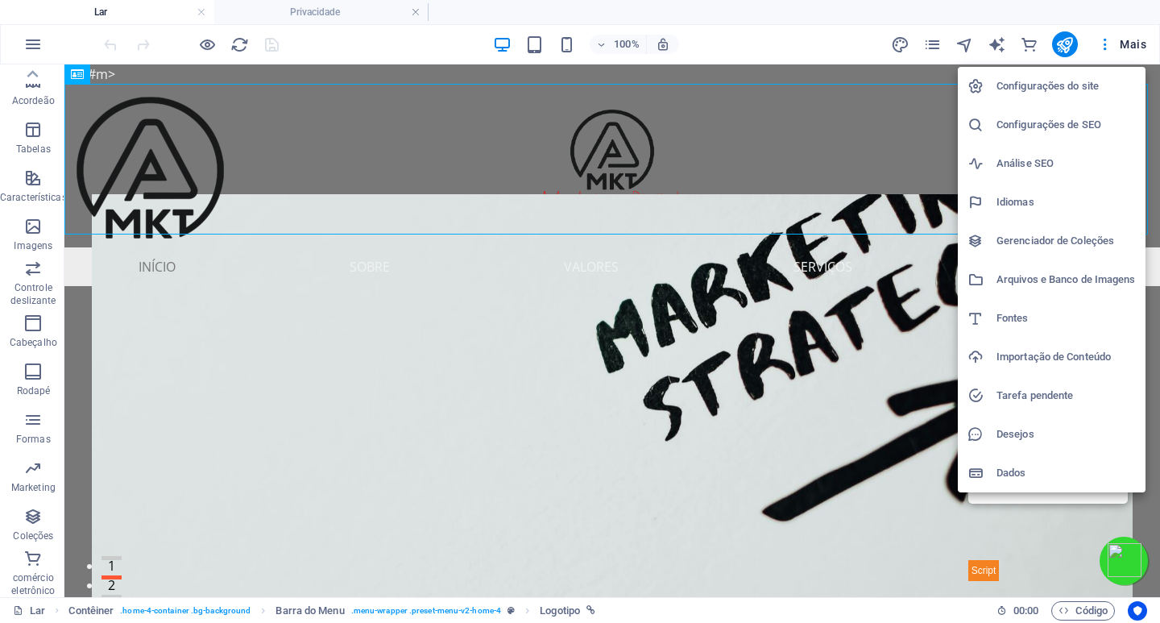
click at [1030, 317] on h6 "Fontes" at bounding box center [1066, 318] width 139 height 19
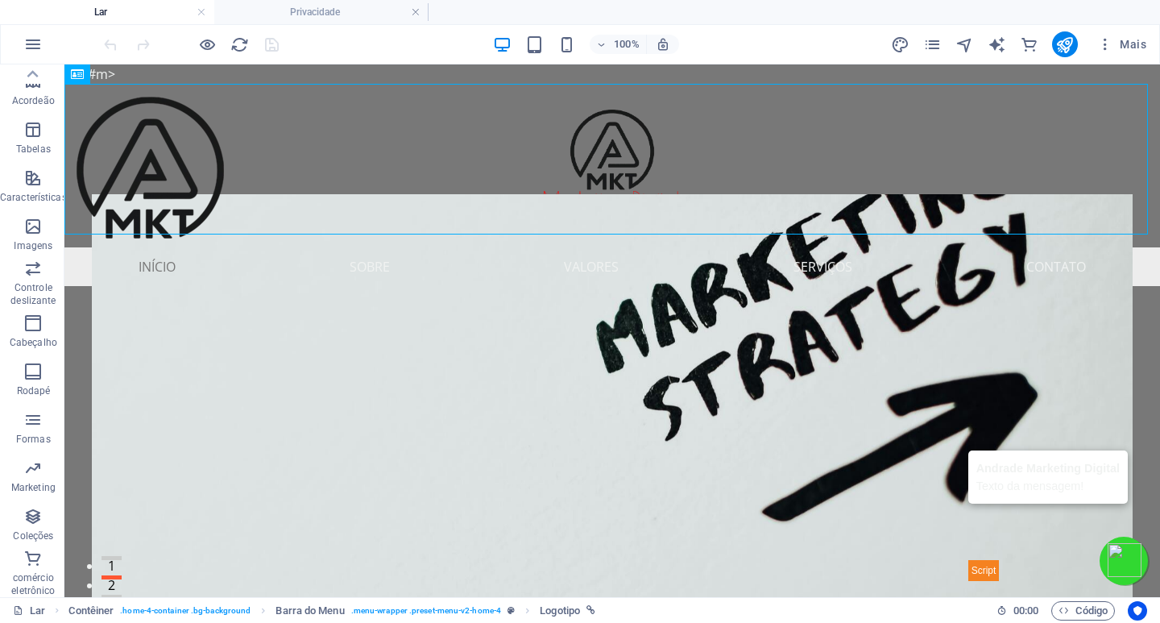
select select "popularity"
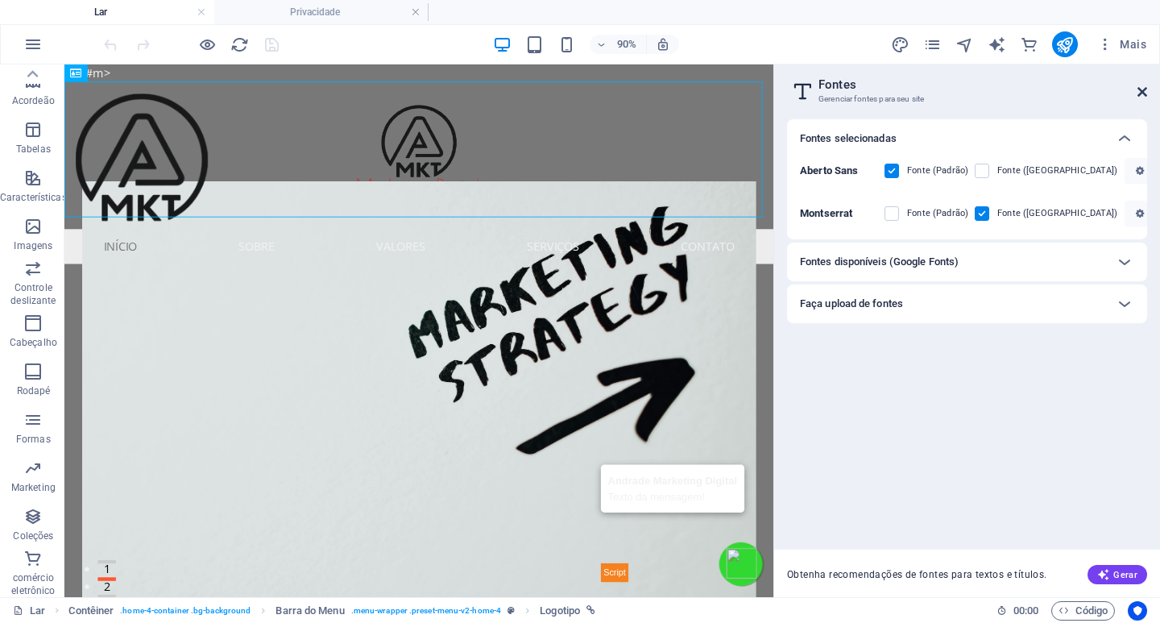
click at [1142, 95] on icon at bounding box center [1143, 91] width 10 height 13
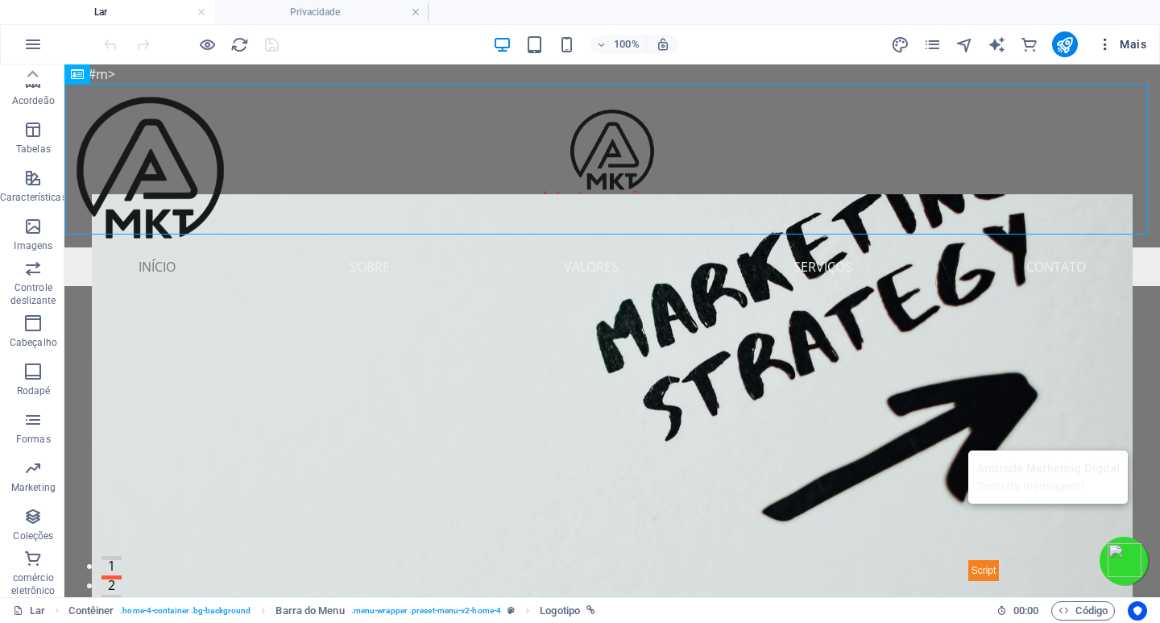
click at [1136, 42] on font "Mais" at bounding box center [1133, 44] width 27 height 13
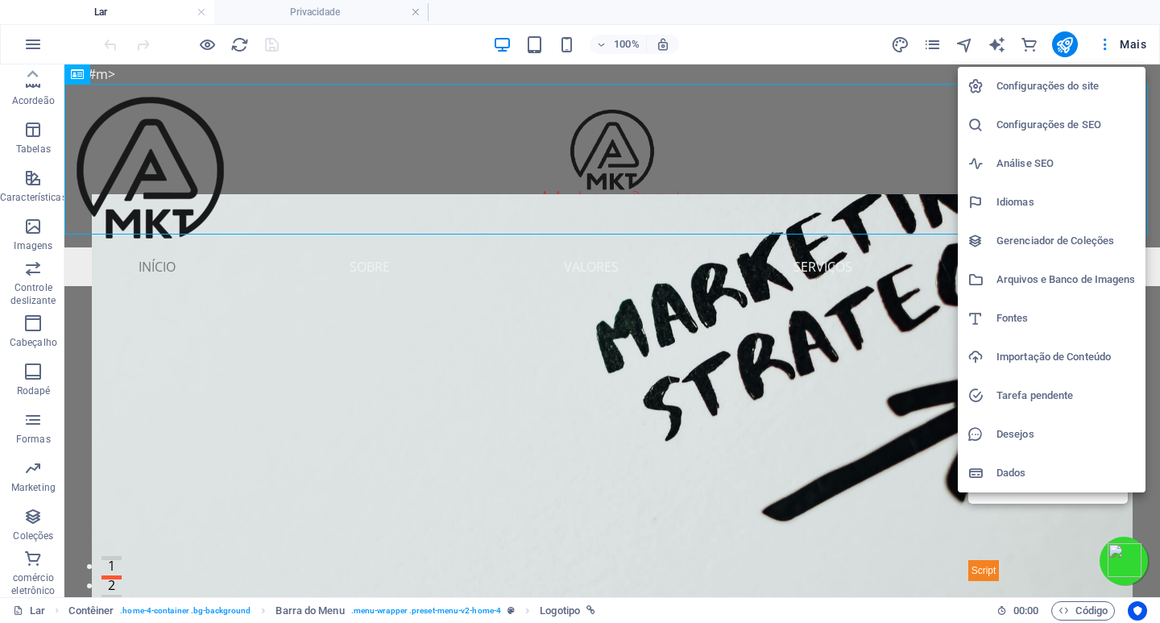
click at [1025, 239] on font "Gerenciador de Coleções" at bounding box center [1056, 240] width 118 height 12
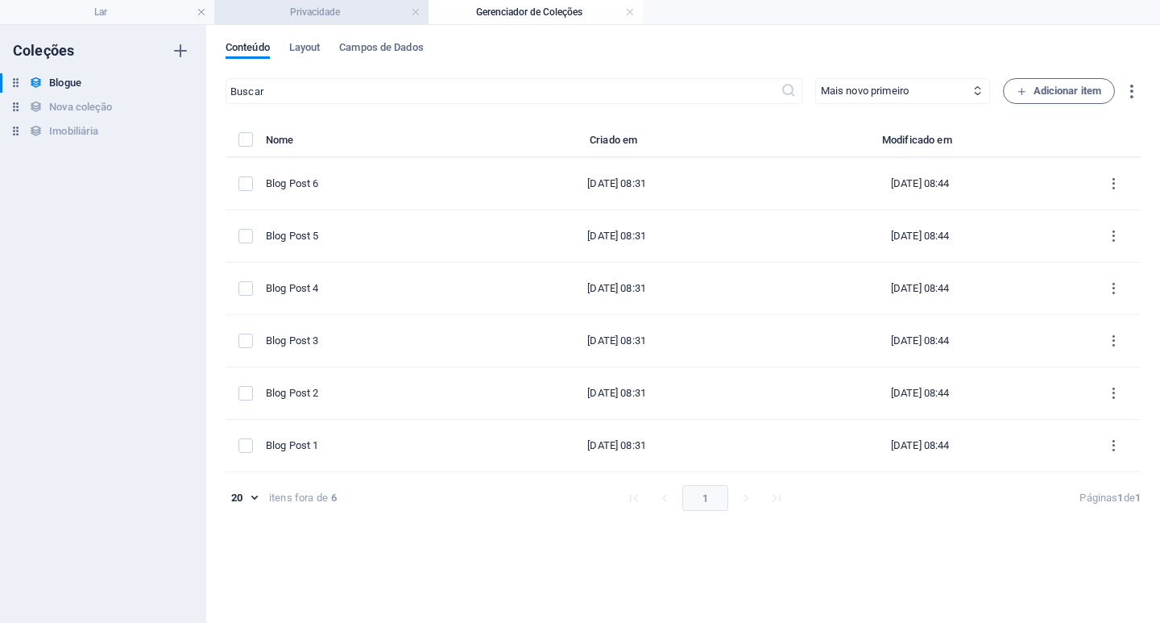
click at [361, 17] on h4 "Privacidade" at bounding box center [321, 12] width 214 height 18
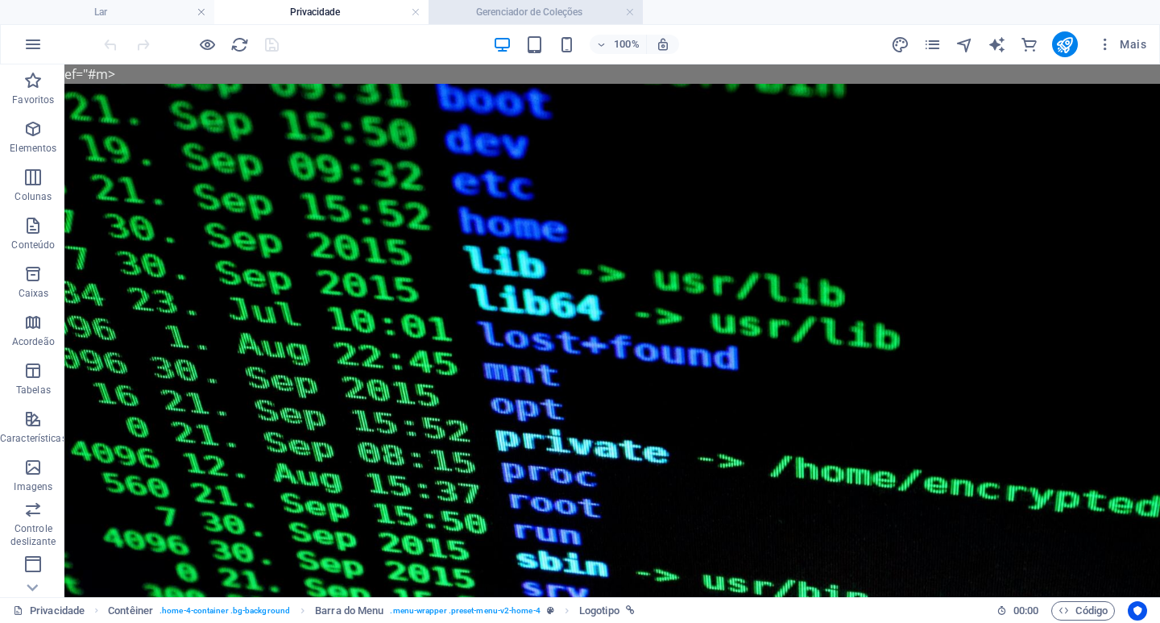
click at [498, 15] on font "Gerenciador de Coleções" at bounding box center [529, 11] width 106 height 11
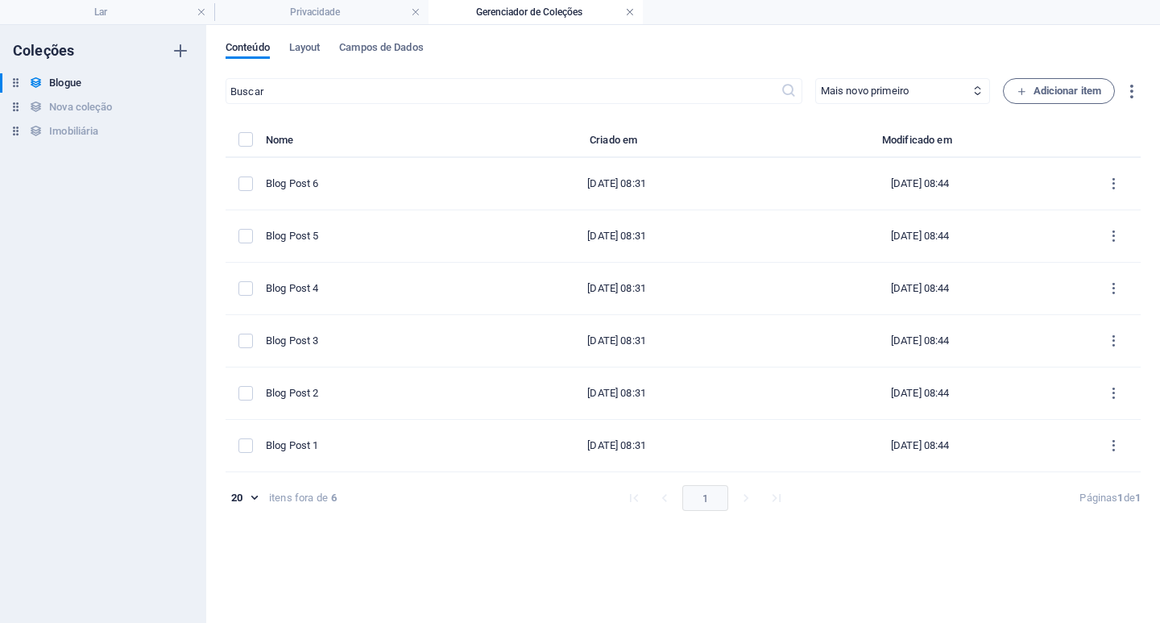
click at [630, 11] on link at bounding box center [630, 12] width 10 height 15
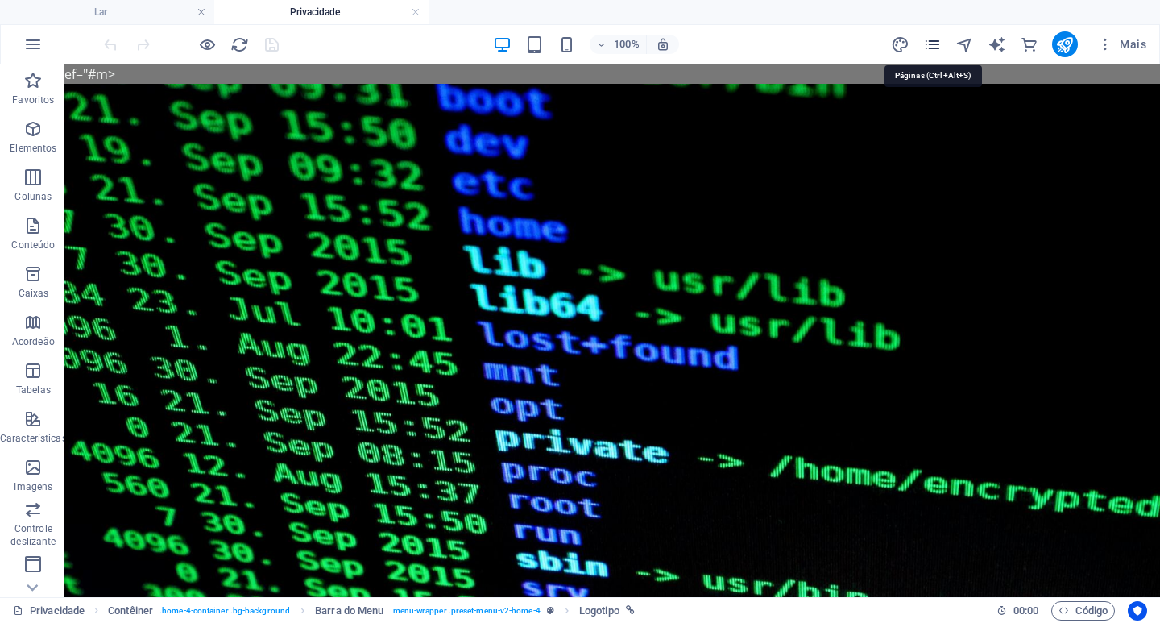
click at [939, 47] on icon "páginas" at bounding box center [932, 44] width 19 height 19
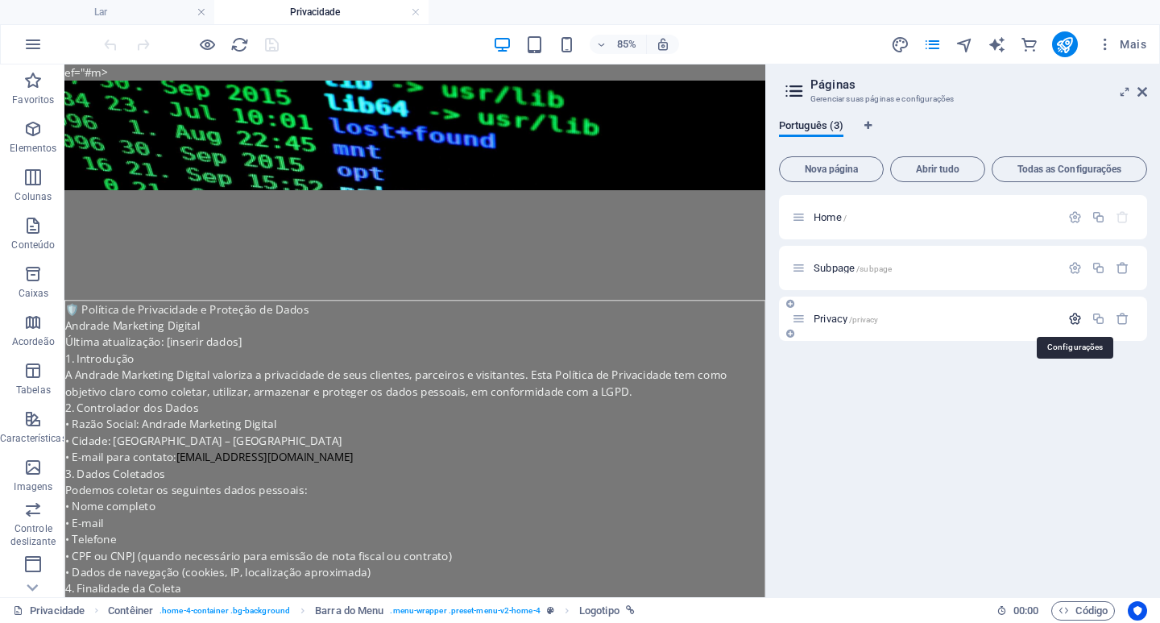
click at [1077, 318] on icon "button" at bounding box center [1075, 319] width 14 height 14
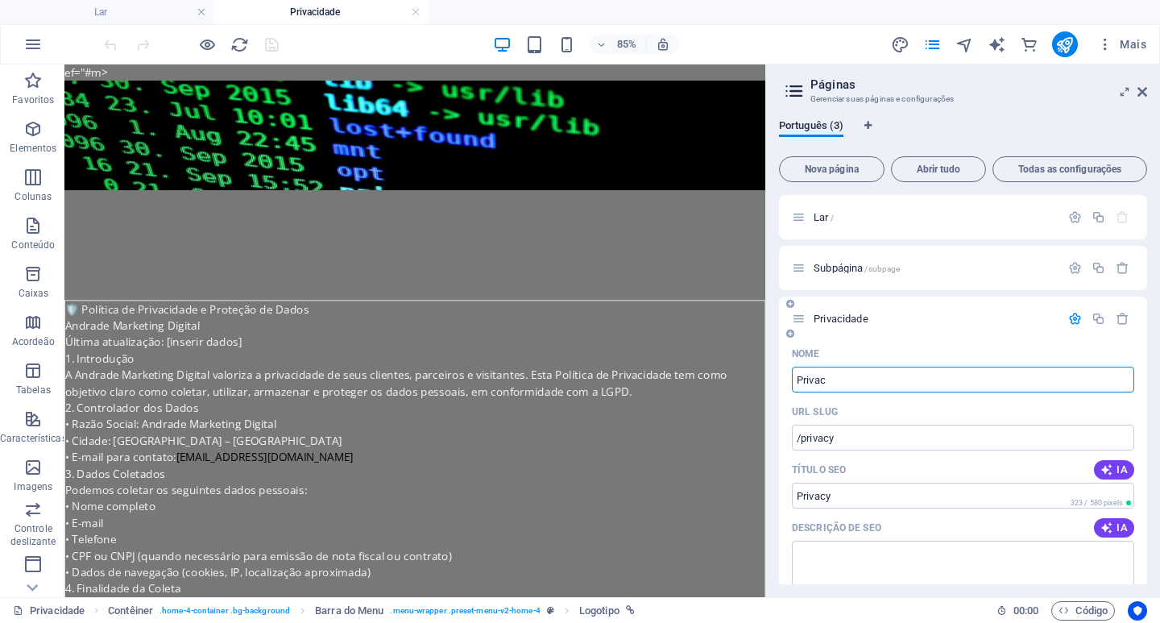
type input "Privac"
type input "/privac"
type input "Privac"
type input "Privacidade"
type input "/privacidade"
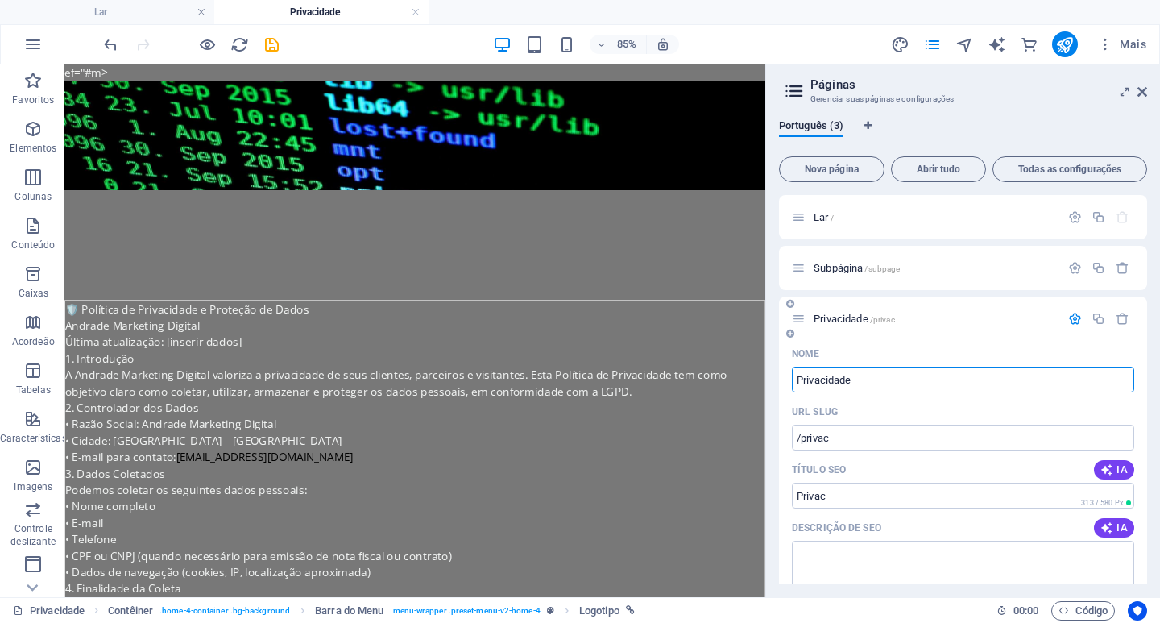
type input "Privacidade"
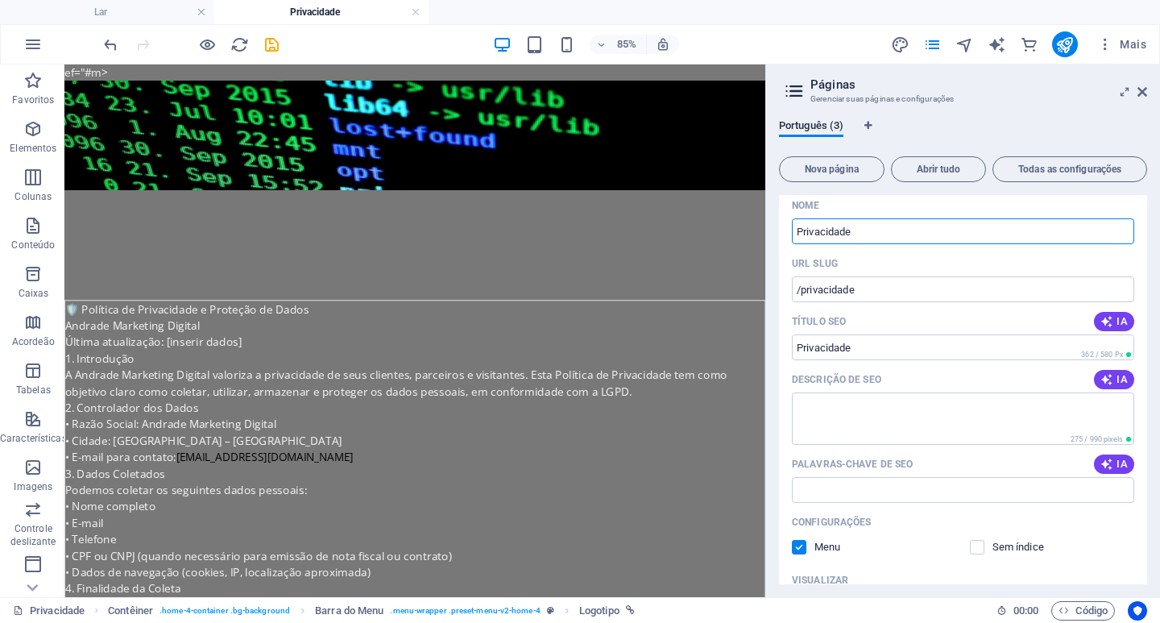
scroll to position [0, 0]
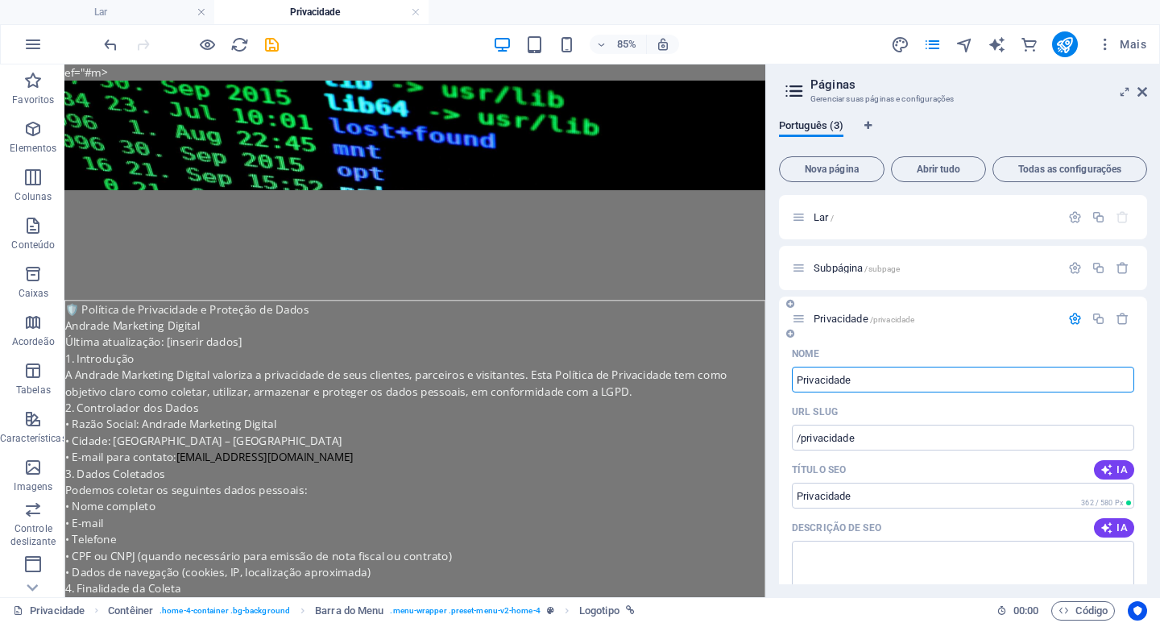
click at [798, 376] on input "Privacidade" at bounding box center [963, 380] width 342 height 26
type input "politicasPrivacidade"
type input "/politiprivacidade"
type input "politiPrivacidade"
type input "politicas de Privacidade"
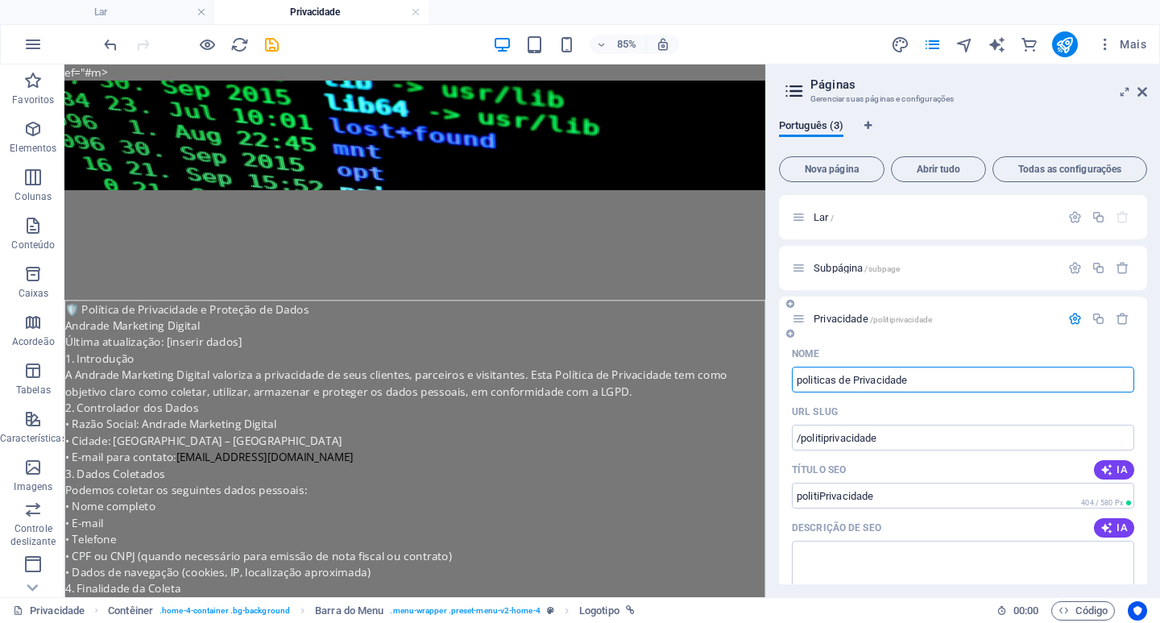
type input "/politicas-de-privacidade"
type input "politicas de Privacidade"
click at [802, 382] on input "politicas de Privacidade" at bounding box center [963, 380] width 342 height 26
type input "Politicas de Privacidade"
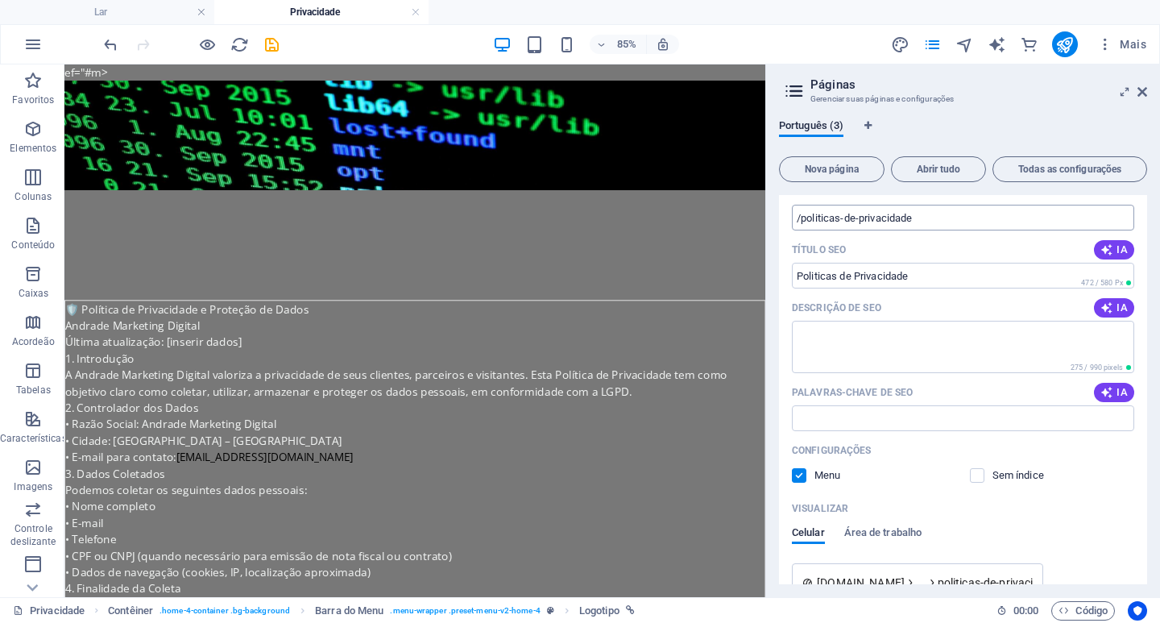
scroll to position [242, 0]
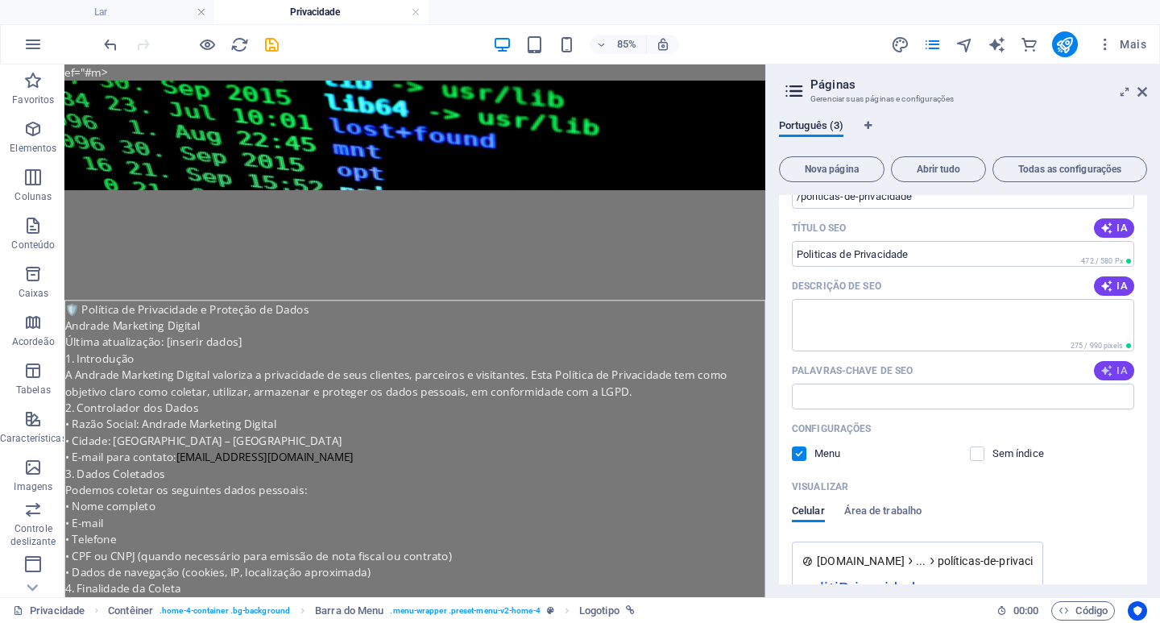
type input "Politicas de Privacidade"
click at [1117, 371] on font "IA" at bounding box center [1122, 370] width 11 height 12
type input "política de privacidade, proteção de dados, LGPD, coleta de dados pessoais, dir…"
click at [1108, 284] on icon "button" at bounding box center [1107, 286] width 13 height 13
type textarea "Descubra como a [PERSON_NAME] Marketing Digital protege seus dados pessoais com…"
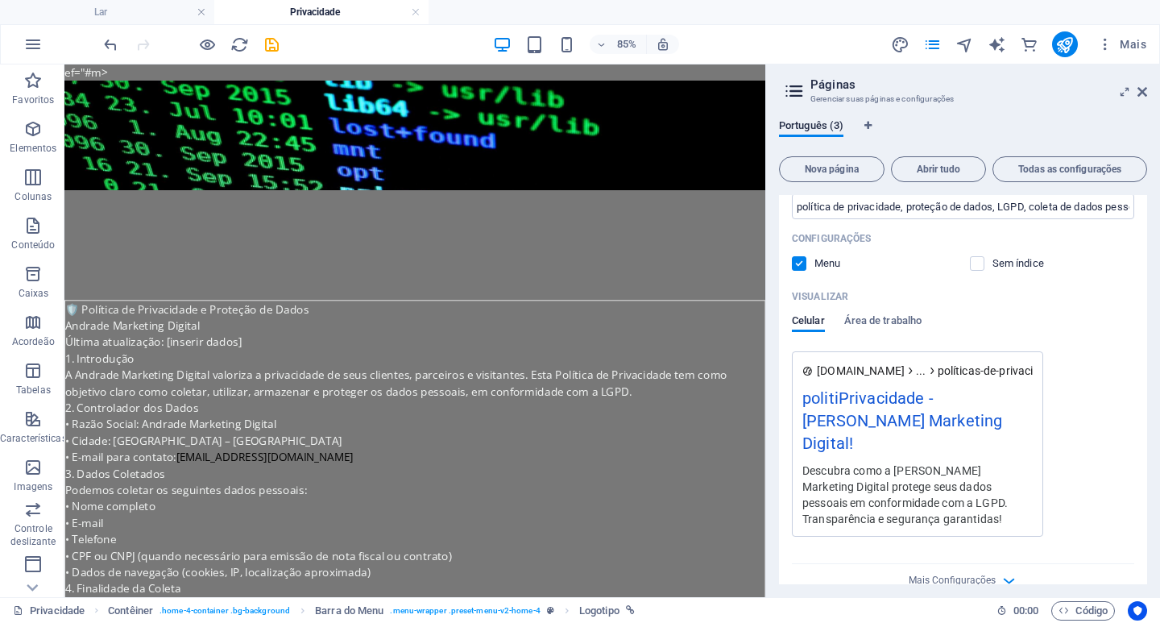
scroll to position [434, 0]
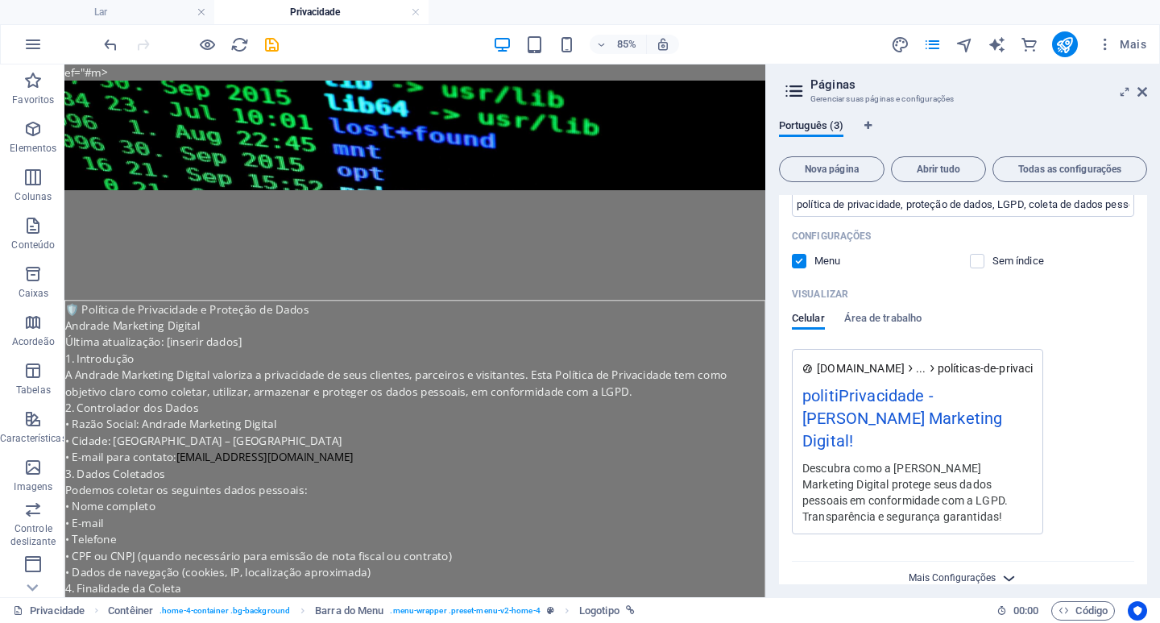
click at [983, 572] on font "Mais Configurações" at bounding box center [952, 577] width 87 height 11
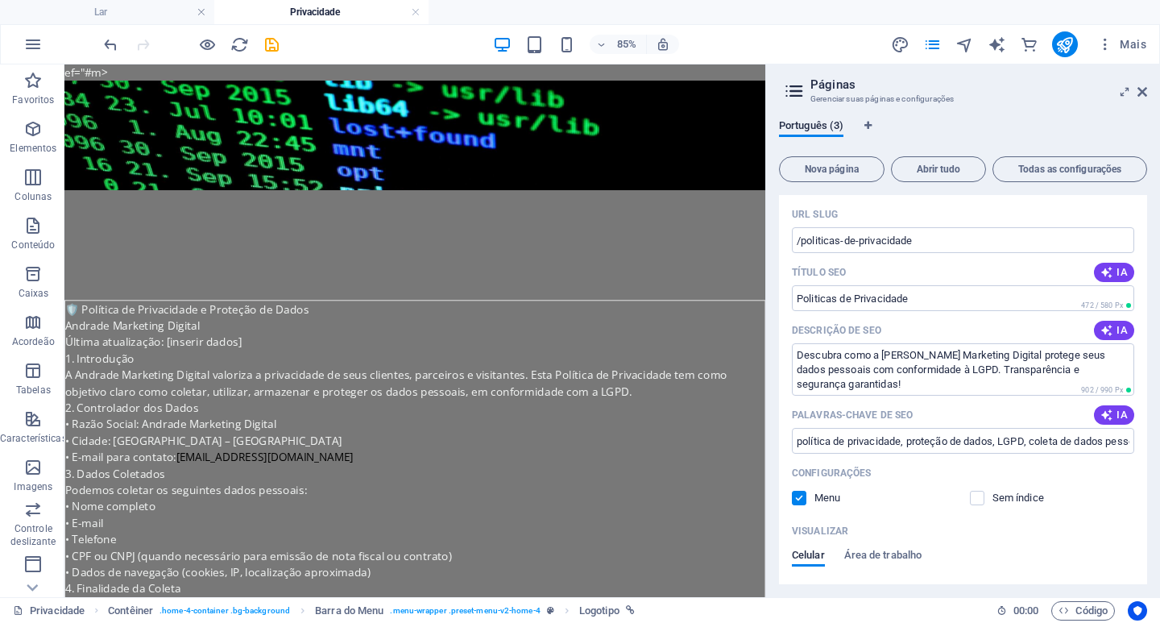
scroll to position [0, 0]
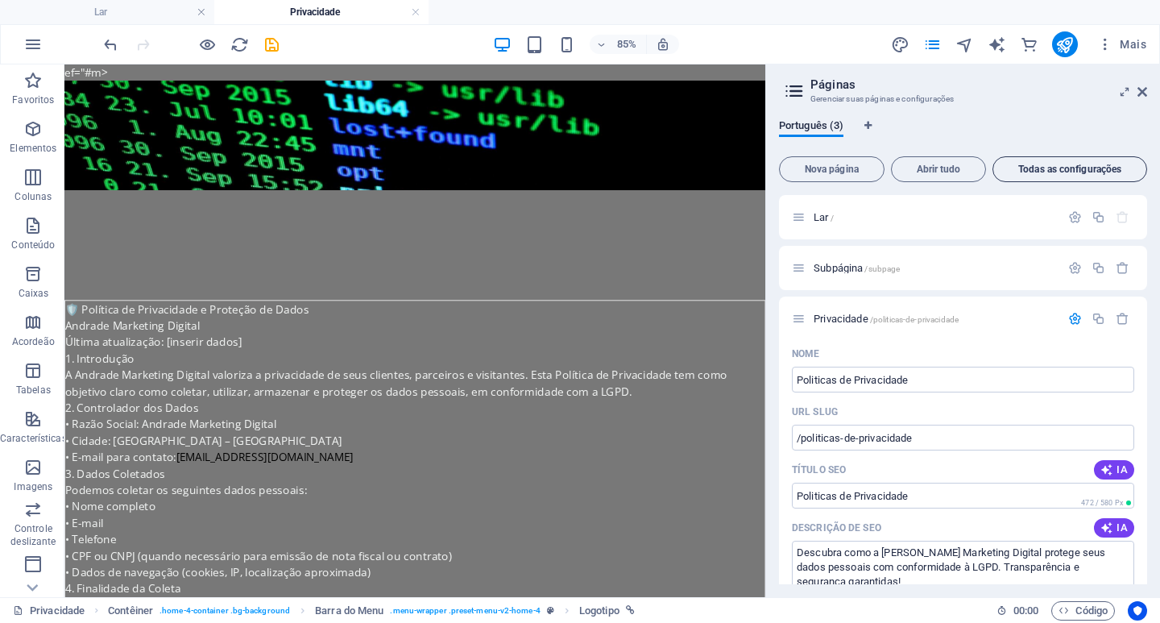
click at [1039, 169] on font "Todas as configurações" at bounding box center [1069, 169] width 103 height 11
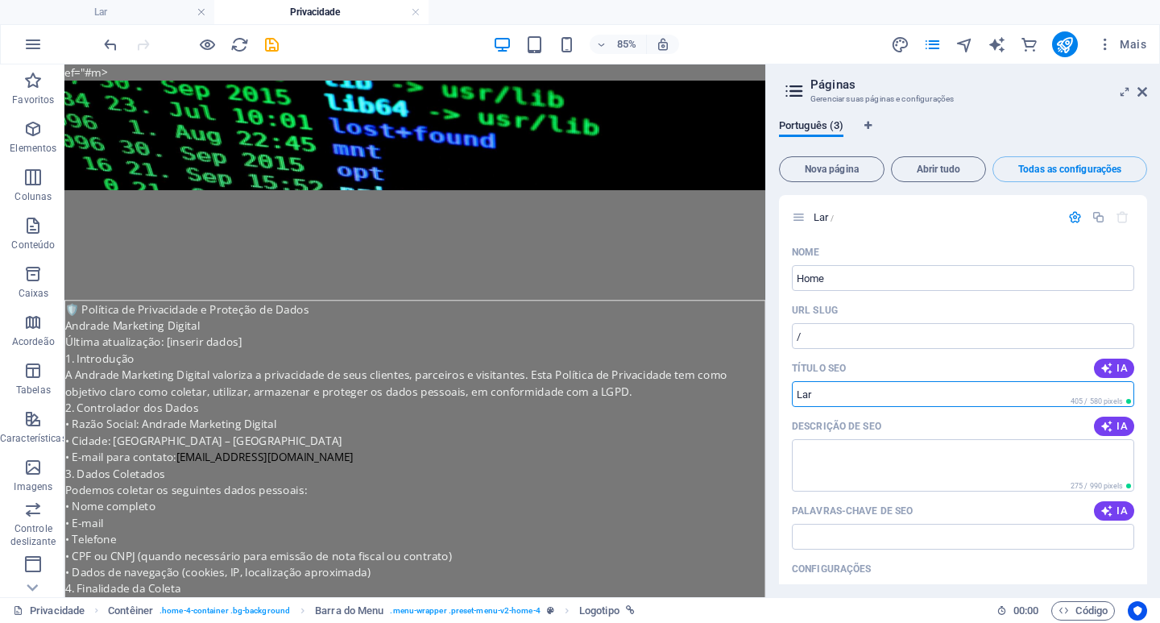
drag, startPoint x: 820, startPoint y: 394, endPoint x: 769, endPoint y: 392, distance: 51.6
click at [769, 392] on aside "Páginas Gerenciar suas páginas e configurações Português (3) Nova página Abrir …" at bounding box center [962, 330] width 395 height 533
drag, startPoint x: 811, startPoint y: 393, endPoint x: 790, endPoint y: 397, distance: 21.3
click at [790, 397] on div "Nome Home ​ URL SLUG / ​ Título SEO IA ​ 405 / 580 pixels Descrição de SEO IA ​…" at bounding box center [963, 550] width 368 height 623
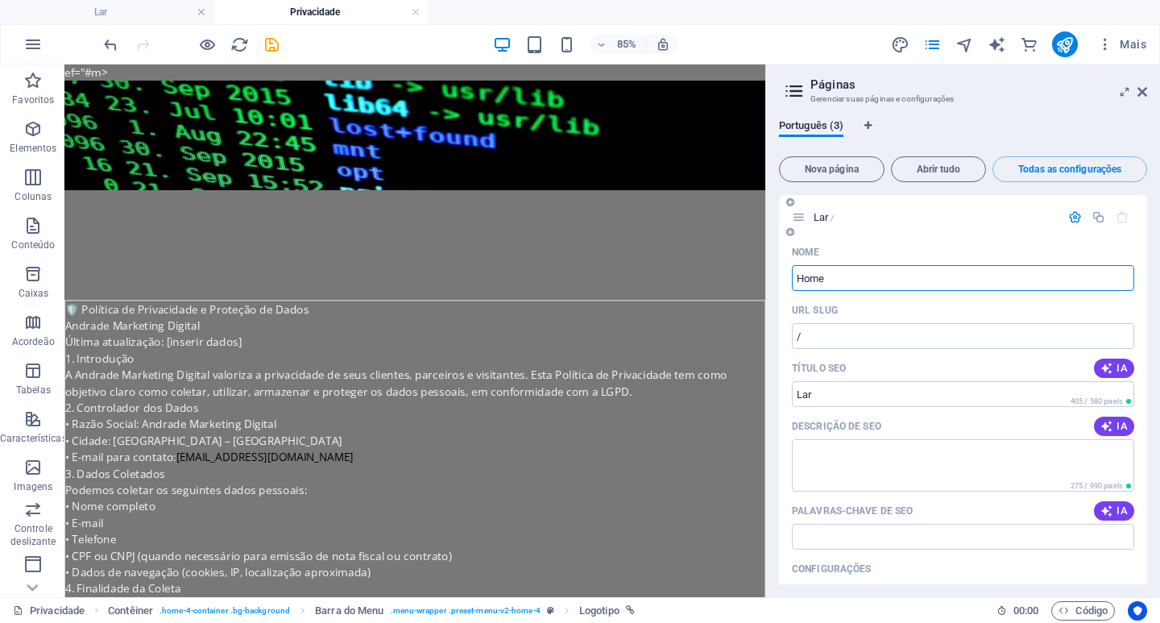
drag, startPoint x: 828, startPoint y: 276, endPoint x: 782, endPoint y: 284, distance: 47.4
click at [782, 284] on div "Nome Home ​ URL SLUG / ​ Título SEO IA ​ 405 / 580 pixels Descrição de SEO IA ​…" at bounding box center [963, 550] width 368 height 623
type input "Inicio"
click at [1117, 371] on font "IA" at bounding box center [1122, 368] width 11 height 12
type input "**Transforme sua Marca Agora!**"
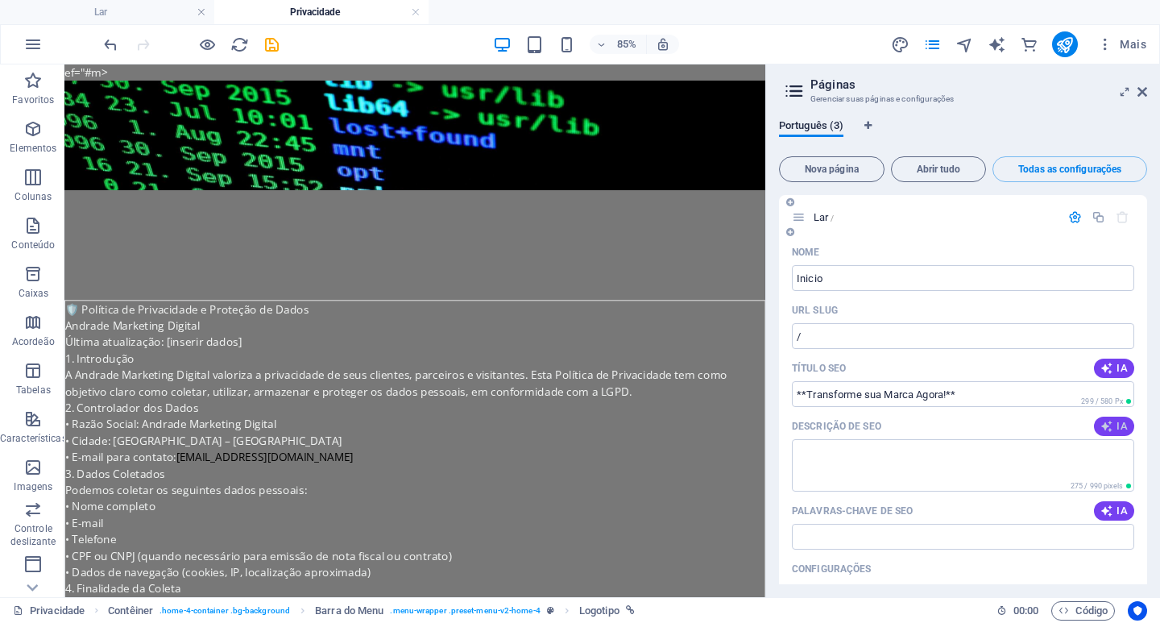
click at [1111, 425] on span "IA" at bounding box center [1114, 426] width 27 height 13
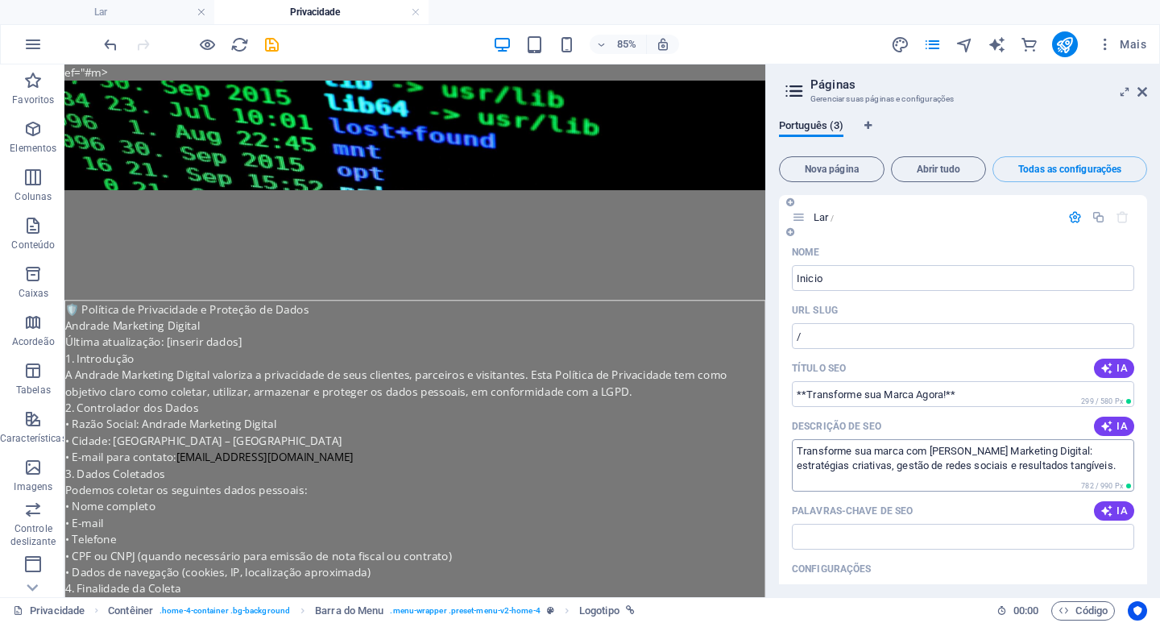
type textarea "Transforme sua marca com Andrade Marketing Digital: estratégias criativas, gest…"
click at [1103, 509] on icon "button" at bounding box center [1107, 510] width 13 height 13
type input "marketing digital, gestão de redes sociais, consultoria em branding, criação de…"
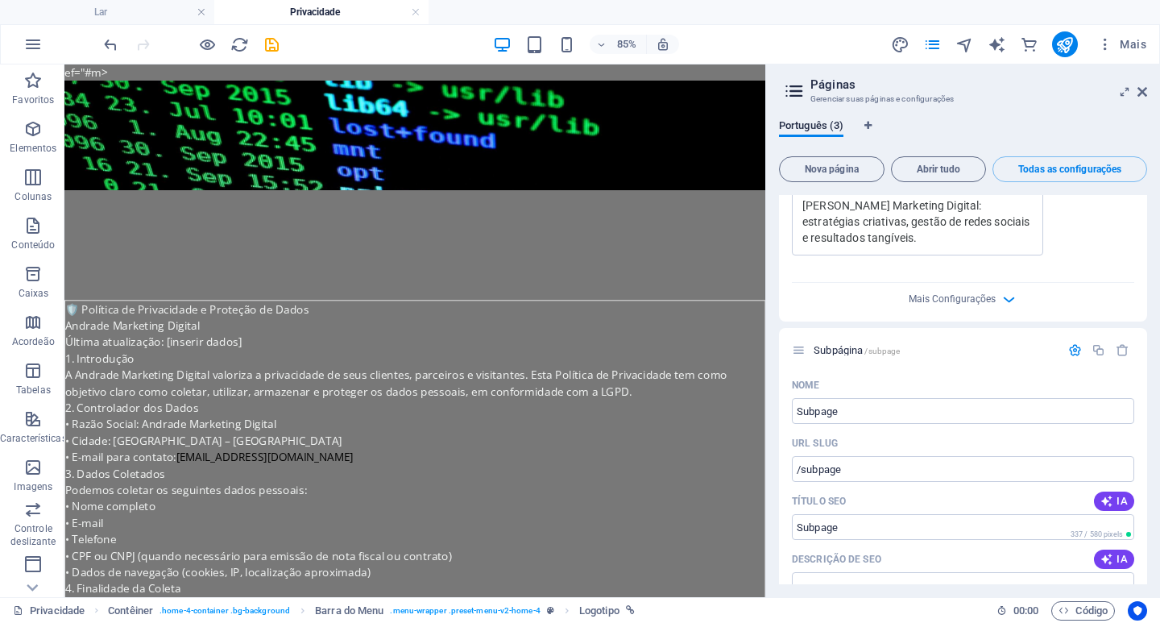
scroll to position [725, 0]
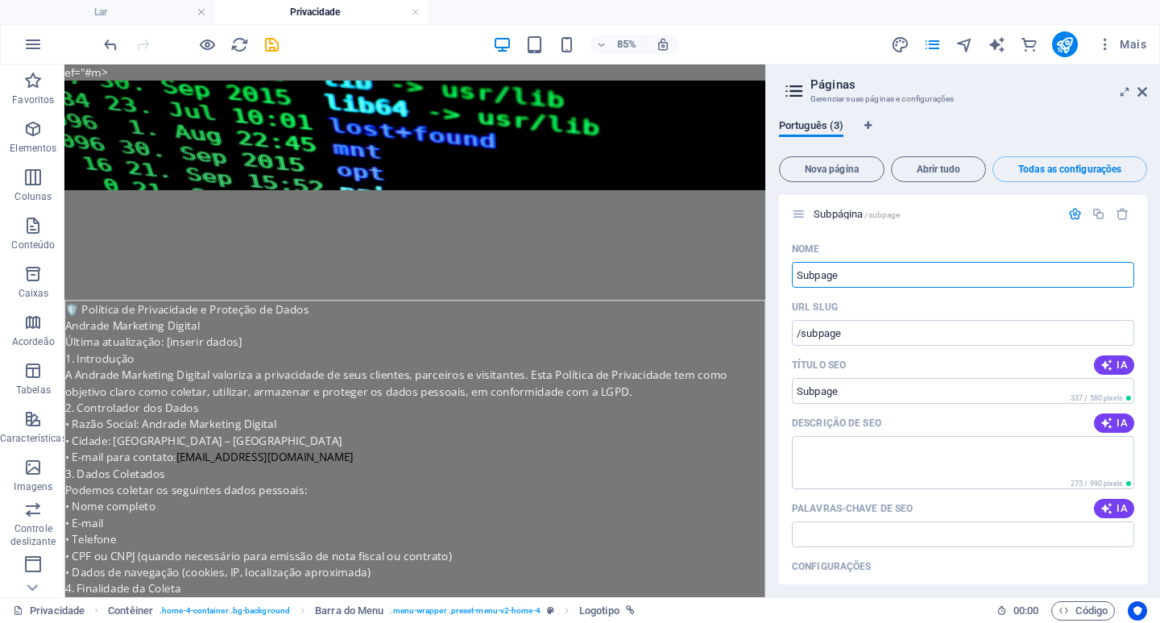
drag, startPoint x: 917, startPoint y: 345, endPoint x: 879, endPoint y: 329, distance: 41.2
click at [840, 272] on input "Subpage" at bounding box center [963, 275] width 342 height 26
type input "Cont"
type input "/c"
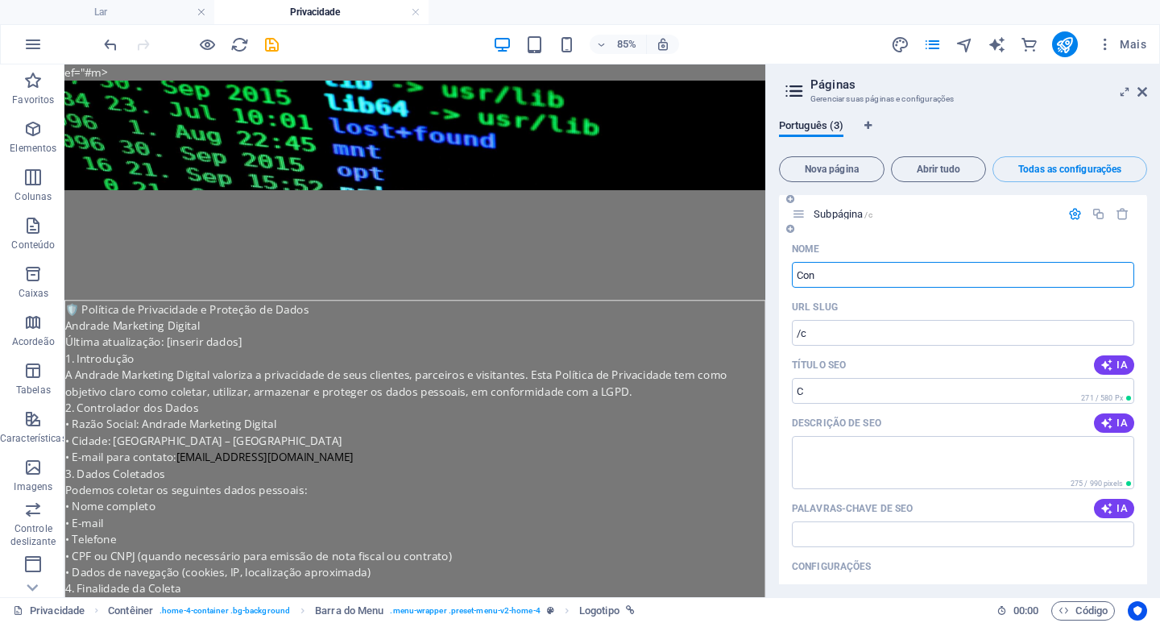
type input "C"
type input "Contato"
type input "/contato"
type input "Contato"
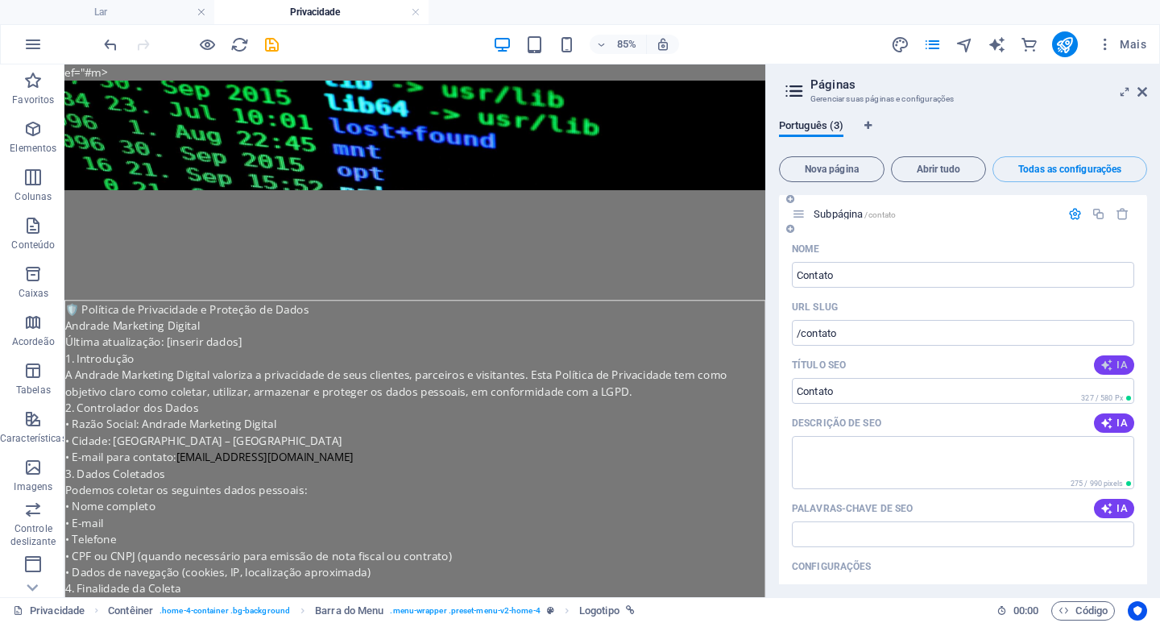
click at [1112, 366] on span "IA" at bounding box center [1114, 365] width 27 height 13
type input "Estilos e Cortes Profissionais"
click at [1117, 421] on font "IA" at bounding box center [1122, 423] width 11 height 12
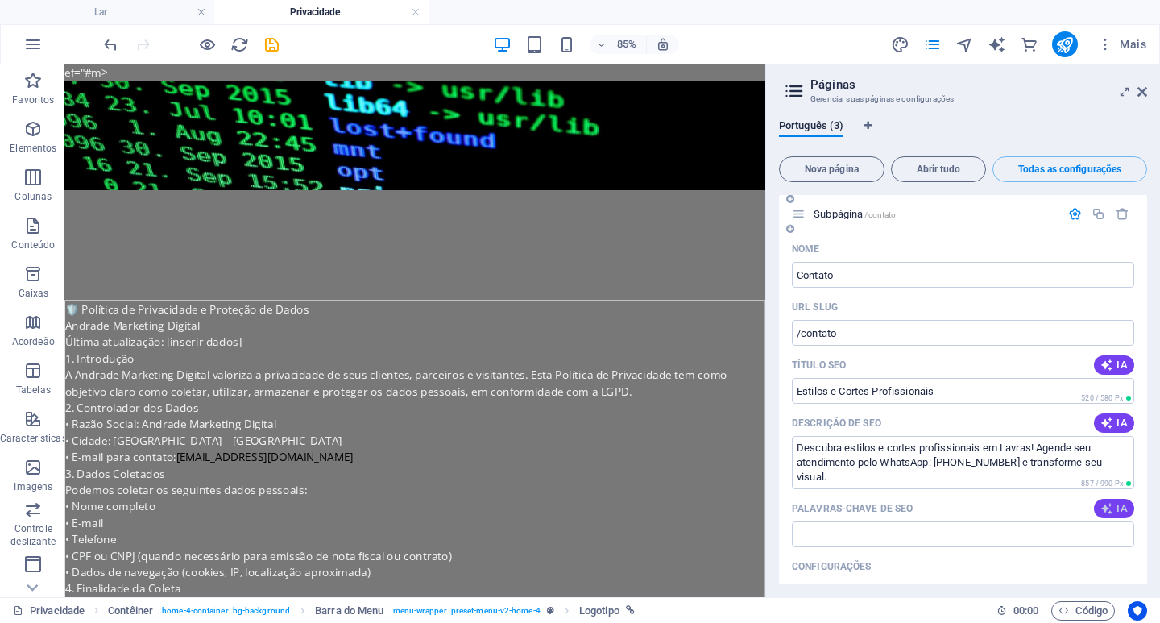
type textarea "Descubra estilos e cortes profissionais em Lavras! Agende seu atendimento pelo …"
click at [1113, 361] on span "IA" at bounding box center [1114, 365] width 27 height 13
drag, startPoint x: 837, startPoint y: 275, endPoint x: 796, endPoint y: 276, distance: 41.1
click at [796, 276] on input "Contato" at bounding box center [963, 275] width 342 height 26
type input "Su"
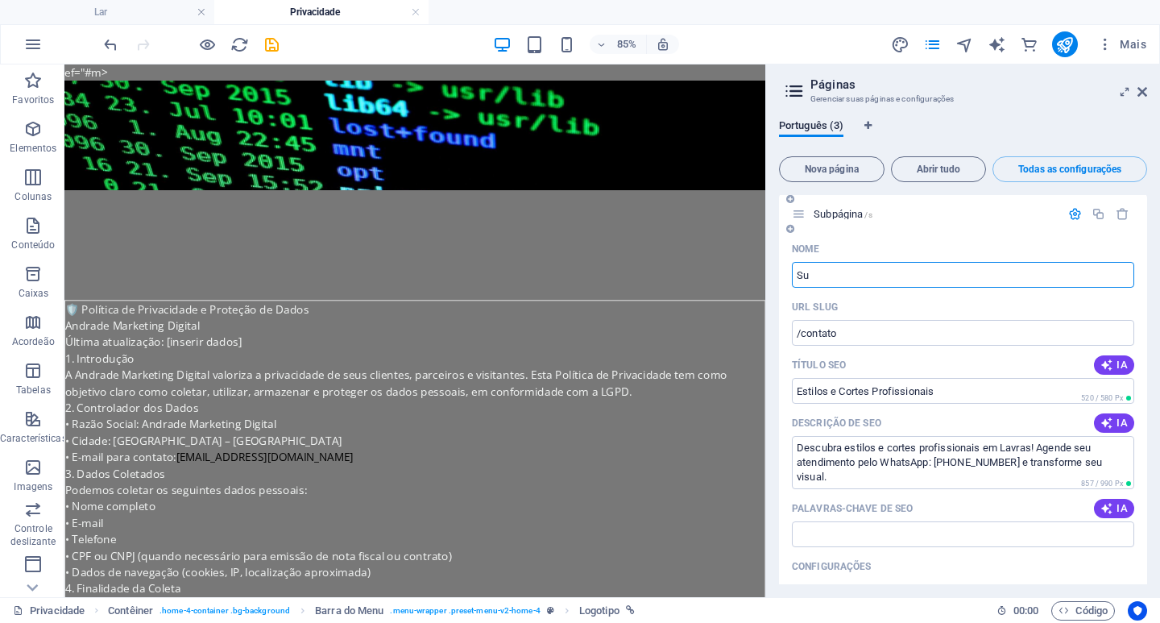
type input "/s"
type input "Suporte"
type input "/suporte"
type input "Suporte"
click at [1109, 364] on icon "button" at bounding box center [1106, 365] width 15 height 15
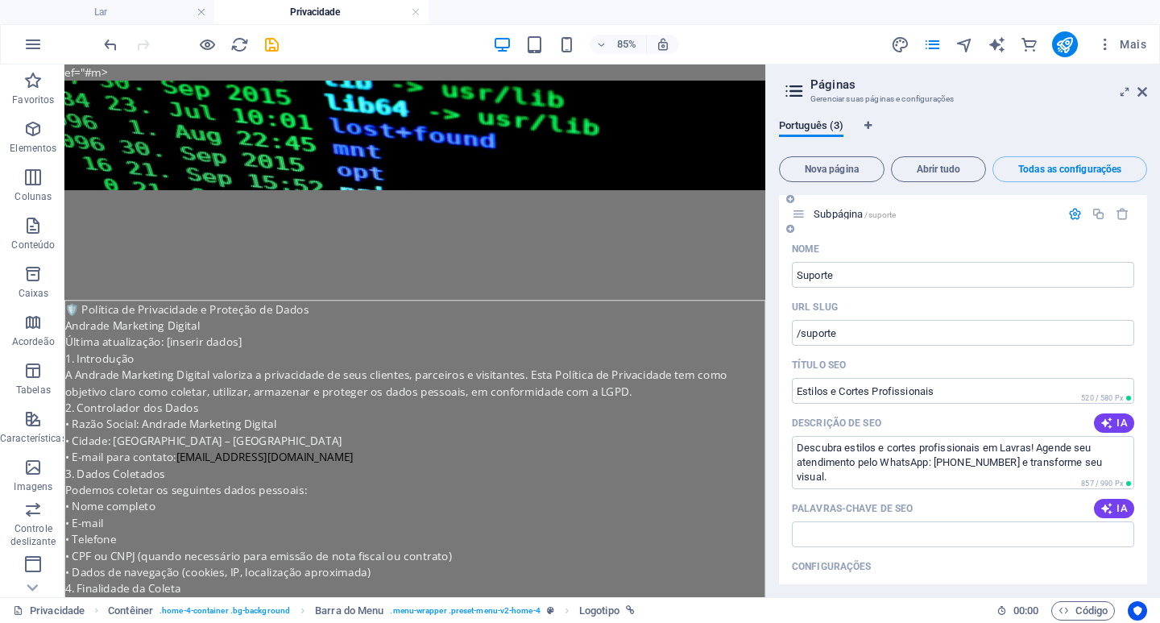
type input "Cortes Profissionais em Lavras"
click at [837, 276] on input "Suporte" at bounding box center [963, 275] width 342 height 26
type input "Suporte marke"
type input "/suporte-mar"
type input "Suporte marketing"
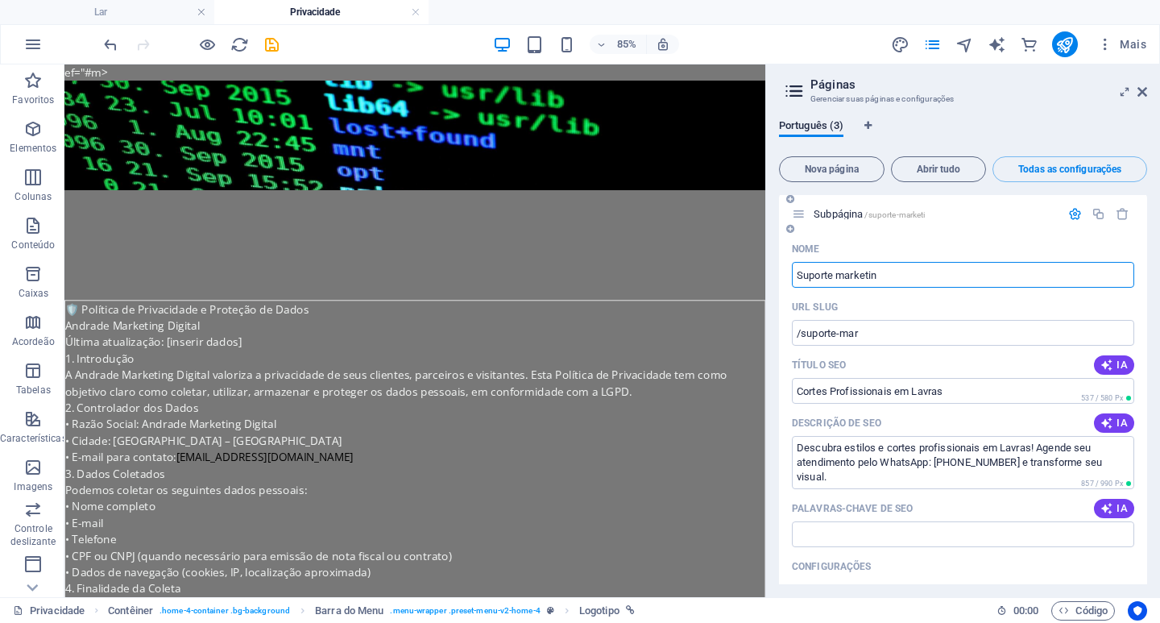
type input "/suporte-marketi"
type input "Suporte marketing"
type input "/suporte-marketing"
type input "Suporte marketing"
click at [1117, 365] on font "IA" at bounding box center [1122, 365] width 11 height 12
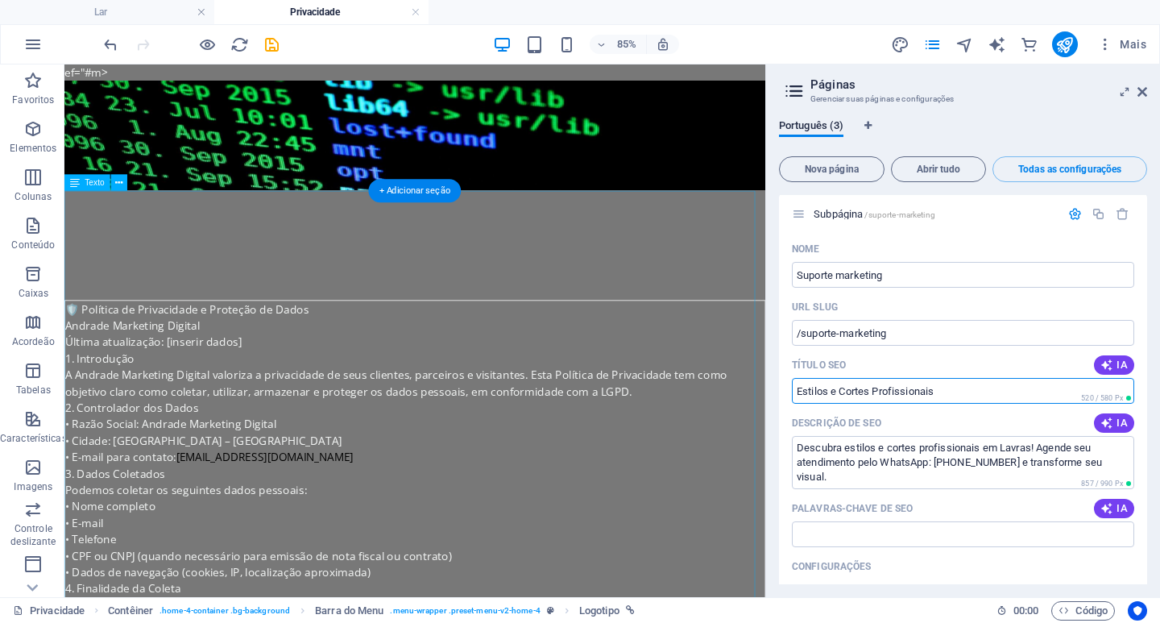
drag, startPoint x: 1014, startPoint y: 455, endPoint x: 862, endPoint y: 460, distance: 151.6
click at [958, 389] on input "Estilos e Cortes Profissionais" at bounding box center [963, 391] width 342 height 26
type input "E"
type input "suporte marketing"
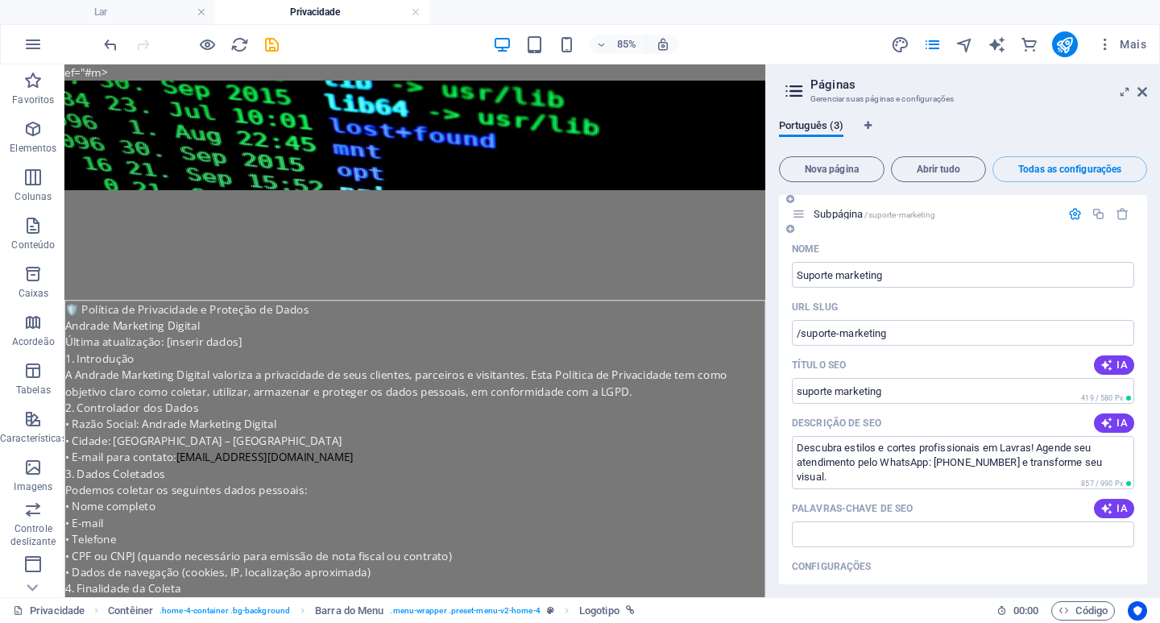
click at [1067, 424] on div "Descrição de SEO IA" at bounding box center [963, 423] width 342 height 26
click at [1110, 422] on icon "button" at bounding box center [1107, 423] width 13 height 13
type textarea "Descubra estilos e cortes profissionais em Lavras! Transforme seu visual com no…"
drag, startPoint x: 1108, startPoint y: 464, endPoint x: 783, endPoint y: 447, distance: 325.2
click at [783, 447] on div "Nome Suporte marketing ​ URL SLUG /suporte-marketing ​ Título SEO IA suporte ma…" at bounding box center [963, 571] width 368 height 671
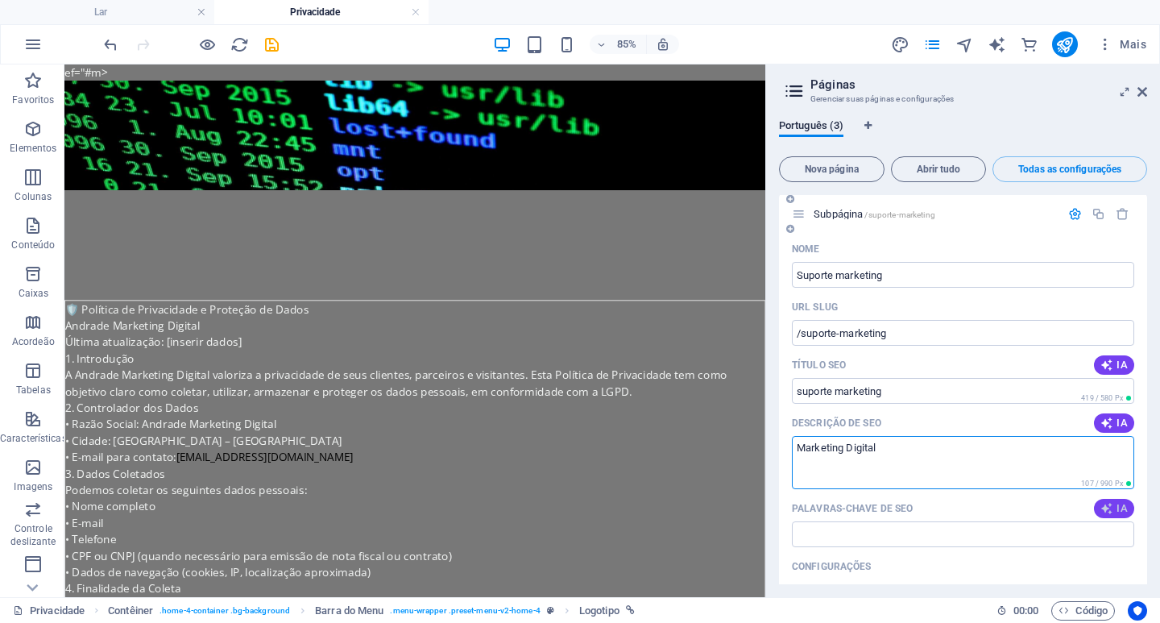
type textarea "Marketing Digital"
click at [1117, 508] on font "IA" at bounding box center [1122, 508] width 11 height 12
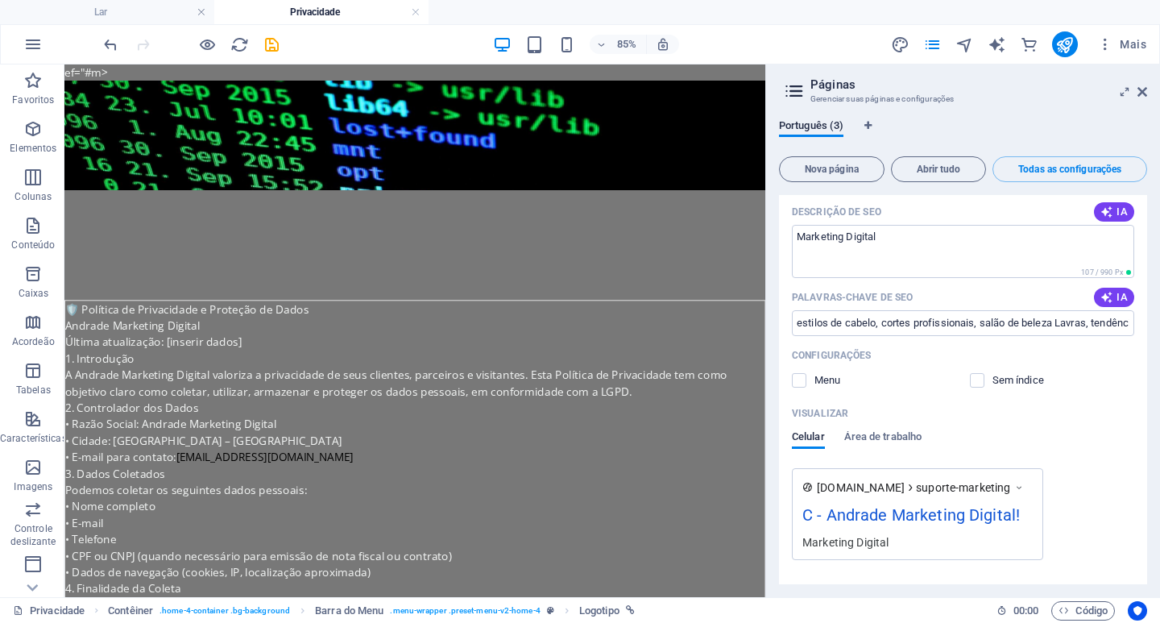
scroll to position [967, 0]
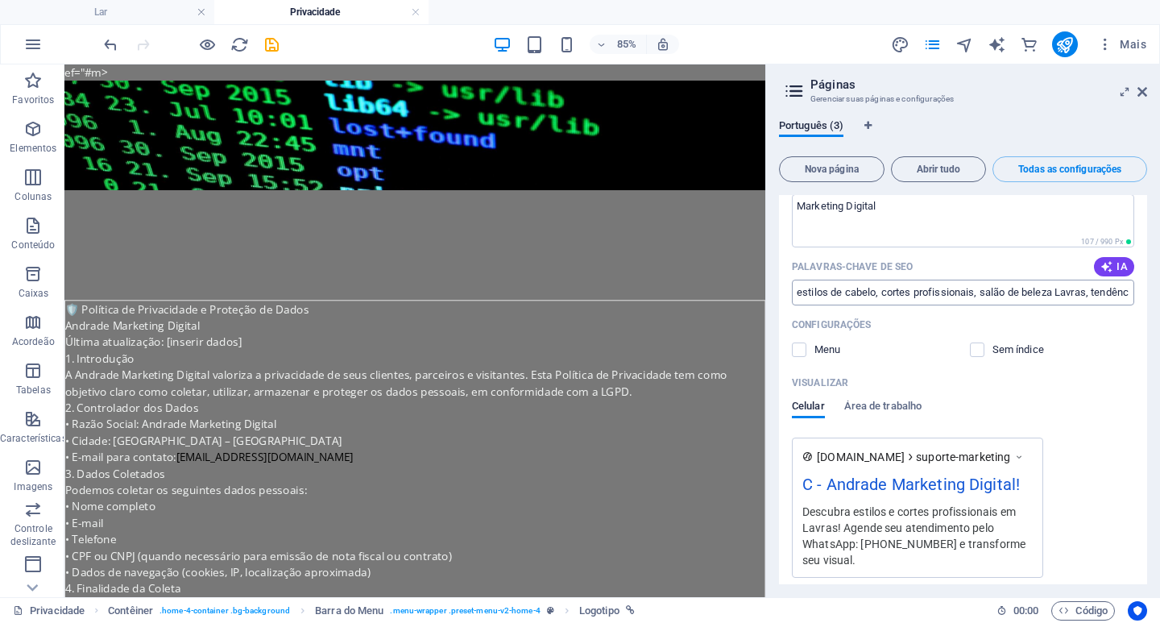
click at [1010, 290] on input "estilos de cabelo, cortes profissionais, salão de beleza Lavras, tendências de …" at bounding box center [963, 293] width 342 height 26
type input "Marketing Digital"
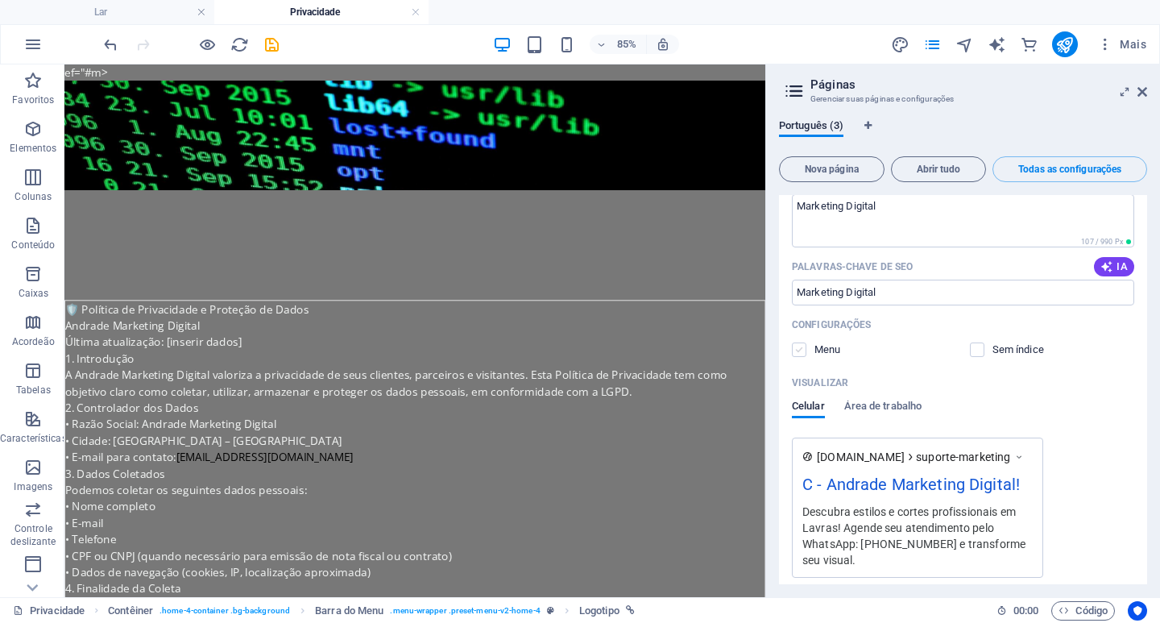
click at [803, 350] on label at bounding box center [799, 349] width 15 height 15
click at [0, 0] on input "checkbox" at bounding box center [0, 0] width 0 height 0
click at [801, 346] on label at bounding box center [799, 349] width 15 height 15
click at [0, 0] on input "checkbox" at bounding box center [0, 0] width 0 height 0
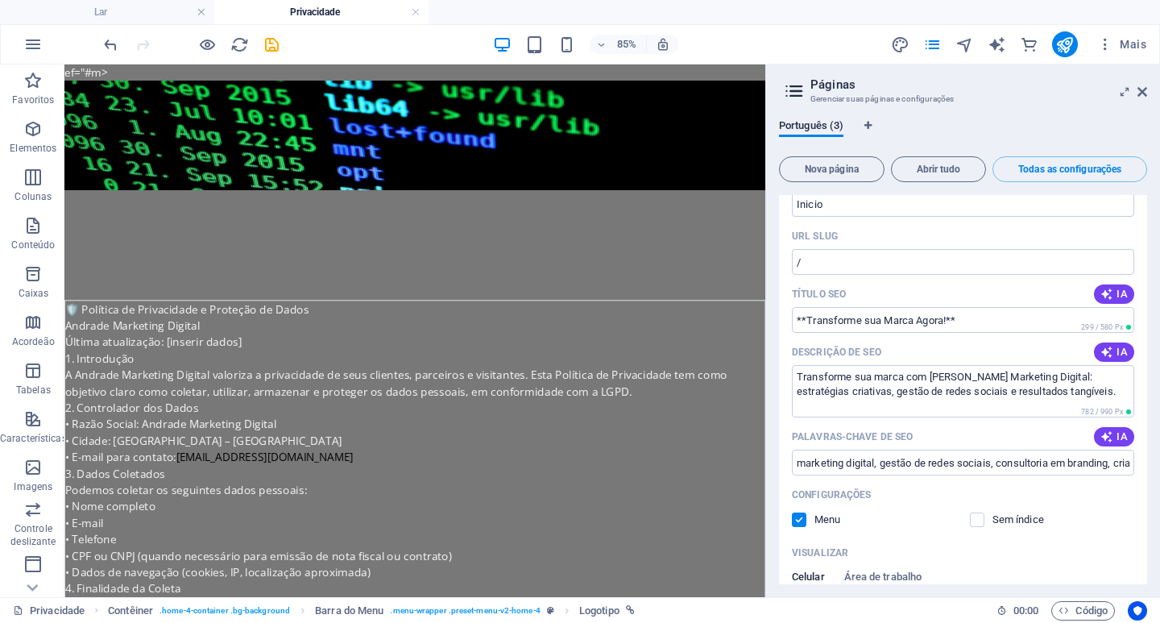
scroll to position [0, 0]
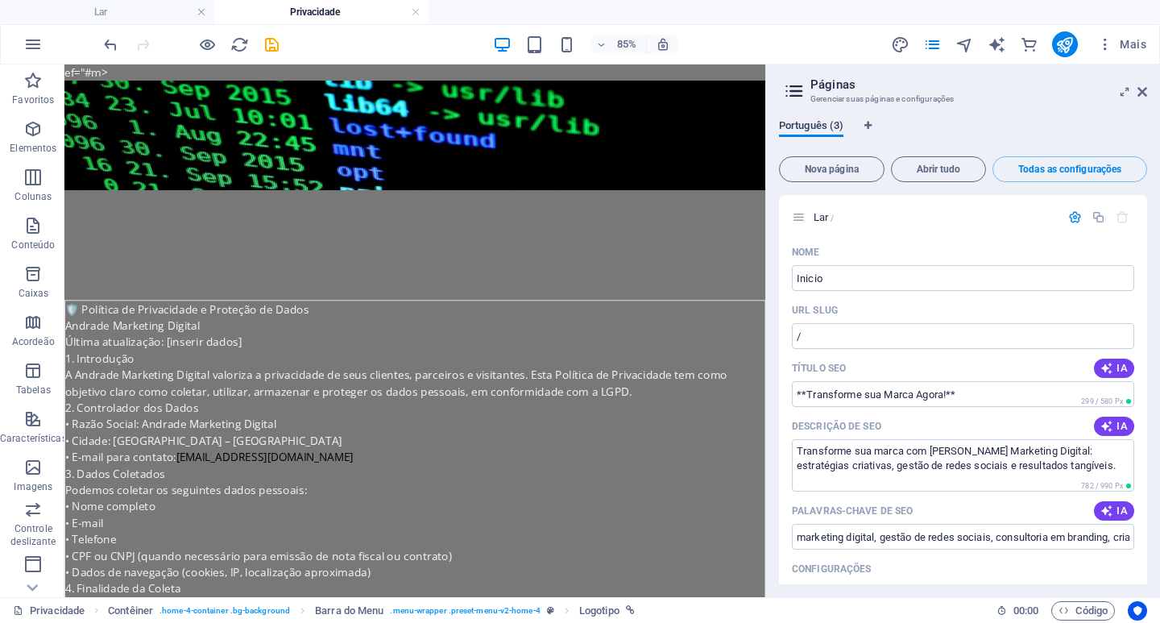
click at [800, 125] on font "Português (3)" at bounding box center [811, 125] width 64 height 12
click at [956, 168] on font "Abrir tudo" at bounding box center [939, 169] width 44 height 11
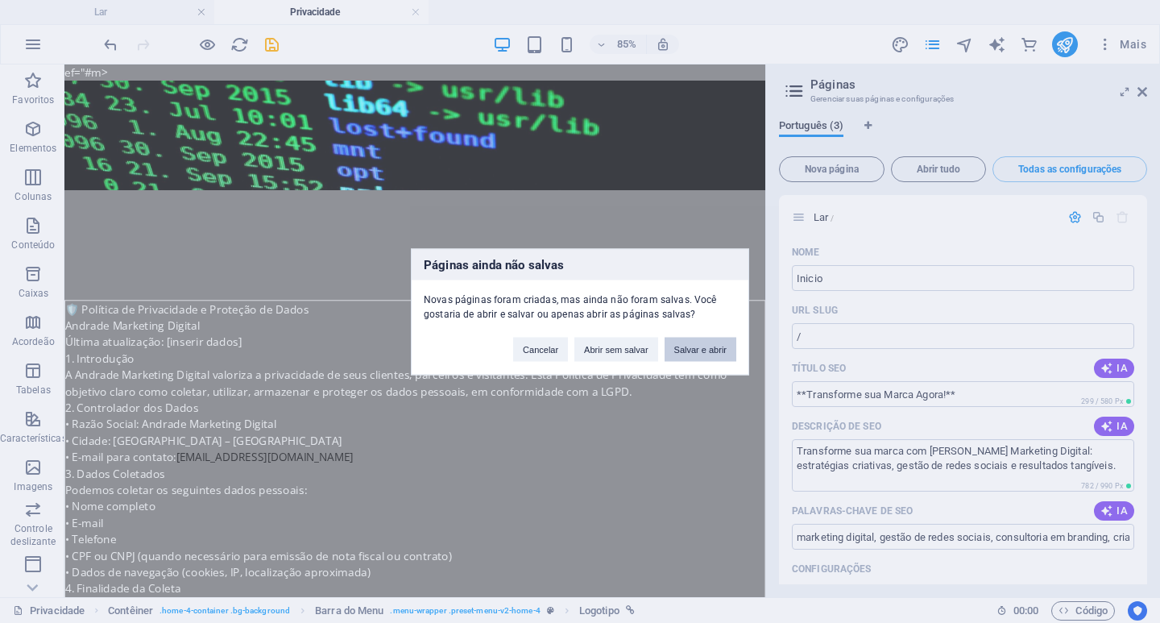
click at [686, 350] on font "Salvar e abrir" at bounding box center [700, 349] width 52 height 10
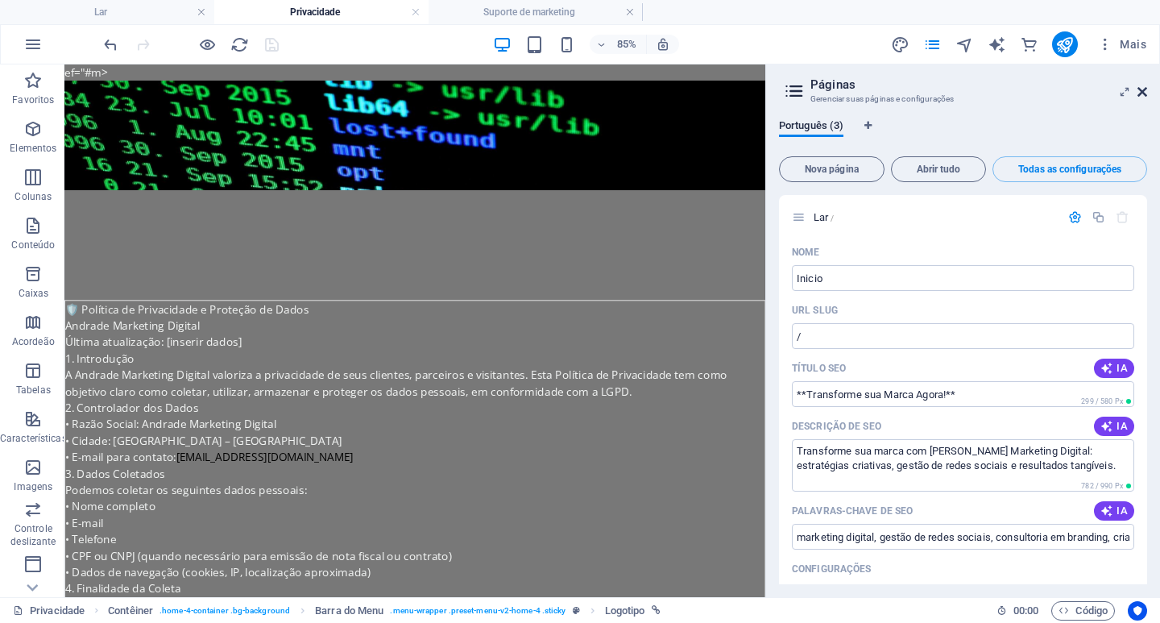
click at [1141, 93] on icon at bounding box center [1143, 91] width 10 height 13
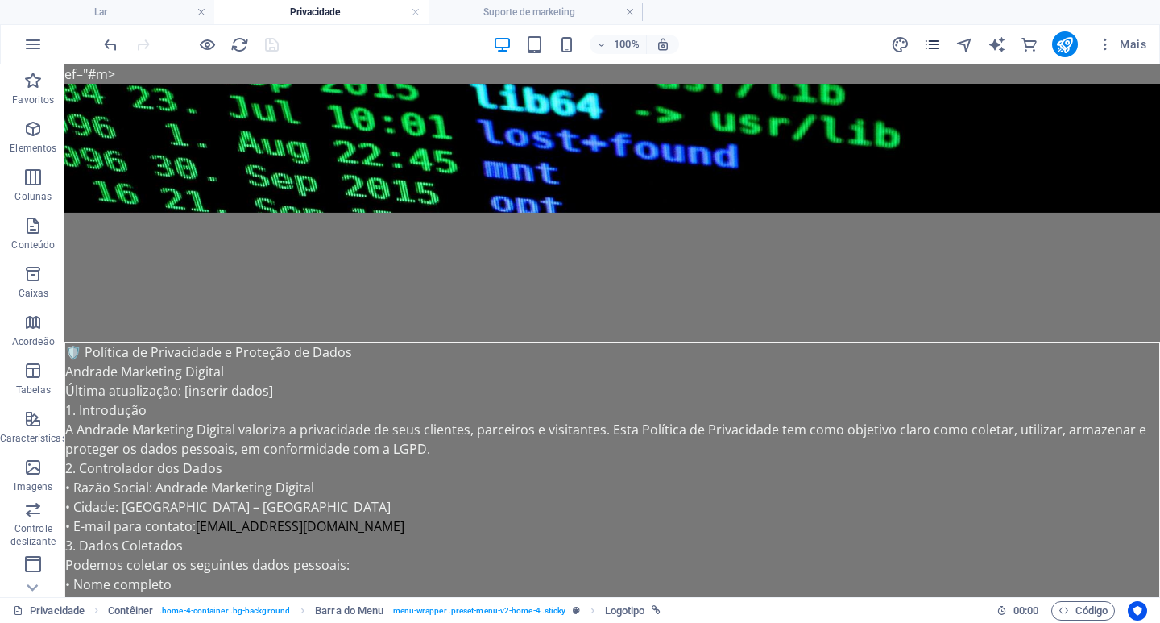
click at [935, 43] on icon "páginas" at bounding box center [932, 44] width 19 height 19
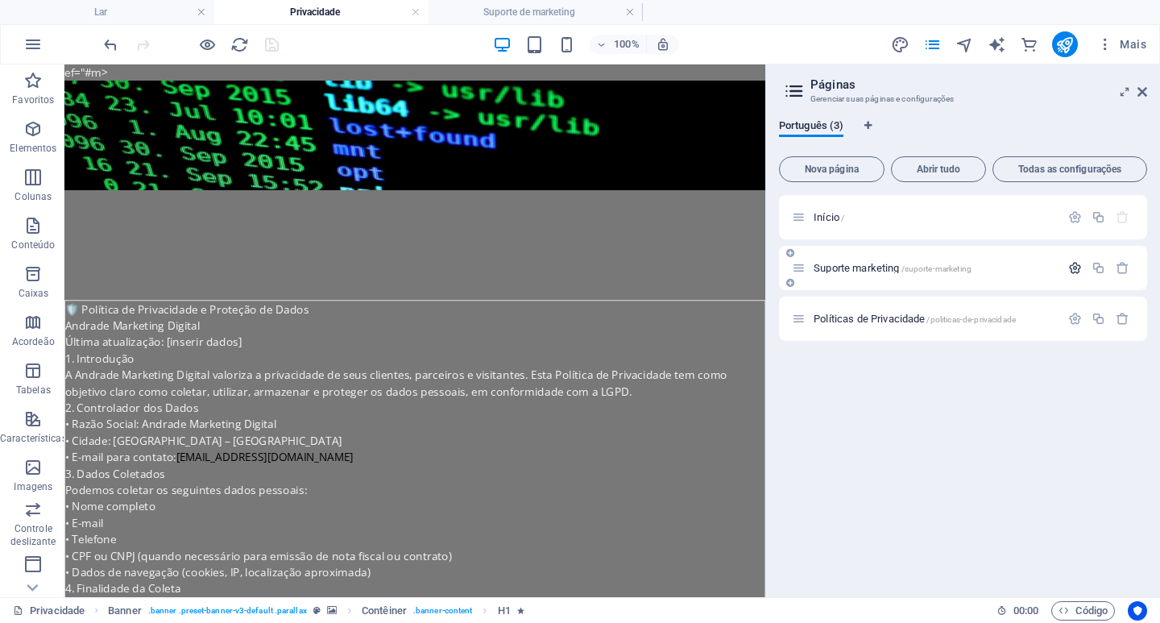
click at [1076, 267] on icon "button" at bounding box center [1075, 268] width 14 height 14
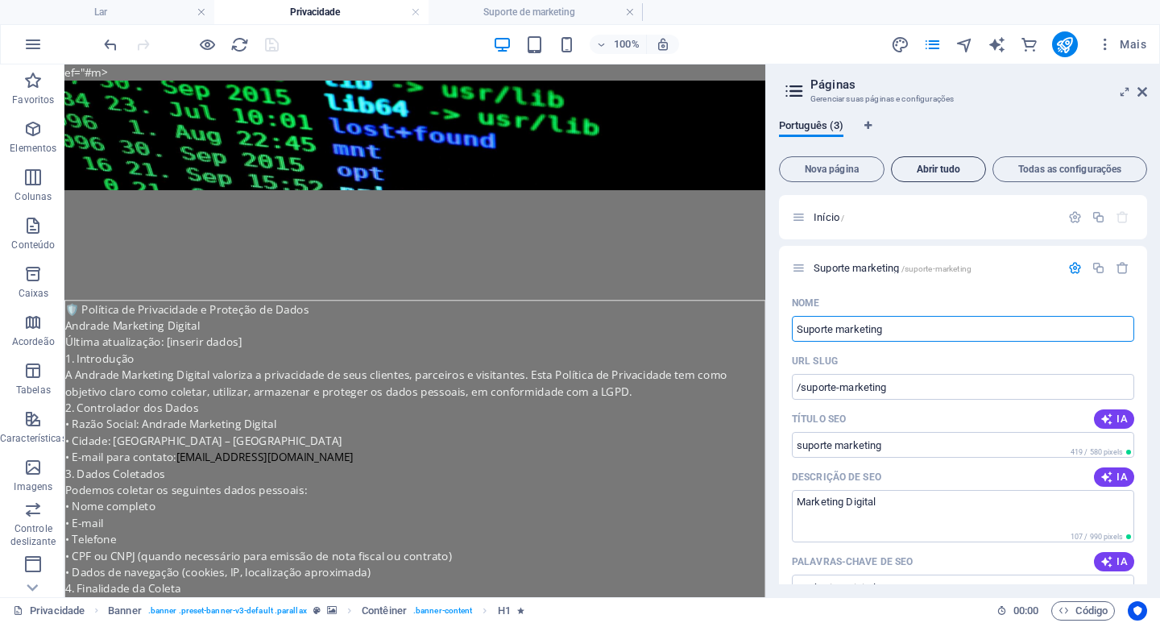
click at [935, 172] on font "Abrir tudo" at bounding box center [939, 169] width 44 height 11
click at [1069, 269] on icon "button" at bounding box center [1075, 268] width 14 height 14
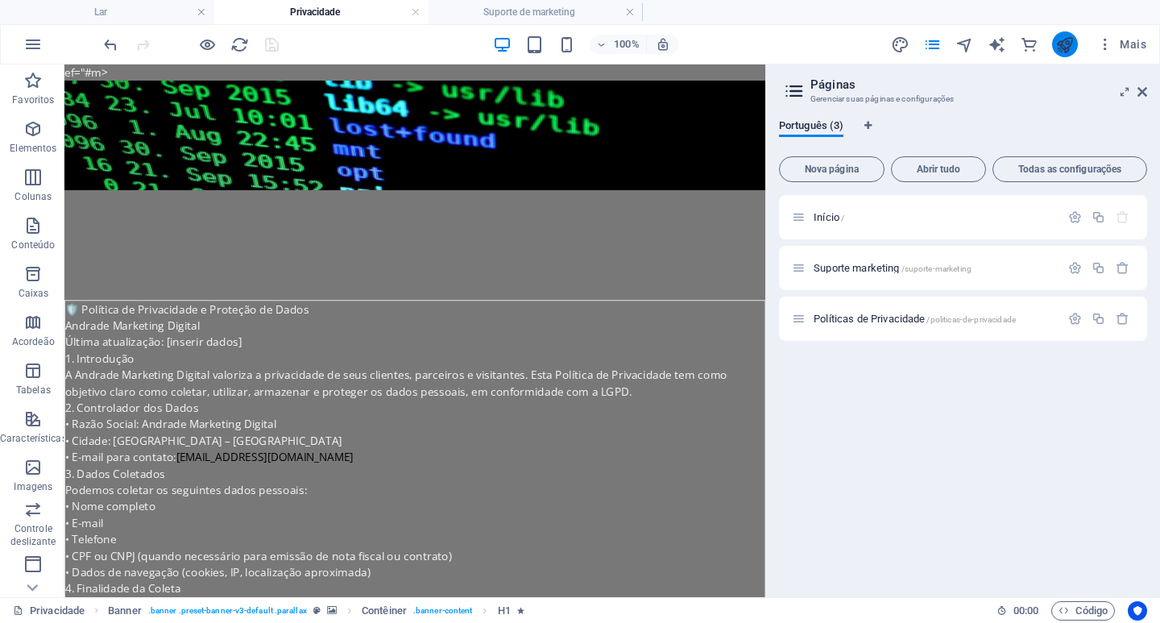
click at [1065, 44] on icon "publicar" at bounding box center [1065, 44] width 19 height 19
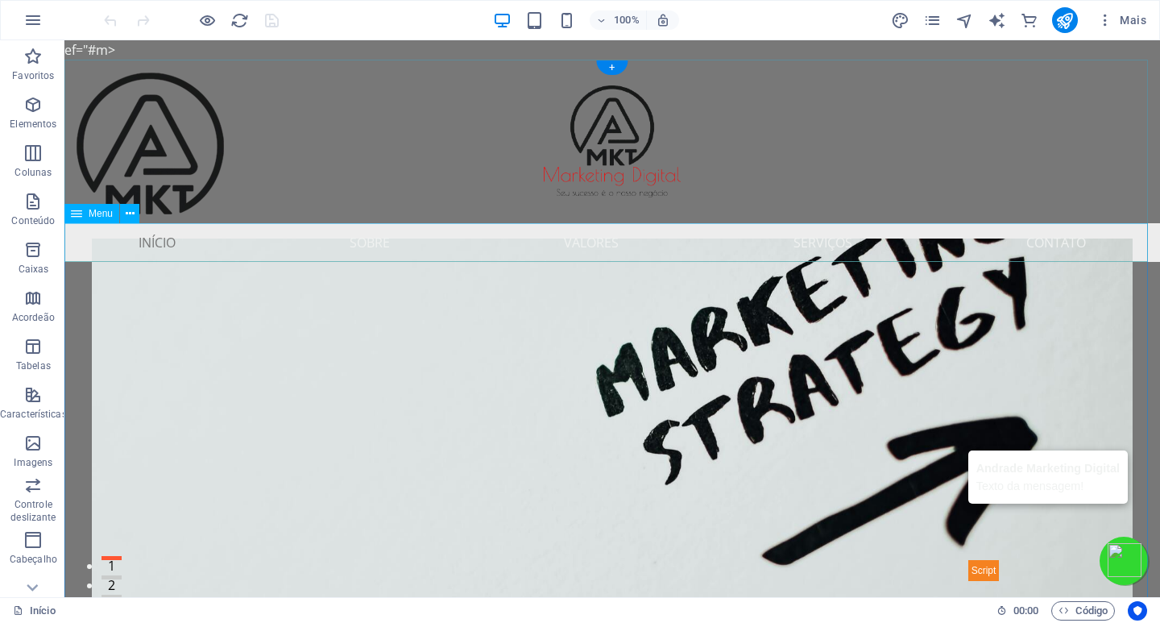
click at [915, 236] on nav "Início Sobre Valores Serviços Contato" at bounding box center [612, 242] width 1096 height 39
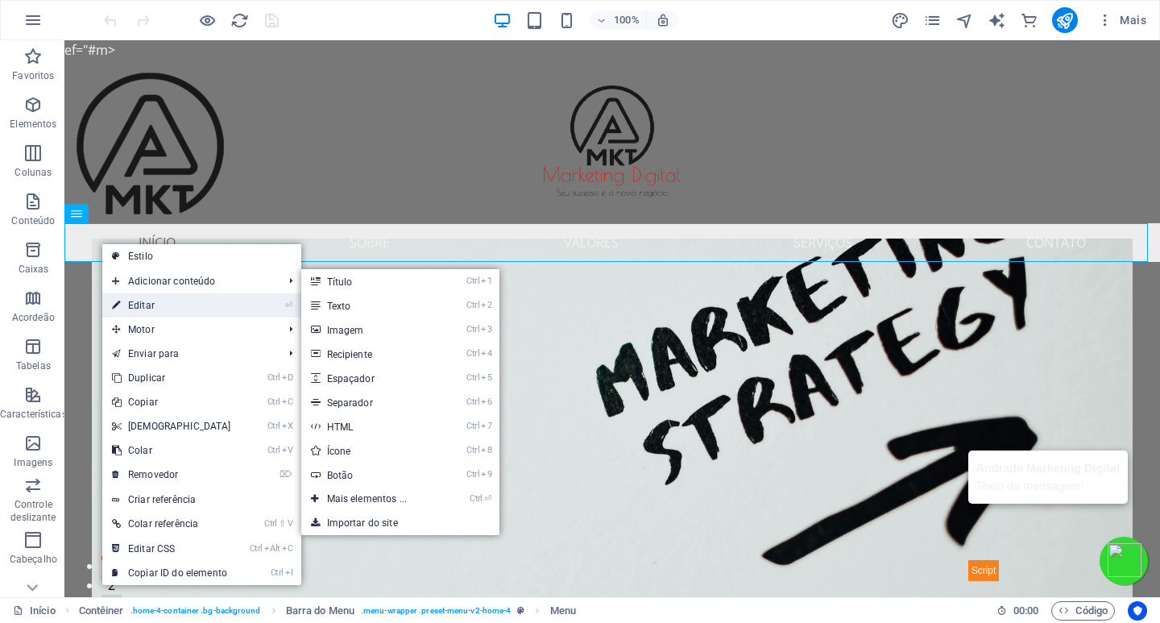
select select
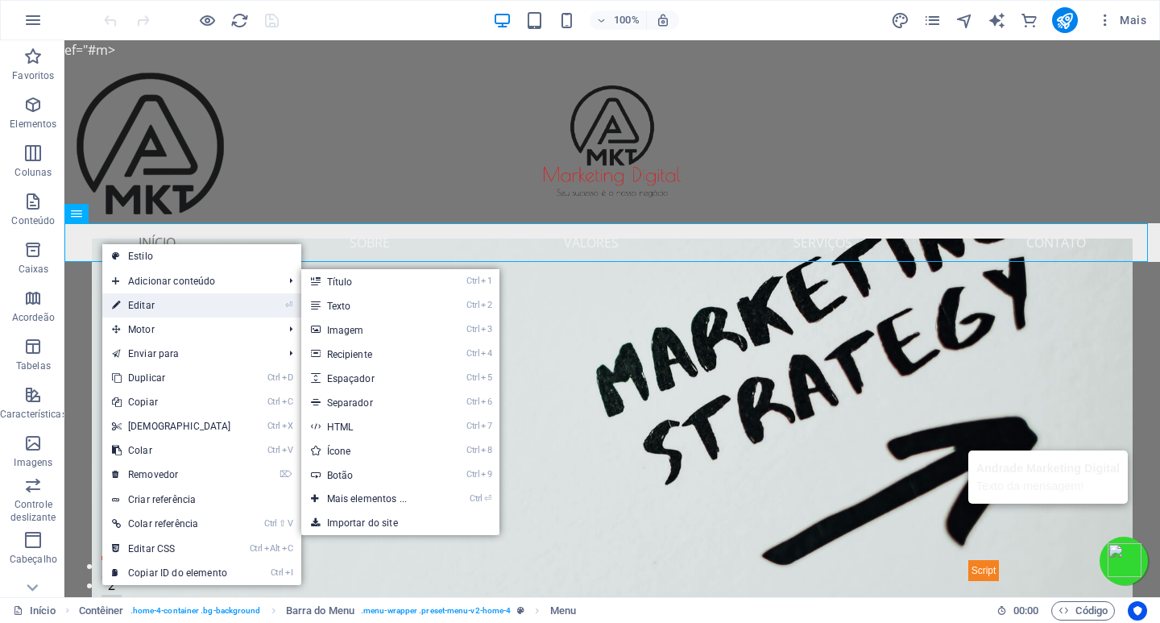
select select
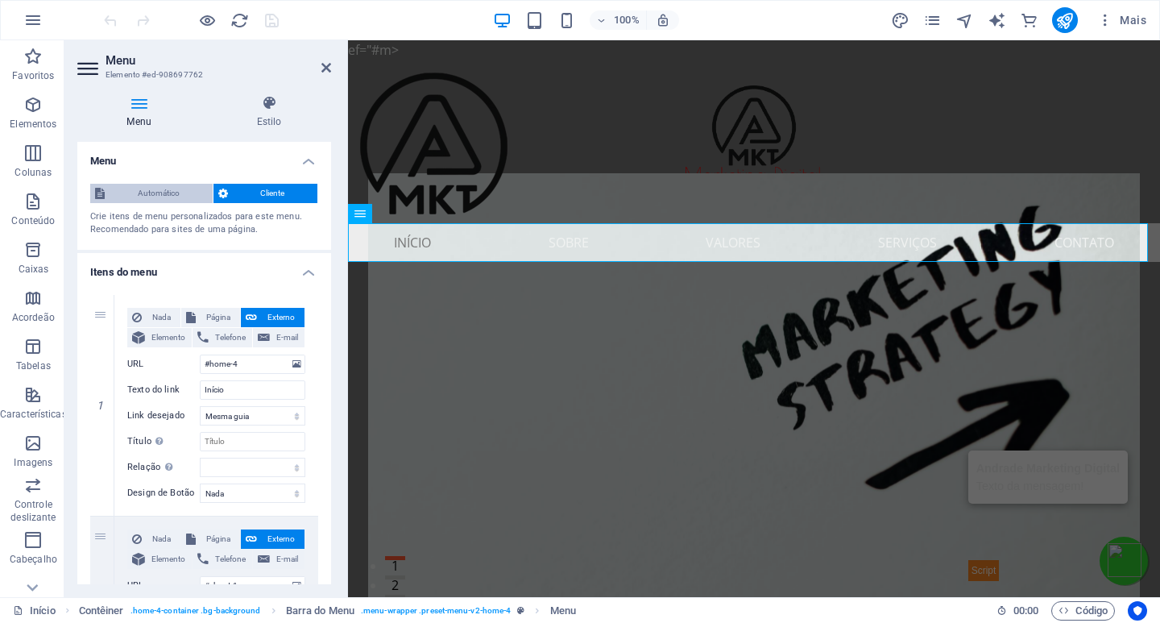
click at [147, 190] on font "Automático" at bounding box center [159, 193] width 42 height 9
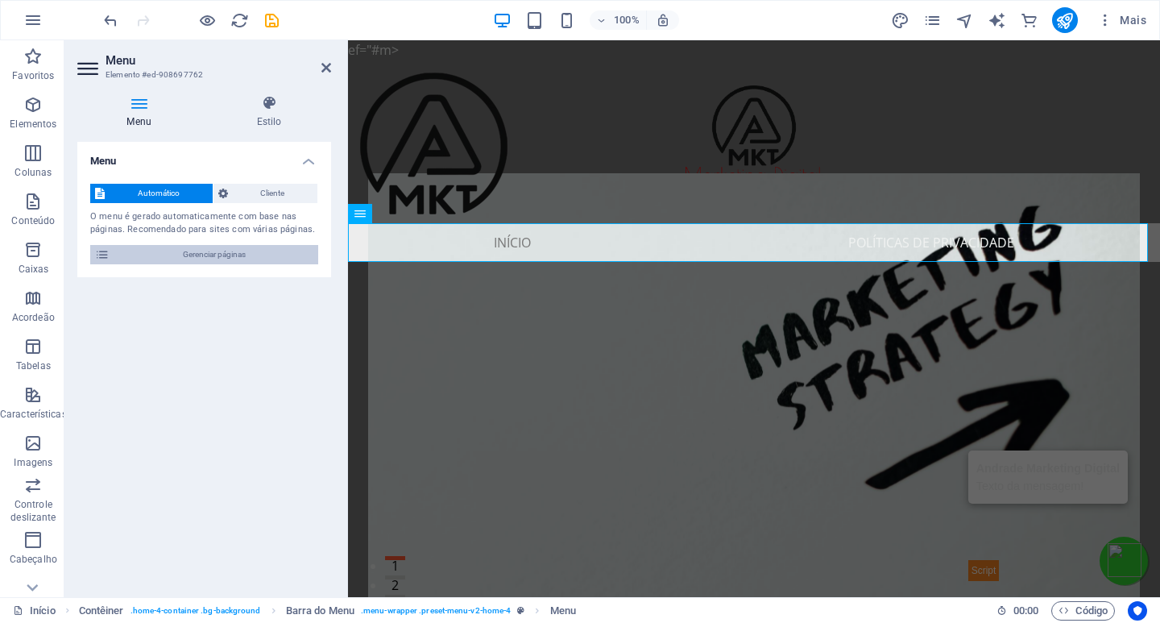
click at [186, 255] on font "Gerenciar páginas" at bounding box center [214, 254] width 63 height 9
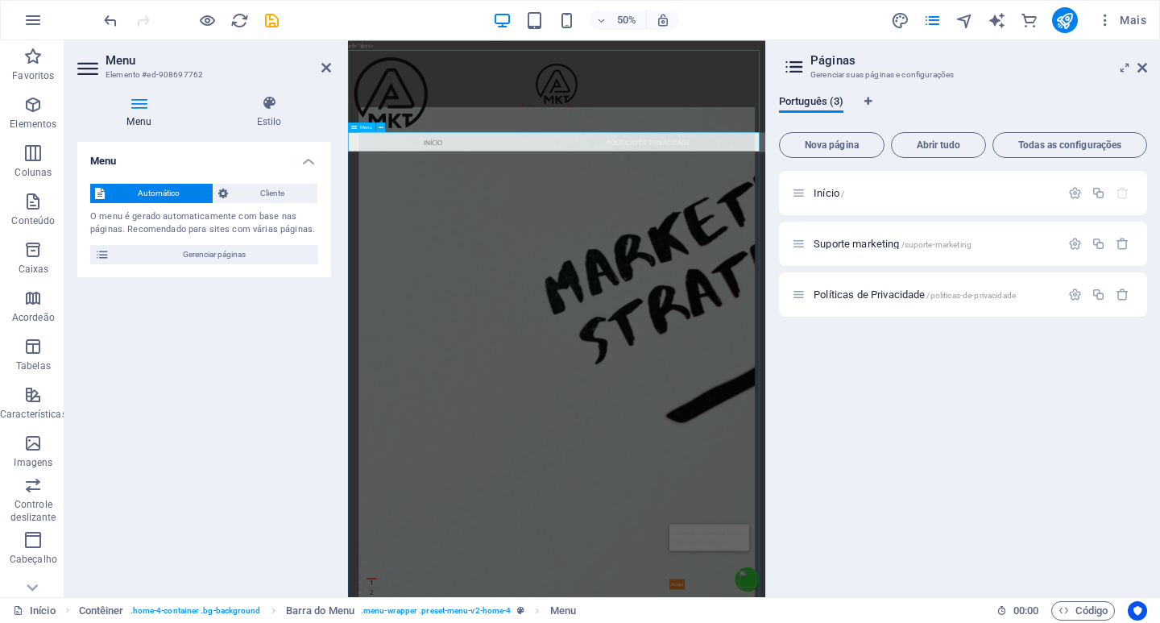
click at [451, 245] on nav "Início Políticas de Privacidade" at bounding box center [765, 242] width 835 height 39
click at [451, 247] on nav "Início Políticas de Privacidade" at bounding box center [765, 242] width 835 height 39
click at [275, 111] on h4 "Estilo" at bounding box center [269, 112] width 124 height 34
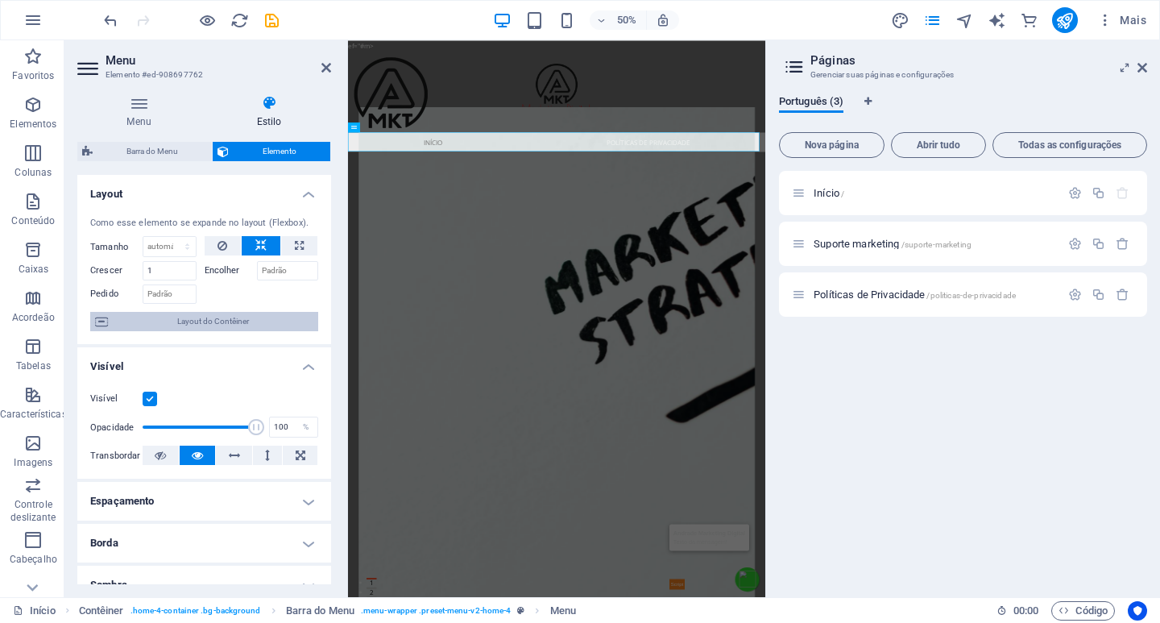
click at [181, 326] on font "Layout do Contêiner" at bounding box center [213, 321] width 72 height 9
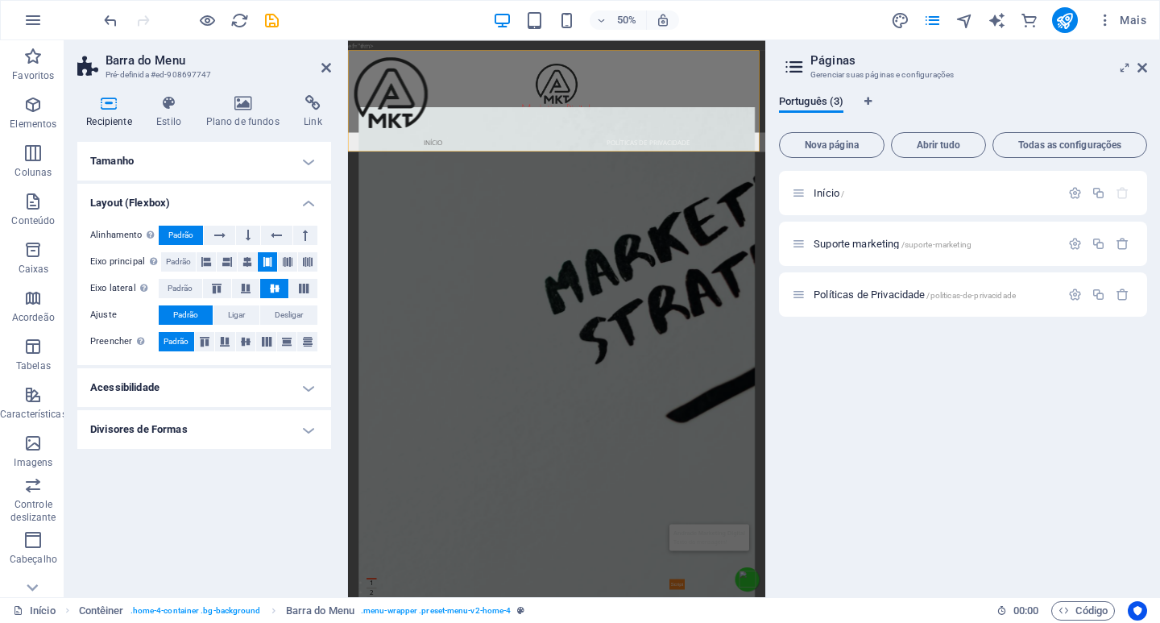
click at [217, 393] on h4 "Acessibilidade" at bounding box center [204, 387] width 254 height 39
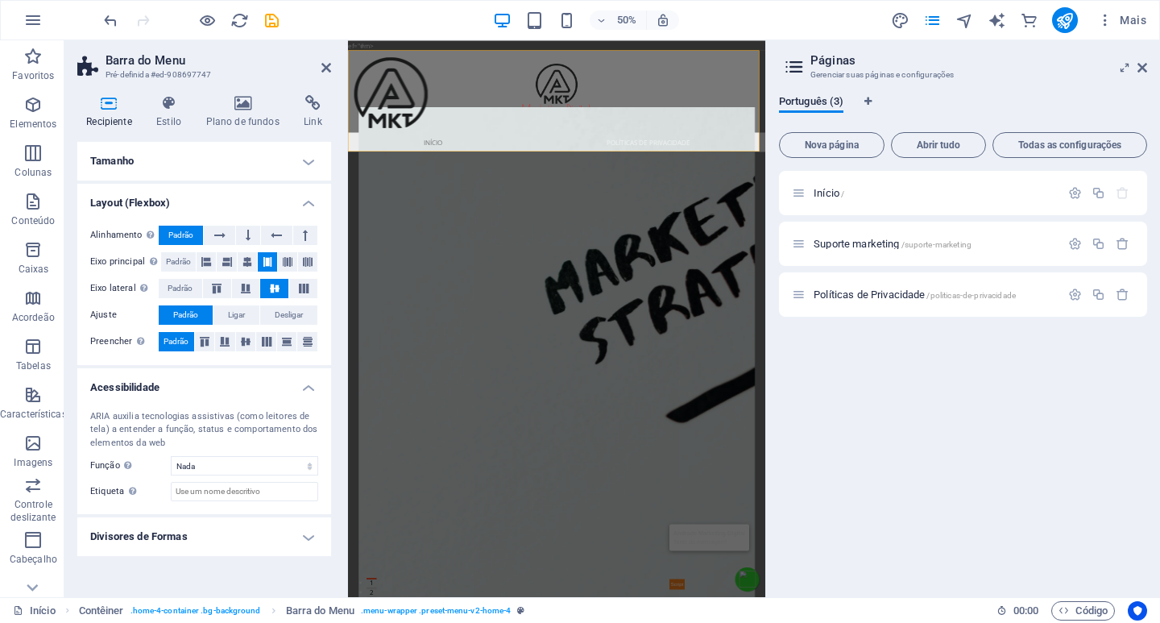
click at [217, 393] on h4 "Acessibilidade" at bounding box center [204, 382] width 254 height 29
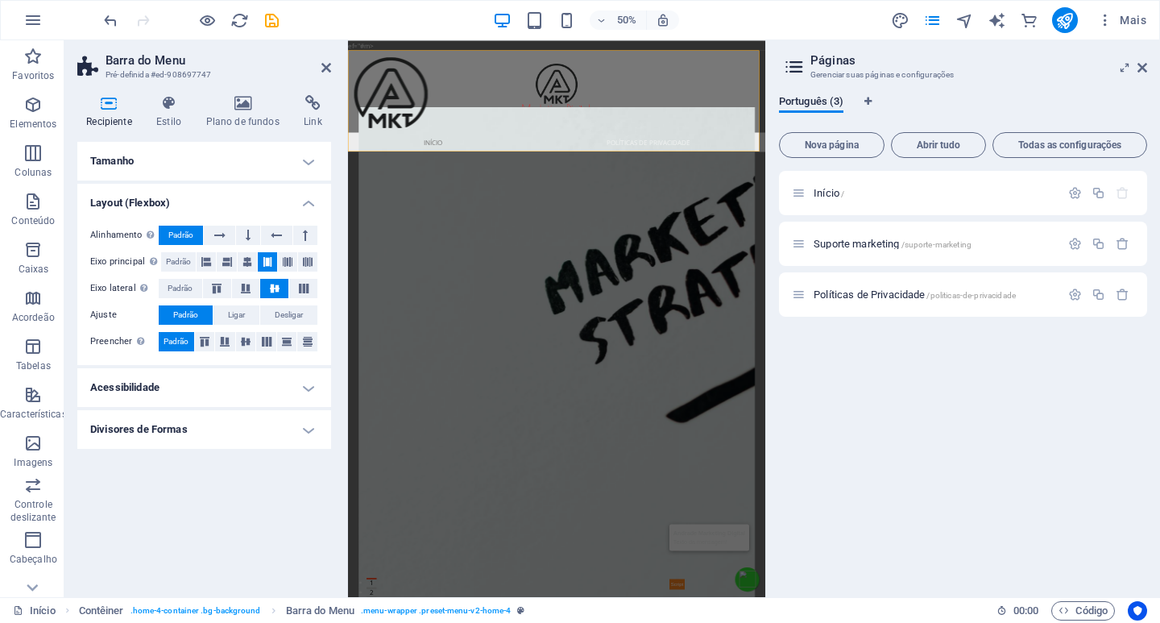
click at [200, 434] on h4 "Divisores de Formas" at bounding box center [204, 429] width 254 height 39
click at [200, 434] on h4 "Divisores de Formas" at bounding box center [204, 424] width 254 height 29
click at [306, 202] on h4 "Layout (Flexbox)" at bounding box center [204, 198] width 254 height 29
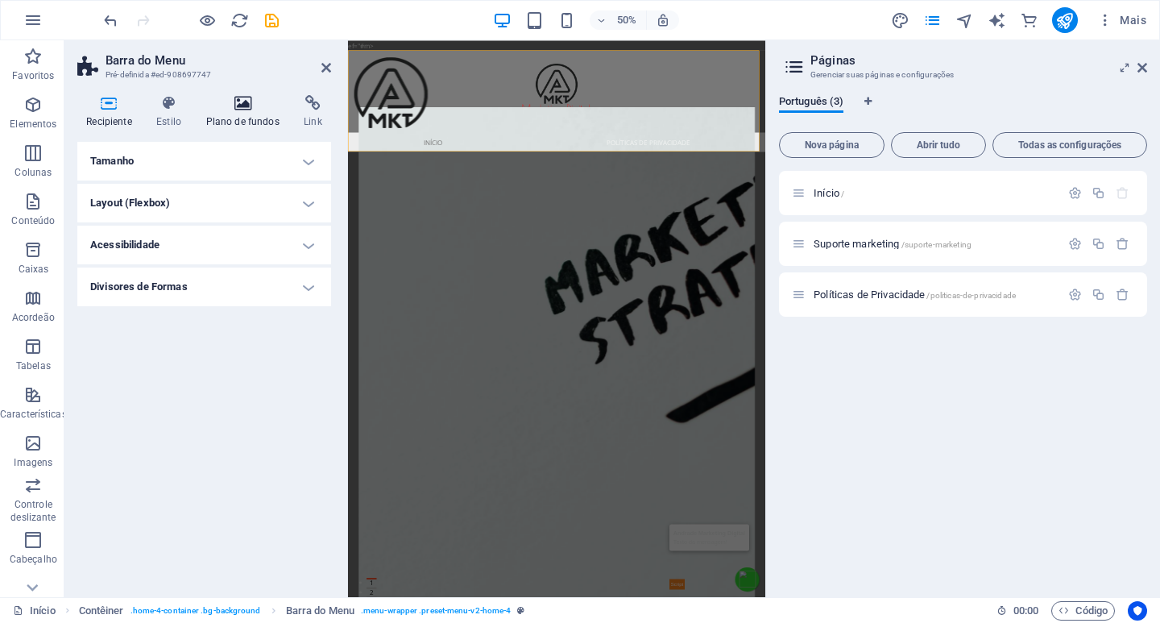
click at [245, 107] on icon at bounding box center [243, 103] width 92 height 16
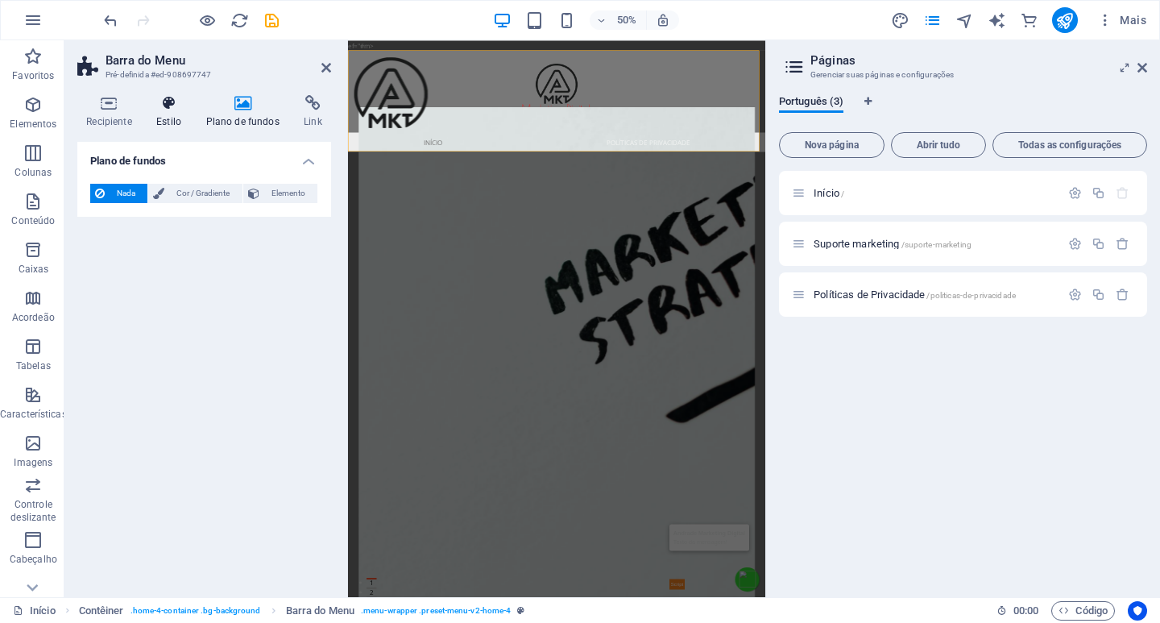
click at [168, 110] on icon at bounding box center [168, 103] width 43 height 16
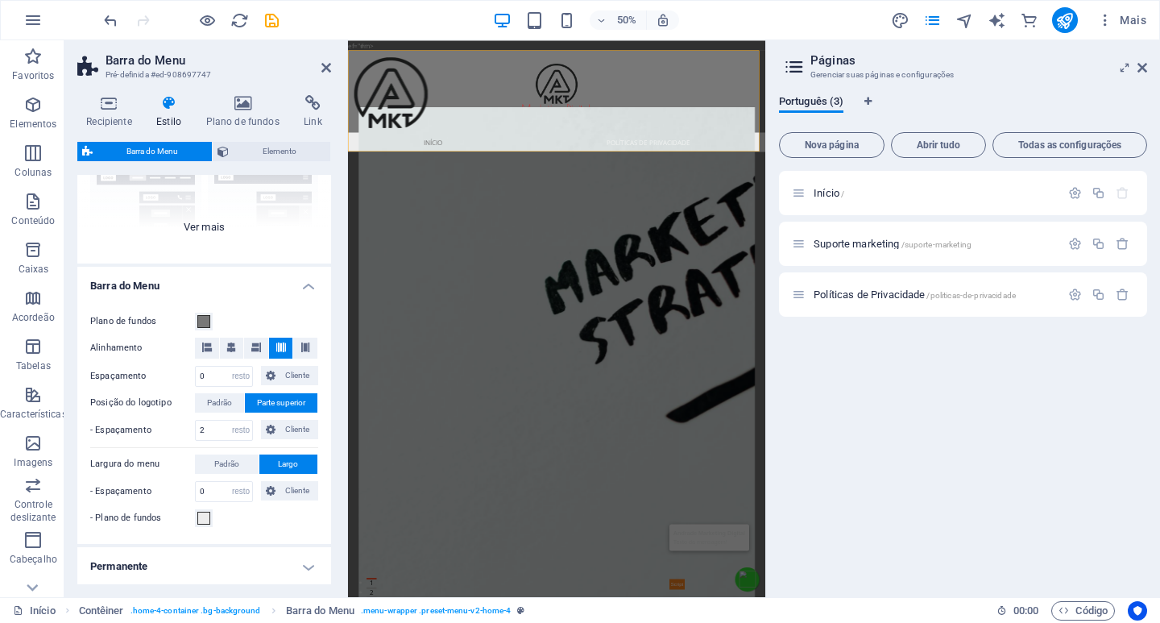
scroll to position [242, 0]
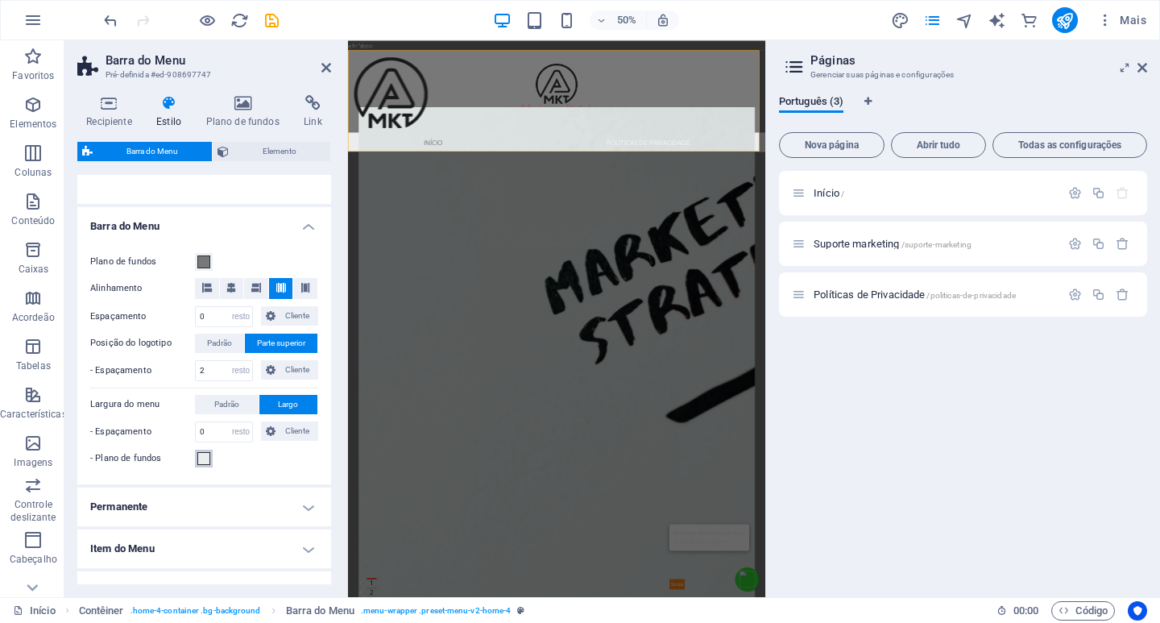
click at [201, 458] on span at bounding box center [203, 458] width 13 height 13
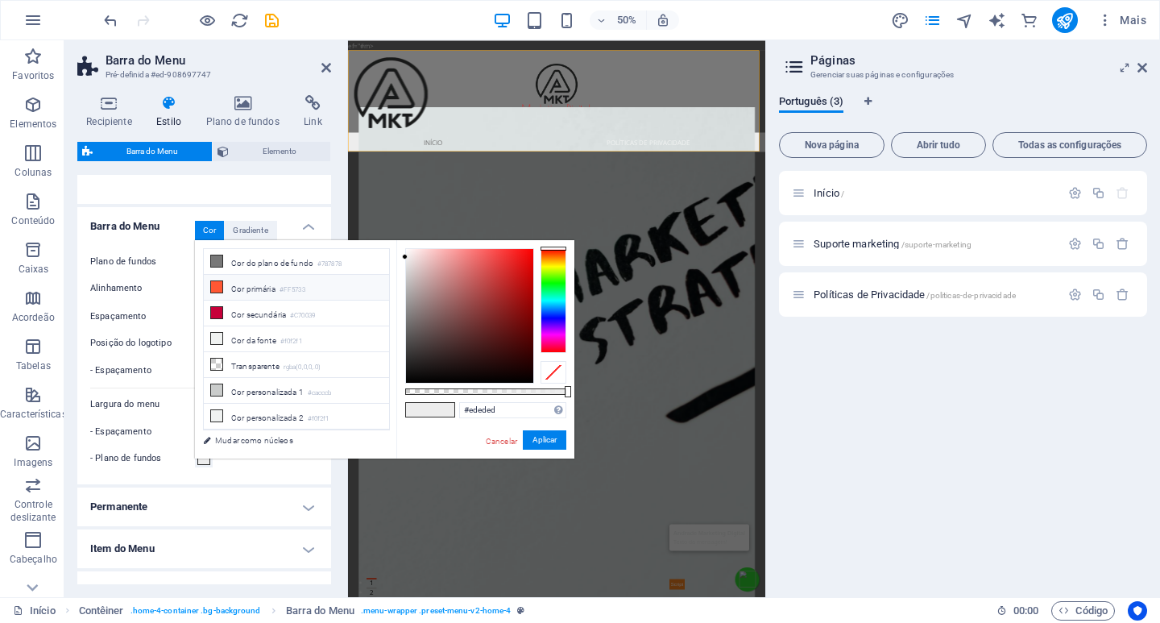
click at [219, 284] on icon at bounding box center [216, 286] width 11 height 11
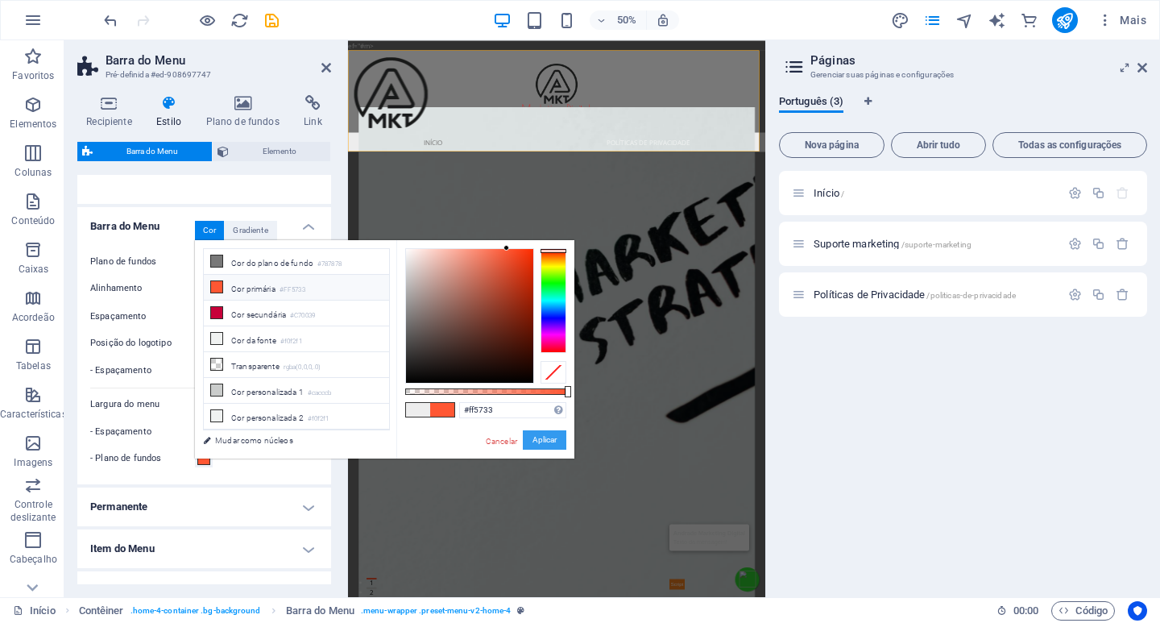
click at [548, 438] on font "Aplicar" at bounding box center [545, 439] width 24 height 9
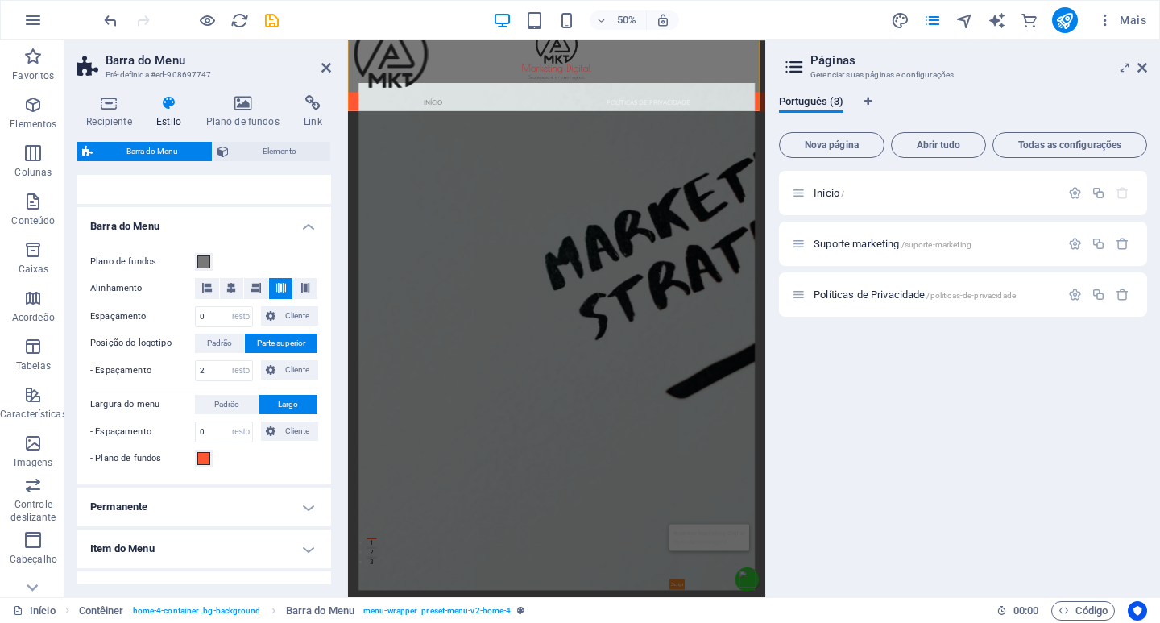
scroll to position [0, 0]
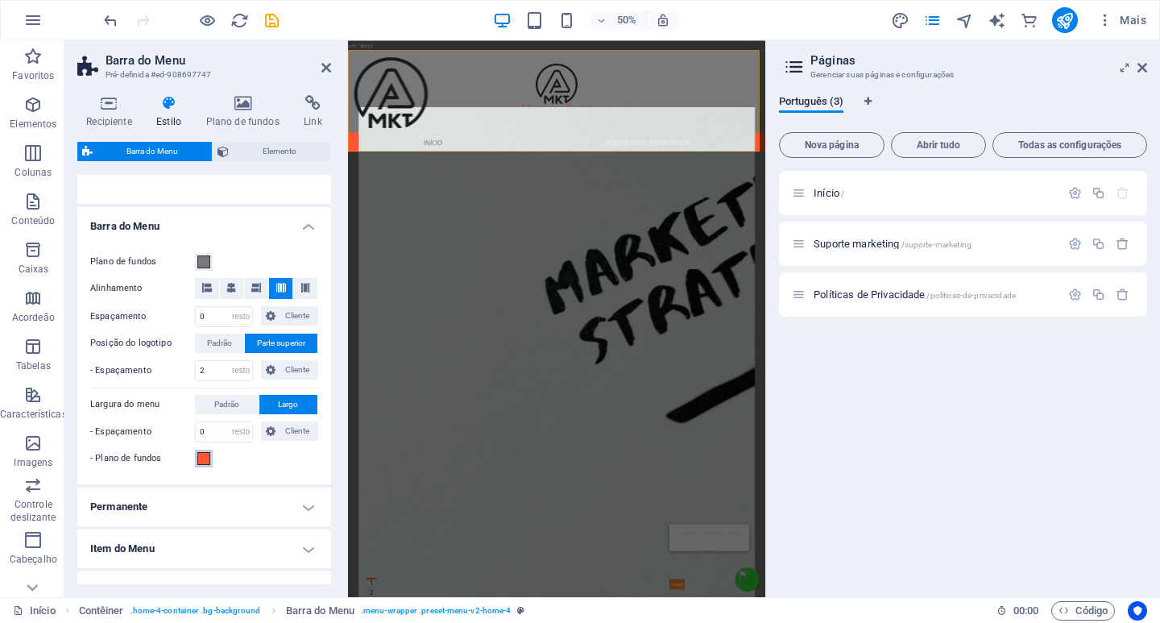
click at [202, 460] on span at bounding box center [203, 458] width 13 height 13
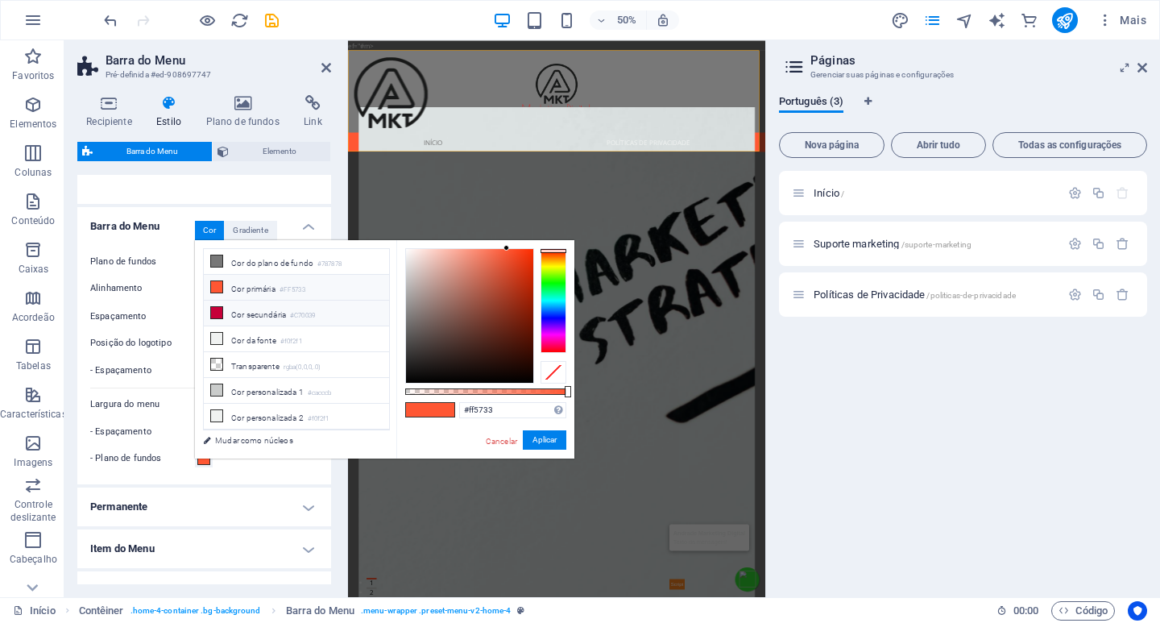
click at [217, 309] on icon at bounding box center [216, 312] width 11 height 11
type input "#c70039"
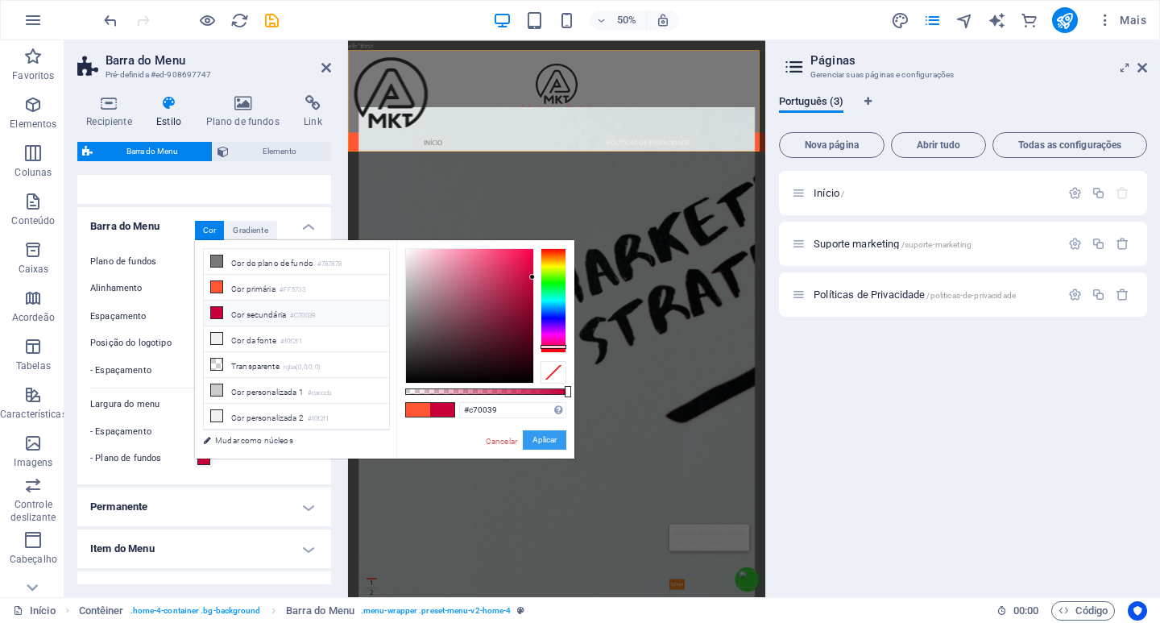
click at [545, 441] on font "Aplicar" at bounding box center [545, 439] width 24 height 9
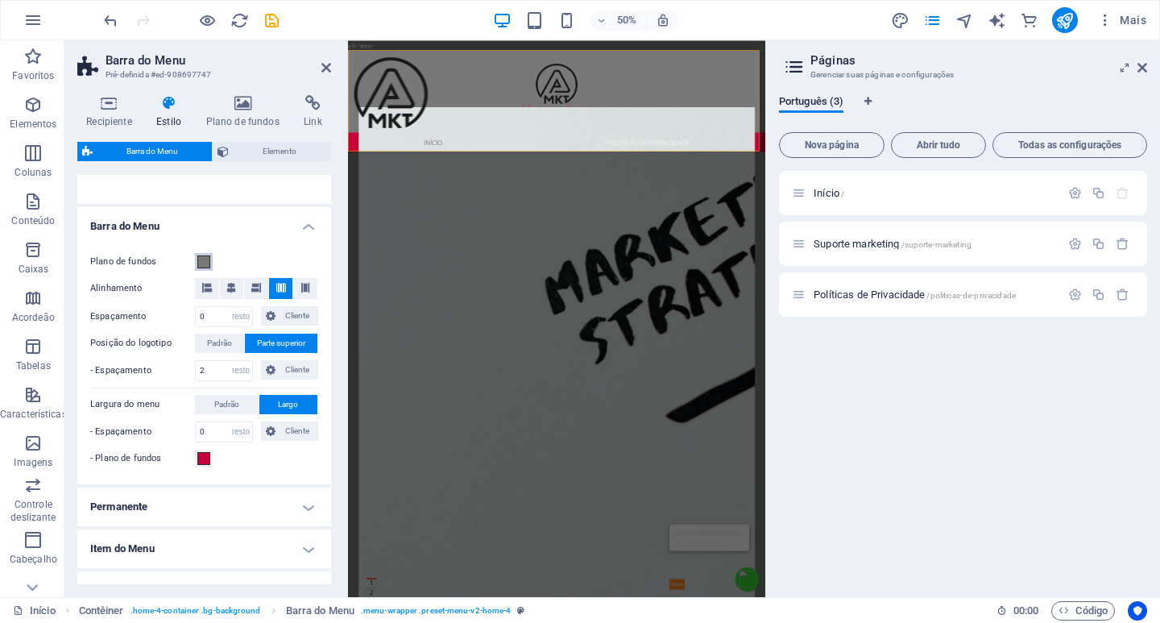
click at [201, 260] on span at bounding box center [203, 261] width 13 height 13
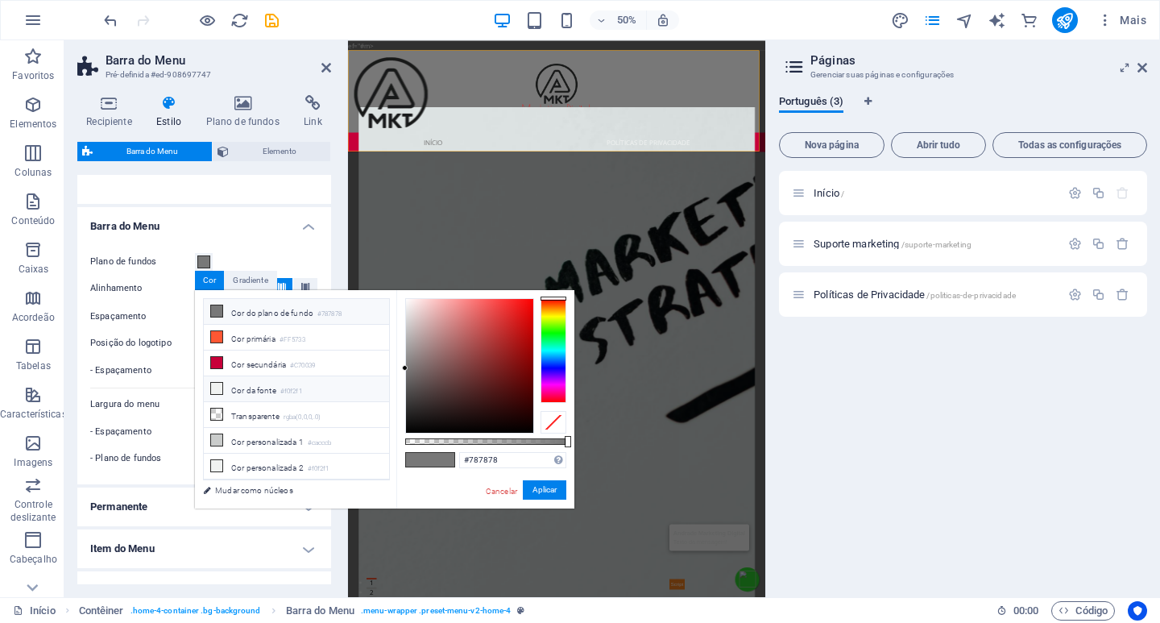
click at [218, 385] on icon at bounding box center [216, 388] width 11 height 11
type input "#f0f2f1"
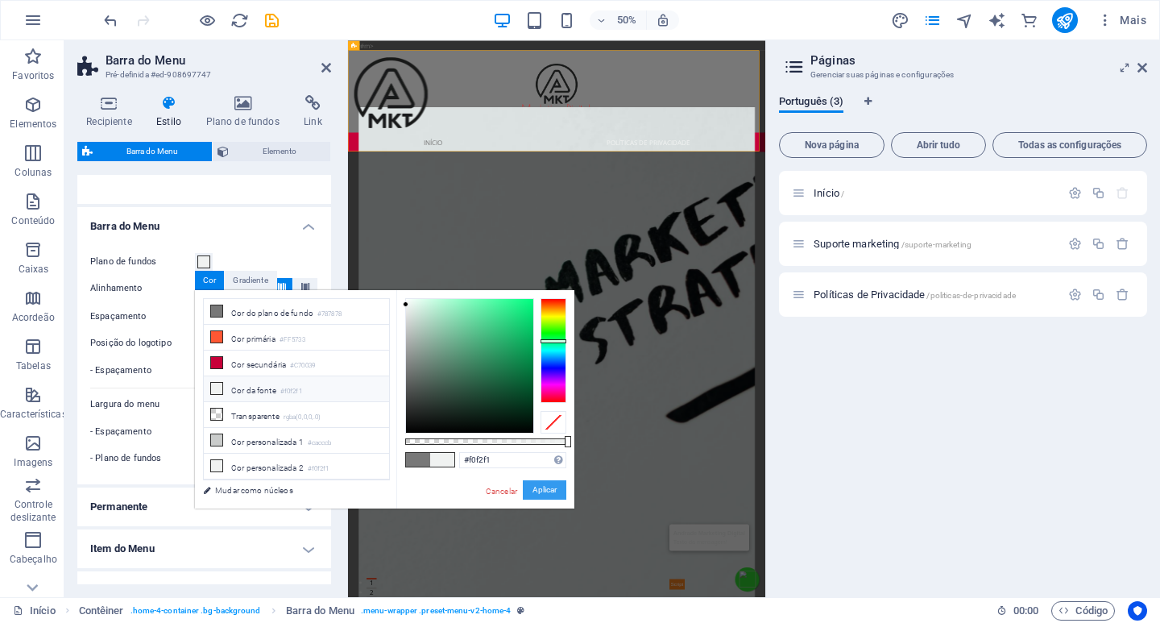
click at [547, 492] on font "Aplicar" at bounding box center [545, 489] width 24 height 9
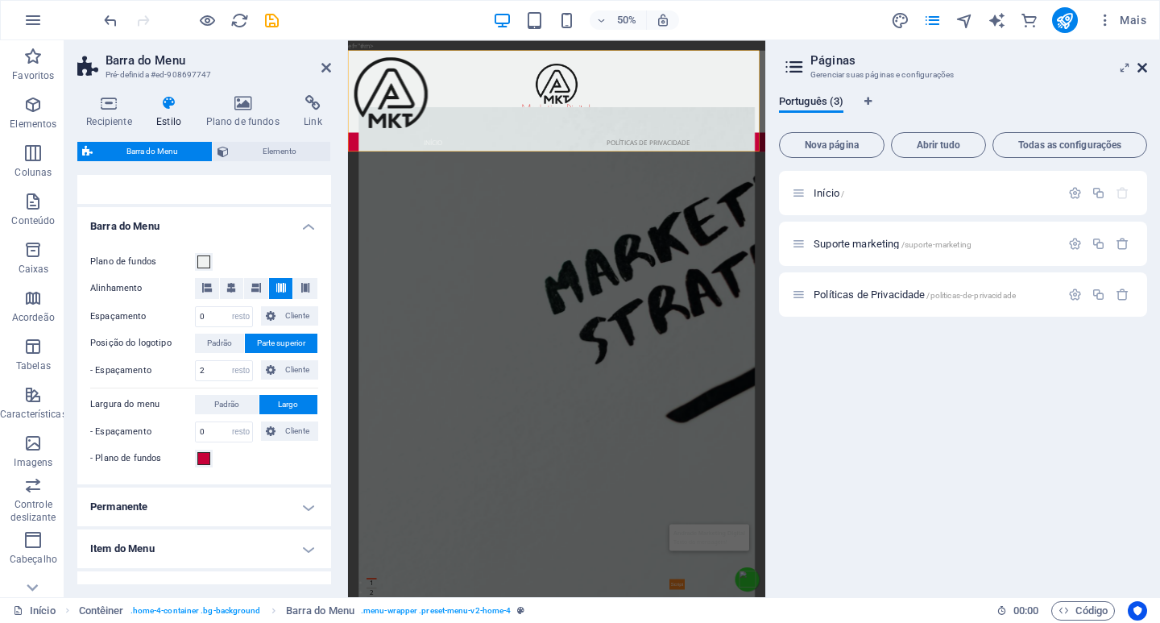
click at [1142, 64] on icon at bounding box center [1143, 67] width 10 height 13
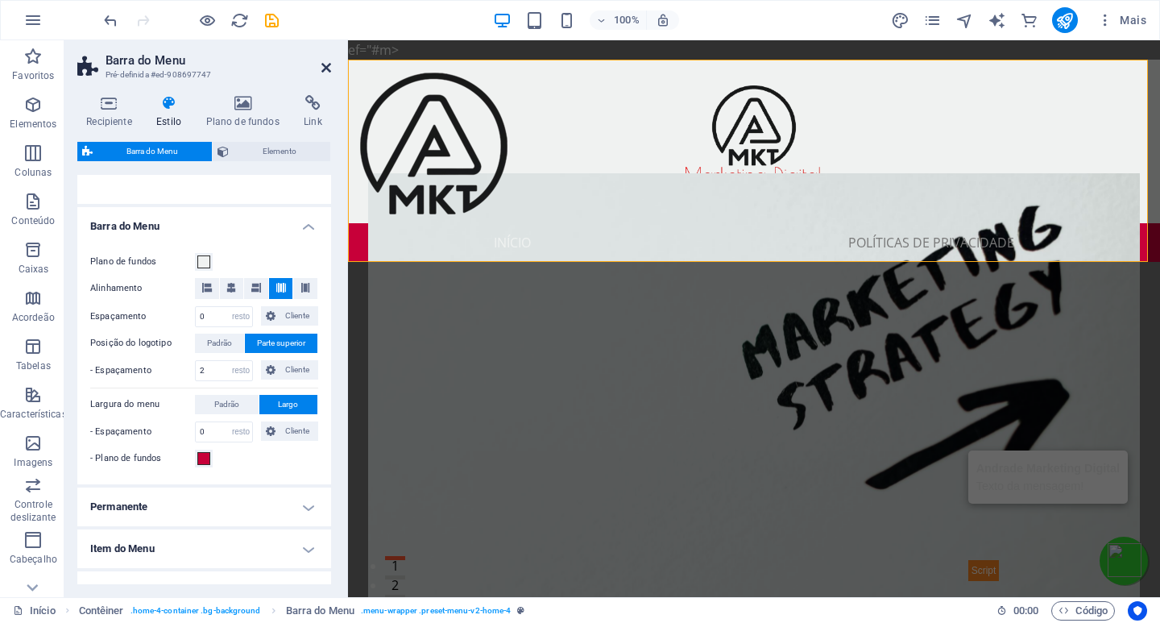
click at [326, 64] on icon at bounding box center [326, 67] width 10 height 13
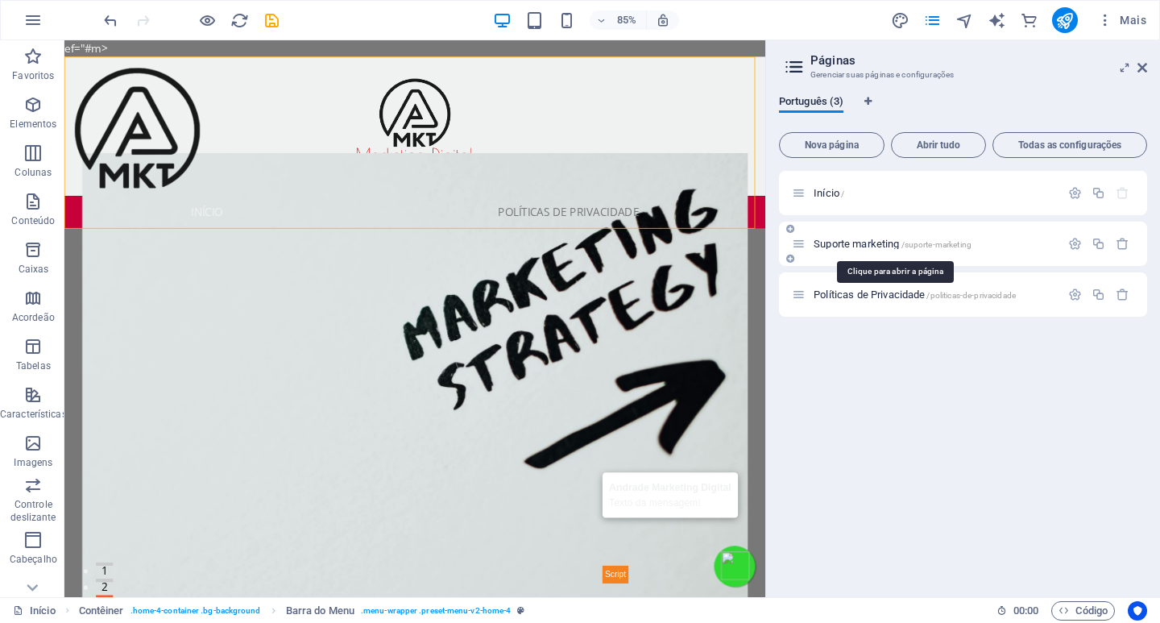
click at [877, 246] on font "Suporte marketing" at bounding box center [856, 244] width 85 height 12
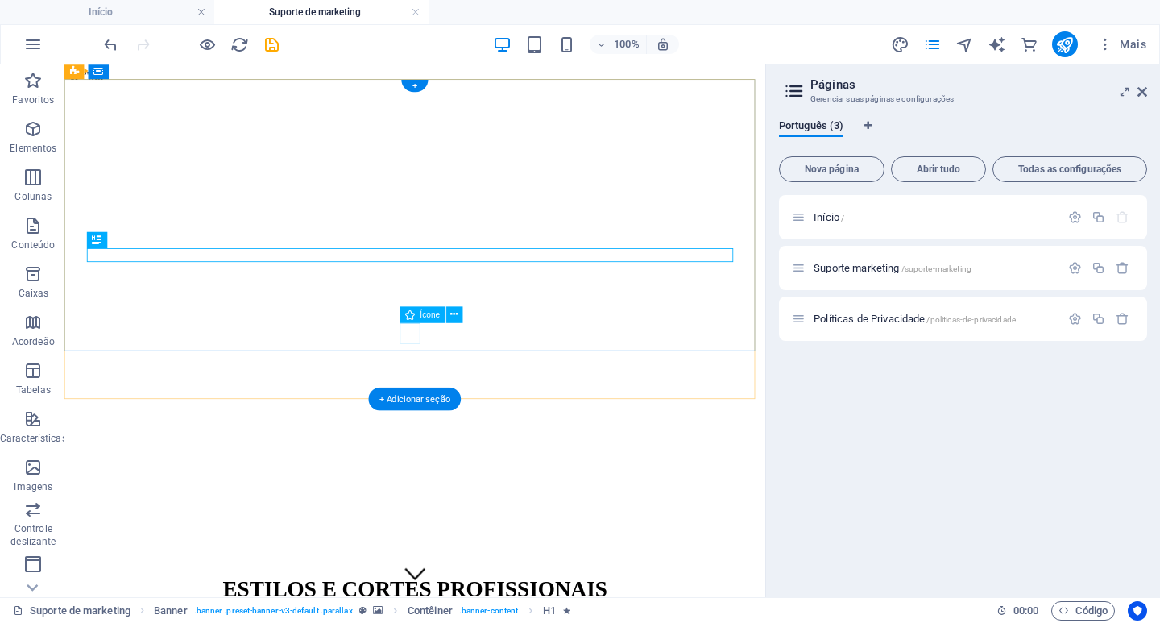
scroll to position [74, 0]
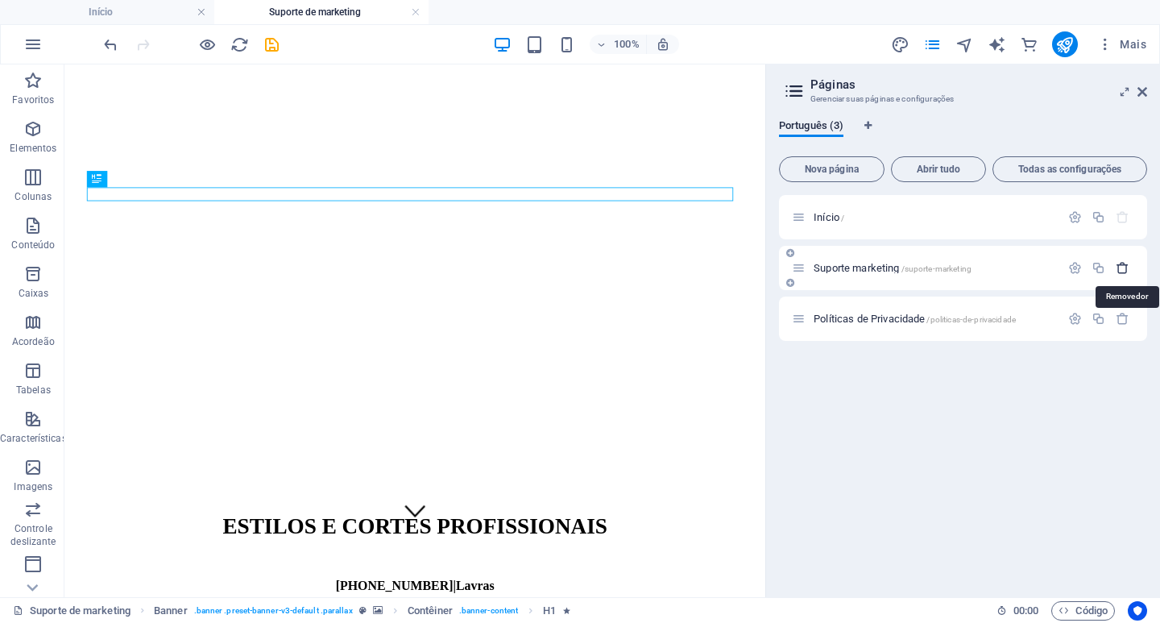
click at [1120, 267] on icon "button" at bounding box center [1123, 268] width 14 height 14
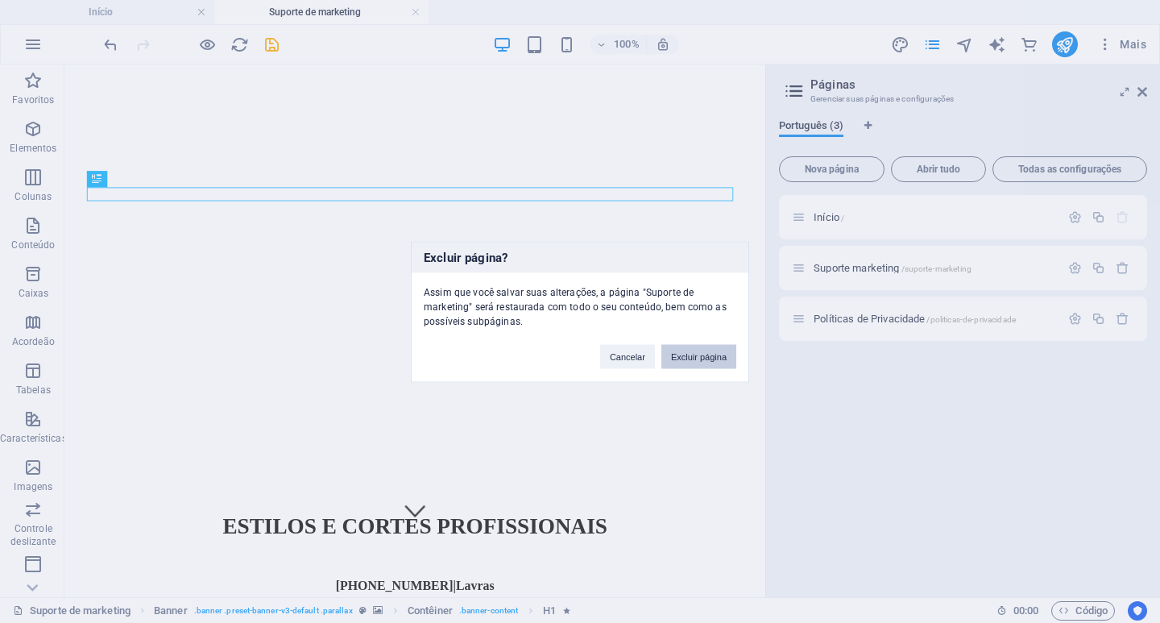
click at [695, 354] on font "Excluir página" at bounding box center [699, 356] width 56 height 10
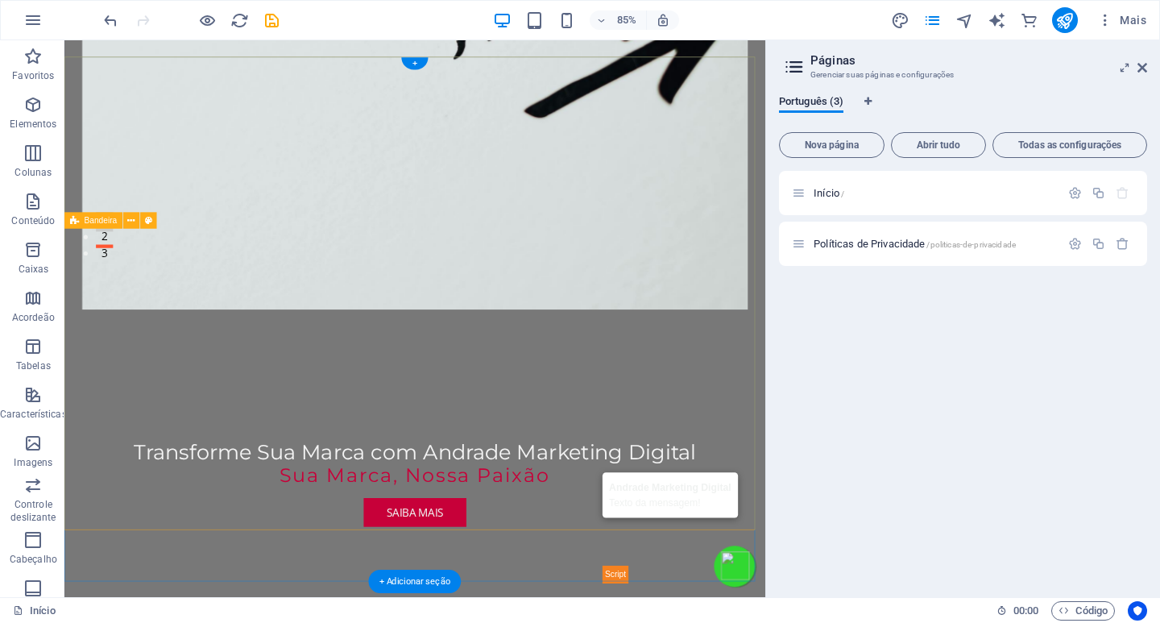
scroll to position [0, 0]
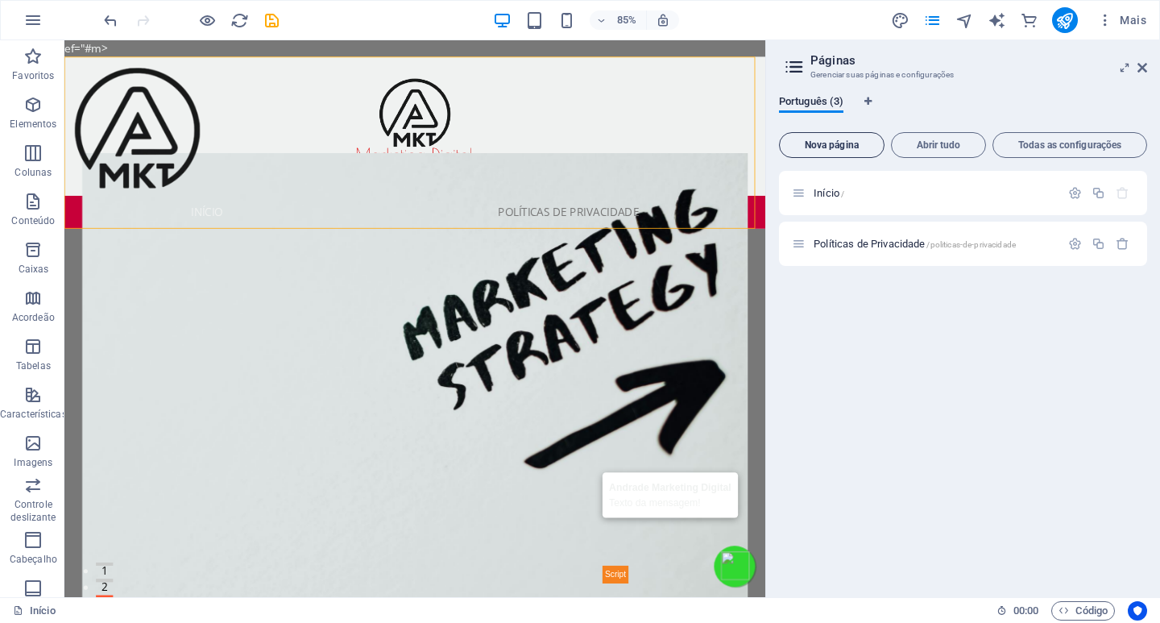
click at [834, 145] on font "Nova página" at bounding box center [832, 144] width 54 height 11
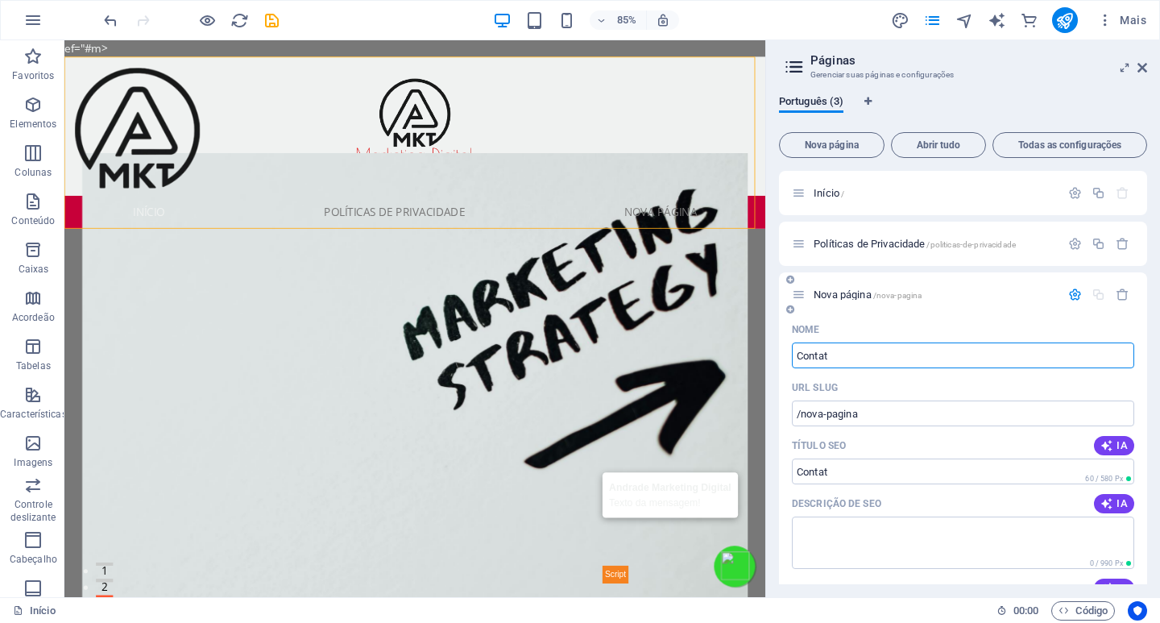
type input "Contato"
type input "/contat"
type input "Contato"
type input "/contato"
type input "Contato"
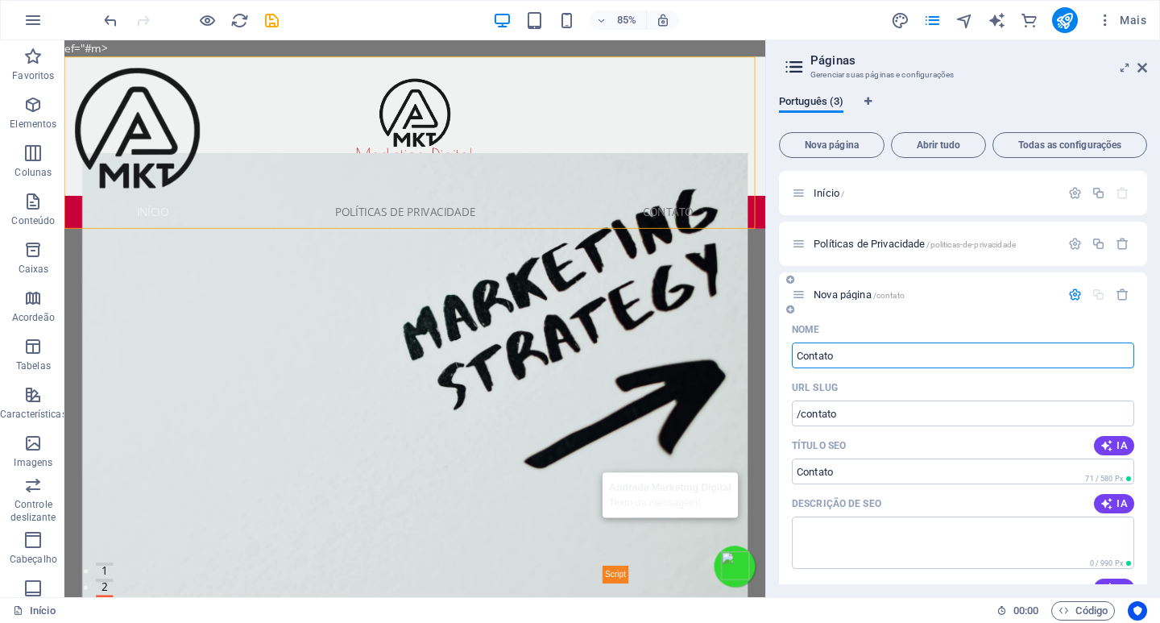
click at [1070, 292] on icon "button" at bounding box center [1075, 295] width 14 height 14
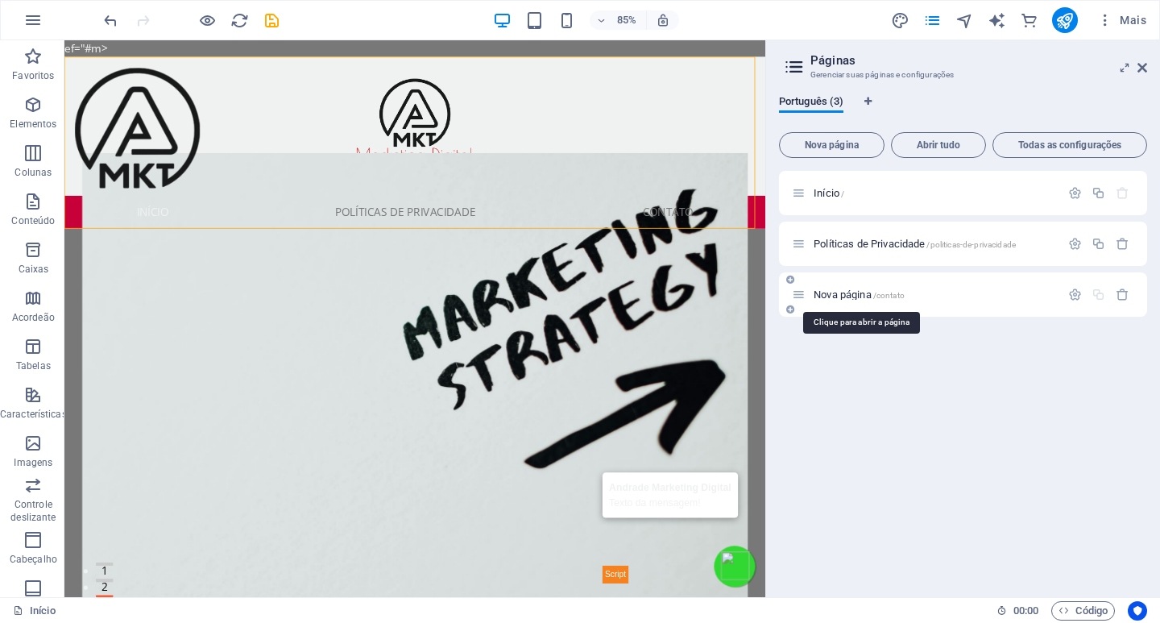
click at [841, 294] on font "Nova página" at bounding box center [843, 294] width 58 height 12
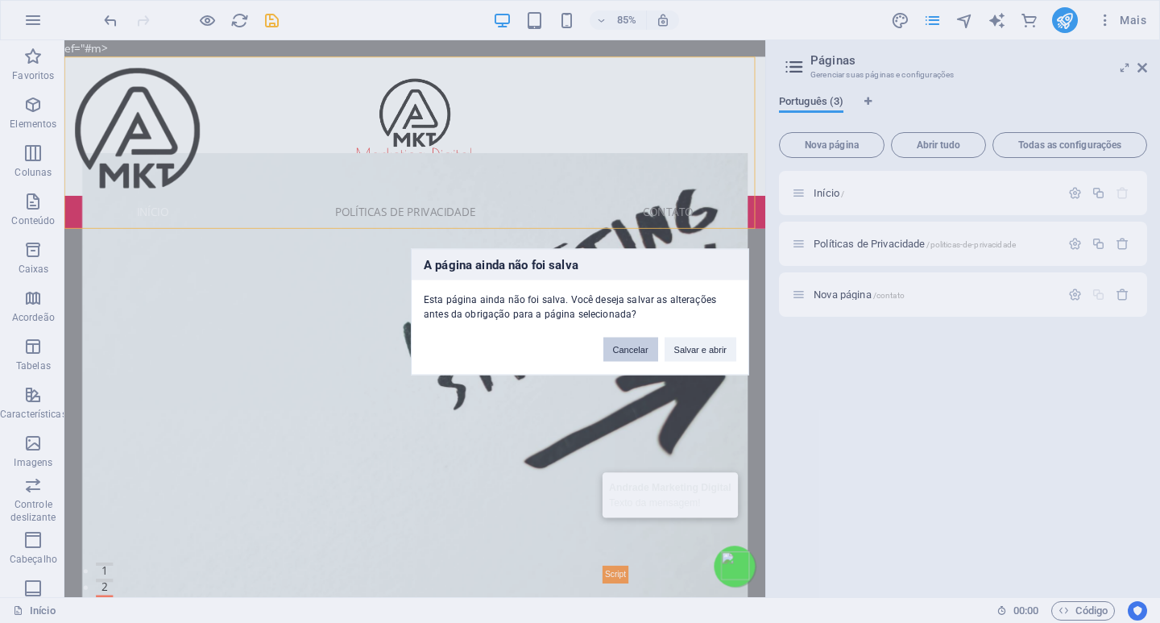
click at [645, 345] on font "Cancelar" at bounding box center [630, 349] width 35 height 10
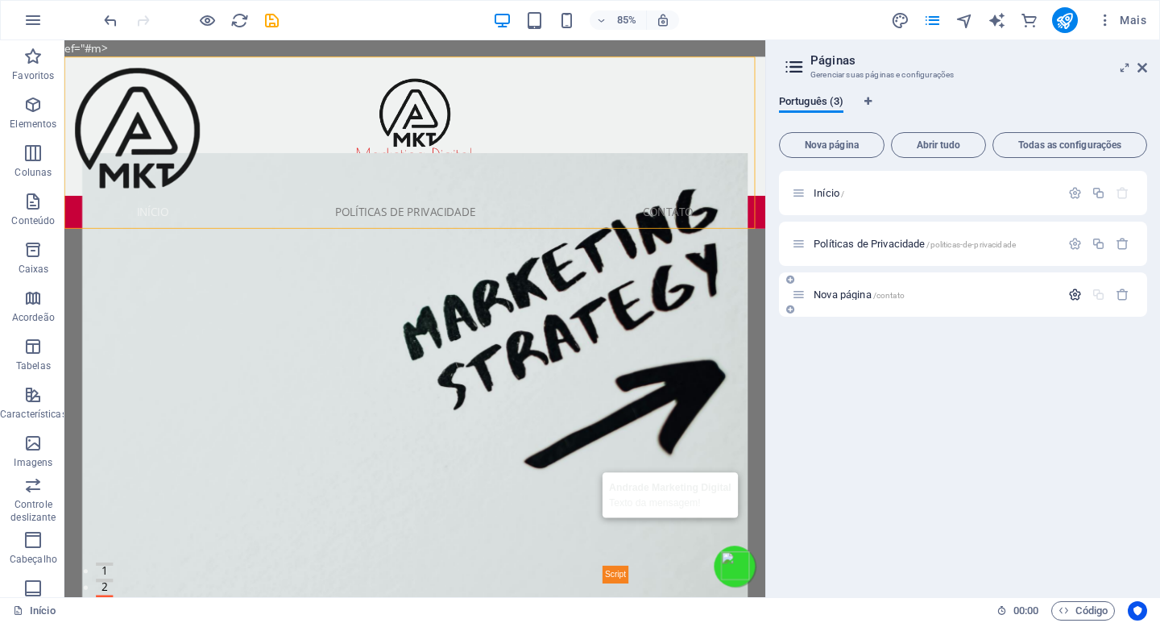
click at [1075, 296] on icon "button" at bounding box center [1075, 295] width 14 height 14
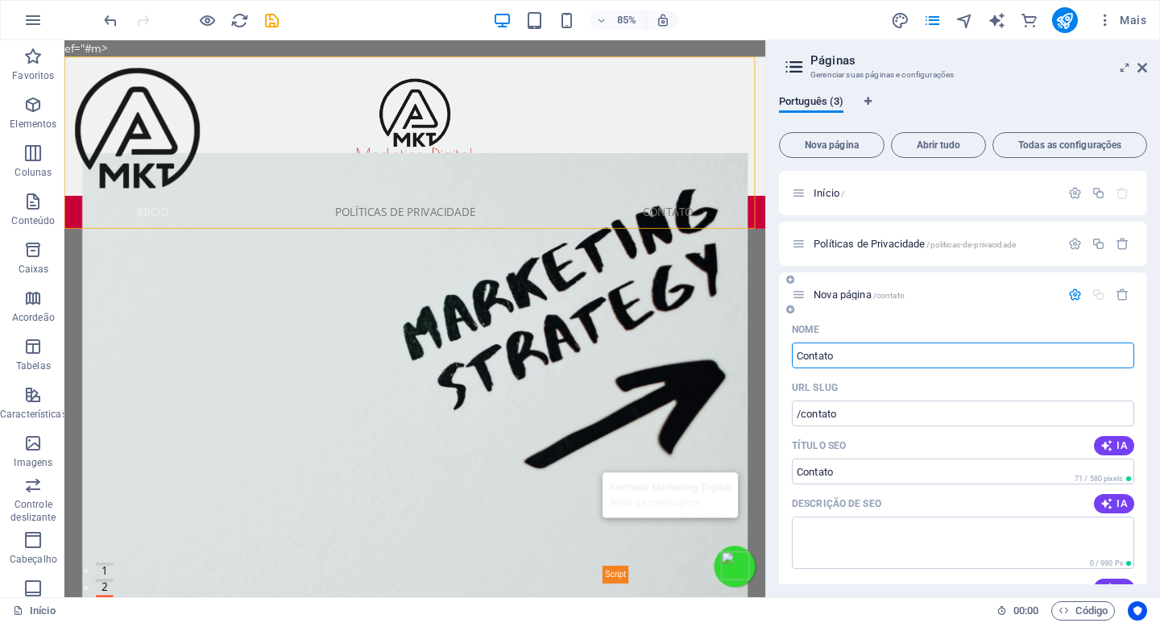
click at [861, 295] on font "Nova página" at bounding box center [843, 294] width 58 height 12
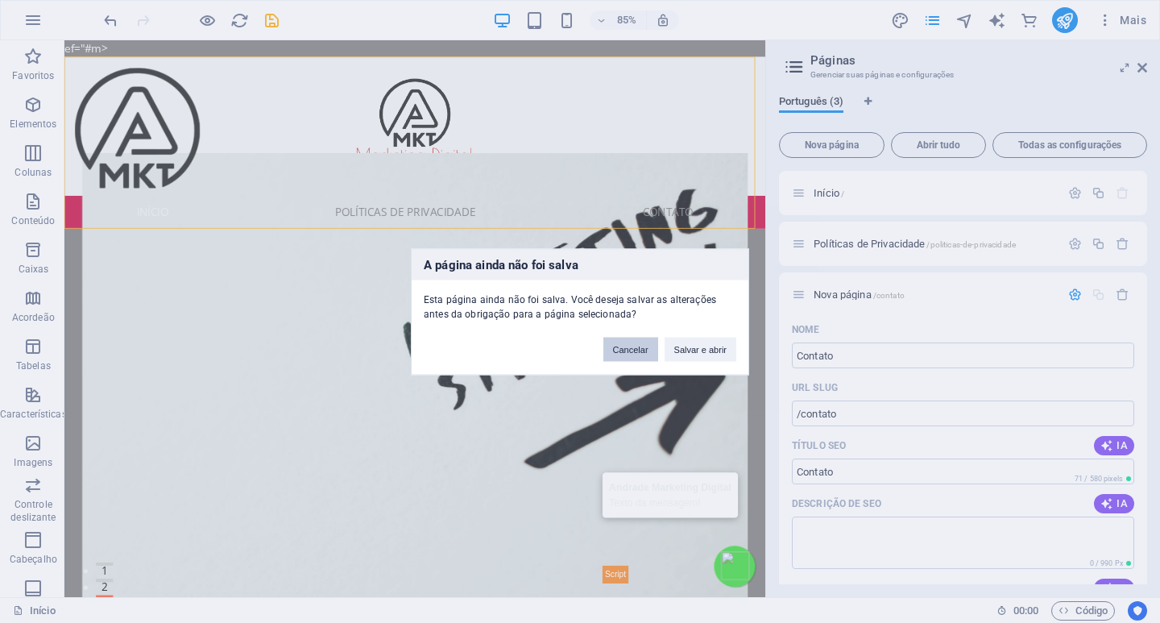
click at [630, 347] on font "Cancelar" at bounding box center [630, 349] width 35 height 10
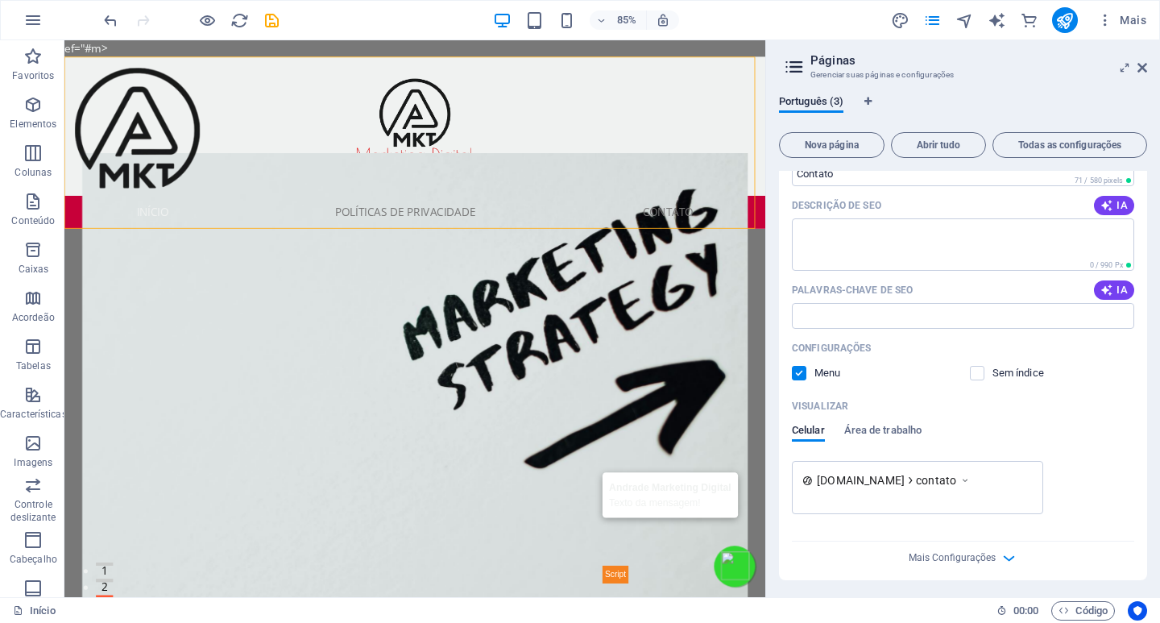
scroll to position [301, 0]
click at [877, 426] on font "Área de trabalho" at bounding box center [883, 427] width 78 height 12
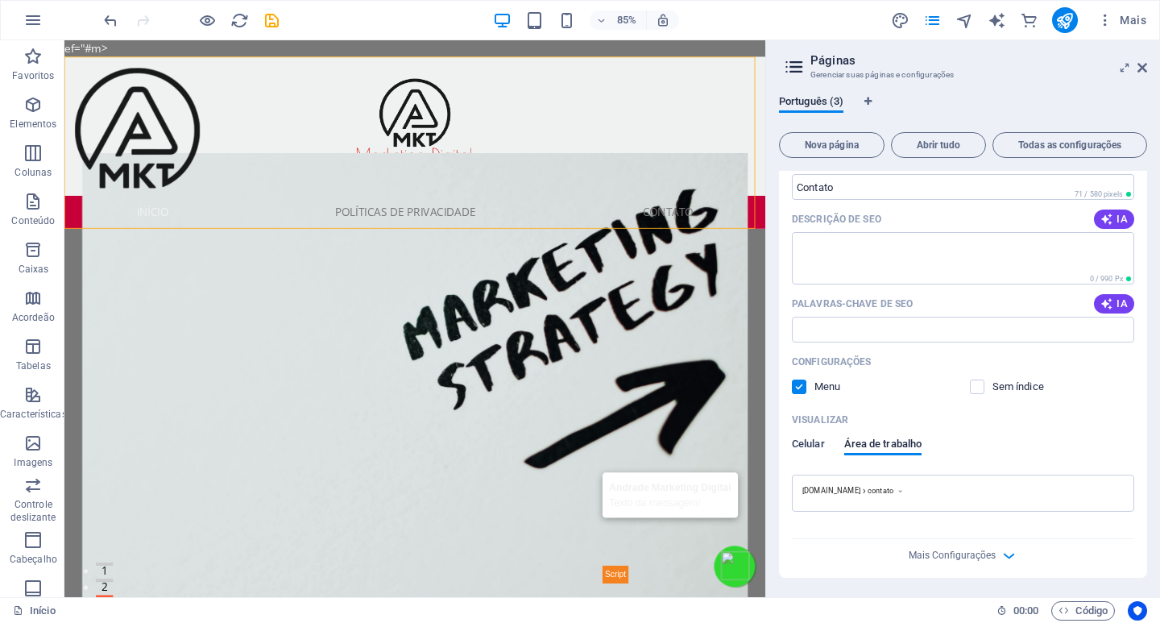
click at [811, 440] on font "Celular" at bounding box center [808, 444] width 33 height 12
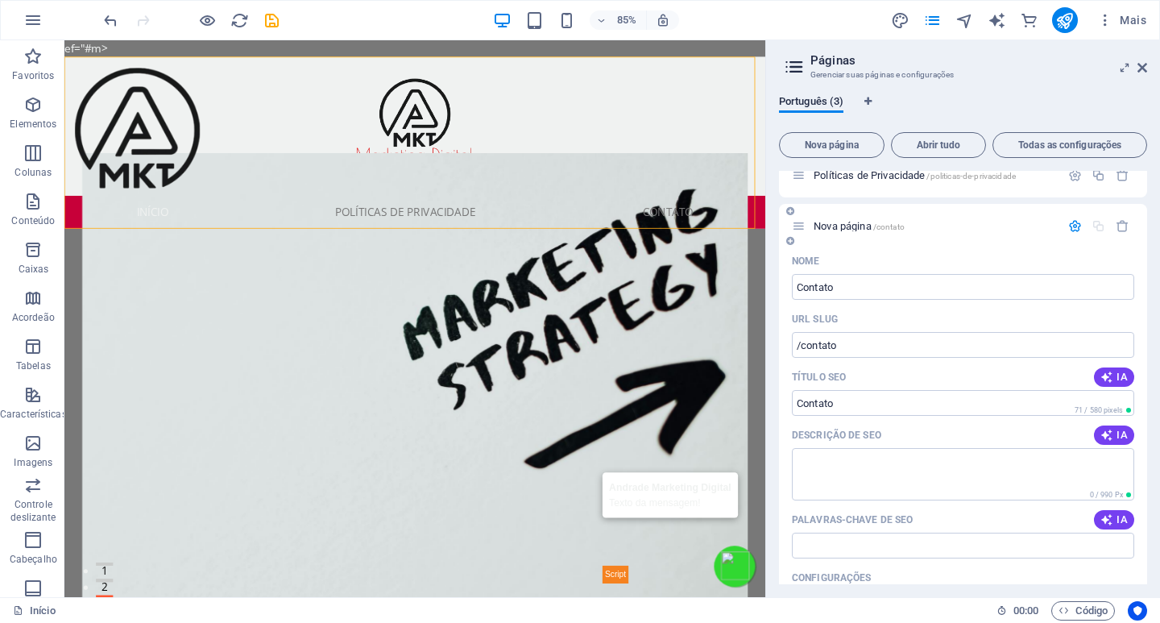
scroll to position [161, 0]
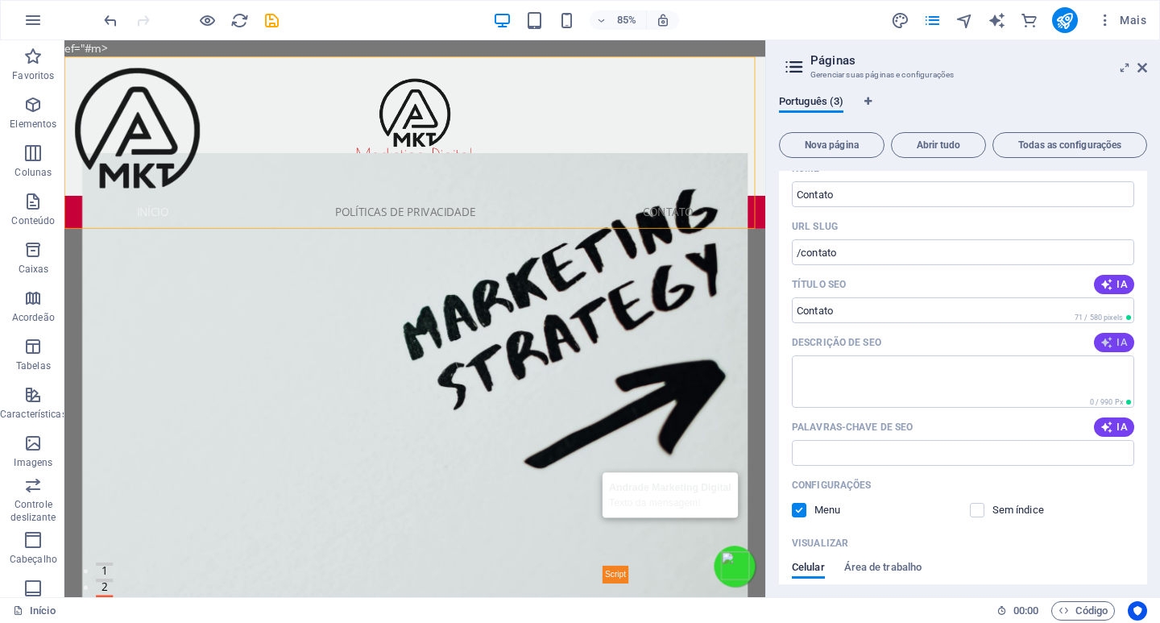
click at [1117, 342] on font "IA" at bounding box center [1122, 342] width 11 height 12
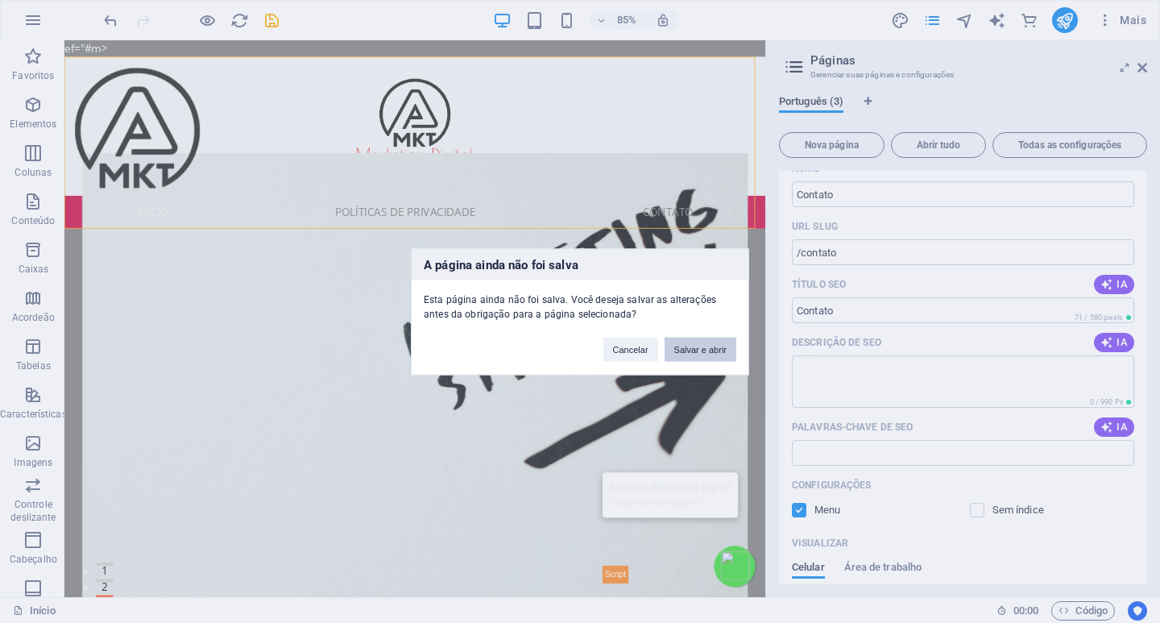
click at [689, 350] on font "Salvar e abrir" at bounding box center [700, 349] width 52 height 10
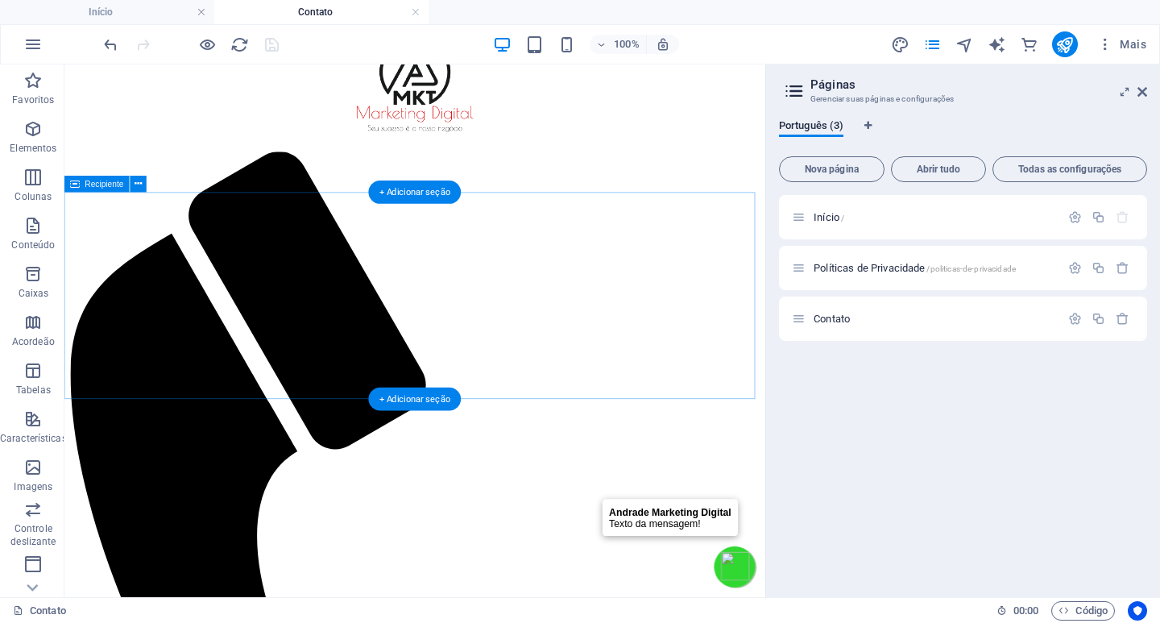
scroll to position [0, 0]
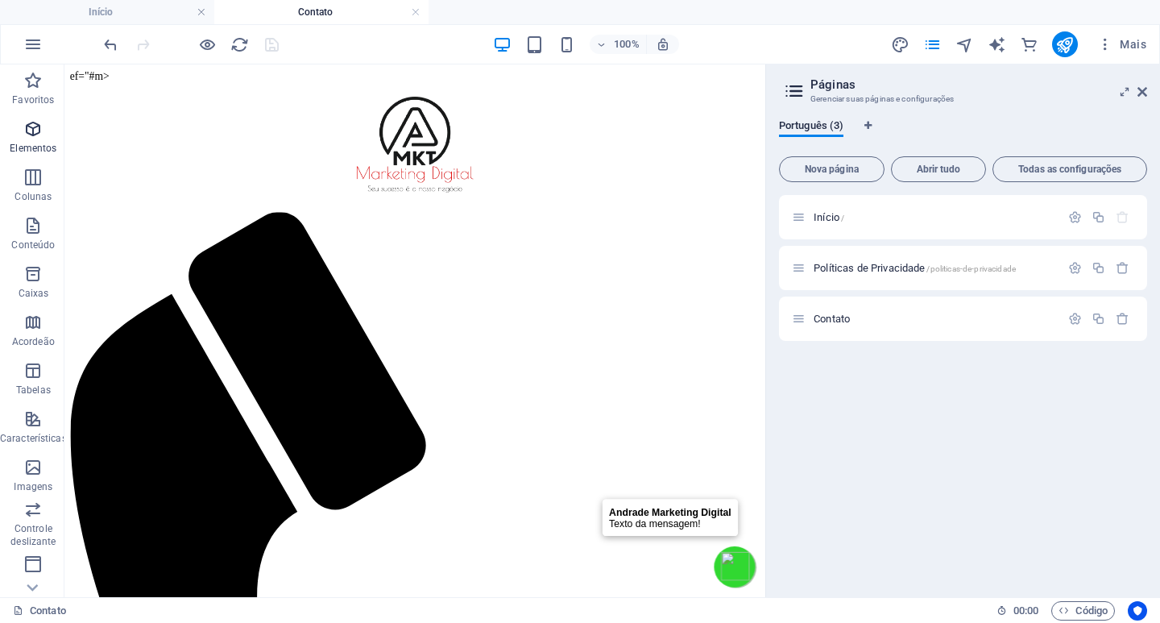
click at [35, 127] on icon "button" at bounding box center [32, 128] width 19 height 19
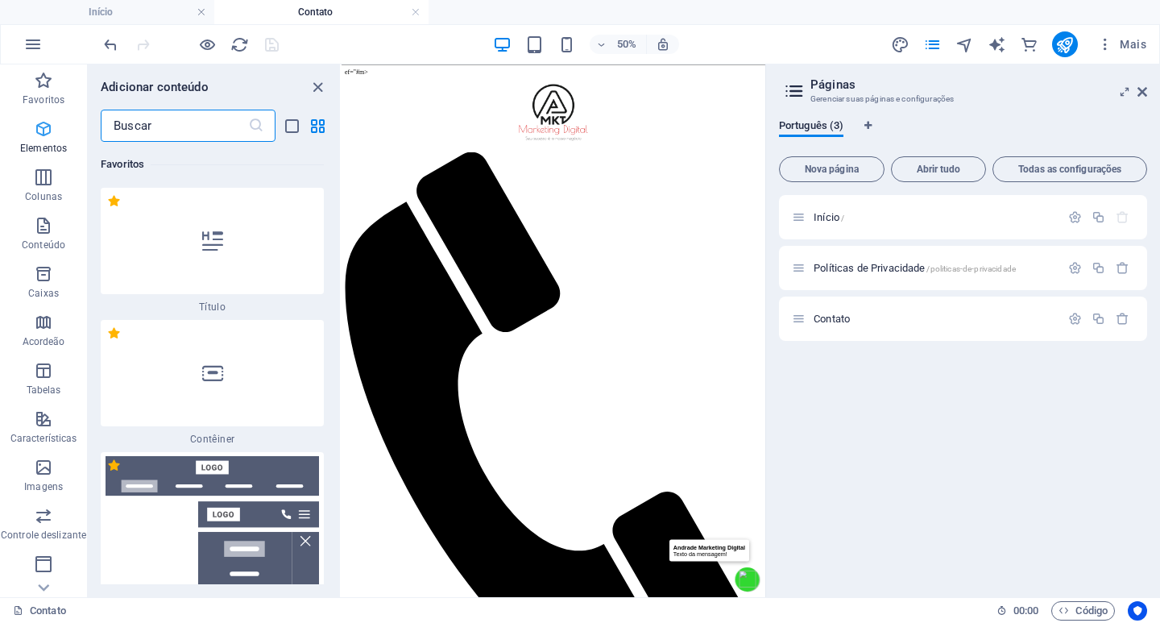
scroll to position [467, 0]
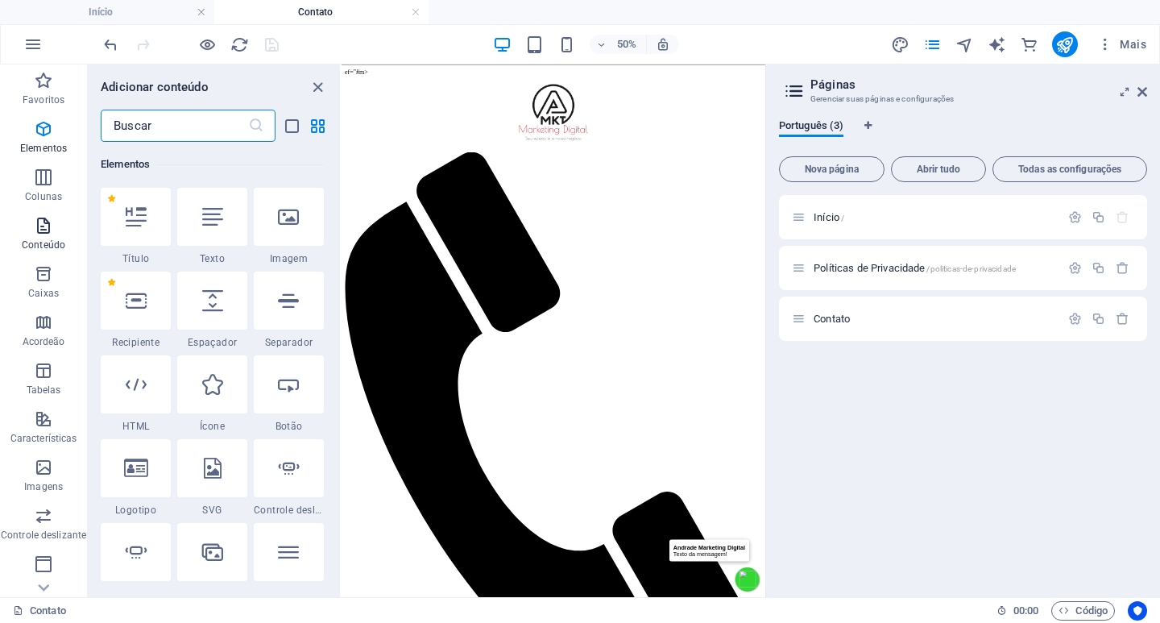
click at [39, 218] on icon "button" at bounding box center [43, 225] width 19 height 19
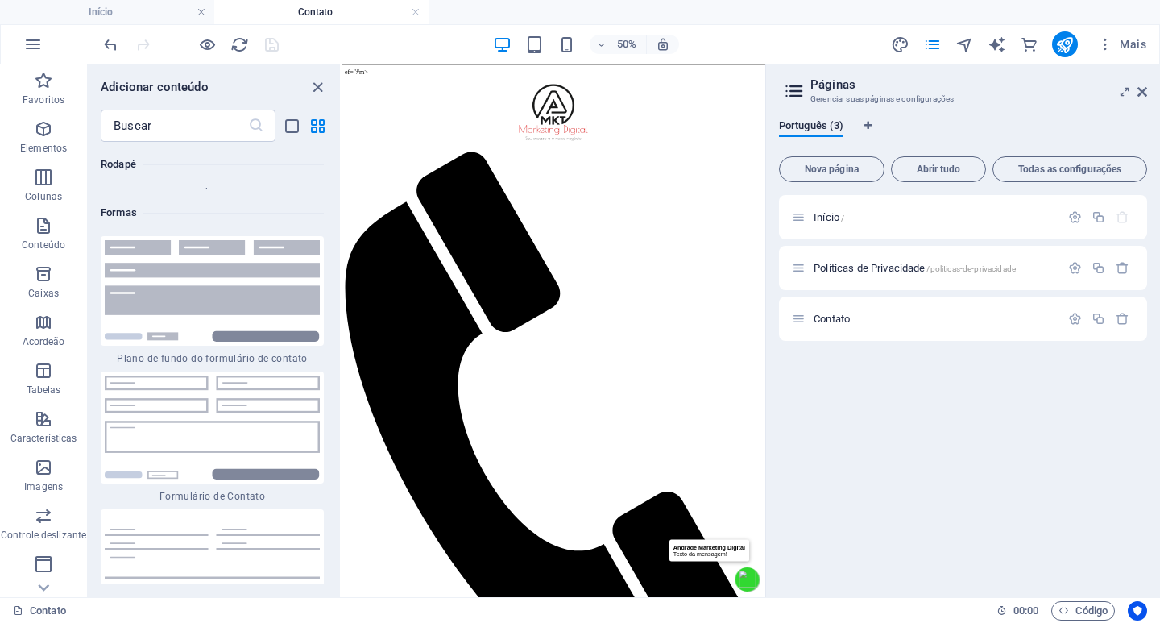
scroll to position [23648, 0]
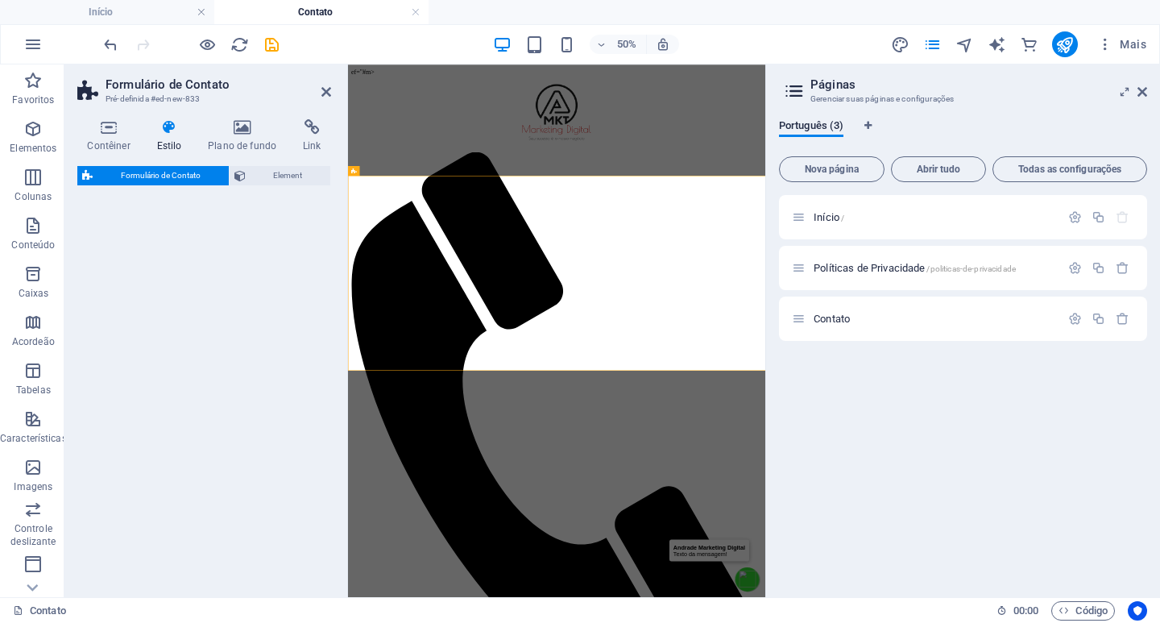
select select "rem"
select select "preset-contact-form-v3-default"
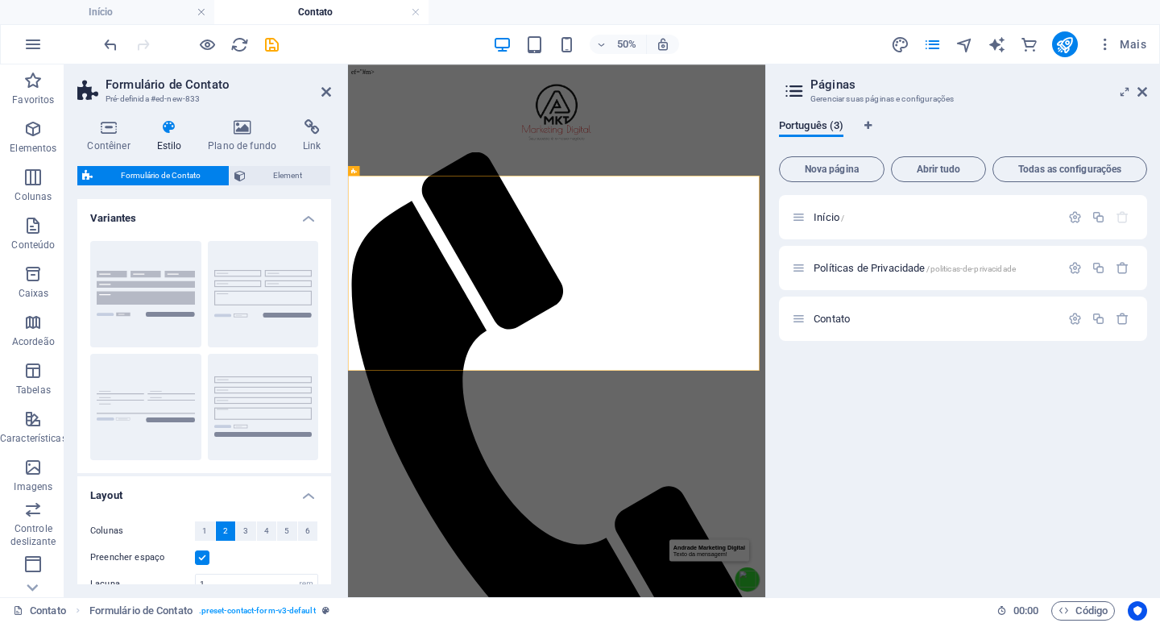
click at [814, 431] on div "Início / Políticas de Privacidade /politicas-de-privacidade Contato ​" at bounding box center [963, 389] width 368 height 389
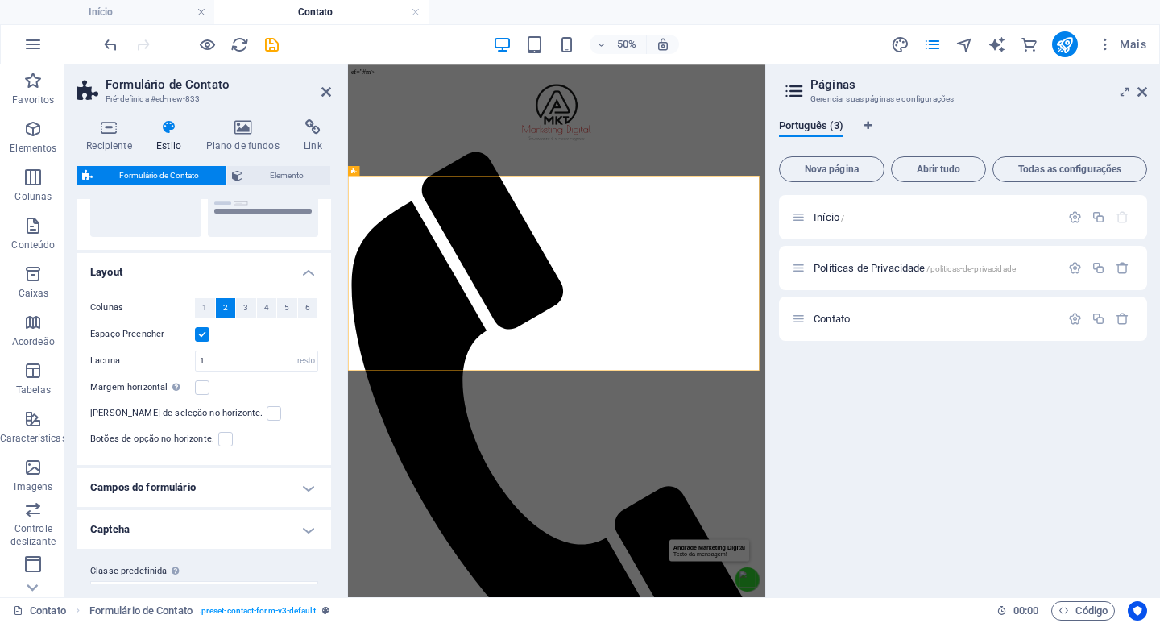
scroll to position [252, 0]
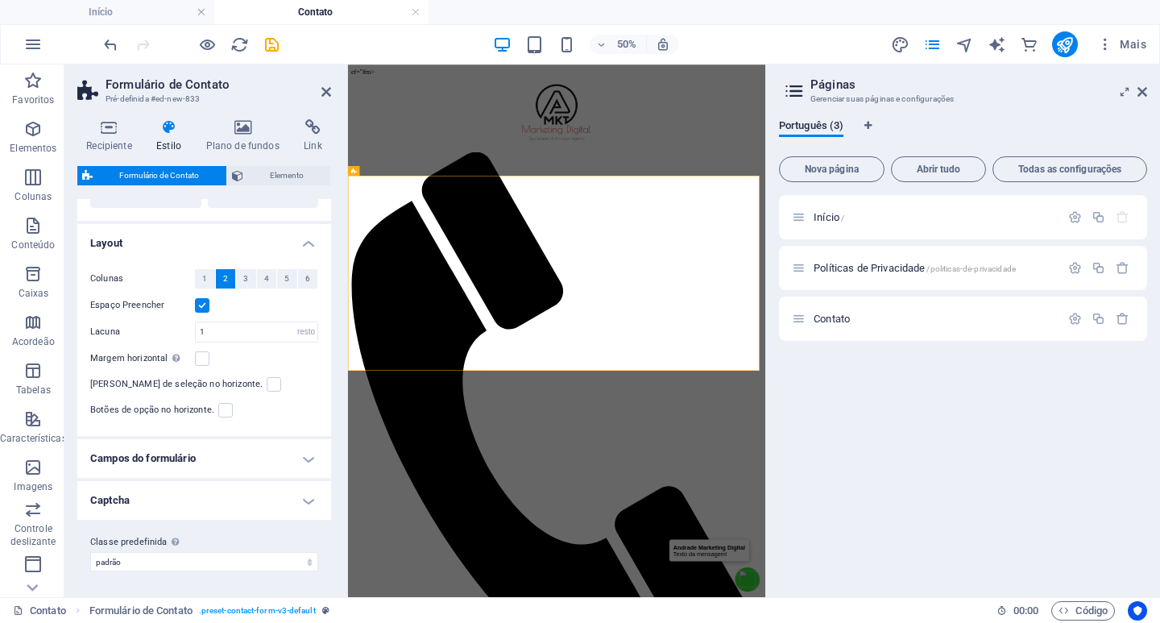
click at [297, 459] on h4 "Campos do formulário" at bounding box center [204, 458] width 254 height 39
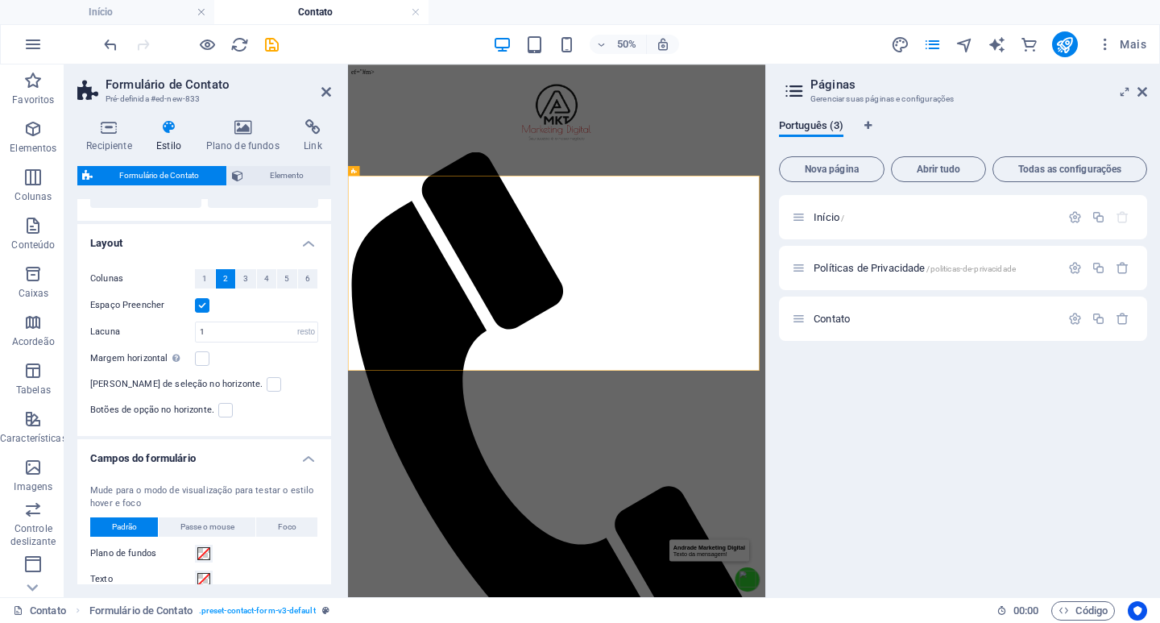
click at [314, 462] on h4 "Campos do formulário" at bounding box center [204, 453] width 254 height 29
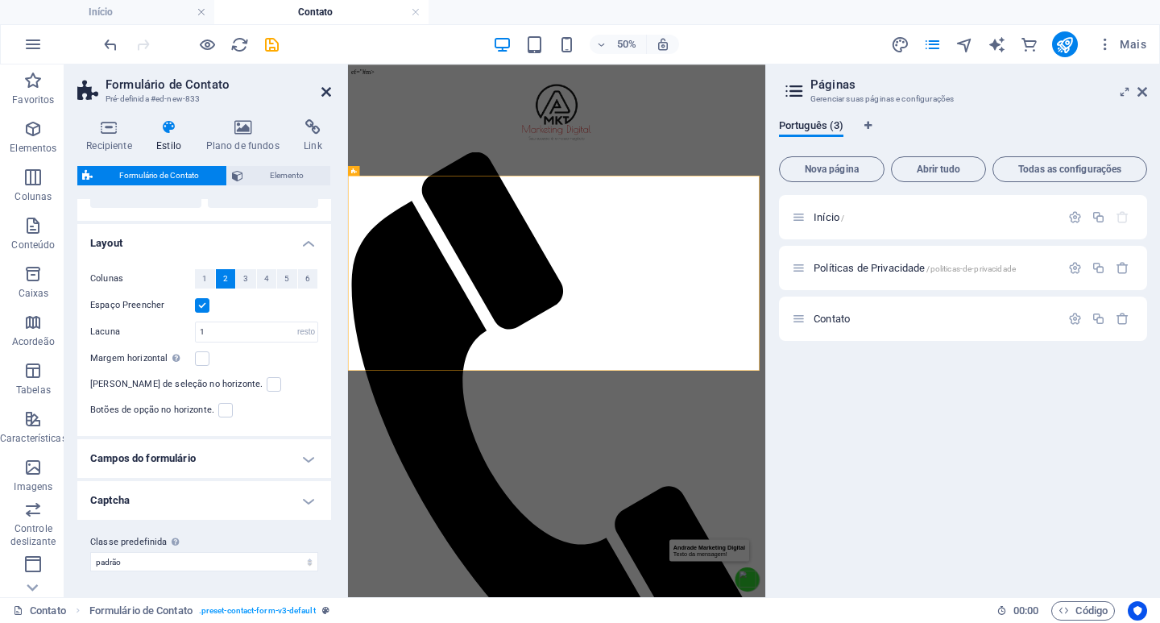
click at [329, 91] on icon at bounding box center [326, 91] width 10 height 13
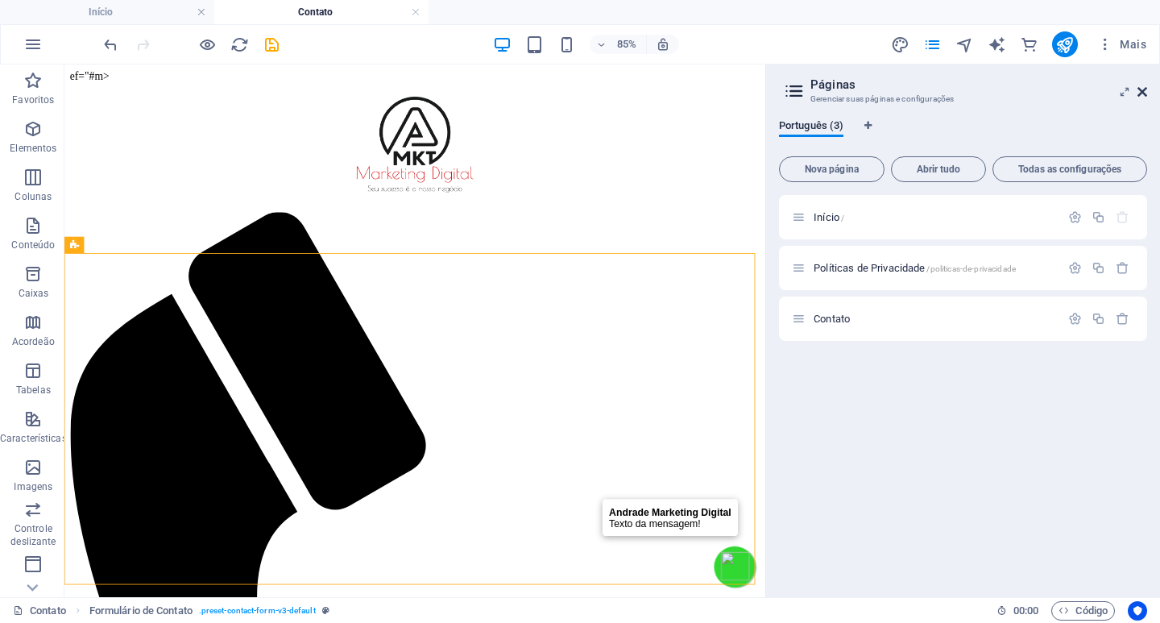
click at [1140, 91] on icon at bounding box center [1143, 91] width 10 height 13
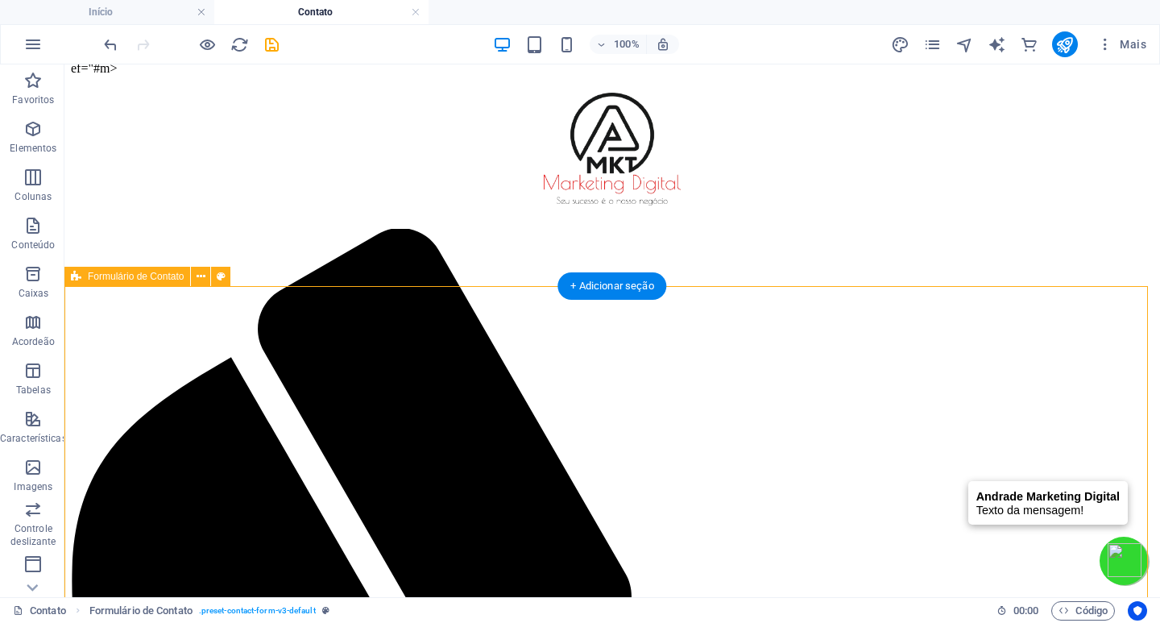
scroll to position [0, 0]
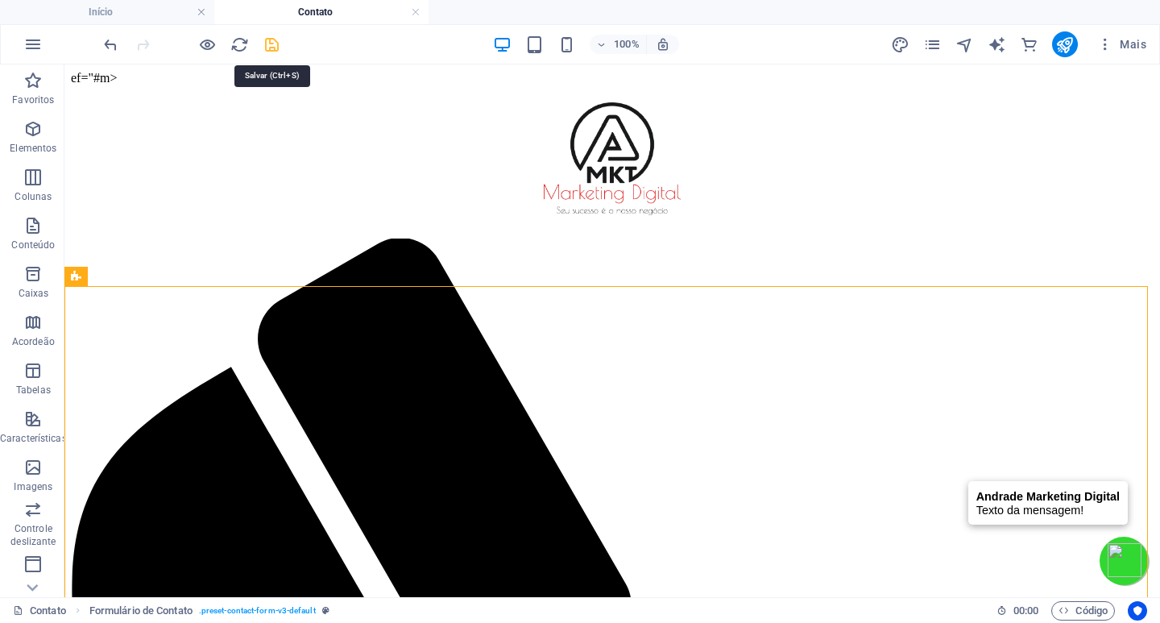
click at [270, 45] on icon "salvar" at bounding box center [272, 44] width 19 height 19
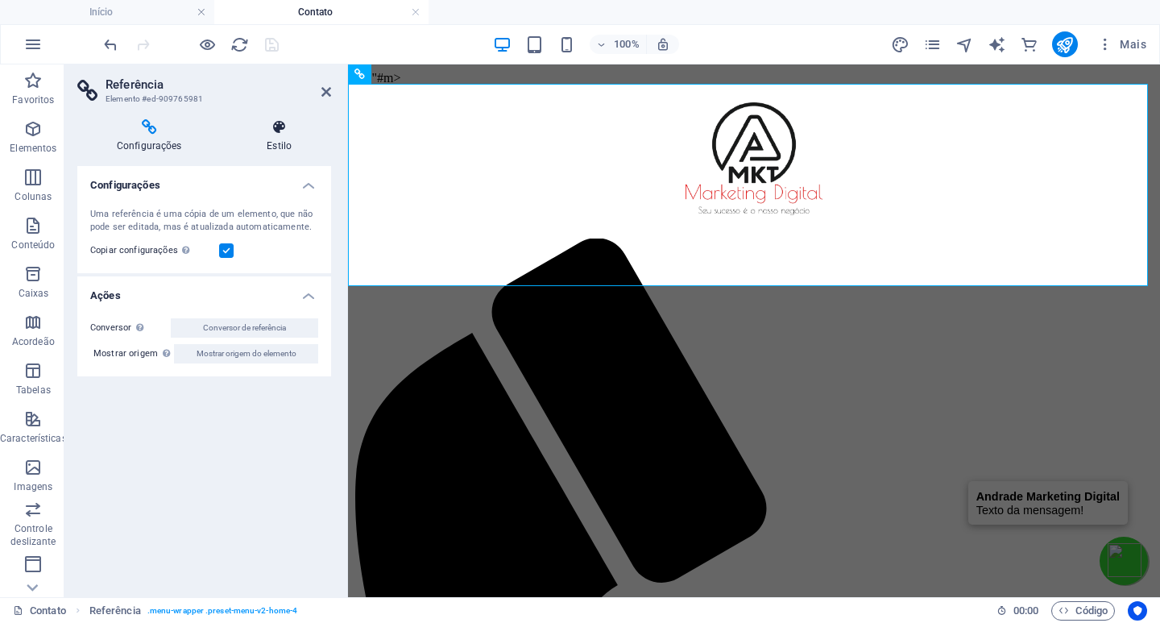
click at [273, 143] on font "Estilo" at bounding box center [279, 145] width 25 height 11
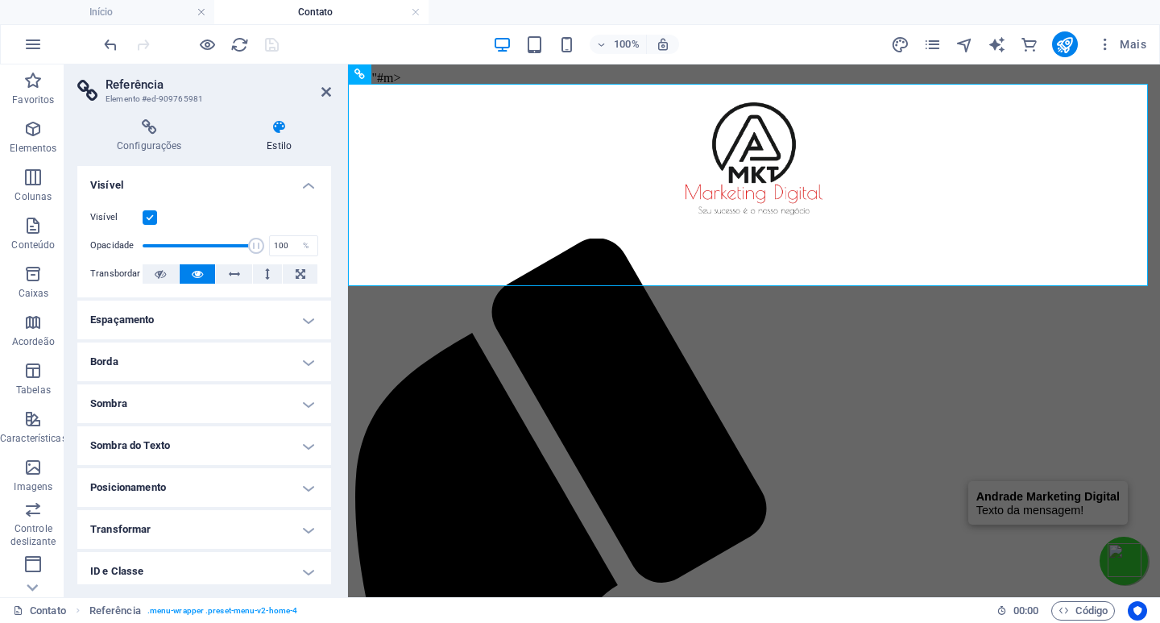
click at [291, 313] on h4 "Espaçamento" at bounding box center [204, 320] width 254 height 39
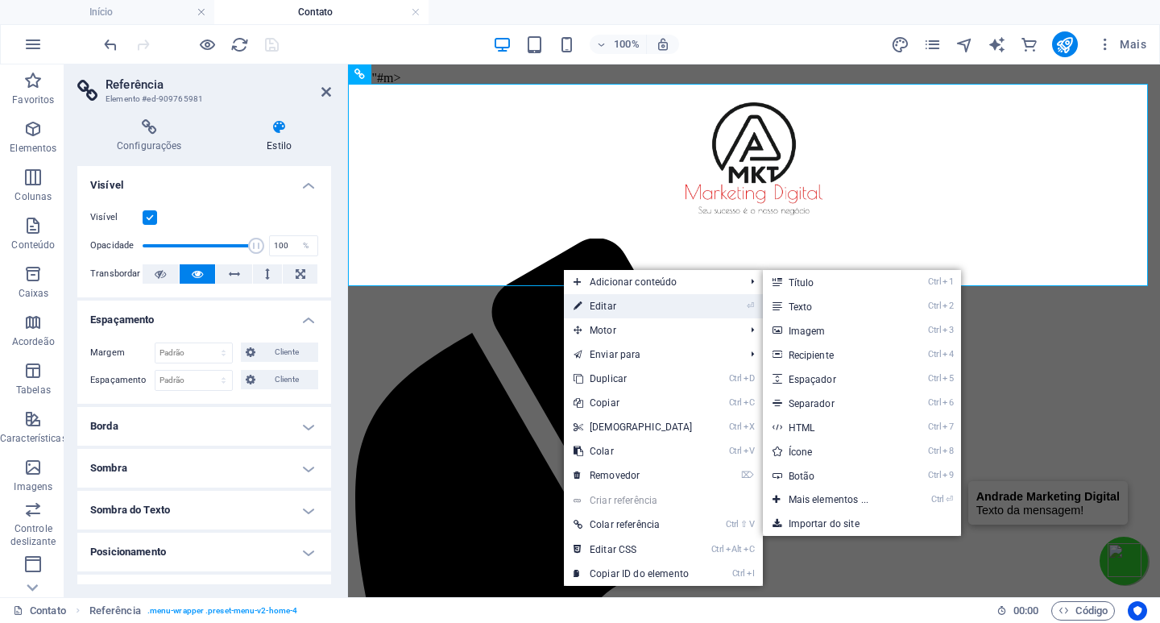
click at [599, 305] on font "Editar" at bounding box center [603, 306] width 27 height 11
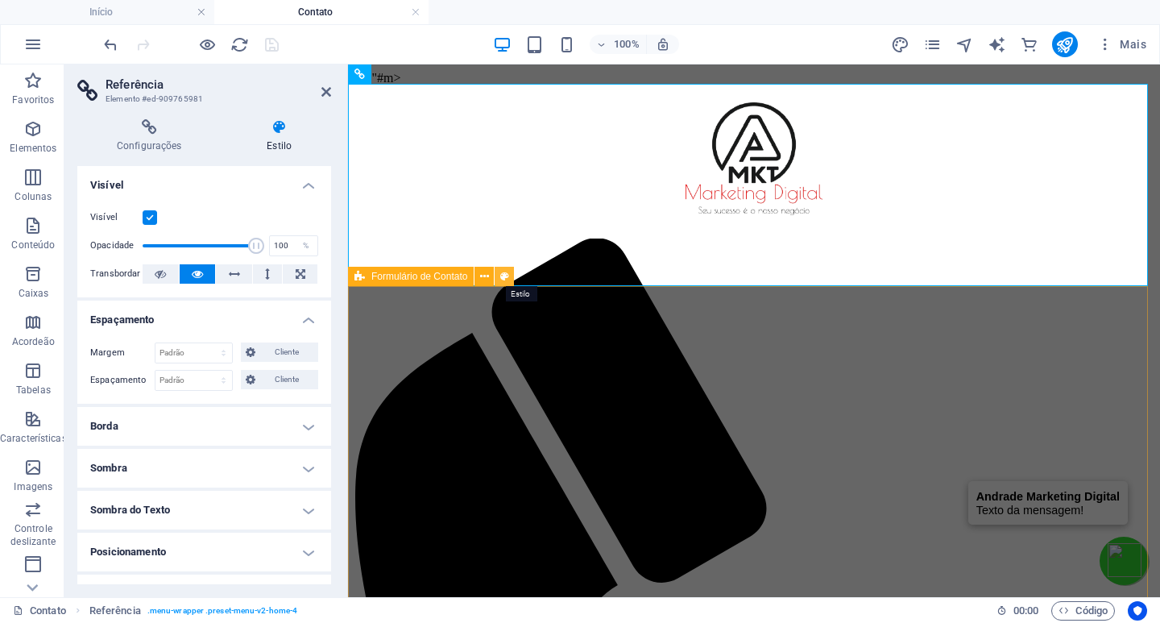
click at [509, 275] on button at bounding box center [504, 276] width 19 height 19
select select "rem"
select select "preset-contact-form-v3-default"
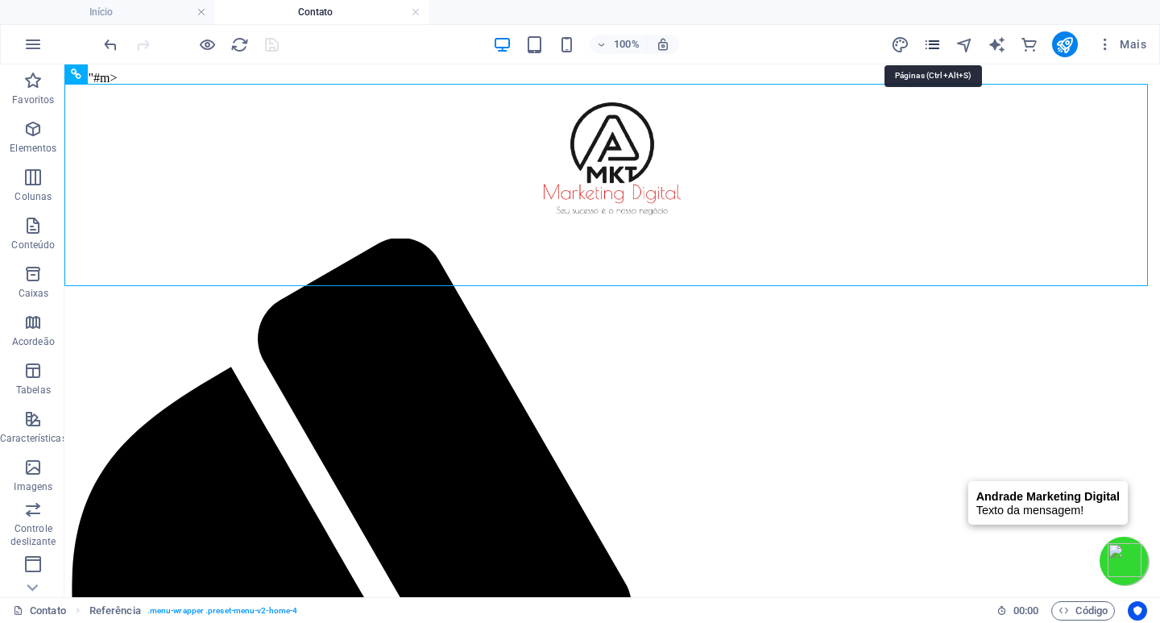
click at [934, 52] on icon "páginas" at bounding box center [932, 44] width 19 height 19
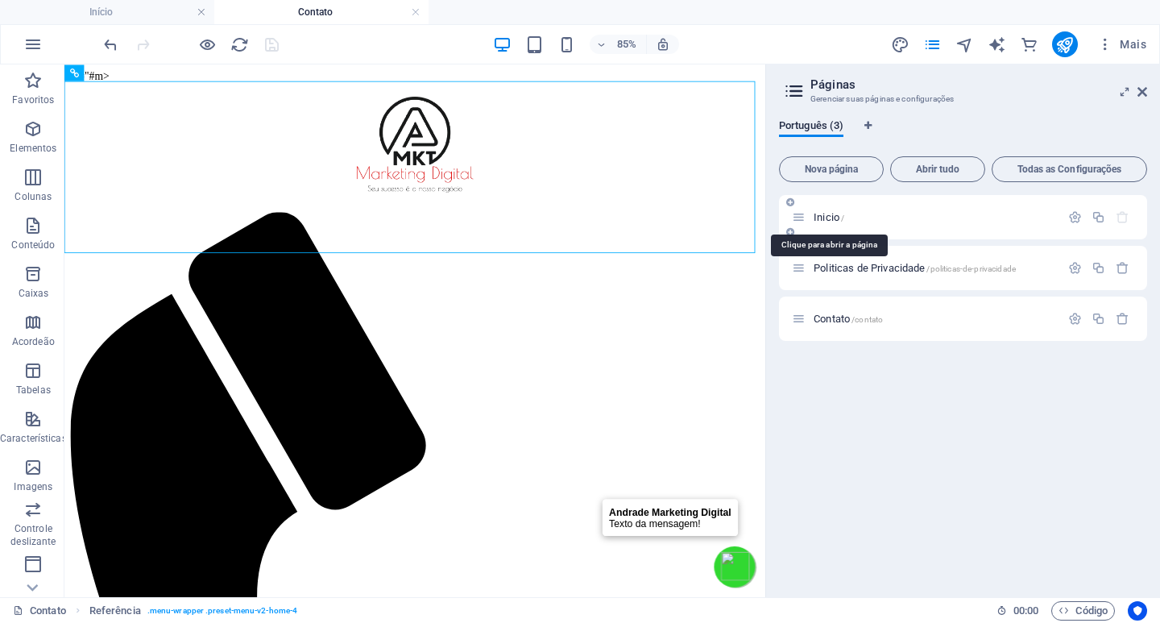
click at [825, 218] on span "Inicio /" at bounding box center [829, 217] width 31 height 12
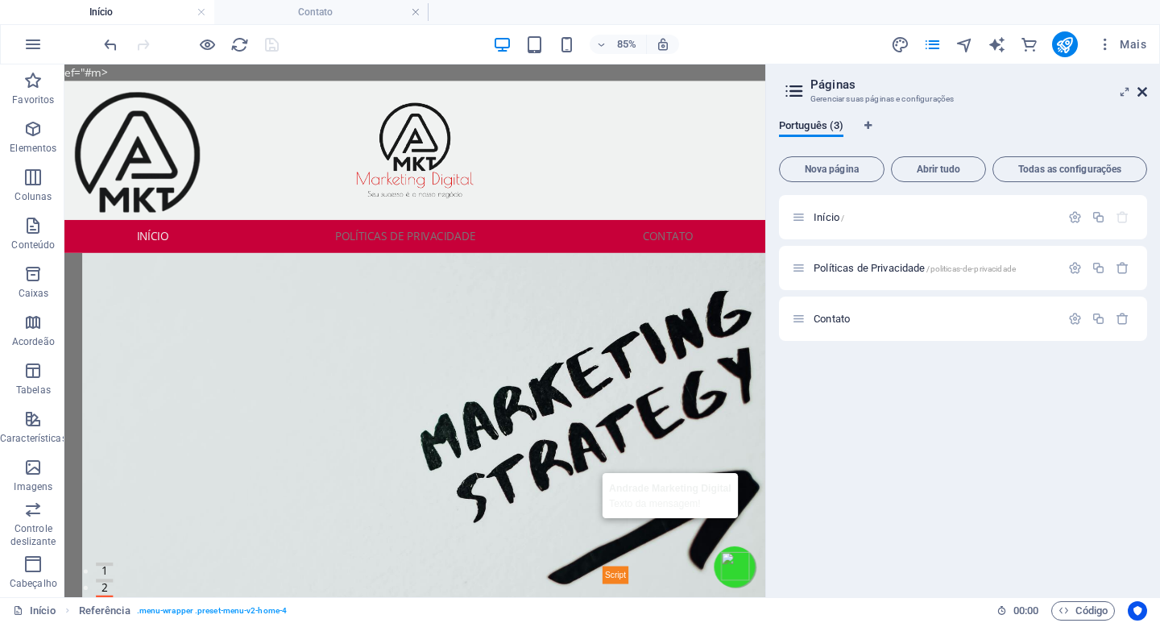
click at [1141, 93] on icon at bounding box center [1143, 91] width 10 height 13
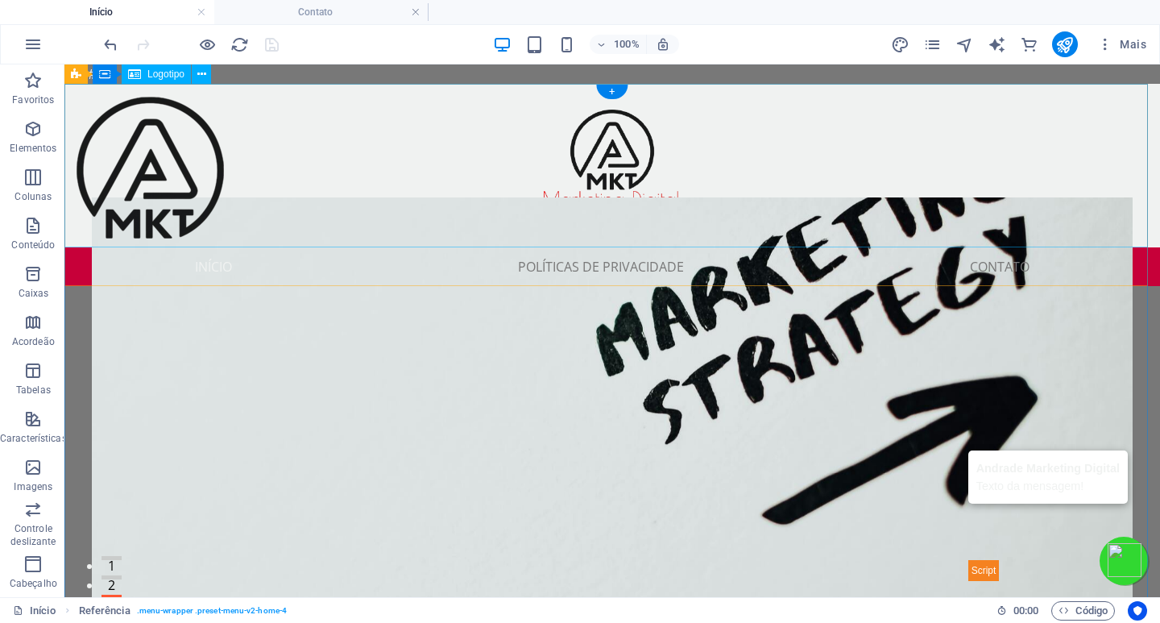
scroll to position [81, 0]
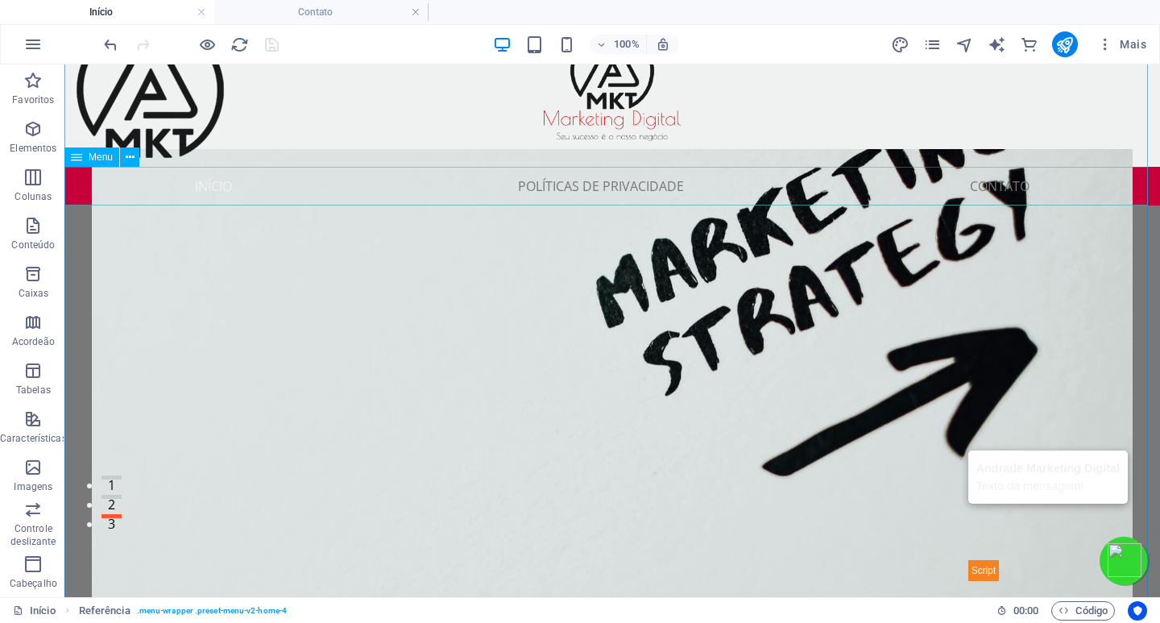
click at [645, 188] on nav "Início Políticas de Privacidade Contato" at bounding box center [612, 186] width 1096 height 39
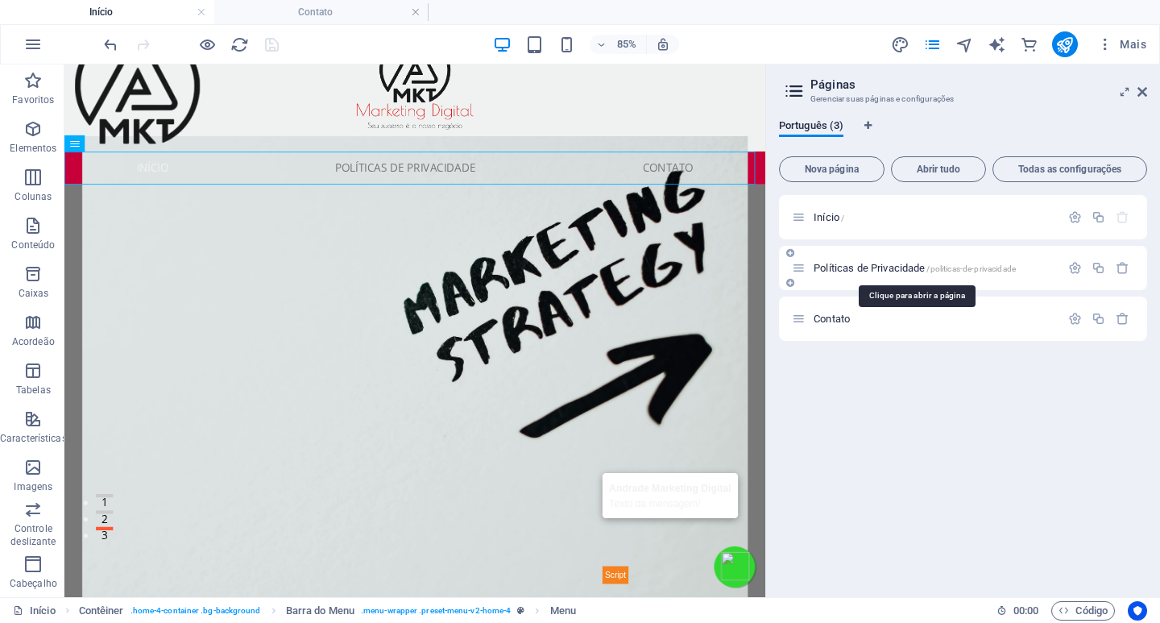
click at [844, 267] on font "Políticas de Privacidade" at bounding box center [869, 268] width 111 height 12
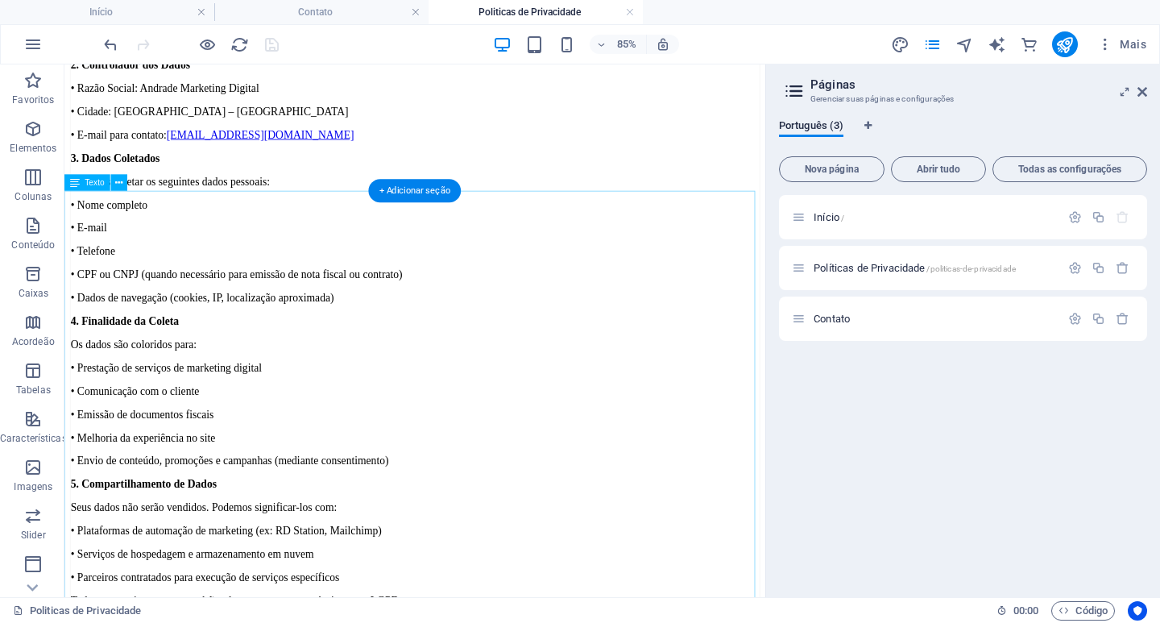
scroll to position [0, 0]
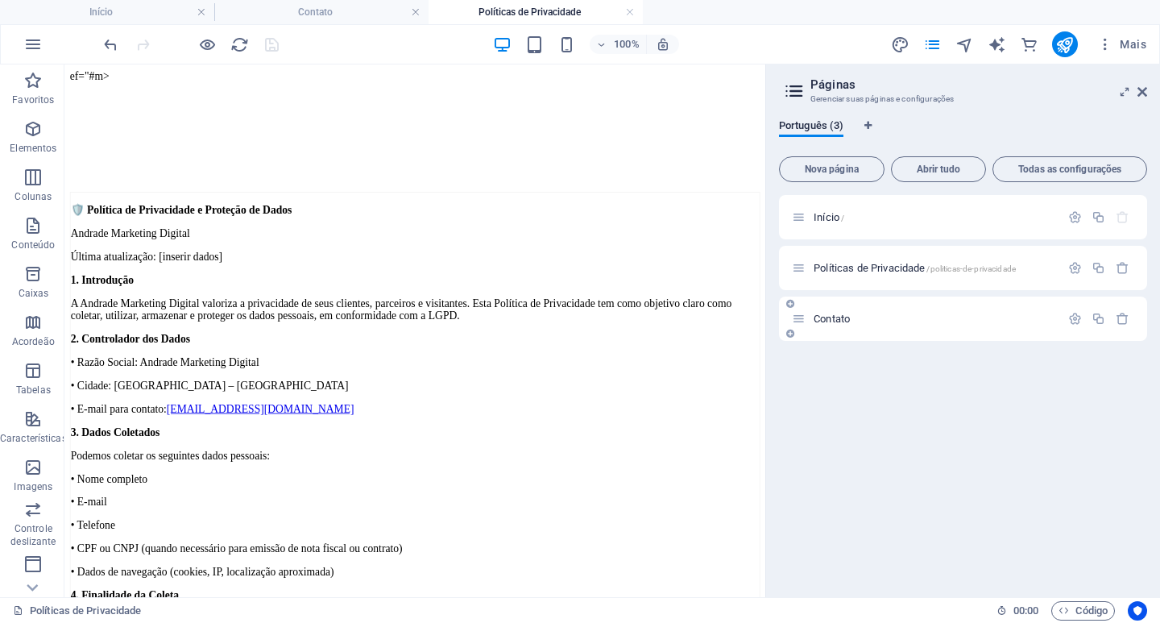
click at [837, 318] on font "Contato" at bounding box center [832, 319] width 36 height 12
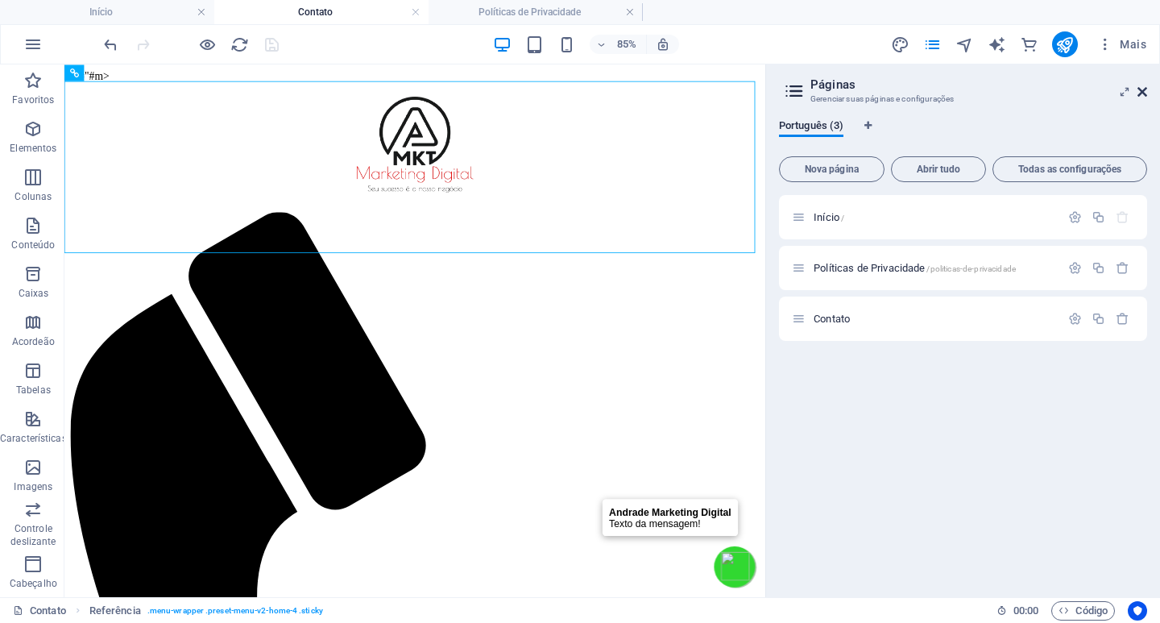
click at [1139, 93] on icon at bounding box center [1143, 91] width 10 height 13
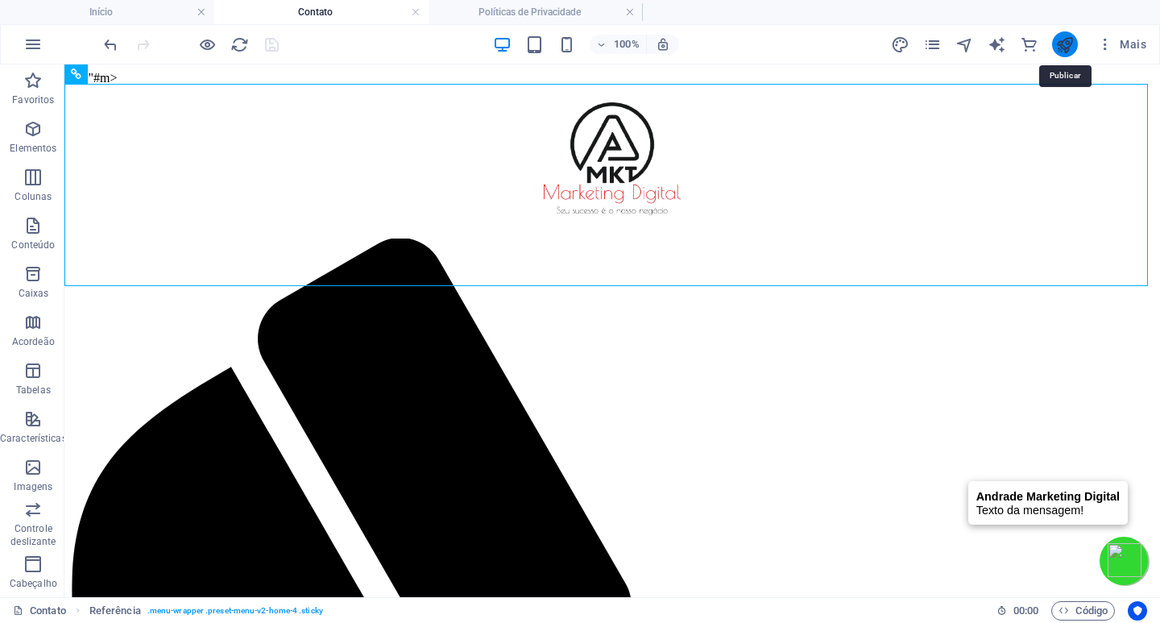
click at [1072, 45] on icon "publicar" at bounding box center [1065, 44] width 19 height 19
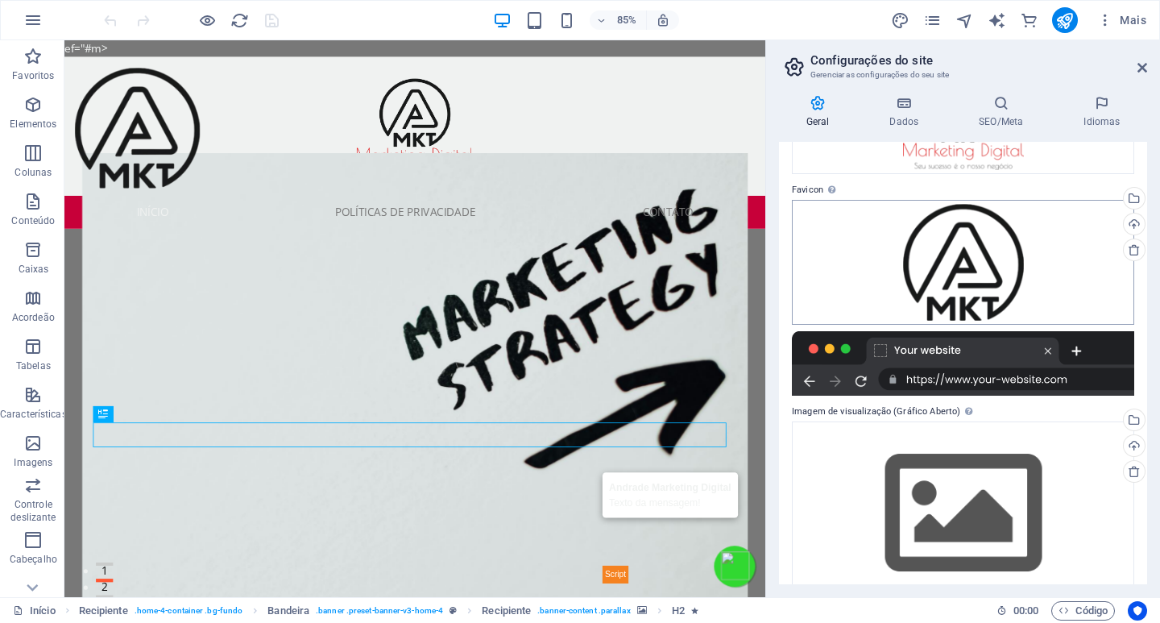
scroll to position [161, 0]
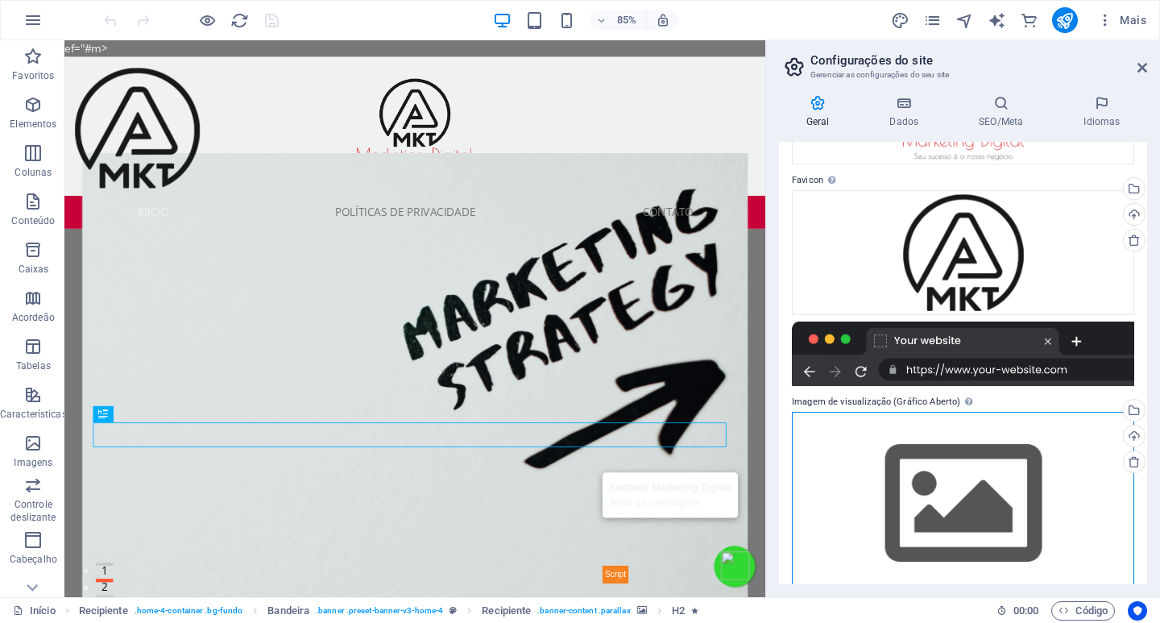
click at [980, 489] on div "Arraste os arquivos aqui, clique para escolher os arquivos ou selecione os arqu…" at bounding box center [963, 504] width 342 height 185
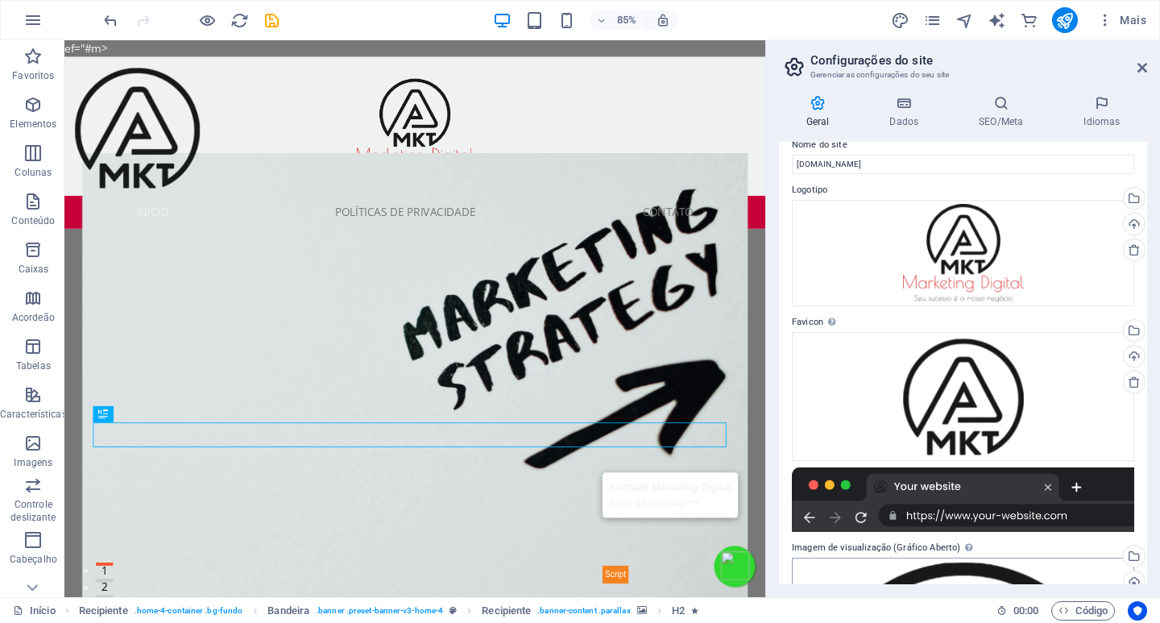
scroll to position [0, 0]
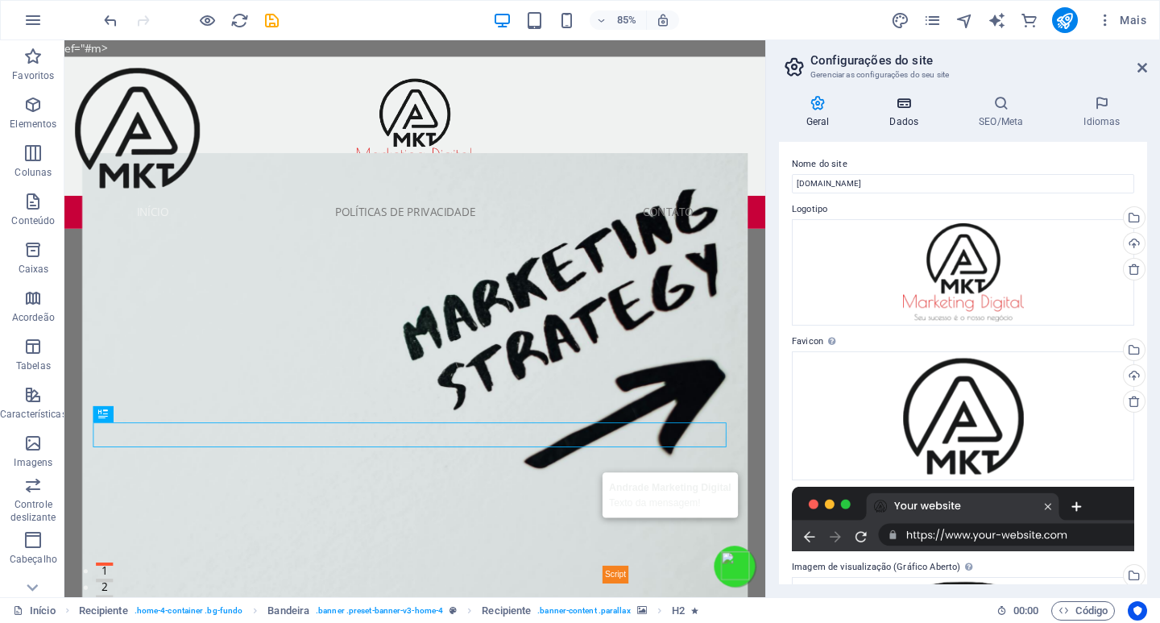
click at [902, 104] on icon at bounding box center [904, 103] width 83 height 16
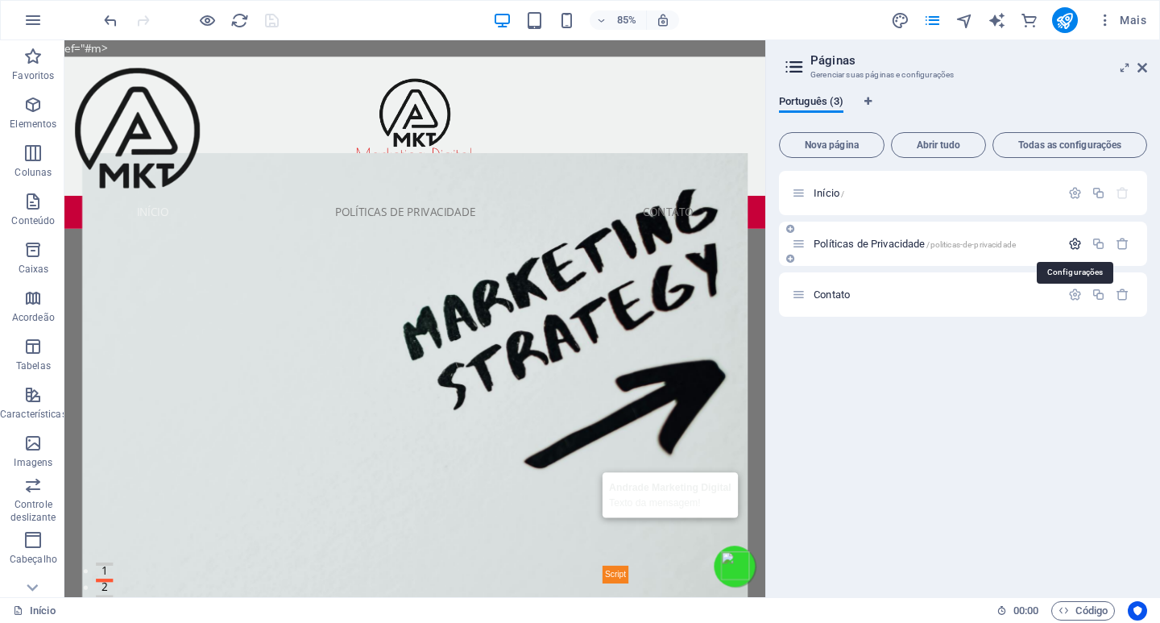
click at [122, 211] on icon "button" at bounding box center [103, 202] width 37 height 18
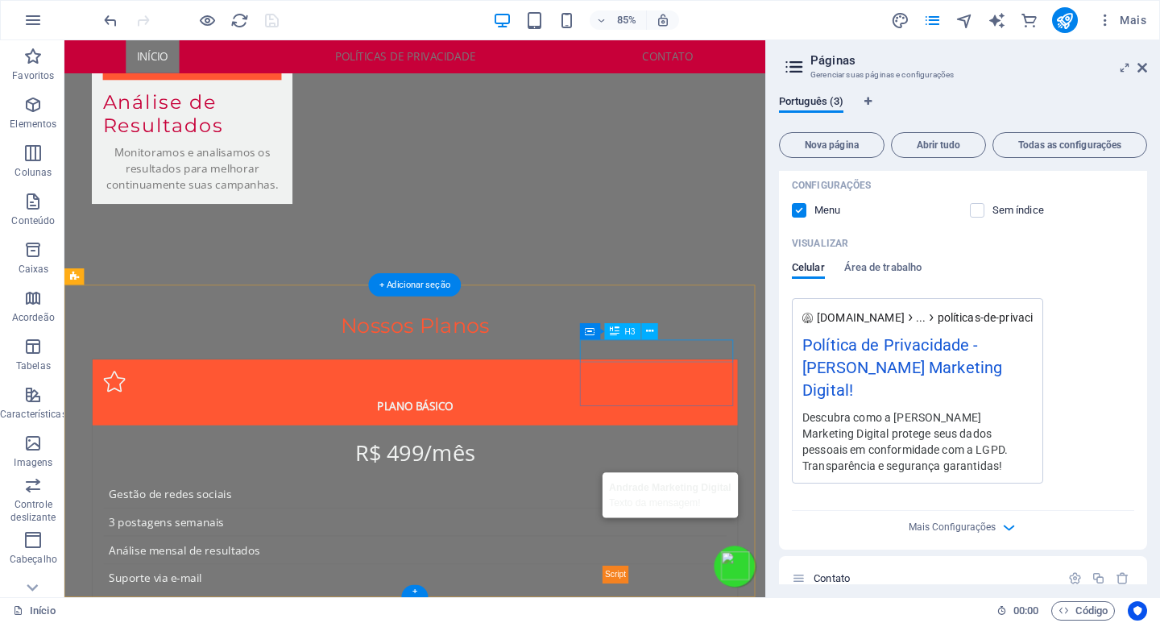
scroll to position [4093, 0]
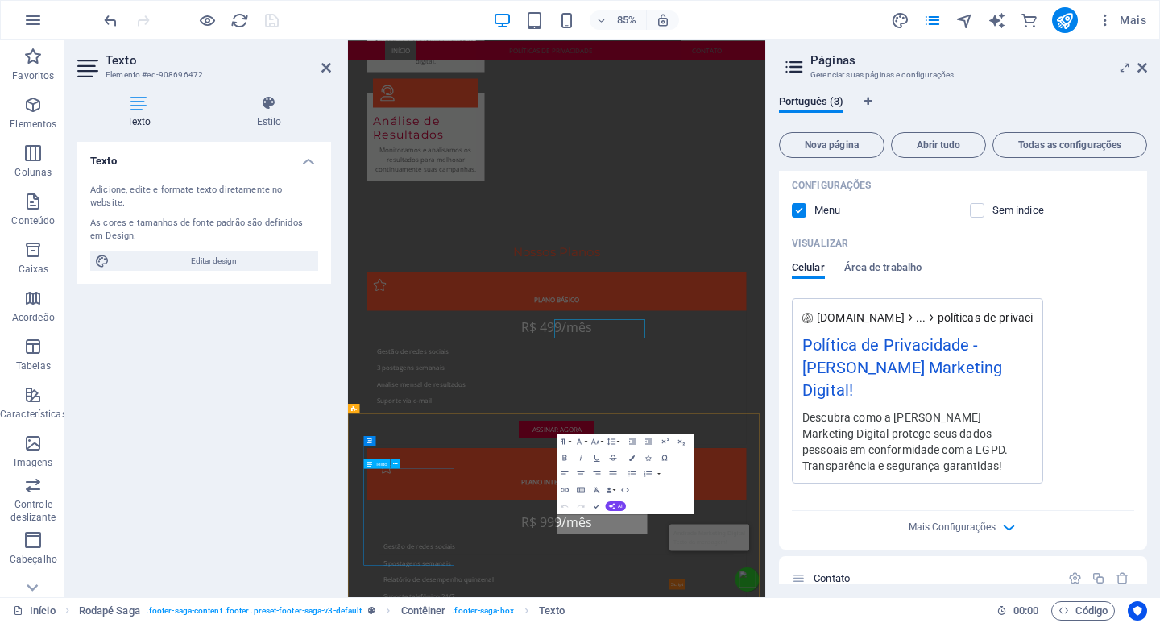
scroll to position [4025, 0]
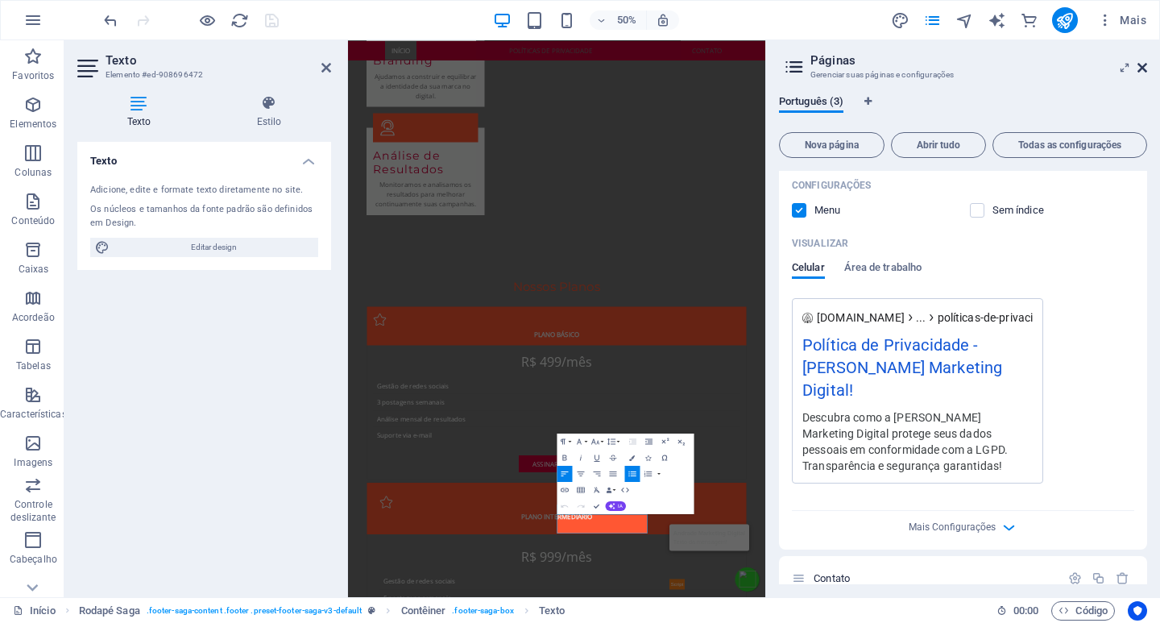
drag, startPoint x: 1142, startPoint y: 65, endPoint x: 776, endPoint y: 41, distance: 366.6
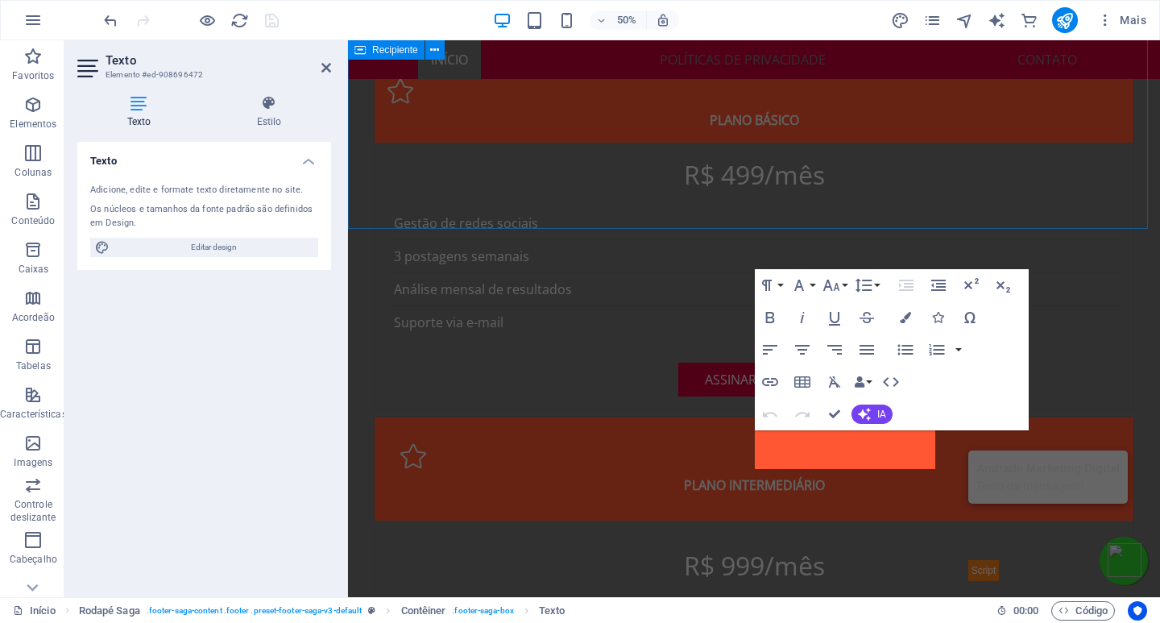
scroll to position [4108, 0]
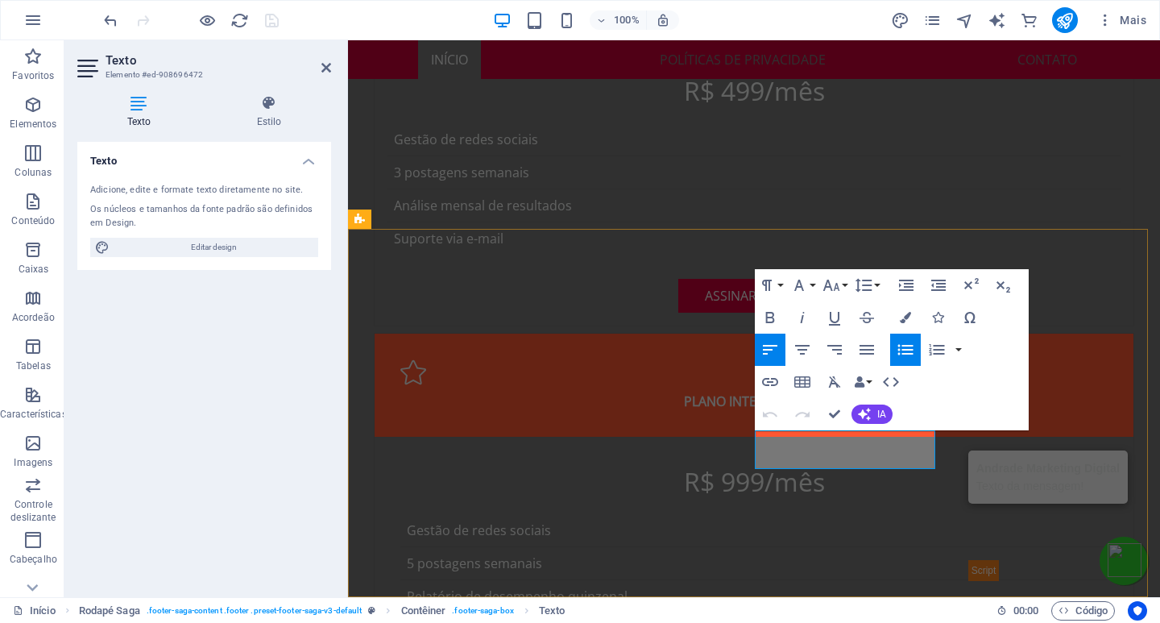
drag, startPoint x: 886, startPoint y: 461, endPoint x: 757, endPoint y: 467, distance: 129.1
click at [853, 413] on icon "button" at bounding box center [853, 418] width 19 height 19
drag, startPoint x: 889, startPoint y: 460, endPoint x: 756, endPoint y: 465, distance: 133.0
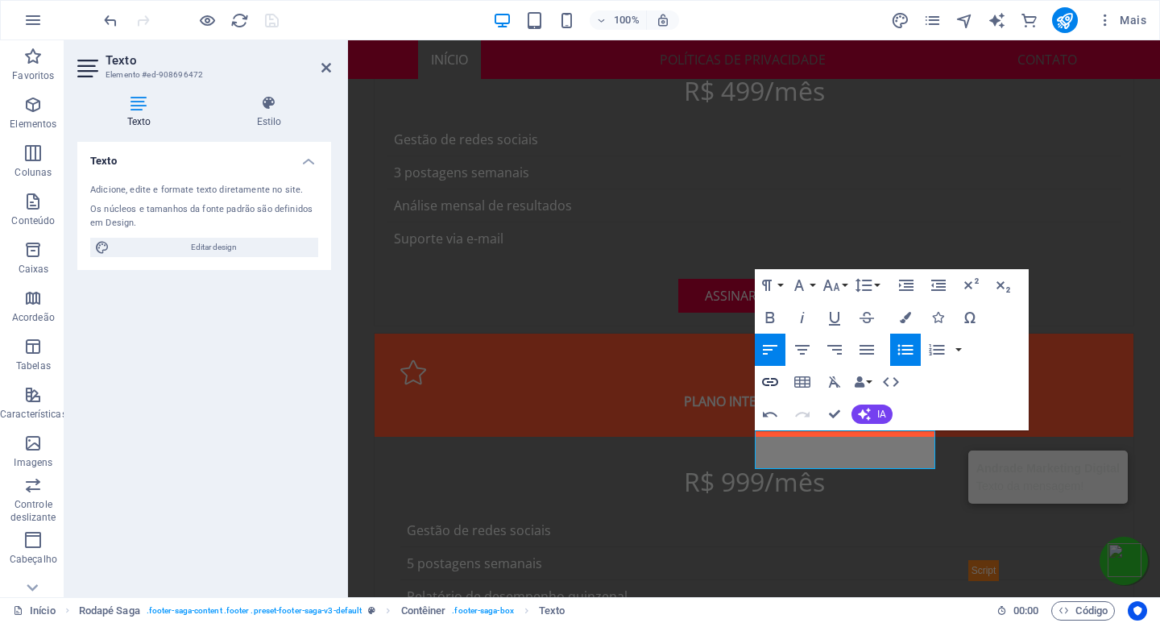
click at [769, 375] on icon "button" at bounding box center [770, 381] width 19 height 19
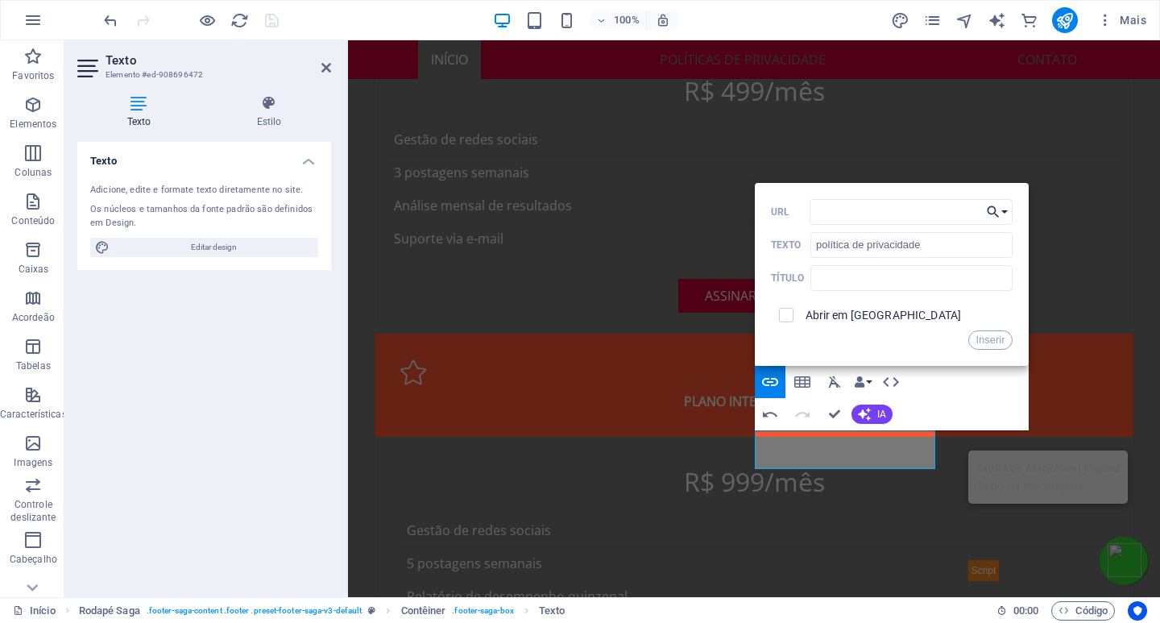
click at [1001, 212] on button "Escolha o link" at bounding box center [997, 212] width 31 height 26
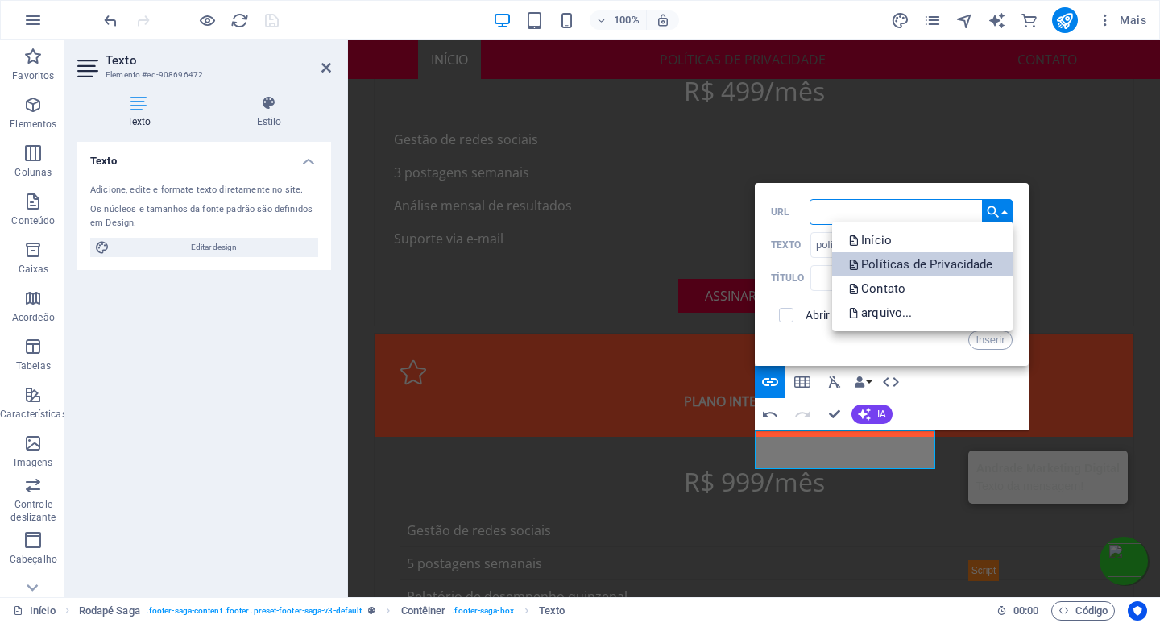
click at [910, 263] on font "Políticas de Privacidade" at bounding box center [926, 264] width 131 height 15
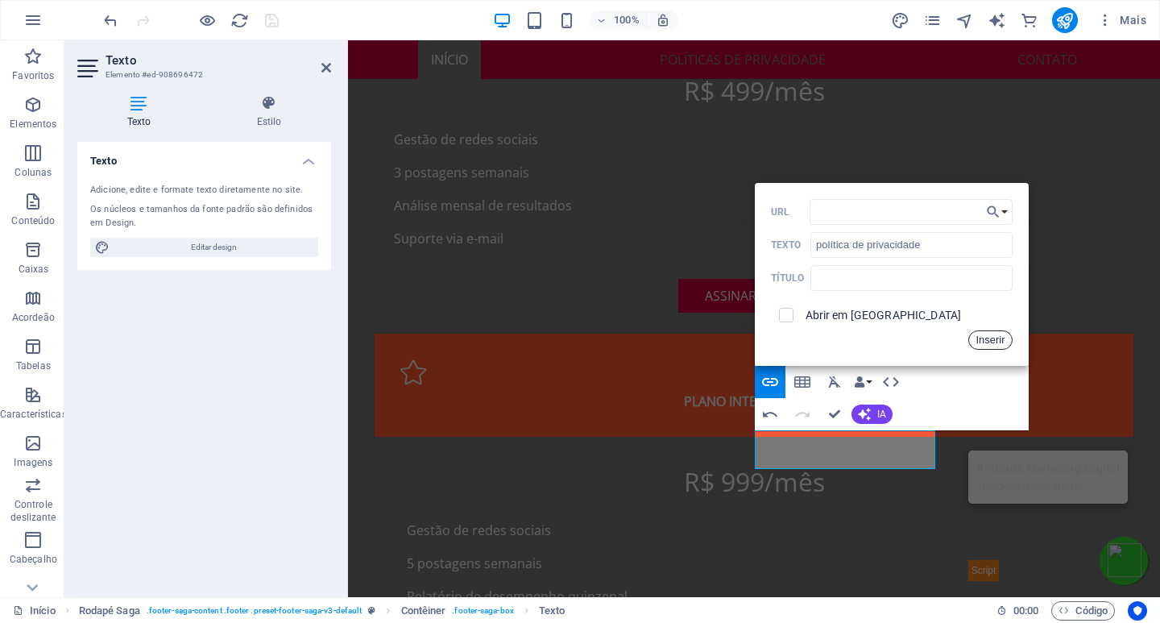
click at [988, 344] on font "Inserir" at bounding box center [990, 340] width 29 height 12
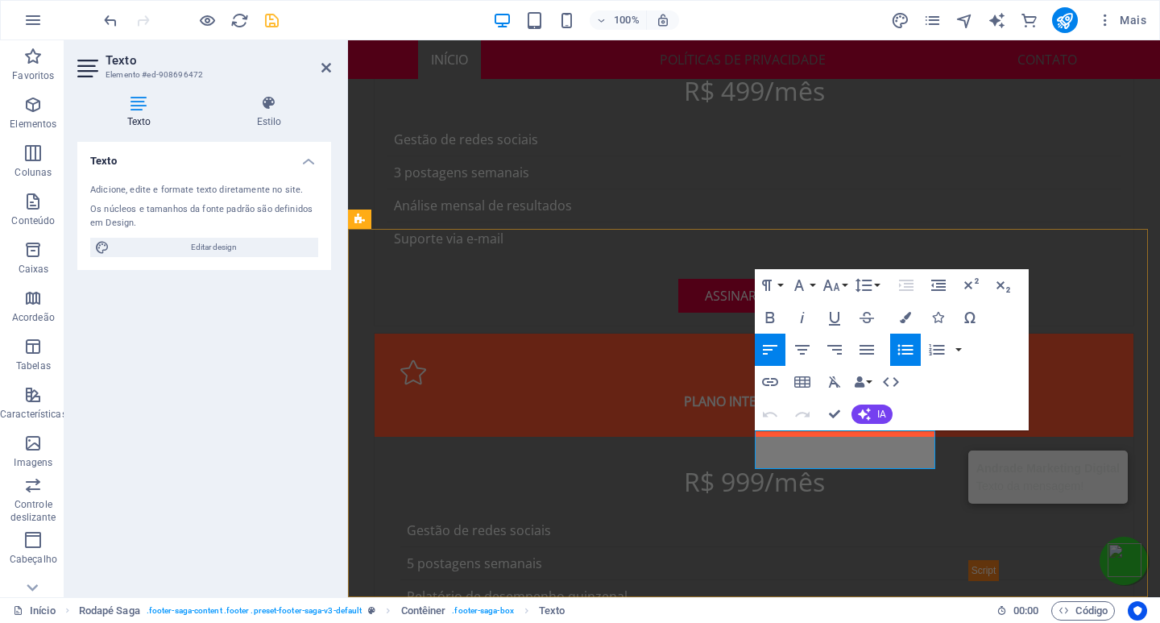
drag, startPoint x: 823, startPoint y: 439, endPoint x: 757, endPoint y: 442, distance: 67.0
drag, startPoint x: 802, startPoint y: 439, endPoint x: 756, endPoint y: 442, distance: 46.0
click at [769, 380] on icon "button" at bounding box center [770, 381] width 19 height 19
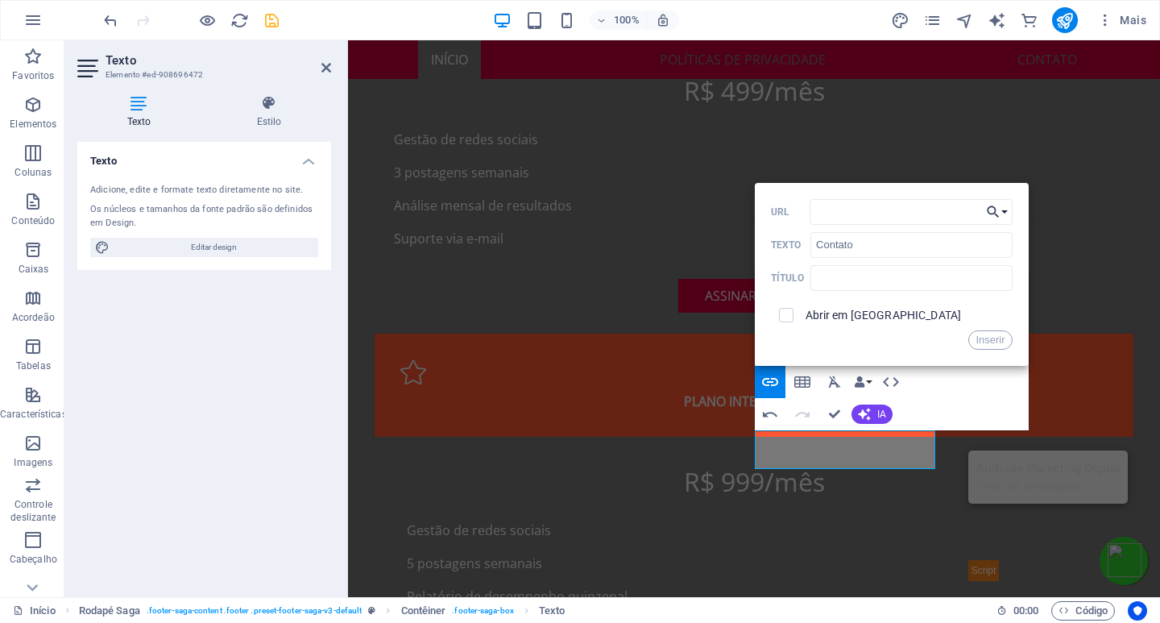
click at [1002, 213] on button "Escolha o link" at bounding box center [997, 212] width 31 height 26
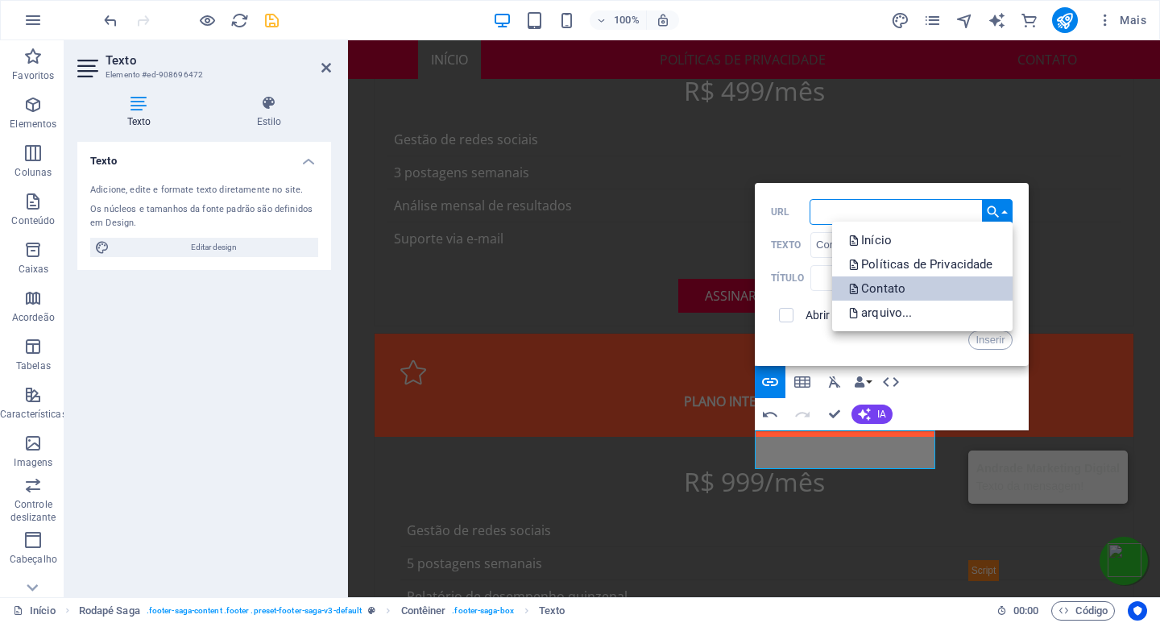
click at [890, 281] on font "Contato" at bounding box center [883, 288] width 44 height 15
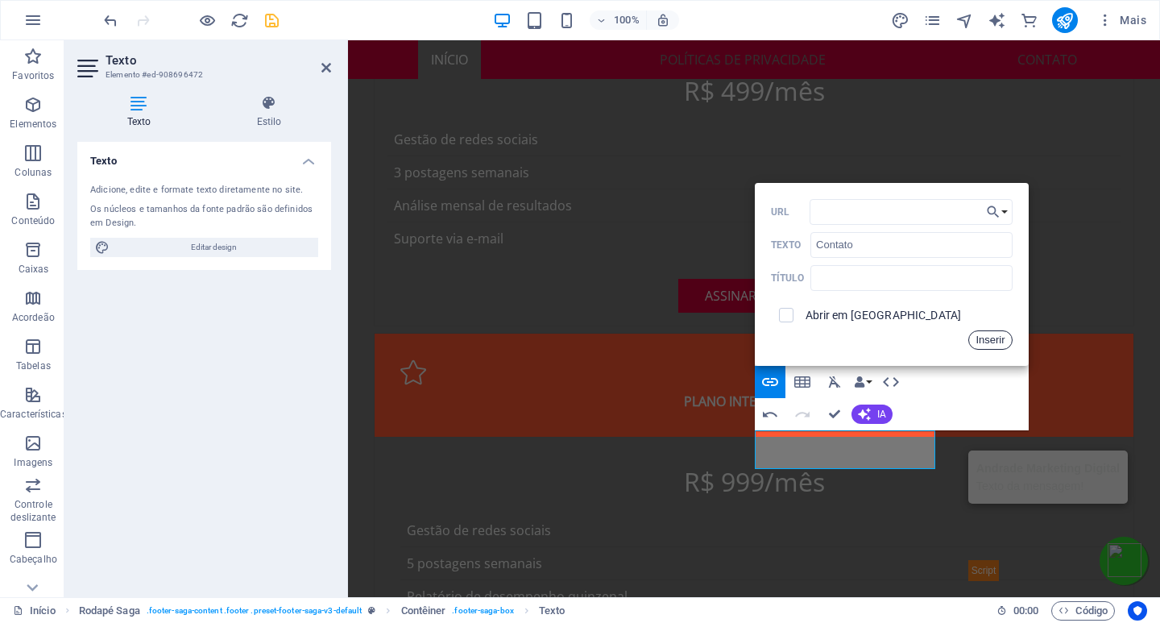
click at [992, 338] on font "Inserir" at bounding box center [990, 340] width 29 height 12
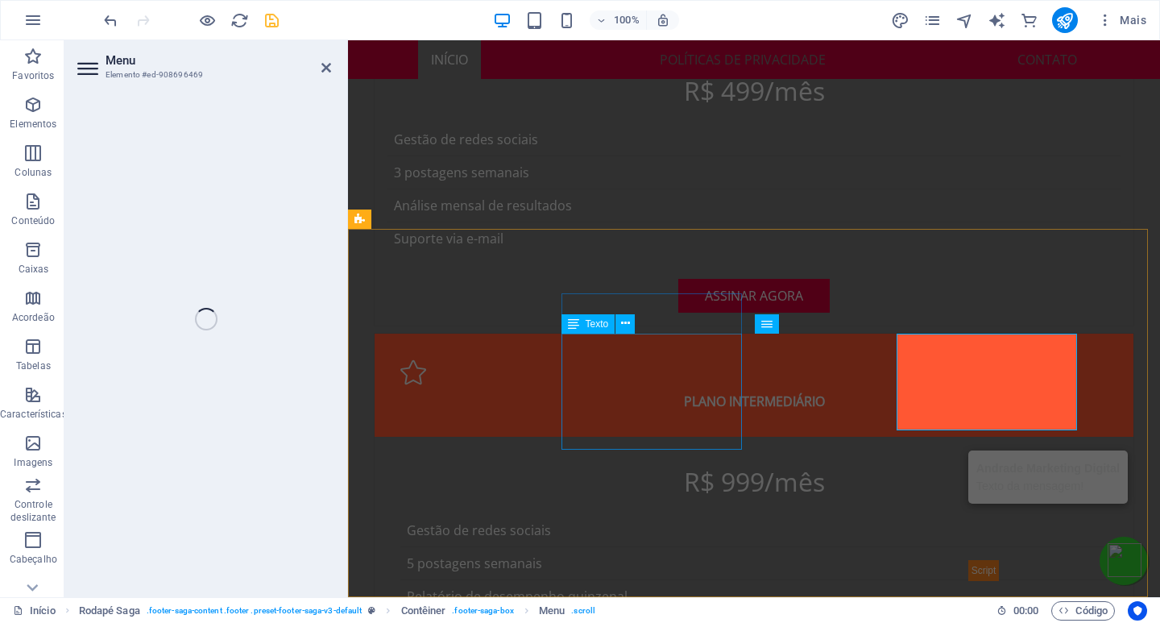
select select
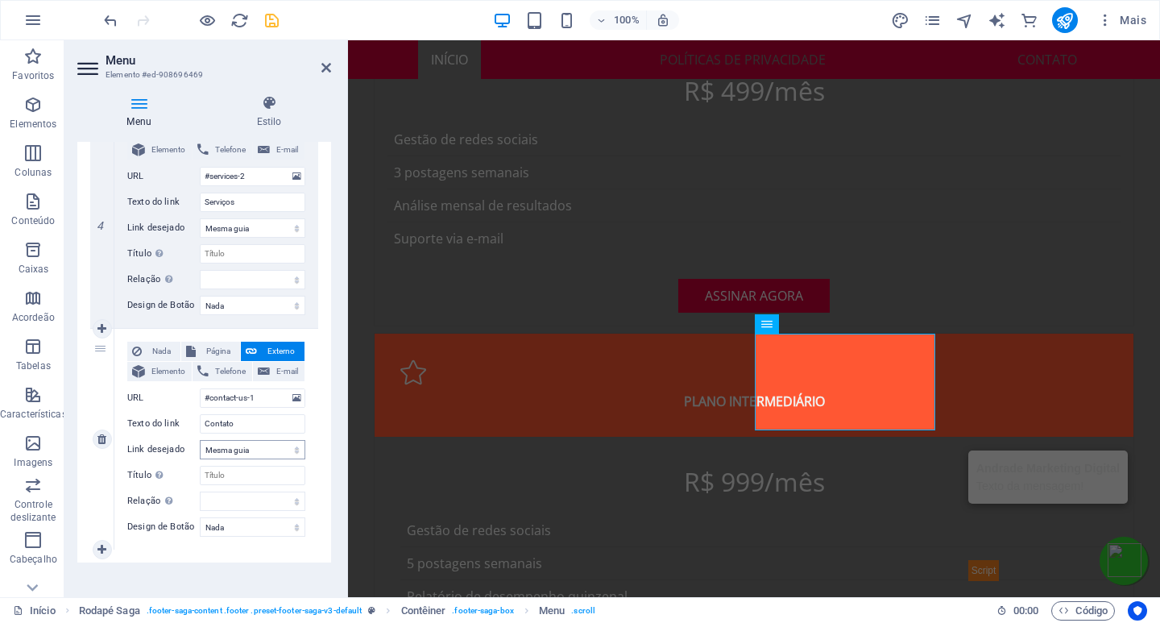
scroll to position [875, 0]
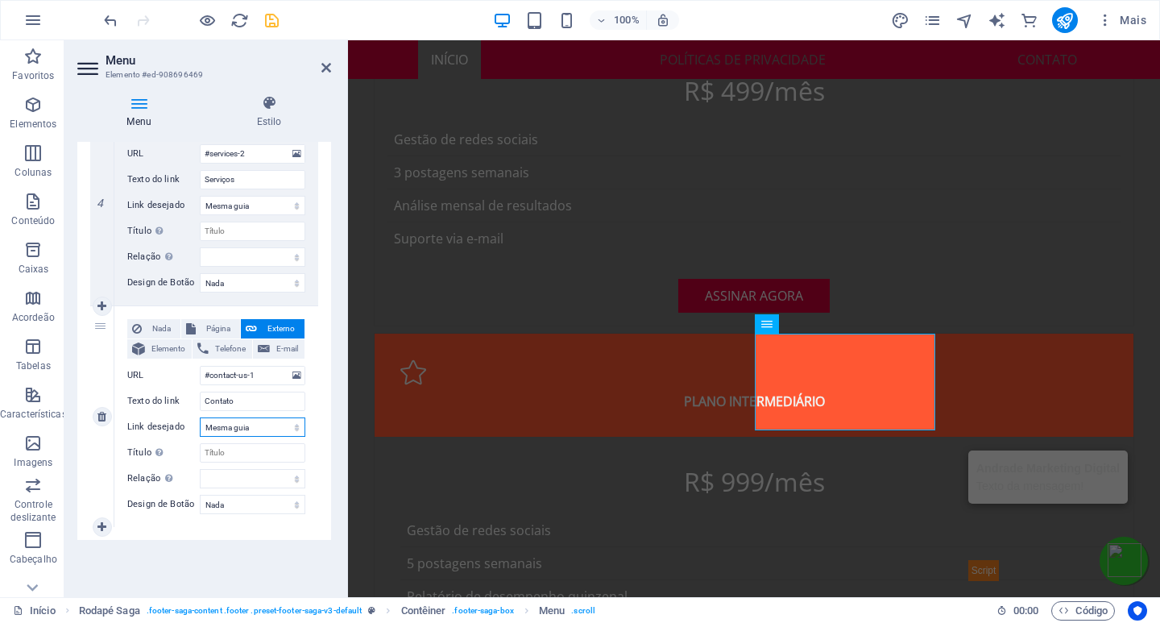
click at [265, 433] on select "Nova guia Mesma guia Sobreposição" at bounding box center [253, 426] width 106 height 19
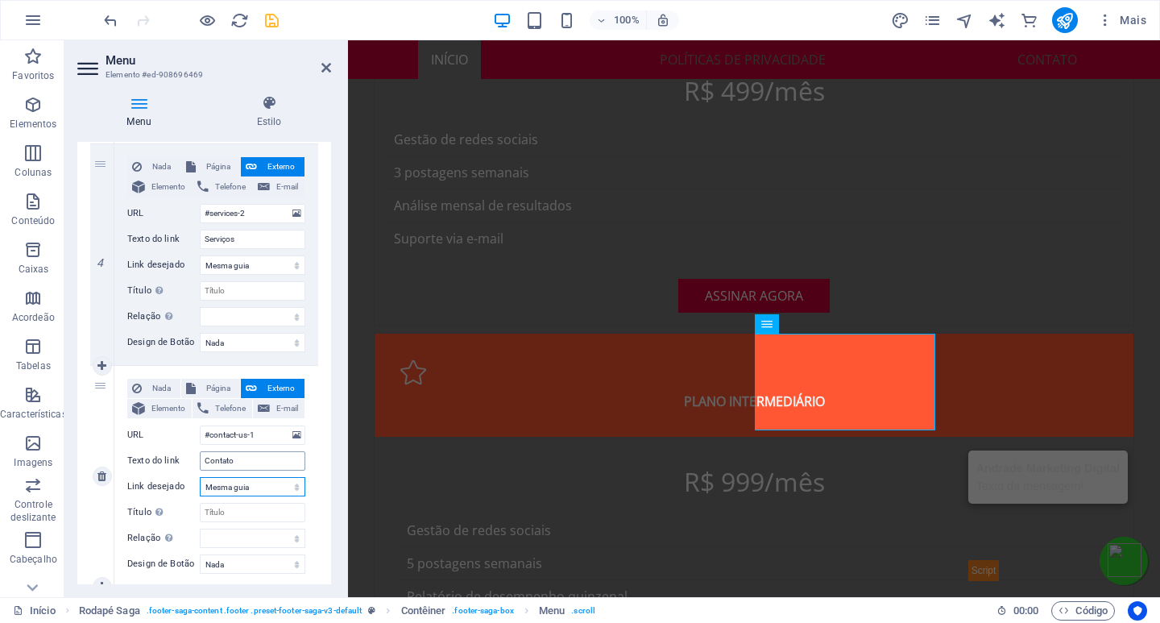
scroll to position [794, 0]
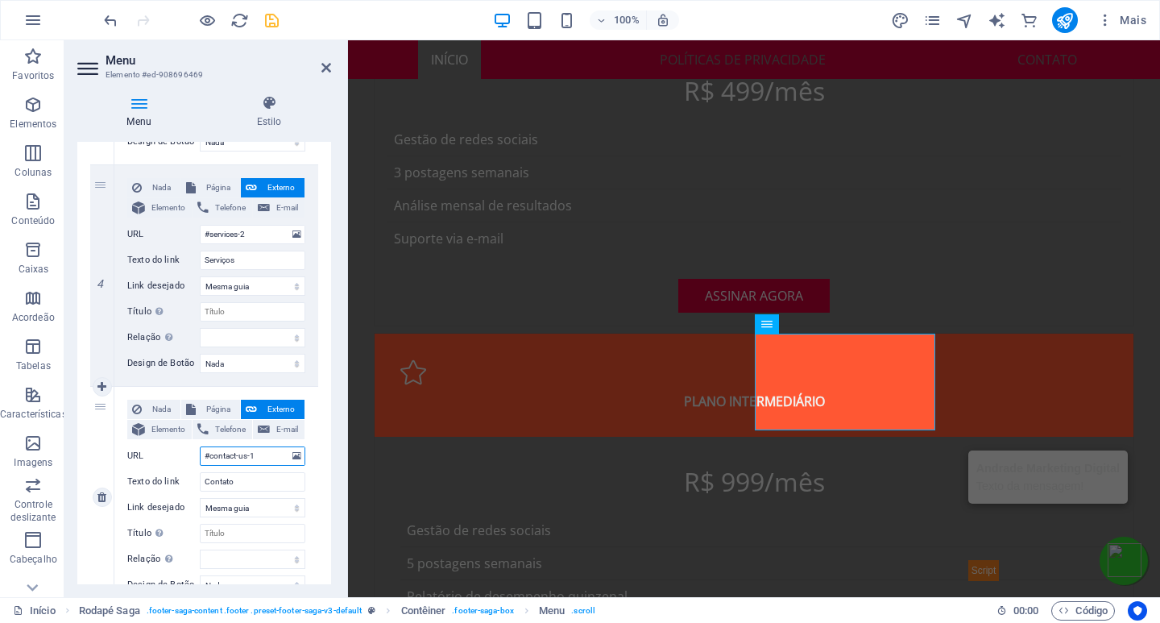
click at [279, 457] on input "#contact-us-1" at bounding box center [253, 455] width 106 height 19
click at [293, 455] on icon at bounding box center [296, 456] width 9 height 18
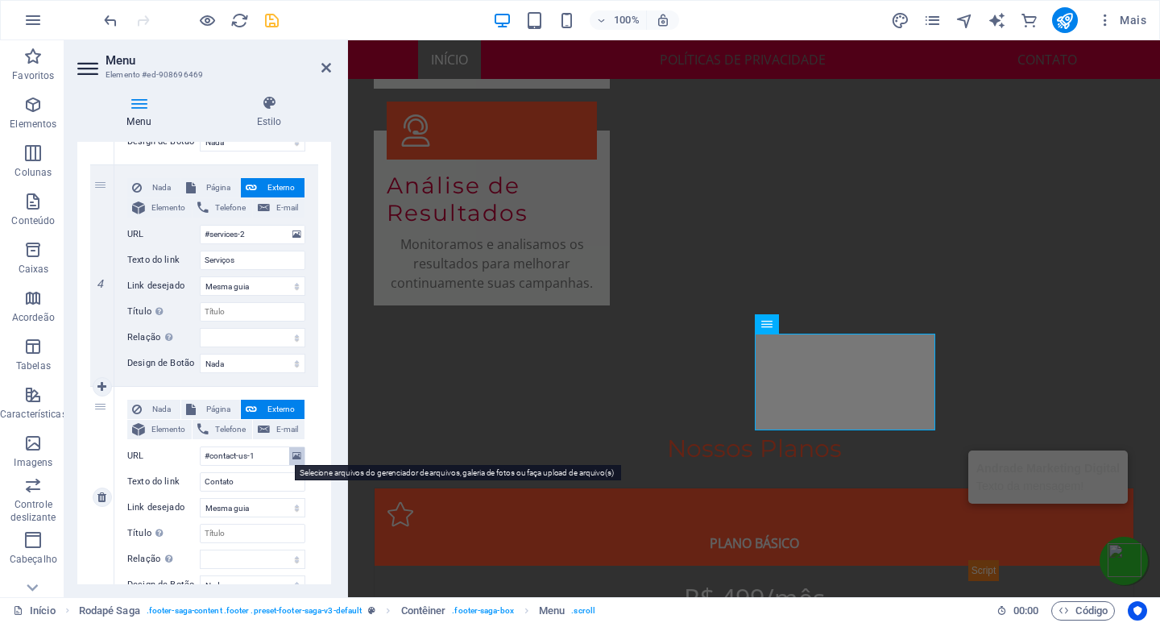
scroll to position [4025, 0]
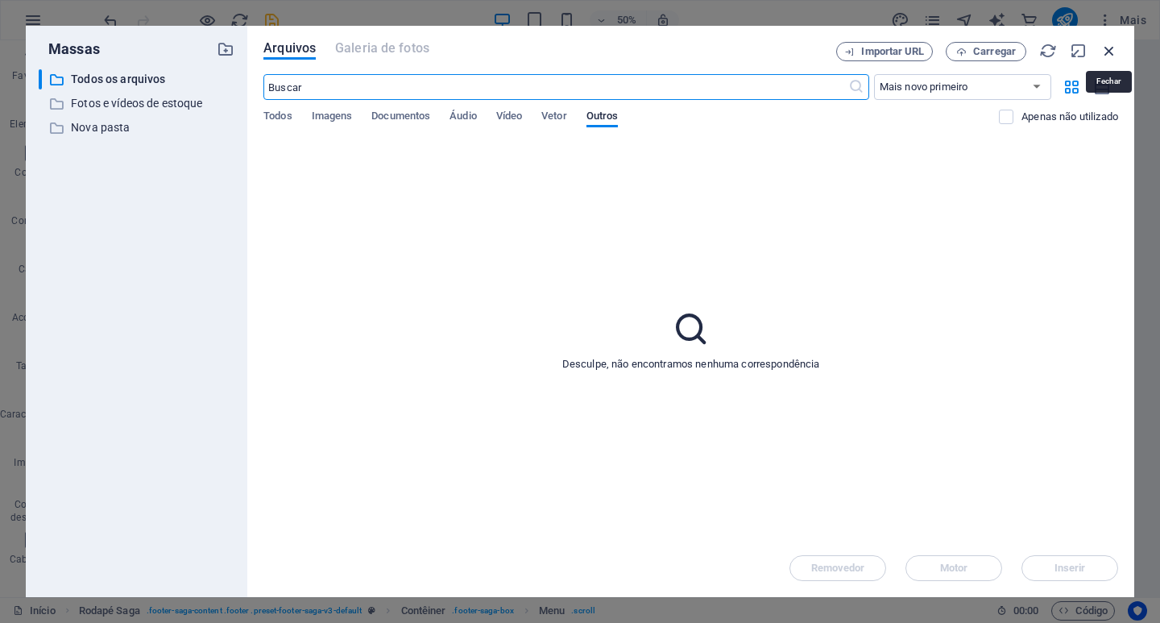
click at [1105, 48] on icon "button" at bounding box center [1110, 51] width 18 height 18
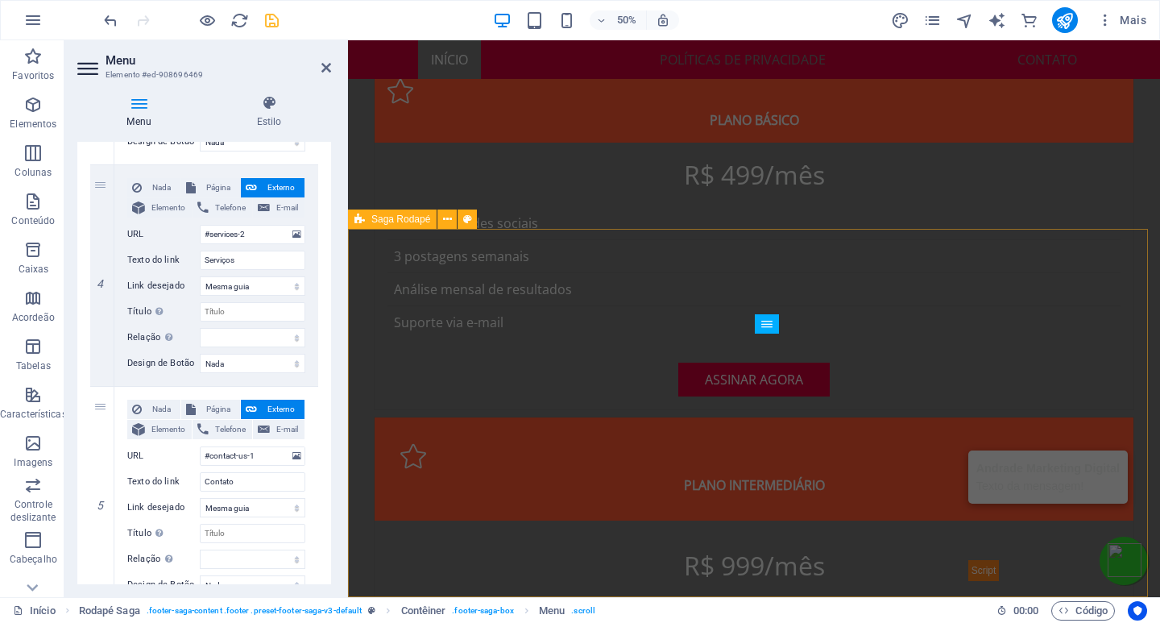
scroll to position [4108, 0]
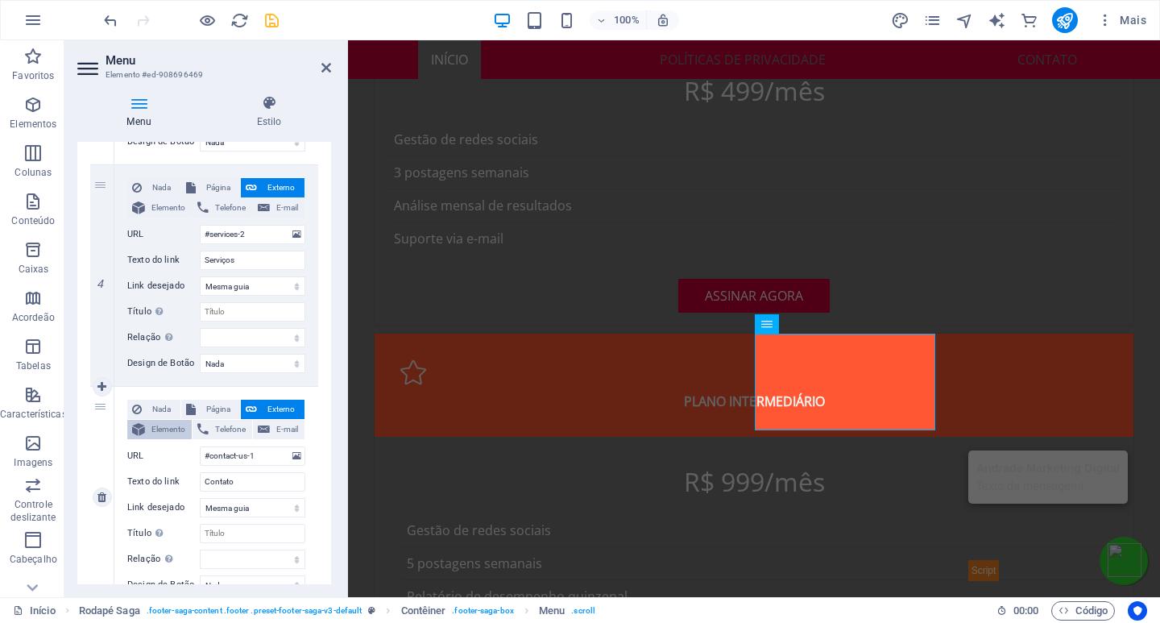
click at [155, 433] on font "Elemento" at bounding box center [168, 429] width 34 height 9
select select
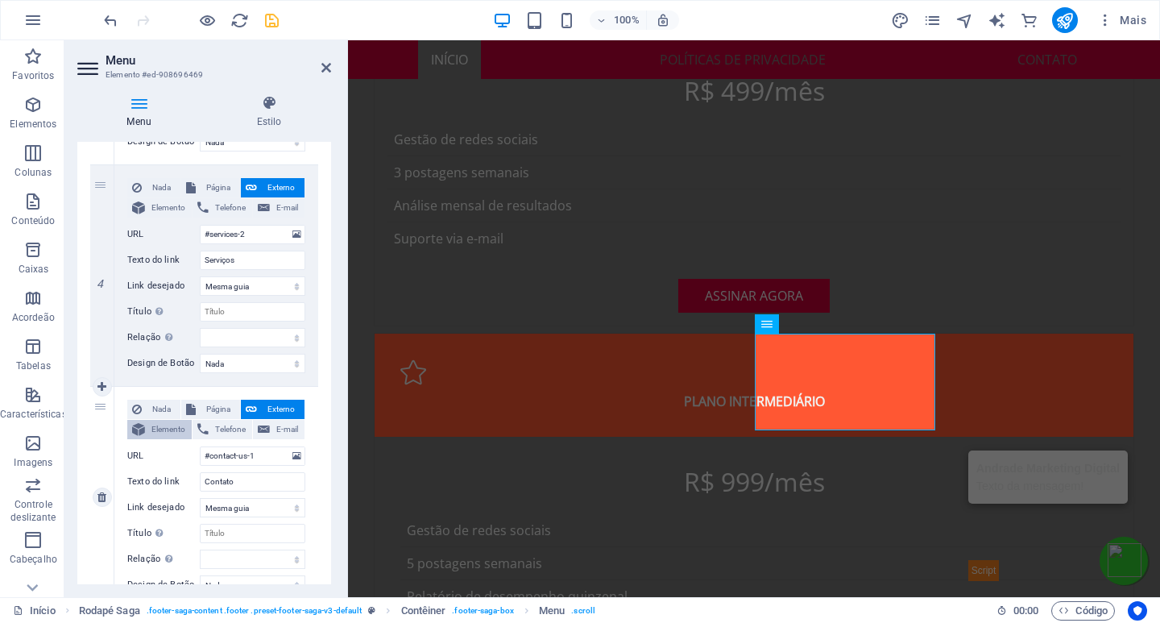
select select
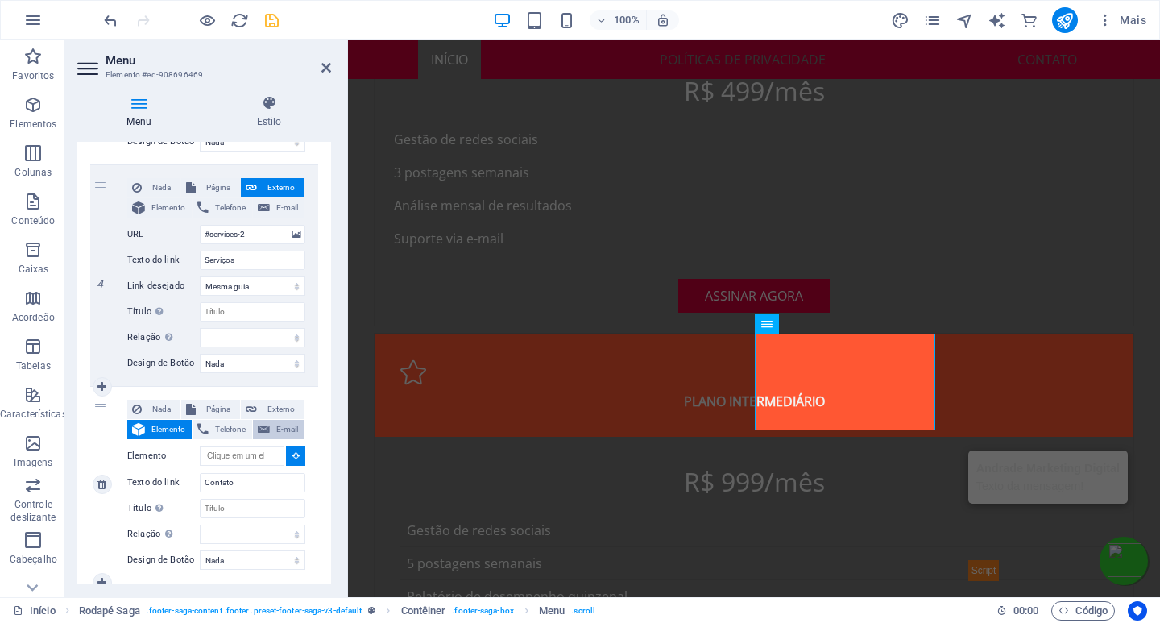
click at [276, 425] on font "E-mail" at bounding box center [287, 429] width 22 height 9
select select
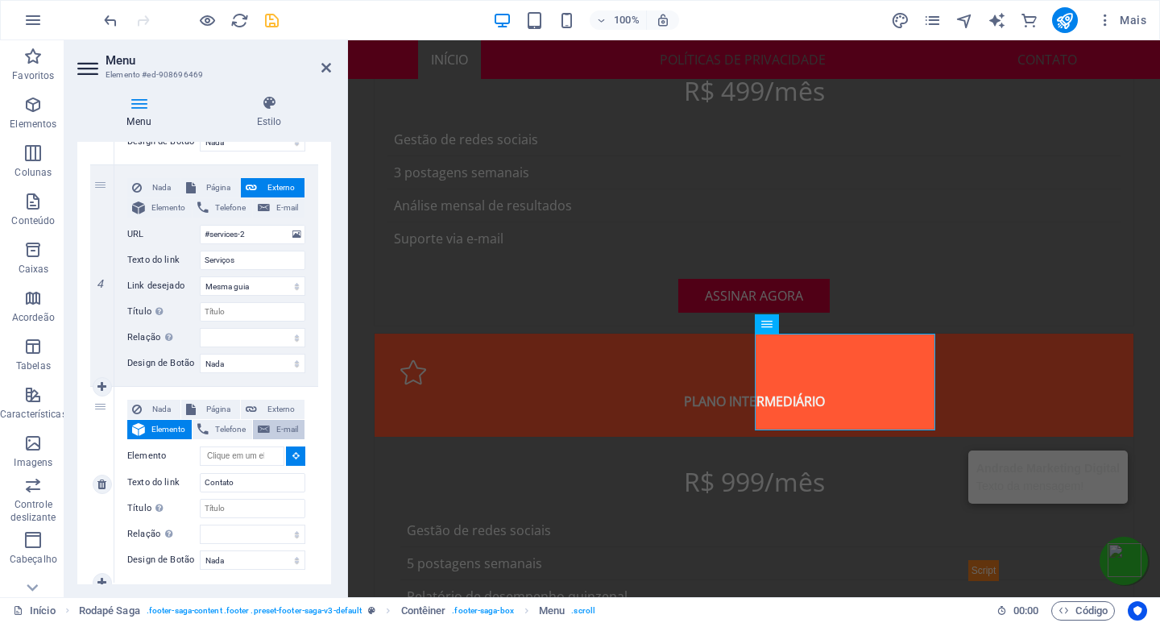
select select
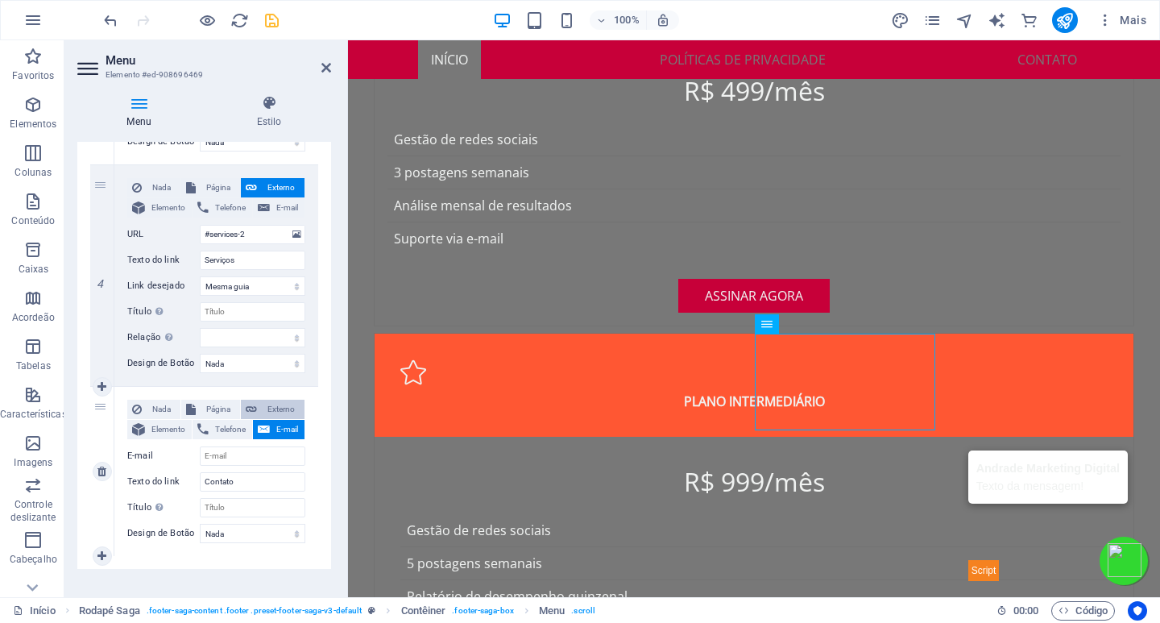
click at [276, 409] on font "Externo" at bounding box center [281, 408] width 27 height 9
select select
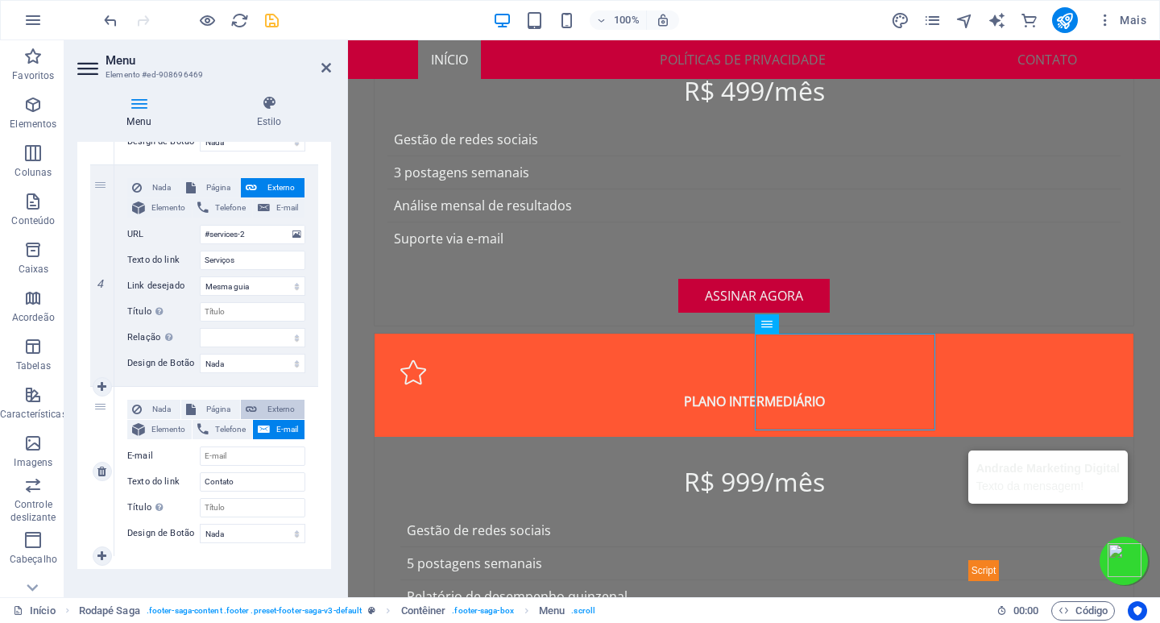
select select "blank"
select select
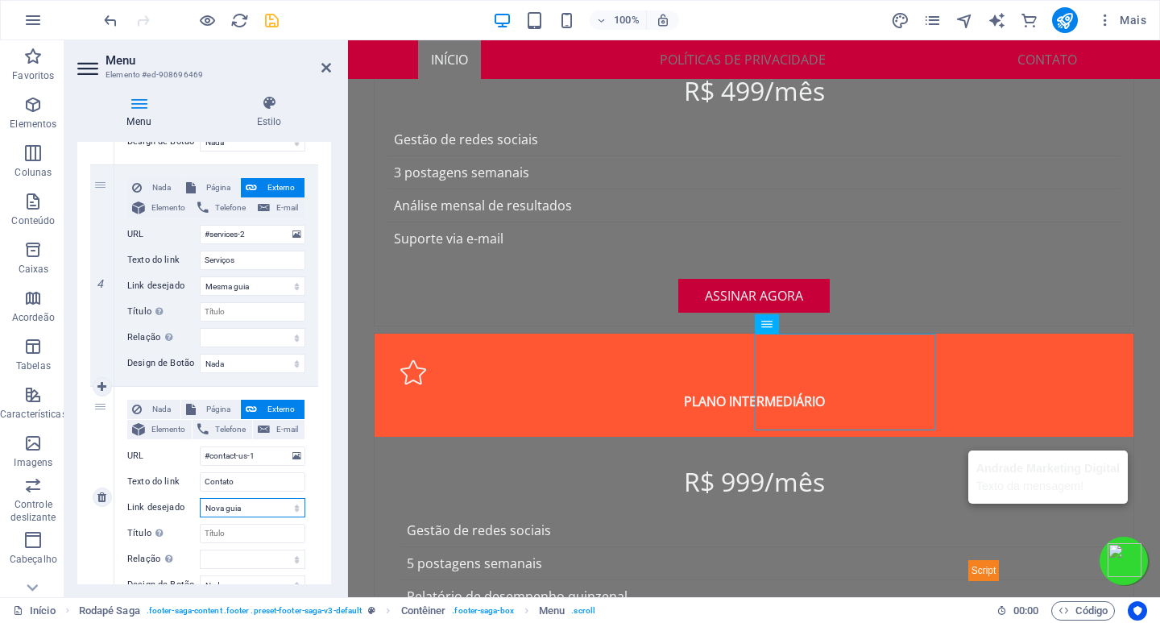
click at [273, 508] on select "Nova guia Mesma guia Sobreposição" at bounding box center [253, 507] width 106 height 19
click at [281, 508] on select "Nova guia Mesma guia Sobreposição" at bounding box center [253, 507] width 106 height 19
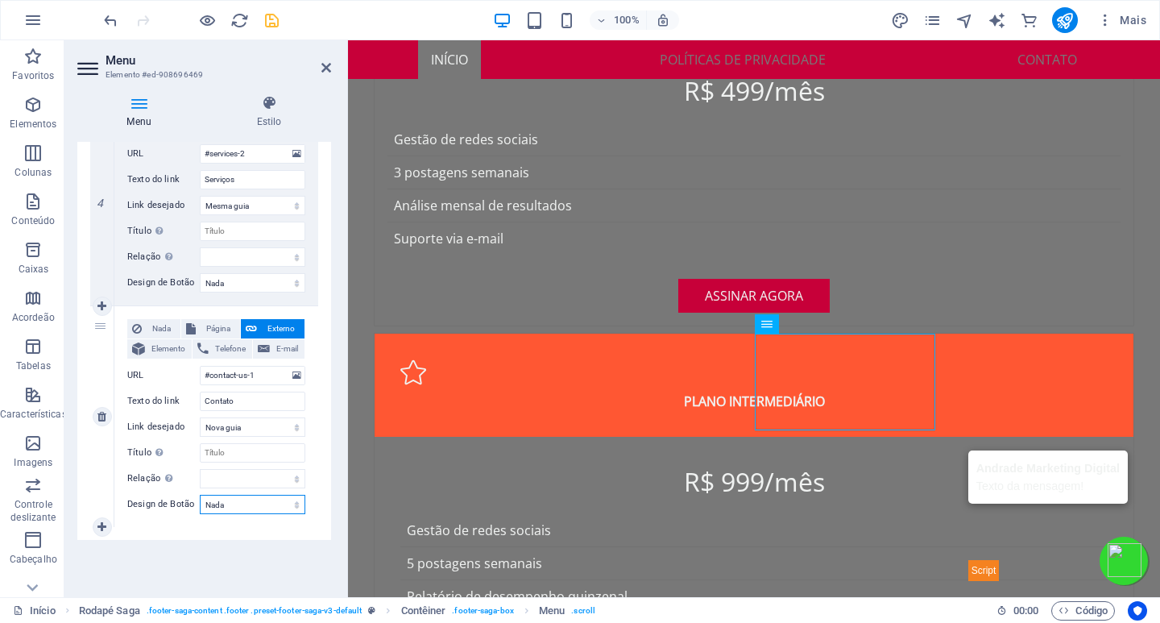
click at [277, 508] on select "Nada Padrão Primário Secundário" at bounding box center [253, 504] width 106 height 19
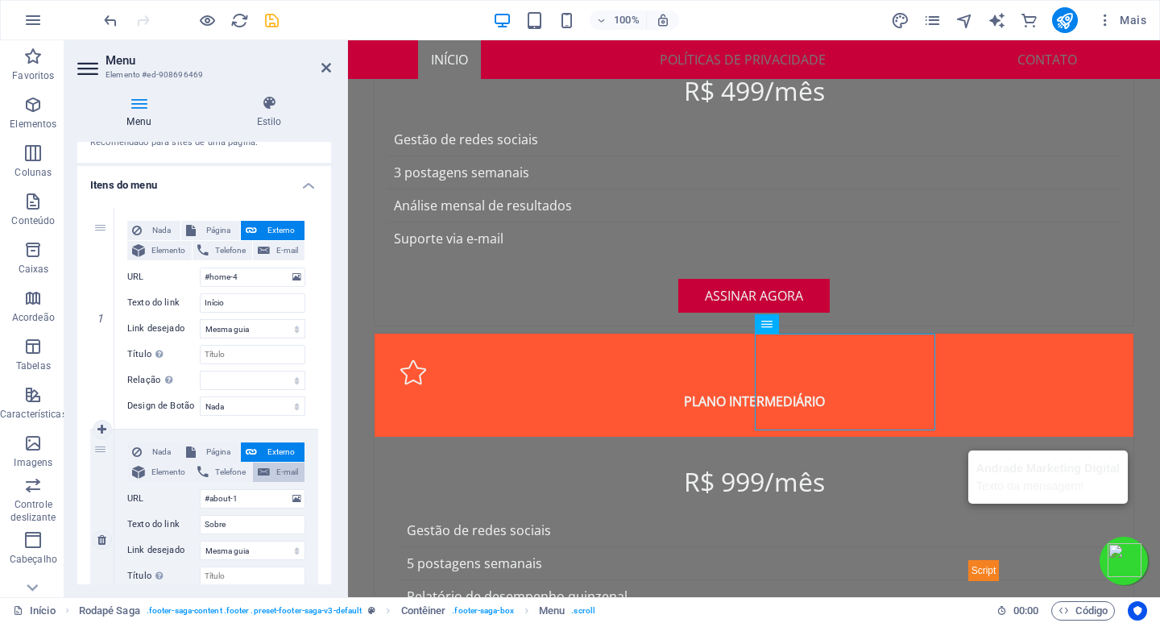
scroll to position [0, 0]
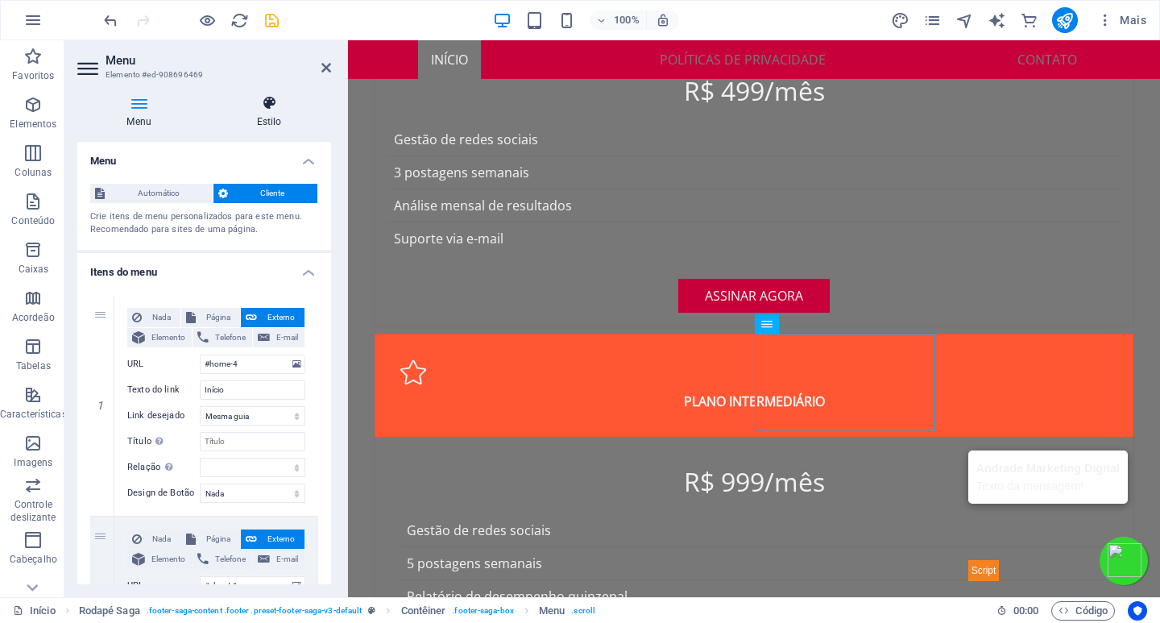
click at [265, 114] on h4 "Estilo" at bounding box center [269, 112] width 124 height 34
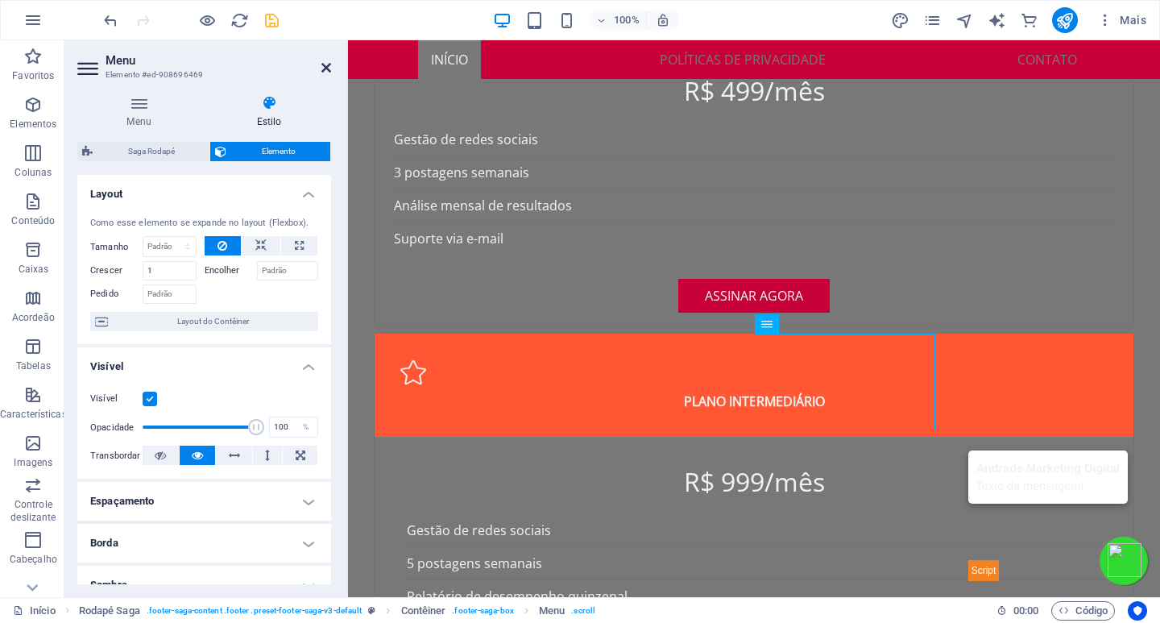
click at [325, 67] on icon at bounding box center [326, 67] width 10 height 13
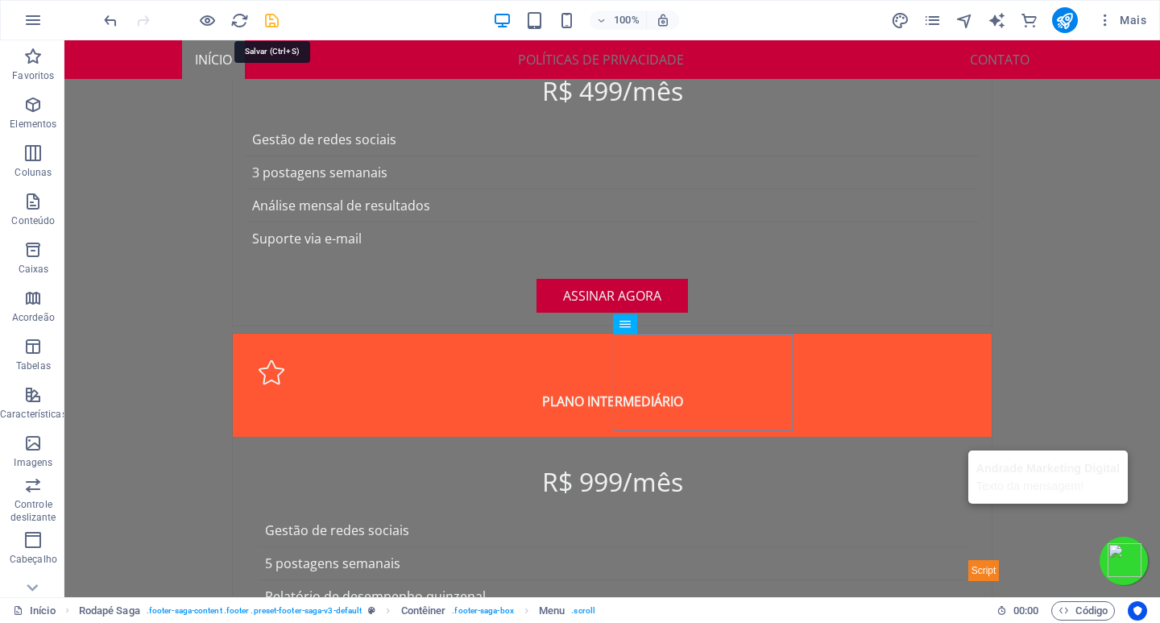
click at [272, 22] on icon "salvar" at bounding box center [272, 20] width 19 height 19
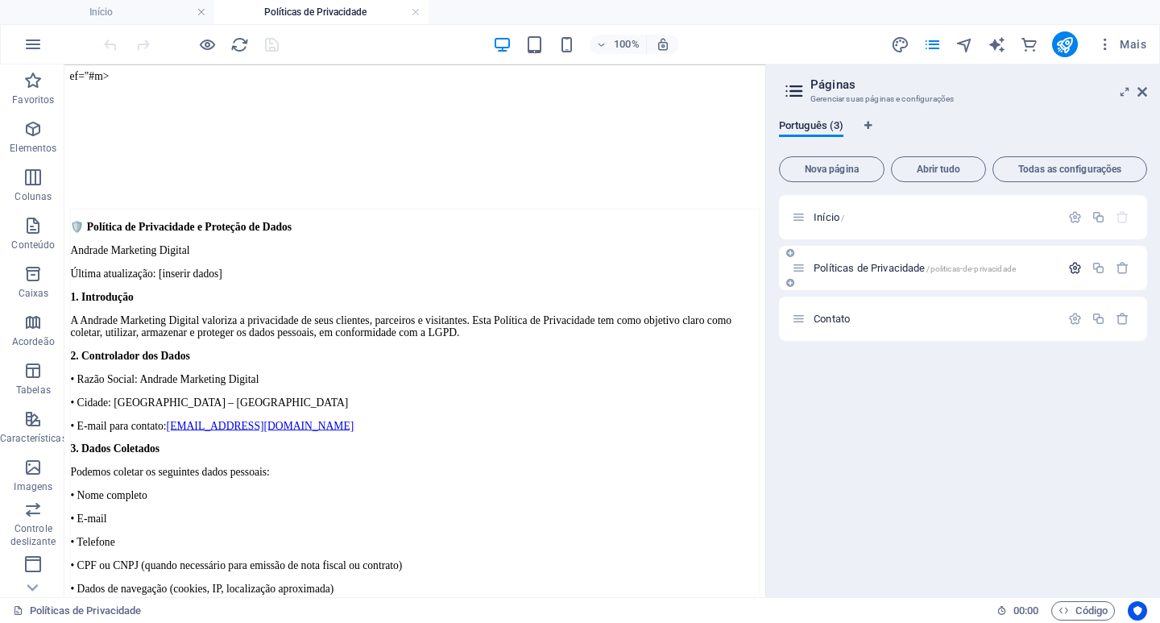
click at [0, 0] on icon "button" at bounding box center [0, 0] width 0 height 0
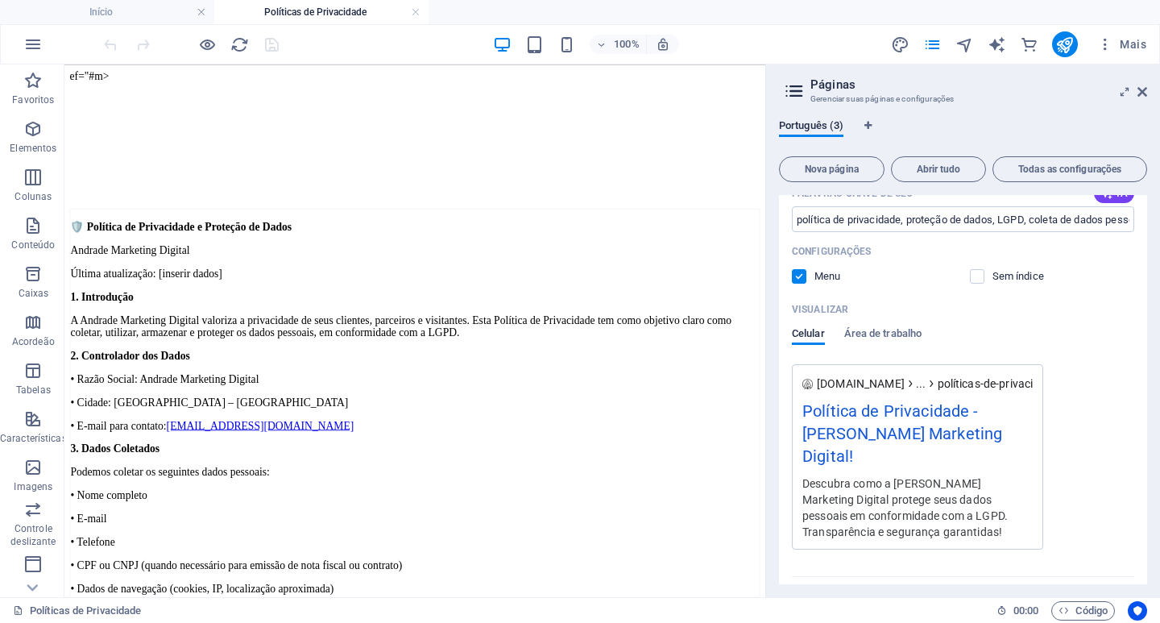
scroll to position [403, 0]
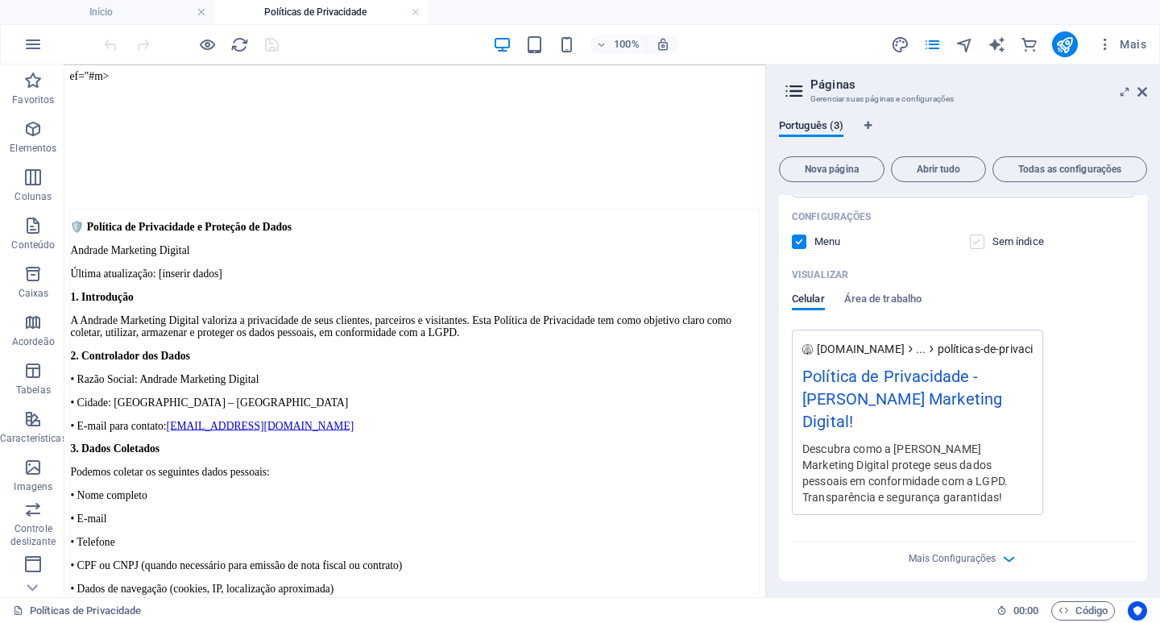
click at [0, 0] on label at bounding box center [0, 0] width 0 height 0
click at [0, 0] on input "checkbox" at bounding box center [0, 0] width 0 height 0
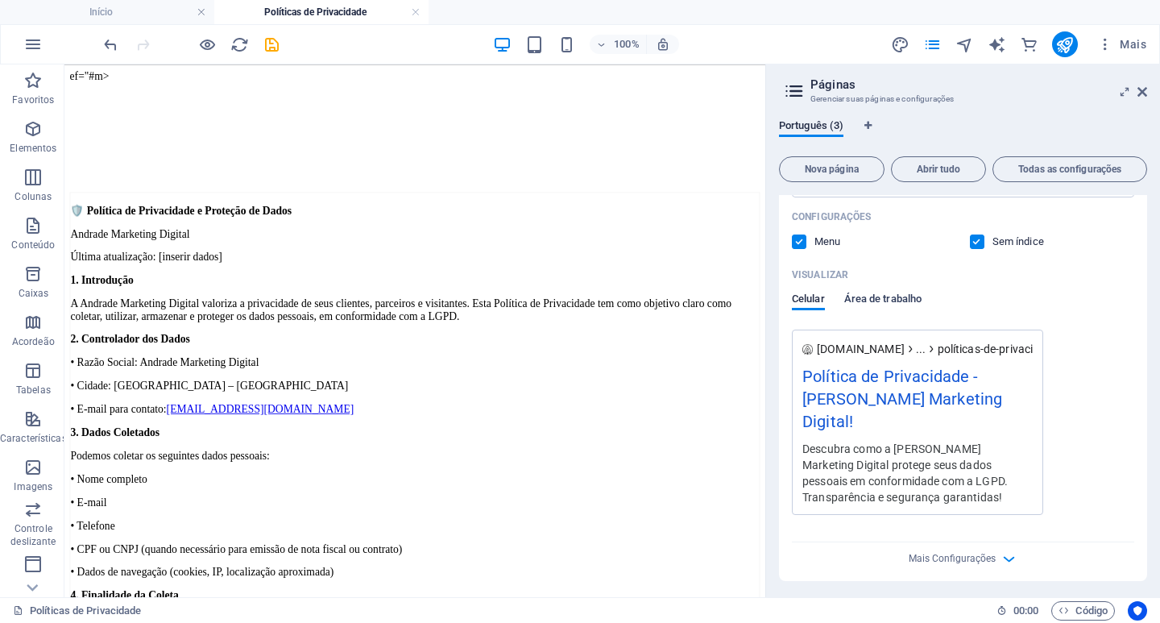
click at [0, 0] on font "Área de trabalho" at bounding box center [0, 0] width 0 height 0
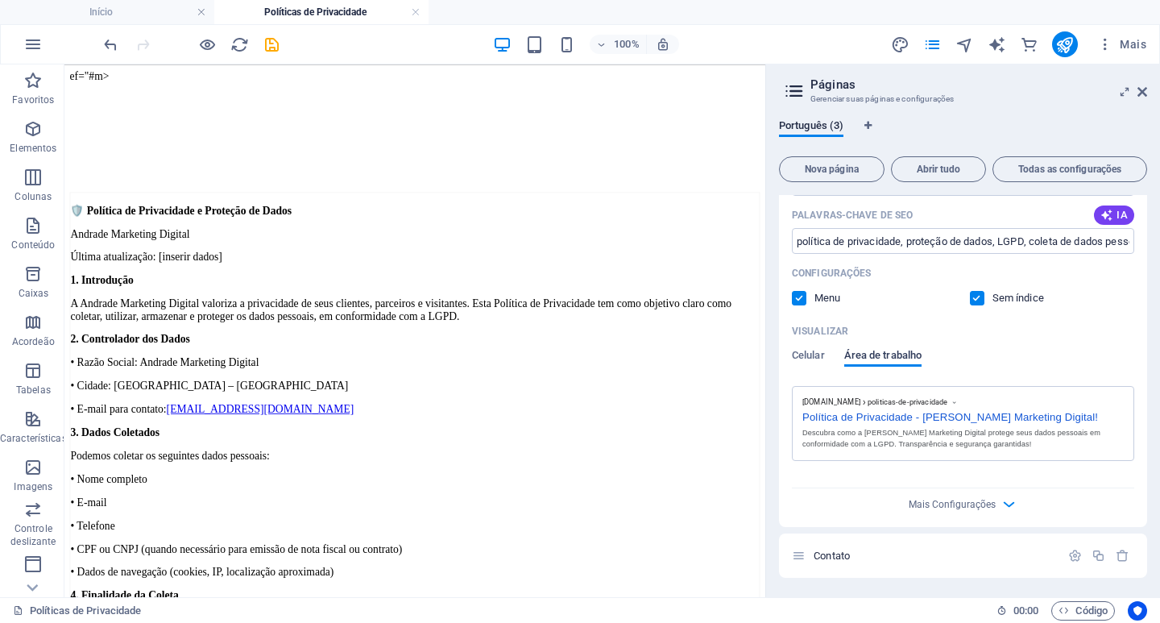
scroll to position [346, 0]
click at [0, 0] on font "Mais Configurações" at bounding box center [0, 0] width 0 height 0
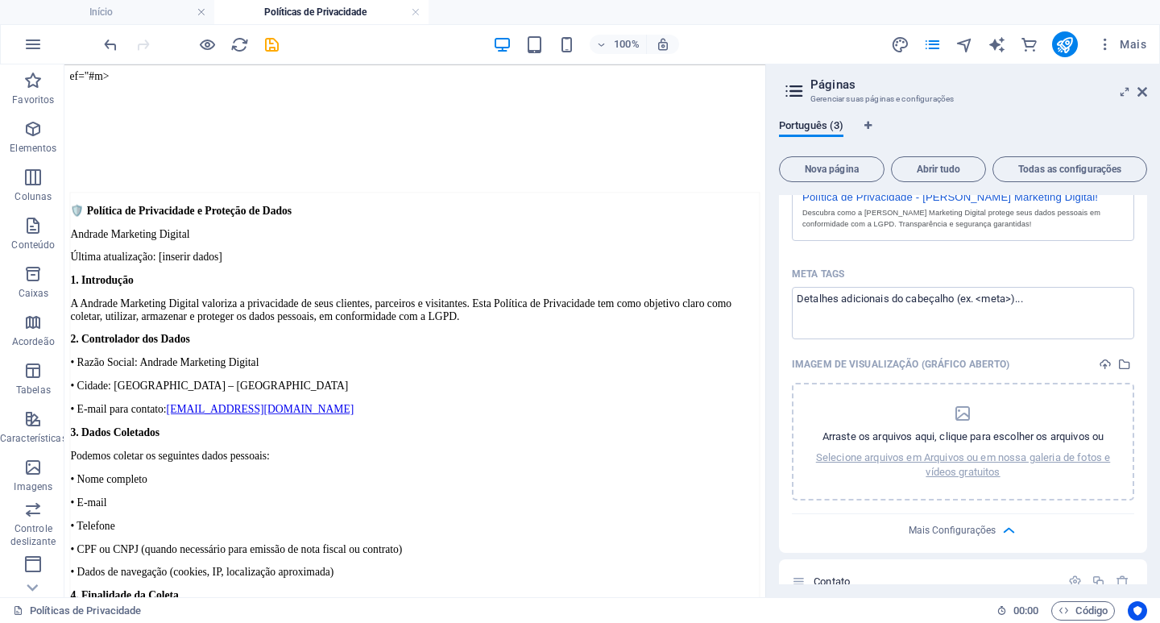
scroll to position [592, 0]
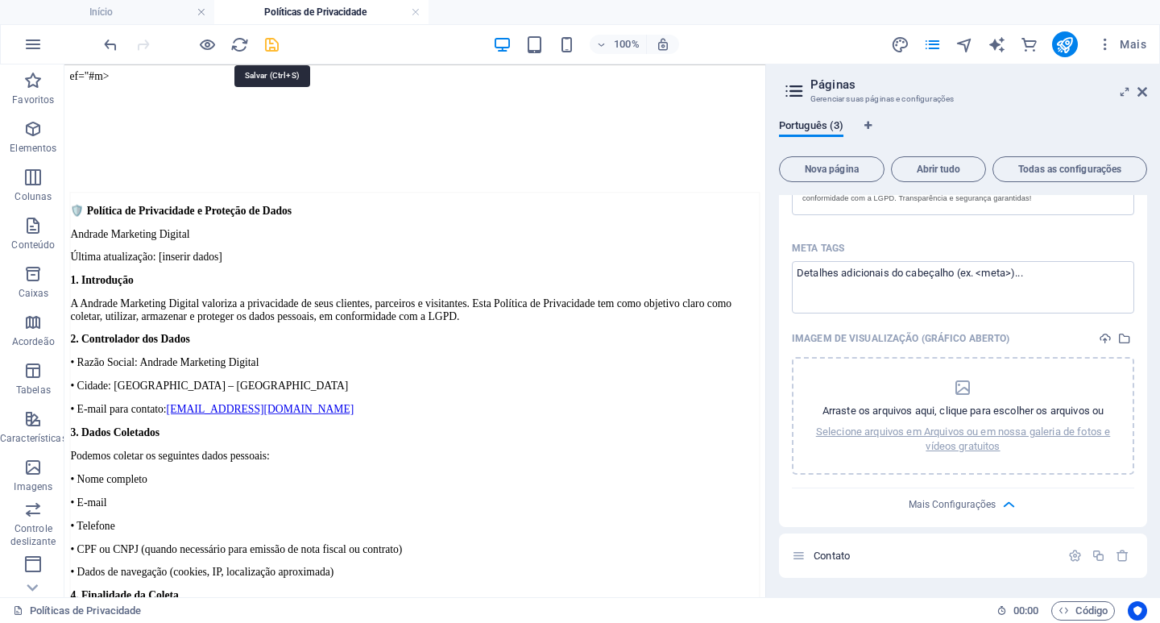
click at [0, 0] on icon "salvar" at bounding box center [0, 0] width 0 height 0
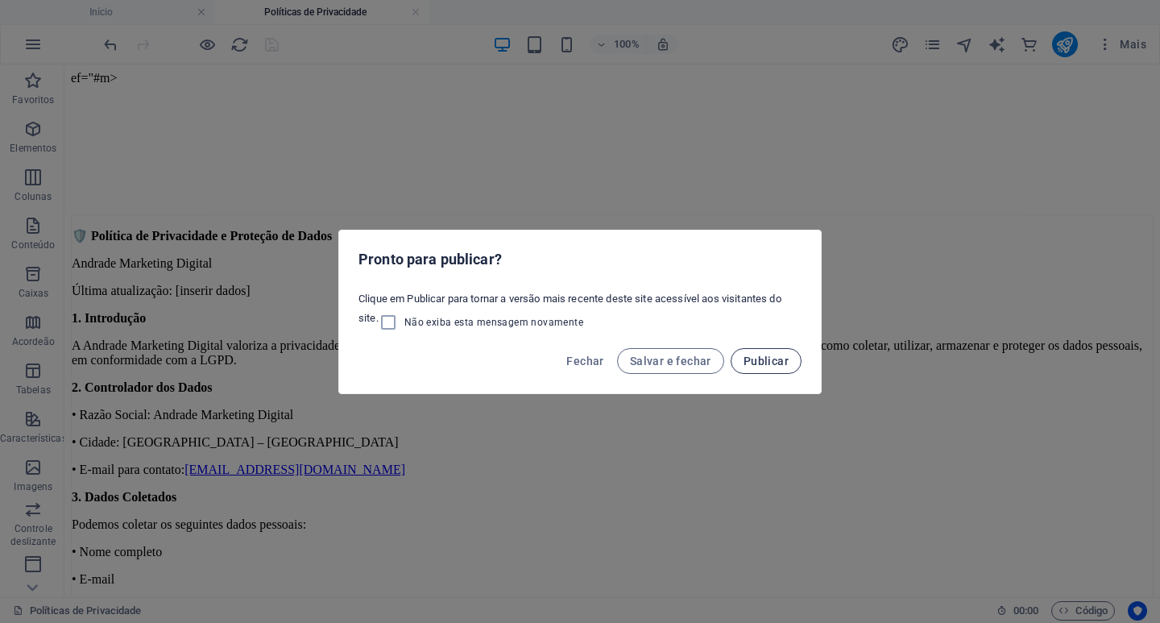
click at [0, 0] on font "Publicar" at bounding box center [0, 0] width 0 height 0
